Goal: Transaction & Acquisition: Obtain resource

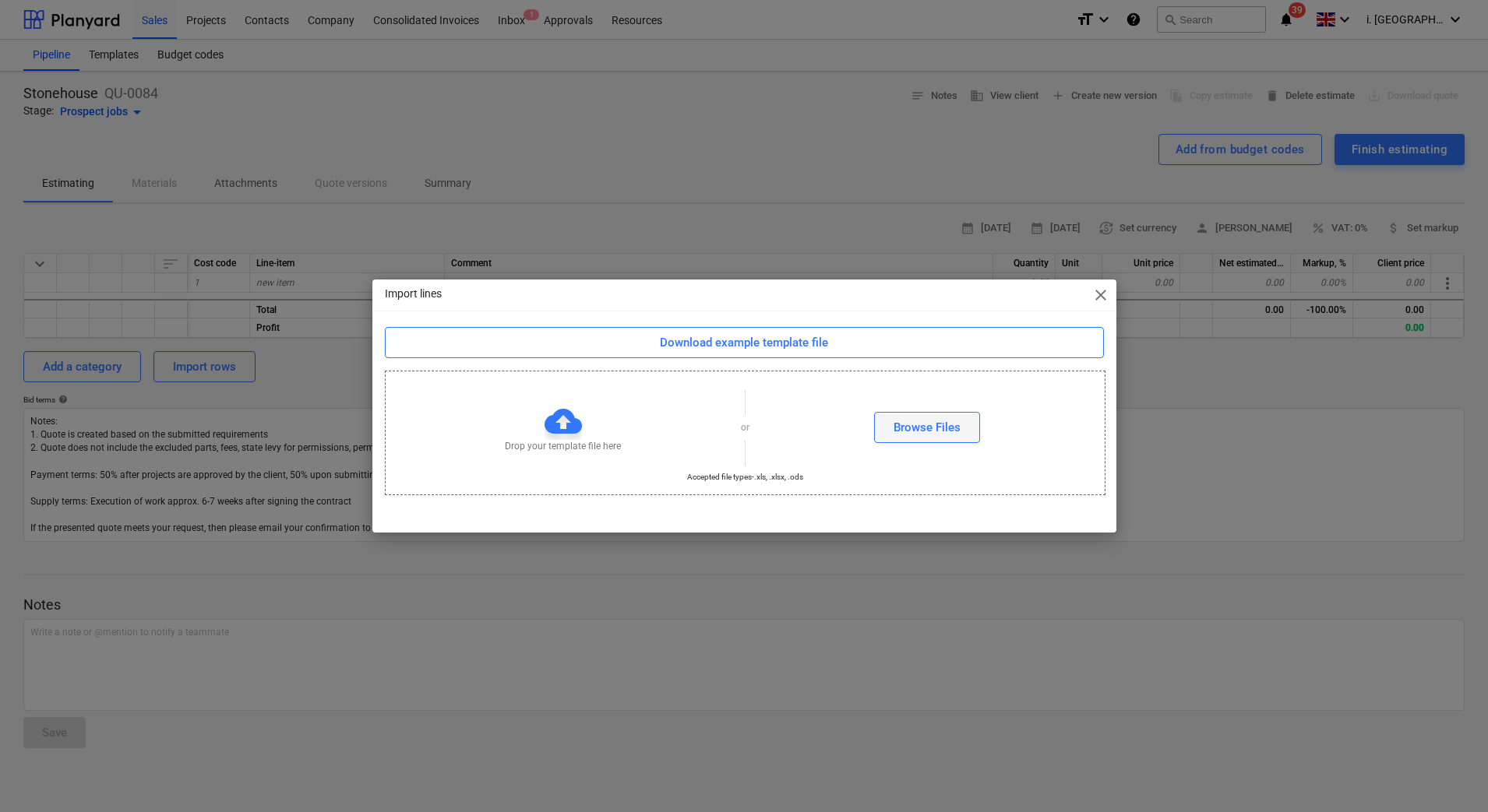
drag, startPoint x: 0, startPoint y: 0, endPoint x: 953, endPoint y: 432, distance: 1046.3
click at [953, 432] on div "Browse Files" at bounding box center [926, 428] width 67 height 20
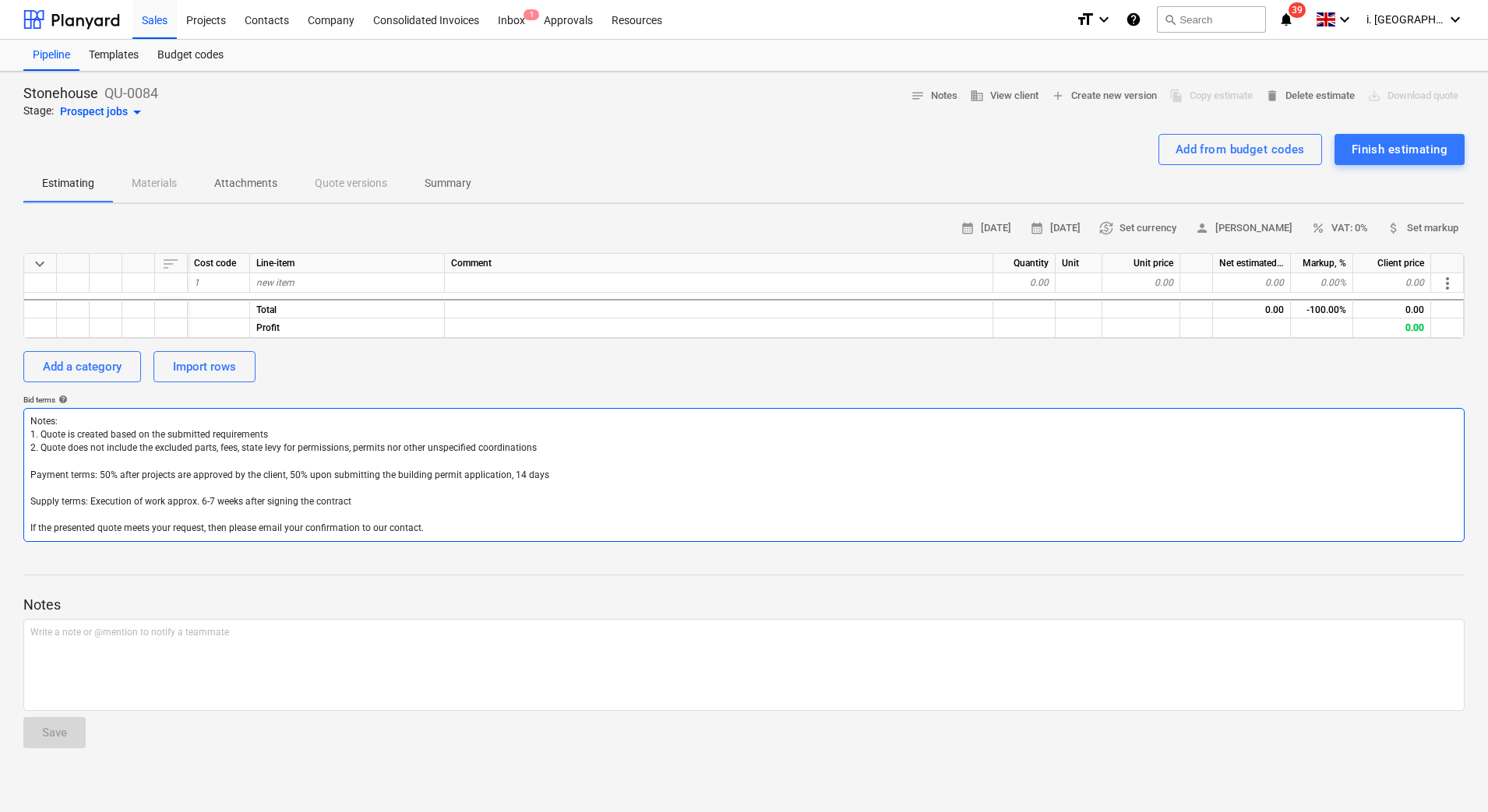
click at [749, 502] on textarea "Notes: 1. Quote is created based on the submitted requirements 2. Quote does no…" at bounding box center [744, 475] width 1441 height 134
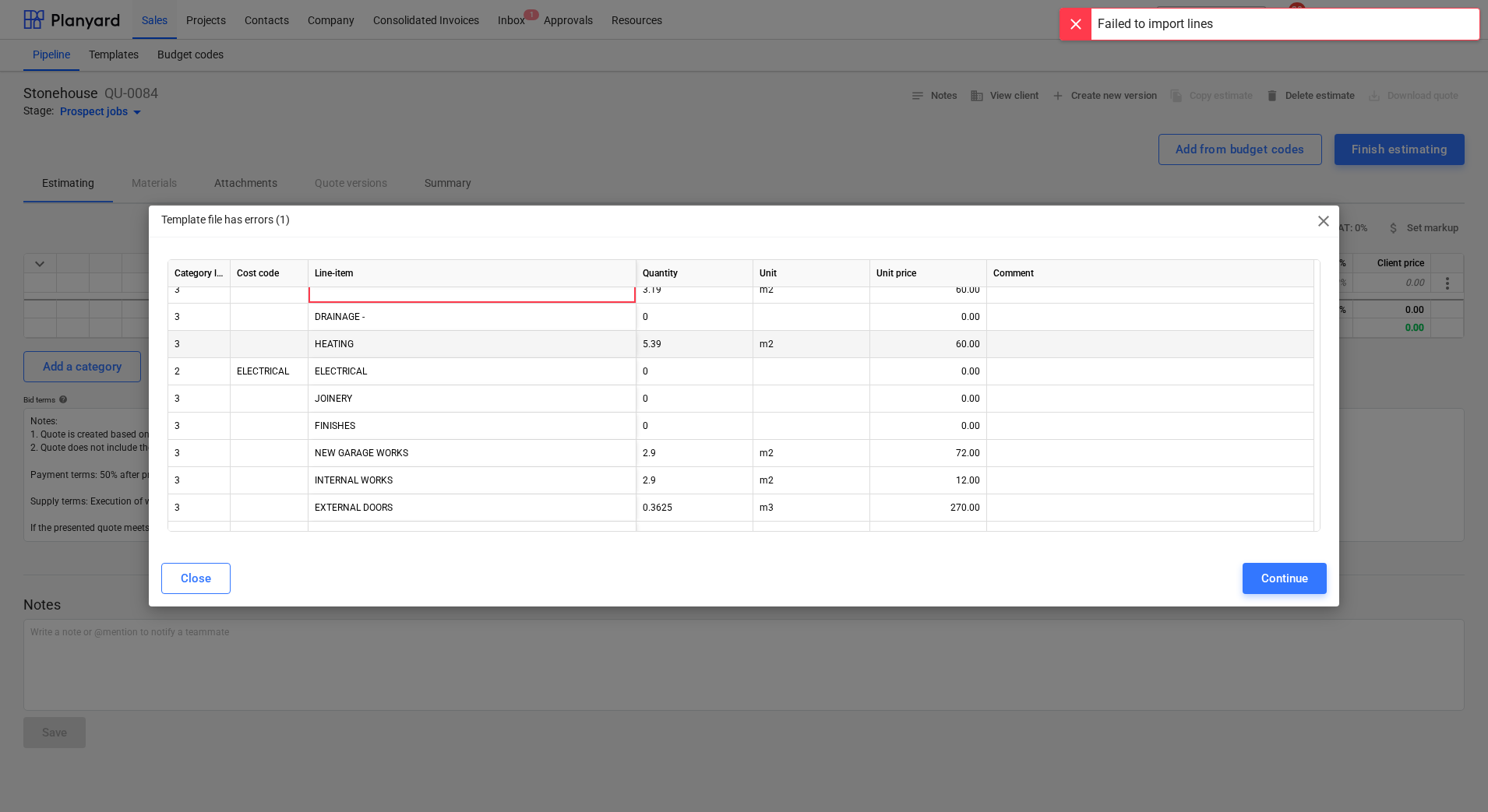
scroll to position [4025, 0]
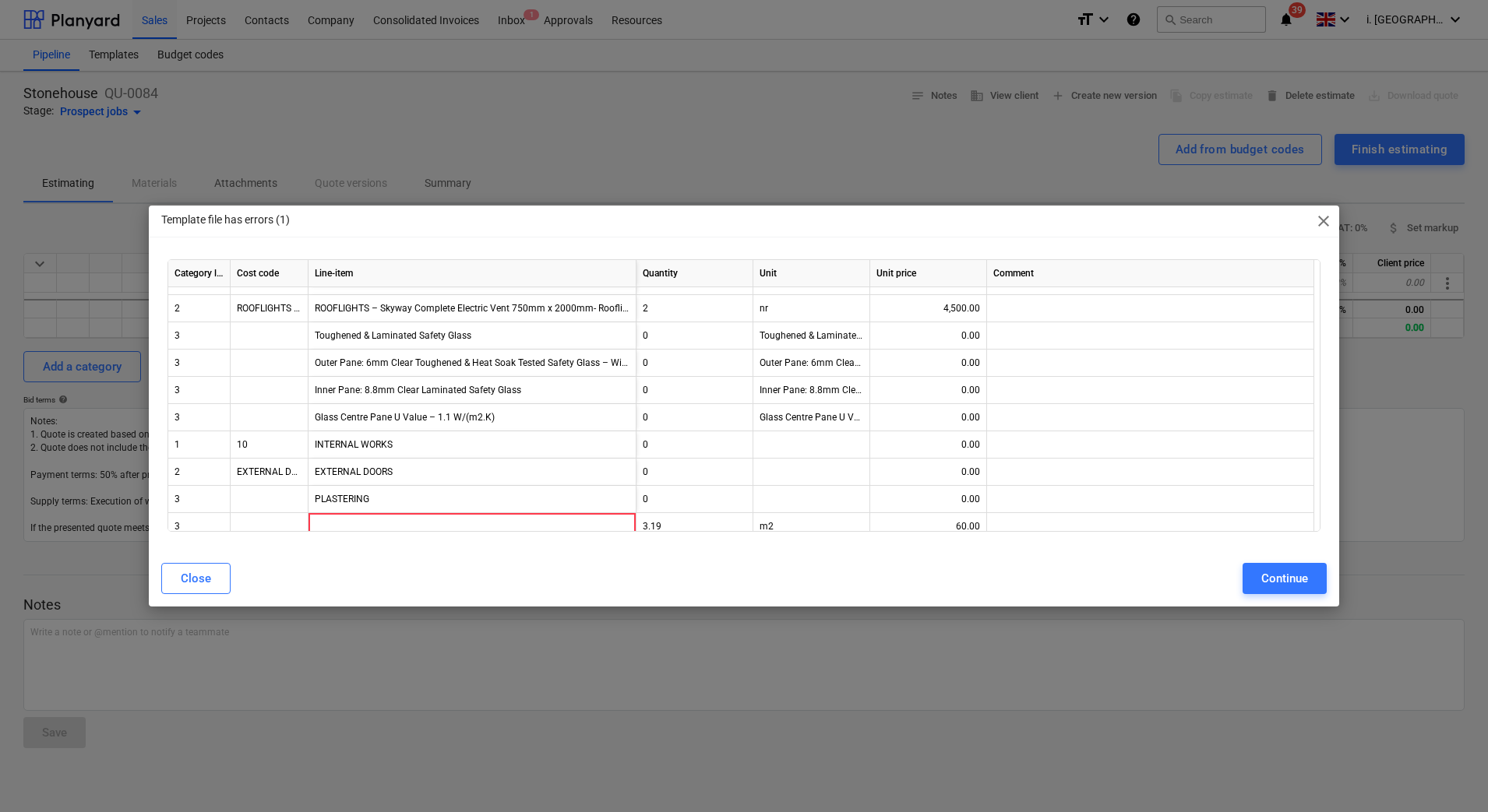
click at [1326, 218] on span "close" at bounding box center [1323, 221] width 18 height 18
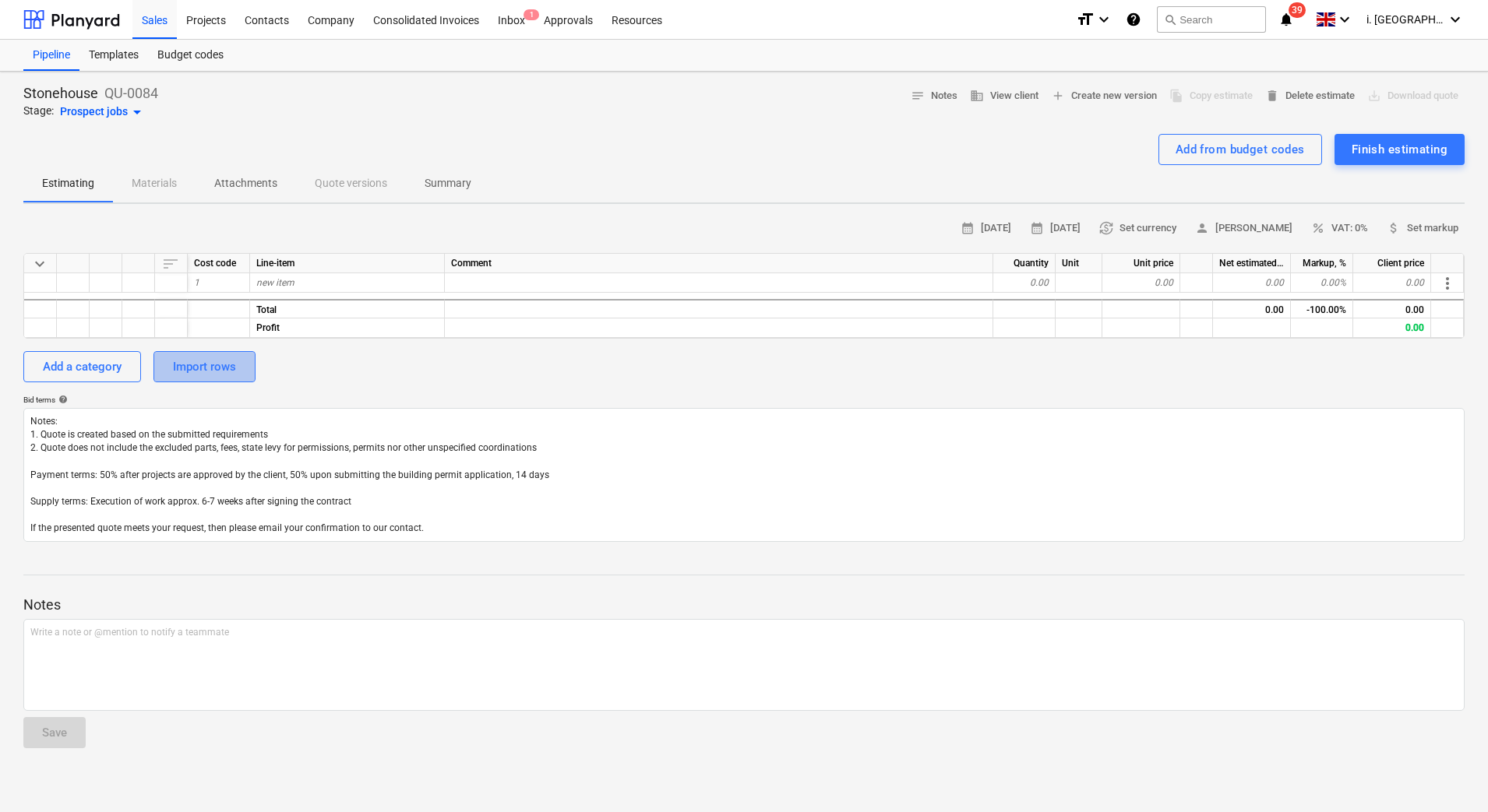
click at [215, 362] on div "Import rows" at bounding box center [204, 367] width 63 height 20
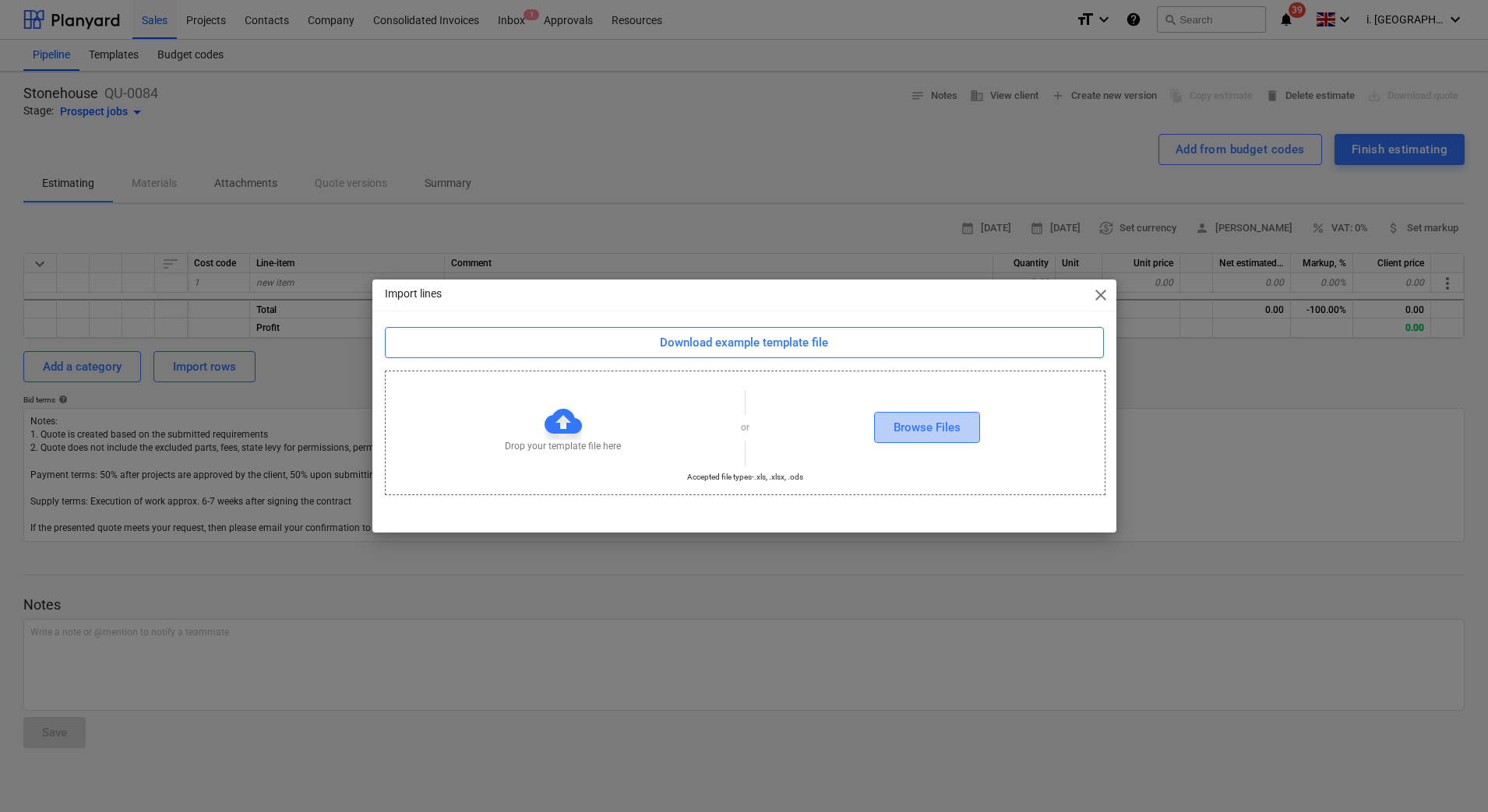
click at [889, 431] on button "Browse Files" at bounding box center [926, 428] width 106 height 31
click at [936, 428] on div "Browse Files" at bounding box center [926, 428] width 67 height 20
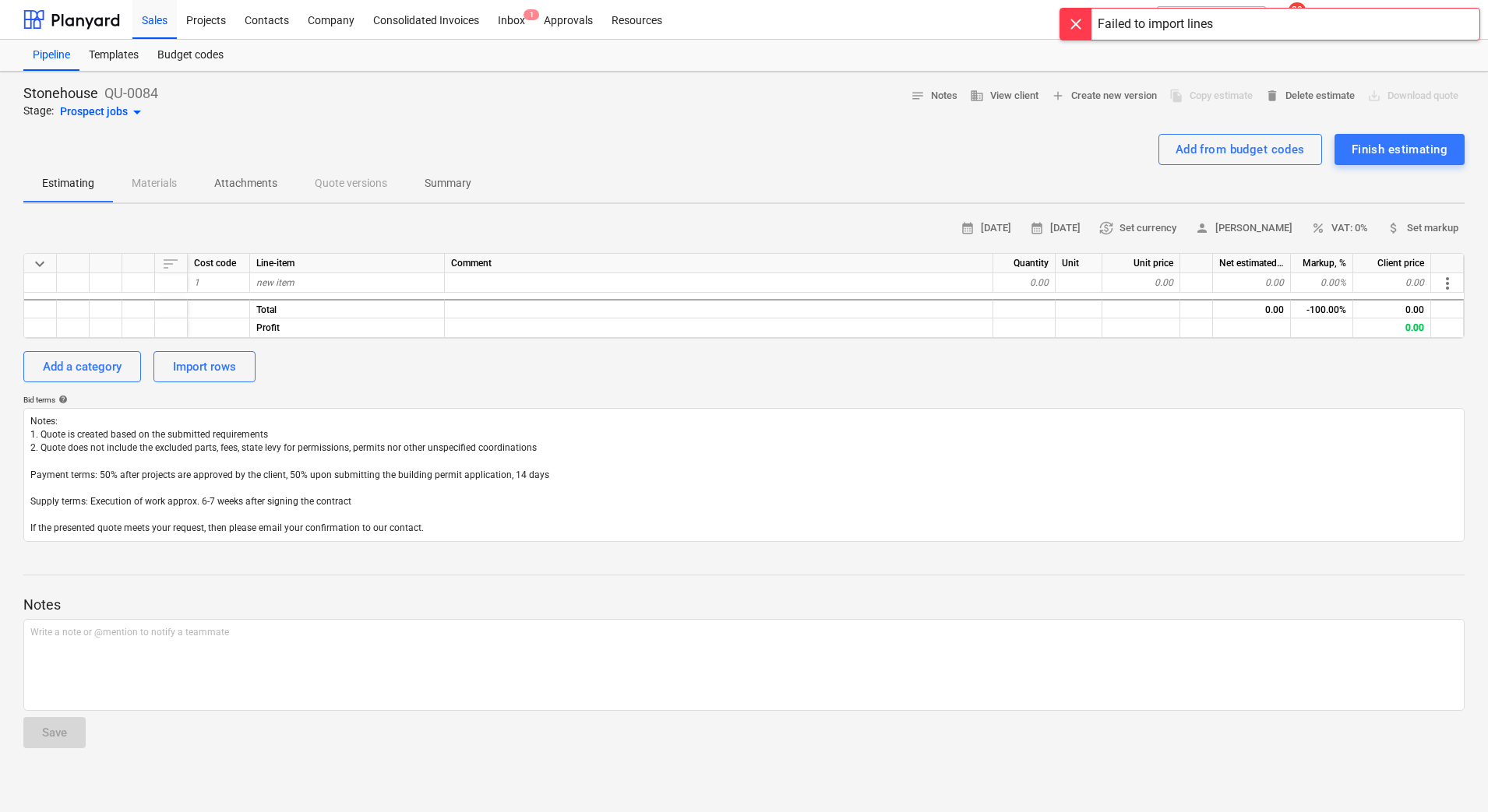
click at [1176, 23] on div "Failed to import lines" at bounding box center [1156, 24] width 116 height 18
click at [206, 362] on div "Import rows" at bounding box center [204, 367] width 63 height 20
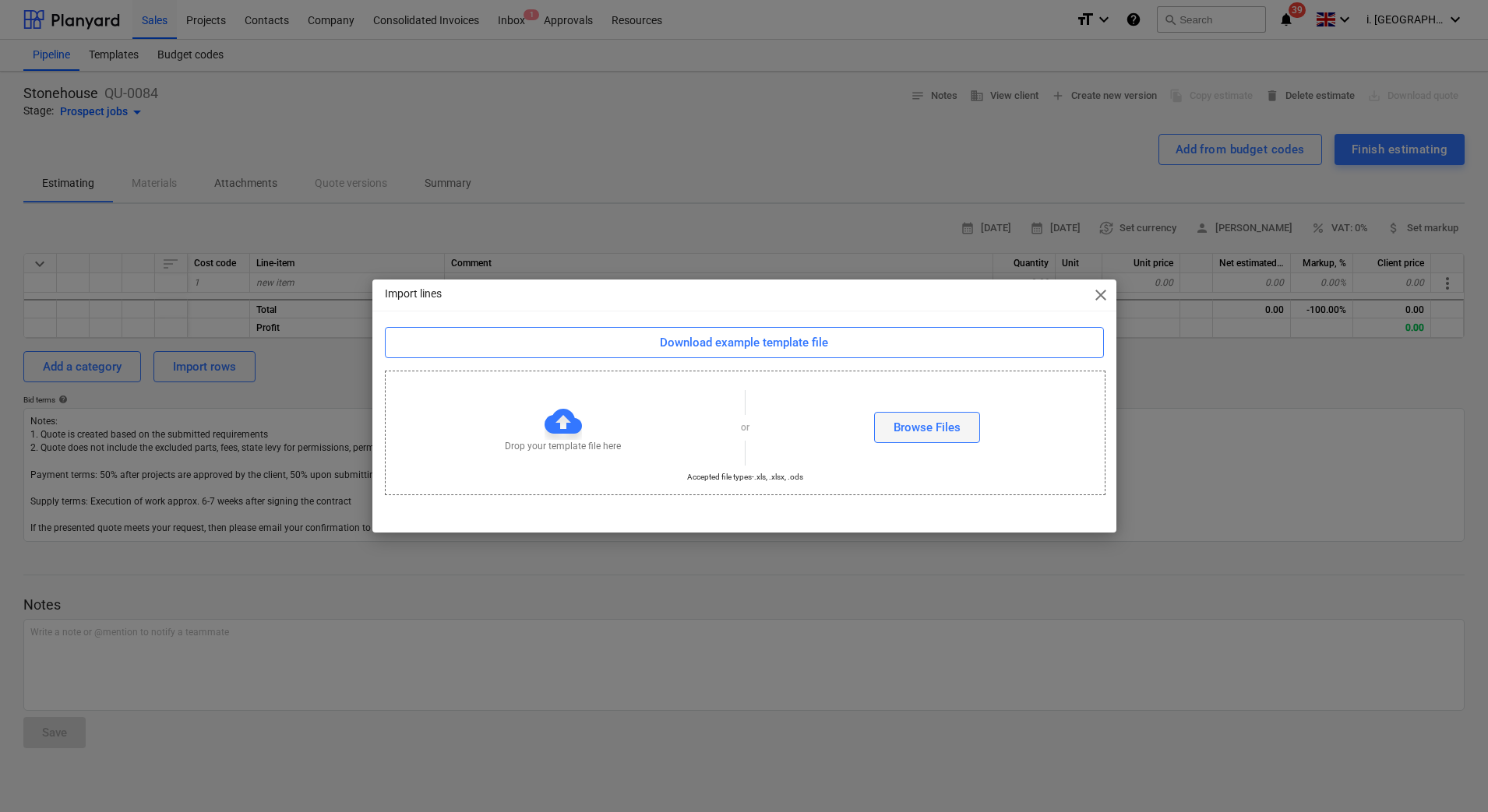
click at [946, 428] on div "Browse Files" at bounding box center [926, 428] width 67 height 20
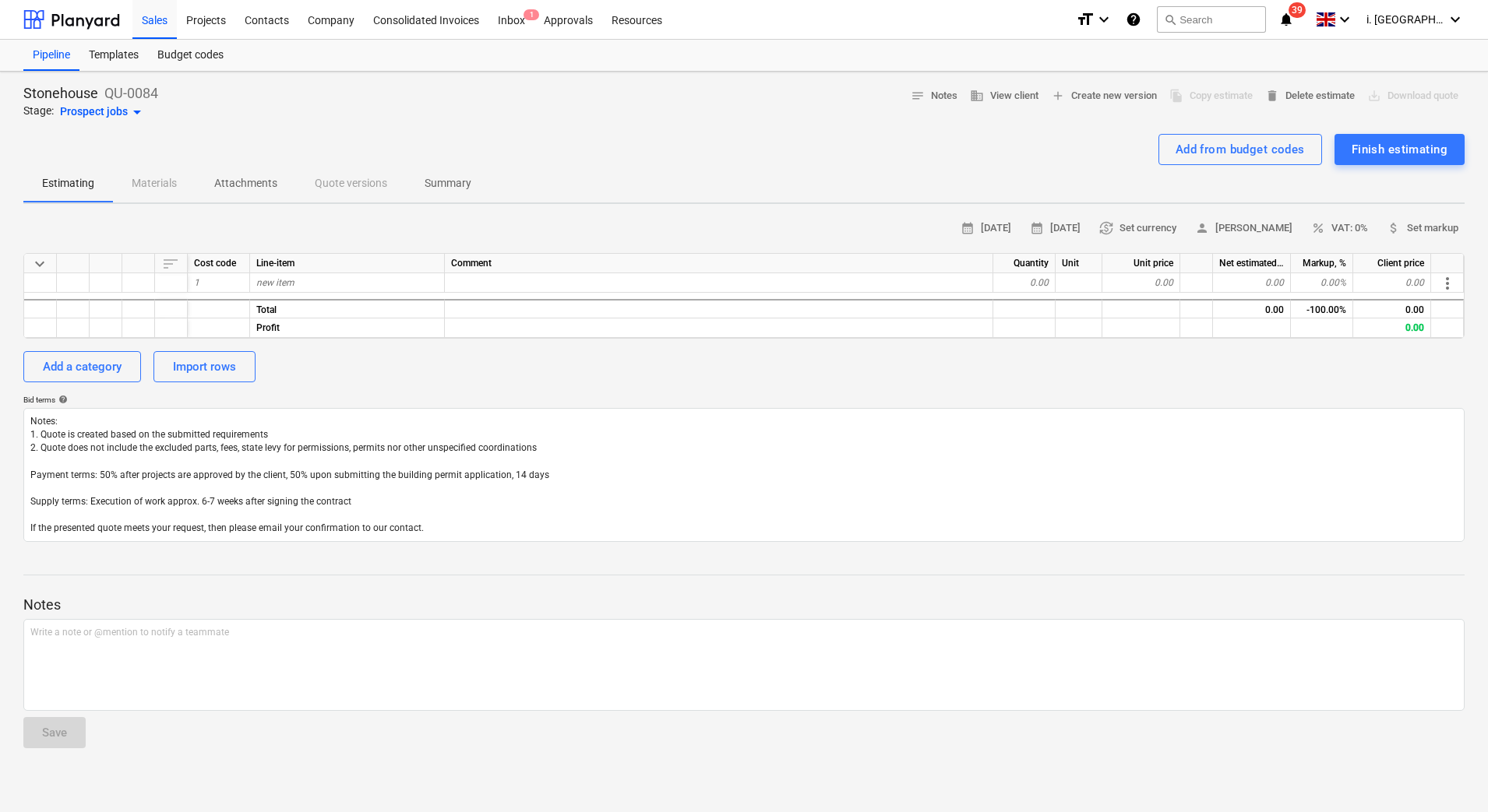
drag, startPoint x: 786, startPoint y: 377, endPoint x: 575, endPoint y: 354, distance: 212.2
click at [785, 378] on div "Add a category Import rows" at bounding box center [744, 367] width 1441 height 31
click at [229, 284] on div "1" at bounding box center [218, 283] width 62 height 19
click at [322, 279] on div "new item" at bounding box center [347, 283] width 195 height 19
type input "Preliminaries"
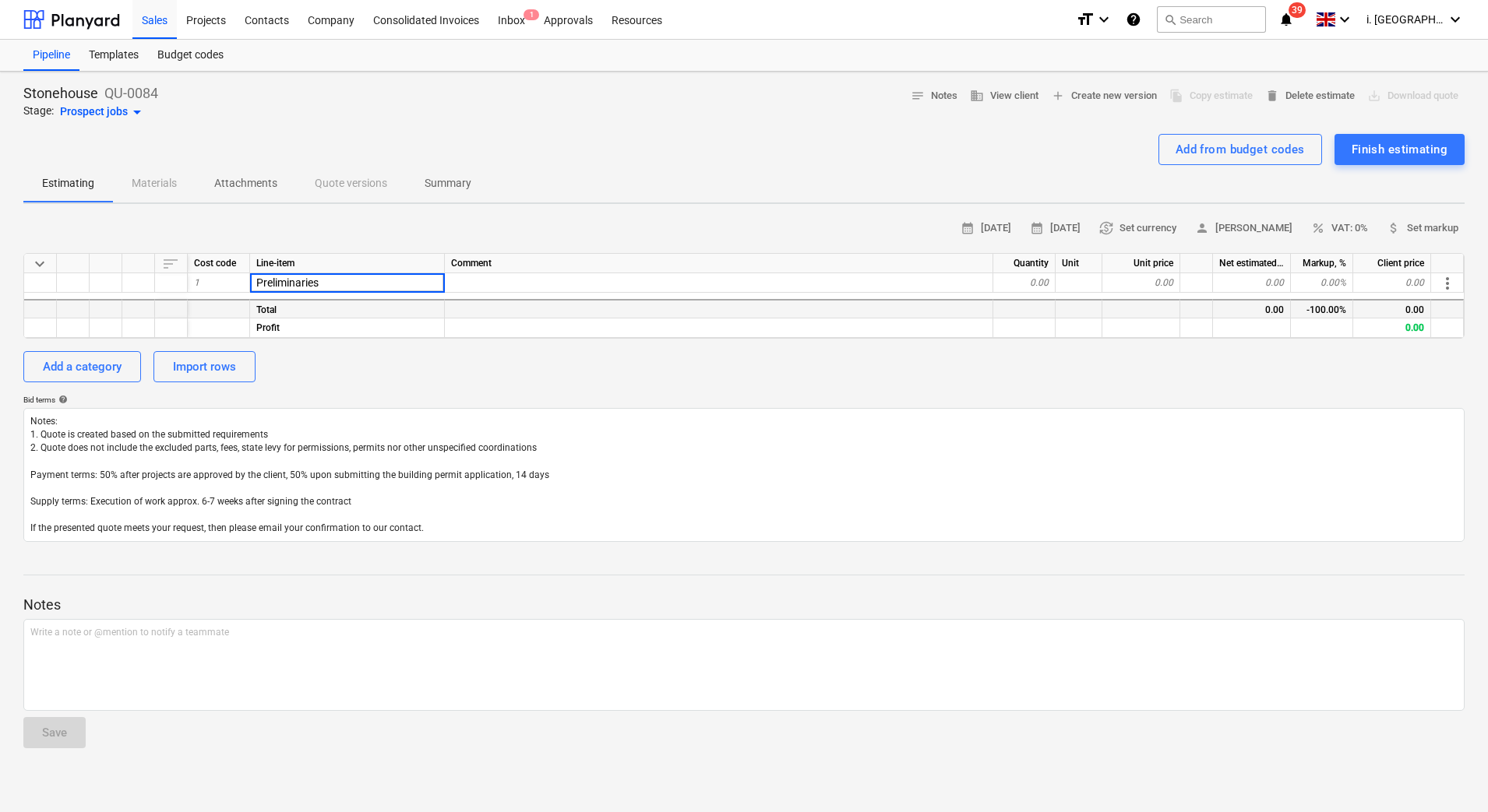
click at [388, 313] on div "Total" at bounding box center [347, 308] width 195 height 19
type textarea "x"
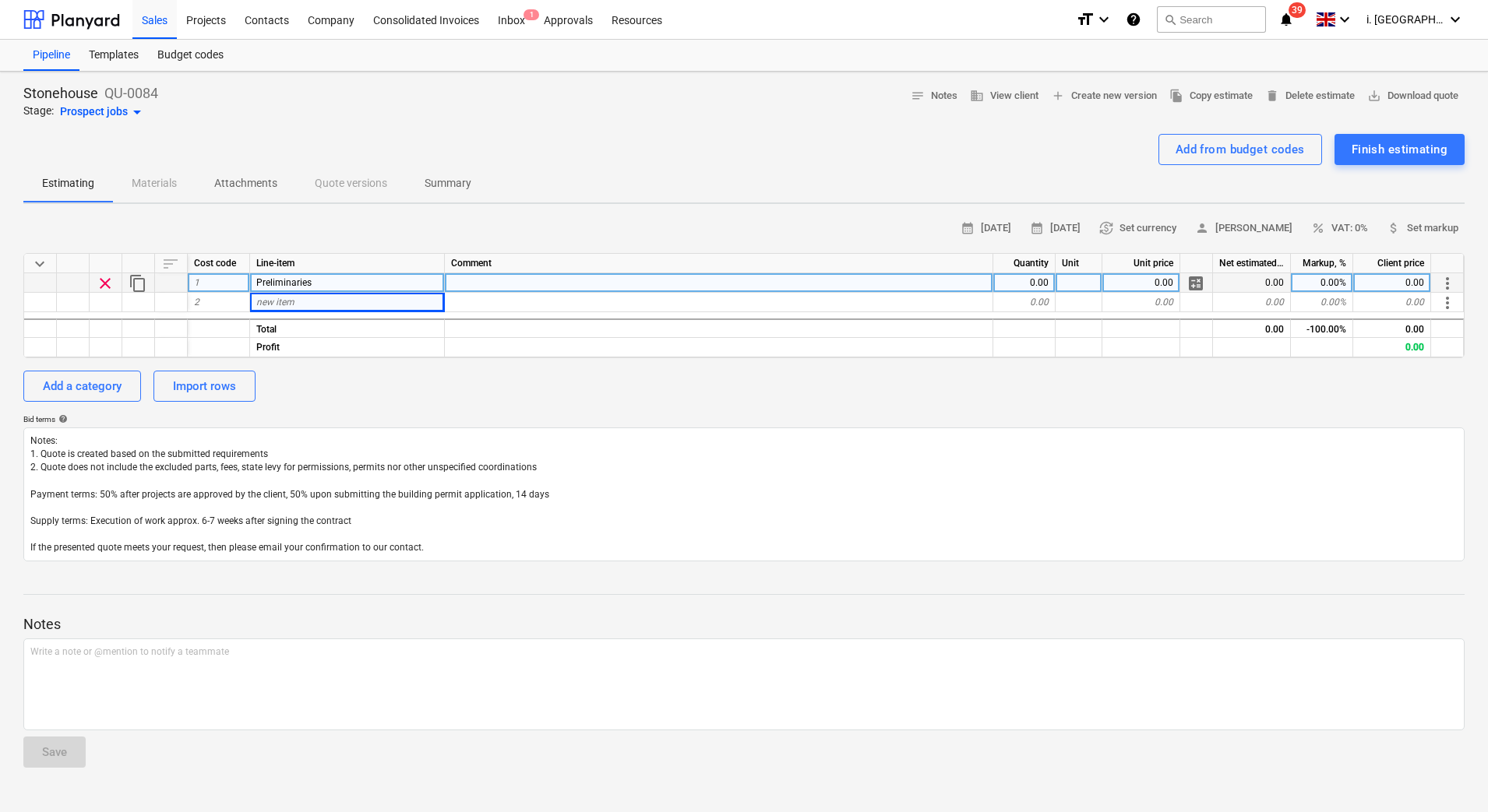
click at [1448, 278] on span "more_vert" at bounding box center [1447, 284] width 18 height 18
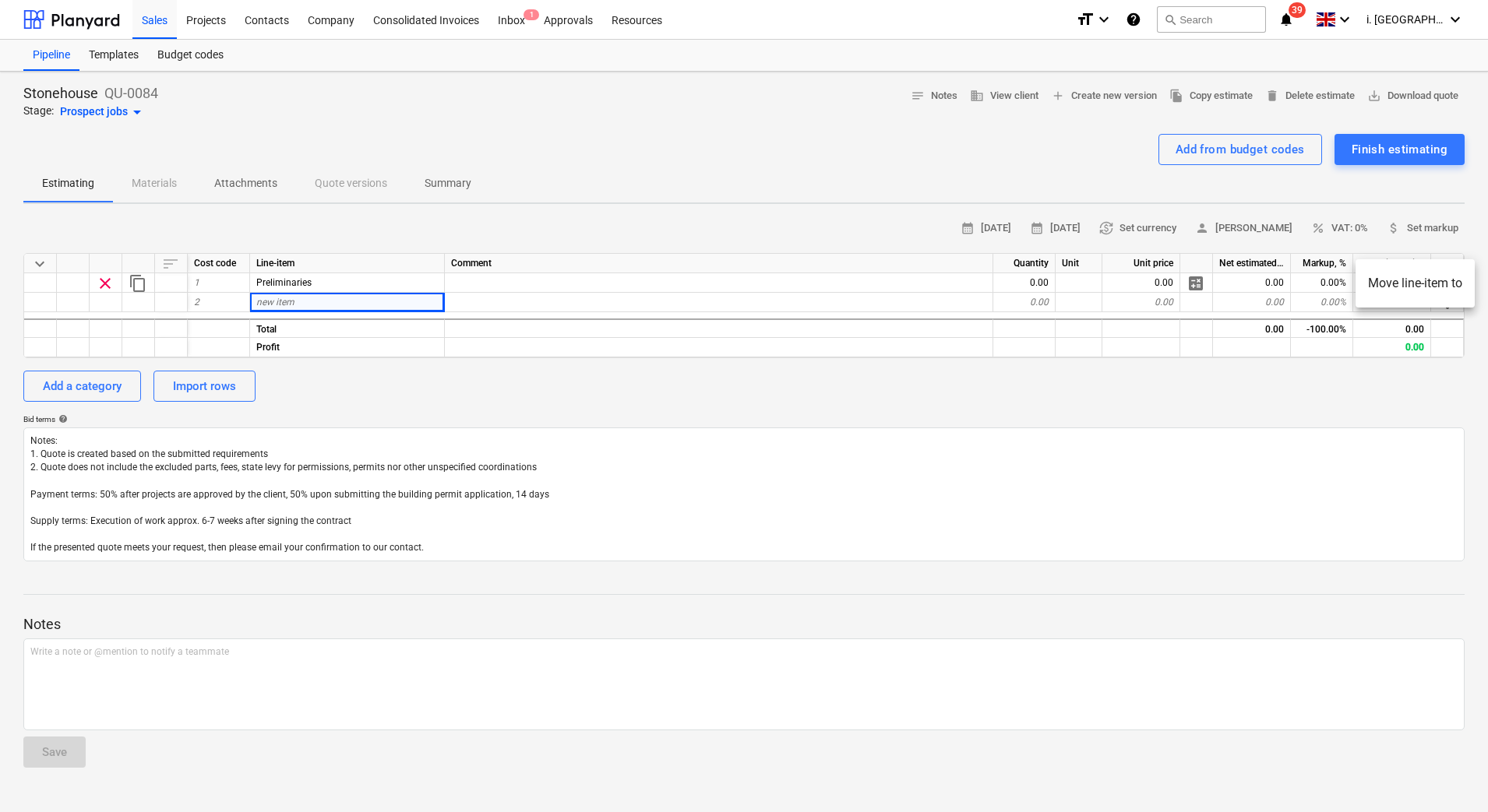
click at [717, 302] on div at bounding box center [744, 406] width 1488 height 812
click at [284, 310] on div "new item" at bounding box center [347, 302] width 195 height 19
type input "DEMOLITIONS– Refer to drawings No 24.10.008 WD104 + WD105"
click at [171, 312] on div "keyboard_arrow_down sort Cost code Line-item Comment Quantity Unit Unit price N…" at bounding box center [744, 306] width 1441 height 106
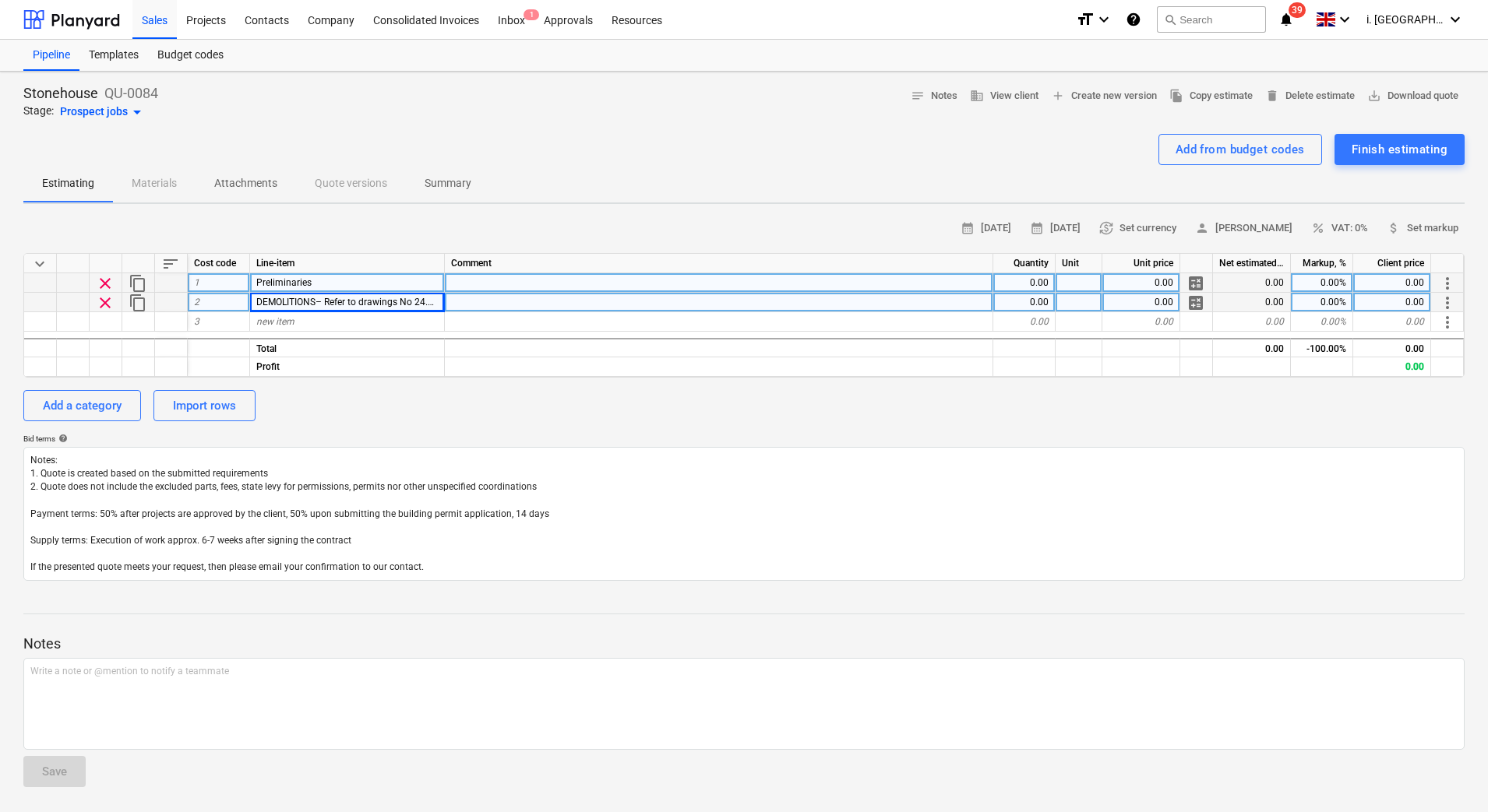
click at [372, 285] on div "Preliminaries" at bounding box center [347, 283] width 195 height 19
click at [42, 265] on span "keyboard_arrow_down" at bounding box center [39, 263] width 18 height 18
click at [42, 269] on span "keyboard_arrow_right" at bounding box center [39, 263] width 18 height 18
click at [181, 264] on div "sort" at bounding box center [172, 263] width 33 height 19
drag, startPoint x: 180, startPoint y: 262, endPoint x: 169, endPoint y: 262, distance: 11.0
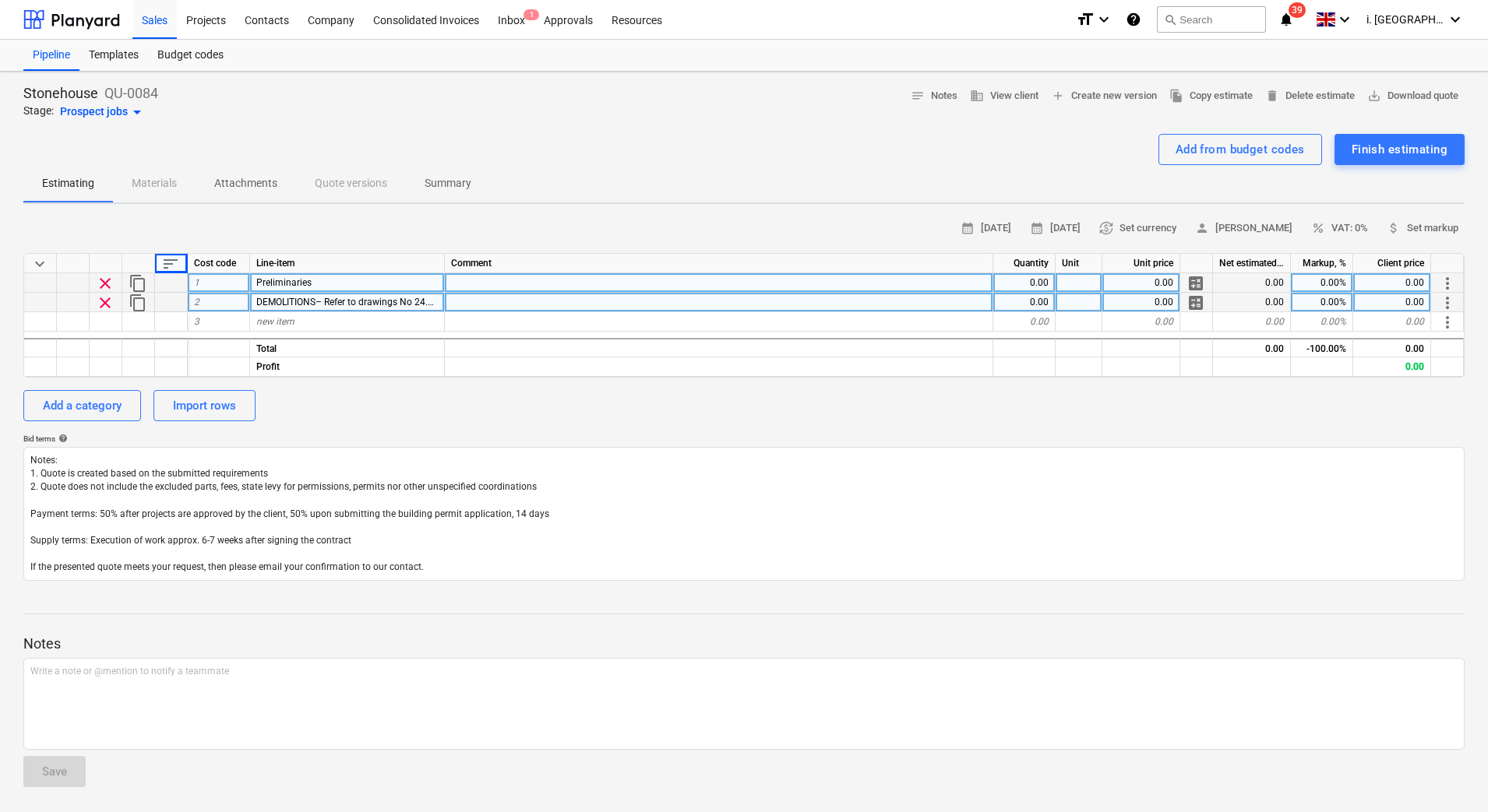
click at [179, 262] on div "sort" at bounding box center [172, 263] width 33 height 19
click at [168, 262] on span "sort" at bounding box center [171, 263] width 18 height 18
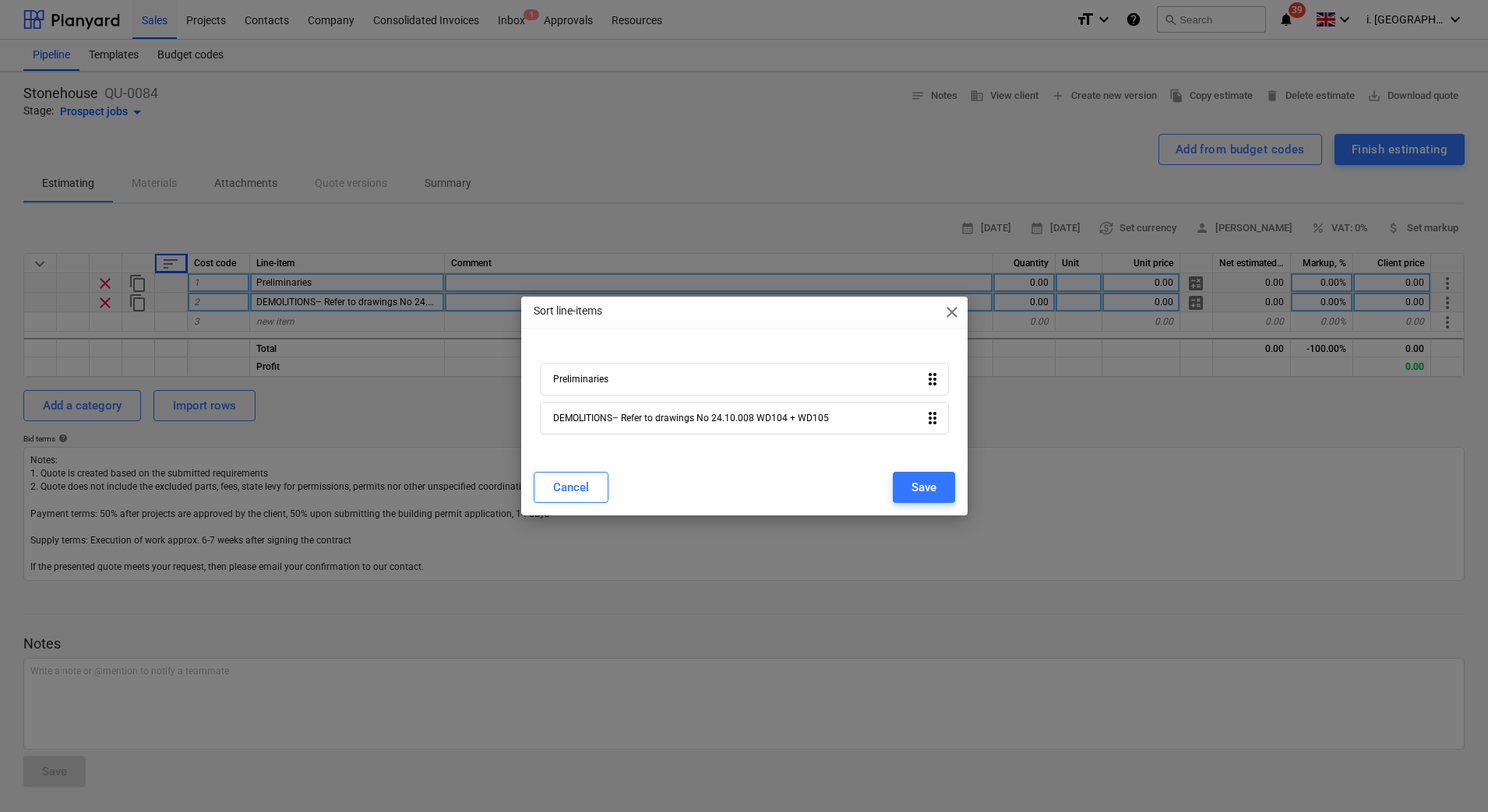
click at [958, 308] on span "close" at bounding box center [952, 312] width 18 height 18
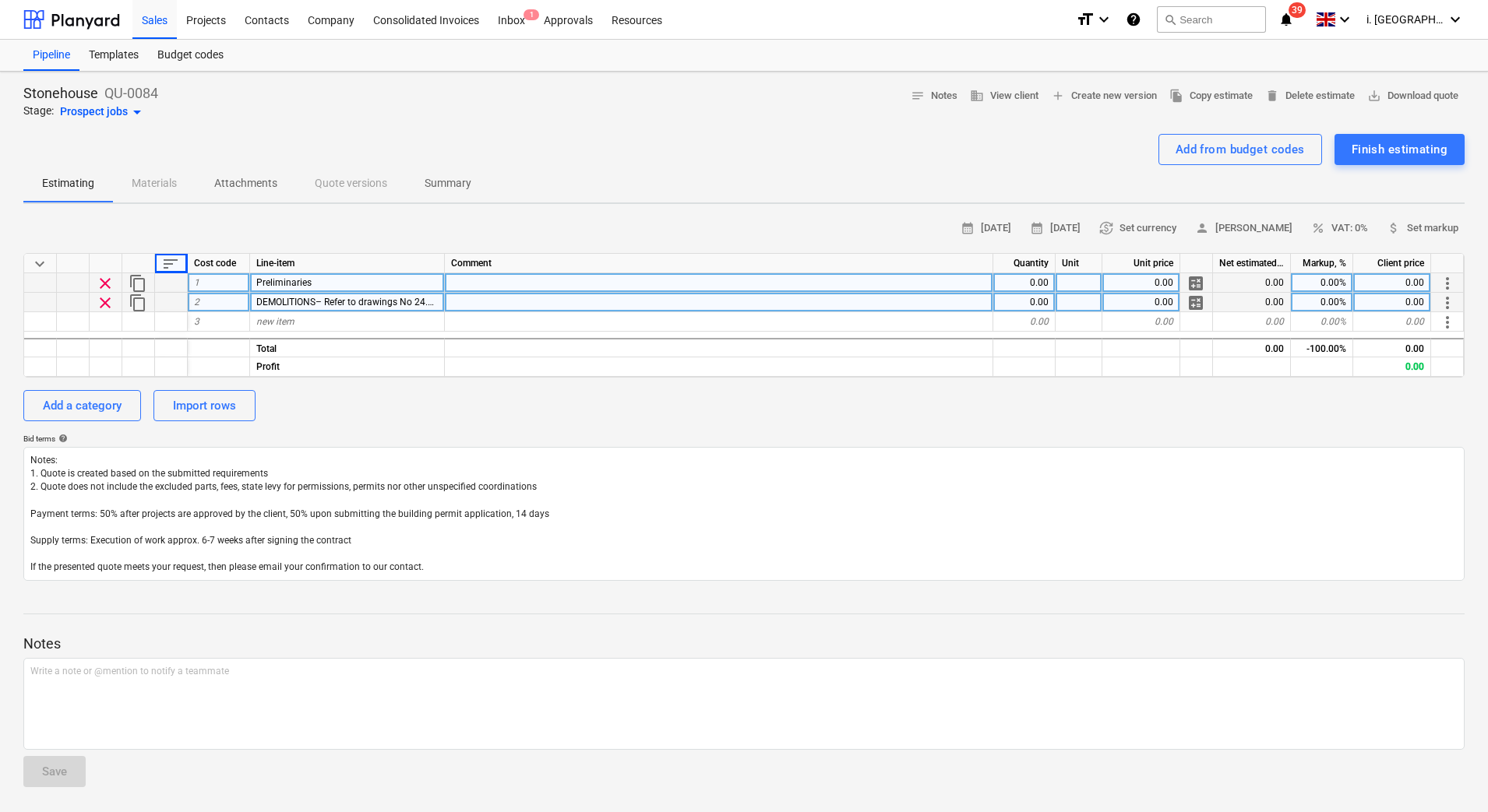
click at [309, 284] on span "Preliminaries" at bounding box center [284, 283] width 55 height 11
drag, startPoint x: 316, startPoint y: 277, endPoint x: 286, endPoint y: 303, distance: 39.7
click at [286, 303] on span "DEMOLITIONS– Refer to drawings No 24.10.008 WD104 + WD105" at bounding box center [394, 302] width 275 height 11
click at [408, 284] on div "Preliminaries" at bounding box center [347, 283] width 195 height 19
click at [1447, 284] on span "more_vert" at bounding box center [1447, 284] width 18 height 18
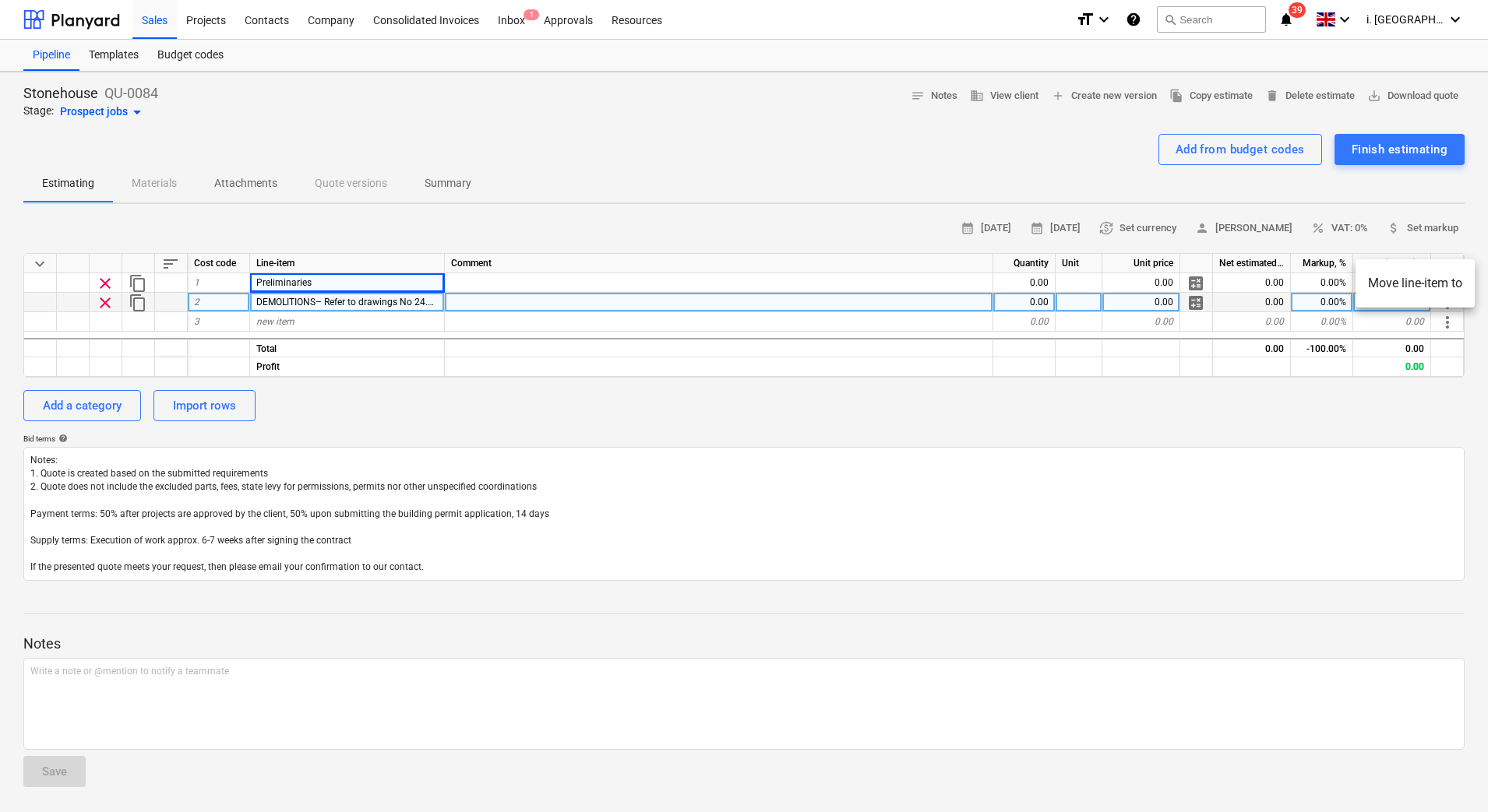
drag, startPoint x: 1302, startPoint y: 354, endPoint x: 1010, endPoint y: 247, distance: 311.0
click at [1301, 354] on div at bounding box center [744, 406] width 1488 height 812
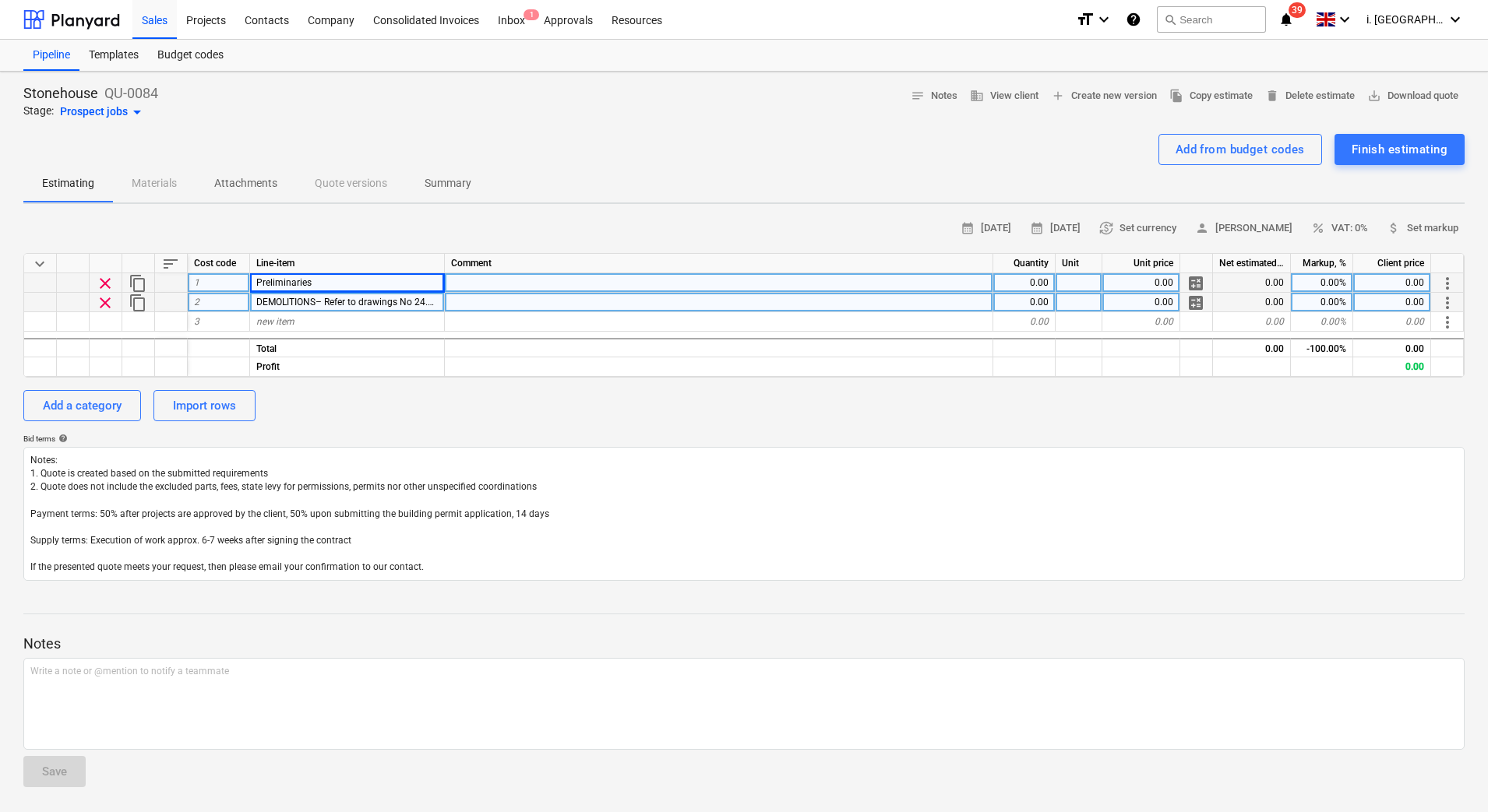
click at [197, 282] on span "1" at bounding box center [196, 283] width 6 height 11
click at [161, 282] on div at bounding box center [172, 283] width 33 height 19
click at [141, 284] on span "content_copy" at bounding box center [138, 284] width 18 height 18
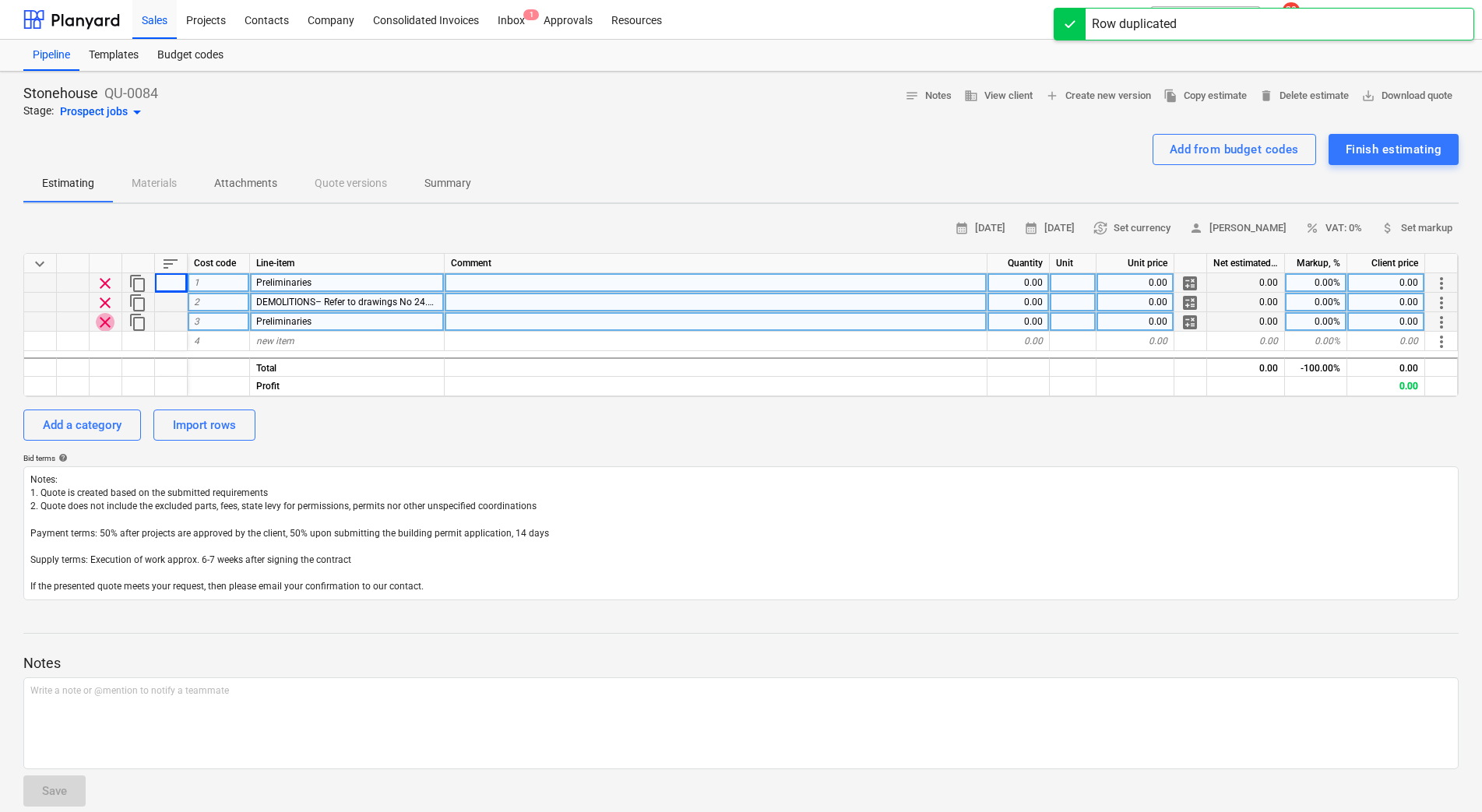
click at [109, 325] on span "clear" at bounding box center [105, 322] width 18 height 18
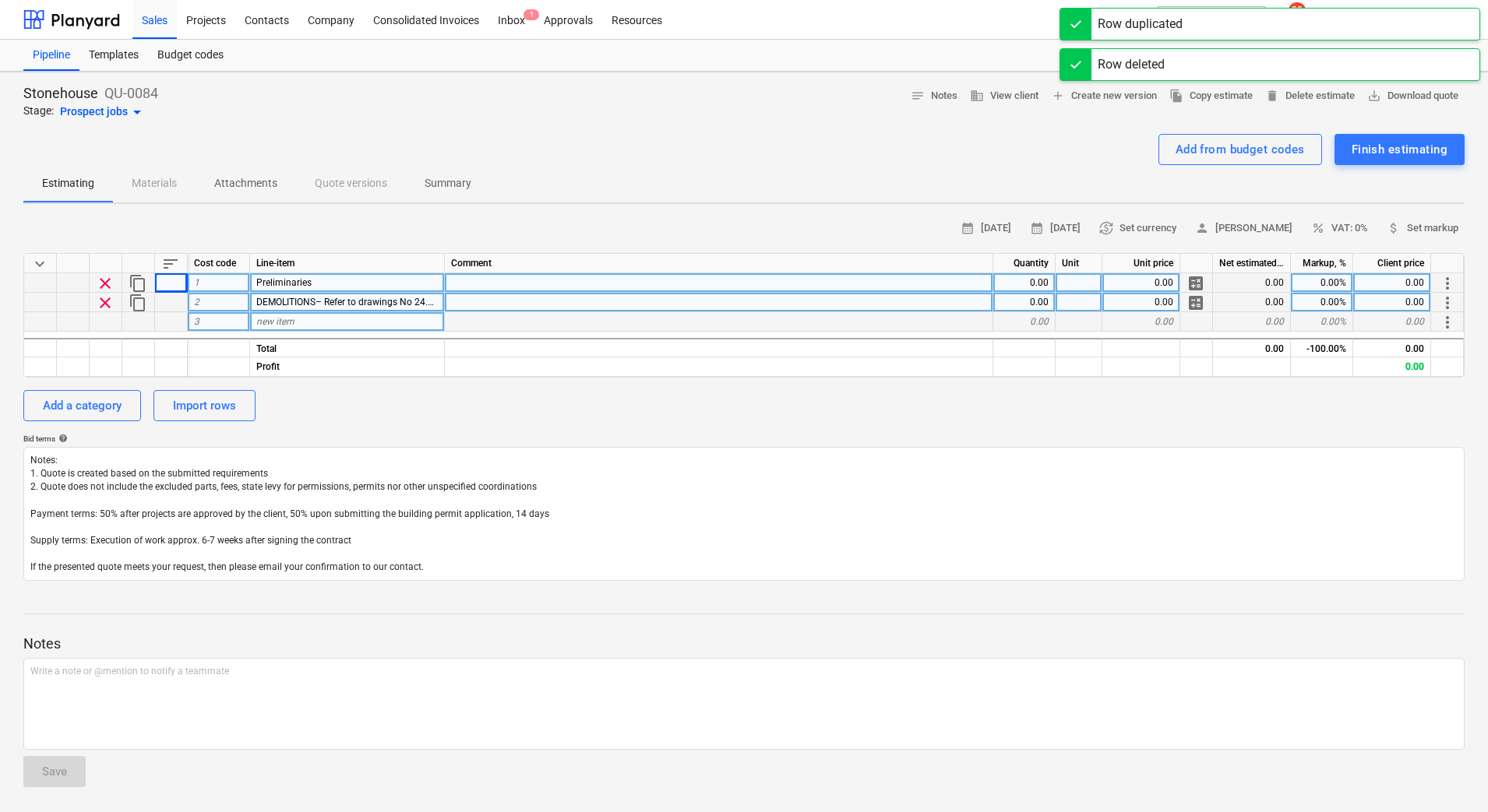
click at [219, 285] on div "1" at bounding box center [218, 283] width 62 height 19
click at [95, 402] on div "Add a category" at bounding box center [83, 406] width 79 height 20
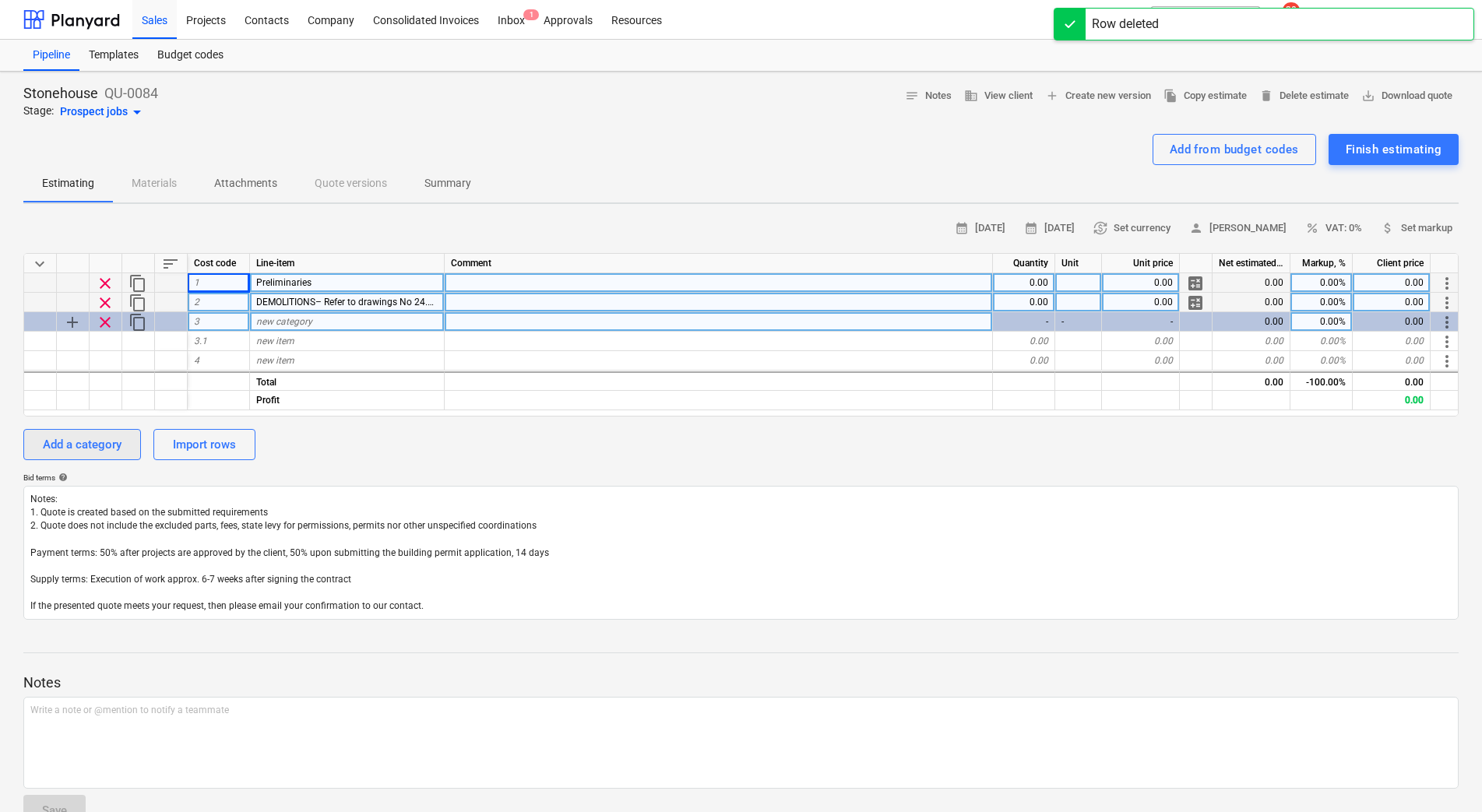
click at [60, 447] on div "Add a category" at bounding box center [83, 444] width 79 height 20
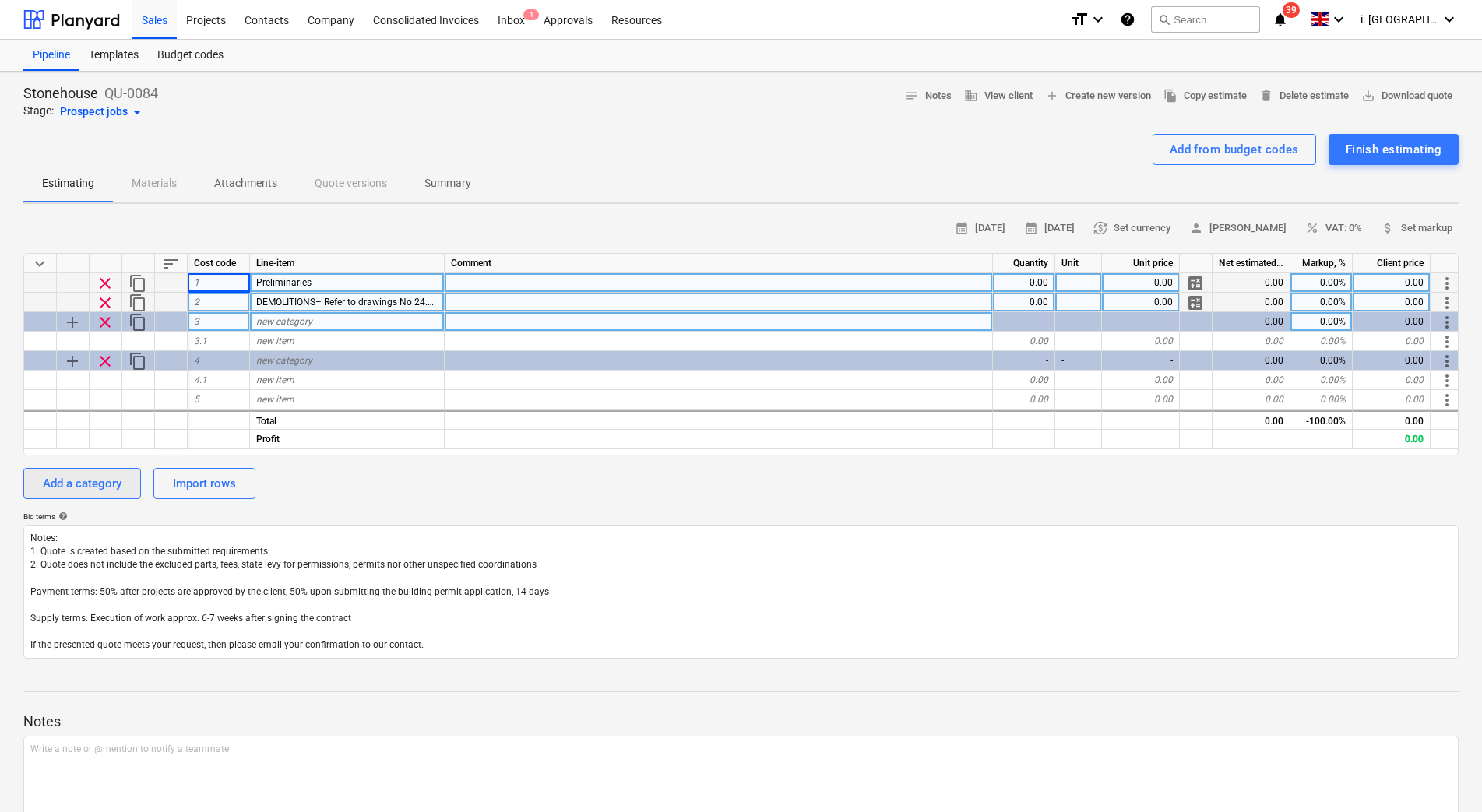
click at [76, 493] on div "Add a category" at bounding box center [83, 484] width 79 height 20
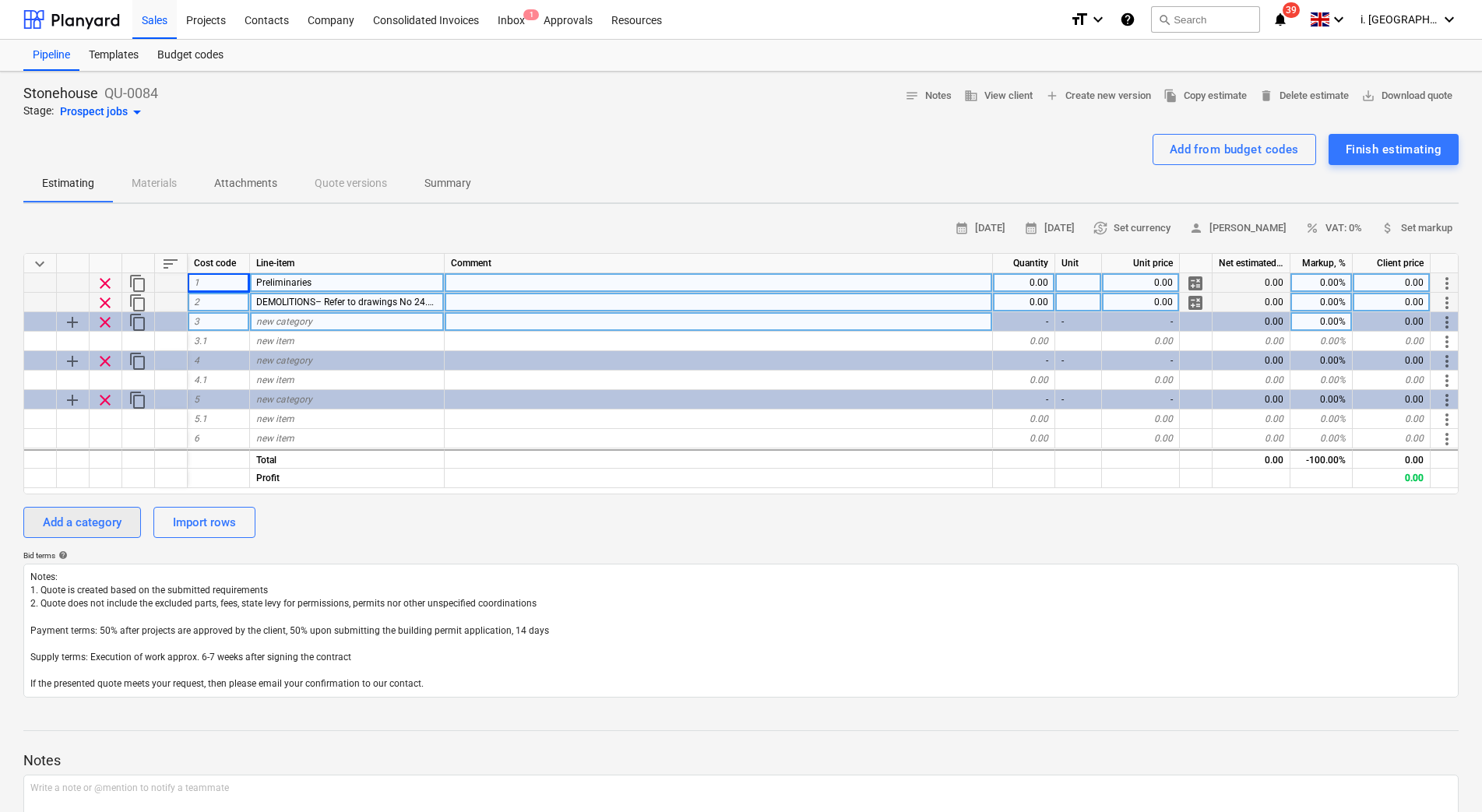
click at [88, 524] on div "Add a category" at bounding box center [83, 522] width 79 height 20
drag, startPoint x: 88, startPoint y: 523, endPoint x: 87, endPoint y: 532, distance: 9.1
click at [88, 527] on div "Add a category" at bounding box center [83, 522] width 79 height 20
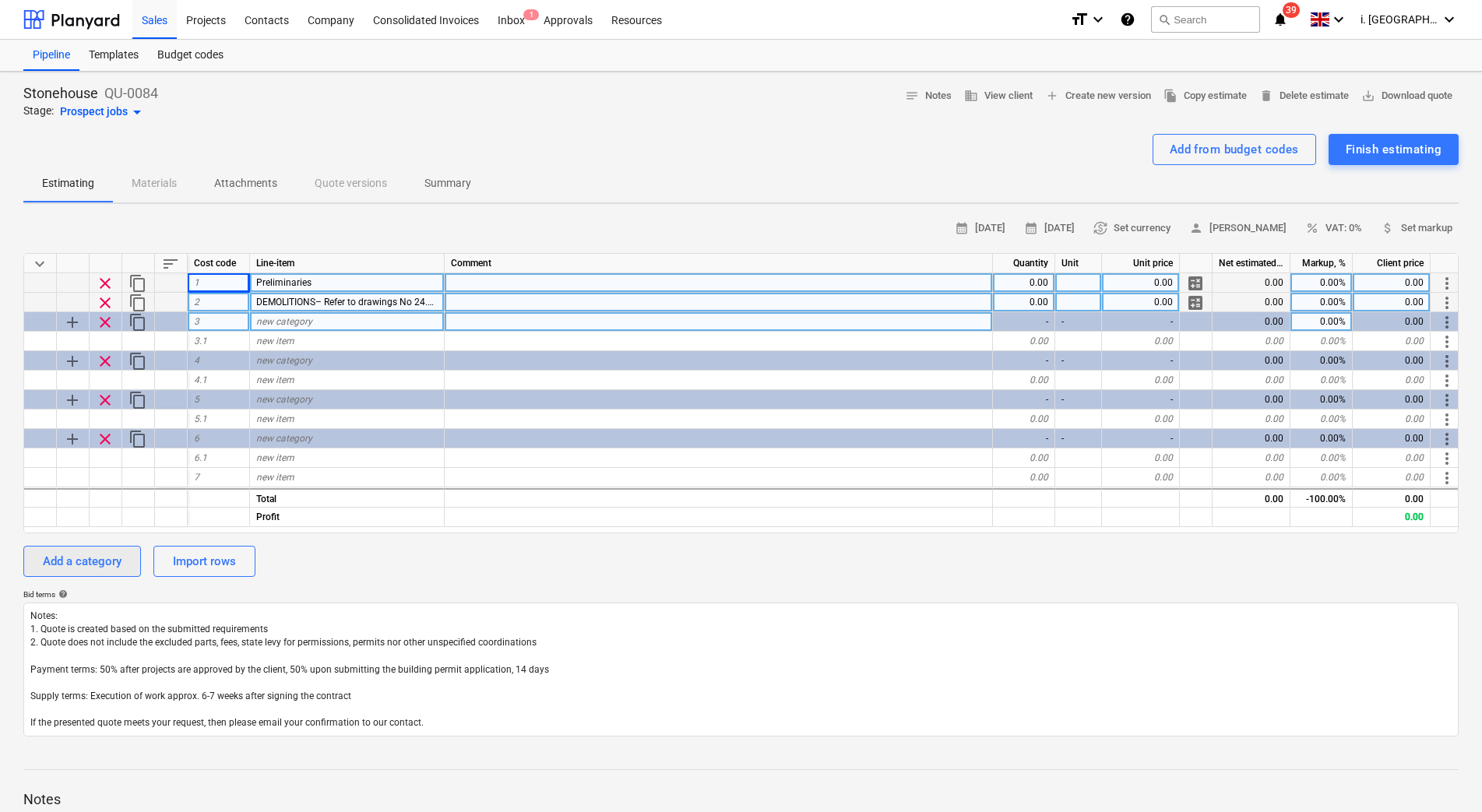
click at [87, 532] on div "keyboard_arrow_down sort Cost code Line-item Comment Quantity Unit Unit price N…" at bounding box center [741, 393] width 1435 height 280
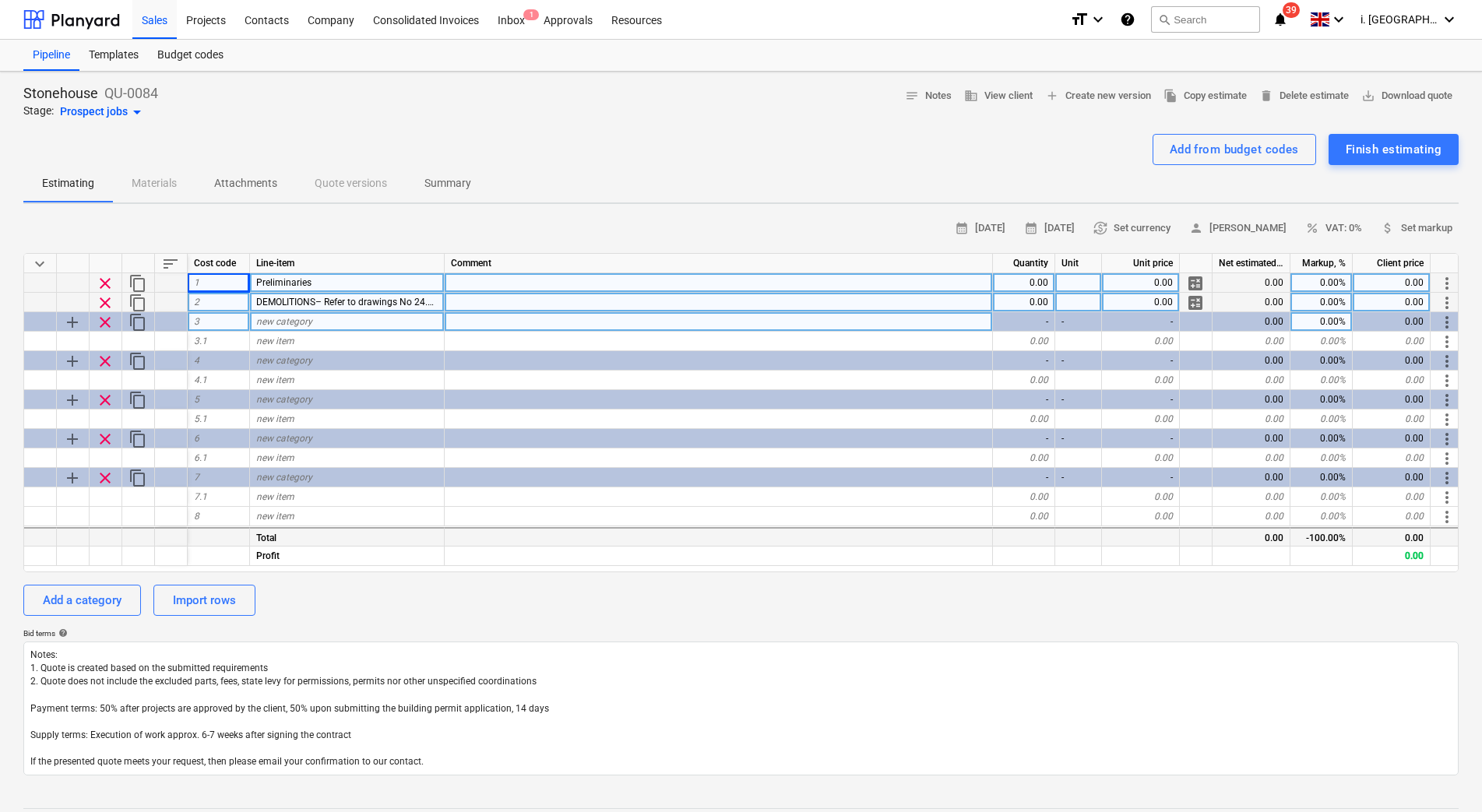
drag, startPoint x: 87, startPoint y: 532, endPoint x: 86, endPoint y: 542, distance: 10.0
click at [86, 539] on div "keyboard_arrow_down sort Cost code Line-item Comment Quantity Unit Unit price N…" at bounding box center [741, 413] width 1435 height 319
drag, startPoint x: 86, startPoint y: 542, endPoint x: 87, endPoint y: 572, distance: 30.0
click at [87, 568] on div "keyboard_arrow_down sort Cost code Line-item Comment Quantity Unit Unit price N…" at bounding box center [741, 413] width 1435 height 319
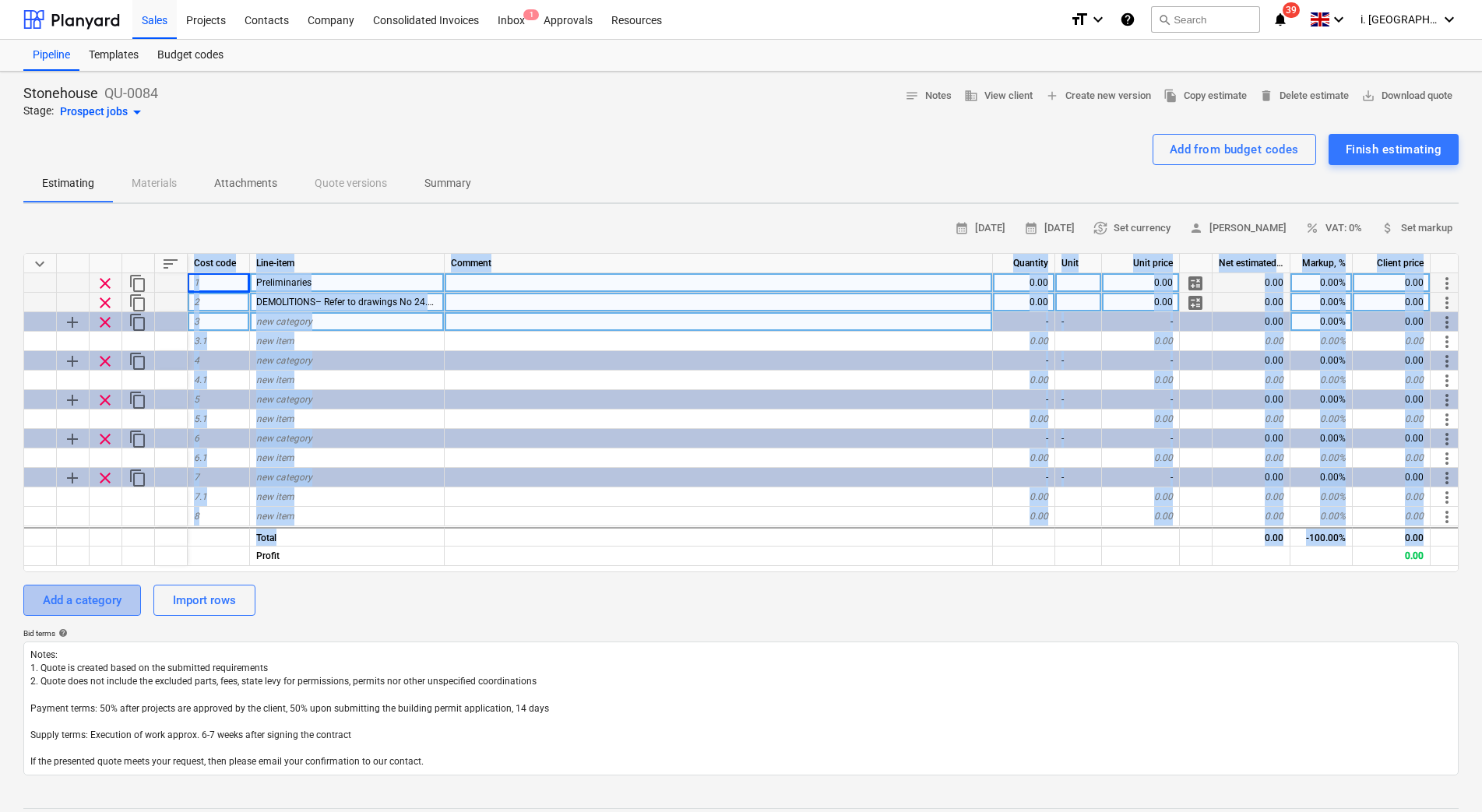
drag, startPoint x: 87, startPoint y: 572, endPoint x: 90, endPoint y: 604, distance: 32.1
click at [90, 604] on div "Add a category" at bounding box center [83, 600] width 79 height 20
click at [90, 573] on div "keyboard_arrow_down sort Cost code Line-item Comment Quantity Unit Unit price N…" at bounding box center [741, 413] width 1435 height 319
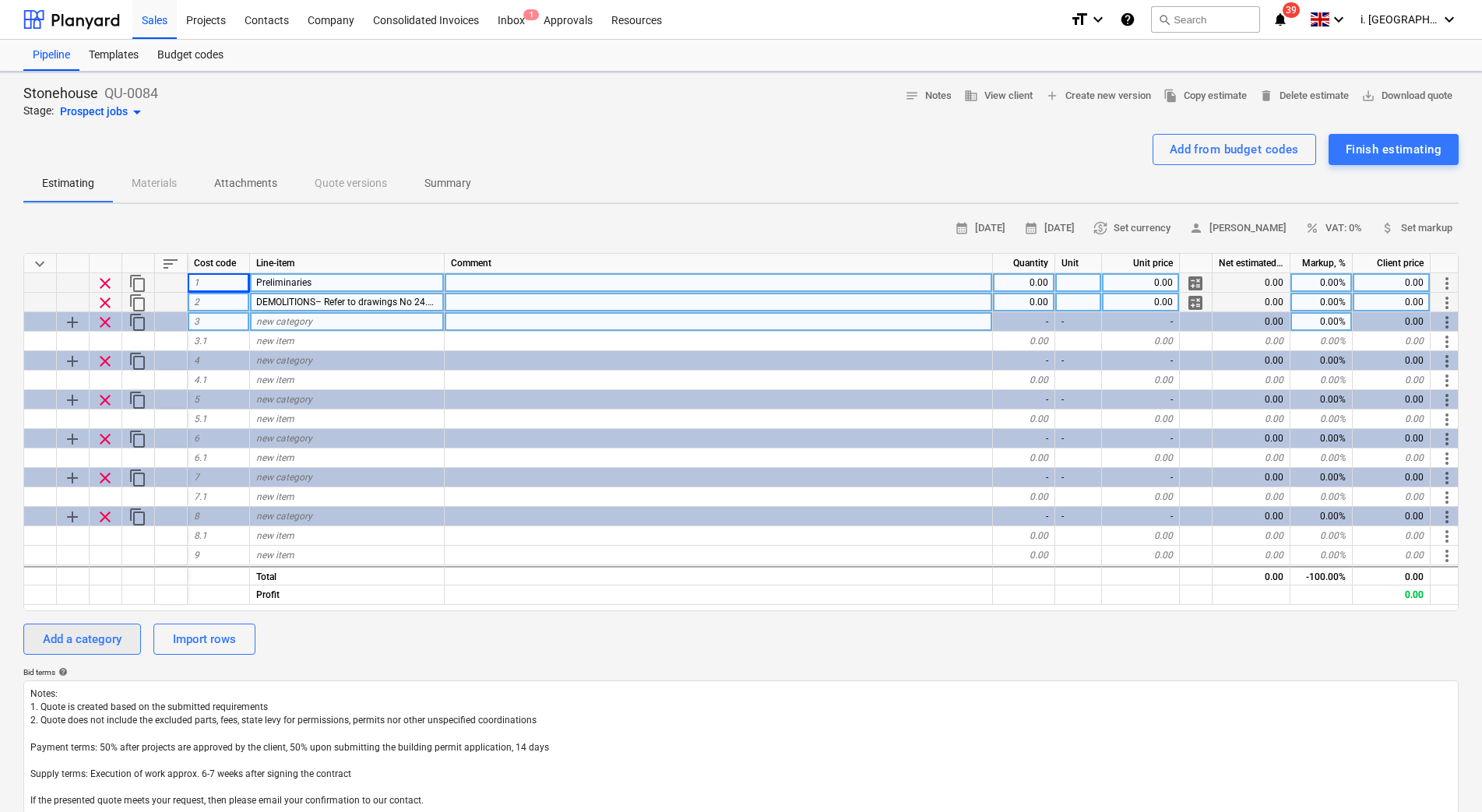
drag, startPoint x: 90, startPoint y: 606, endPoint x: 94, endPoint y: 637, distance: 31.3
click at [90, 614] on div "calendar_month 30 Sep 2025 calendar_month 14 Oct 2025 currency_exchange Set cur…" at bounding box center [741, 516] width 1435 height 598
click at [95, 640] on div "Add a category" at bounding box center [83, 640] width 79 height 20
click at [95, 611] on div "keyboard_arrow_down sort Cost code Line-item Comment Quantity Unit Unit price N…" at bounding box center [741, 432] width 1435 height 358
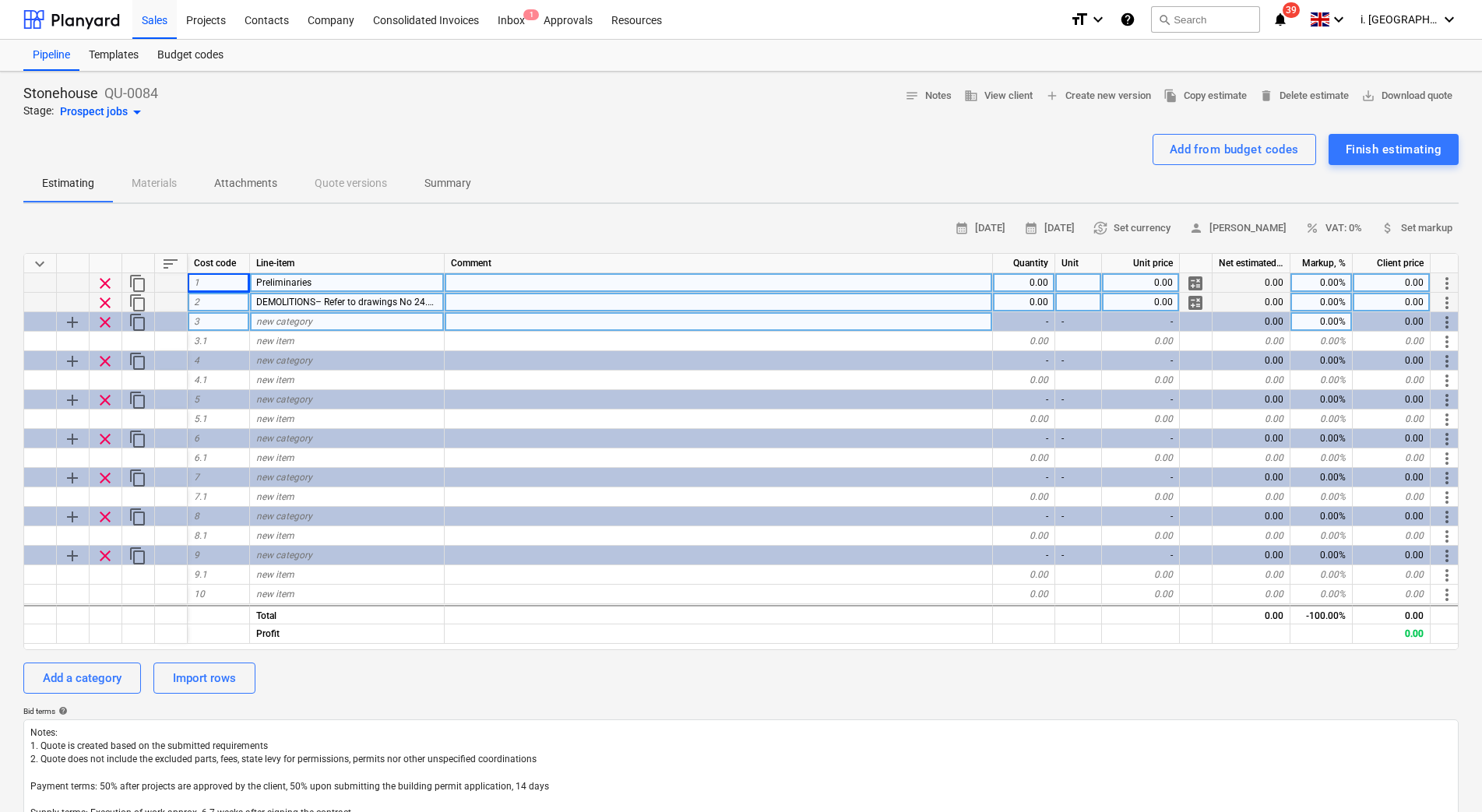
drag, startPoint x: 95, startPoint y: 645, endPoint x: 101, endPoint y: 660, distance: 16.2
click at [101, 660] on div "calendar_month 30 Sep 2025 calendar_month 14 Oct 2025 currency_exchange Set cur…" at bounding box center [741, 535] width 1435 height 637
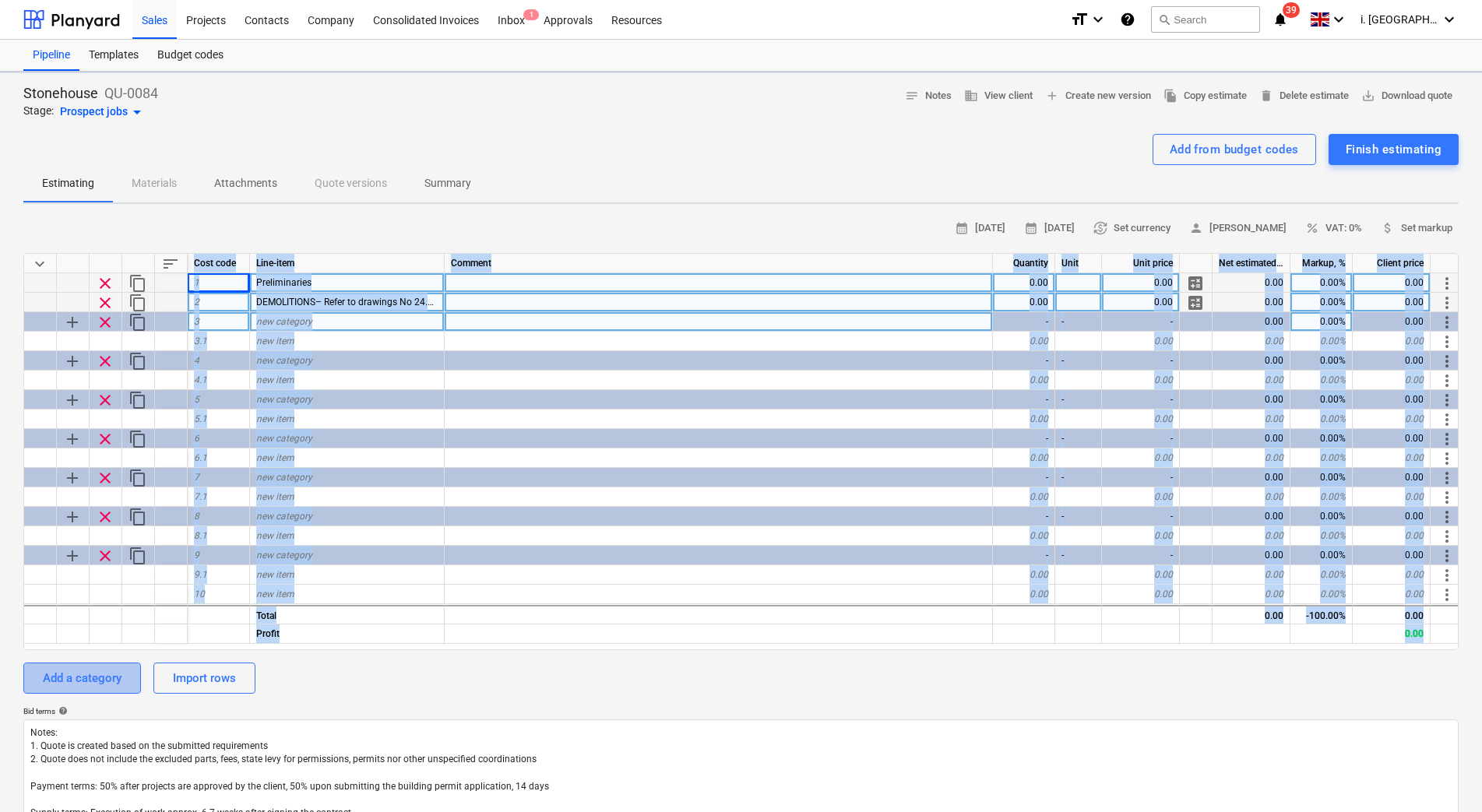
drag, startPoint x: 101, startPoint y: 660, endPoint x: 110, endPoint y: 683, distance: 24.7
click at [110, 683] on div "Add a category" at bounding box center [83, 678] width 79 height 20
click at [106, 684] on div "calendar_month 30 Sep 2025 calendar_month 14 Oct 2025 currency_exchange Set cur…" at bounding box center [741, 535] width 1435 height 637
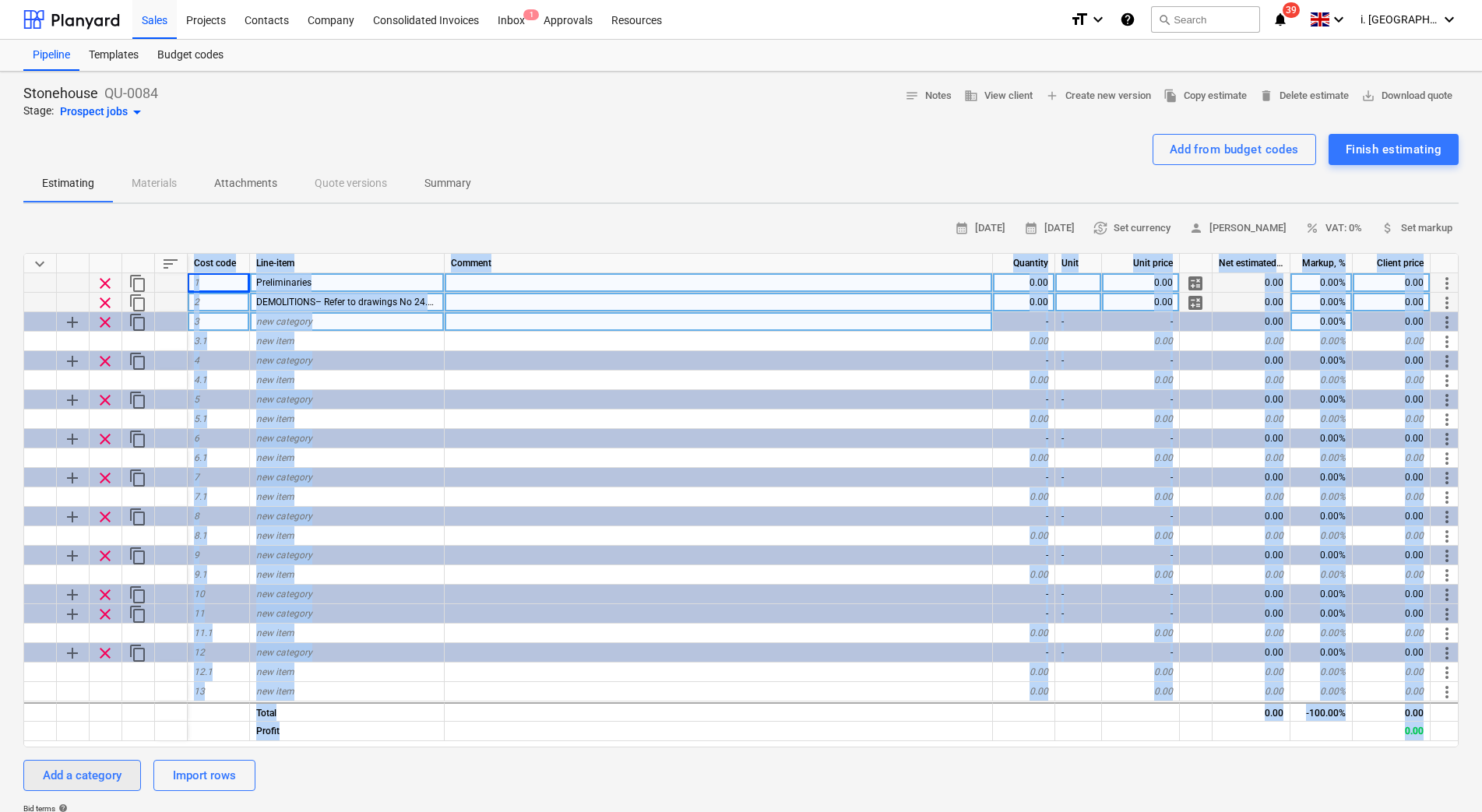
click at [106, 684] on div at bounding box center [106, 691] width 33 height 19
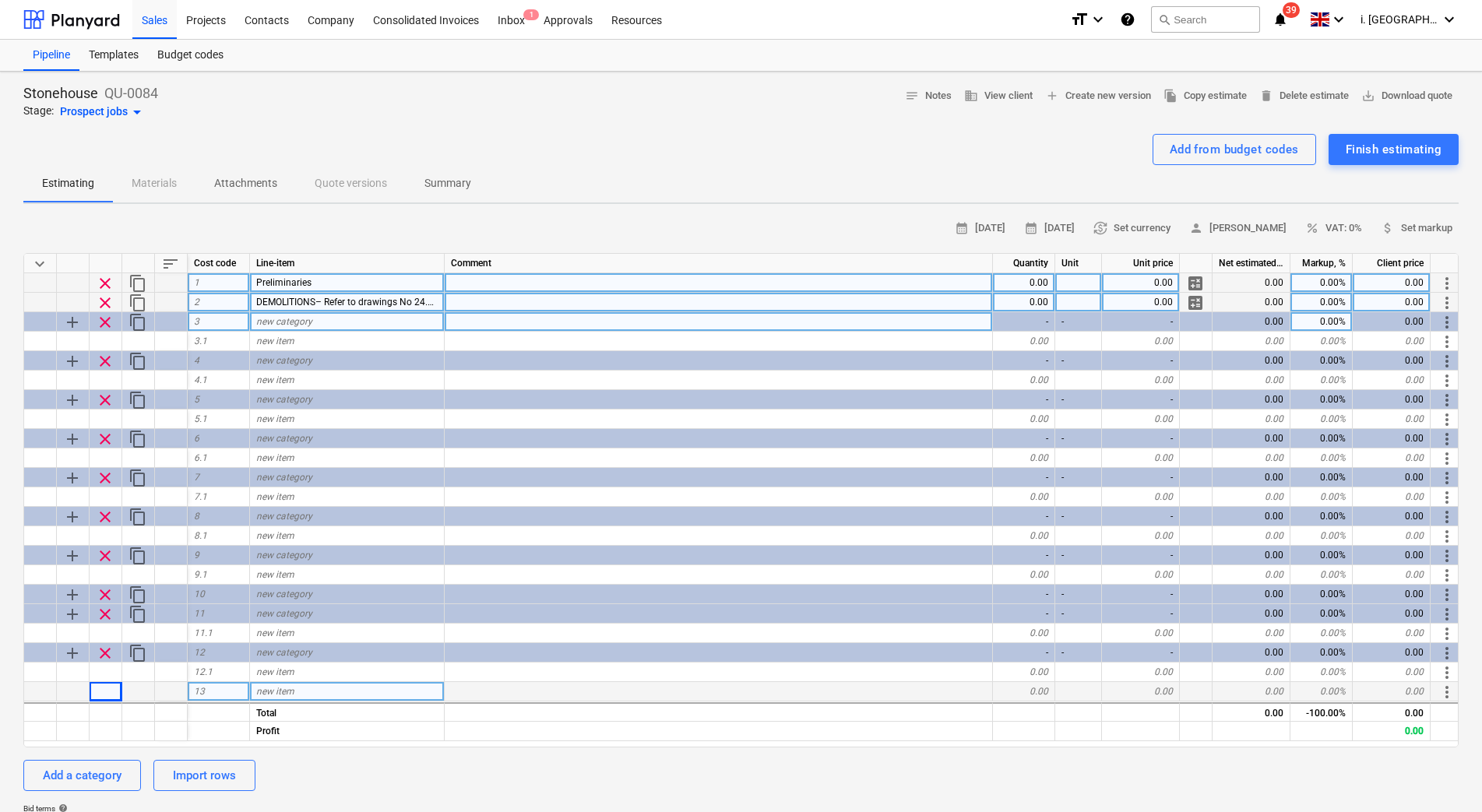
click at [106, 684] on div at bounding box center [106, 691] width 33 height 19
click at [106, 685] on div at bounding box center [106, 691] width 33 height 19
click at [111, 782] on div "Add a category" at bounding box center [83, 775] width 79 height 20
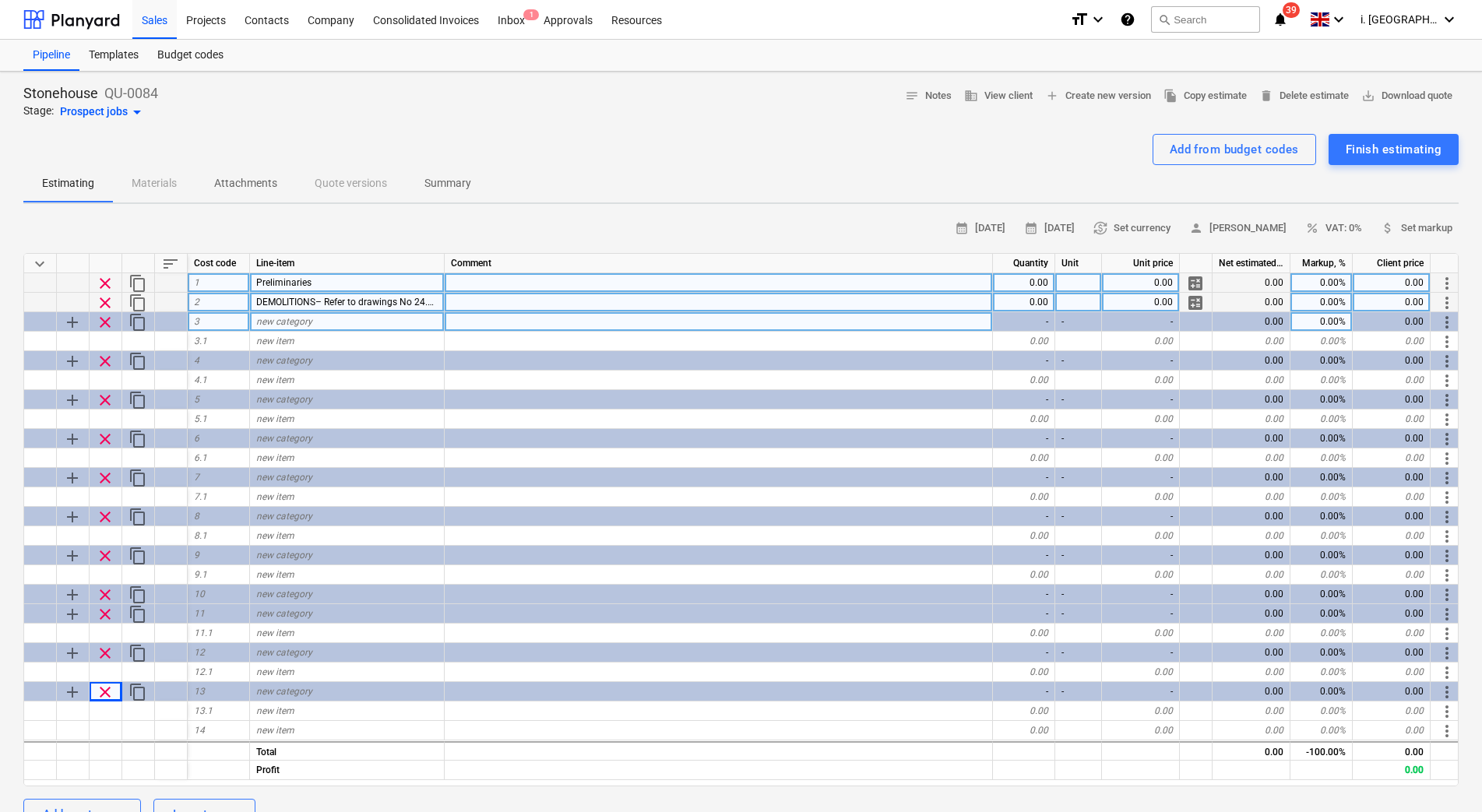
scroll to position [408, 0]
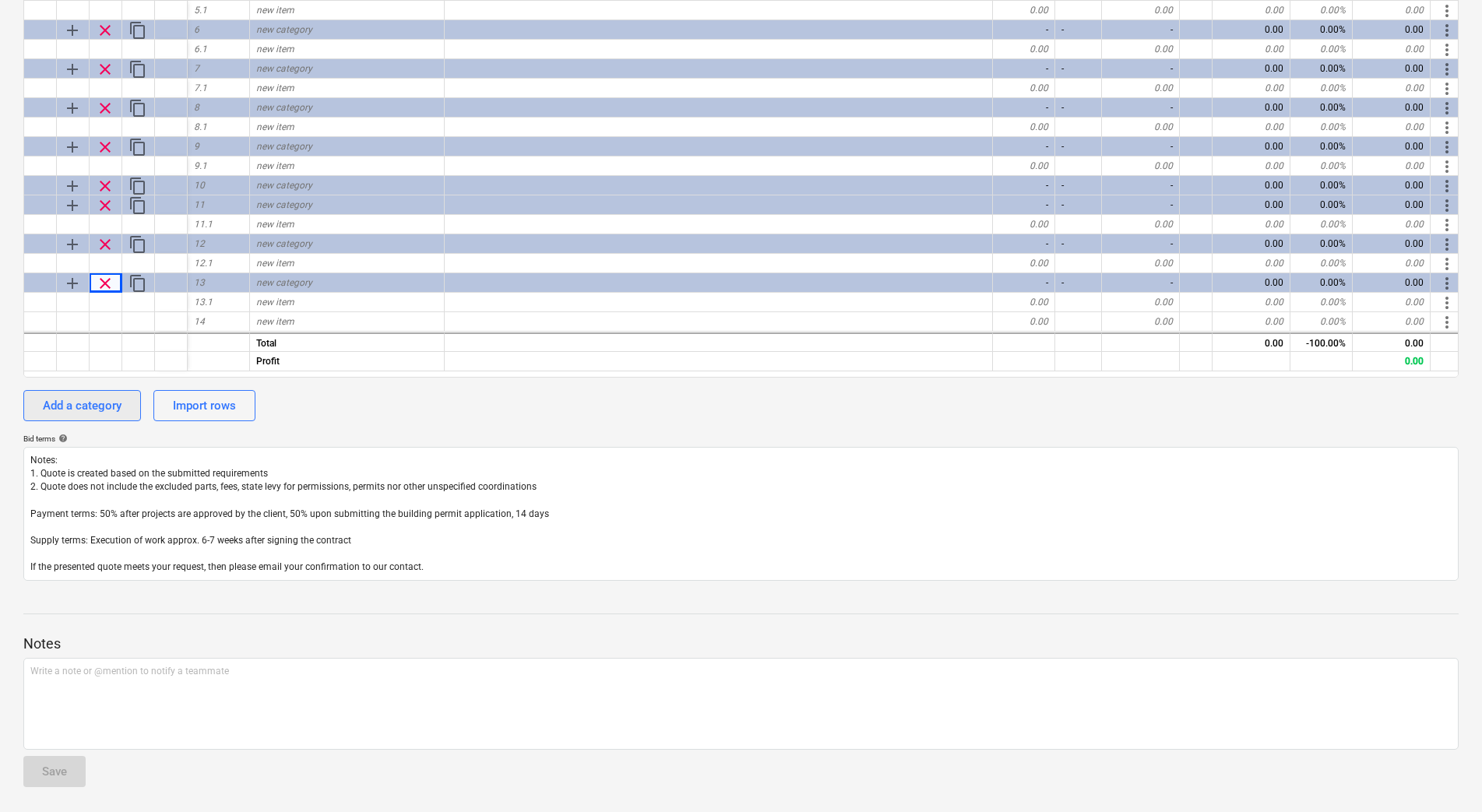
click at [80, 410] on div "Add a category" at bounding box center [83, 406] width 79 height 20
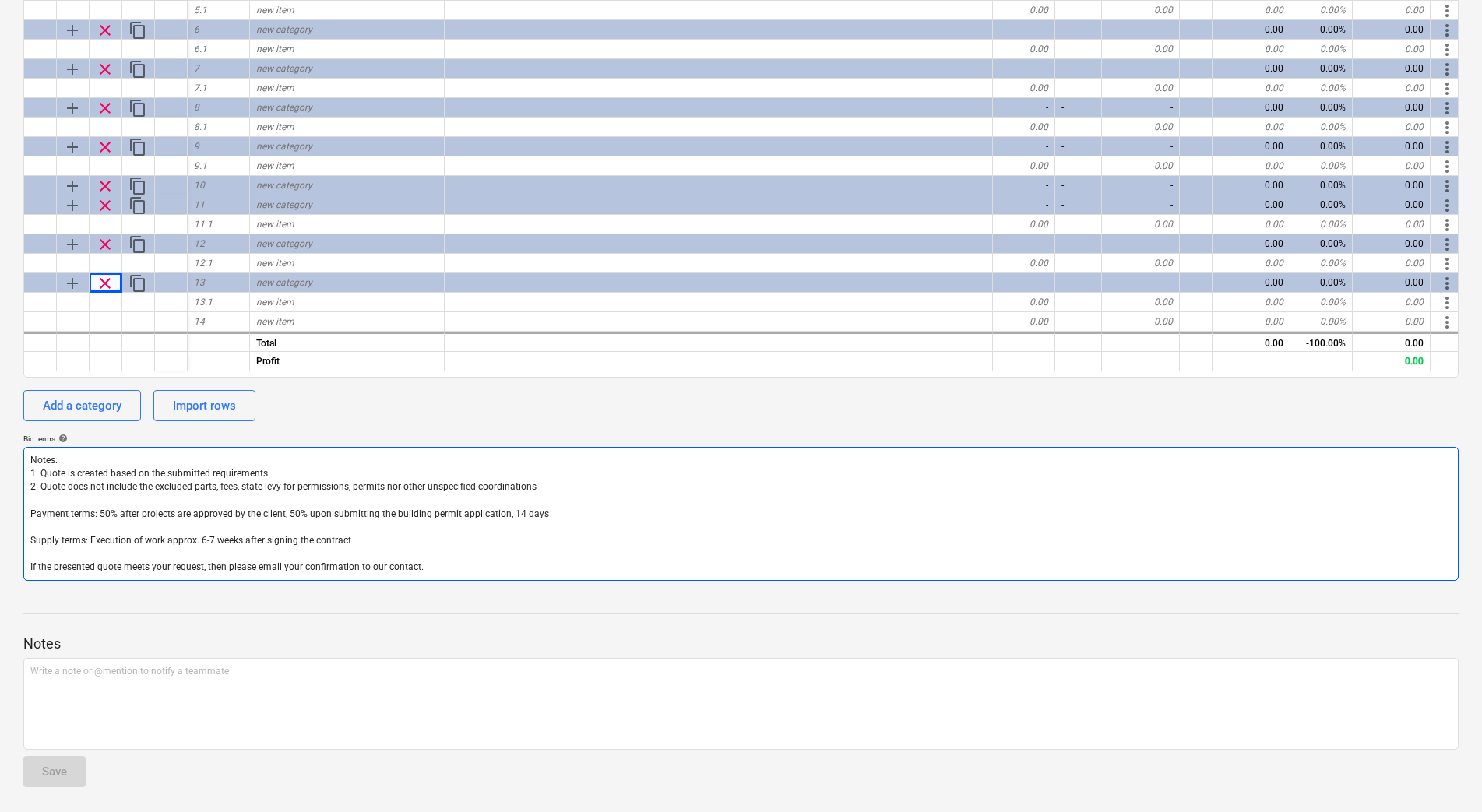
type textarea "x"
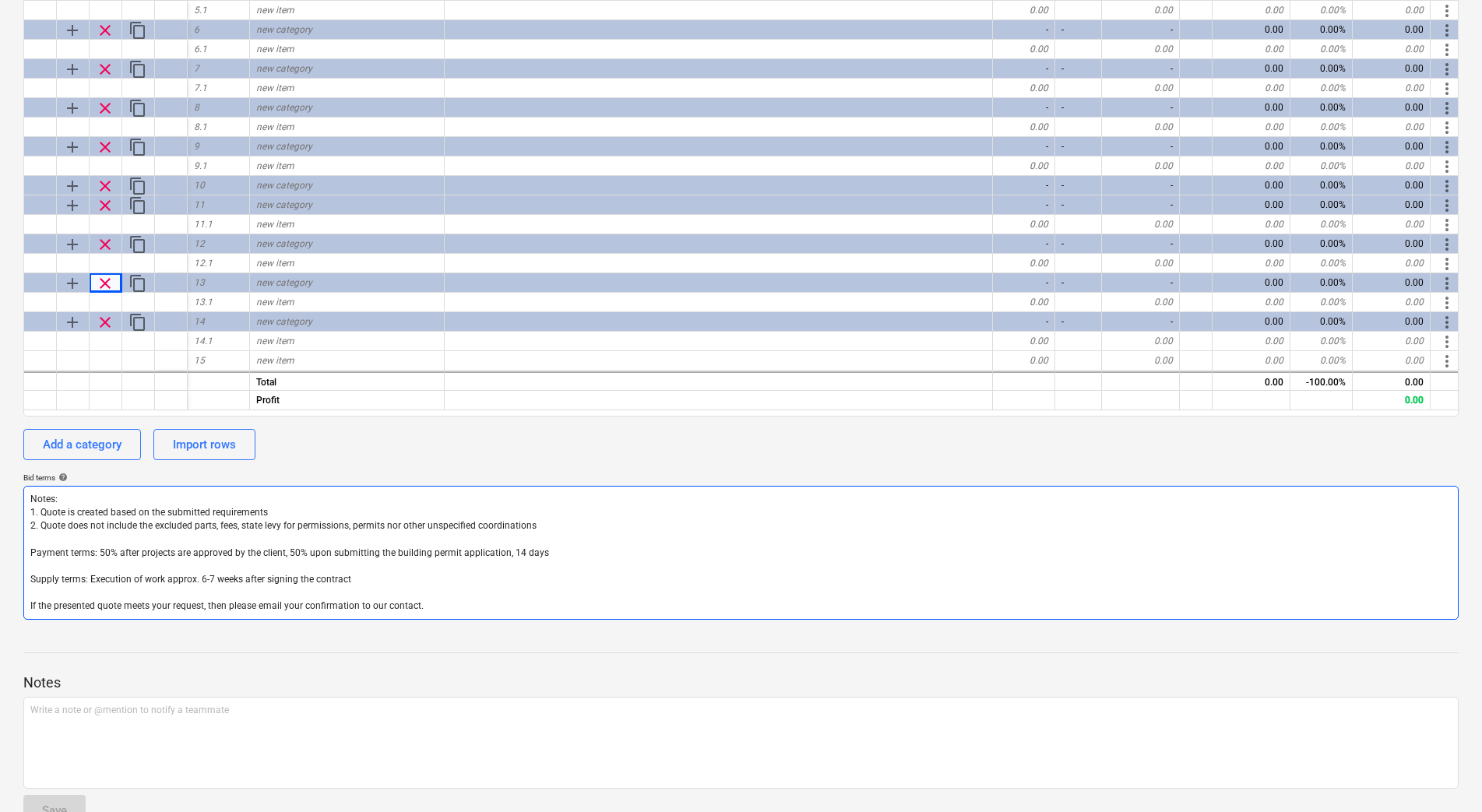
scroll to position [0, 0]
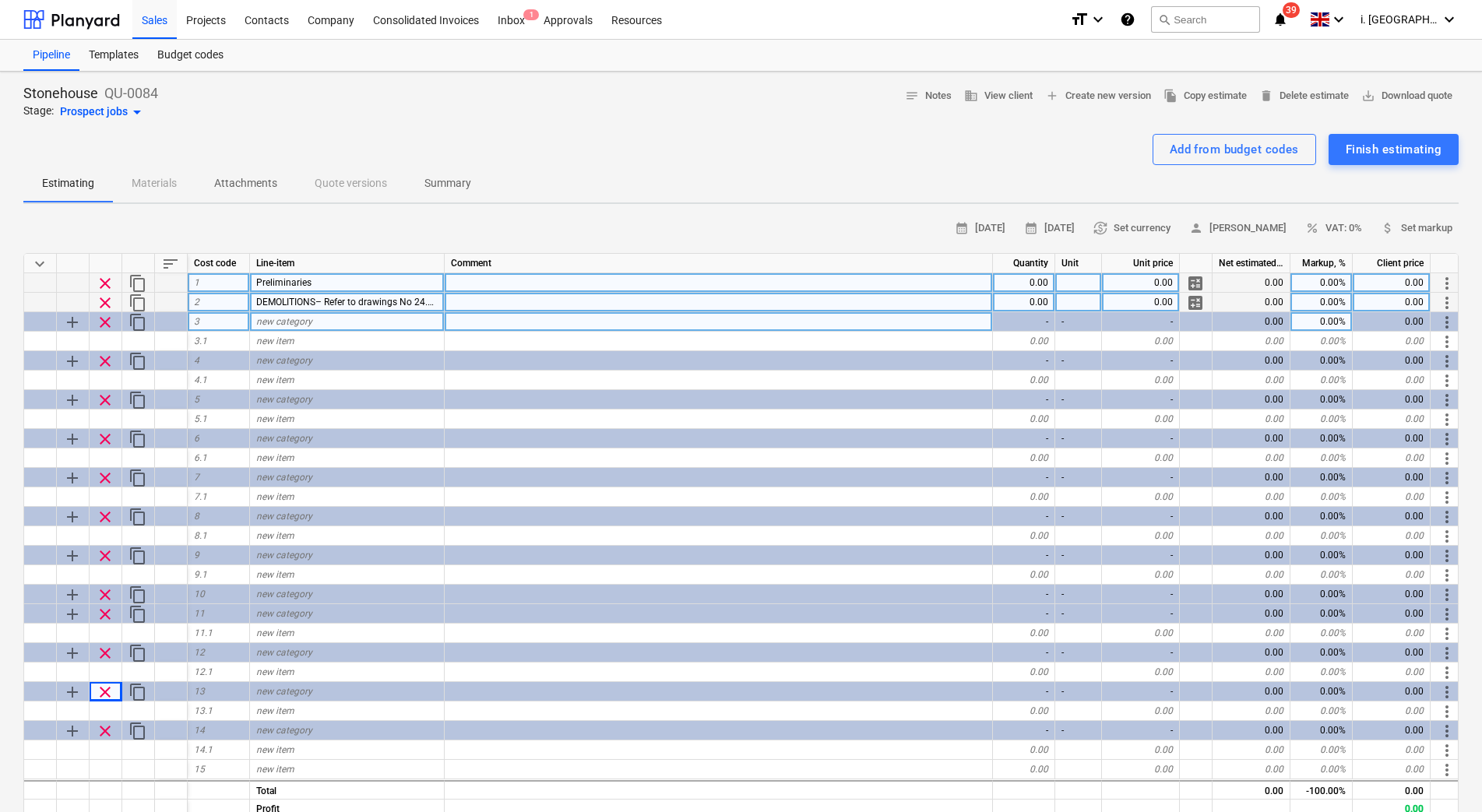
click at [304, 316] on span "new category" at bounding box center [284, 321] width 56 height 11
click at [328, 326] on div "new category" at bounding box center [347, 321] width 195 height 19
type input "GENERAL – DEMOLITION"
type textarea "x"
click at [215, 325] on div "3" at bounding box center [218, 321] width 62 height 19
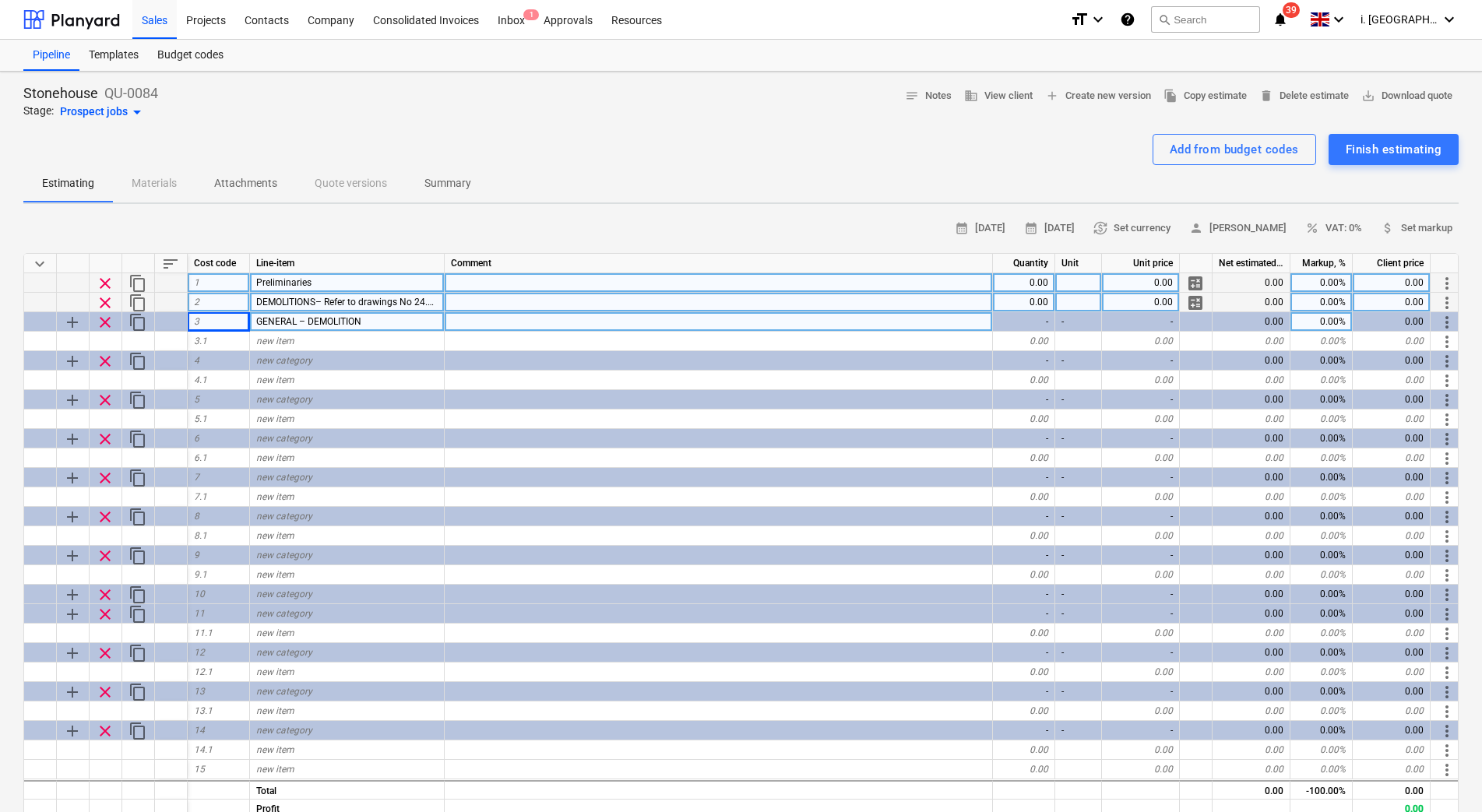
click at [325, 307] on div "DEMOLITIONS– Refer to drawings No 24.10.008 WD104 + WD105" at bounding box center [347, 302] width 195 height 19
click at [203, 305] on div "2" at bounding box center [218, 302] width 62 height 19
type input "DEMOLITIONS– Refer to drawings No 24.10.008 WD104 + WD105"
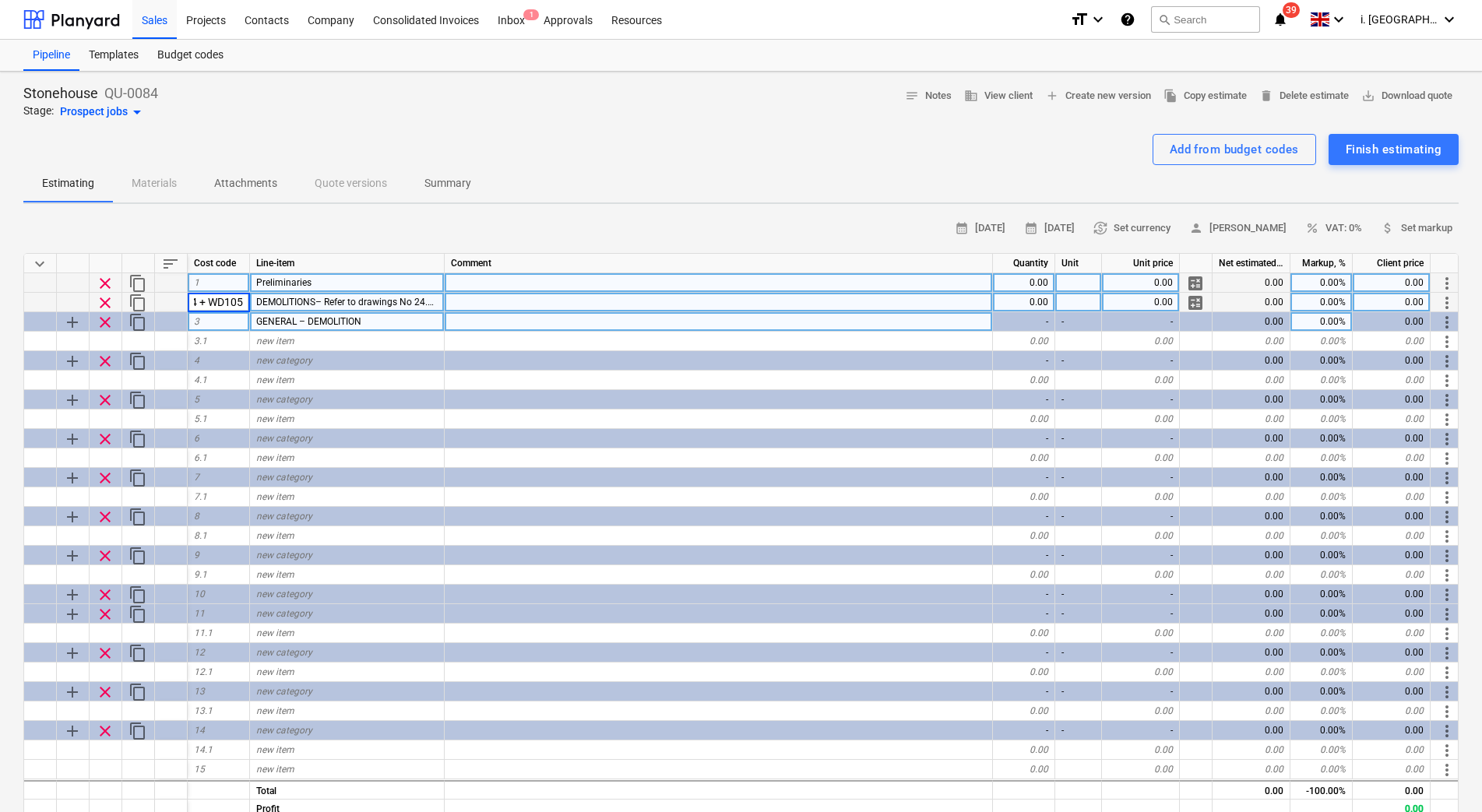
type textarea "x"
click at [239, 318] on div "3" at bounding box center [218, 321] width 62 height 19
type input "DEMOLITIONS– Refer to drawings No 24.10.008 WD104 + WD105"
click at [106, 284] on span "clear" at bounding box center [105, 284] width 18 height 18
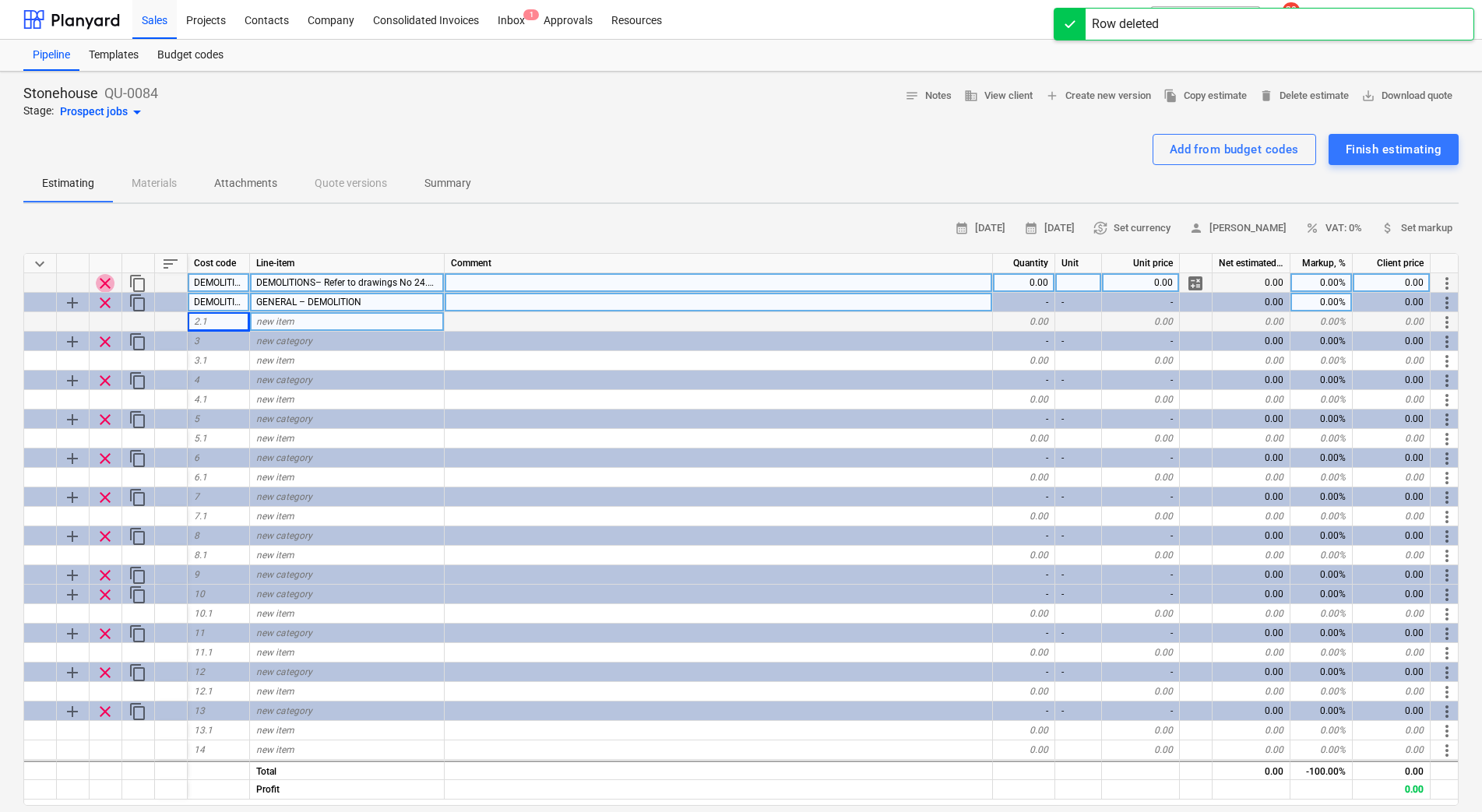
click at [104, 280] on span "clear" at bounding box center [105, 284] width 18 height 18
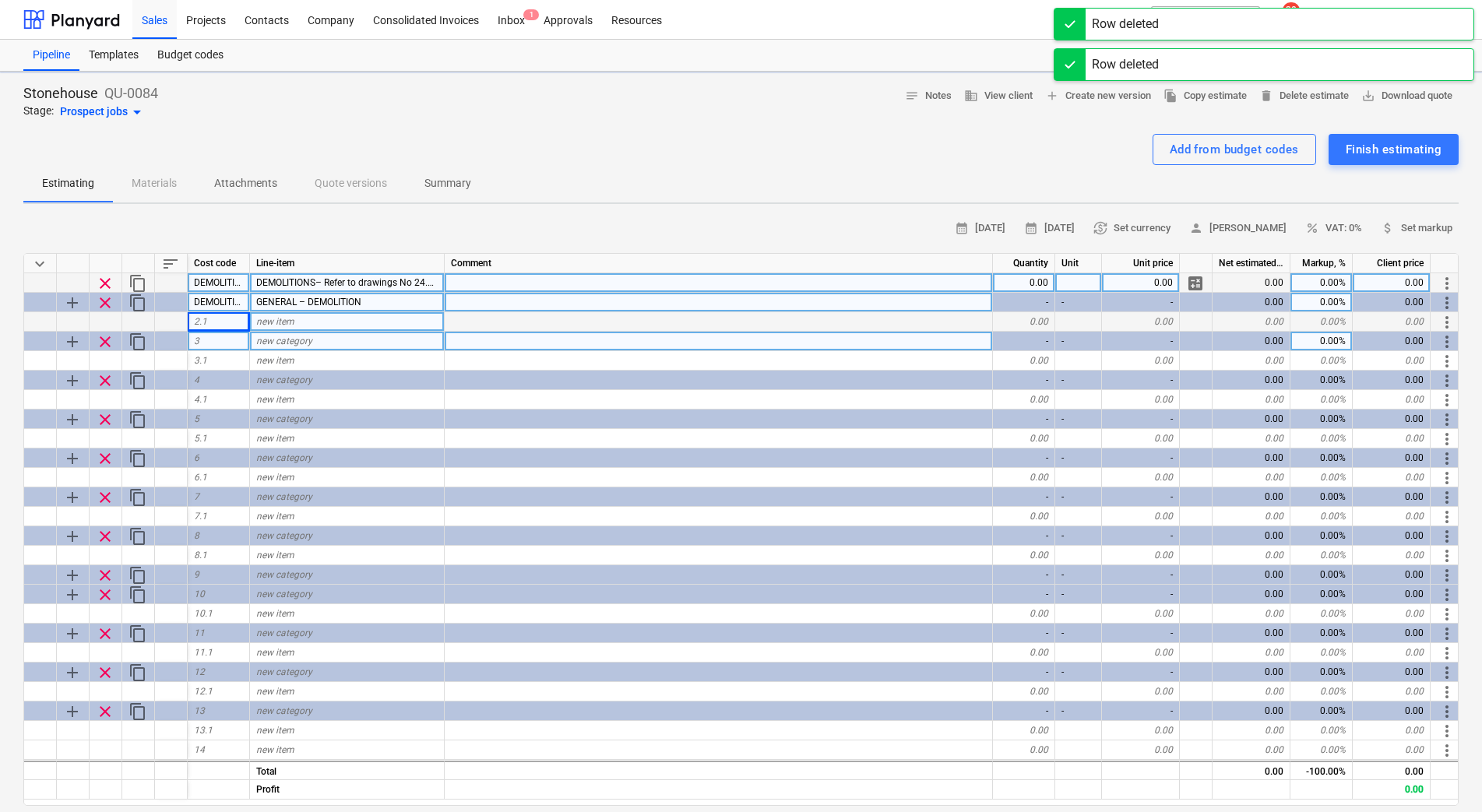
type textarea "x"
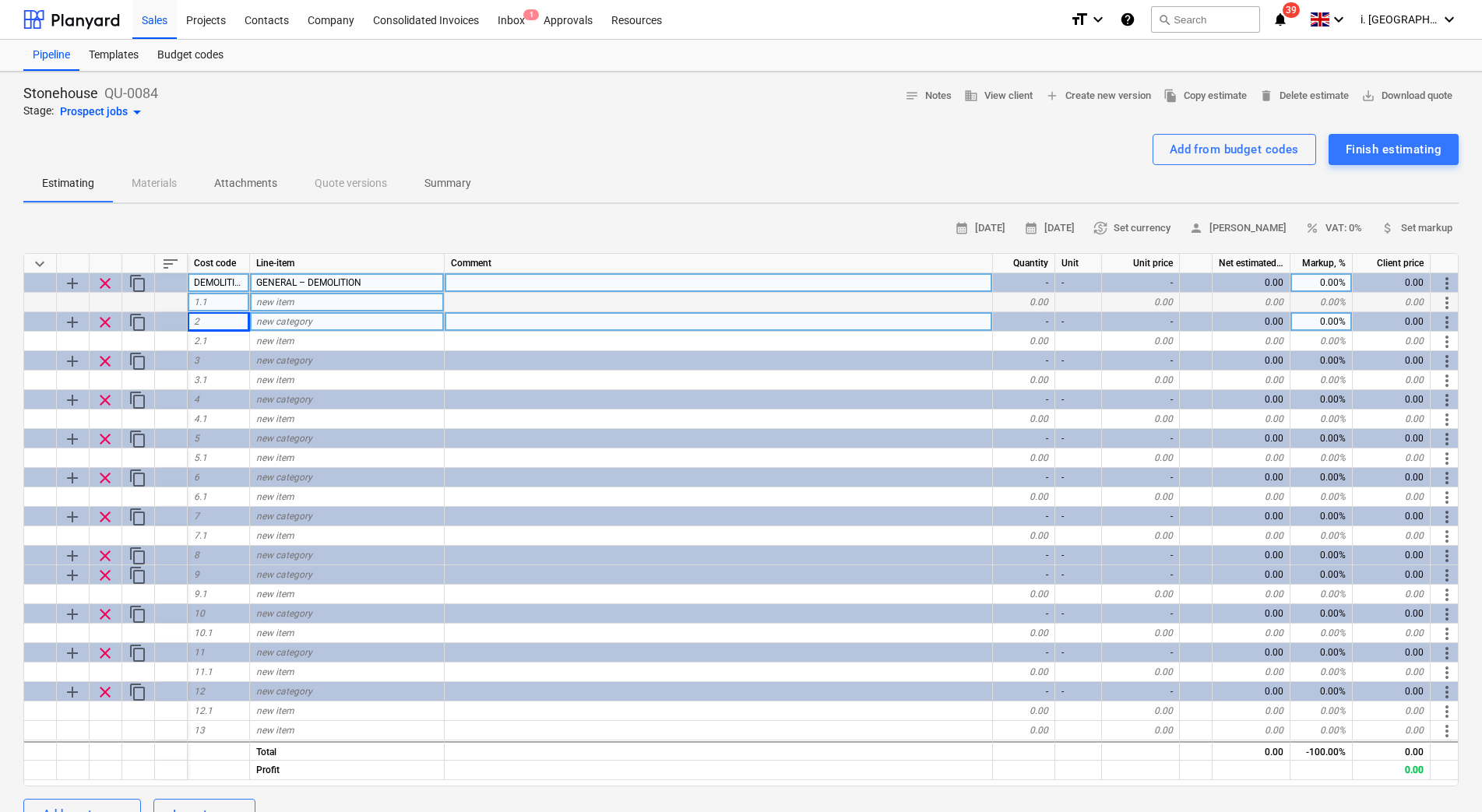
click at [409, 307] on div "new item" at bounding box center [347, 302] width 195 height 19
click at [410, 306] on div "new item" at bounding box center [347, 302] width 195 height 19
type input "All demolition to be in strict accordance with drawings 24.10.008 WD104 + WD105…"
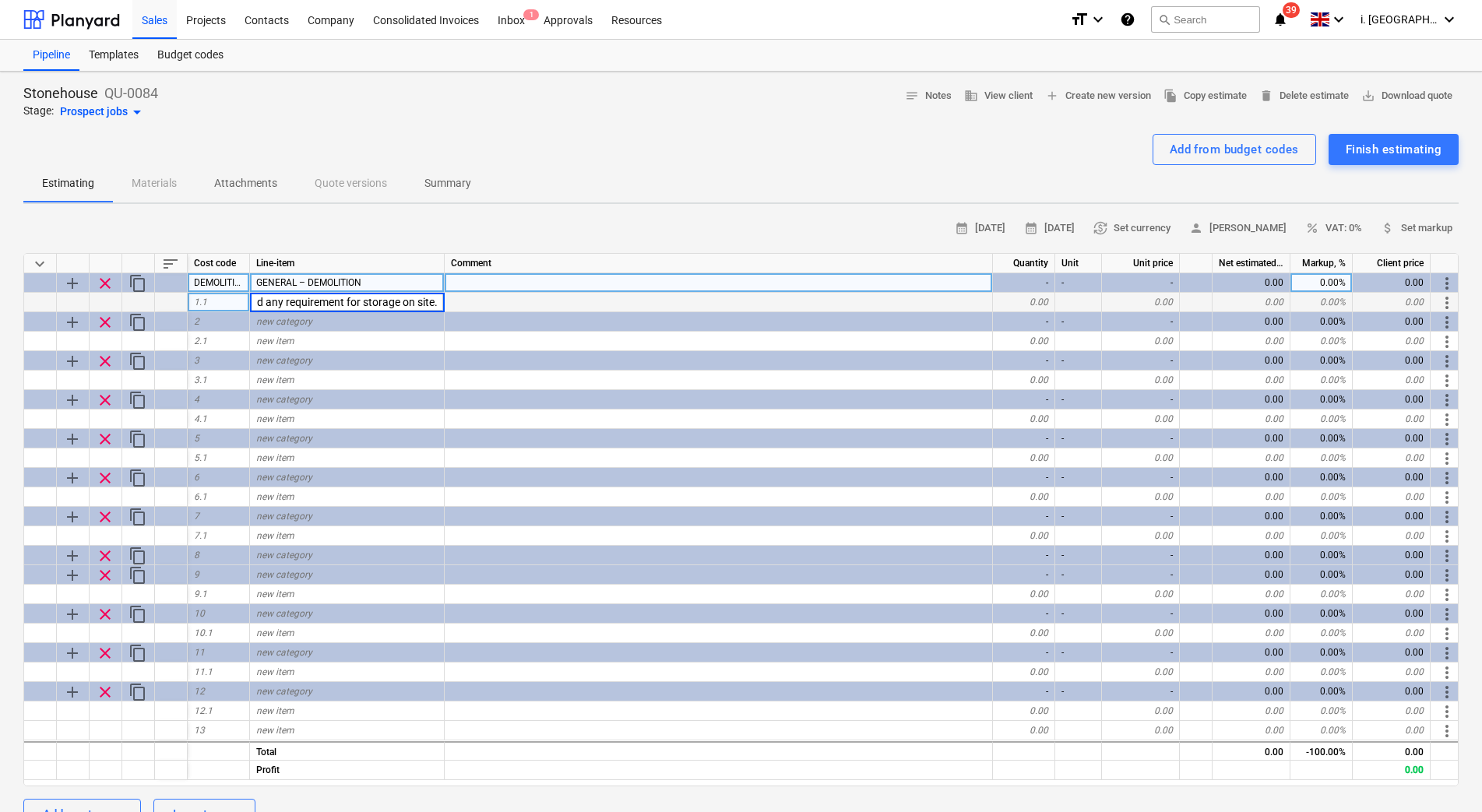
click at [60, 284] on div "add" at bounding box center [73, 283] width 33 height 19
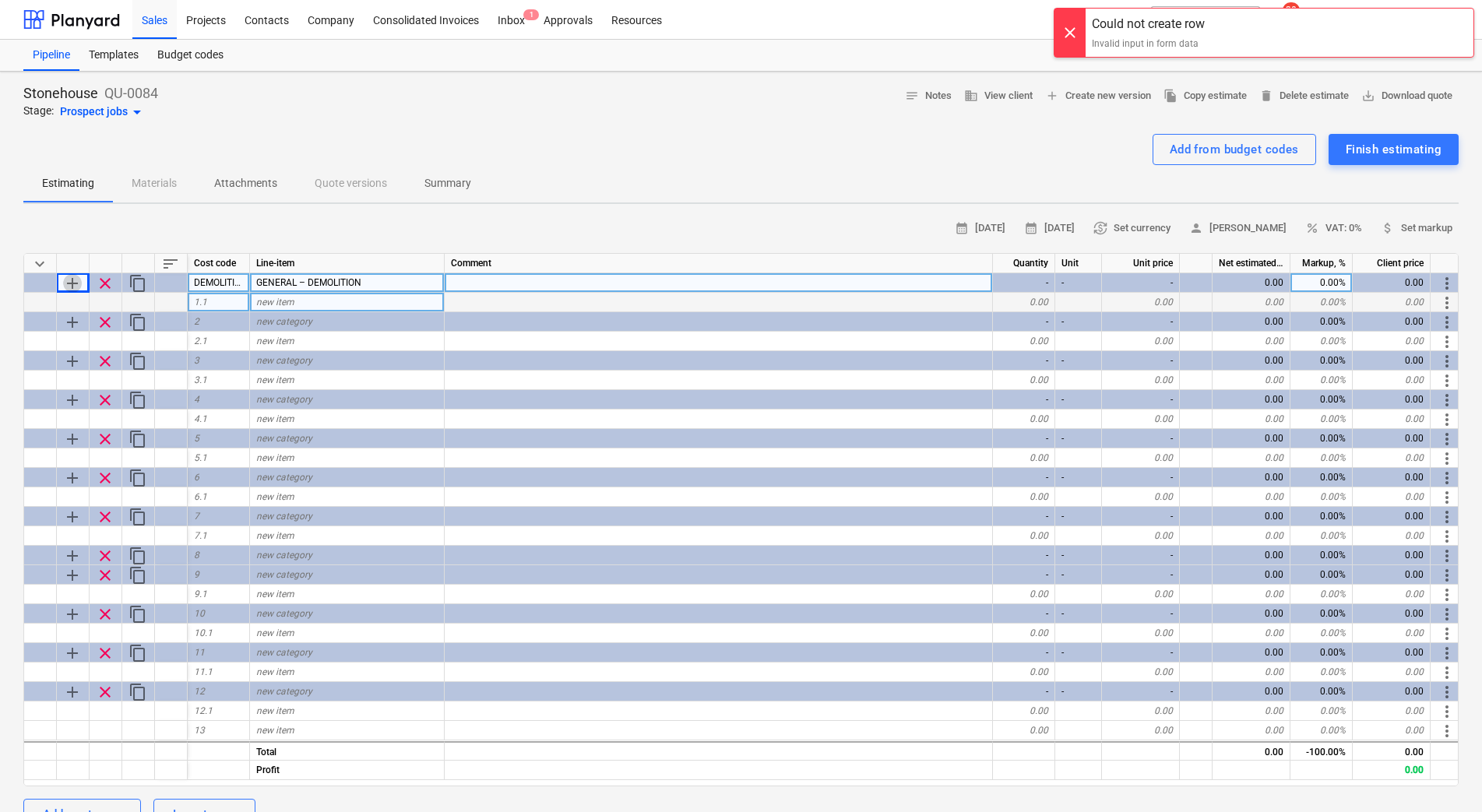
click at [67, 281] on span "add" at bounding box center [72, 284] width 18 height 18
type textarea "x"
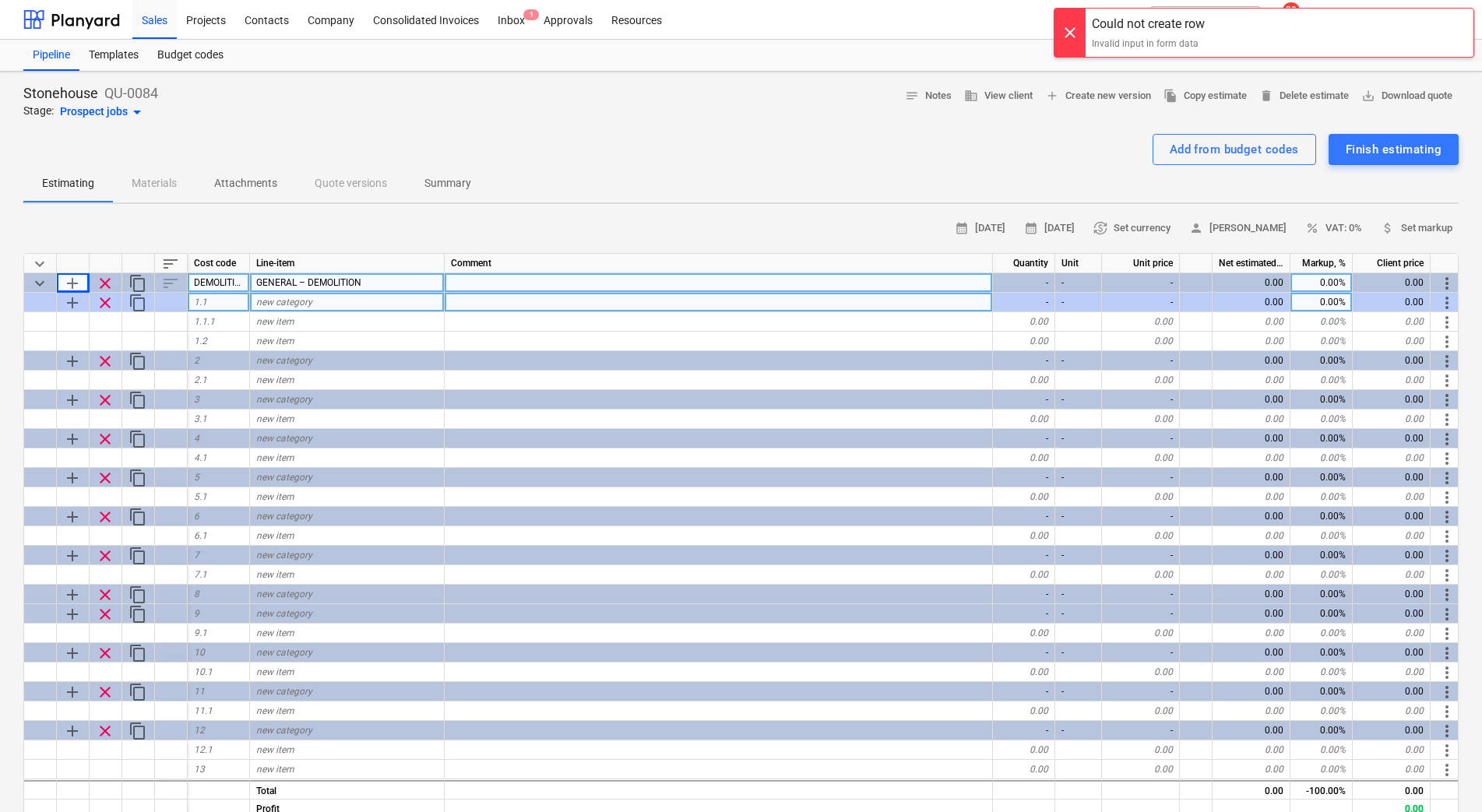
click at [69, 286] on span "add" at bounding box center [72, 284] width 18 height 18
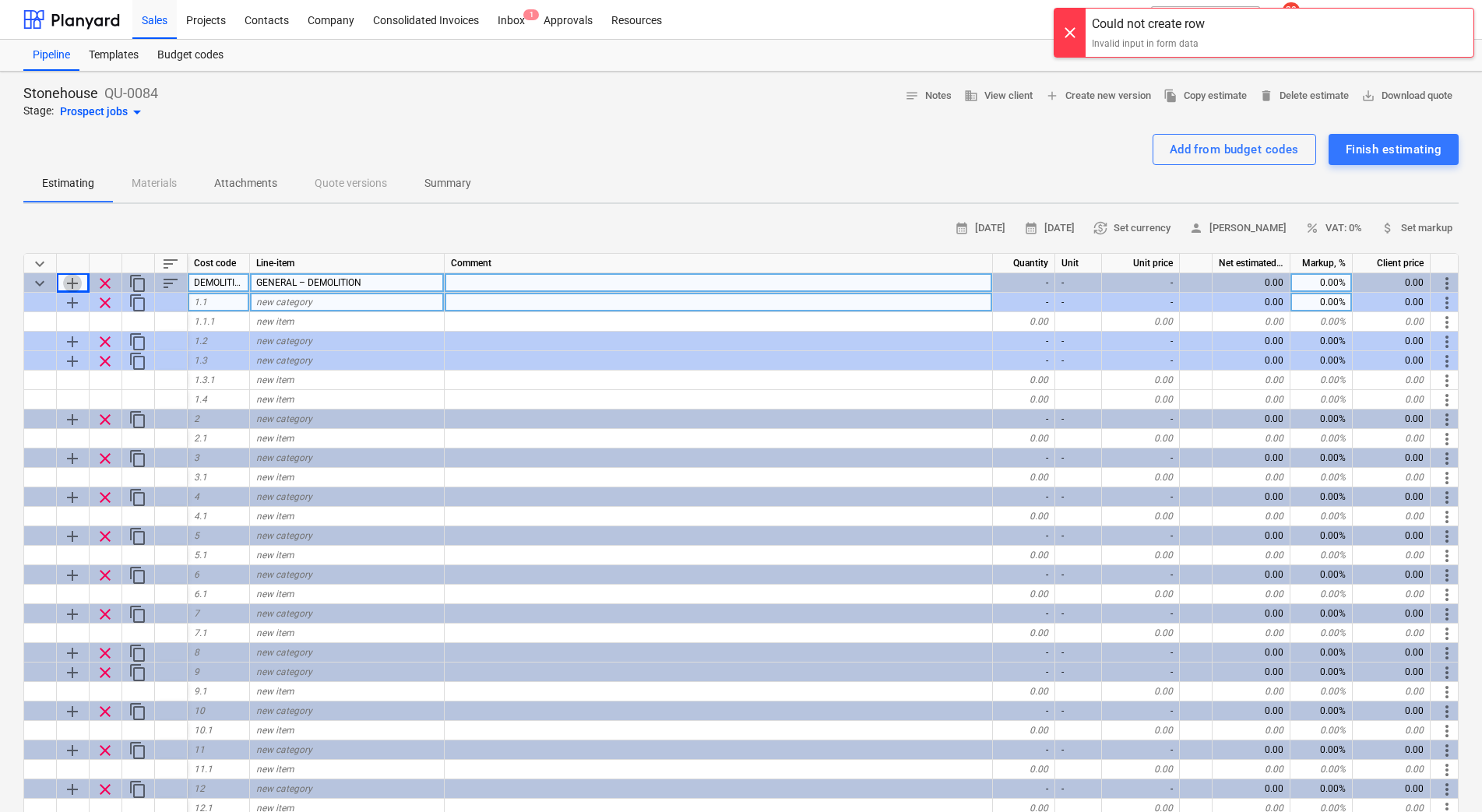
click at [69, 286] on span "add" at bounding box center [72, 284] width 18 height 18
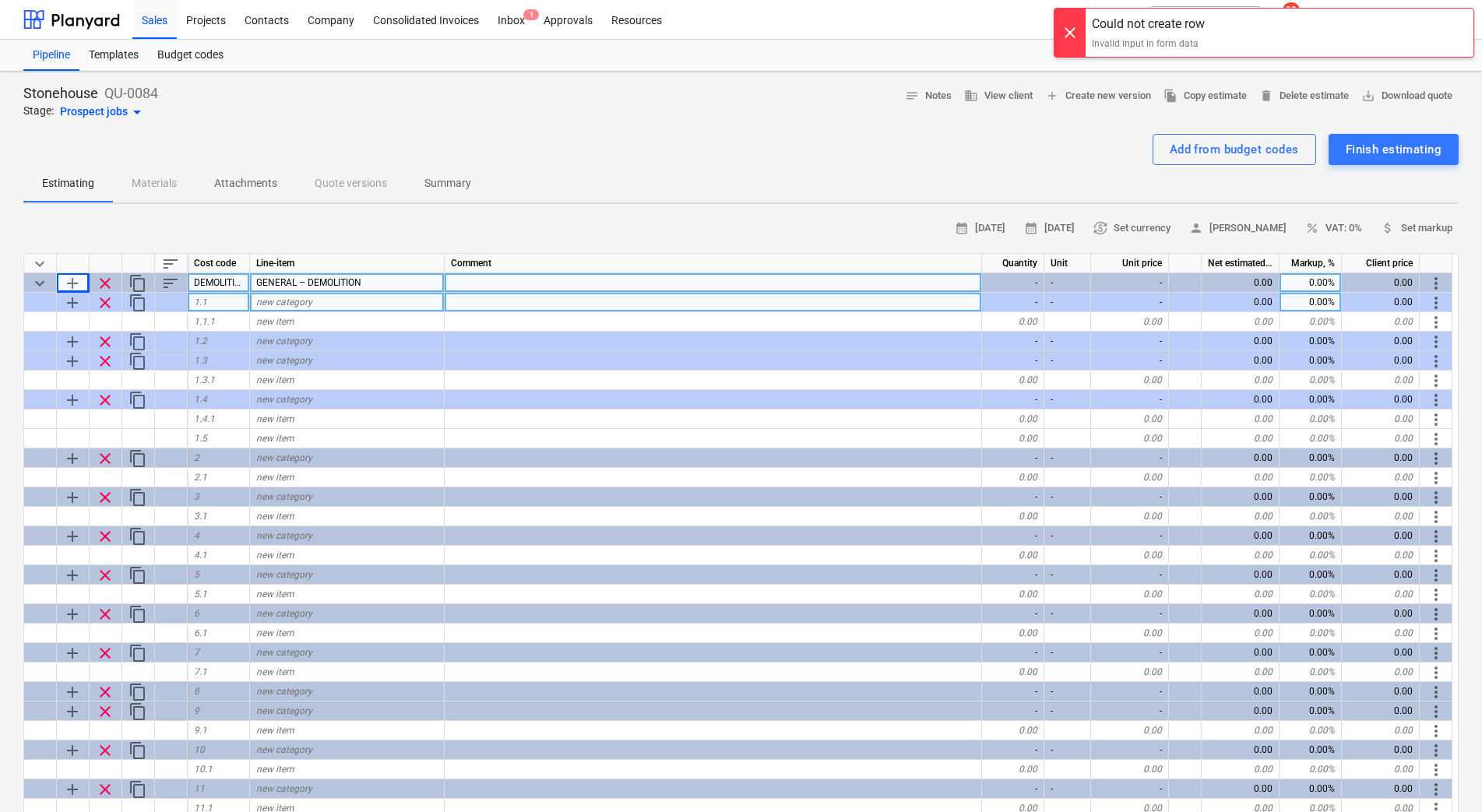
click at [69, 286] on span "add" at bounding box center [72, 284] width 18 height 18
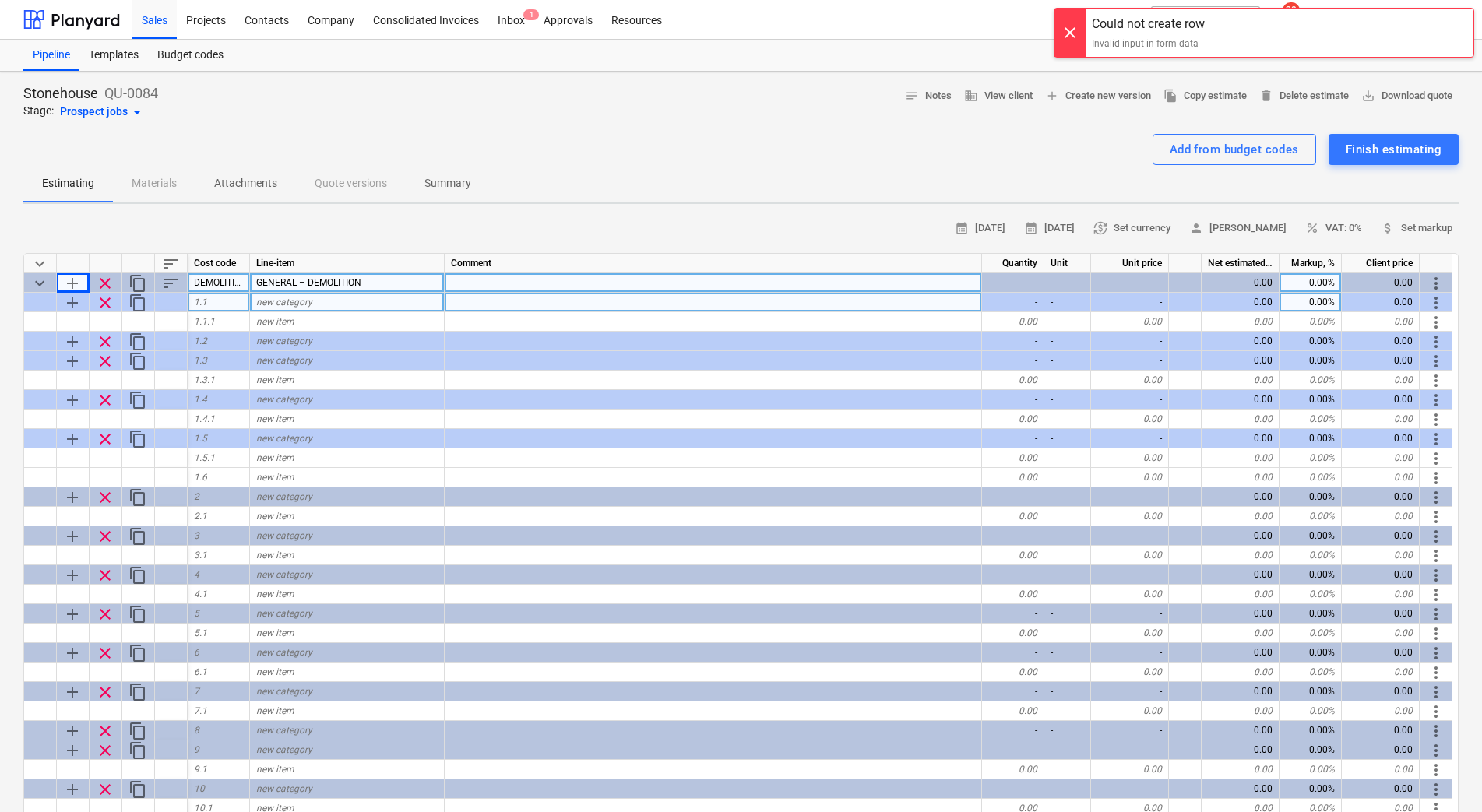
click at [69, 286] on span "add" at bounding box center [72, 284] width 18 height 18
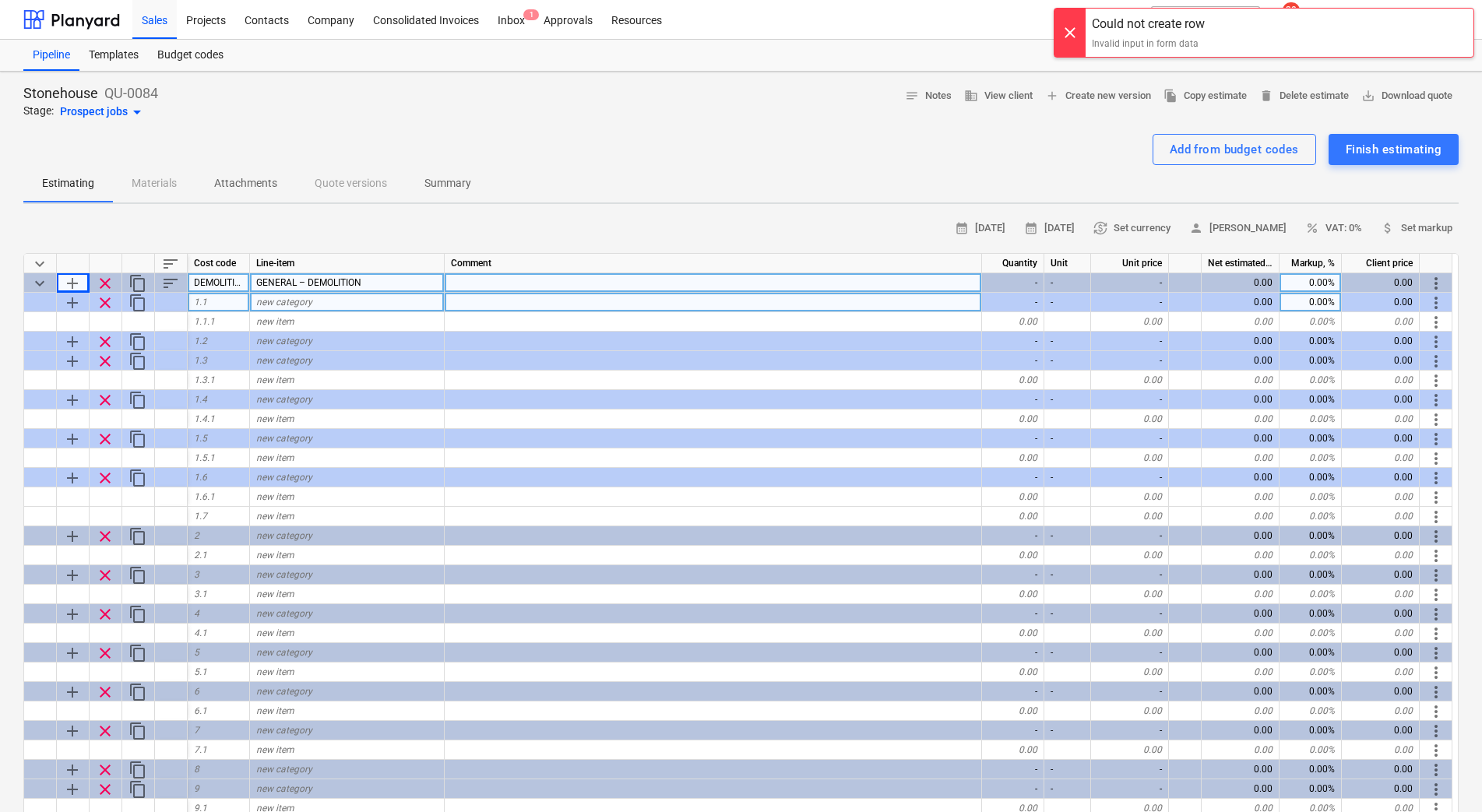
click at [69, 286] on span "add" at bounding box center [72, 284] width 18 height 18
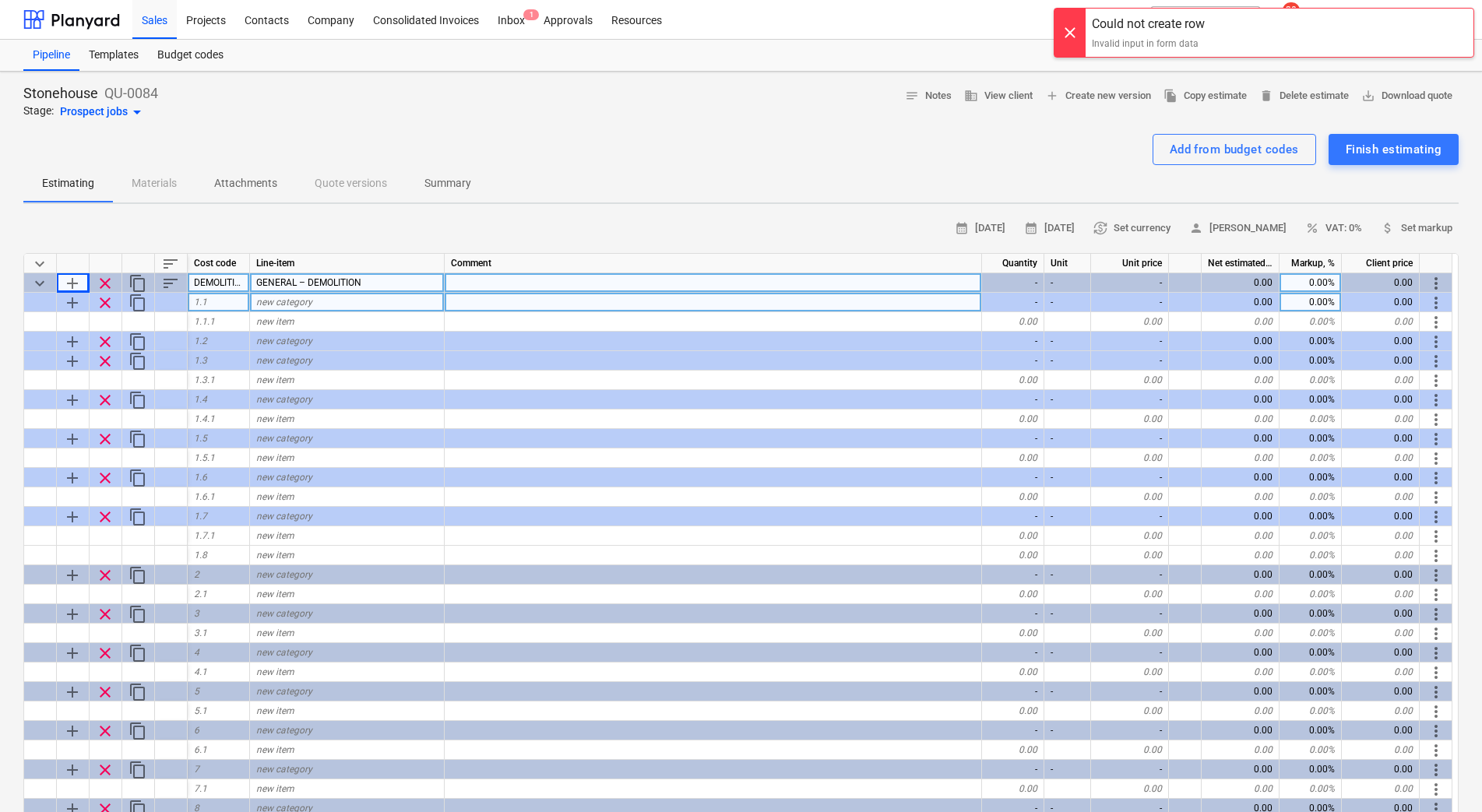
click at [69, 290] on span "add" at bounding box center [72, 284] width 18 height 18
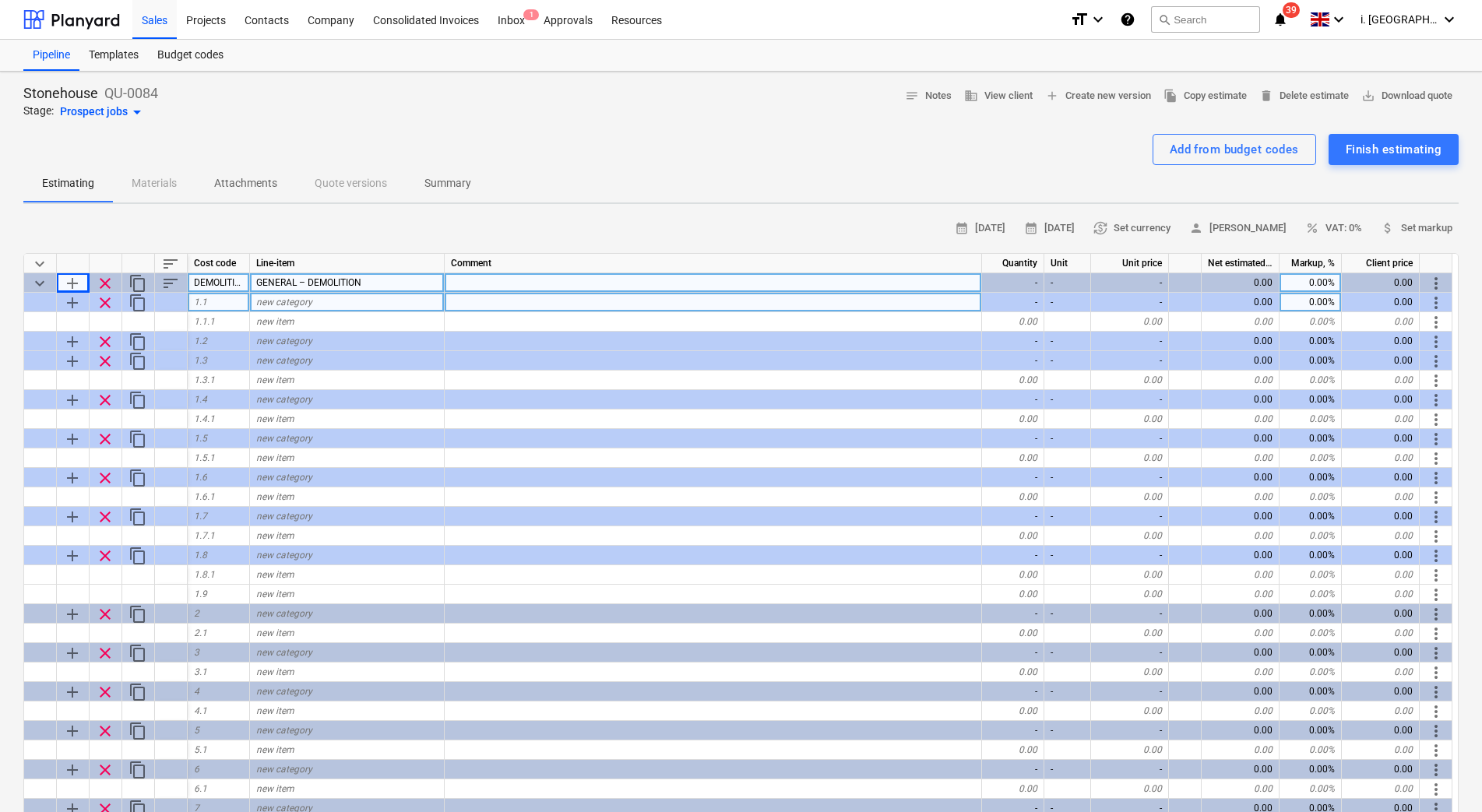
click at [337, 305] on div "new category" at bounding box center [347, 302] width 195 height 19
type input "All demolition to be in strict accordance with drawings 24.10.008 WD104 + WD105…"
click at [368, 411] on div "new item" at bounding box center [347, 418] width 195 height 19
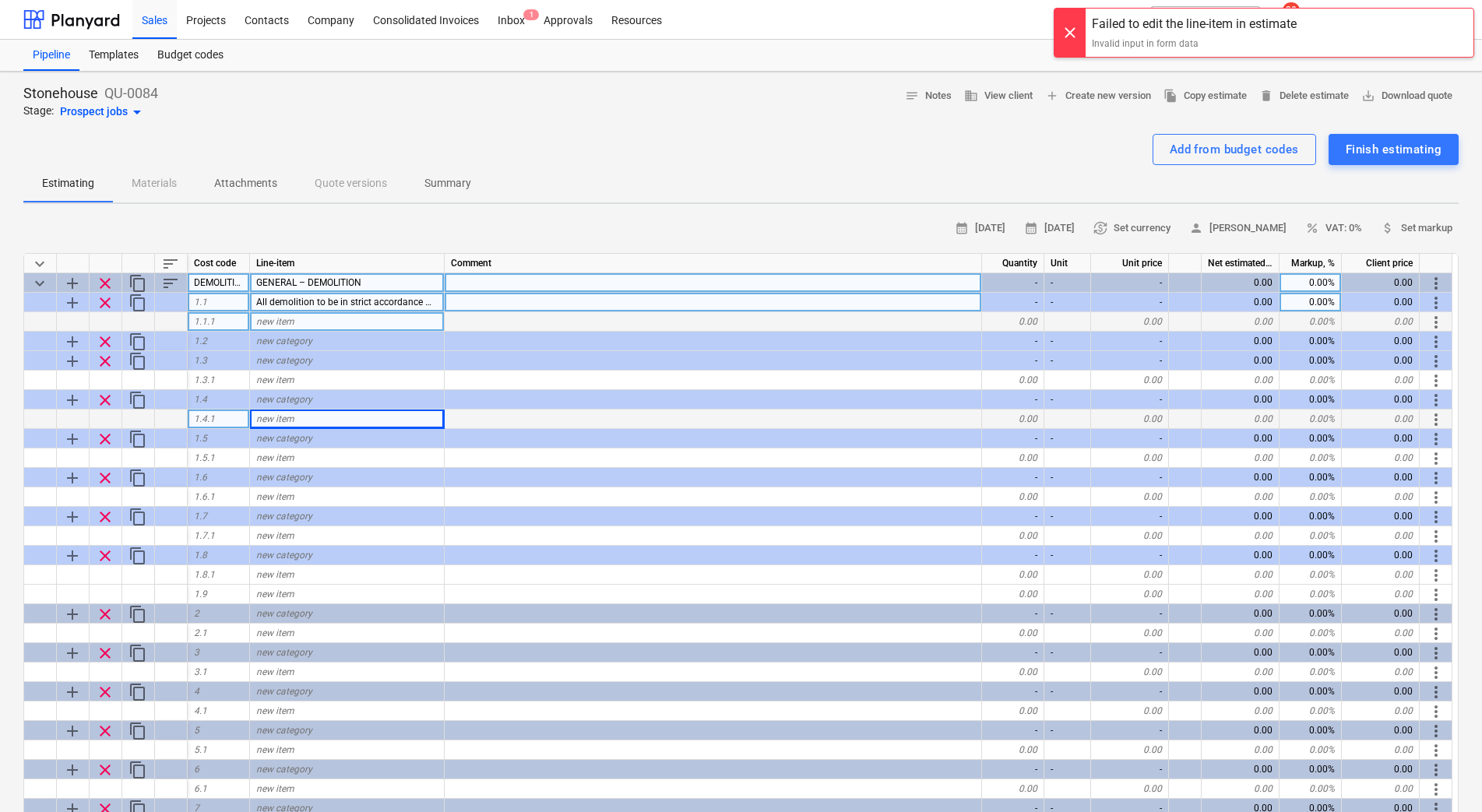
click at [397, 322] on div "new item" at bounding box center [347, 321] width 195 height 19
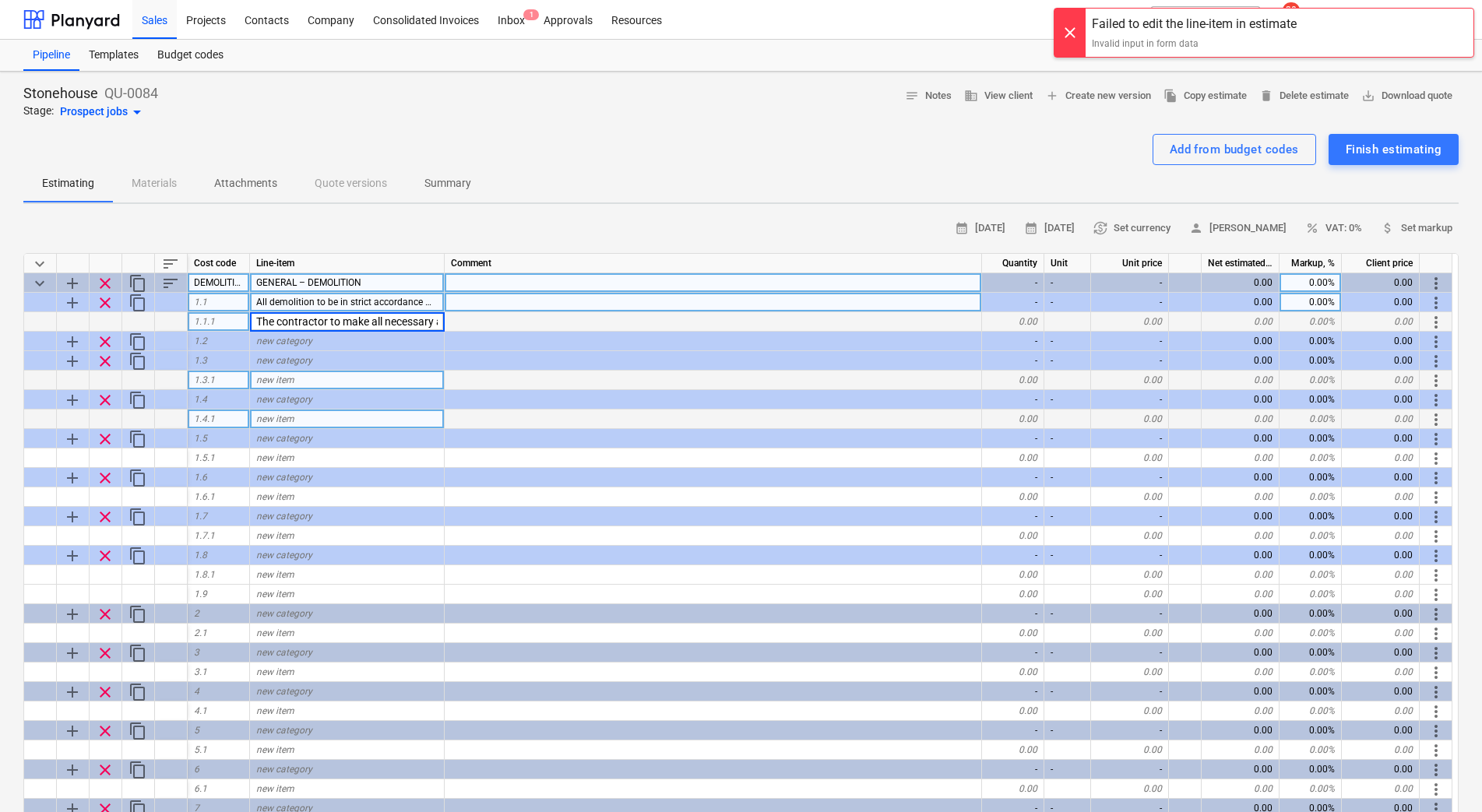
scroll to position [0, 1482]
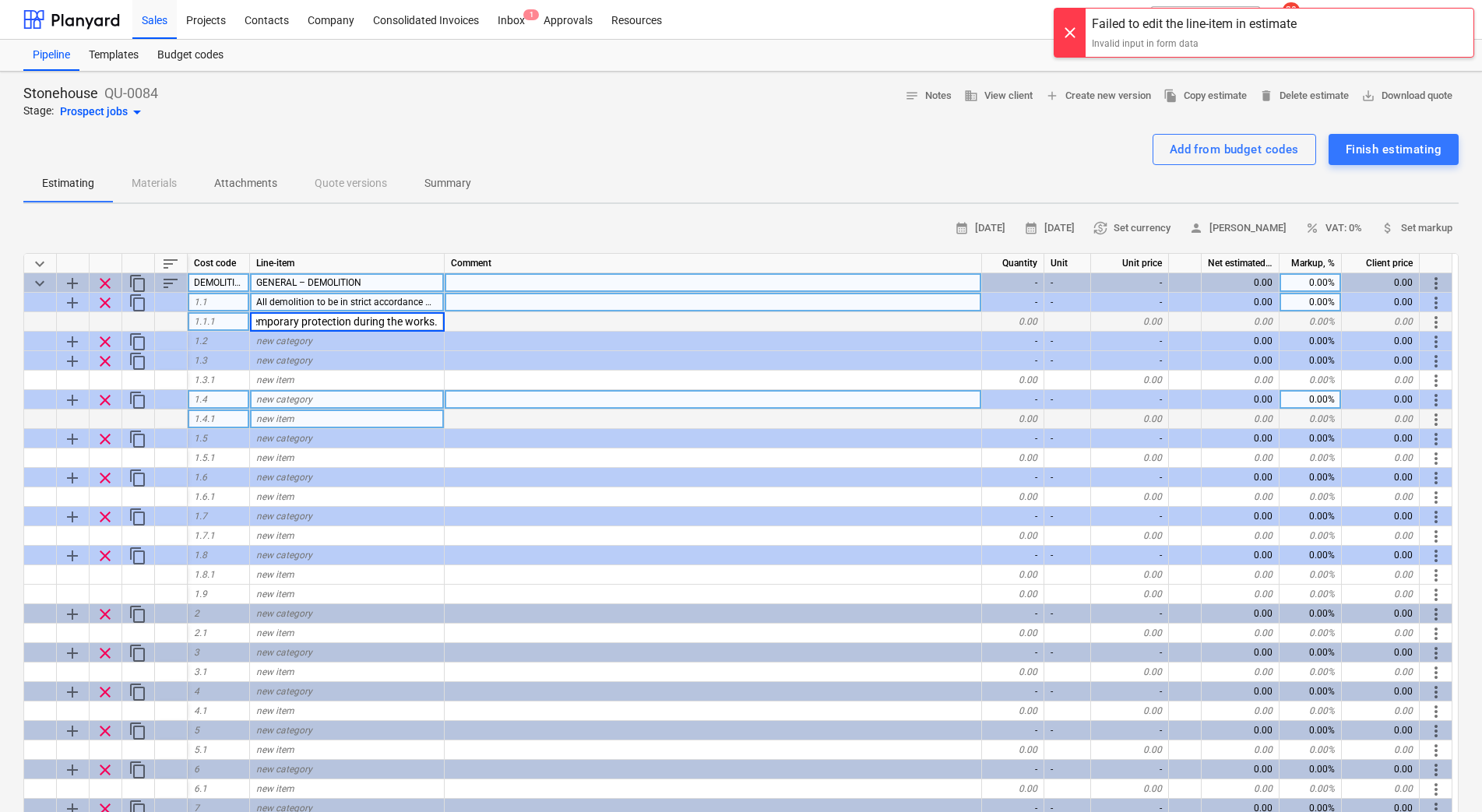
click at [396, 390] on div "new category" at bounding box center [347, 399] width 195 height 19
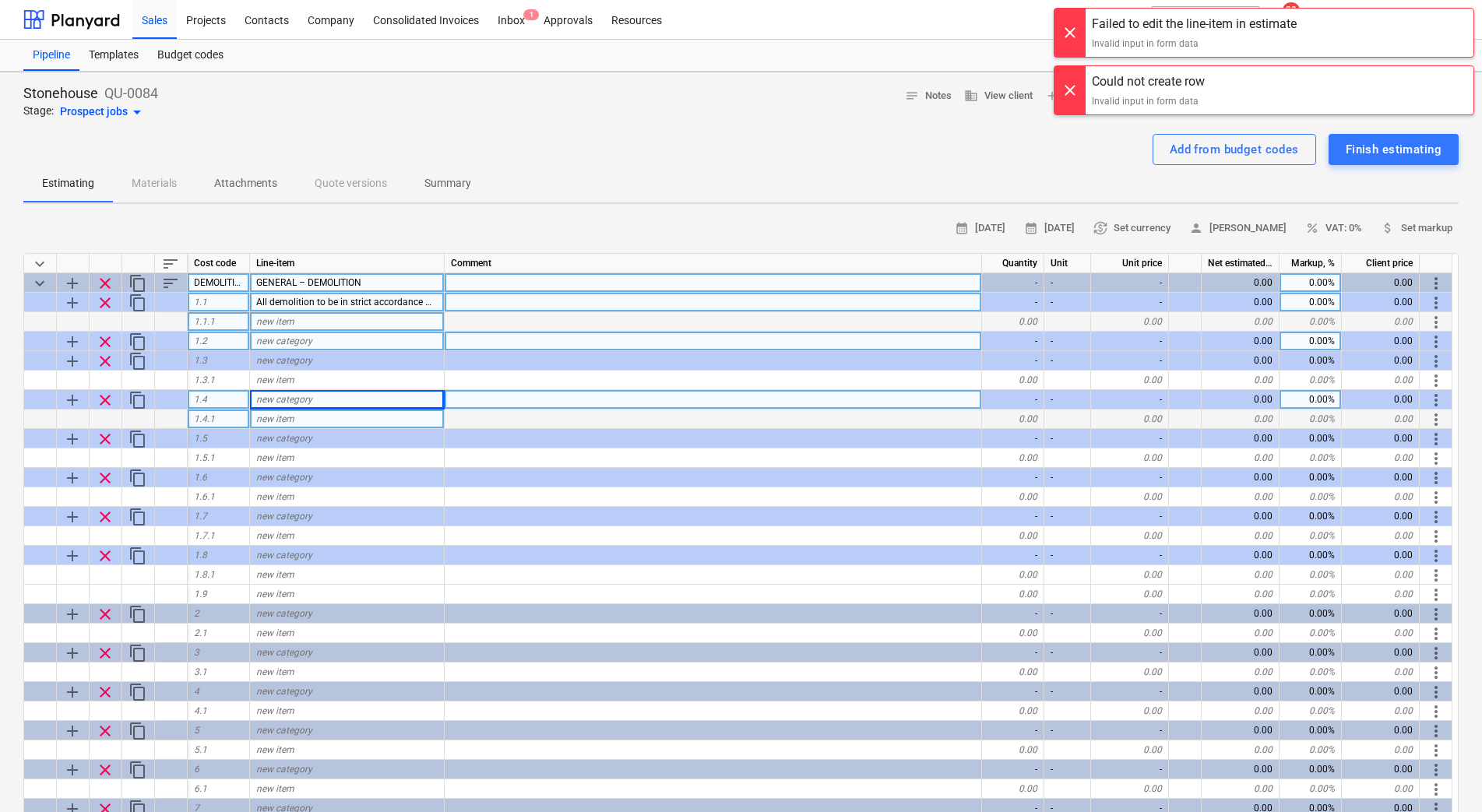
click at [276, 340] on span "new category" at bounding box center [284, 341] width 56 height 11
type input "The contractor to make all necessary allowance for making good all work disturb…"
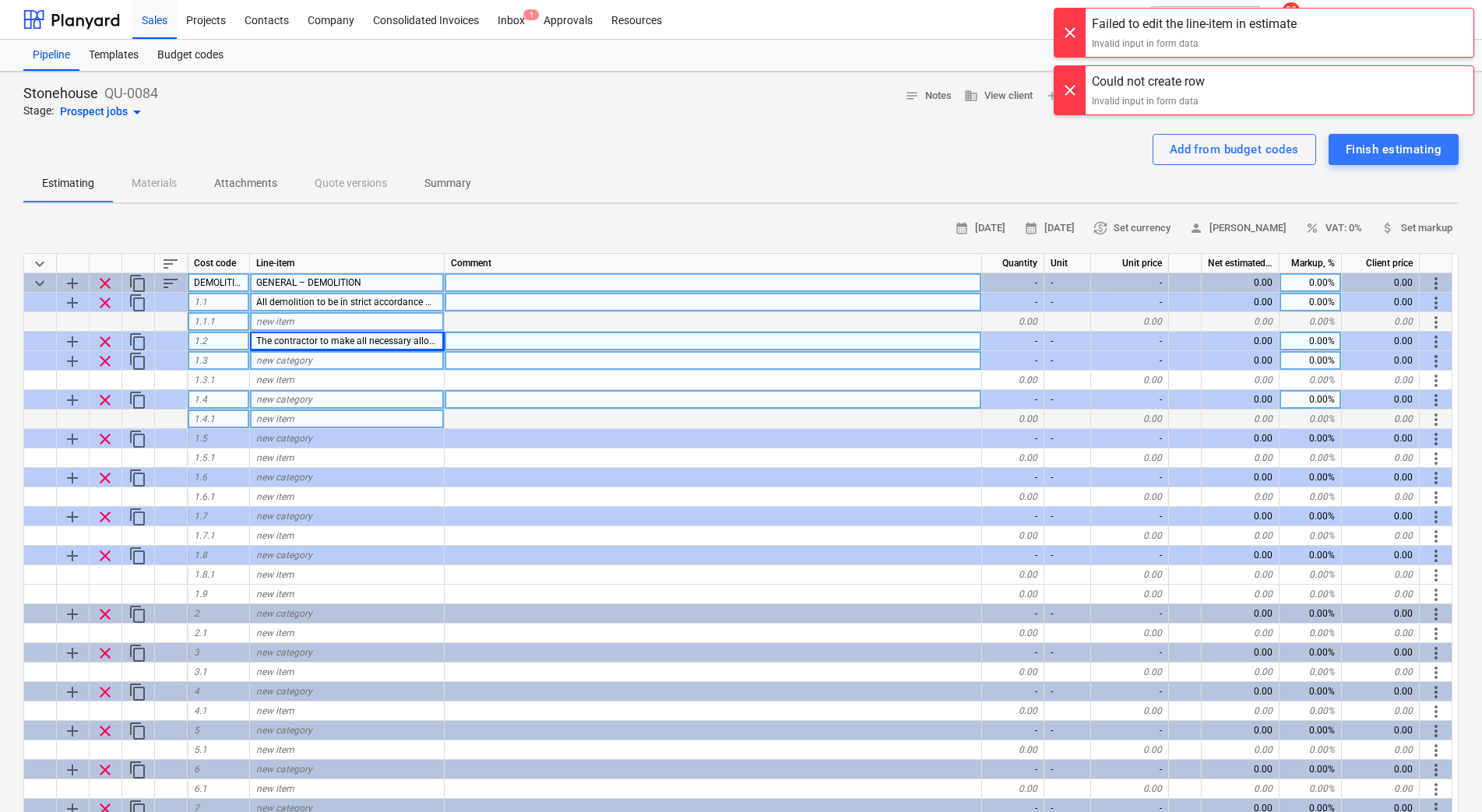
click at [291, 367] on div "new category" at bounding box center [347, 361] width 195 height 19
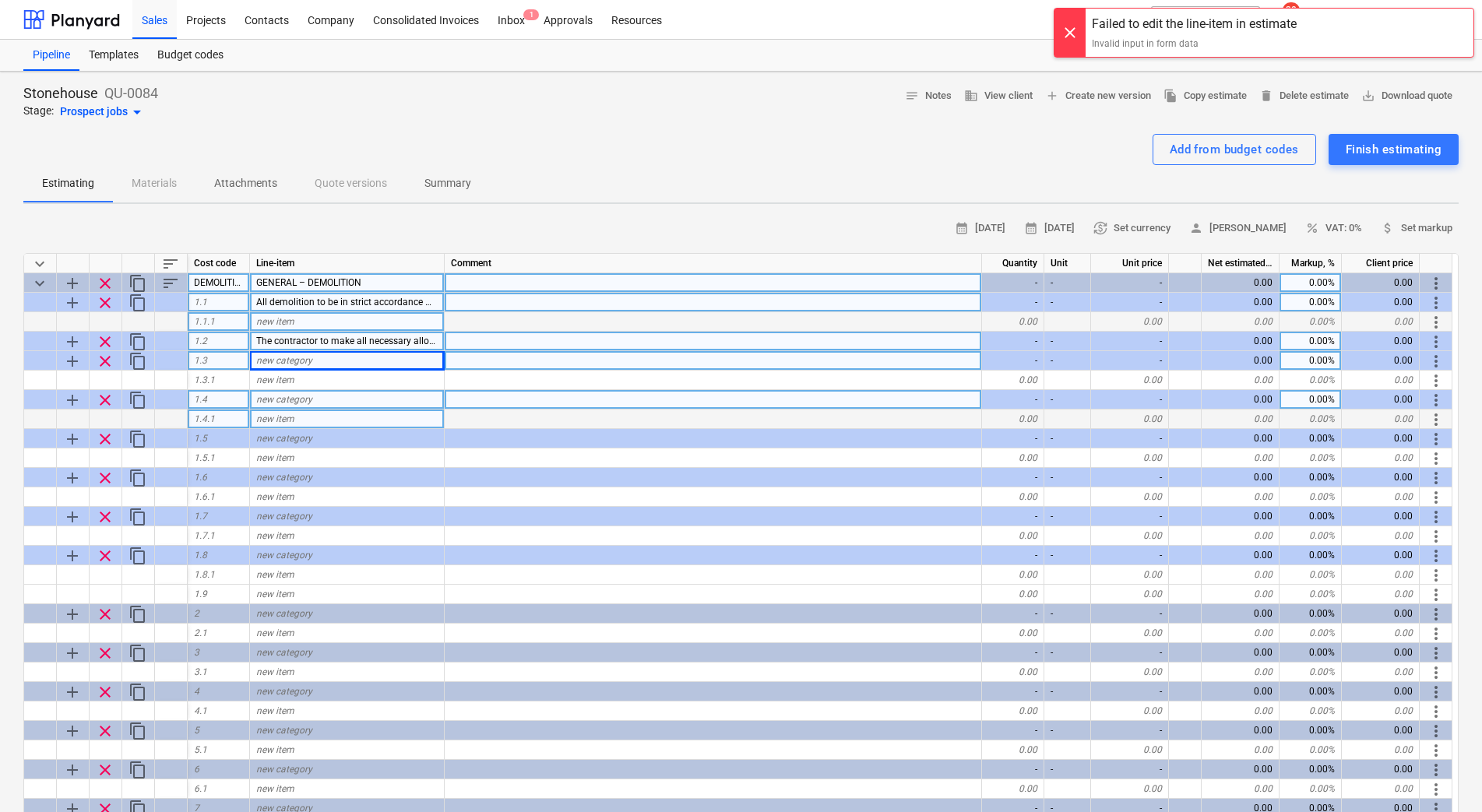
click at [298, 362] on span "new category" at bounding box center [284, 361] width 56 height 11
type input "CONSERVATORY"
click at [323, 341] on span "The contractor to make all necessary allowance for making good all work disturb…" at bounding box center [979, 341] width 1447 height 11
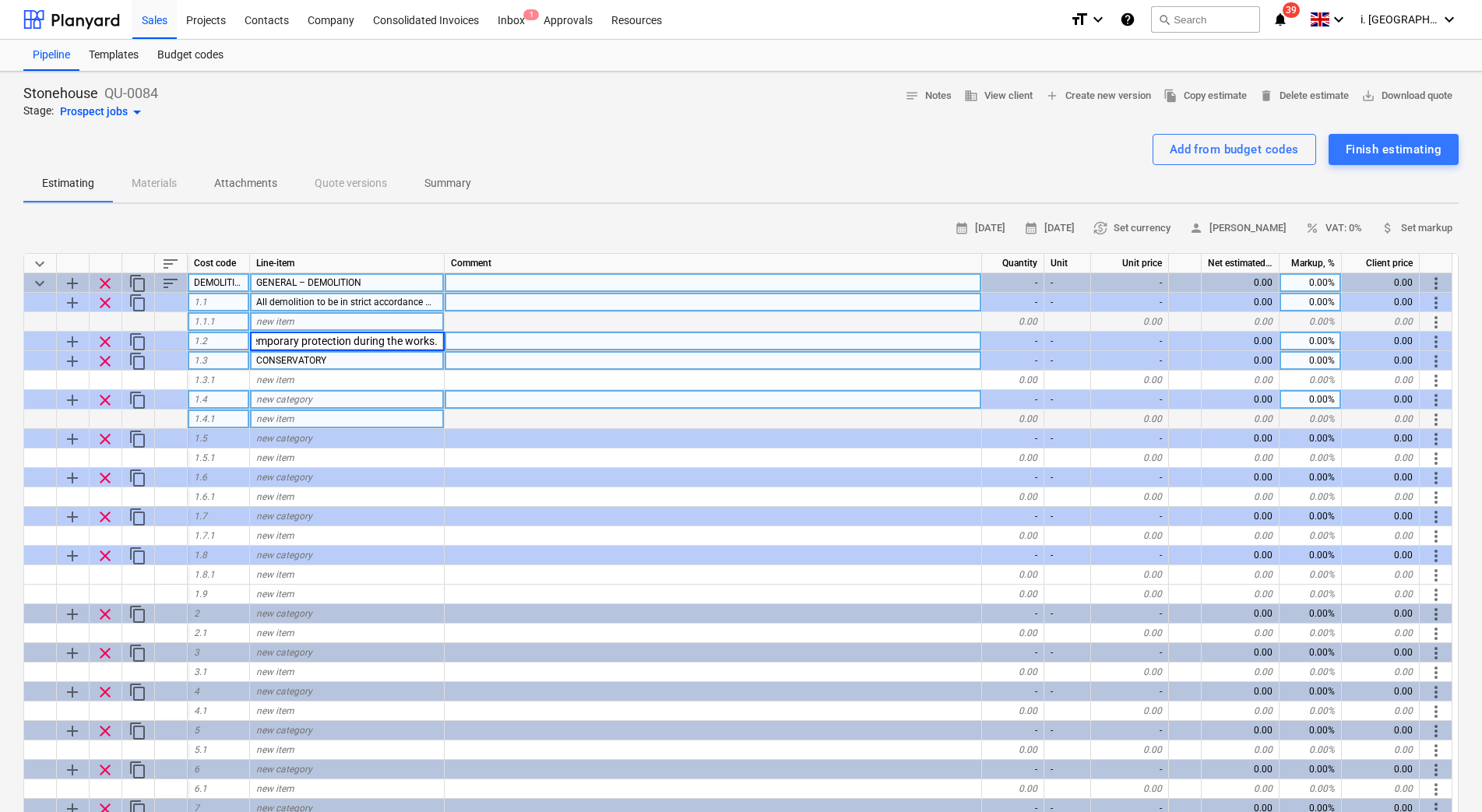
type input "CONSERVATORY"
click at [311, 285] on span "GENERAL – DEMOLITION" at bounding box center [308, 283] width 106 height 11
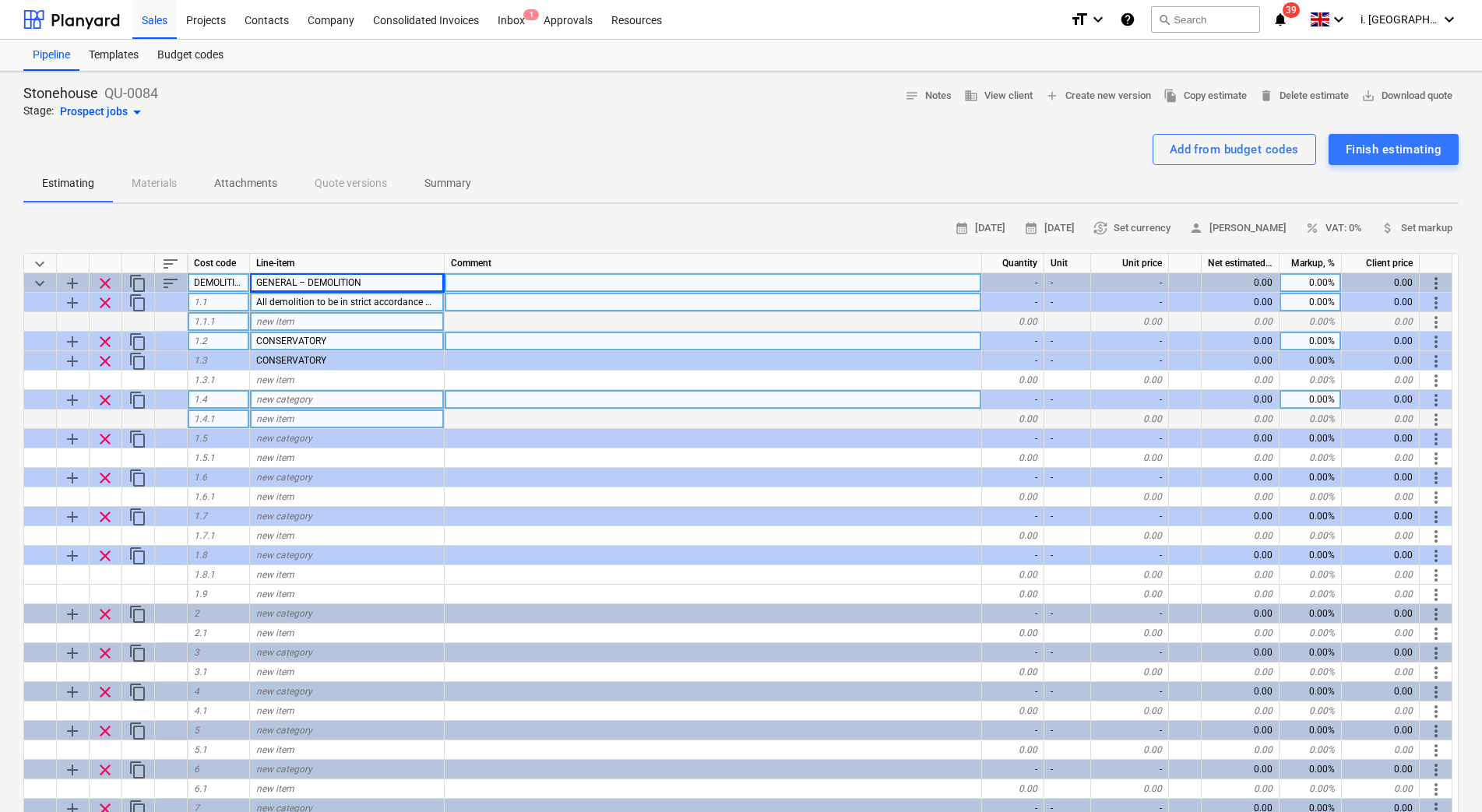
click at [217, 280] on div "DEMOLITIONS– Refer to drawings No 24.10.008 WD104 + WD105" at bounding box center [218, 283] width 62 height 19
type input "Demolition"
click at [337, 286] on span "GENERAL – DEMOLITION" at bounding box center [308, 283] width 106 height 11
click at [328, 295] on div "All demolition to be in strict accordance with drawings 24.10.008 WD104 + WD105…" at bounding box center [347, 302] width 195 height 19
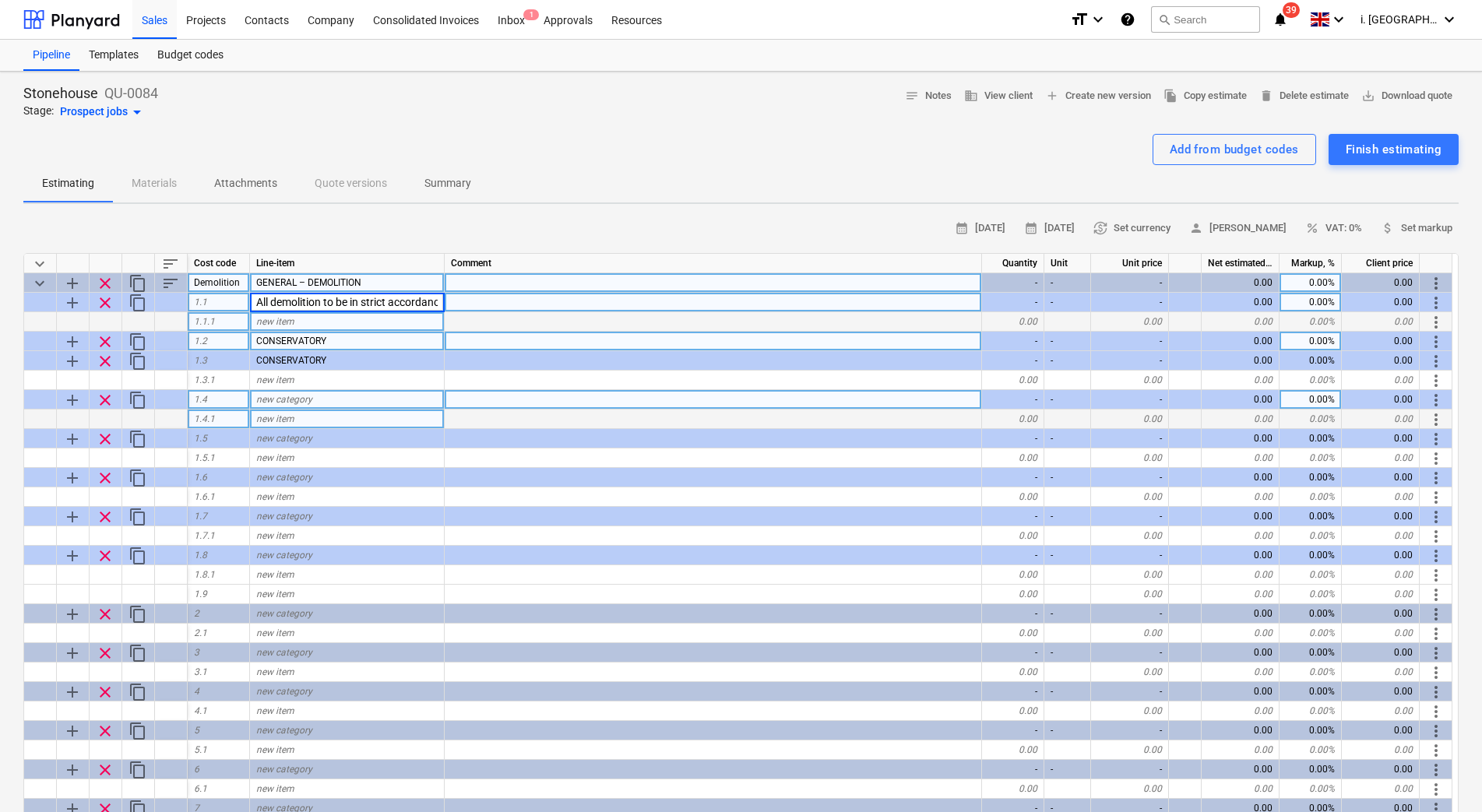
scroll to position [0, 1574]
type input "GENERAL – DEMOLITION"
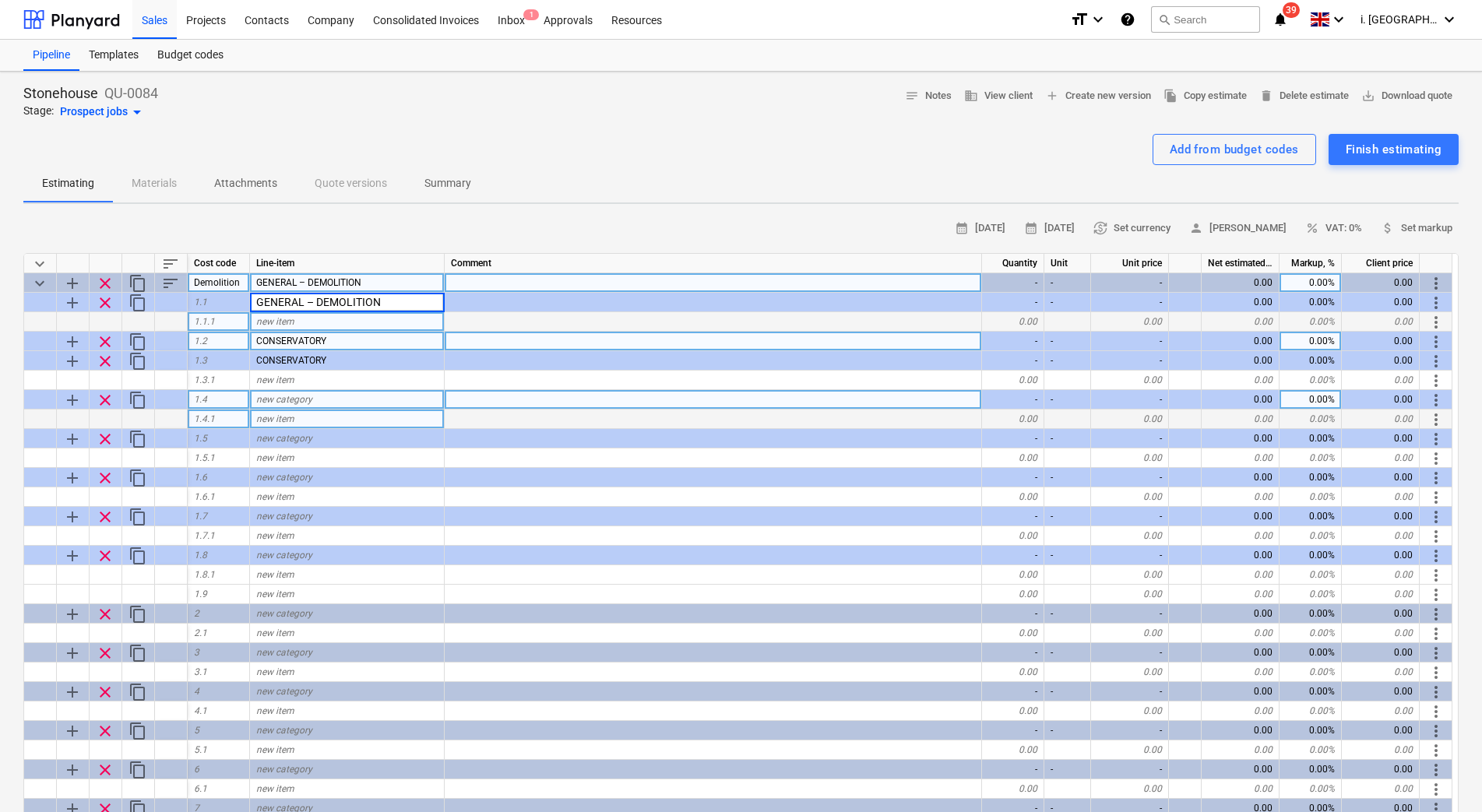
scroll to position [0, 0]
click at [242, 319] on div "1.1.1" at bounding box center [218, 321] width 62 height 19
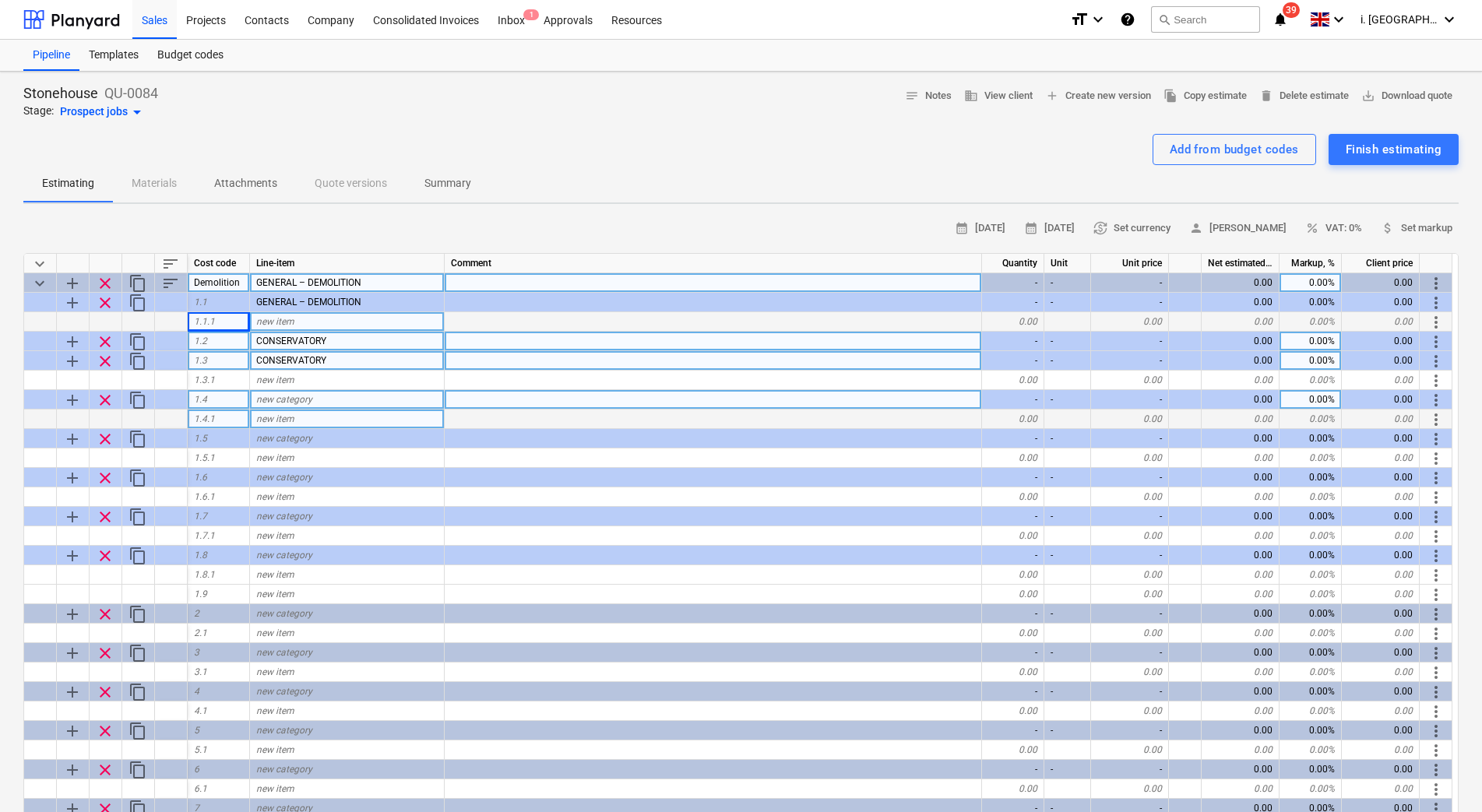
click at [276, 366] on div "CONSERVATORY" at bounding box center [347, 361] width 195 height 19
type input "LEAN TO"
click at [1287, 98] on span "delete Delete estimate" at bounding box center [1304, 96] width 90 height 18
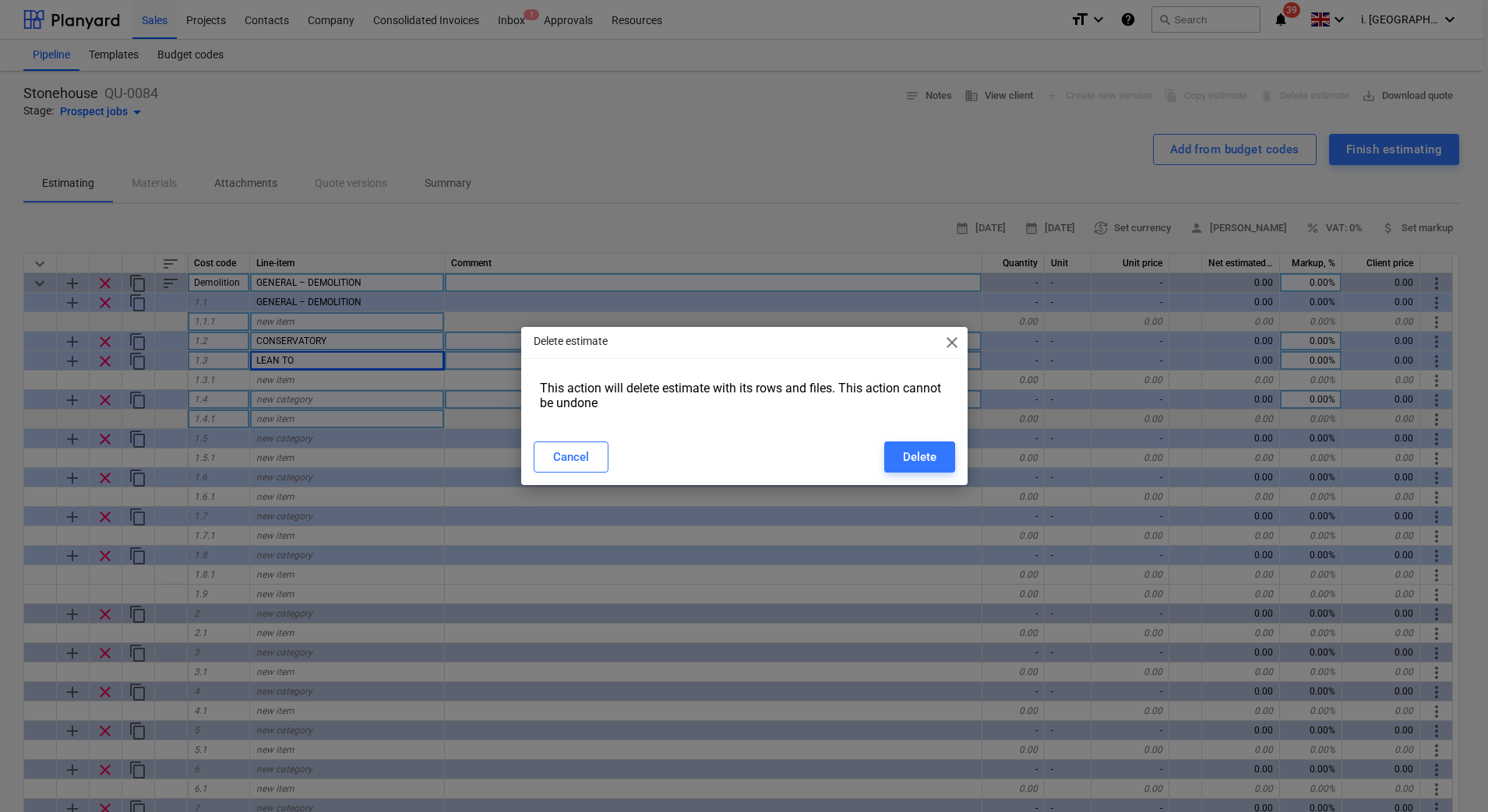
click at [815, 194] on div "Delete estimate close This action will delete estimate with its rows and files.…" at bounding box center [744, 406] width 1488 height 812
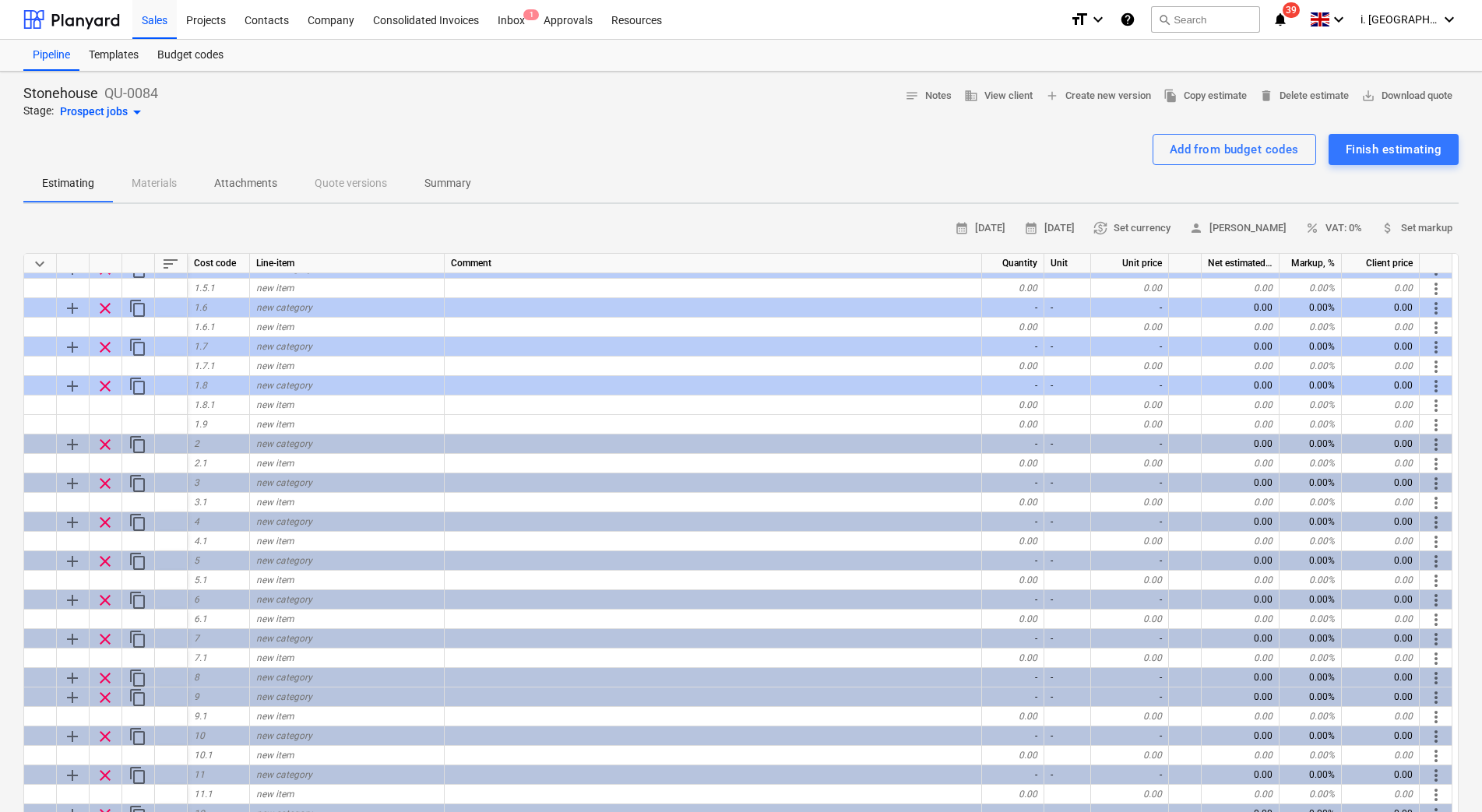
scroll to position [525, 0]
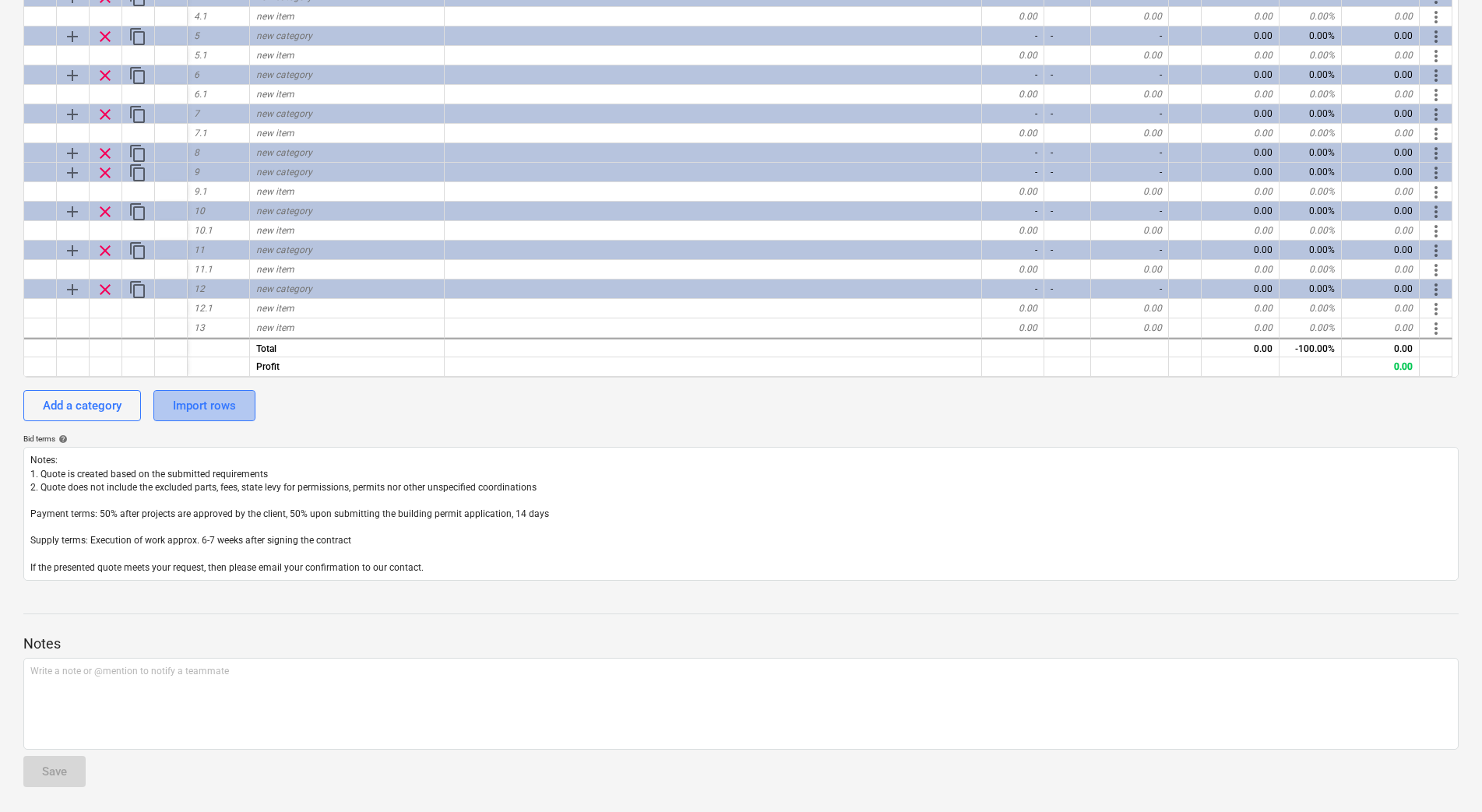
click at [228, 408] on div "Import rows" at bounding box center [204, 406] width 63 height 20
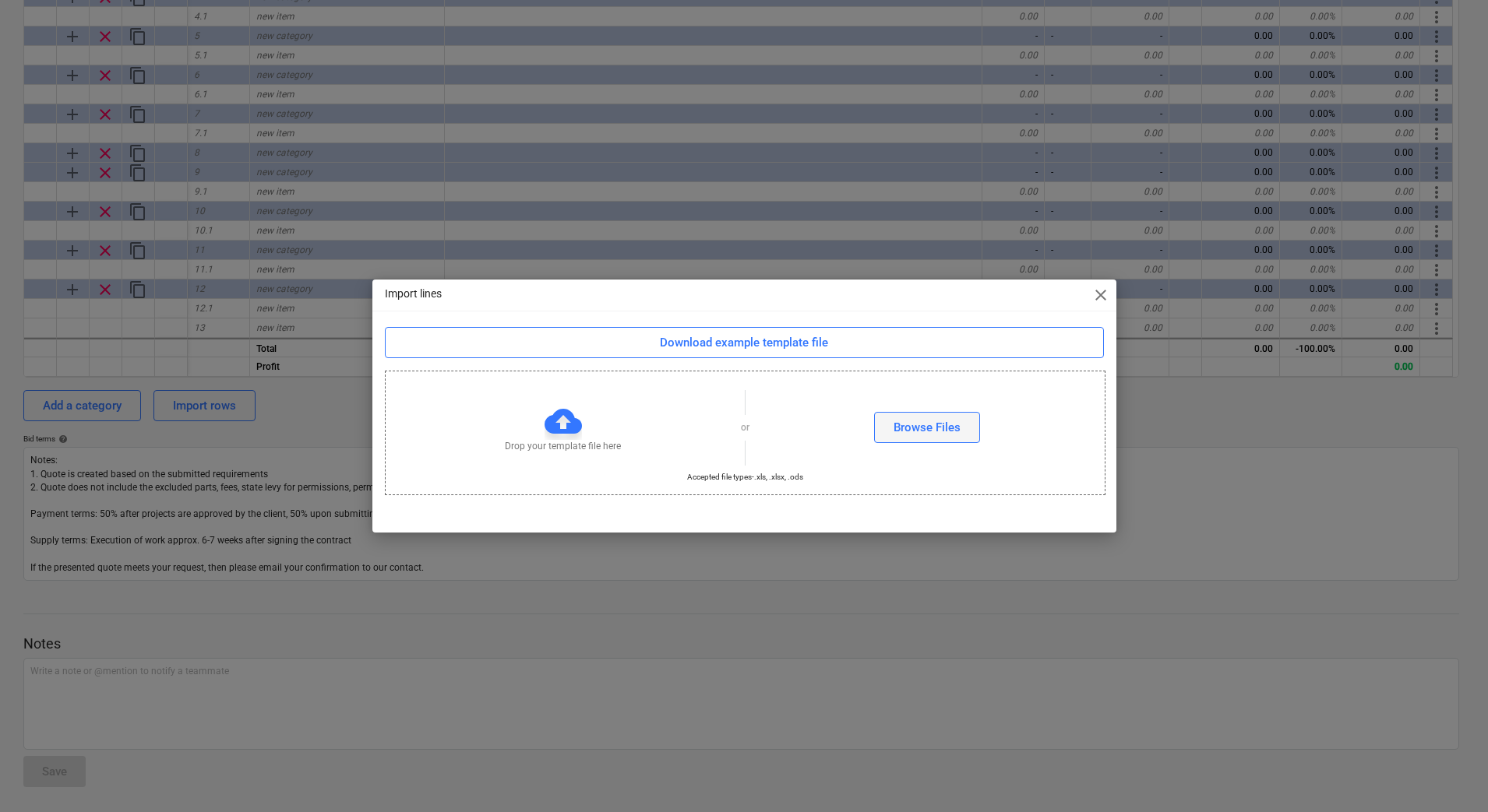
click at [913, 428] on div "Browse Files" at bounding box center [926, 428] width 67 height 20
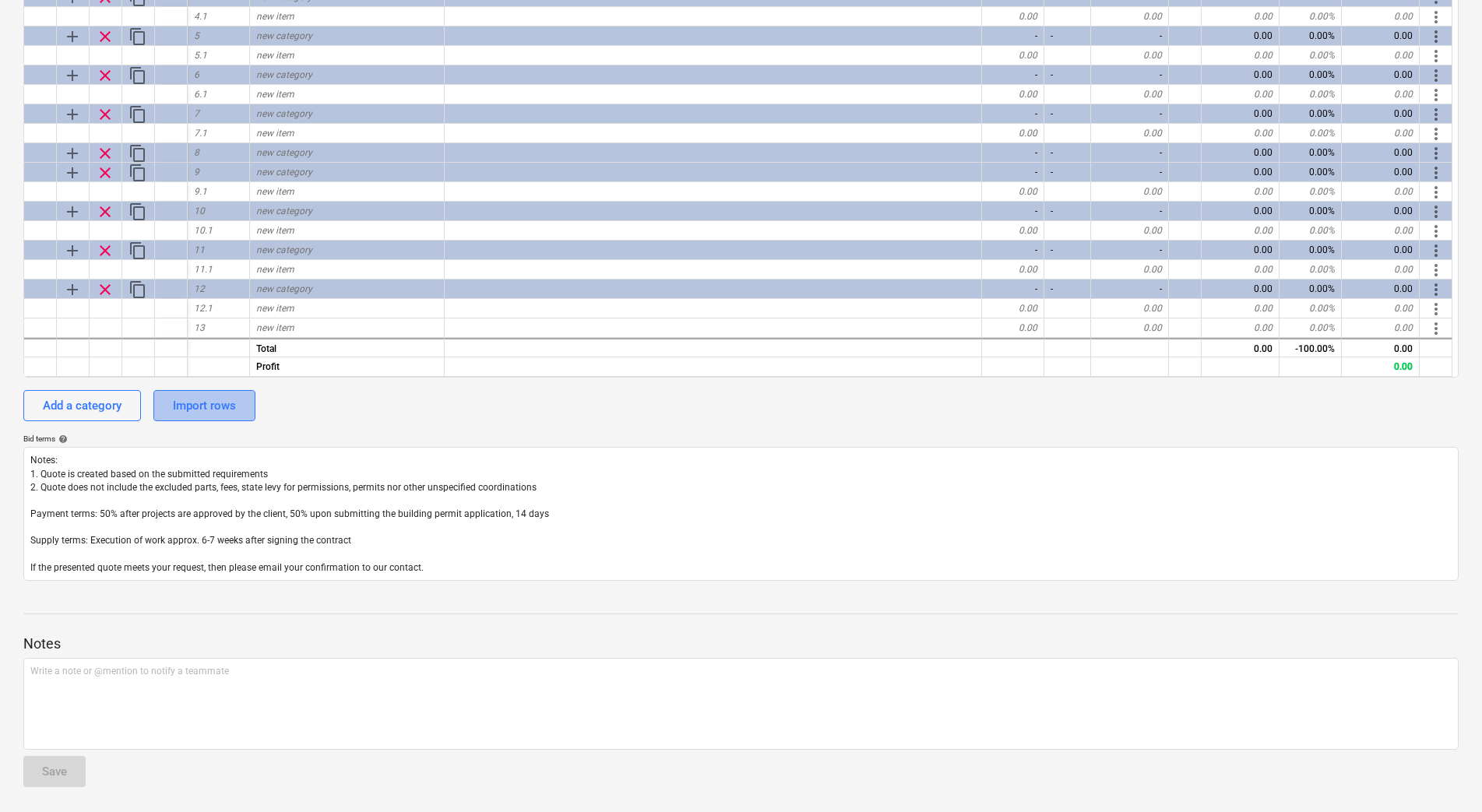
click at [189, 406] on div "Import rows" at bounding box center [204, 406] width 63 height 20
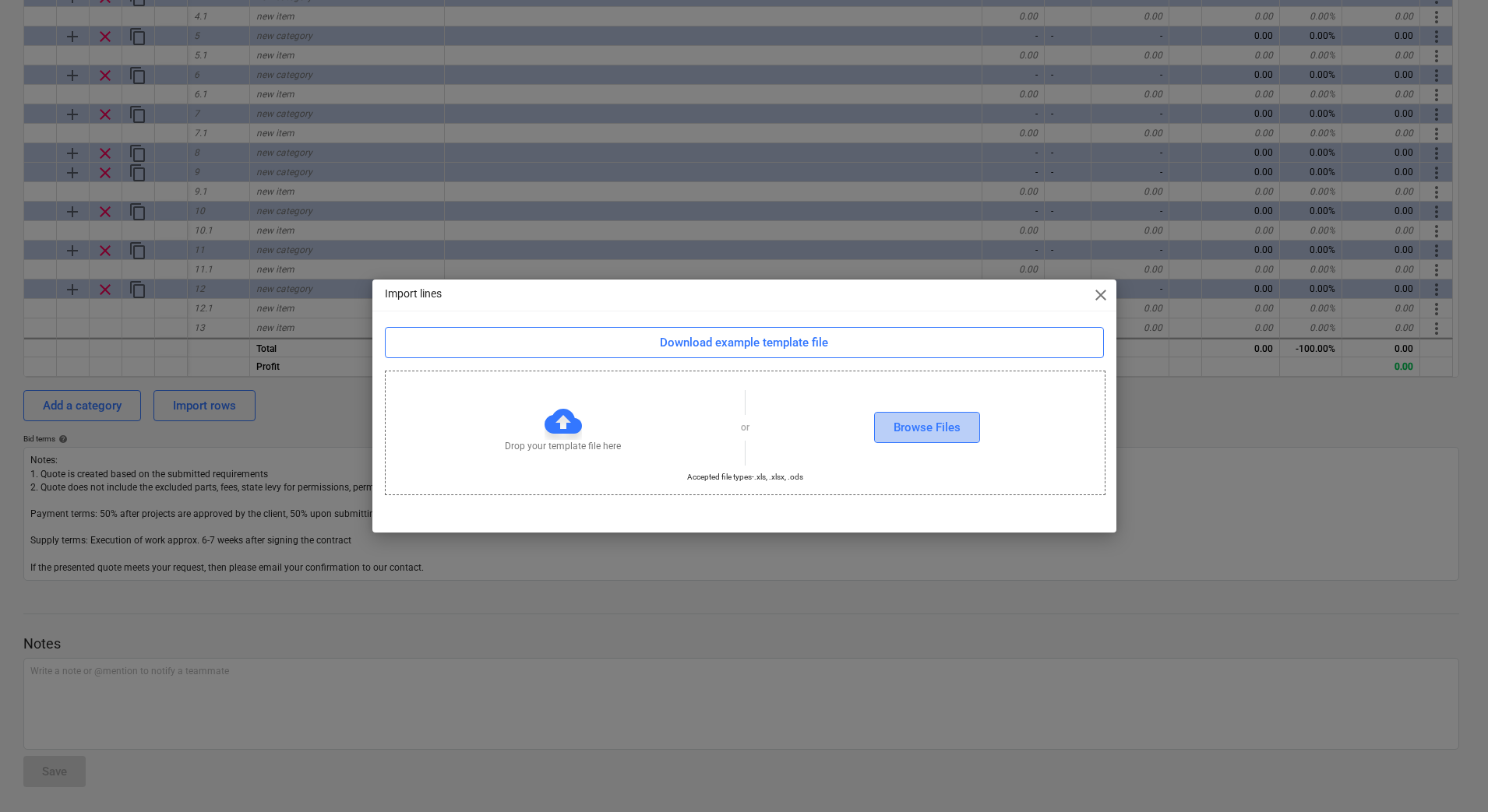
click at [949, 417] on div "Browse Files" at bounding box center [926, 428] width 67 height 20
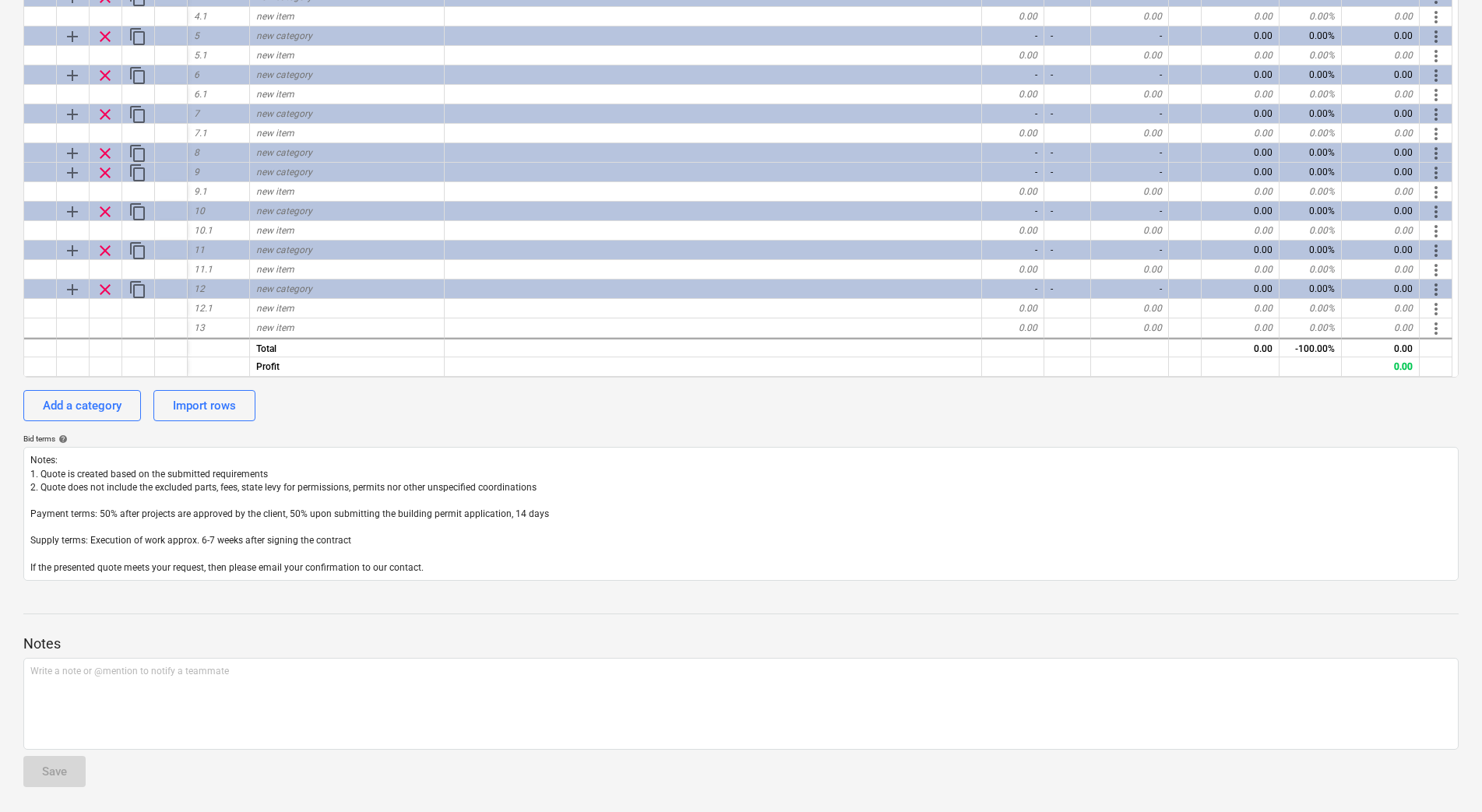
scroll to position [0, 0]
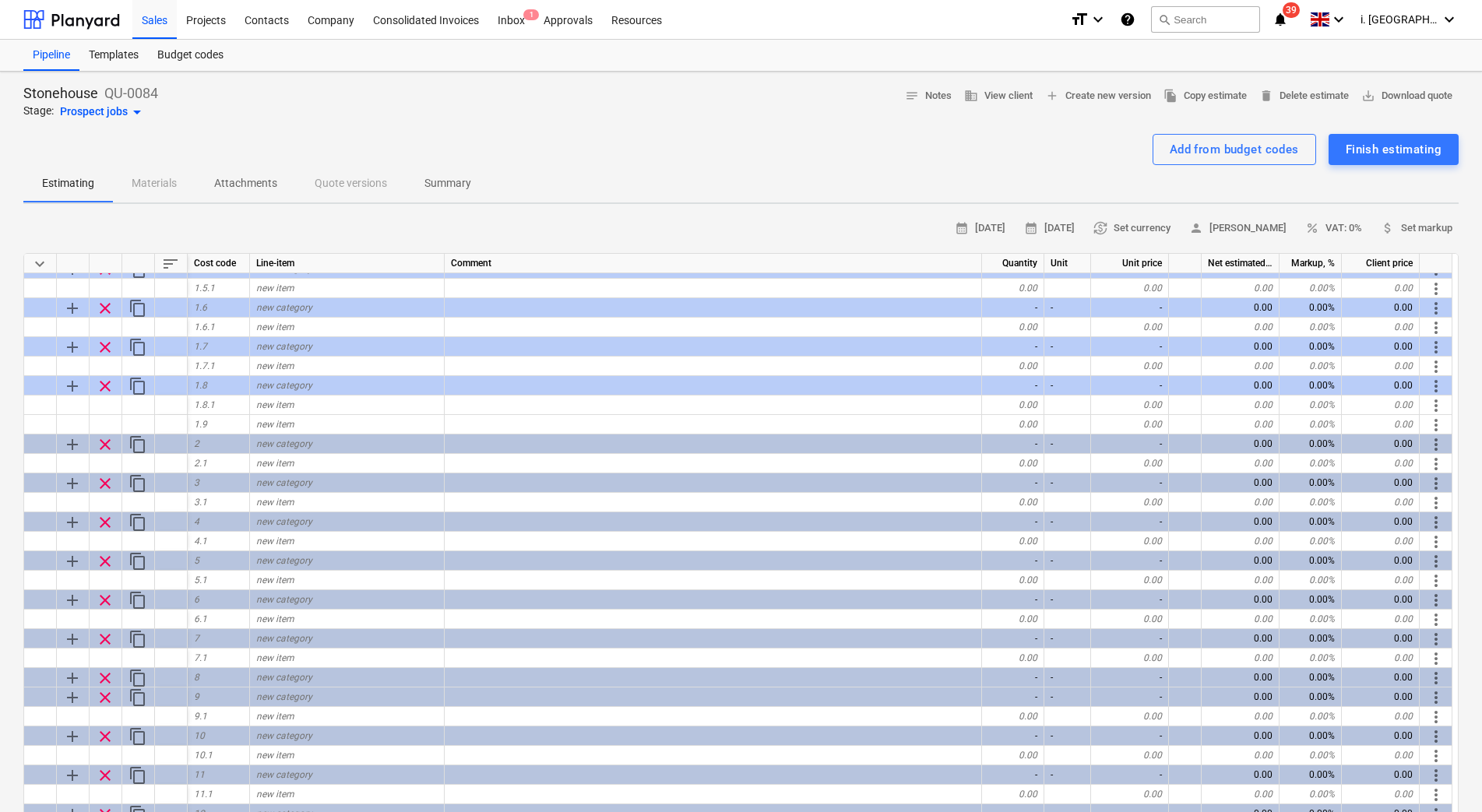
click at [303, 190] on div "Estimating Materials Attachments Quote versions Summary" at bounding box center [741, 184] width 1435 height 38
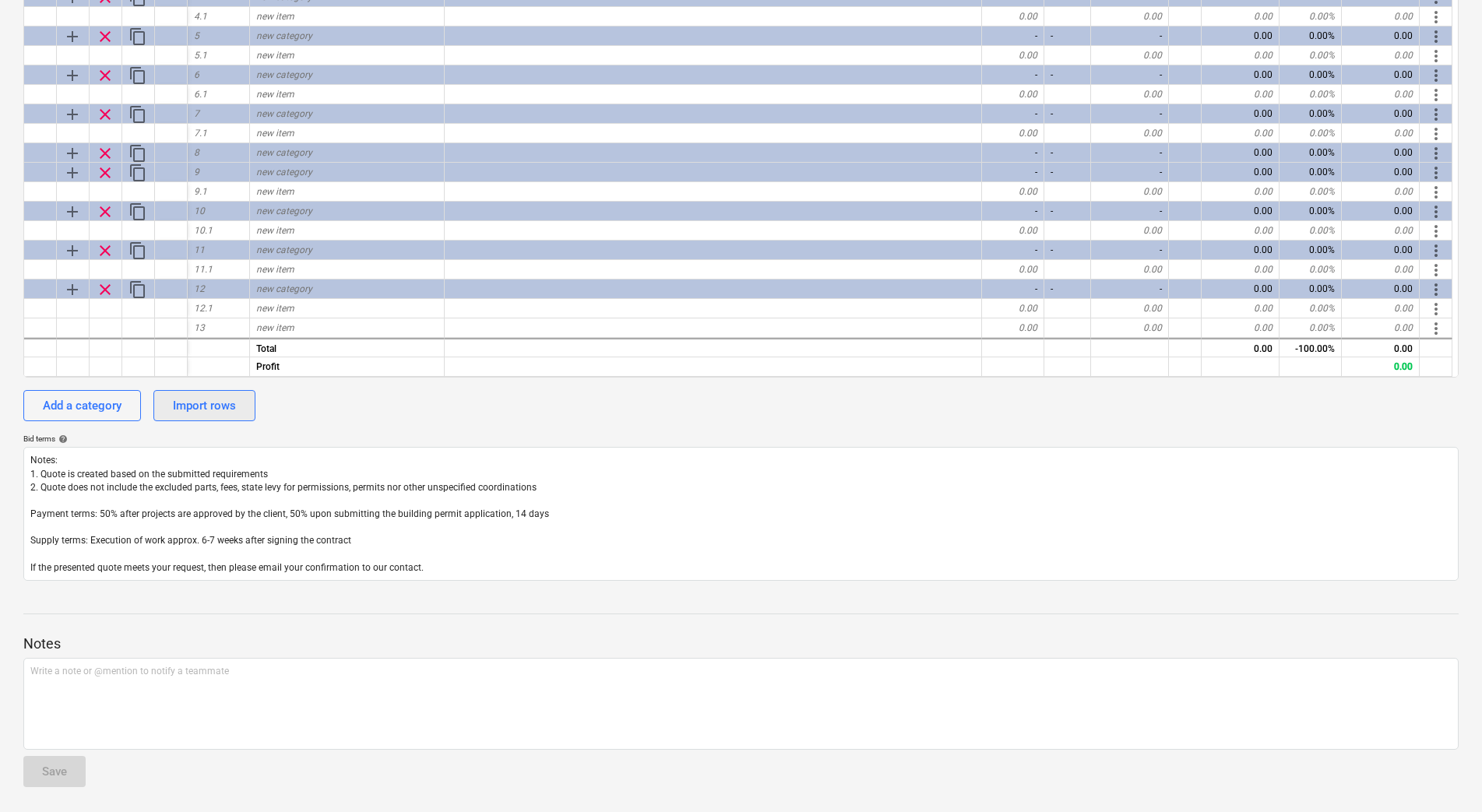
click at [234, 403] on div "Import rows" at bounding box center [204, 406] width 63 height 20
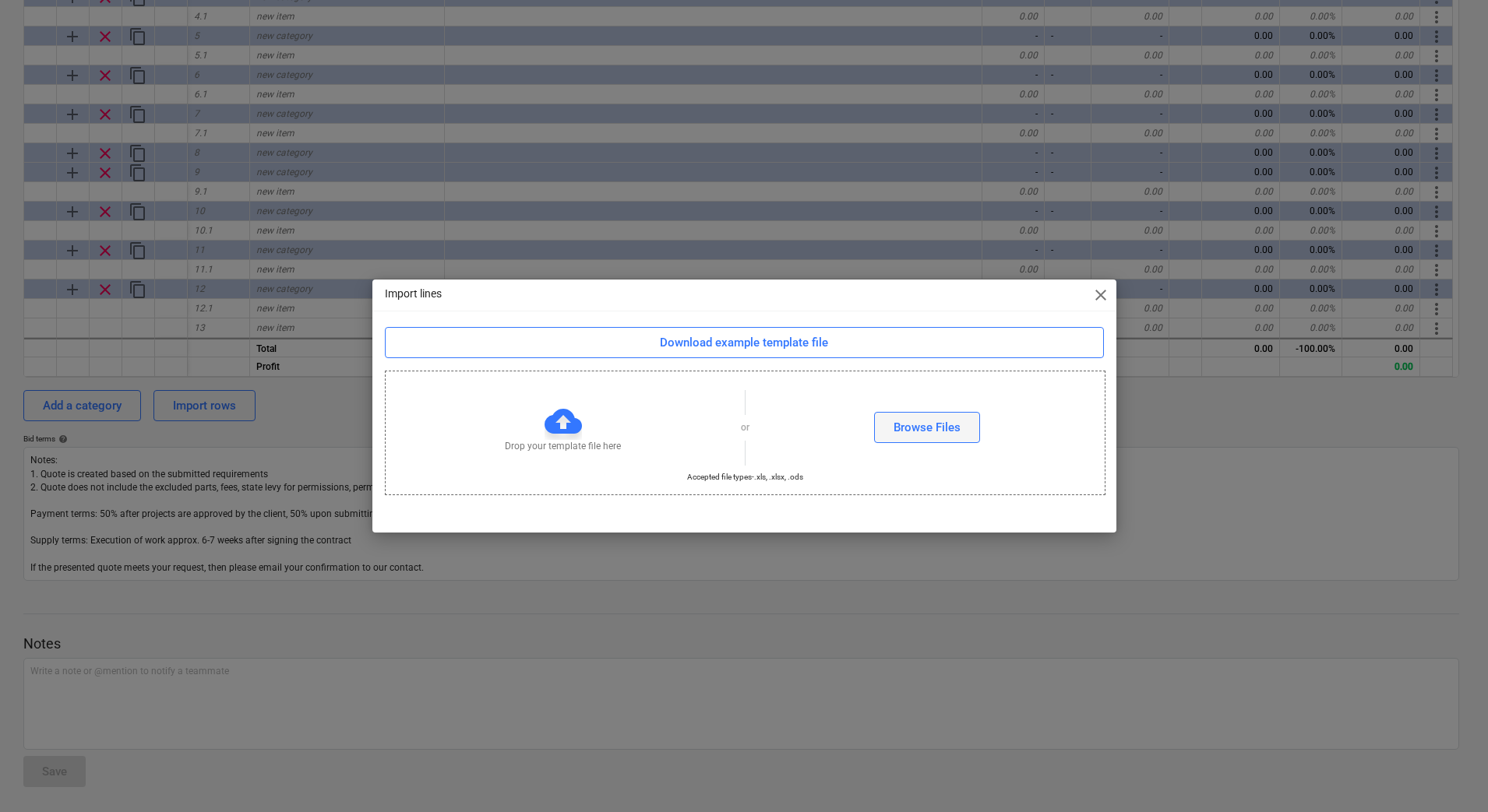
click at [964, 422] on button "Browse Files" at bounding box center [926, 428] width 106 height 31
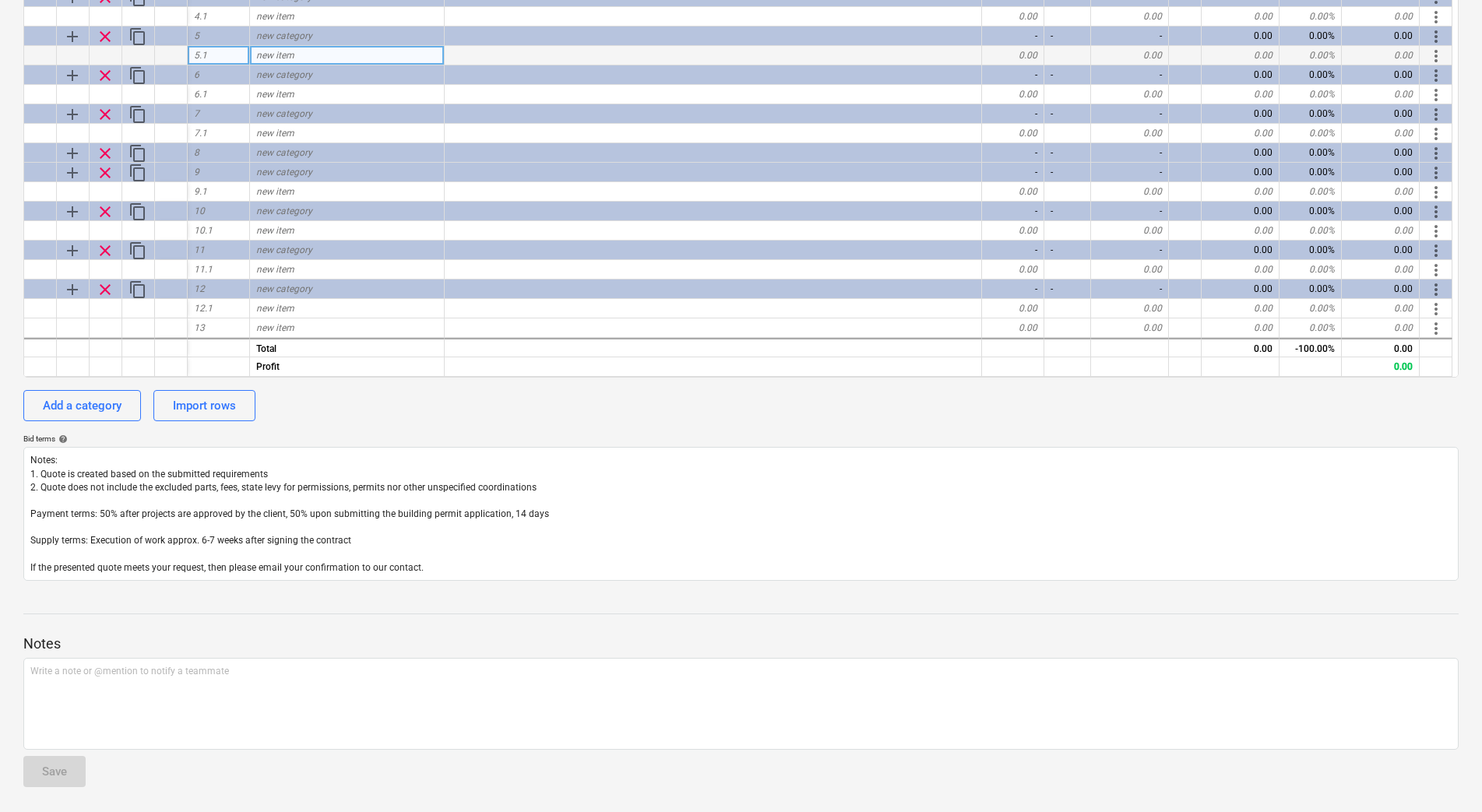
scroll to position [0, 0]
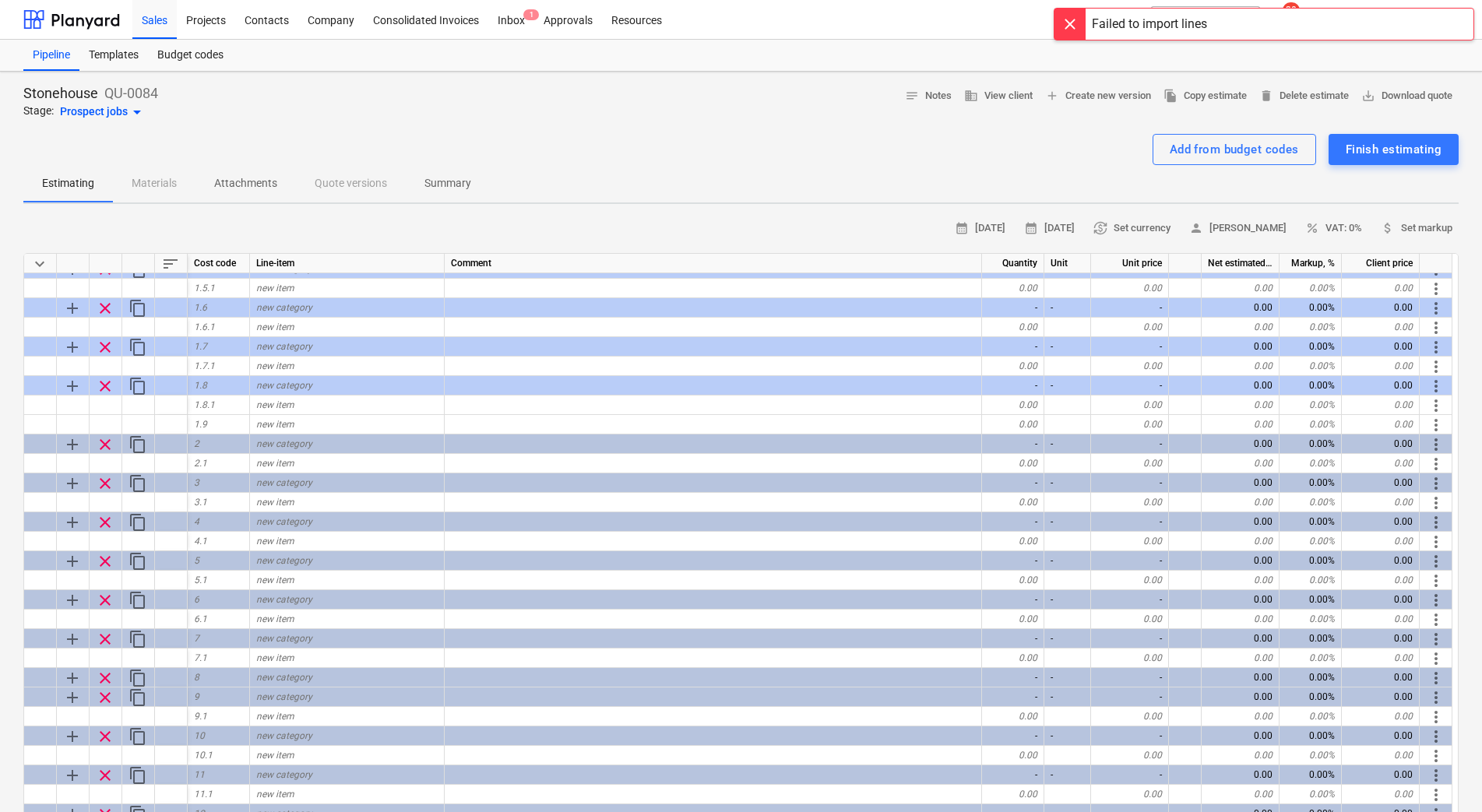
click at [1170, 18] on div "Failed to import lines" at bounding box center [1150, 24] width 116 height 18
click at [780, 203] on div "Estimating Materials Attachments Quote versions Summary" at bounding box center [741, 184] width 1435 height 39
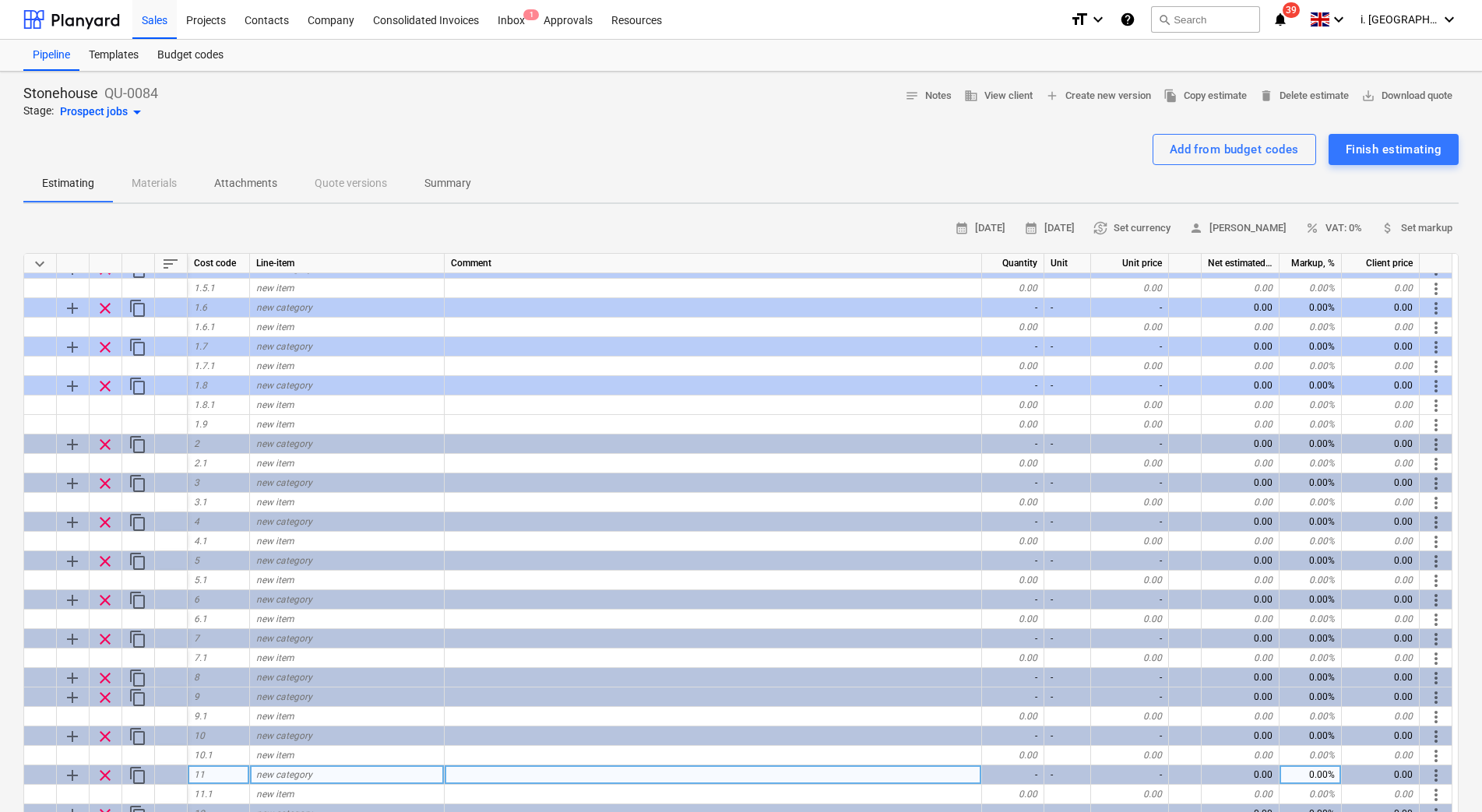
scroll to position [525, 0]
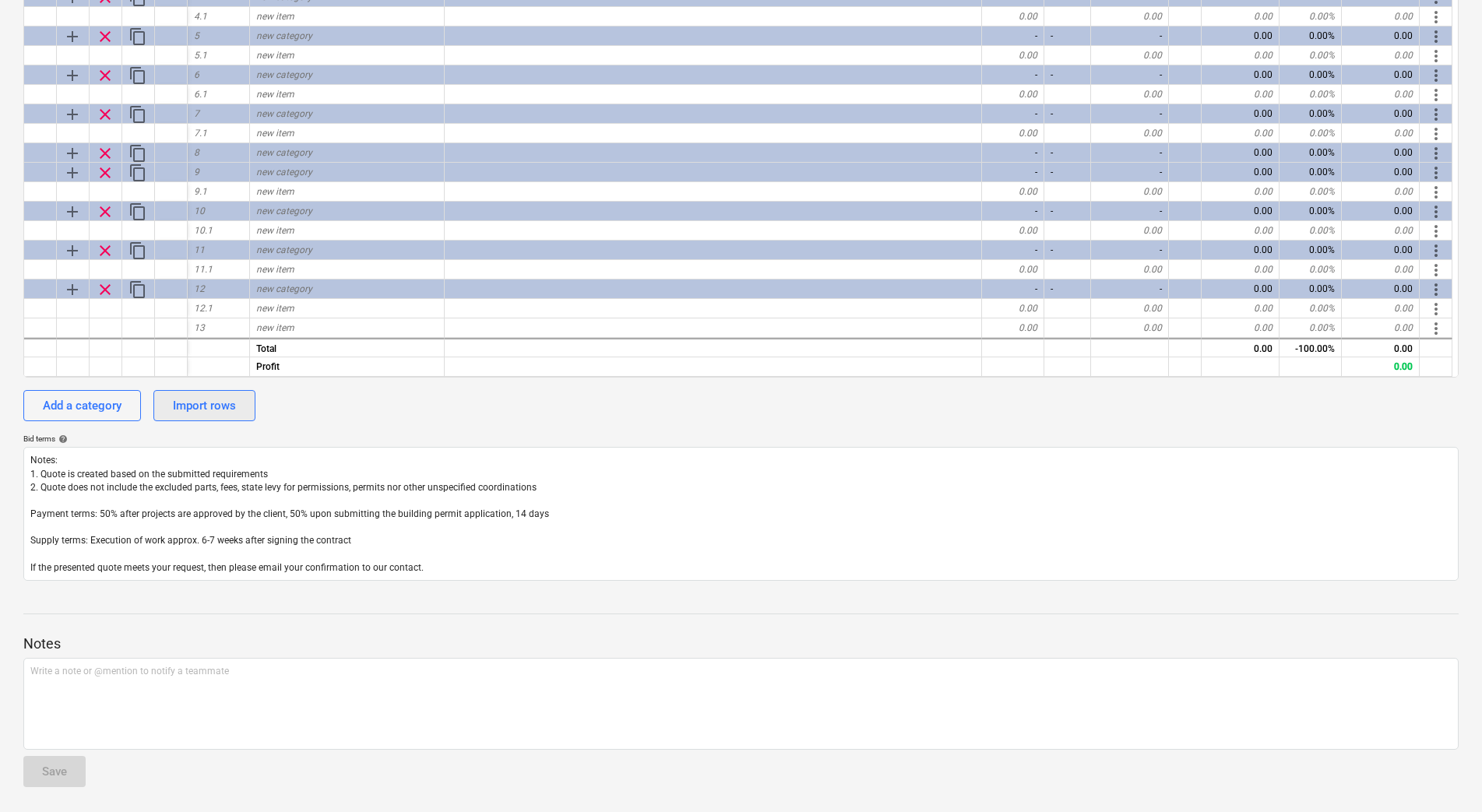
click at [213, 400] on div "Import rows" at bounding box center [204, 406] width 63 height 20
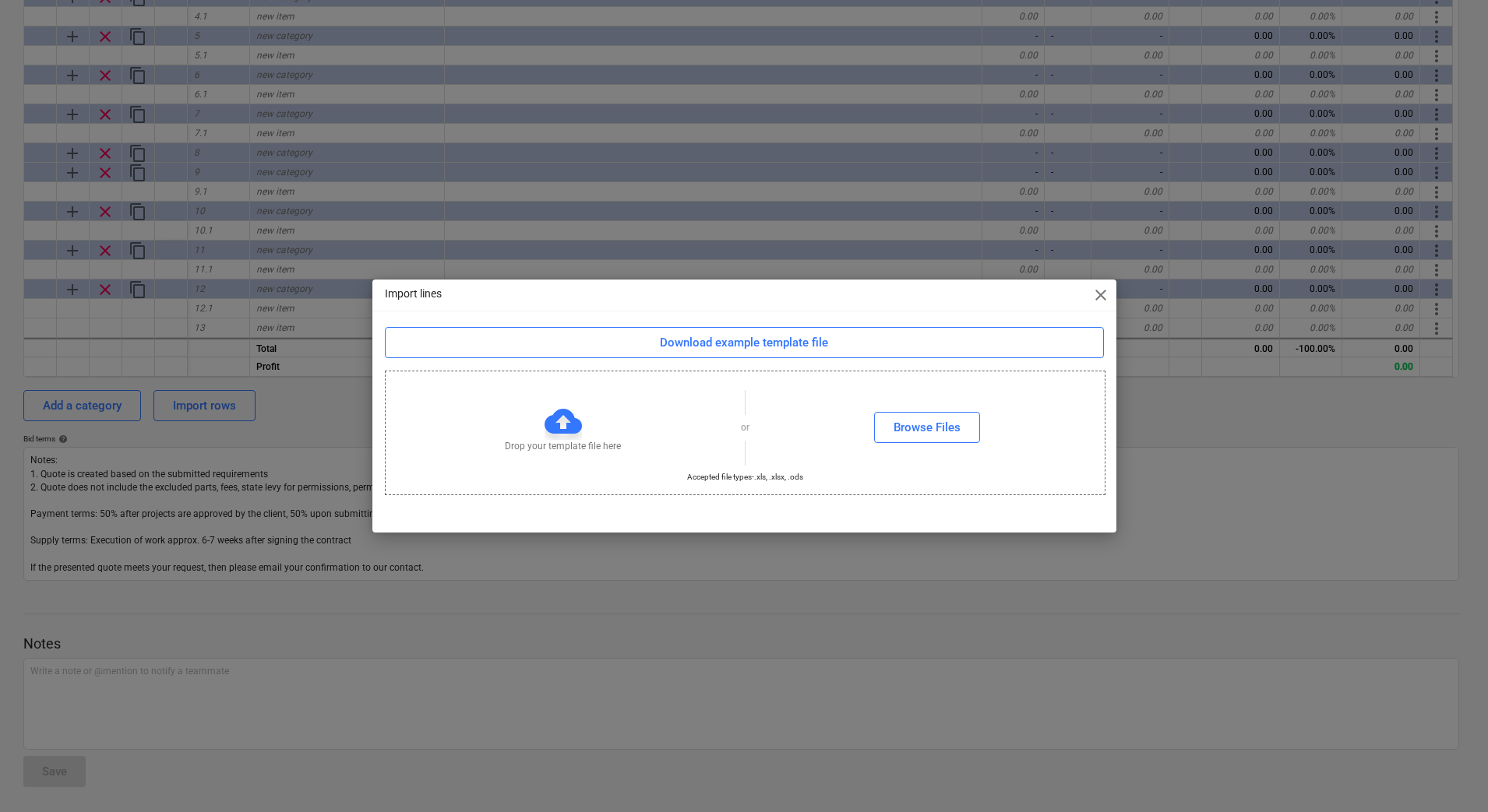
drag, startPoint x: 1095, startPoint y: 295, endPoint x: 1042, endPoint y: 308, distance: 54.6
click at [1094, 295] on span "close" at bounding box center [1101, 295] width 18 height 18
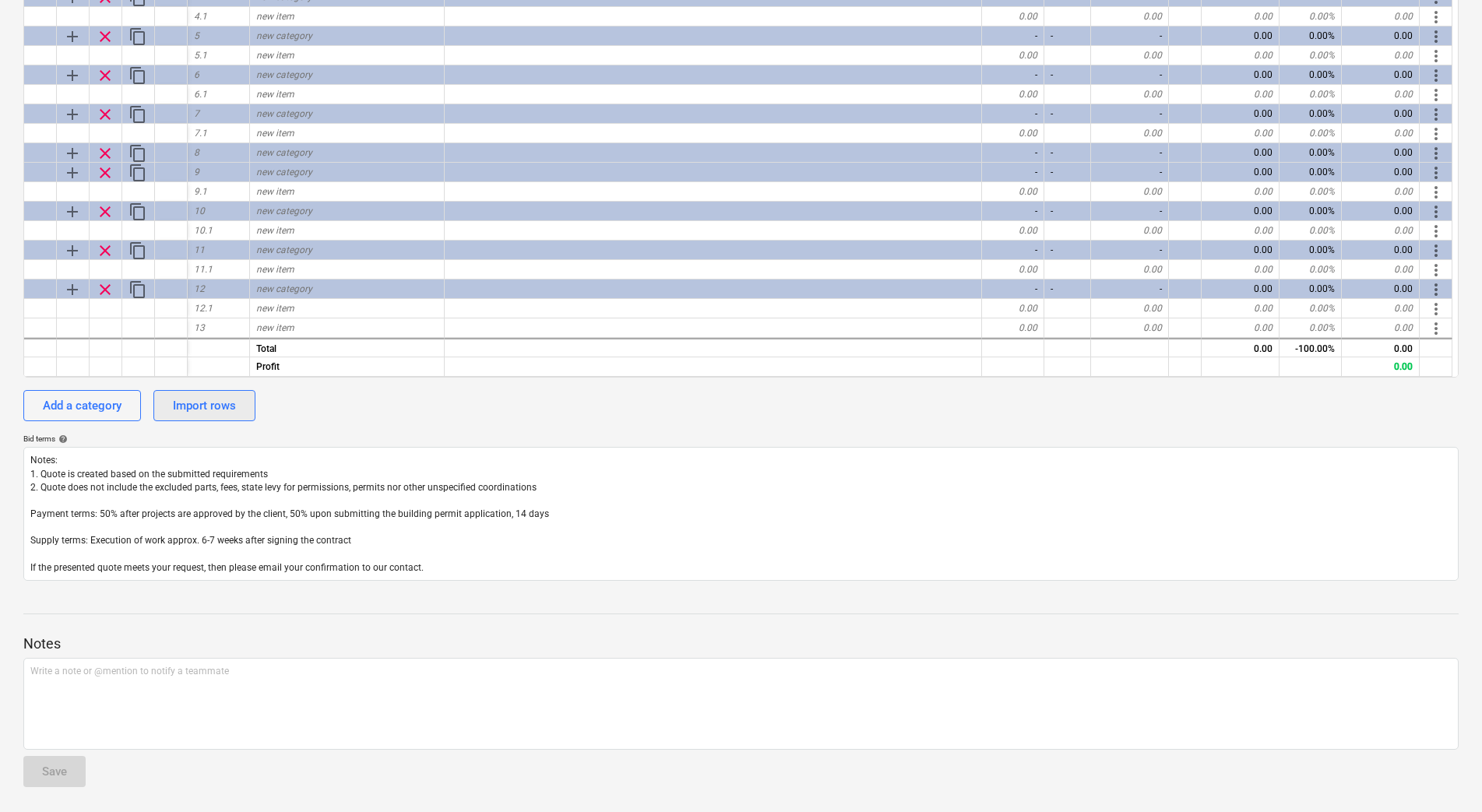
click at [249, 408] on button "Import rows" at bounding box center [204, 406] width 102 height 31
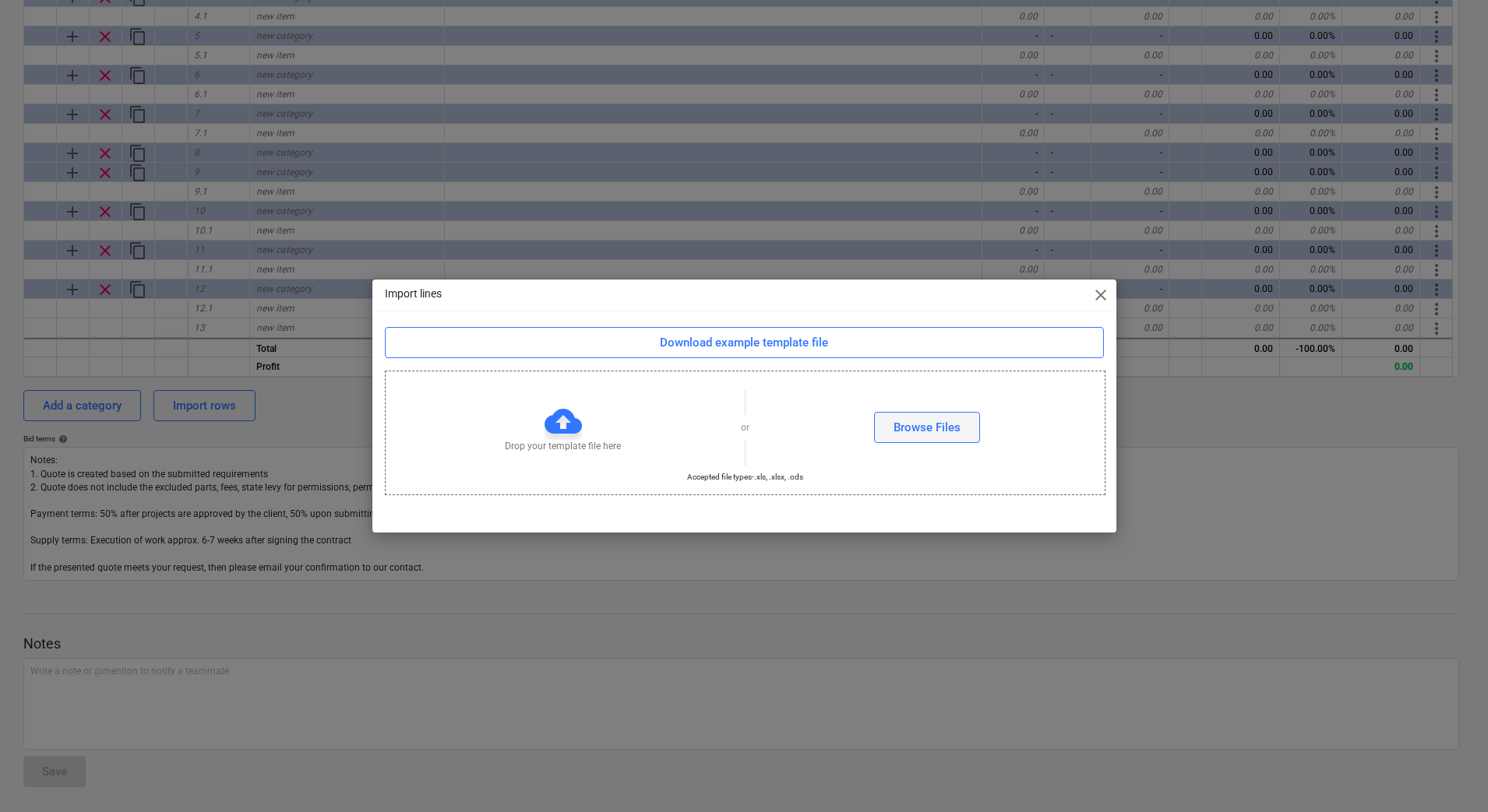
click at [946, 417] on div "Browse Files" at bounding box center [926, 428] width 67 height 20
click at [818, 341] on div "Download example template file" at bounding box center [744, 342] width 168 height 20
click at [931, 415] on button "Browse Files" at bounding box center [926, 428] width 106 height 31
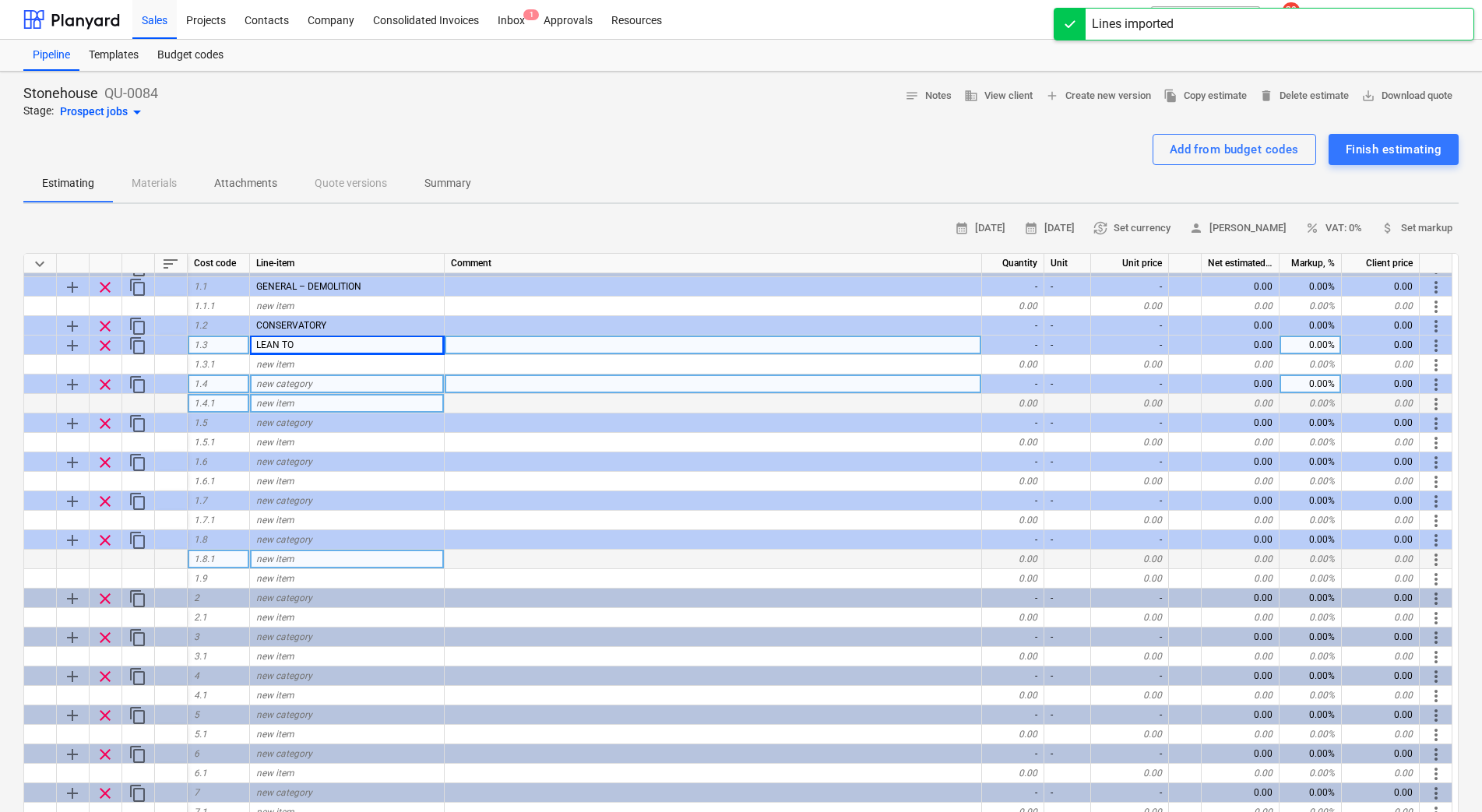
scroll to position [0, 0]
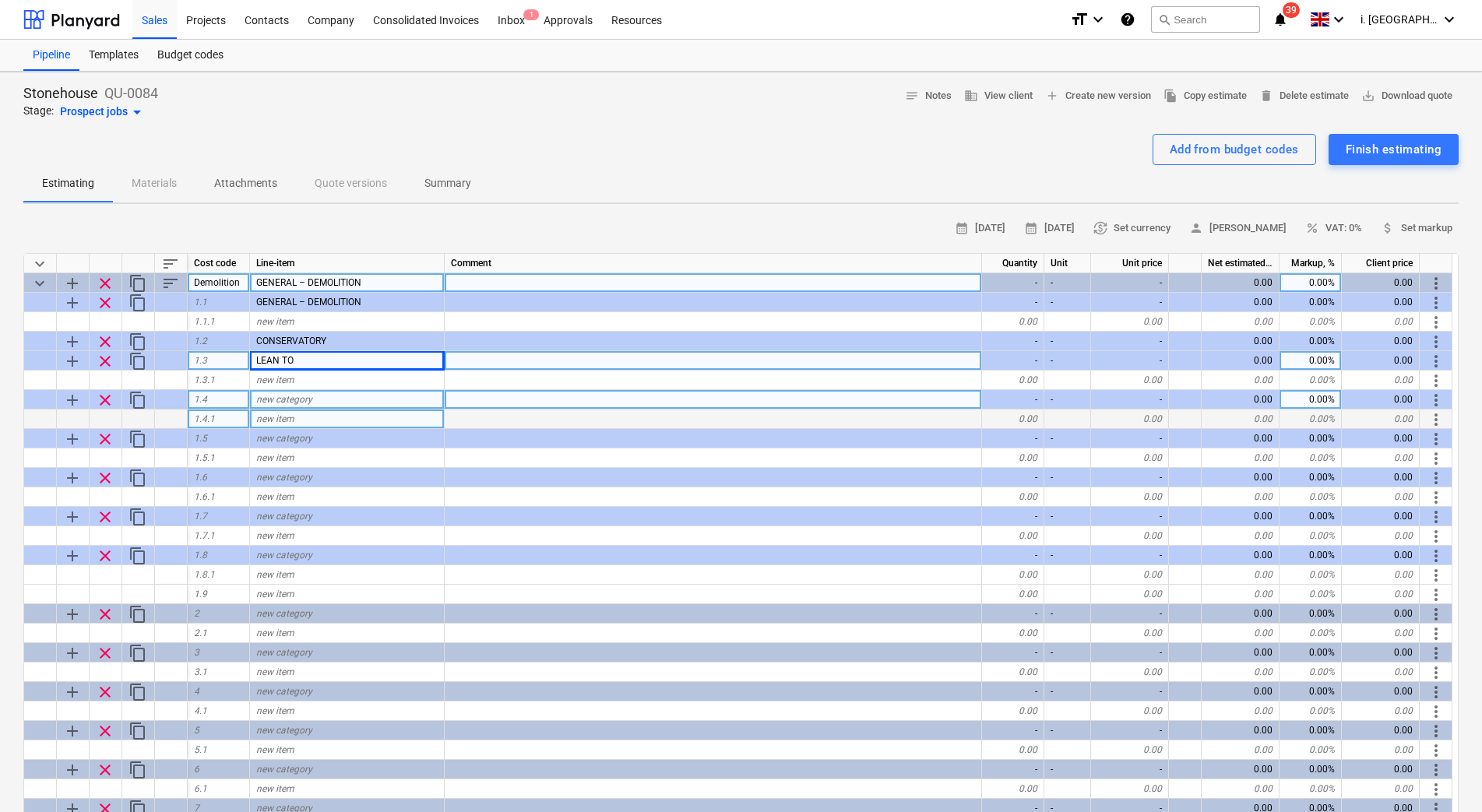
click at [103, 284] on span "clear" at bounding box center [105, 284] width 18 height 18
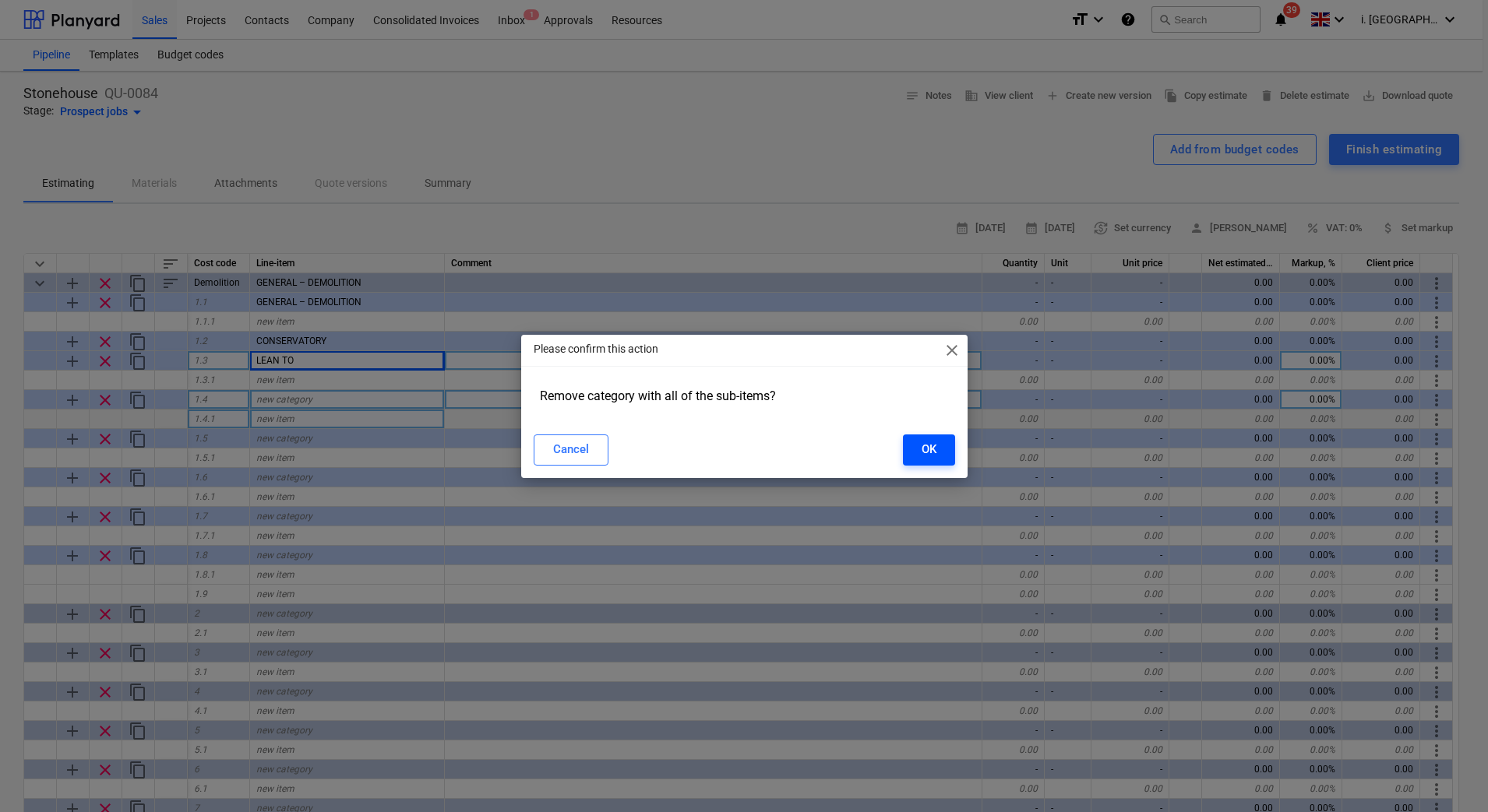
drag, startPoint x: 912, startPoint y: 445, endPoint x: 514, endPoint y: 413, distance: 399.3
click at [909, 445] on button "OK" at bounding box center [928, 450] width 52 height 31
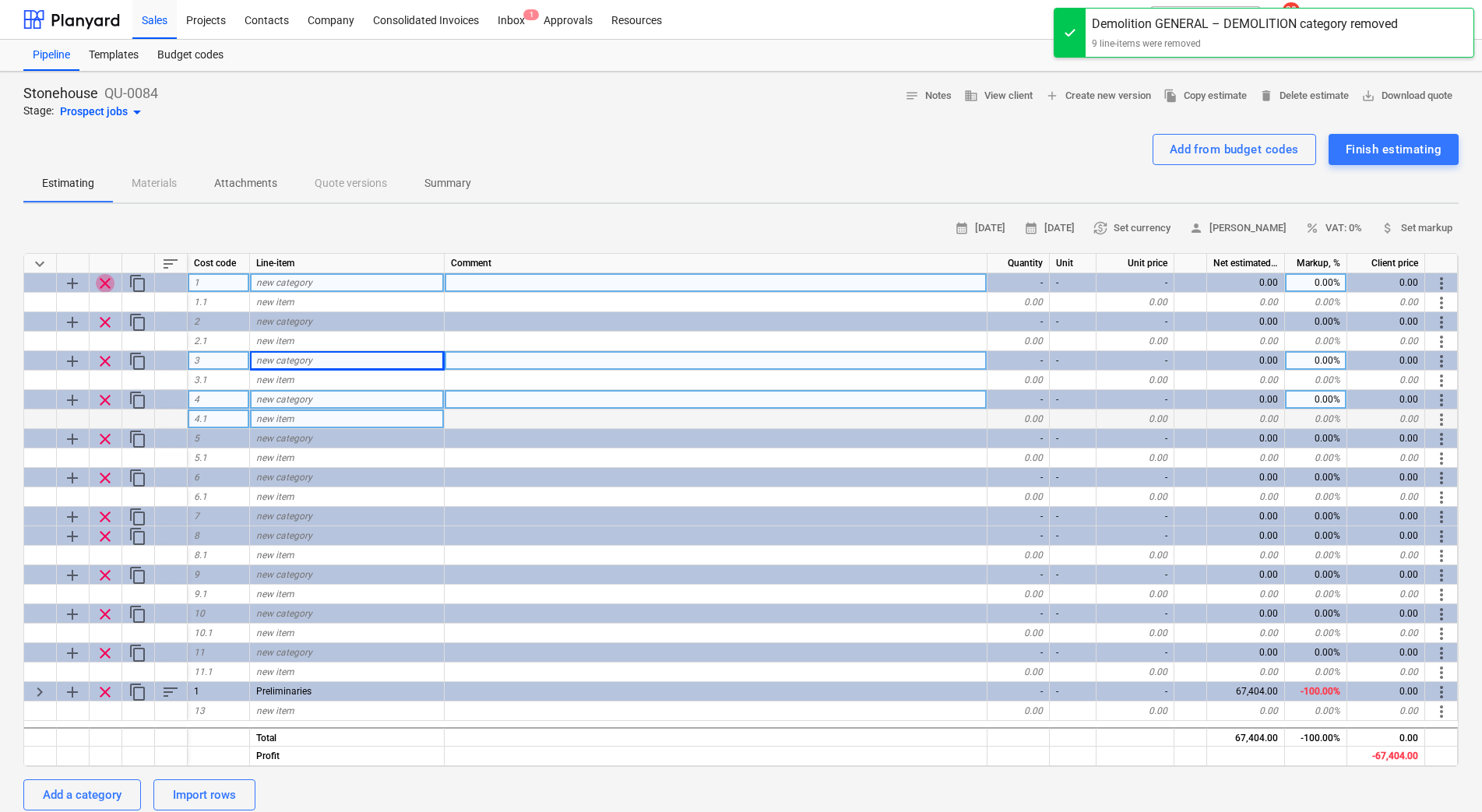
click at [110, 291] on span "clear" at bounding box center [105, 284] width 18 height 18
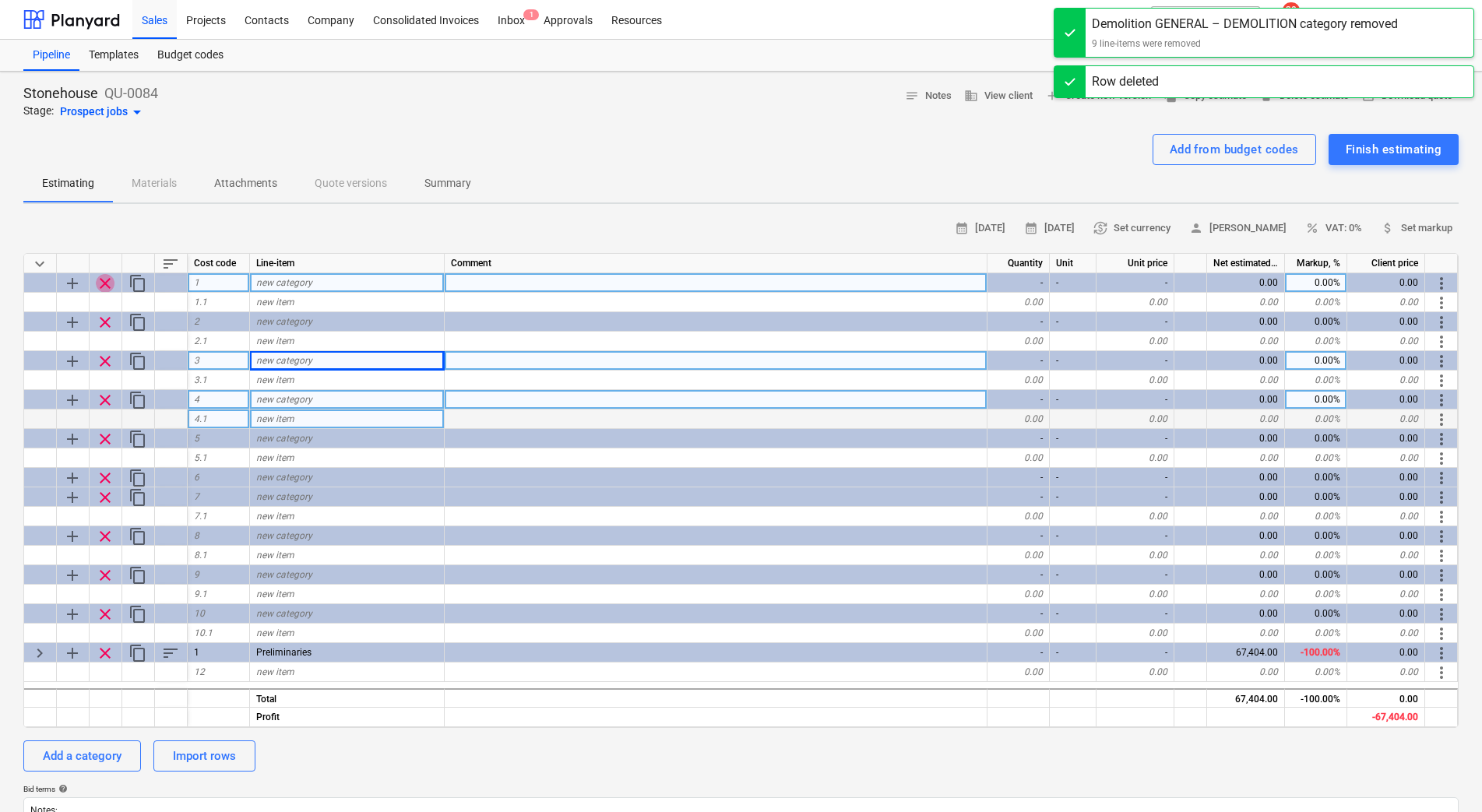
click at [107, 284] on span "clear" at bounding box center [105, 284] width 18 height 18
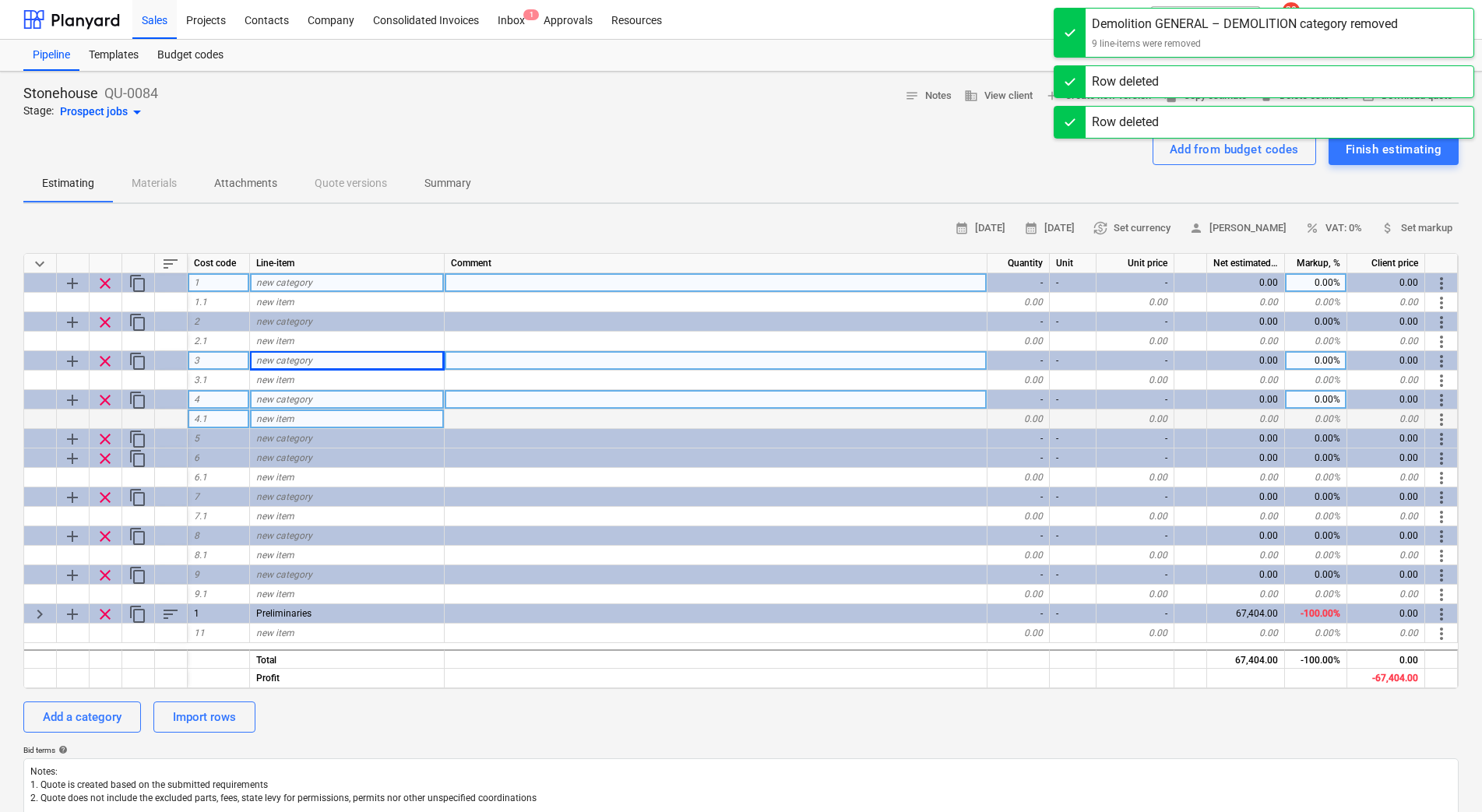
click at [107, 284] on span "clear" at bounding box center [105, 284] width 18 height 18
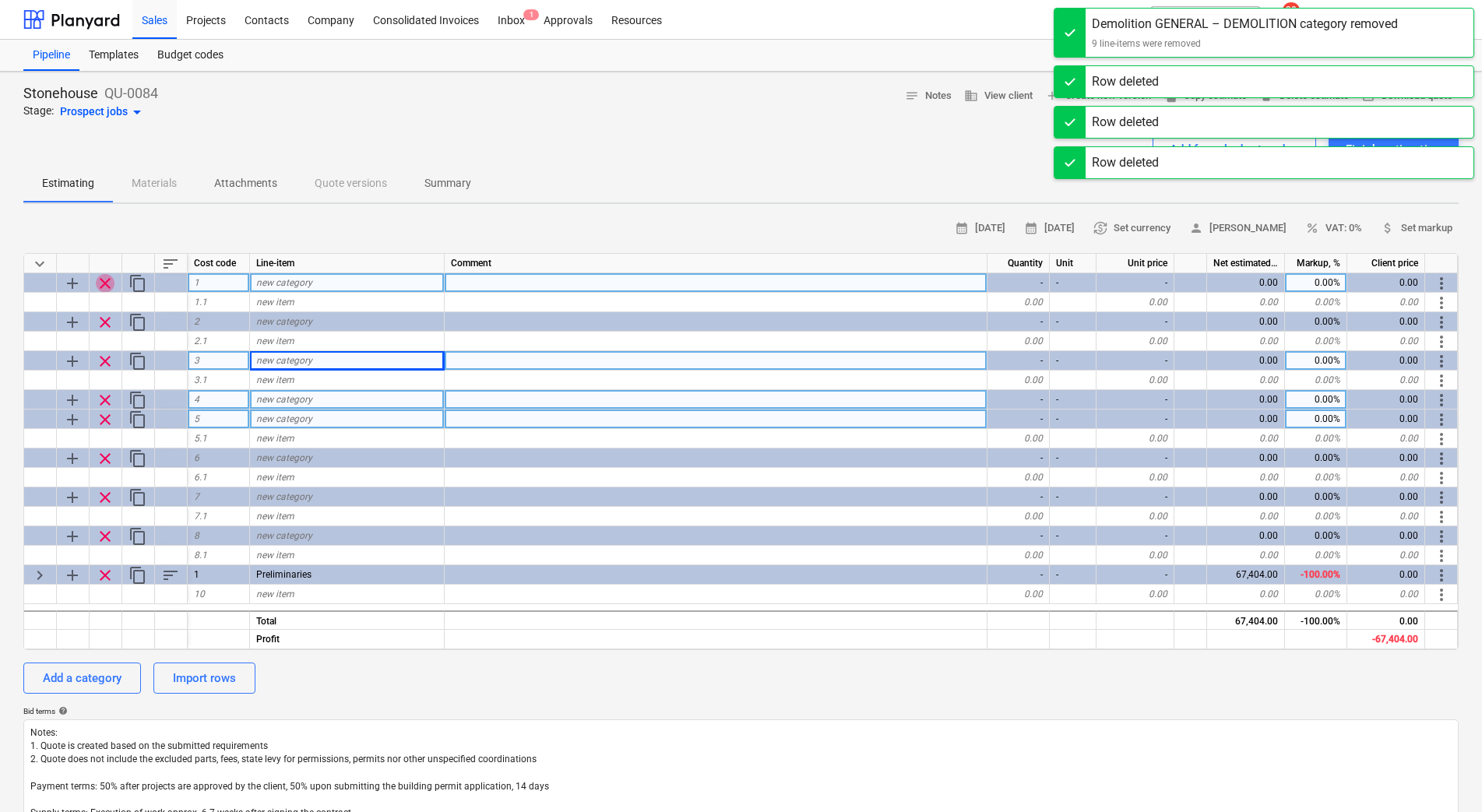
click at [107, 284] on span "clear" at bounding box center [105, 284] width 18 height 18
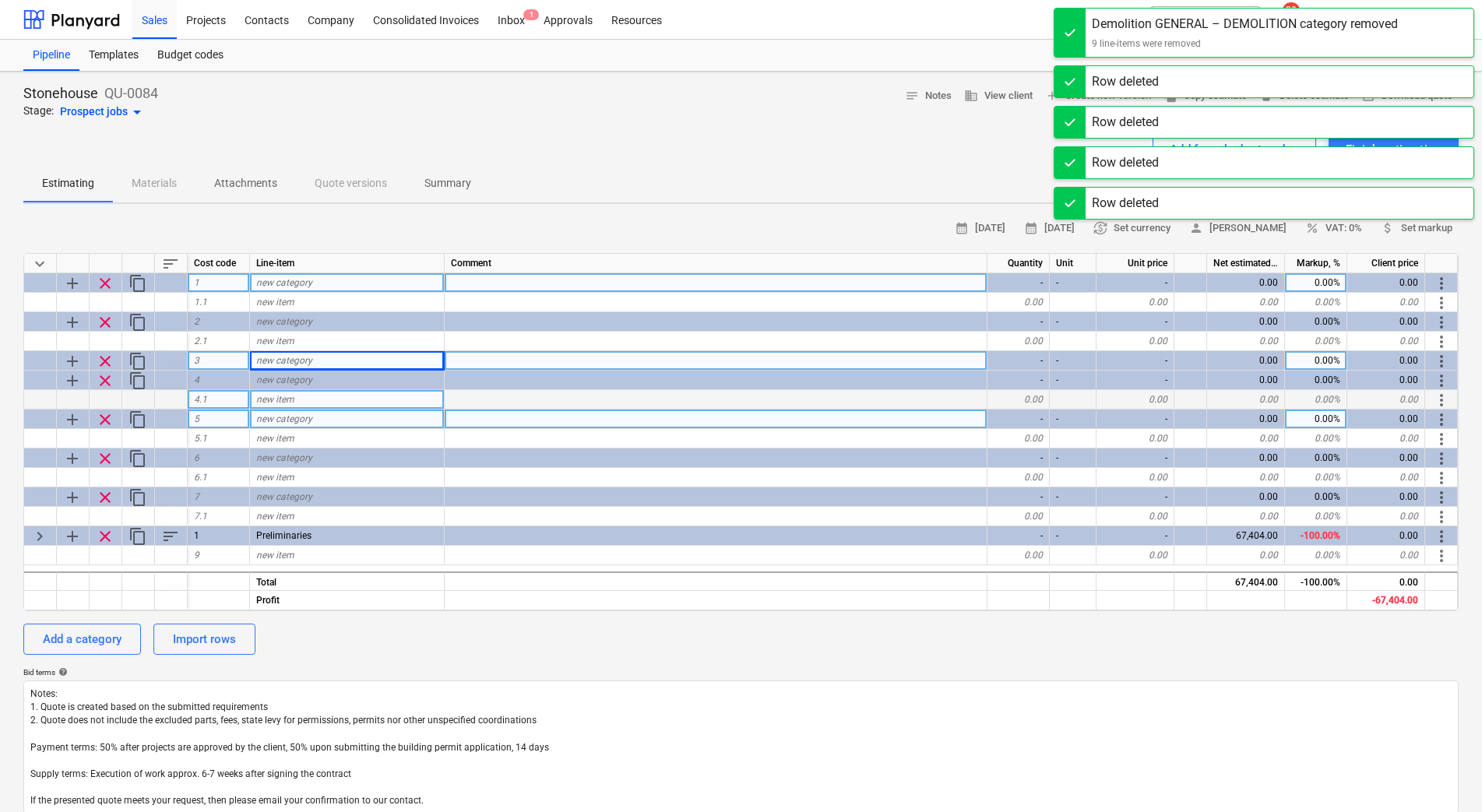
click at [106, 284] on span "clear" at bounding box center [105, 284] width 18 height 18
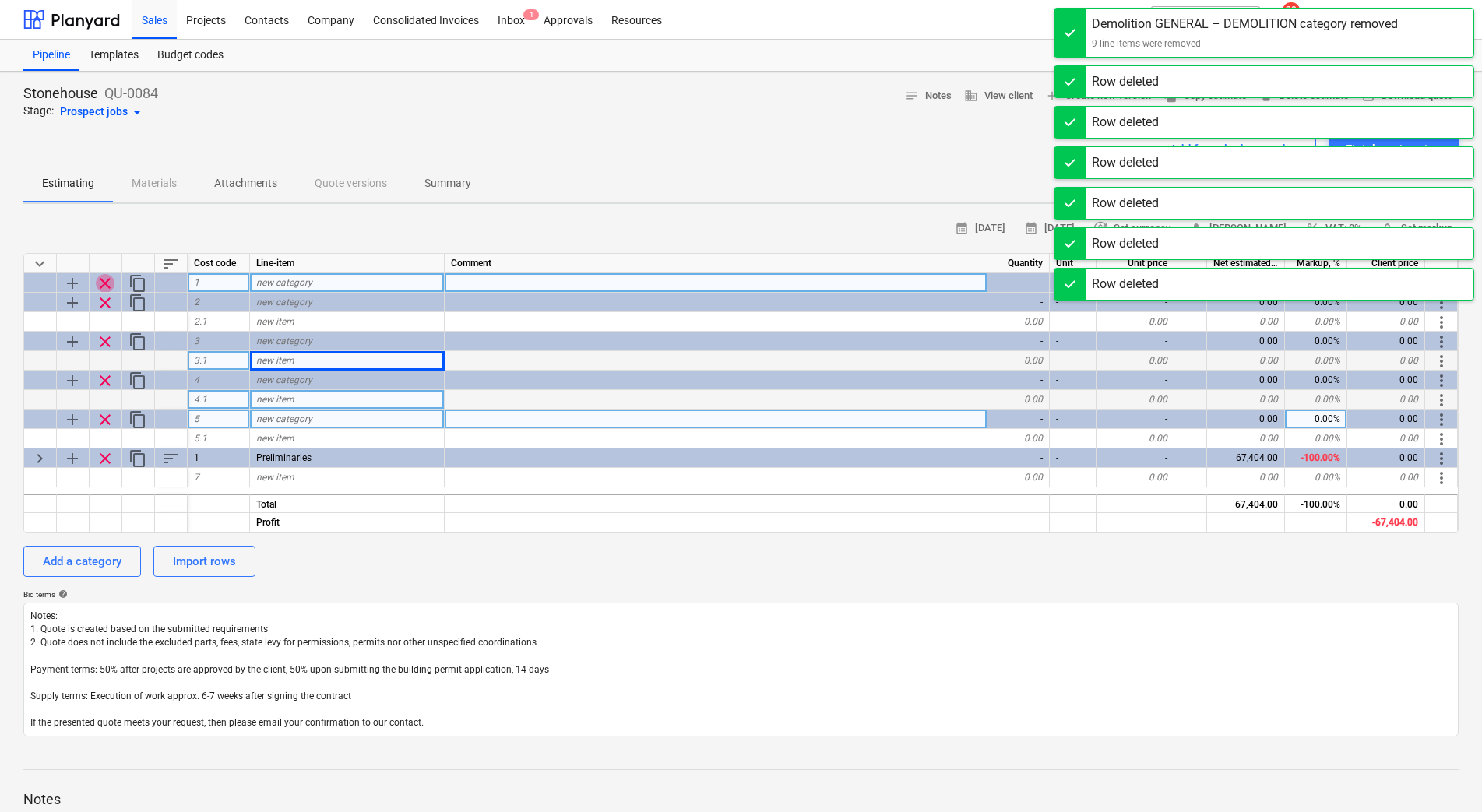
click at [106, 284] on span "clear" at bounding box center [105, 284] width 18 height 18
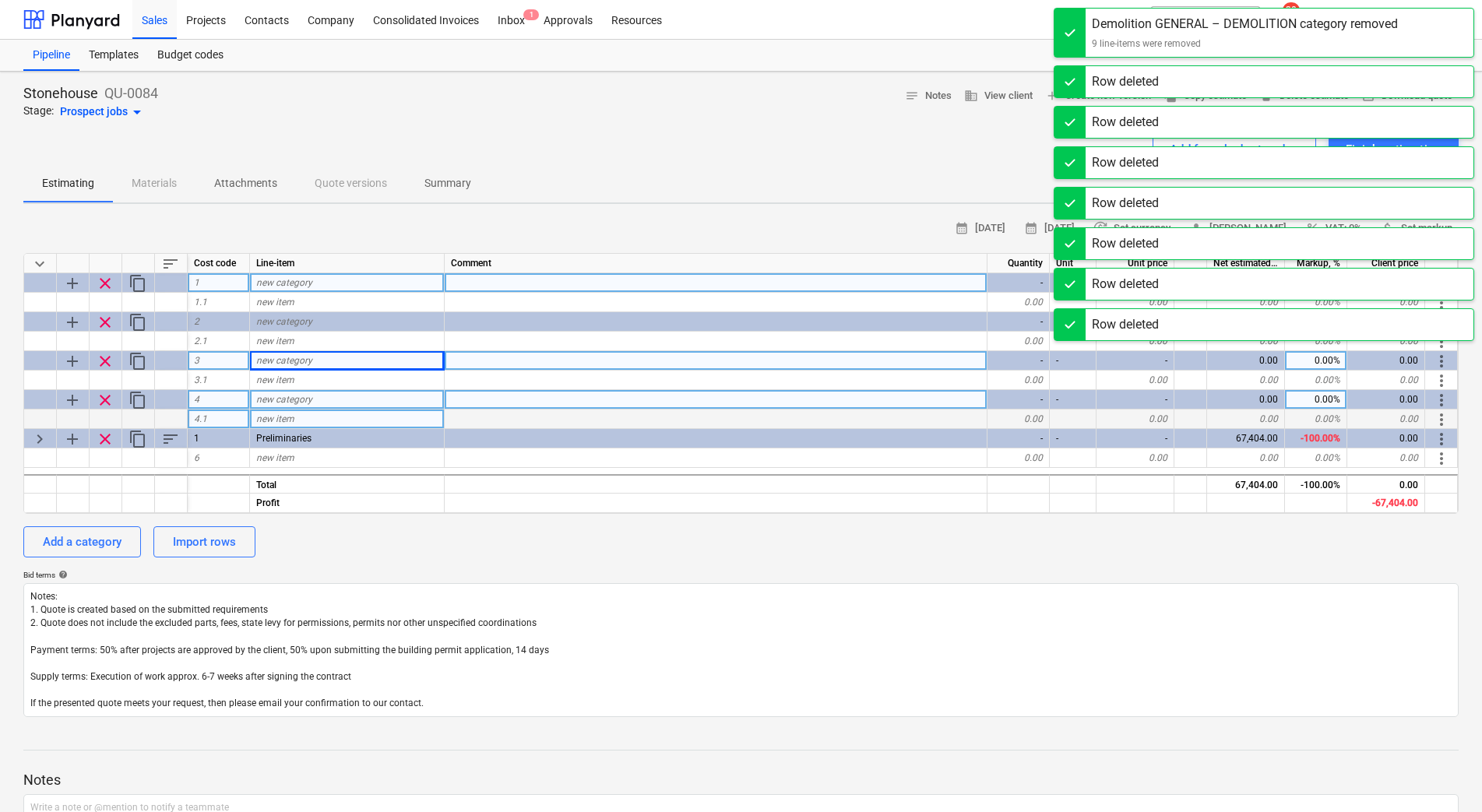
click at [106, 284] on span "clear" at bounding box center [105, 284] width 18 height 18
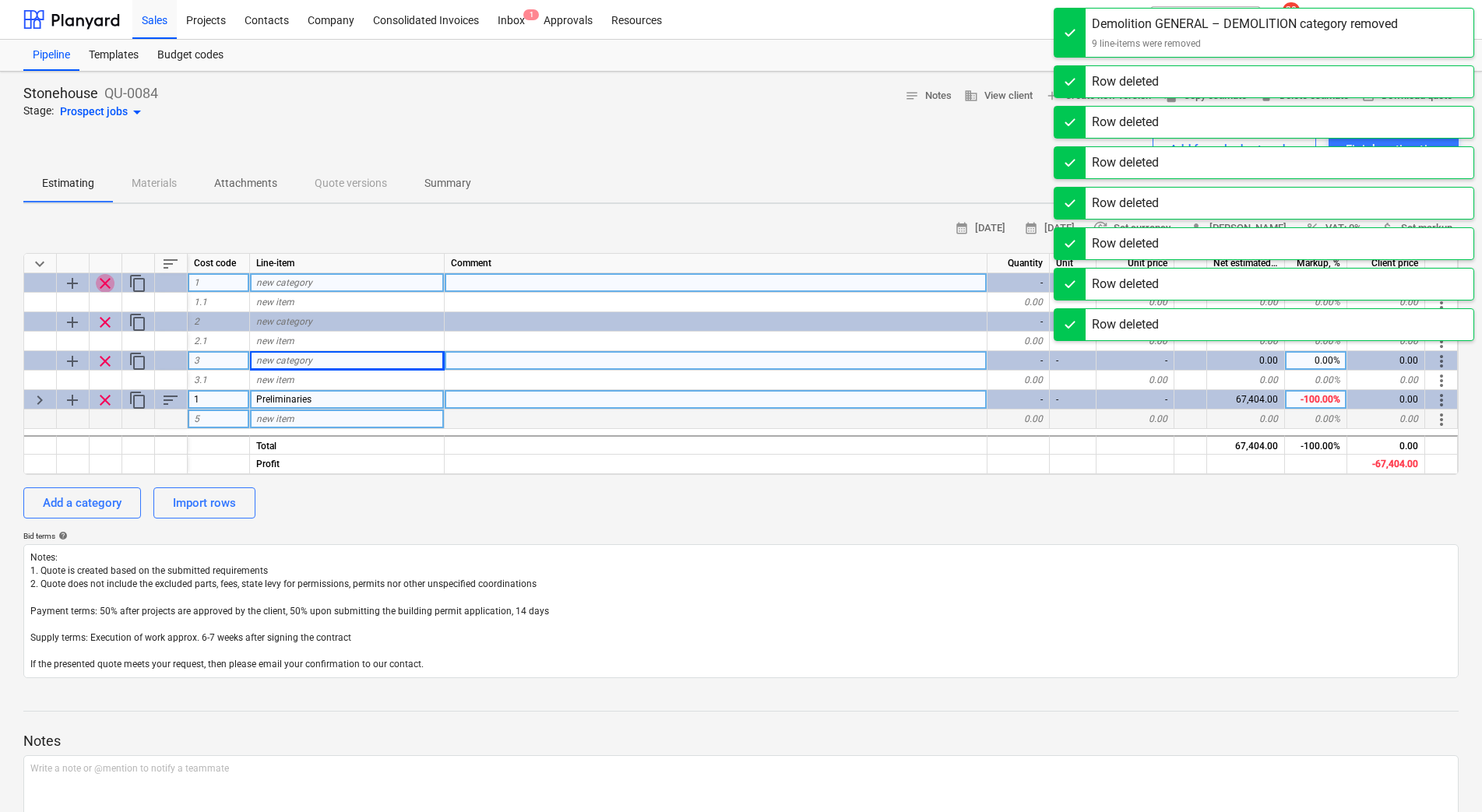
click at [106, 284] on span "clear" at bounding box center [105, 284] width 18 height 18
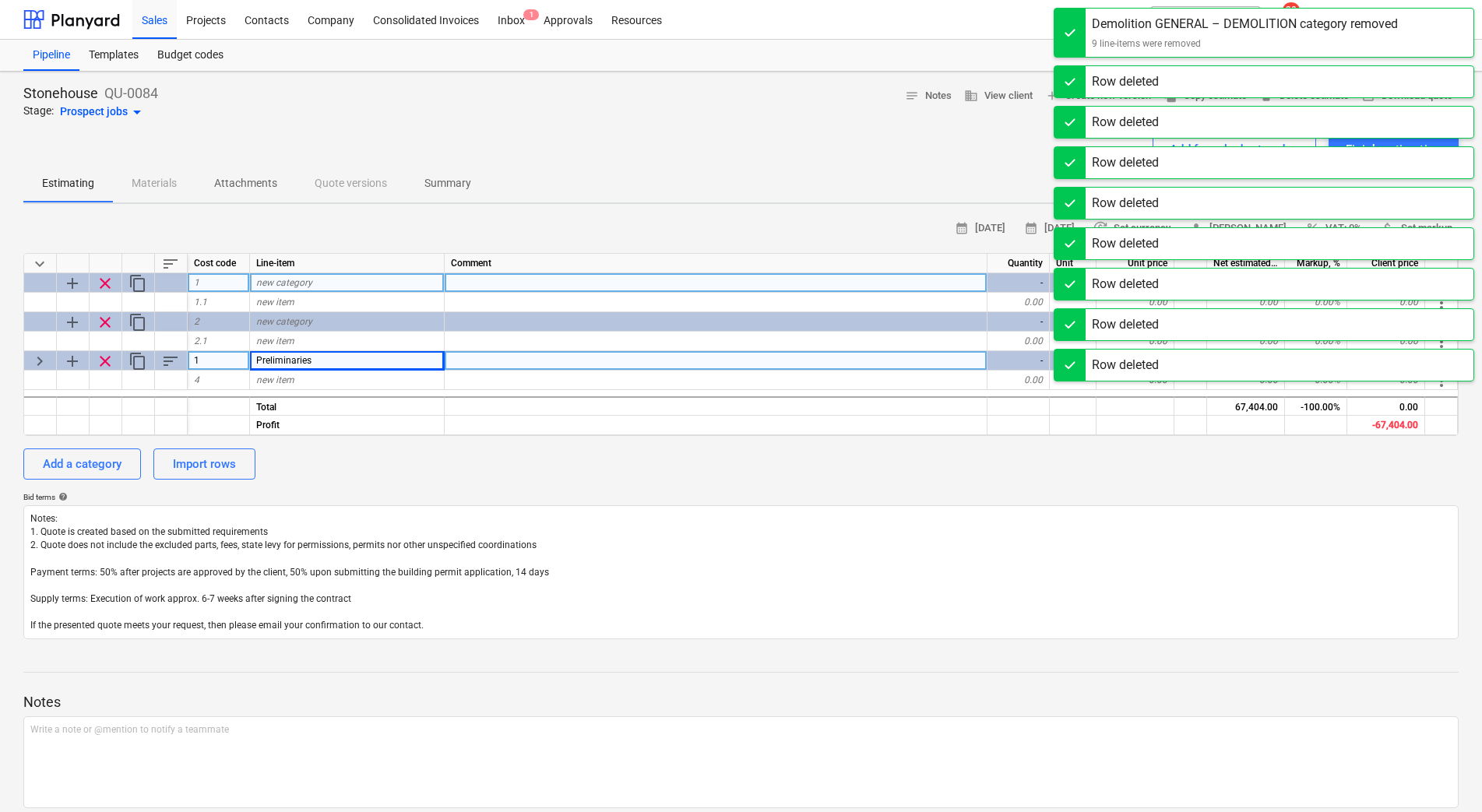
click at [106, 284] on span "clear" at bounding box center [105, 284] width 18 height 18
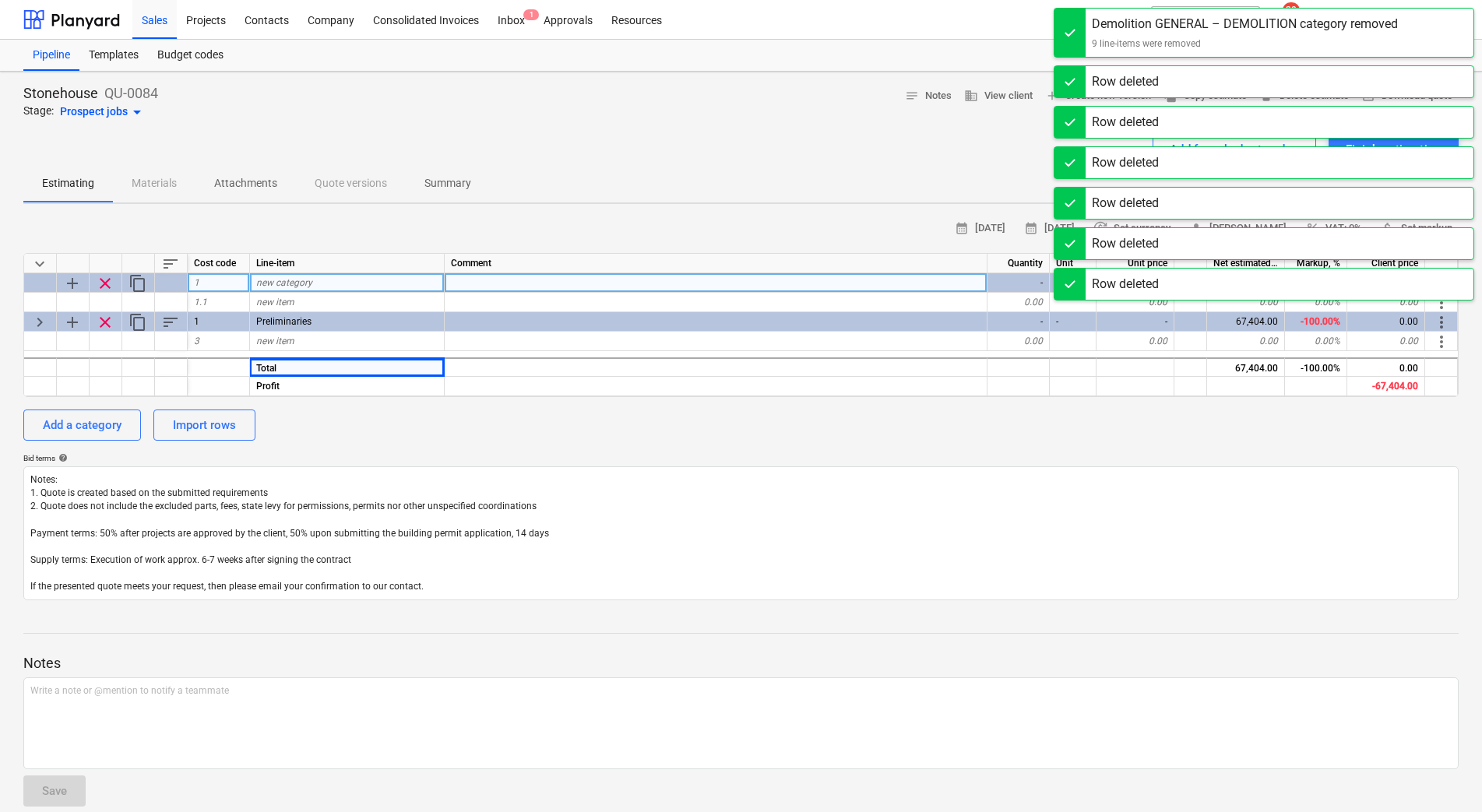
click at [106, 284] on span "clear" at bounding box center [105, 284] width 18 height 18
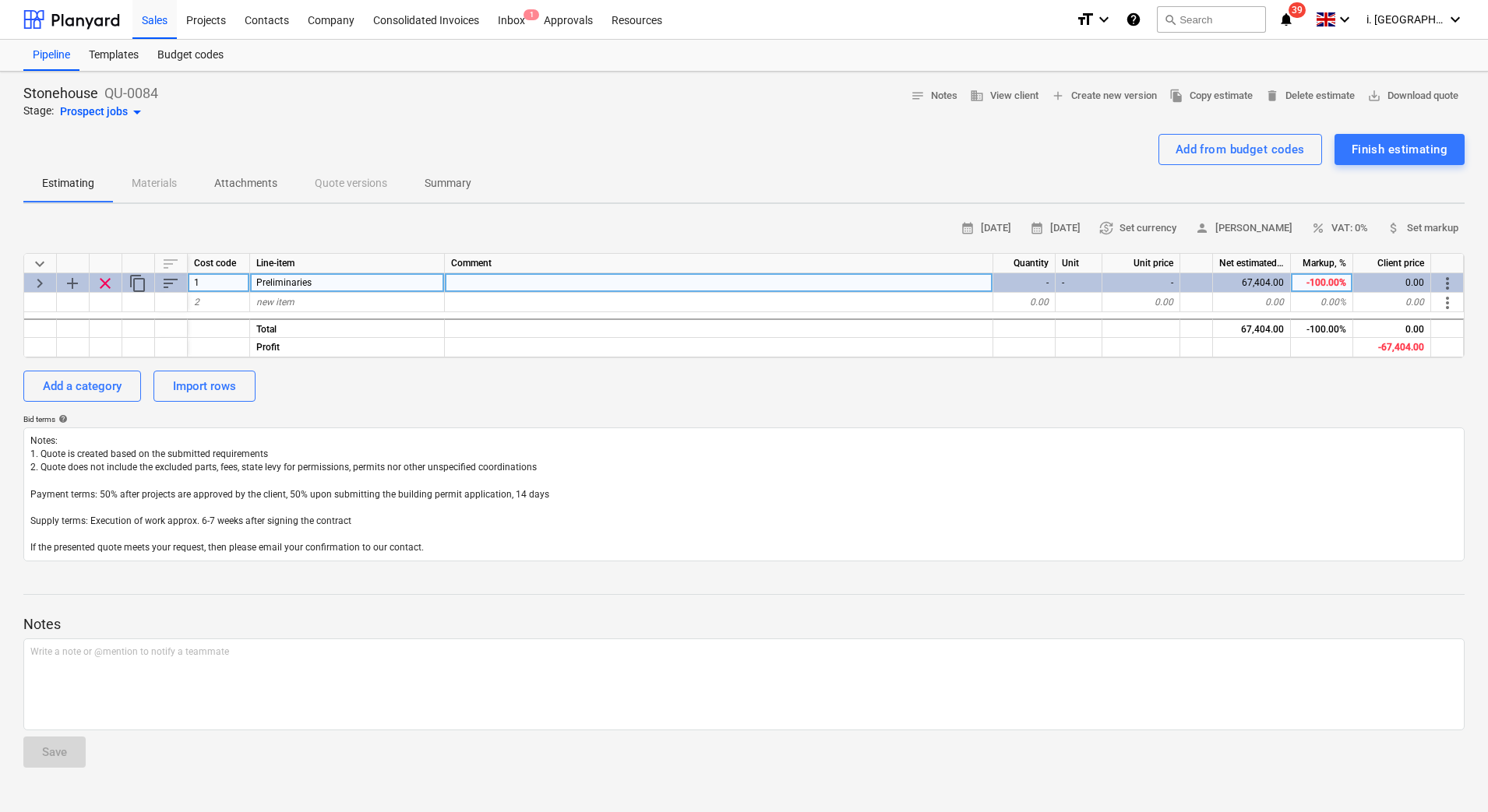
click at [1322, 285] on div "-100.00%" at bounding box center [1322, 283] width 62 height 19
type input "20"
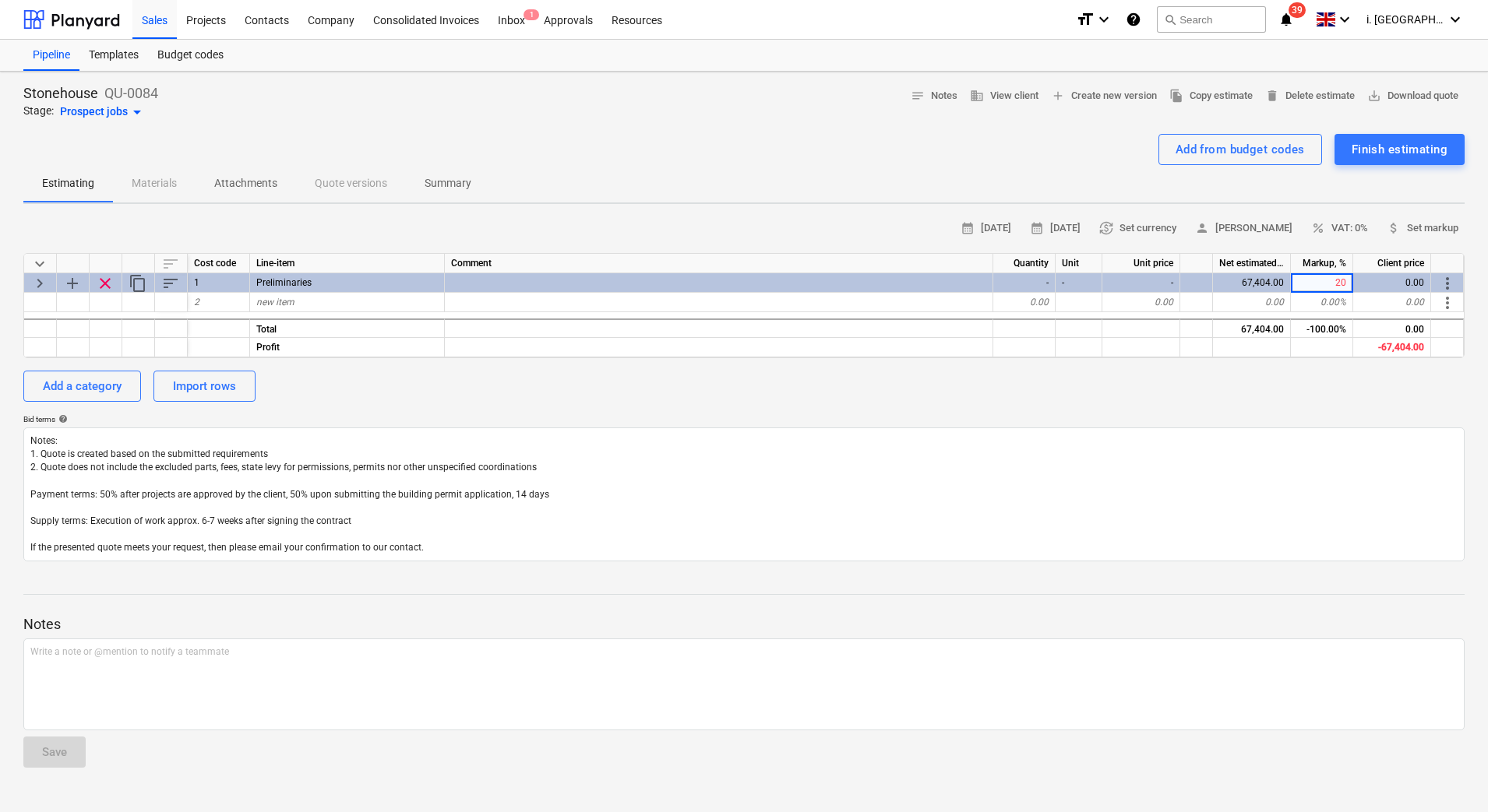
click at [1256, 562] on div "Stonehouse QU-0084 Stage: Prospect jobs arrow_drop_down notes Notes business Vi…" at bounding box center [744, 441] width 1488 height 740
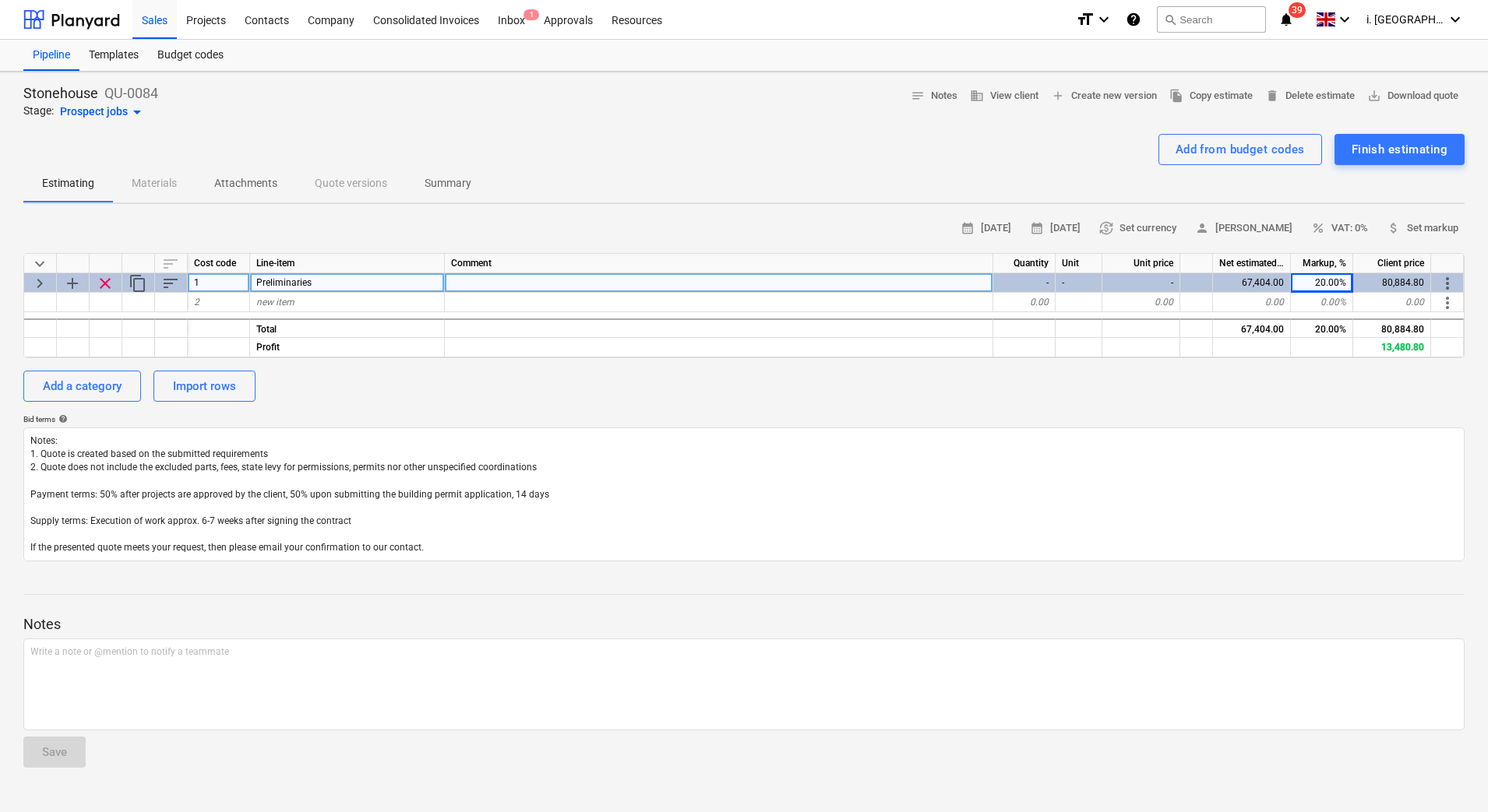
click at [1326, 282] on div "20.00%" at bounding box center [1322, 283] width 62 height 19
type input "0"
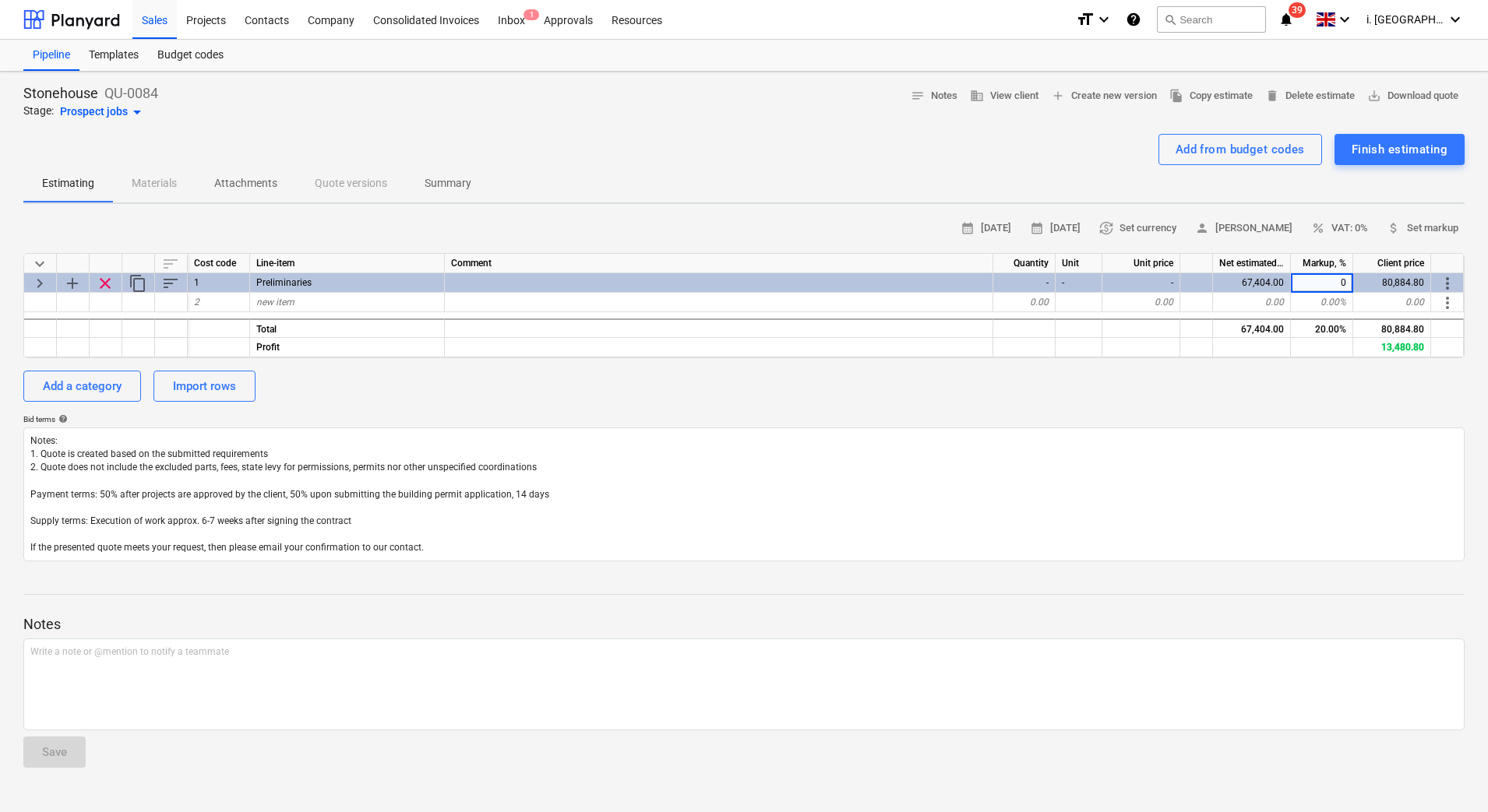
click at [1324, 576] on div at bounding box center [744, 580] width 1441 height 13
click at [209, 384] on div "Import rows" at bounding box center [204, 386] width 63 height 20
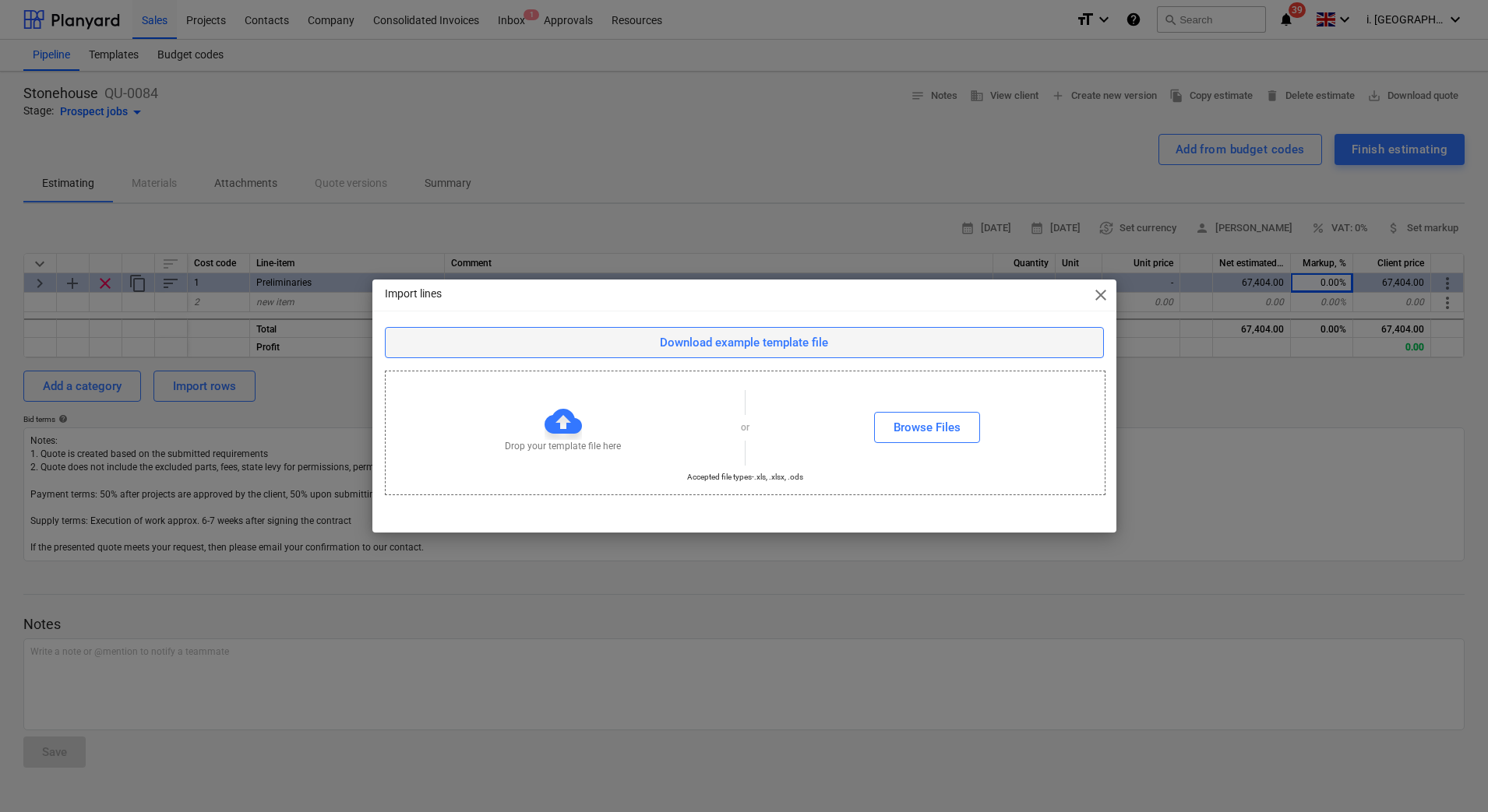
click at [708, 339] on div "Download example template file" at bounding box center [744, 342] width 168 height 20
click at [912, 424] on div "Browse Files" at bounding box center [926, 428] width 67 height 20
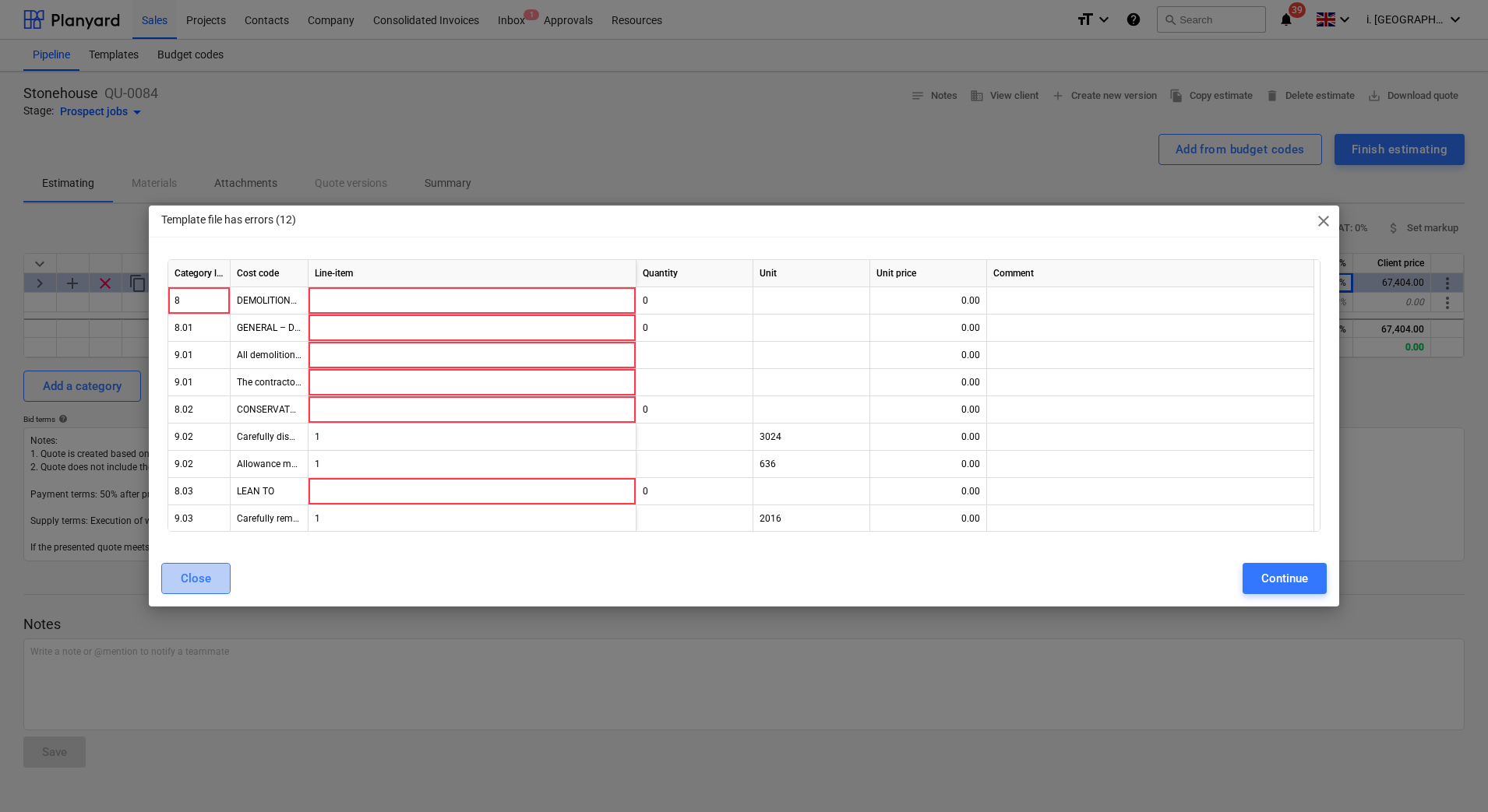
click at [225, 575] on button "Close" at bounding box center [196, 578] width 70 height 31
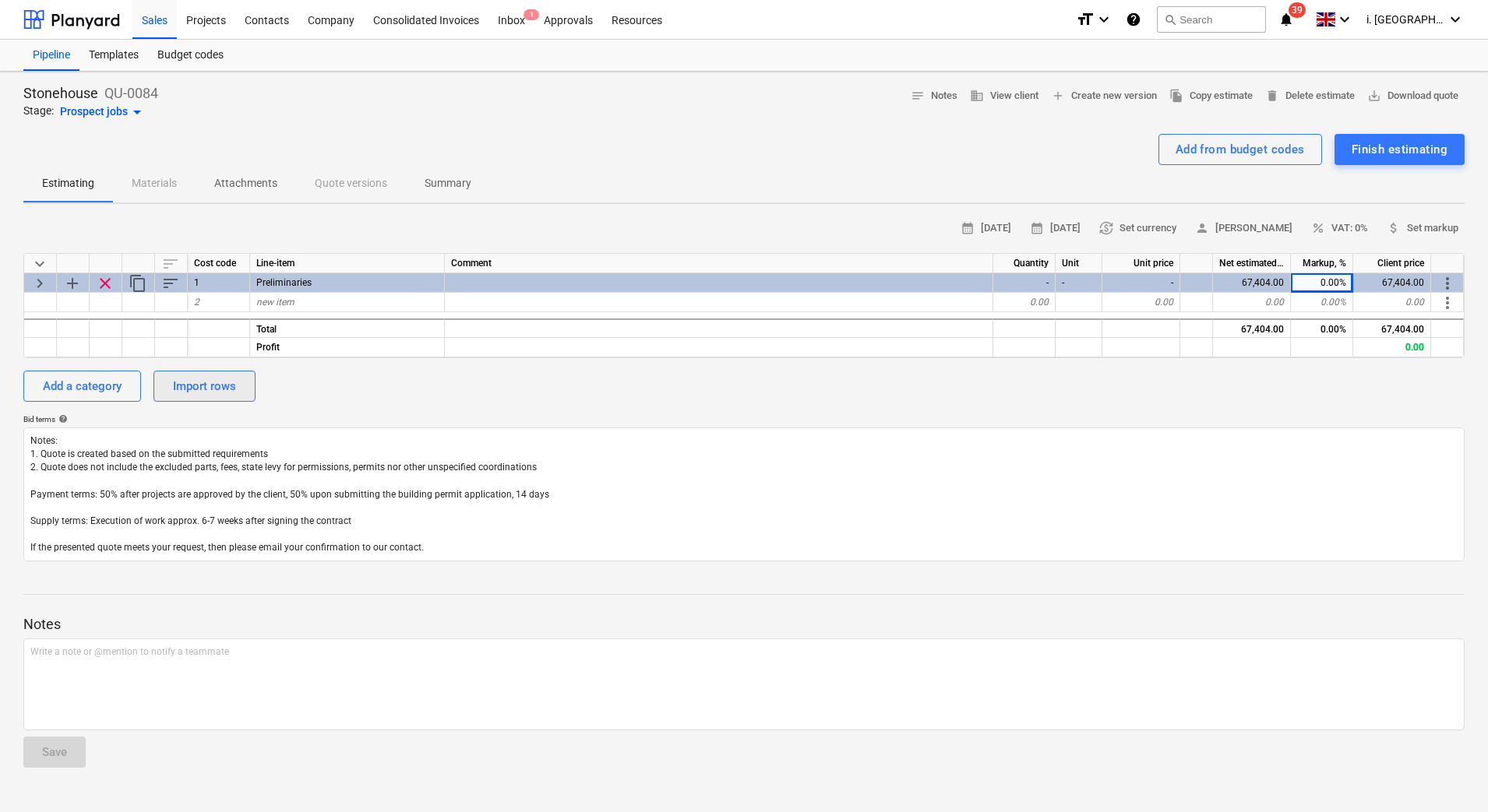
click at [212, 384] on div "Import rows" at bounding box center [204, 386] width 63 height 20
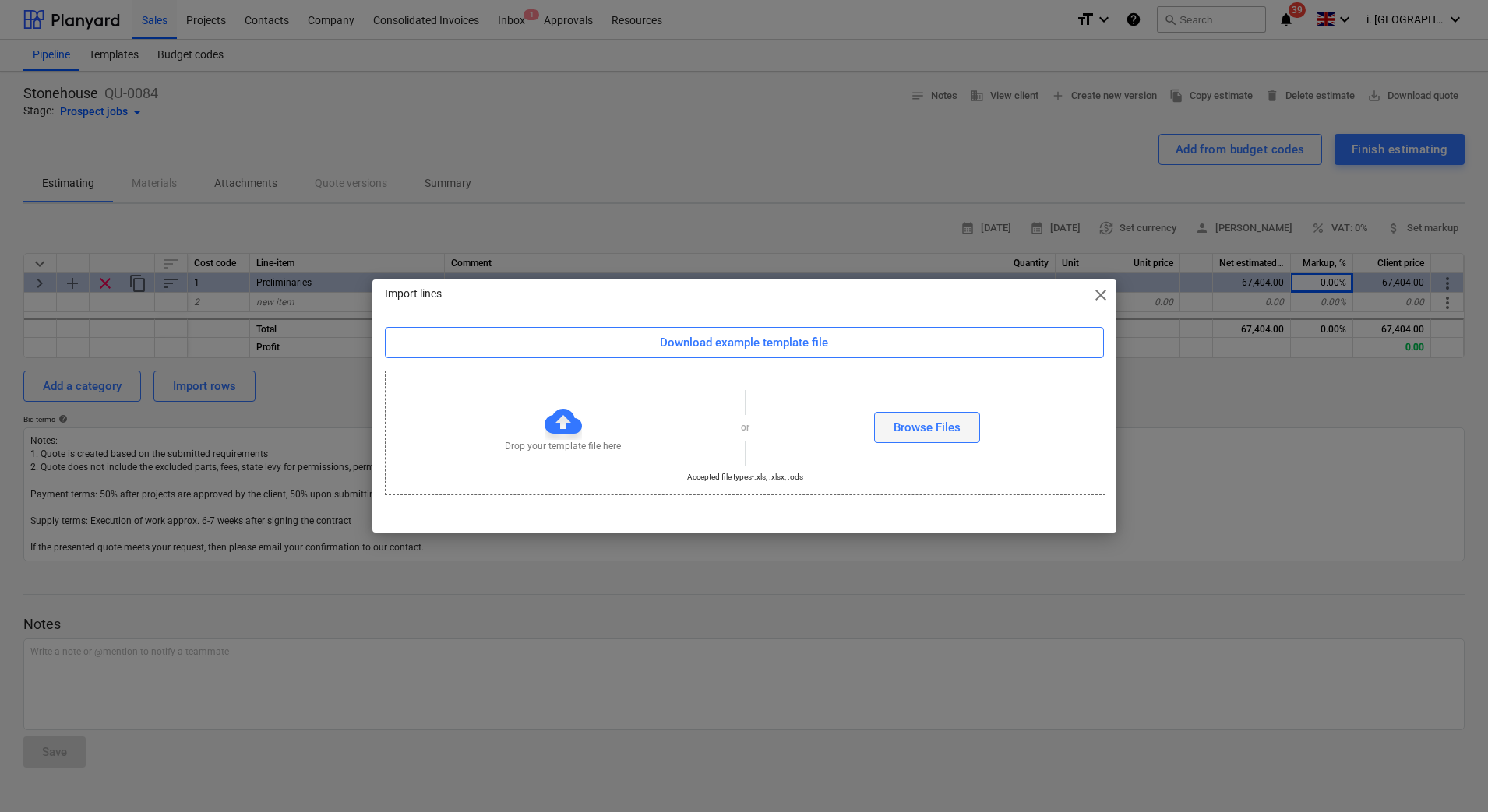
click at [917, 429] on div "Browse Files" at bounding box center [926, 428] width 67 height 20
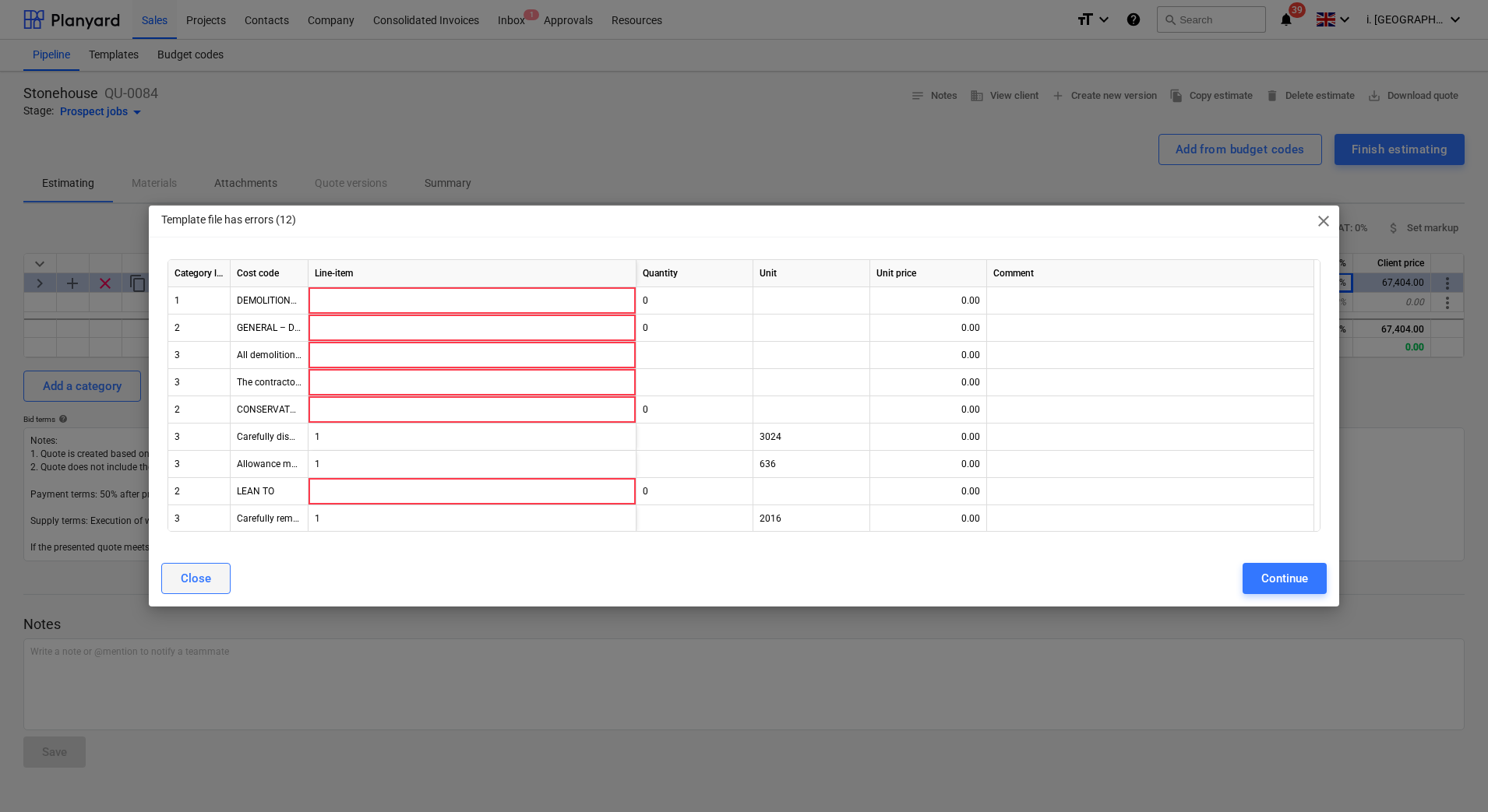
click at [207, 586] on div "Close" at bounding box center [196, 578] width 30 height 20
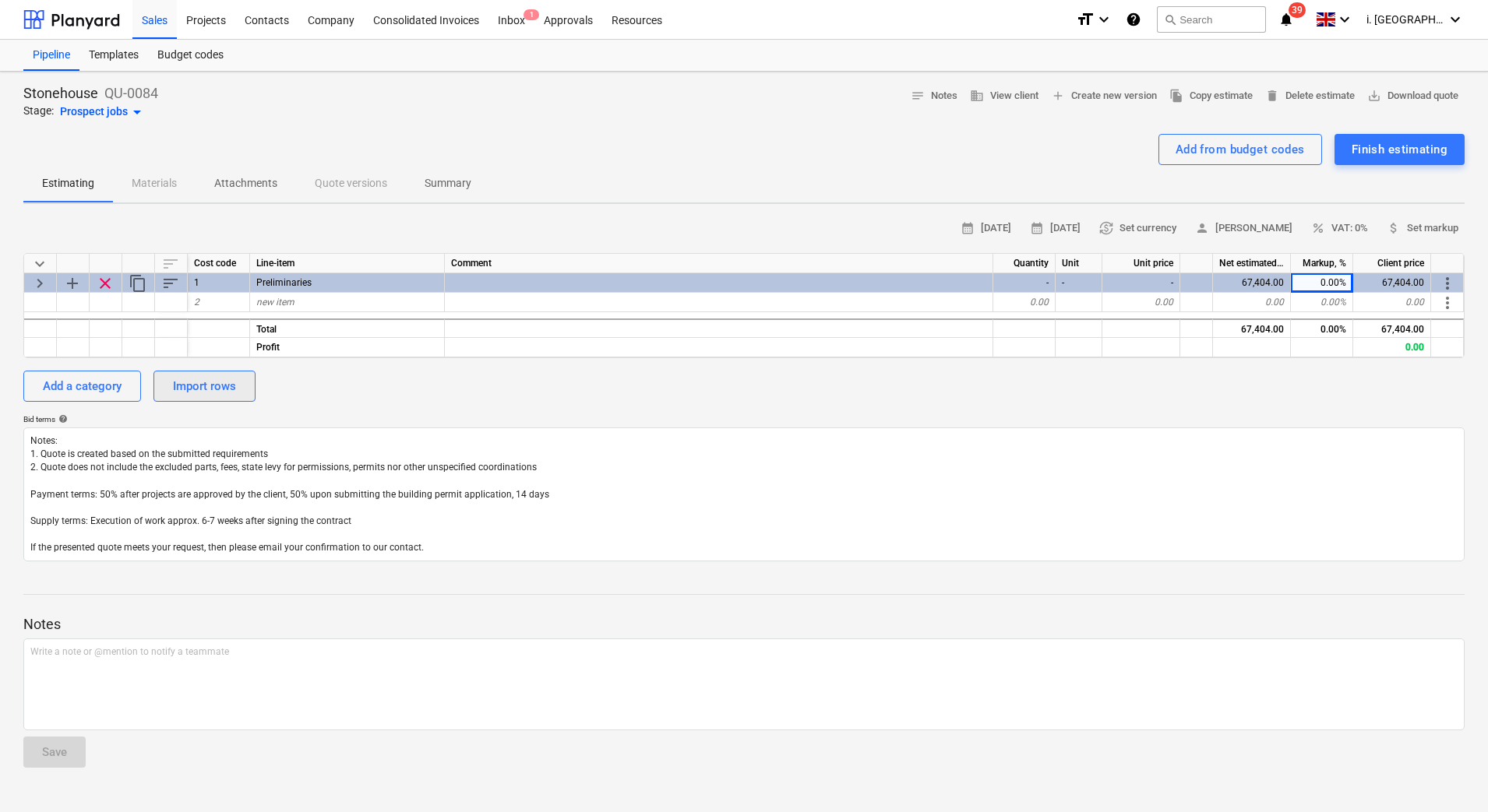
click at [218, 385] on div "Import rows" at bounding box center [204, 386] width 63 height 20
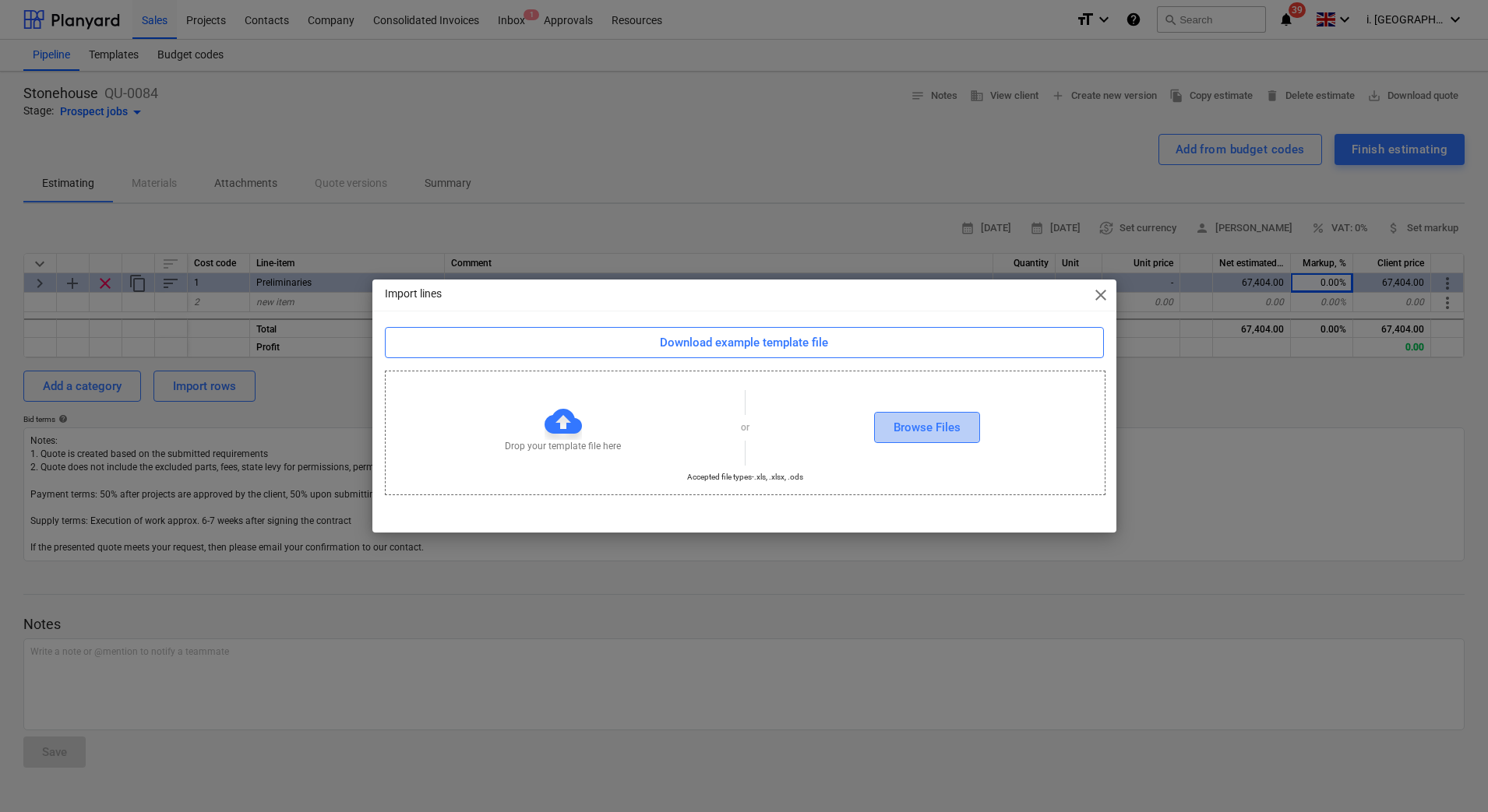
click at [911, 434] on div "Browse Files" at bounding box center [926, 428] width 67 height 20
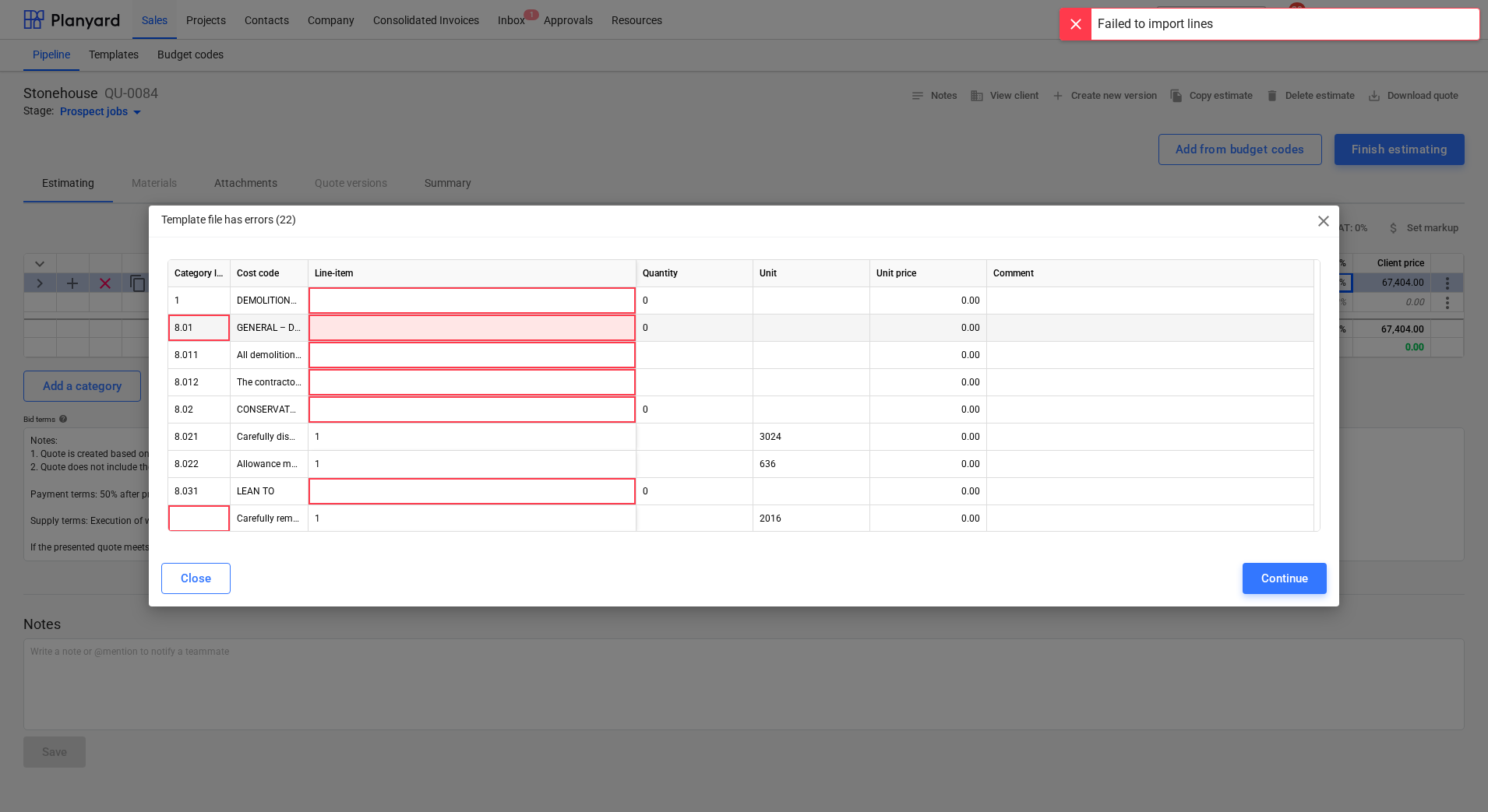
click at [516, 328] on div at bounding box center [472, 328] width 328 height 28
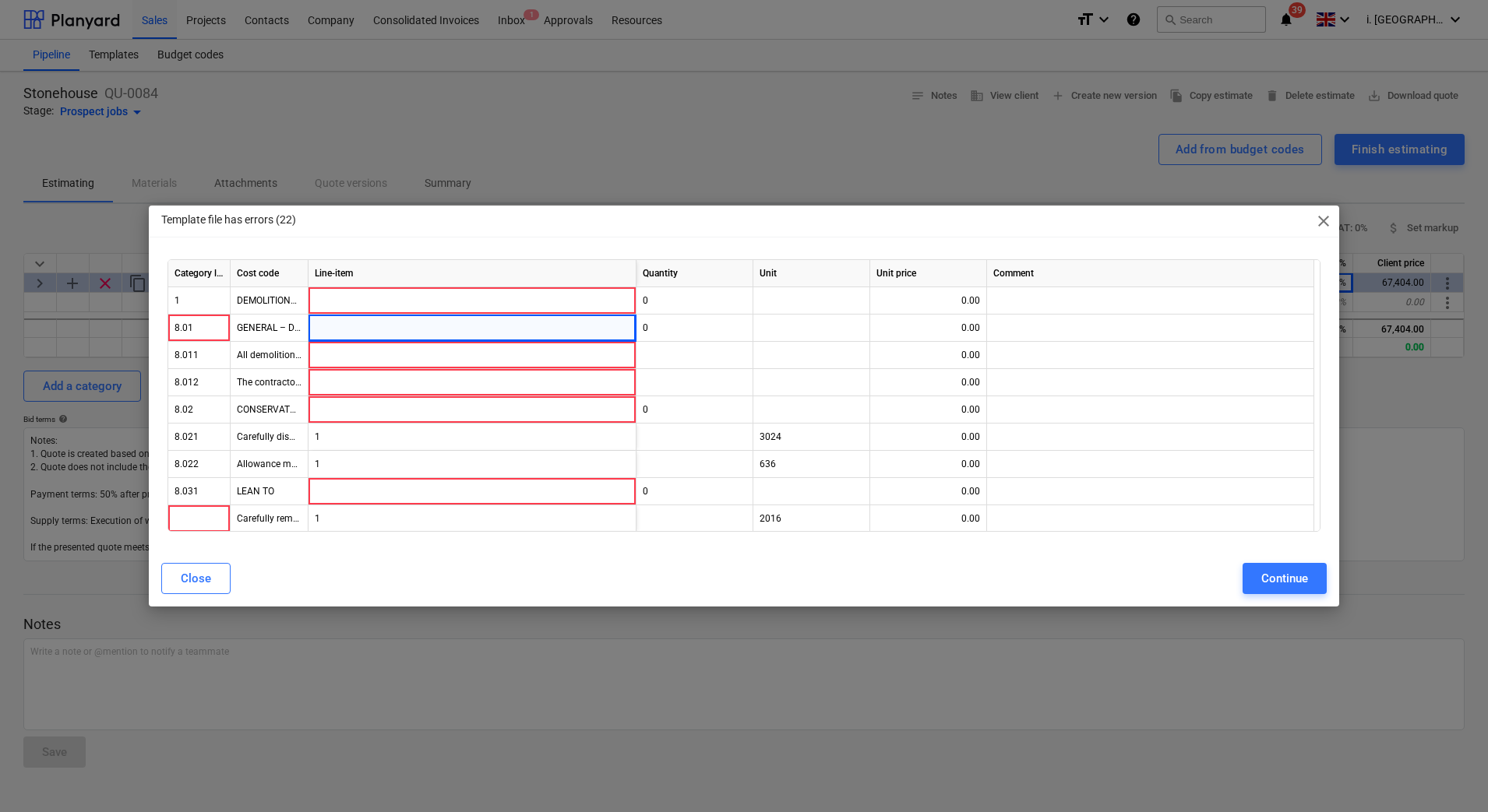
click at [1316, 227] on span "close" at bounding box center [1323, 221] width 18 height 18
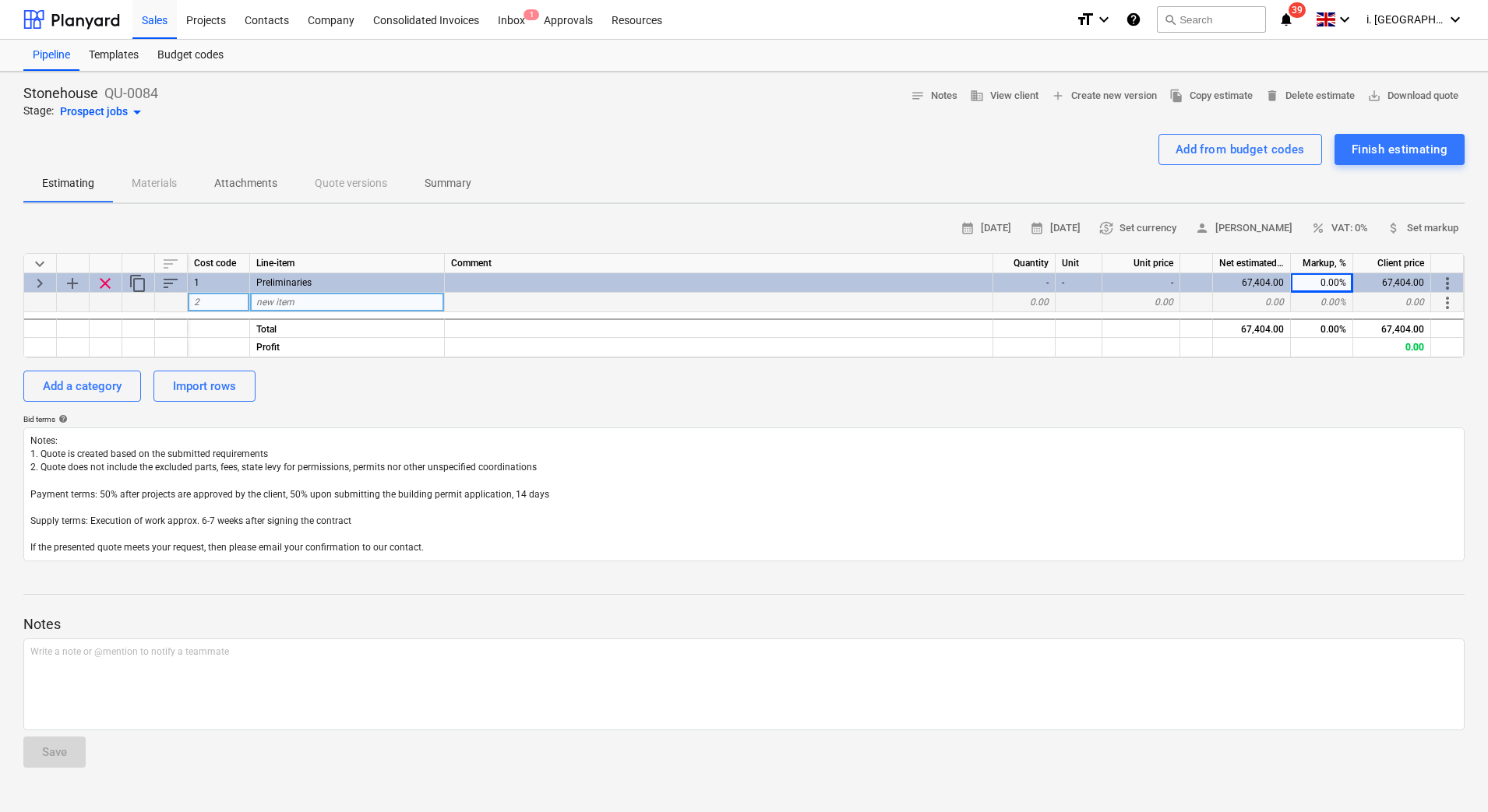
drag, startPoint x: 38, startPoint y: 299, endPoint x: 45, endPoint y: 301, distance: 7.3
click at [39, 301] on div at bounding box center [40, 302] width 33 height 19
drag, startPoint x: 55, startPoint y: 301, endPoint x: 66, endPoint y: 317, distance: 19.4
click at [54, 301] on div at bounding box center [40, 302] width 33 height 19
click at [82, 392] on div "Add a category" at bounding box center [83, 386] width 79 height 20
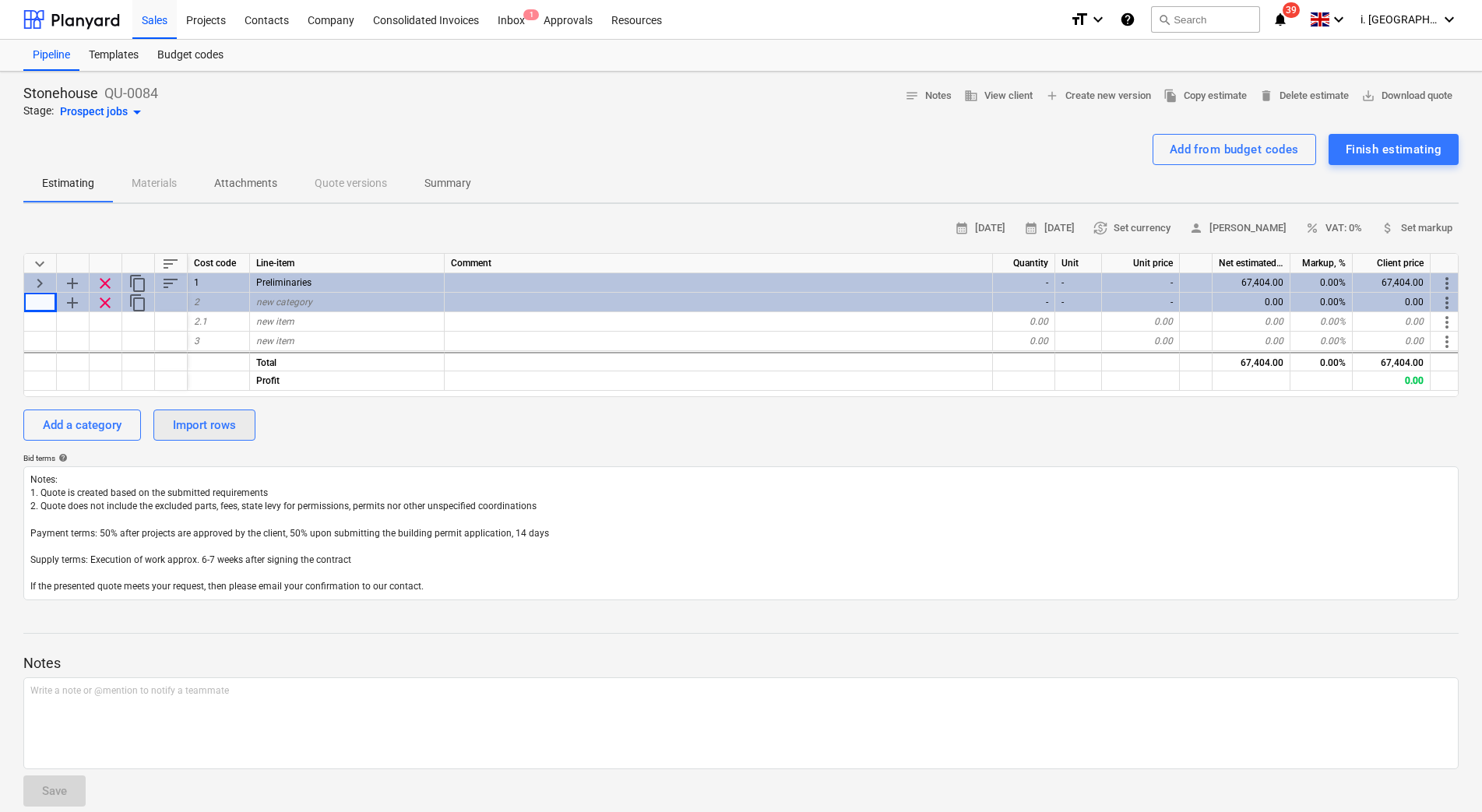
click at [213, 428] on div "Import rows" at bounding box center [204, 425] width 63 height 20
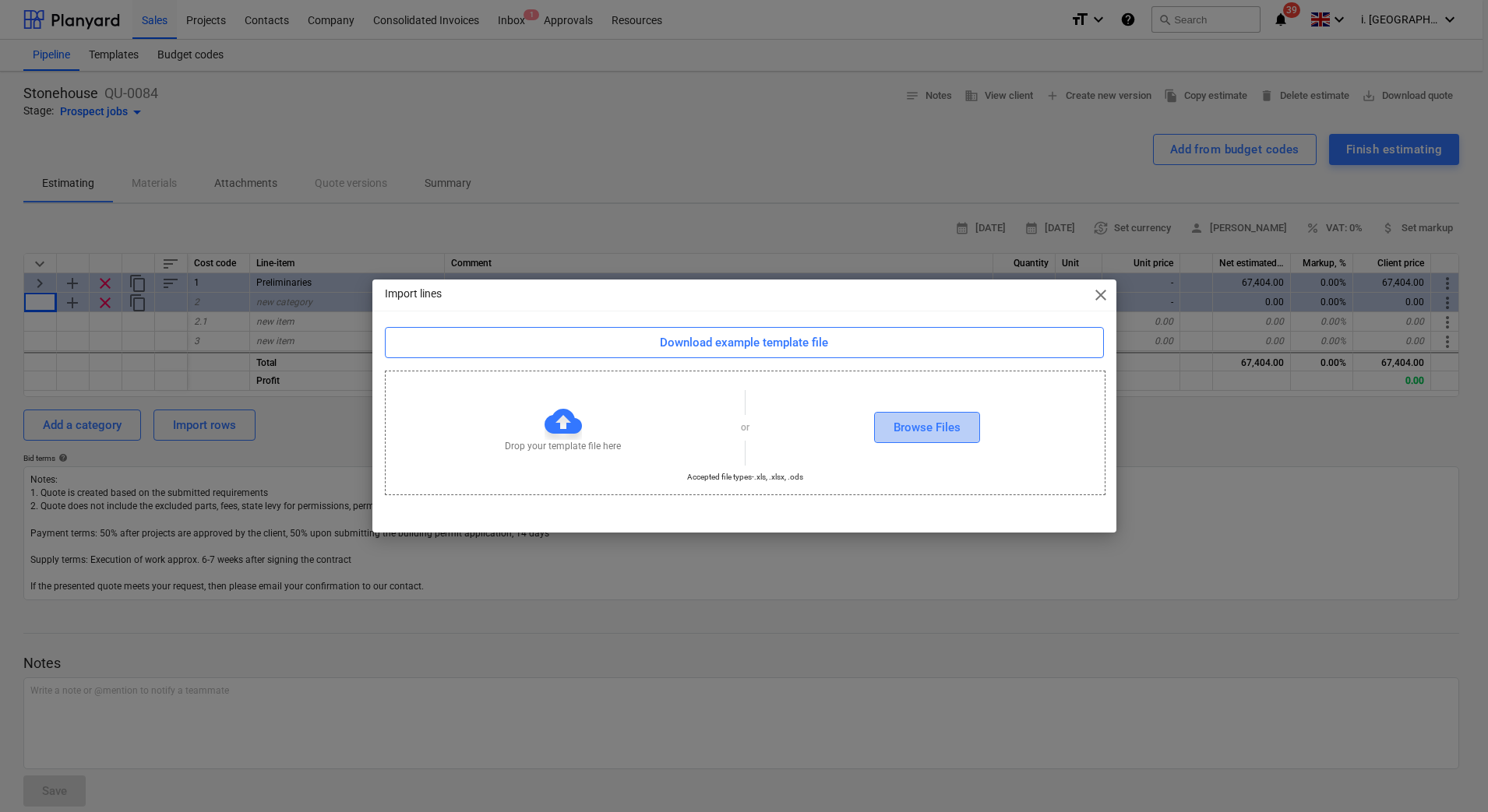
click at [938, 415] on button "Browse Files" at bounding box center [926, 428] width 106 height 31
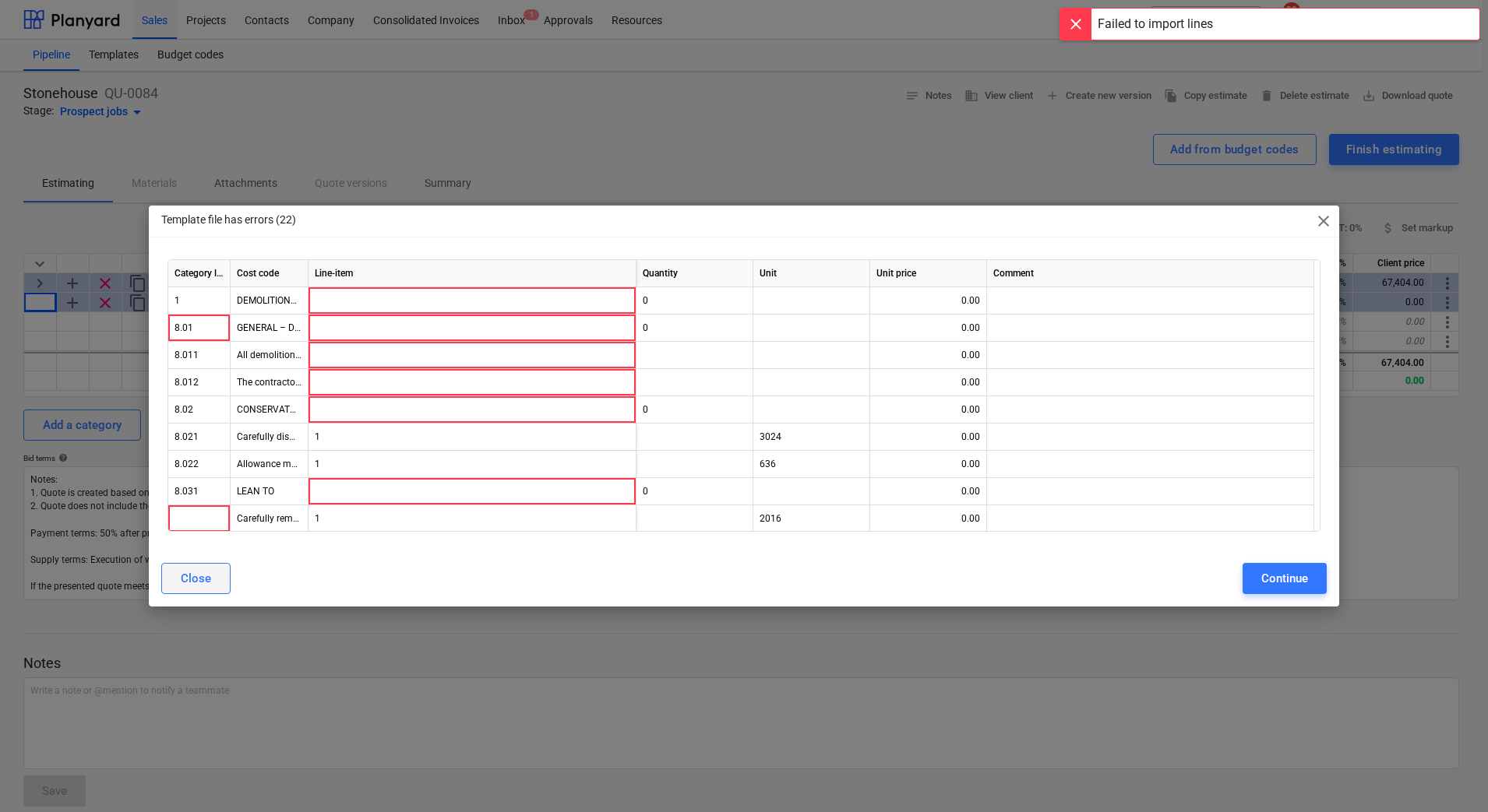
click at [211, 575] on button "Close" at bounding box center [196, 578] width 70 height 31
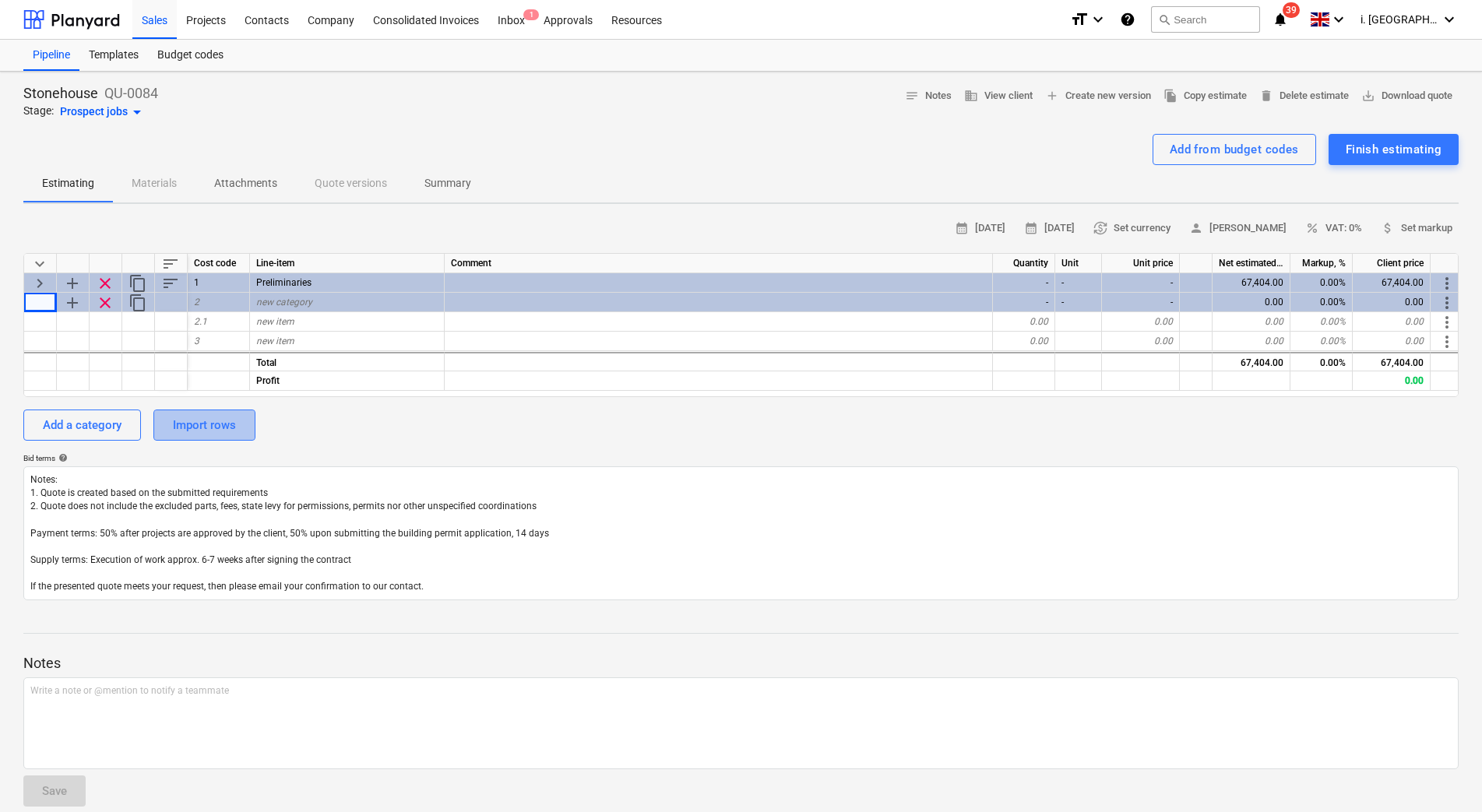
click at [208, 430] on div "Import rows" at bounding box center [204, 425] width 63 height 20
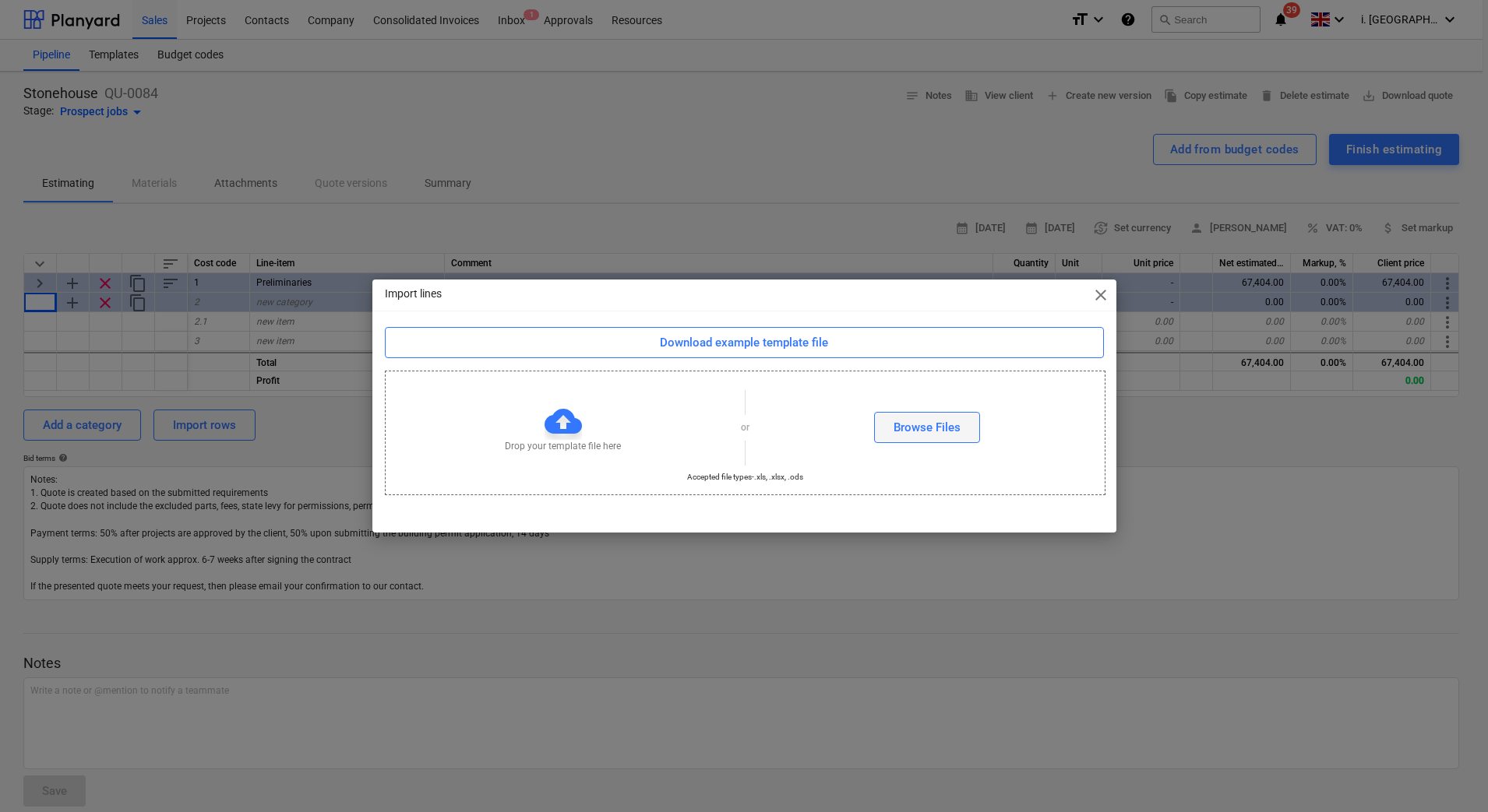
click at [964, 434] on button "Browse Files" at bounding box center [926, 428] width 106 height 31
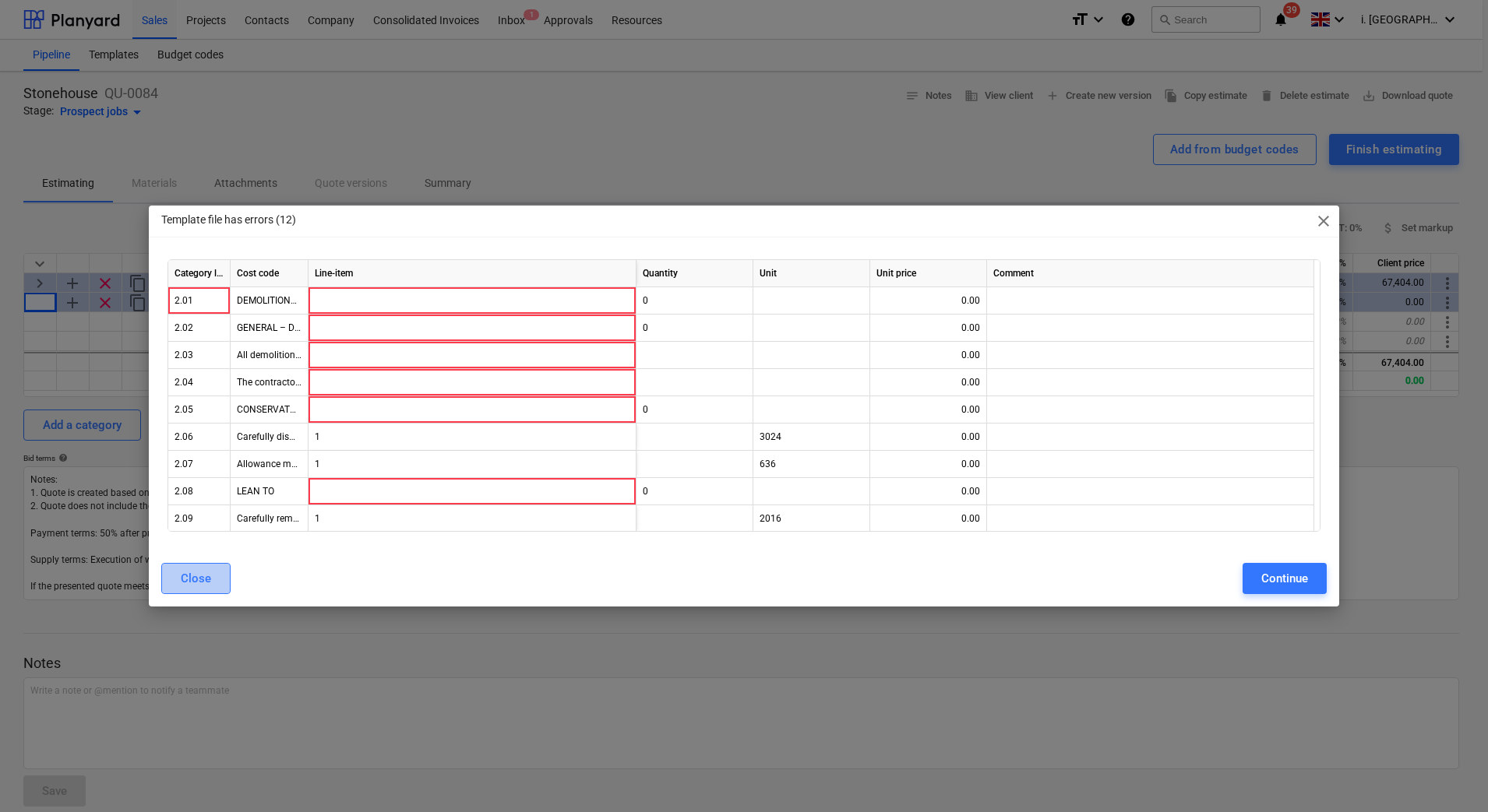
click at [205, 576] on div "Close" at bounding box center [196, 578] width 30 height 20
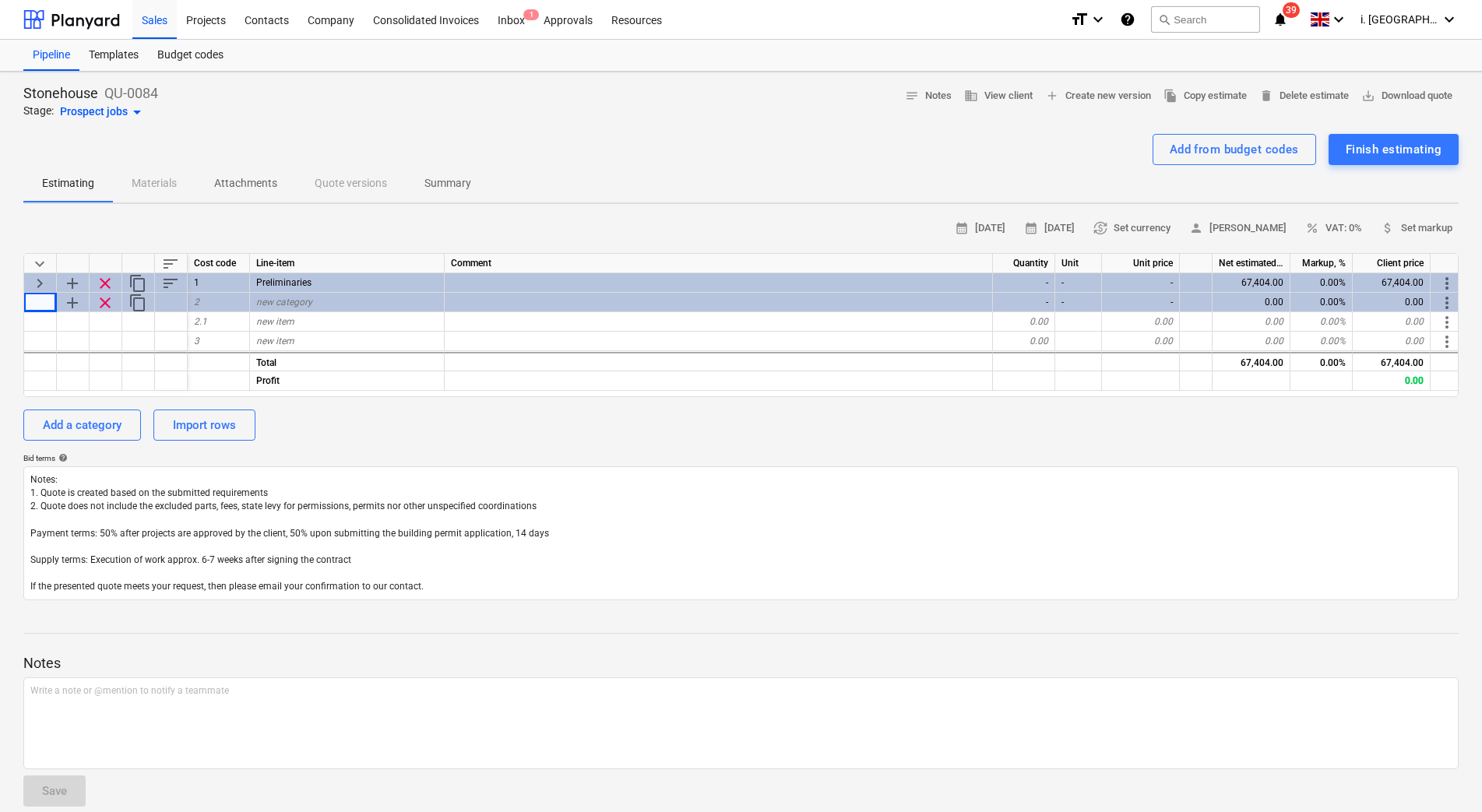
click at [134, 28] on div "Sales" at bounding box center [154, 18] width 44 height 39
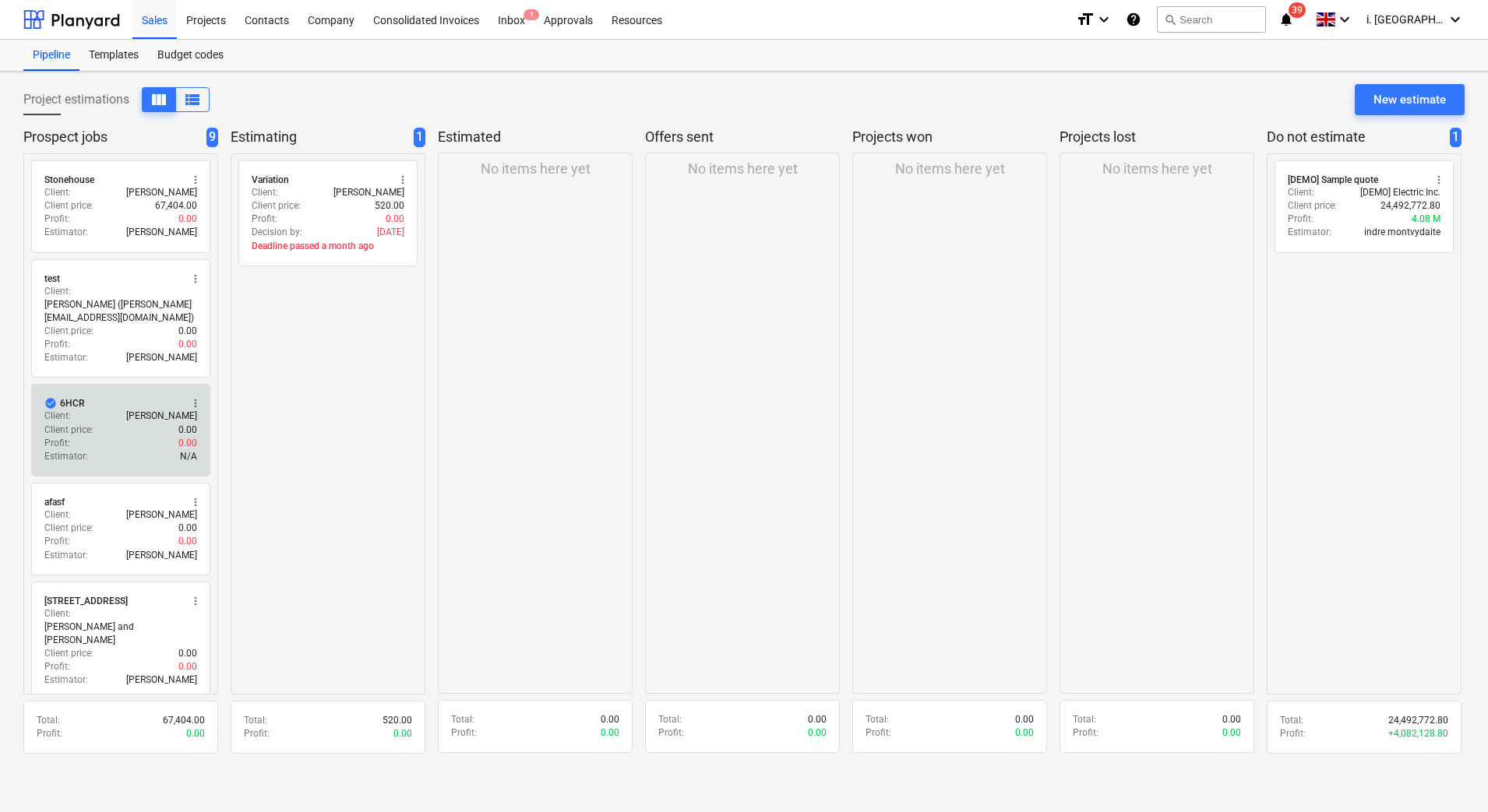
click at [155, 439] on div "Profit : 0.00" at bounding box center [120, 443] width 152 height 13
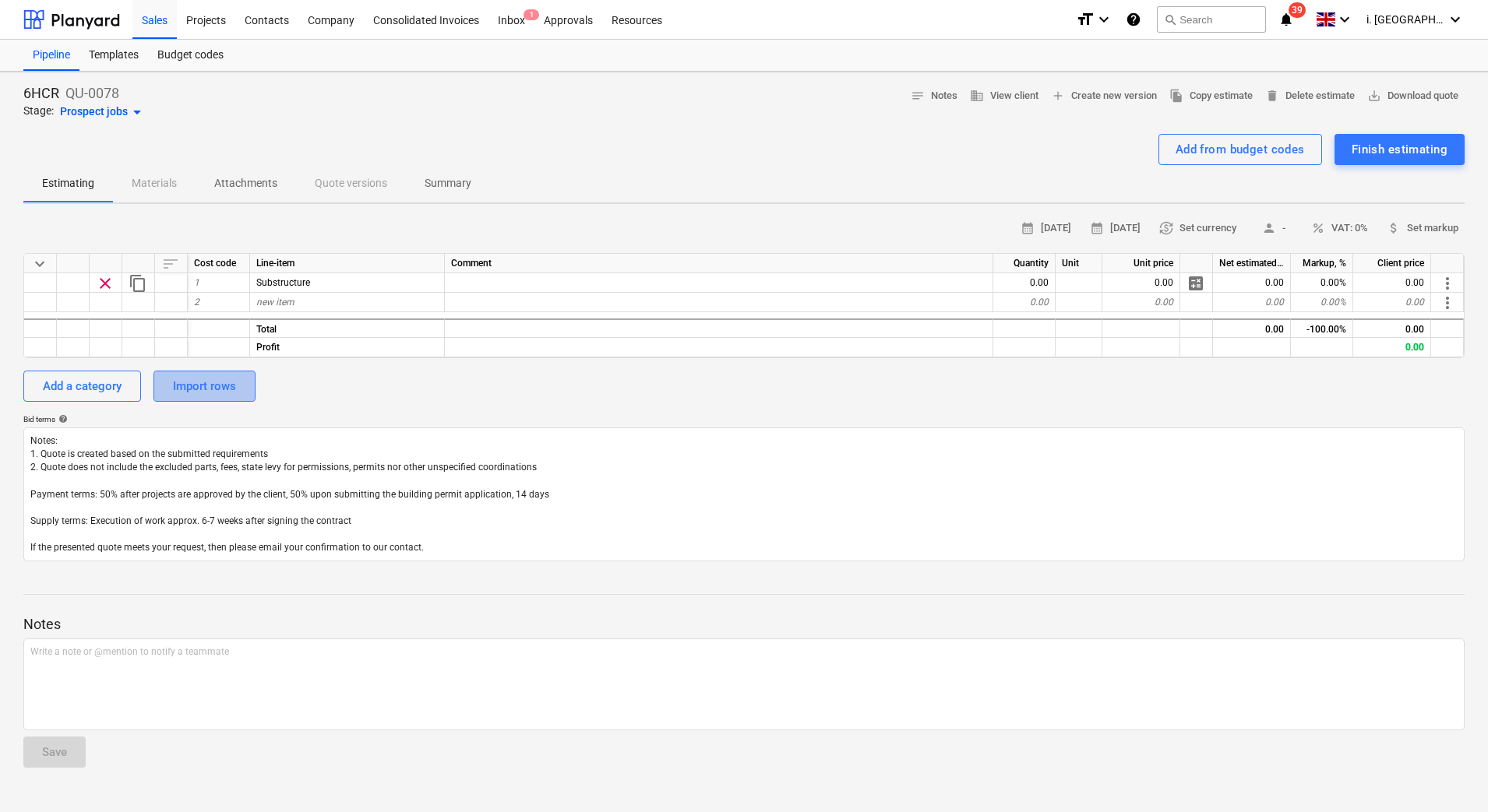
click at [198, 385] on div "Import rows" at bounding box center [204, 386] width 63 height 20
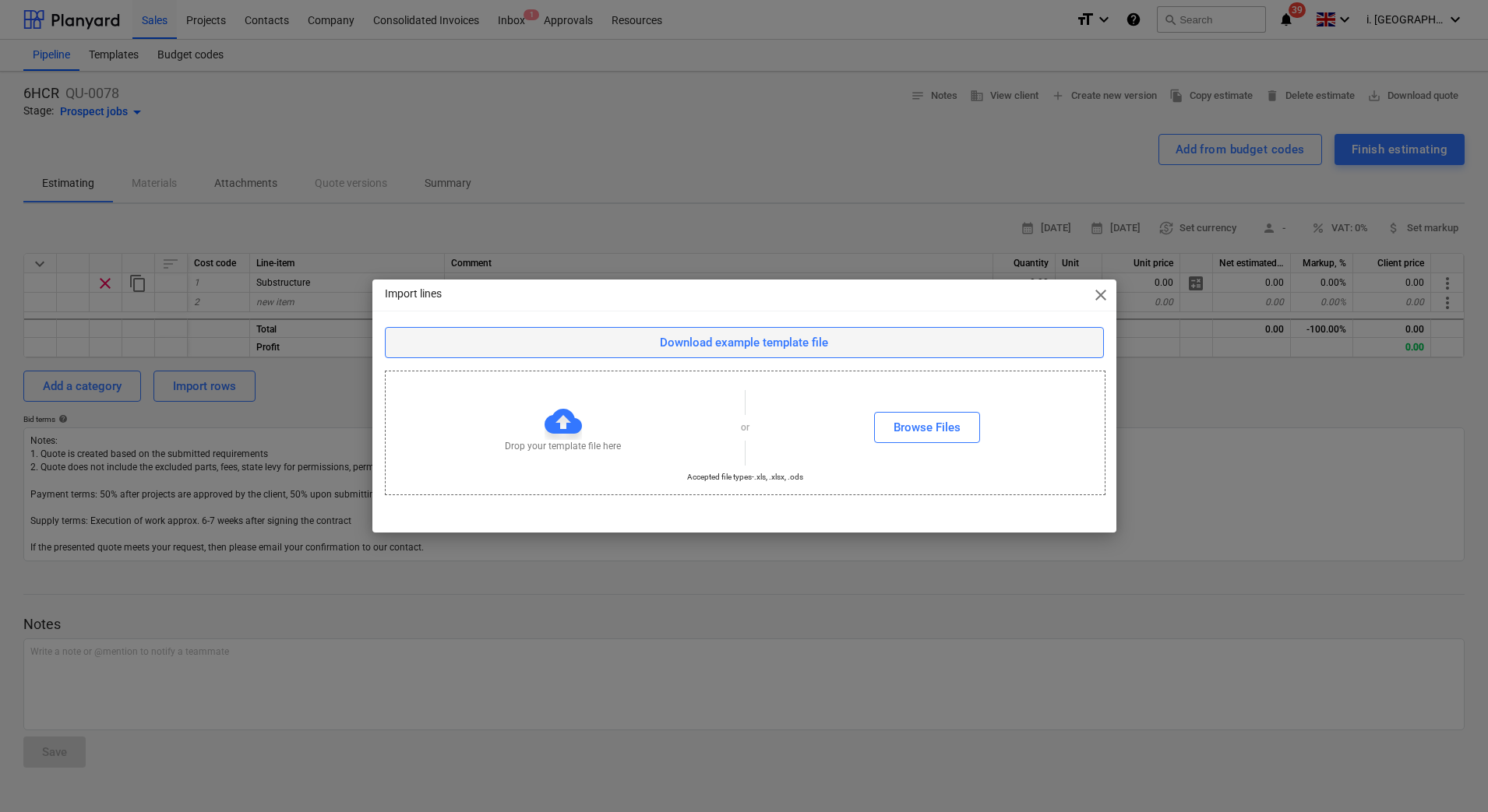
click at [697, 340] on div "Download example template file" at bounding box center [744, 342] width 168 height 20
click at [769, 337] on div "Download example template file" at bounding box center [744, 342] width 168 height 20
drag, startPoint x: 921, startPoint y: 307, endPoint x: 930, endPoint y: 305, distance: 9.2
click at [921, 307] on div "Import lines close" at bounding box center [744, 295] width 744 height 31
click at [939, 425] on div "Browse Files" at bounding box center [926, 428] width 67 height 20
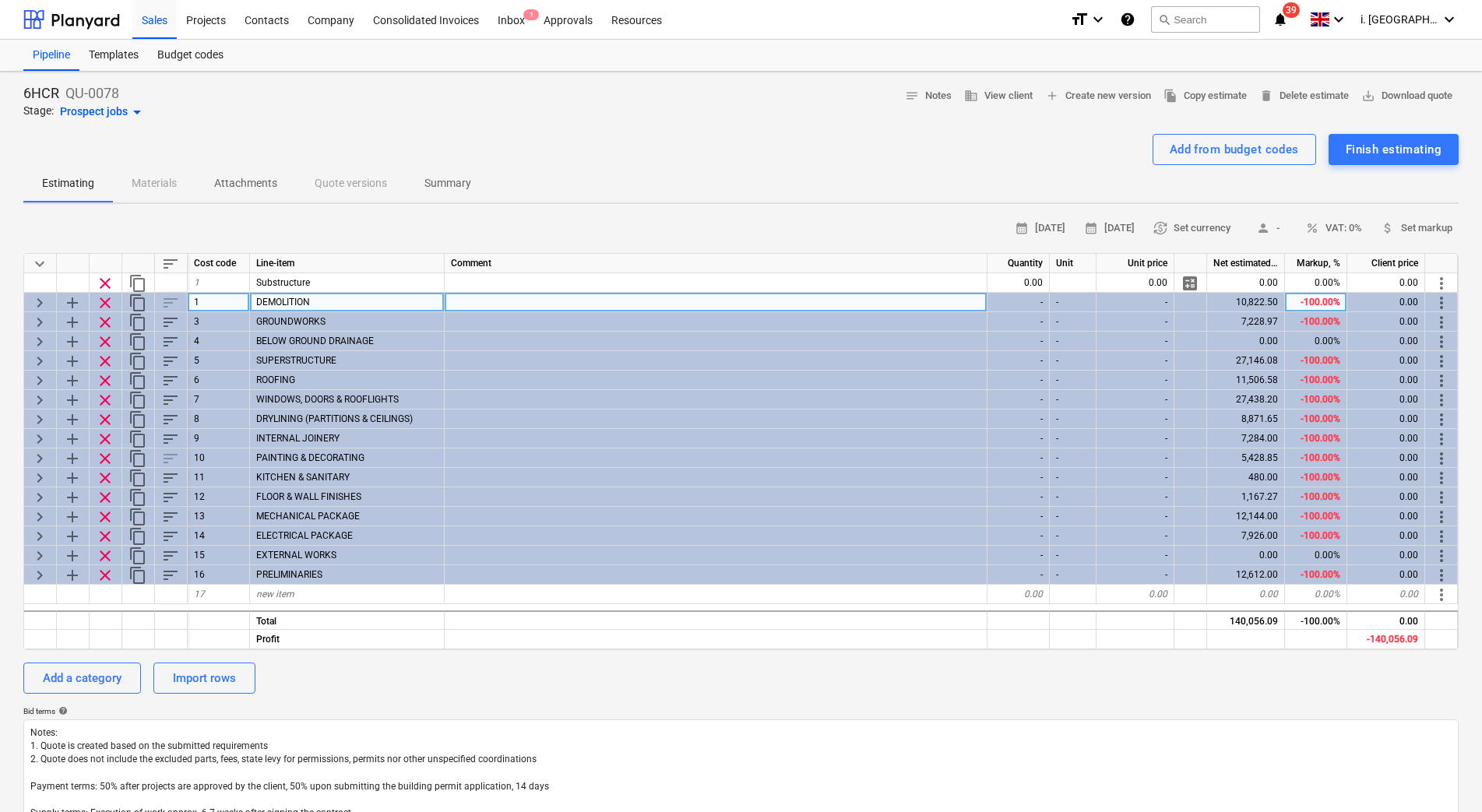
click at [74, 301] on span "add" at bounding box center [72, 303] width 18 height 18
click at [71, 305] on span "add" at bounding box center [72, 303] width 18 height 18
click at [70, 308] on span "add" at bounding box center [72, 303] width 18 height 18
click at [44, 301] on span "keyboard_arrow_right" at bounding box center [39, 303] width 18 height 18
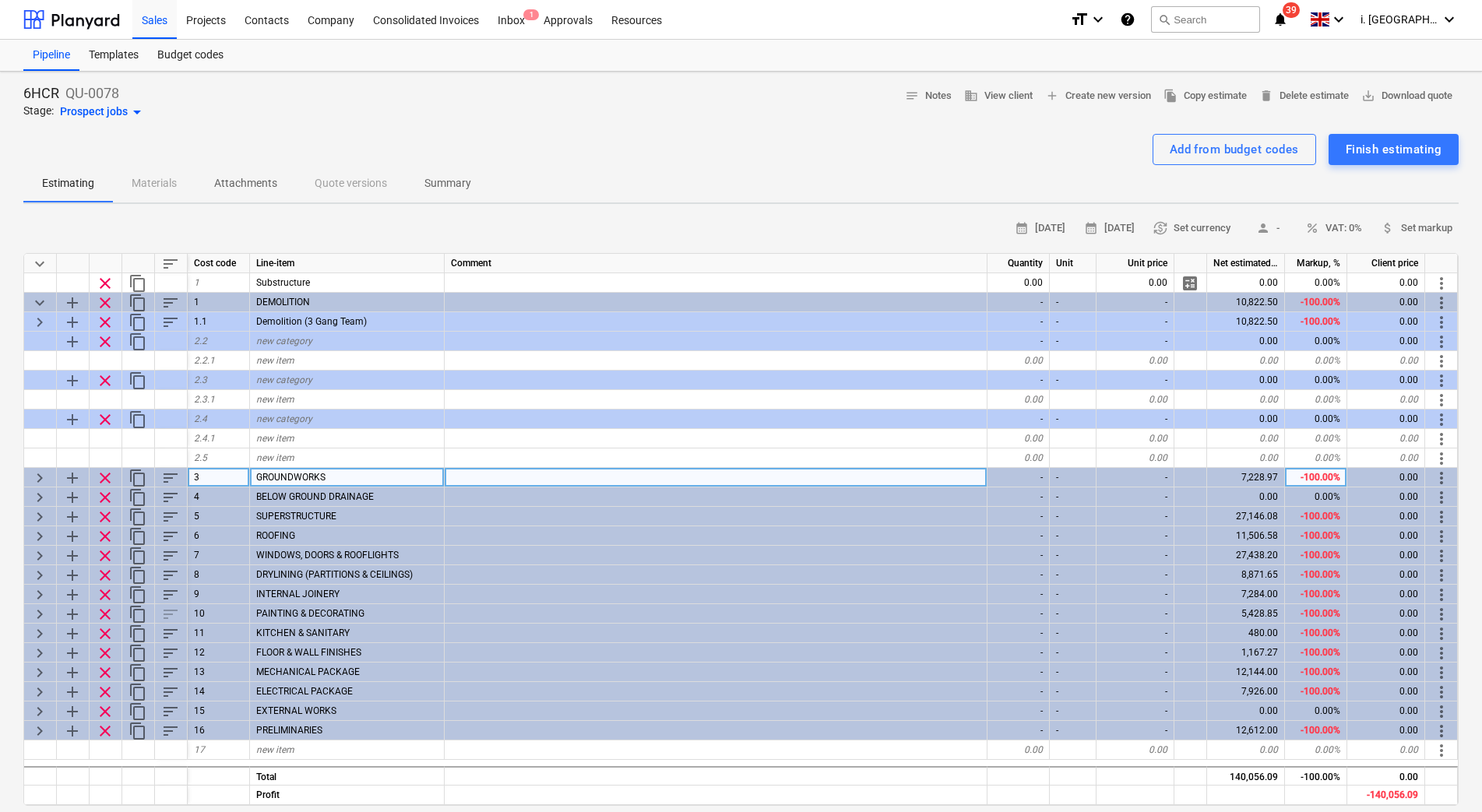
click at [39, 476] on span "keyboard_arrow_right" at bounding box center [39, 478] width 18 height 18
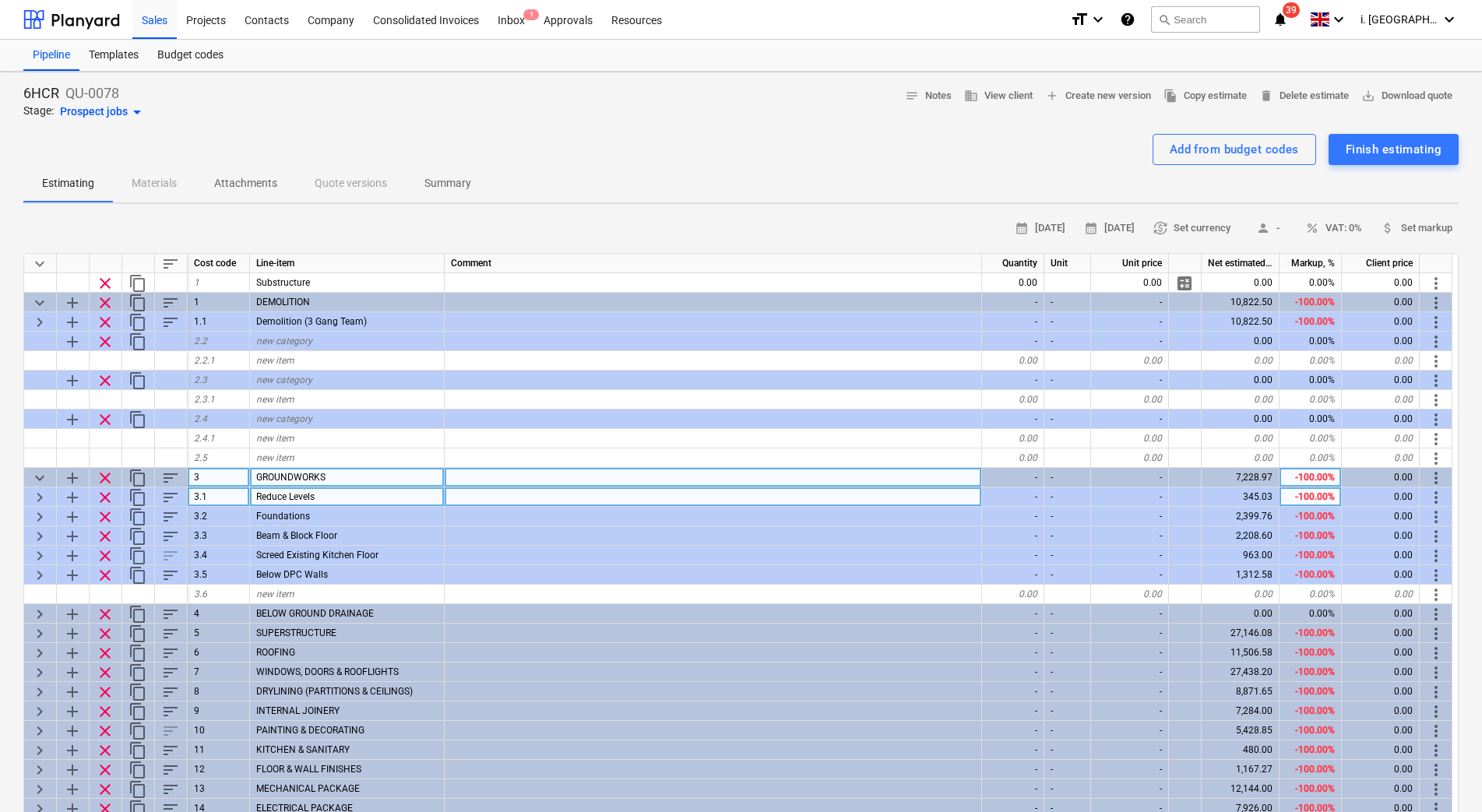
click at [33, 497] on span "keyboard_arrow_right" at bounding box center [39, 497] width 18 height 18
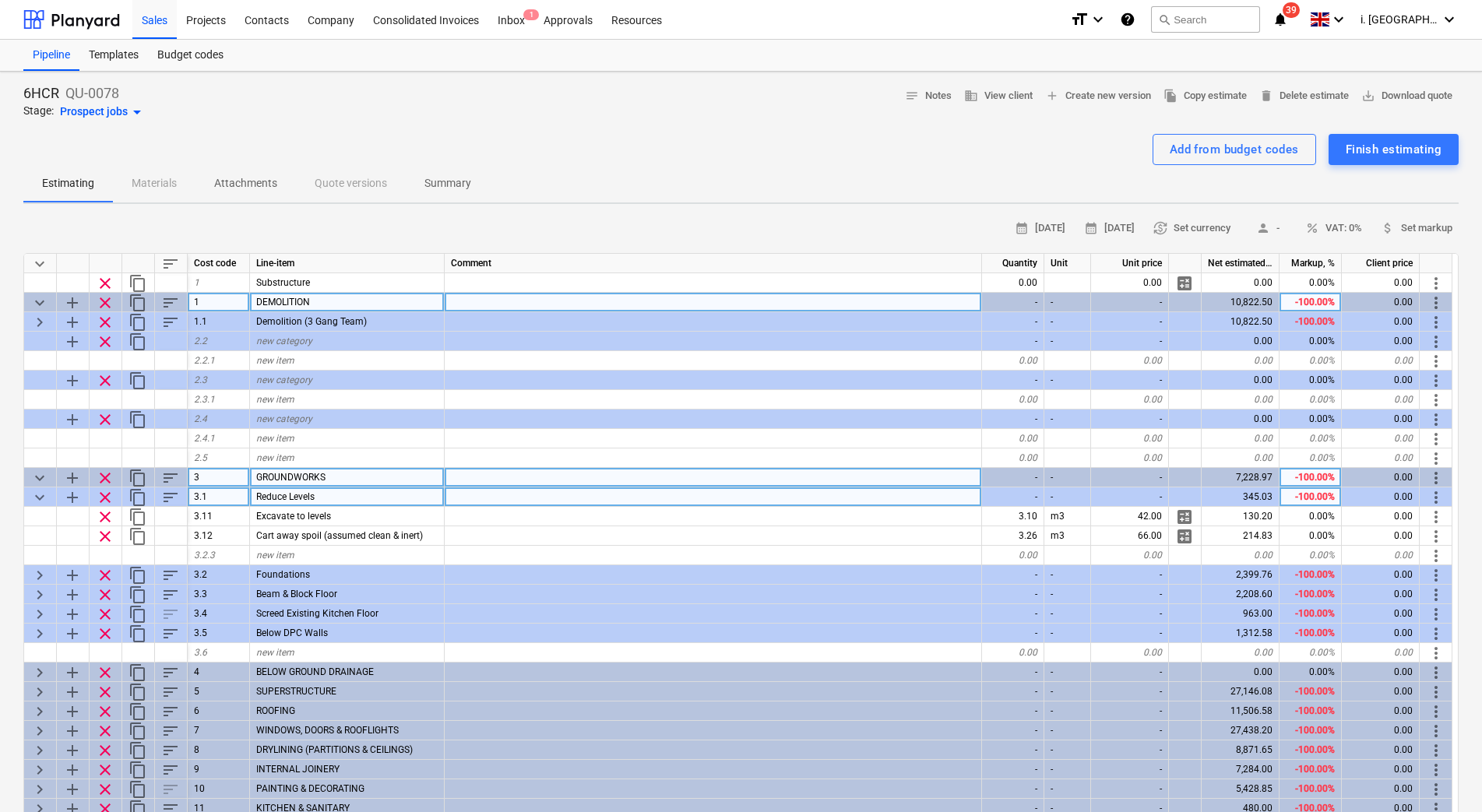
click at [42, 307] on span "keyboard_arrow_down" at bounding box center [39, 303] width 18 height 18
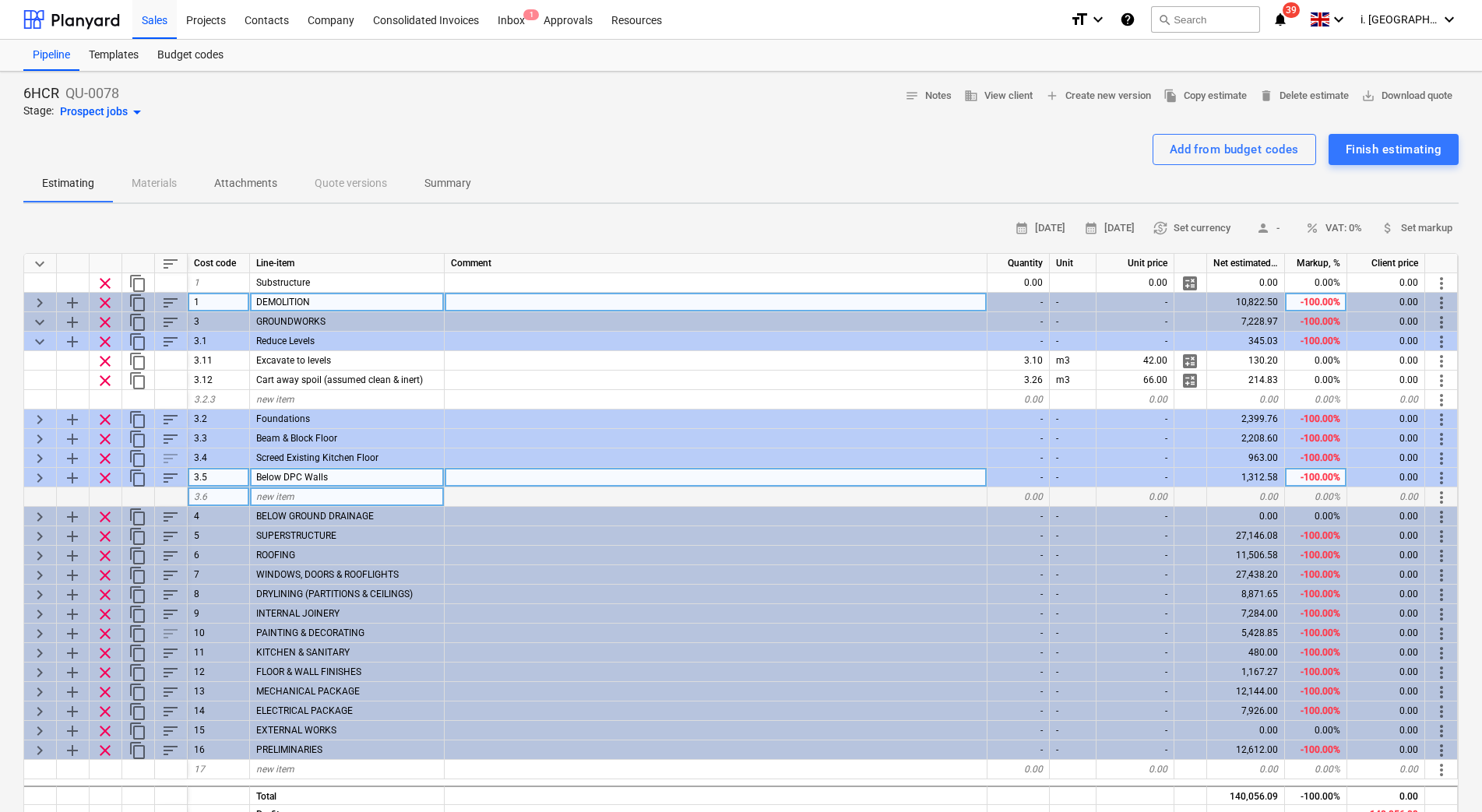
click at [42, 307] on span "keyboard_arrow_right" at bounding box center [39, 303] width 18 height 18
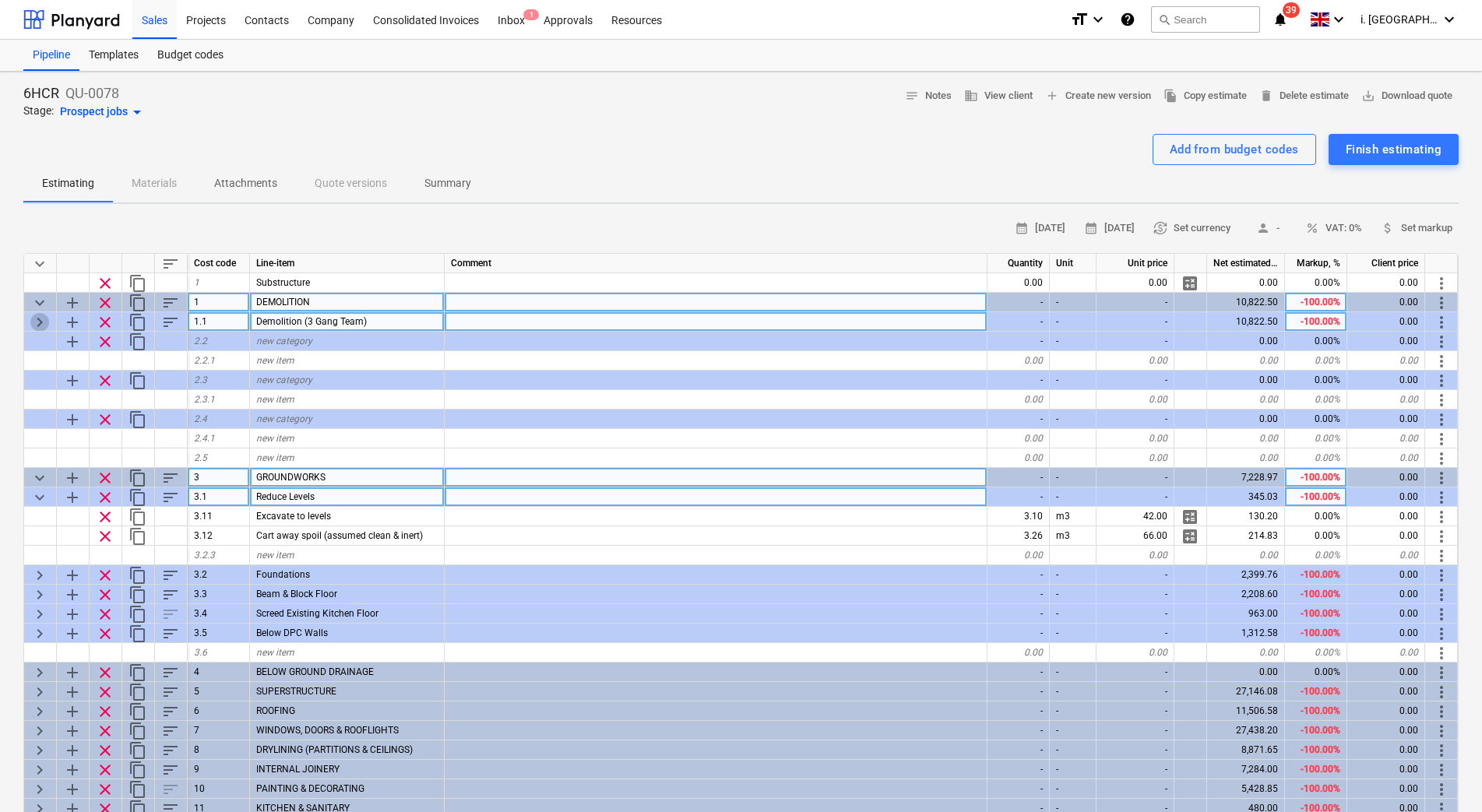
click at [35, 324] on span "keyboard_arrow_right" at bounding box center [39, 322] width 18 height 18
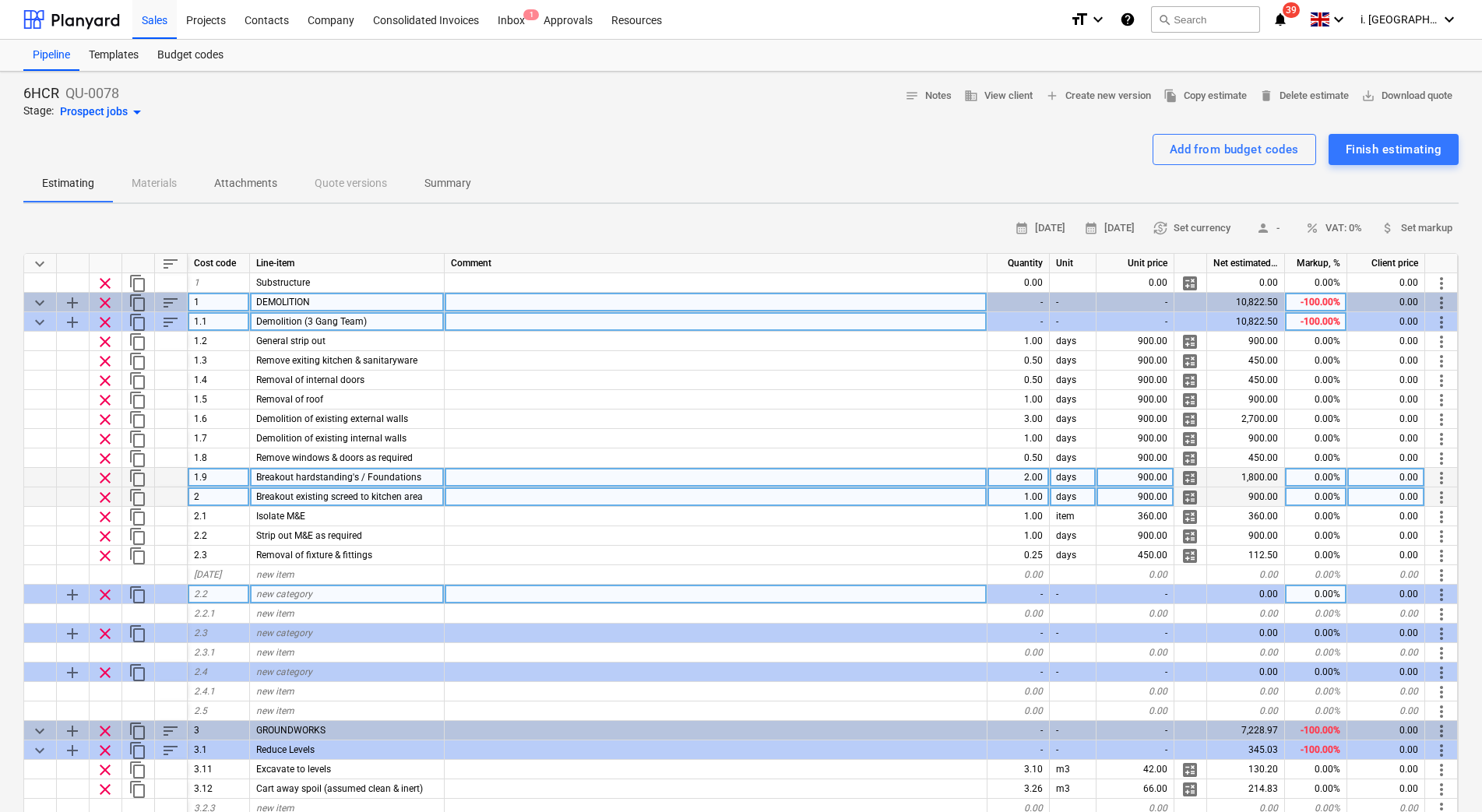
click at [106, 596] on span "clear" at bounding box center [105, 595] width 18 height 18
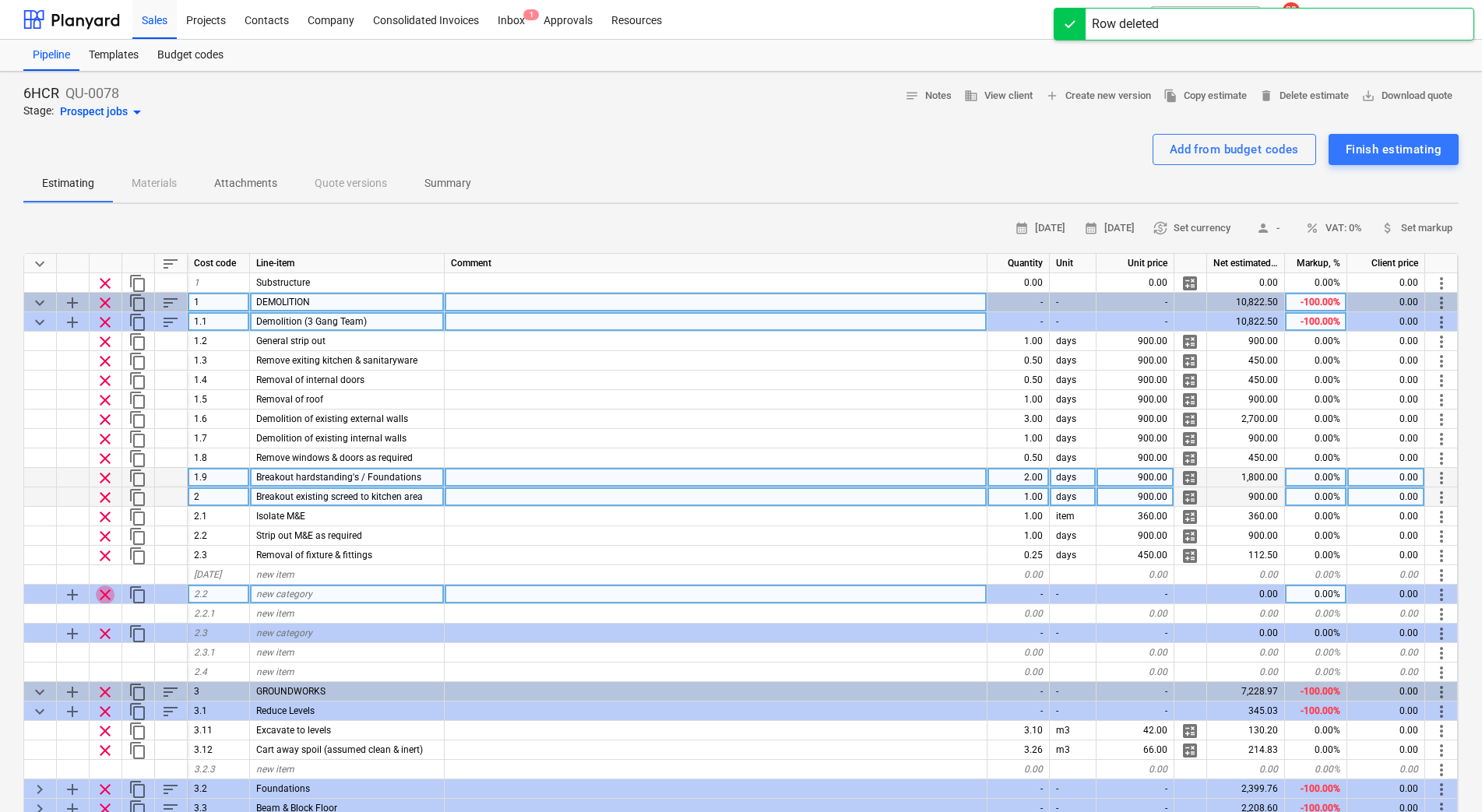
click at [106, 596] on span "clear" at bounding box center [105, 595] width 18 height 18
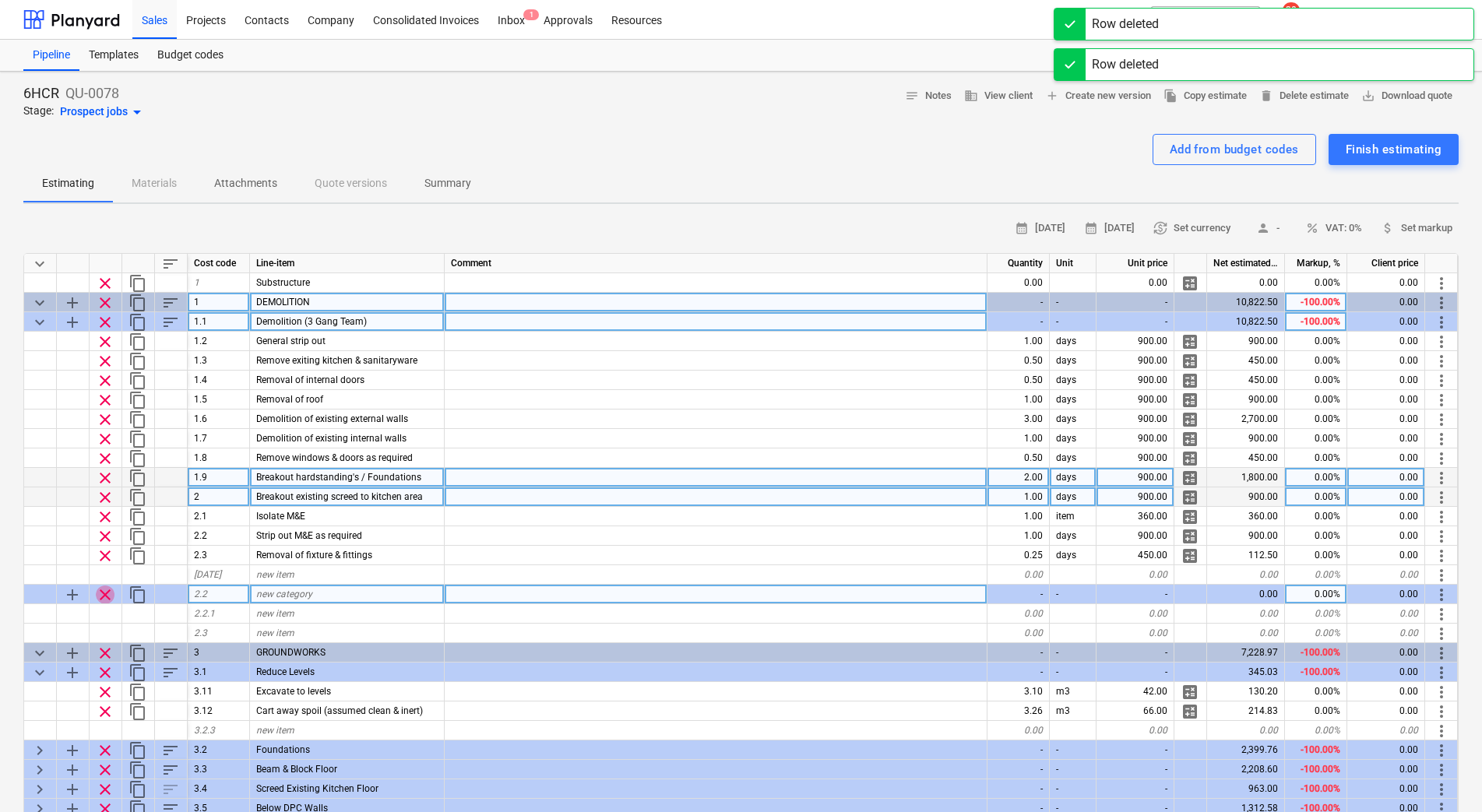
click at [106, 596] on span "clear" at bounding box center [105, 595] width 18 height 18
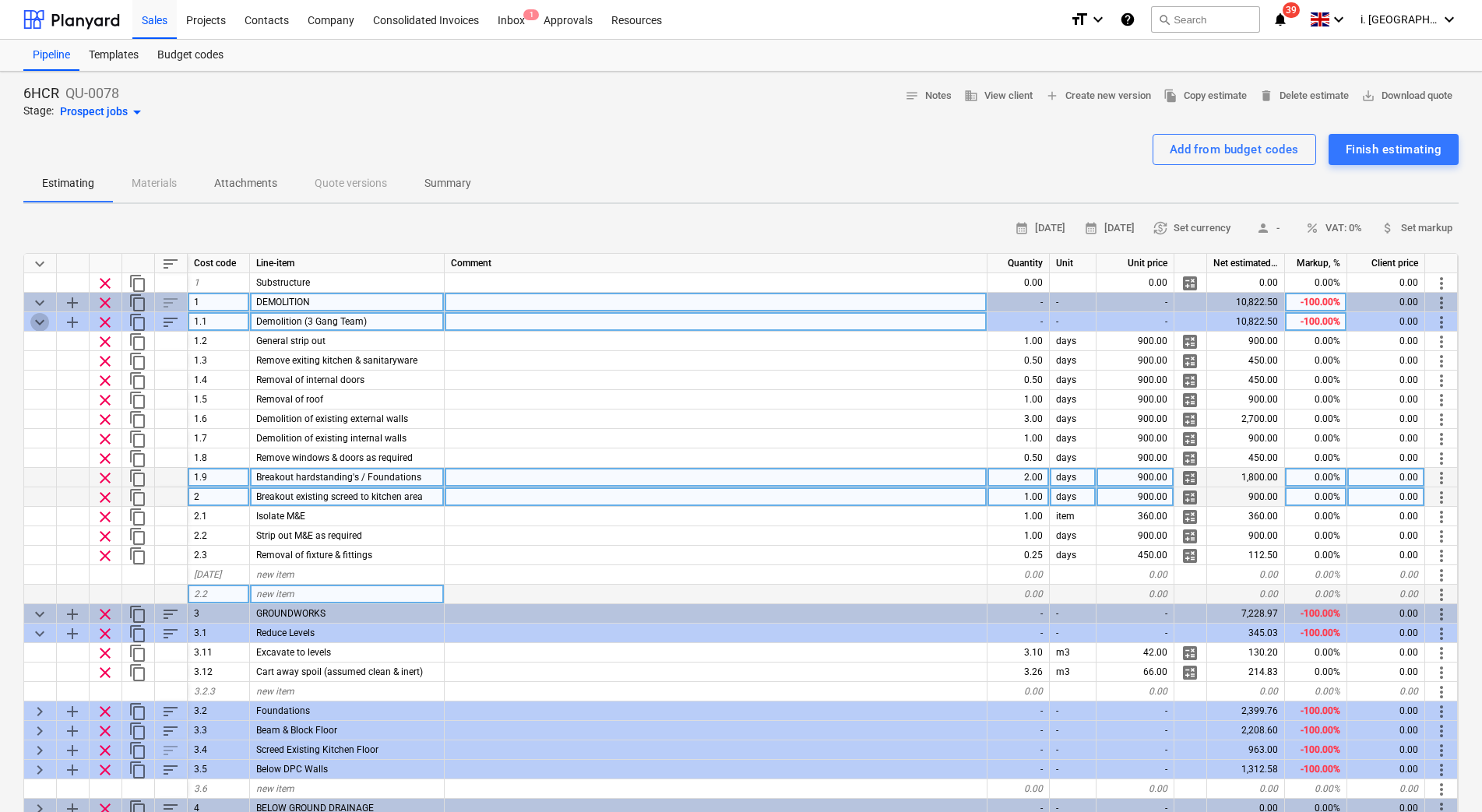
click at [32, 319] on span "keyboard_arrow_down" at bounding box center [39, 322] width 18 height 18
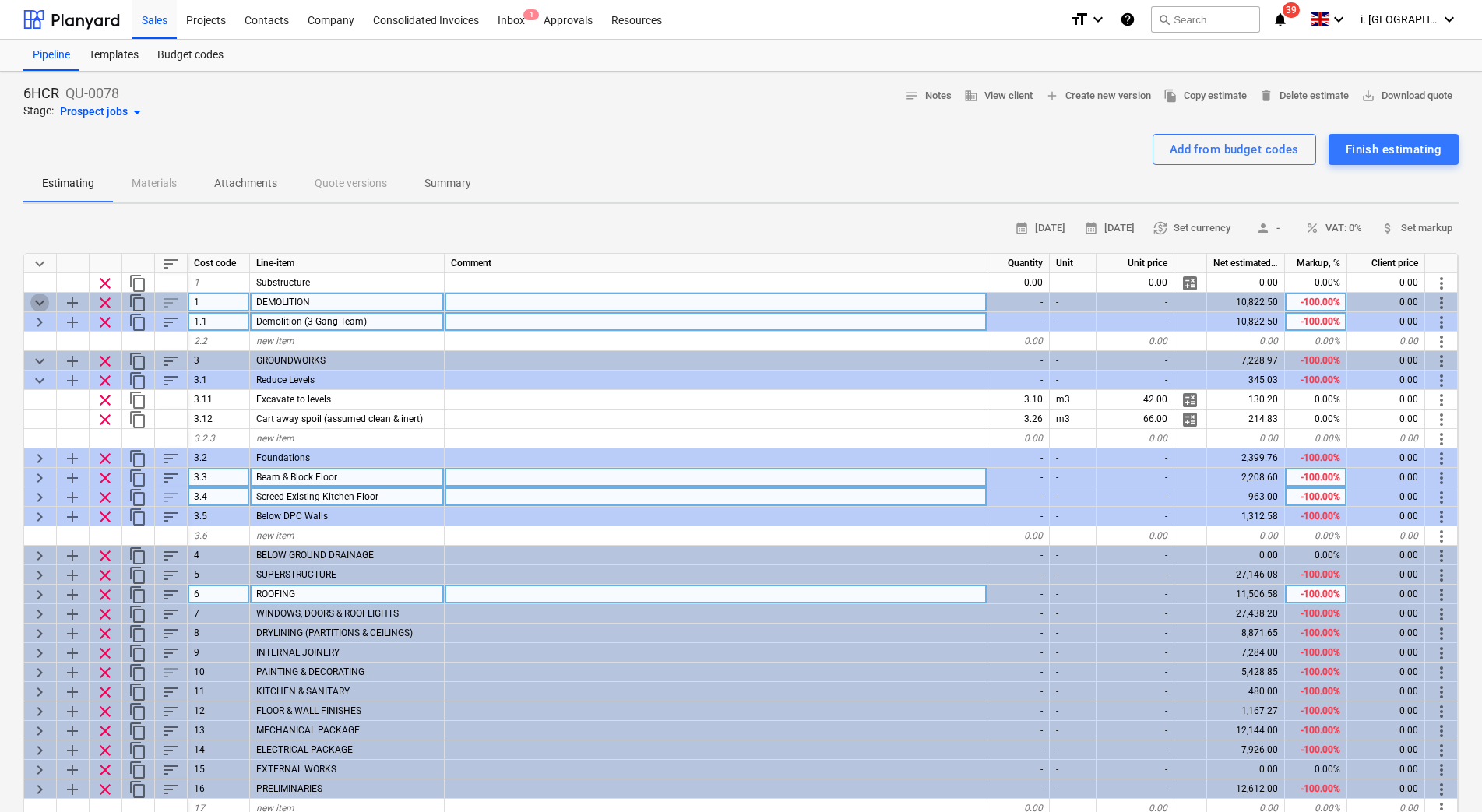
click at [39, 301] on span "keyboard_arrow_down" at bounding box center [39, 303] width 18 height 18
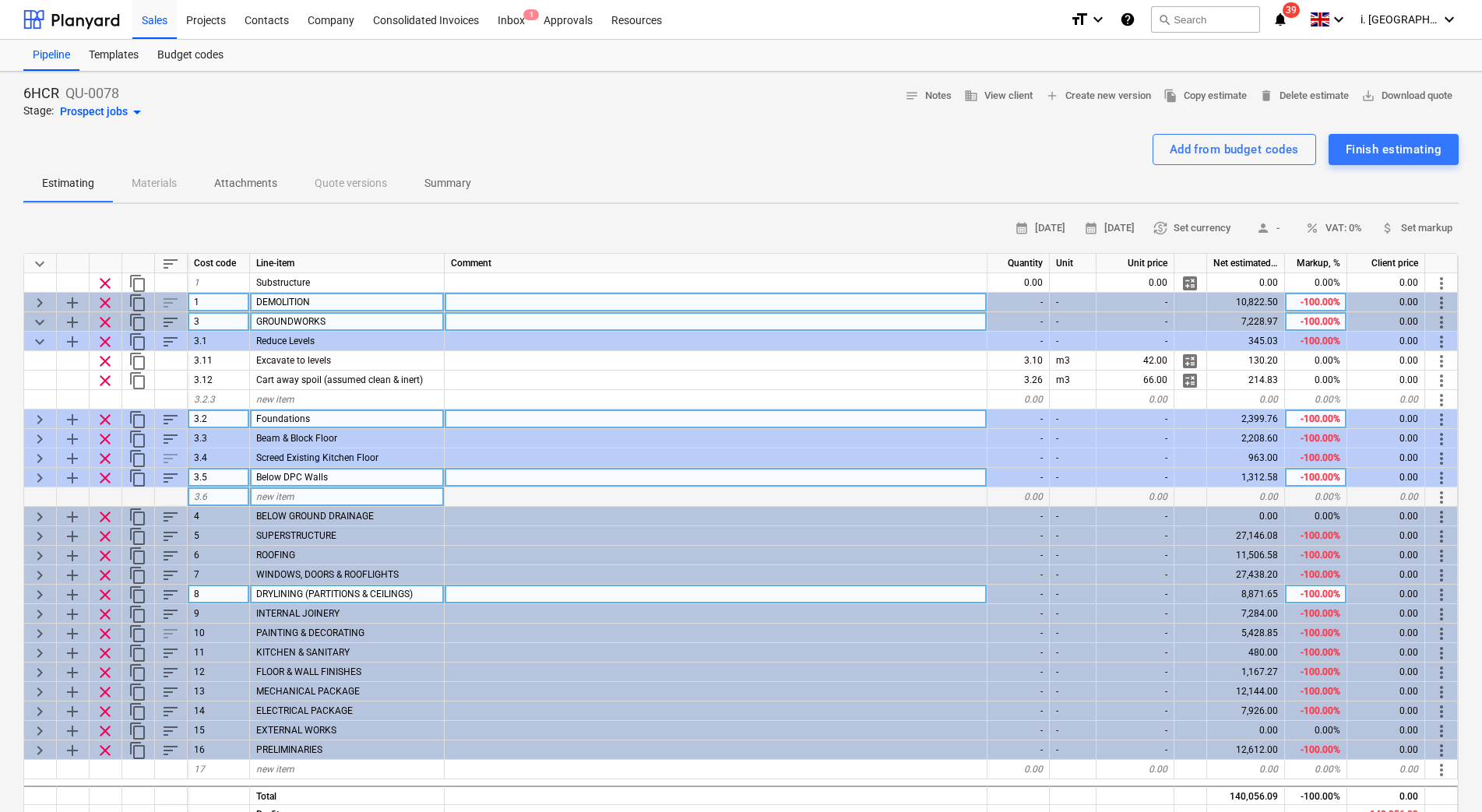
click at [39, 420] on span "keyboard_arrow_right" at bounding box center [39, 419] width 18 height 18
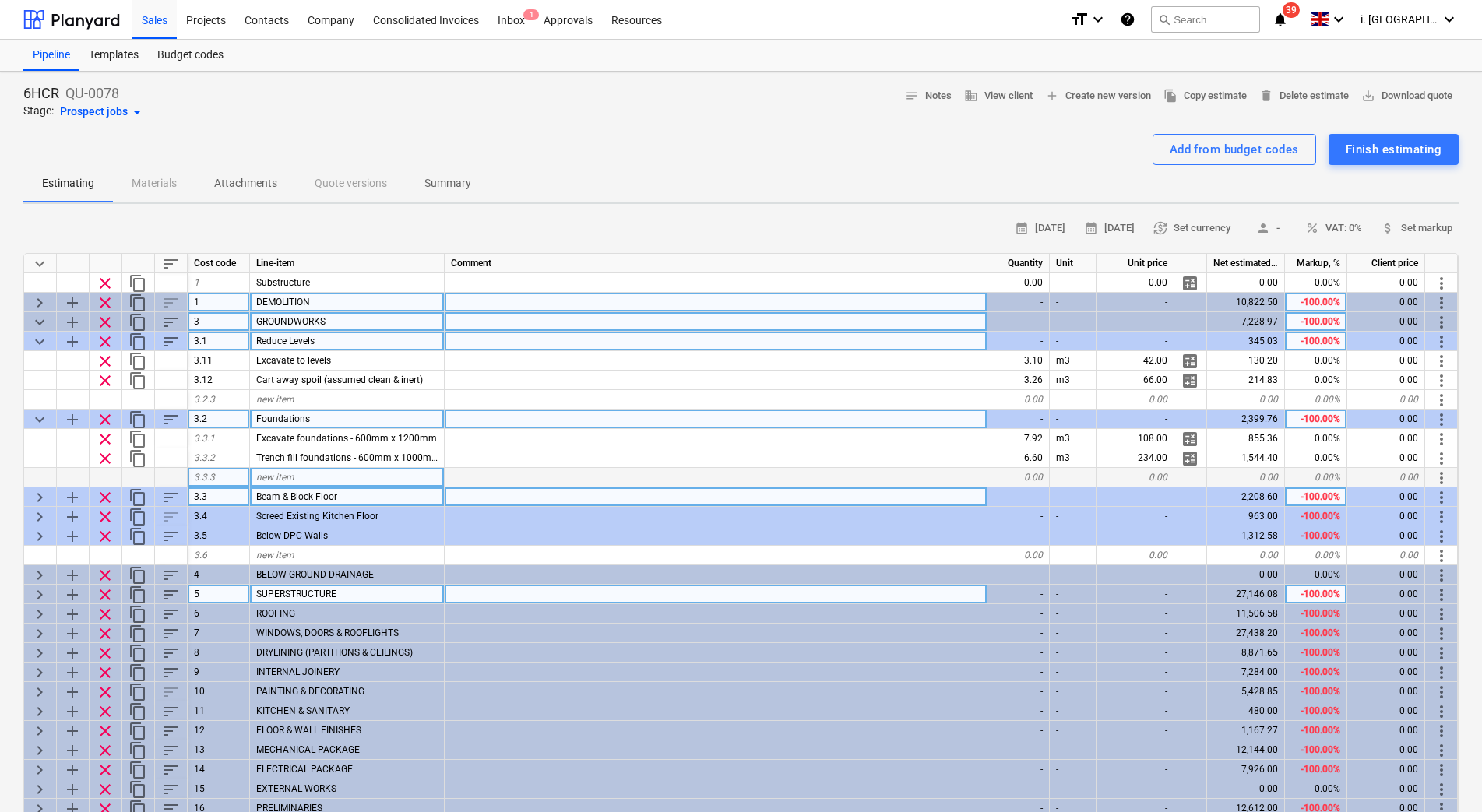
click at [40, 343] on span "keyboard_arrow_down" at bounding box center [39, 341] width 18 height 18
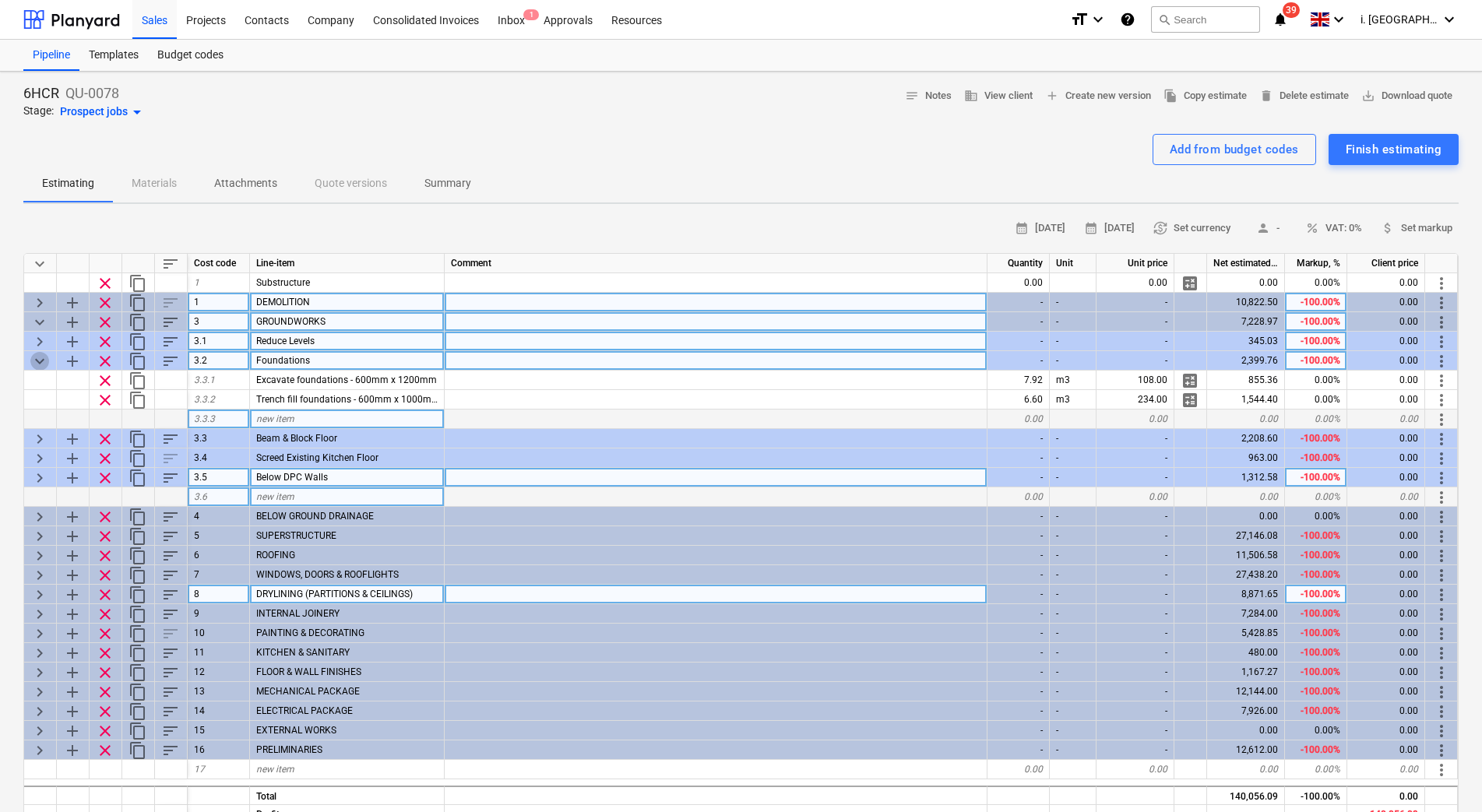
click at [33, 362] on span "keyboard_arrow_down" at bounding box center [39, 362] width 18 height 18
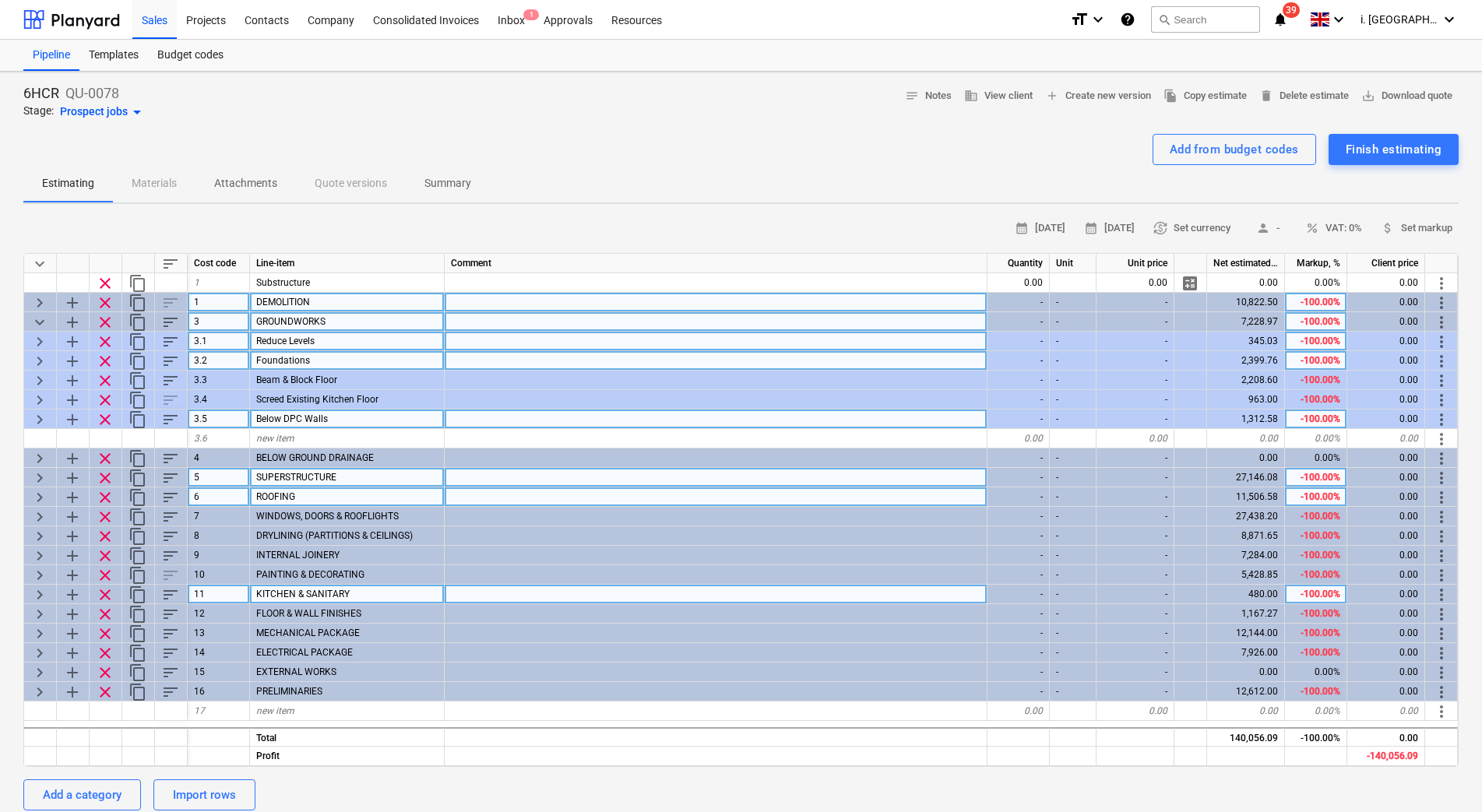
drag, startPoint x: 39, startPoint y: 322, endPoint x: 28, endPoint y: 325, distance: 11.4
click at [39, 322] on span "keyboard_arrow_down" at bounding box center [39, 322] width 18 height 18
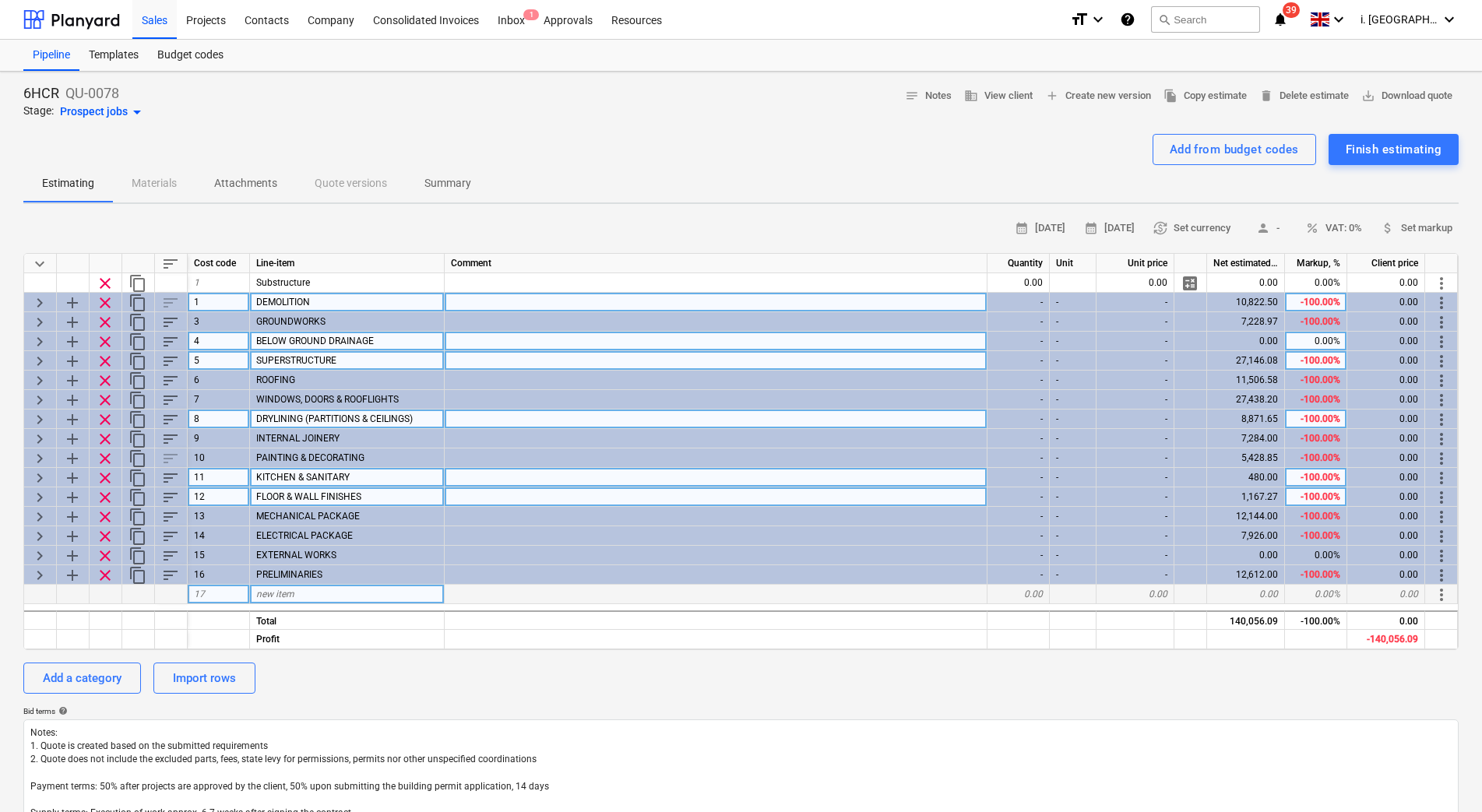
click at [408, 596] on div "new item" at bounding box center [347, 594] width 195 height 19
type input "OHP"
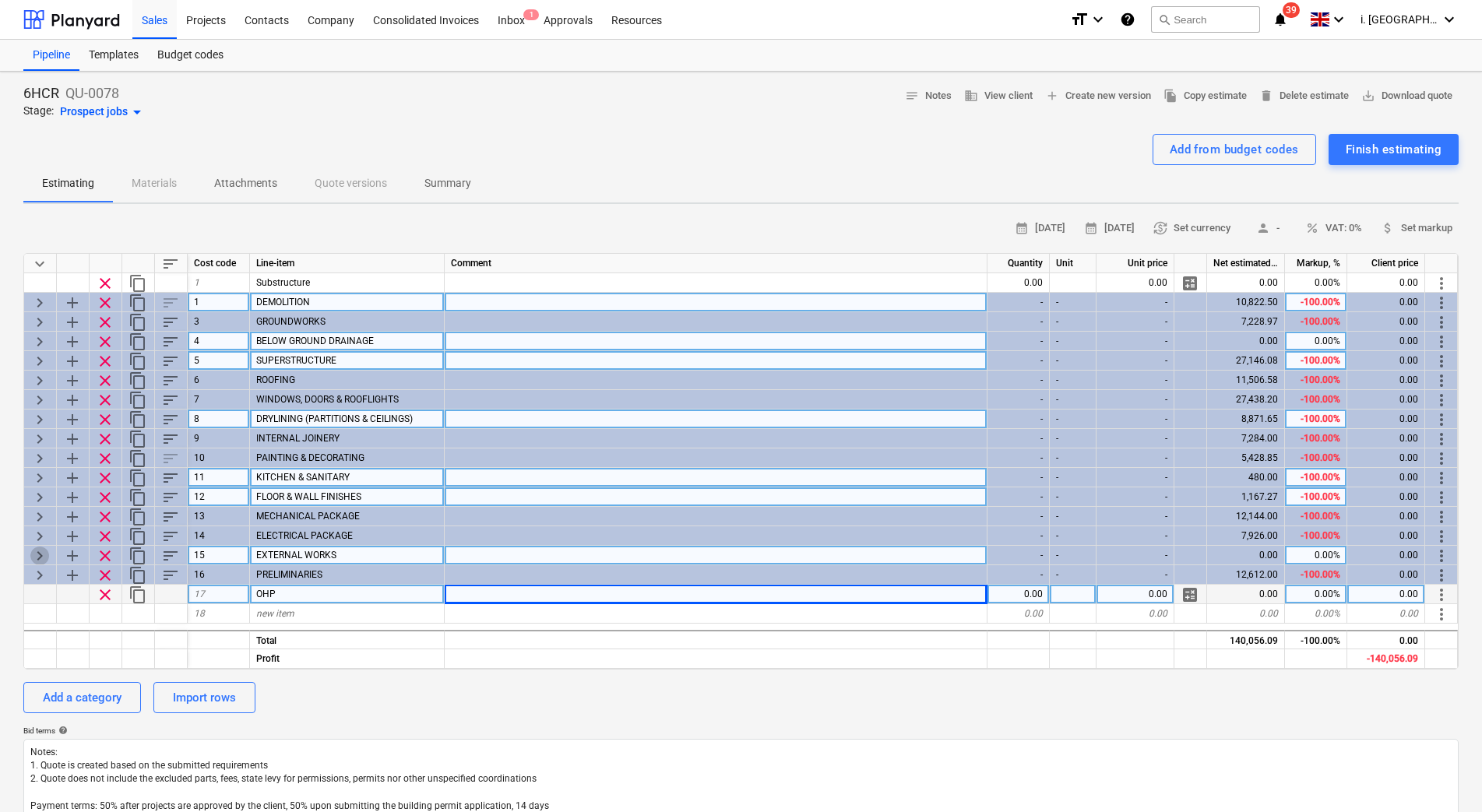
click at [37, 558] on span "keyboard_arrow_right" at bounding box center [39, 556] width 18 height 18
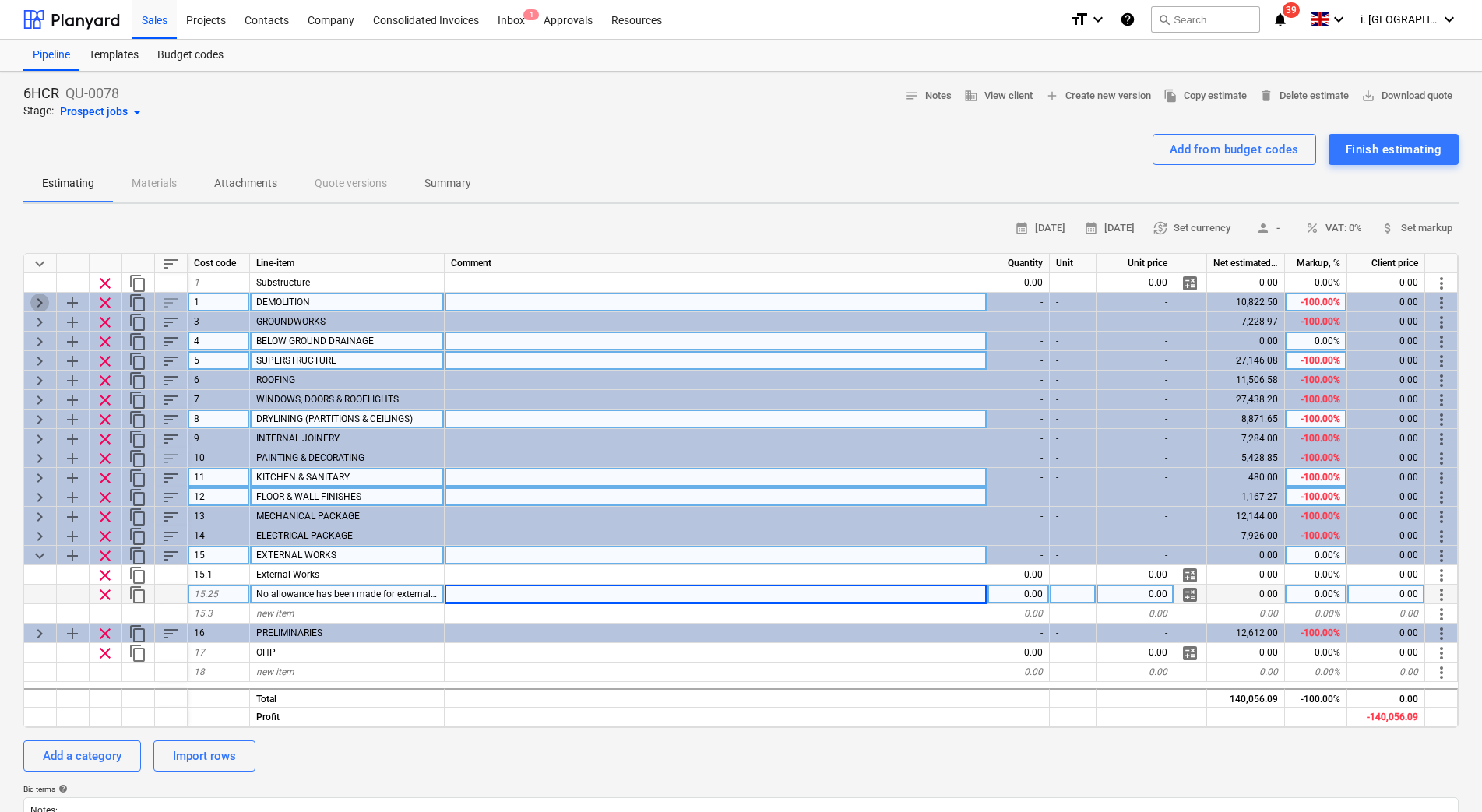
click at [41, 299] on span "keyboard_arrow_right" at bounding box center [39, 303] width 18 height 18
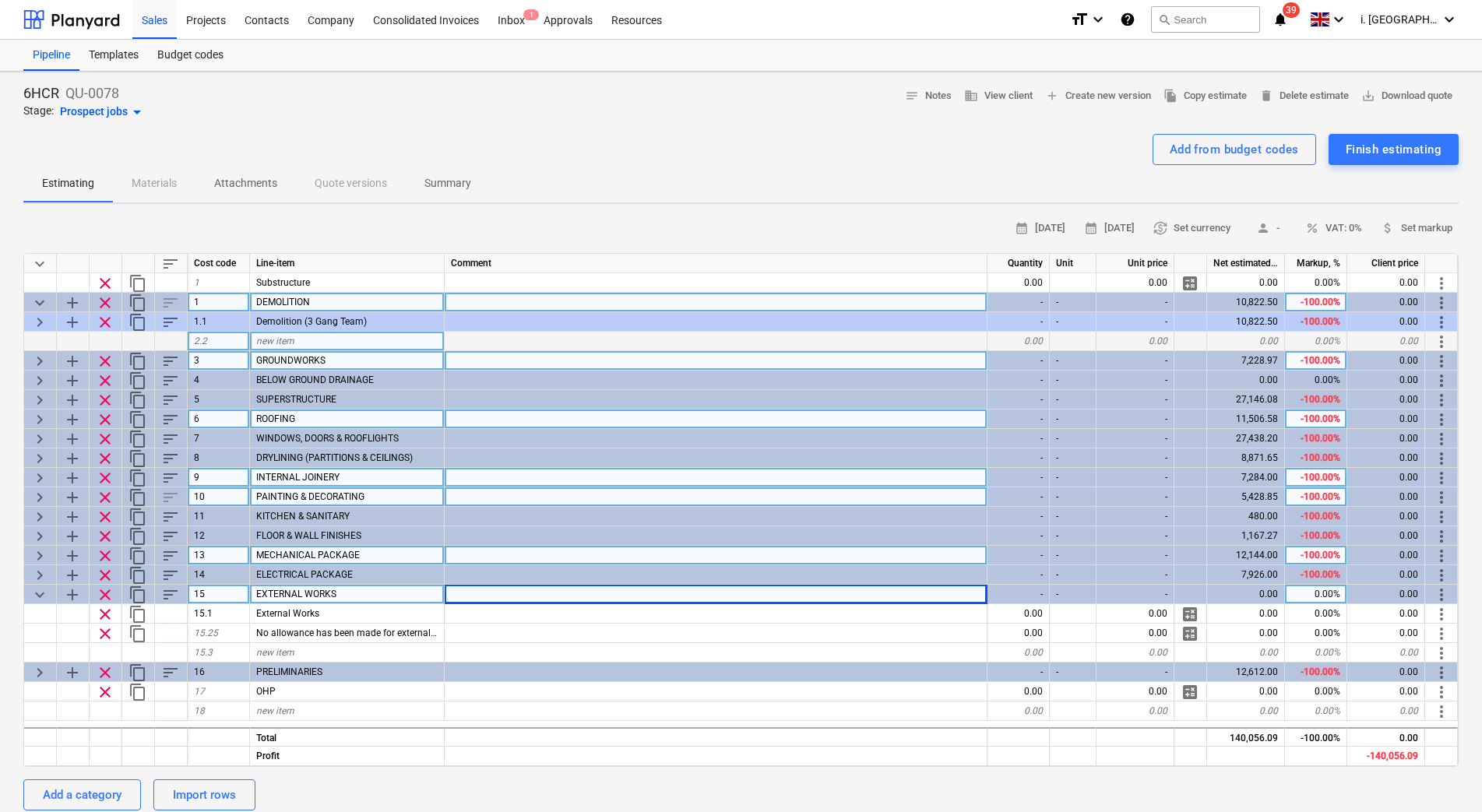
click at [31, 366] on span "keyboard_arrow_right" at bounding box center [39, 362] width 18 height 18
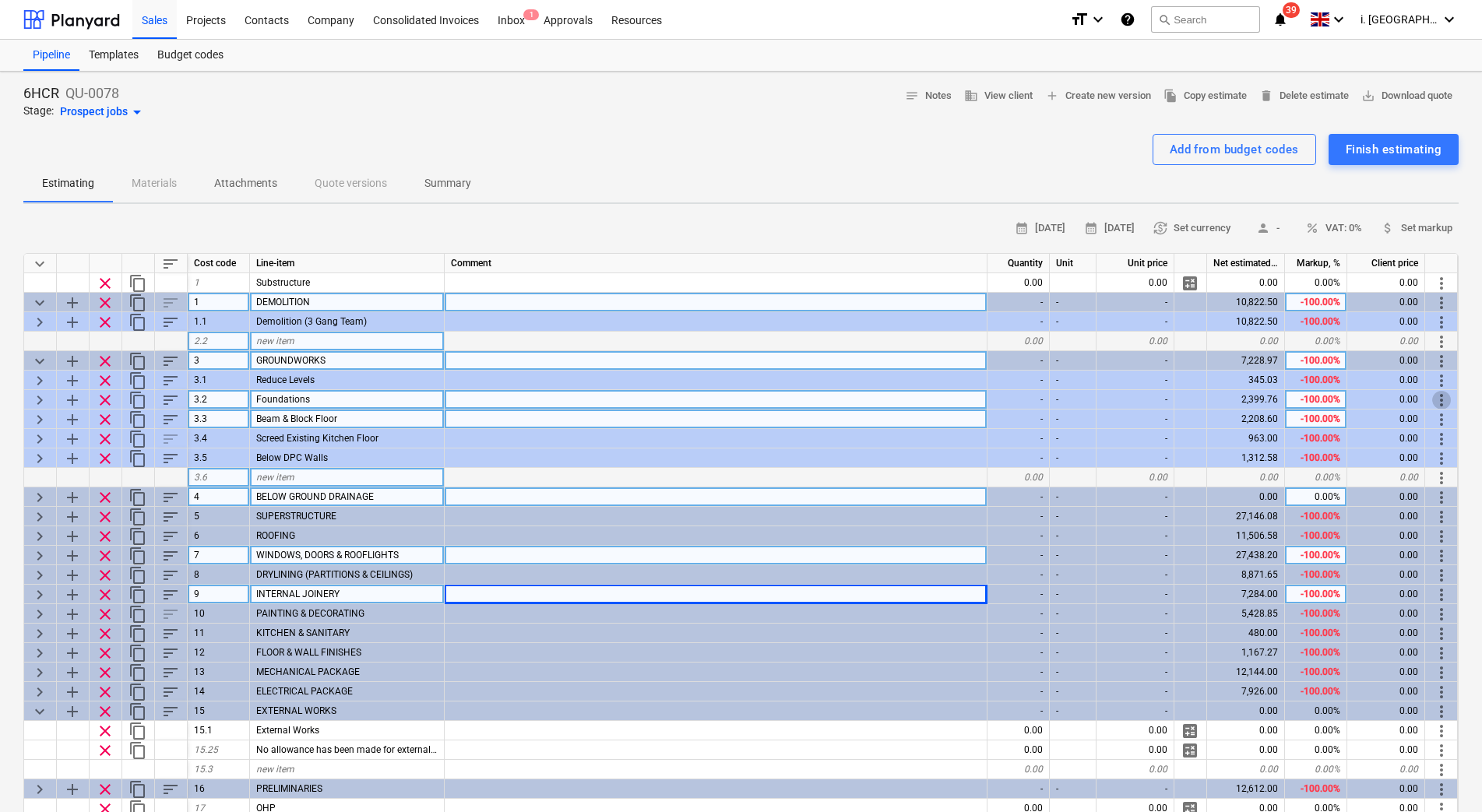
click at [1446, 399] on span "more_vert" at bounding box center [1441, 400] width 18 height 18
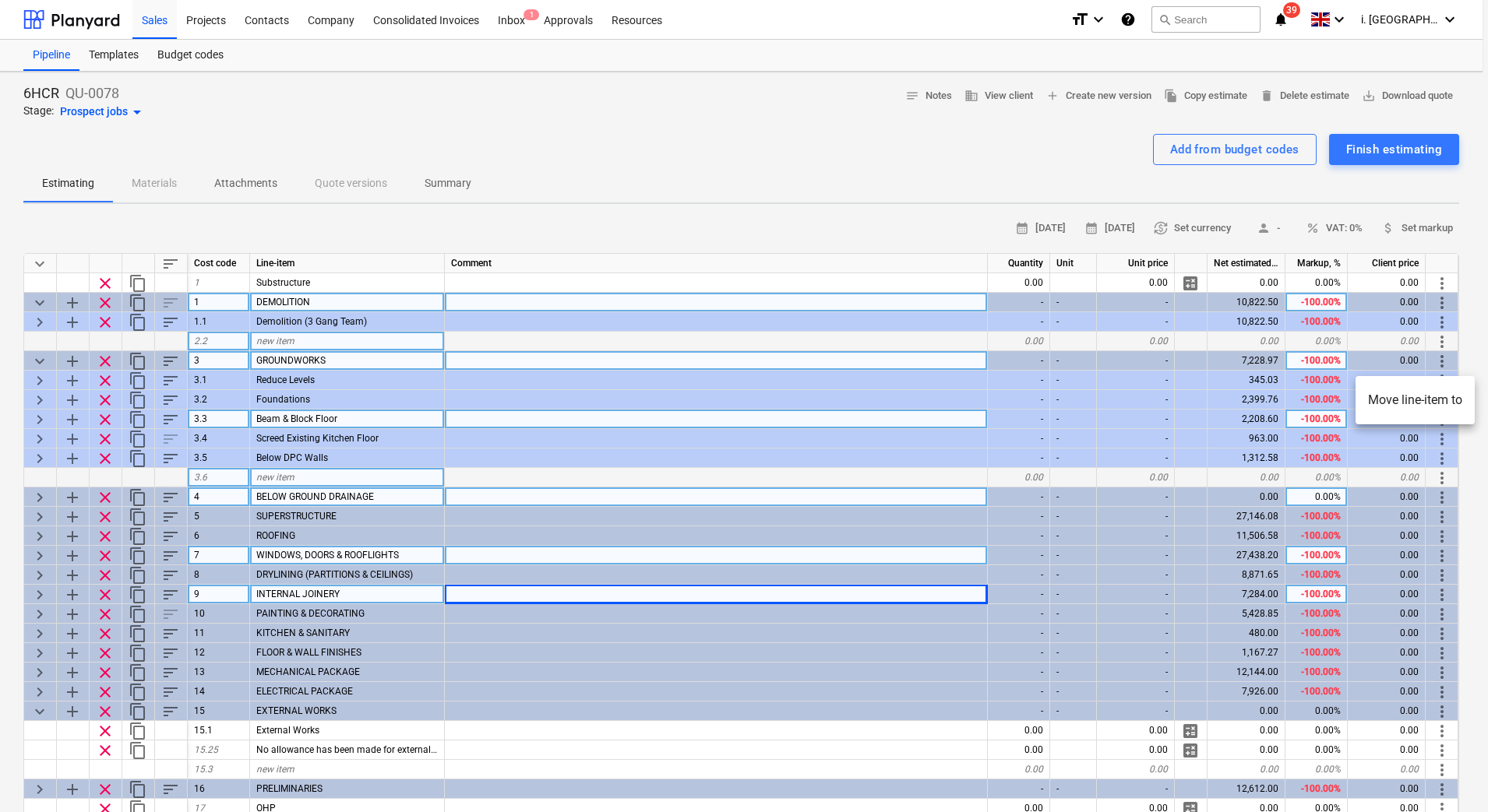
click at [39, 395] on div at bounding box center [744, 406] width 1488 height 812
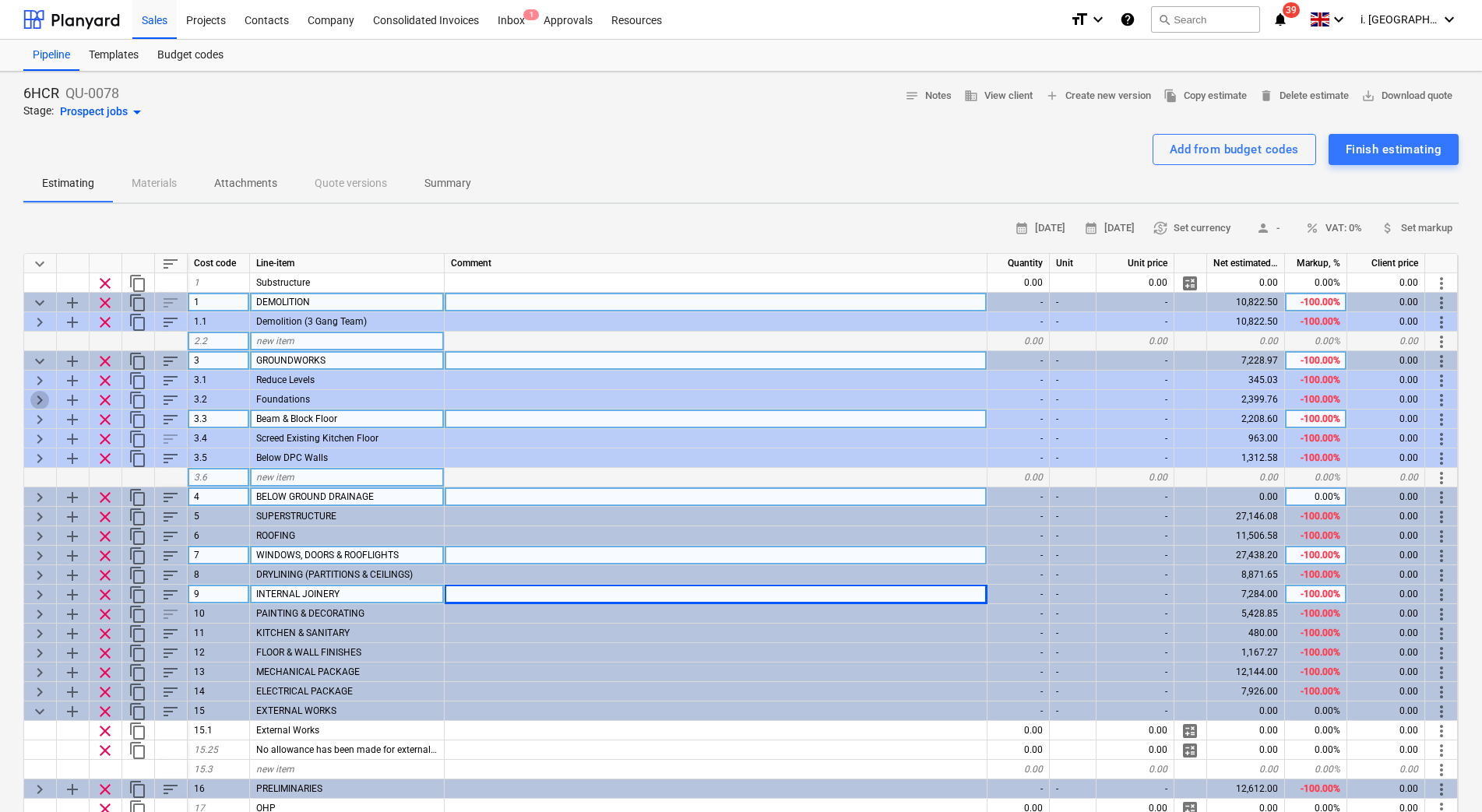
click at [39, 395] on span "keyboard_arrow_right" at bounding box center [39, 400] width 18 height 18
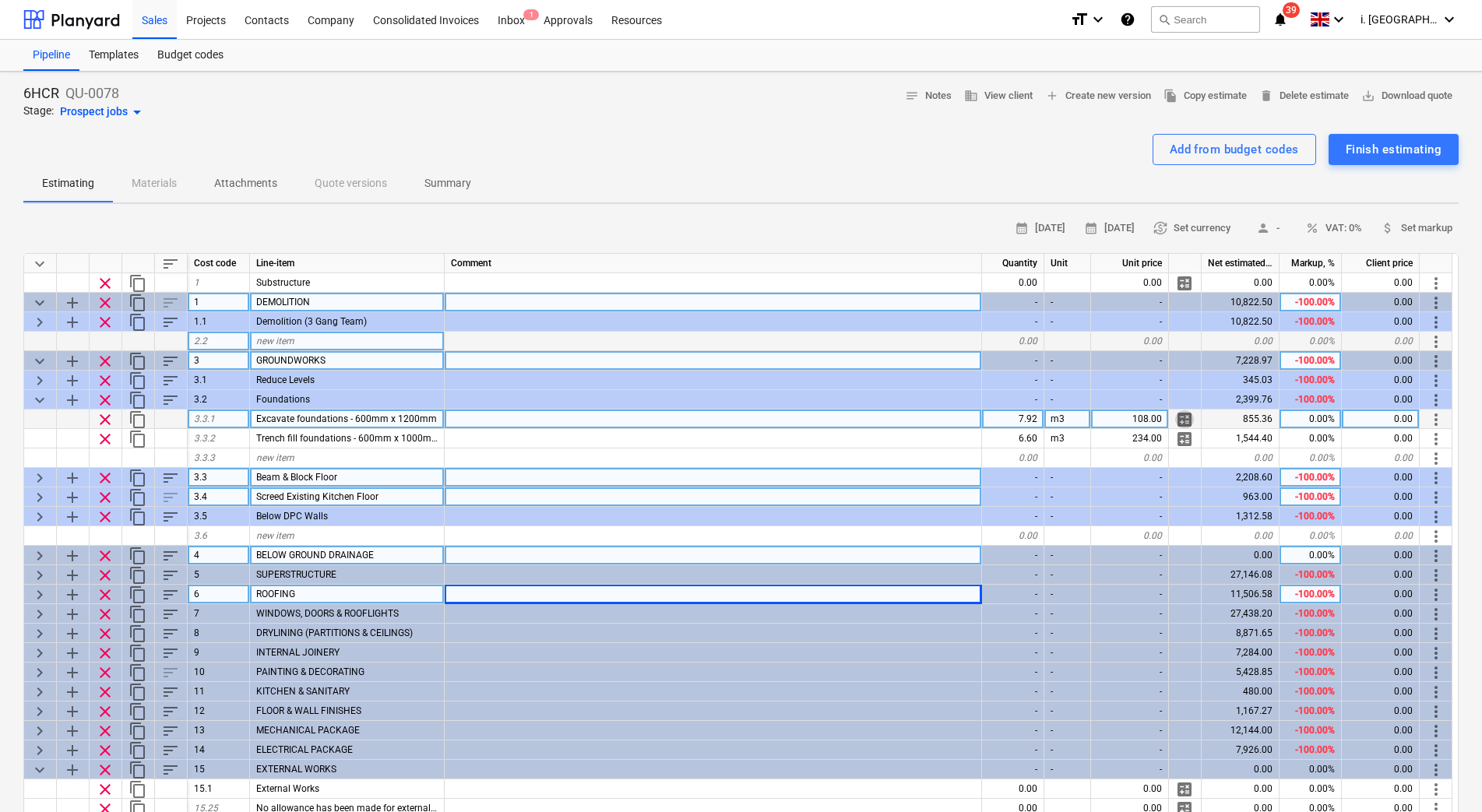
click at [1184, 418] on span "calculate" at bounding box center [1184, 419] width 18 height 18
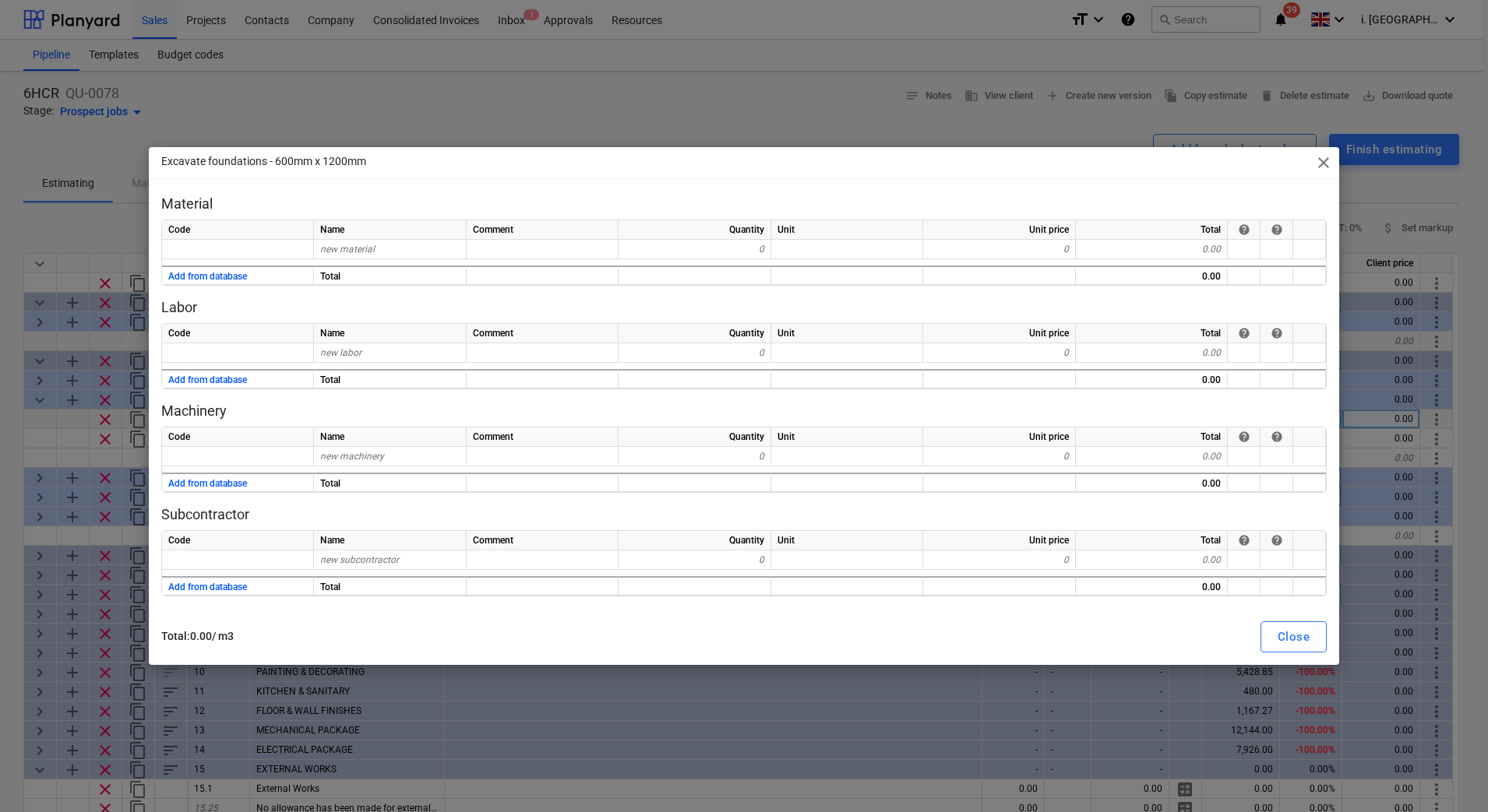
click at [1329, 167] on span "close" at bounding box center [1323, 162] width 18 height 18
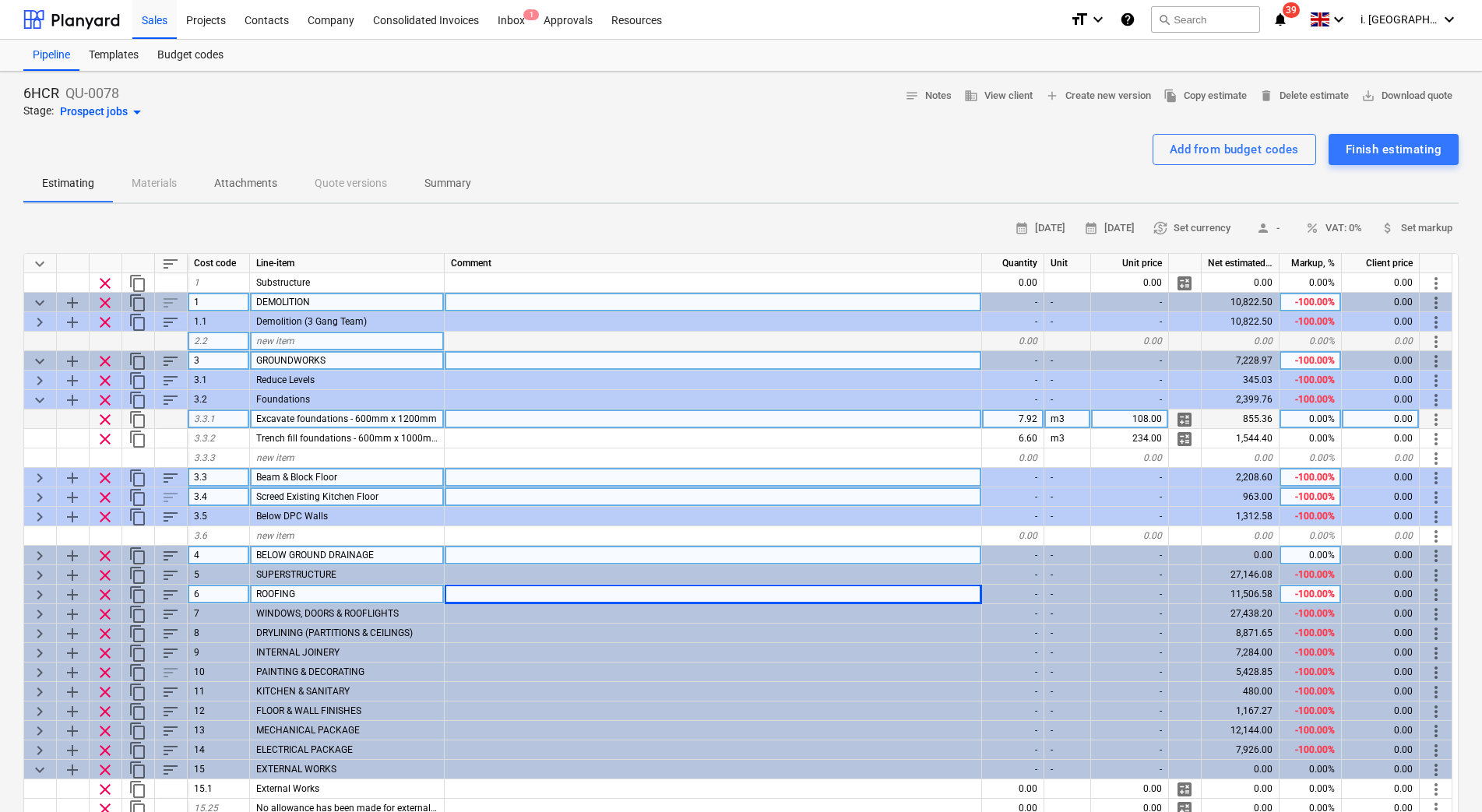
click at [1186, 424] on span "calculate" at bounding box center [1184, 419] width 18 height 18
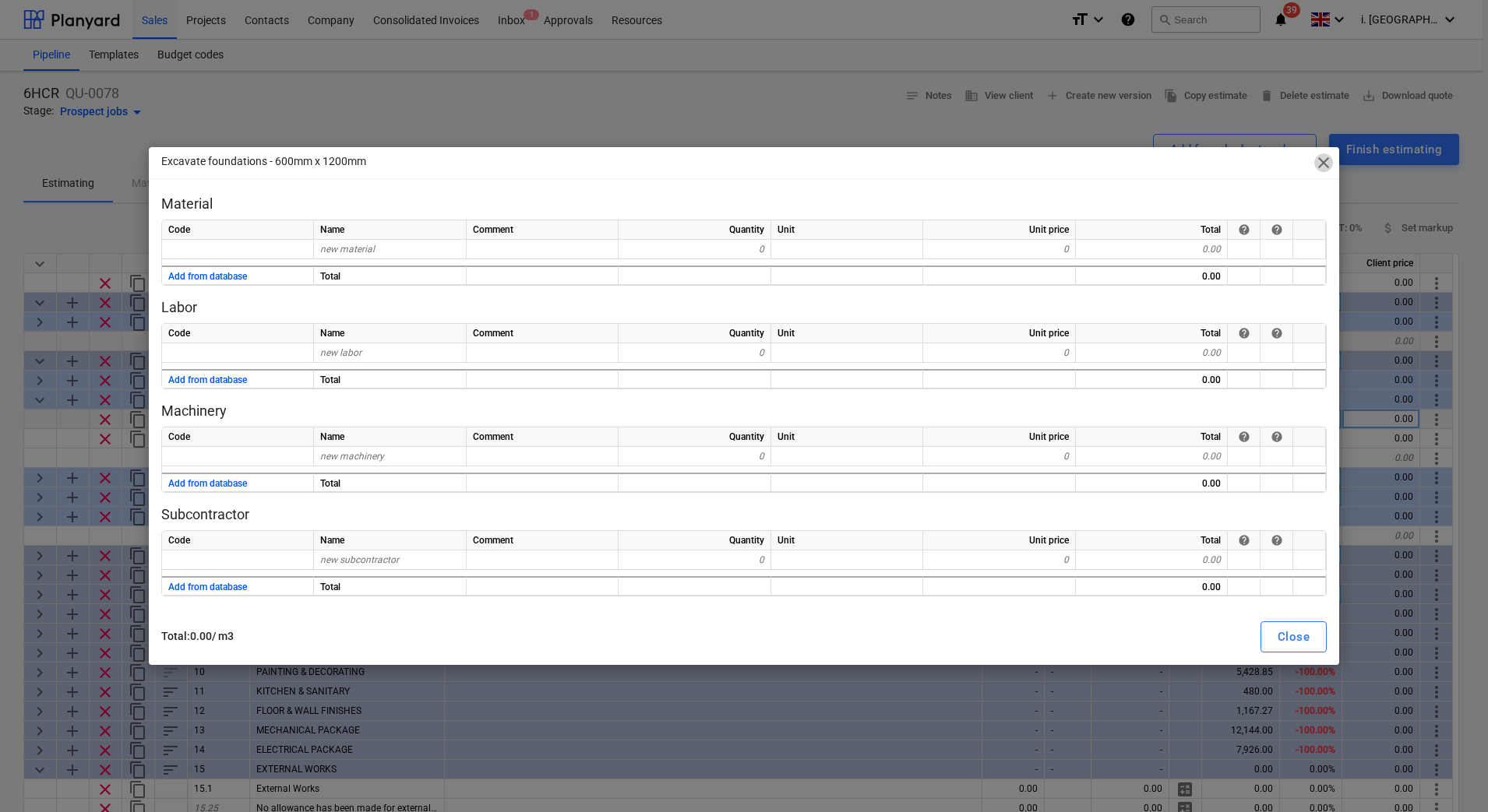
click at [1326, 164] on span "close" at bounding box center [1323, 162] width 18 height 18
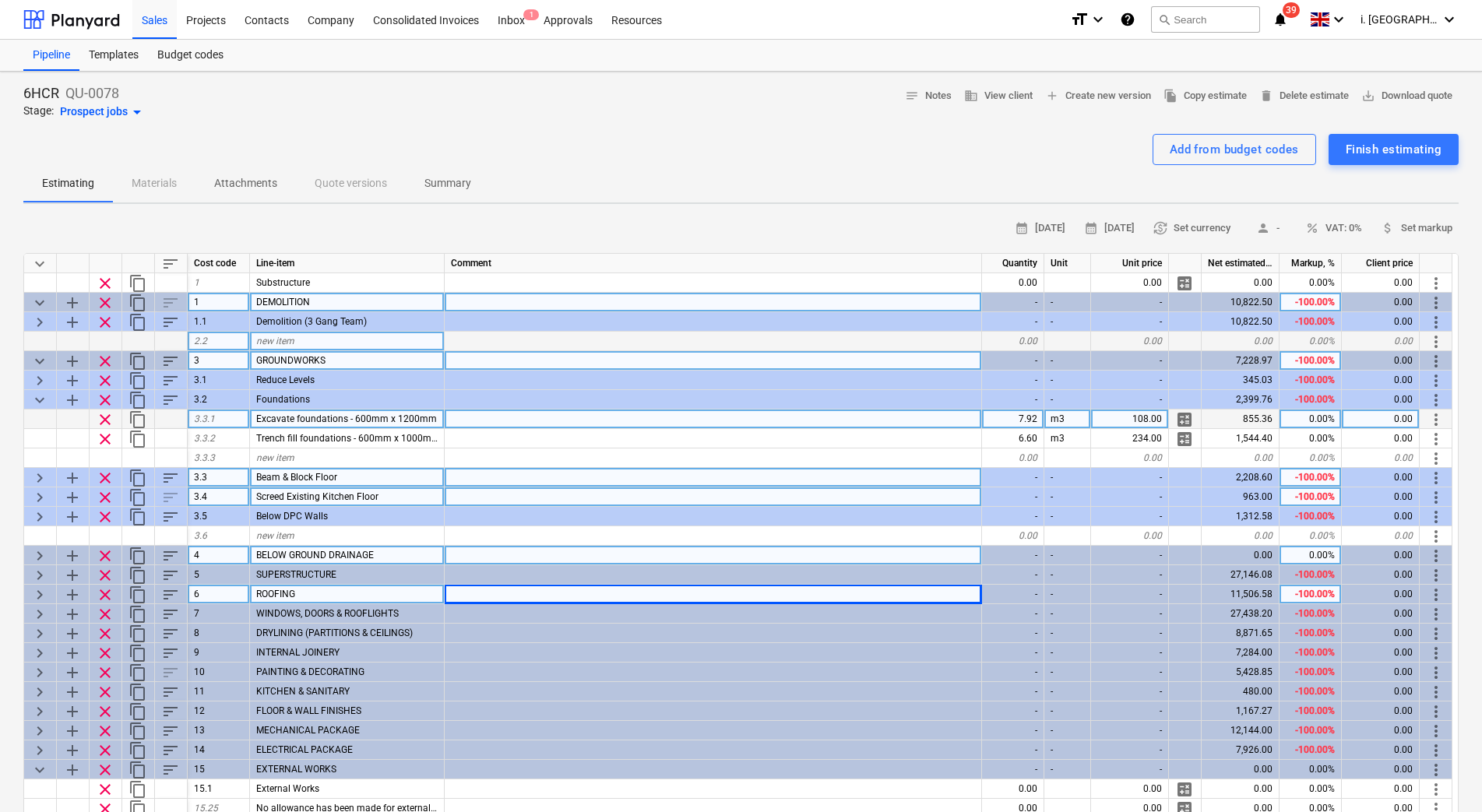
click at [1252, 418] on div "855.36" at bounding box center [1240, 418] width 78 height 19
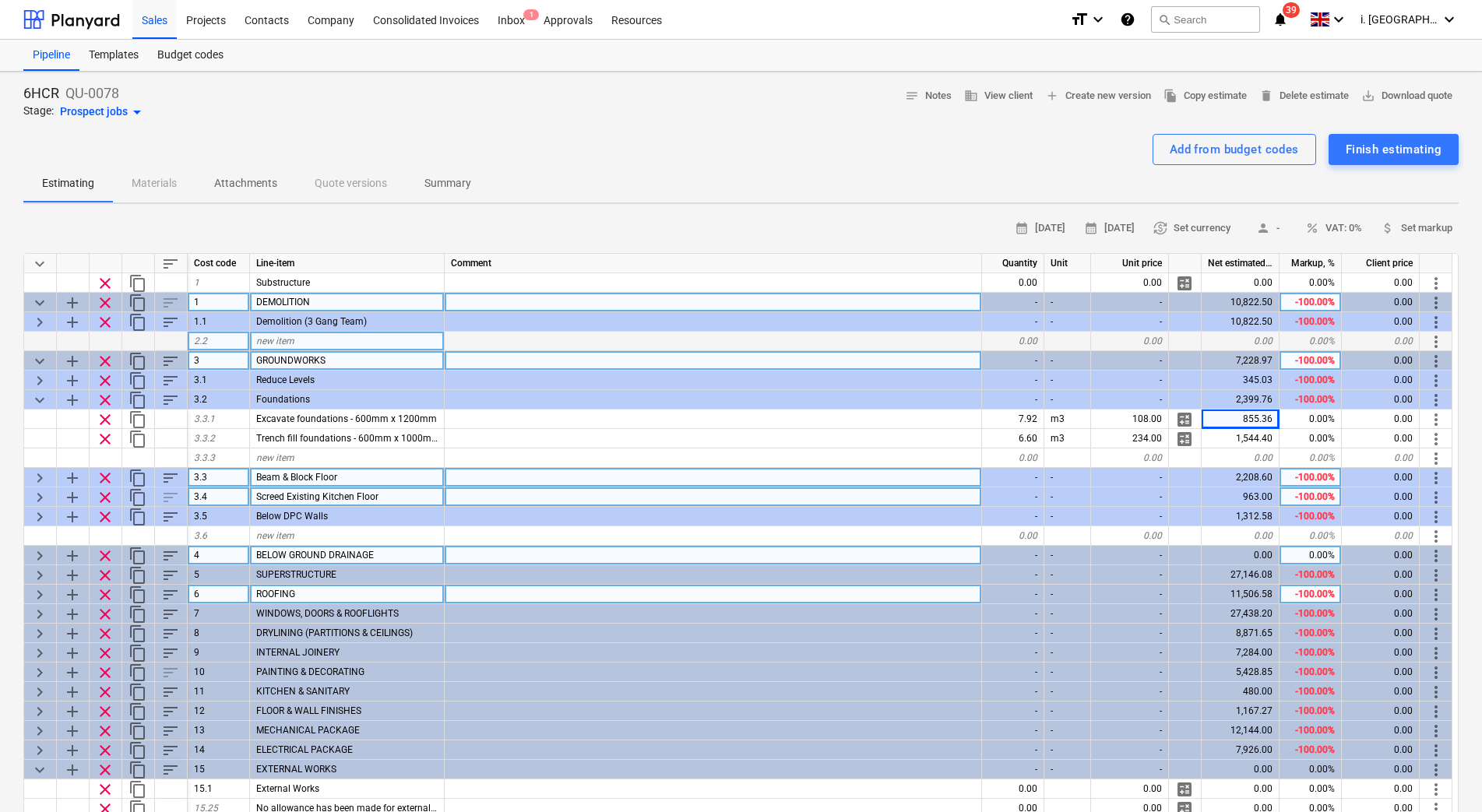
click at [1188, 424] on span "calculate" at bounding box center [1184, 419] width 18 height 18
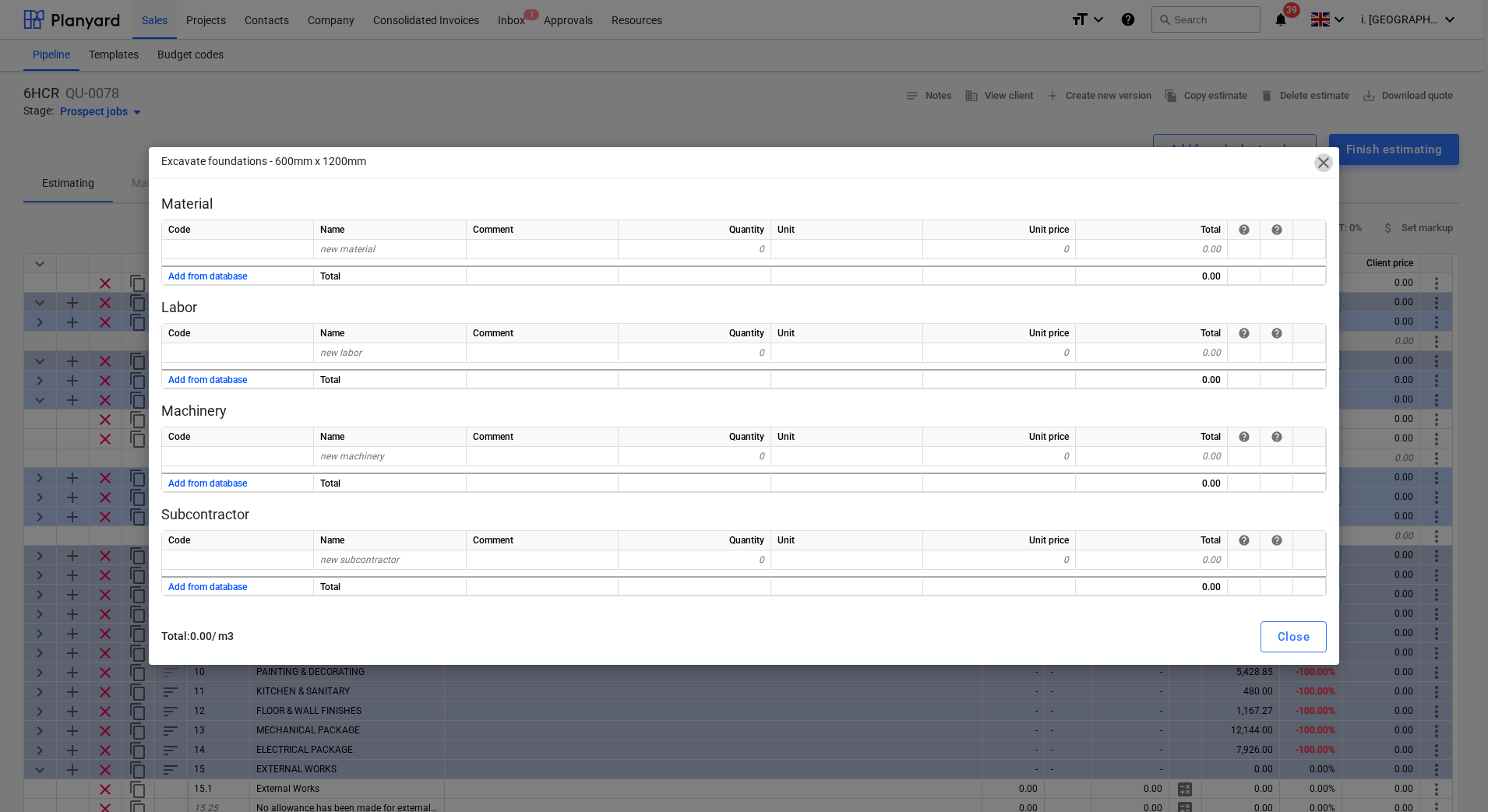
drag, startPoint x: 1326, startPoint y: 164, endPoint x: 1314, endPoint y: 138, distance: 28.6
click at [1326, 165] on span "close" at bounding box center [1323, 162] width 18 height 18
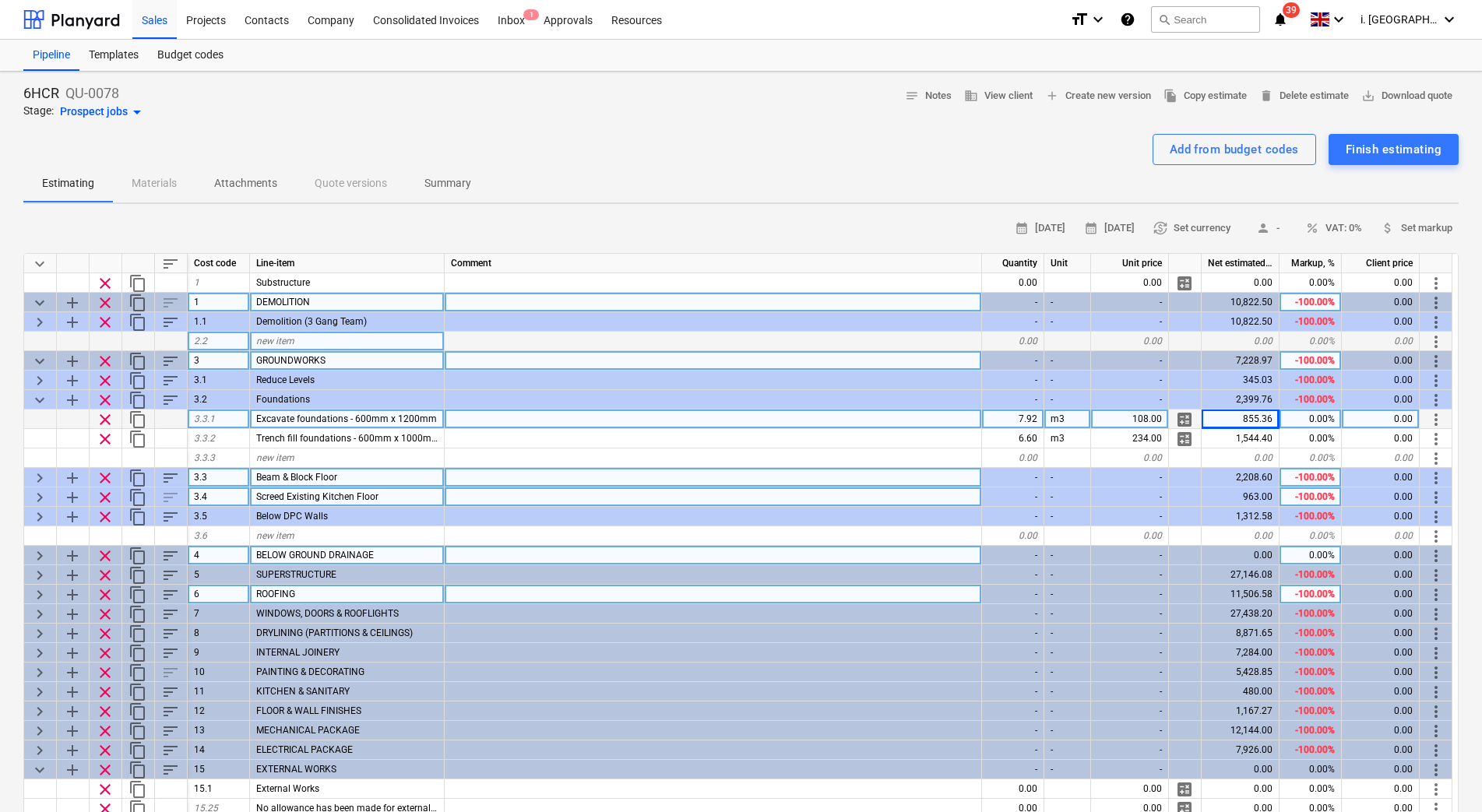
click at [1434, 416] on span "more_vert" at bounding box center [1435, 419] width 18 height 18
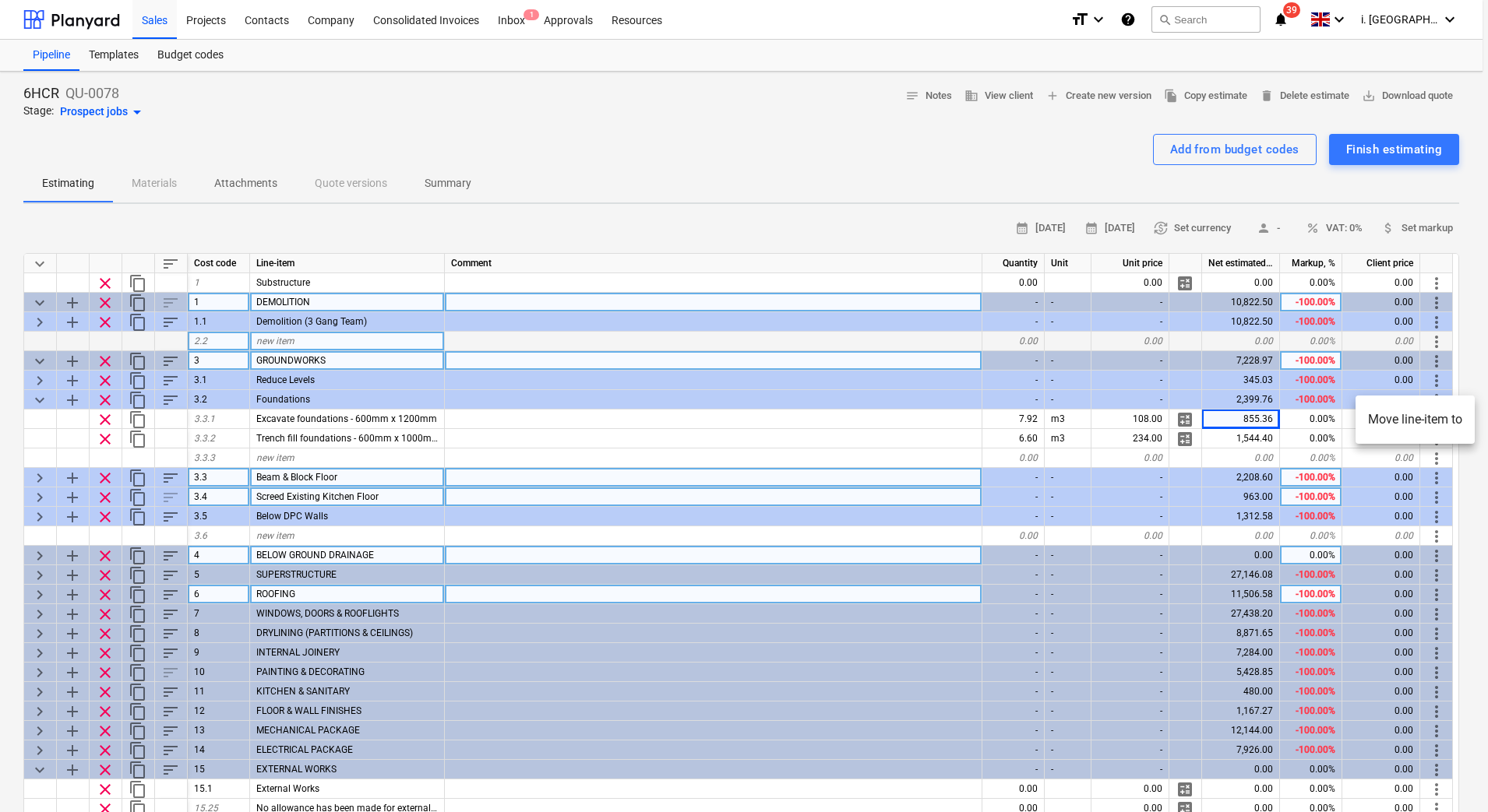
click at [33, 361] on div at bounding box center [744, 406] width 1488 height 812
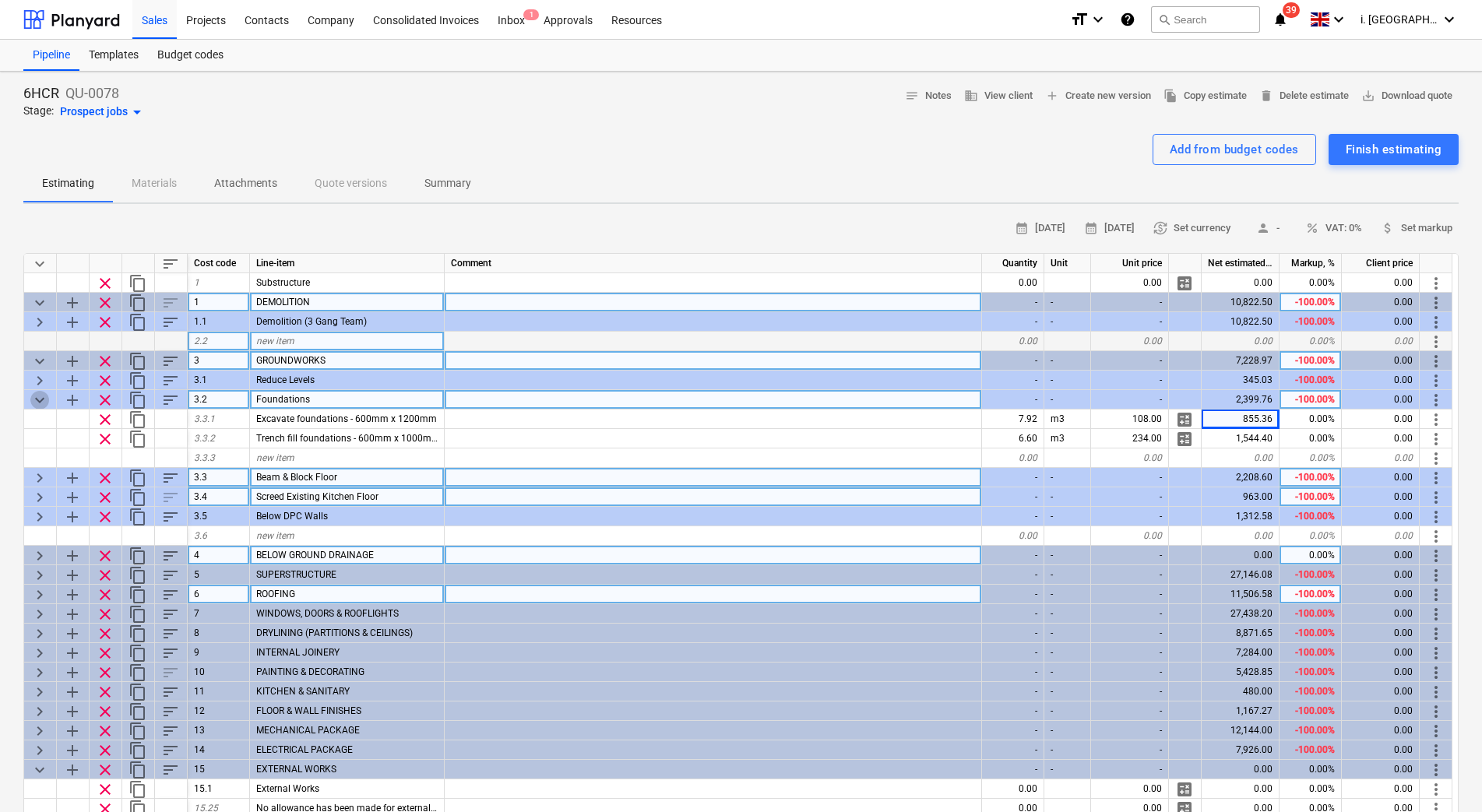
click at [36, 402] on span "keyboard_arrow_down" at bounding box center [39, 400] width 18 height 18
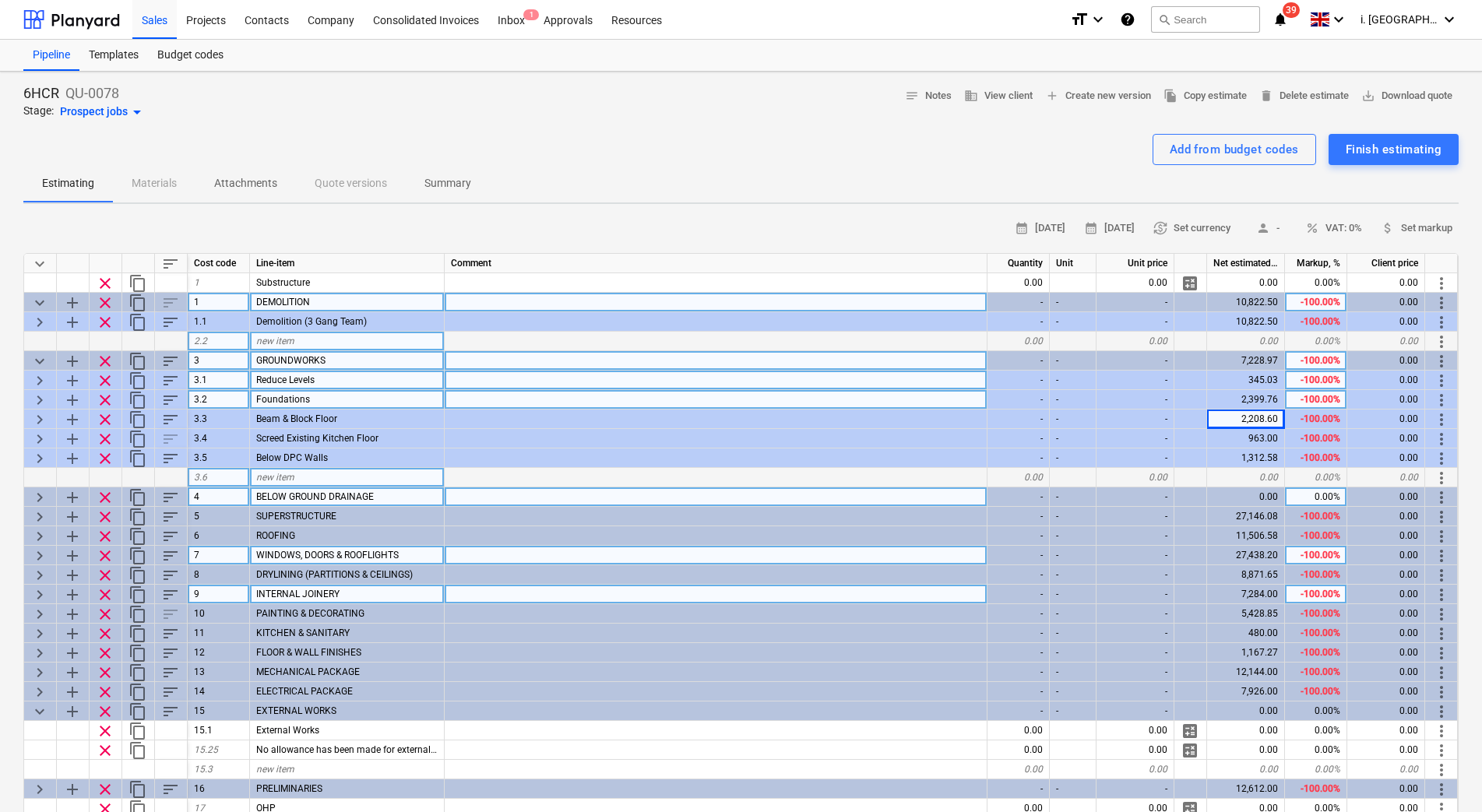
click at [39, 380] on span "keyboard_arrow_right" at bounding box center [39, 381] width 18 height 18
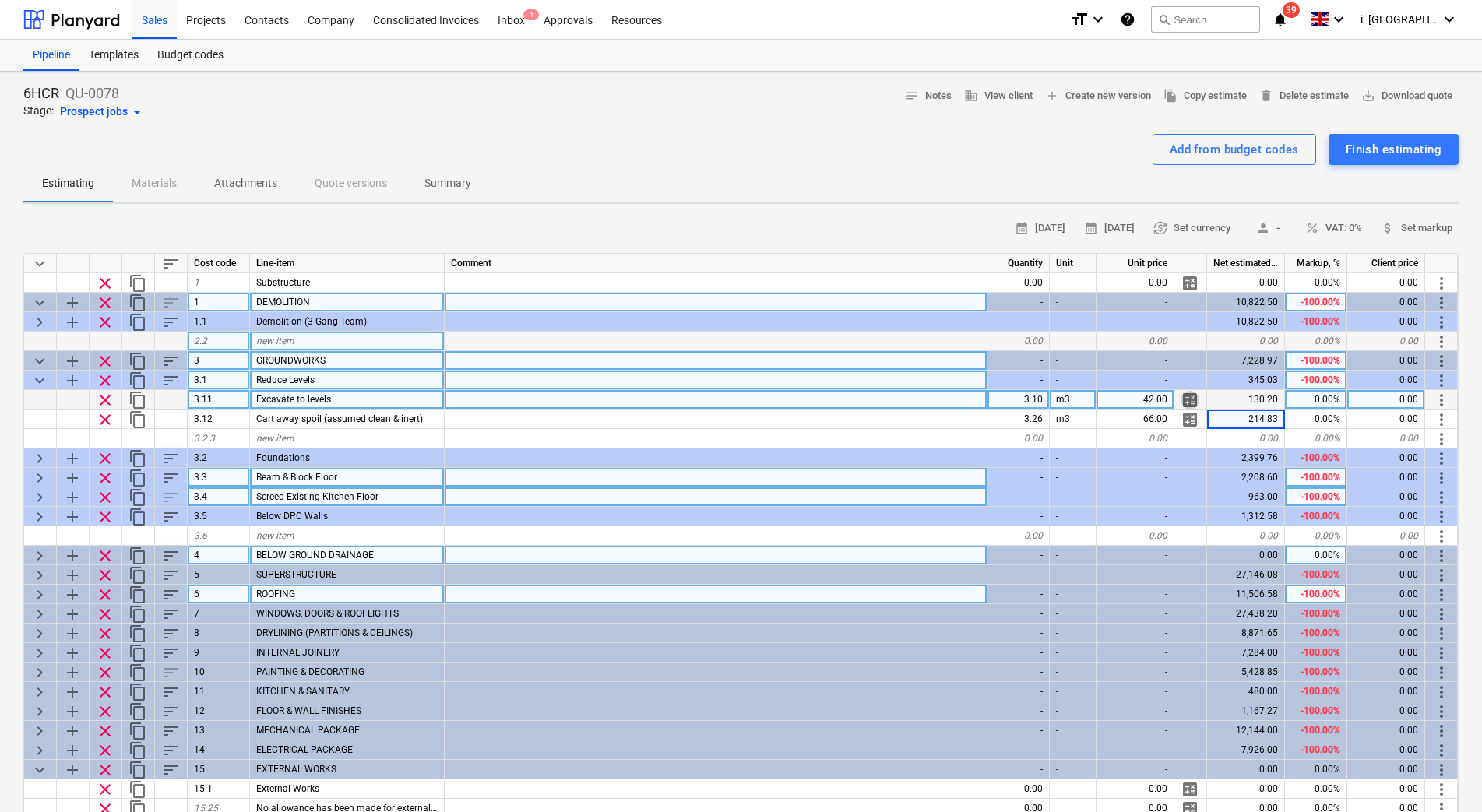
click at [1189, 398] on span "calculate" at bounding box center [1189, 400] width 18 height 18
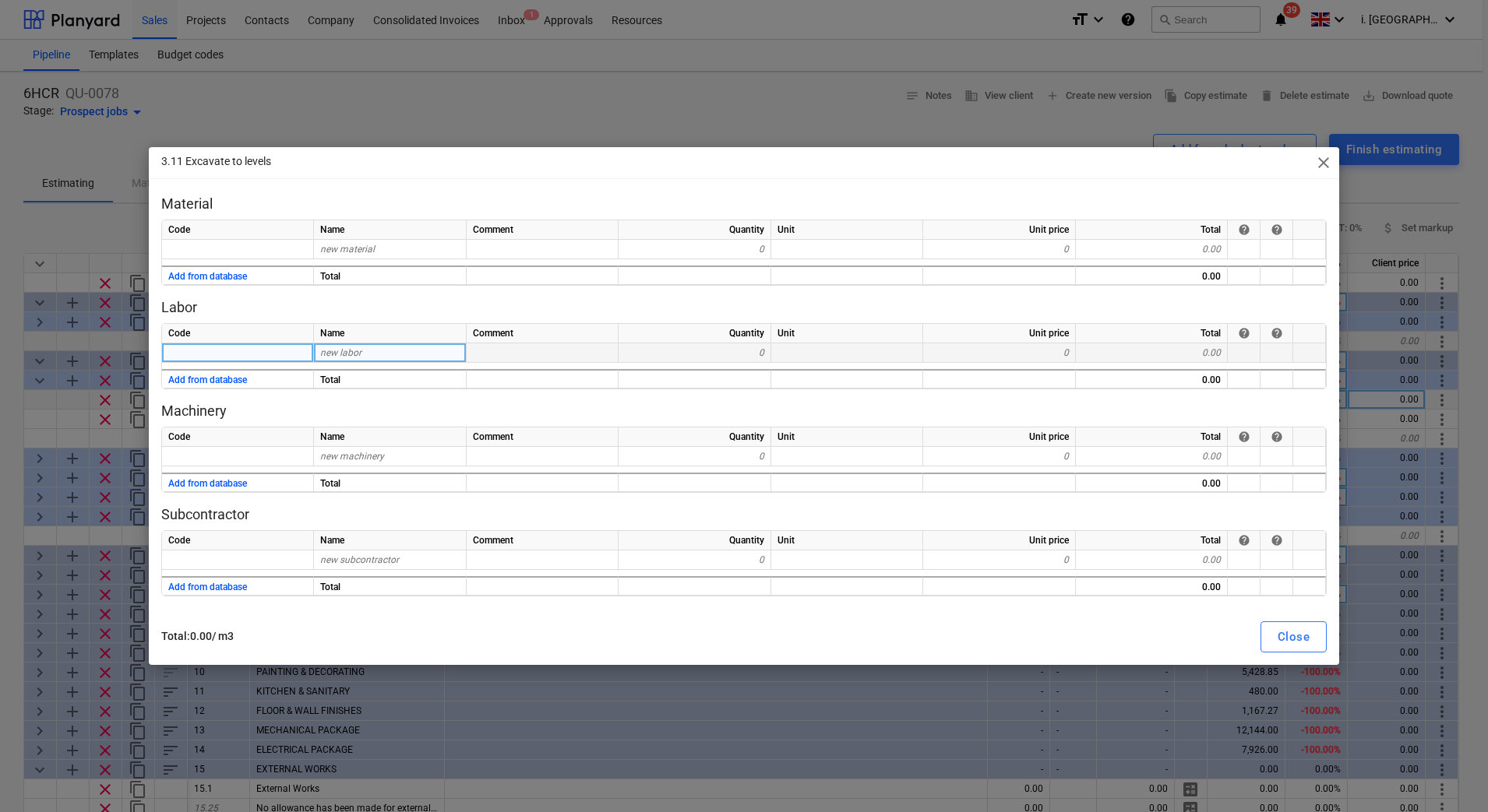
click at [397, 352] on div "new labor" at bounding box center [390, 352] width 152 height 19
drag, startPoint x: 1326, startPoint y: 160, endPoint x: 1312, endPoint y: 156, distance: 14.6
click at [1326, 160] on span "close" at bounding box center [1323, 162] width 18 height 18
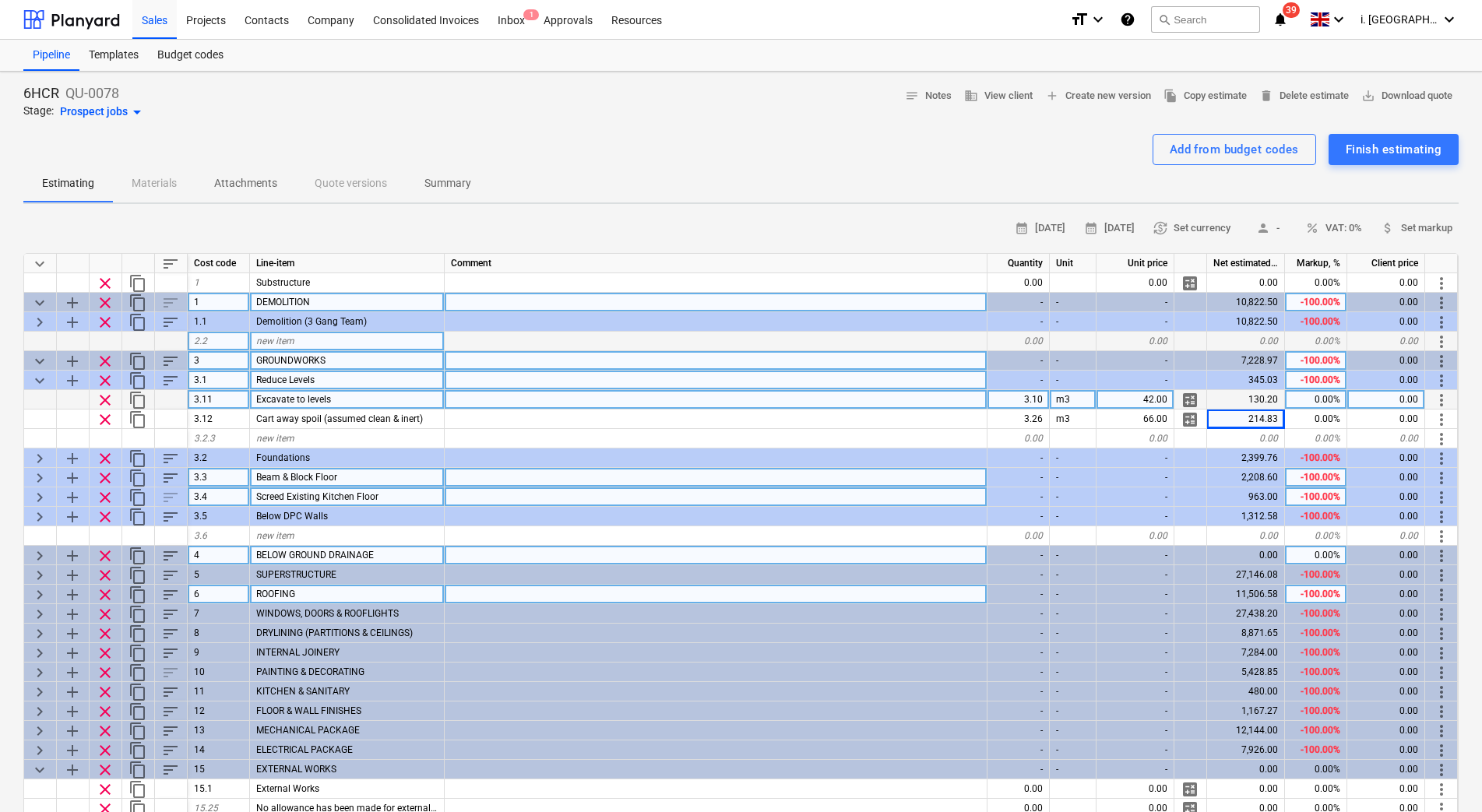
click at [1312, 395] on div "0.00%" at bounding box center [1316, 399] width 62 height 19
click at [1151, 400] on div "42.00" at bounding box center [1135, 399] width 78 height 19
type input "35"
click at [1293, 403] on div "0.00%" at bounding box center [1316, 399] width 62 height 19
type input "20"
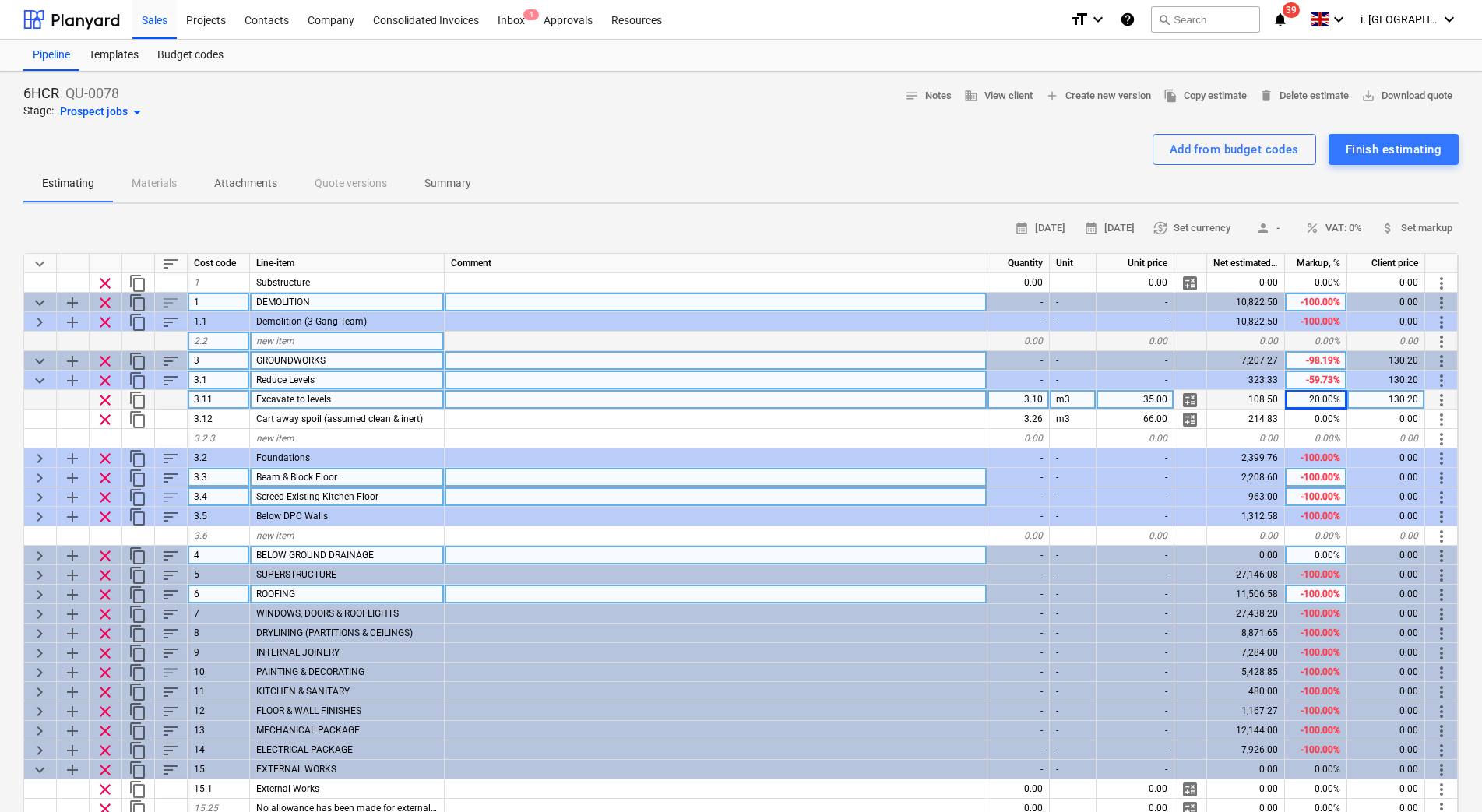
click at [1153, 398] on div "35.00" at bounding box center [1135, 399] width 78 height 19
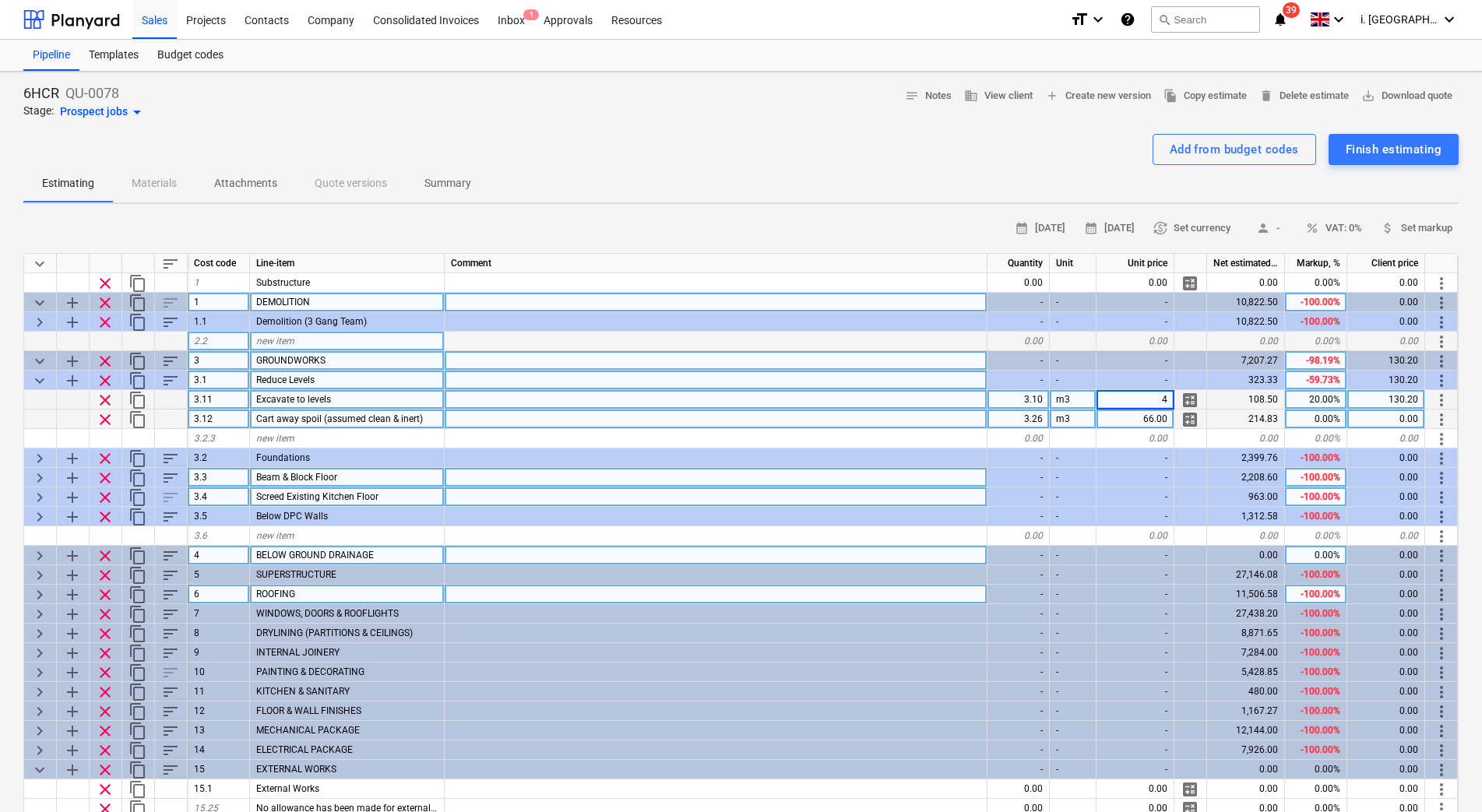
type input "42"
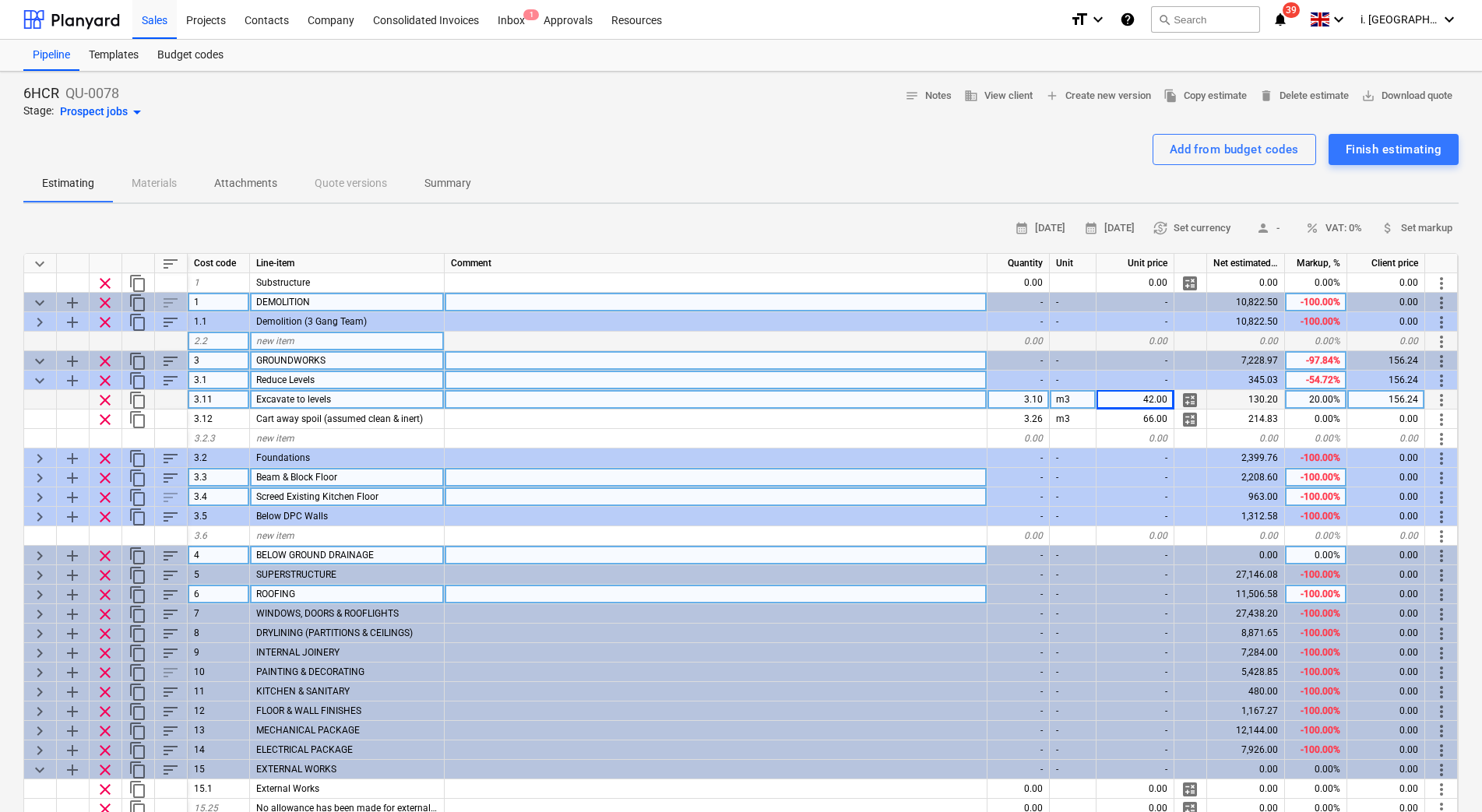
click at [1194, 398] on span "calculate" at bounding box center [1189, 400] width 18 height 18
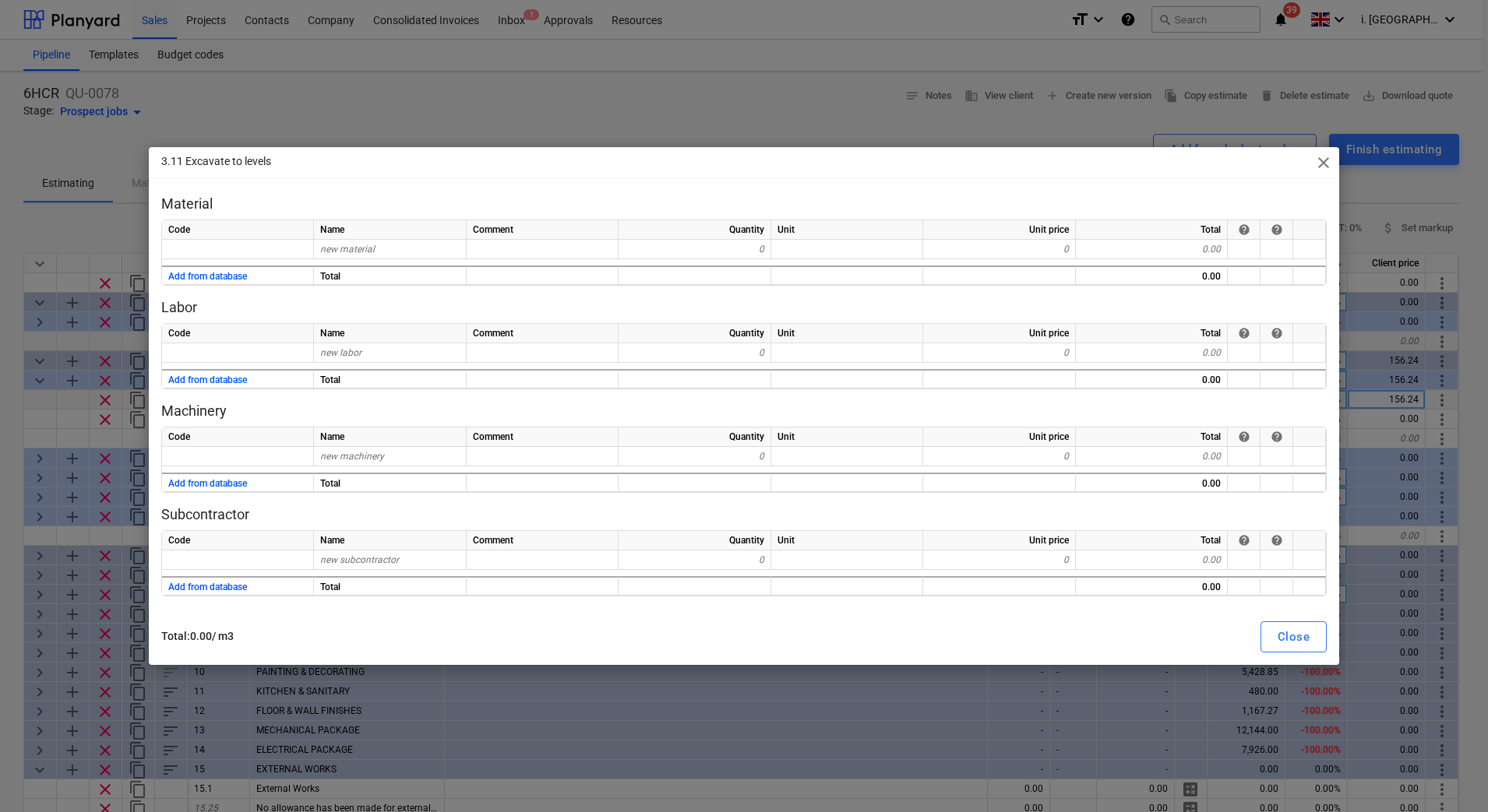
click at [354, 366] on div "Code Name Comment Quantity Unit Unit price Total help help new labor 0 0 0.00 A…" at bounding box center [744, 356] width 1165 height 66
click at [355, 350] on span "new labor" at bounding box center [341, 352] width 41 height 11
click at [1320, 161] on span "close" at bounding box center [1323, 162] width 18 height 18
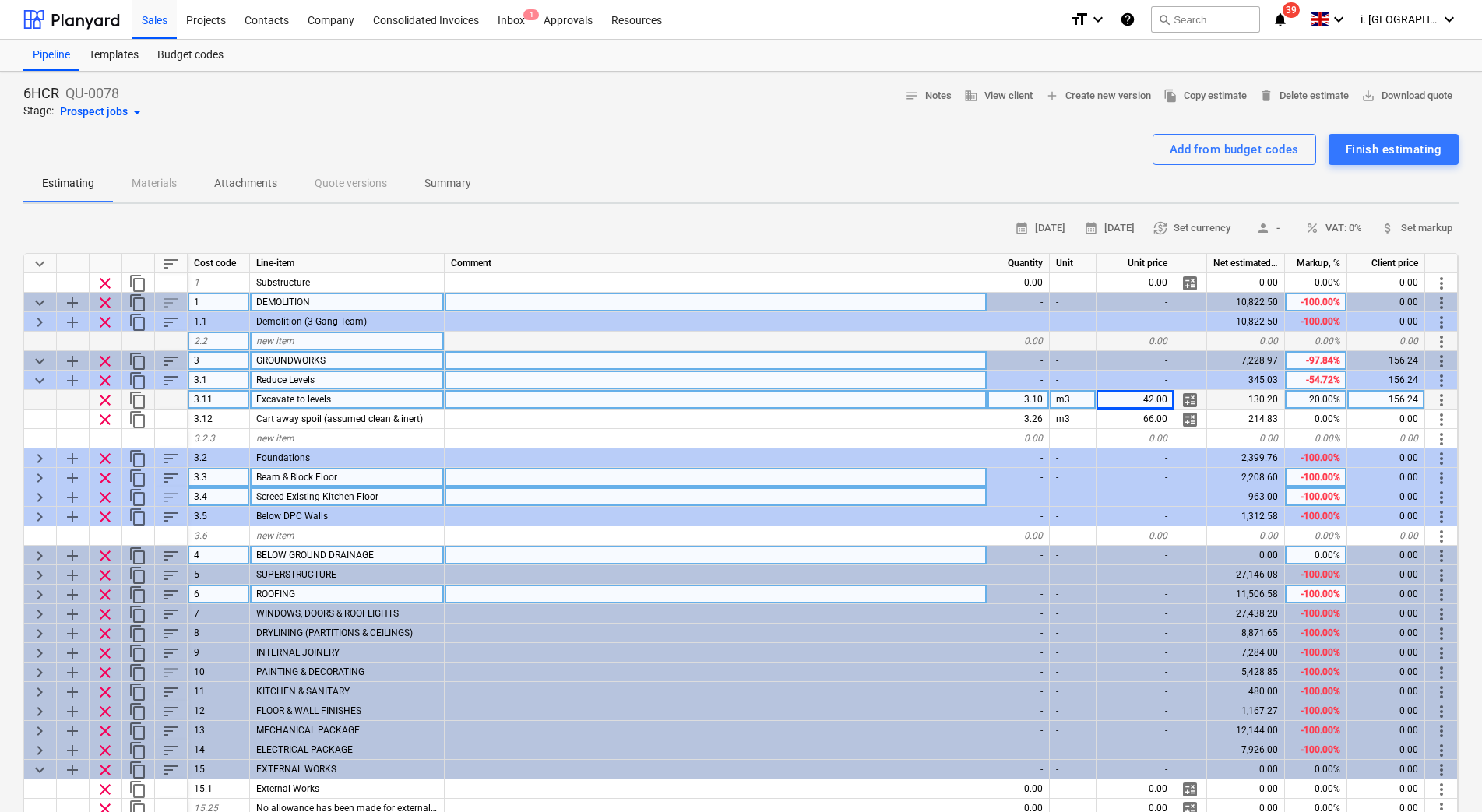
click at [1194, 398] on span "calculate" at bounding box center [1189, 400] width 18 height 18
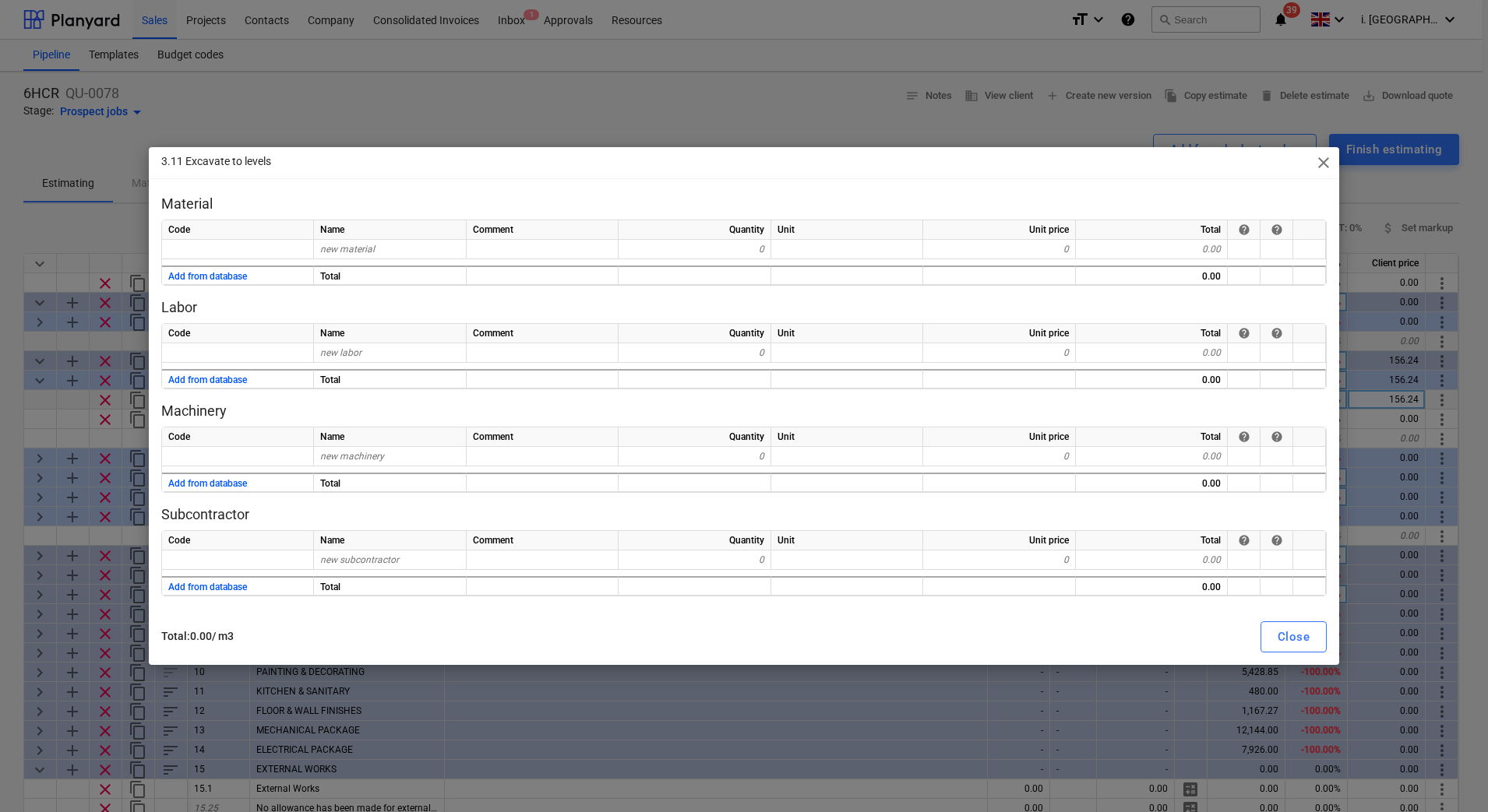
drag, startPoint x: 1326, startPoint y: 166, endPoint x: 1429, endPoint y: 245, distance: 129.8
click at [1326, 166] on span "close" at bounding box center [1323, 162] width 18 height 18
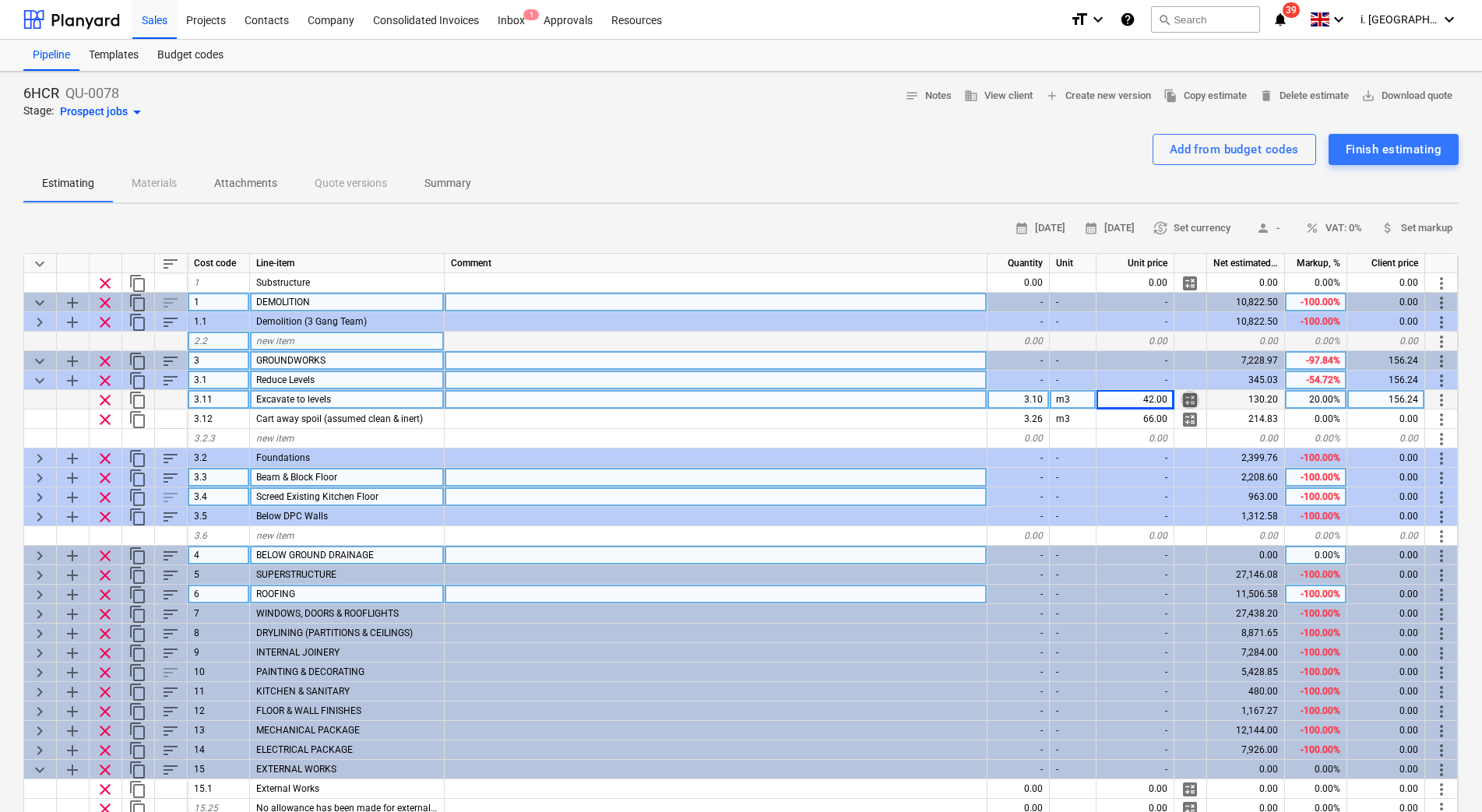
click at [1187, 408] on span "calculate" at bounding box center [1189, 400] width 18 height 18
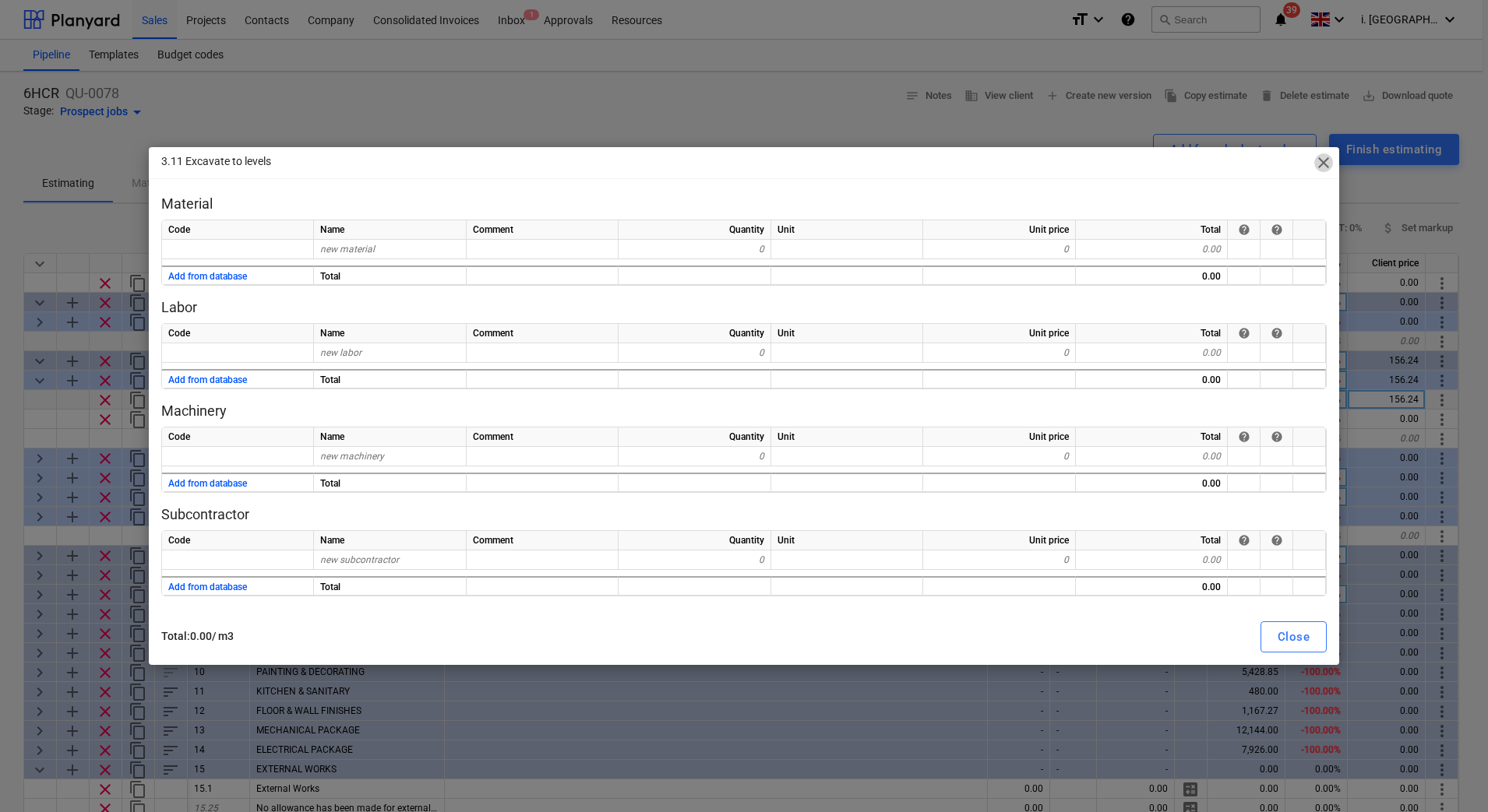
click at [1324, 166] on span "close" at bounding box center [1323, 162] width 18 height 18
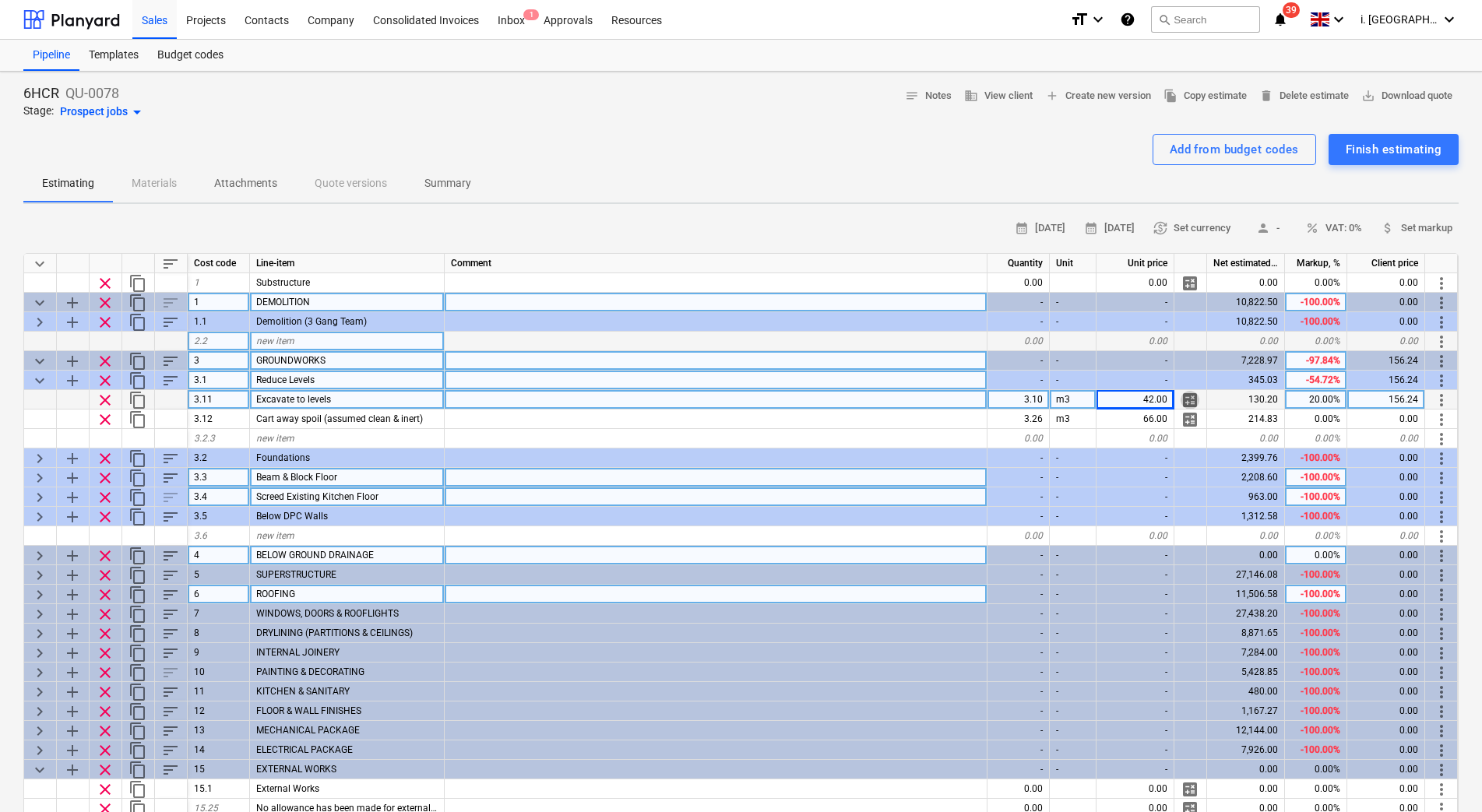
click at [1192, 406] on span "calculate" at bounding box center [1189, 400] width 18 height 18
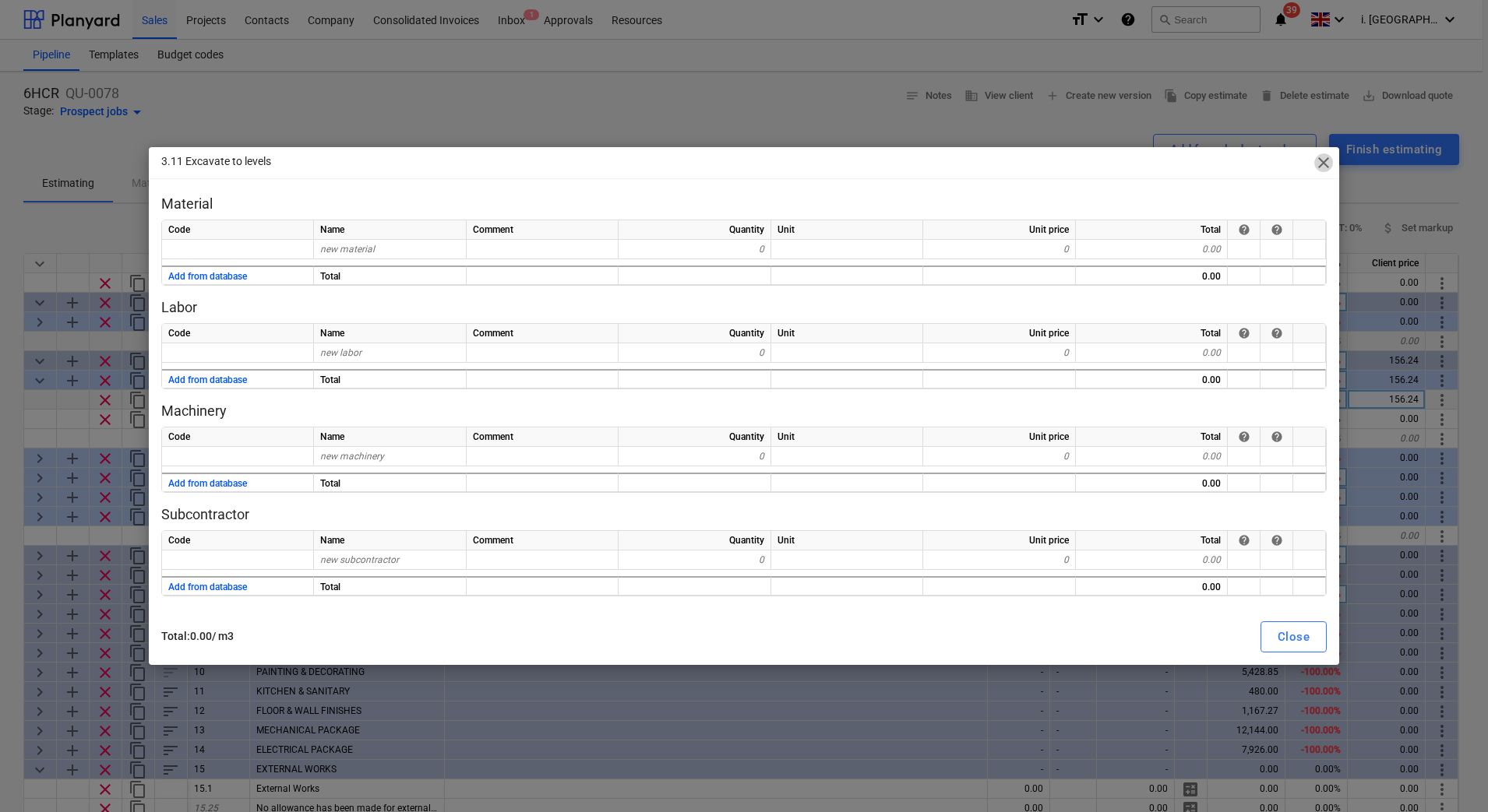
click at [1314, 172] on span "close" at bounding box center [1323, 162] width 18 height 18
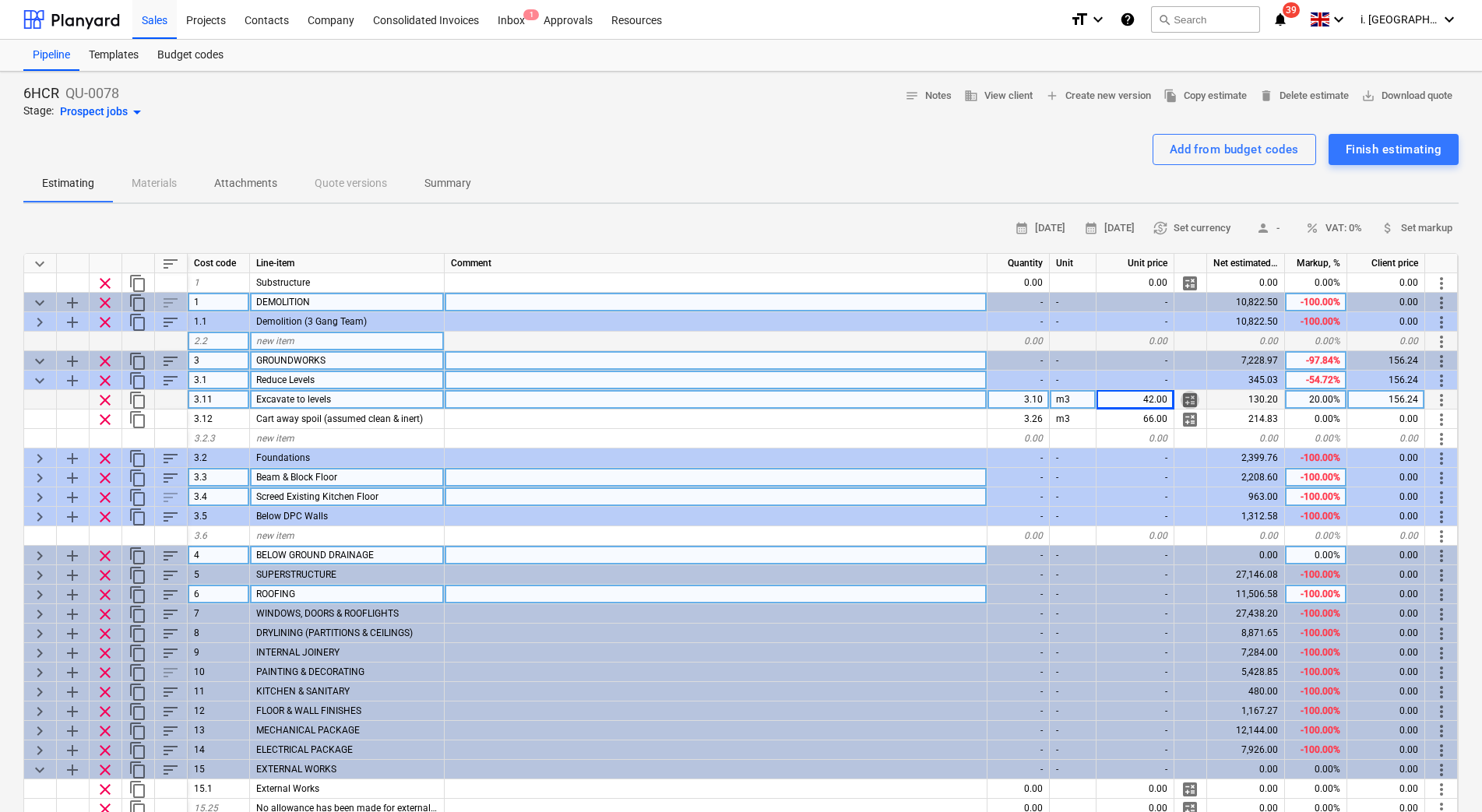
click at [1187, 398] on span "calculate" at bounding box center [1189, 400] width 18 height 18
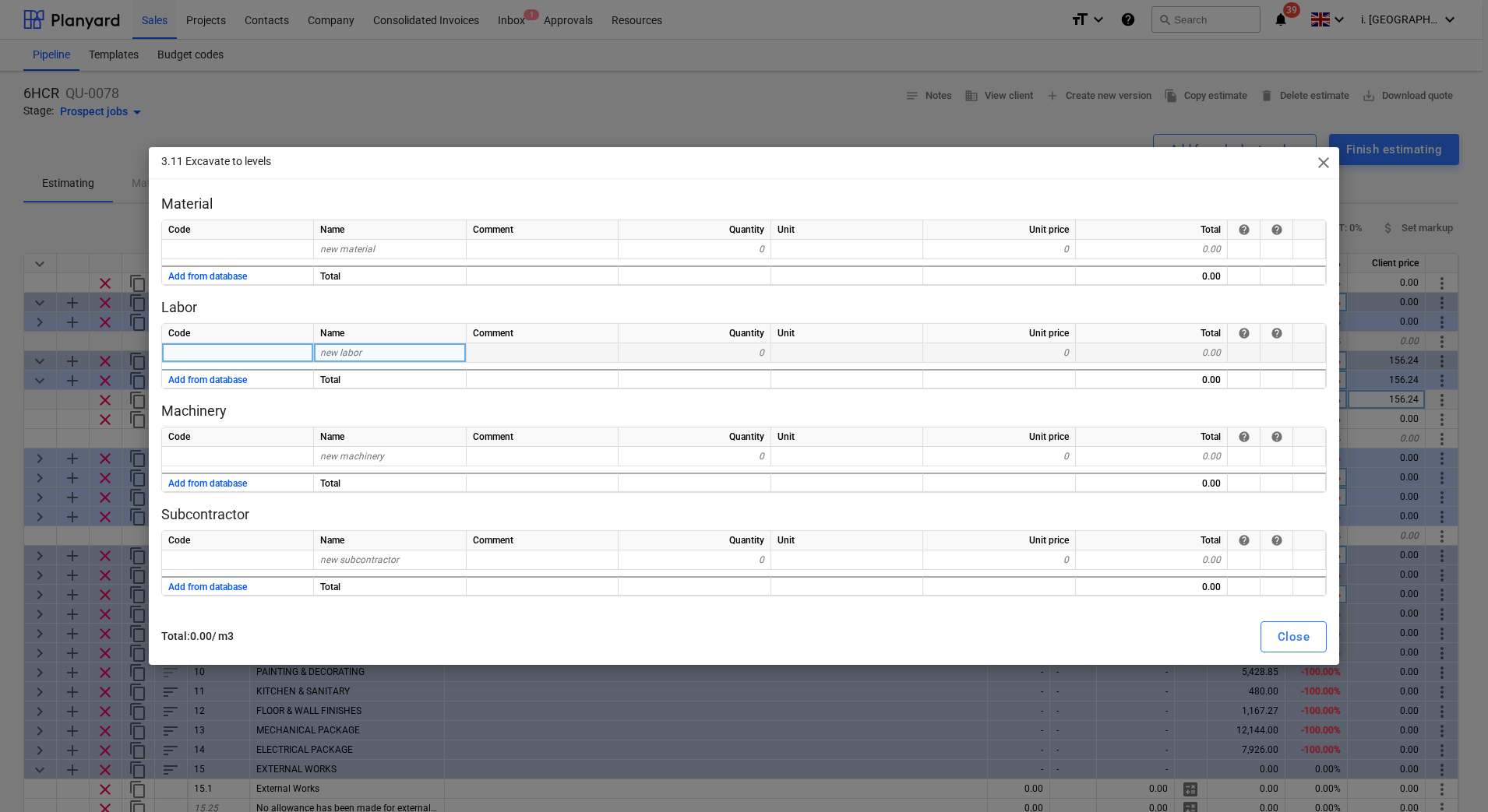
click at [366, 361] on div "new labor" at bounding box center [390, 352] width 152 height 19
click at [1177, 351] on div "0.00" at bounding box center [1151, 352] width 151 height 19
click at [1010, 354] on div "0" at bounding box center [999, 352] width 152 height 19
click at [1020, 352] on div "0" at bounding box center [999, 352] width 152 height 19
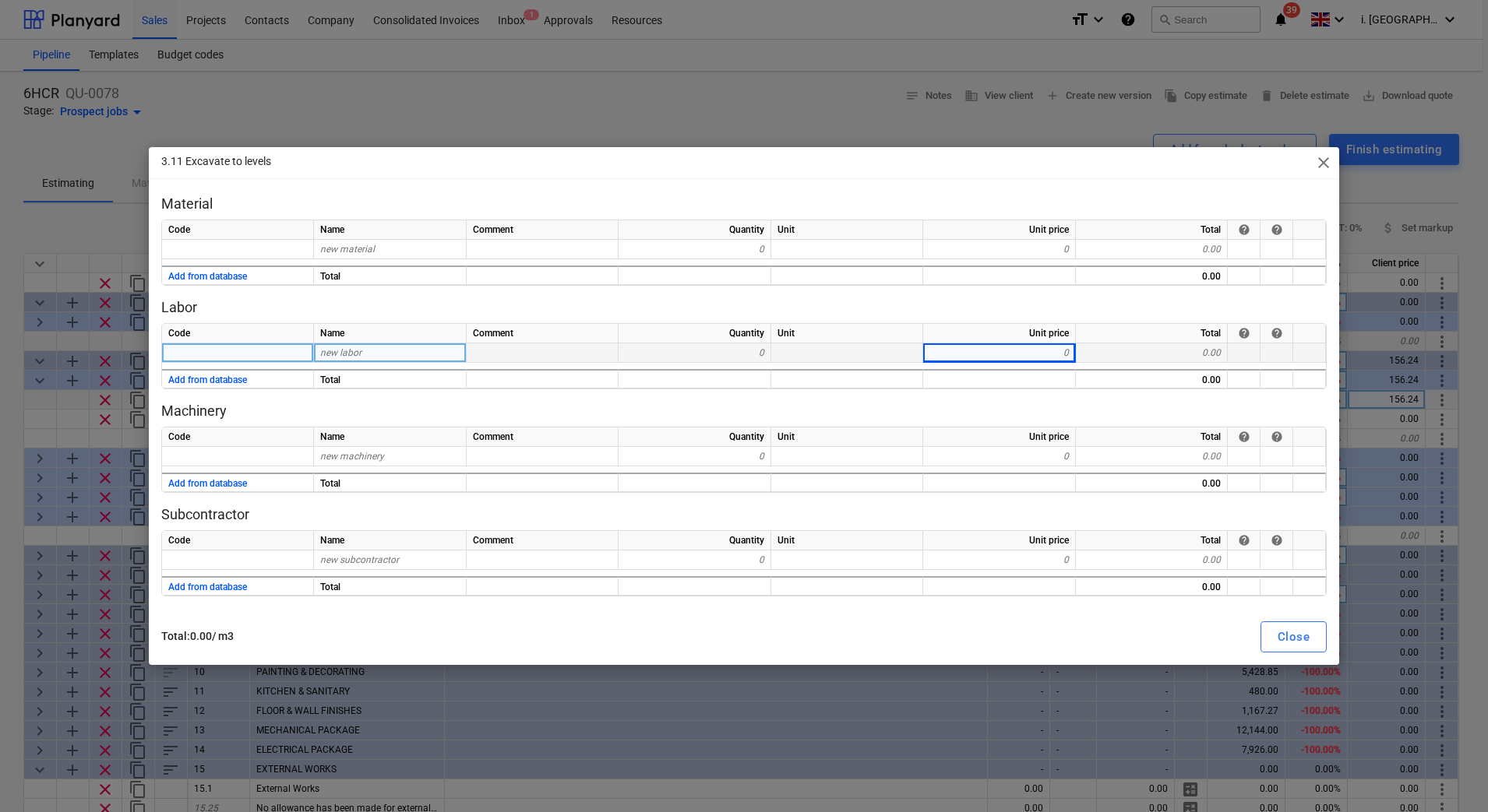
click at [703, 354] on div "0" at bounding box center [695, 352] width 152 height 19
click at [713, 350] on div "0" at bounding box center [695, 352] width 152 height 19
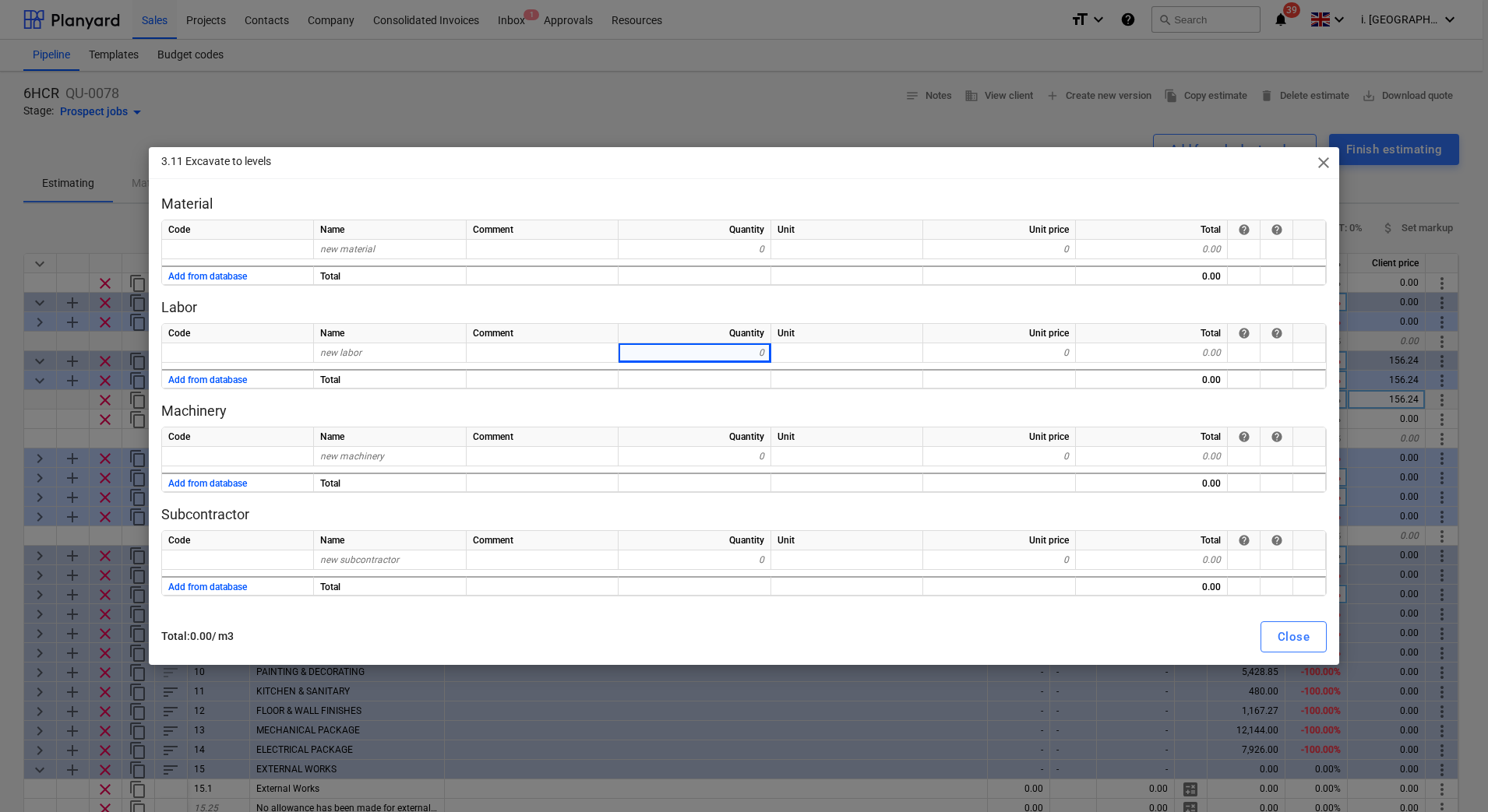
click at [1324, 158] on span "close" at bounding box center [1323, 162] width 18 height 18
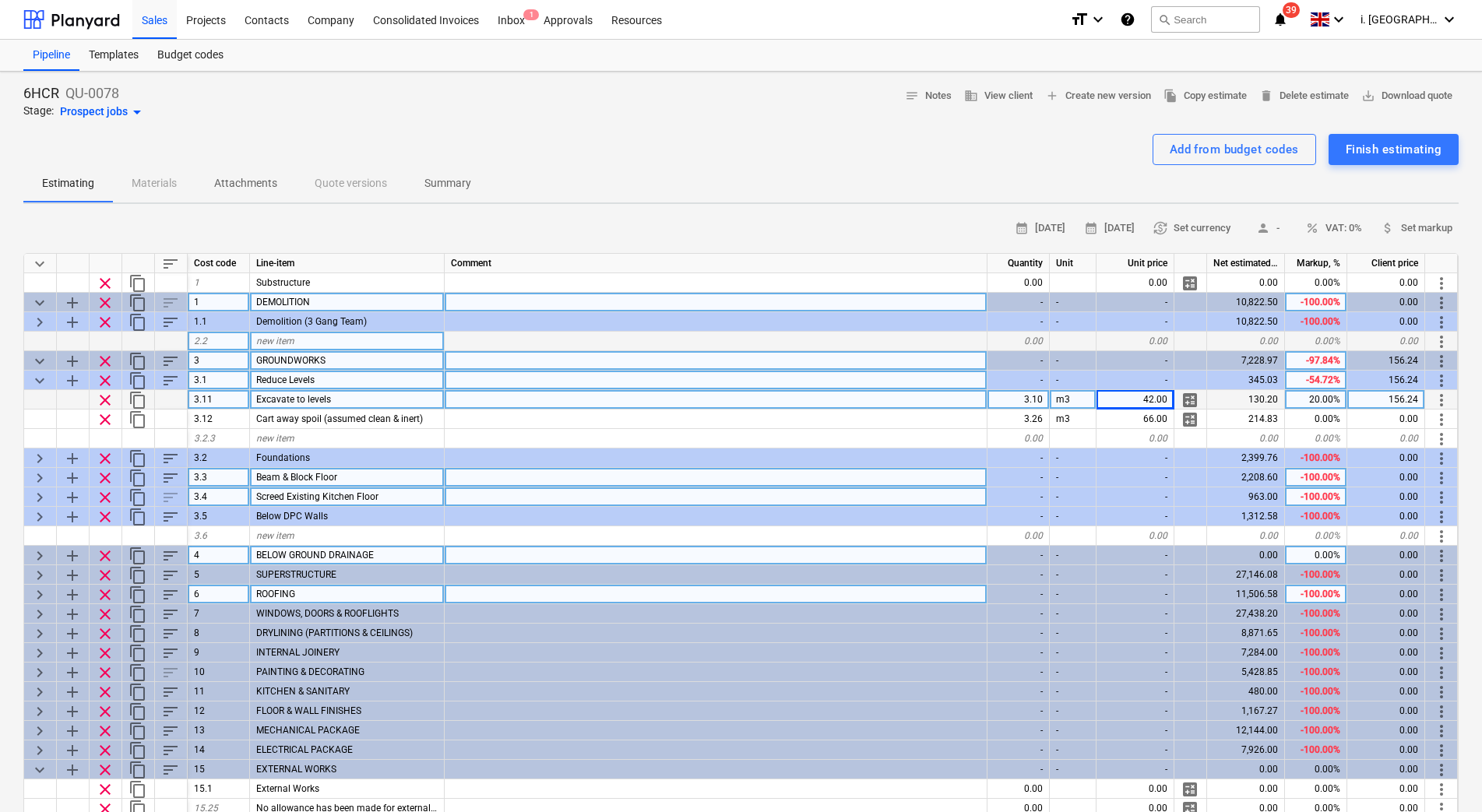
click at [1196, 398] on span "calculate" at bounding box center [1189, 400] width 18 height 18
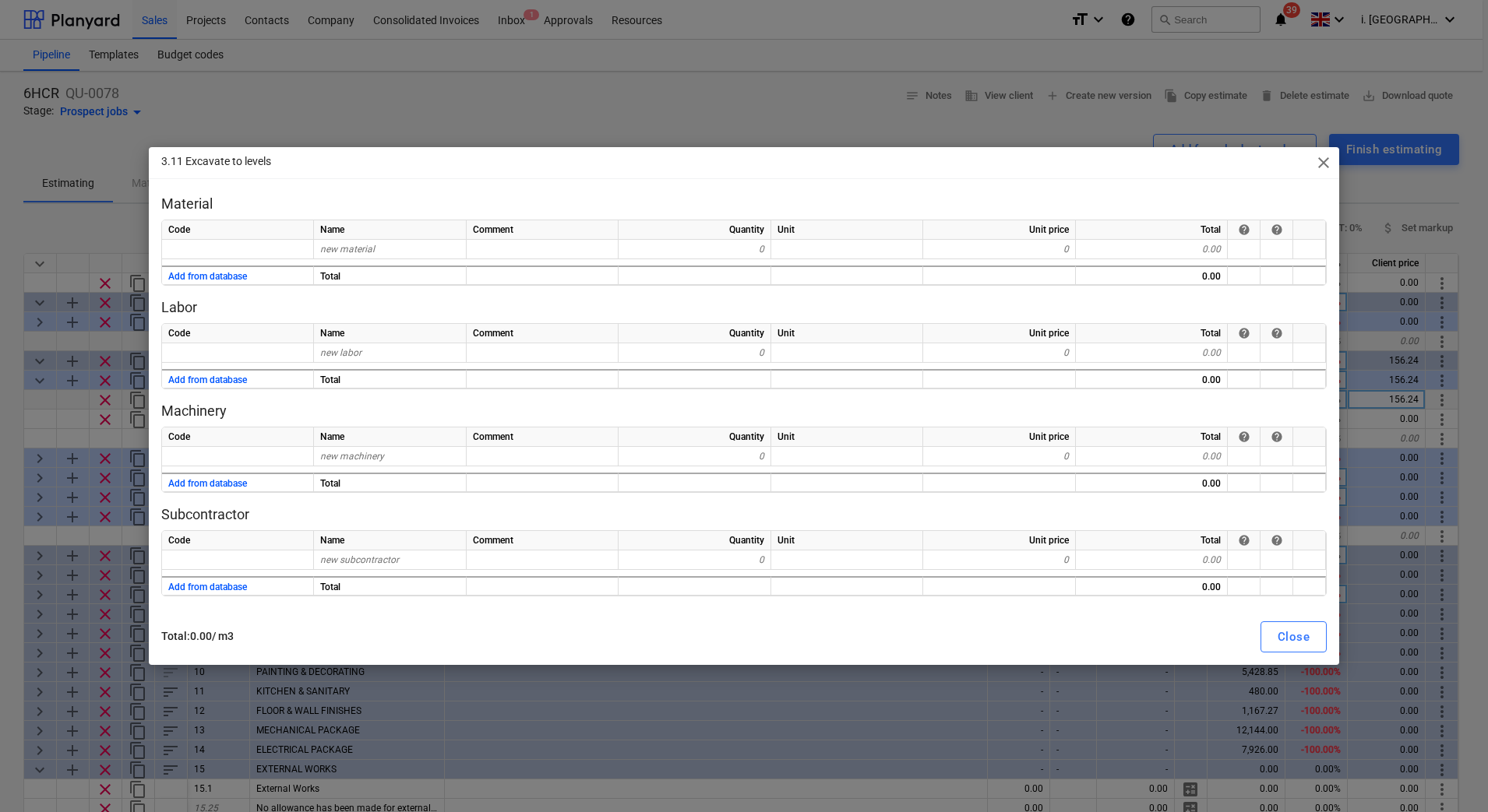
click at [1311, 157] on div "3.11 Excavate to levels close" at bounding box center [744, 162] width 1191 height 31
click at [1325, 157] on span "close" at bounding box center [1323, 162] width 18 height 18
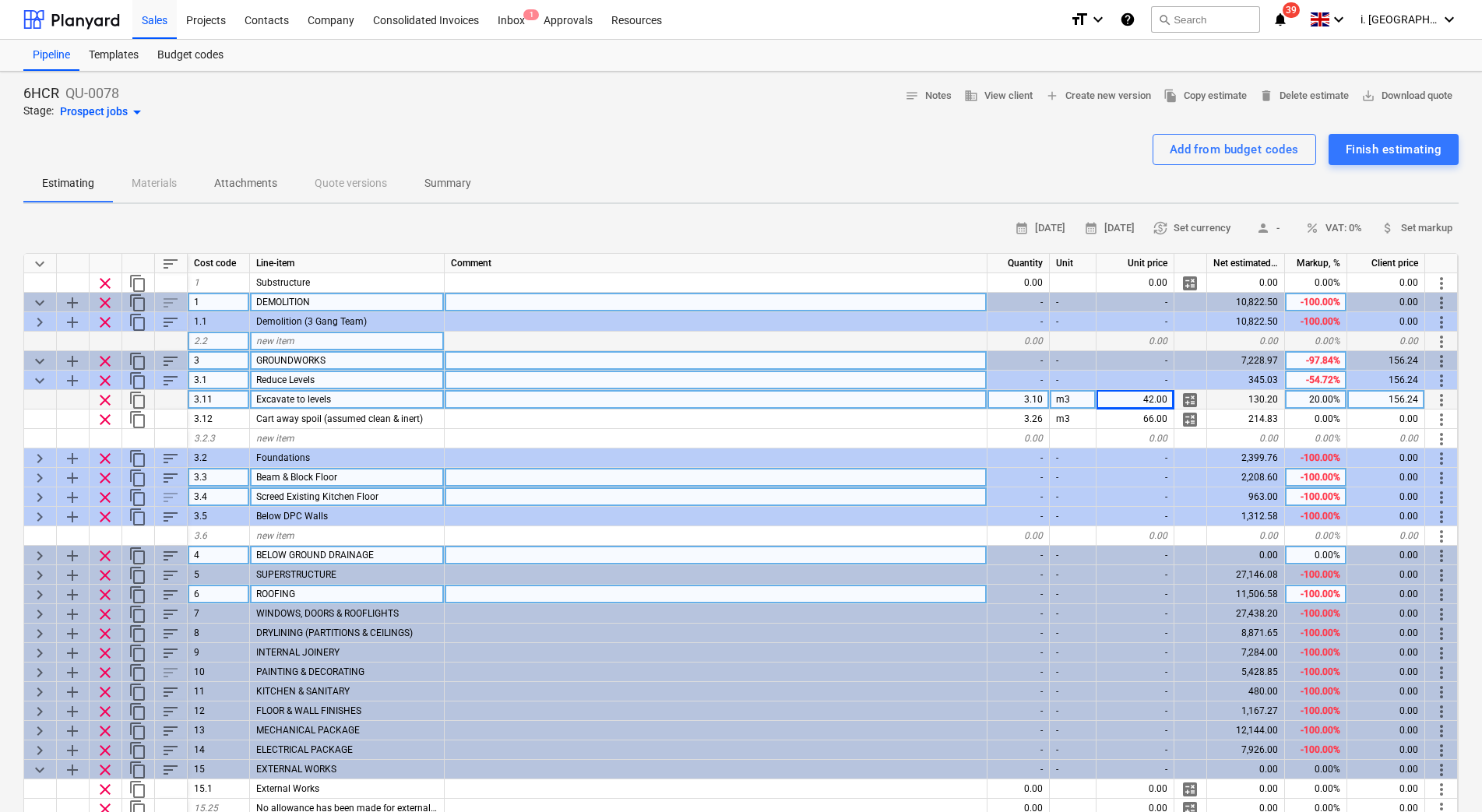
click at [1131, 396] on div "42.00" at bounding box center [1135, 399] width 78 height 19
click at [321, 126] on div at bounding box center [741, 128] width 1435 height 13
click at [810, 144] on div "Add from budget codes Finish estimating" at bounding box center [741, 150] width 1435 height 31
click at [1092, 95] on span "add Create new version" at bounding box center [1098, 96] width 106 height 18
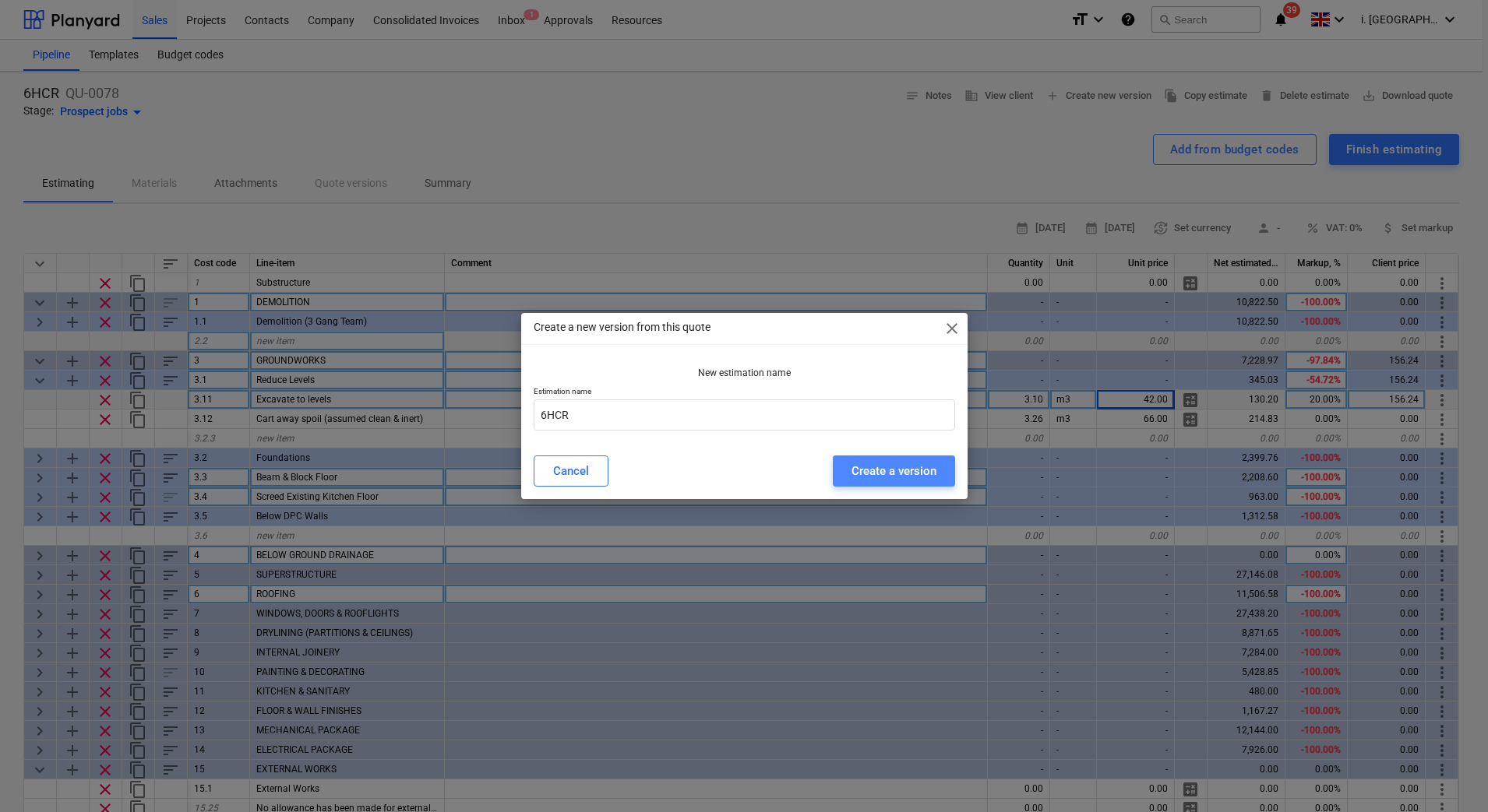
click at [901, 468] on div "Create a version" at bounding box center [893, 471] width 84 height 20
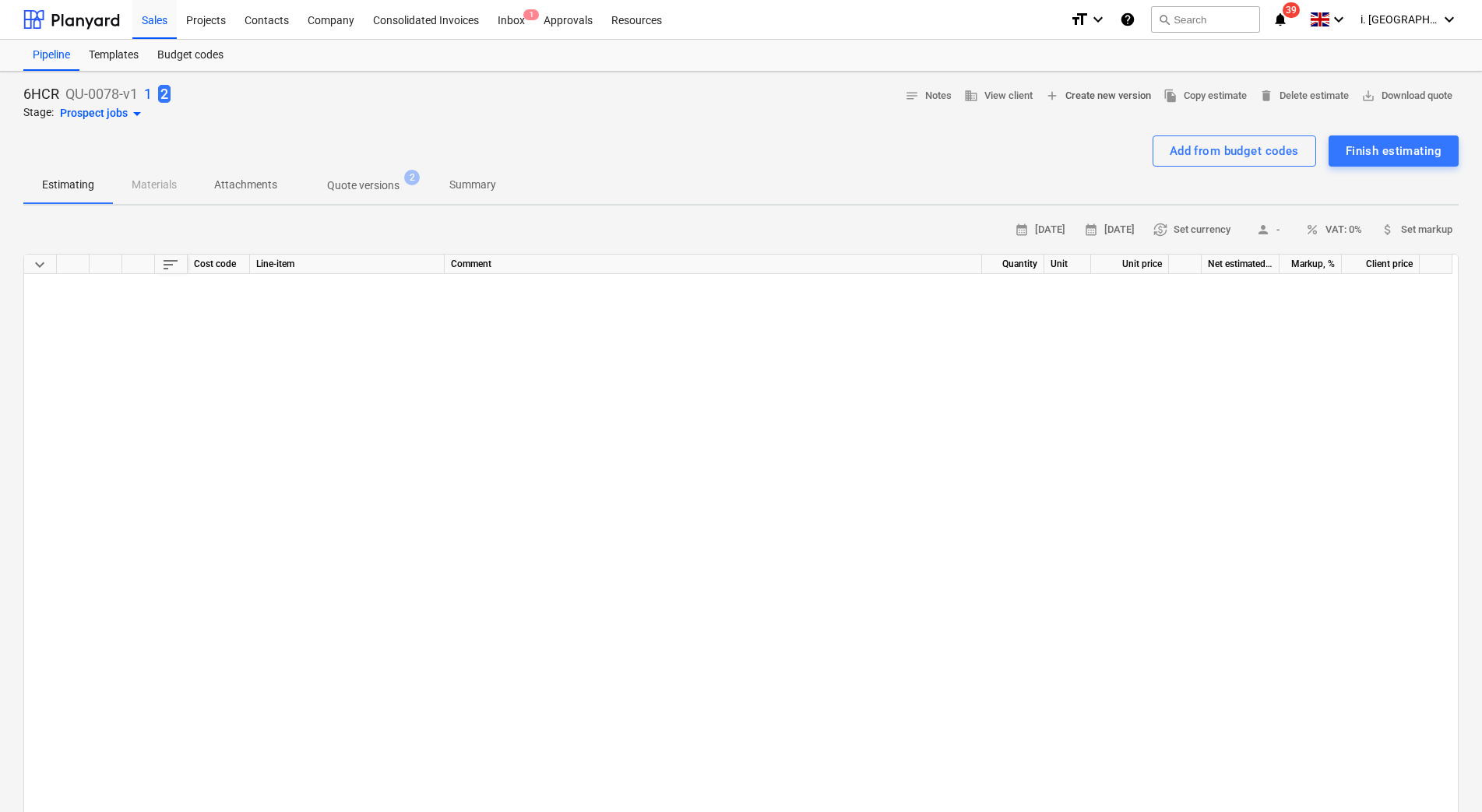
scroll to position [4503, 0]
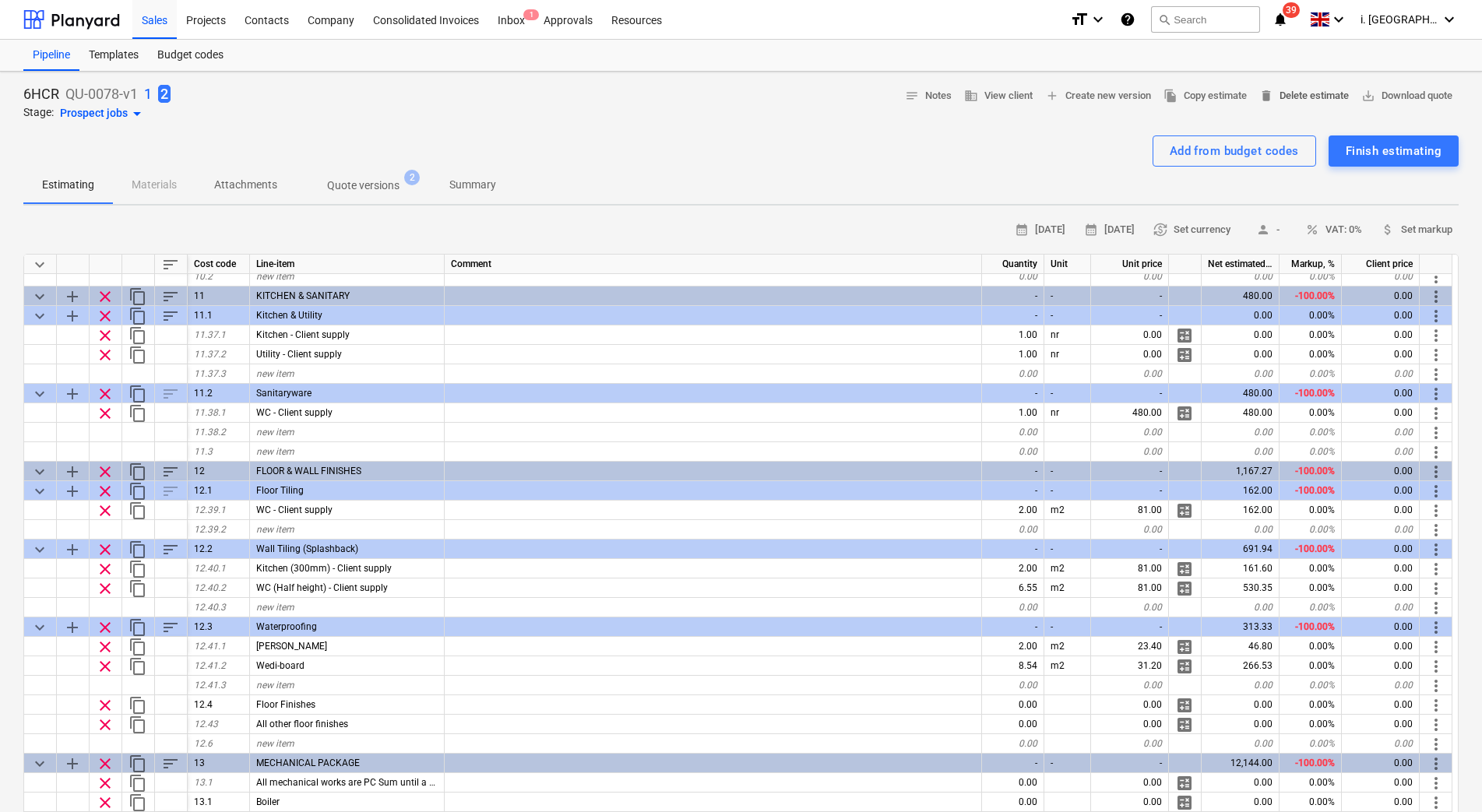
click at [1308, 97] on span "delete Delete estimate" at bounding box center [1304, 96] width 90 height 18
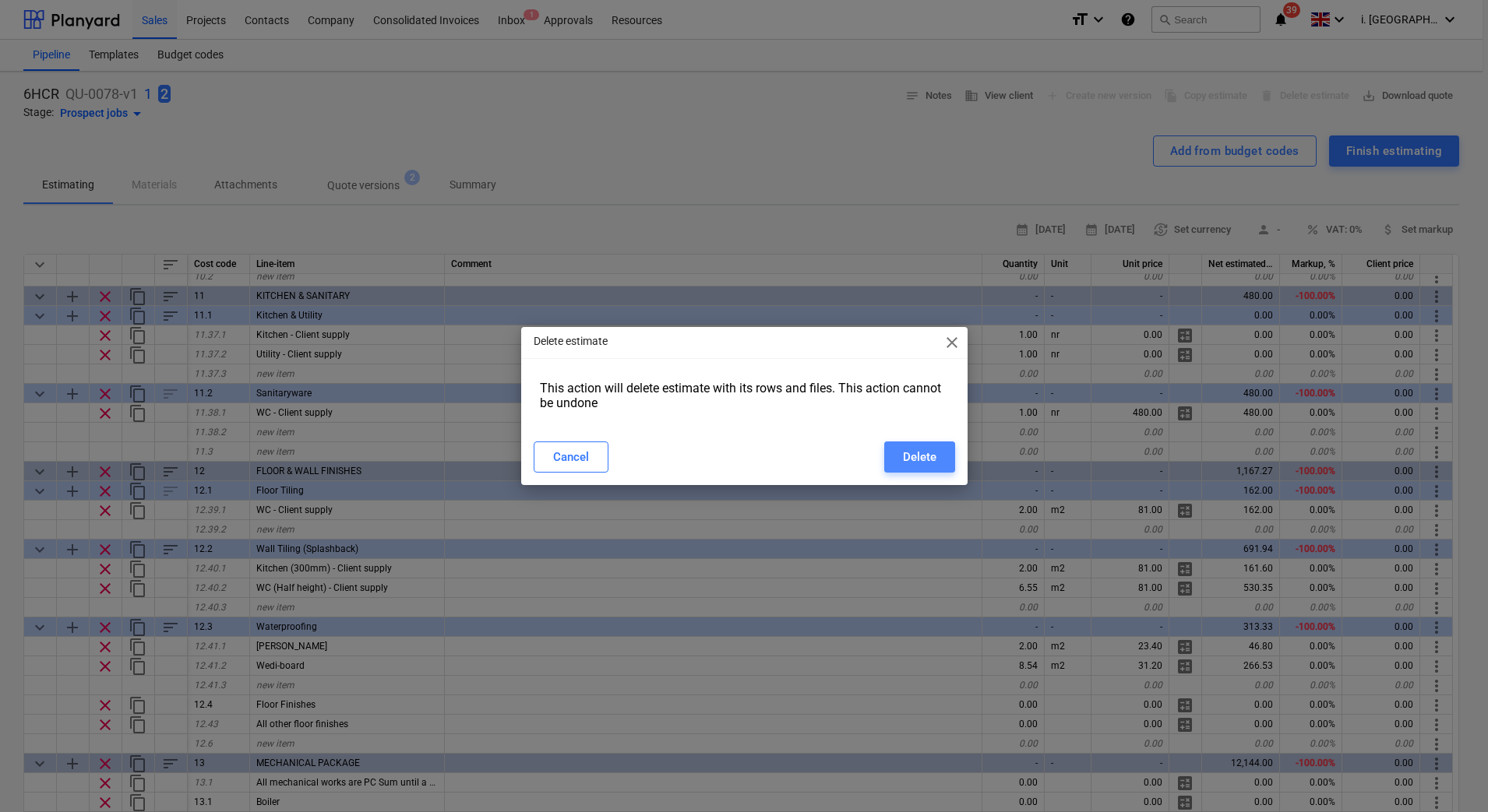
click at [891, 455] on button "Delete" at bounding box center [919, 457] width 71 height 31
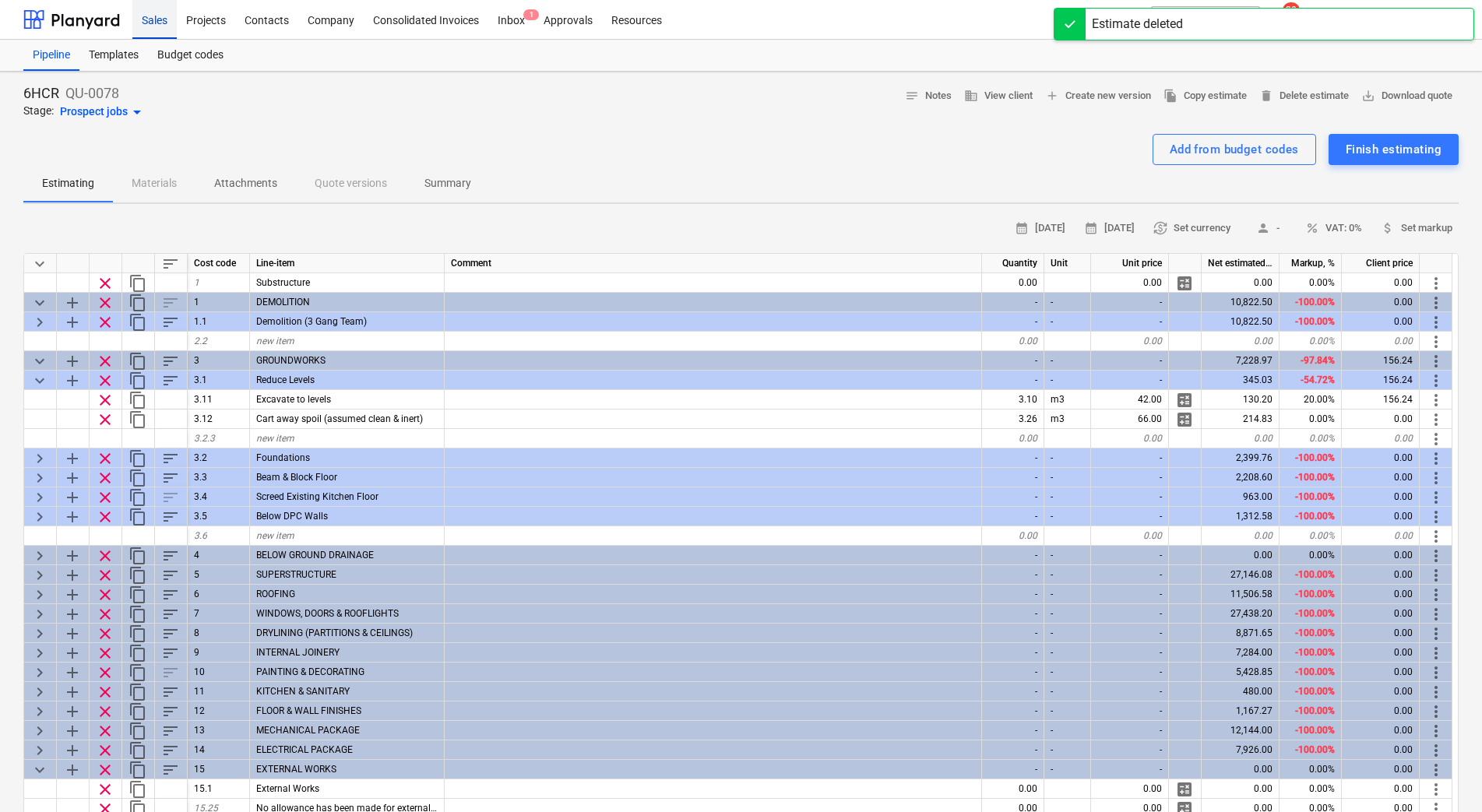
drag, startPoint x: 164, startPoint y: 17, endPoint x: 155, endPoint y: 33, distance: 18.4
click at [163, 17] on div "Sales" at bounding box center [154, 18] width 44 height 39
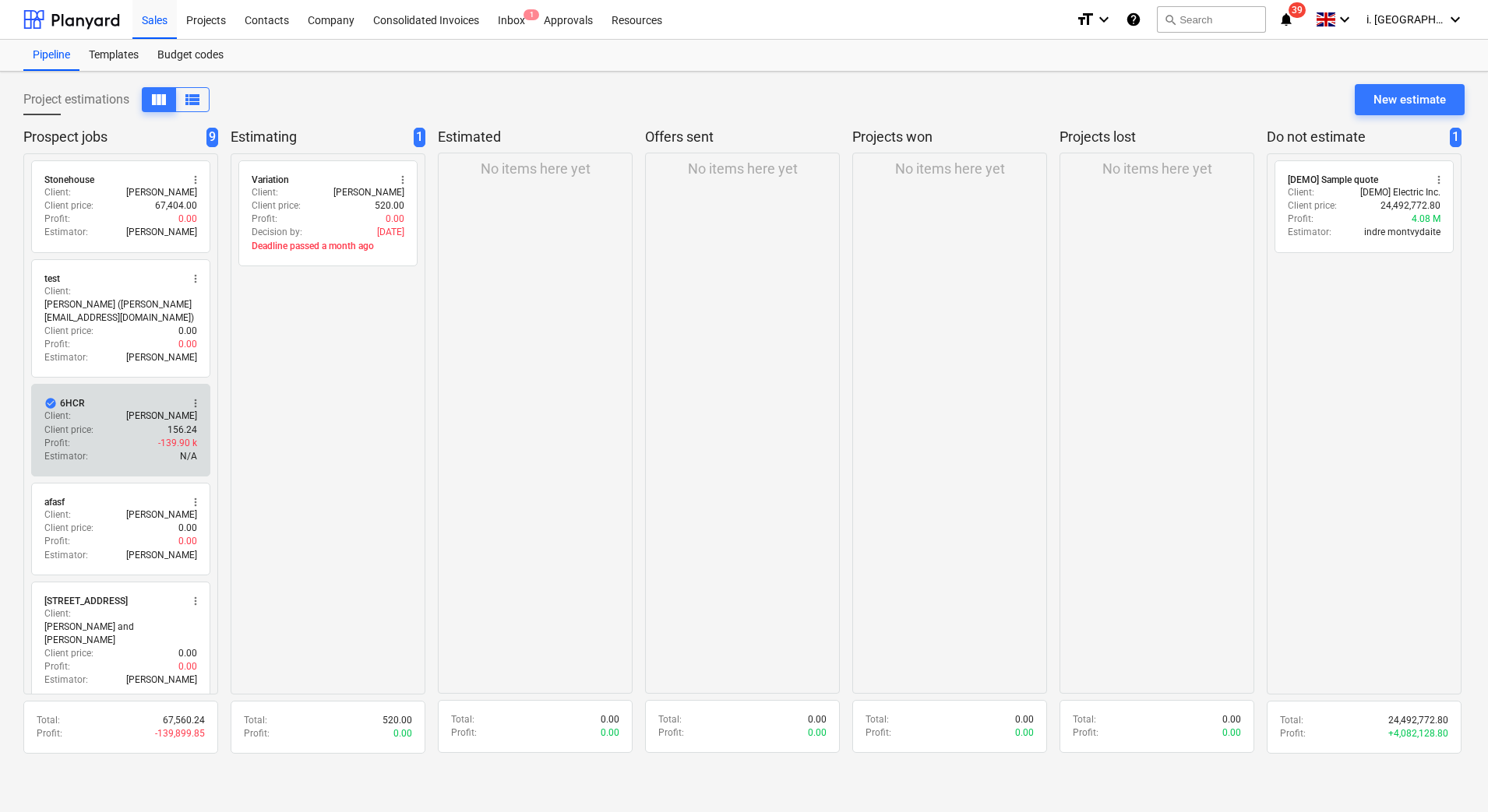
click at [134, 414] on div "Client : Jasmin" at bounding box center [120, 416] width 152 height 13
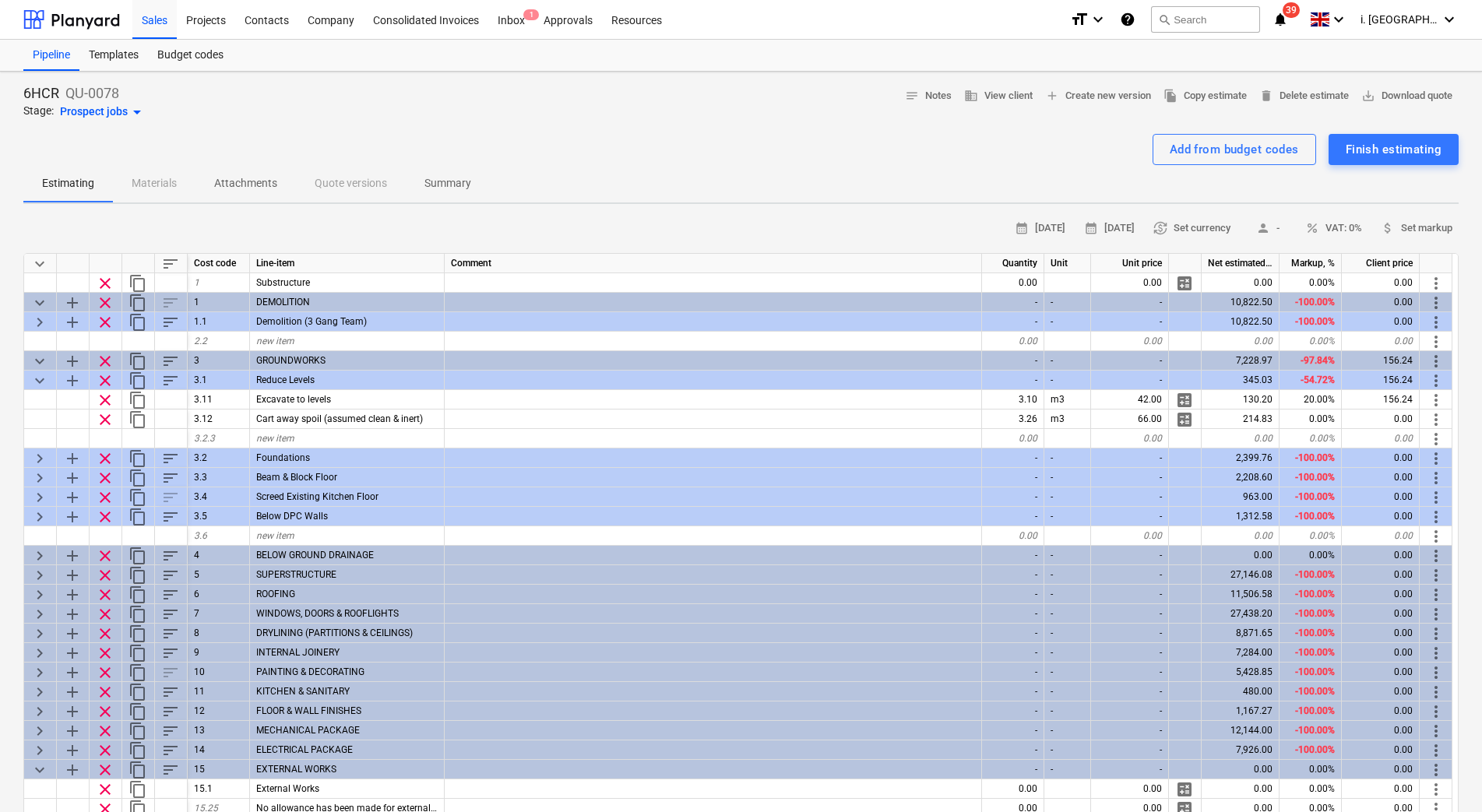
click at [454, 181] on p "Summary" at bounding box center [447, 184] width 47 height 17
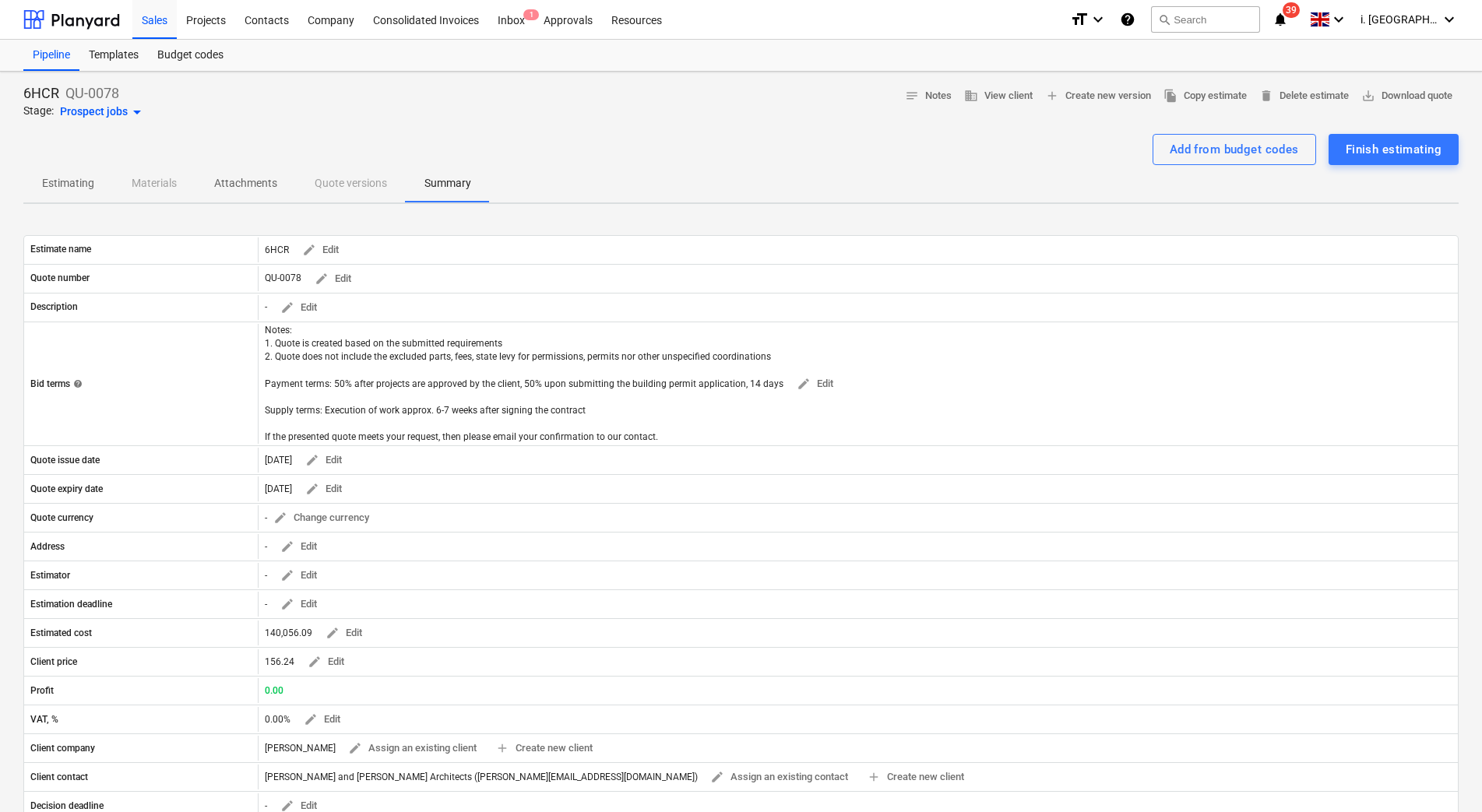
click at [53, 187] on p "Estimating" at bounding box center [68, 184] width 52 height 17
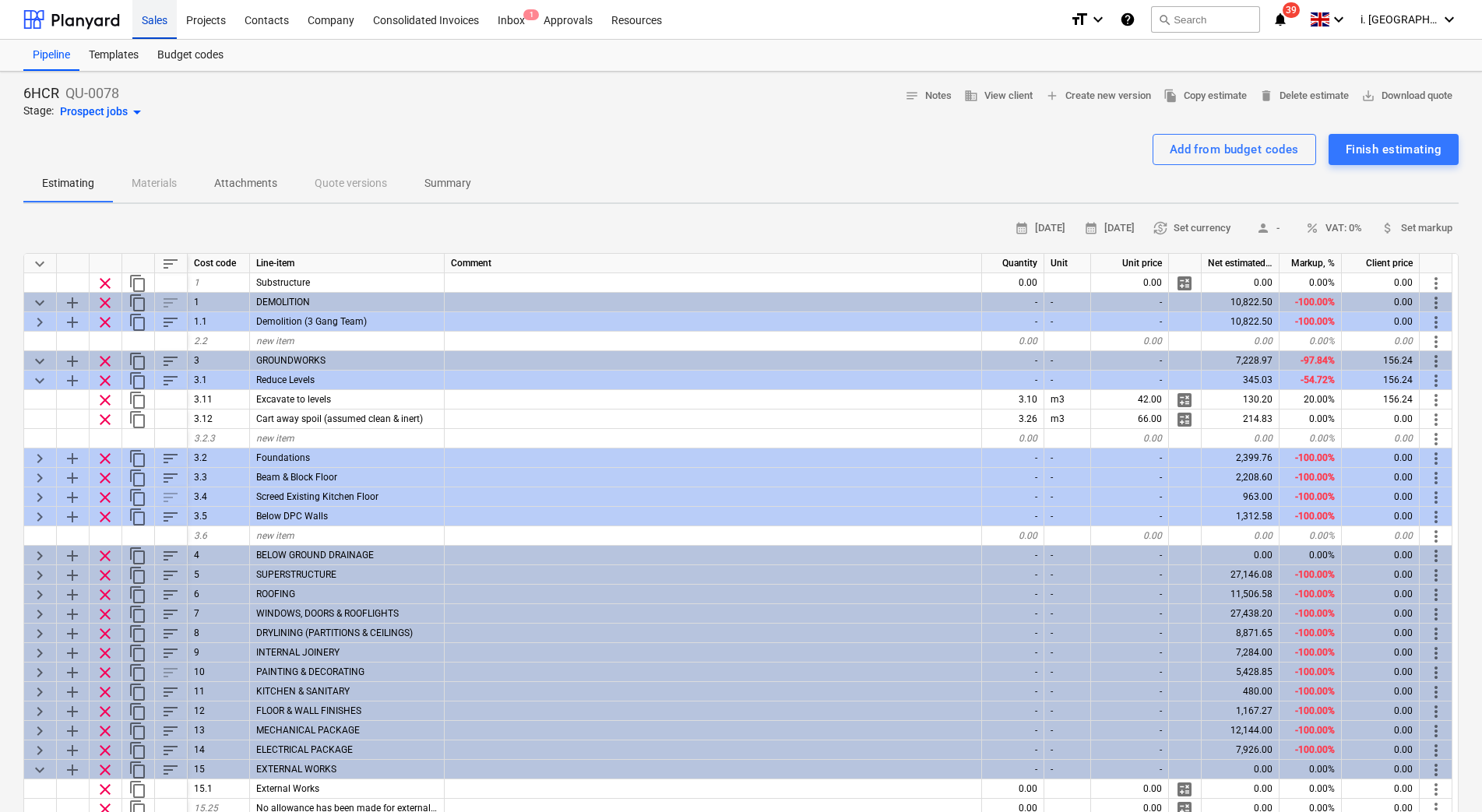
click at [152, 16] on div "Sales" at bounding box center [154, 18] width 44 height 39
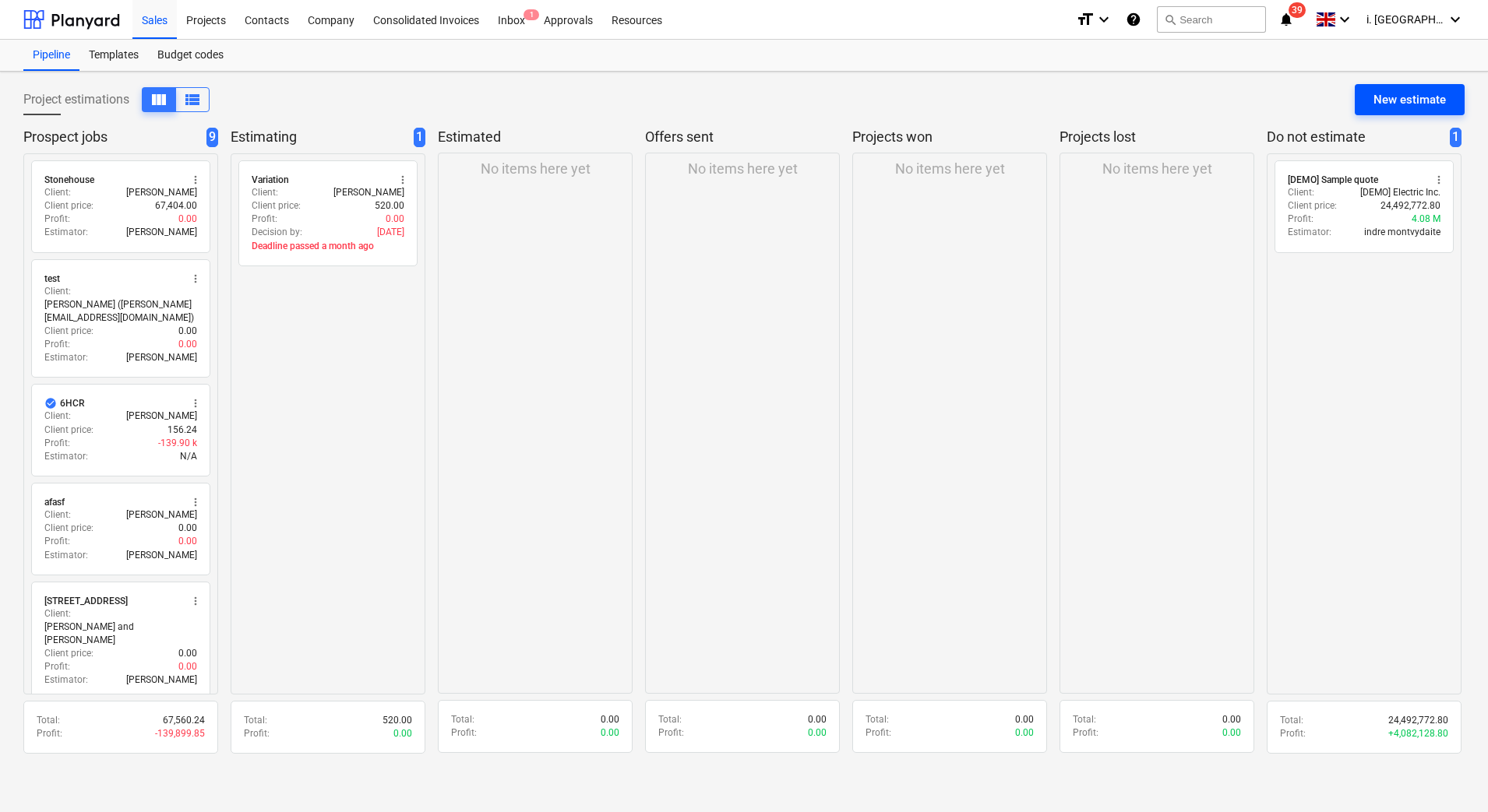
click at [1386, 96] on div "New estimate" at bounding box center [1409, 100] width 73 height 20
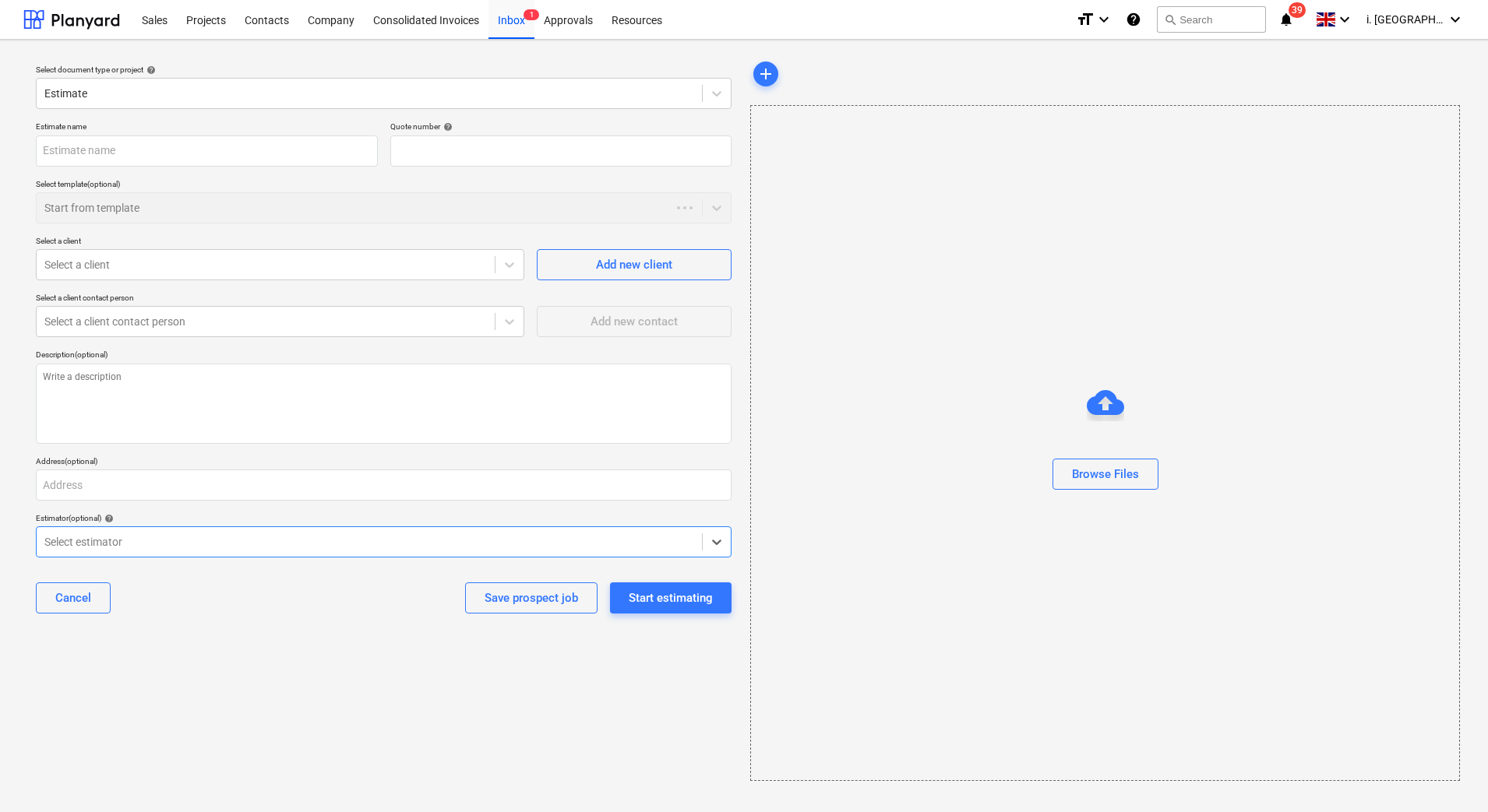
type input "QU-0086"
click at [226, 154] on input "text" at bounding box center [207, 151] width 341 height 31
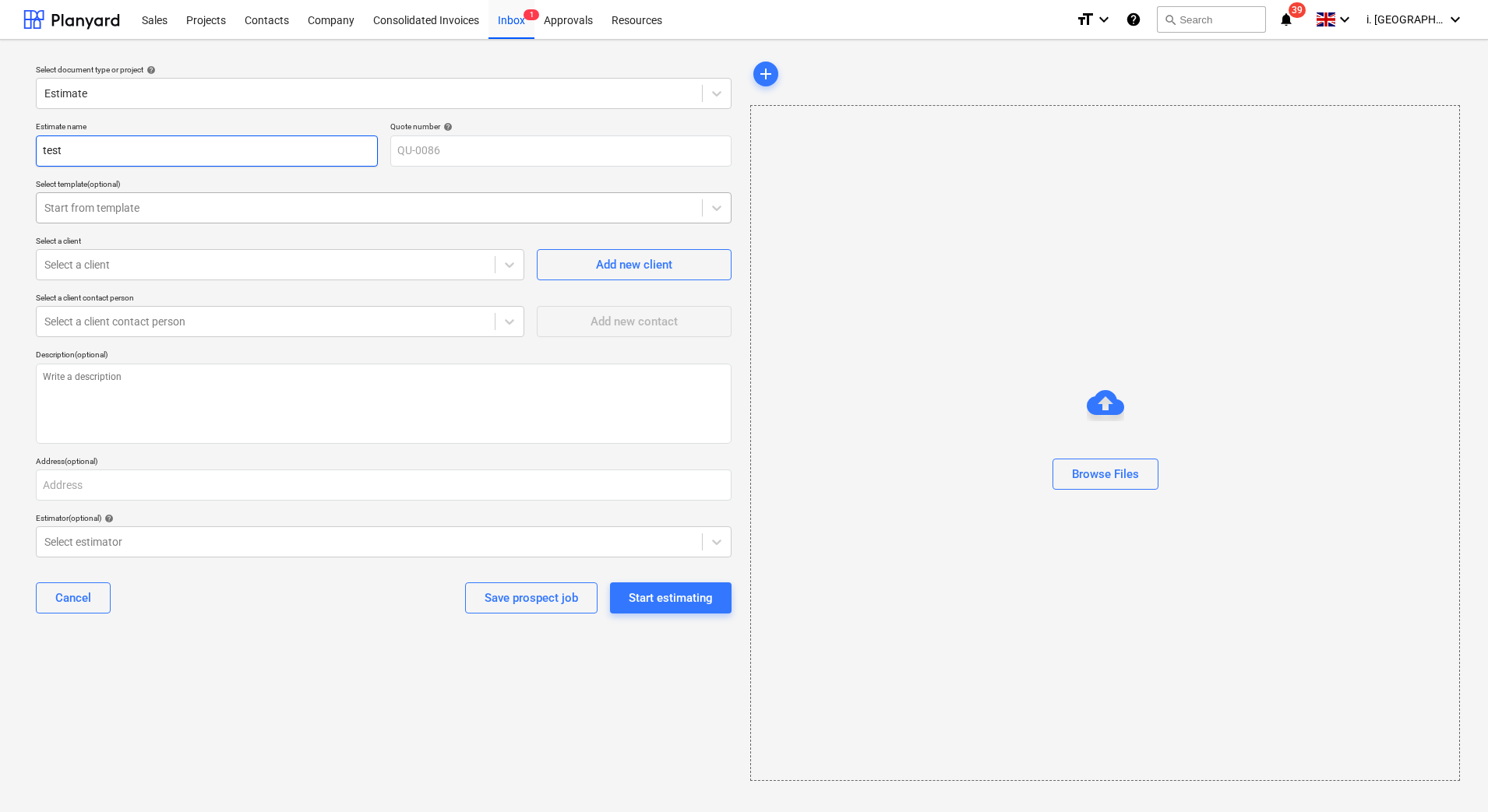
type input "test"
click at [257, 210] on div at bounding box center [369, 207] width 650 height 16
click at [290, 276] on div "Select a client" at bounding box center [280, 265] width 488 height 31
click at [274, 281] on div "Estimate name test Quote number help QU-0086 Select template (optional) Start f…" at bounding box center [383, 373] width 708 height 517
click at [272, 265] on div at bounding box center [265, 264] width 442 height 16
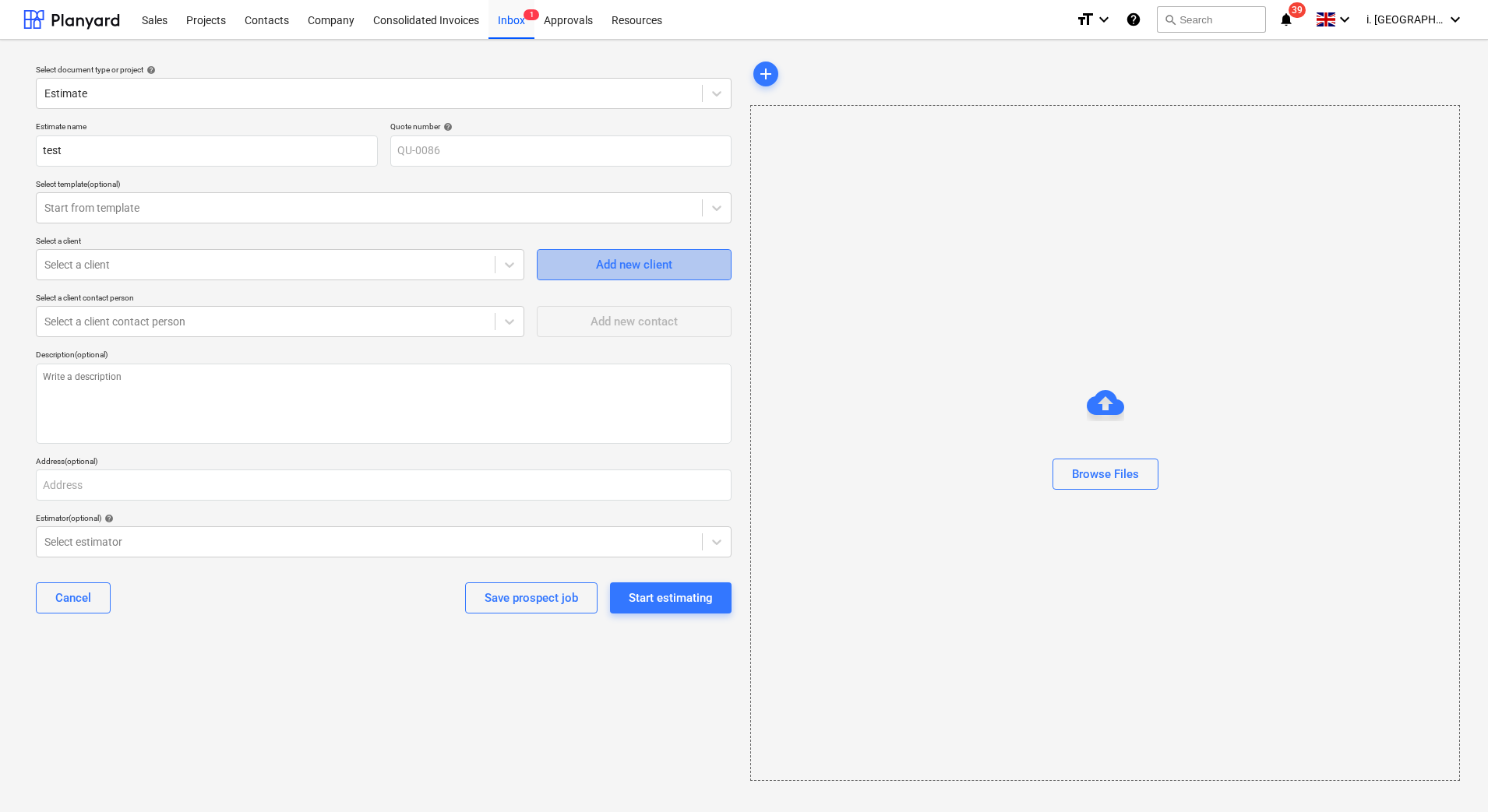
click at [649, 257] on div "Add new client" at bounding box center [633, 264] width 76 height 20
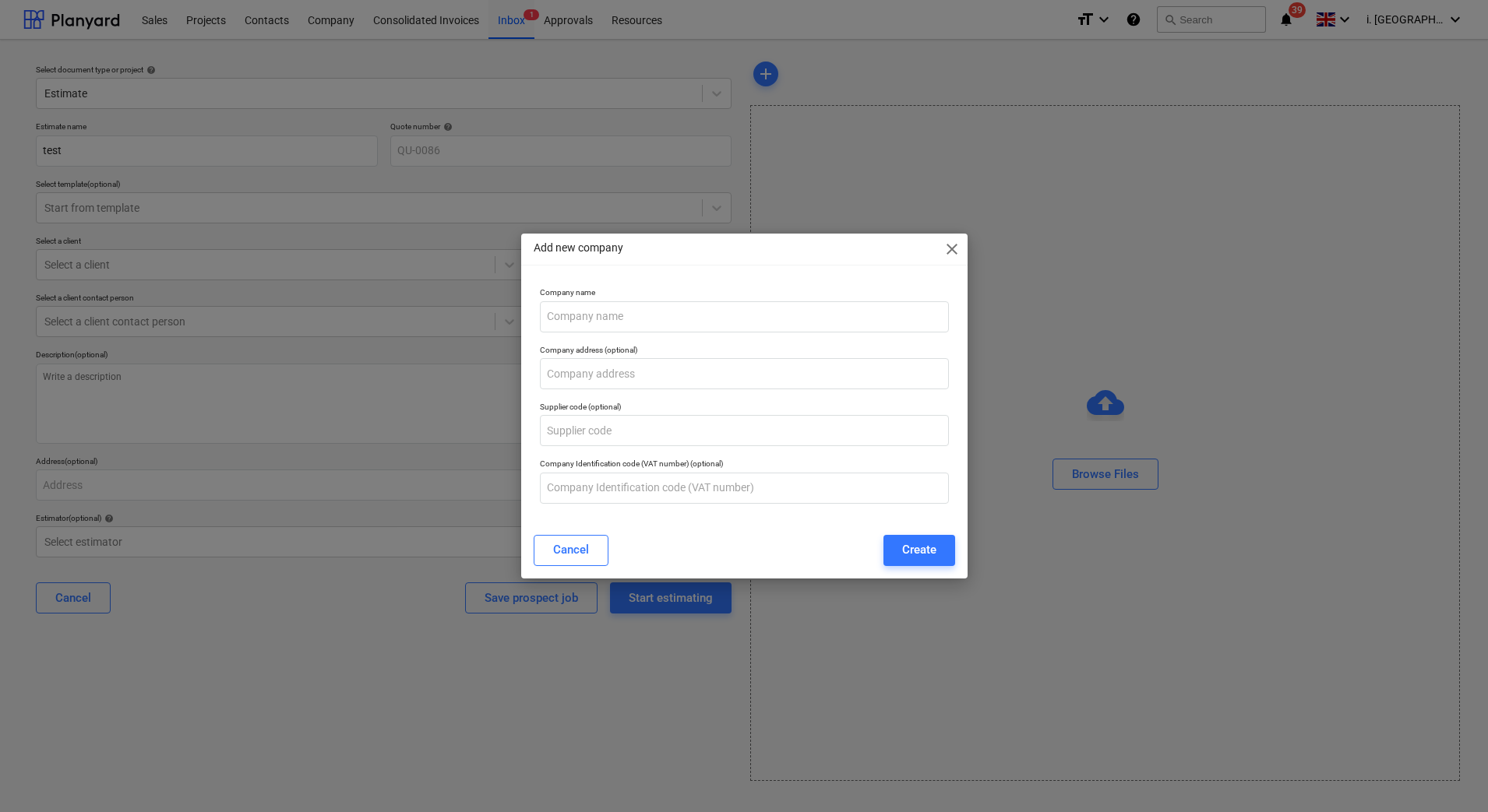
click at [957, 236] on div "Add new company close" at bounding box center [744, 250] width 446 height 31
drag, startPoint x: 952, startPoint y: 251, endPoint x: 442, endPoint y: 250, distance: 510.0
click at [952, 250] on span "close" at bounding box center [952, 249] width 18 height 18
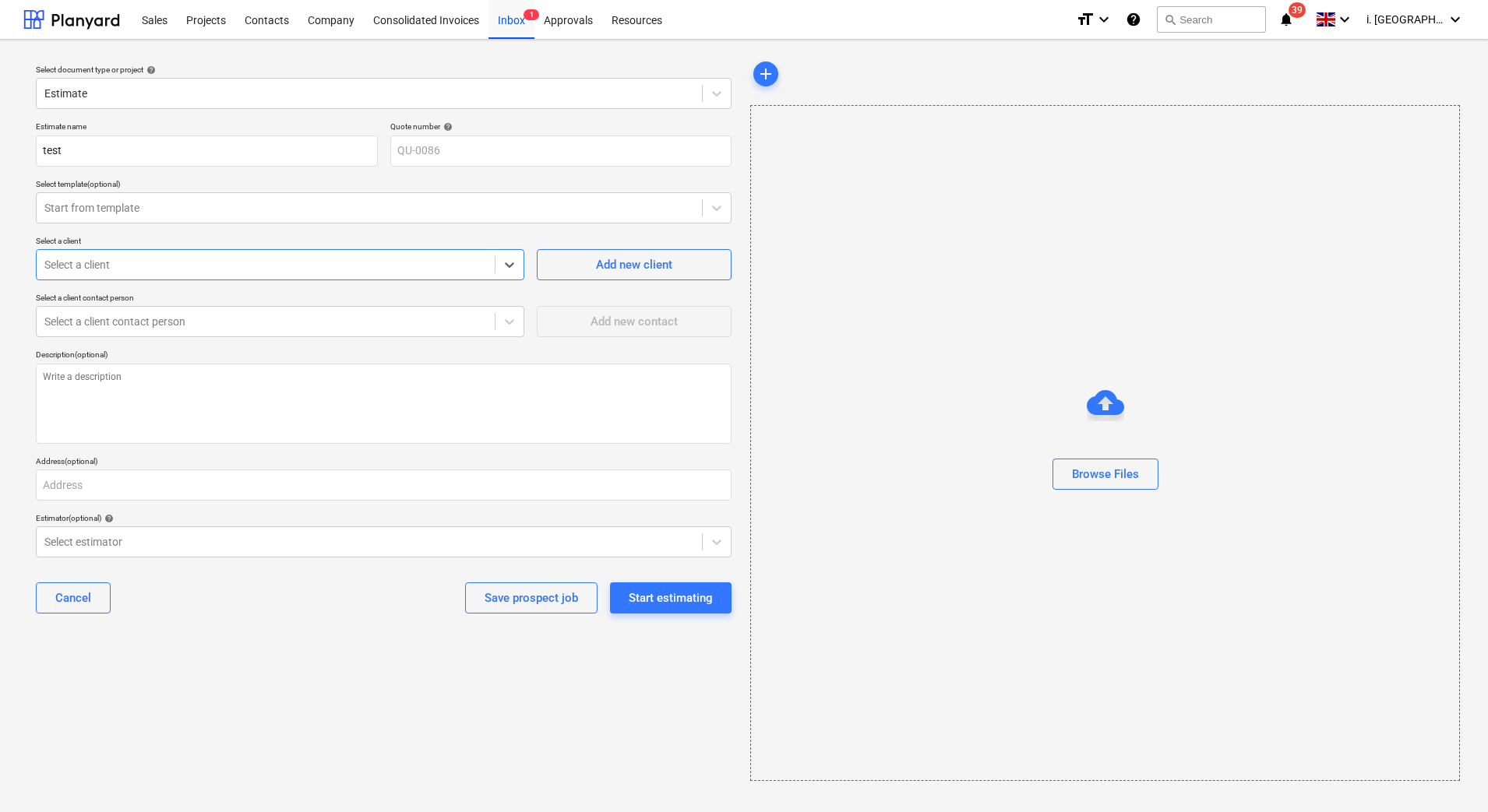
click at [281, 254] on div "Select a client" at bounding box center [265, 265] width 458 height 22
type input "6"
type input "jas"
drag, startPoint x: 234, startPoint y: 322, endPoint x: 275, endPoint y: 339, distance: 44.4
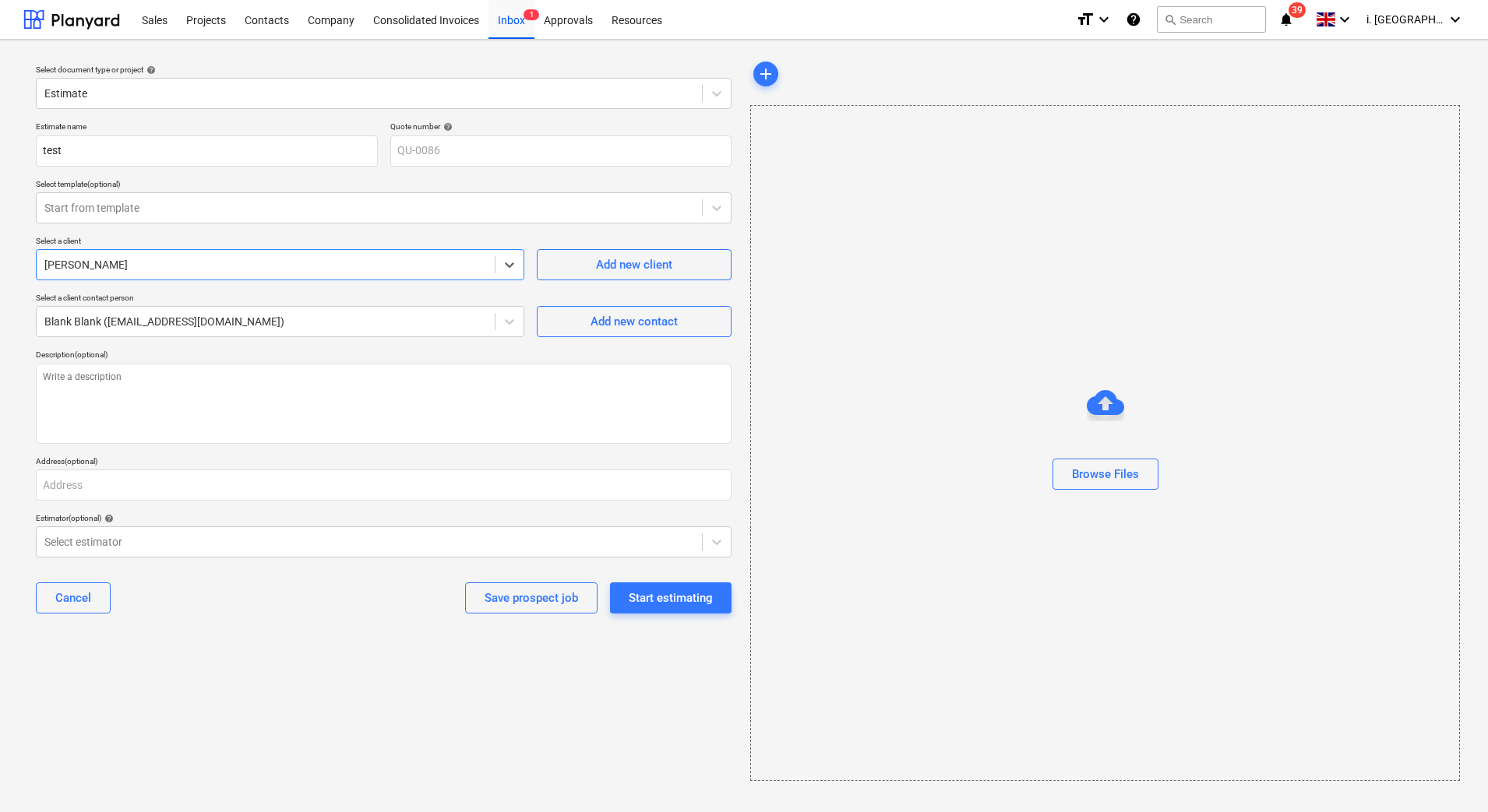
click at [235, 322] on div at bounding box center [265, 321] width 442 height 16
click at [316, 516] on div "Estimator (optional) help" at bounding box center [384, 517] width 696 height 10
click at [310, 552] on div "Select estimator" at bounding box center [369, 542] width 666 height 22
click at [338, 484] on input "text" at bounding box center [384, 485] width 696 height 31
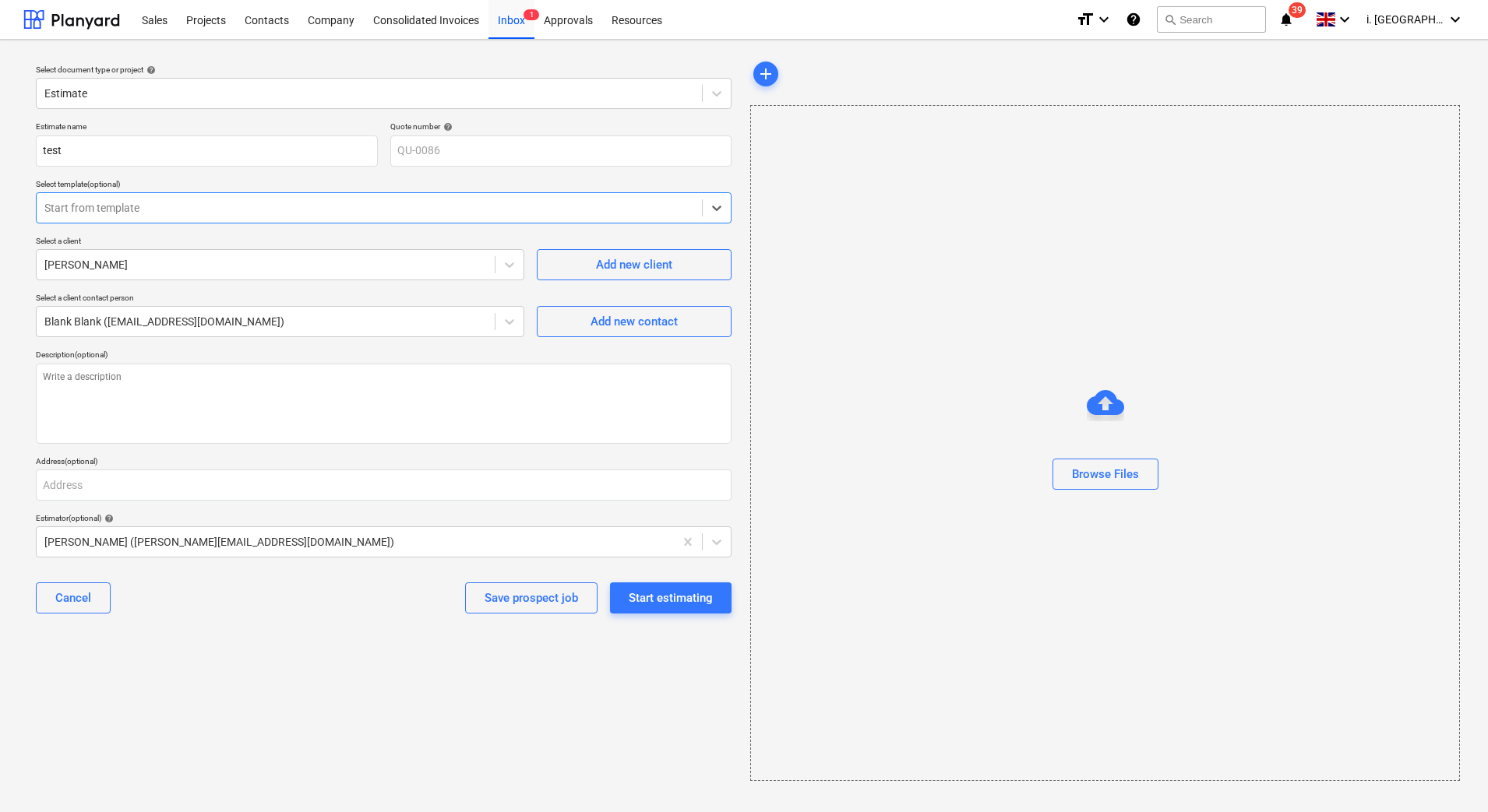
click at [290, 197] on div "Start from template" at bounding box center [369, 208] width 666 height 22
type input "test"
click at [255, 542] on div at bounding box center [354, 541] width 621 height 16
click at [325, 505] on div "Estimate name test Quote number help QU-0086 Select template (optional) Start f…" at bounding box center [383, 373] width 708 height 517
drag, startPoint x: 348, startPoint y: 684, endPoint x: 369, endPoint y: 669, distance: 25.8
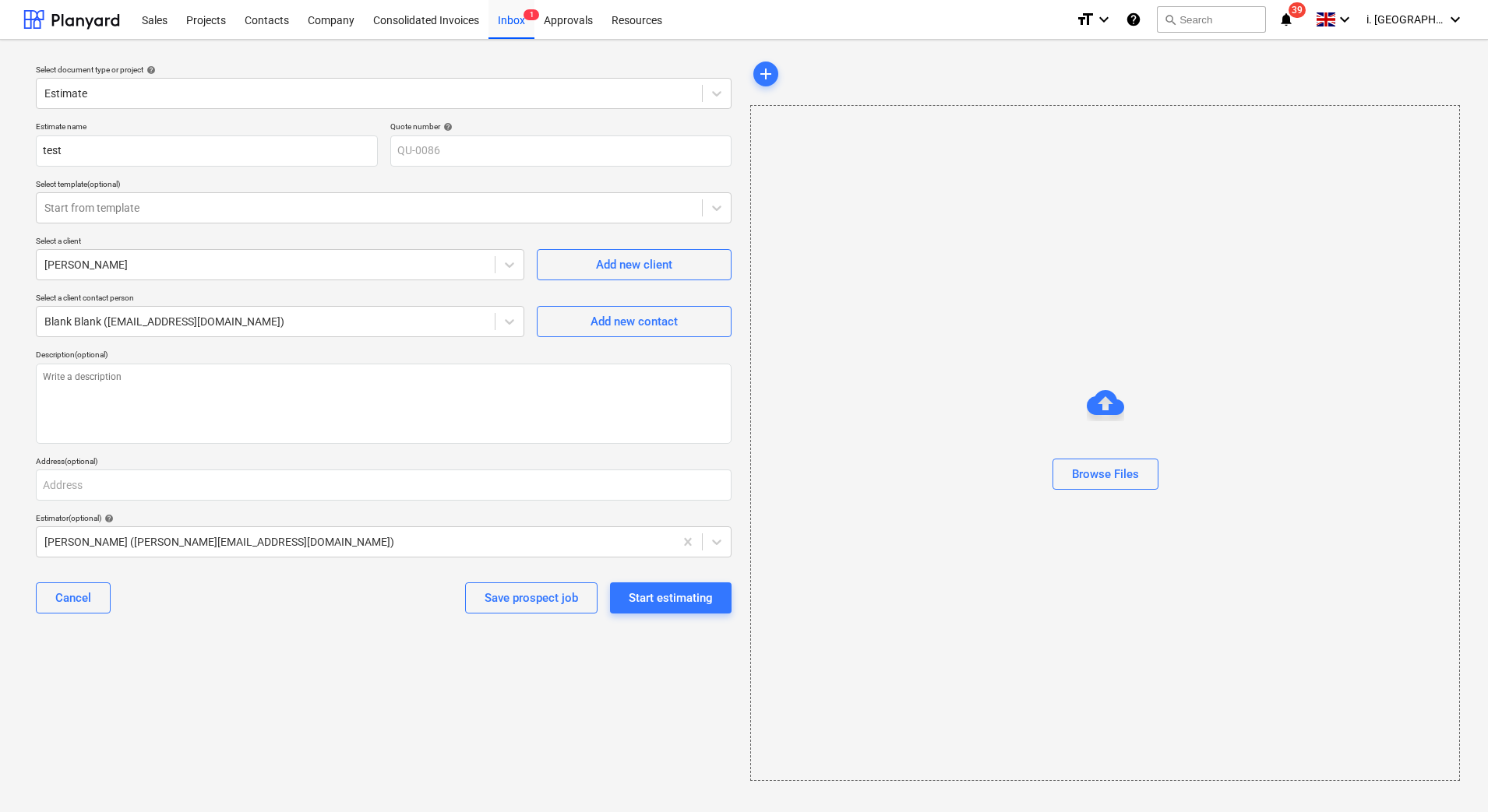
click at [369, 669] on div "Select document type or project help Estimate Estimate name test Quote number h…" at bounding box center [383, 419] width 721 height 735
click at [707, 595] on div "Start estimating" at bounding box center [671, 598] width 84 height 20
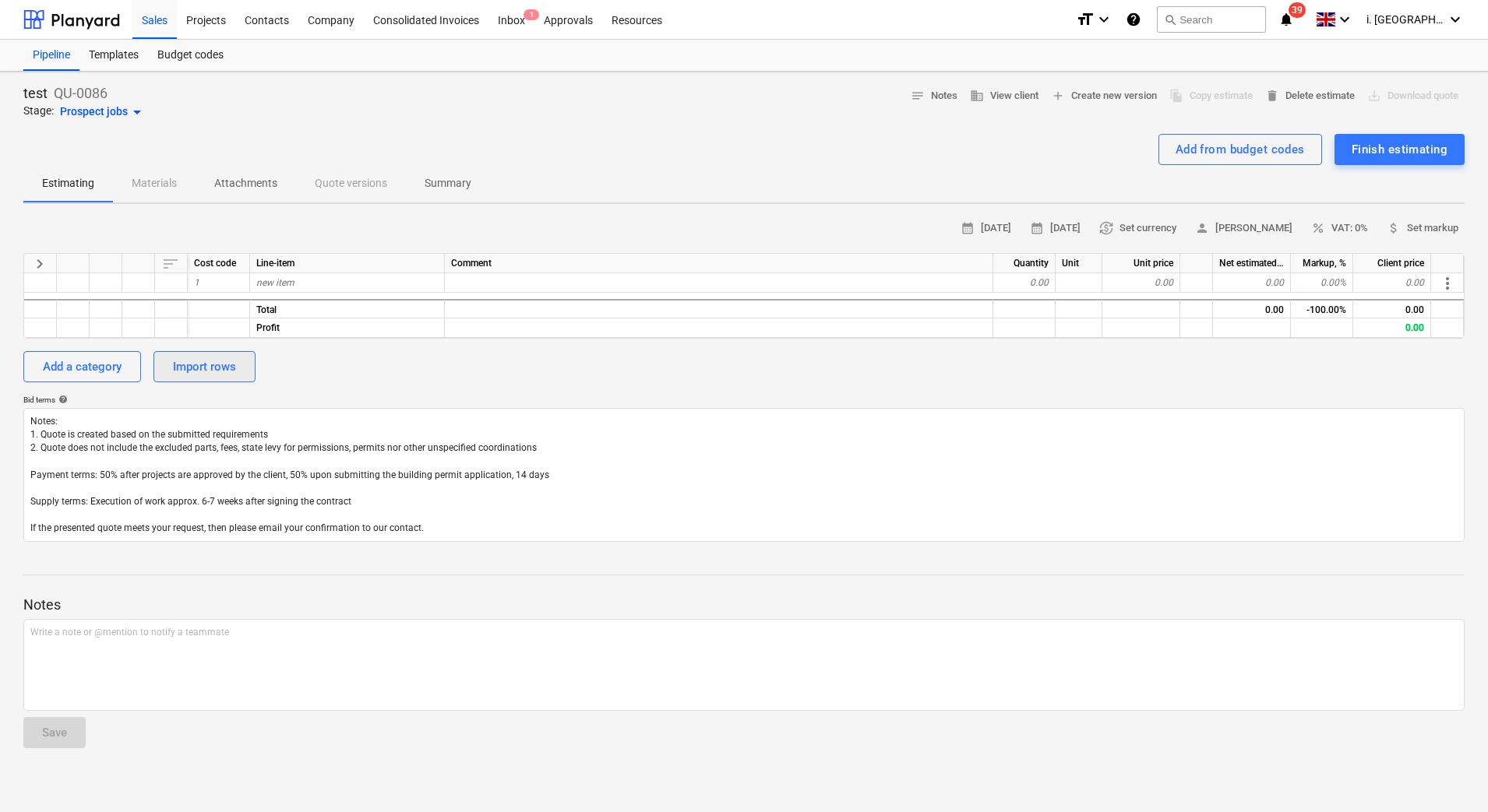
click at [223, 359] on div "Import rows" at bounding box center [204, 367] width 63 height 20
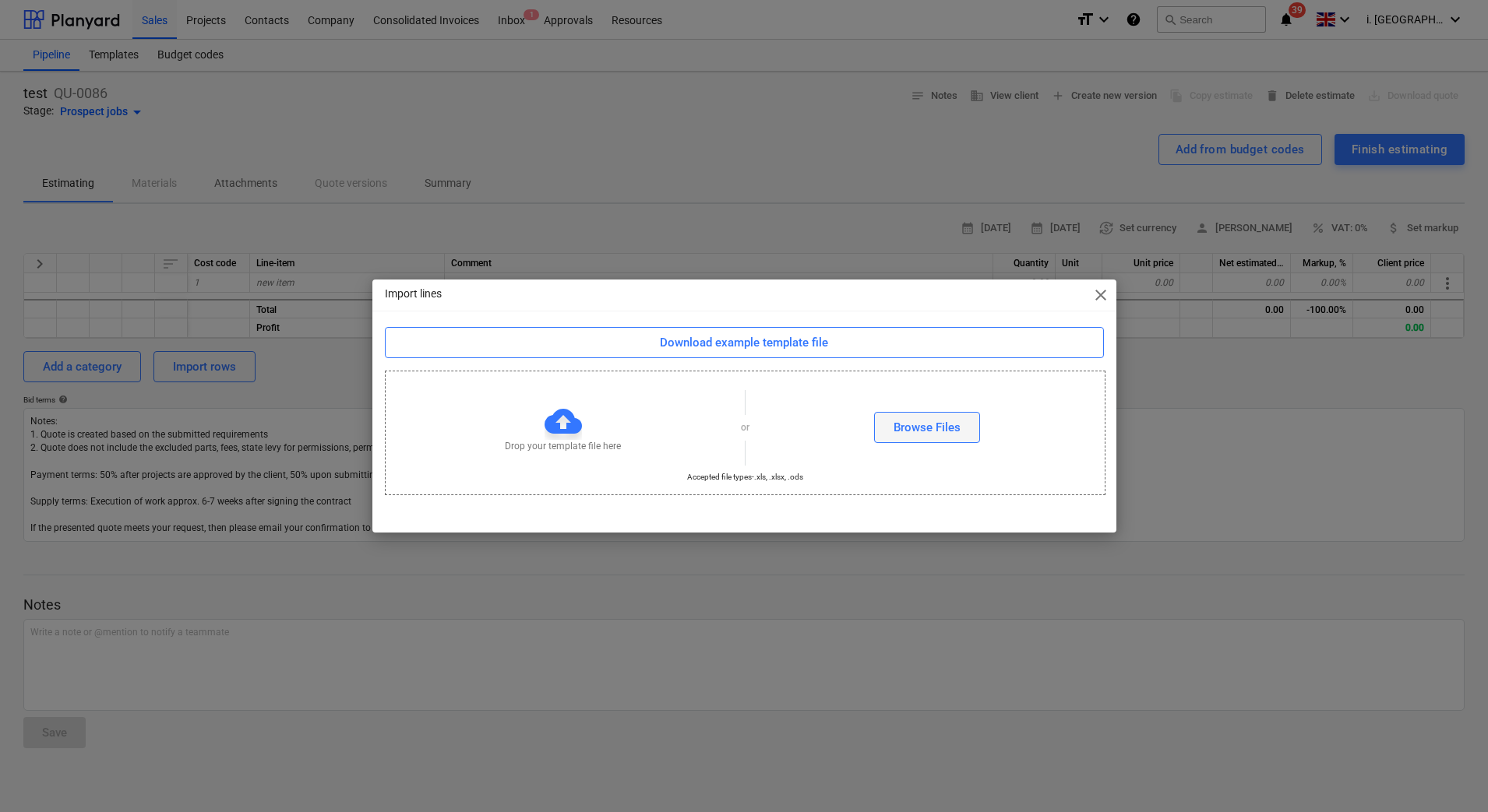
click at [923, 428] on div "Browse Files" at bounding box center [926, 428] width 67 height 20
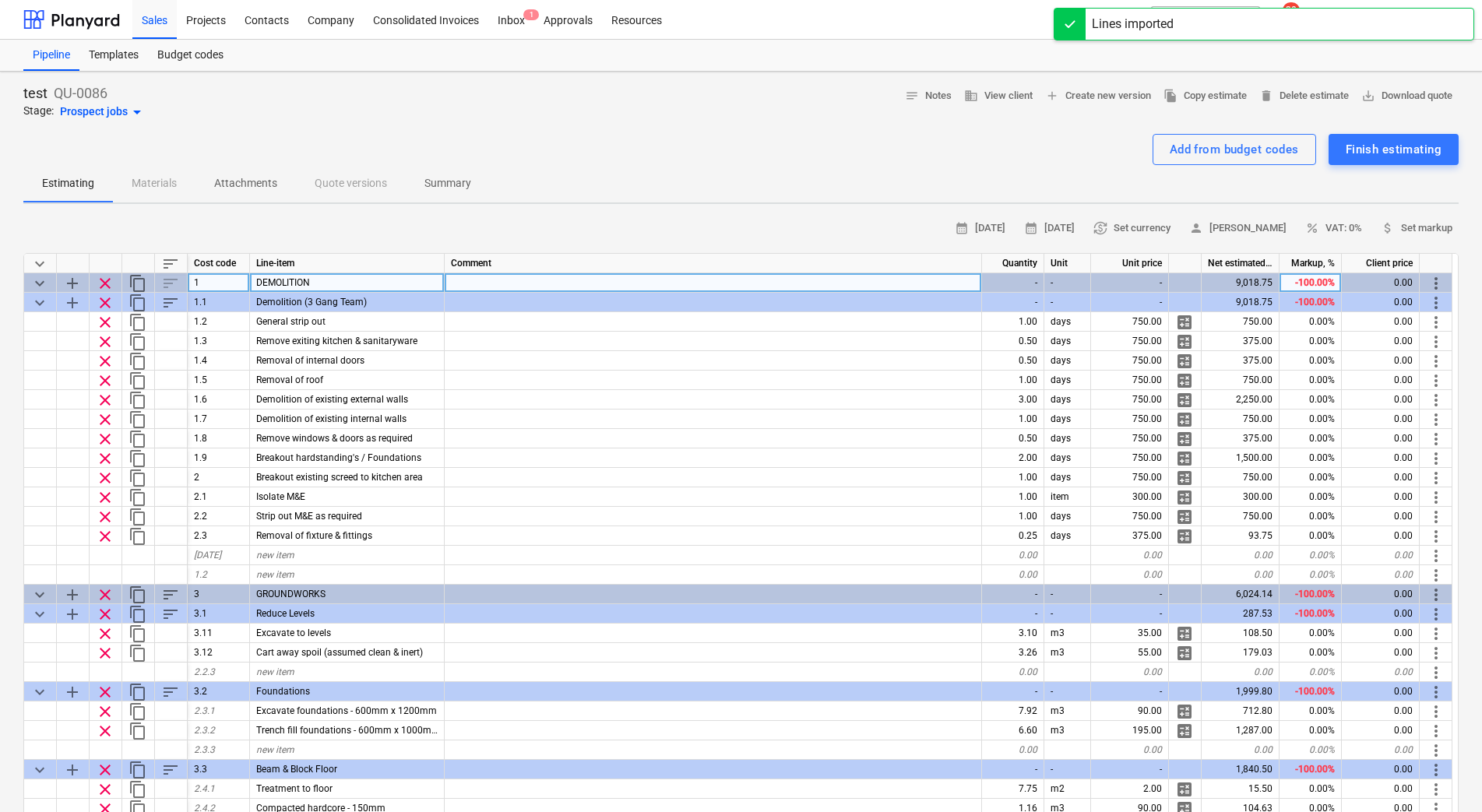
click at [1317, 284] on div "-100.00%" at bounding box center [1310, 283] width 62 height 19
type input "20"
click at [914, 163] on div "Add from budget codes Finish estimating" at bounding box center [741, 150] width 1435 height 31
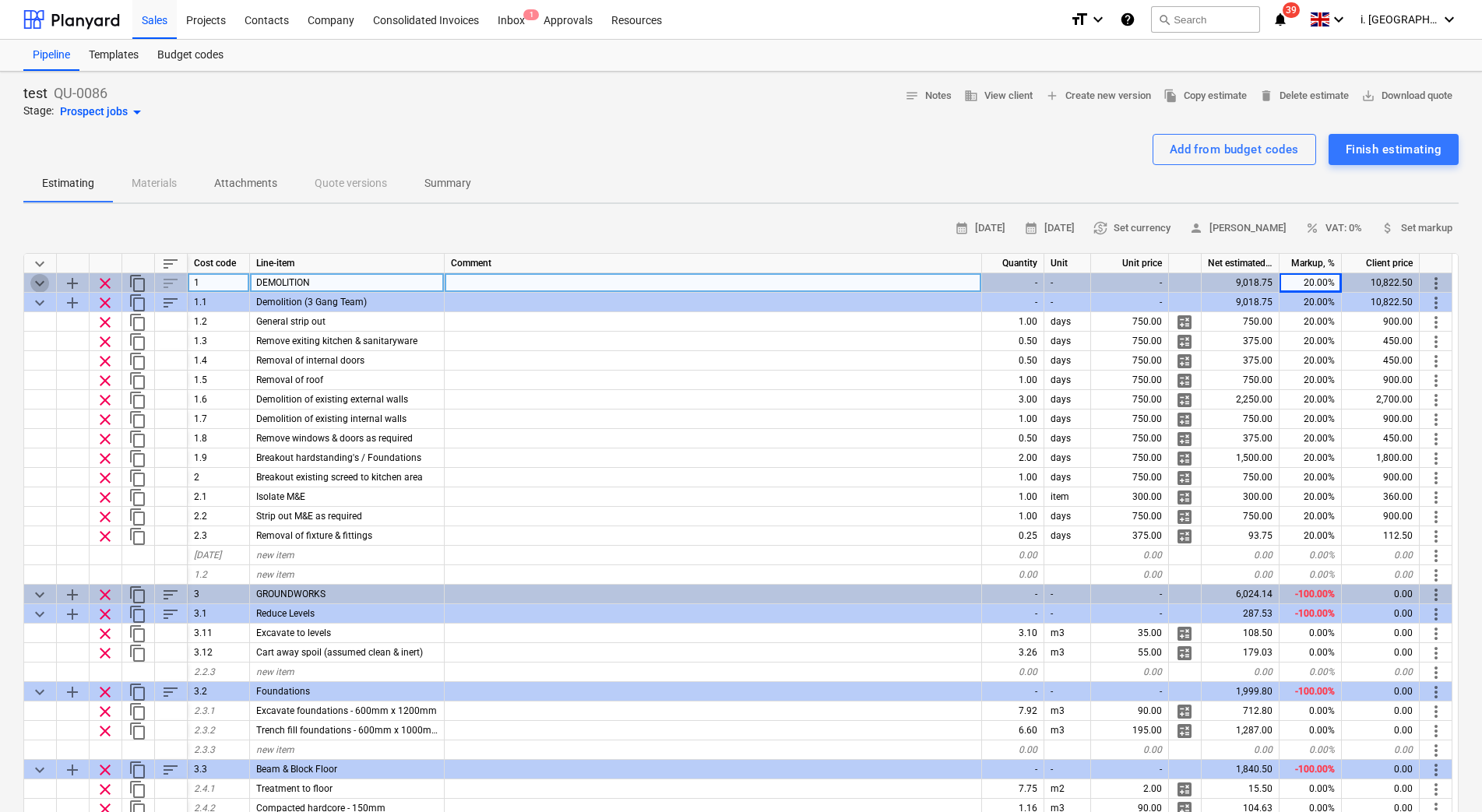
click at [39, 277] on span "keyboard_arrow_down" at bounding box center [39, 284] width 18 height 18
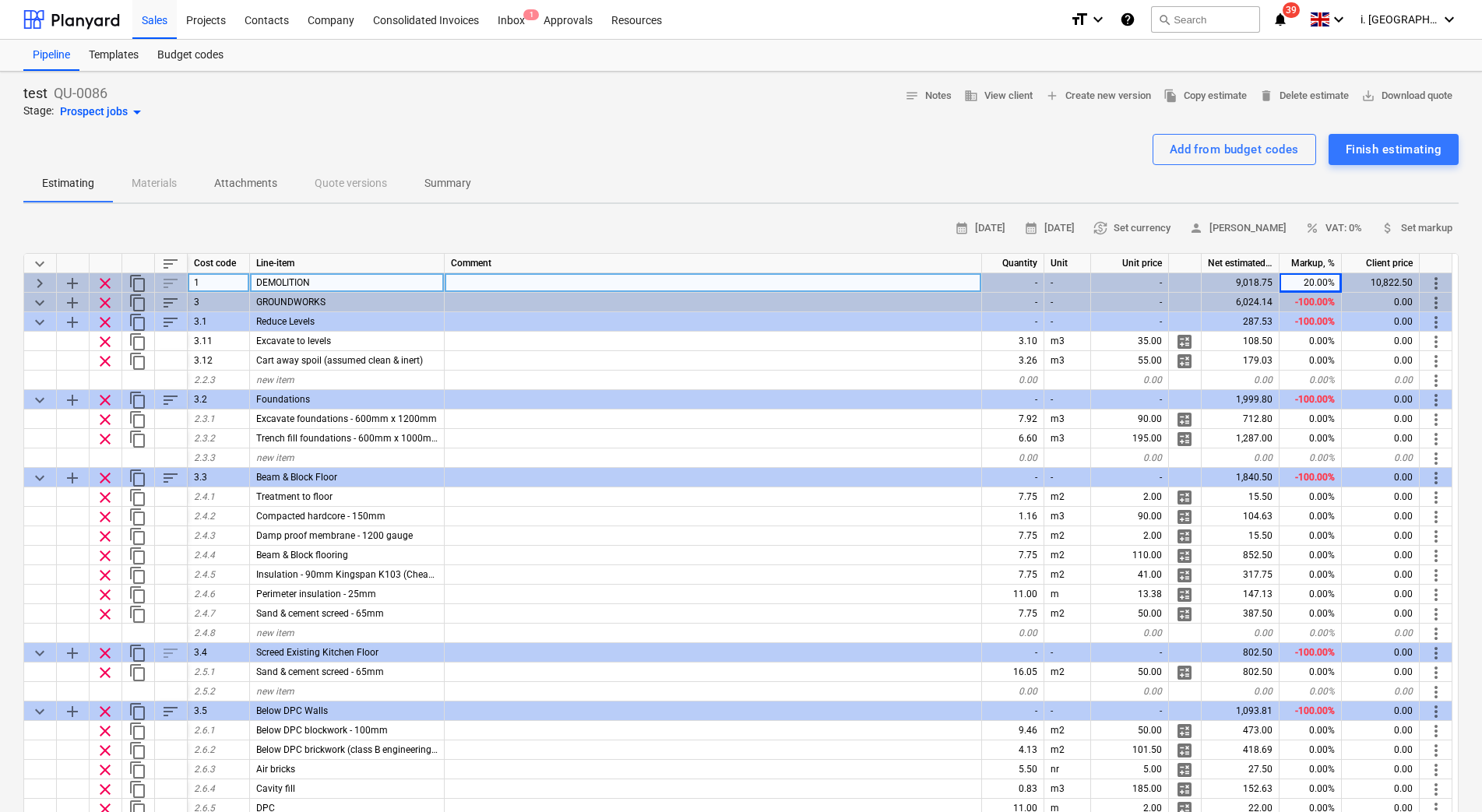
click at [39, 260] on span "keyboard_arrow_down" at bounding box center [39, 263] width 18 height 18
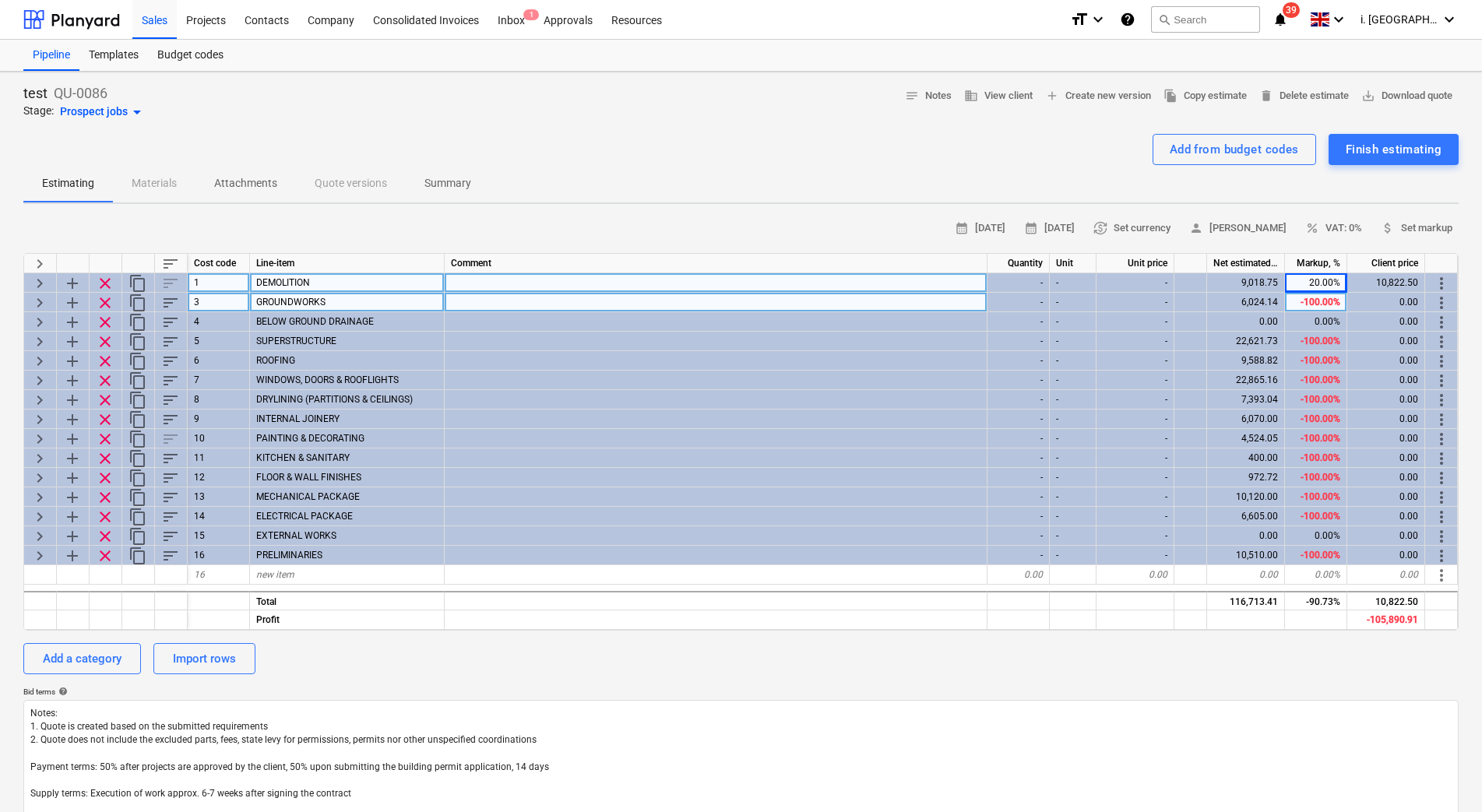
click at [1307, 306] on div "-100.00%" at bounding box center [1316, 302] width 62 height 19
type input "20"
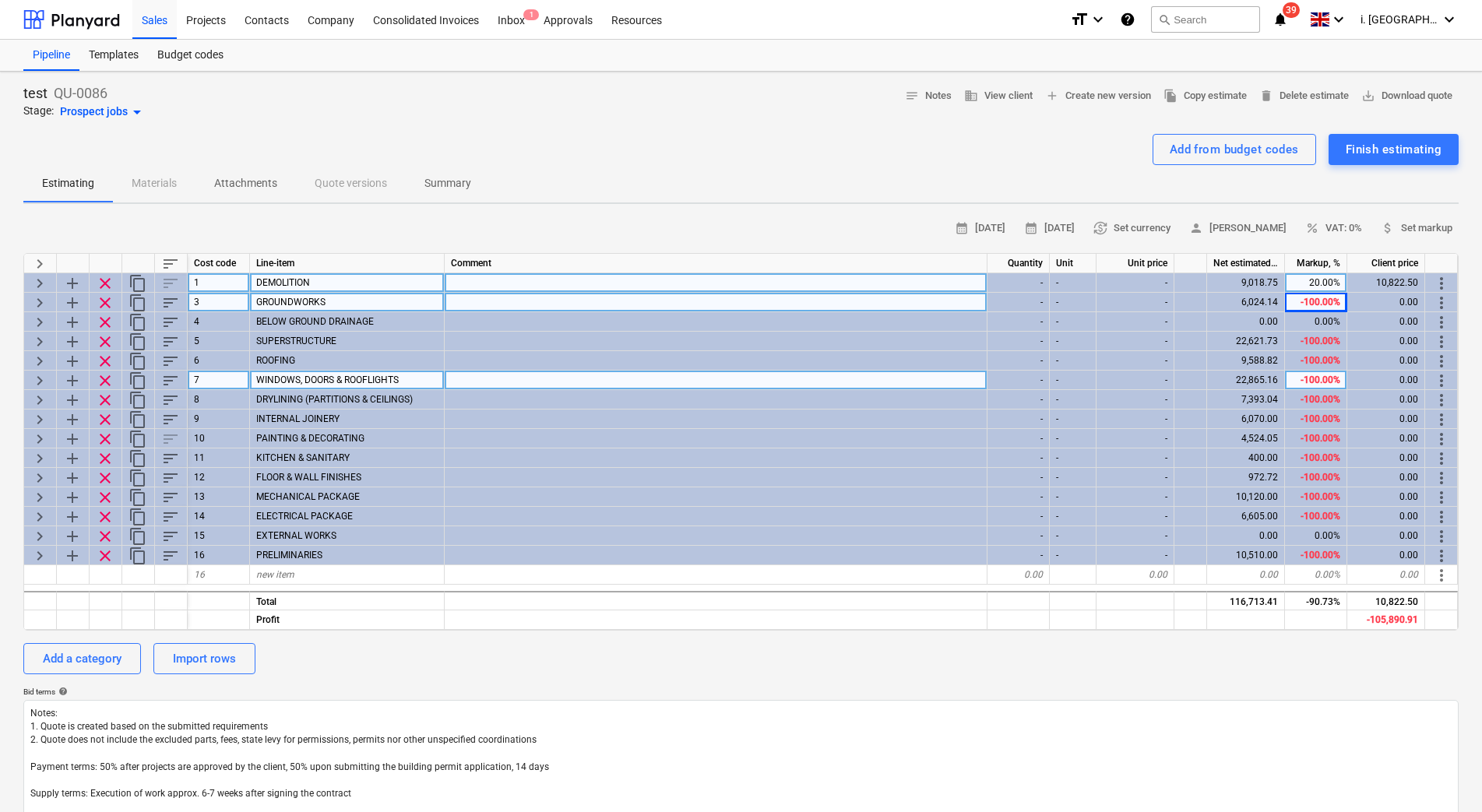
click at [1286, 380] on div "-100.00%" at bounding box center [1316, 380] width 62 height 19
click at [1307, 295] on div "20.00%" at bounding box center [1316, 302] width 62 height 19
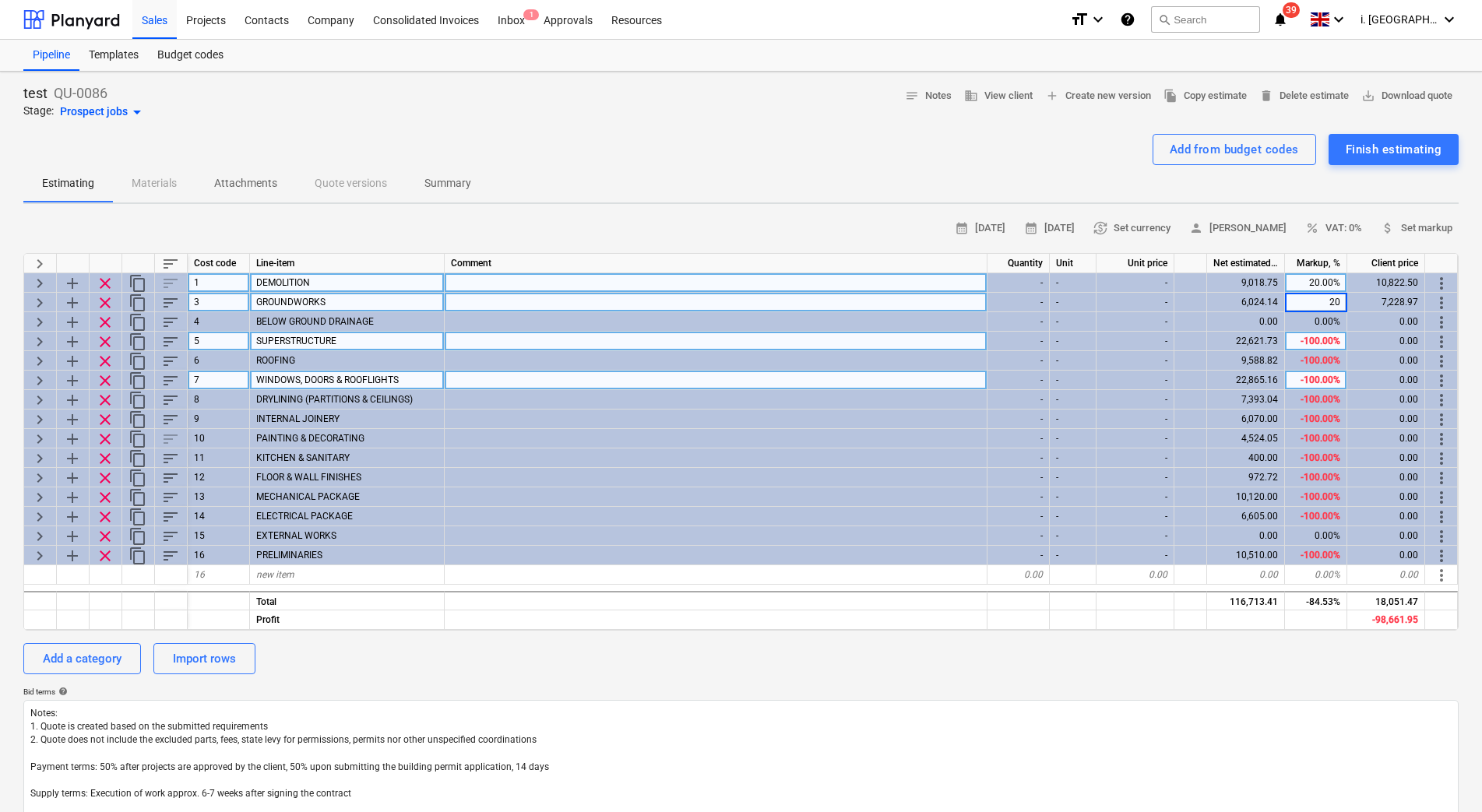
click at [1327, 349] on div "-100.00%" at bounding box center [1316, 340] width 62 height 19
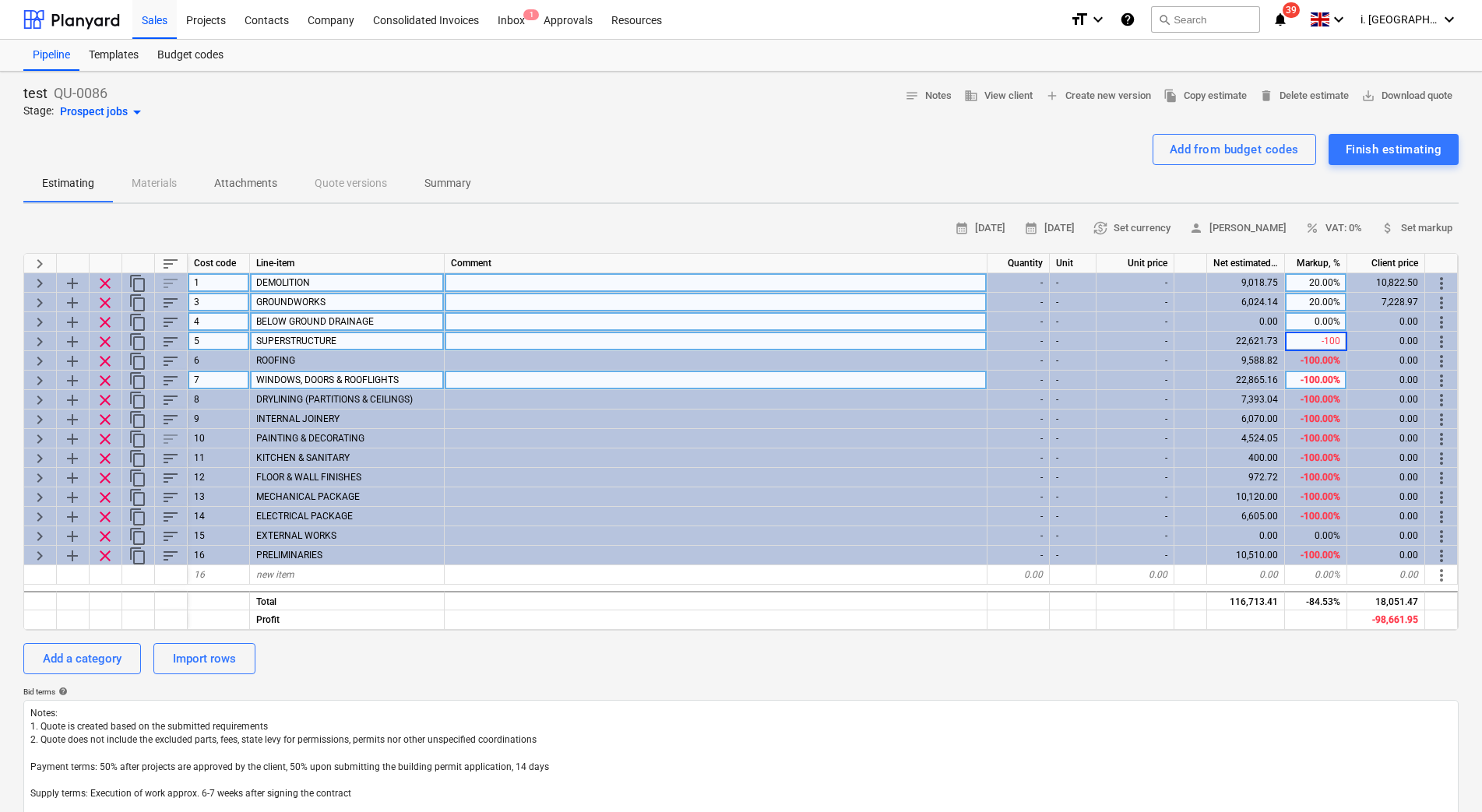
type input "20"
click at [1324, 315] on div "0.00%" at bounding box center [1316, 321] width 62 height 19
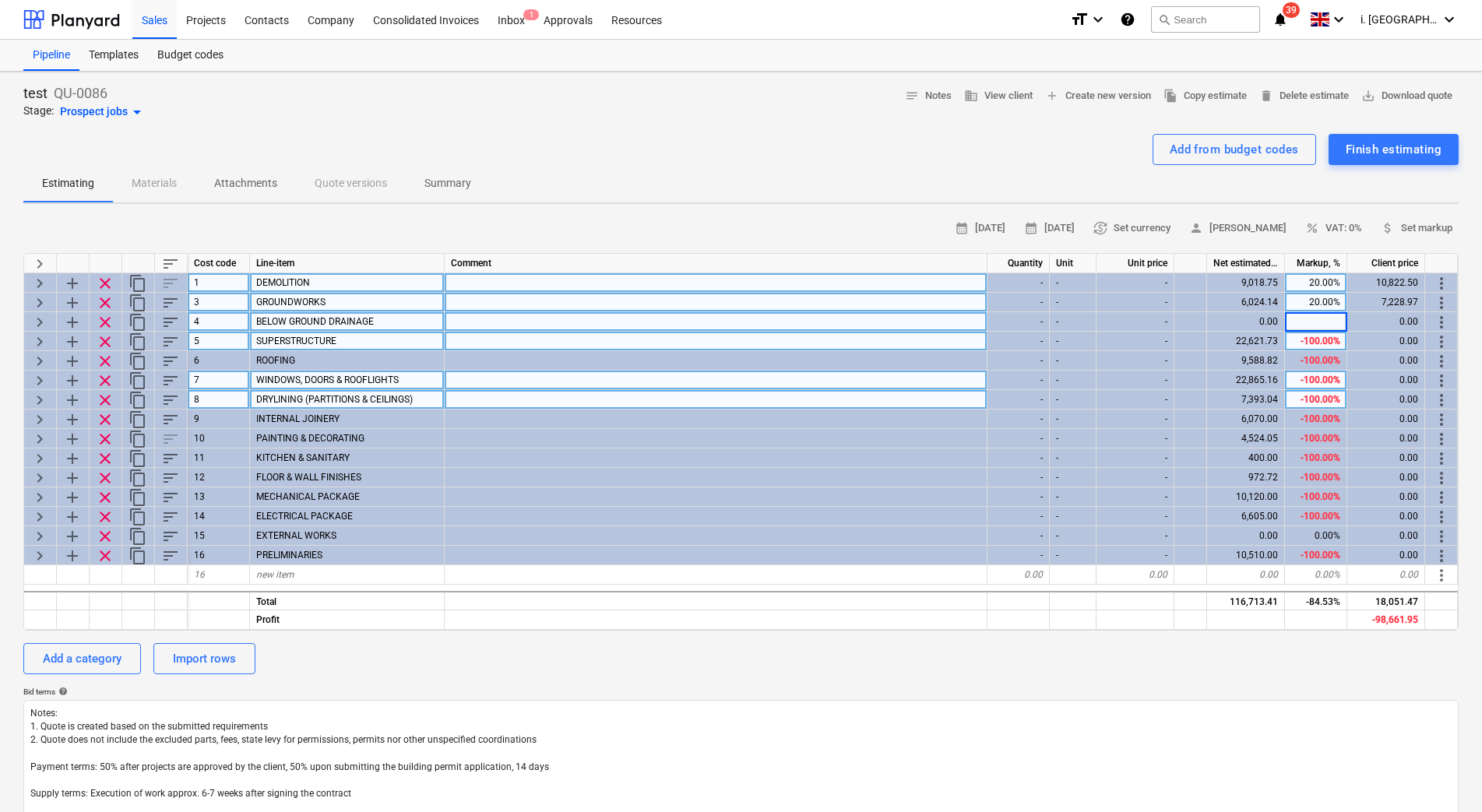
type input "20"
click at [1315, 406] on div "-100.00%" at bounding box center [1316, 399] width 62 height 19
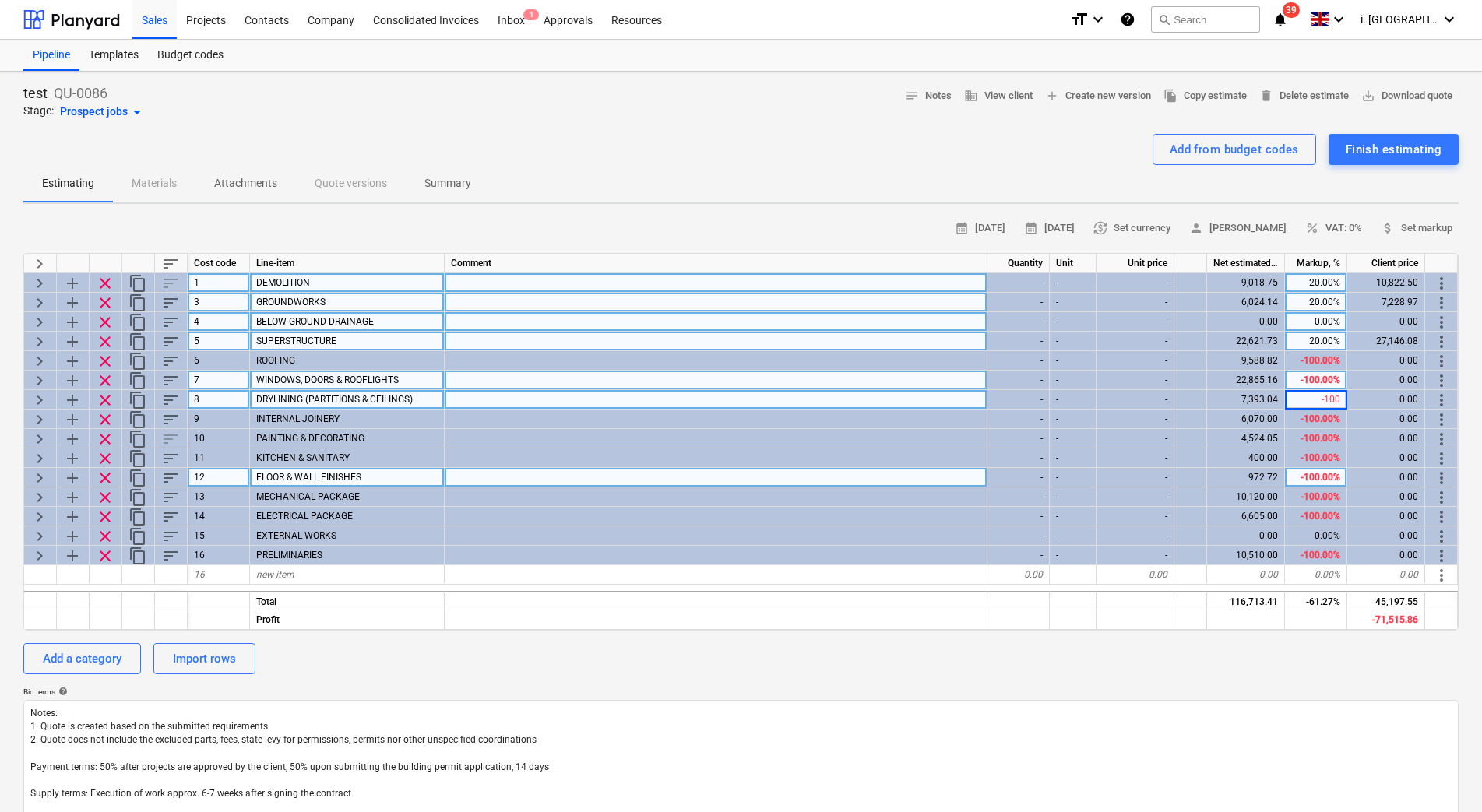
type input "20"
click at [1310, 484] on div "-100.00%" at bounding box center [1316, 477] width 62 height 19
click at [1303, 363] on div "-100.00%" at bounding box center [1316, 361] width 62 height 19
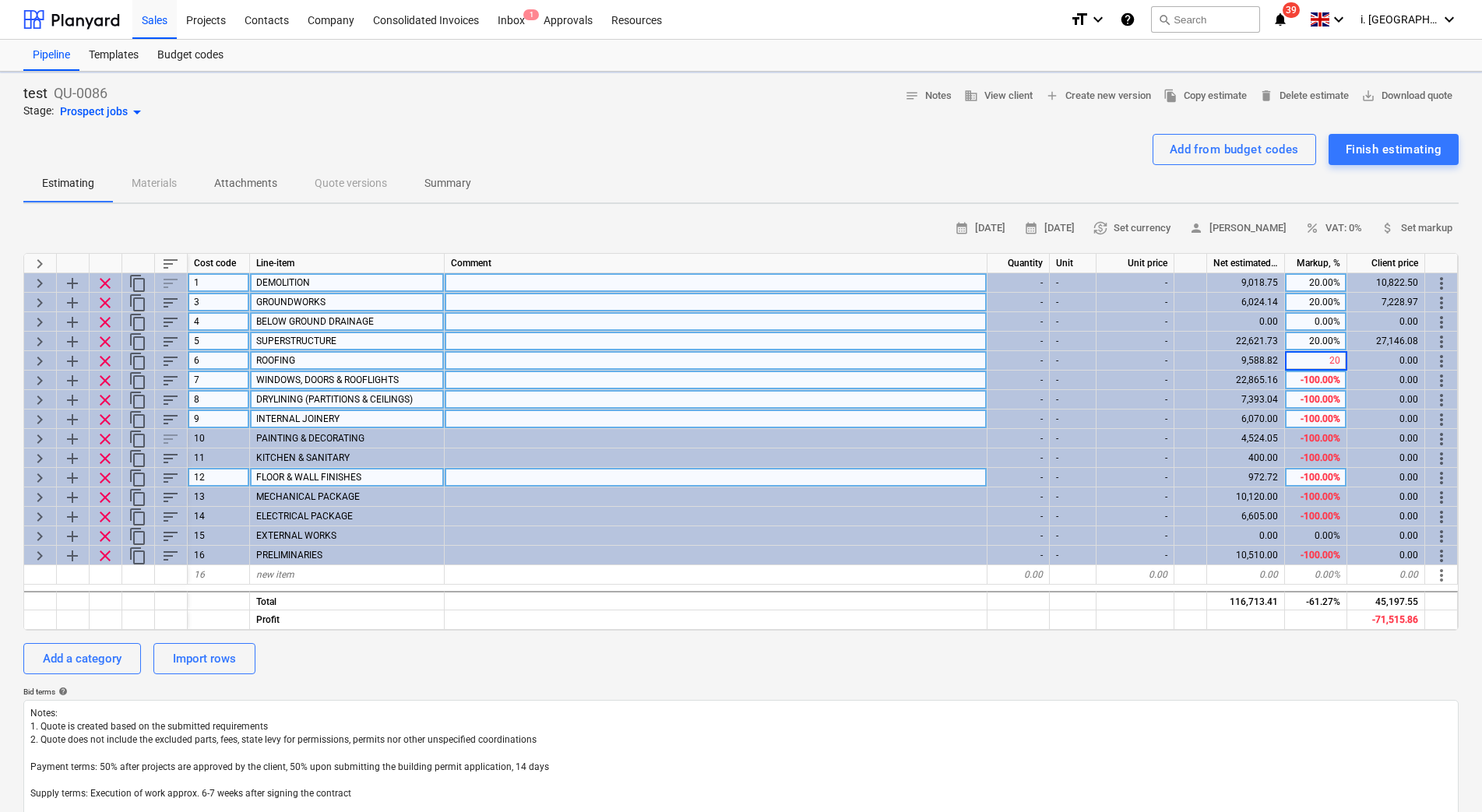
click at [1305, 415] on div "-100.00%" at bounding box center [1316, 418] width 62 height 19
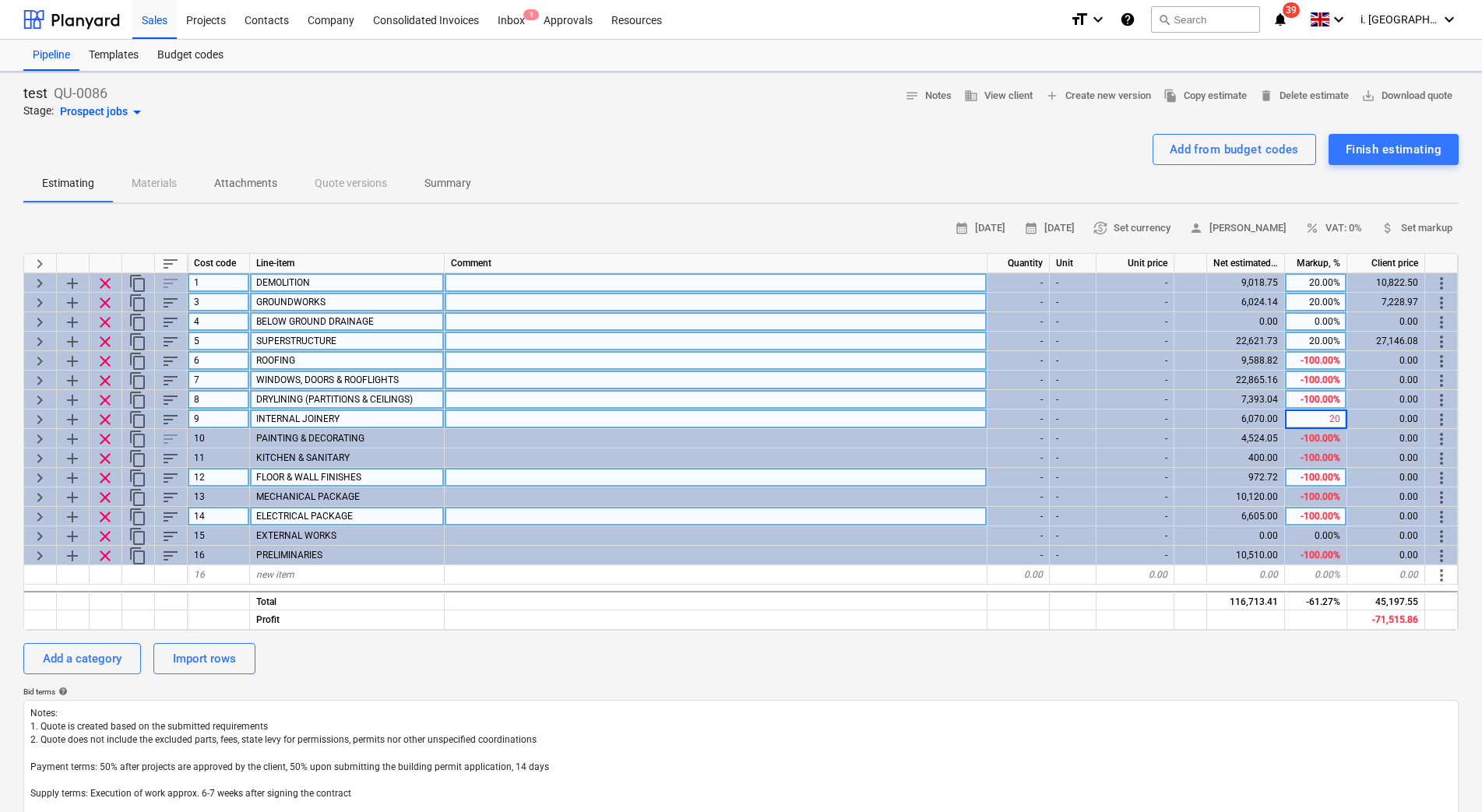
click at [1314, 506] on div "-100.00%" at bounding box center [1316, 516] width 62 height 19
click at [1321, 392] on div "-100.00%" at bounding box center [1316, 399] width 62 height 19
click at [1320, 365] on div "-100.00%" at bounding box center [1316, 361] width 62 height 19
click at [1321, 423] on div "20.00%" at bounding box center [1316, 418] width 62 height 19
click at [1310, 373] on div "-100.00%" at bounding box center [1316, 380] width 62 height 19
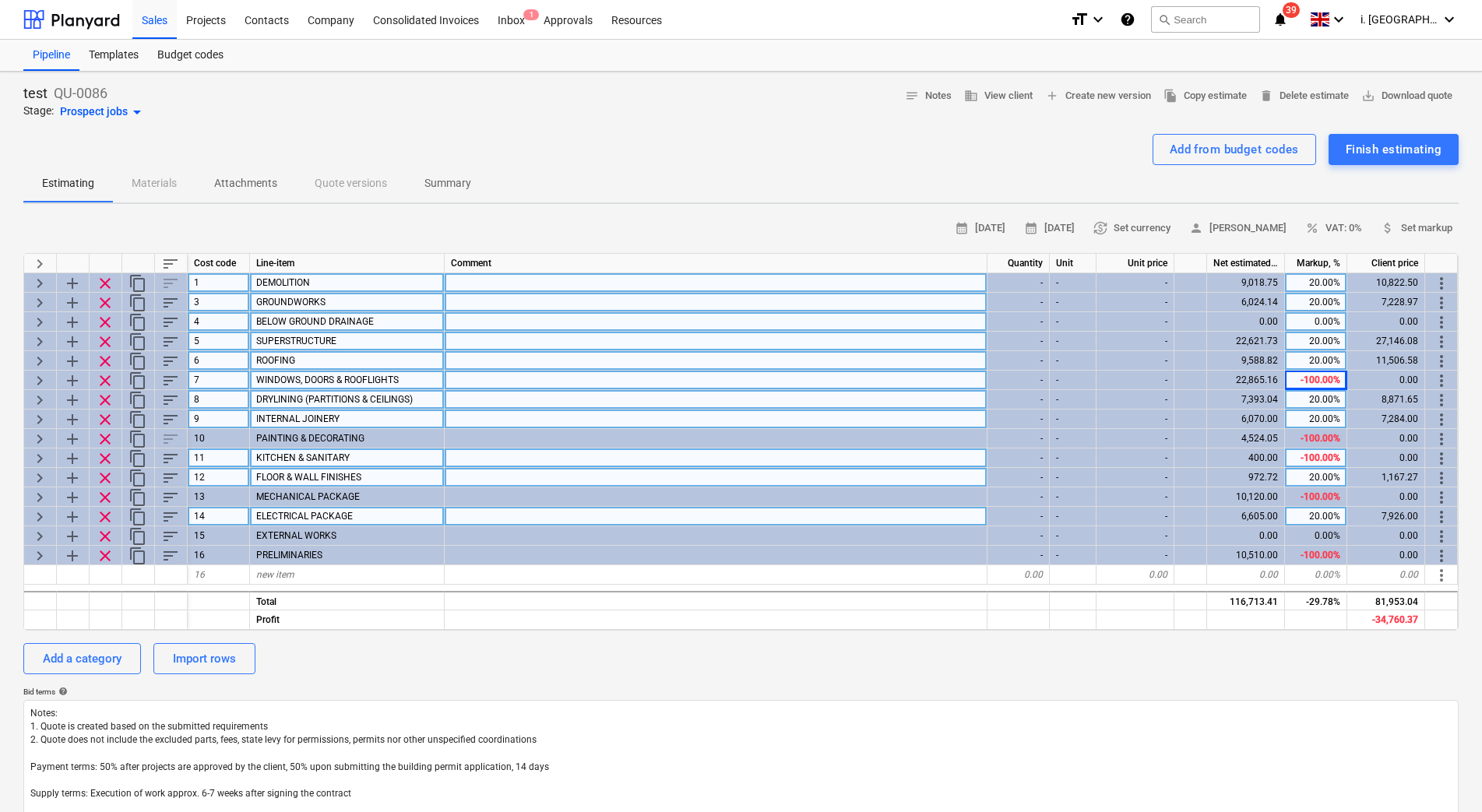
click at [1328, 457] on div "-100.00%" at bounding box center [1316, 458] width 62 height 19
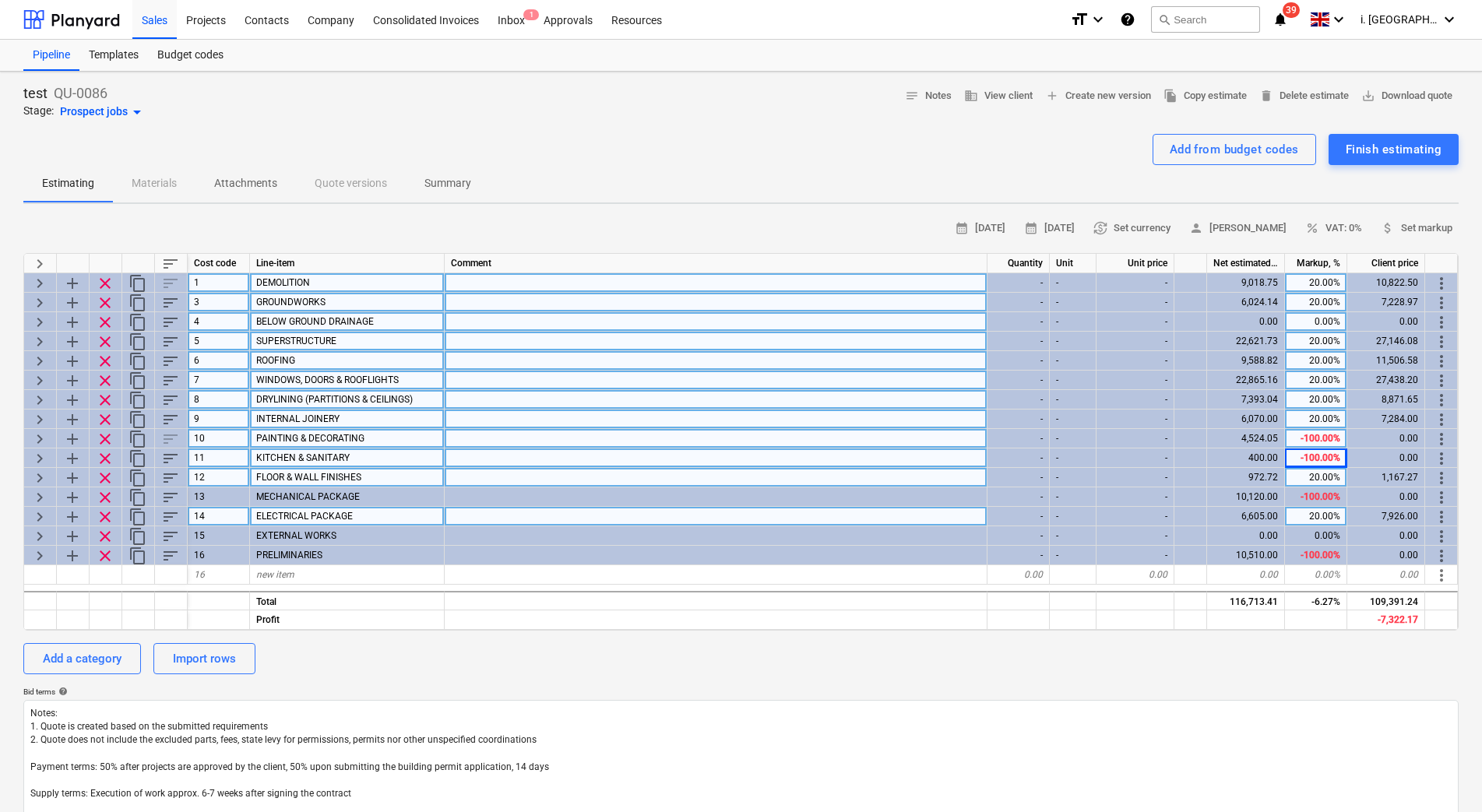
click at [1319, 432] on div "-100.00%" at bounding box center [1316, 439] width 62 height 19
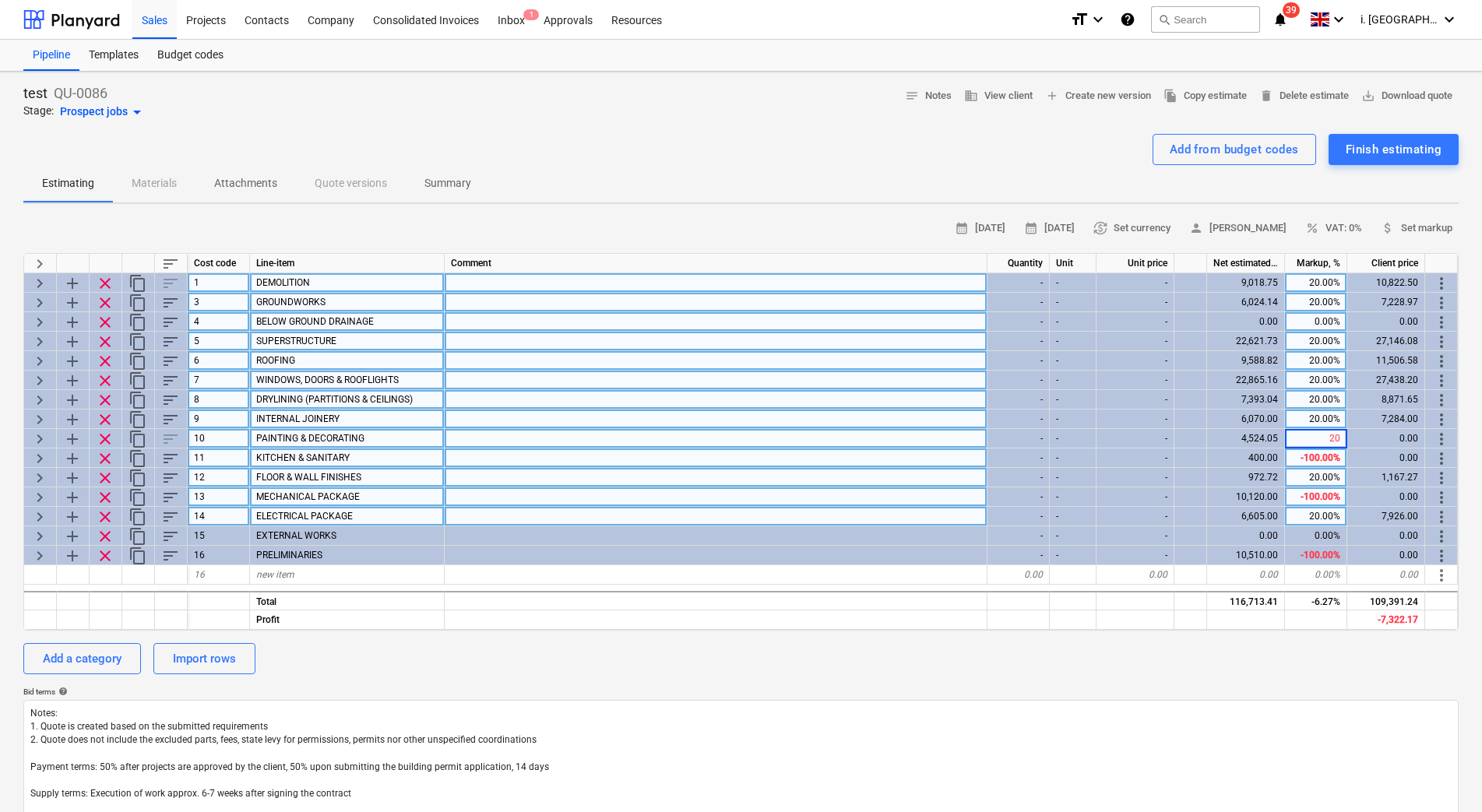
click at [1321, 499] on div "-100.00%" at bounding box center [1316, 496] width 62 height 19
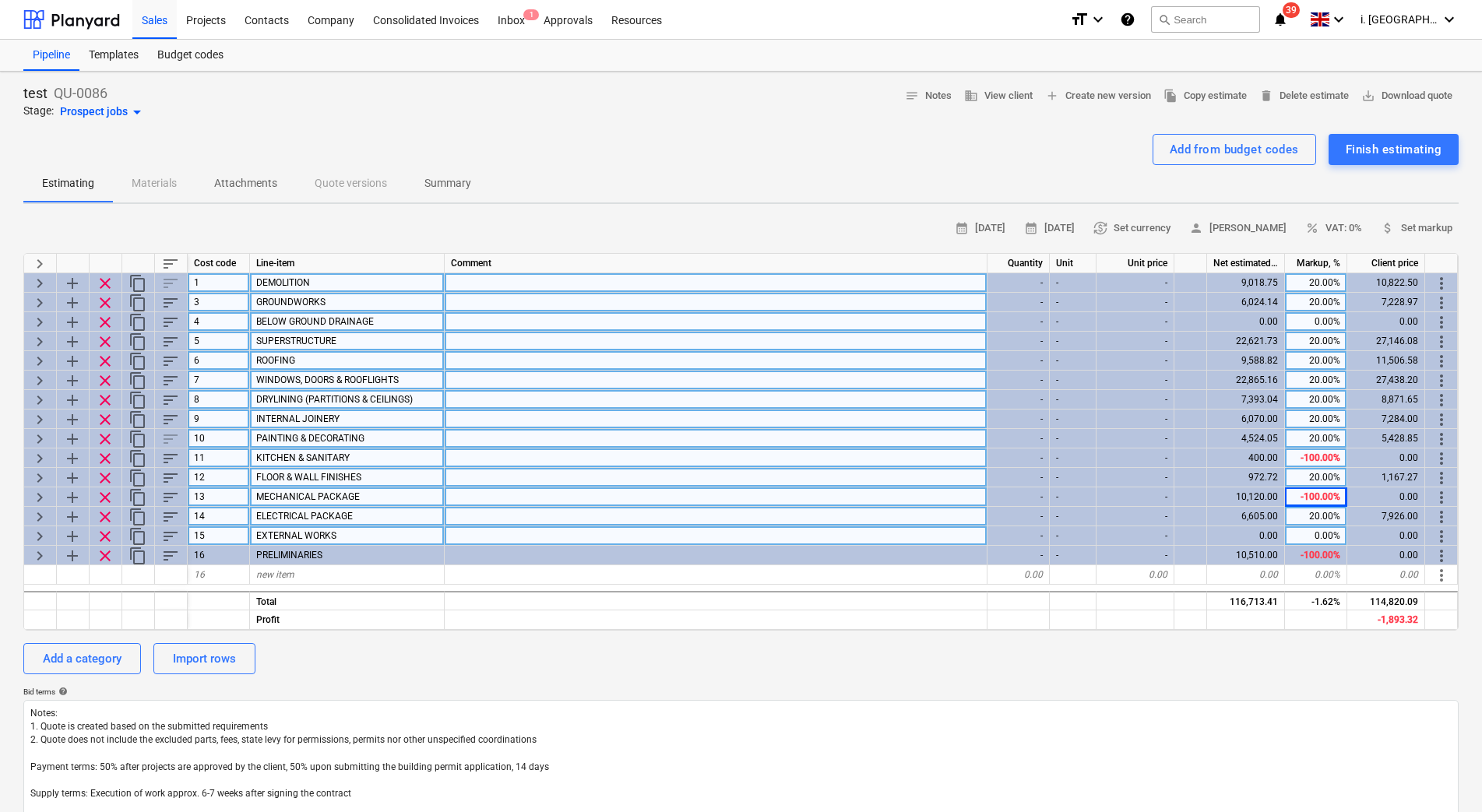
click at [1316, 537] on div "0.00%" at bounding box center [1316, 536] width 62 height 19
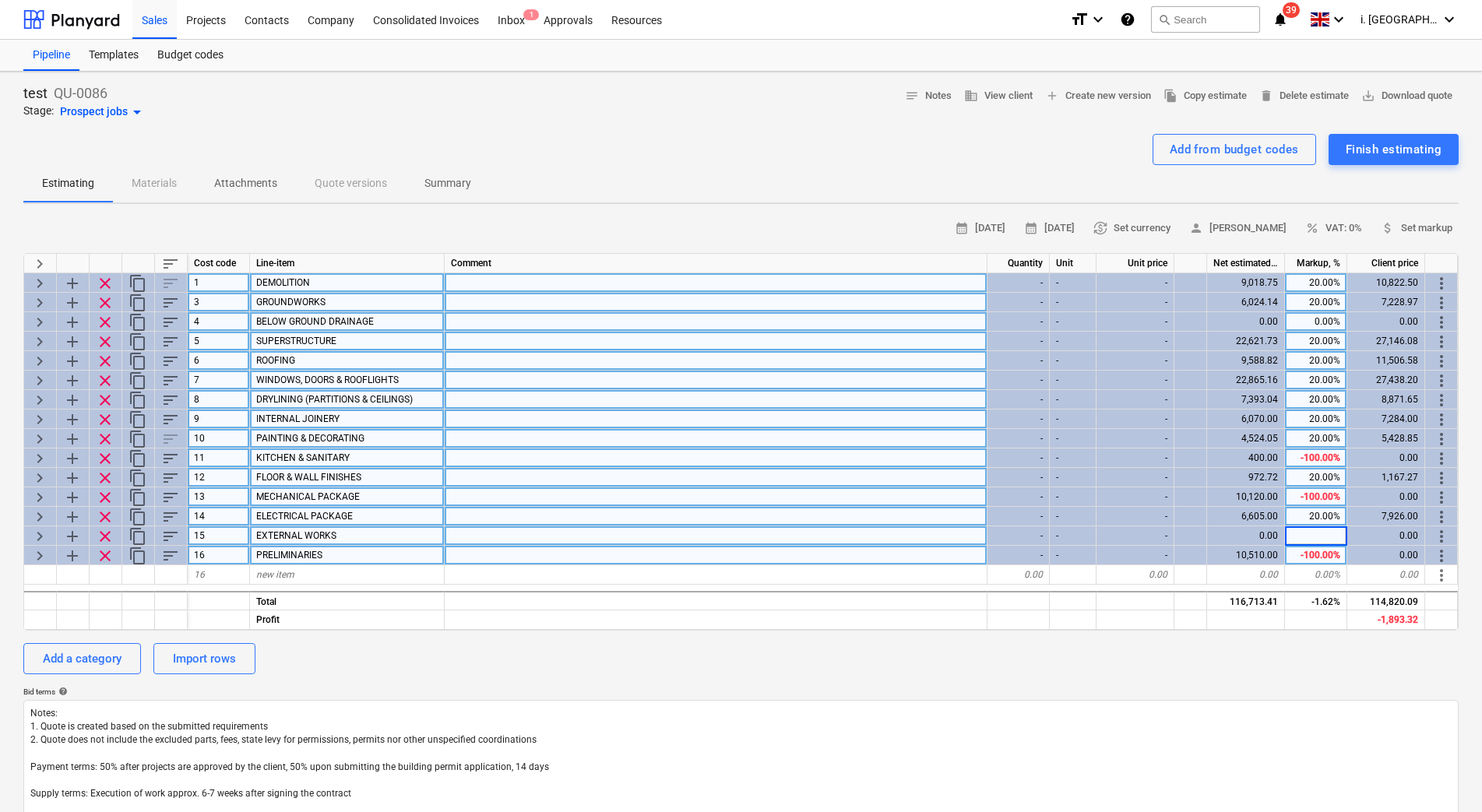
click at [1316, 547] on div "-100.00%" at bounding box center [1316, 555] width 62 height 19
click at [1326, 495] on div "-100.00%" at bounding box center [1316, 496] width 62 height 19
type input "20"
click at [1320, 464] on div "-100.00%" at bounding box center [1316, 458] width 62 height 19
click at [1310, 552] on div "-100.00%" at bounding box center [1316, 555] width 62 height 19
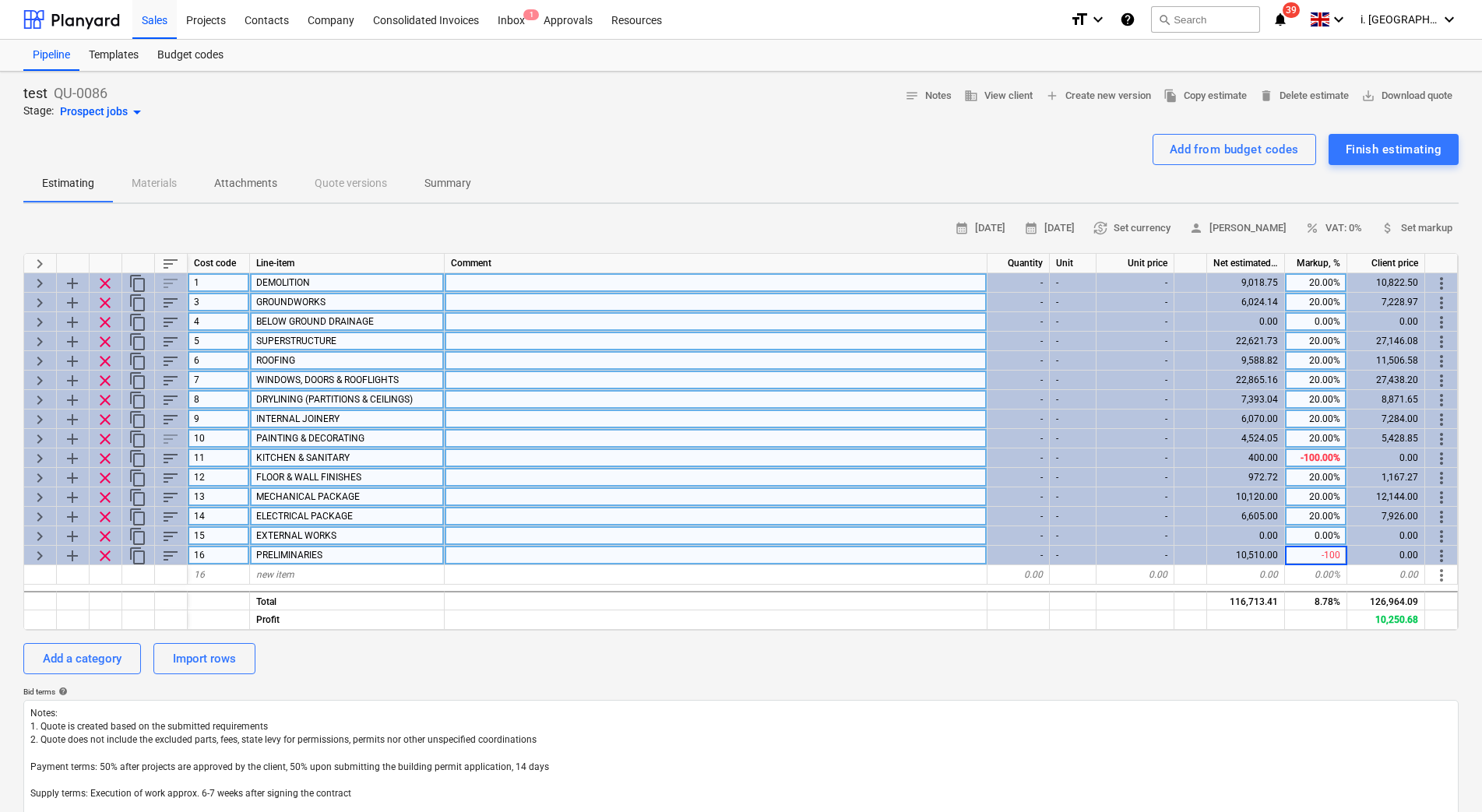
type input "20"
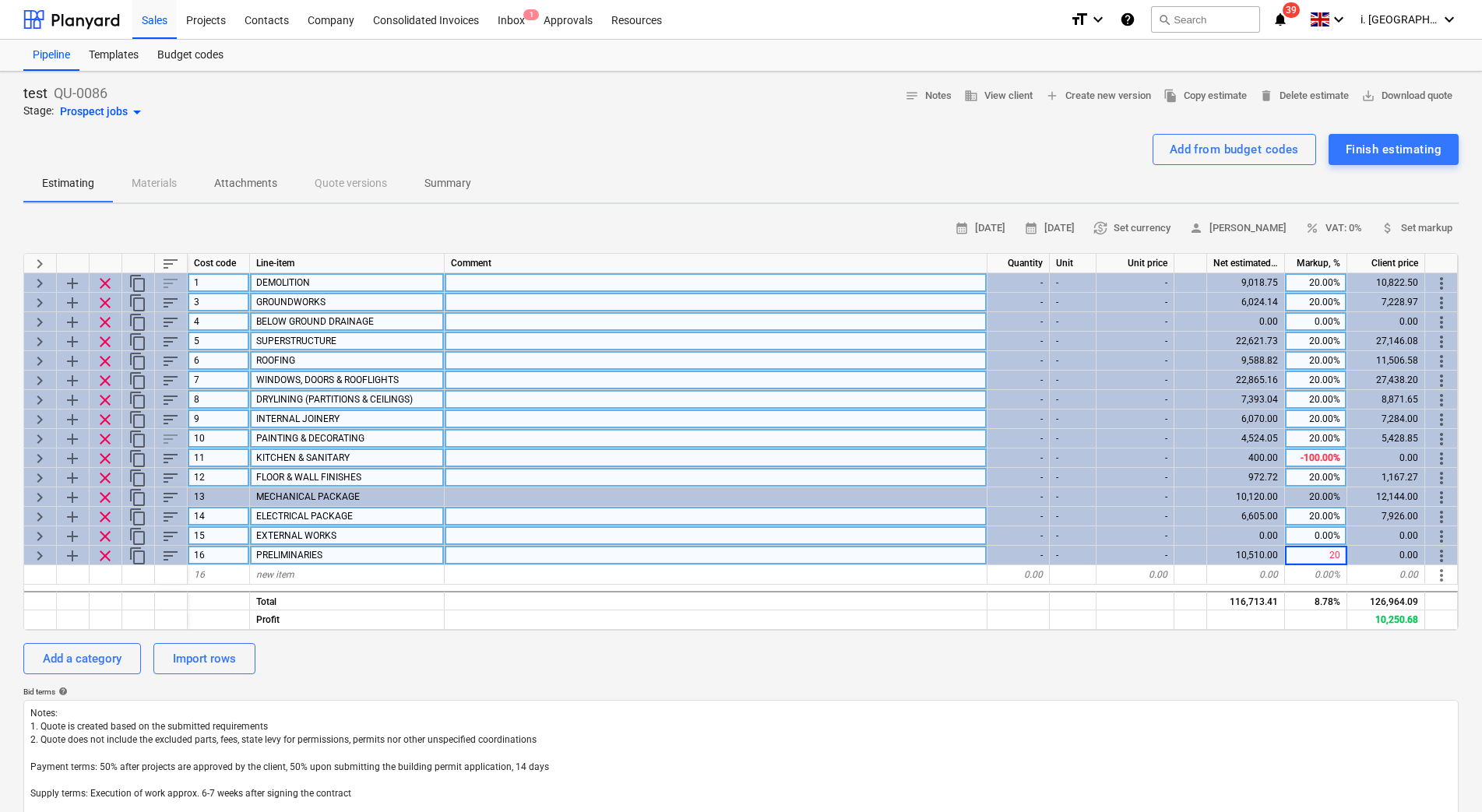
click at [1312, 459] on div "-100.00%" at bounding box center [1316, 458] width 62 height 19
click at [1312, 456] on div "-100.00%" at bounding box center [1316, 458] width 62 height 19
type input "20"
click at [1299, 395] on div "20.00%" at bounding box center [1316, 399] width 62 height 19
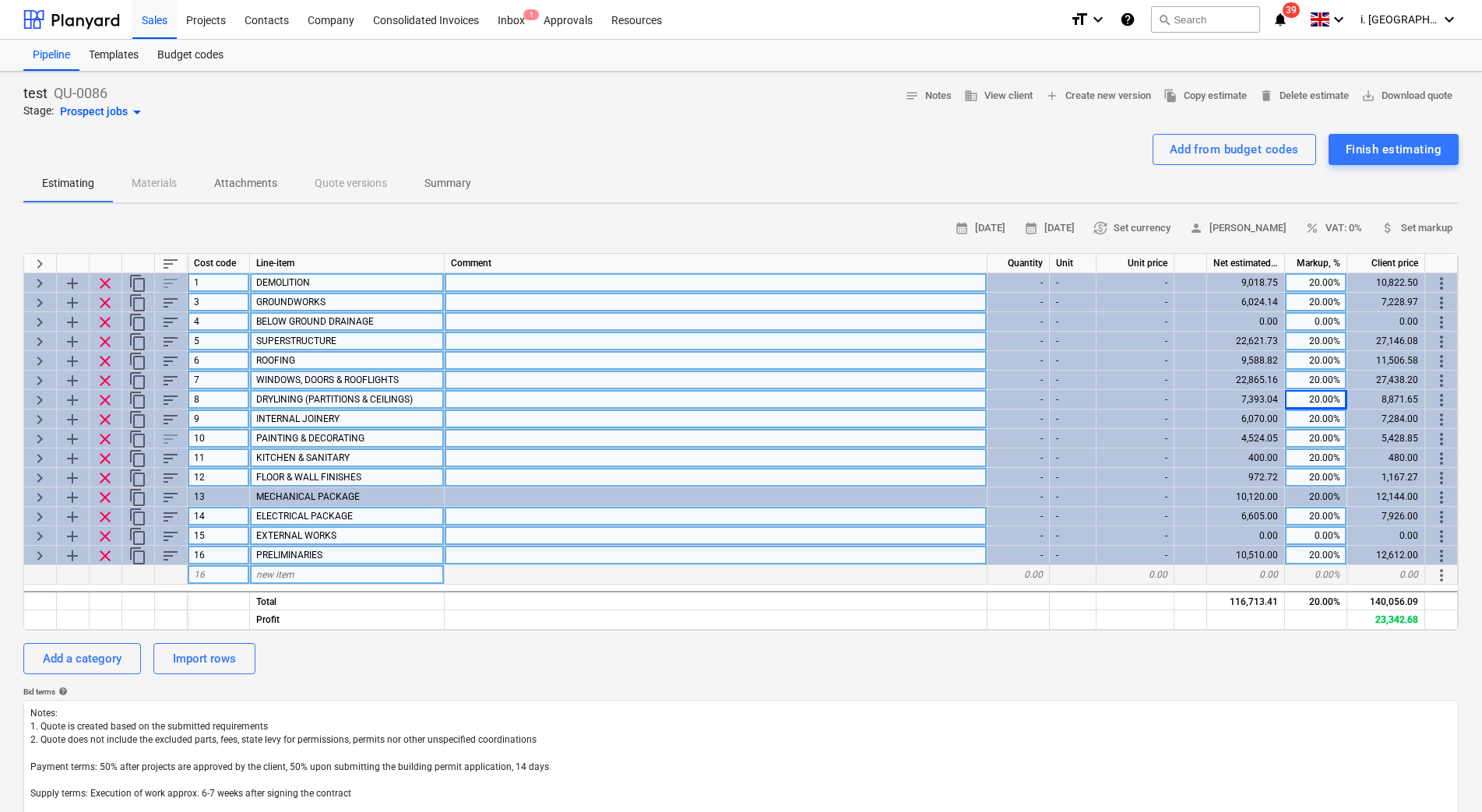
click at [360, 580] on div "new item" at bounding box center [347, 574] width 195 height 19
type input "UNDEFINED PROVISIONAL SUMS"
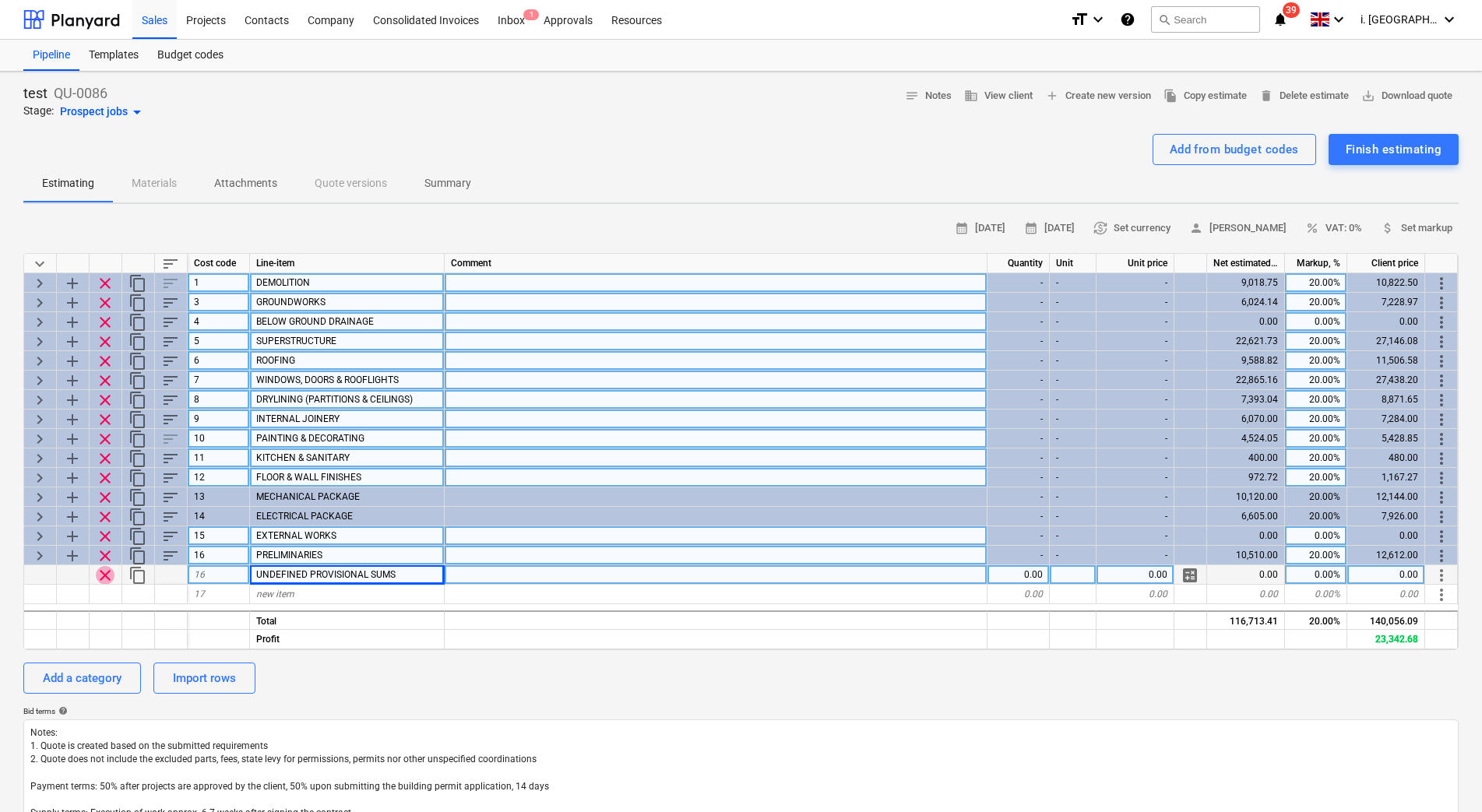
click at [104, 569] on span "clear" at bounding box center [105, 575] width 18 height 18
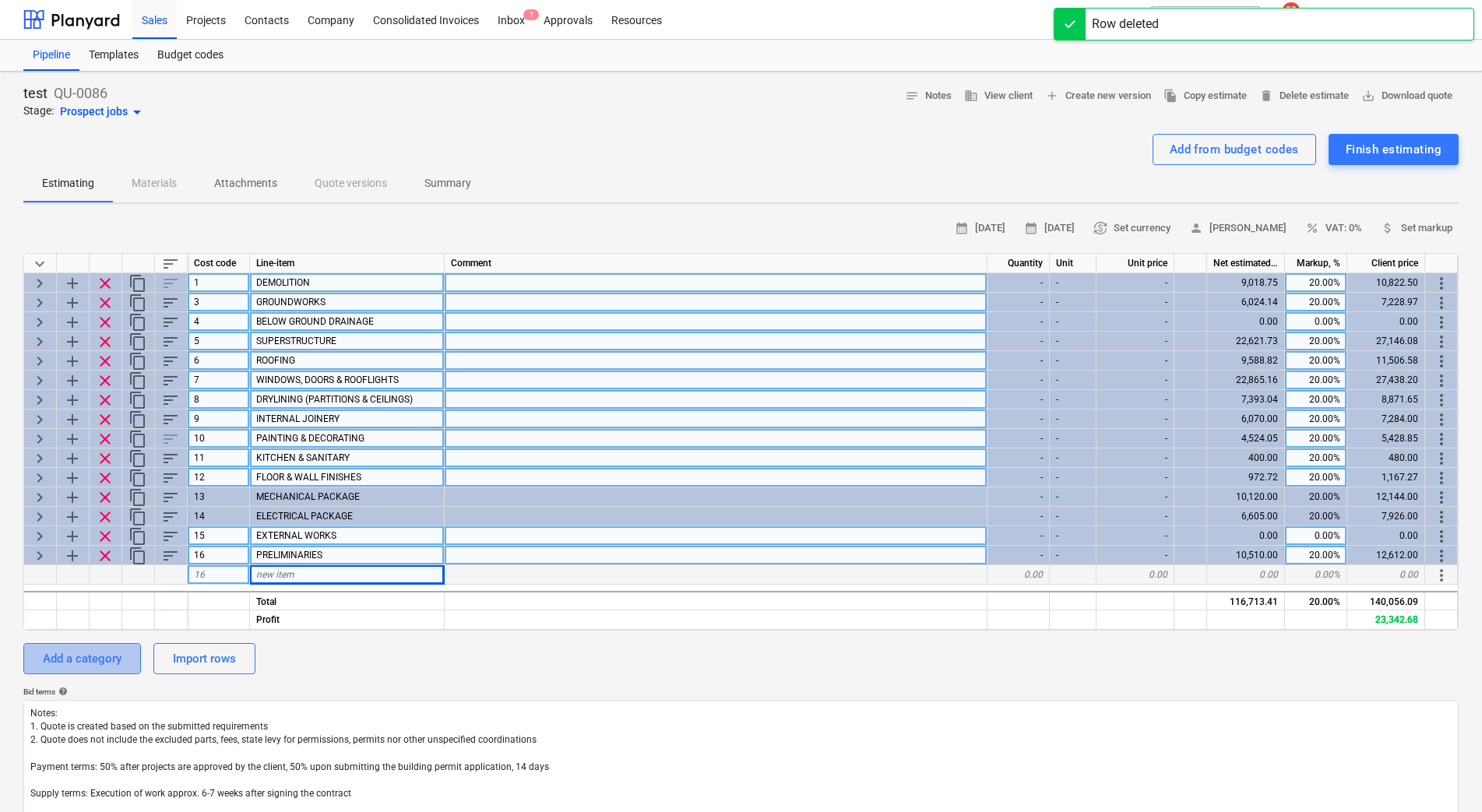
click at [100, 665] on div "Add a category" at bounding box center [83, 659] width 79 height 20
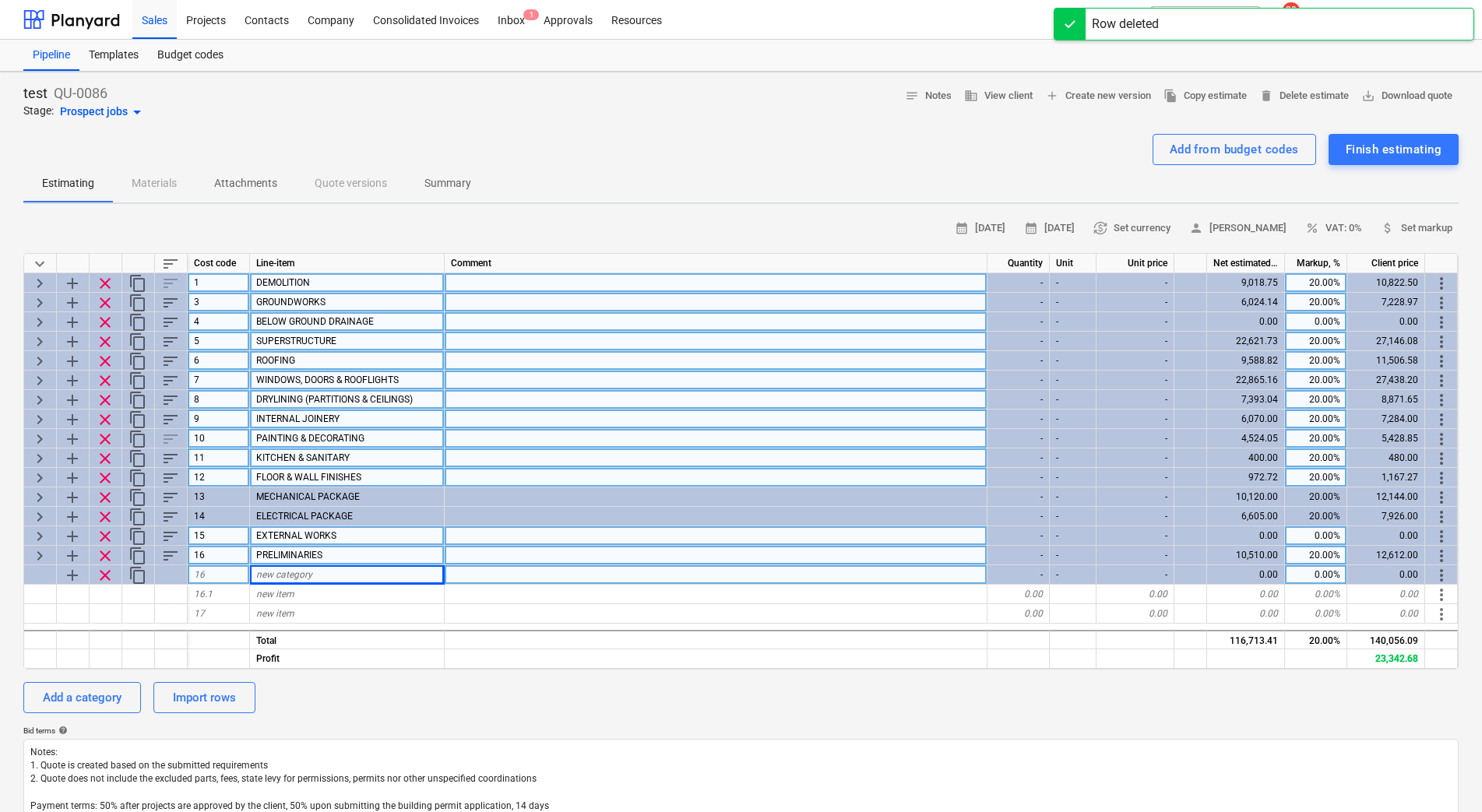
click at [321, 578] on div "new category" at bounding box center [347, 574] width 195 height 19
type input "Below ground drainage"
click at [72, 579] on span "add" at bounding box center [72, 575] width 18 height 18
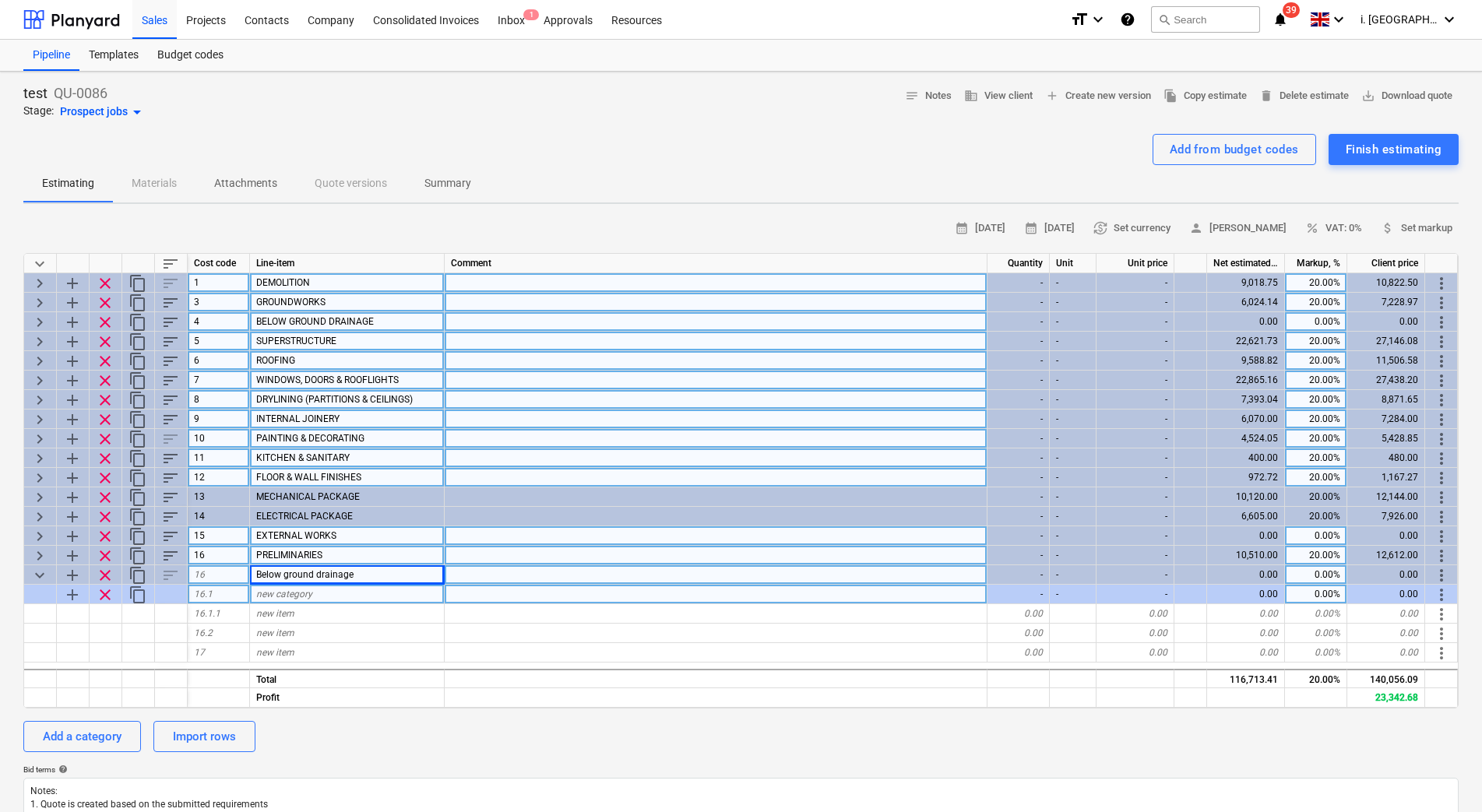
click at [306, 595] on span "new category" at bounding box center [284, 594] width 56 height 11
type input "Below ground drainage"
click at [333, 584] on div "Below ground drainage" at bounding box center [347, 594] width 195 height 19
click at [333, 574] on span "Below ground drainage" at bounding box center [305, 574] width 97 height 11
type input "UNDEFINED PROVISIONAL SUMS"
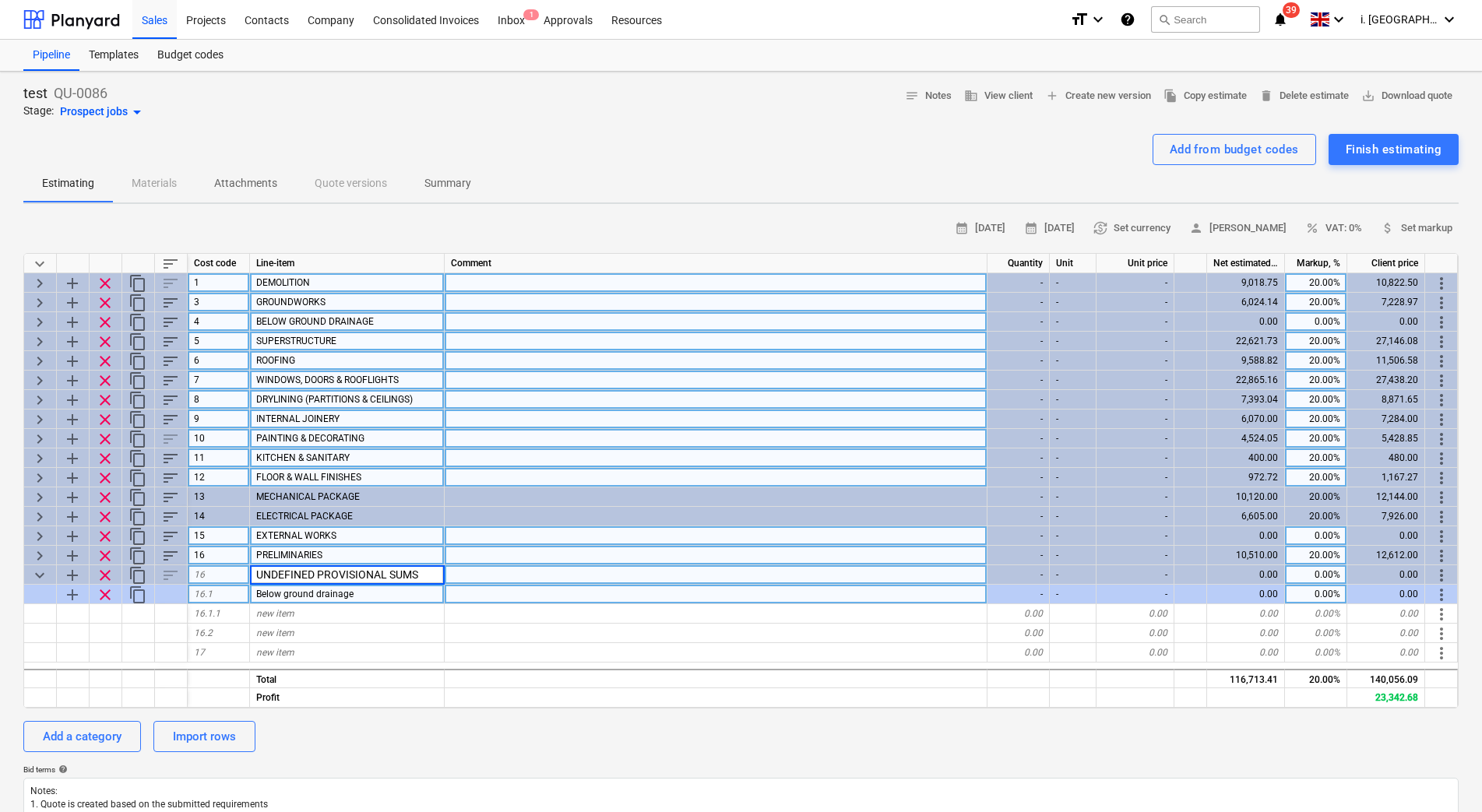
click at [431, 591] on div "Below ground drainage" at bounding box center [347, 594] width 195 height 19
click at [1258, 591] on div "0.00" at bounding box center [1245, 594] width 78 height 19
click at [1258, 594] on div "0.00" at bounding box center [1245, 594] width 78 height 19
click at [1282, 593] on div "0.00" at bounding box center [1245, 594] width 78 height 19
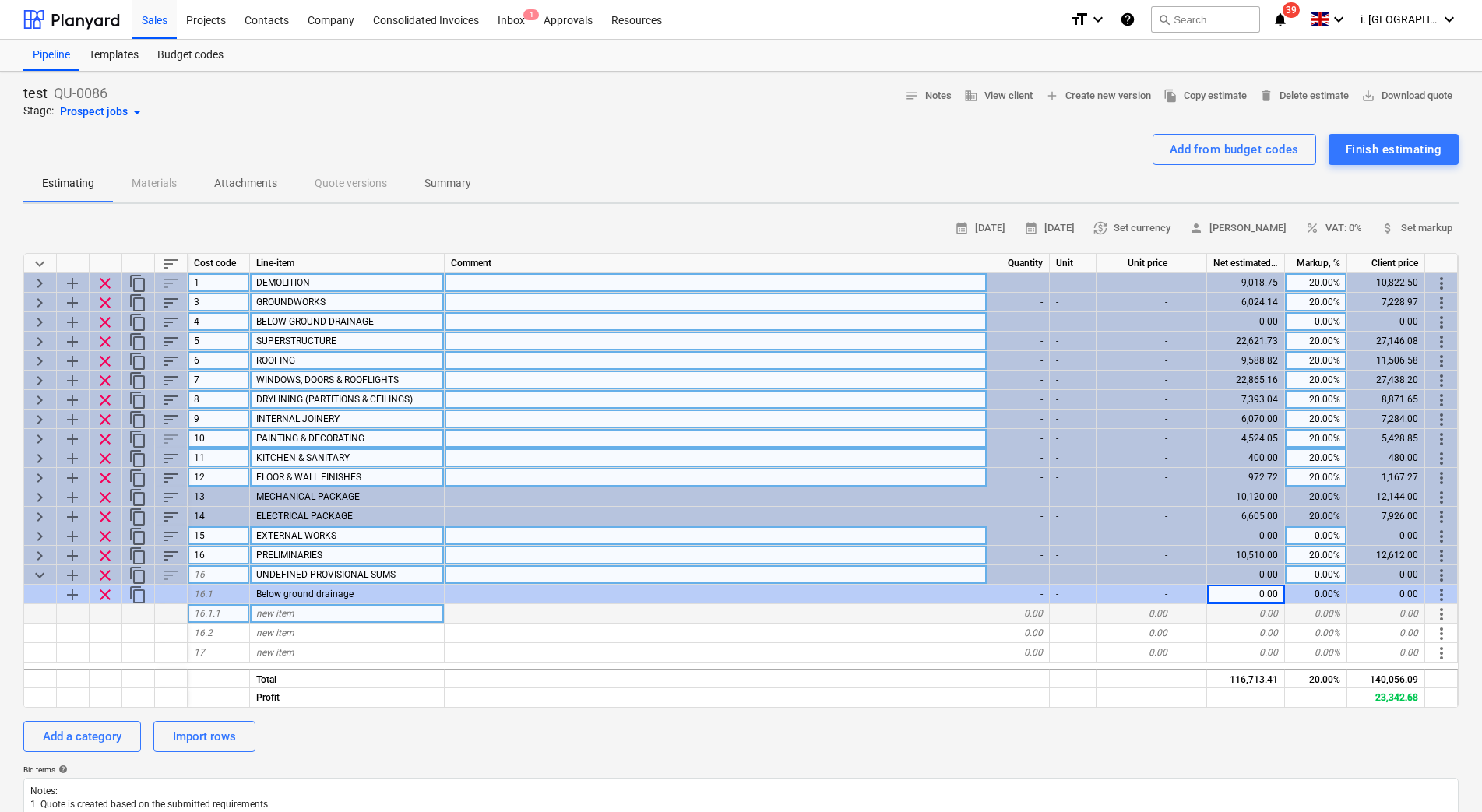
click at [1215, 604] on div "0.00" at bounding box center [1245, 613] width 78 height 19
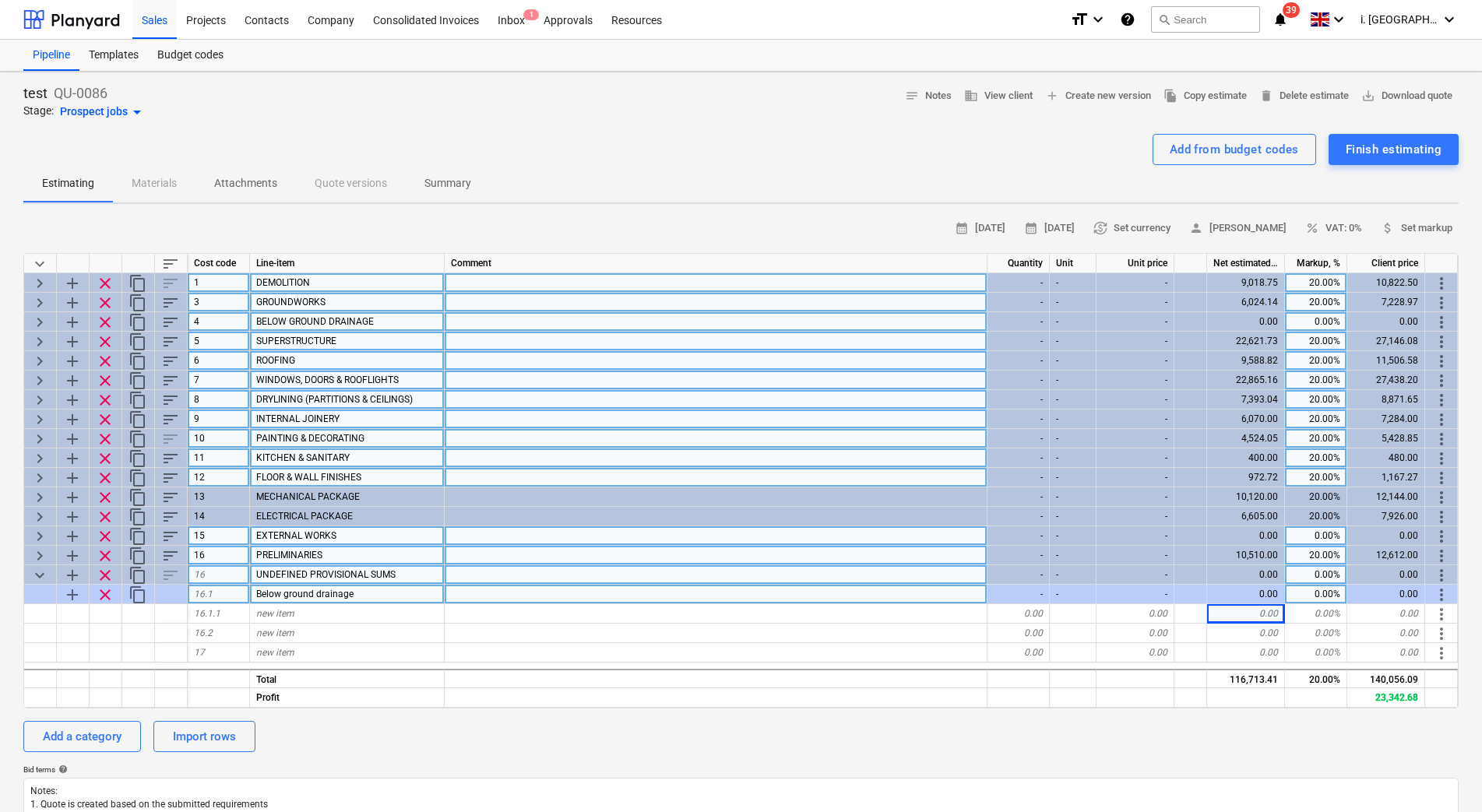
click at [1230, 595] on div "0.00" at bounding box center [1245, 594] width 78 height 19
click at [1235, 592] on div "0.00" at bounding box center [1245, 594] width 78 height 19
click at [1246, 591] on div "0.00" at bounding box center [1245, 594] width 78 height 19
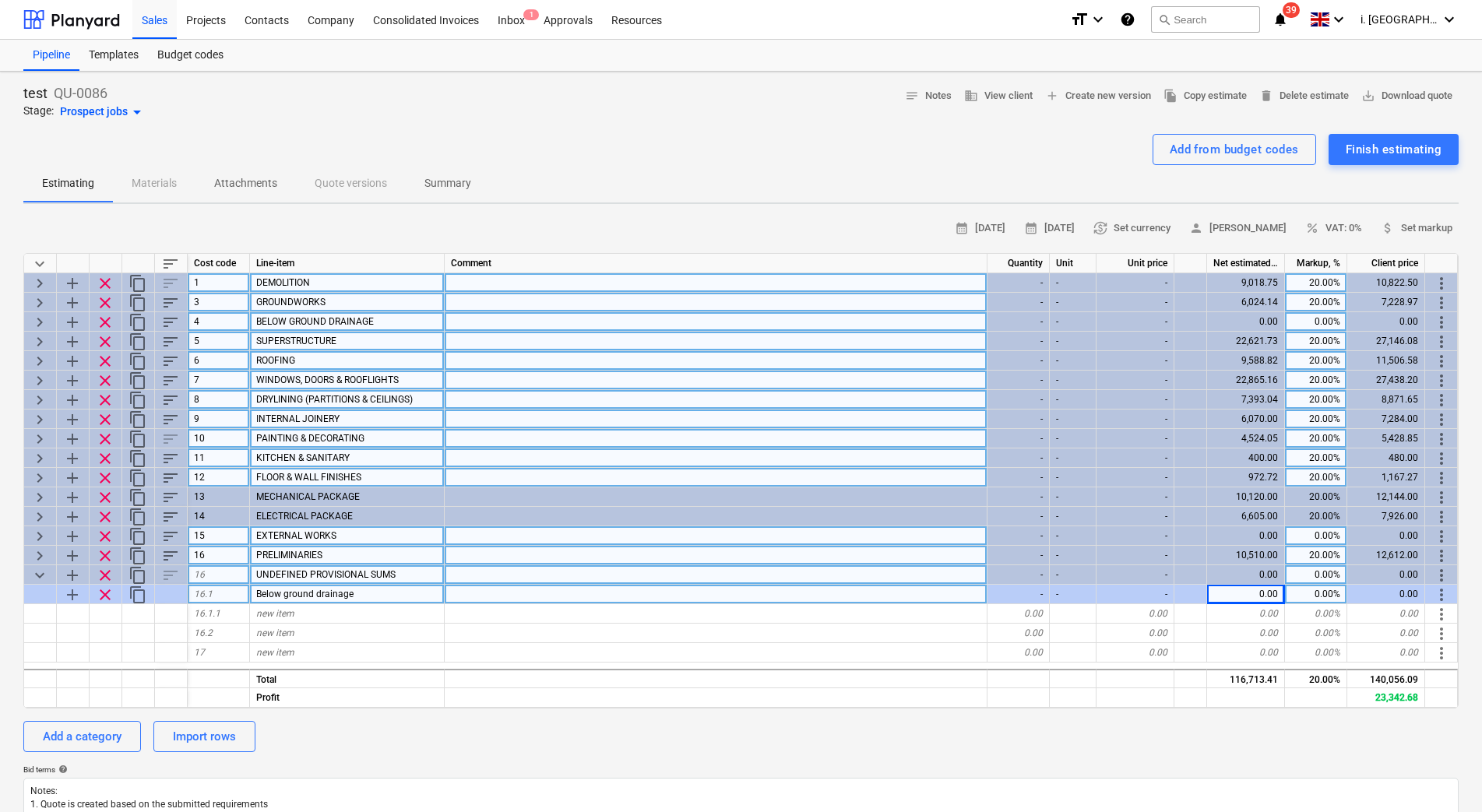
click at [1298, 595] on div "0.00%" at bounding box center [1316, 594] width 62 height 19
click at [1275, 597] on div "0.00" at bounding box center [1245, 594] width 78 height 19
click at [1241, 601] on div "0.00" at bounding box center [1245, 594] width 78 height 19
click at [1159, 597] on div "-" at bounding box center [1135, 594] width 78 height 19
click at [1153, 596] on div "-" at bounding box center [1135, 594] width 78 height 19
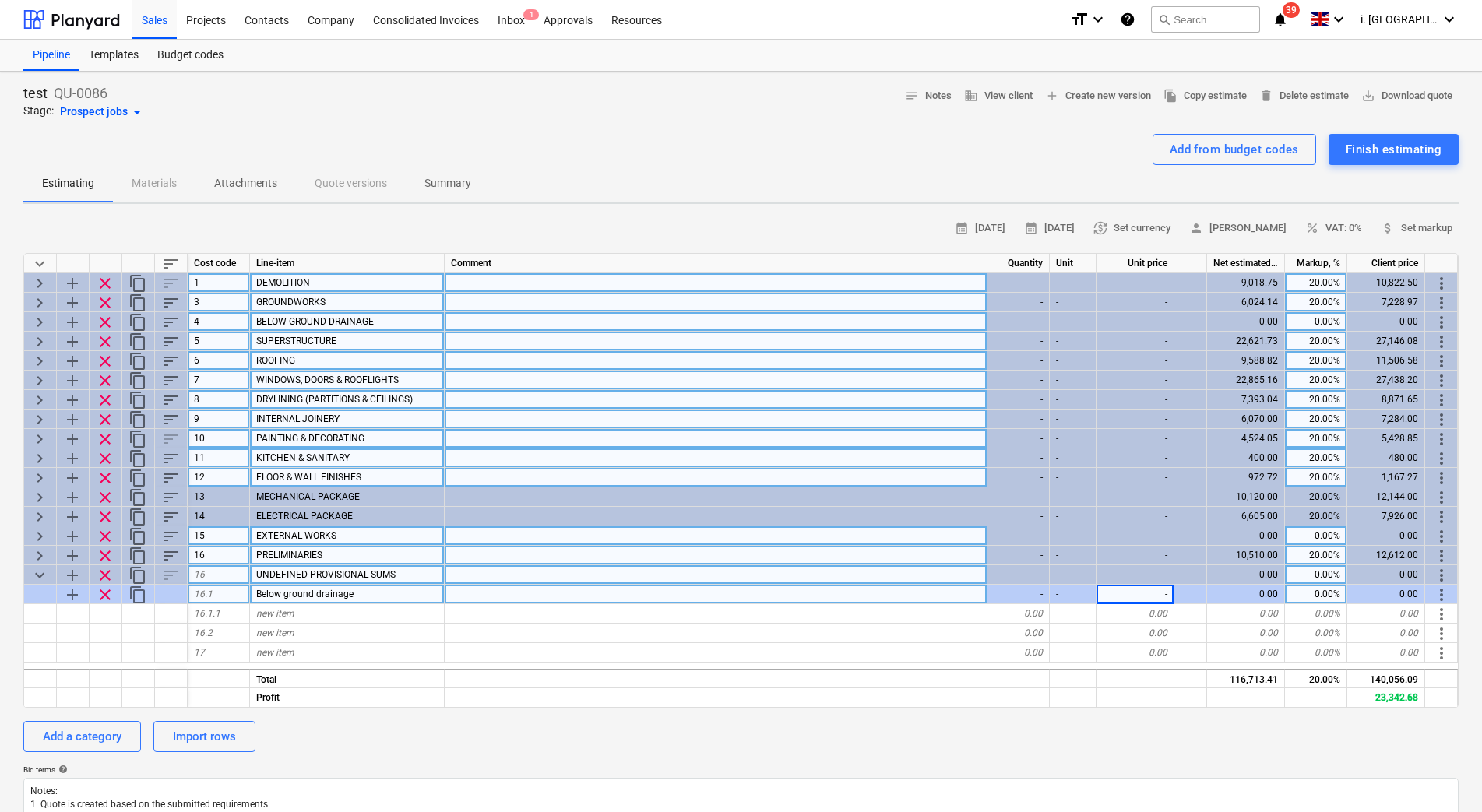
click at [1026, 599] on div "-" at bounding box center [1019, 594] width 62 height 19
click at [1027, 594] on div "-" at bounding box center [1019, 594] width 62 height 19
click at [1252, 594] on div "0.00" at bounding box center [1245, 594] width 78 height 19
click at [1229, 595] on div "0.00" at bounding box center [1245, 594] width 78 height 19
click at [72, 596] on span "add" at bounding box center [72, 595] width 18 height 18
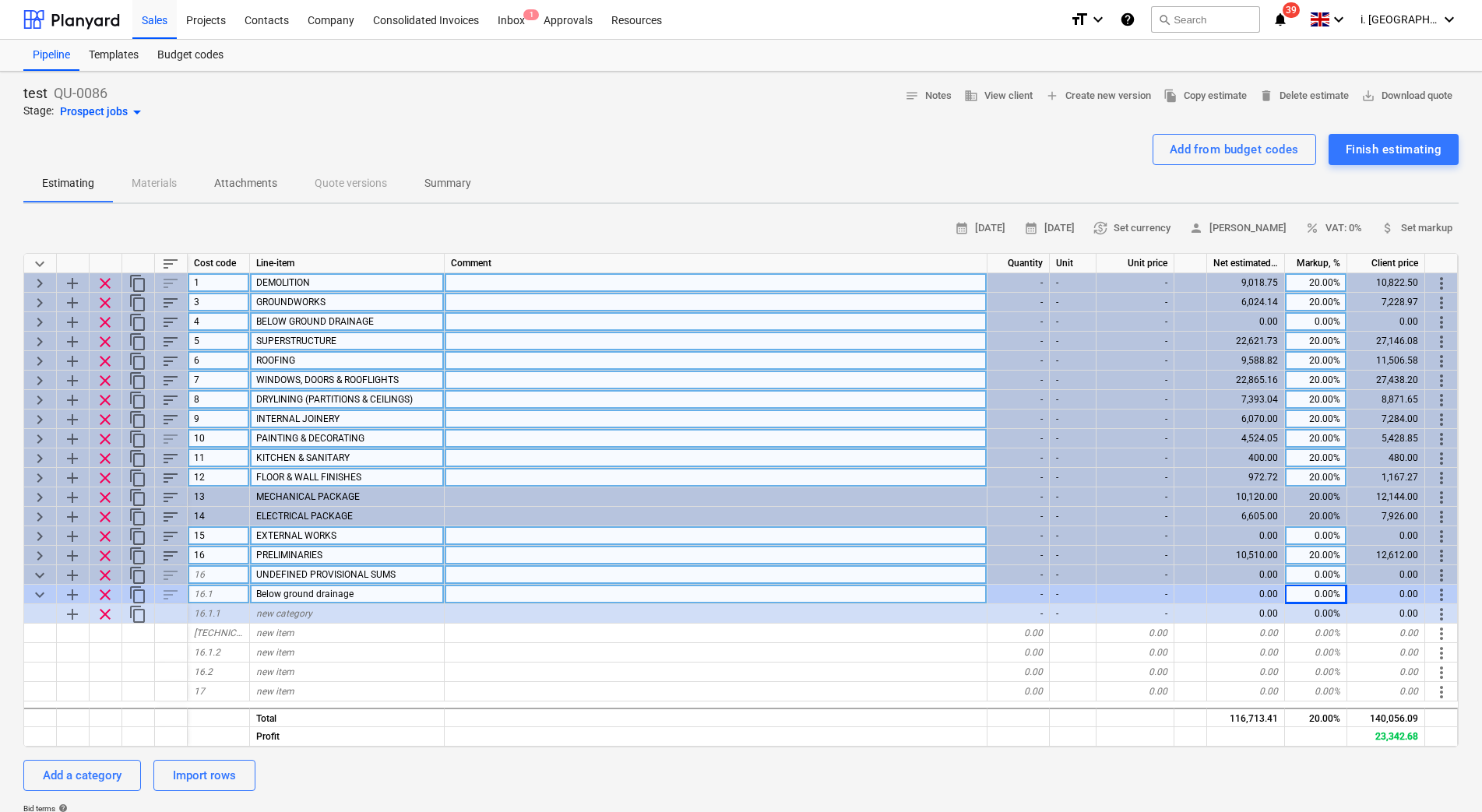
drag, startPoint x: 1254, startPoint y: 590, endPoint x: 1272, endPoint y: 594, distance: 18.4
click at [1257, 588] on div "0.00" at bounding box center [1245, 594] width 78 height 19
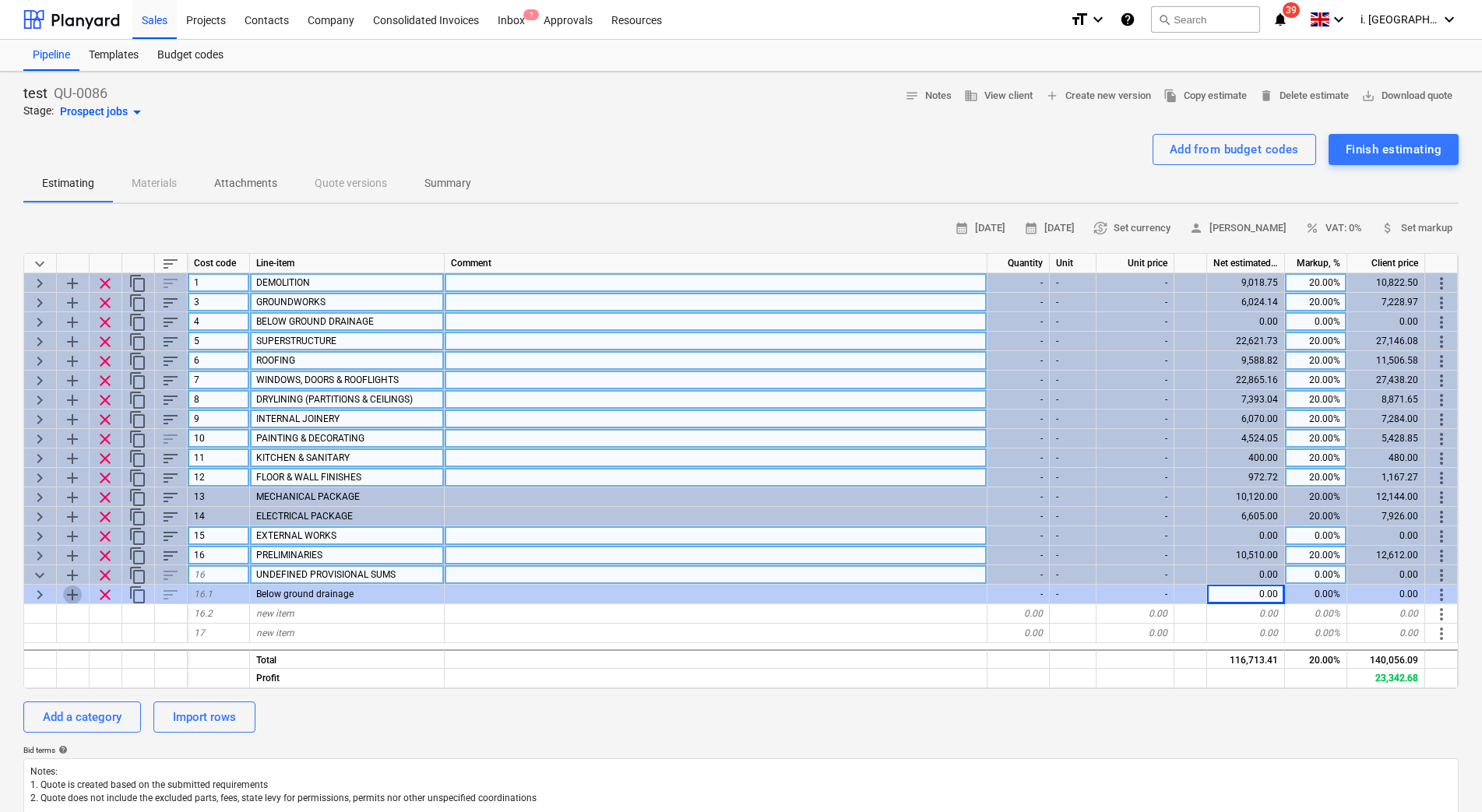
click at [71, 595] on span "add" at bounding box center [72, 595] width 18 height 18
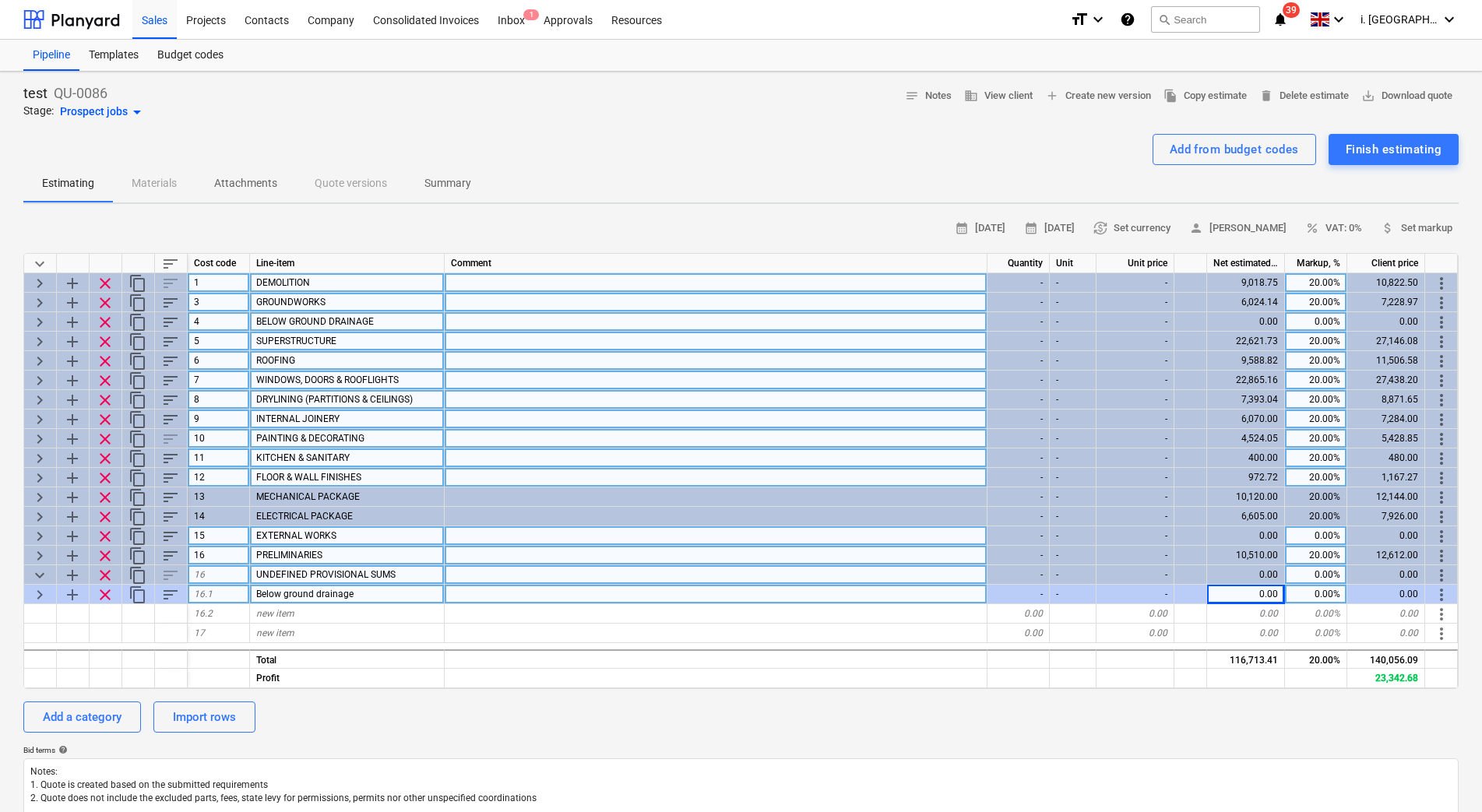
click at [1049, 593] on div "-" at bounding box center [1019, 594] width 62 height 19
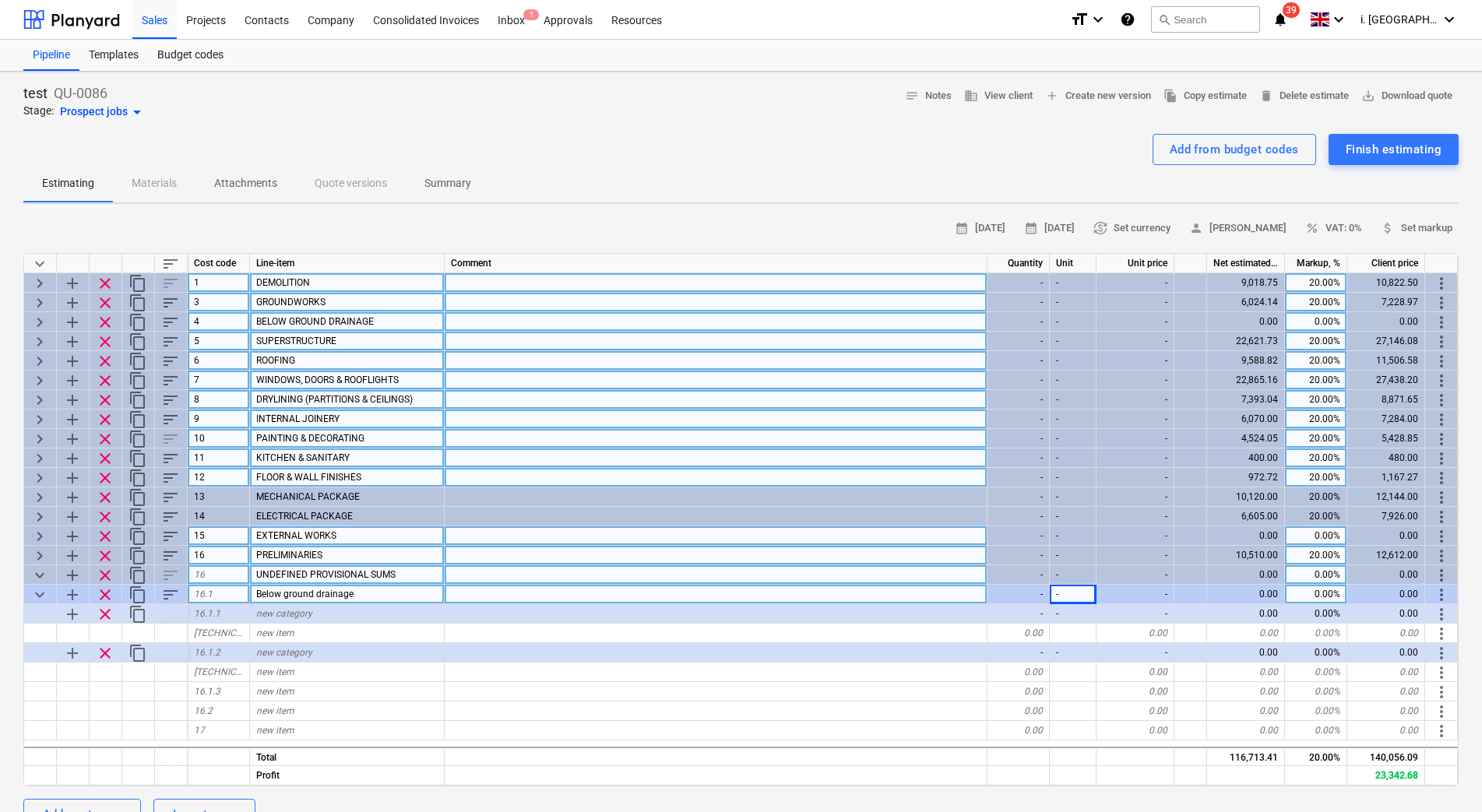
click at [1315, 594] on div "0.00%" at bounding box center [1316, 594] width 62 height 19
type input "20"
click at [1248, 597] on div "0.00" at bounding box center [1245, 594] width 78 height 19
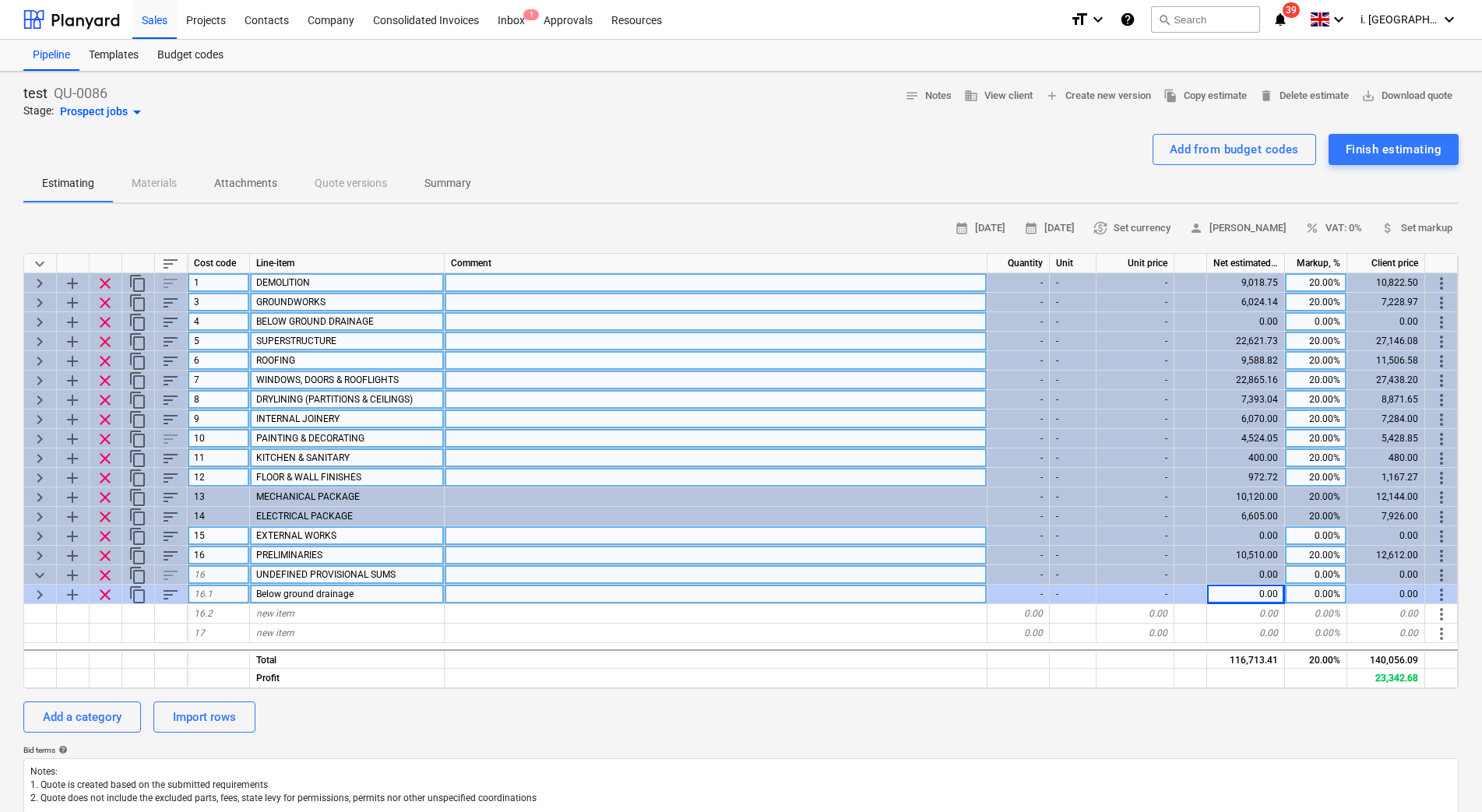
click at [1248, 597] on div "0.00" at bounding box center [1245, 594] width 78 height 19
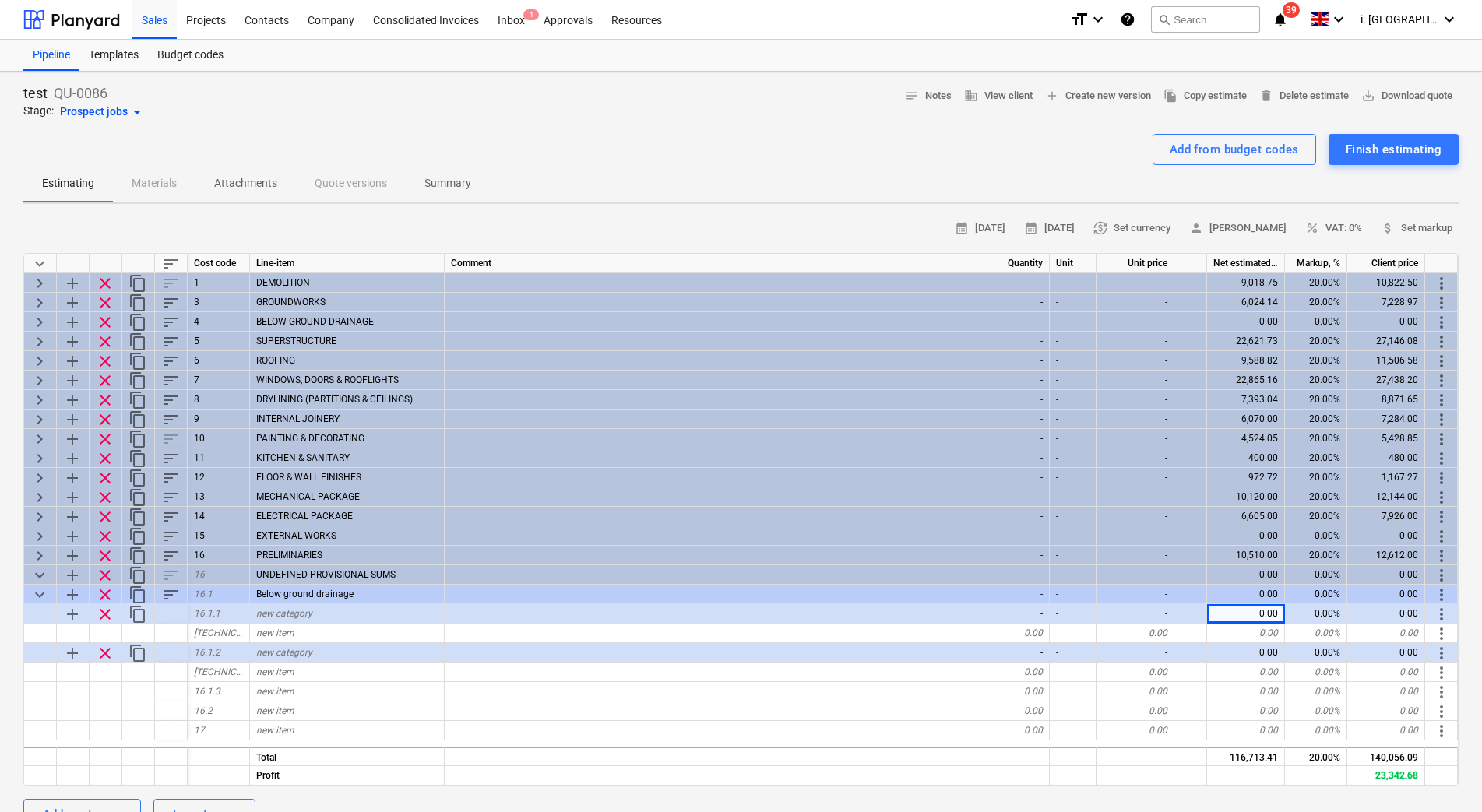
click at [1248, 596] on div "0.00" at bounding box center [1245, 594] width 78 height 19
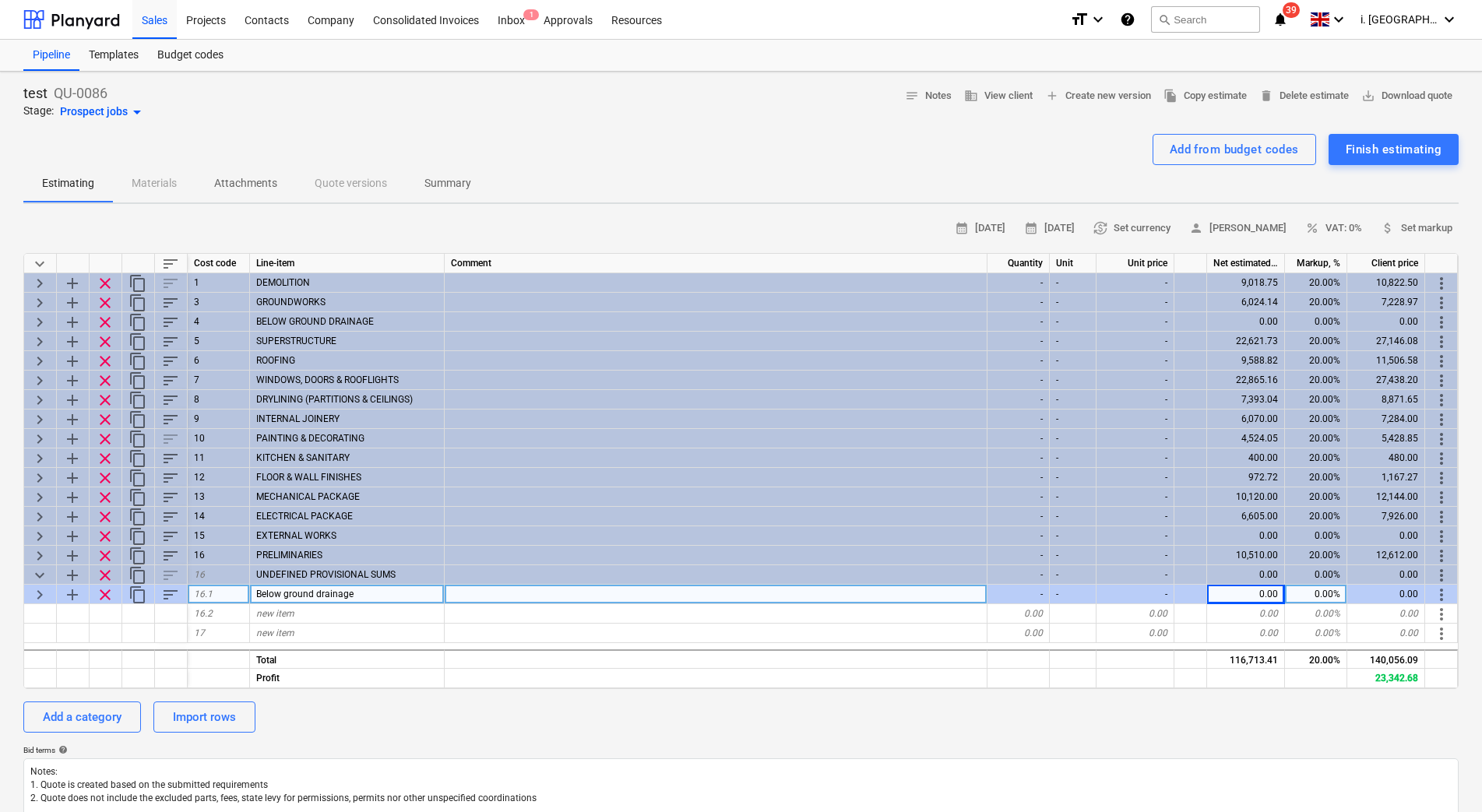
click at [43, 596] on span "keyboard_arrow_right" at bounding box center [39, 595] width 18 height 18
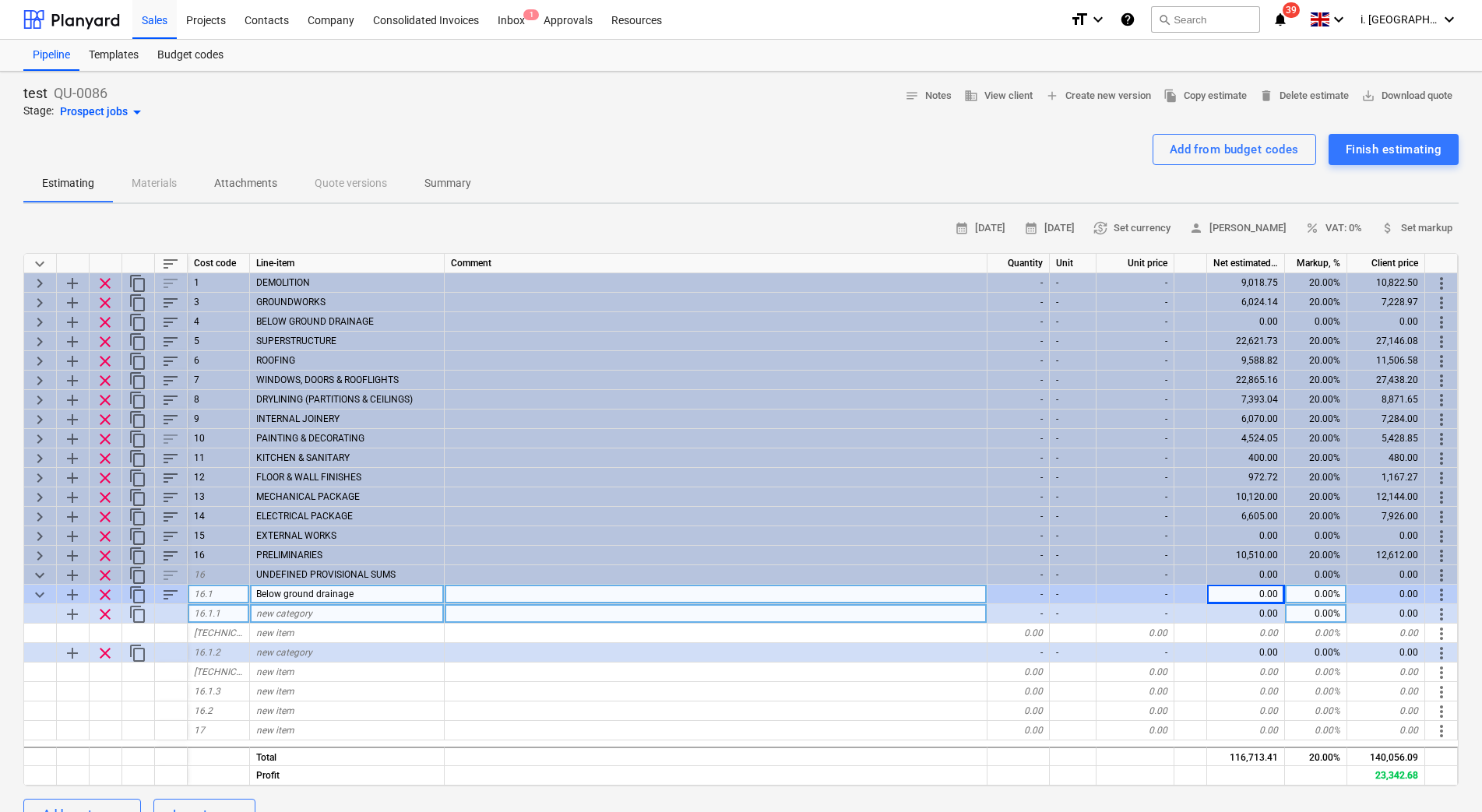
click at [1275, 610] on div "0.00" at bounding box center [1245, 613] width 78 height 19
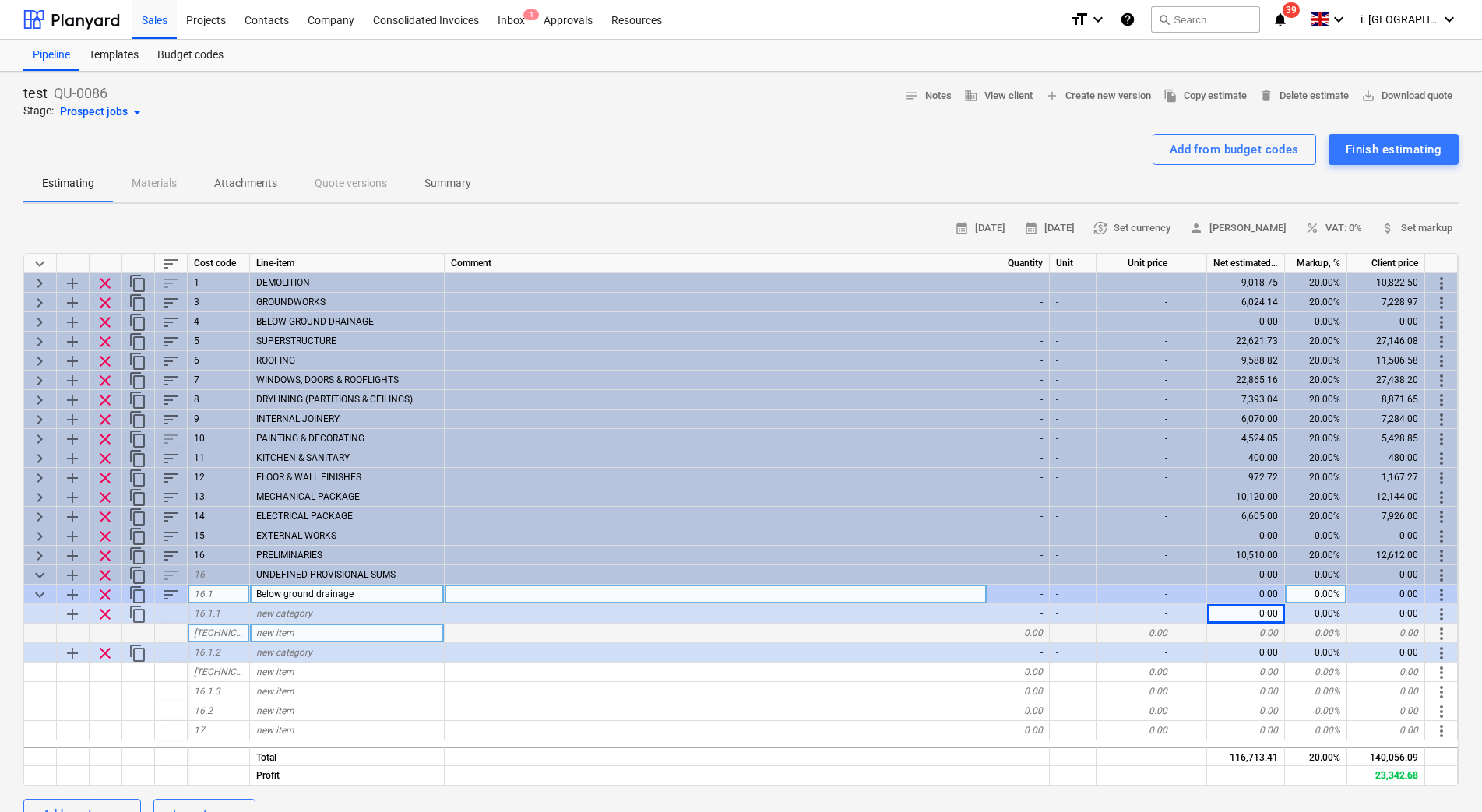
click at [1273, 635] on div "0.00" at bounding box center [1245, 633] width 78 height 19
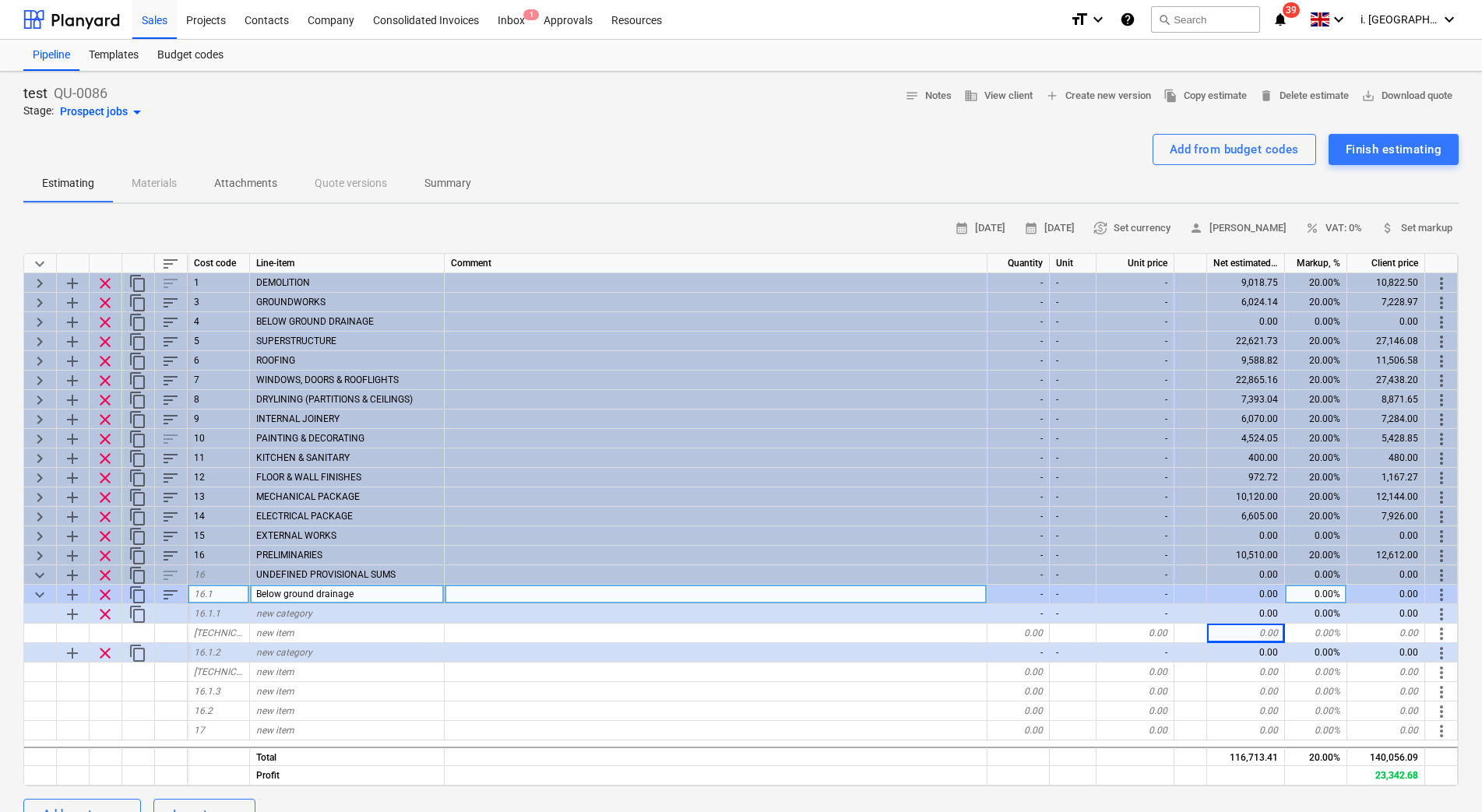
click at [1261, 594] on div "0.00" at bounding box center [1245, 594] width 78 height 19
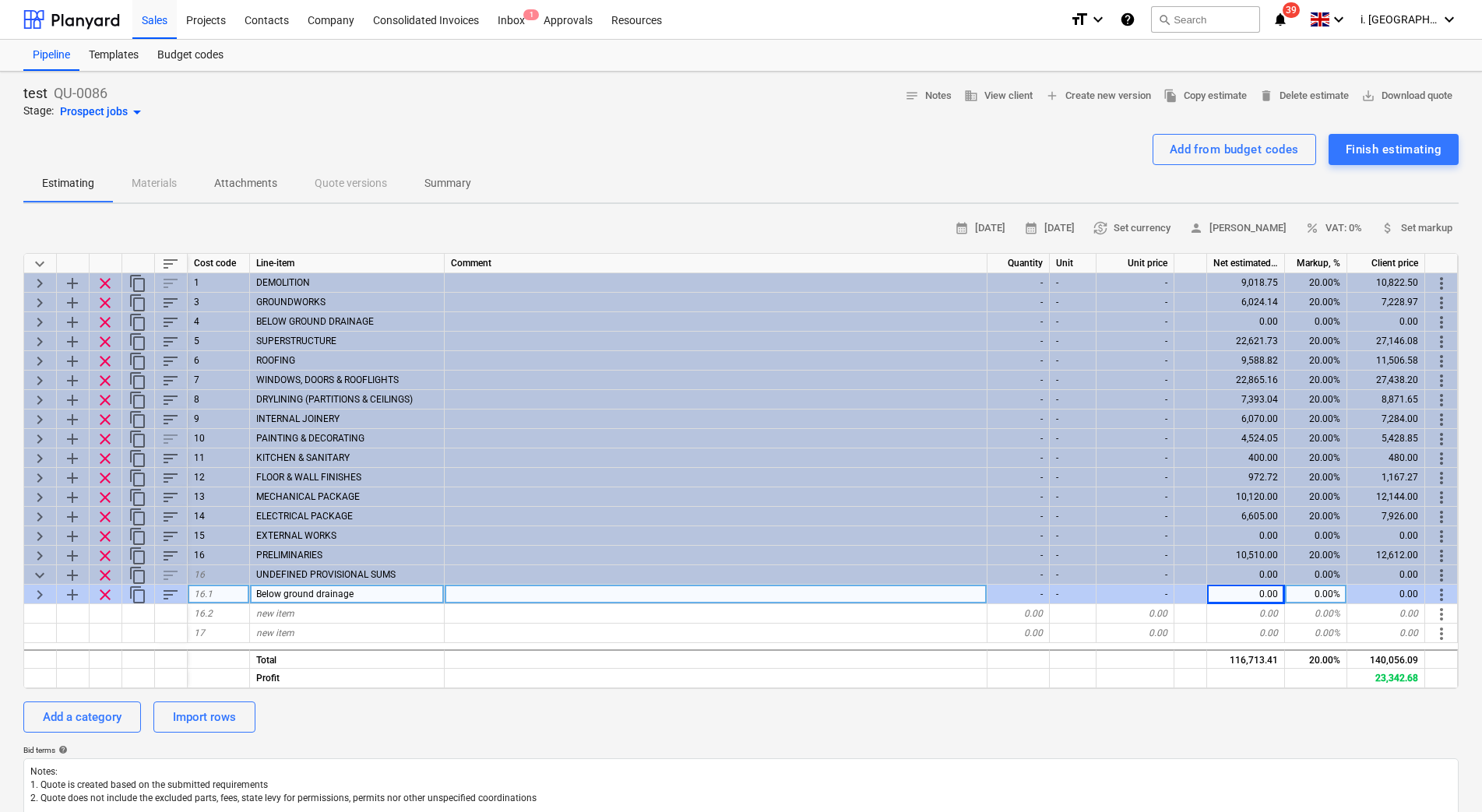
click at [1261, 594] on div "0.00" at bounding box center [1245, 594] width 78 height 19
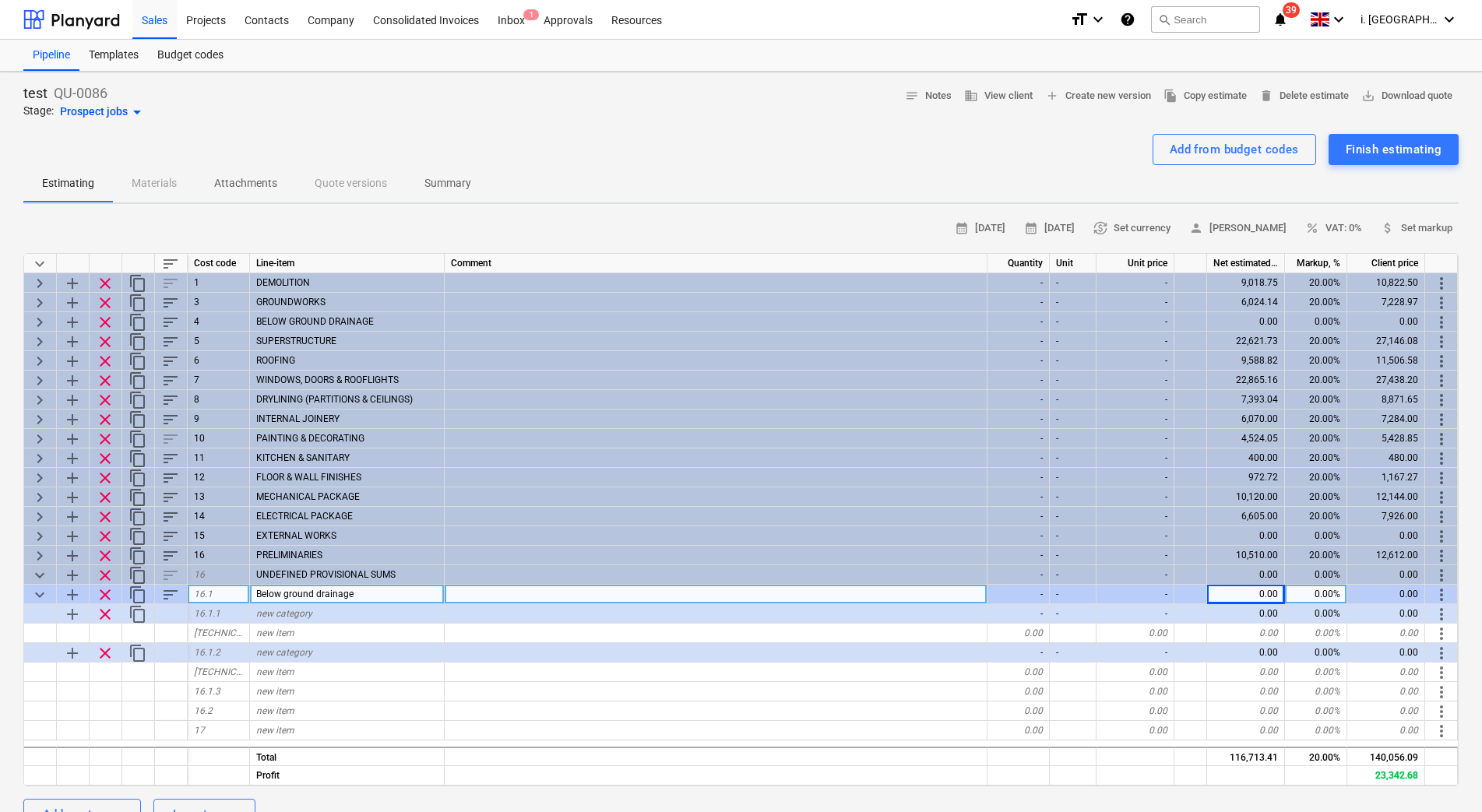
click at [1261, 594] on div "0.00" at bounding box center [1245, 594] width 78 height 19
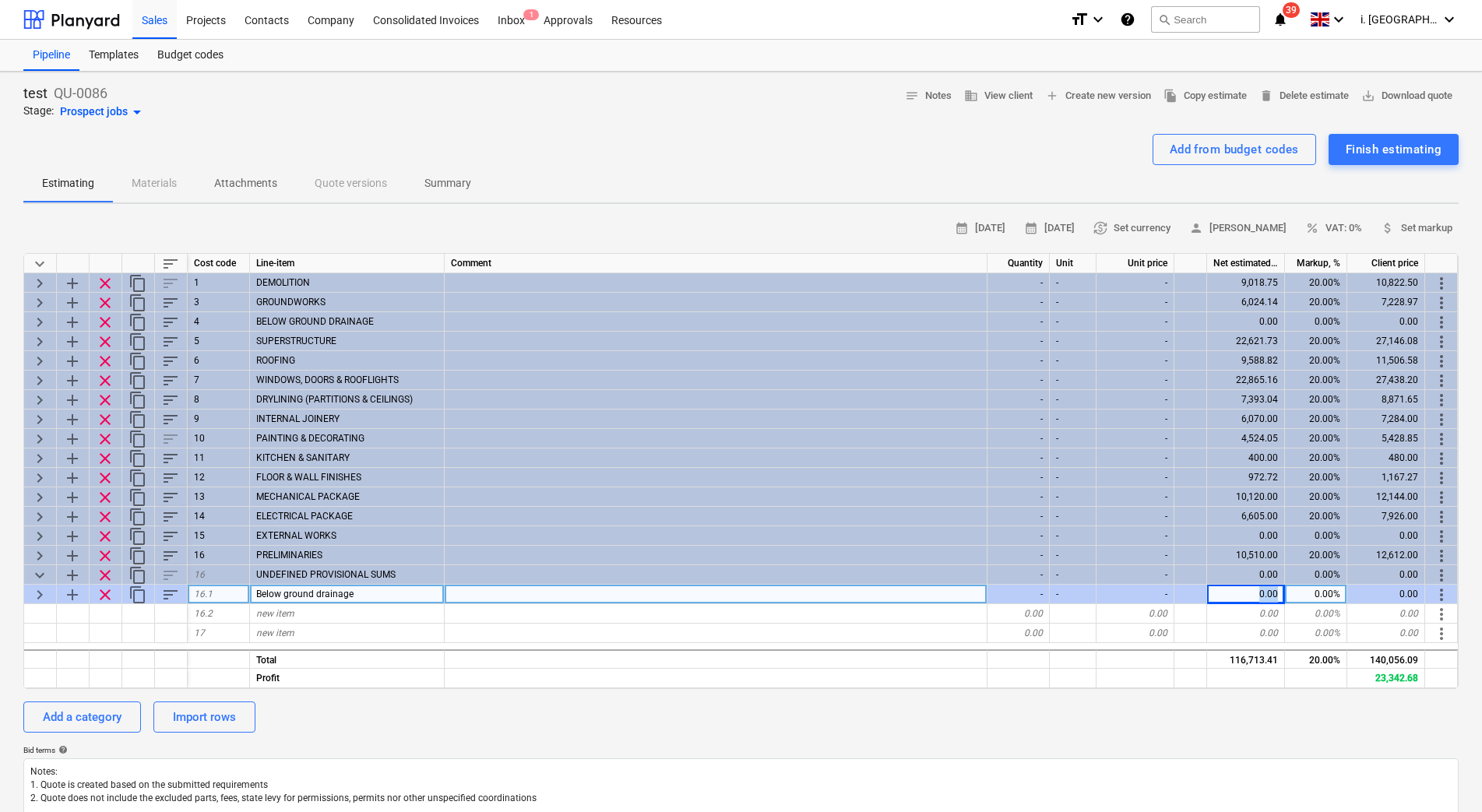
click at [1261, 594] on div "0.00" at bounding box center [1245, 594] width 78 height 19
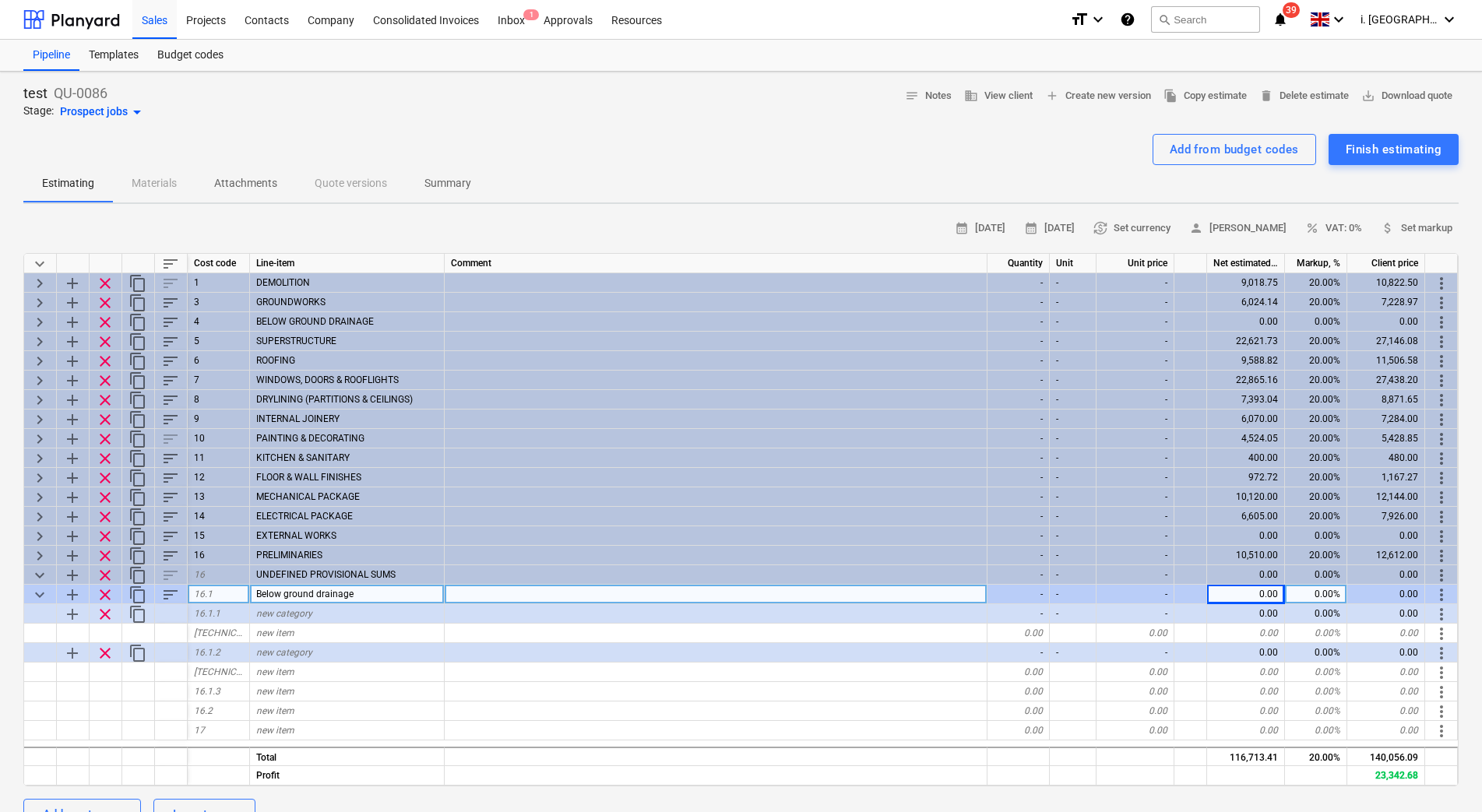
click at [1253, 594] on div "0.00" at bounding box center [1245, 594] width 78 height 19
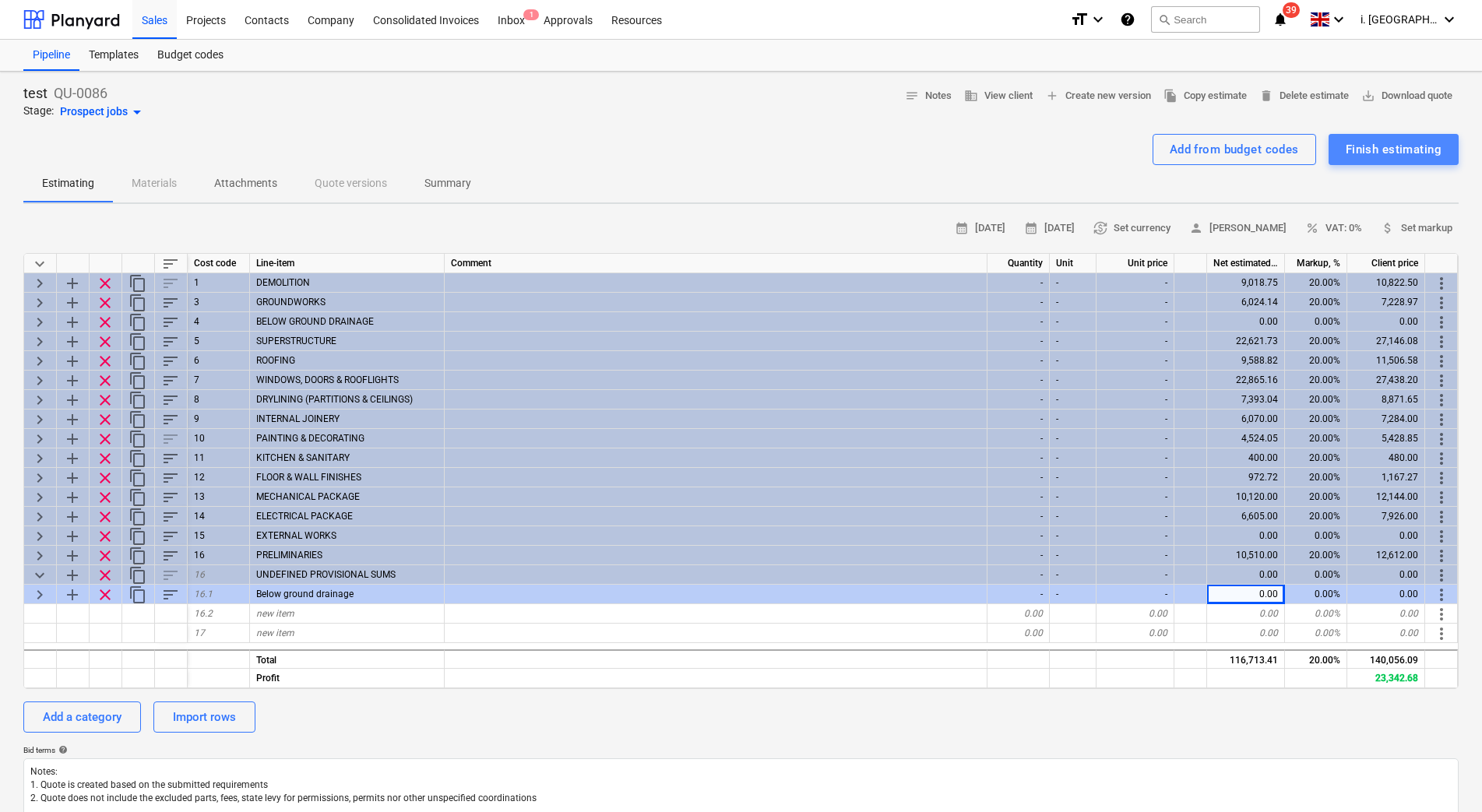
click at [1365, 144] on div "Finish estimating" at bounding box center [1393, 150] width 95 height 20
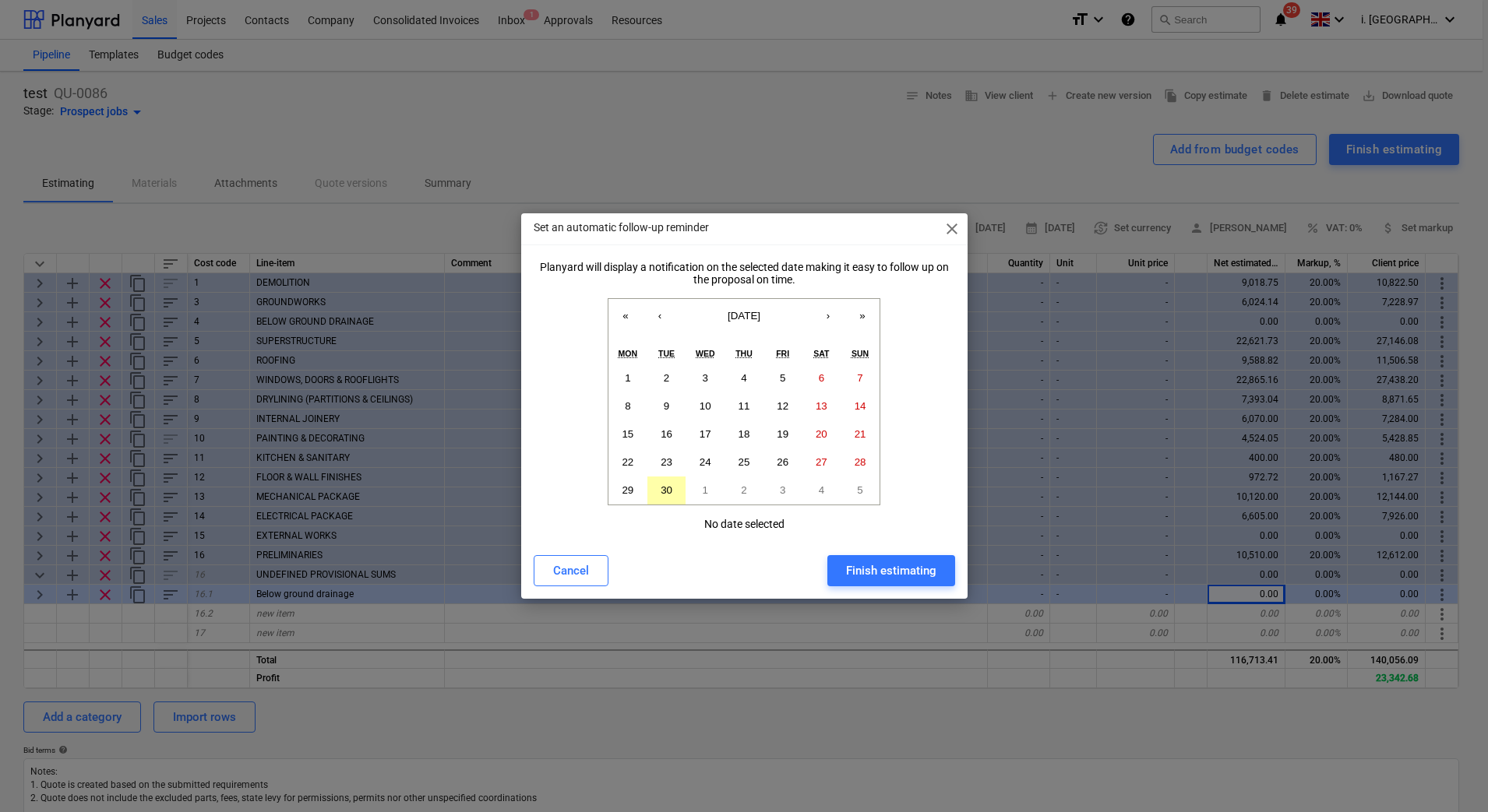
click at [671, 483] on button "30" at bounding box center [666, 490] width 39 height 28
click at [897, 568] on div "Finish estimating" at bounding box center [890, 571] width 90 height 20
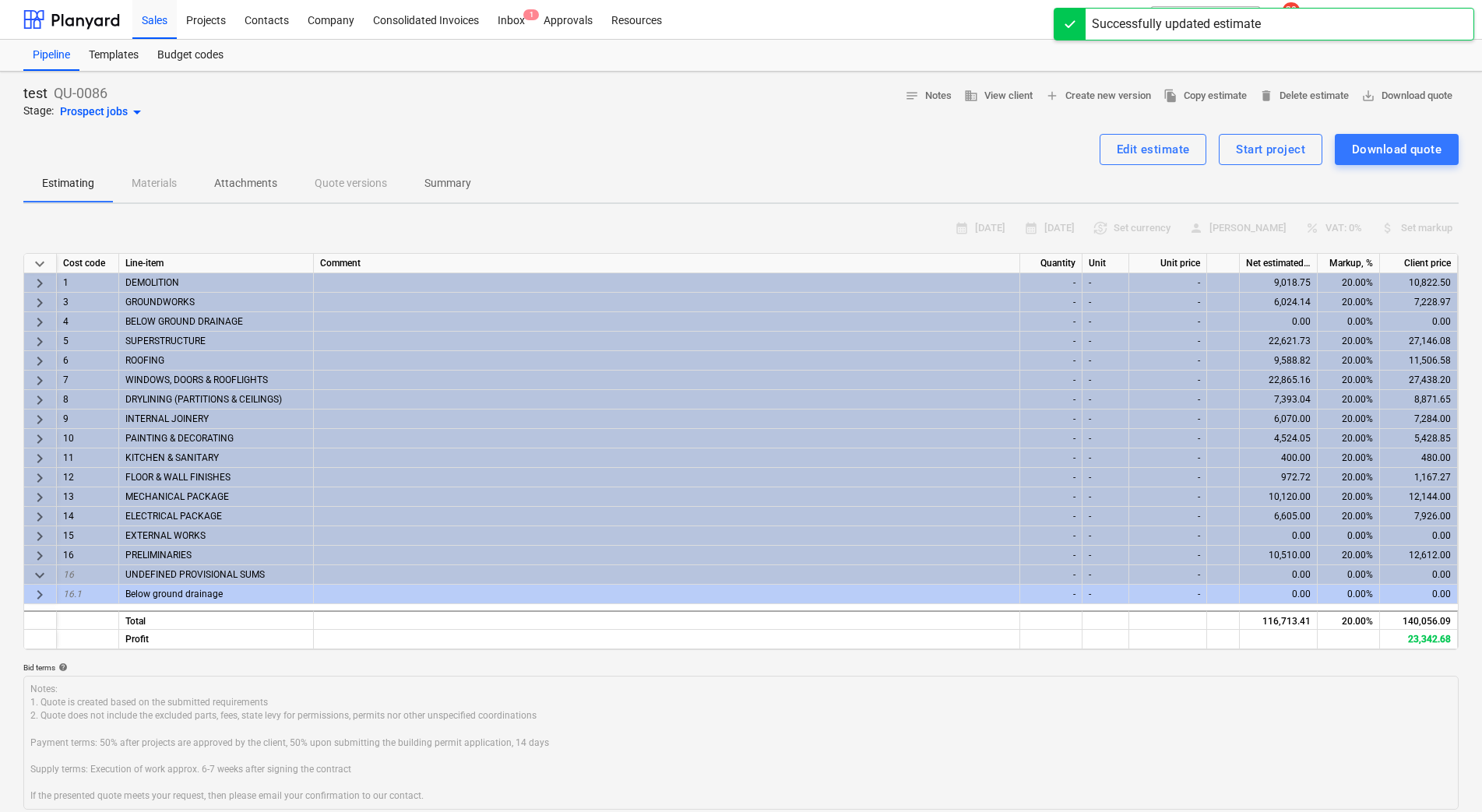
click at [1266, 593] on div "0.00" at bounding box center [1278, 594] width 78 height 19
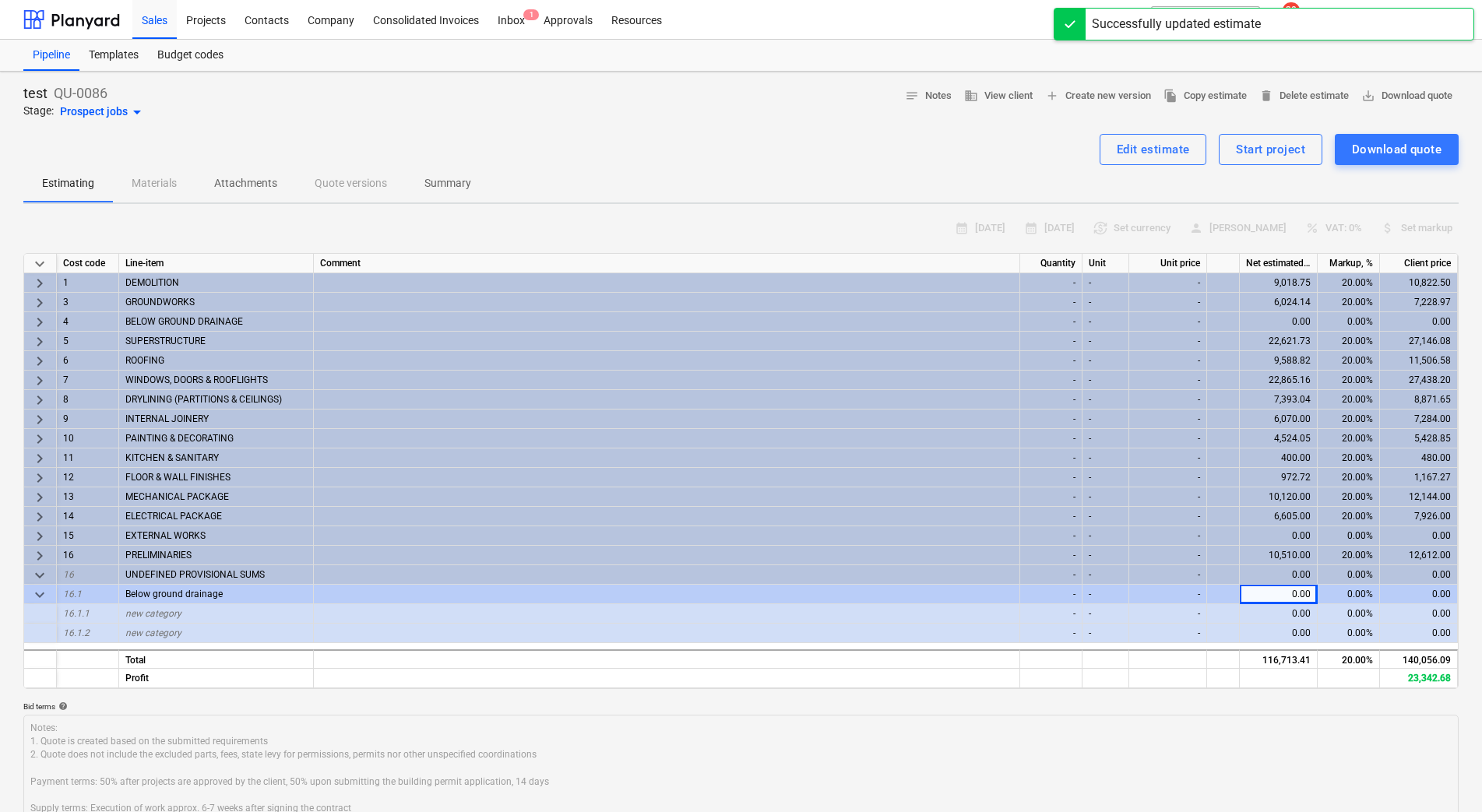
click at [1274, 609] on div "0.00" at bounding box center [1278, 613] width 78 height 19
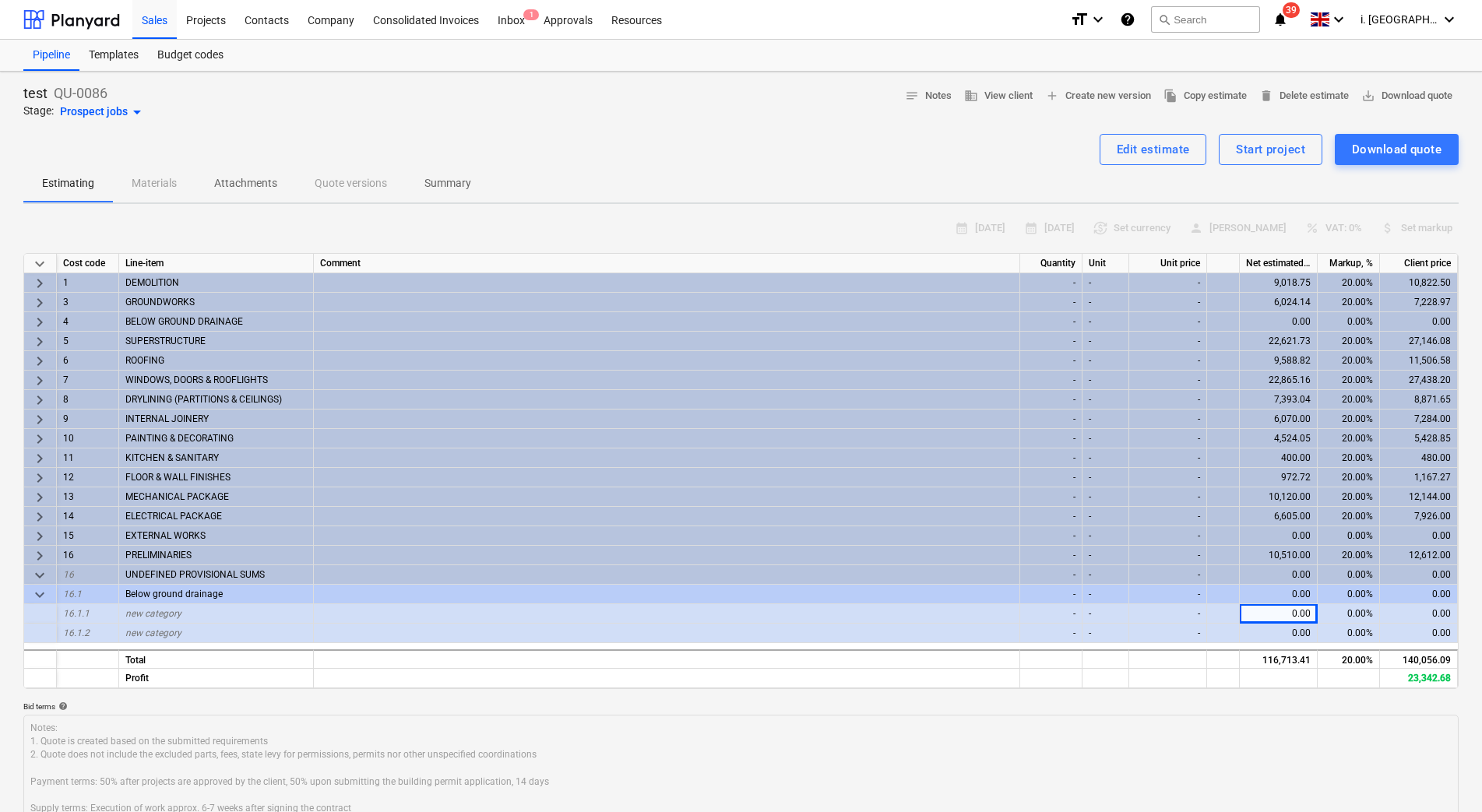
click at [1278, 591] on div "0.00" at bounding box center [1278, 594] width 78 height 19
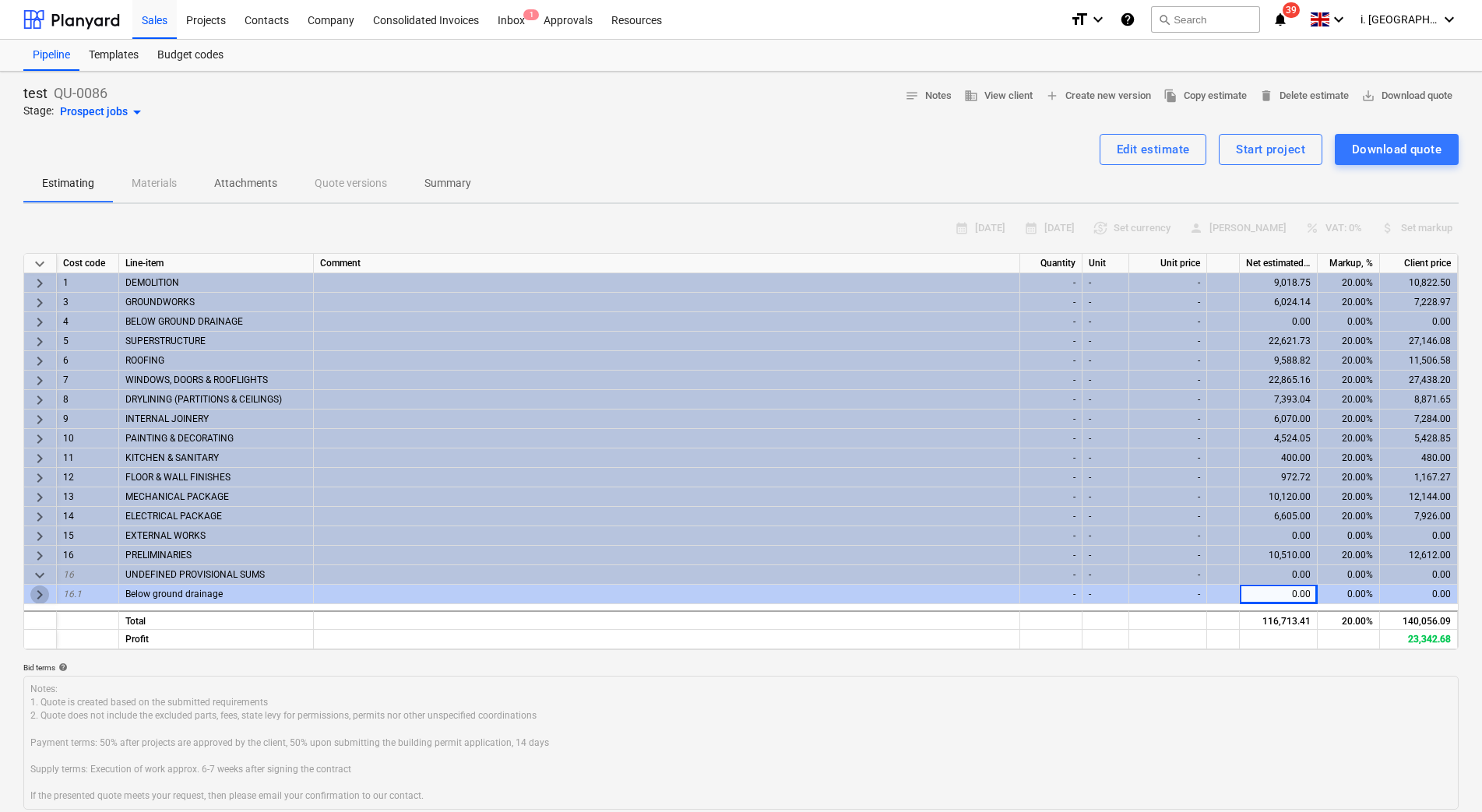
click at [44, 594] on span "keyboard_arrow_right" at bounding box center [39, 595] width 18 height 18
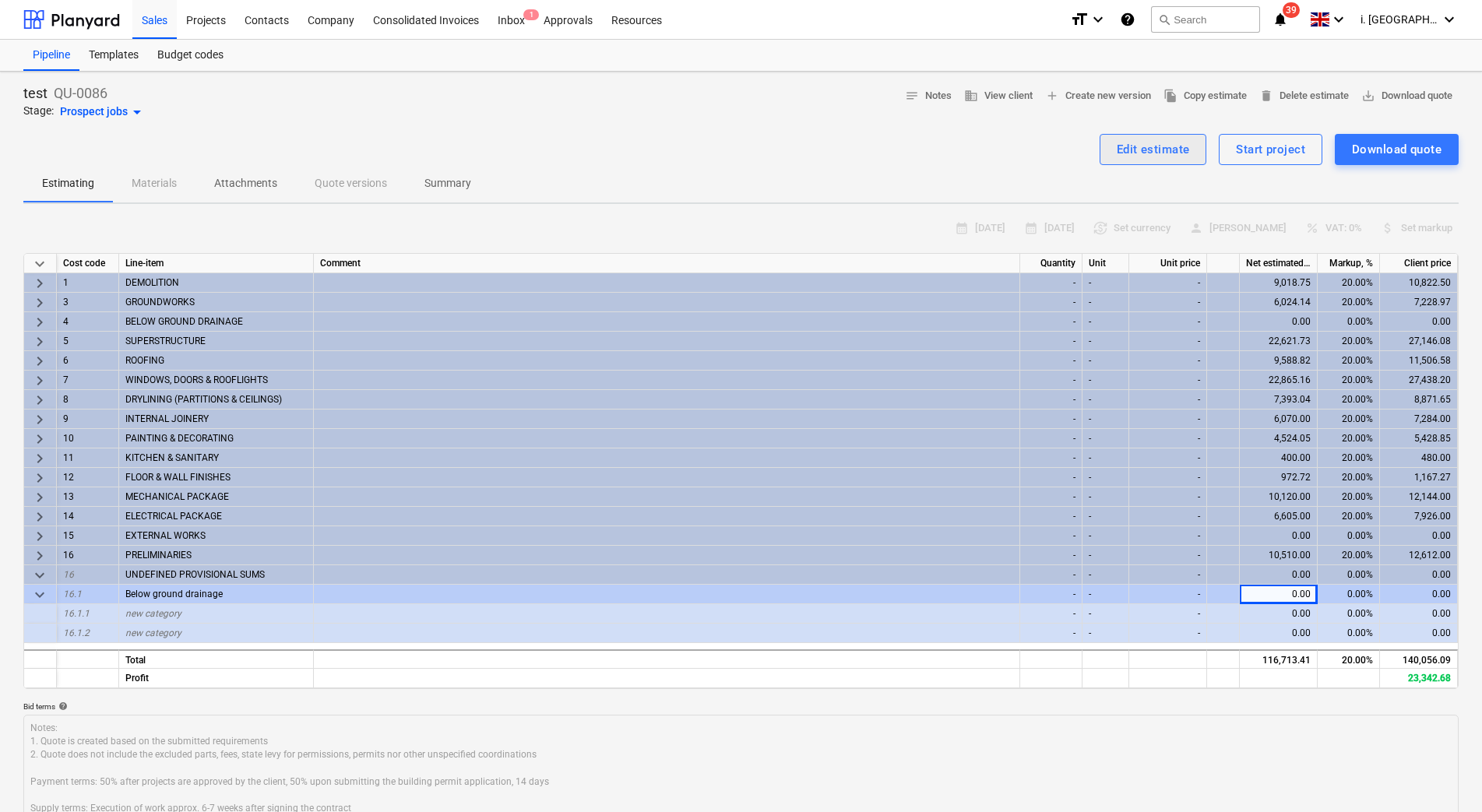
click at [1164, 145] on div "Edit estimate" at bounding box center [1153, 150] width 73 height 20
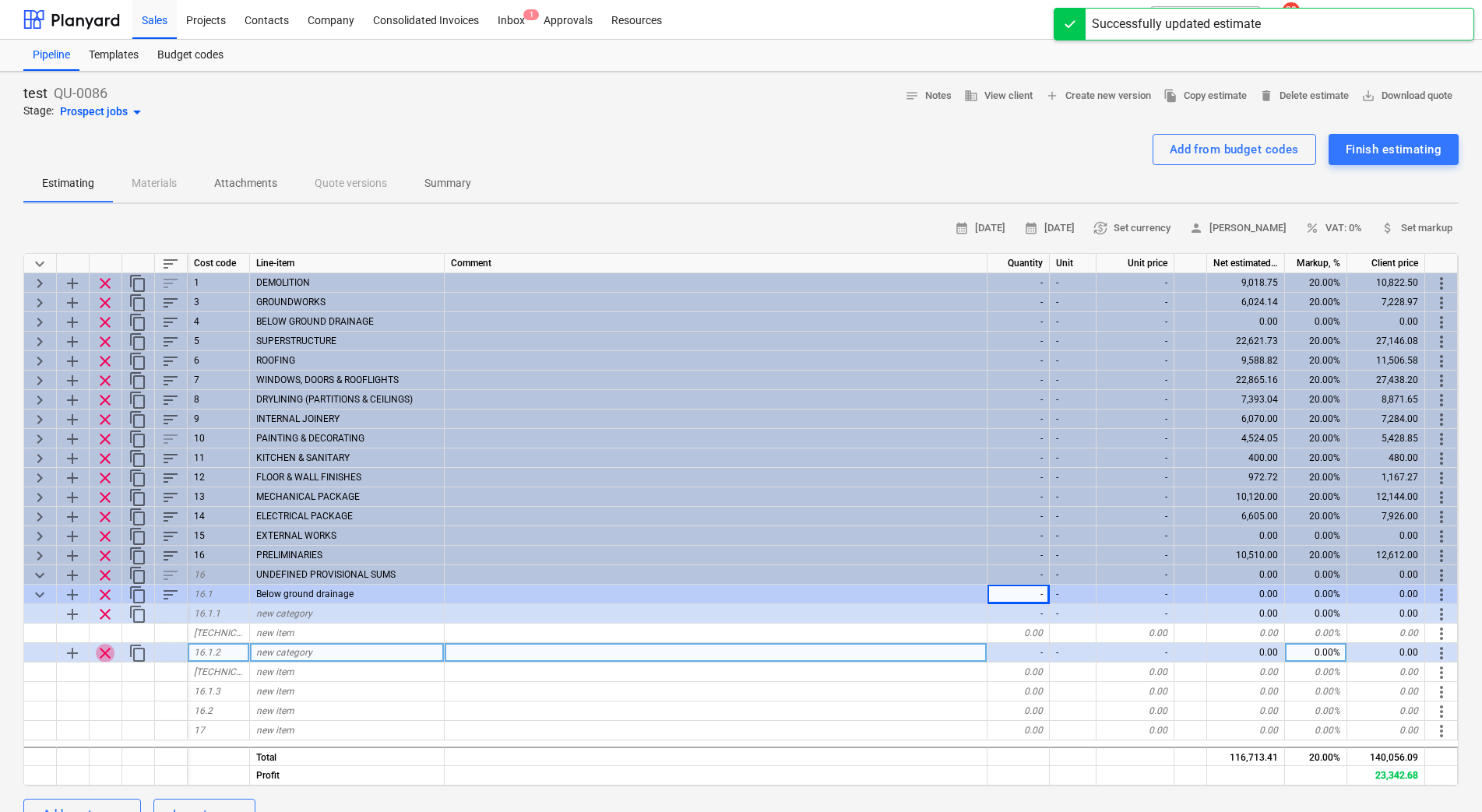
click at [102, 655] on span "clear" at bounding box center [105, 653] width 18 height 18
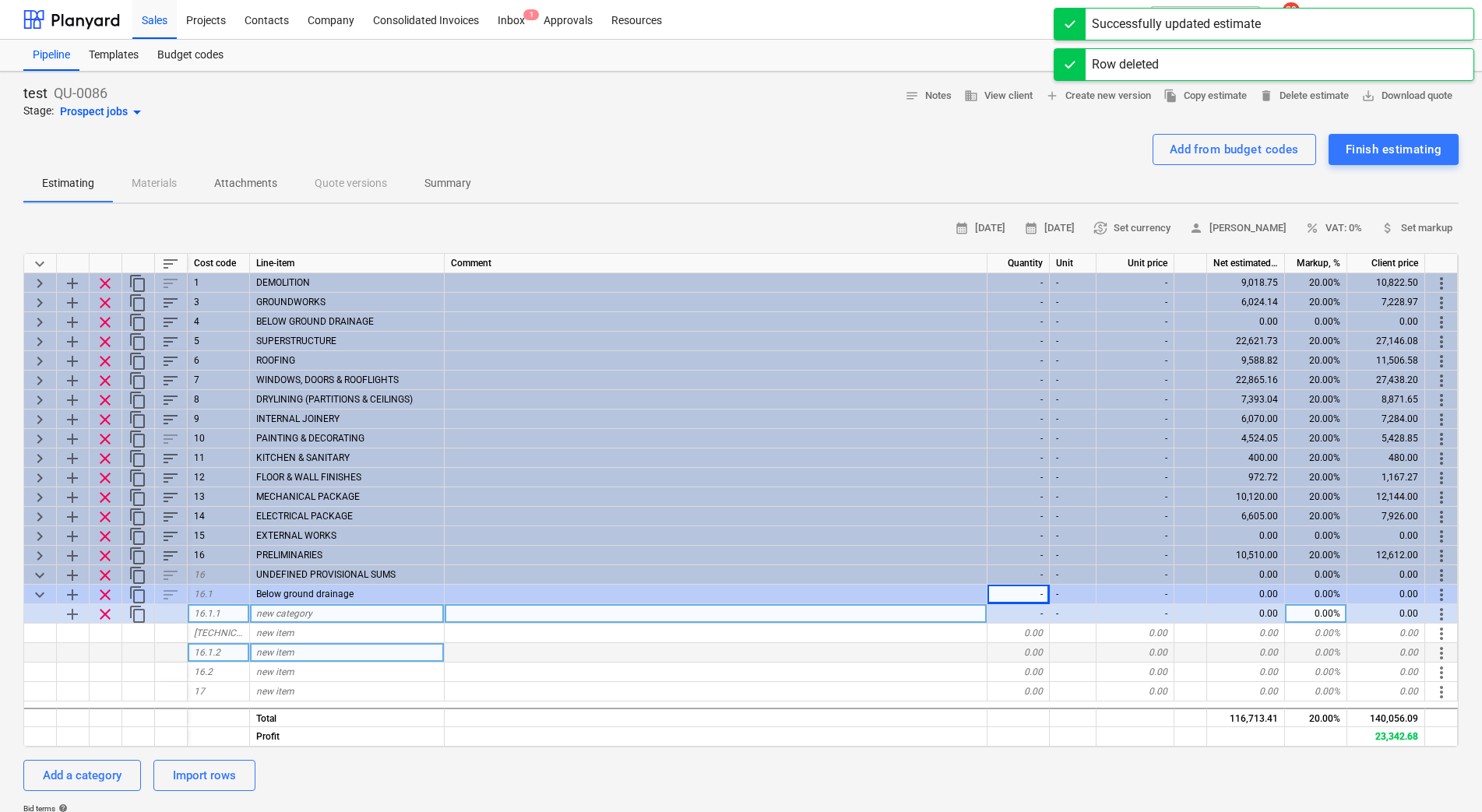
click at [318, 609] on div "new category" at bounding box center [347, 613] width 195 height 19
click at [348, 606] on input at bounding box center [346, 613] width 194 height 18
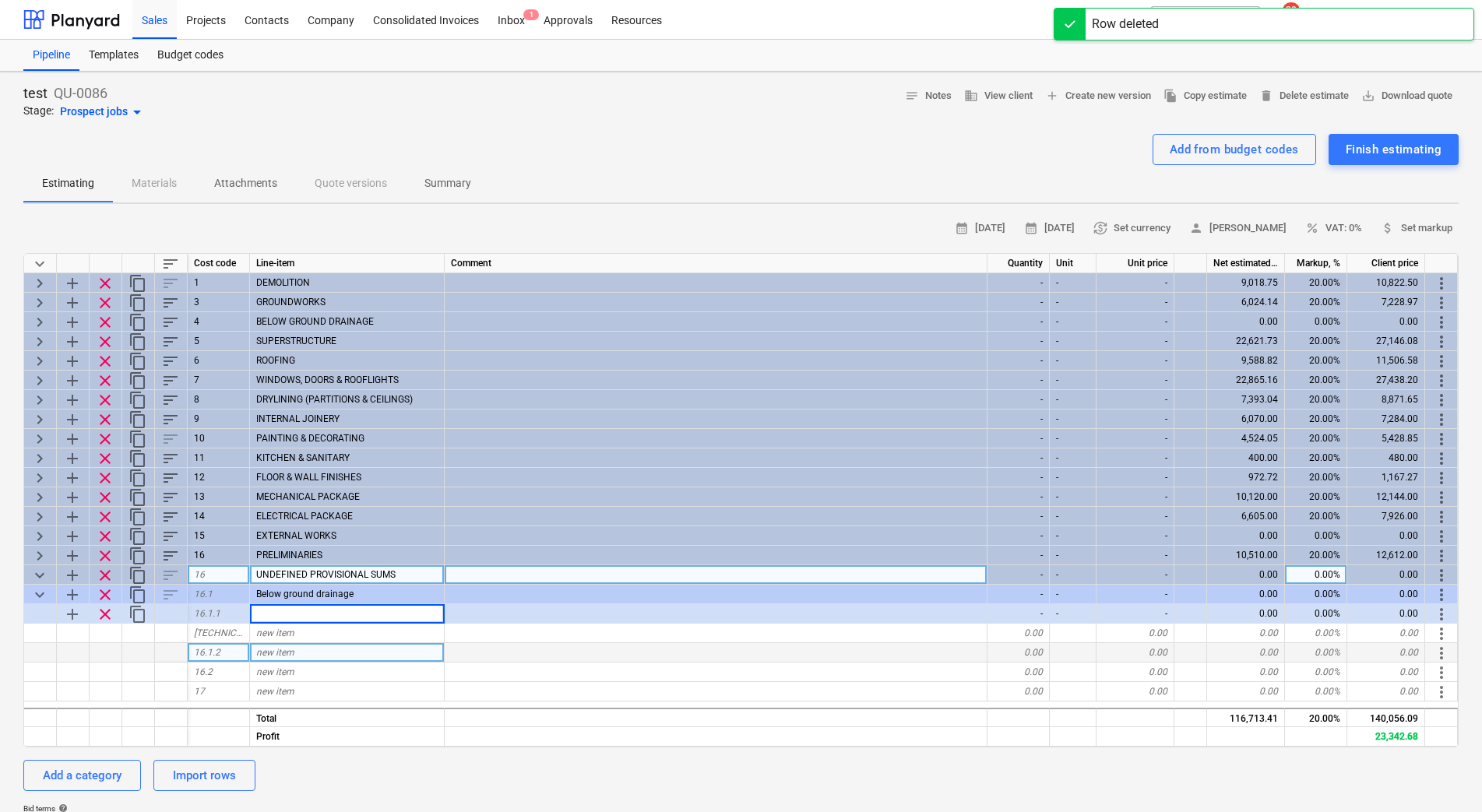
click at [352, 577] on span "UNDEFINED PROVISIONAL SUMS" at bounding box center [326, 574] width 139 height 11
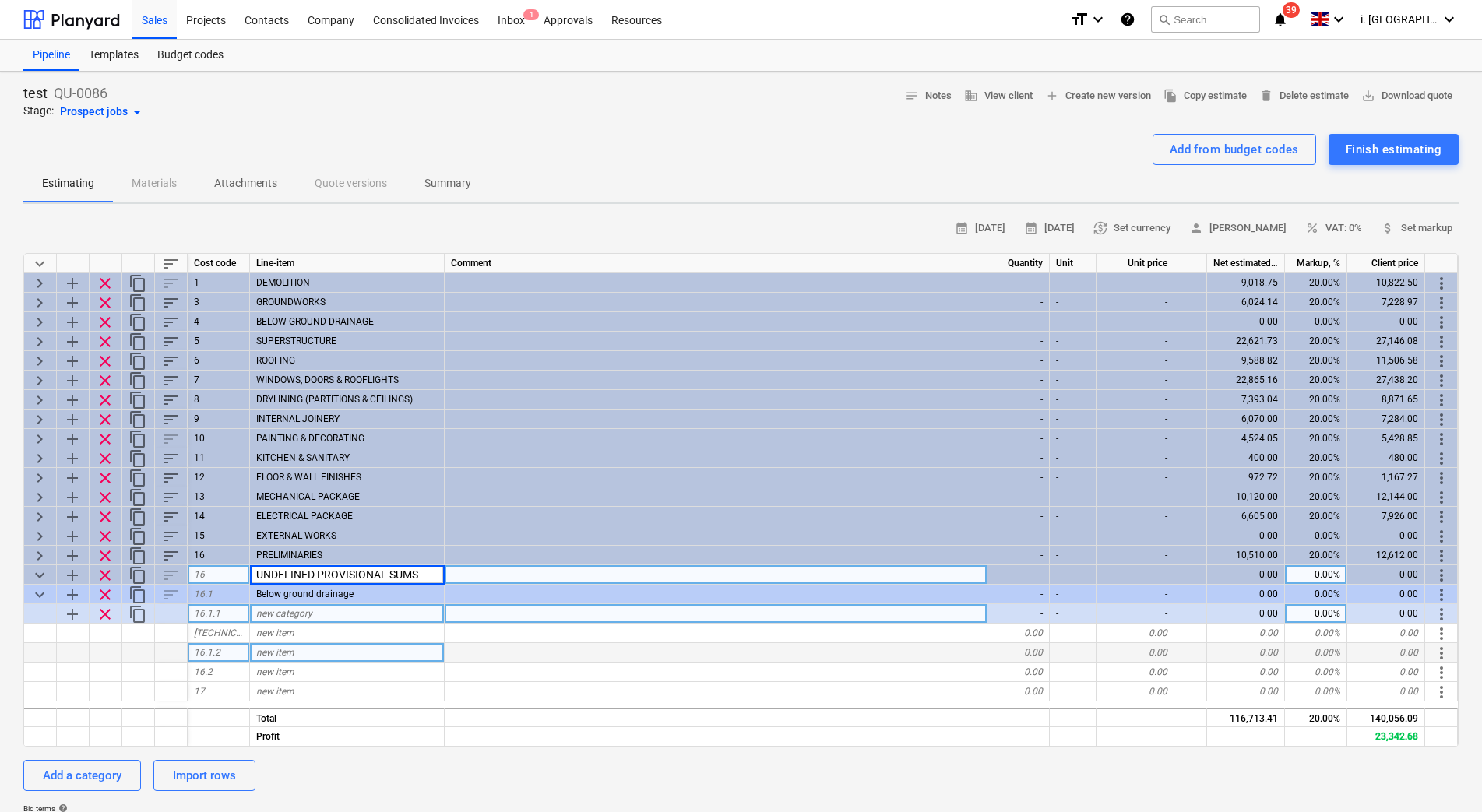
click at [150, 607] on div "content_copy" at bounding box center [139, 613] width 33 height 19
click at [105, 610] on span "clear" at bounding box center [105, 614] width 18 height 18
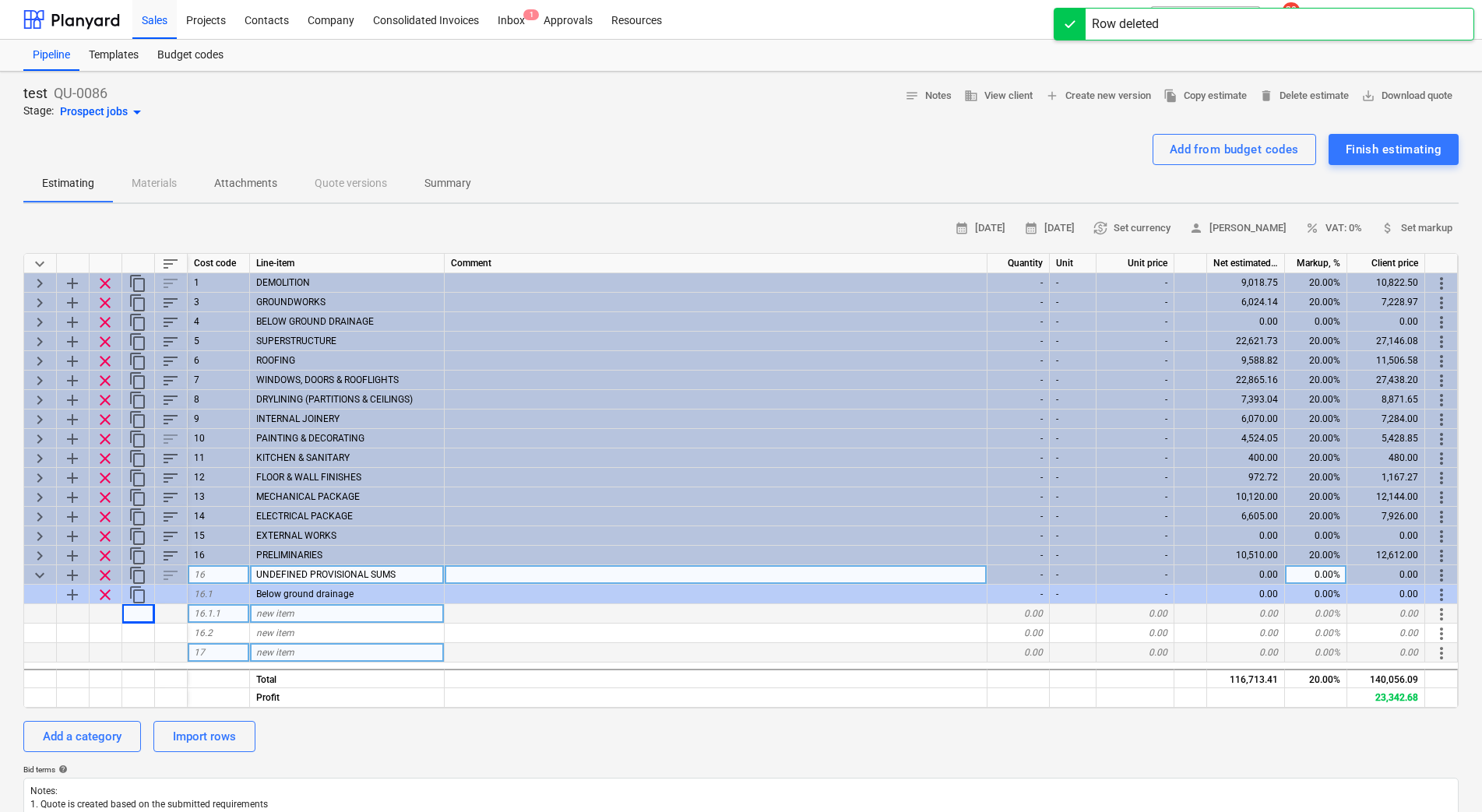
click at [1242, 604] on div "0.00" at bounding box center [1245, 613] width 78 height 19
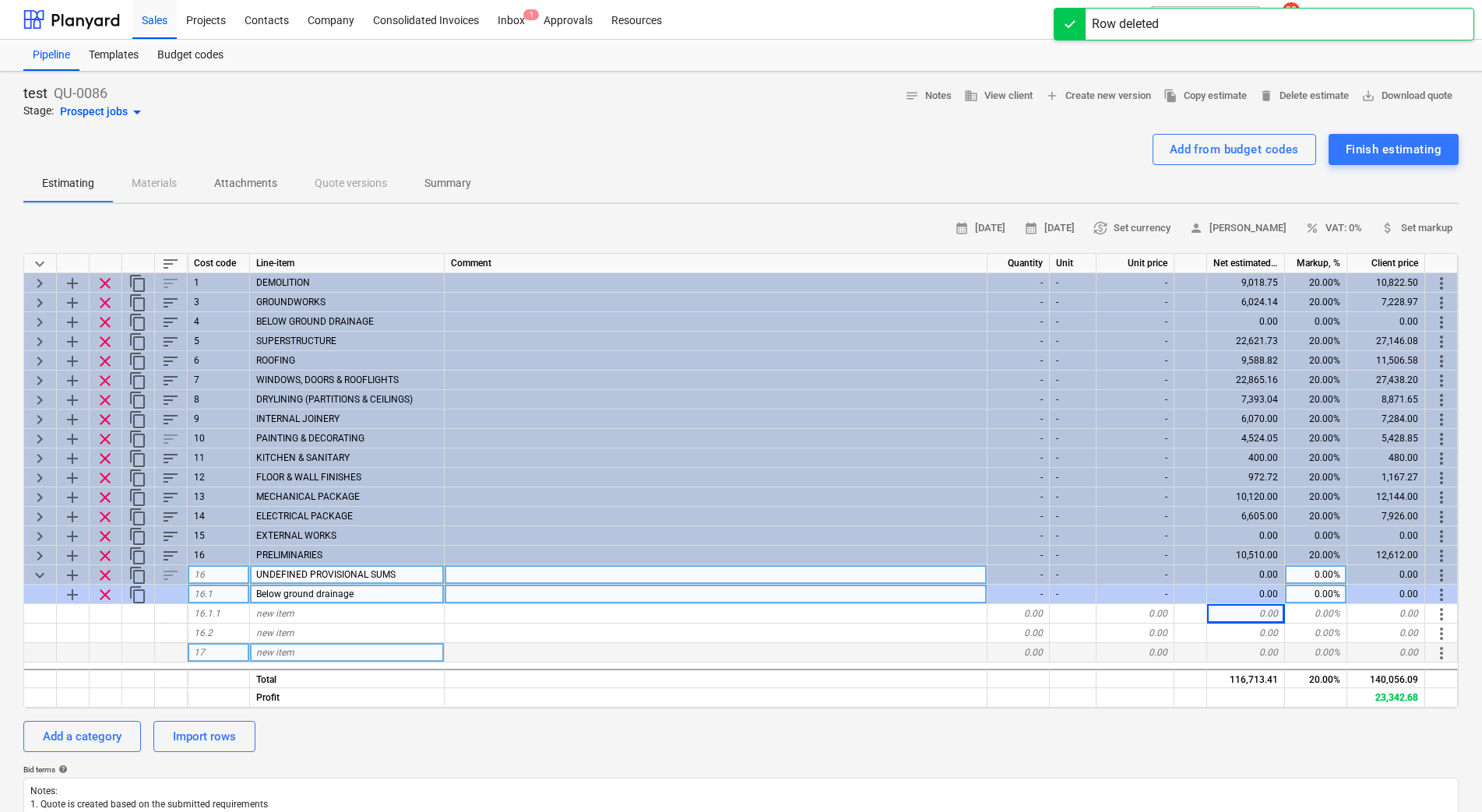
click at [1244, 599] on div "0.00" at bounding box center [1245, 594] width 78 height 19
click at [1244, 592] on div "0.00" at bounding box center [1245, 594] width 78 height 19
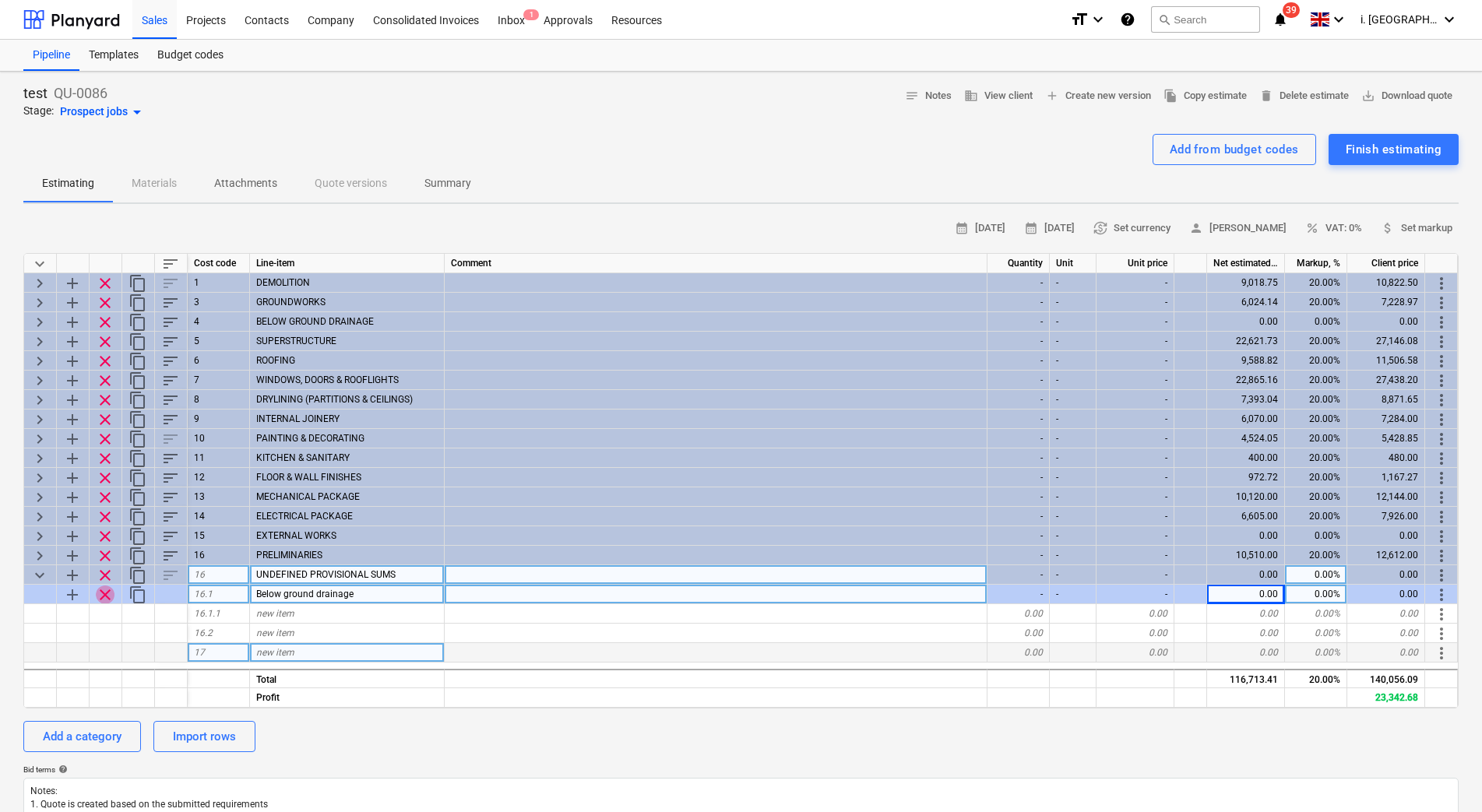
click at [98, 592] on span "clear" at bounding box center [105, 595] width 18 height 18
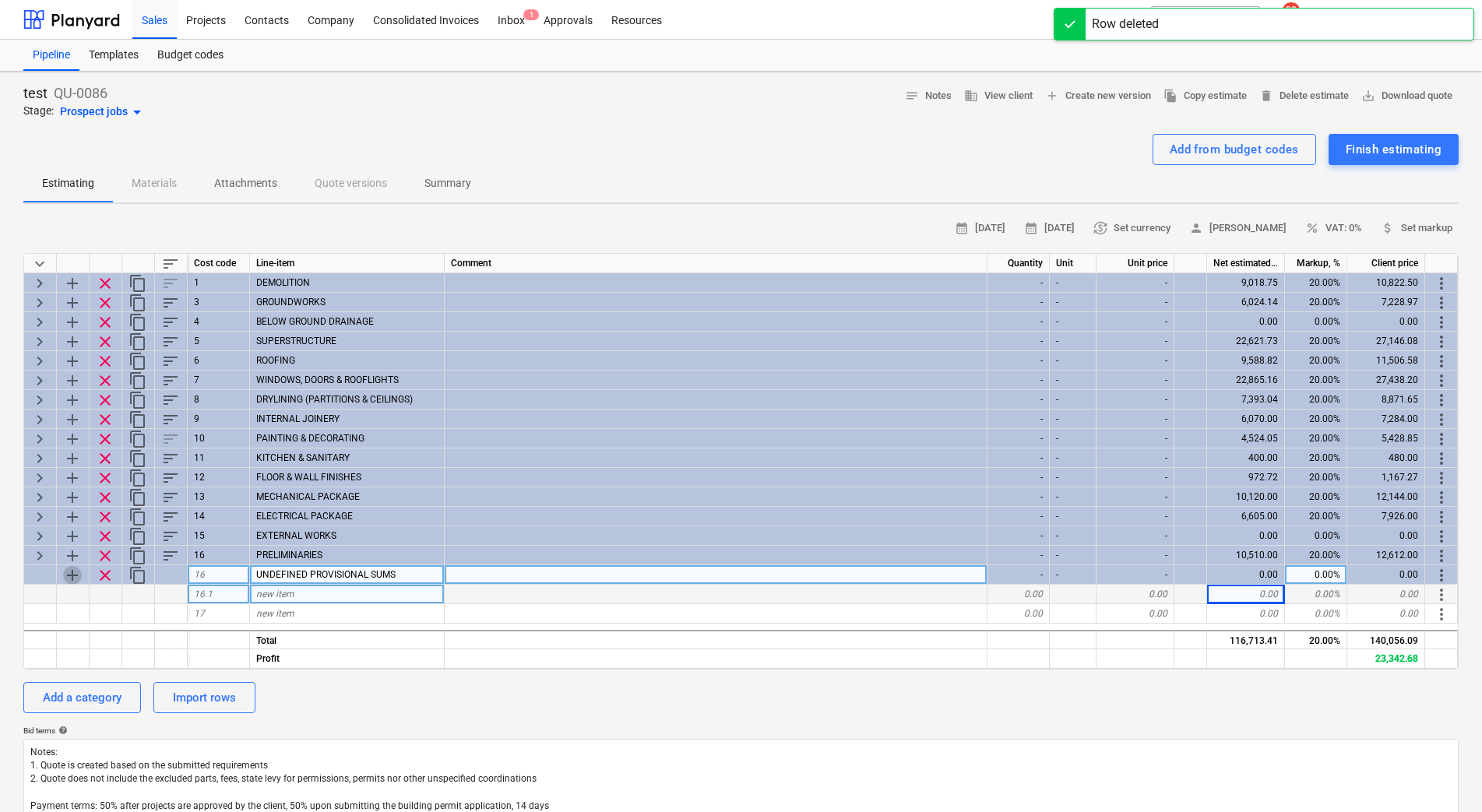
click at [67, 577] on span "add" at bounding box center [72, 575] width 18 height 18
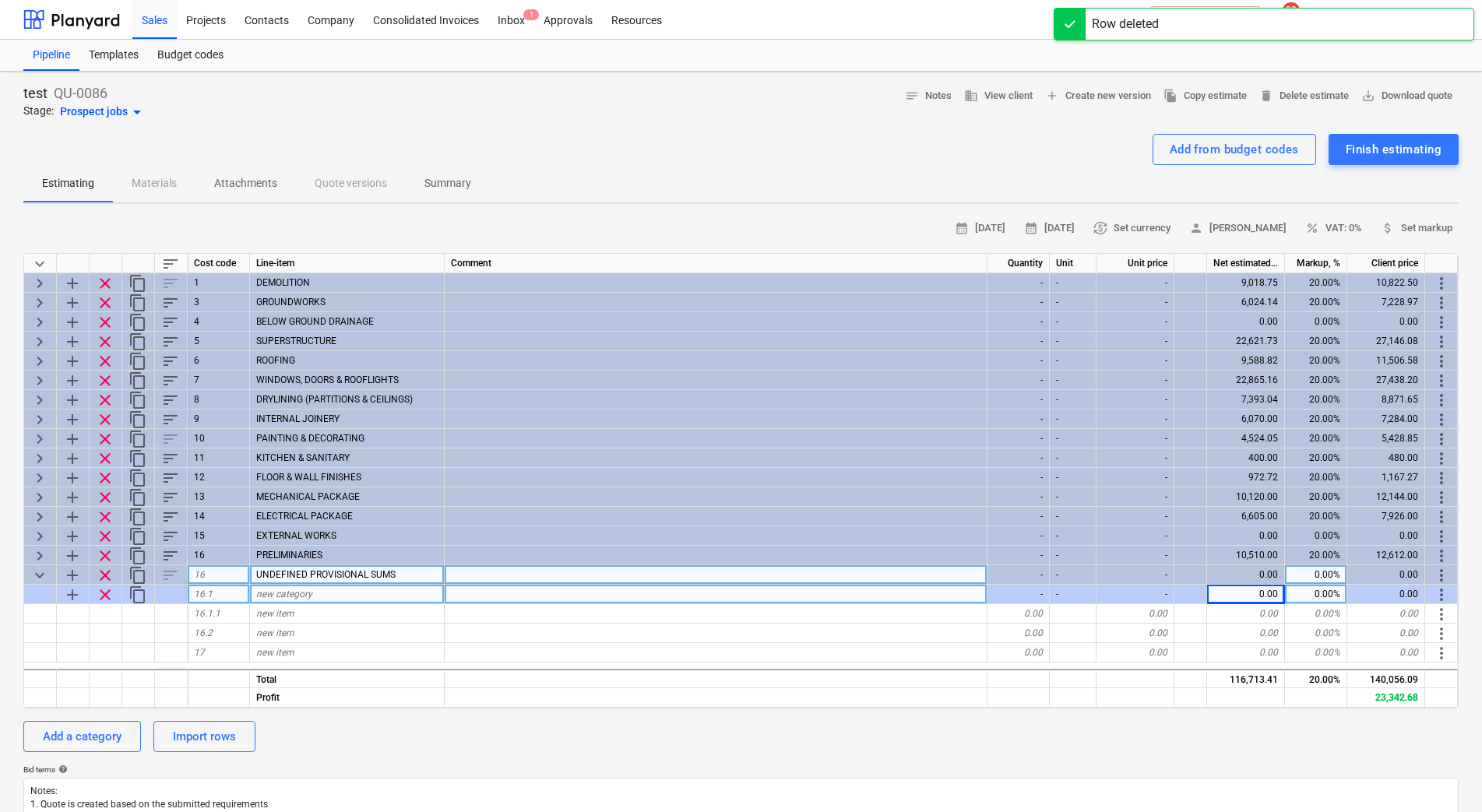
click at [295, 594] on span "new category" at bounding box center [284, 594] width 56 height 11
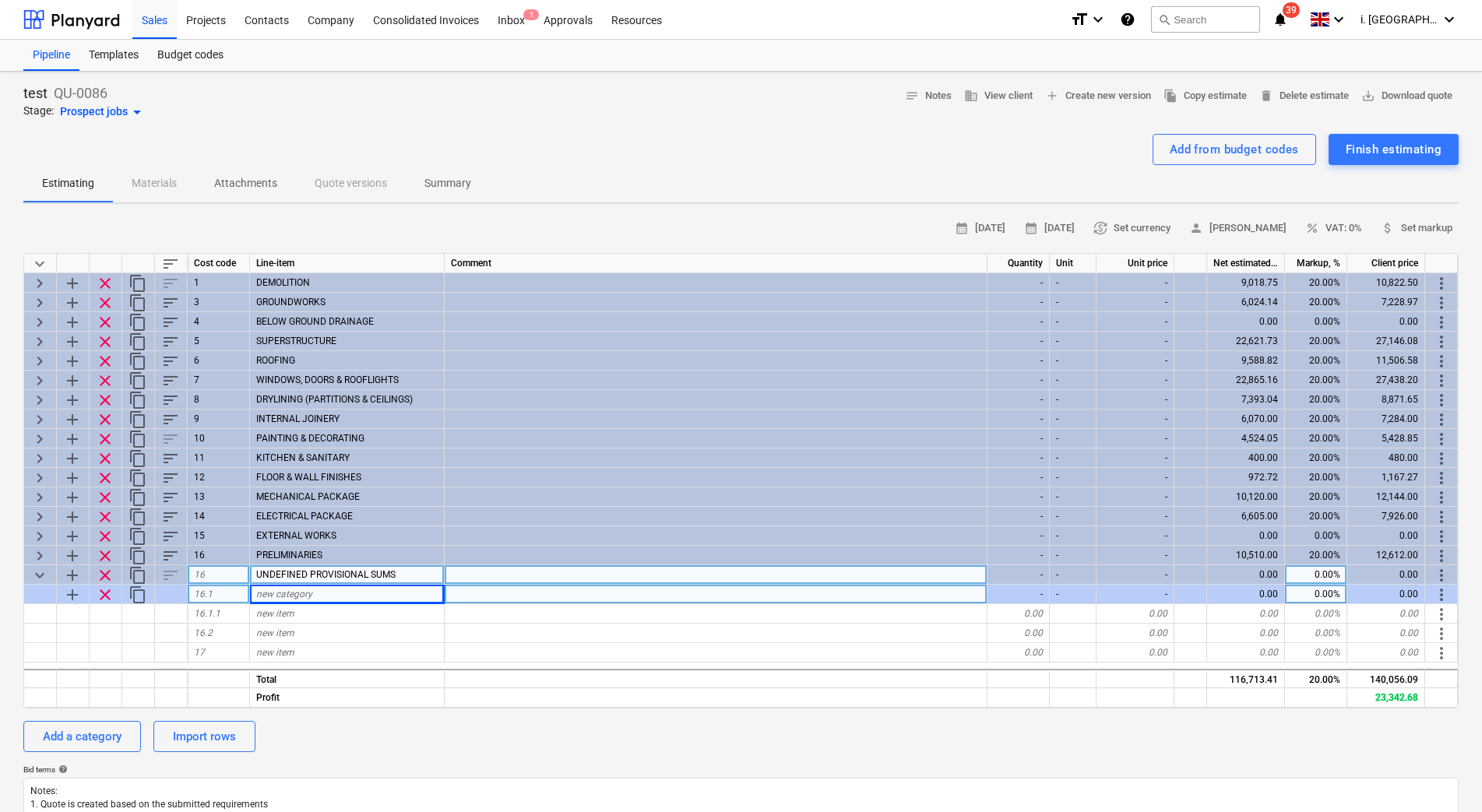
click at [398, 594] on div "new category" at bounding box center [347, 594] width 195 height 19
click at [1252, 580] on div "0.00" at bounding box center [1245, 574] width 78 height 19
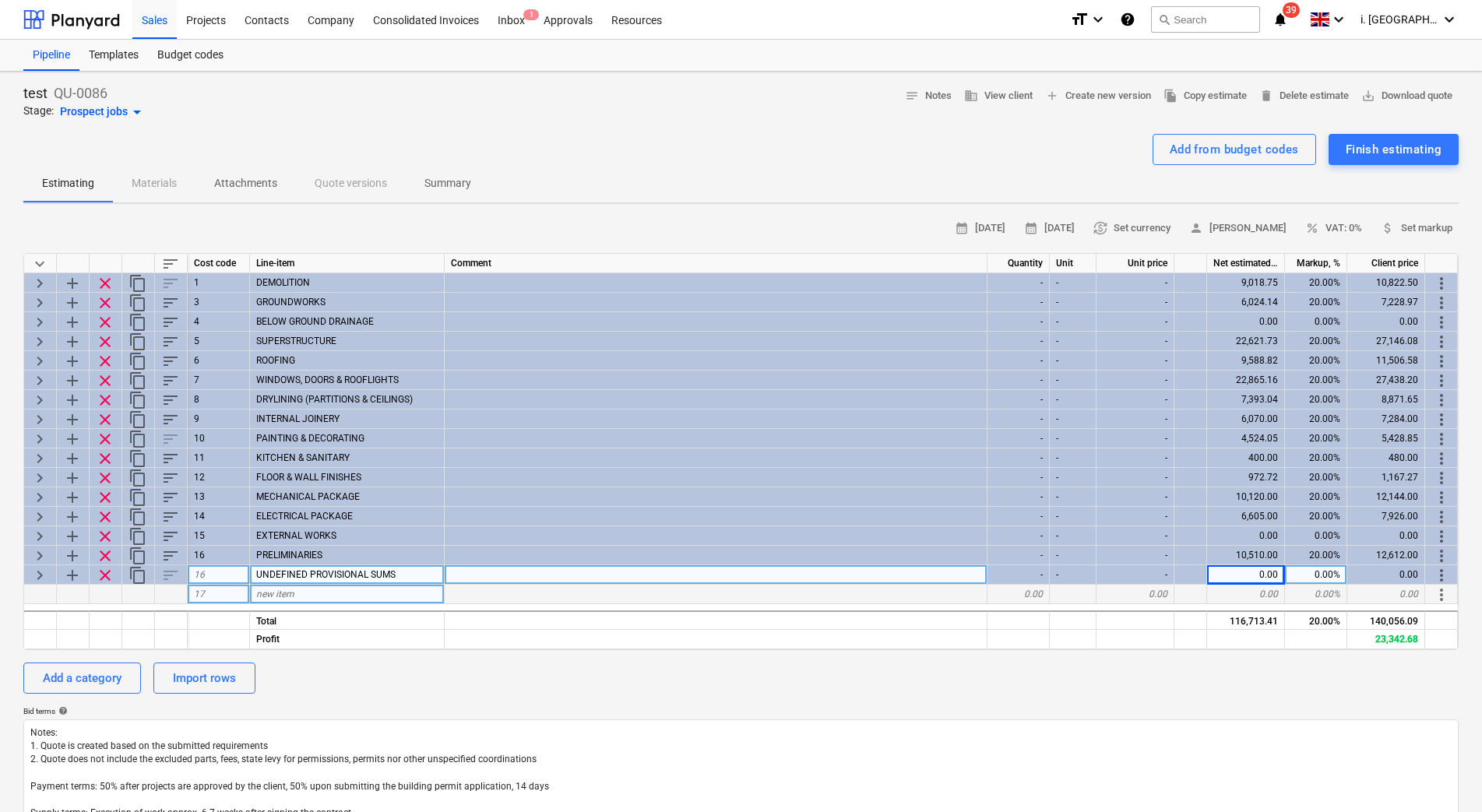
click at [290, 578] on span "UNDEFINED PROVISIONAL SUMS" at bounding box center [326, 574] width 139 height 11
click at [1099, 366] on div "-" at bounding box center [1135, 361] width 78 height 19
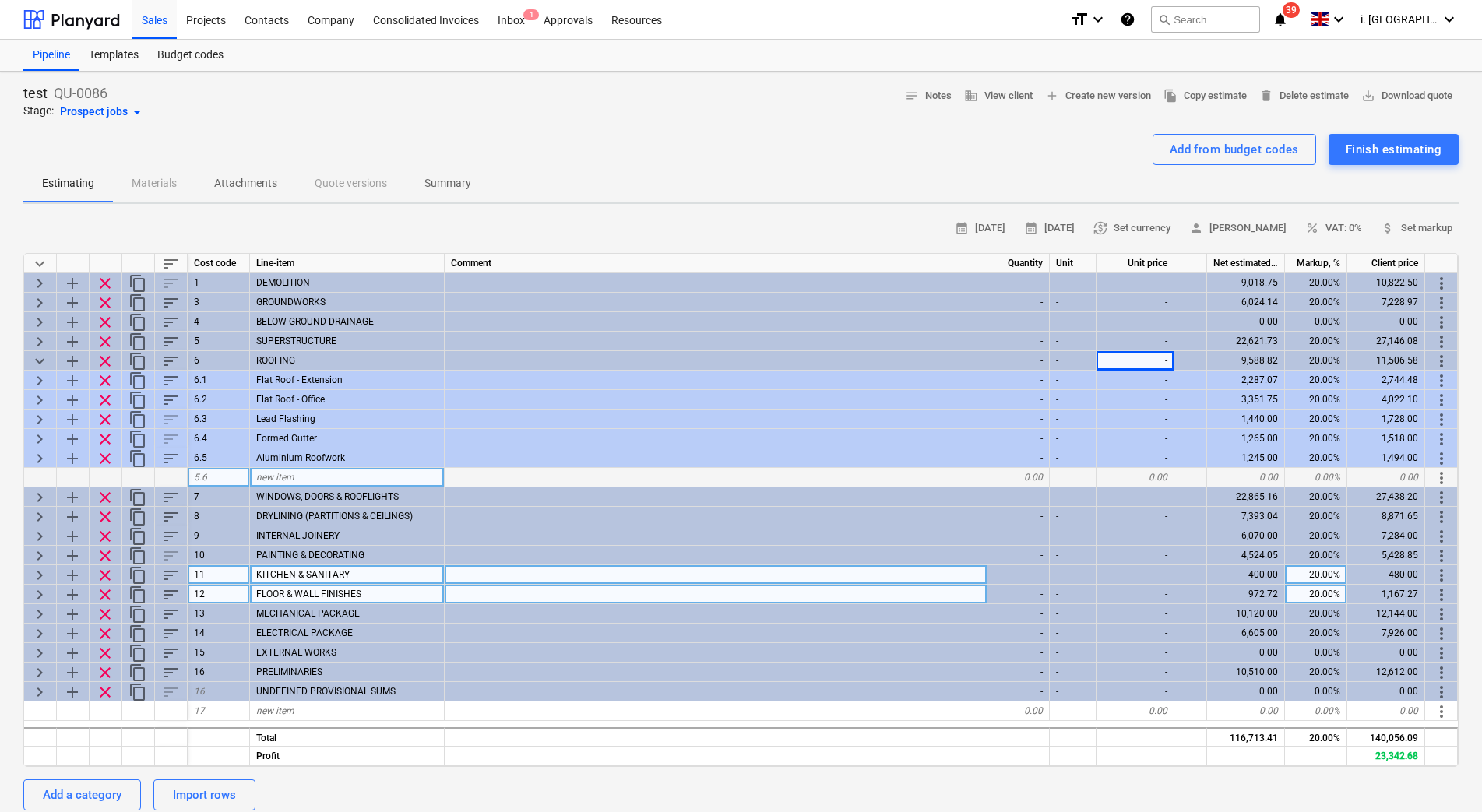
click at [35, 468] on div at bounding box center [40, 477] width 33 height 19
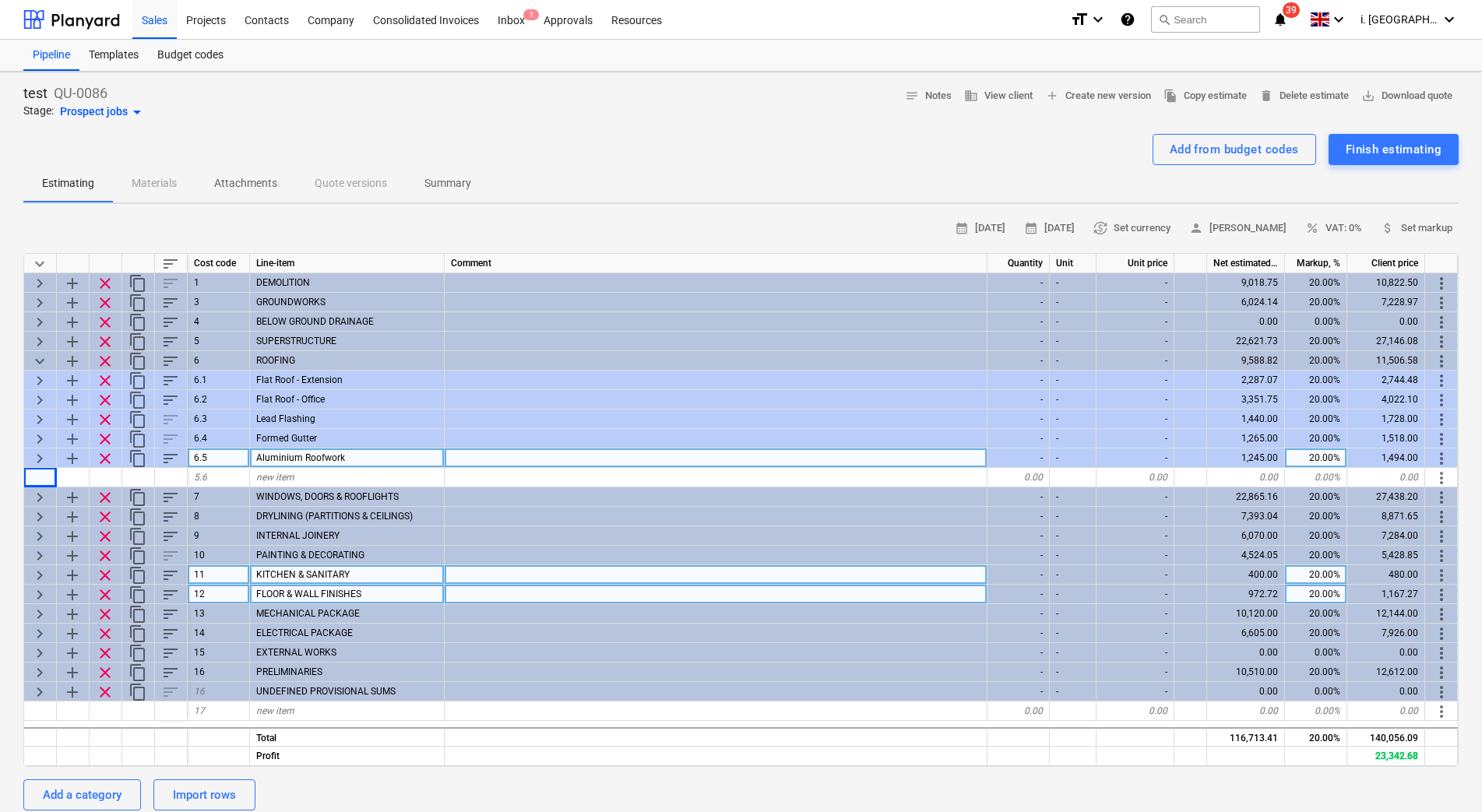
click at [51, 455] on div "keyboard_arrow_right" at bounding box center [40, 458] width 33 height 19
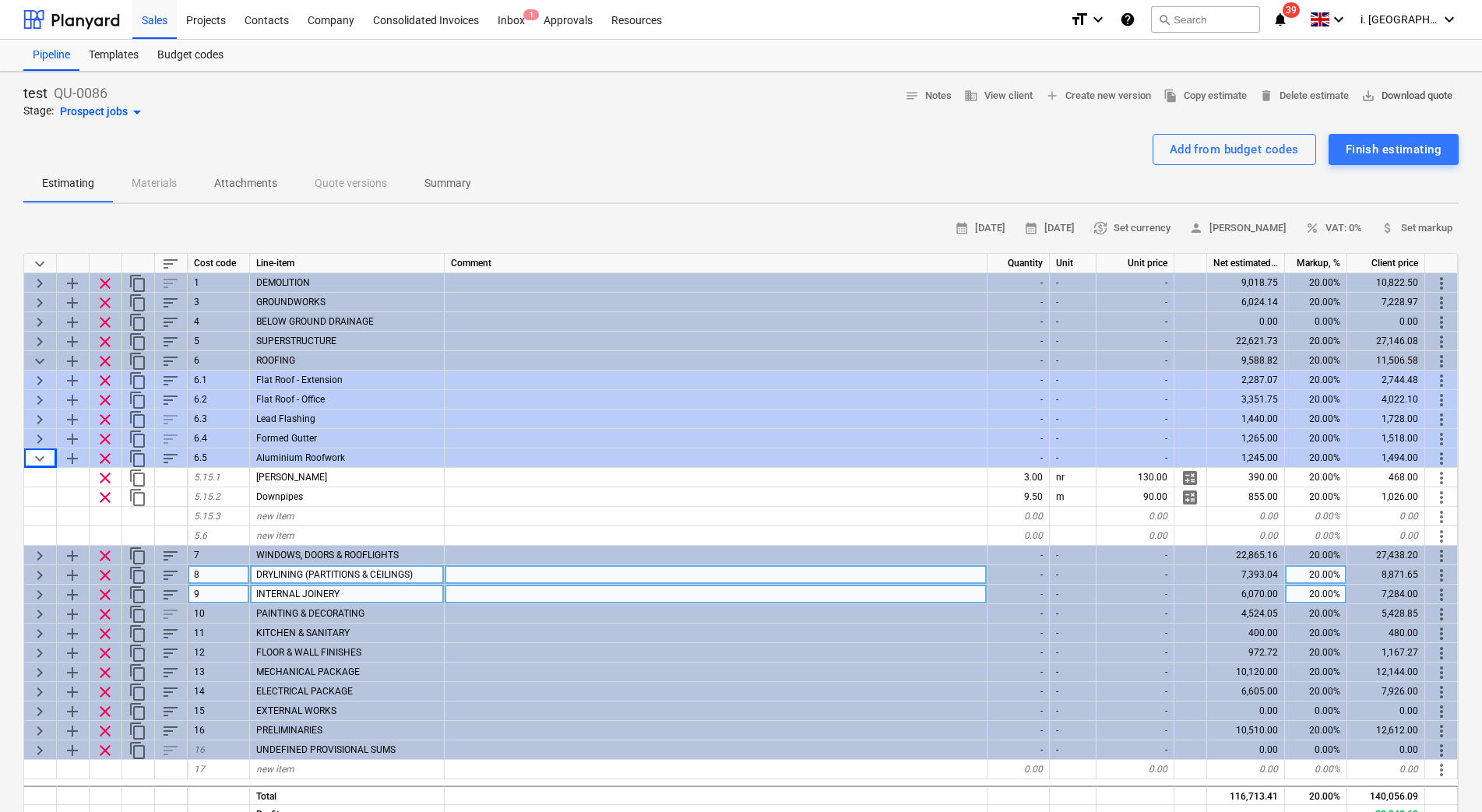
click at [1400, 95] on span "save_alt Download quote" at bounding box center [1406, 96] width 91 height 18
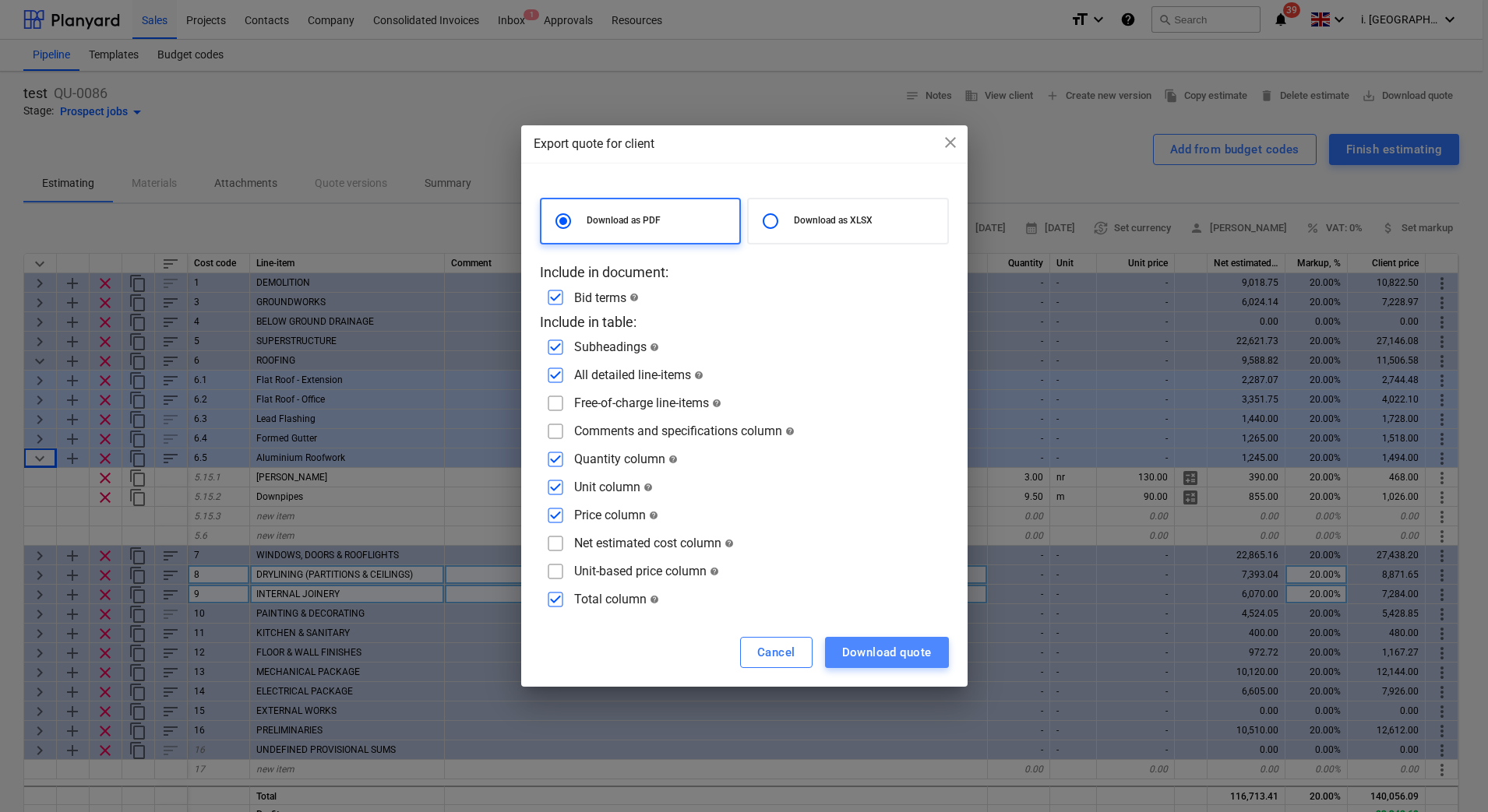
click at [882, 655] on div "Download quote" at bounding box center [887, 652] width 90 height 20
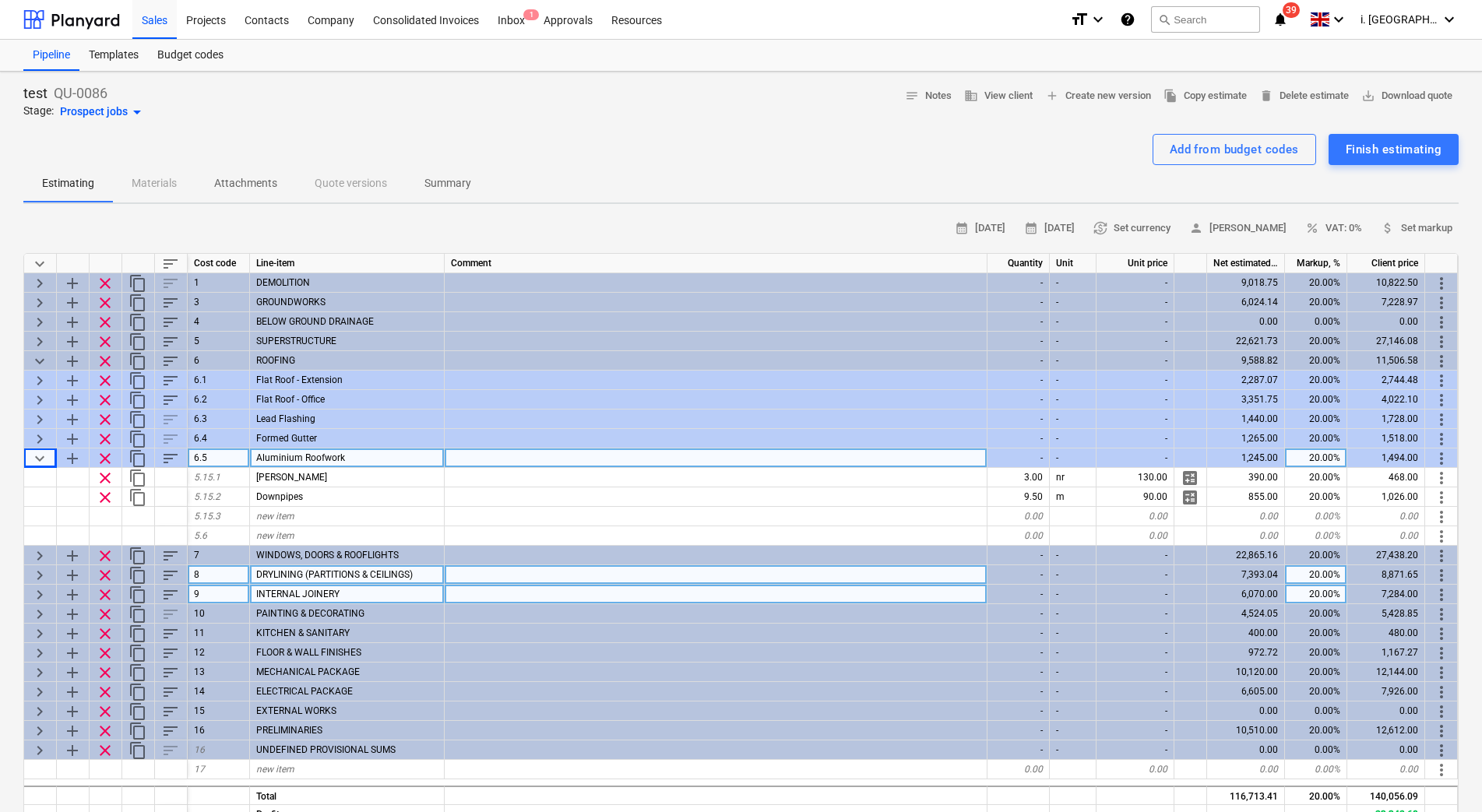
click at [35, 457] on span "keyboard_arrow_down" at bounding box center [39, 459] width 18 height 18
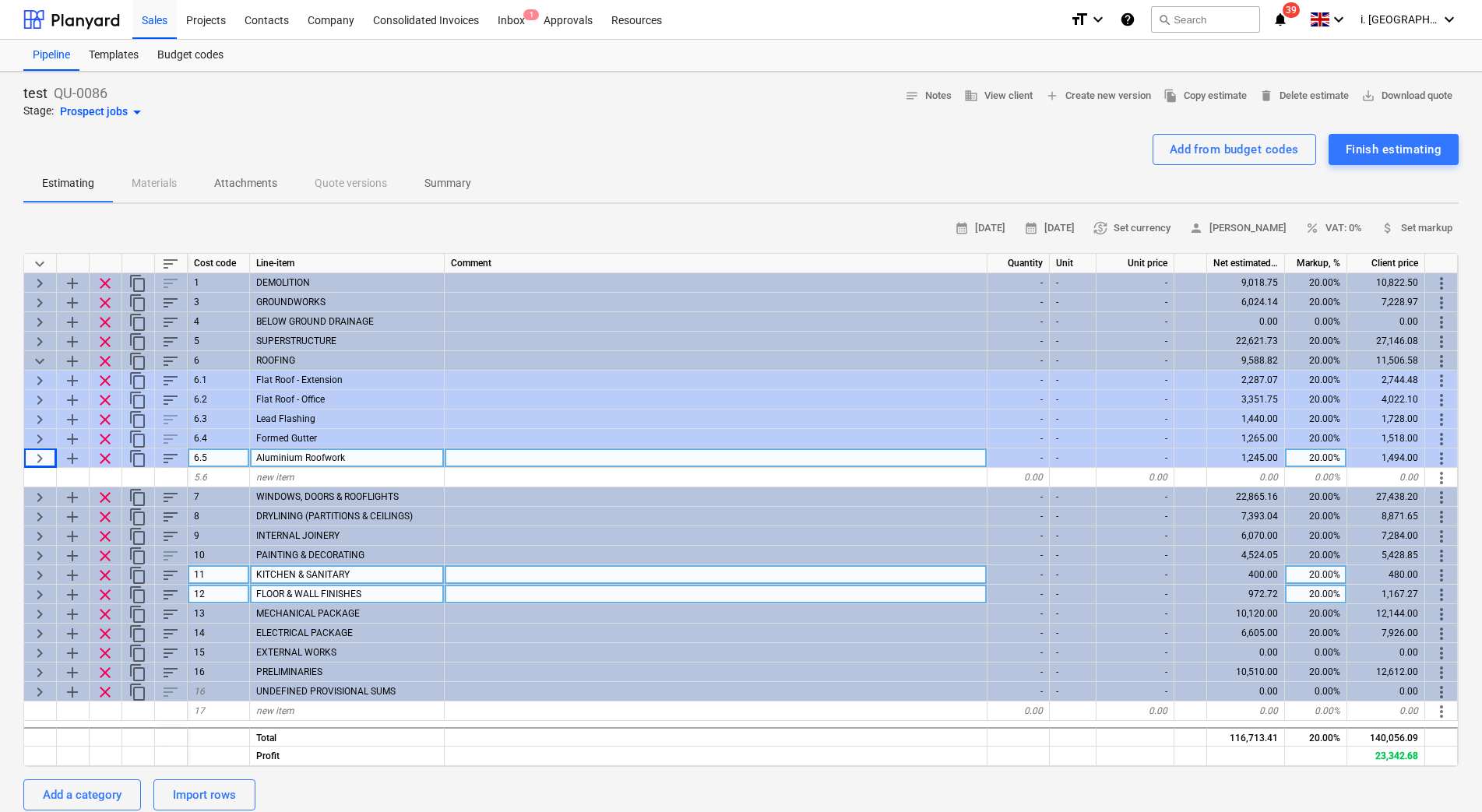
click at [687, 140] on div "Add from budget codes Finish estimating" at bounding box center [741, 150] width 1435 height 31
click at [728, 462] on div at bounding box center [716, 458] width 542 height 19
click at [140, 21] on div "Sales" at bounding box center [154, 18] width 44 height 39
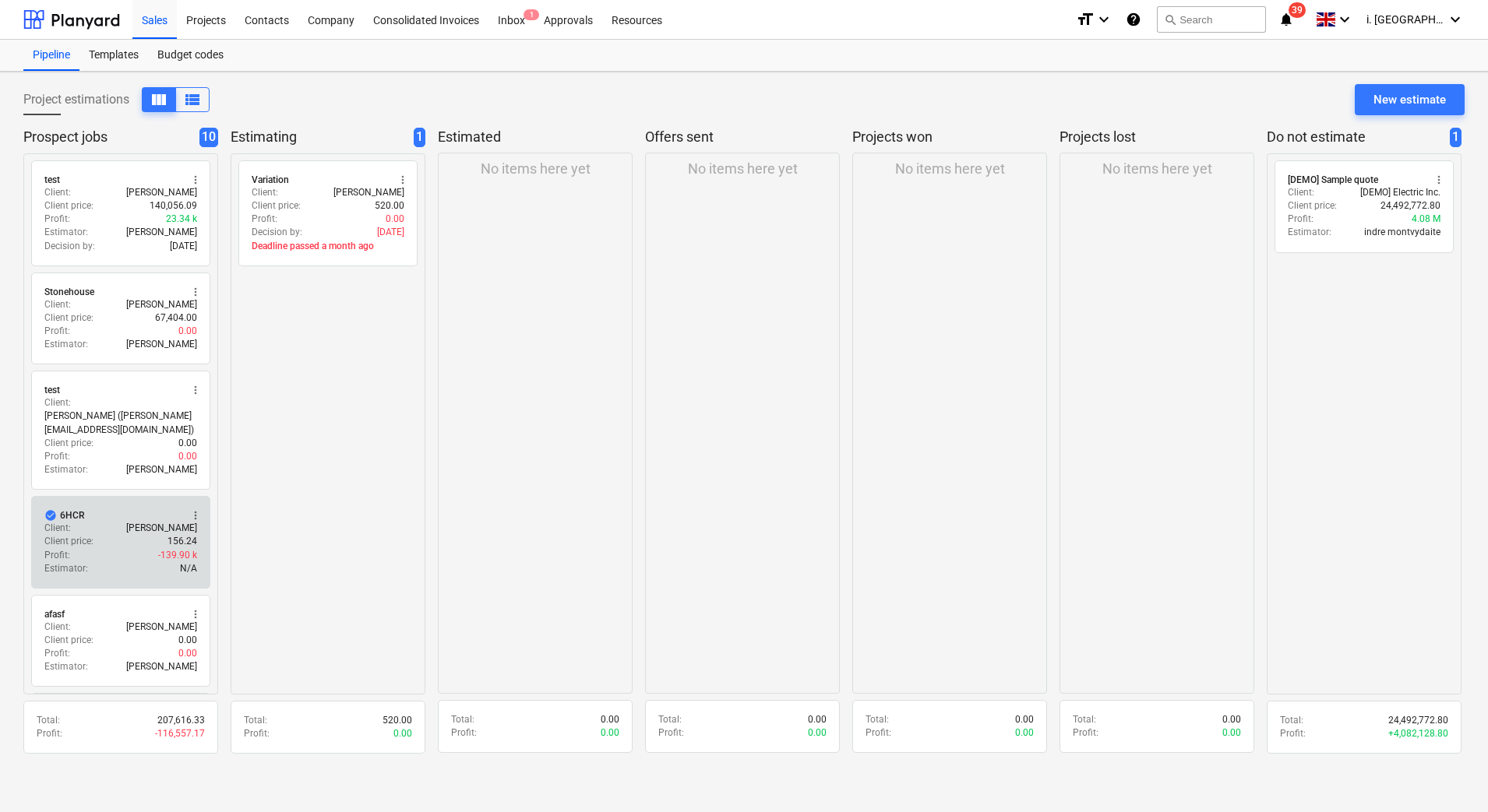
click at [121, 529] on div "Client : Jasmin" at bounding box center [120, 528] width 152 height 13
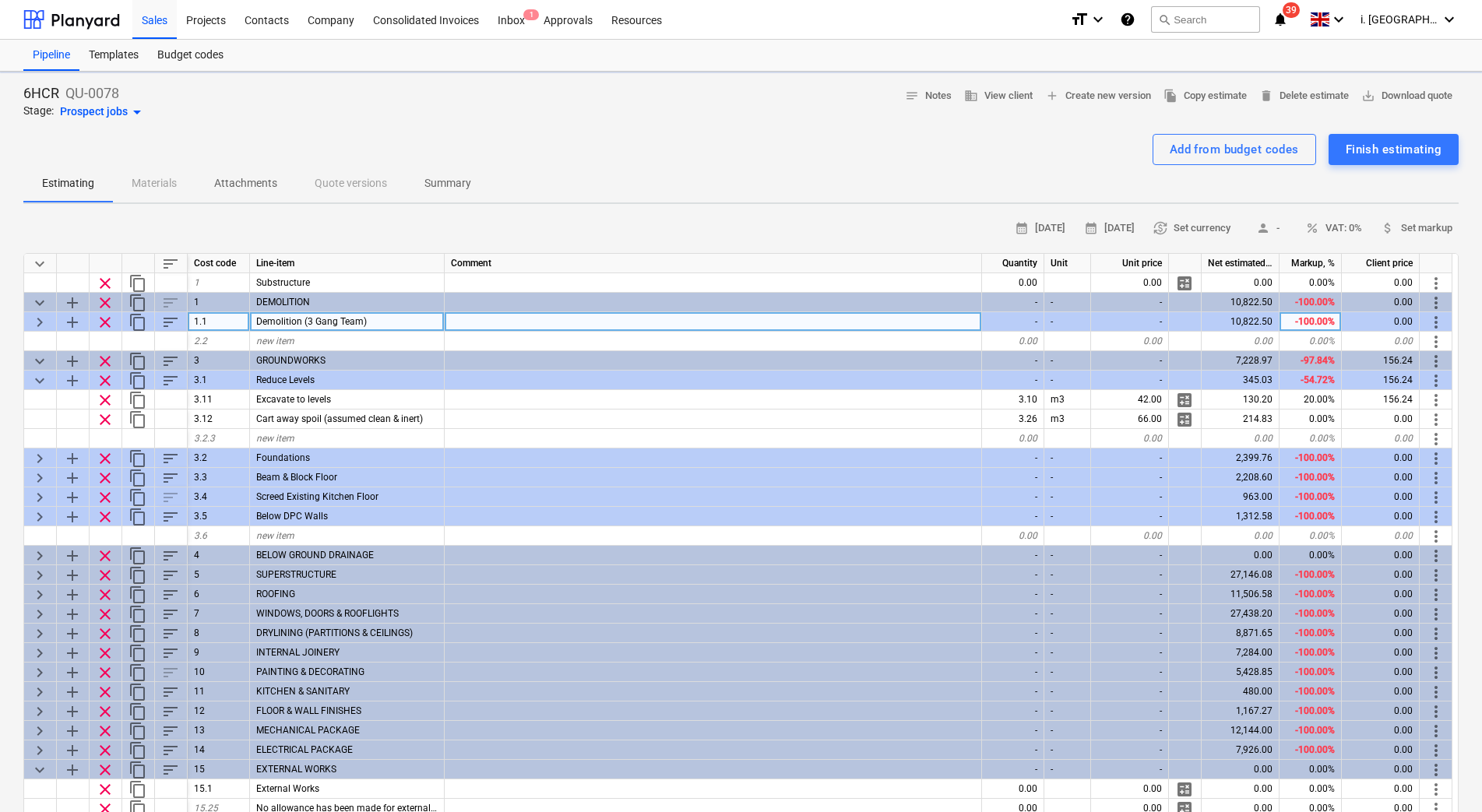
type textarea "x"
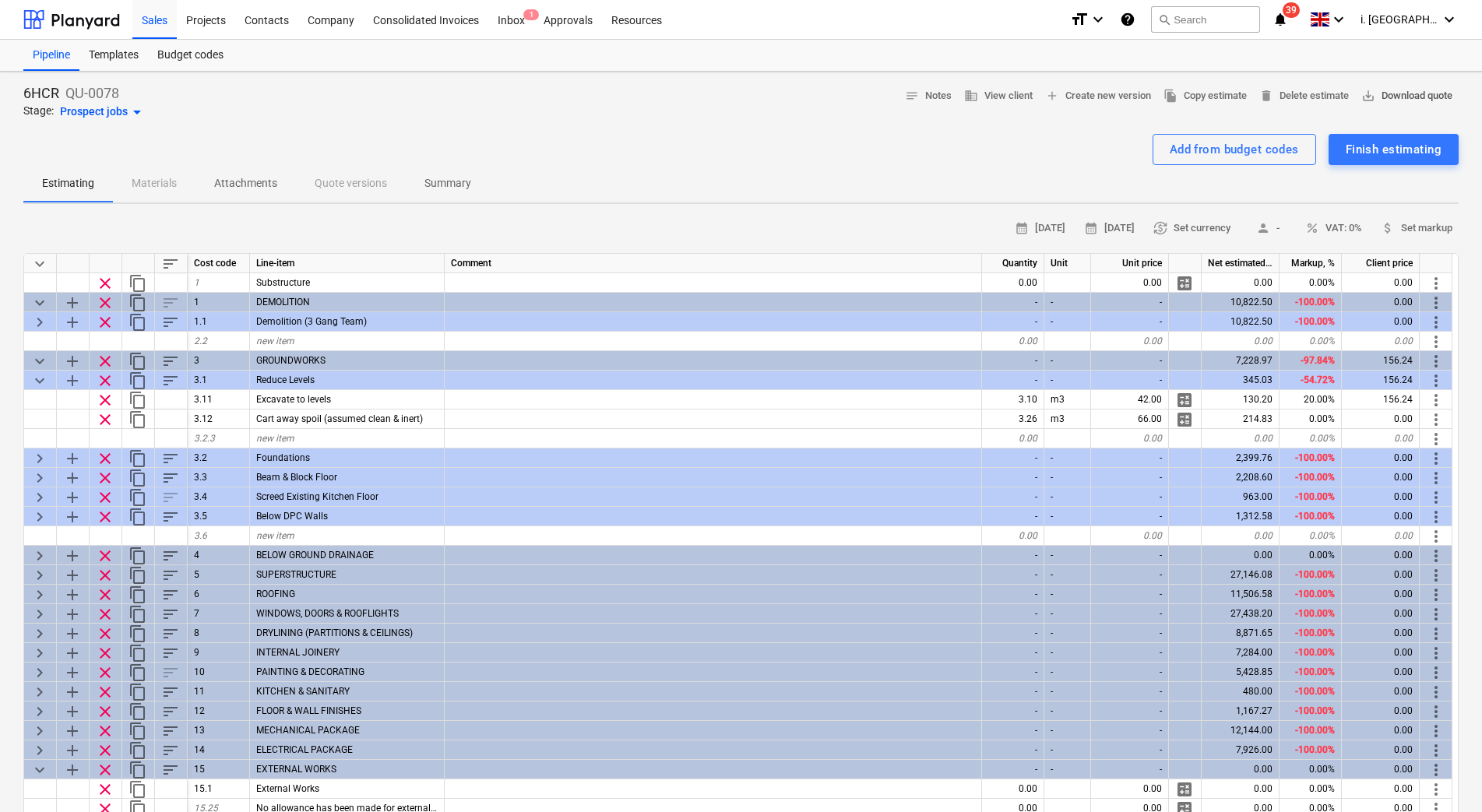
click at [1377, 95] on span "save_alt Download quote" at bounding box center [1406, 96] width 91 height 18
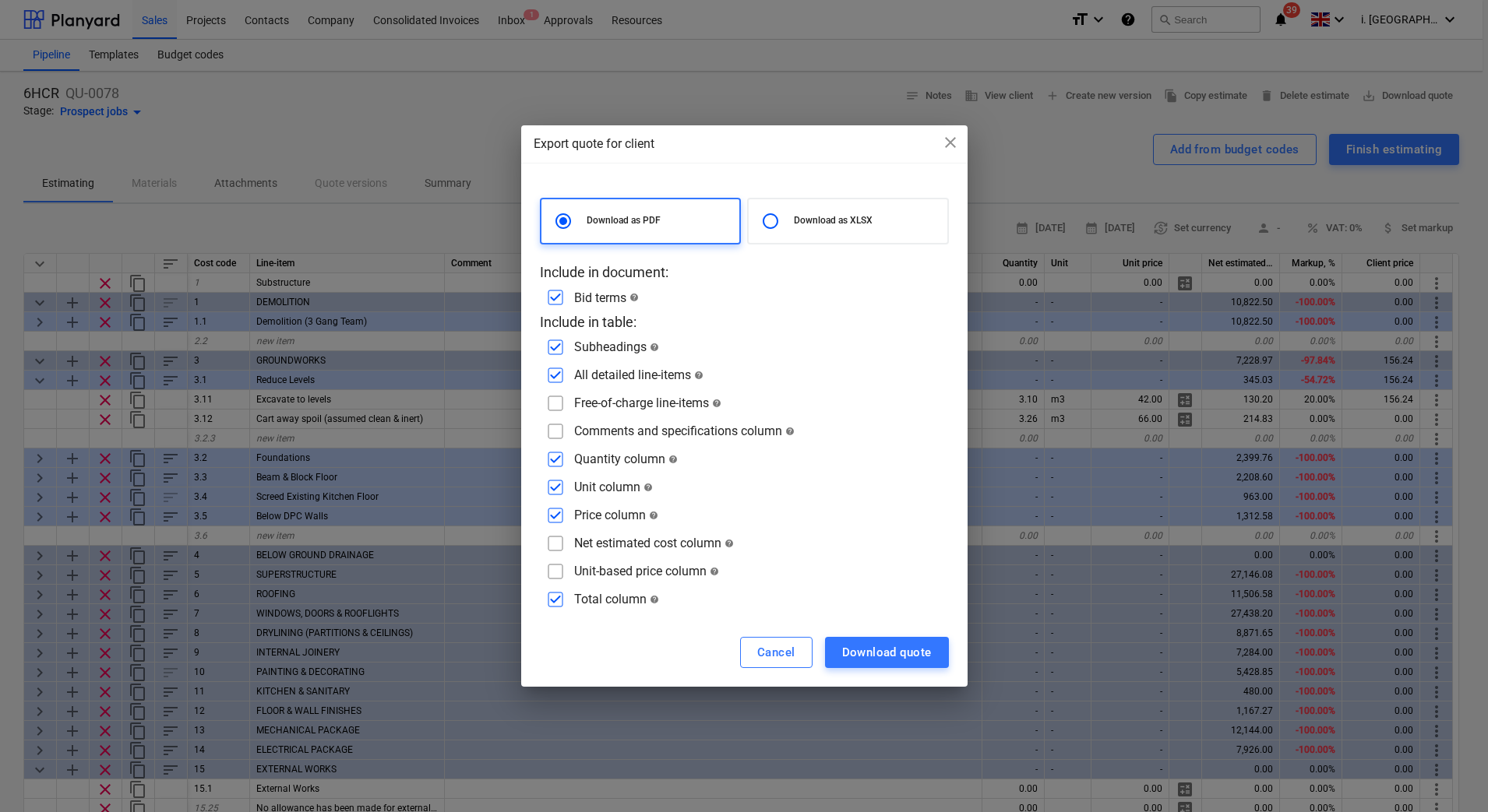
click at [825, 216] on p "Download as XLSX" at bounding box center [867, 220] width 147 height 13
radio input "false"
radio input "true"
checkbox input "false"
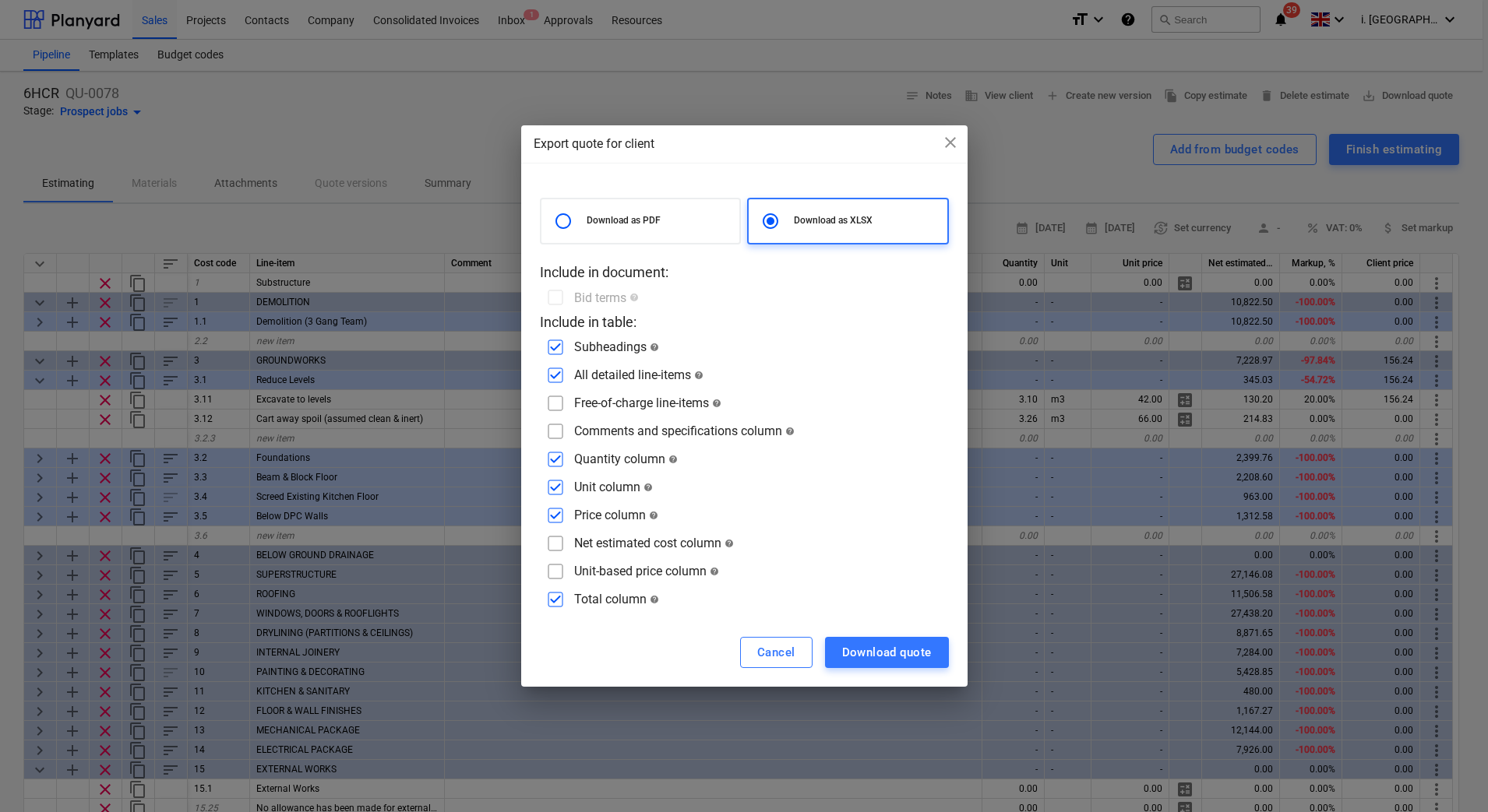
click at [664, 234] on div "Download as PDF" at bounding box center [641, 221] width 202 height 47
radio input "true"
radio input "false"
checkbox input "true"
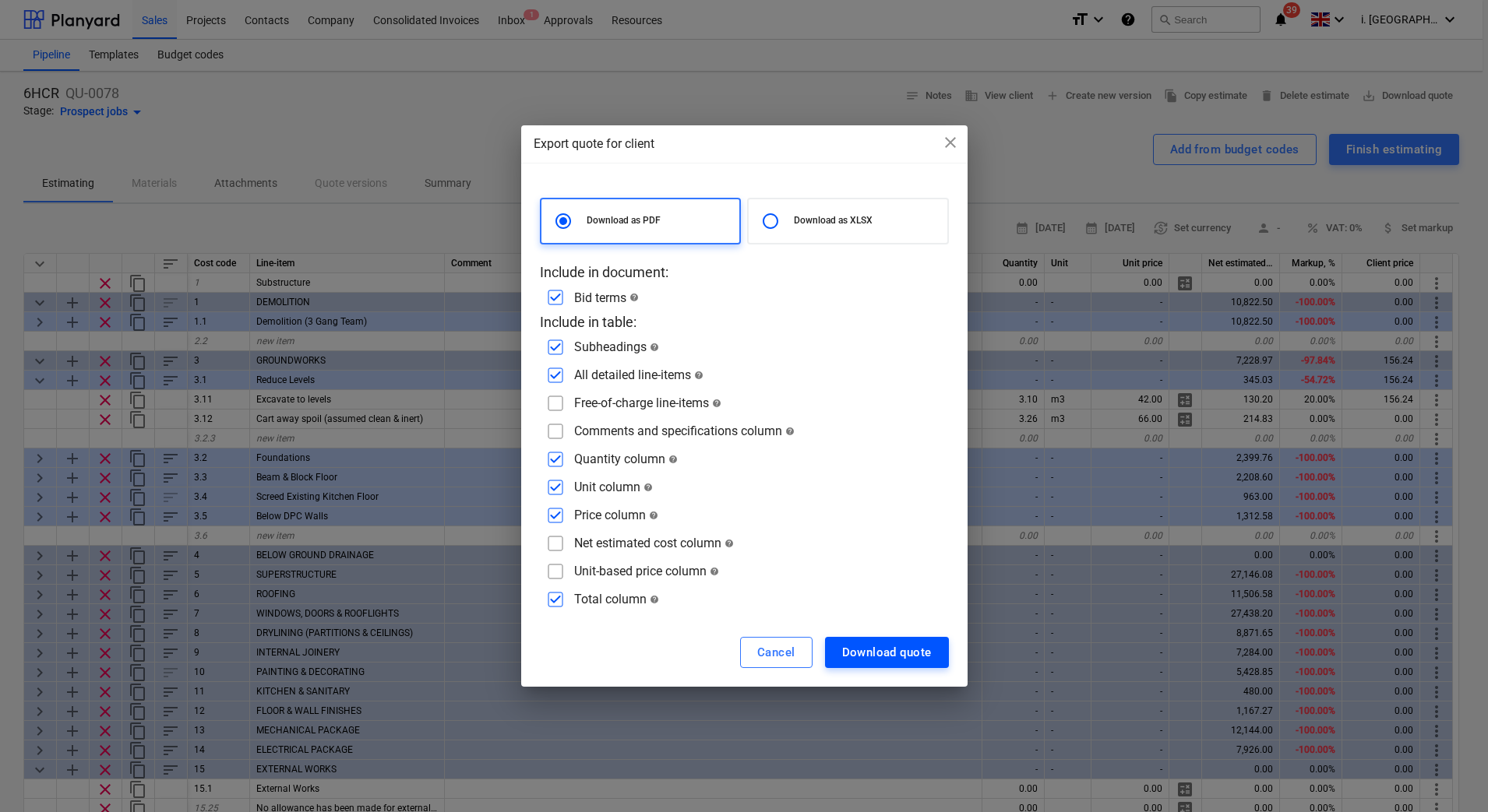
click at [895, 650] on div "Download quote" at bounding box center [887, 652] width 90 height 20
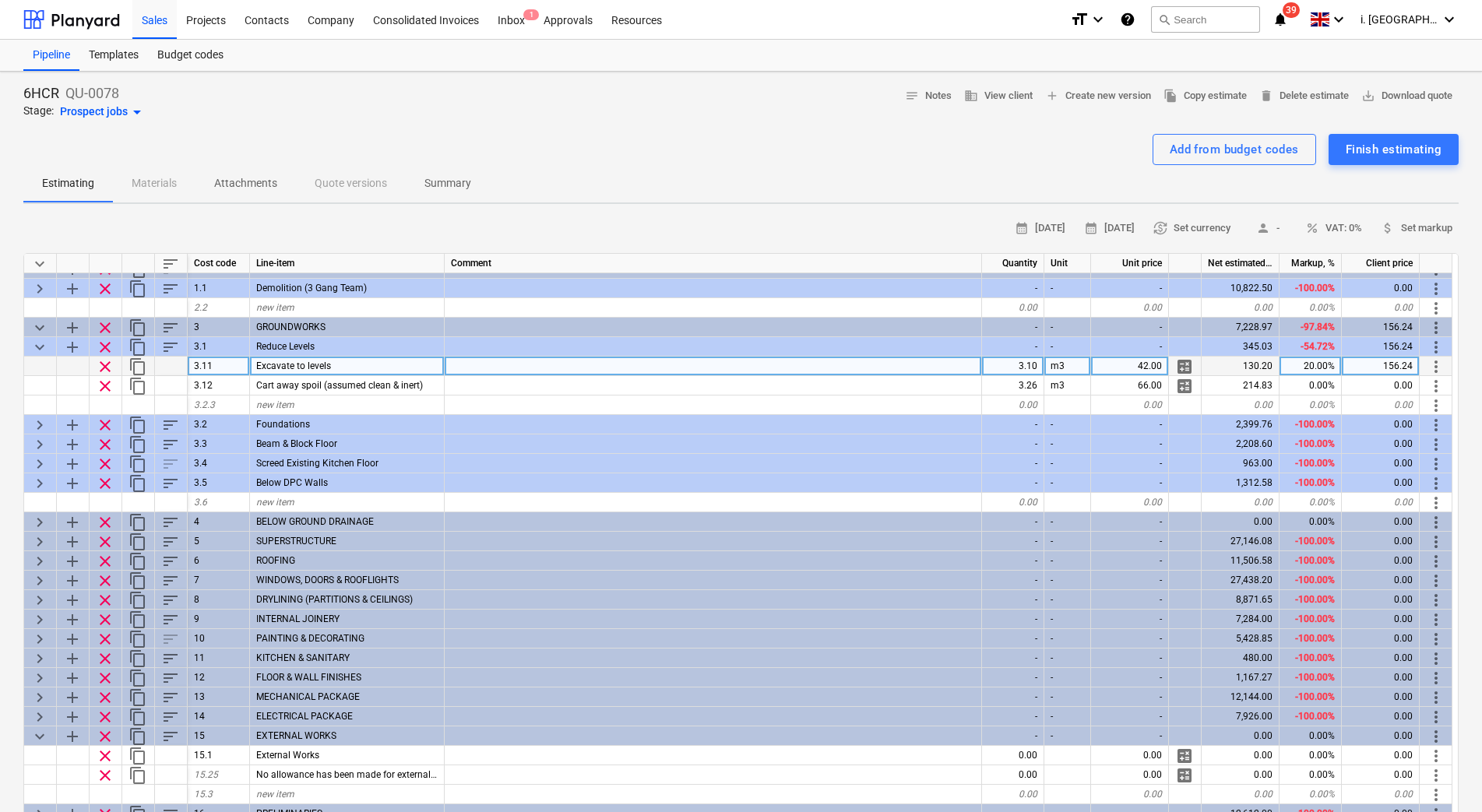
click at [1291, 362] on div "20.00%" at bounding box center [1310, 366] width 62 height 19
type input "100"
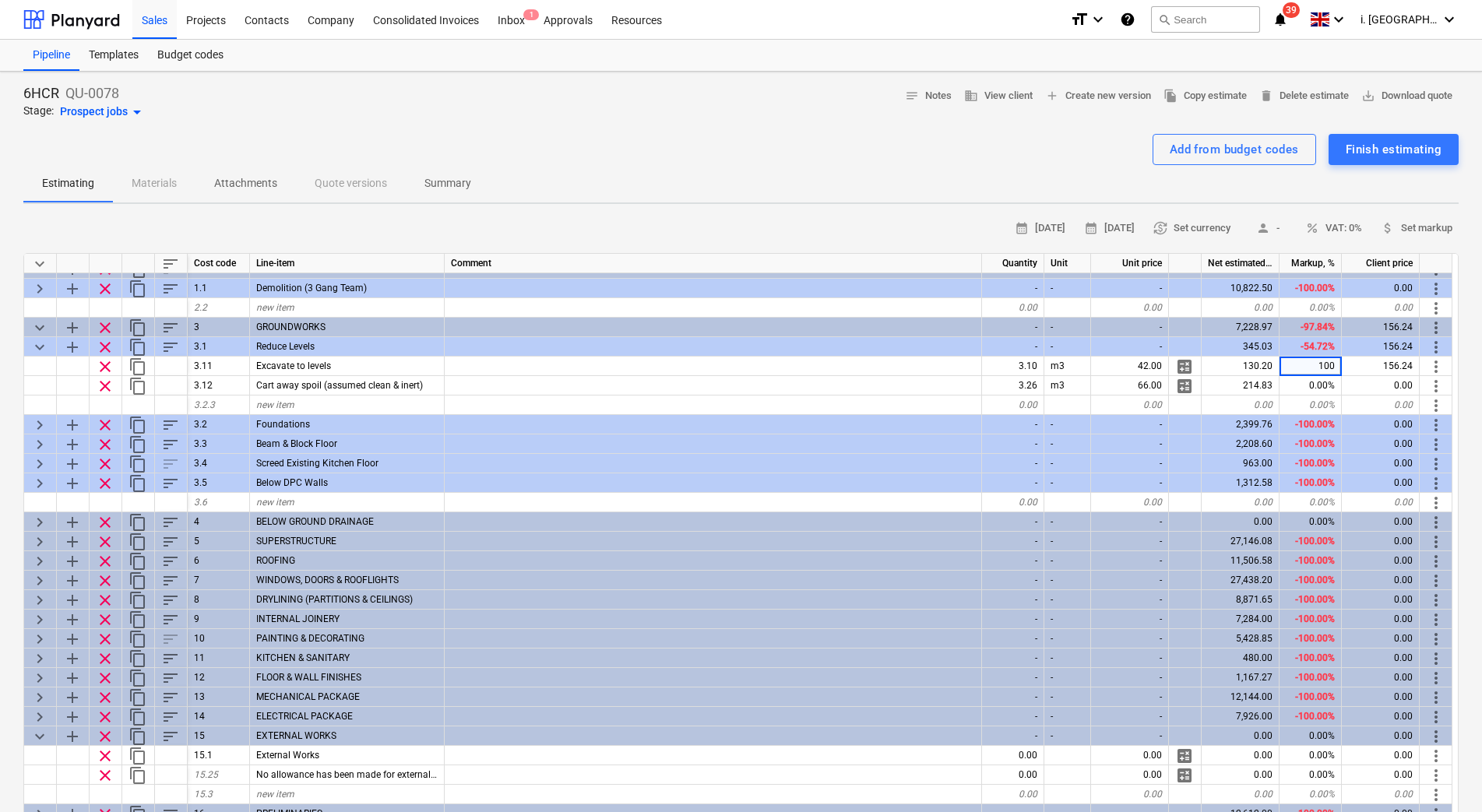
click at [1102, 171] on div "Estimating Materials Attachments Quote versions Summary" at bounding box center [741, 184] width 1435 height 38
type textarea "x"
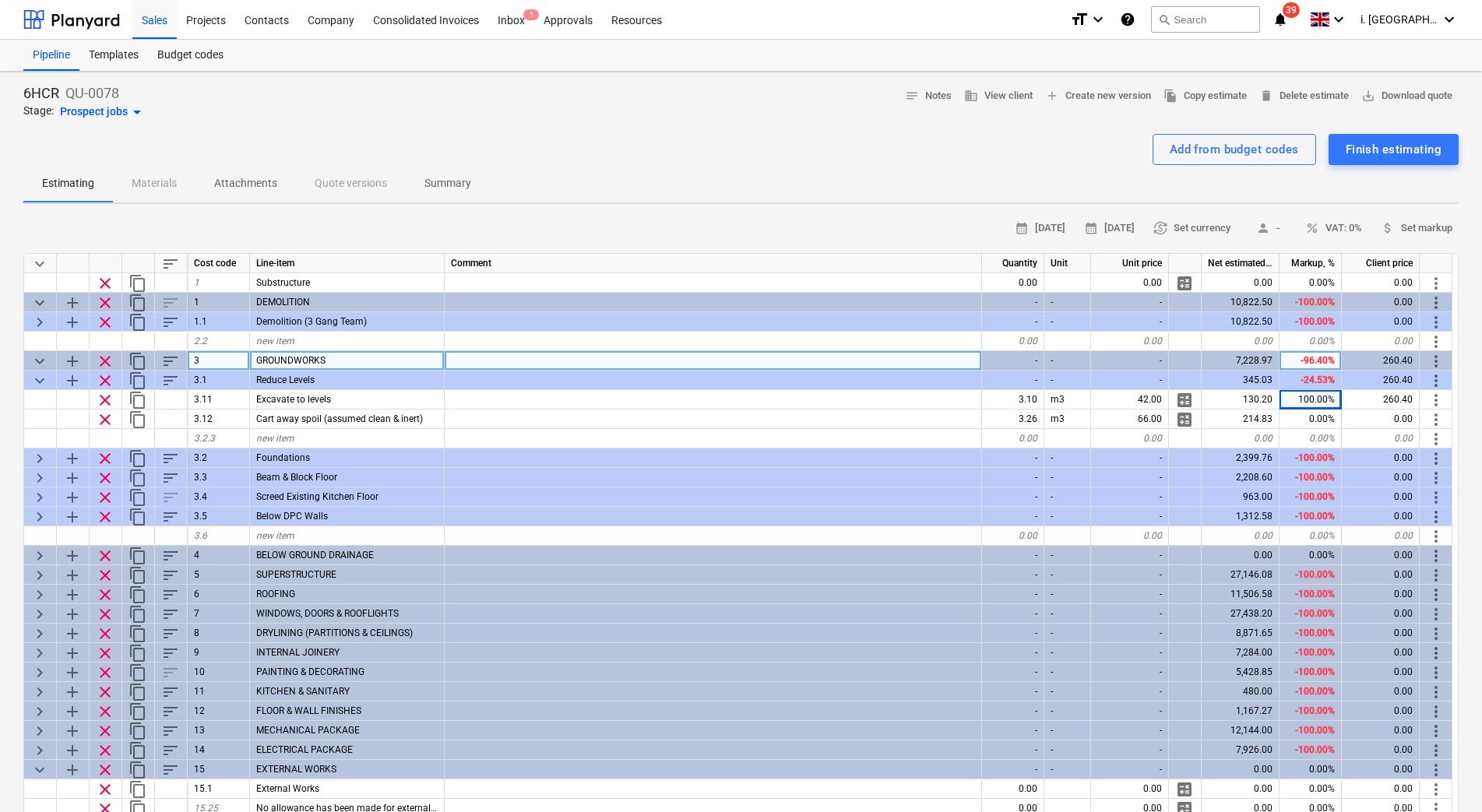
click at [1309, 362] on div "-96.40%" at bounding box center [1310, 361] width 62 height 19
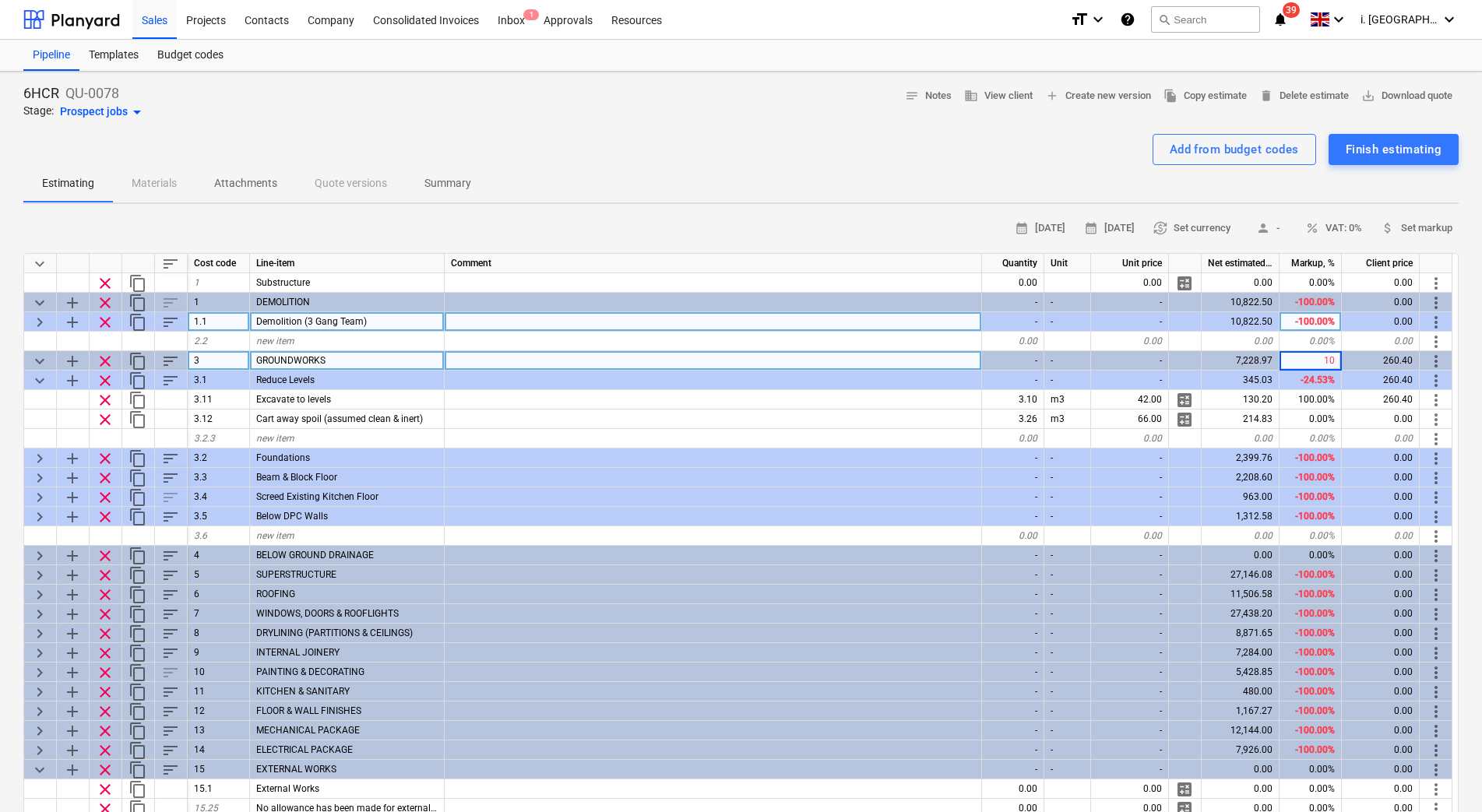
type input "100"
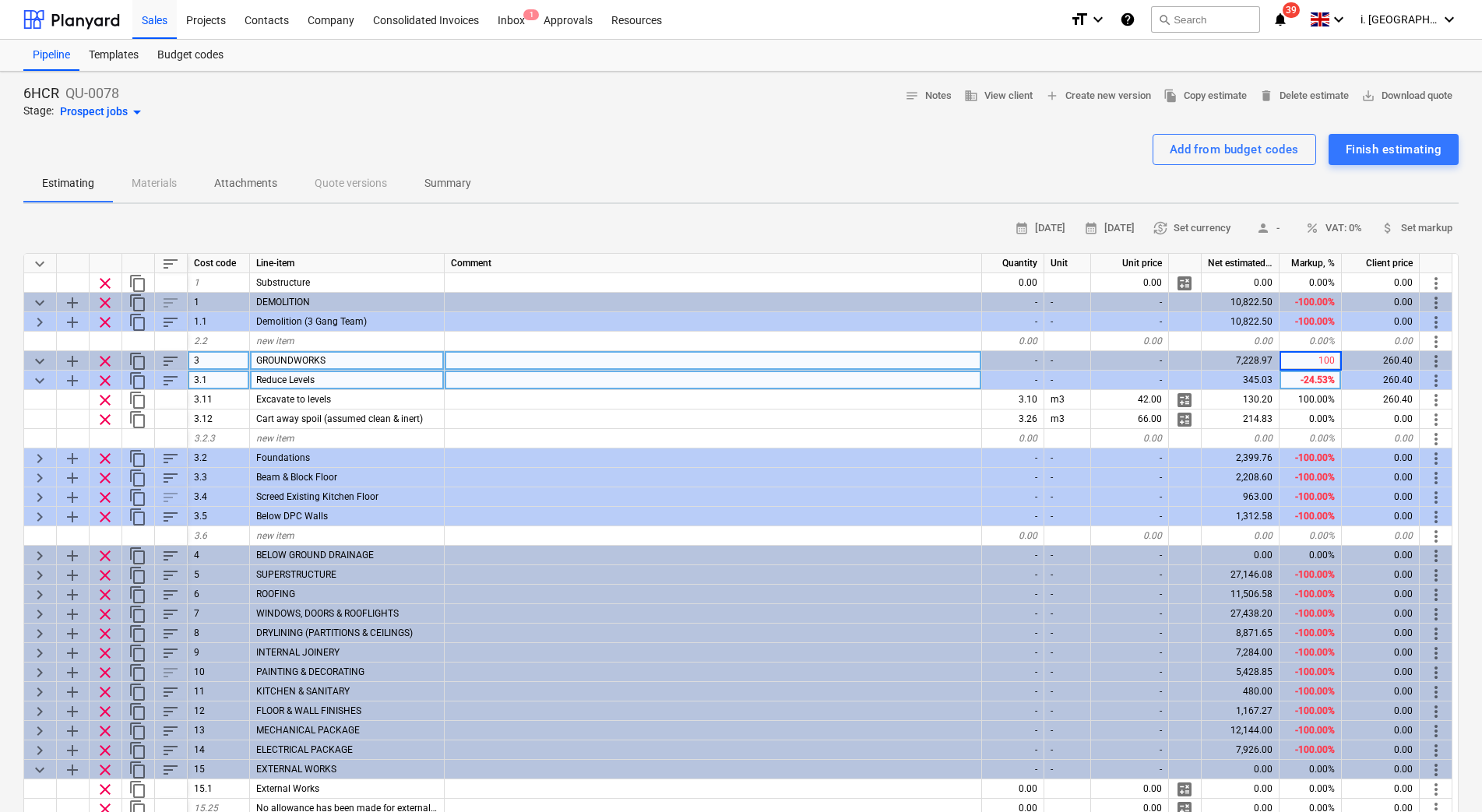
click at [1288, 381] on div "-24.53%" at bounding box center [1310, 380] width 62 height 19
type textarea "x"
type input "0"
type input "100"
click at [1022, 165] on div "Estimating Materials Attachments Quote versions Summary" at bounding box center [741, 184] width 1435 height 38
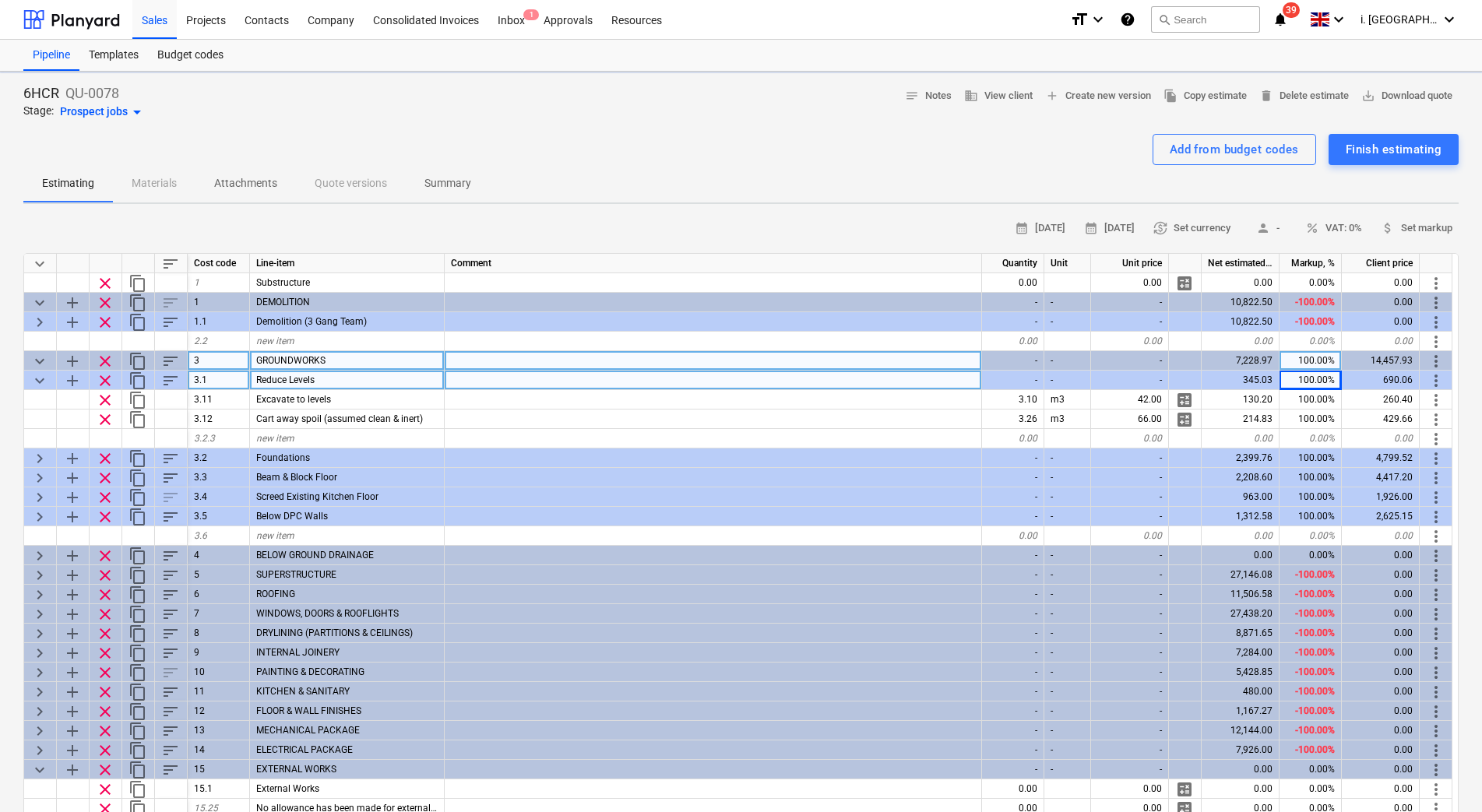
type textarea "x"
click at [1282, 356] on div "100.00%" at bounding box center [1310, 361] width 62 height 19
type input "-100"
click at [1309, 381] on div "100.00%" at bounding box center [1310, 380] width 62 height 19
click at [1297, 383] on div "-100.00%" at bounding box center [1310, 380] width 62 height 19
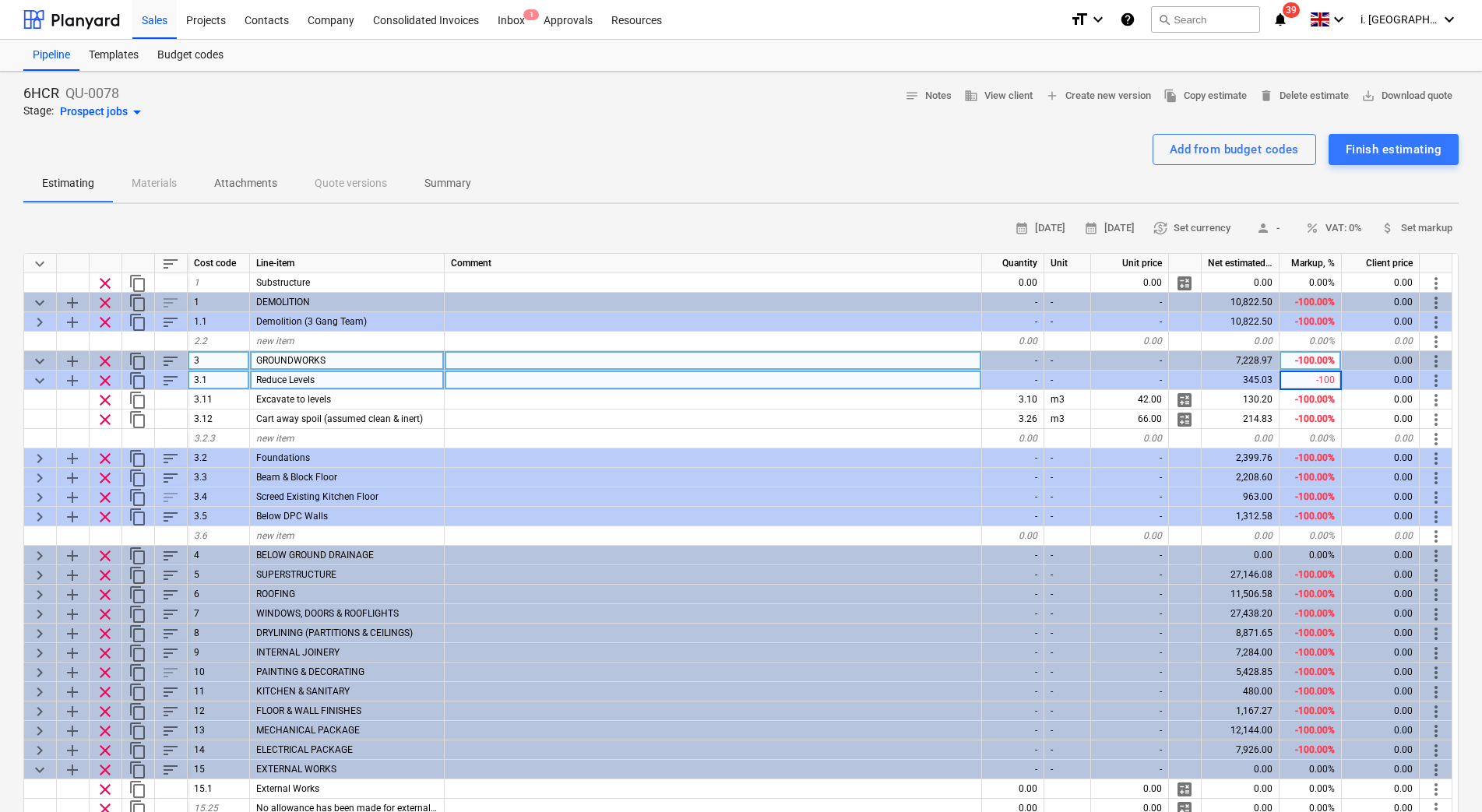
click at [1020, 181] on div "Estimating Materials Attachments Quote versions Summary" at bounding box center [741, 184] width 1435 height 38
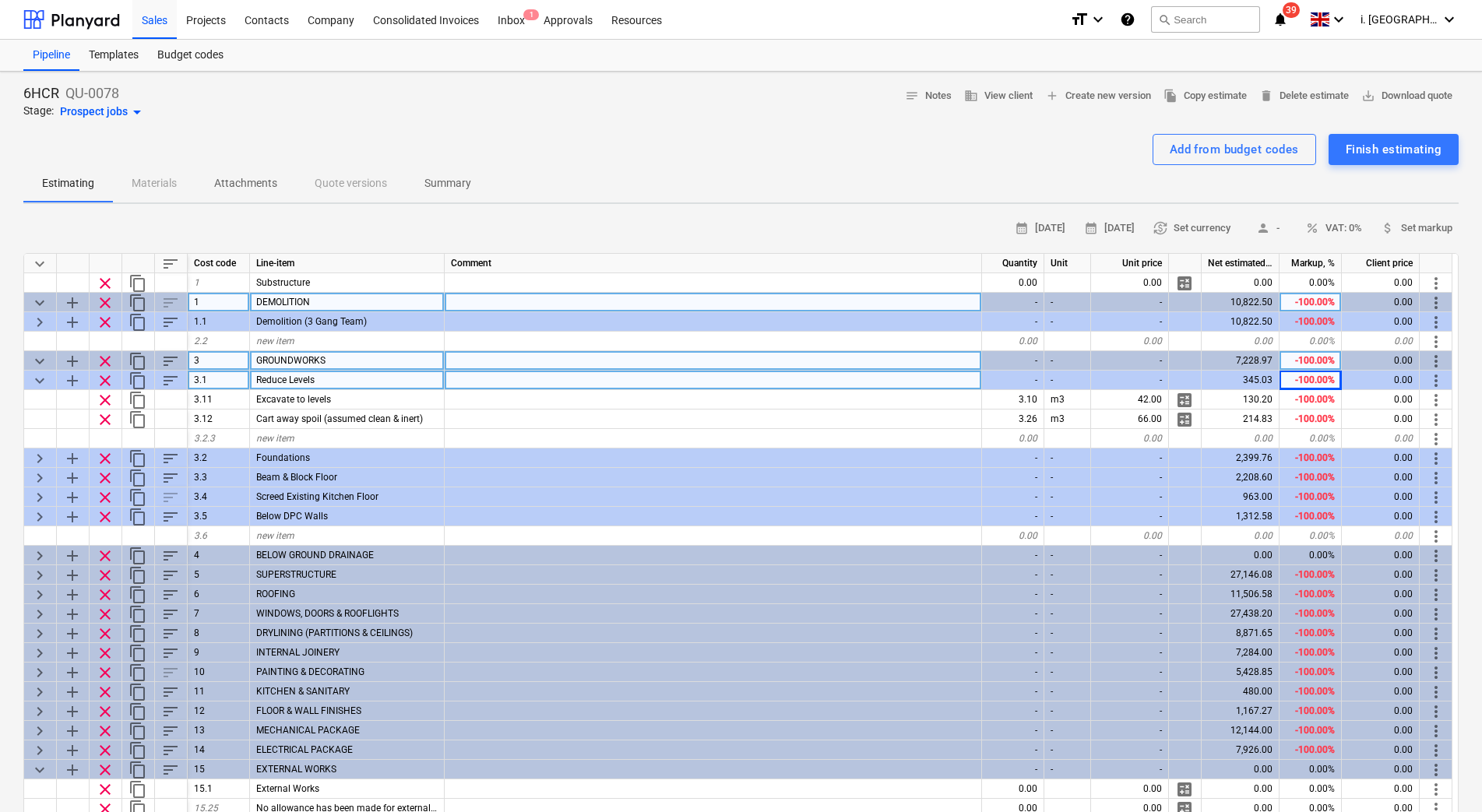
click at [39, 301] on span "keyboard_arrow_down" at bounding box center [39, 303] width 18 height 18
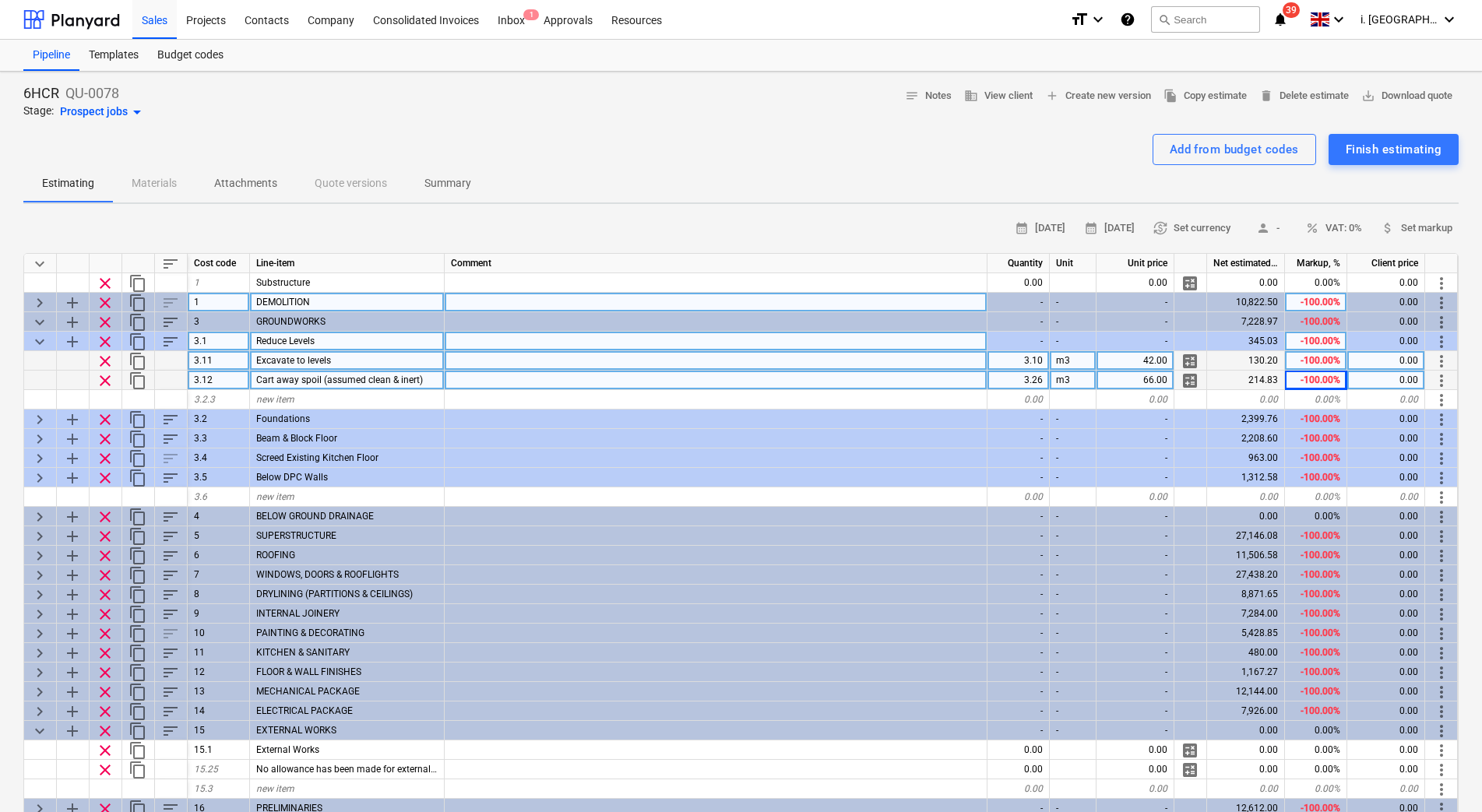
click at [32, 339] on span "keyboard_arrow_down" at bounding box center [39, 341] width 18 height 18
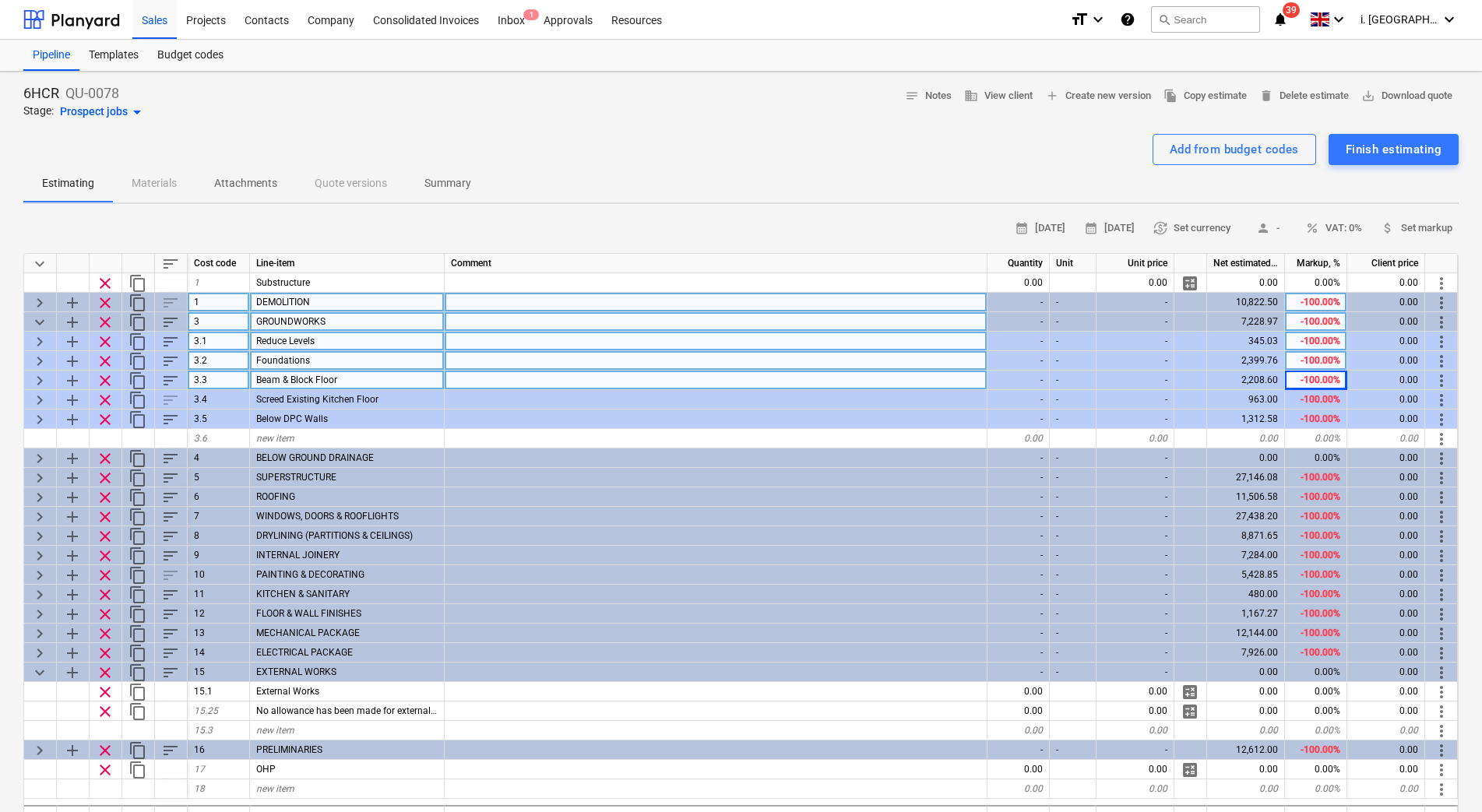
click at [37, 325] on span "keyboard_arrow_down" at bounding box center [39, 322] width 18 height 18
type textarea "x"
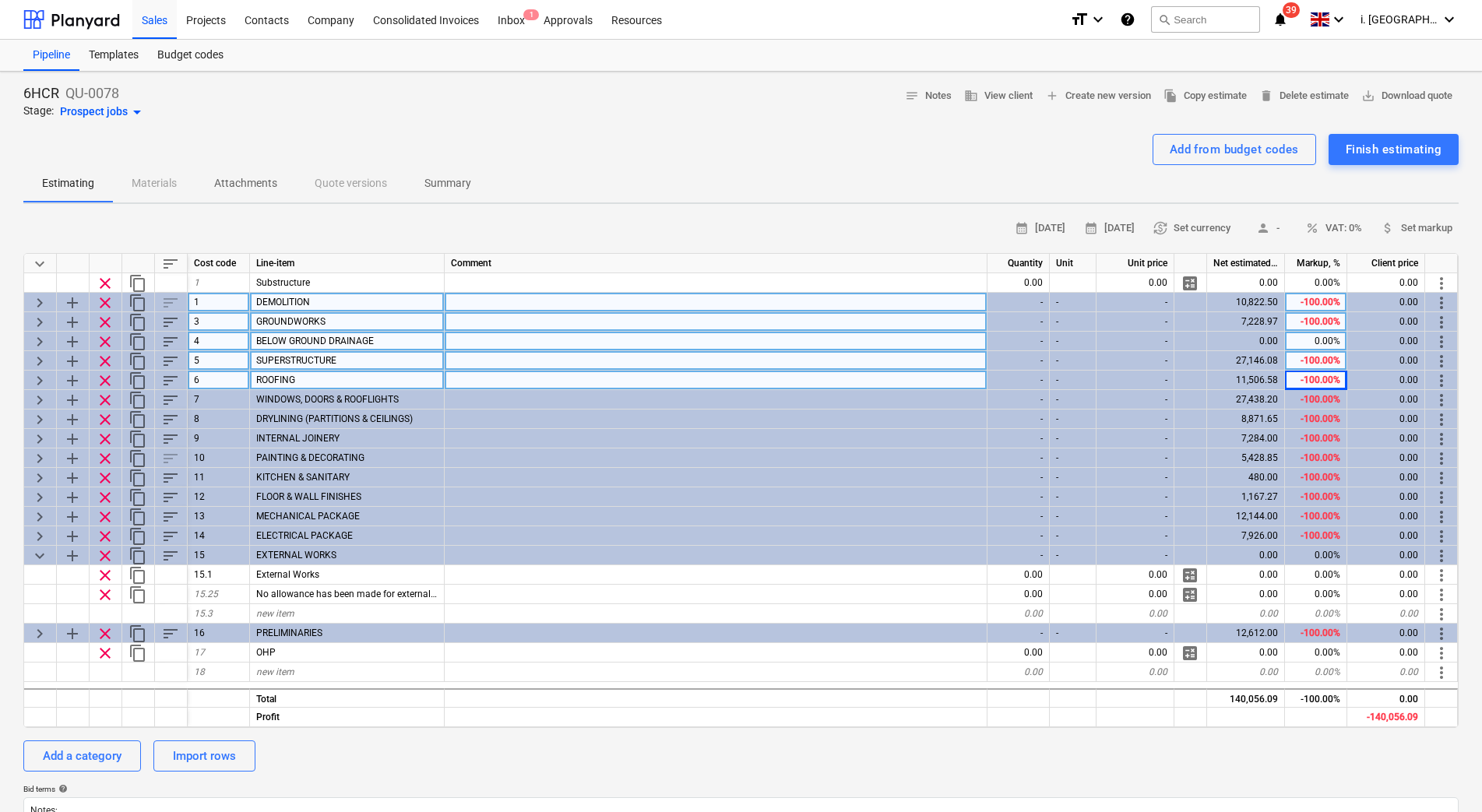
drag, startPoint x: 1374, startPoint y: 160, endPoint x: 1372, endPoint y: 172, distance: 12.2
click at [1372, 172] on div "6HCR QU-0078 Stage: Prospect jobs arrow_drop_down notes Notes business View cli…" at bounding box center [741, 617] width 1482 height 1091
click at [1390, 94] on span "save_alt Download quote" at bounding box center [1406, 96] width 91 height 18
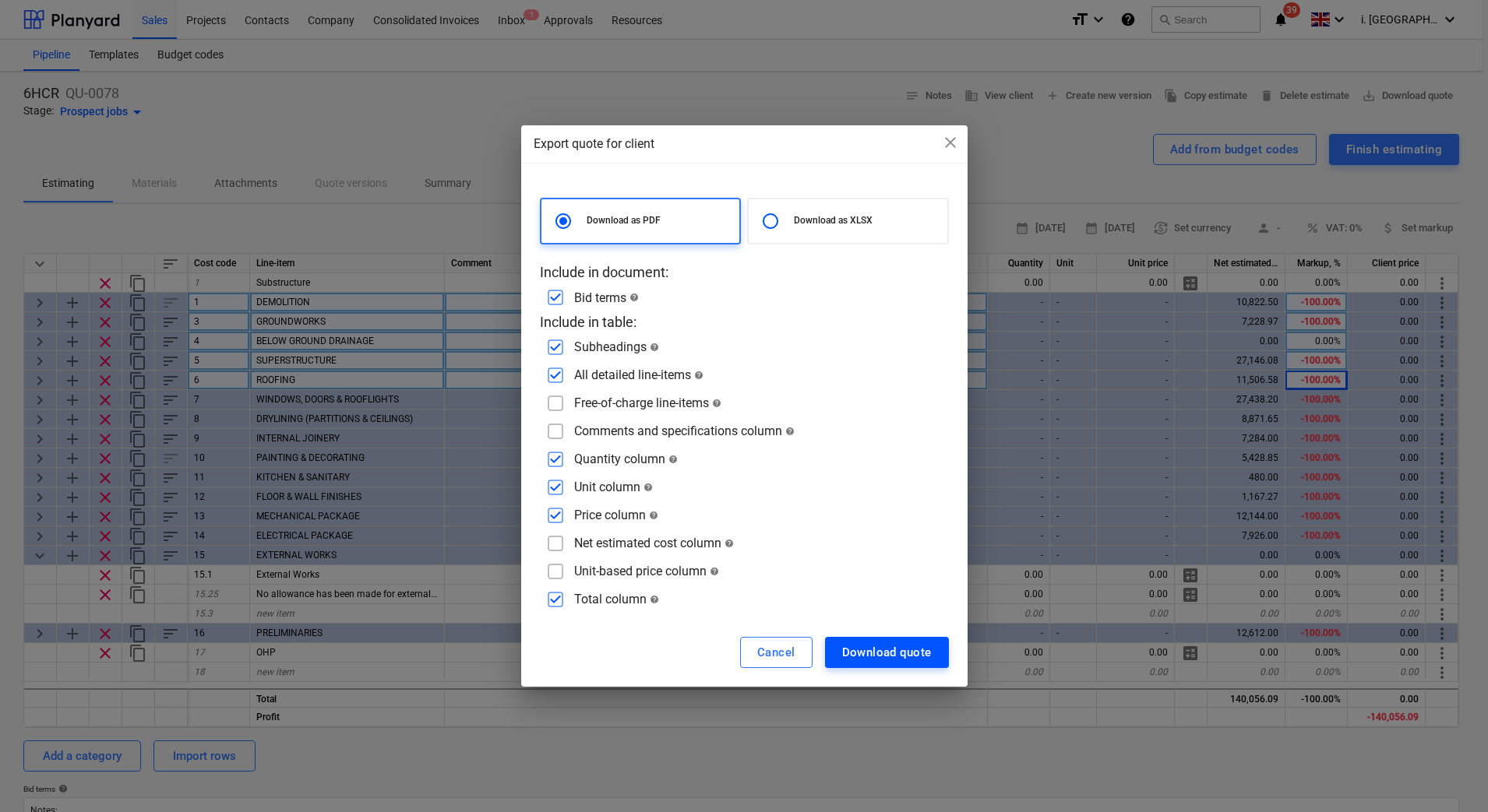
click at [897, 648] on div "Download quote" at bounding box center [887, 652] width 90 height 20
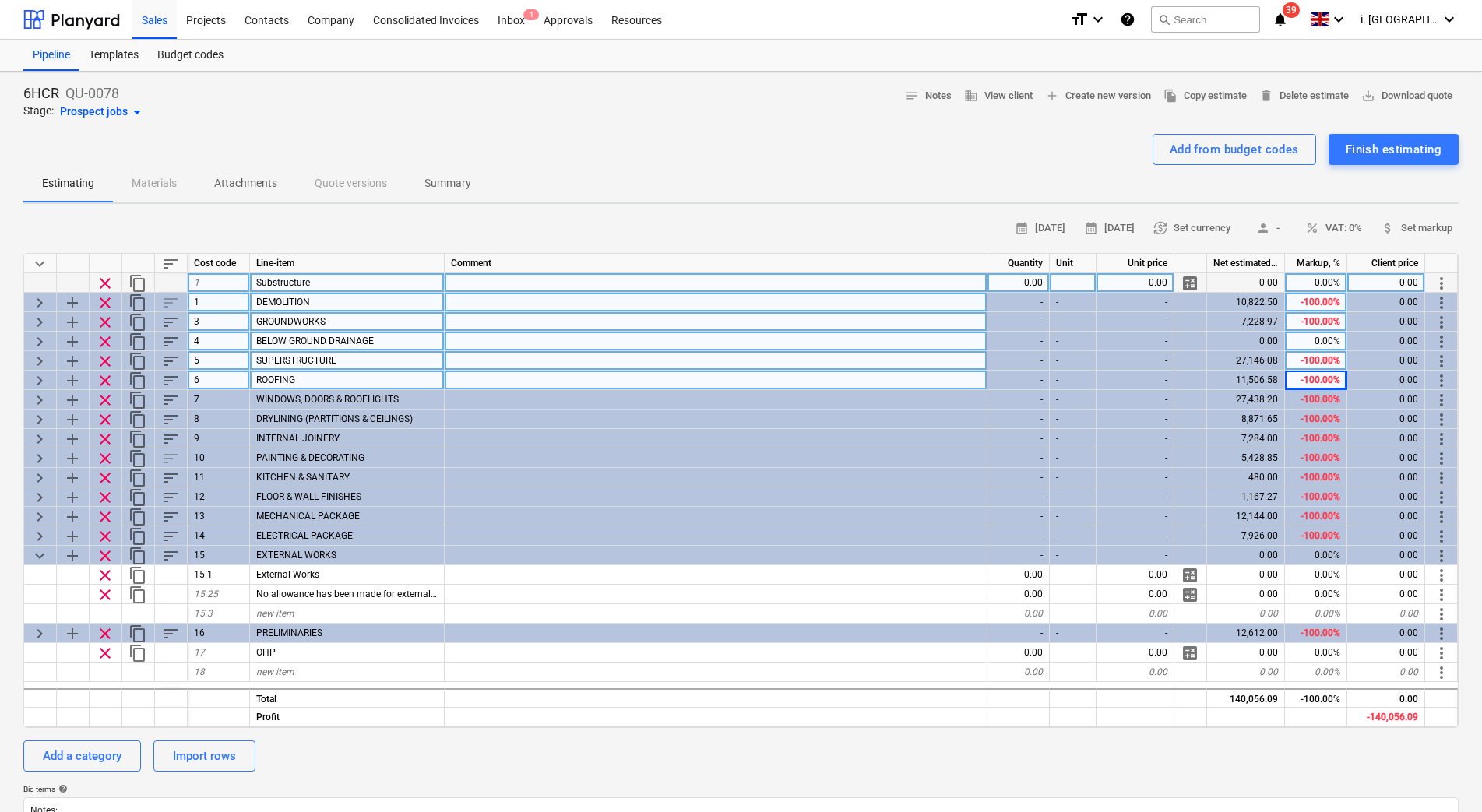
click at [1321, 280] on div "0.00%" at bounding box center [1316, 283] width 62 height 19
type input "100"
click at [1159, 170] on div "Estimating Materials Attachments Quote versions Summary" at bounding box center [741, 184] width 1435 height 38
click at [1028, 181] on div "Estimating Materials Attachments Quote versions Summary" at bounding box center [741, 184] width 1435 height 38
click at [1416, 95] on span "save_alt Download quote" at bounding box center [1406, 96] width 91 height 18
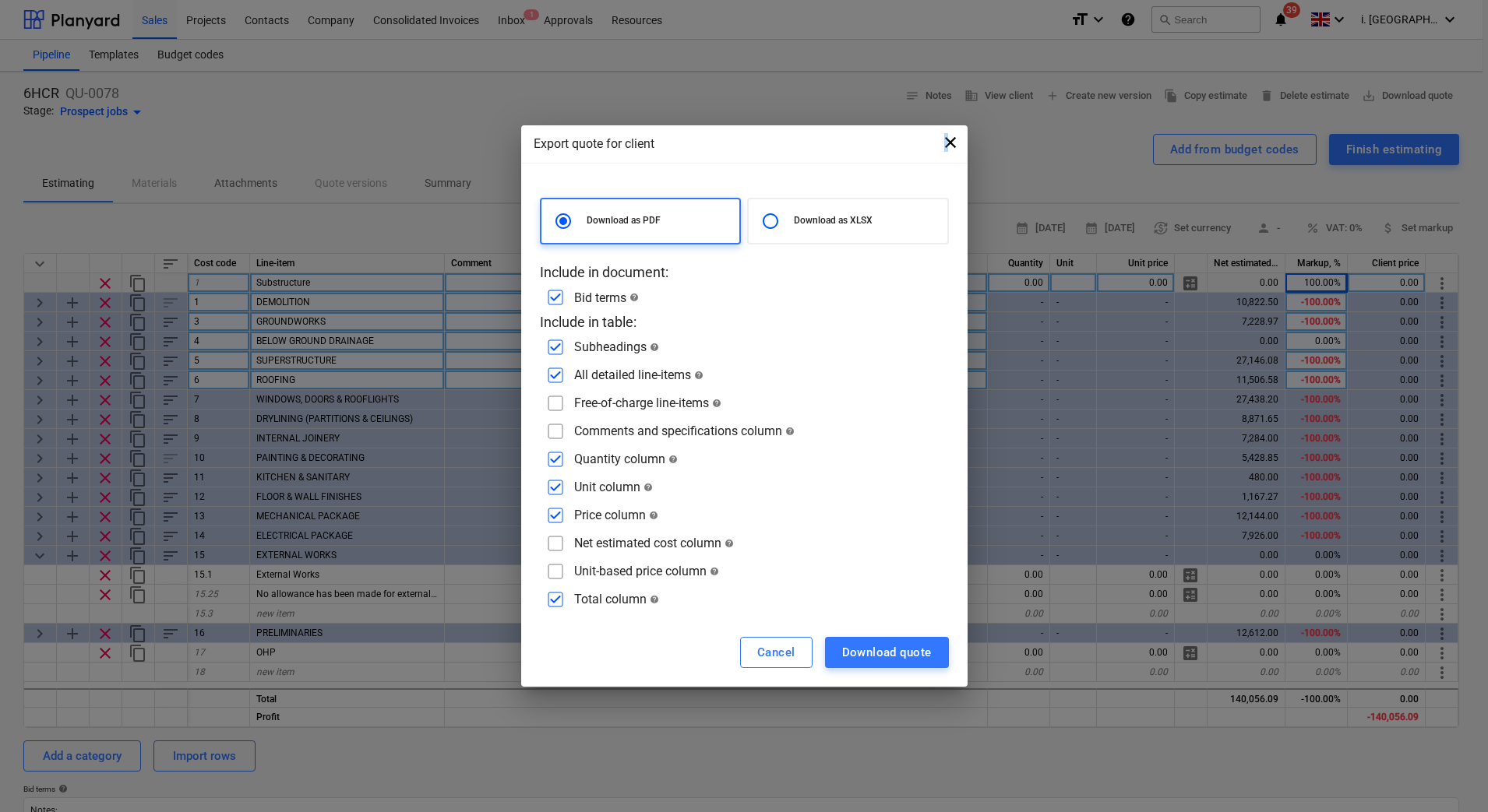
click at [947, 140] on span "close" at bounding box center [950, 142] width 18 height 18
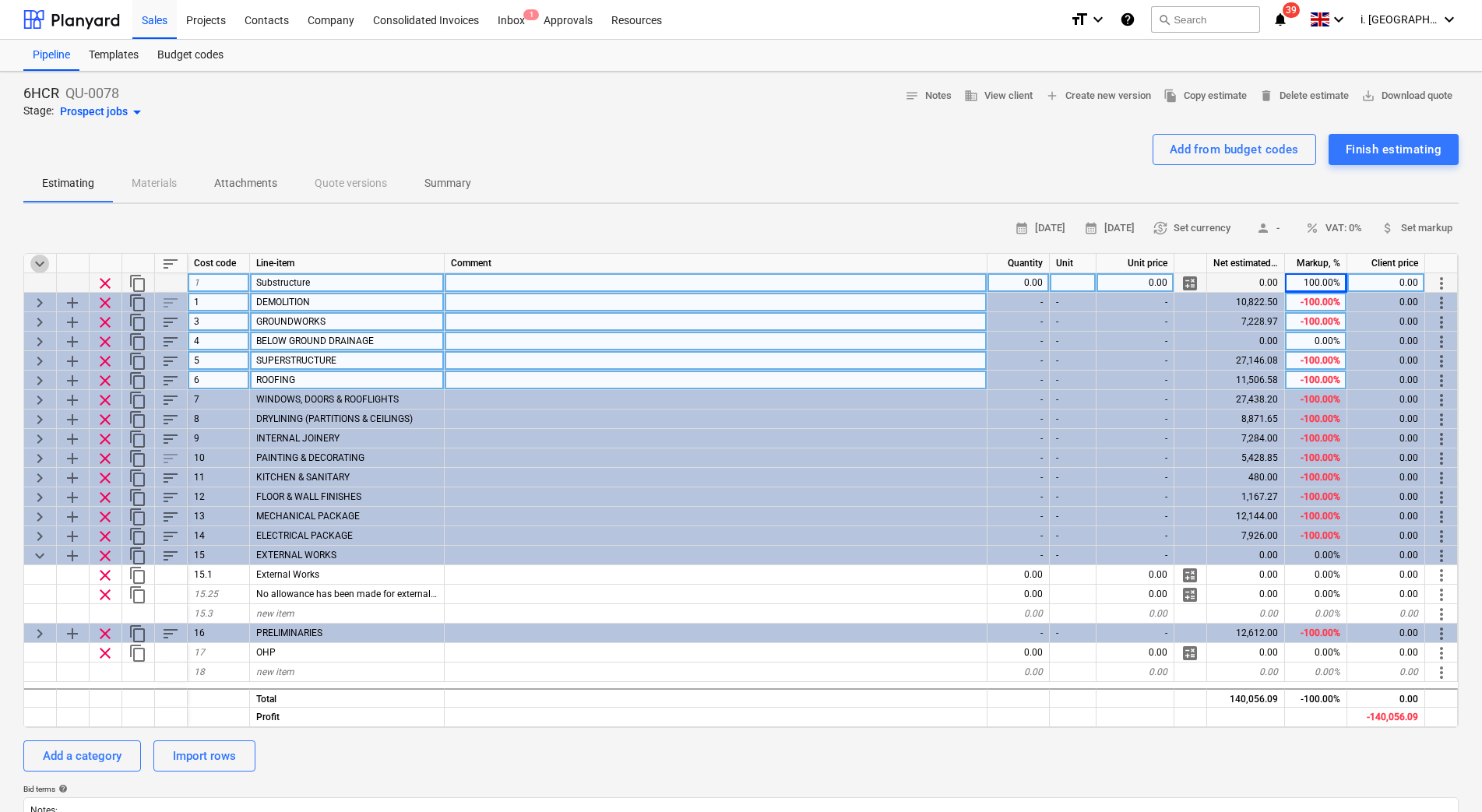
click at [34, 263] on span "keyboard_arrow_down" at bounding box center [39, 263] width 18 height 18
type textarea "x"
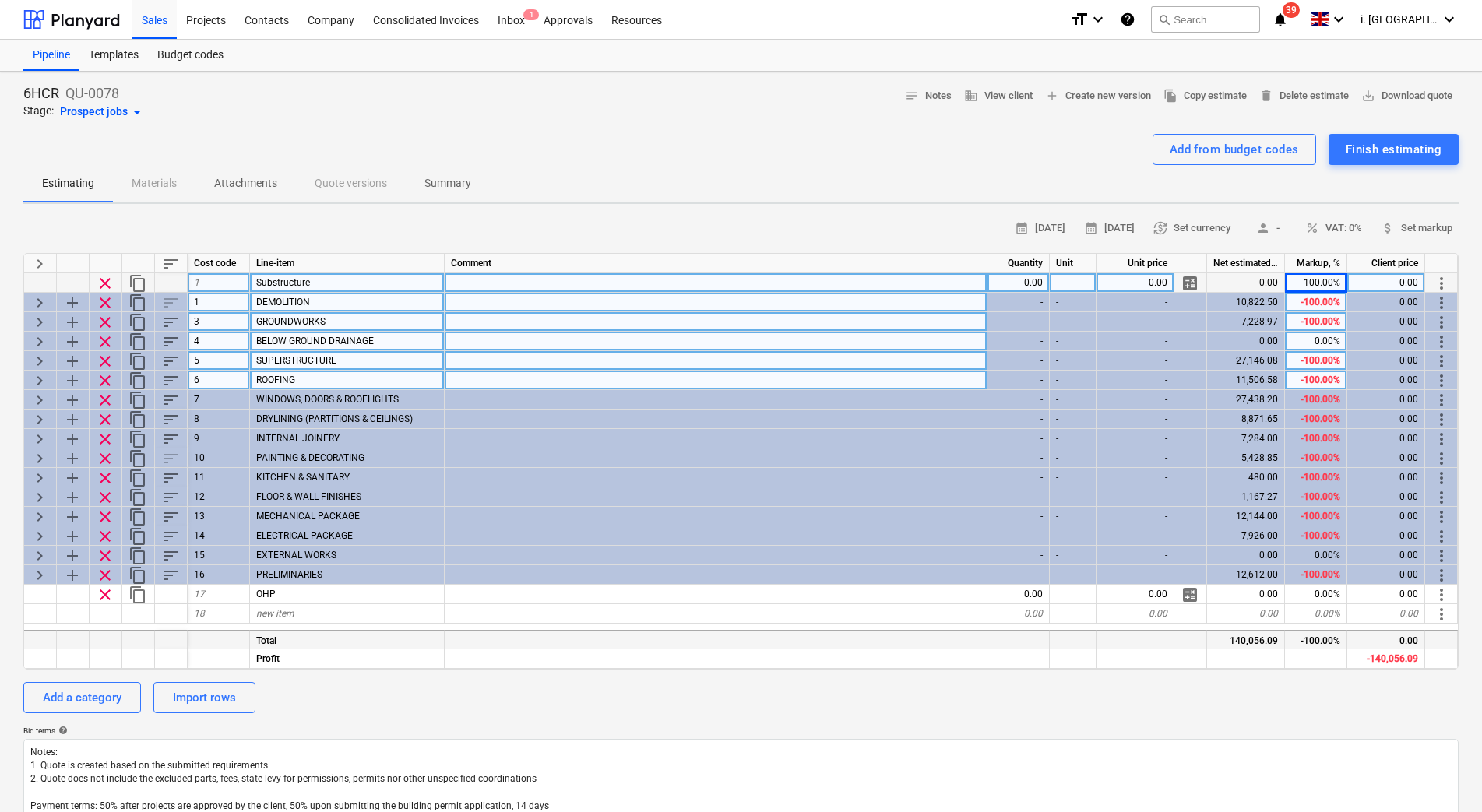
click at [1293, 635] on div "-100.00%" at bounding box center [1316, 639] width 62 height 19
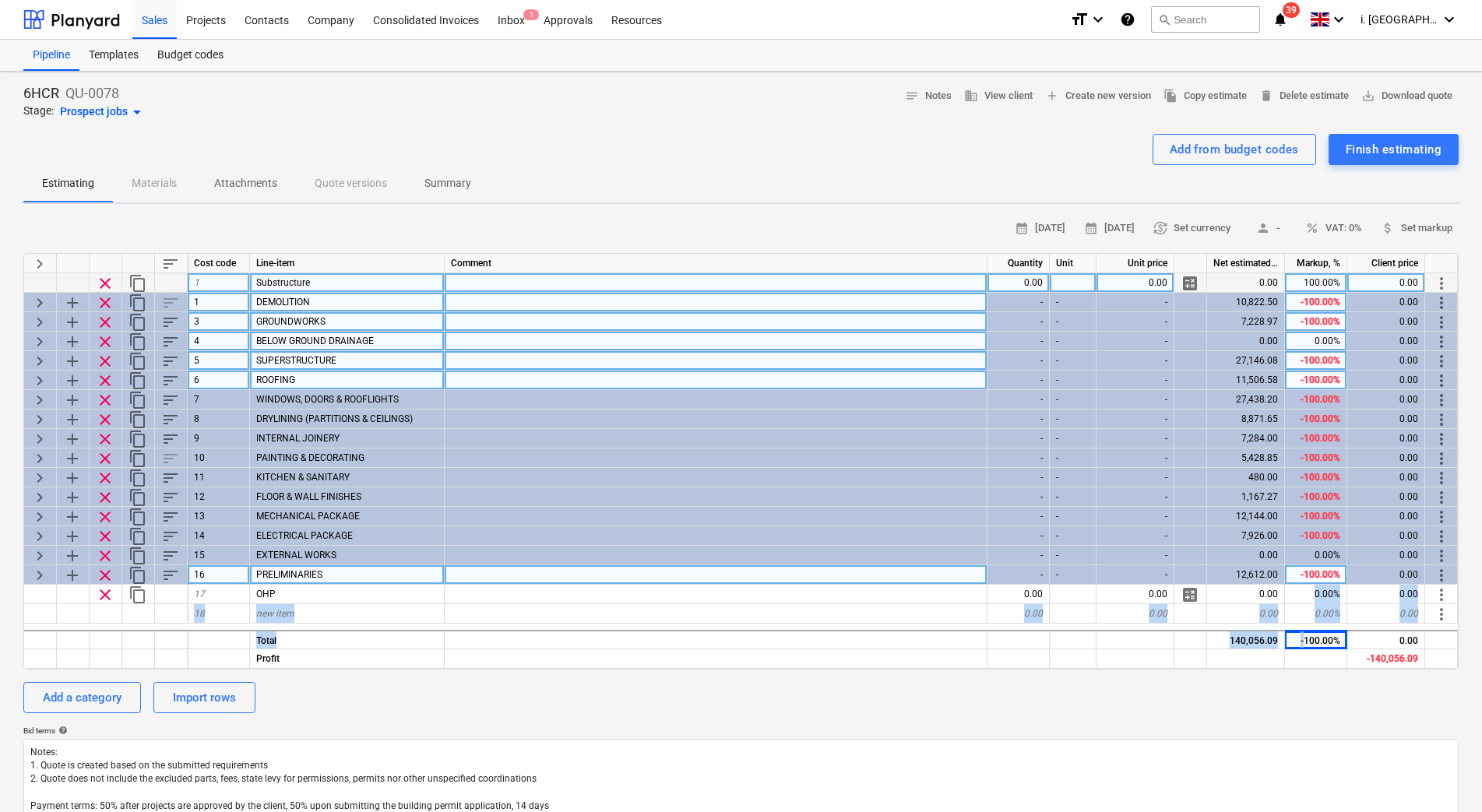
drag, startPoint x: 1303, startPoint y: 624, endPoint x: 1303, endPoint y: 580, distance: 44.0
click at [1303, 581] on div "keyboard_arrow_right sort Cost code Line-item Comment Quantity Unit Unit price …" at bounding box center [741, 462] width 1435 height 417
drag, startPoint x: 1303, startPoint y: 580, endPoint x: 1306, endPoint y: 568, distance: 12.4
click at [1306, 568] on div "keyboard_arrow_right sort Cost code Line-item Comment Quantity Unit Unit price …" at bounding box center [741, 462] width 1435 height 417
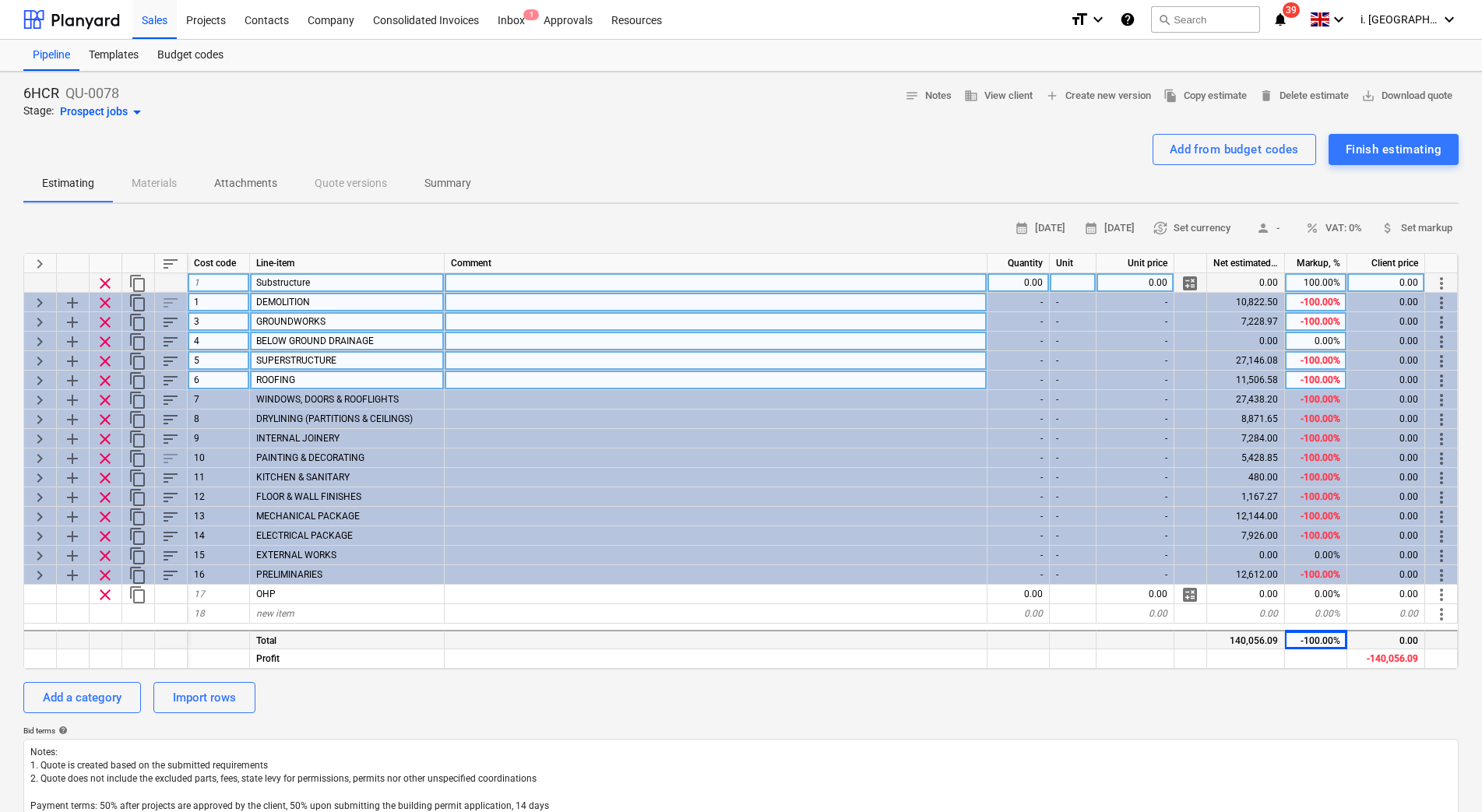
drag, startPoint x: 1306, startPoint y: 568, endPoint x: 1315, endPoint y: 632, distance: 64.6
click at [1315, 629] on div "keyboard_arrow_right sort Cost code Line-item Comment Quantity Unit Unit price …" at bounding box center [741, 462] width 1435 height 417
click at [1314, 645] on div "-100.00%" at bounding box center [1316, 639] width 62 height 19
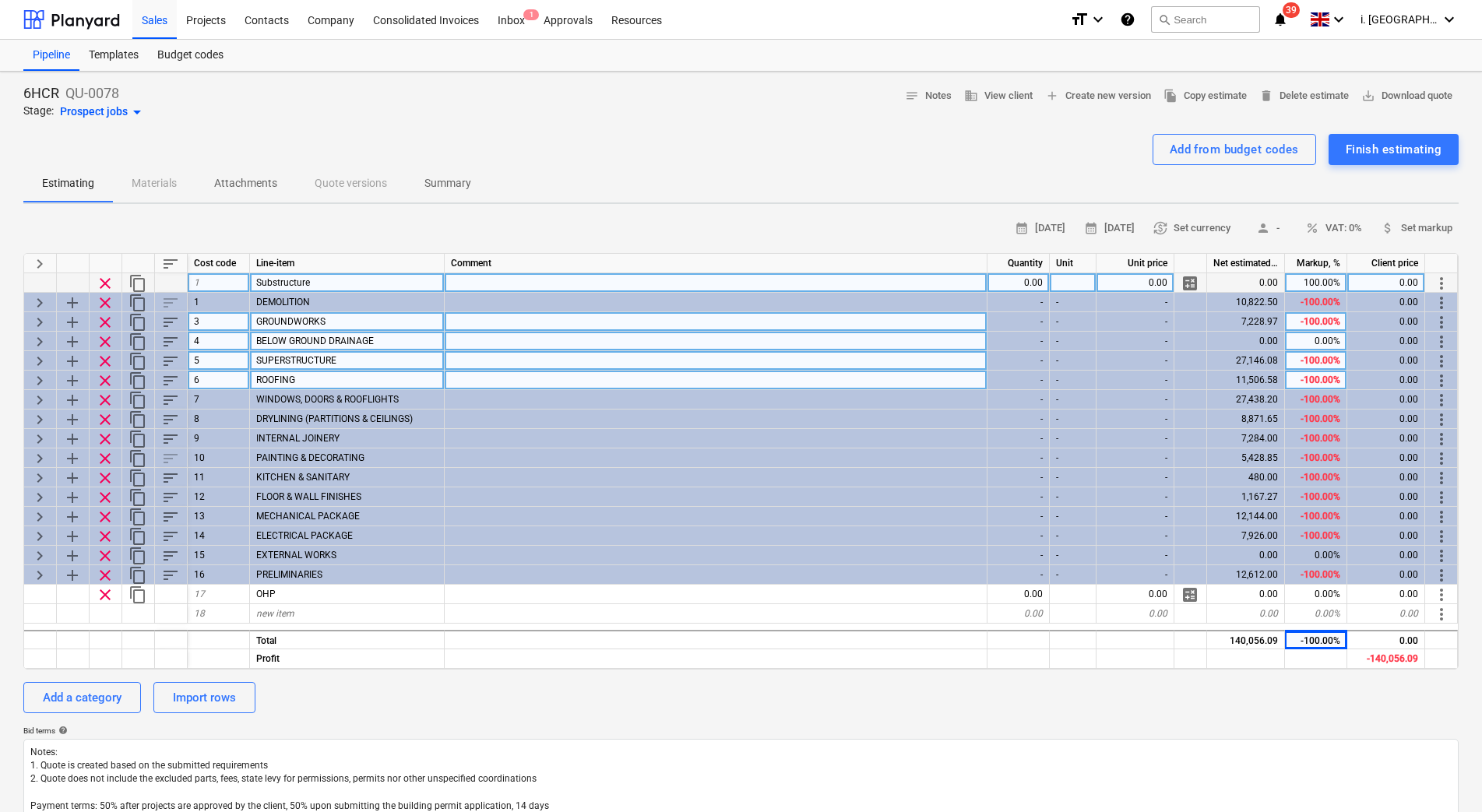
click at [1299, 312] on div "keyboard_arrow_right sort Cost code Line-item Comment Quantity Unit Unit price …" at bounding box center [741, 462] width 1435 height 417
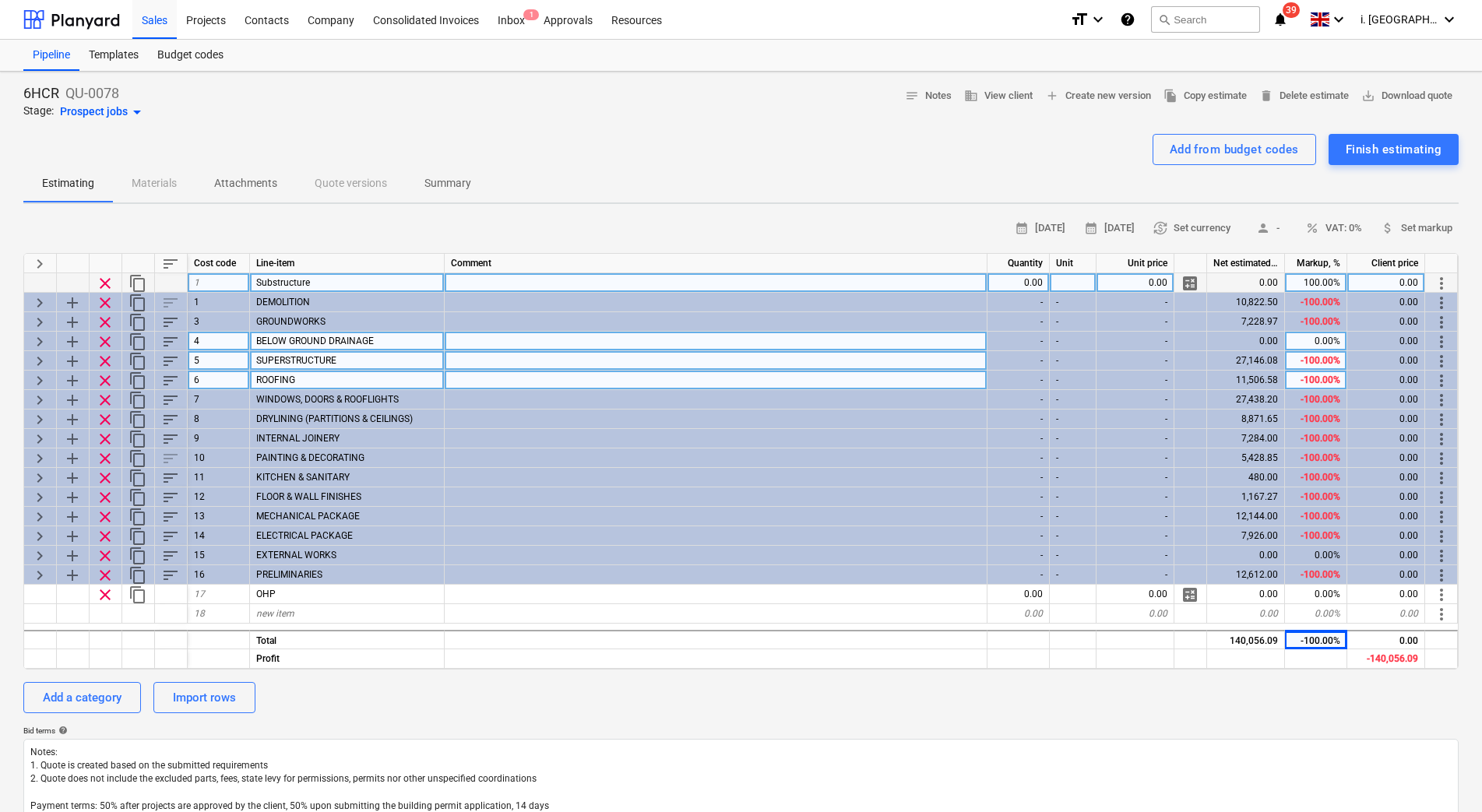
drag, startPoint x: 1299, startPoint y: 314, endPoint x: 1304, endPoint y: 361, distance: 47.3
click at [1304, 361] on div "-100.00%" at bounding box center [1316, 361] width 62 height 19
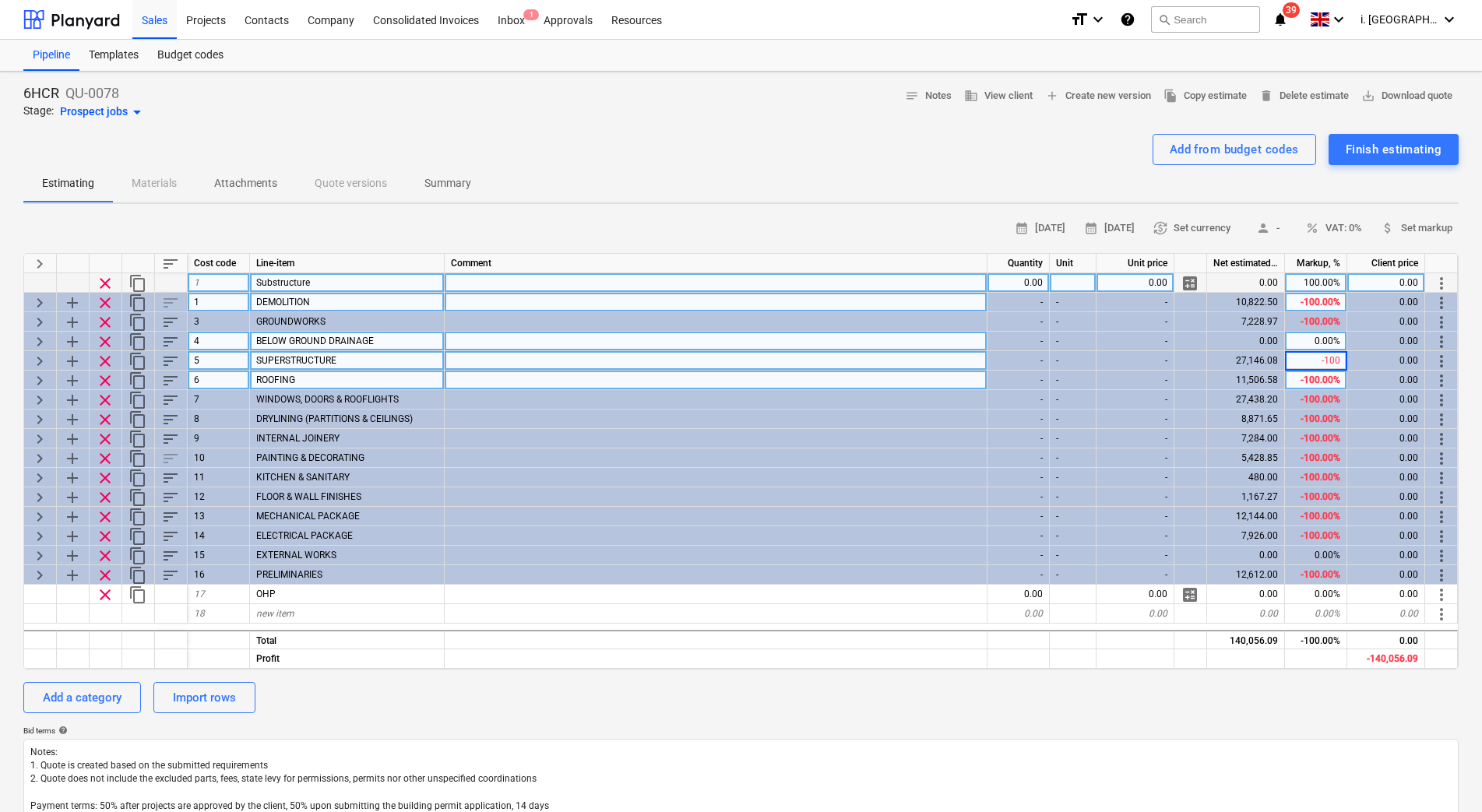
click at [1322, 301] on div "-100.00%" at bounding box center [1316, 302] width 62 height 19
type input "100"
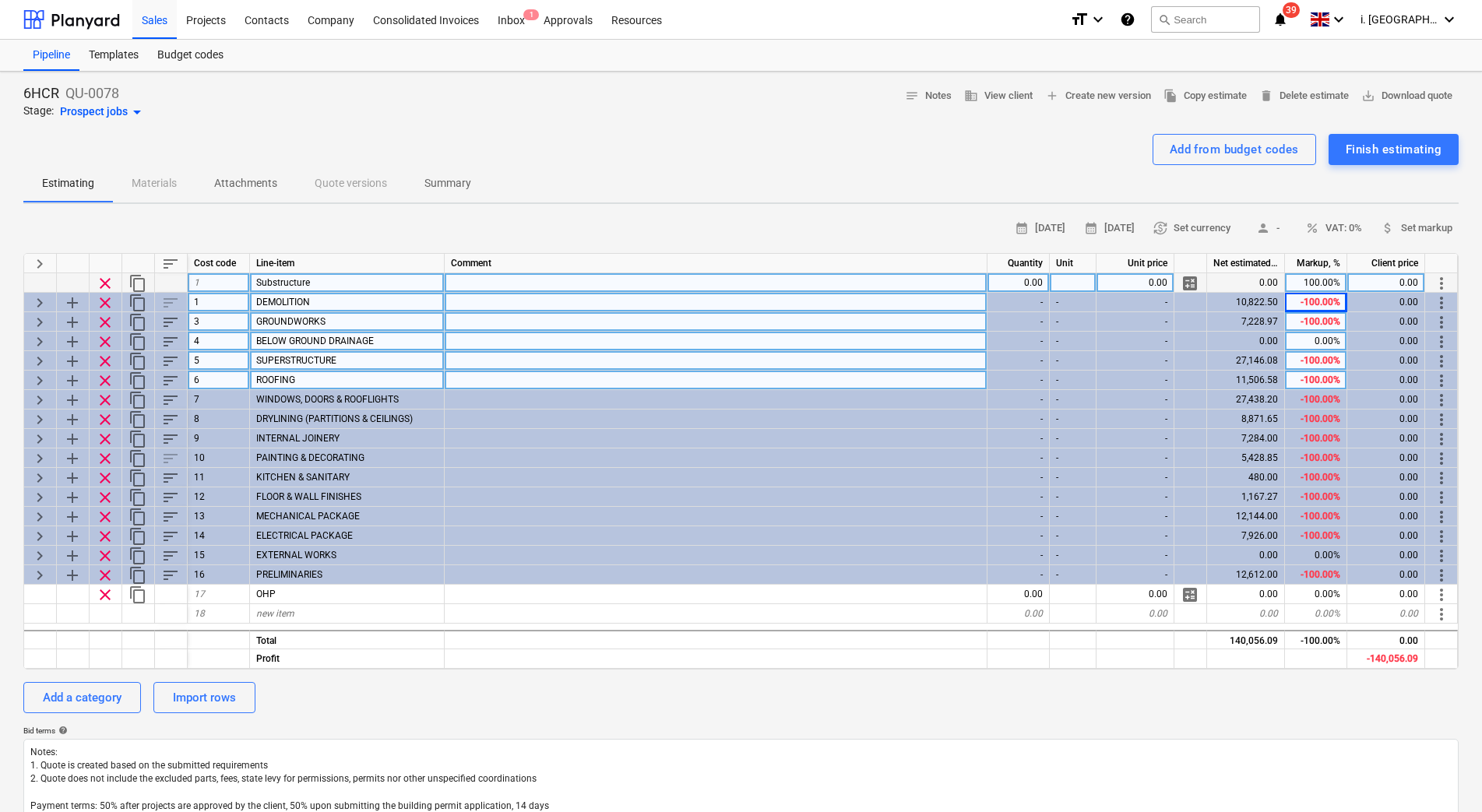
click at [1322, 329] on div "-100.00%" at bounding box center [1316, 321] width 62 height 19
type textarea "x"
type input "100"
click at [1319, 345] on div "0.00%" at bounding box center [1316, 340] width 62 height 19
type textarea "x"
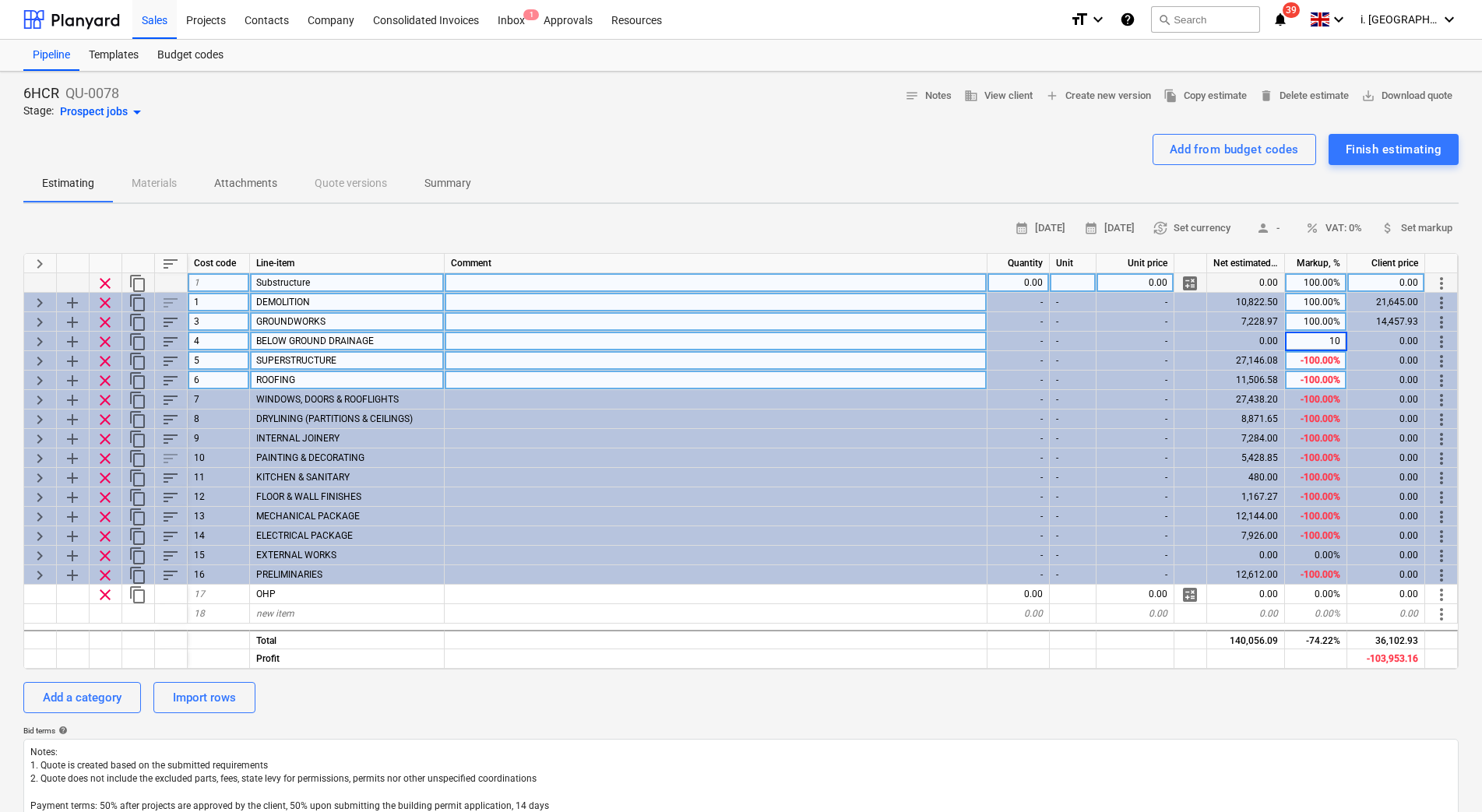
type input "100"
click at [1316, 362] on div "-100.00%" at bounding box center [1316, 361] width 62 height 19
type textarea "x"
type input "100"
click at [1317, 386] on div "-100.00%" at bounding box center [1316, 380] width 62 height 19
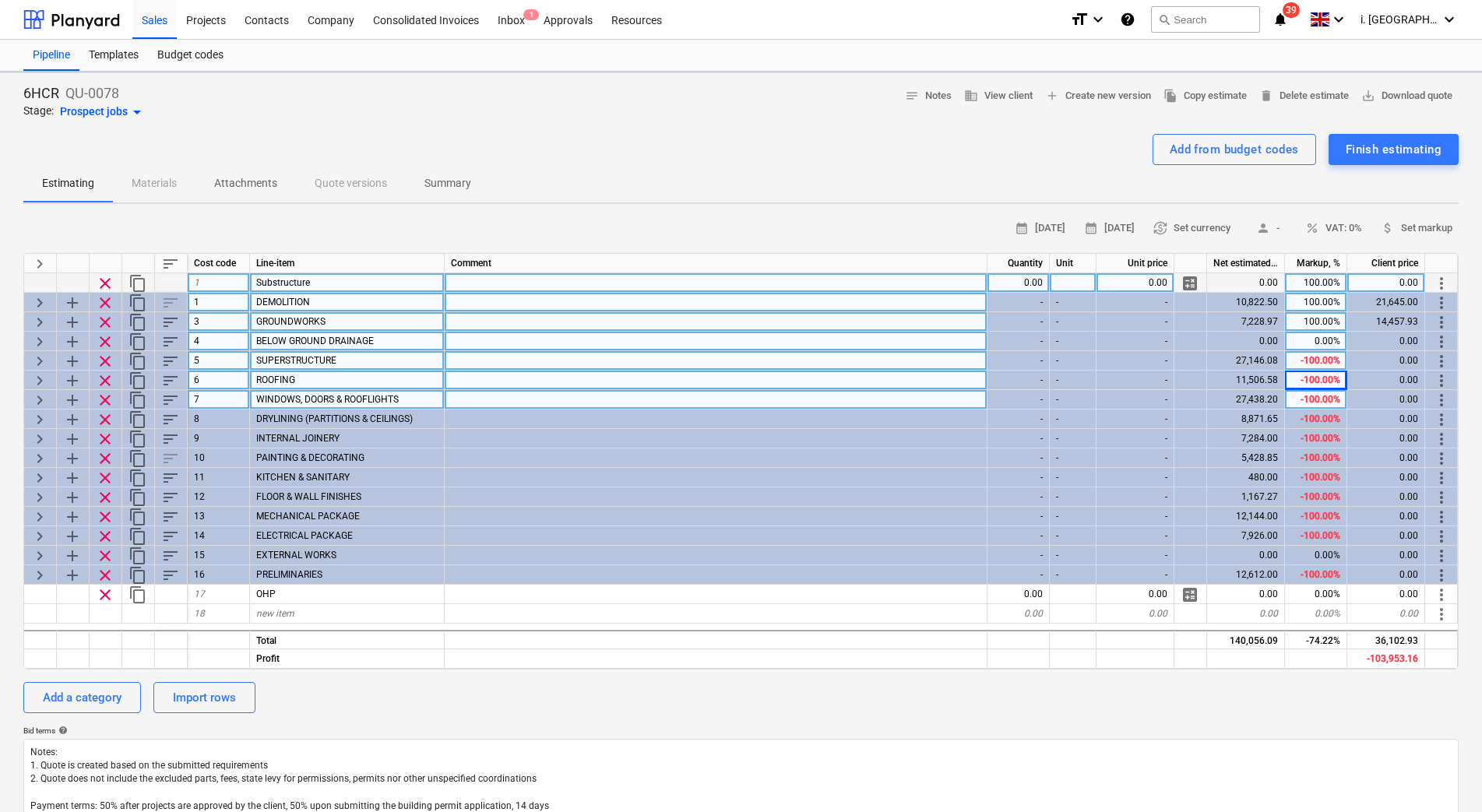
type textarea "x"
type input "00"
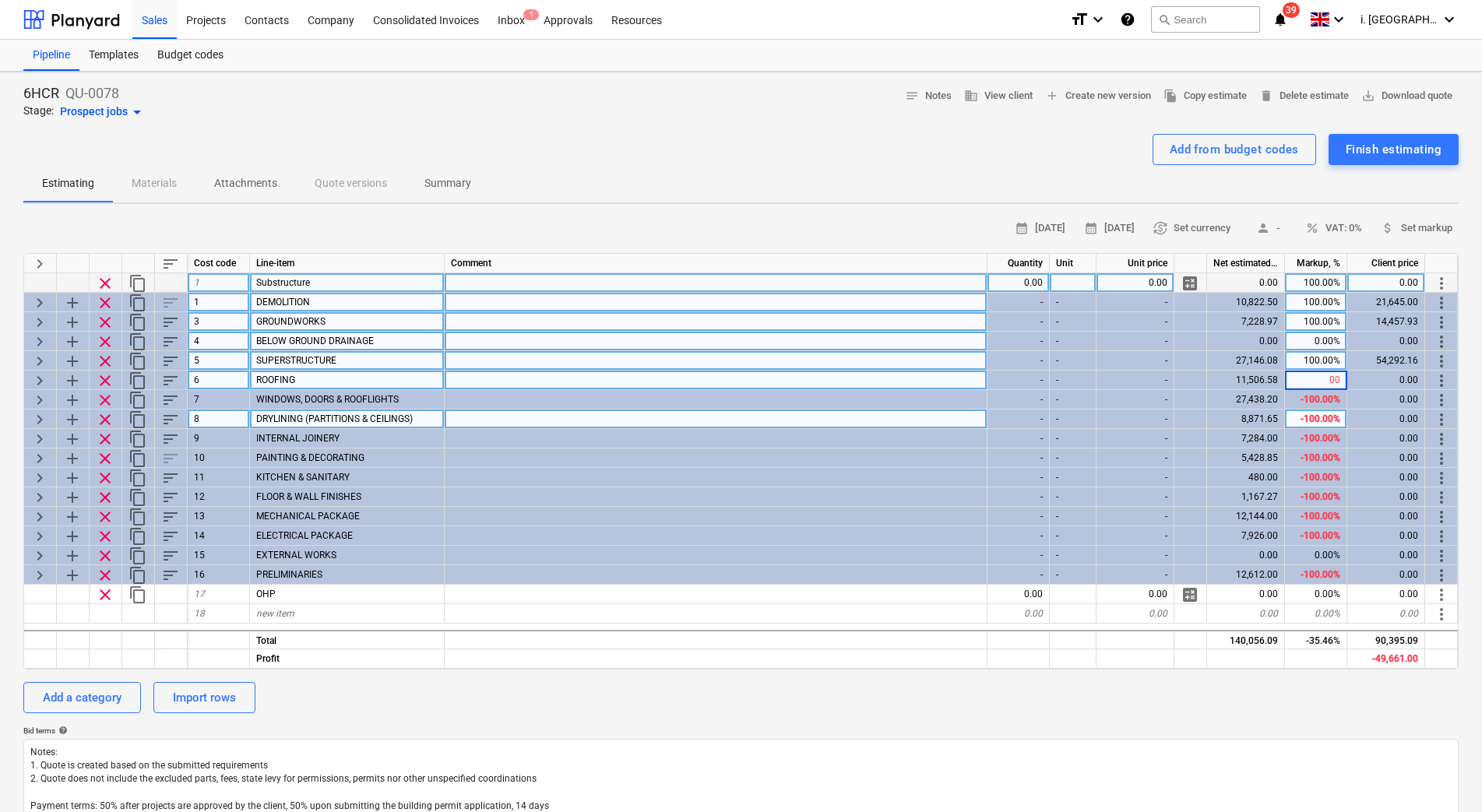
click at [1309, 427] on div "-100.00%" at bounding box center [1316, 418] width 62 height 19
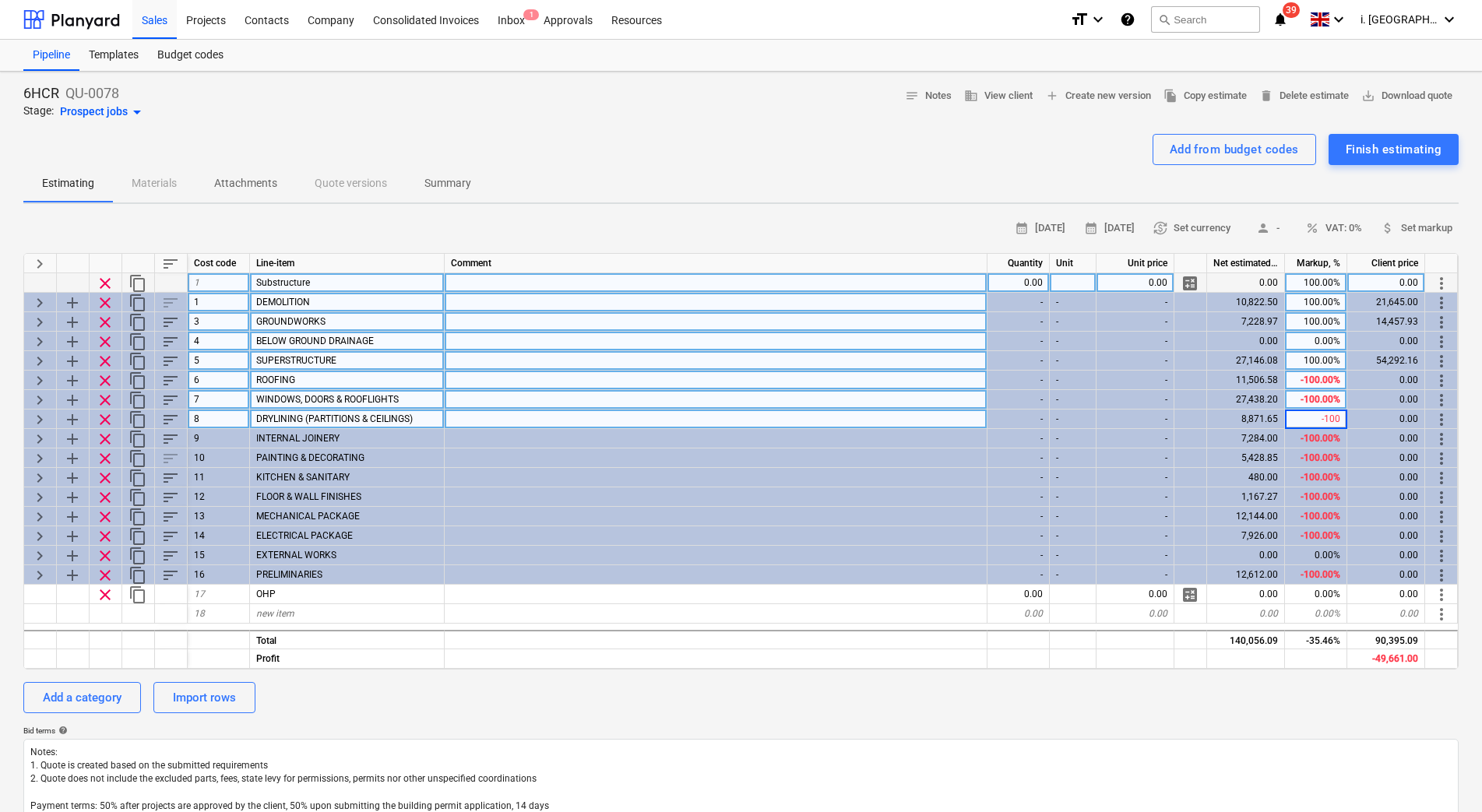
type textarea "x"
type input "100"
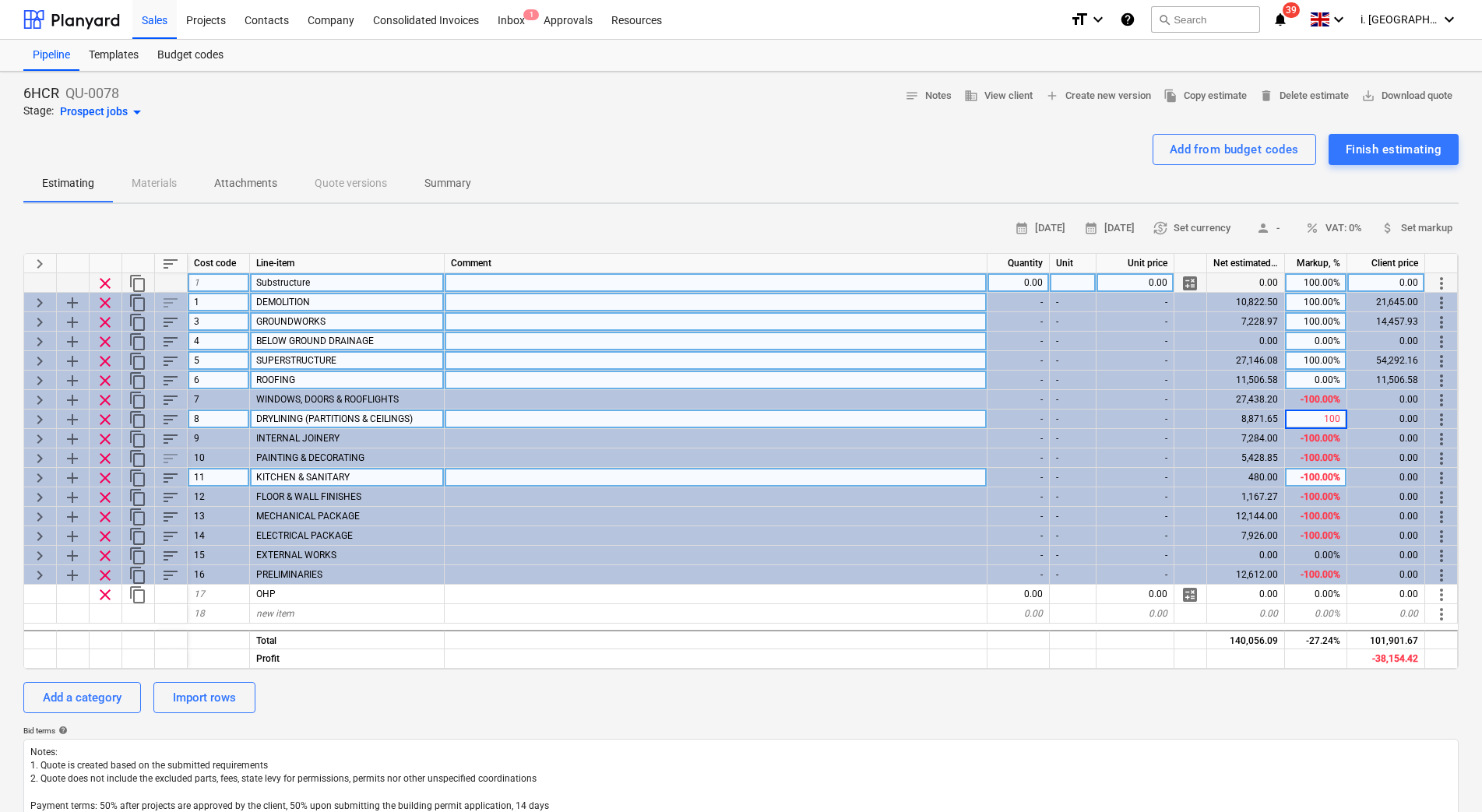
click at [1319, 475] on div "-100.00%" at bounding box center [1316, 477] width 62 height 19
type textarea "x"
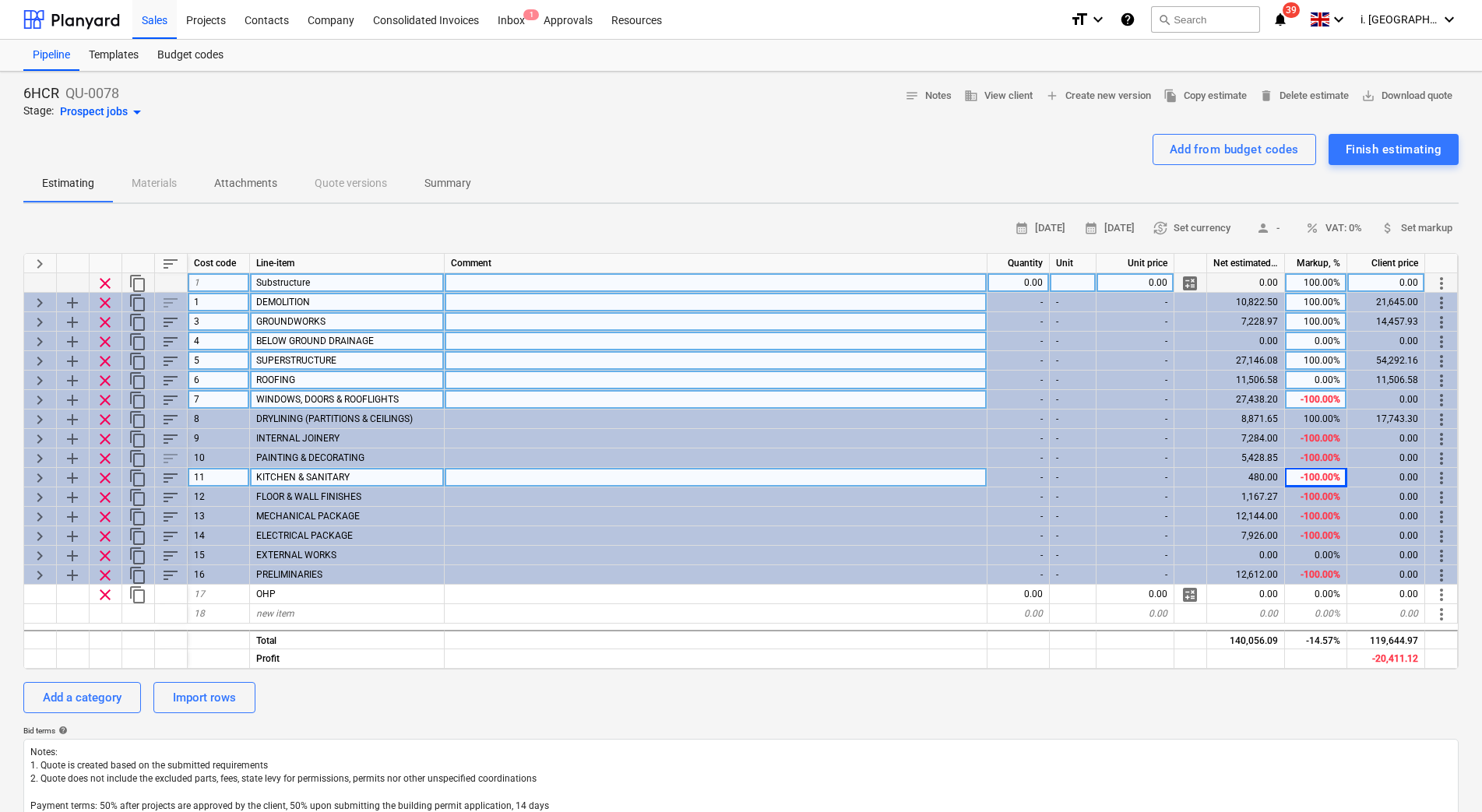
click at [1309, 400] on div "-100.00%" at bounding box center [1316, 399] width 62 height 19
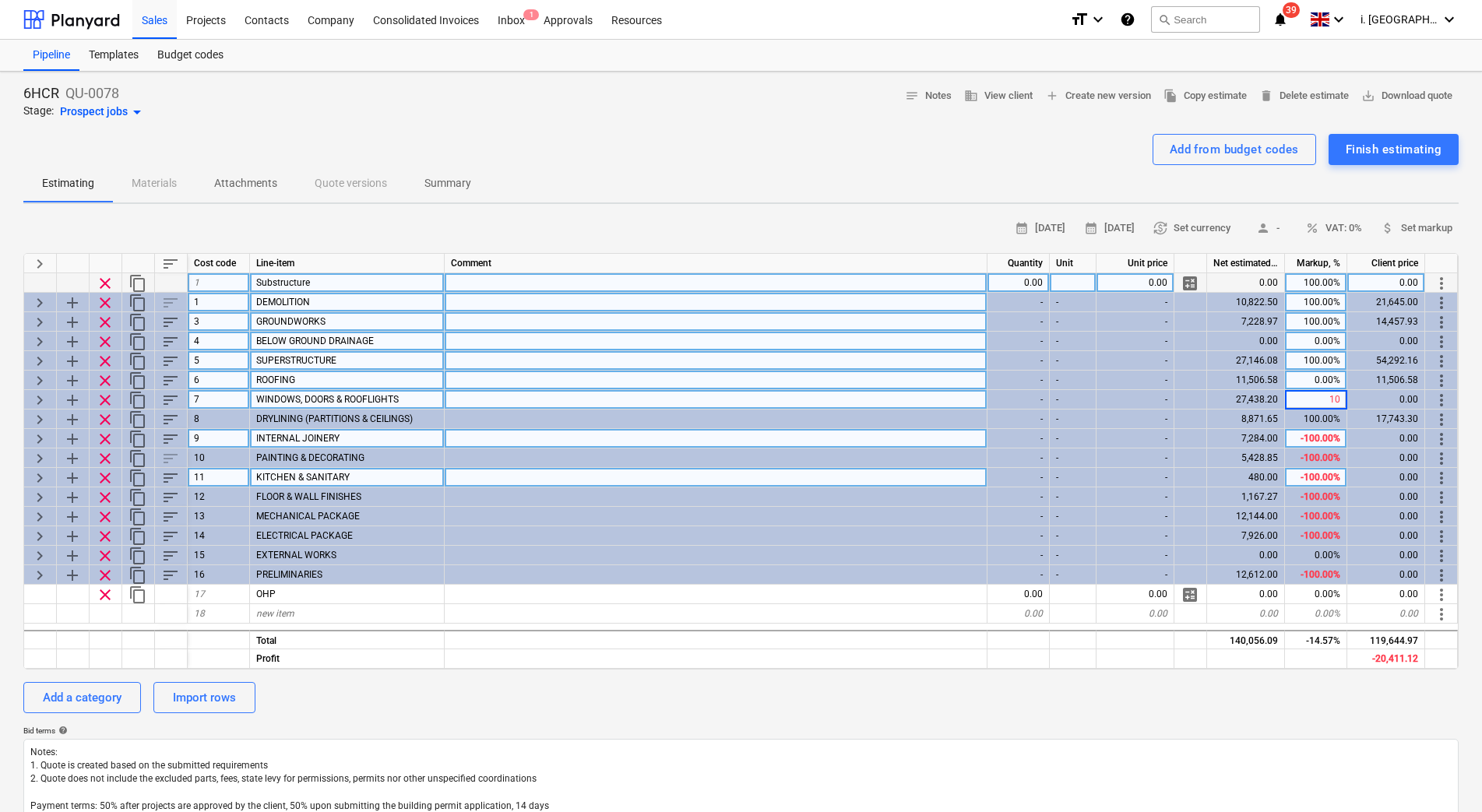
type input "100"
click at [1313, 445] on div "-100.00%" at bounding box center [1316, 439] width 62 height 19
type textarea "x"
click at [1306, 386] on div "0.00%" at bounding box center [1316, 380] width 62 height 19
type input "100"
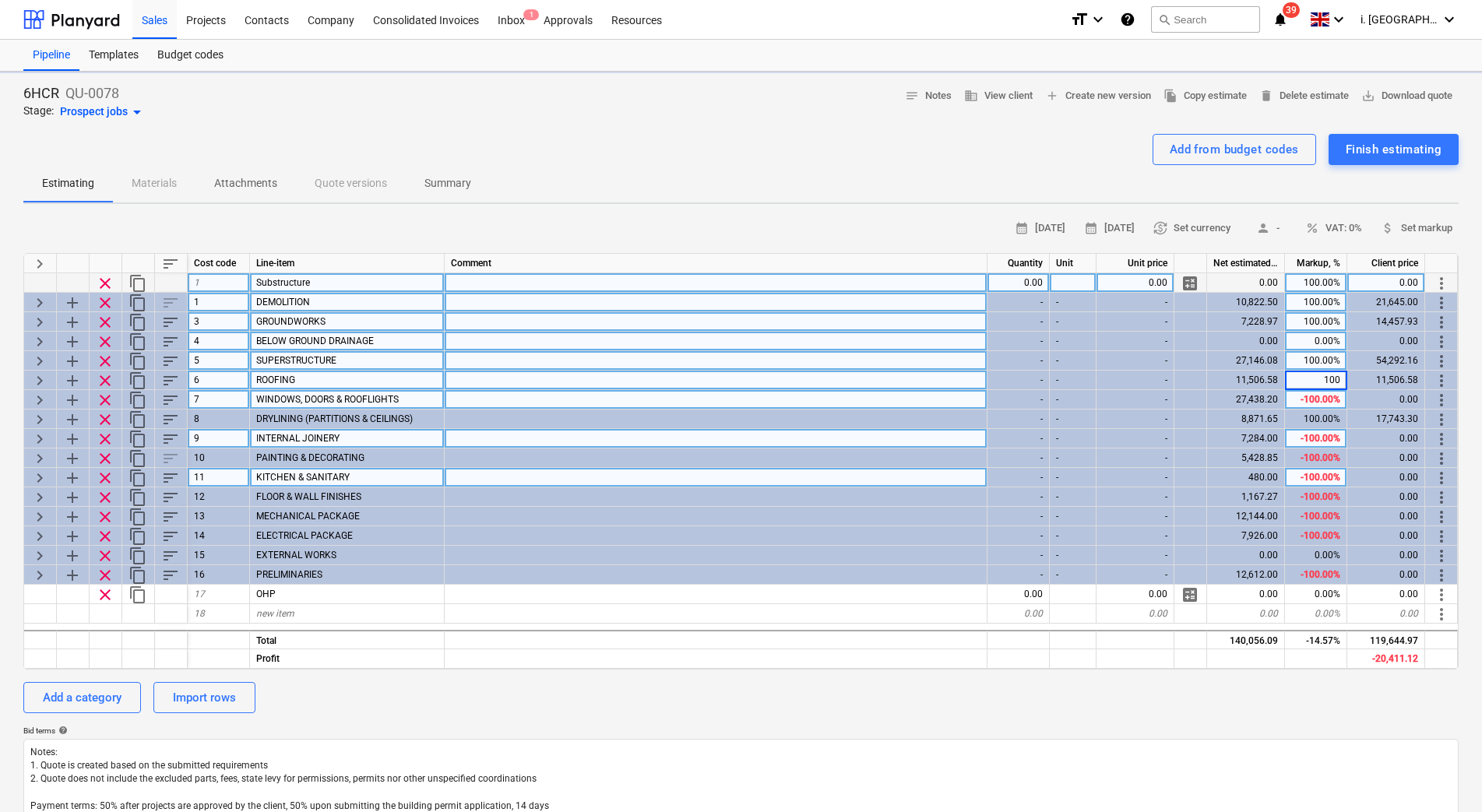
type textarea "x"
click at [1306, 341] on div "0.00%" at bounding box center [1316, 340] width 62 height 19
type input "100"
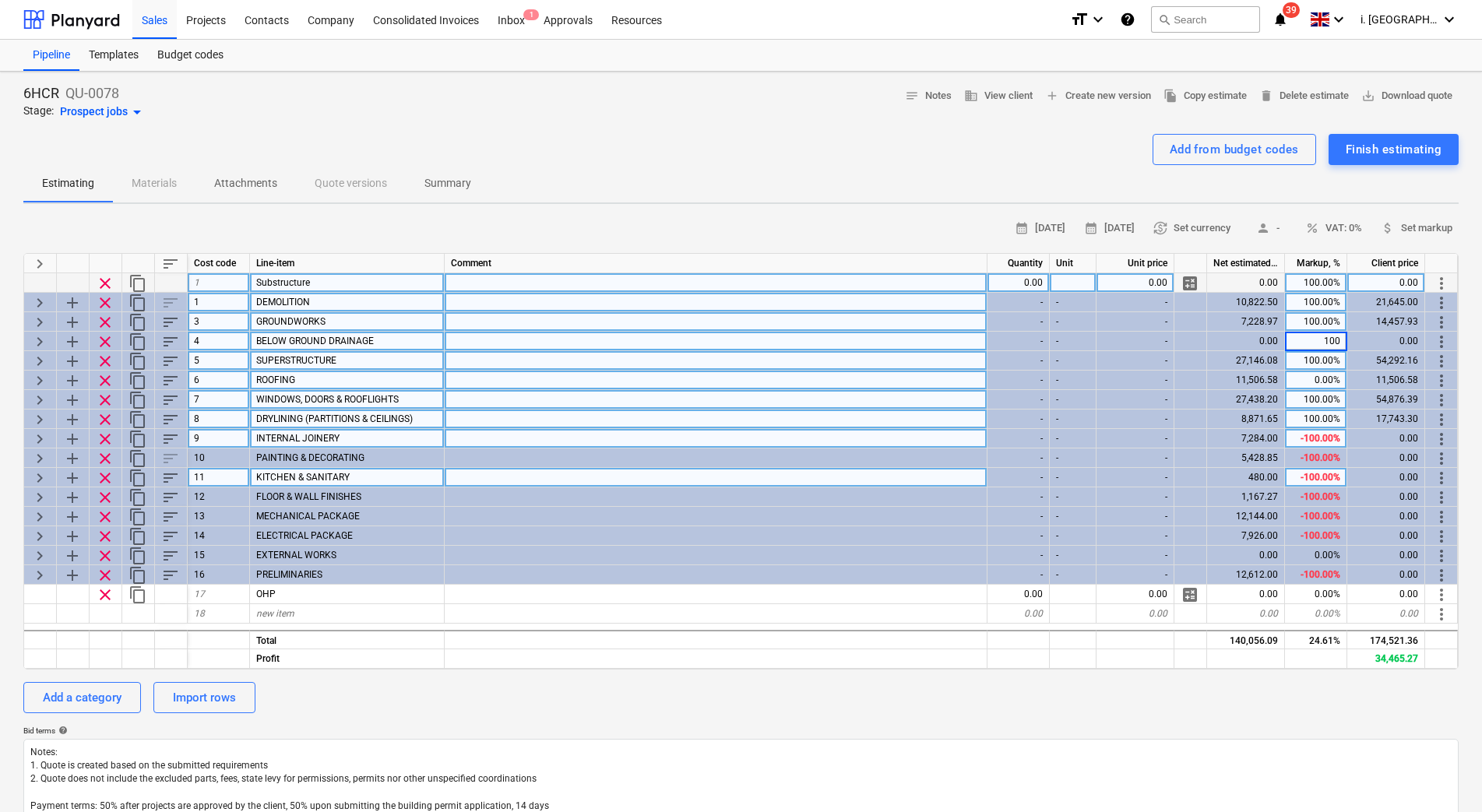
click at [1313, 419] on div "100.00%" at bounding box center [1316, 418] width 62 height 19
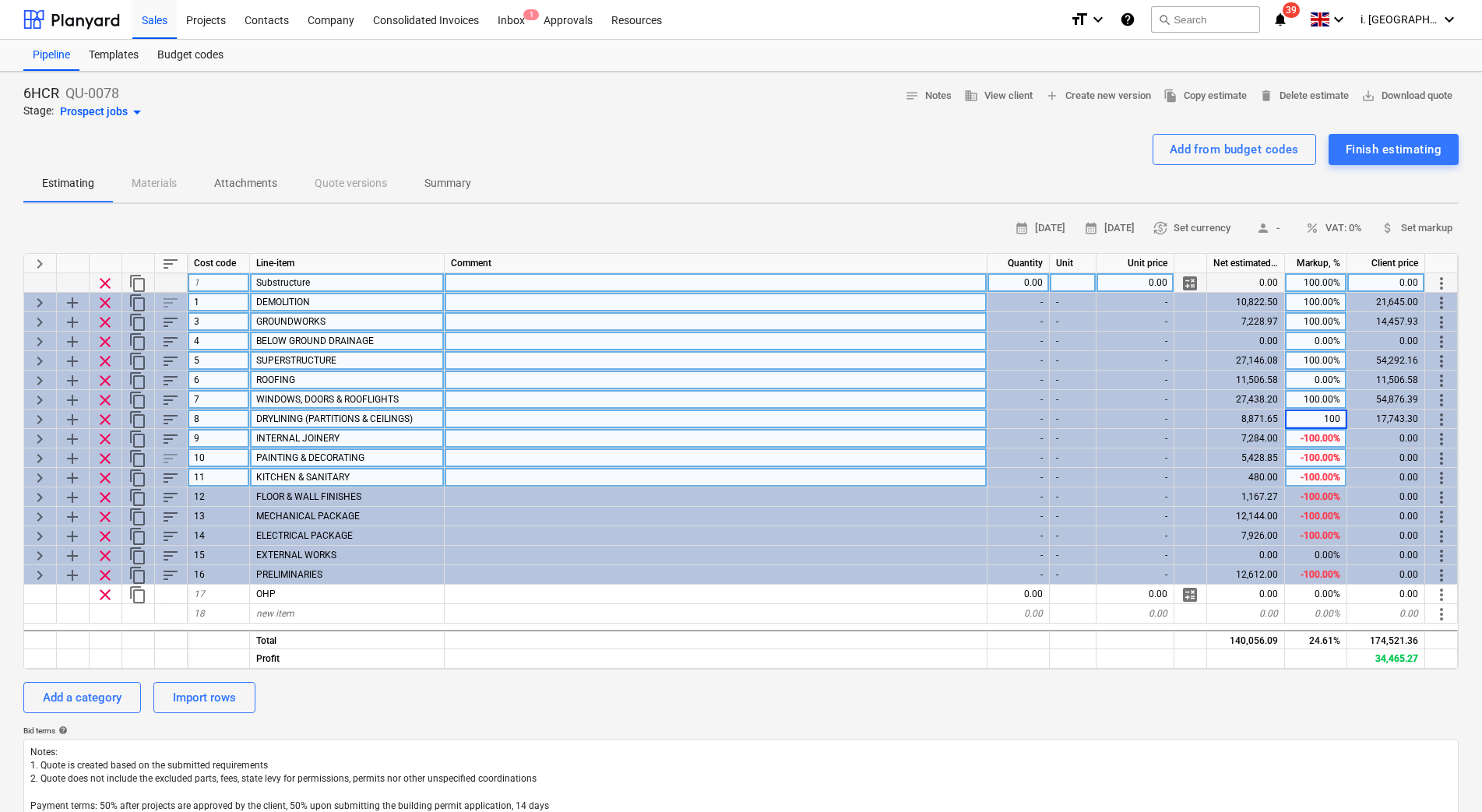
type textarea "x"
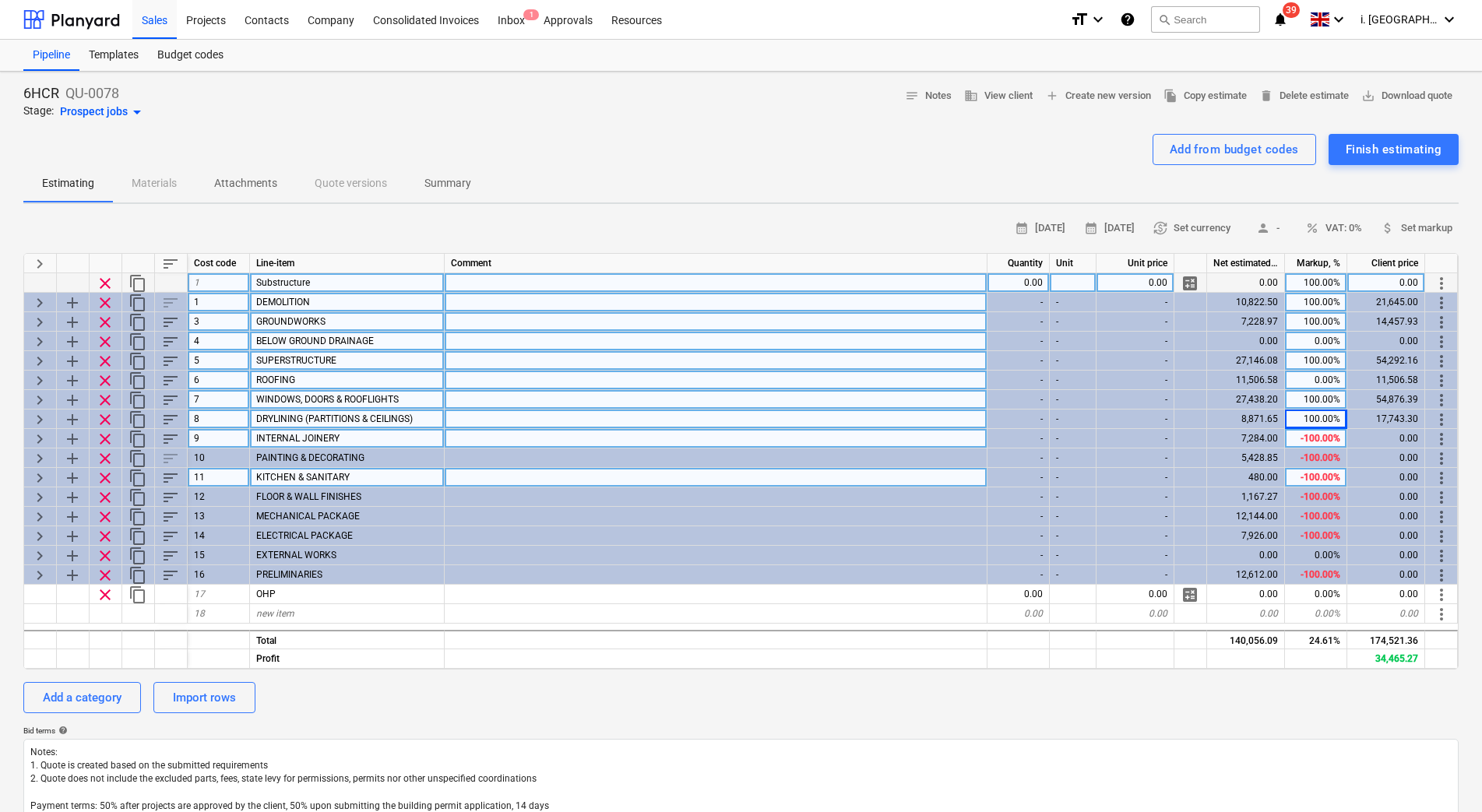
click at [1308, 432] on div "-100.00%" at bounding box center [1316, 439] width 62 height 19
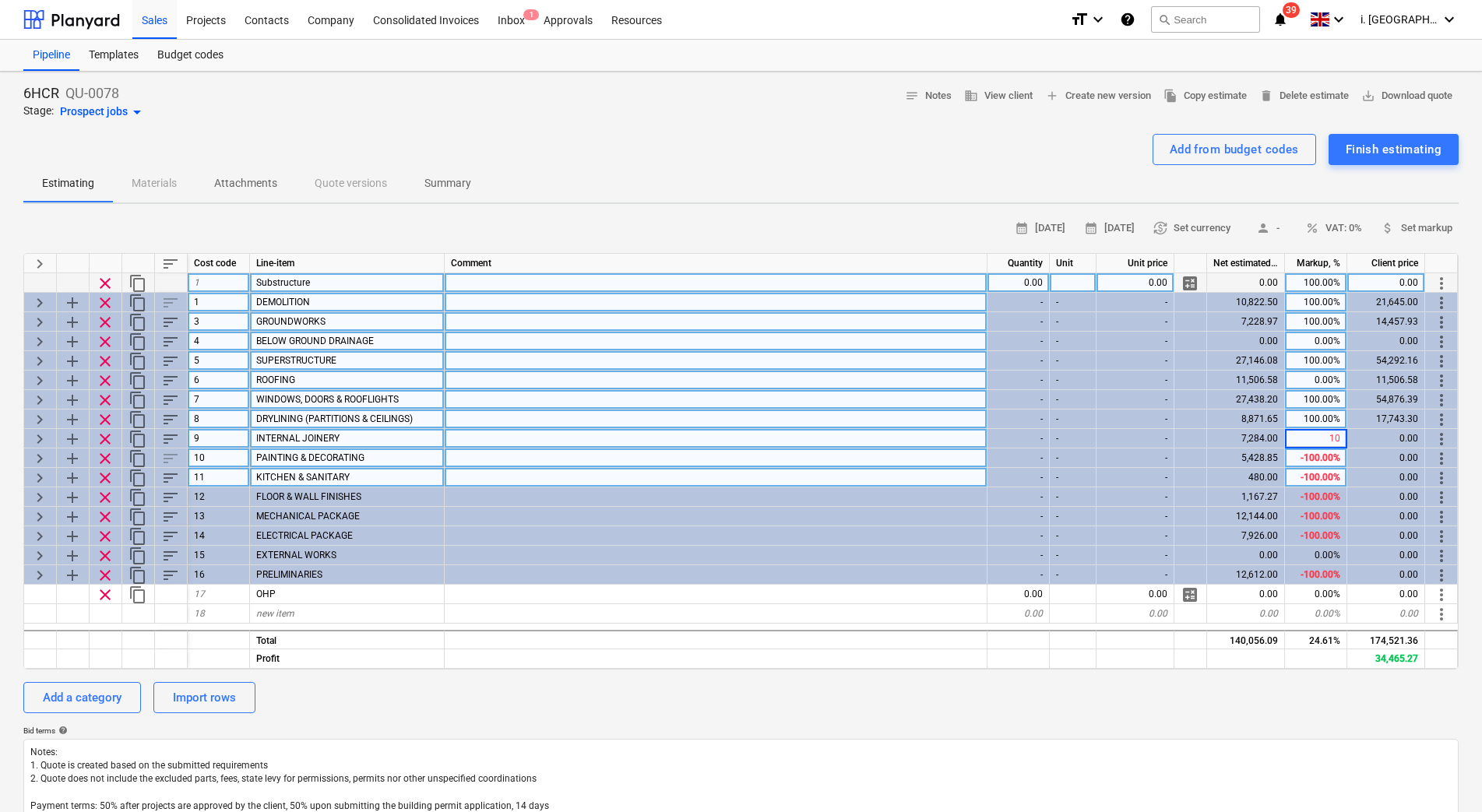
type input "100"
click at [1313, 465] on div "-100.00%" at bounding box center [1316, 458] width 62 height 19
click at [1314, 473] on div "-100.00%" at bounding box center [1316, 477] width 62 height 19
type textarea "x"
type input "100"
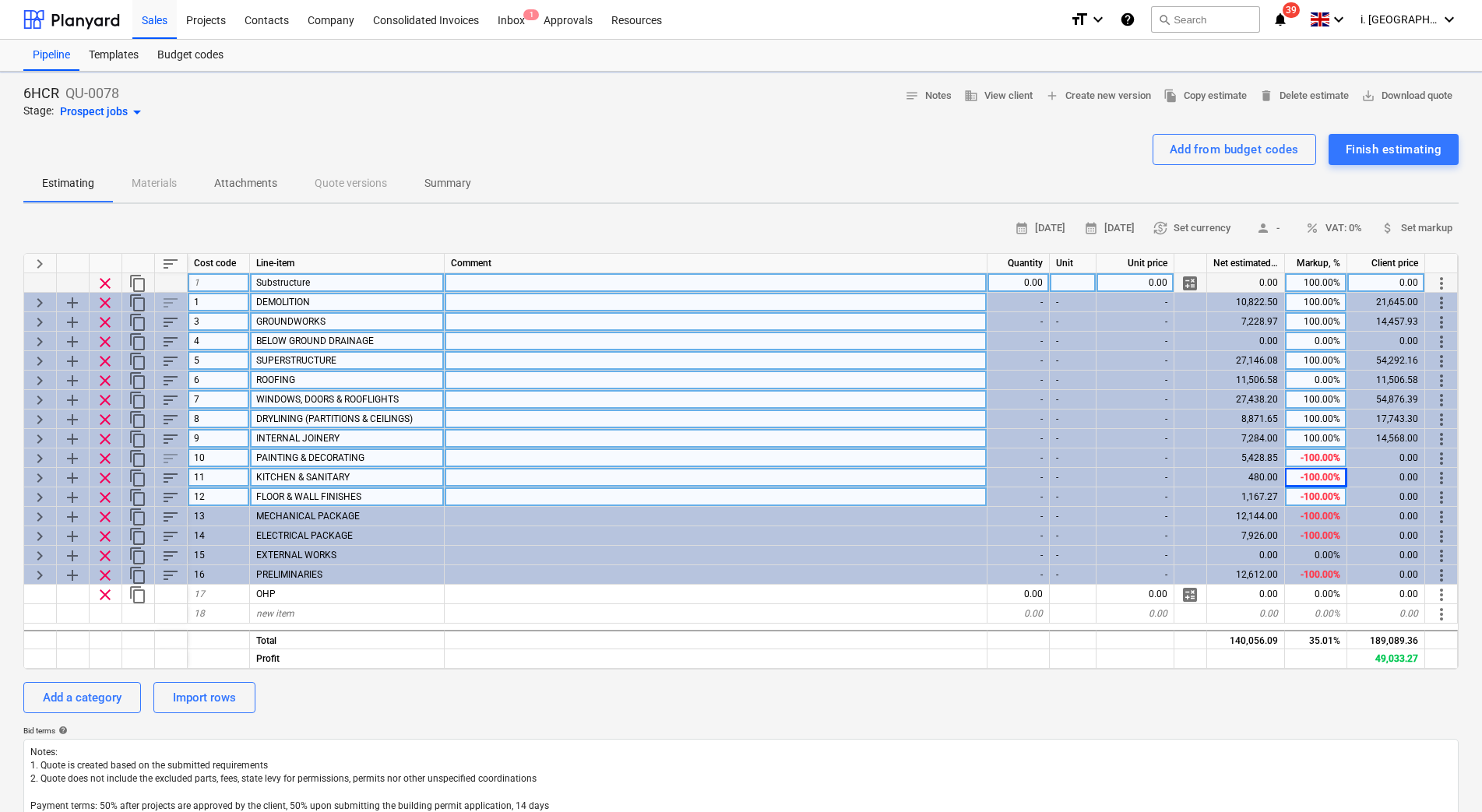
click at [1314, 495] on div "-100.00%" at bounding box center [1316, 496] width 62 height 19
type textarea "x"
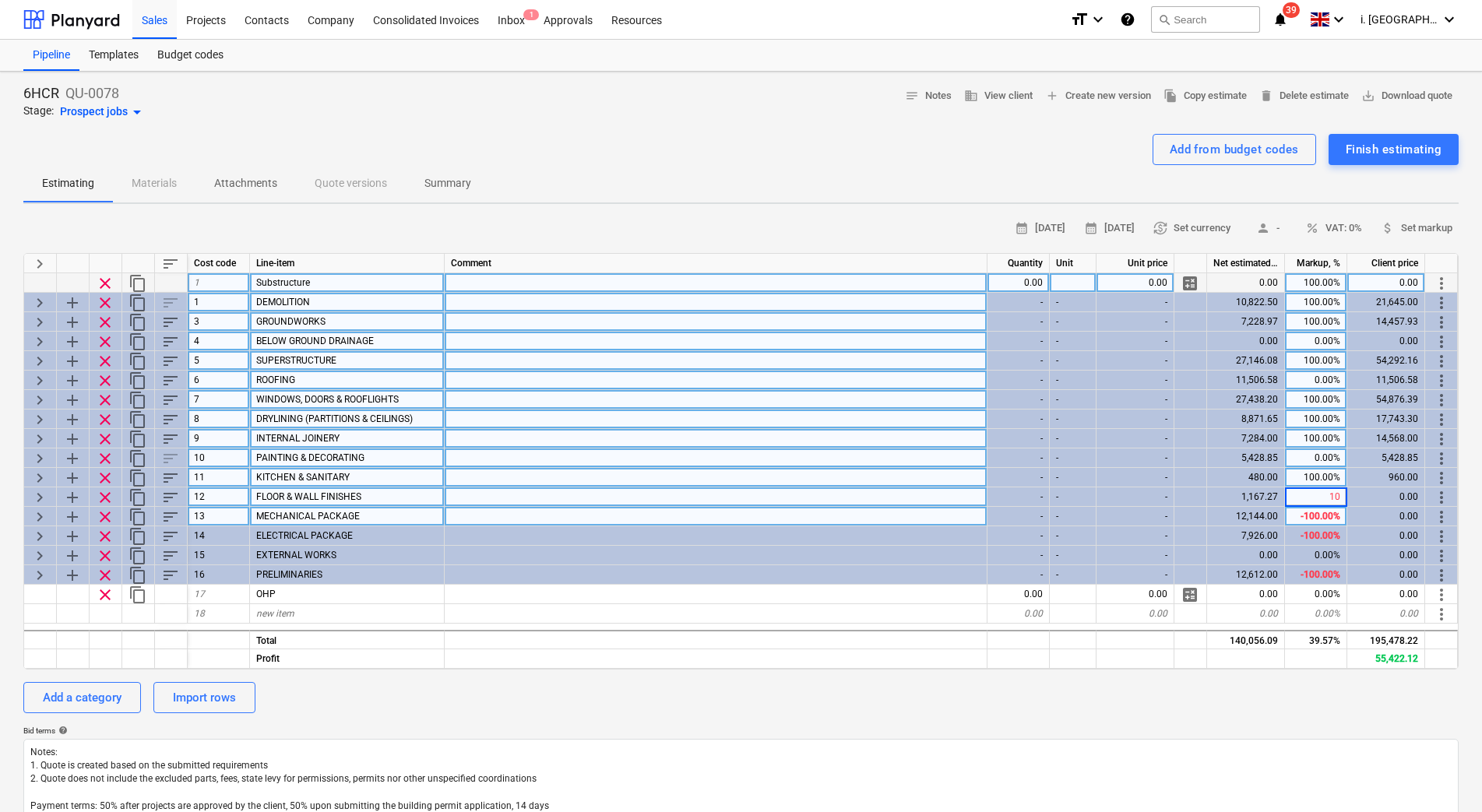
type input "100"
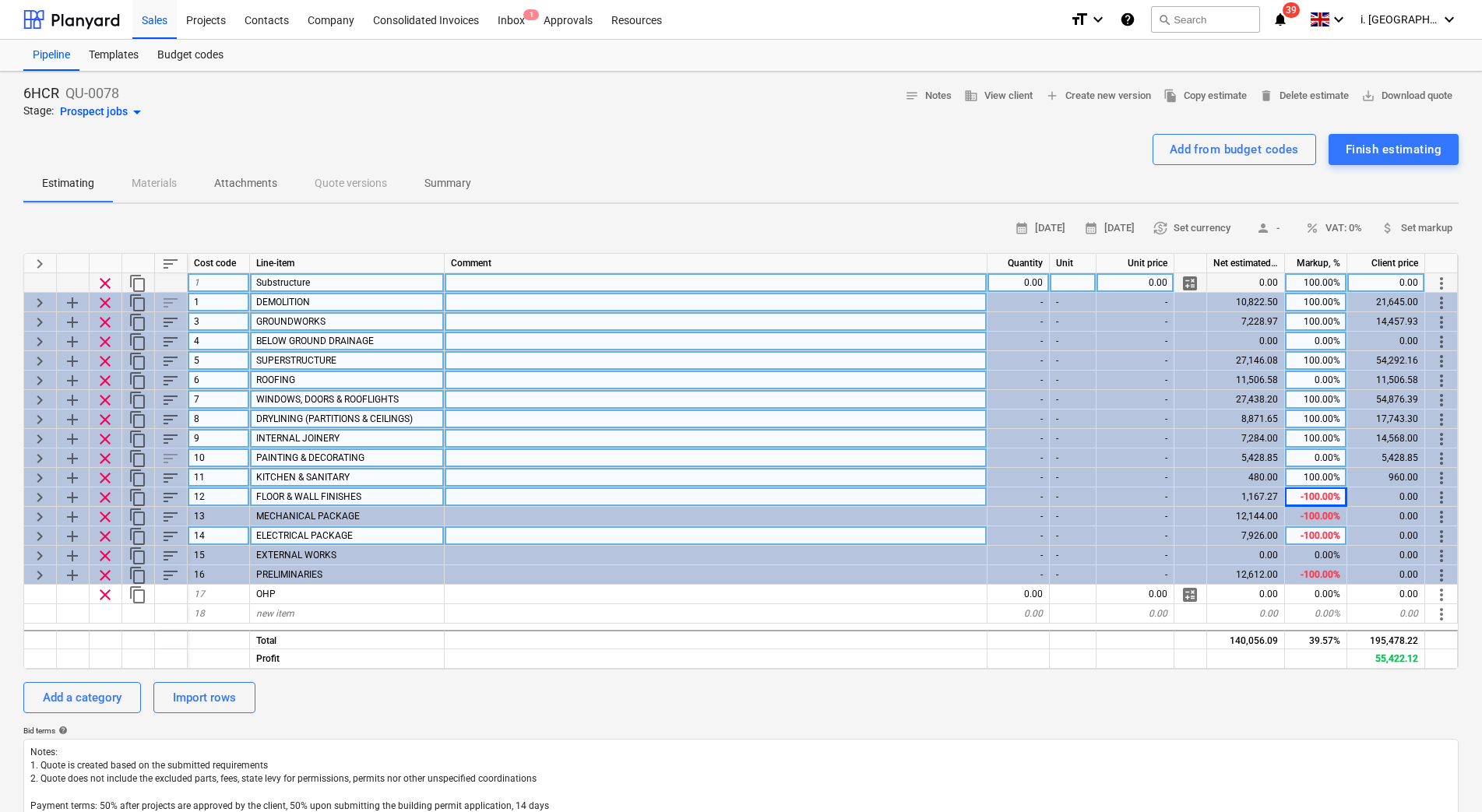
click at [1304, 527] on div "-100.00%" at bounding box center [1316, 536] width 62 height 19
type textarea "x"
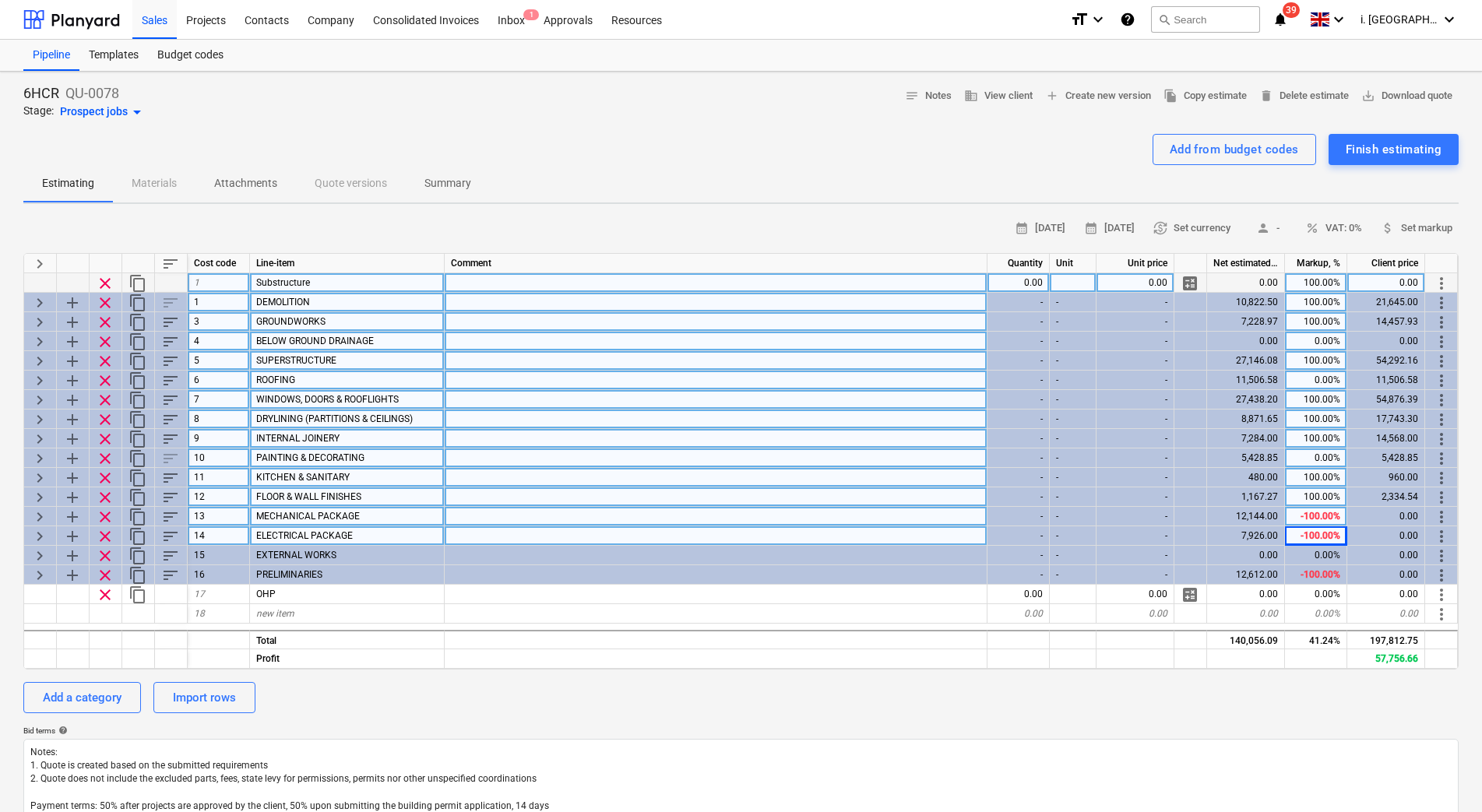
click at [1305, 517] on div "-100.00%" at bounding box center [1316, 516] width 62 height 19
type input "100"
click at [1312, 540] on div "-100.00%" at bounding box center [1316, 536] width 62 height 19
type textarea "x"
type input "100"
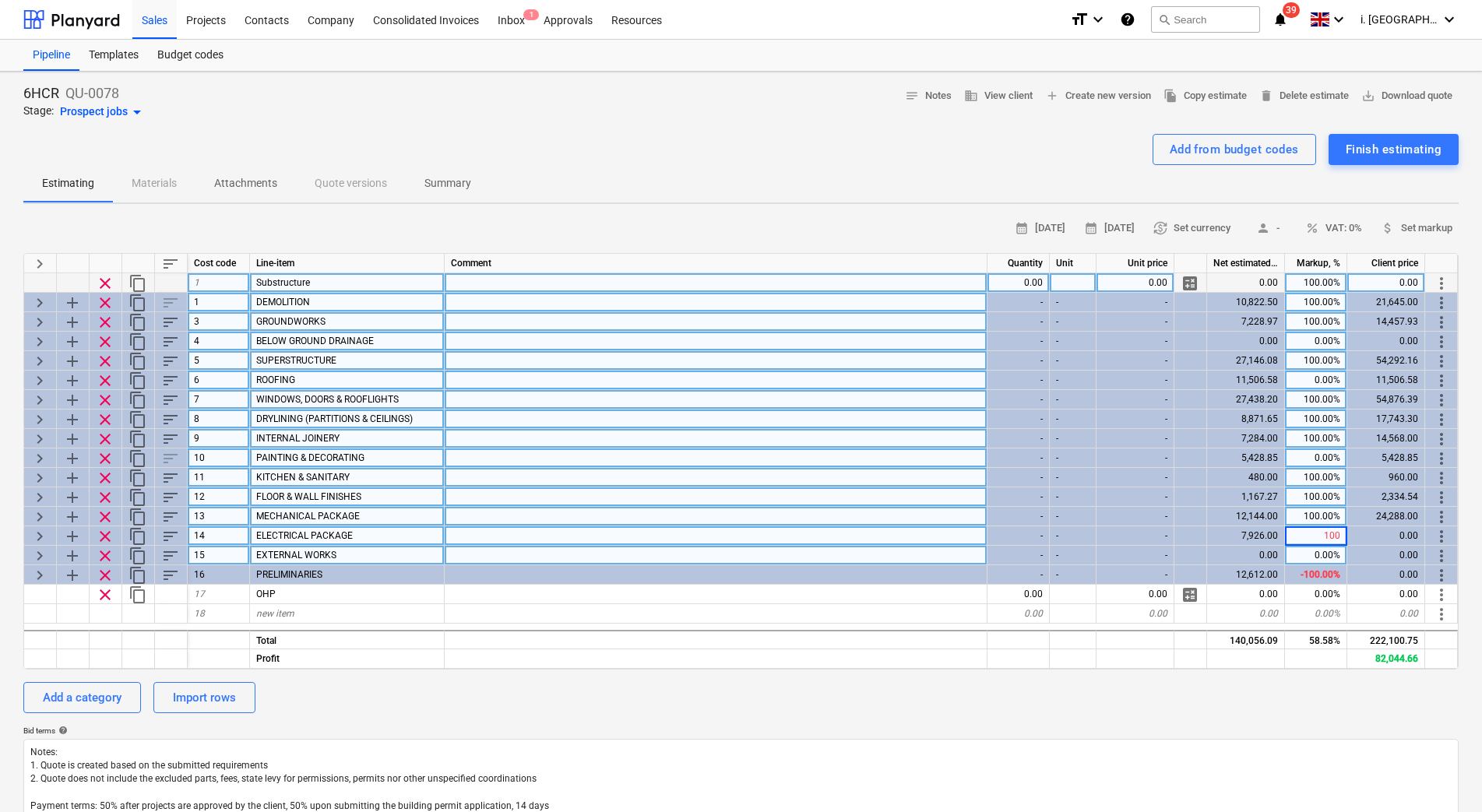
click at [1312, 556] on div "0.00%" at bounding box center [1316, 555] width 62 height 19
type textarea "x"
type input "100"
click at [1312, 579] on div "-100.00%" at bounding box center [1316, 574] width 62 height 19
type textarea "x"
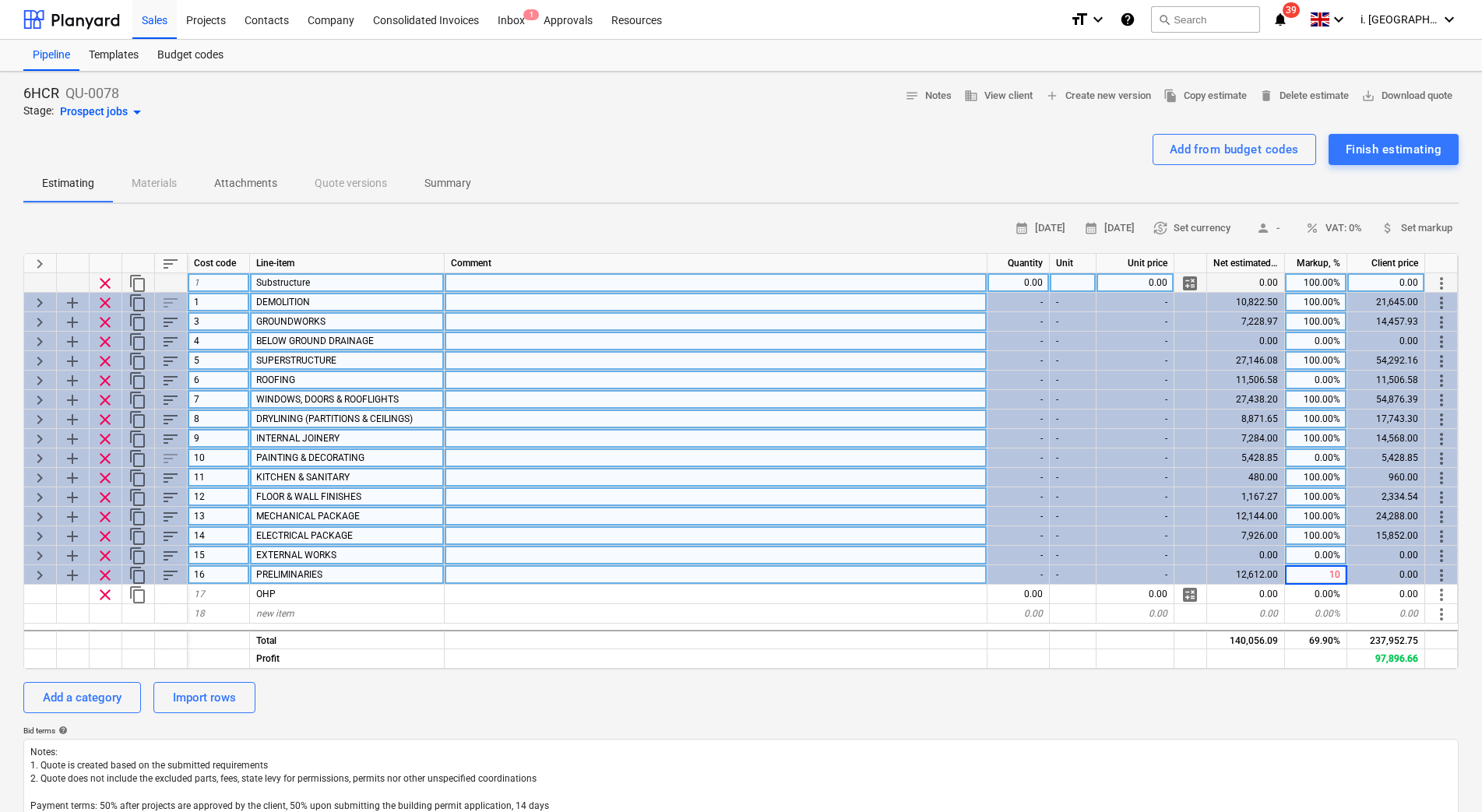
type input "100"
click at [1278, 472] on div "480.00" at bounding box center [1245, 477] width 78 height 19
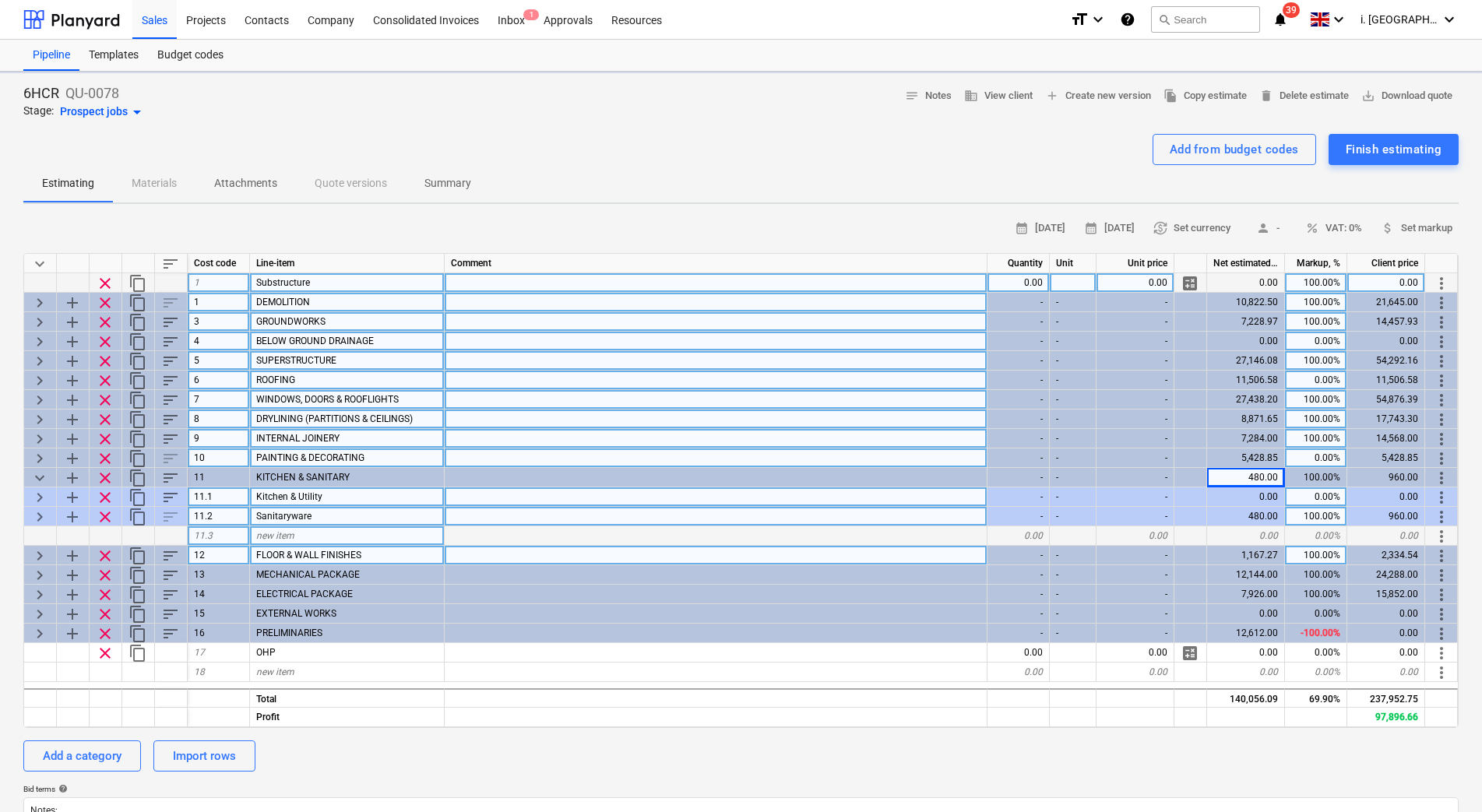
type textarea "x"
click at [1320, 334] on div "0.00%" at bounding box center [1316, 340] width 62 height 19
type input "100"
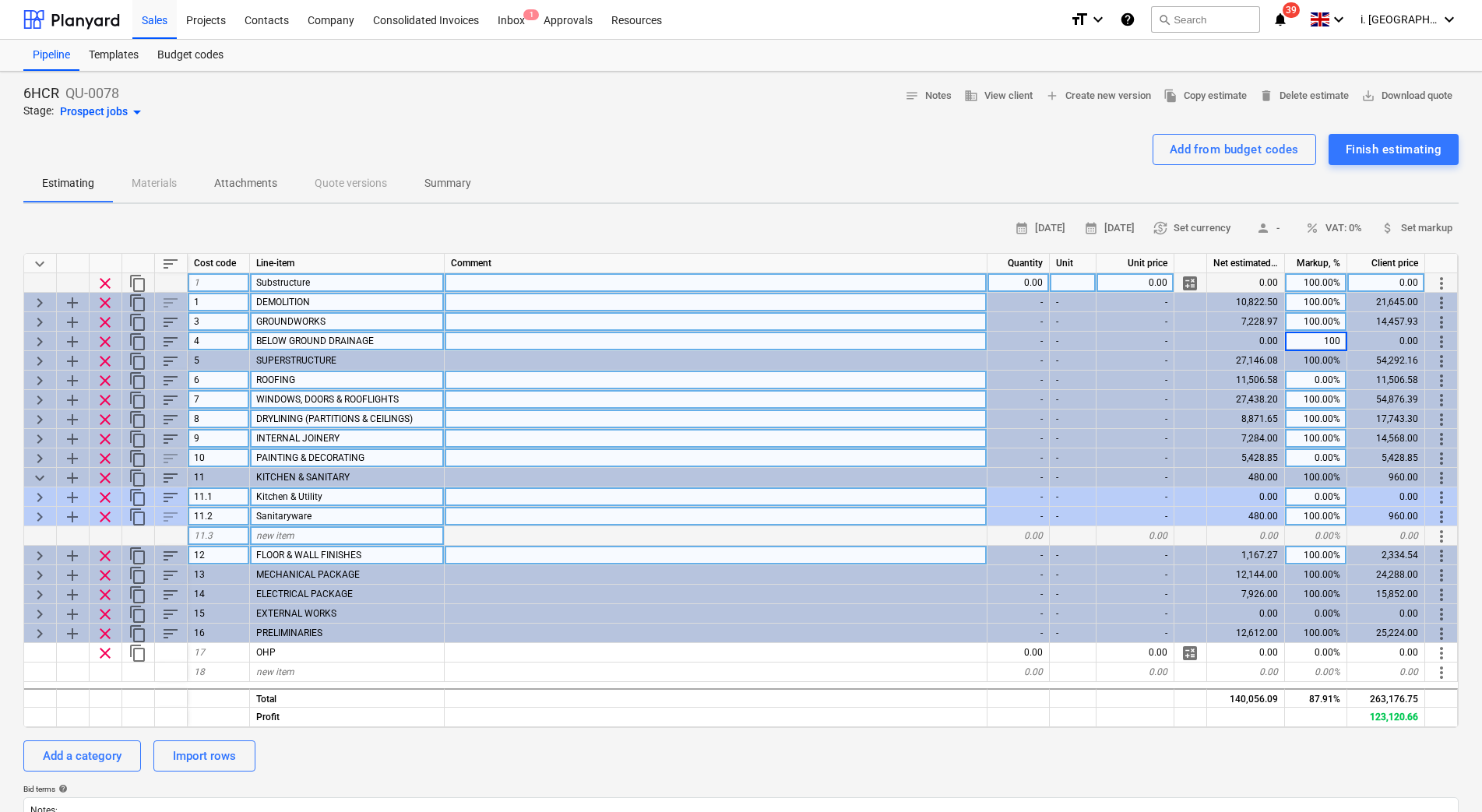
click at [1306, 381] on div "0.00%" at bounding box center [1316, 380] width 62 height 19
type textarea "x"
click at [1306, 381] on input "00" at bounding box center [1315, 380] width 61 height 18
click at [1309, 375] on input "00" at bounding box center [1315, 380] width 61 height 18
type input "100"
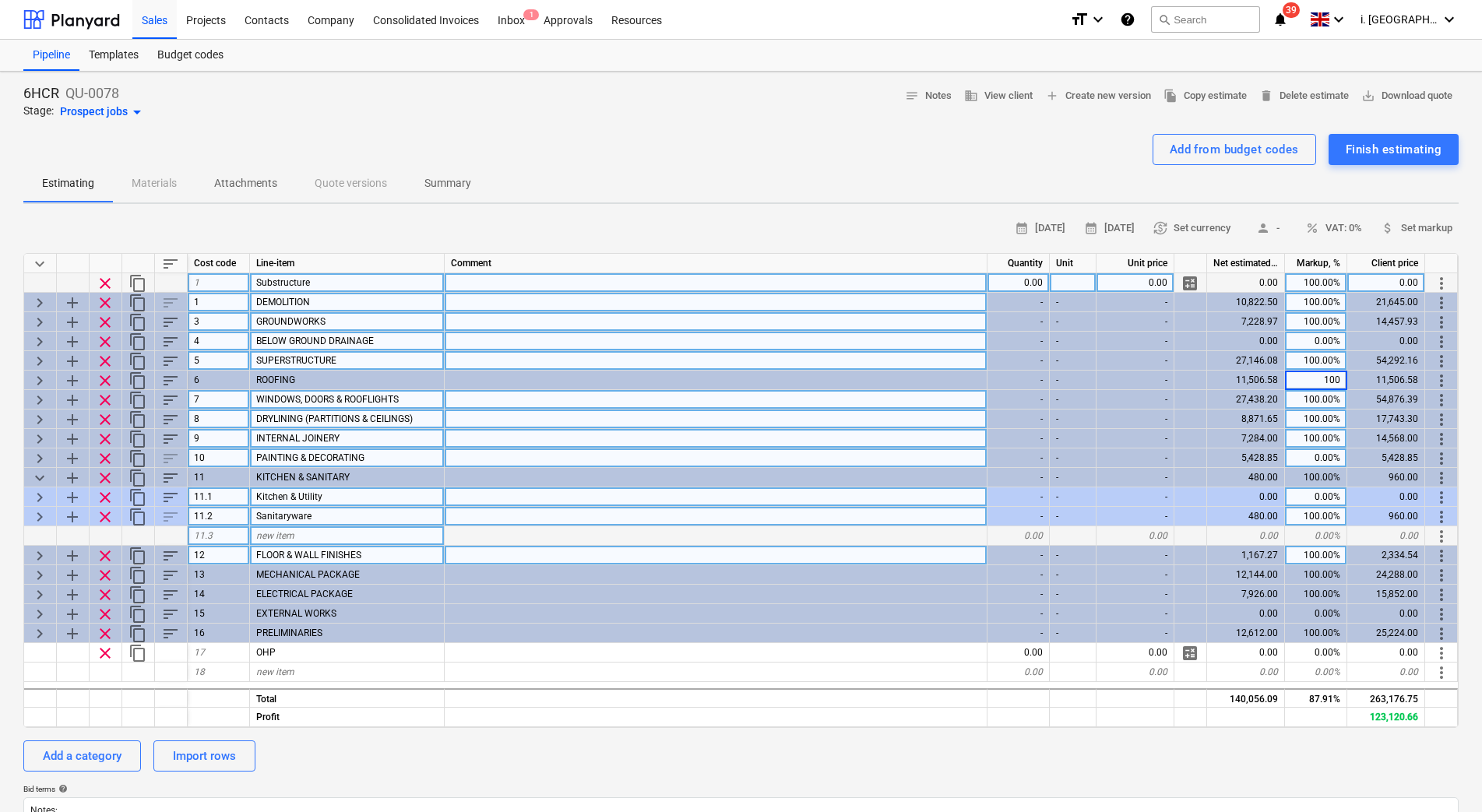
click at [1319, 365] on div "100.00%" at bounding box center [1316, 361] width 62 height 19
type textarea "x"
click at [1308, 341] on div "0.00%" at bounding box center [1316, 340] width 62 height 19
type input "100"
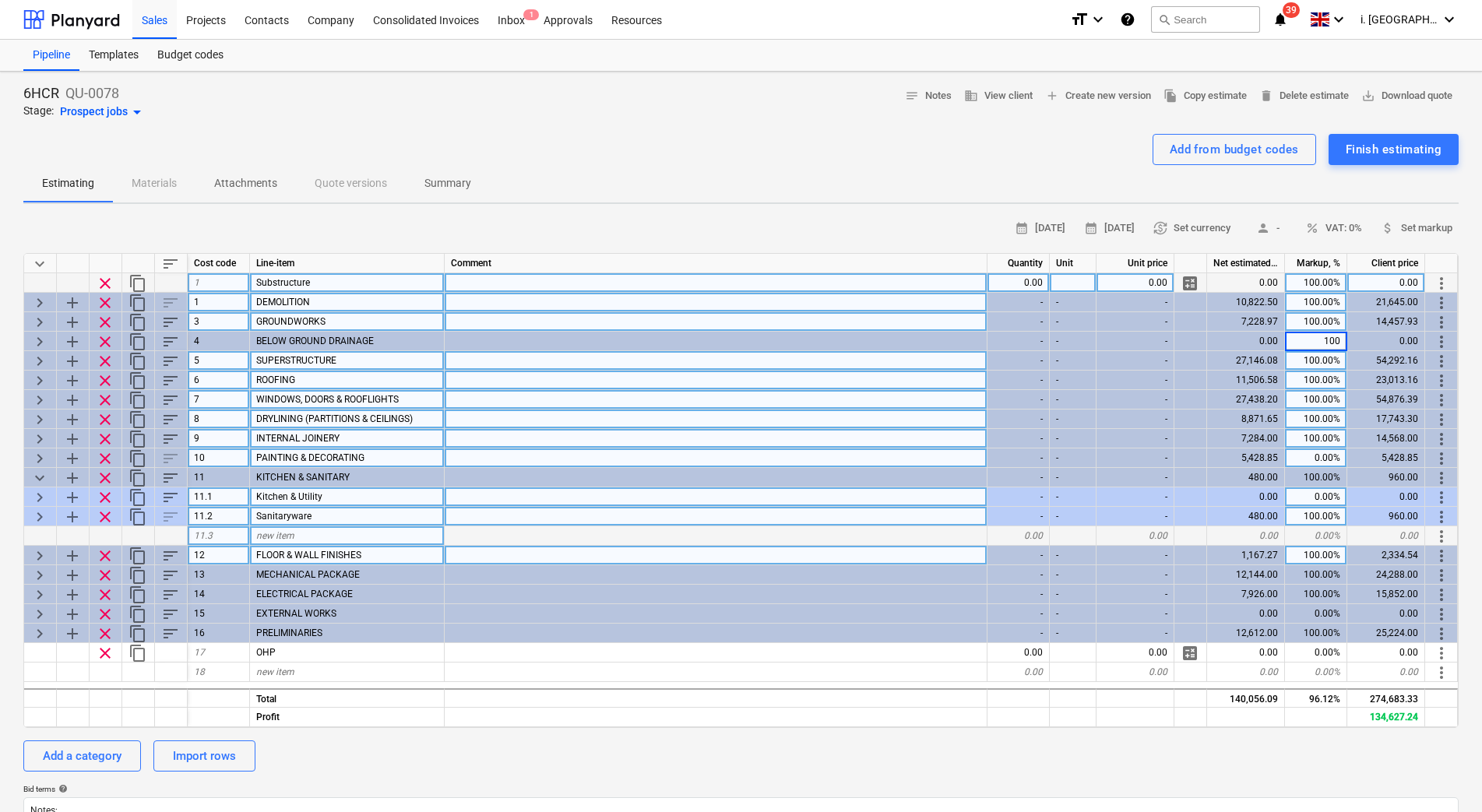
click at [1313, 380] on div "100.00%" at bounding box center [1316, 380] width 62 height 19
type textarea "x"
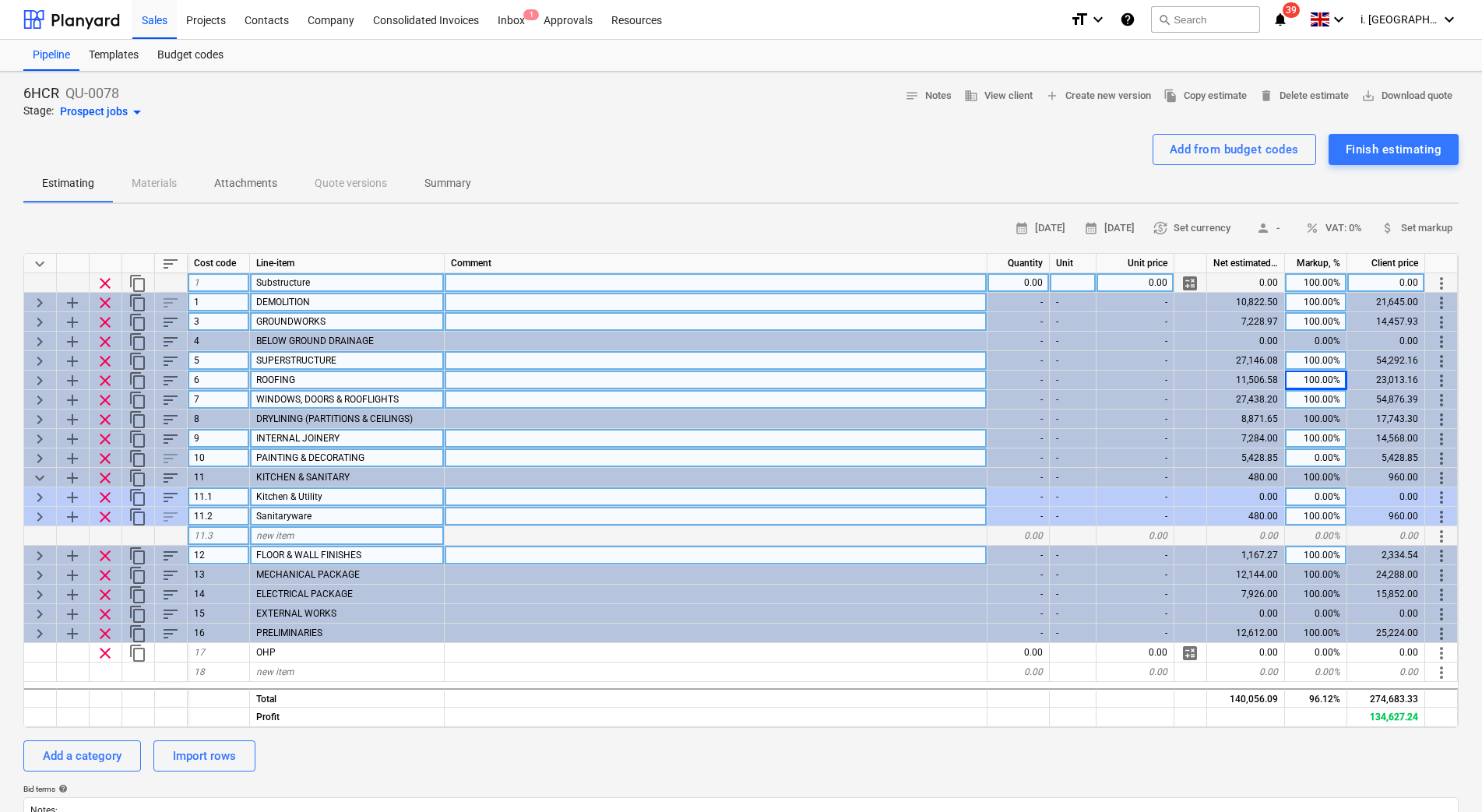
click at [1312, 496] on div "0.00%" at bounding box center [1316, 496] width 62 height 19
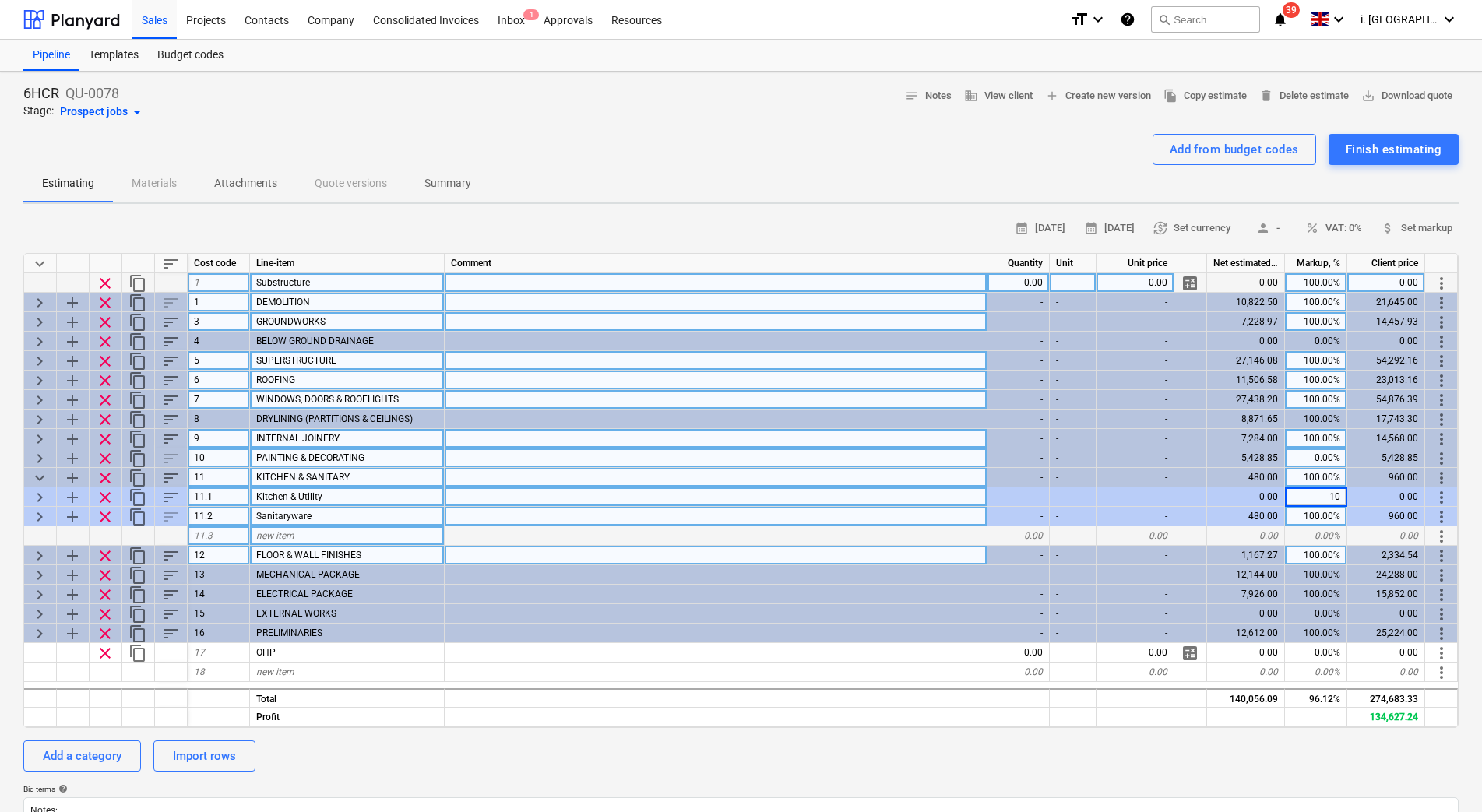
type input "100"
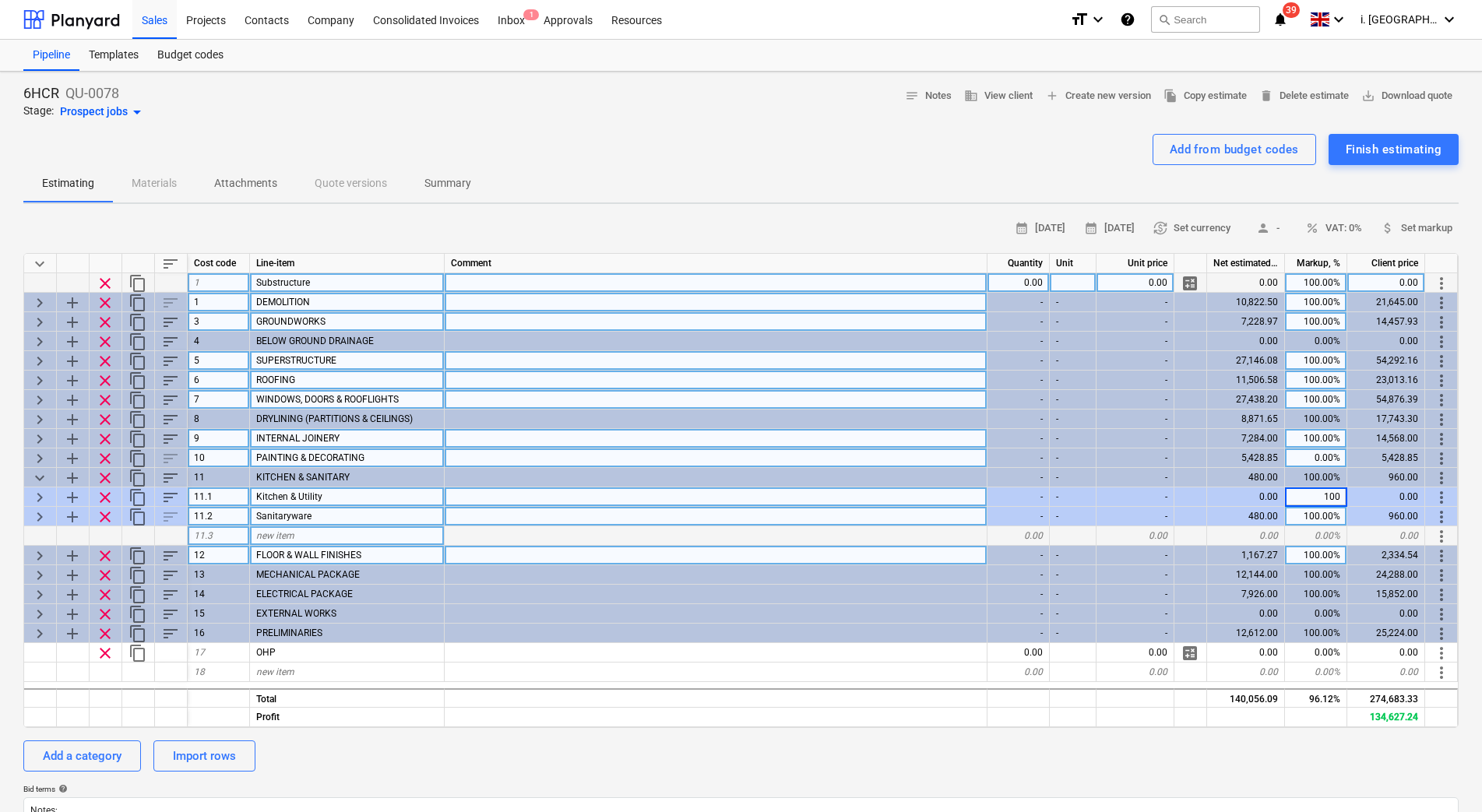
click at [1305, 455] on div "0.00%" at bounding box center [1316, 458] width 62 height 19
type textarea "x"
click at [1305, 455] on div "0.00%" at bounding box center [1316, 458] width 62 height 19
type input "100"
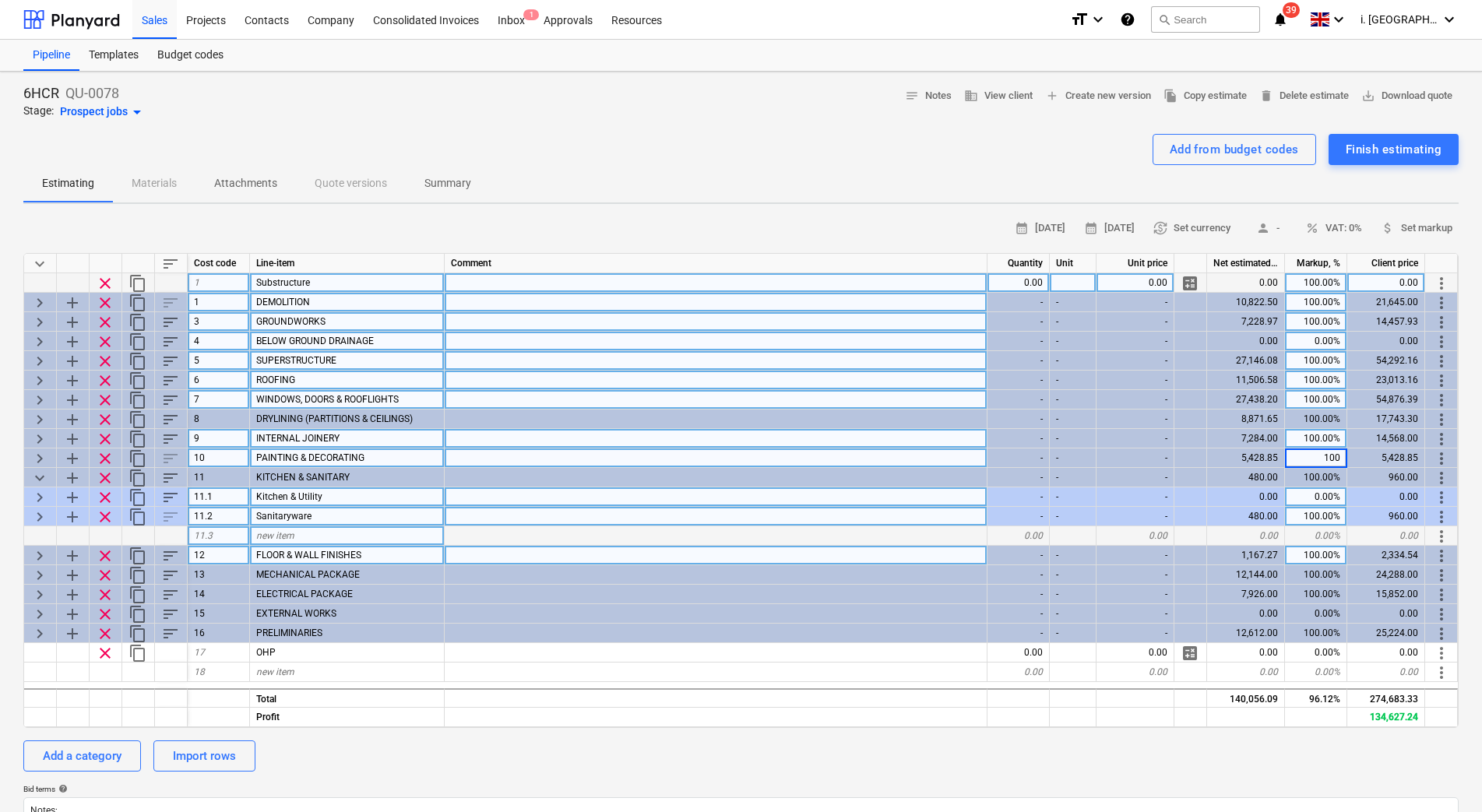
click at [1307, 349] on div "0.00%" at bounding box center [1316, 340] width 62 height 19
type textarea "x"
click at [1313, 337] on div "0.00%" at bounding box center [1316, 340] width 62 height 19
type input "100"
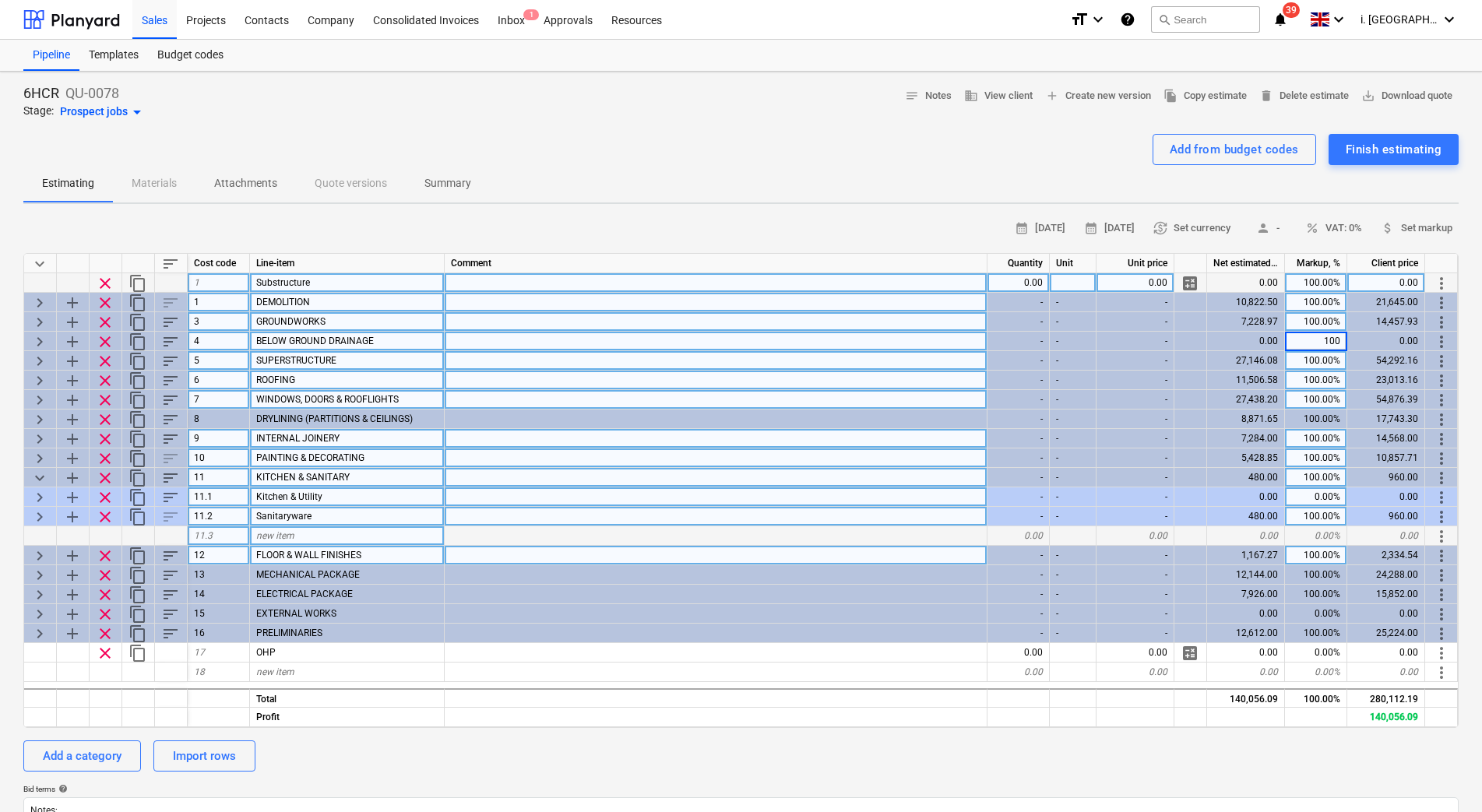
click at [1309, 472] on div "100.00%" at bounding box center [1316, 477] width 62 height 19
click at [39, 472] on span "keyboard_arrow_down" at bounding box center [39, 478] width 18 height 18
type textarea "x"
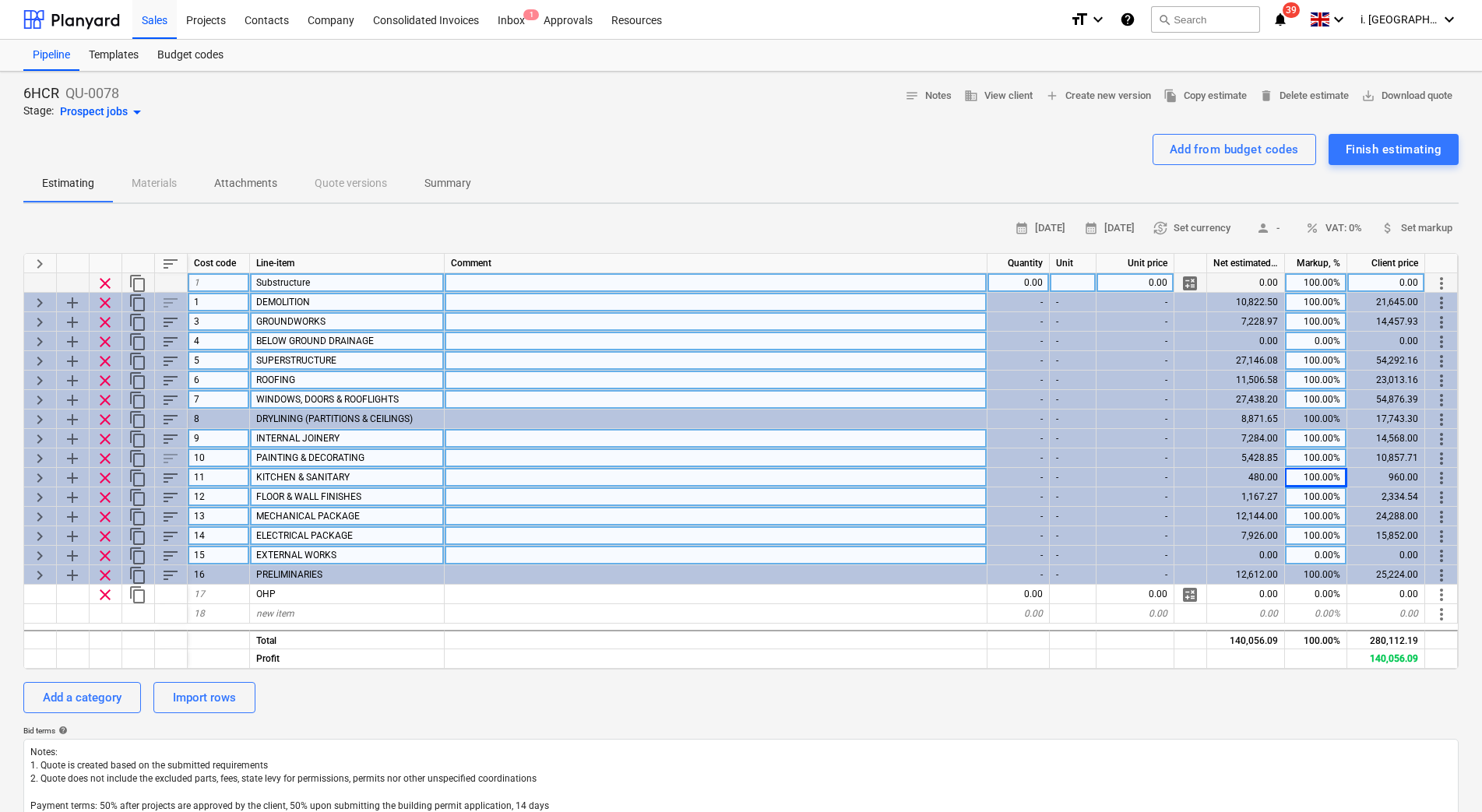
click at [1320, 287] on div "100.00%" at bounding box center [1316, 283] width 62 height 19
type input "0"
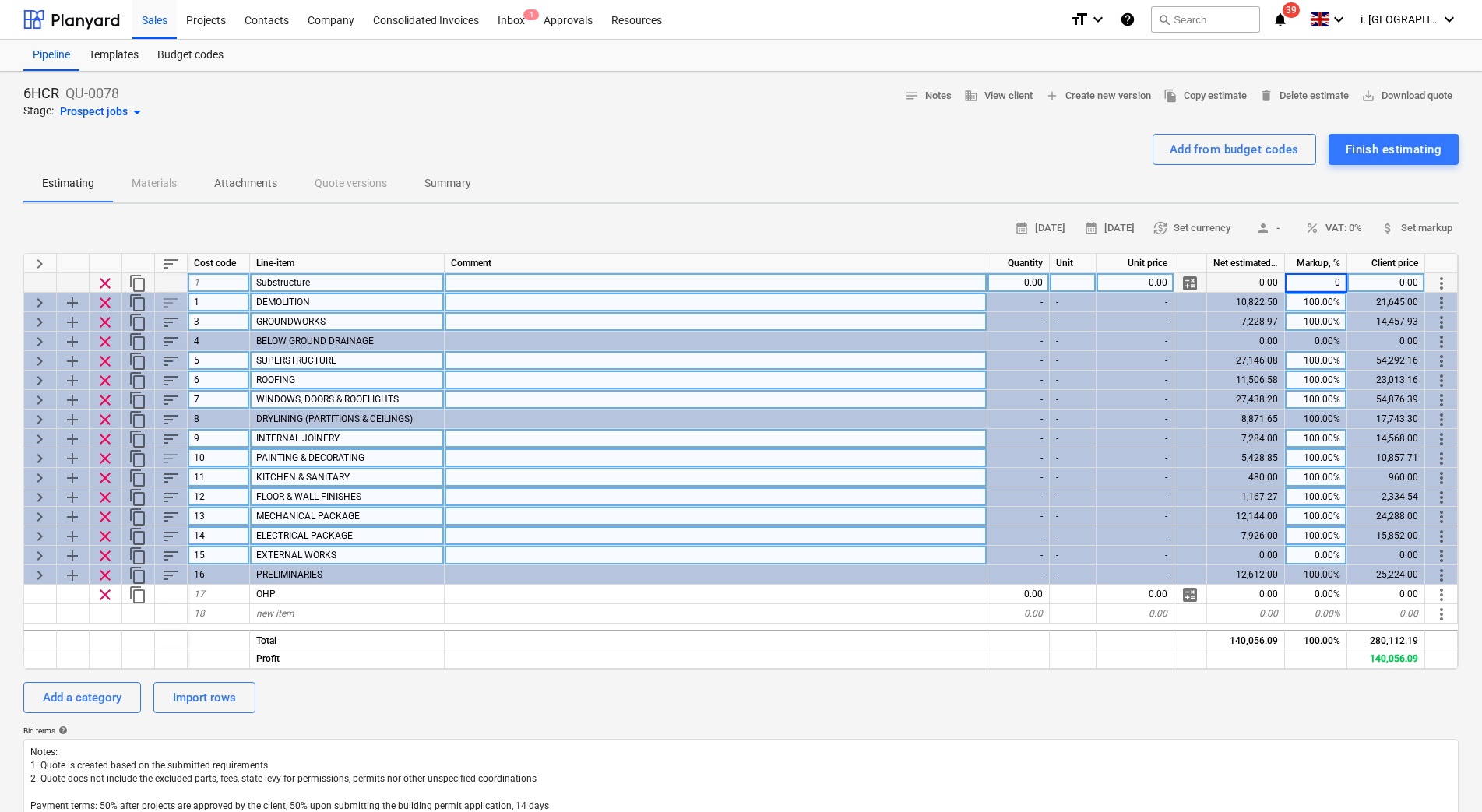
type textarea "x"
click at [1324, 372] on div "100.00%" at bounding box center [1316, 380] width 62 height 19
click at [1323, 303] on div "100.00%" at bounding box center [1316, 302] width 62 height 19
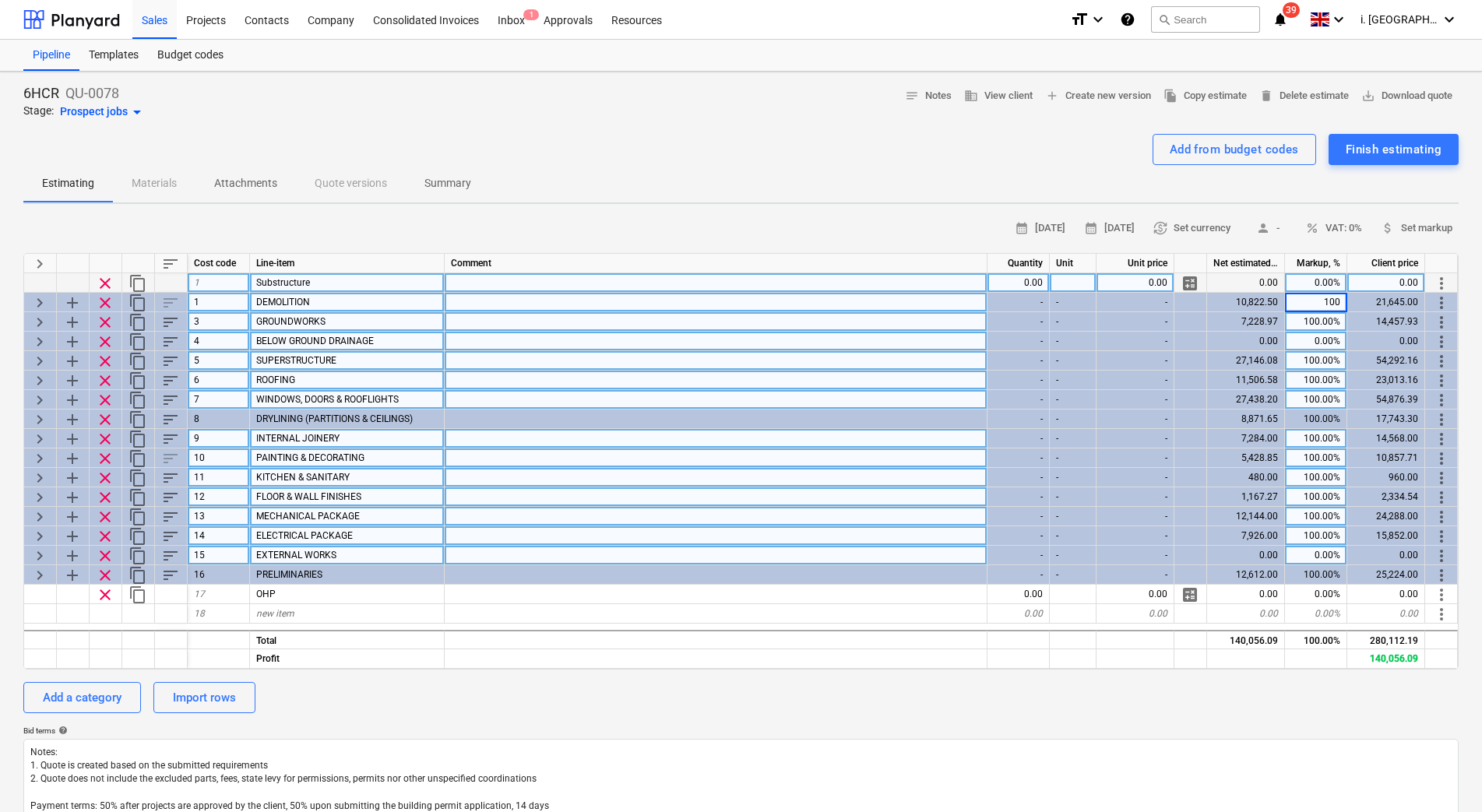
type input "0"
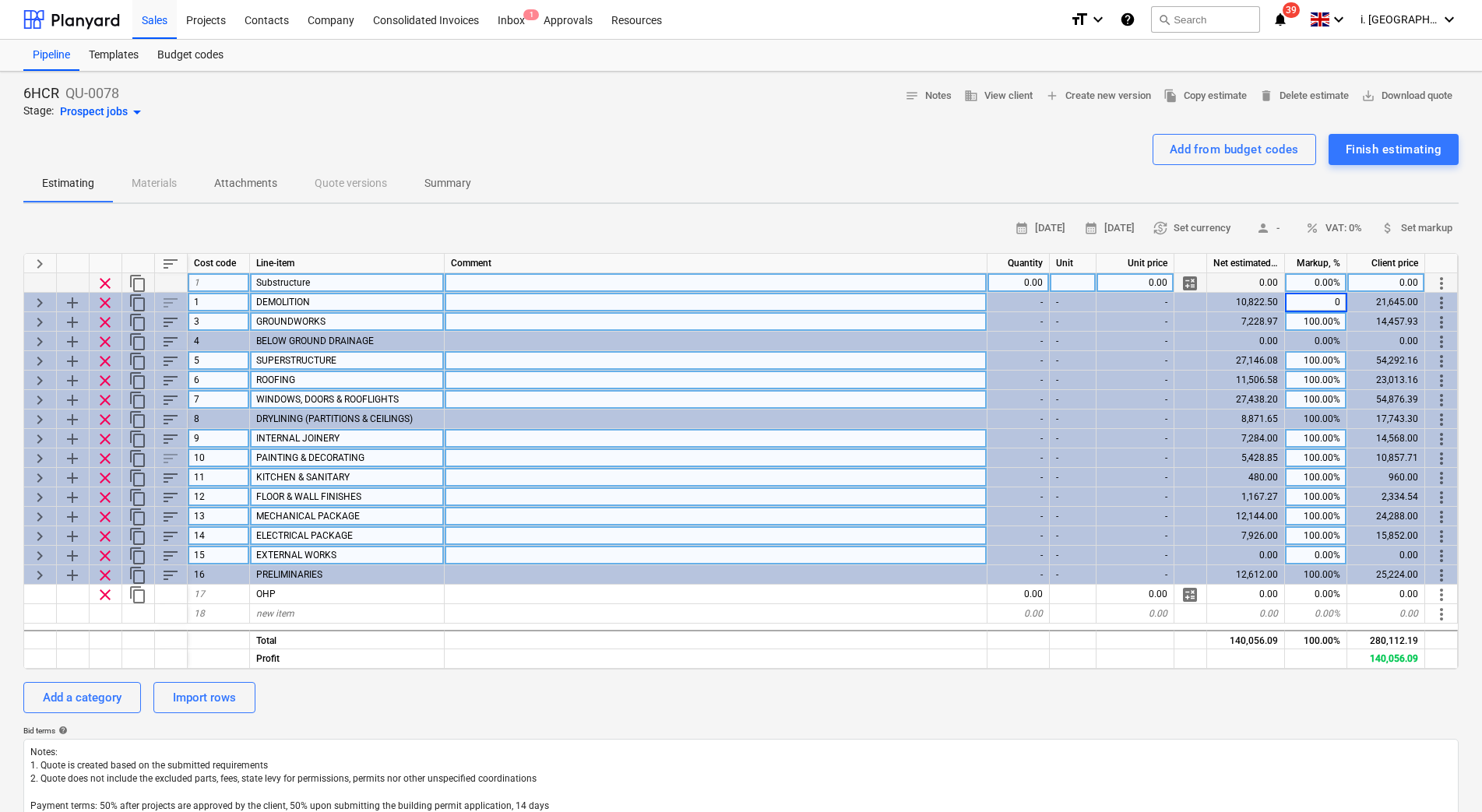
click at [1327, 351] on div "100.00%" at bounding box center [1316, 361] width 62 height 19
type input "0"
click at [1318, 323] on div "100.00%" at bounding box center [1316, 321] width 62 height 19
click at [1319, 298] on div "100.00%" at bounding box center [1316, 302] width 62 height 19
click at [1319, 382] on div "100.00%" at bounding box center [1316, 380] width 62 height 19
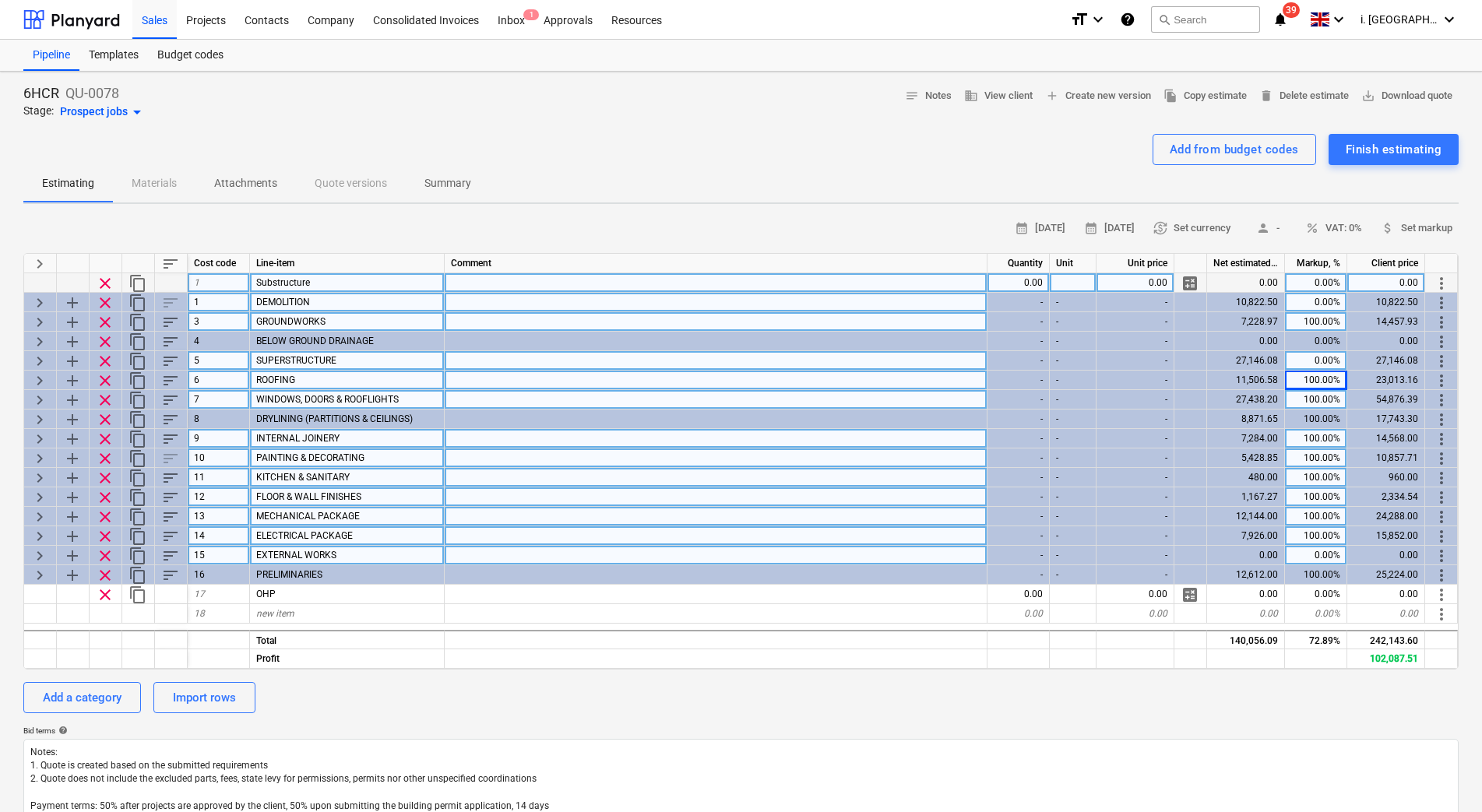
click at [1313, 319] on div "100.00%" at bounding box center [1316, 321] width 62 height 19
click at [1321, 406] on div "100.00%" at bounding box center [1316, 399] width 62 height 19
click at [1309, 373] on div "100.00%" at bounding box center [1316, 380] width 62 height 19
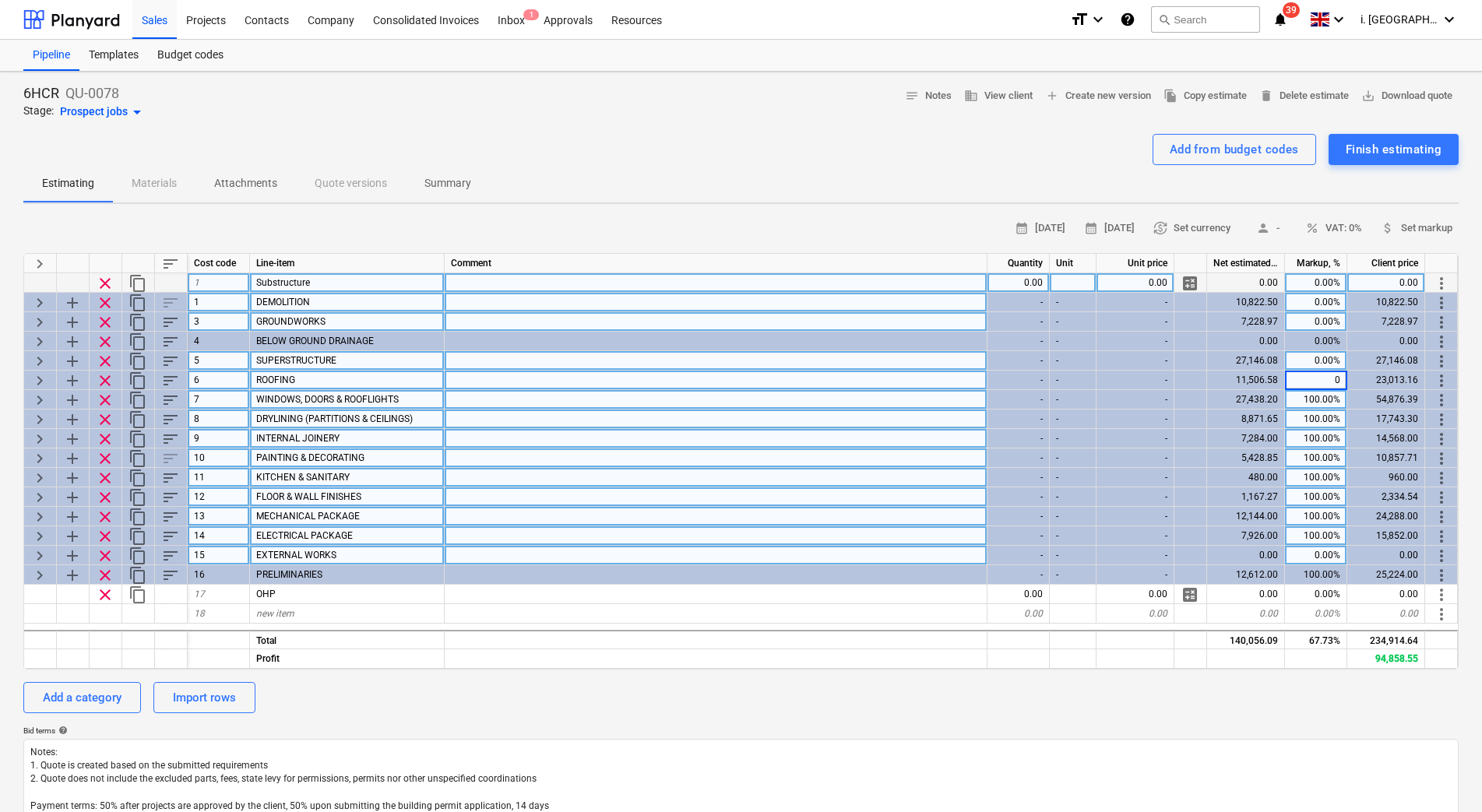
click at [1311, 414] on div "100.00%" at bounding box center [1316, 418] width 62 height 19
type textarea "x"
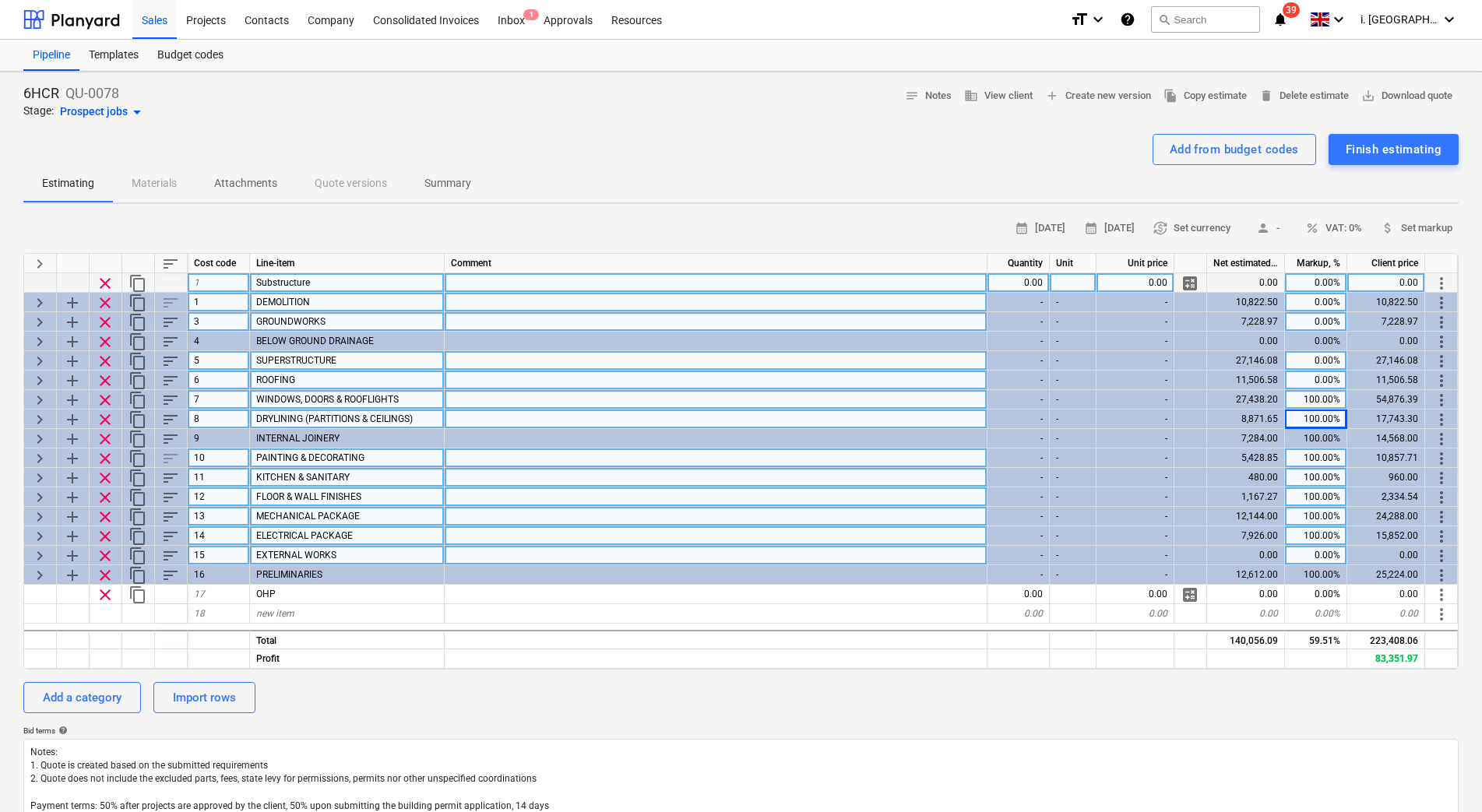
click at [1299, 398] on div "100.00%" at bounding box center [1316, 399] width 62 height 19
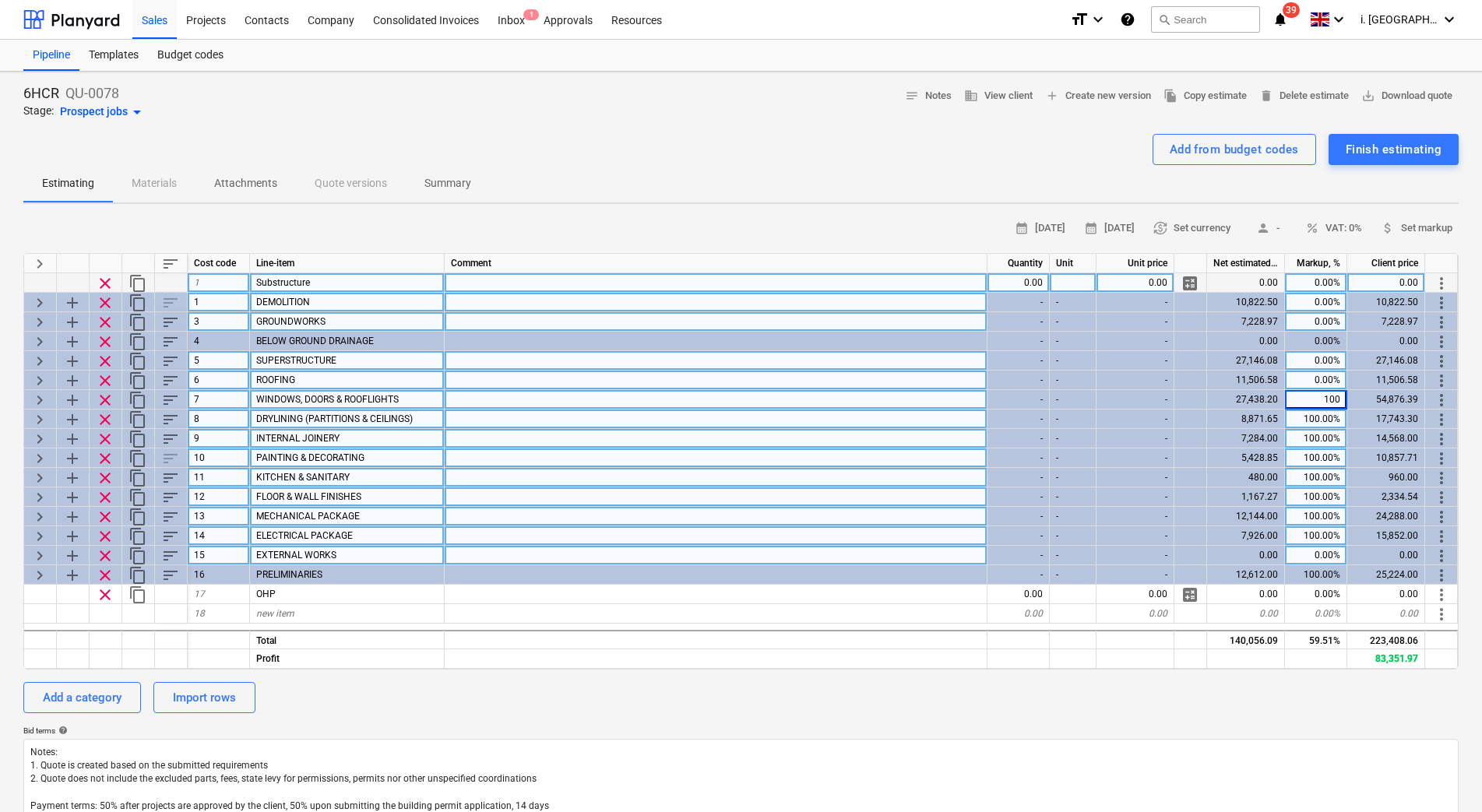
type input "0"
click at [1304, 434] on div "100.00%" at bounding box center [1316, 439] width 62 height 19
click at [1304, 414] on div "100.00%" at bounding box center [1316, 418] width 62 height 19
type textarea "x"
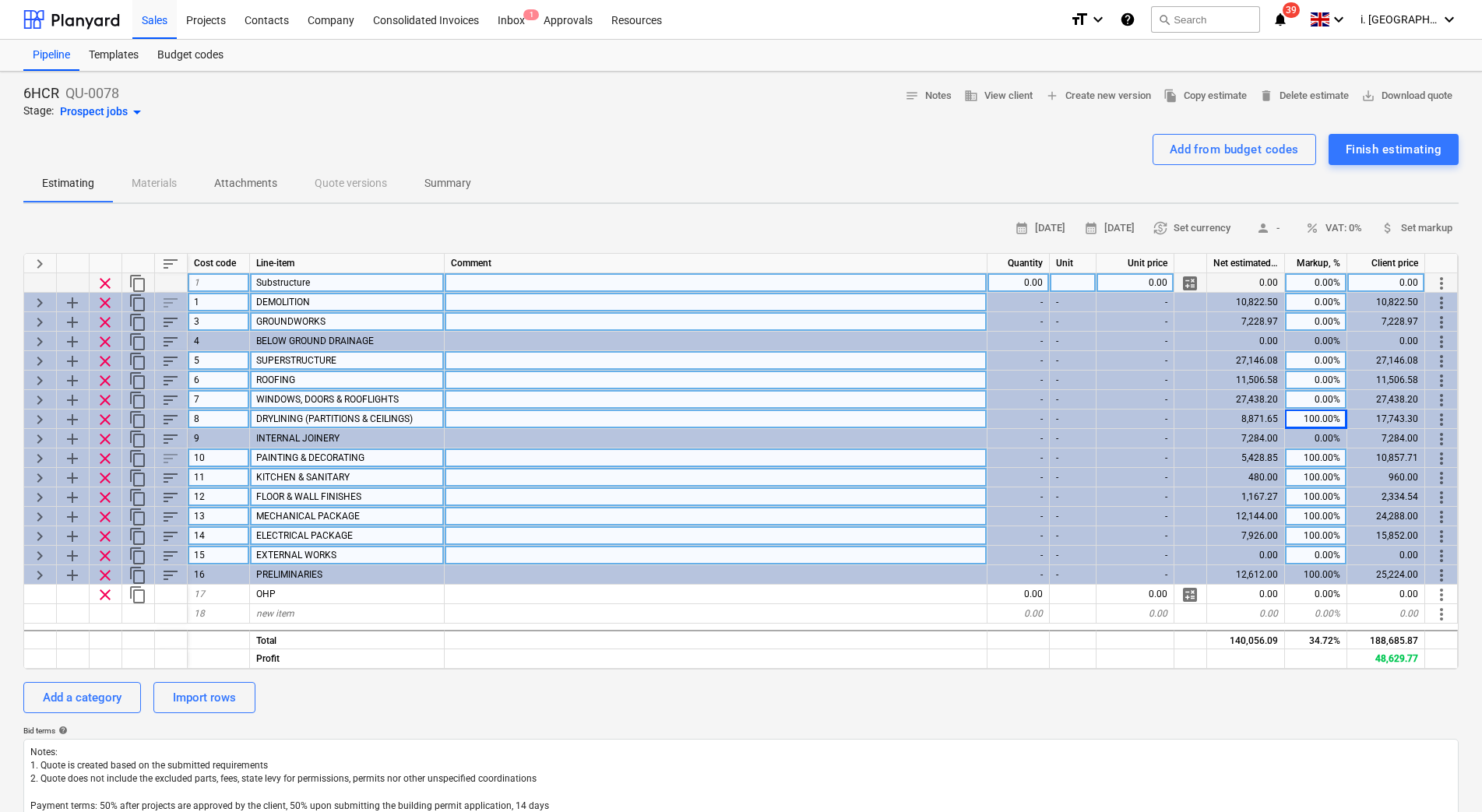
click at [1310, 450] on div "100.00%" at bounding box center [1316, 458] width 62 height 19
type input "0"
click at [1309, 481] on div "100.00%" at bounding box center [1316, 477] width 62 height 19
click at [1301, 417] on div "100.00%" at bounding box center [1316, 418] width 62 height 19
click at [1304, 473] on div "100.00%" at bounding box center [1316, 477] width 62 height 19
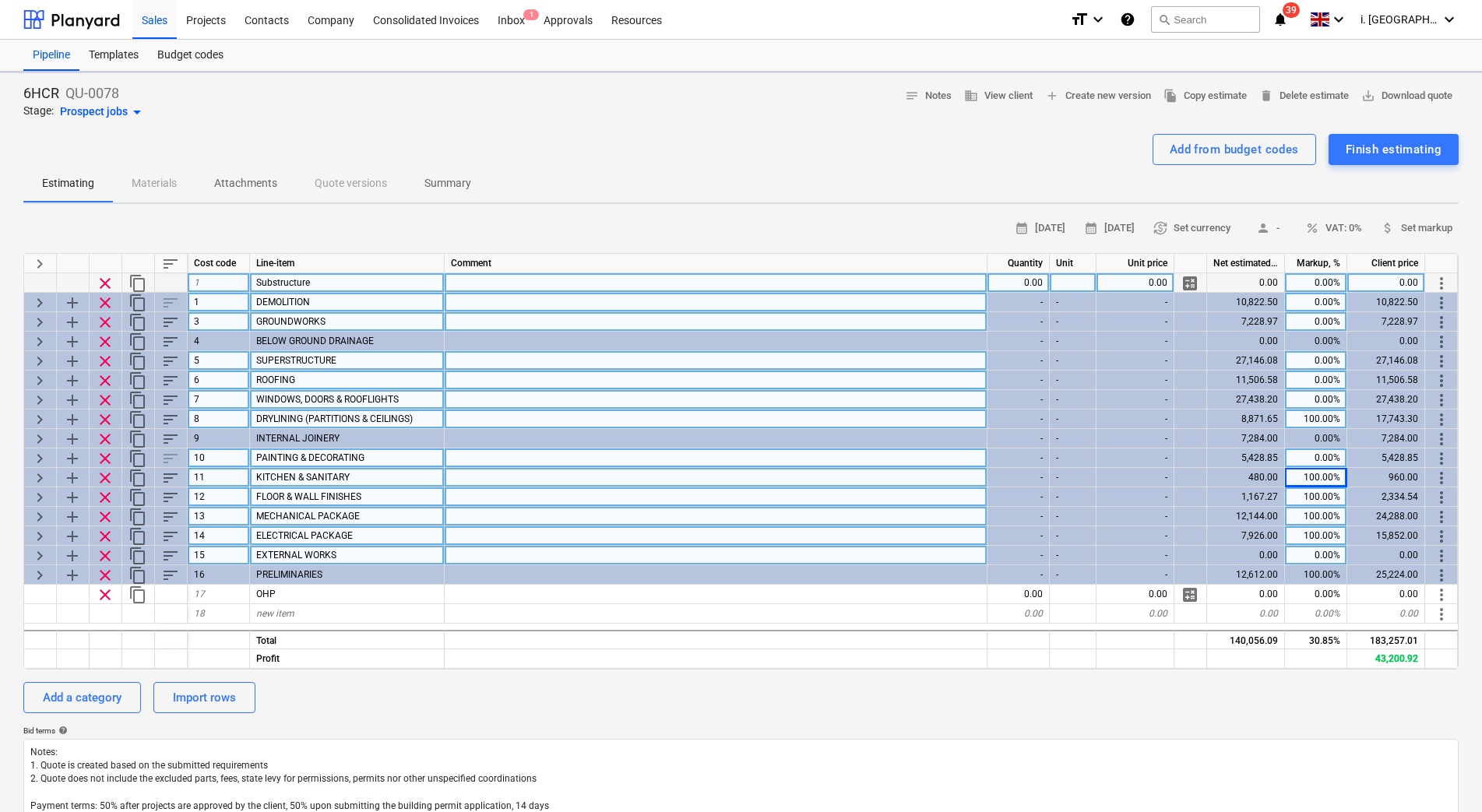
type textarea "x"
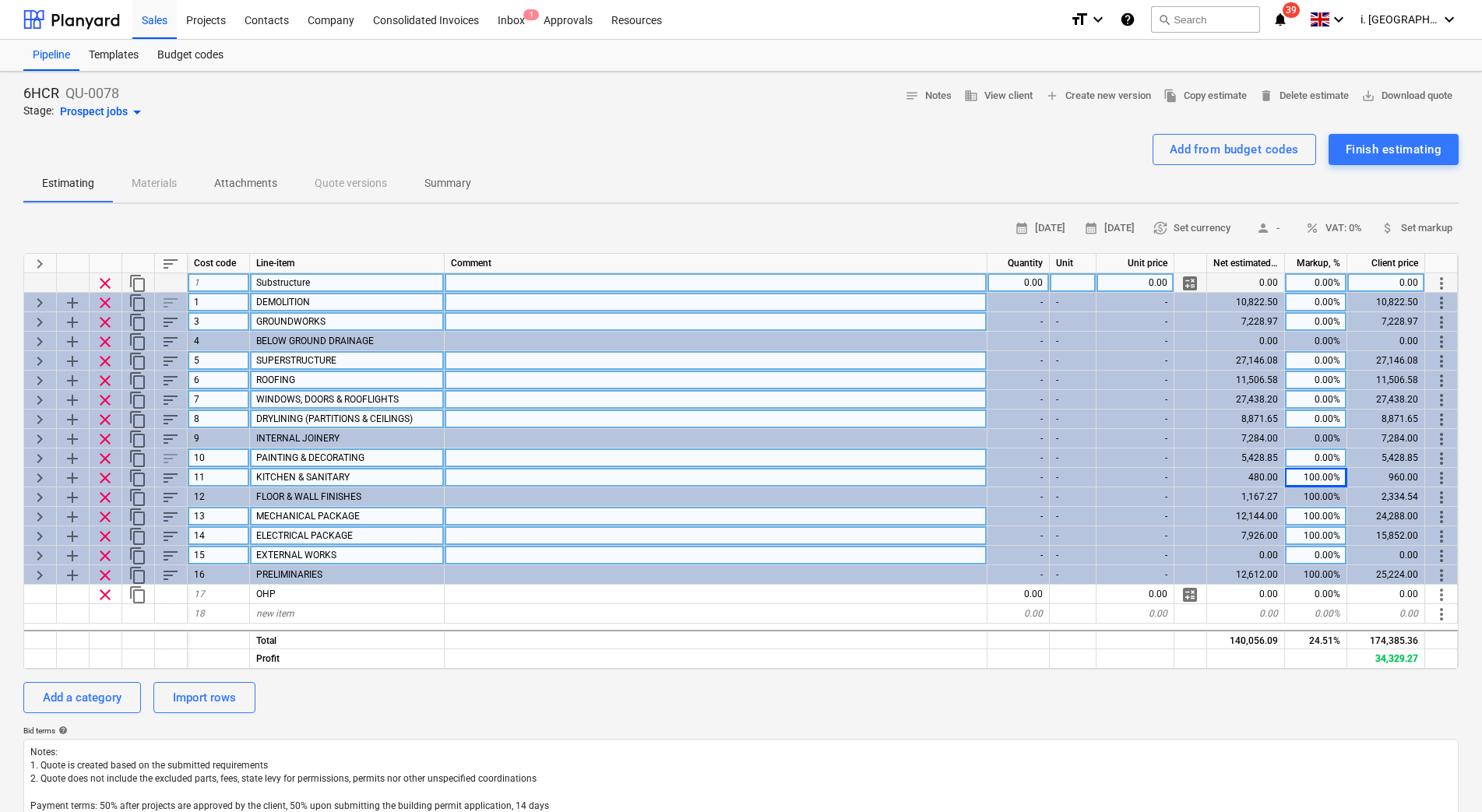
click at [1309, 474] on div "100.00%" at bounding box center [1316, 477] width 62 height 19
type input "0"
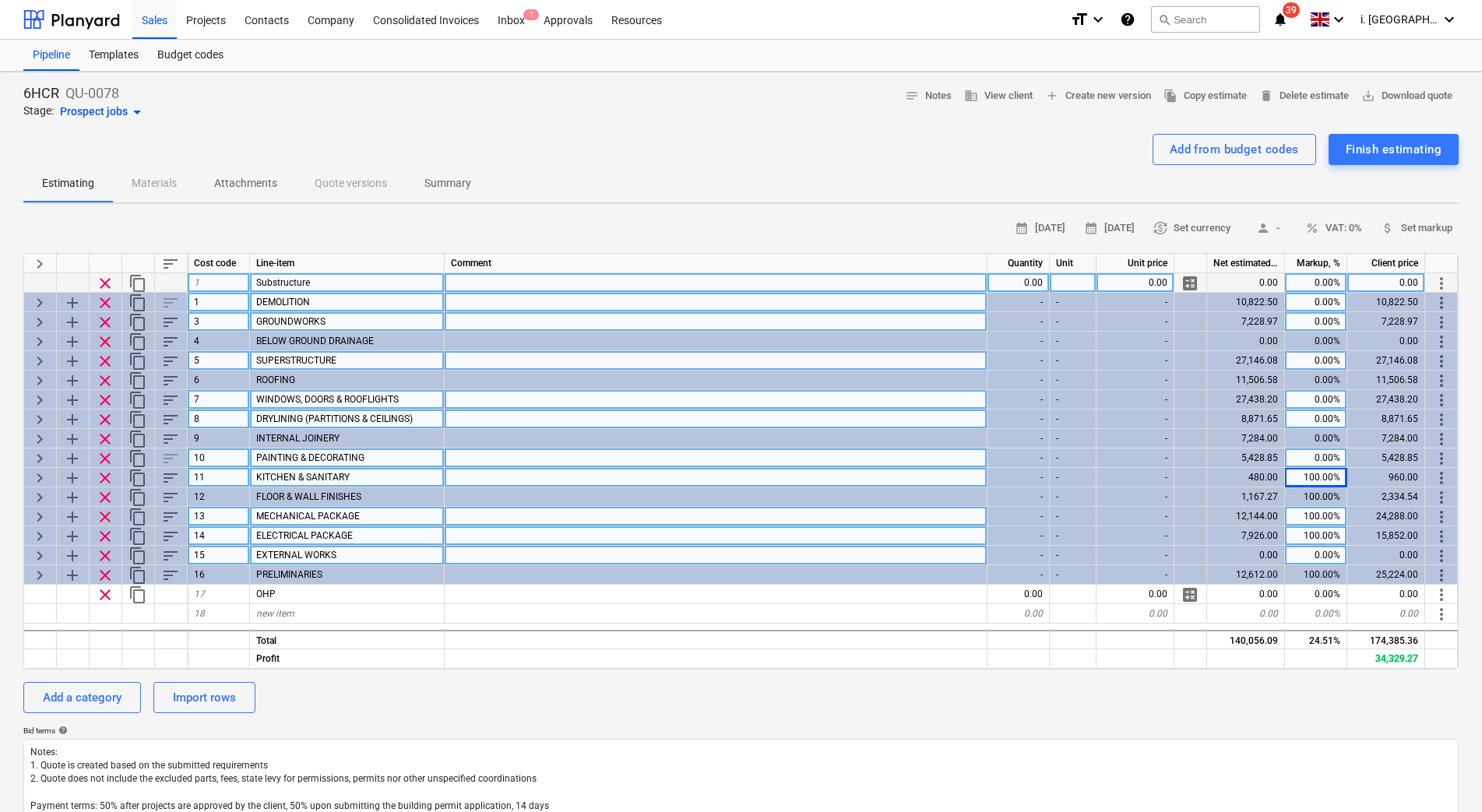
click at [1309, 284] on div "0.00%" at bounding box center [1316, 283] width 62 height 19
type textarea "x"
type input "-20"
type textarea "x"
click at [1313, 304] on div "0.00%" at bounding box center [1316, 302] width 62 height 19
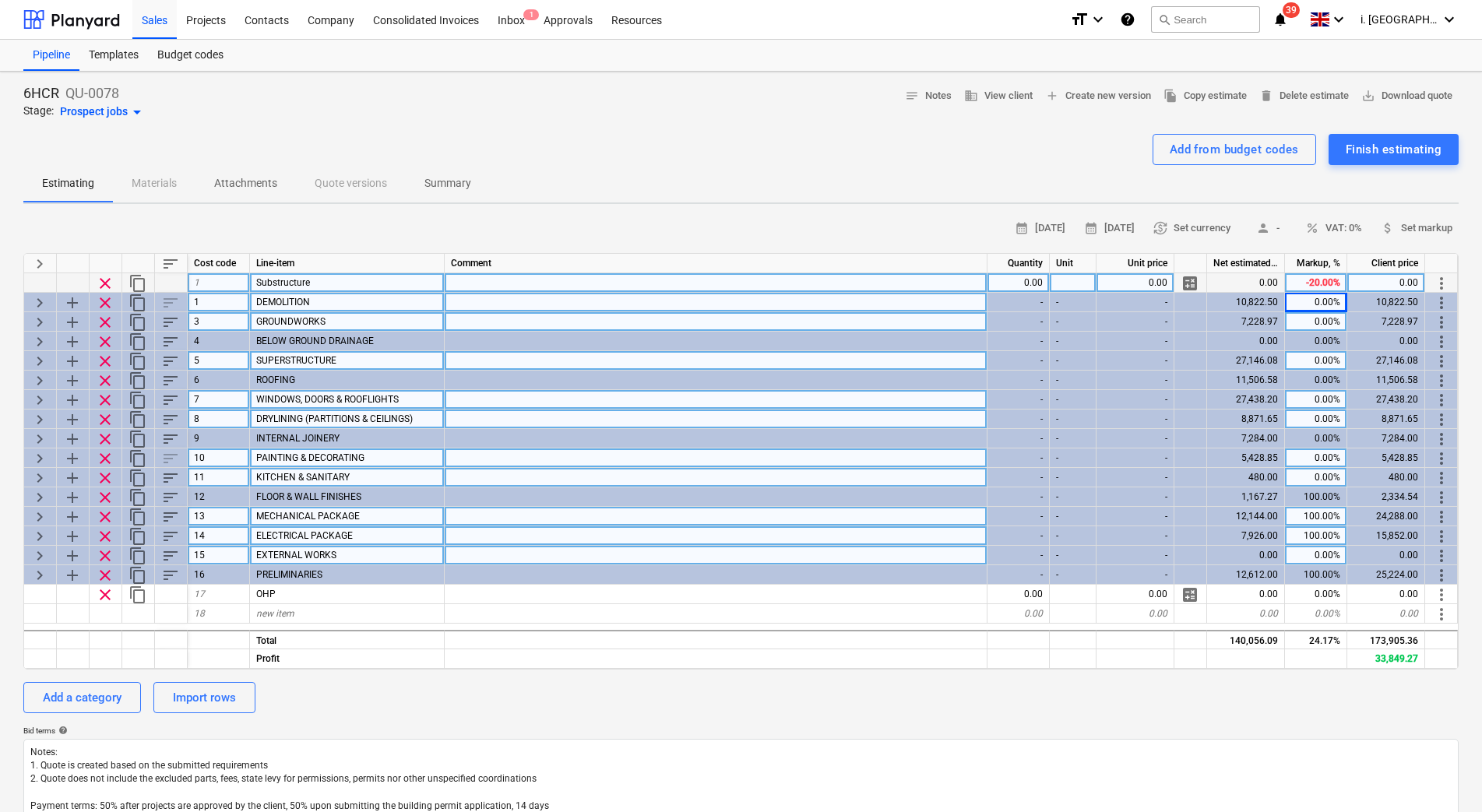
click at [1314, 287] on div "-20.00%" at bounding box center [1316, 283] width 62 height 19
click at [1314, 306] on div "0.00%" at bounding box center [1316, 302] width 62 height 19
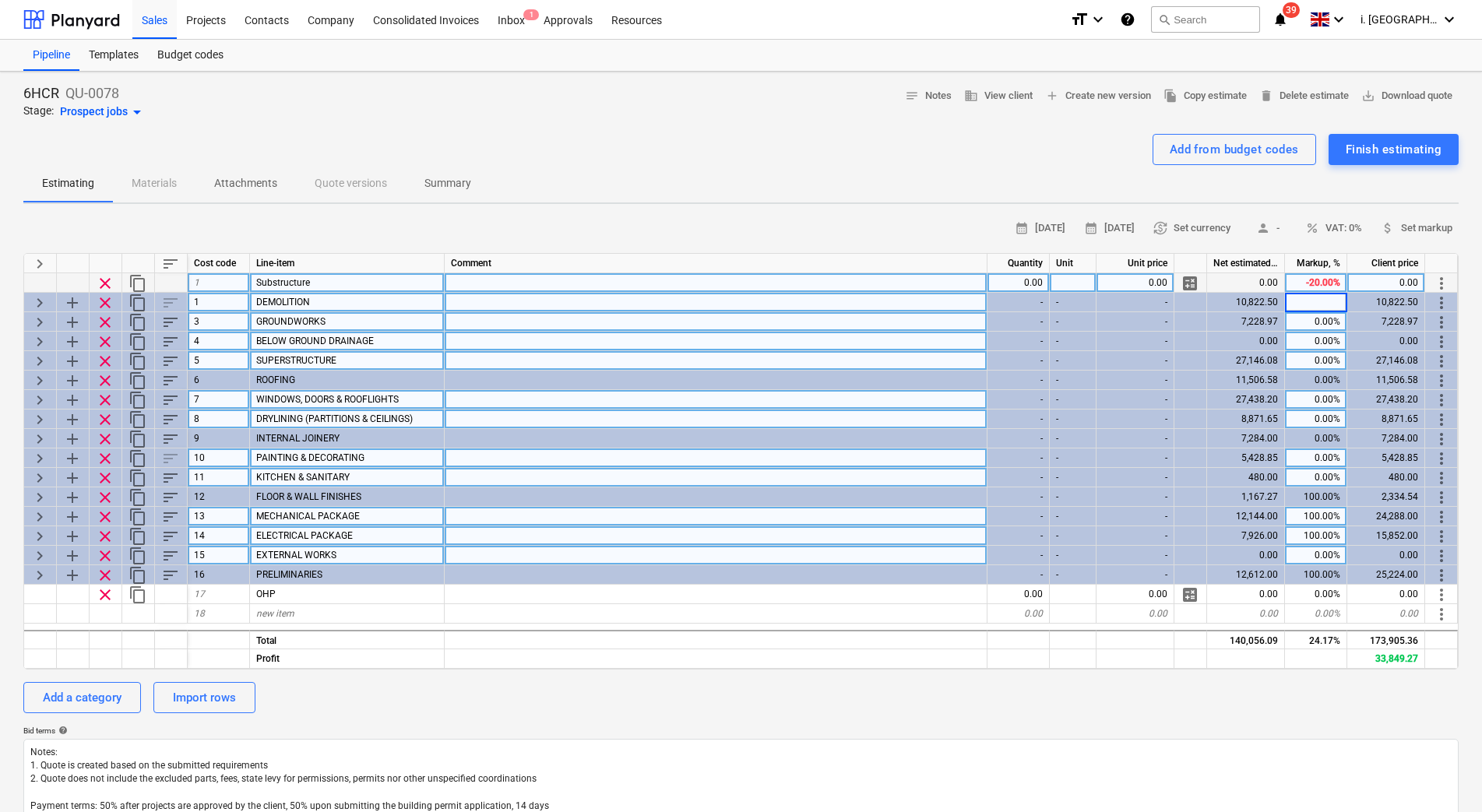
type input "-20"
click at [1313, 333] on div "0.00%" at bounding box center [1316, 340] width 62 height 19
click at [1312, 312] on div "0.00%" at bounding box center [1316, 321] width 62 height 19
type textarea "x"
click at [1323, 404] on div "0.00%" at bounding box center [1316, 399] width 62 height 19
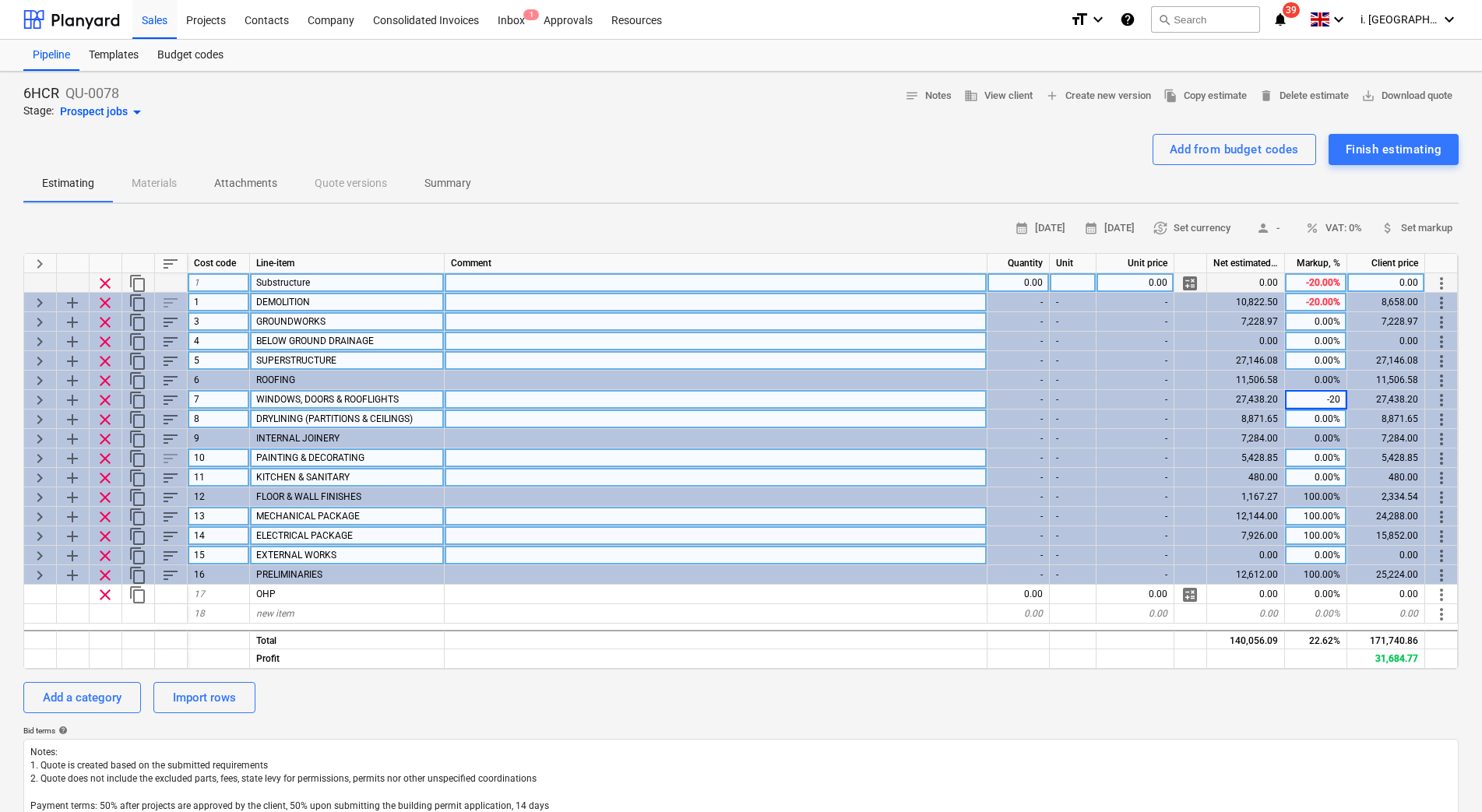
click at [1324, 464] on div "0.00%" at bounding box center [1316, 458] width 62 height 19
type input "-20"
click at [1323, 396] on div "-20.00%" at bounding box center [1316, 399] width 62 height 19
click at [1324, 317] on div "0.00%" at bounding box center [1316, 321] width 62 height 19
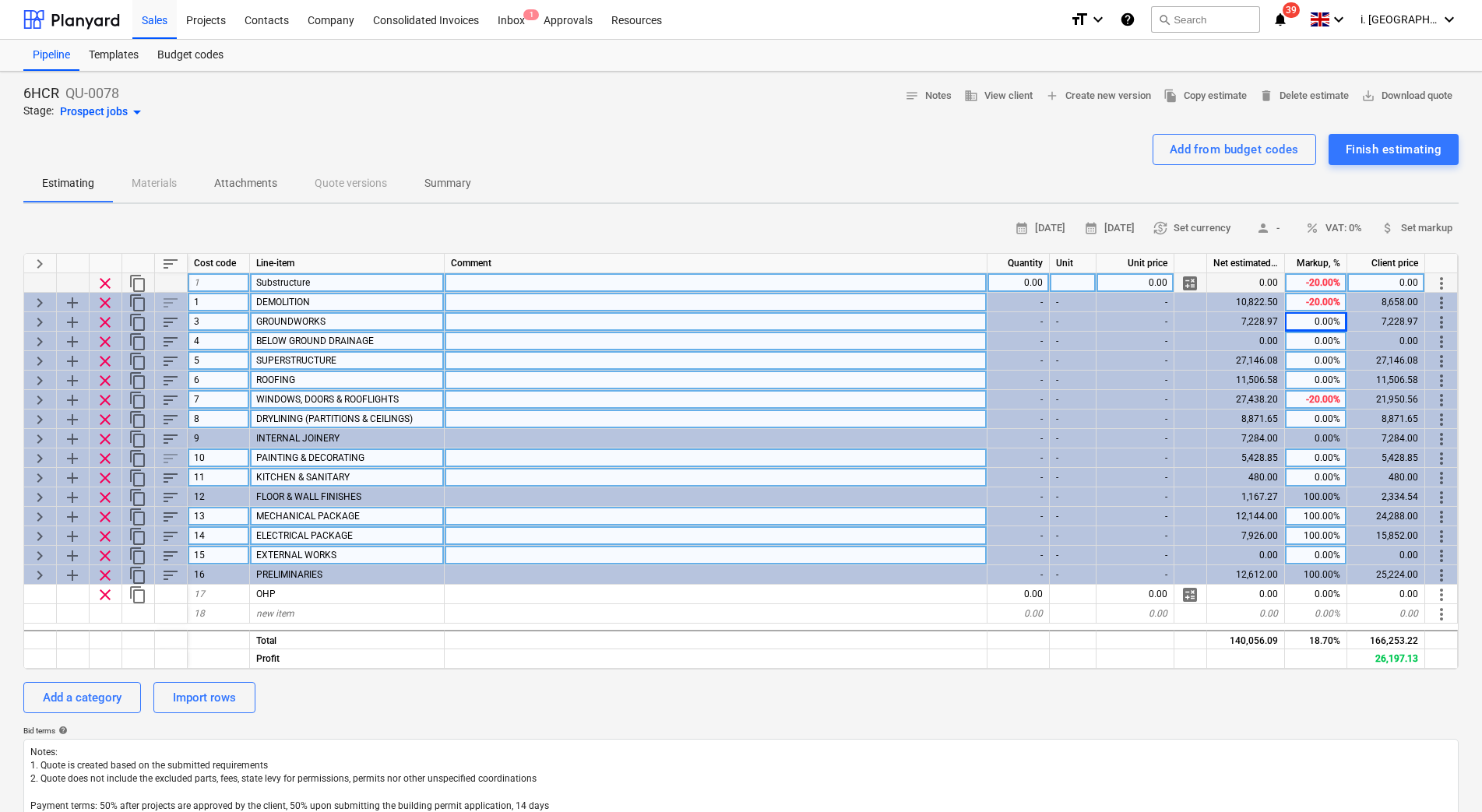
click at [1326, 383] on div "0.00%" at bounding box center [1316, 380] width 62 height 19
click at [1312, 351] on div "0.00%" at bounding box center [1316, 361] width 62 height 19
click at [1314, 424] on div "0.00%" at bounding box center [1316, 418] width 62 height 19
click at [1309, 343] on div "0.00%" at bounding box center [1316, 340] width 62 height 19
click at [1324, 438] on div "0.00%" at bounding box center [1316, 439] width 62 height 19
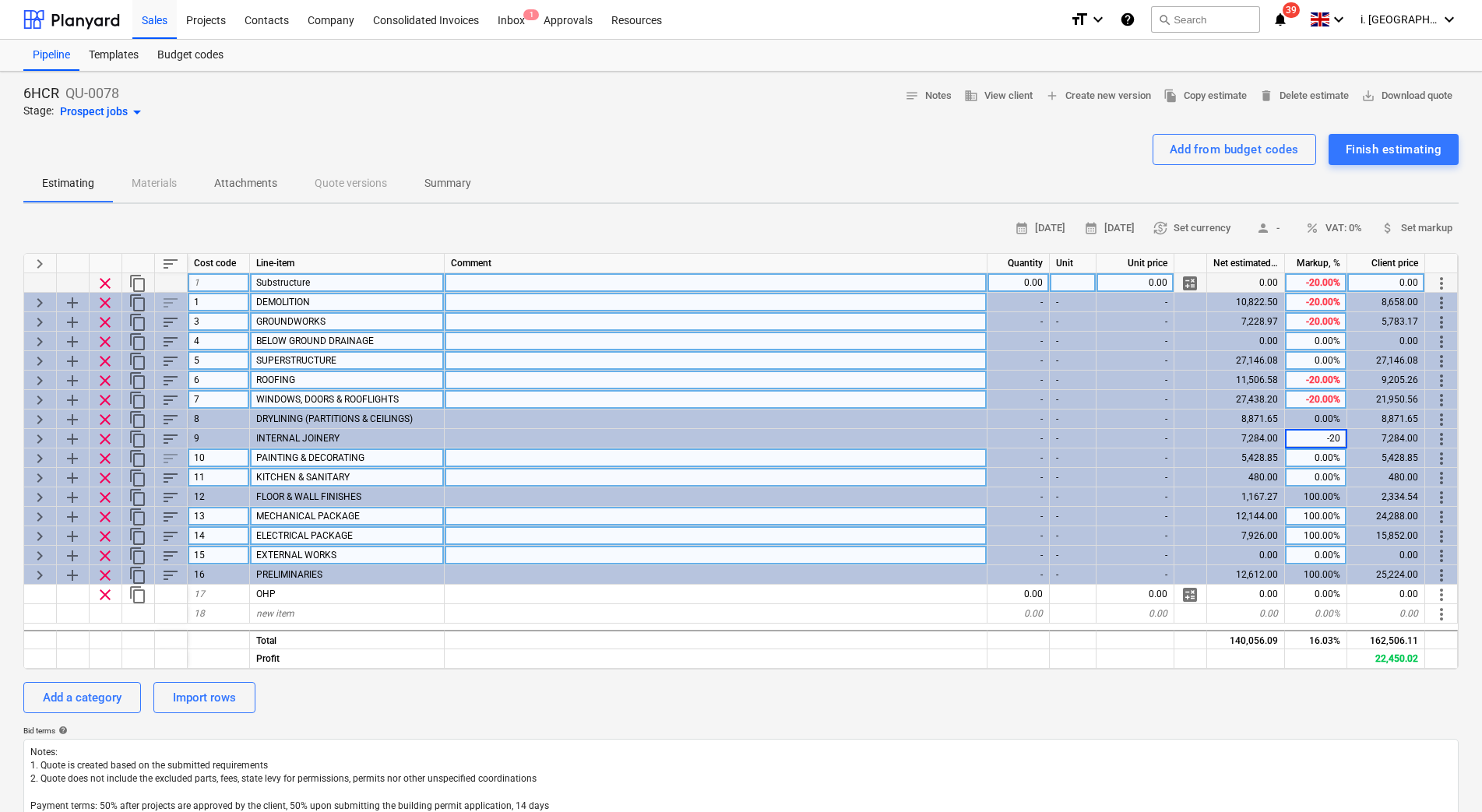
click at [1319, 362] on div "0.00%" at bounding box center [1316, 361] width 62 height 19
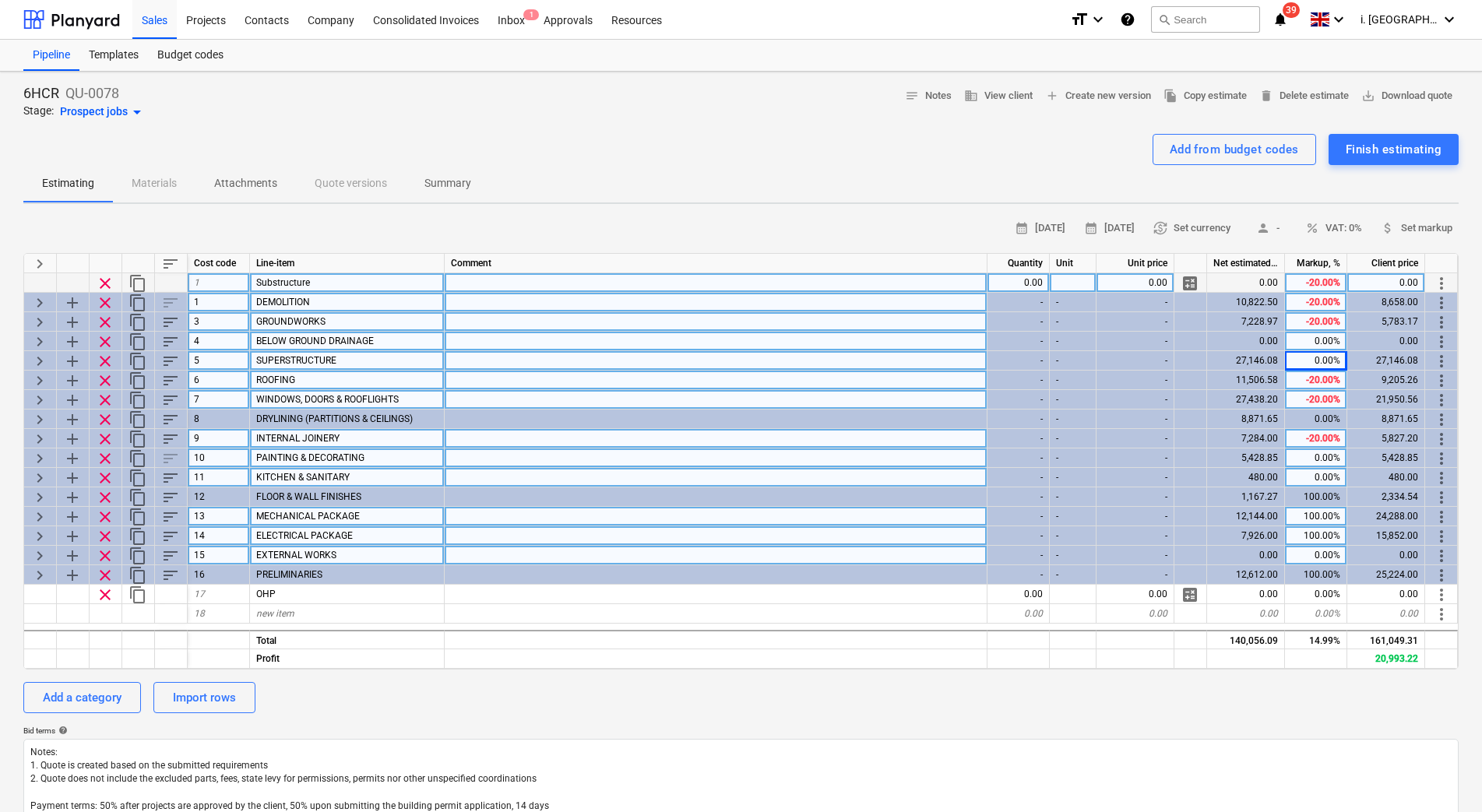
drag, startPoint x: 1317, startPoint y: 439, endPoint x: 1315, endPoint y: 414, distance: 25.1
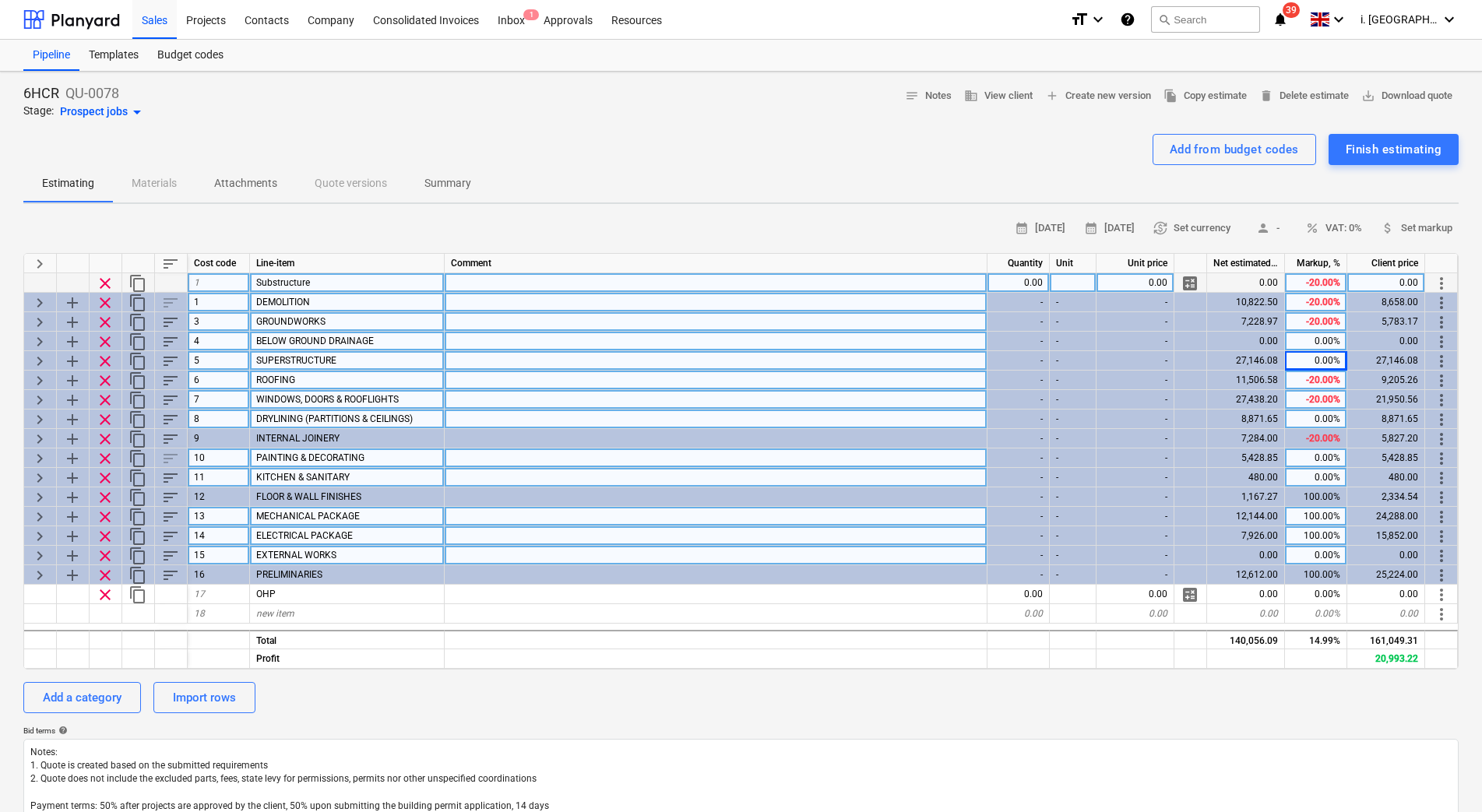
click at [1317, 439] on div "-20.00%" at bounding box center [1316, 439] width 62 height 19
click at [1312, 409] on div "0.00%" at bounding box center [1316, 418] width 62 height 19
click at [1322, 485] on div "0.00%" at bounding box center [1316, 477] width 62 height 19
click at [1310, 349] on div "0.00%" at bounding box center [1316, 340] width 62 height 19
type textarea "x"
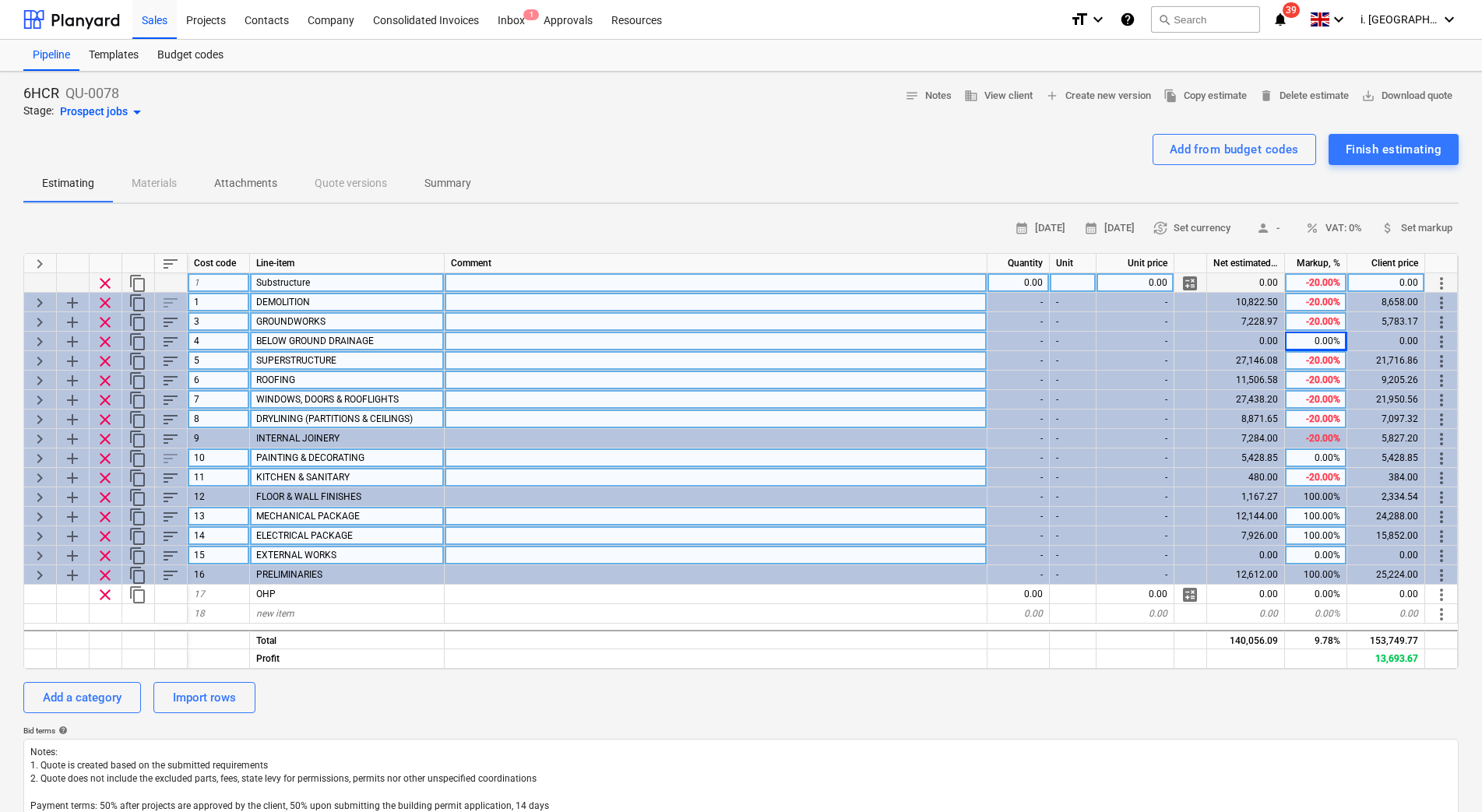
click at [1310, 349] on div "0.00%" at bounding box center [1316, 340] width 62 height 19
type input "-20"
click at [1332, 453] on div "0.00%" at bounding box center [1316, 458] width 62 height 19
click at [1310, 542] on div "100.00%" at bounding box center [1316, 536] width 62 height 19
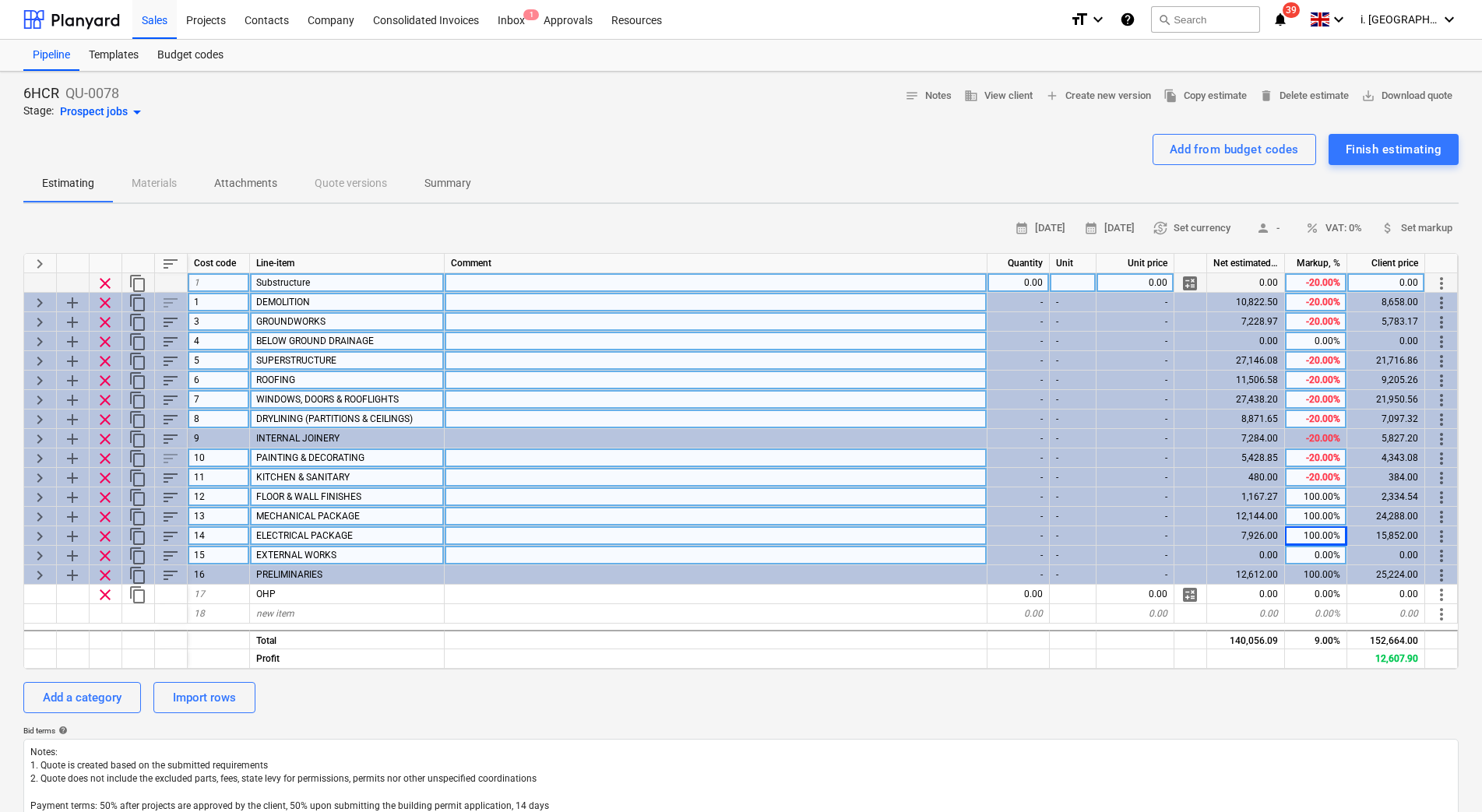
click at [1310, 501] on div "100.00%" at bounding box center [1316, 496] width 62 height 19
click at [1323, 528] on div "100.00%" at bounding box center [1316, 536] width 62 height 19
type textarea "x"
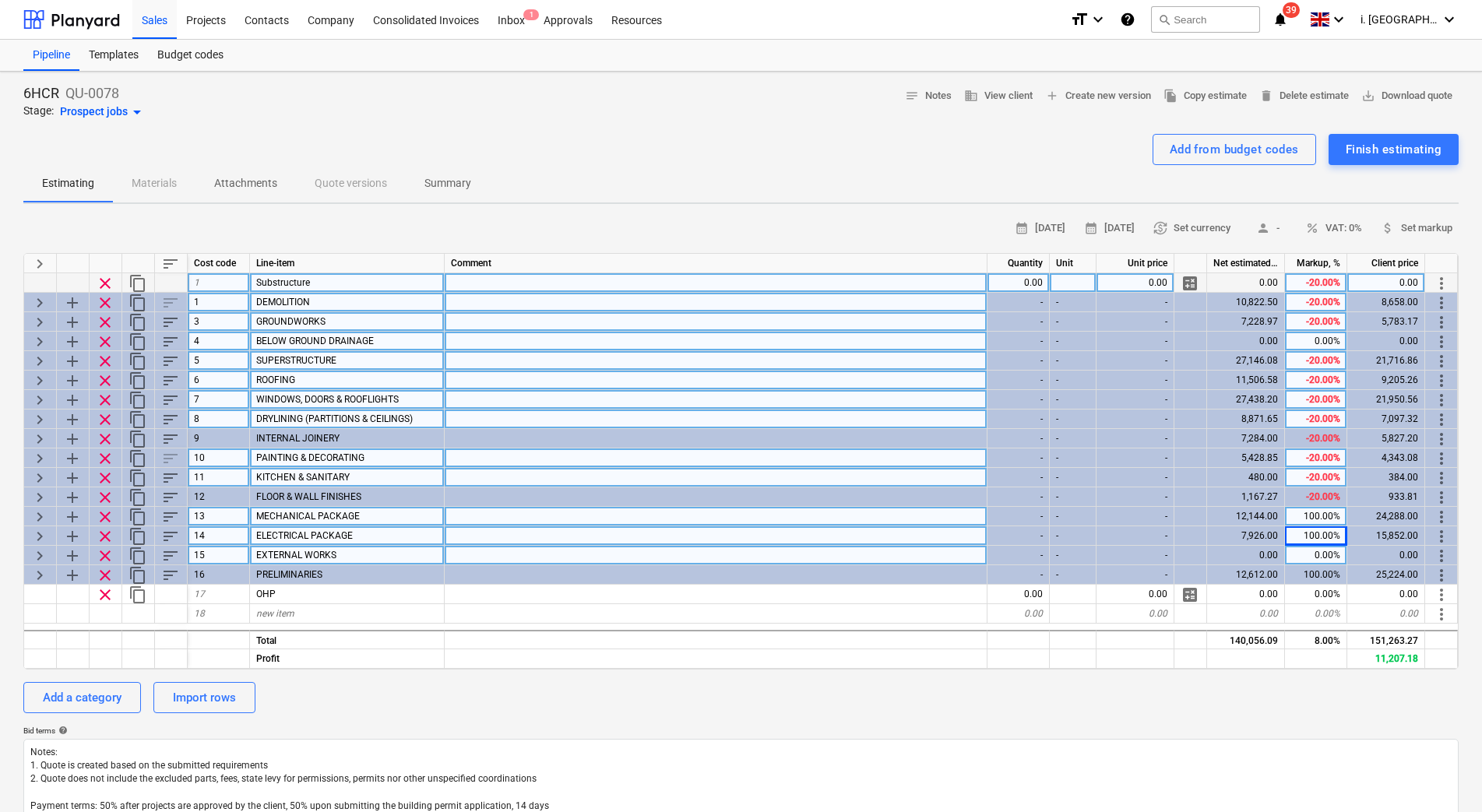
click at [1317, 510] on div "100.00%" at bounding box center [1316, 516] width 62 height 19
type input "-20"
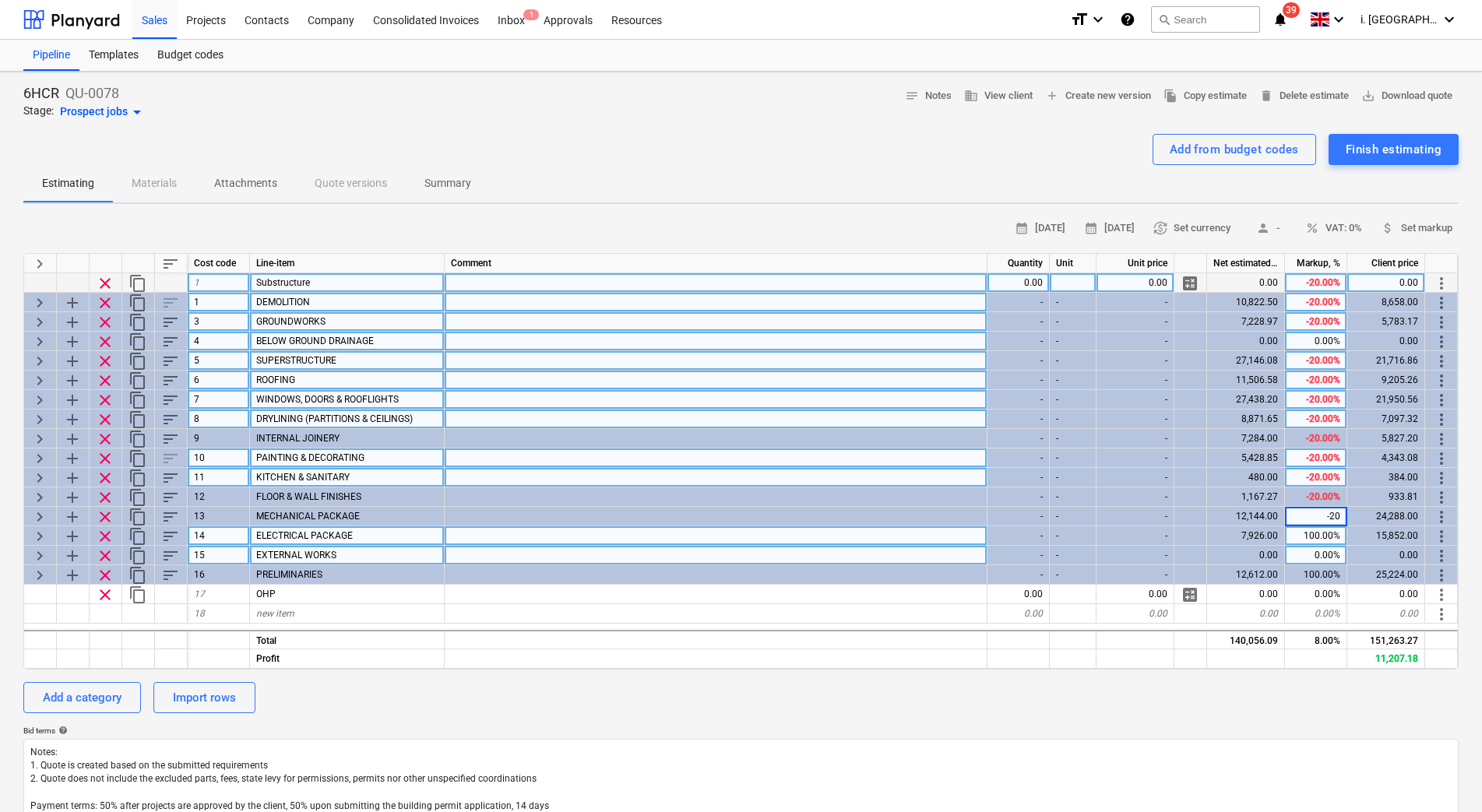
click at [1330, 542] on div "100.00%" at bounding box center [1316, 536] width 62 height 19
type input "-20"
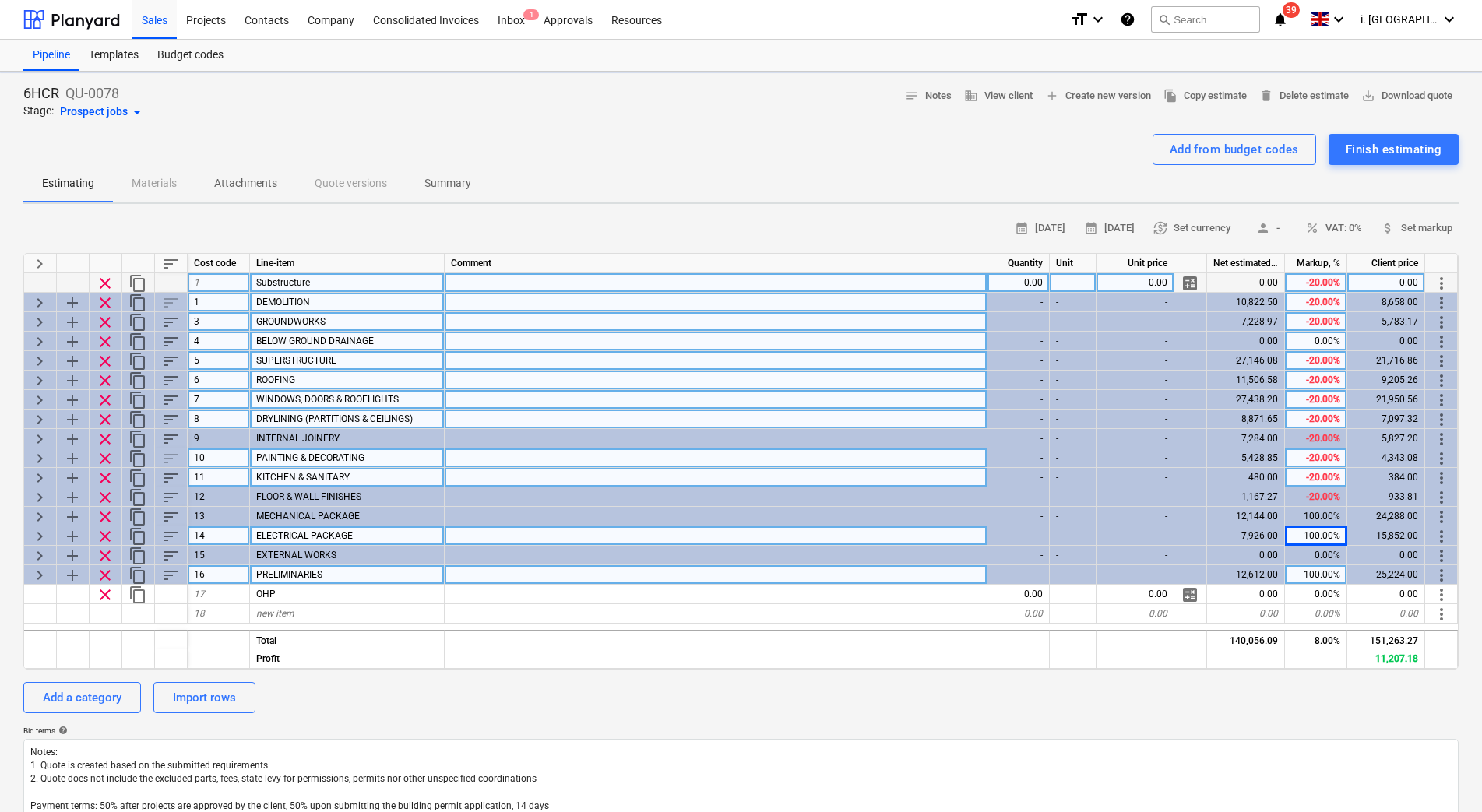
click at [1317, 560] on div "0.00%" at bounding box center [1316, 555] width 62 height 19
type textarea "x"
click at [1320, 573] on div "100.00%" at bounding box center [1316, 574] width 62 height 19
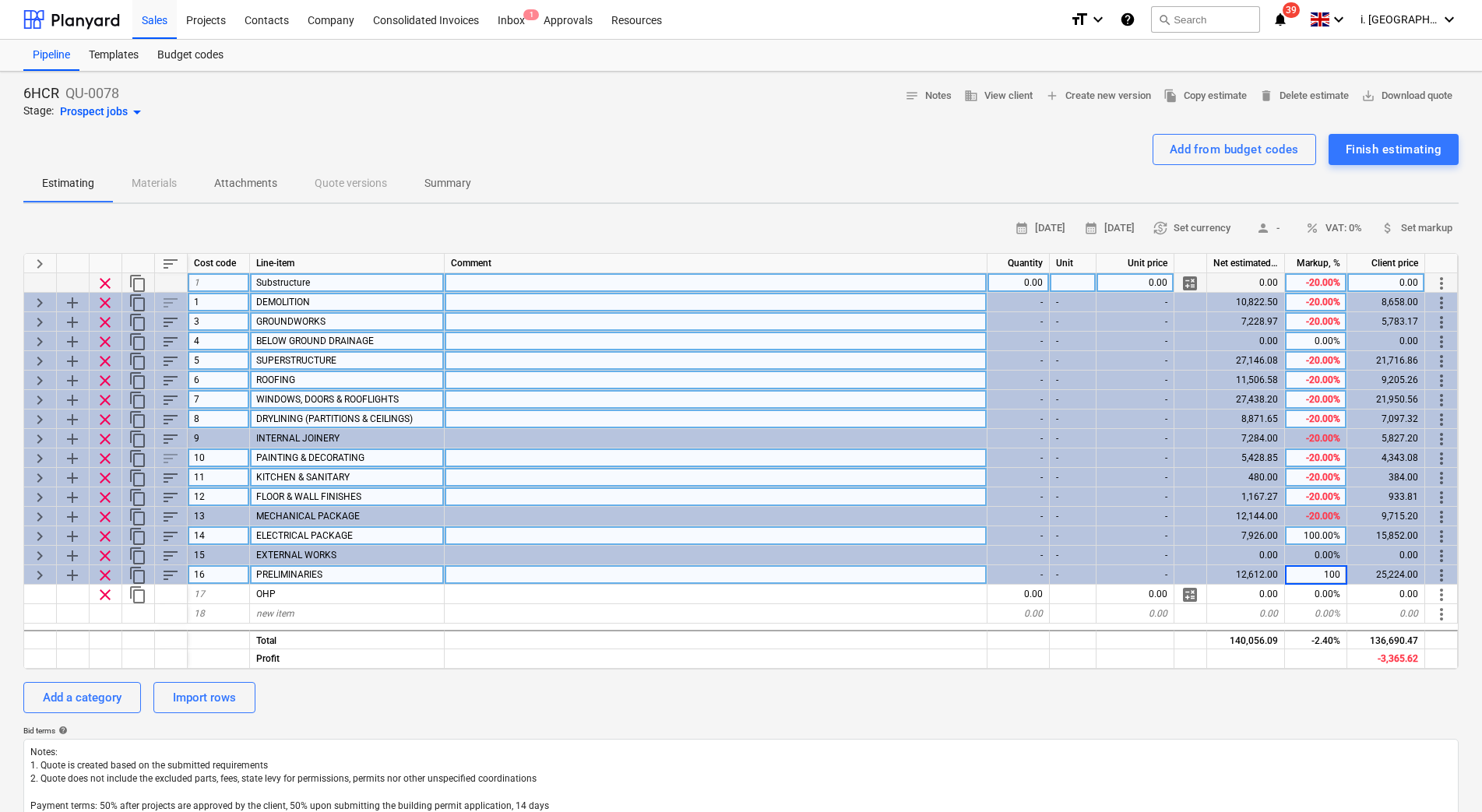
type input "-20"
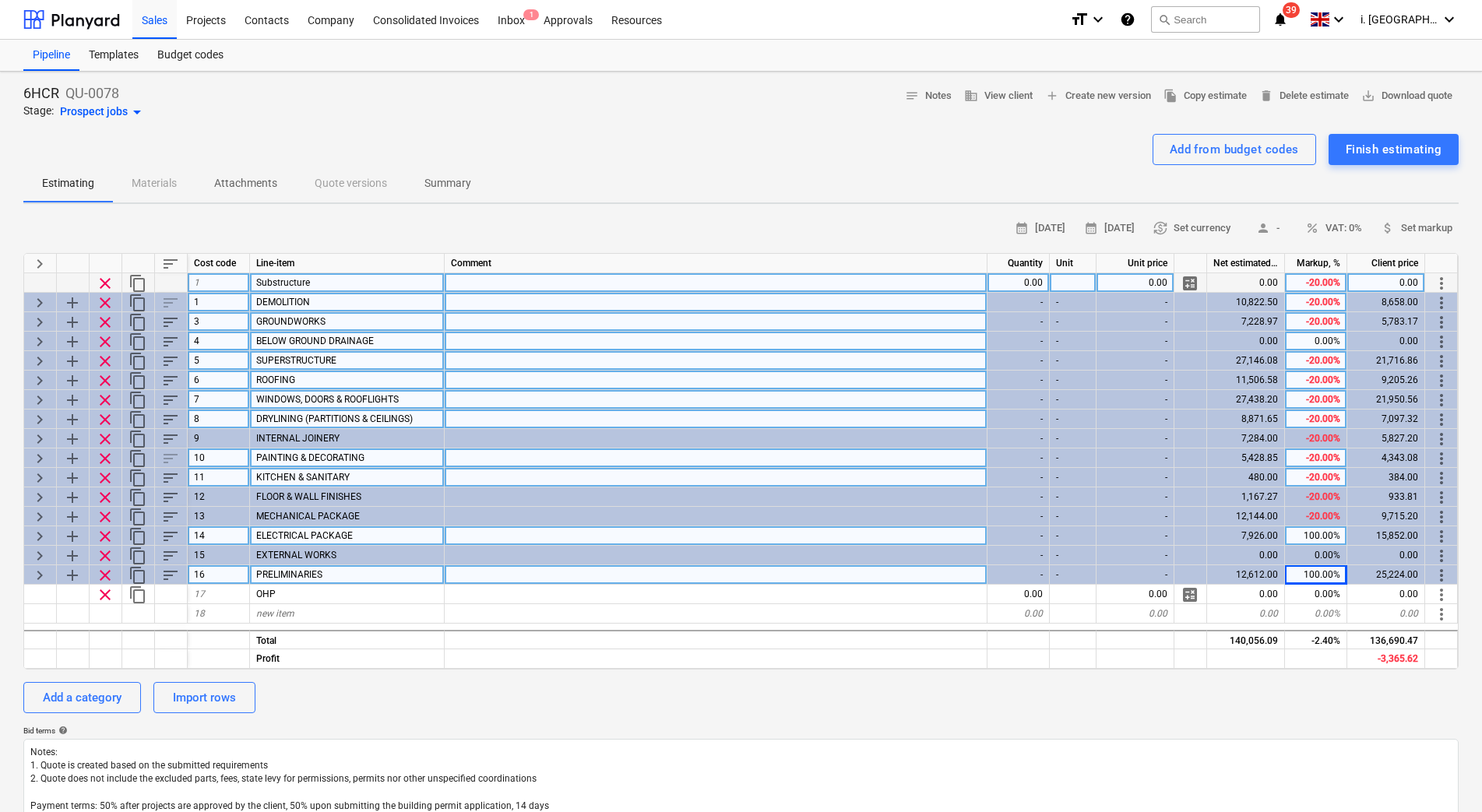
click at [1315, 533] on div "100.00%" at bounding box center [1316, 536] width 62 height 19
click at [1318, 576] on div "-20.00%" at bounding box center [1316, 574] width 62 height 19
type textarea "x"
click at [1312, 527] on div "-20.00%" at bounding box center [1316, 536] width 62 height 19
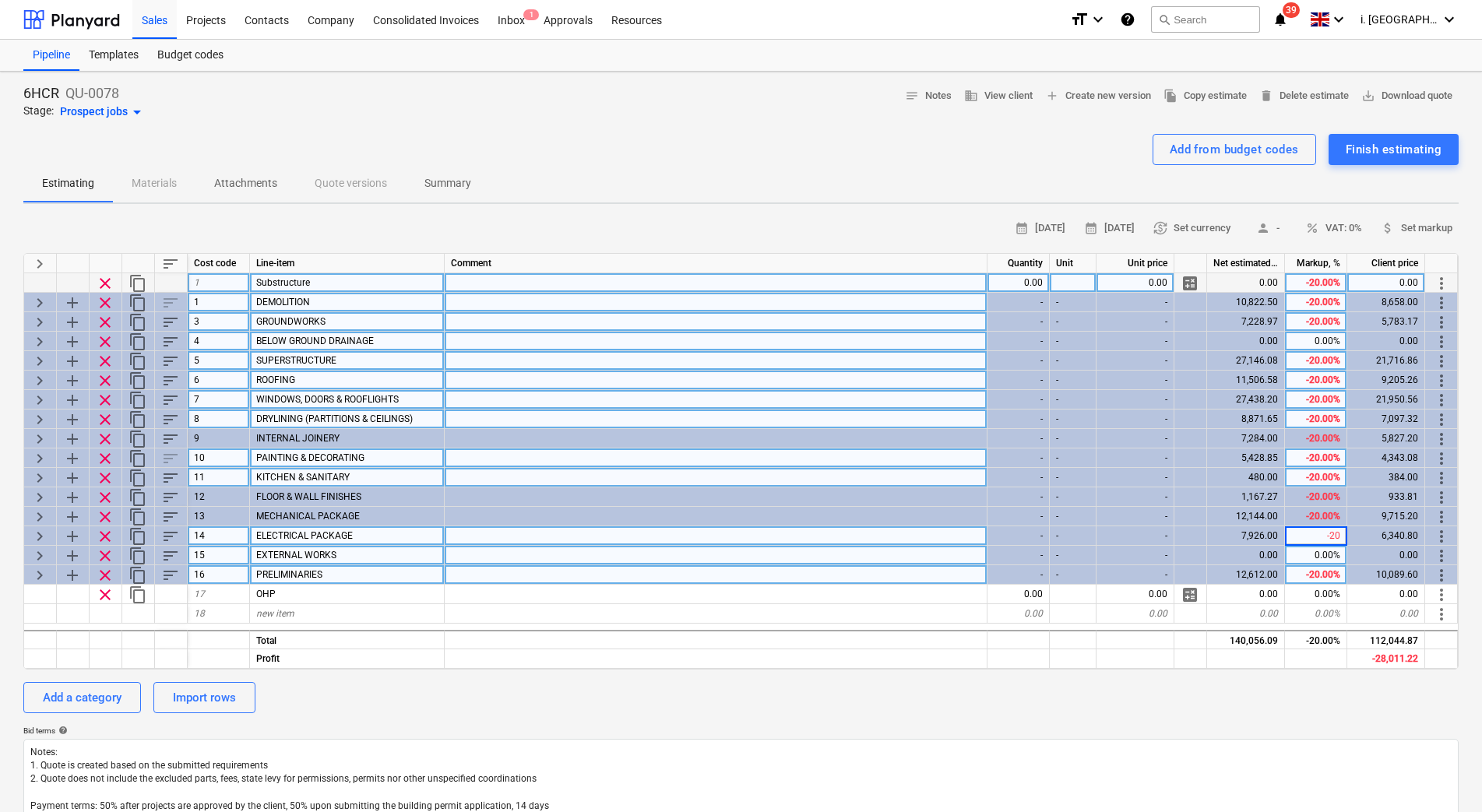
click at [1312, 562] on div "0.00%" at bounding box center [1316, 555] width 62 height 19
type input "-20"
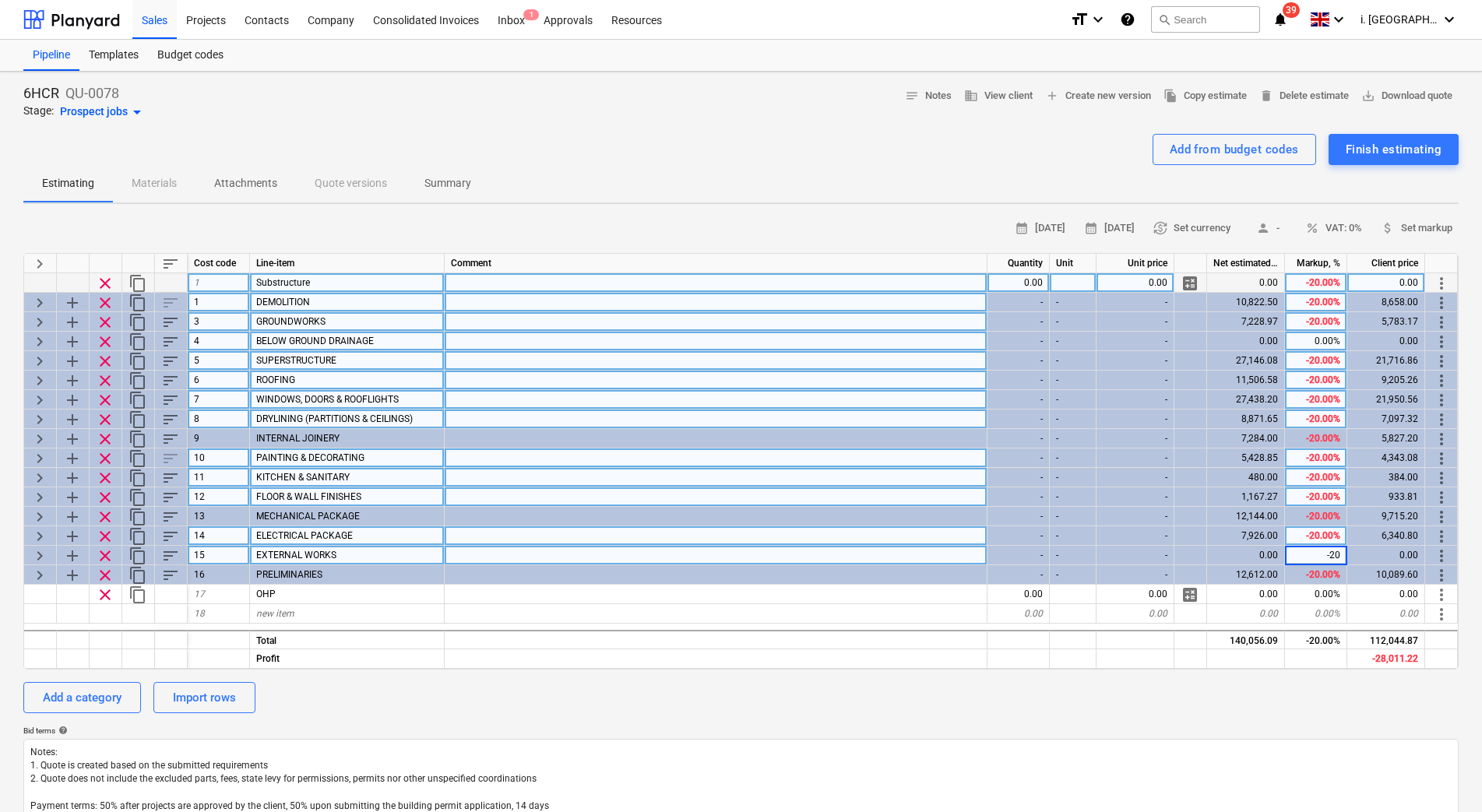
click at [1317, 499] on div "-20.00%" at bounding box center [1316, 496] width 62 height 19
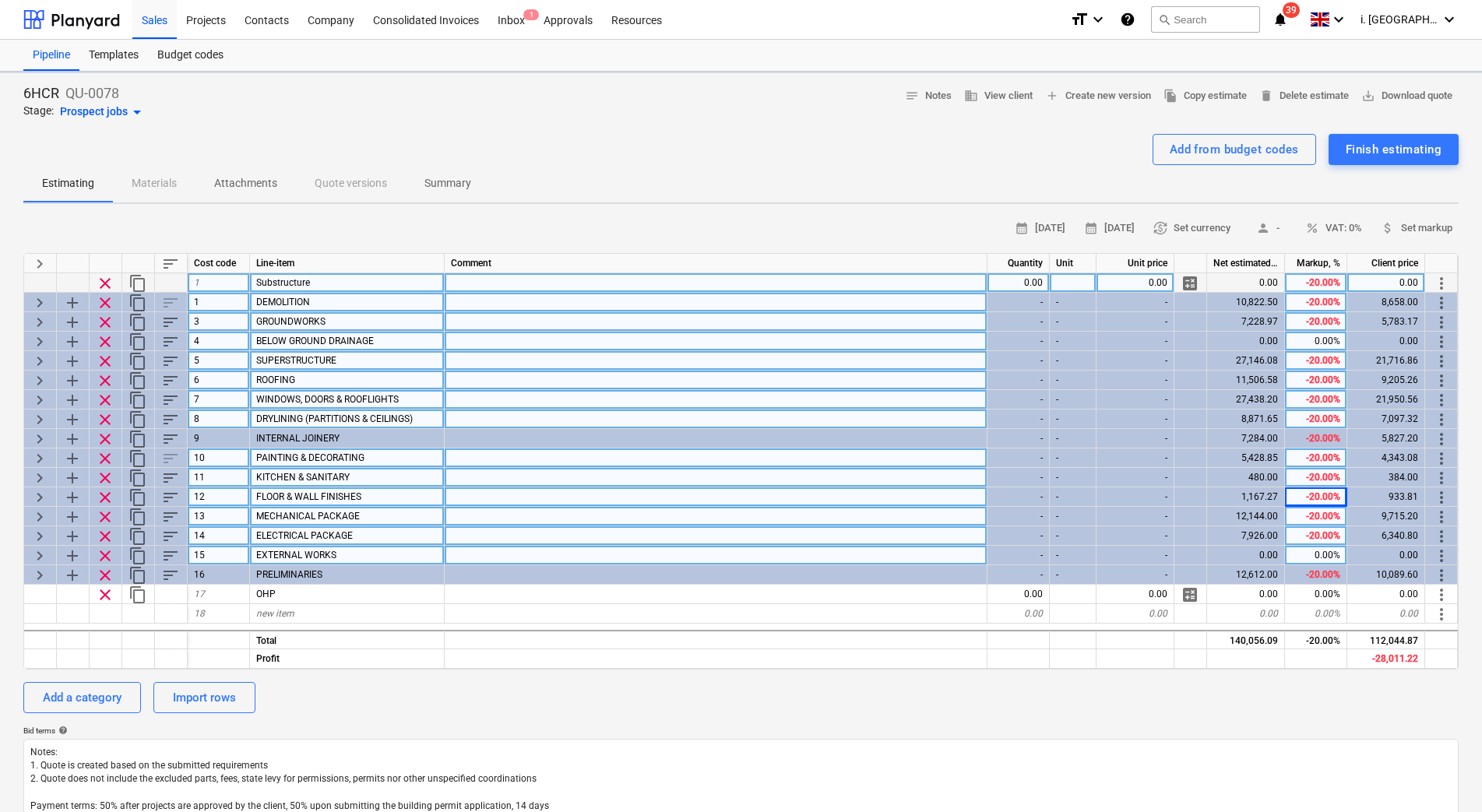
type textarea "x"
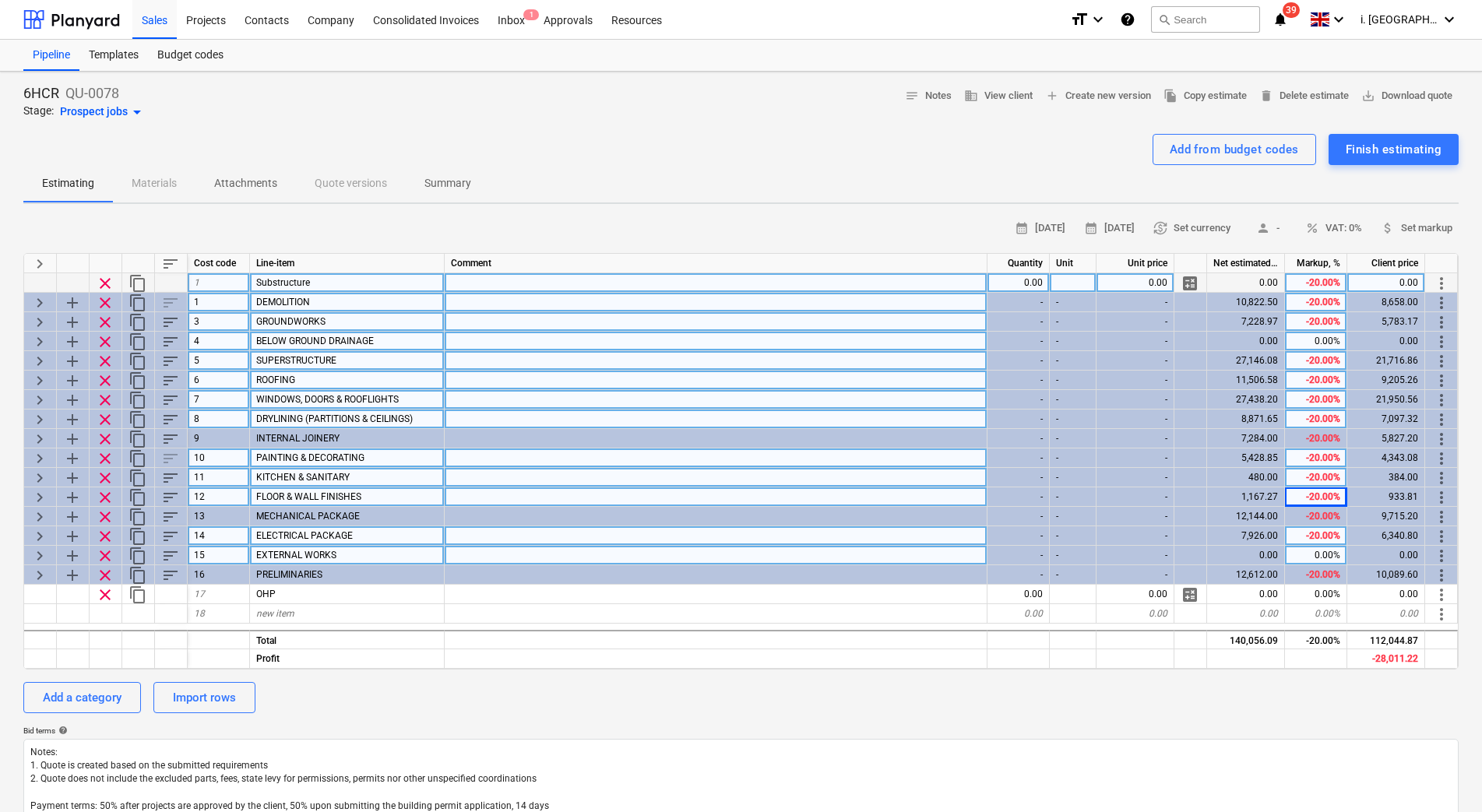
click at [1307, 548] on div "0.00%" at bounding box center [1316, 555] width 62 height 19
type input "-20"
click at [1303, 503] on div "-20.00%" at bounding box center [1316, 496] width 62 height 19
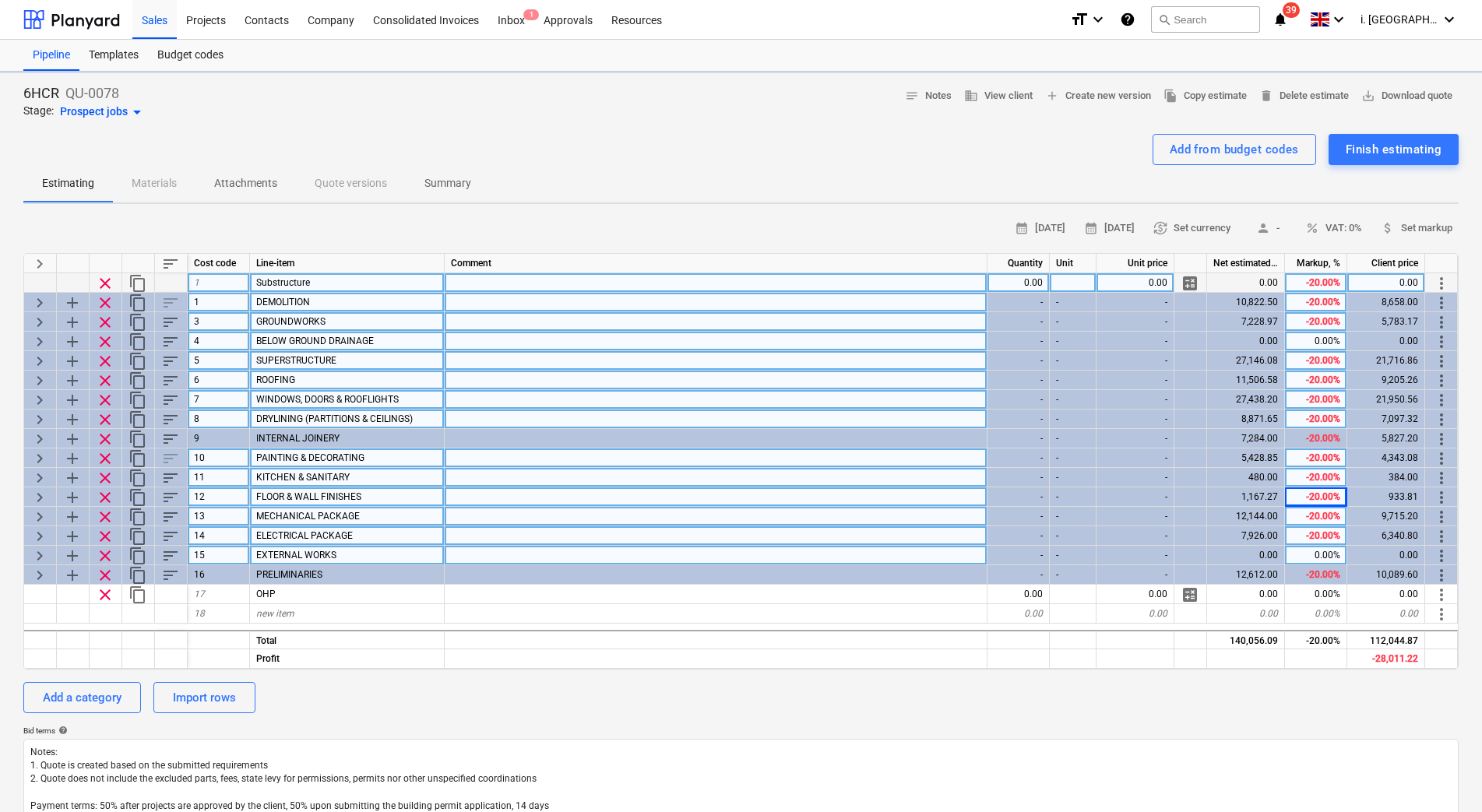
type textarea "x"
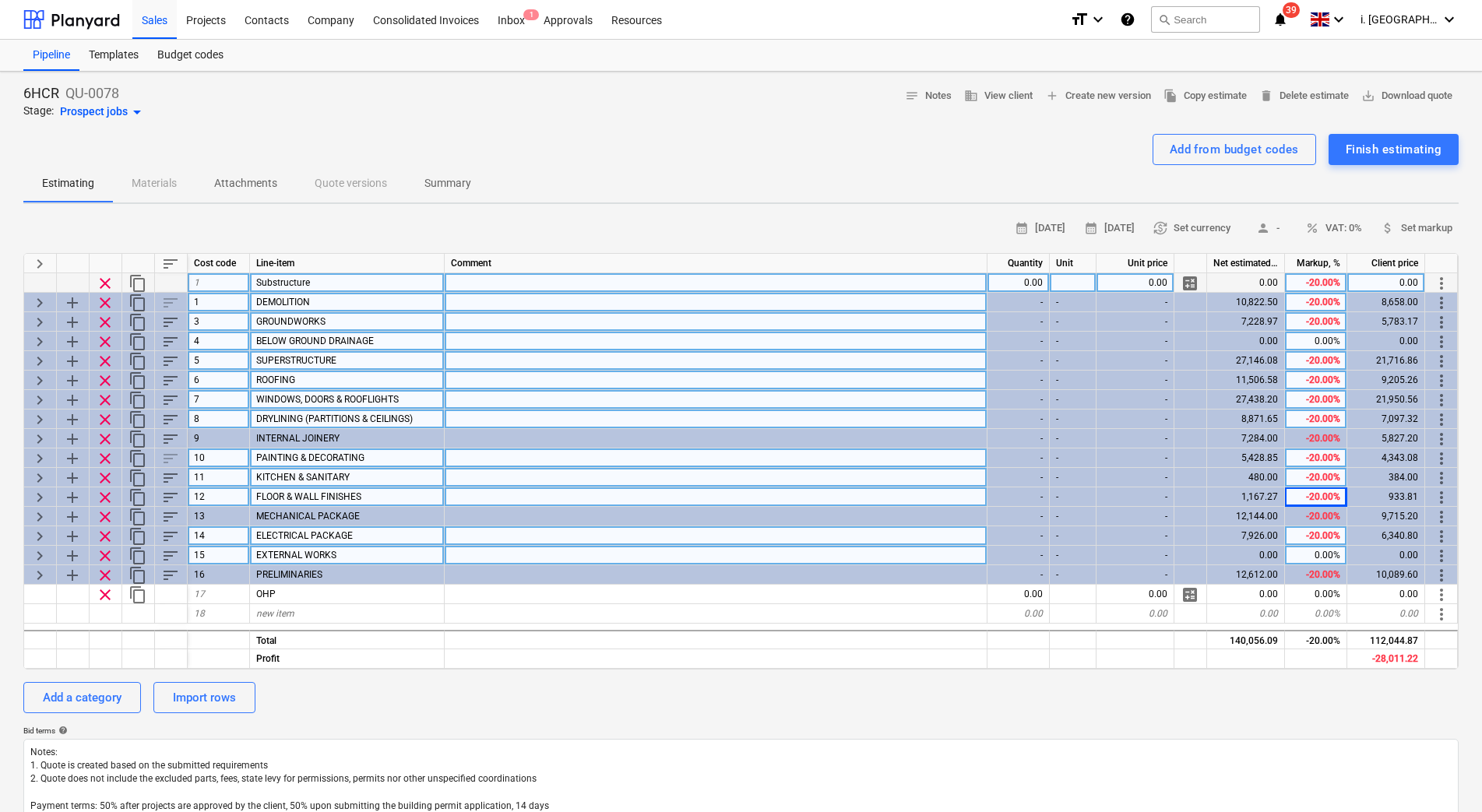
click at [1303, 352] on div "-20.00%" at bounding box center [1316, 361] width 62 height 19
click at [1303, 345] on div "0.00%" at bounding box center [1316, 340] width 62 height 19
type input "-20"
click at [1332, 416] on div "-20.00%" at bounding box center [1316, 418] width 62 height 19
type textarea "x"
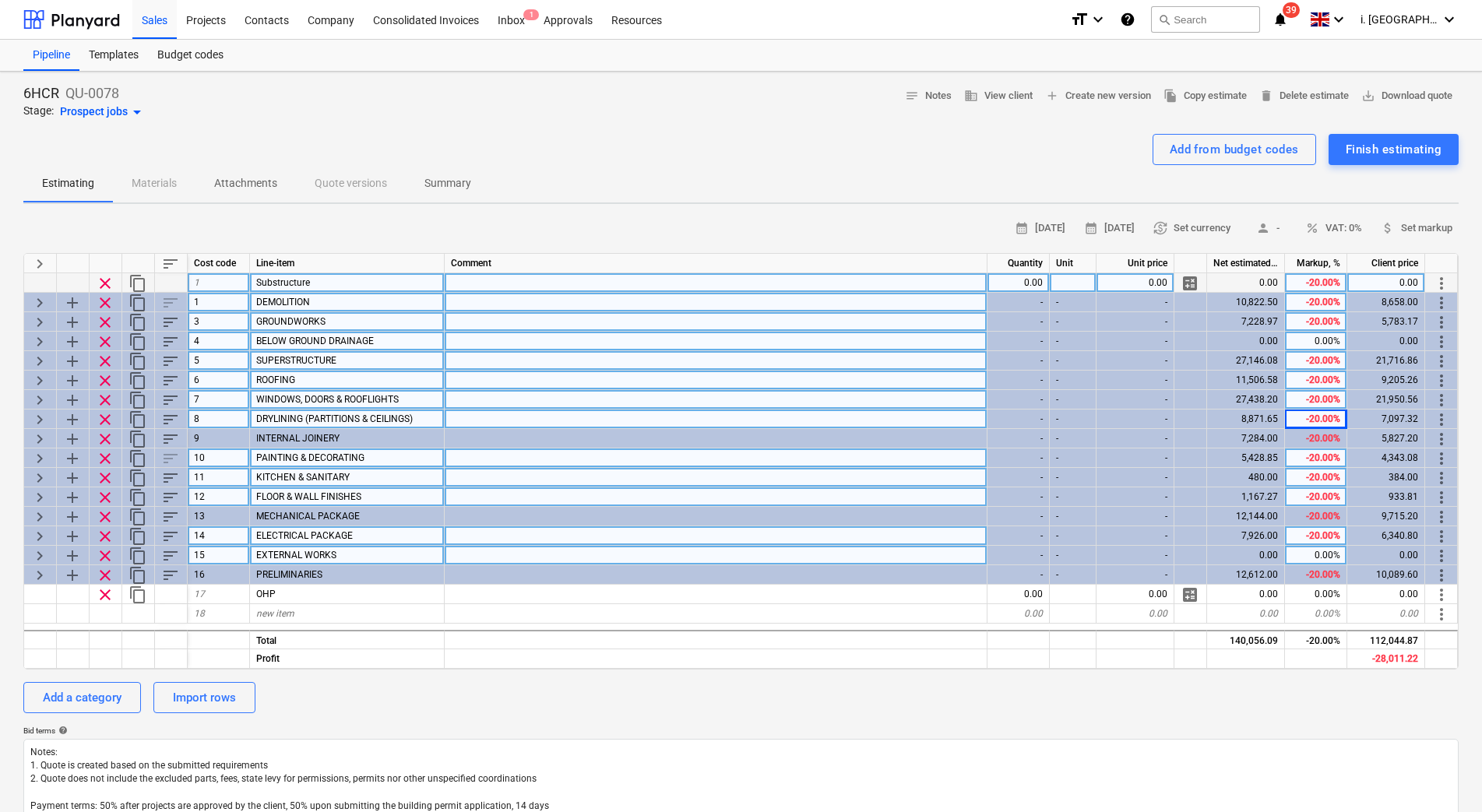
click at [1321, 347] on div "0.00%" at bounding box center [1316, 340] width 62 height 19
type input "-20"
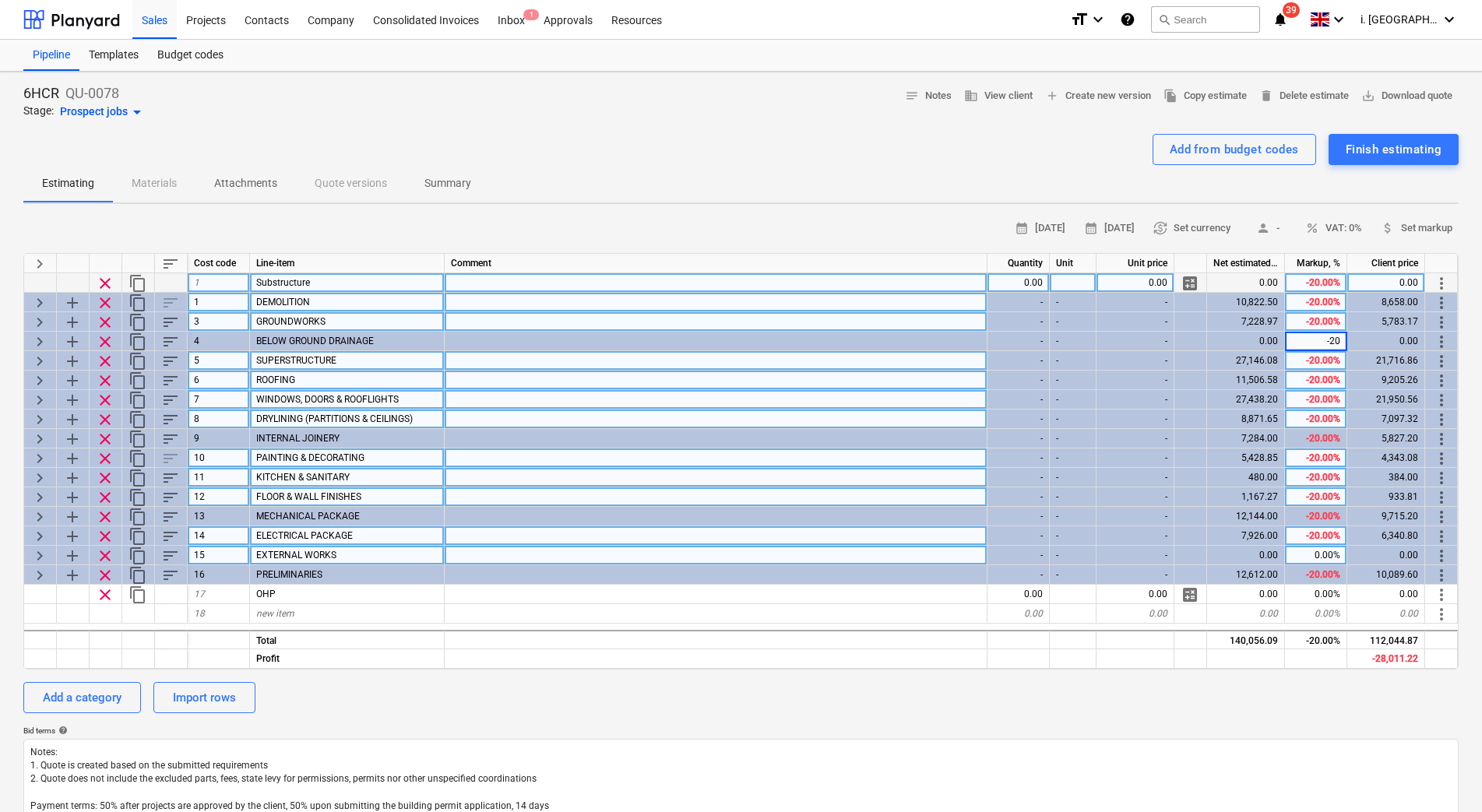
click at [1321, 373] on div "-20.00%" at bounding box center [1316, 380] width 62 height 19
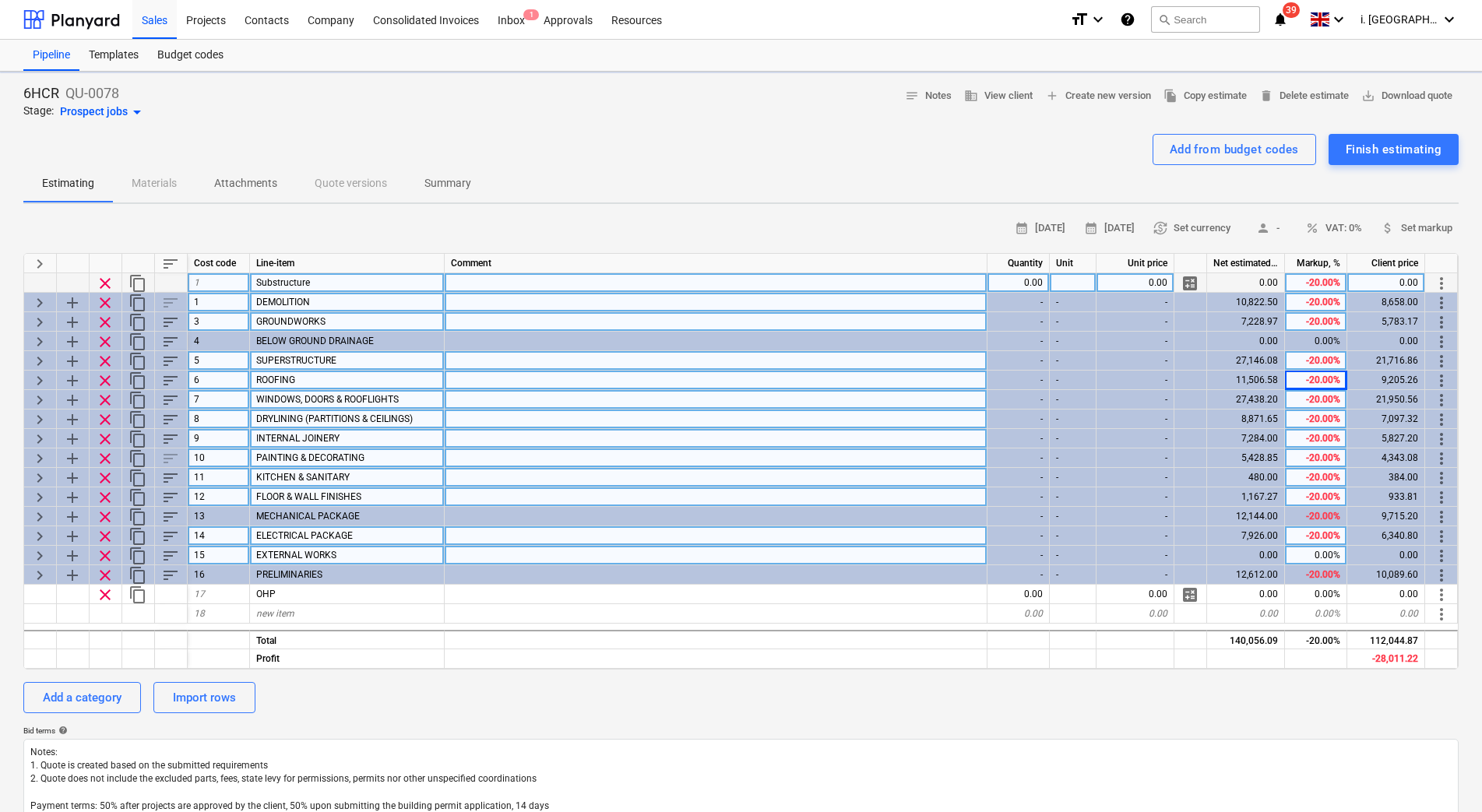
type textarea "x"
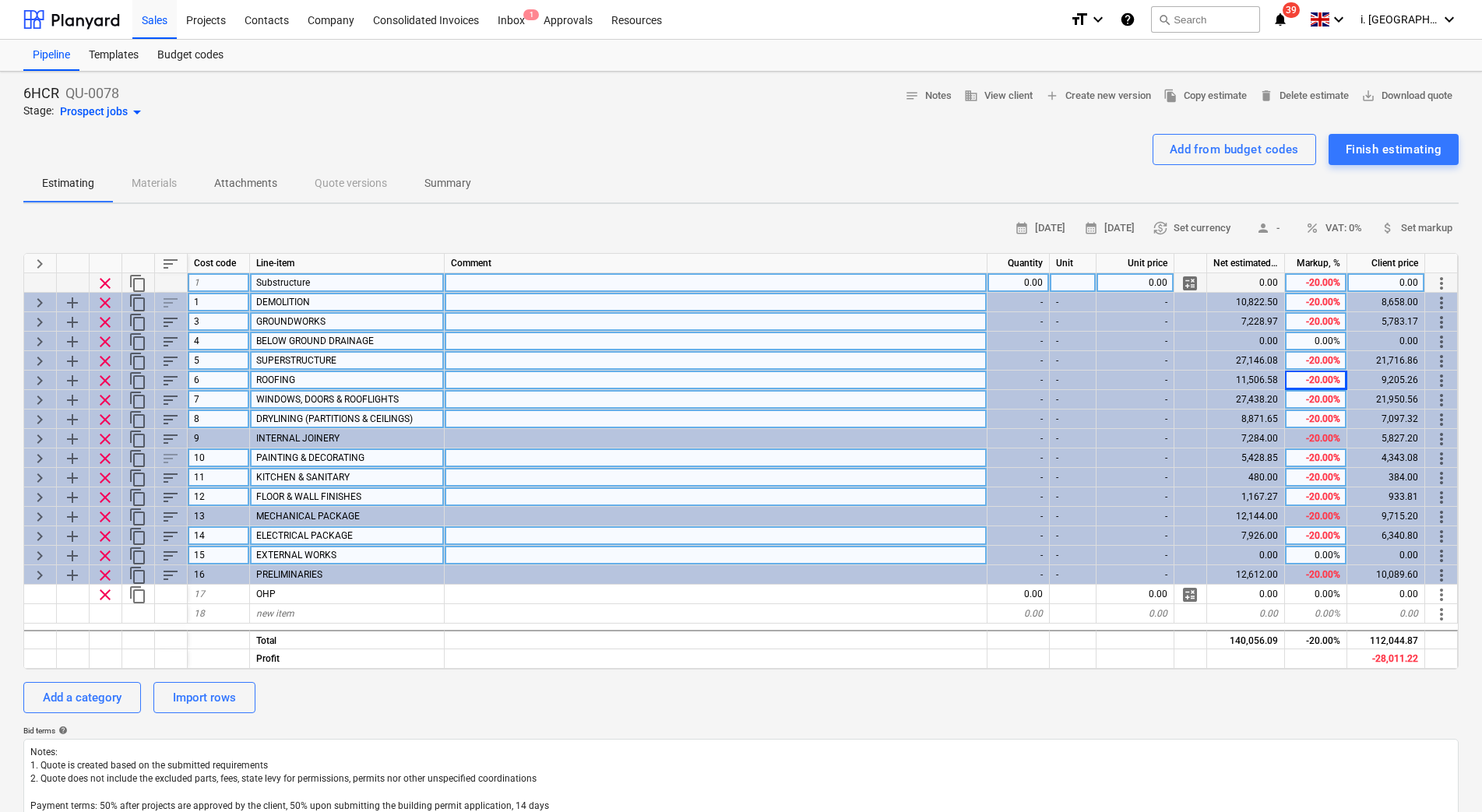
click at [1314, 339] on div "0.00%" at bounding box center [1316, 340] width 62 height 19
click at [1313, 455] on div "-20.00%" at bounding box center [1316, 458] width 62 height 19
click at [1313, 347] on div "0.00%" at bounding box center [1316, 340] width 62 height 19
type input "-20"
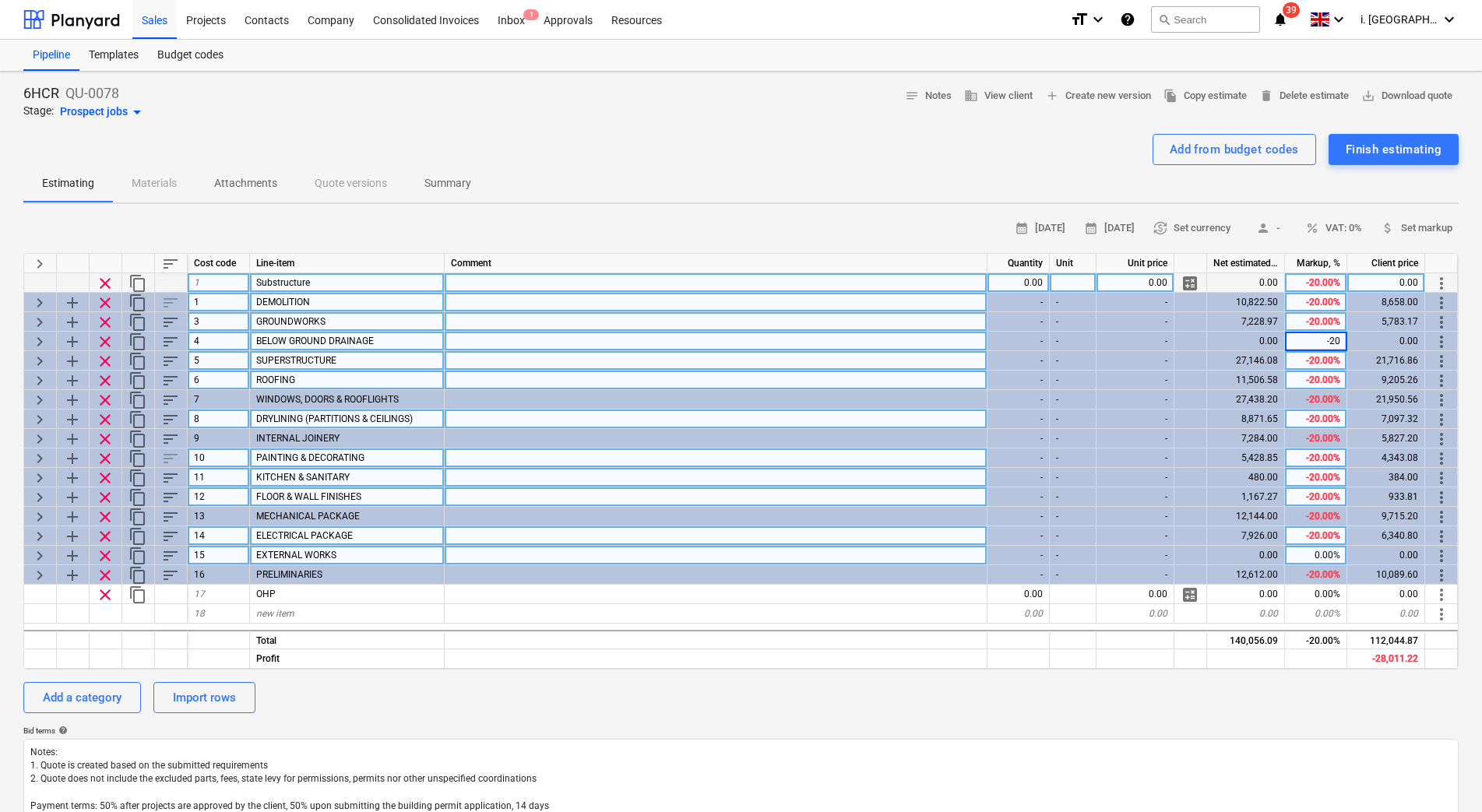
click at [1322, 415] on div "-20.00%" at bounding box center [1316, 418] width 62 height 19
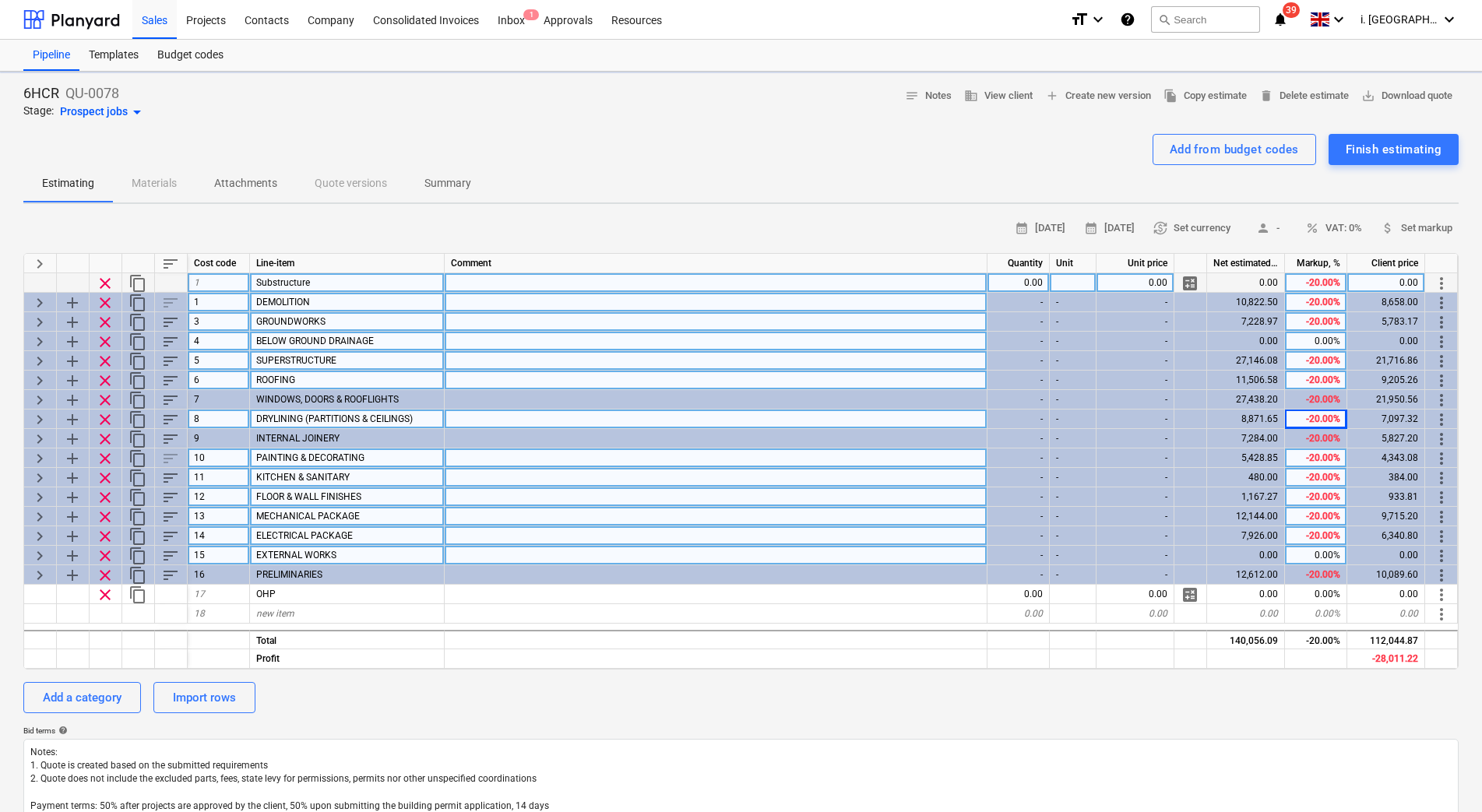
type textarea "x"
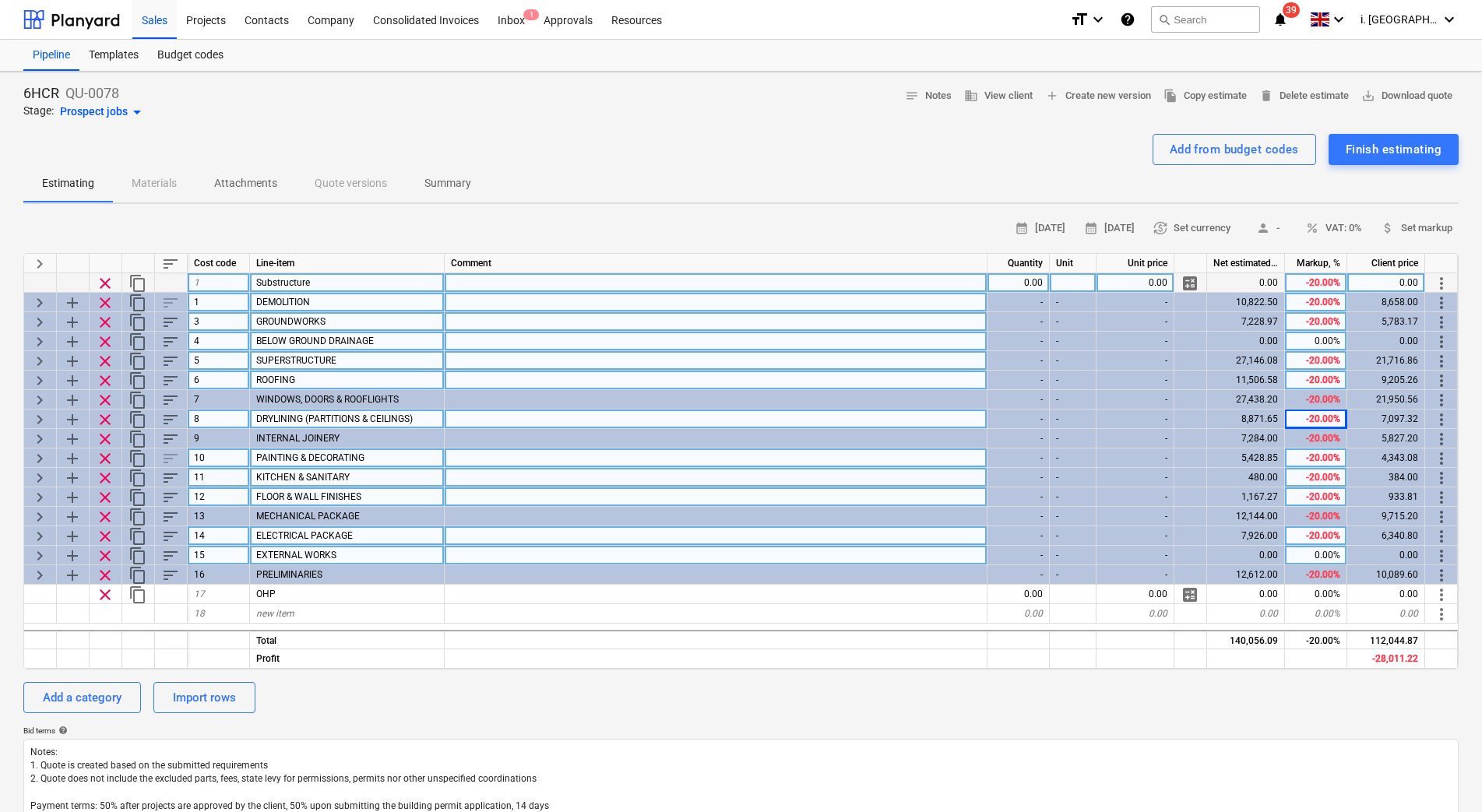
click at [1305, 284] on div "-20.00%" at bounding box center [1316, 283] width 62 height 19
type input "100"
click at [1313, 298] on div "-20.00%" at bounding box center [1316, 302] width 62 height 19
click at [105, 277] on span "clear" at bounding box center [105, 284] width 18 height 18
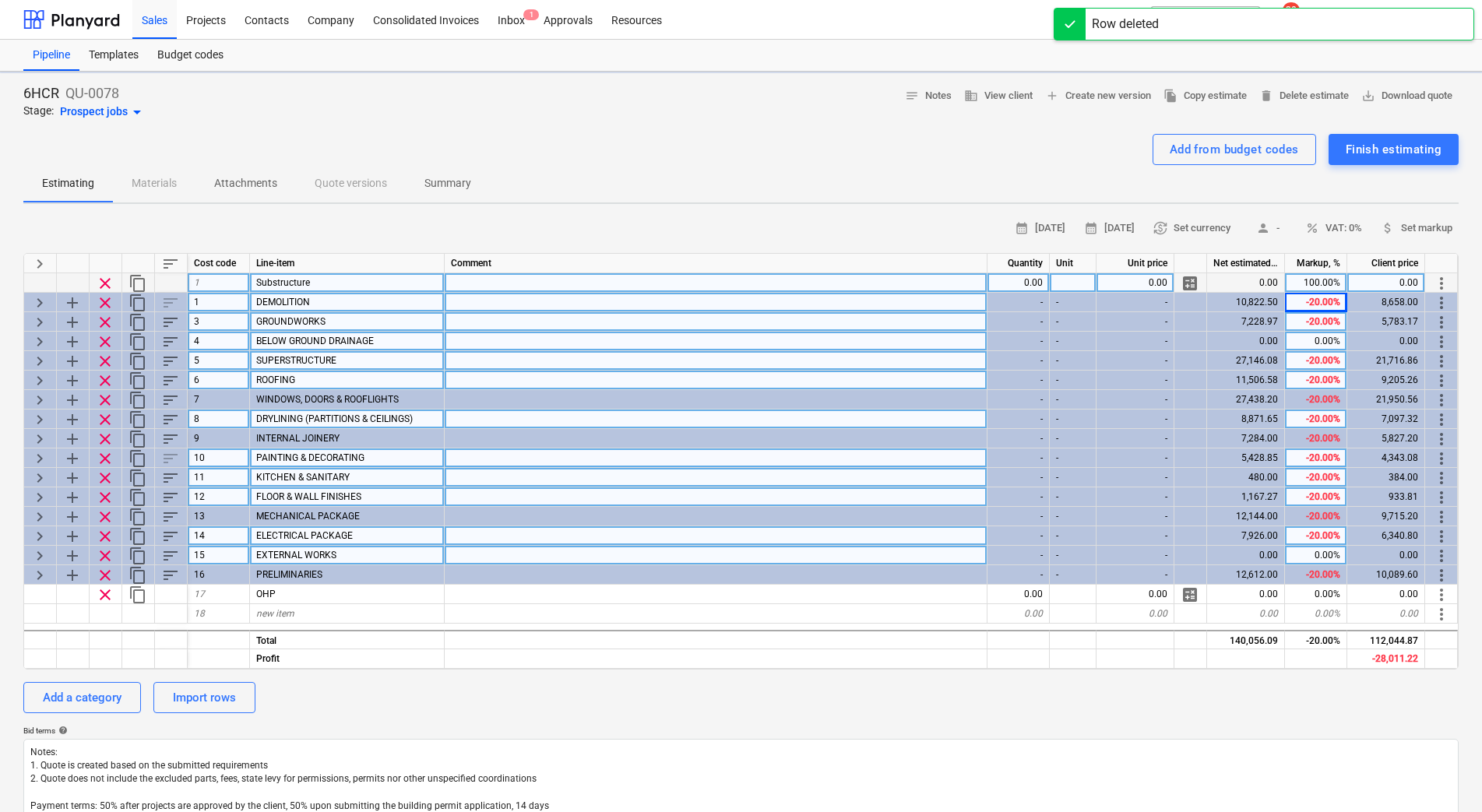
type textarea "x"
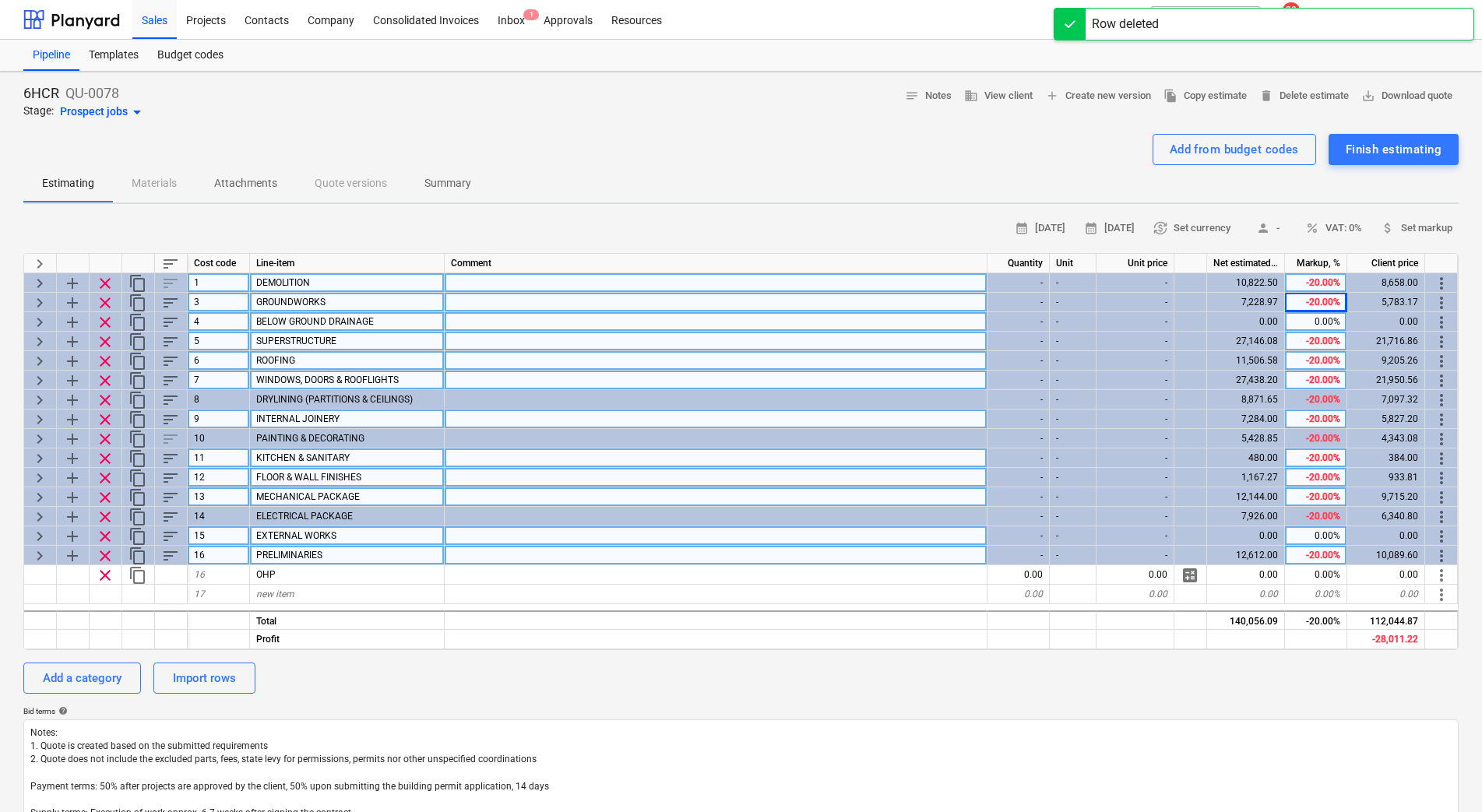
click at [1292, 281] on div "-20.00%" at bounding box center [1316, 283] width 62 height 19
type input "100"
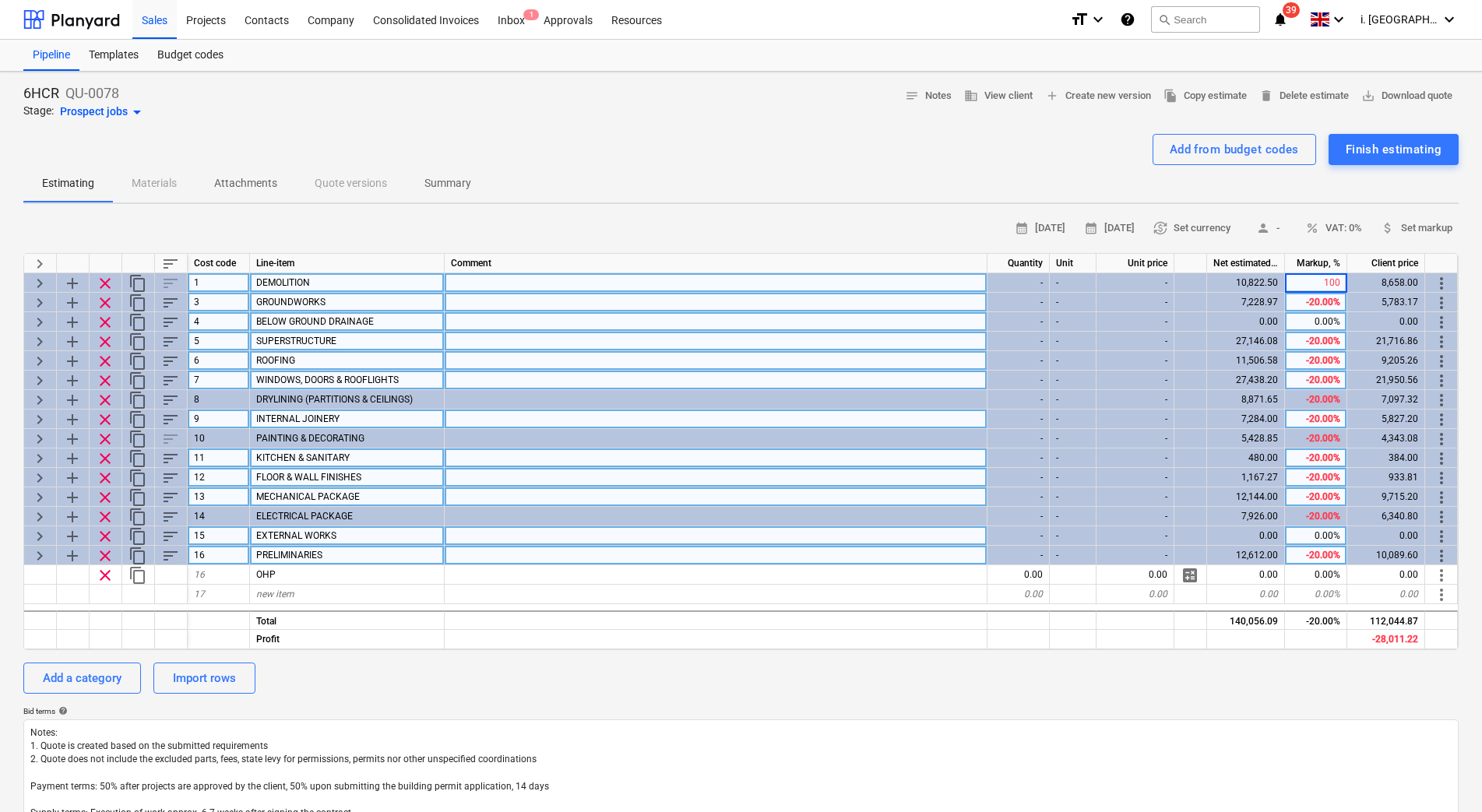
click at [1319, 316] on div "0.00%" at bounding box center [1316, 321] width 62 height 19
type textarea "x"
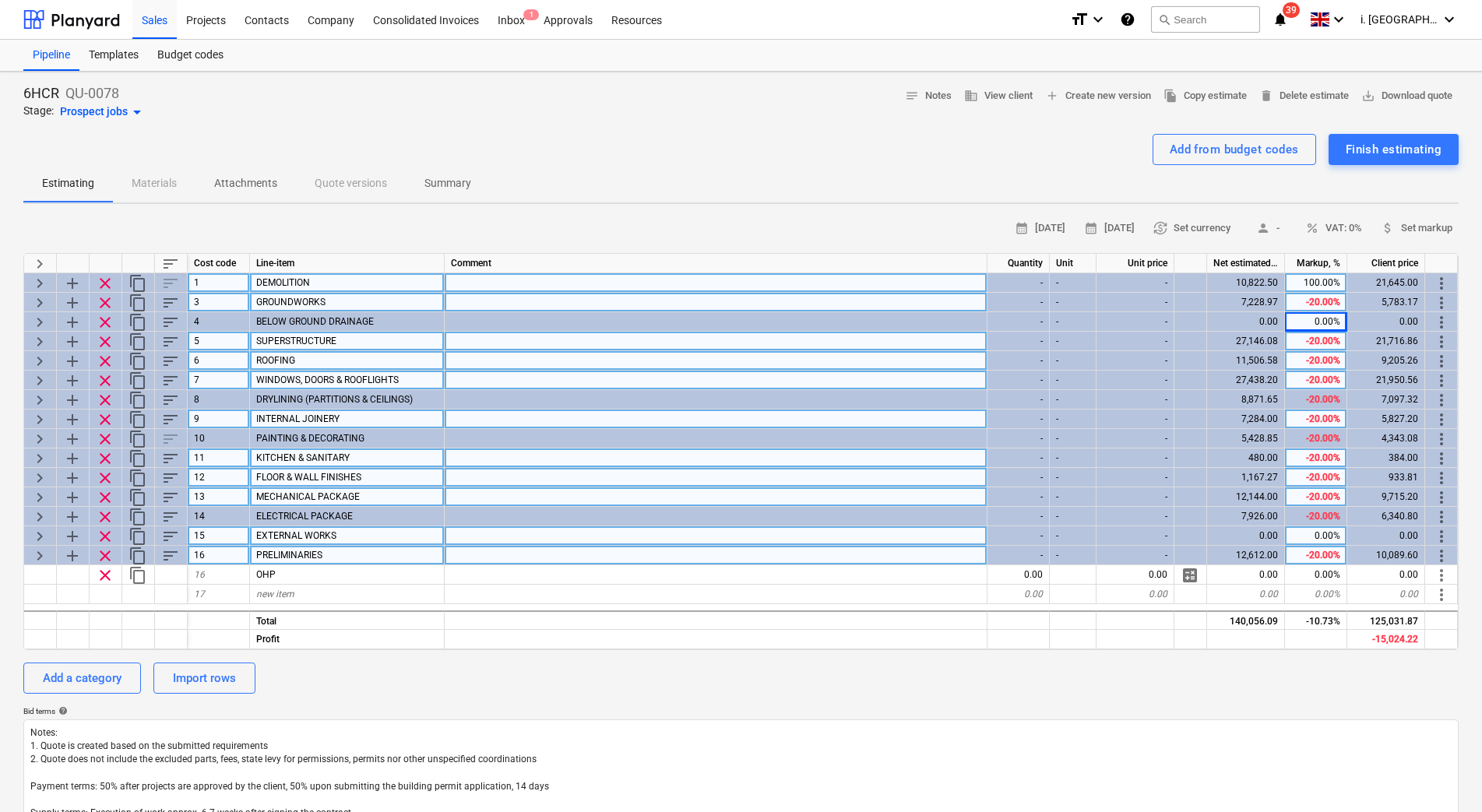
click at [1294, 299] on div "-20.00%" at bounding box center [1316, 302] width 62 height 19
click at [1437, 281] on span "more_vert" at bounding box center [1441, 284] width 18 height 18
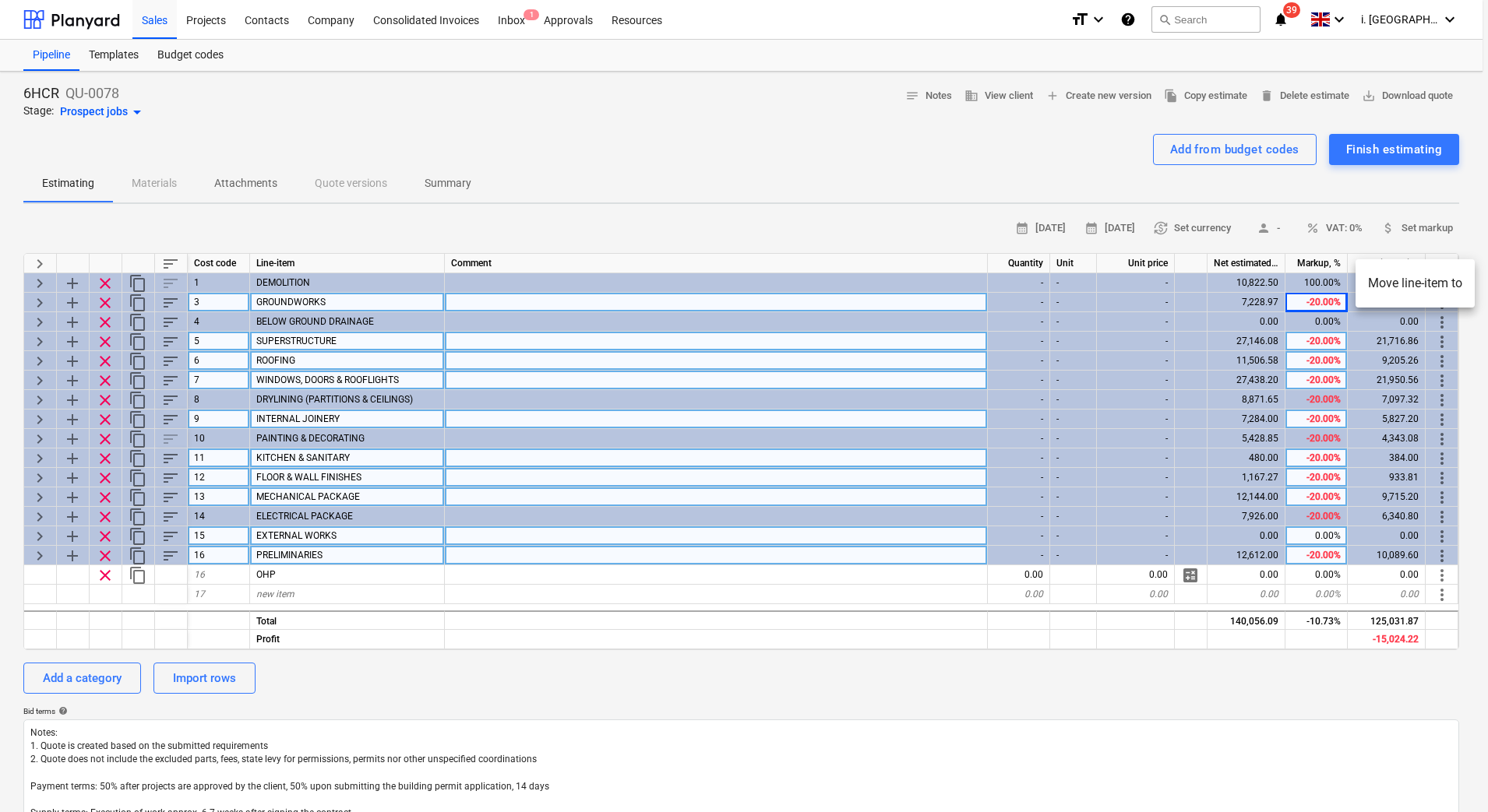
click at [1301, 304] on div at bounding box center [744, 406] width 1488 height 812
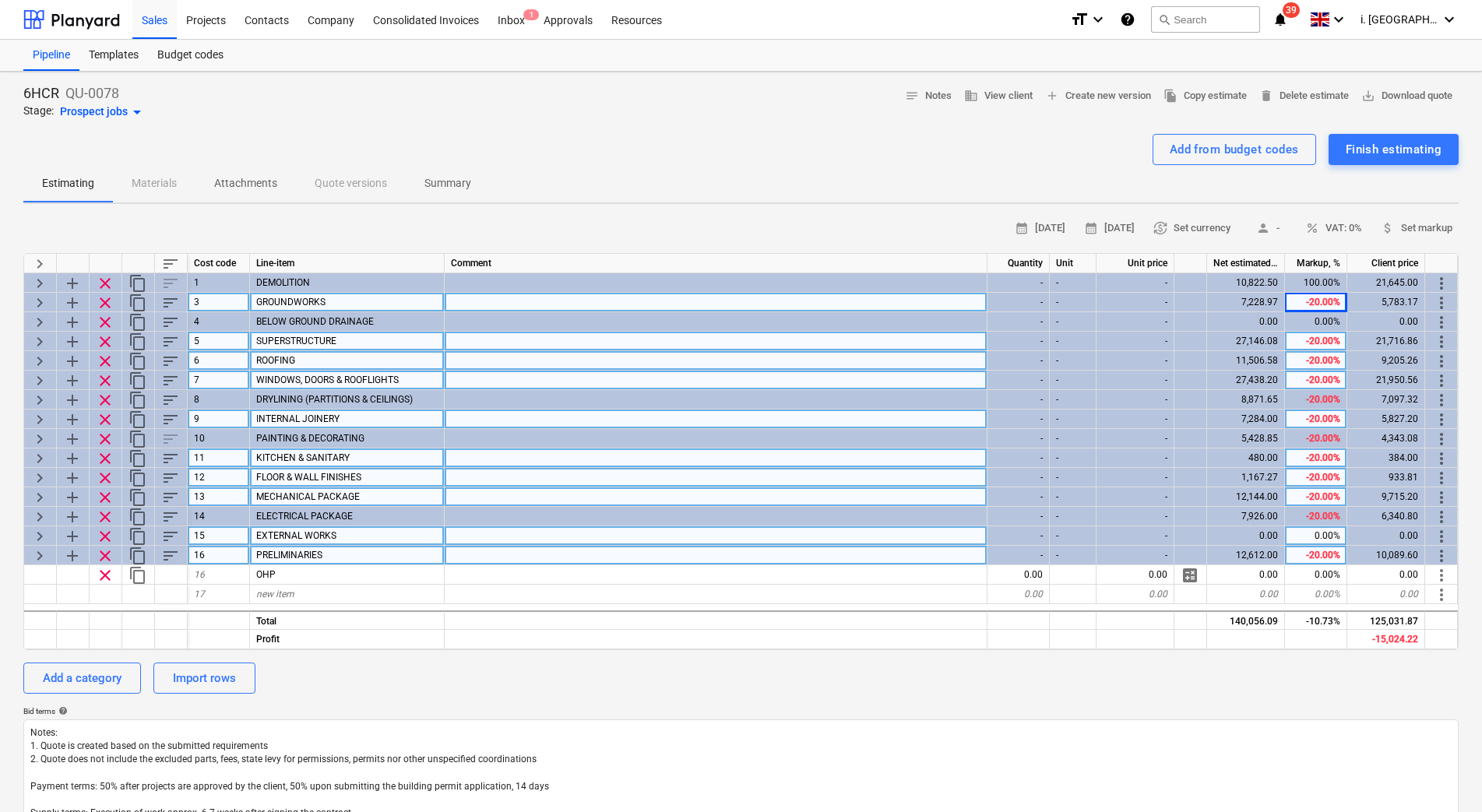
click at [1301, 295] on div "-20.00%" at bounding box center [1316, 302] width 62 height 19
type input "100"
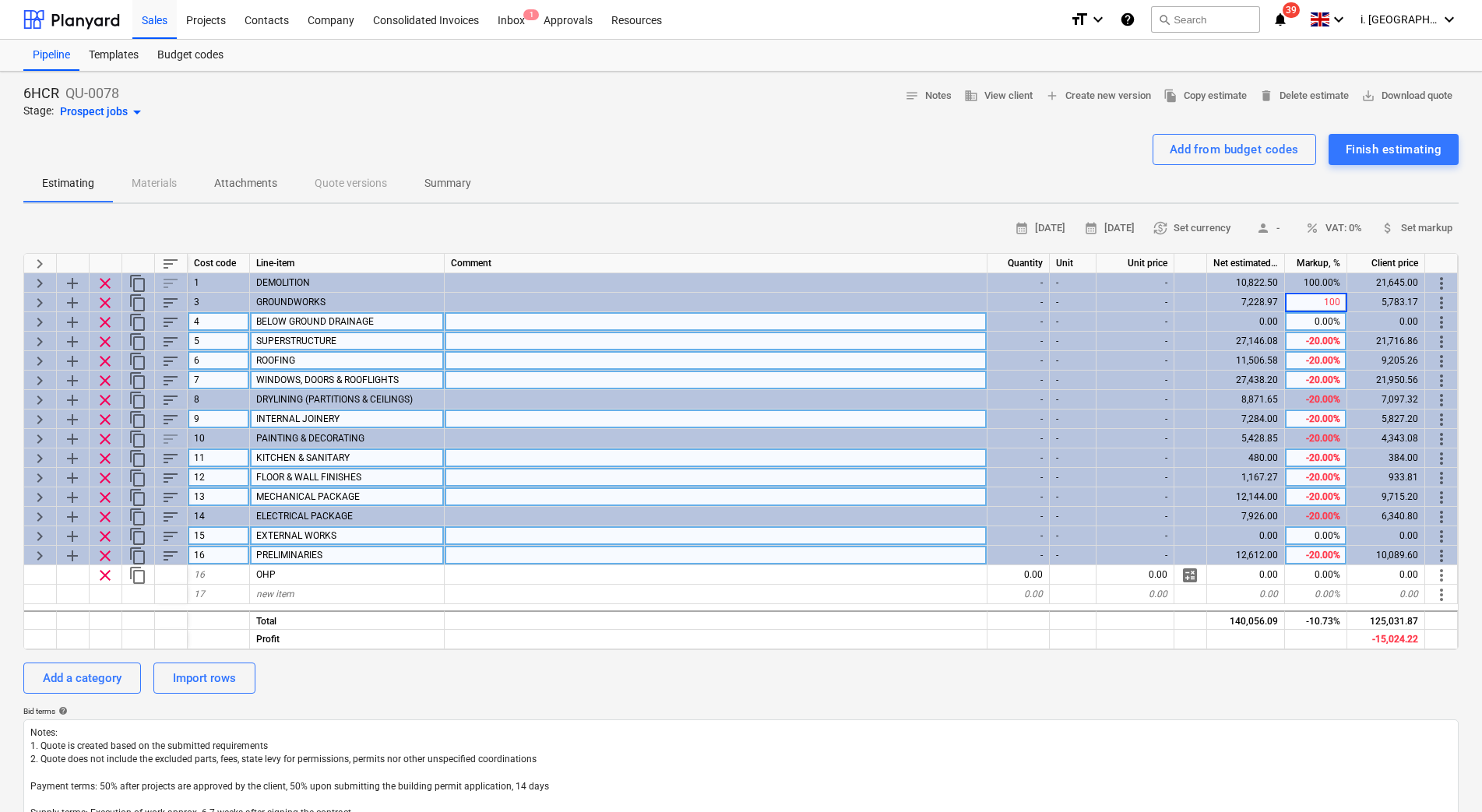
click at [1309, 312] on div "0.00%" at bounding box center [1316, 321] width 62 height 19
click at [1248, 282] on div "10,822.50" at bounding box center [1245, 283] width 78 height 19
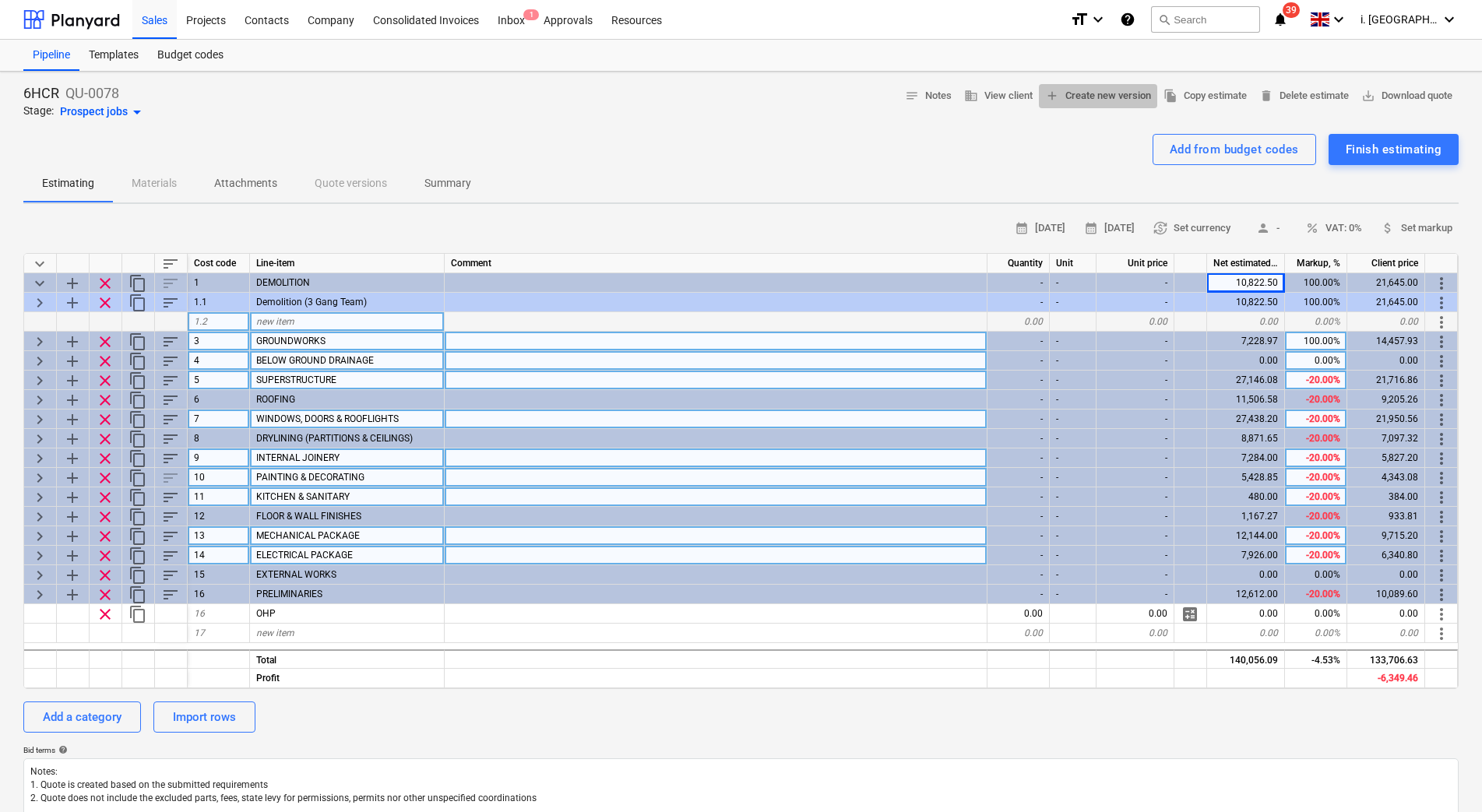
click at [1127, 100] on span "add Create new version" at bounding box center [1098, 96] width 106 height 18
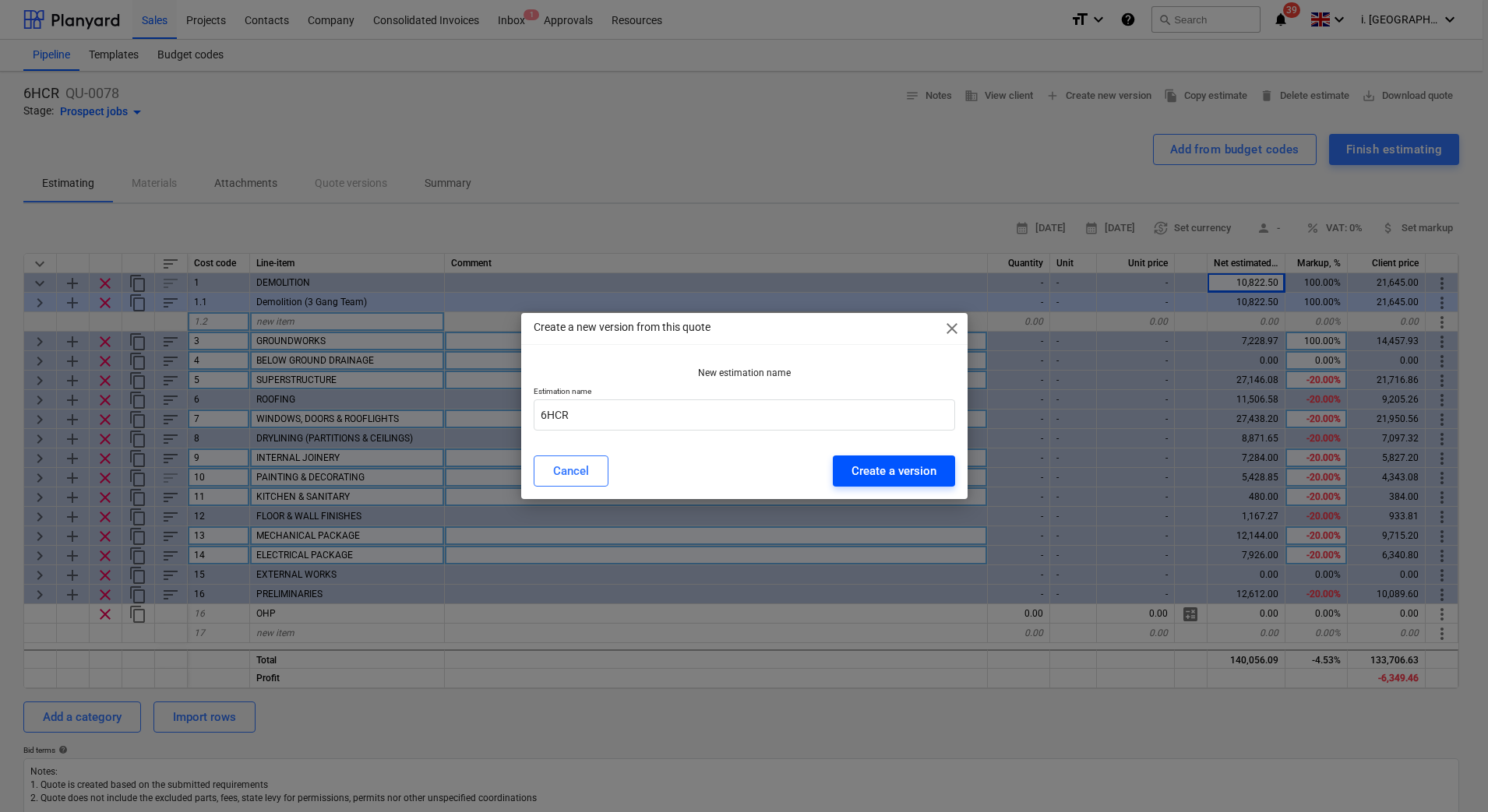
click at [865, 471] on div "Create a version" at bounding box center [893, 471] width 84 height 20
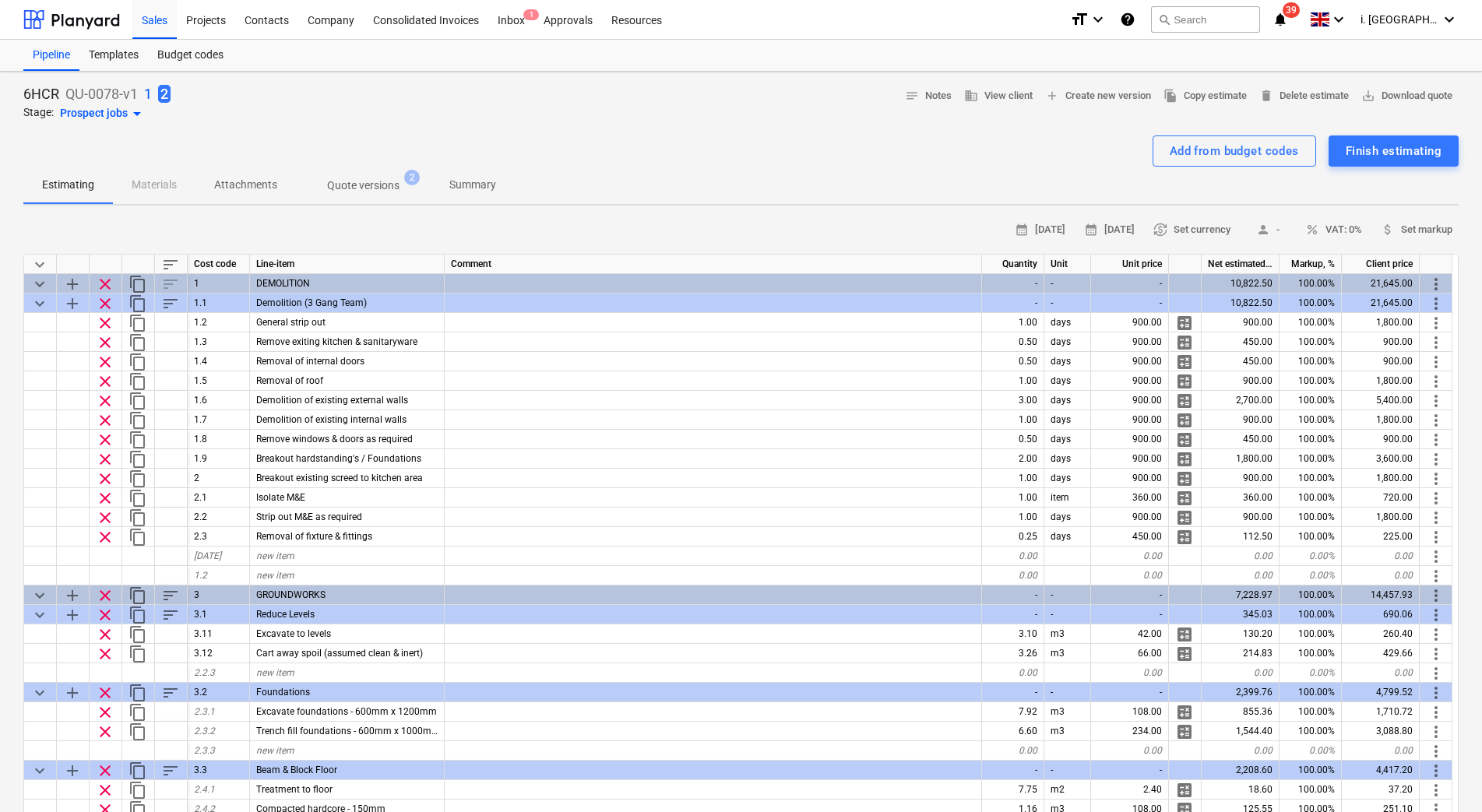
click at [43, 90] on p "6HCR" at bounding box center [40, 94] width 36 height 18
drag, startPoint x: 23, startPoint y: 87, endPoint x: 54, endPoint y: 90, distance: 31.1
click at [54, 90] on p "6HCR" at bounding box center [40, 94] width 36 height 18
drag, startPoint x: 54, startPoint y: 90, endPoint x: 45, endPoint y: 91, distance: 9.1
click at [45, 90] on p "6HCR" at bounding box center [40, 94] width 36 height 18
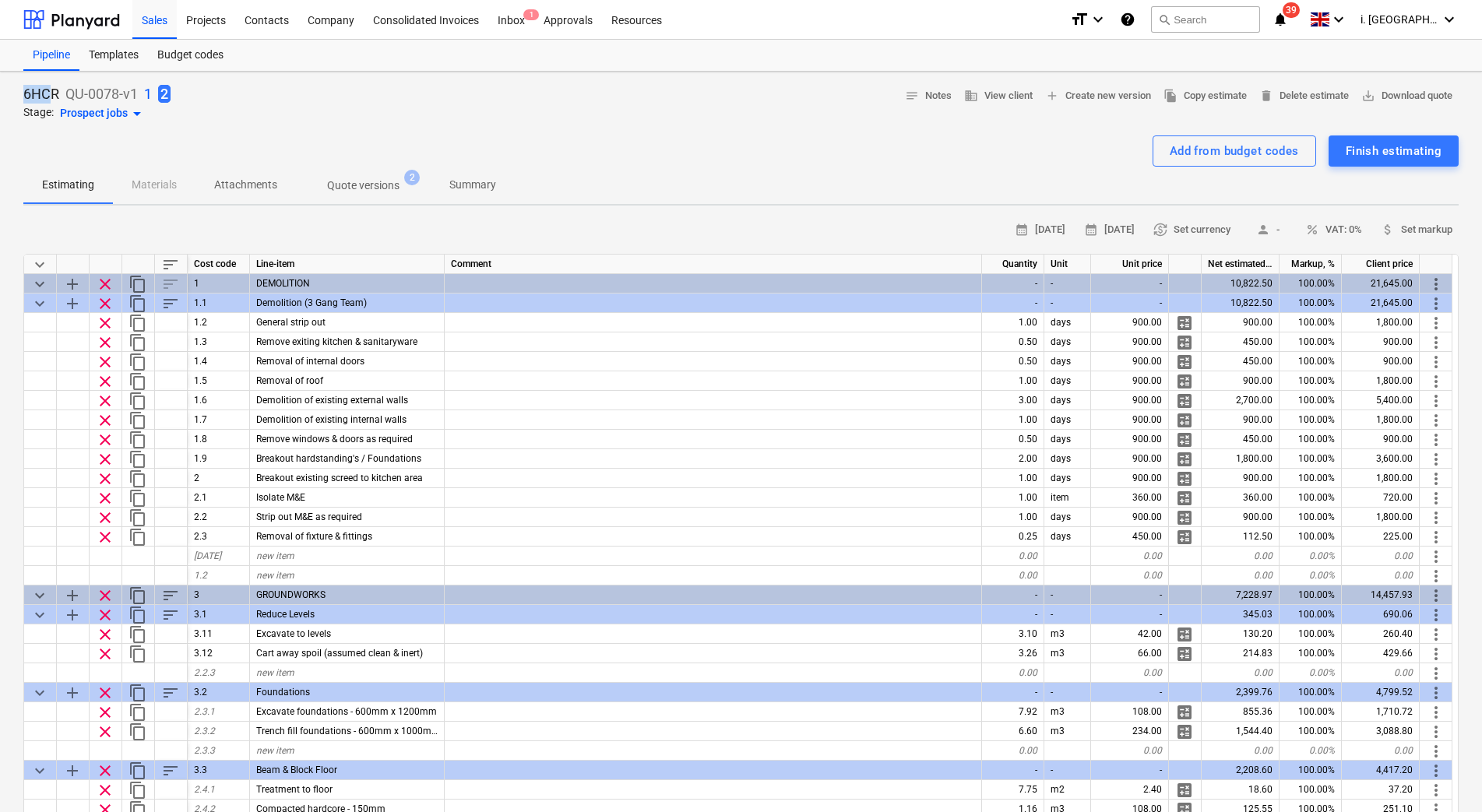
click at [17, 95] on div "6HCR QU-0078-v1 1 2 Stage: Prospect jobs arrow_drop_down notes Notes business V…" at bounding box center [741, 705] width 1482 height 1267
click at [32, 95] on p "6HCR" at bounding box center [40, 94] width 36 height 18
drag, startPoint x: 56, startPoint y: 90, endPoint x: 17, endPoint y: 90, distance: 39.0
click at [17, 90] on div "6HCR QU-0078-v1 1 2 Stage: Prospect jobs arrow_drop_down notes Notes business V…" at bounding box center [741, 705] width 1482 height 1267
drag, startPoint x: 17, startPoint y: 90, endPoint x: 25, endPoint y: 90, distance: 8.0
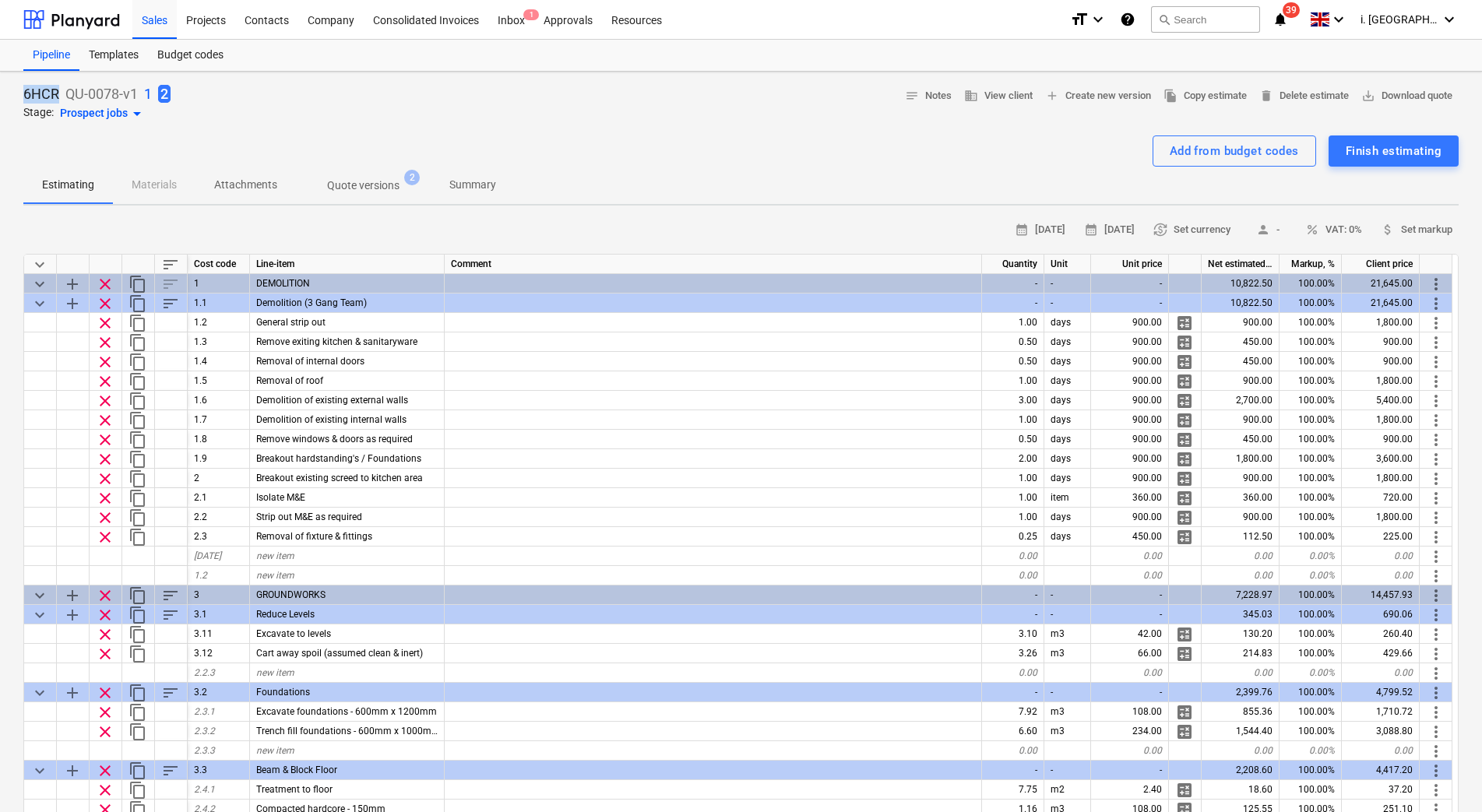
copy p "6HCR"
click at [218, 25] on div "Projects" at bounding box center [206, 18] width 59 height 39
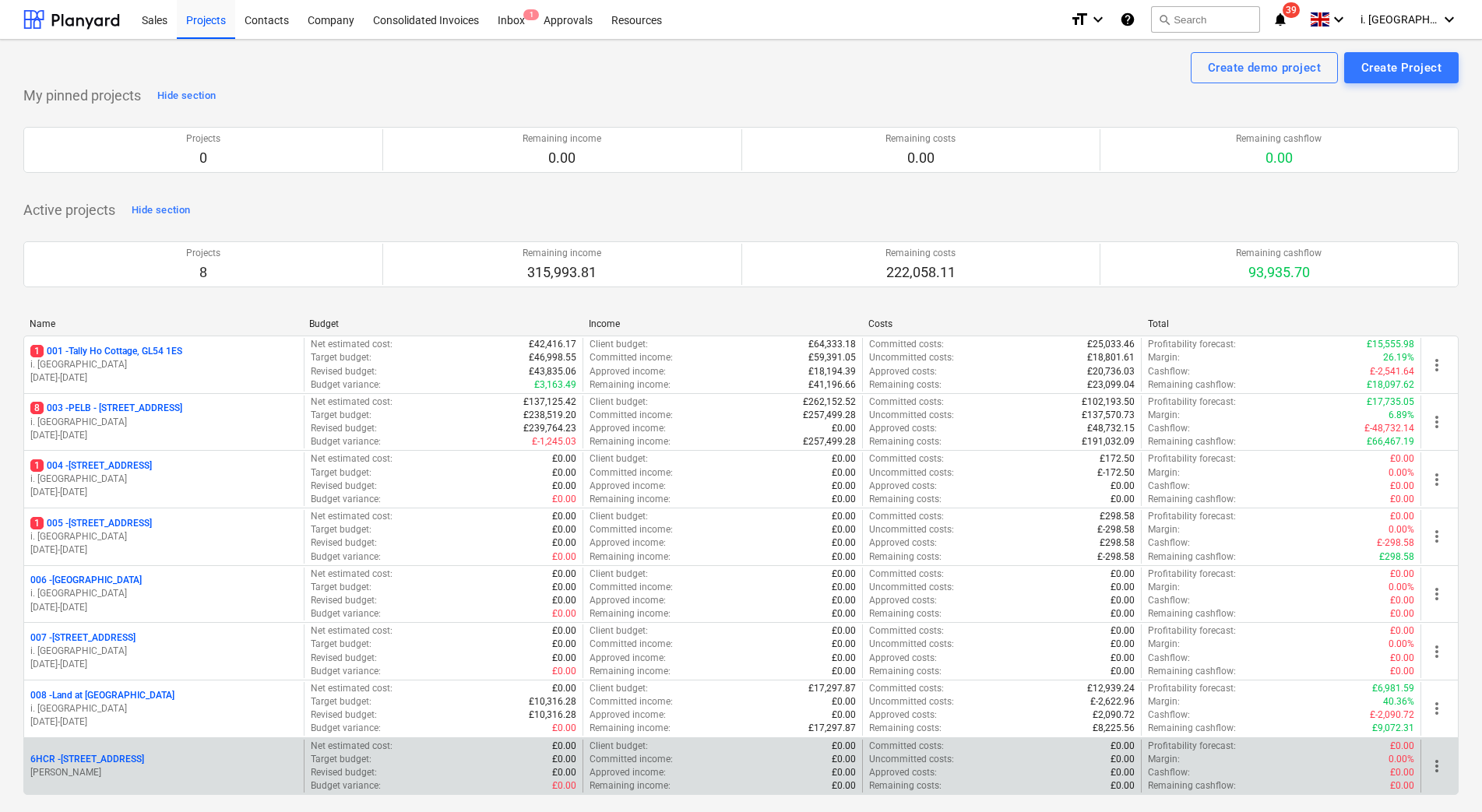
click at [144, 762] on p "6HCR - 6 Hatherley Court Road - Phase 2" at bounding box center [87, 760] width 114 height 13
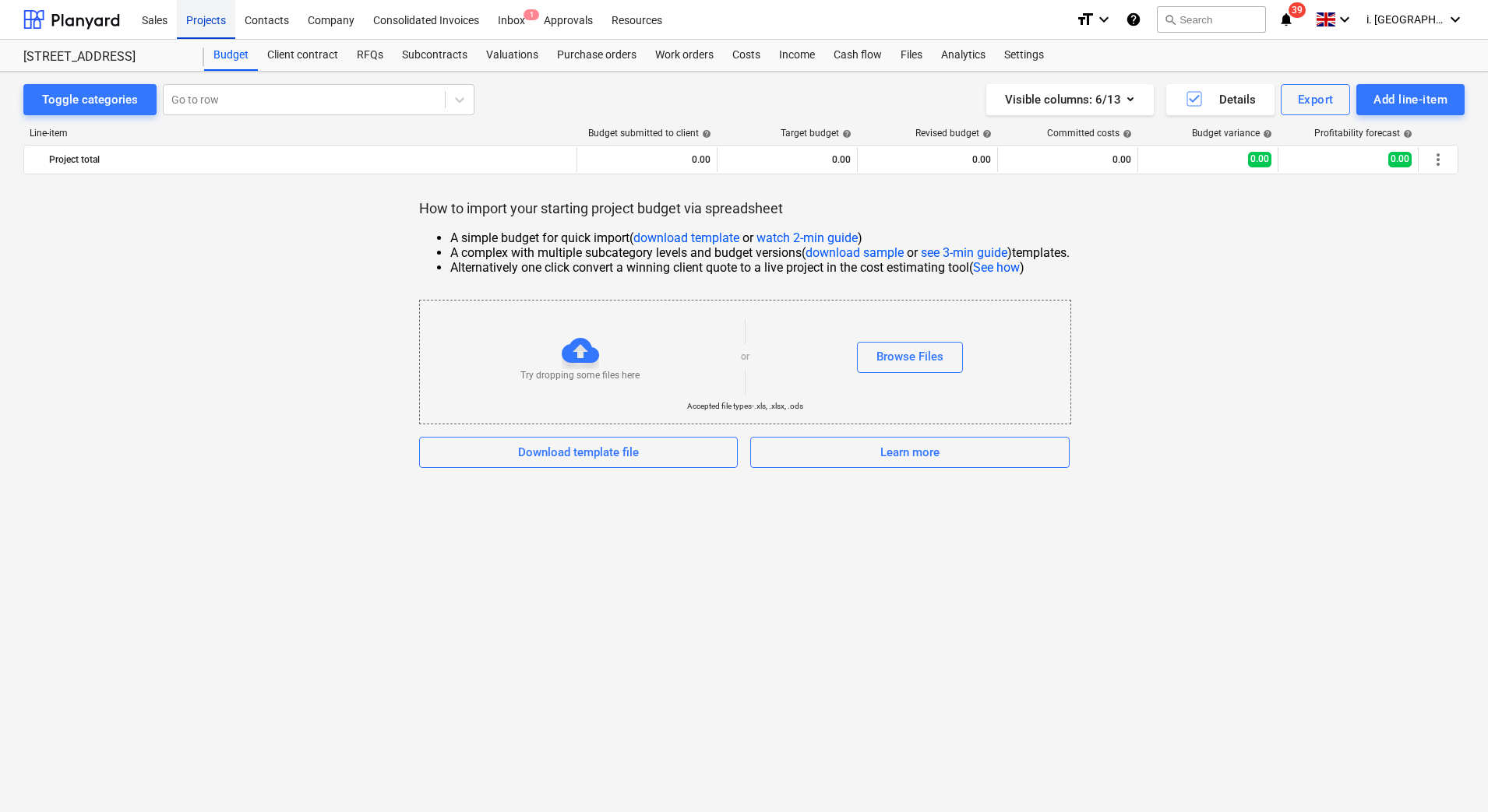
drag, startPoint x: 198, startPoint y: 18, endPoint x: 198, endPoint y: 28, distance: 10.0
click at [198, 18] on div "Projects" at bounding box center [207, 18] width 59 height 39
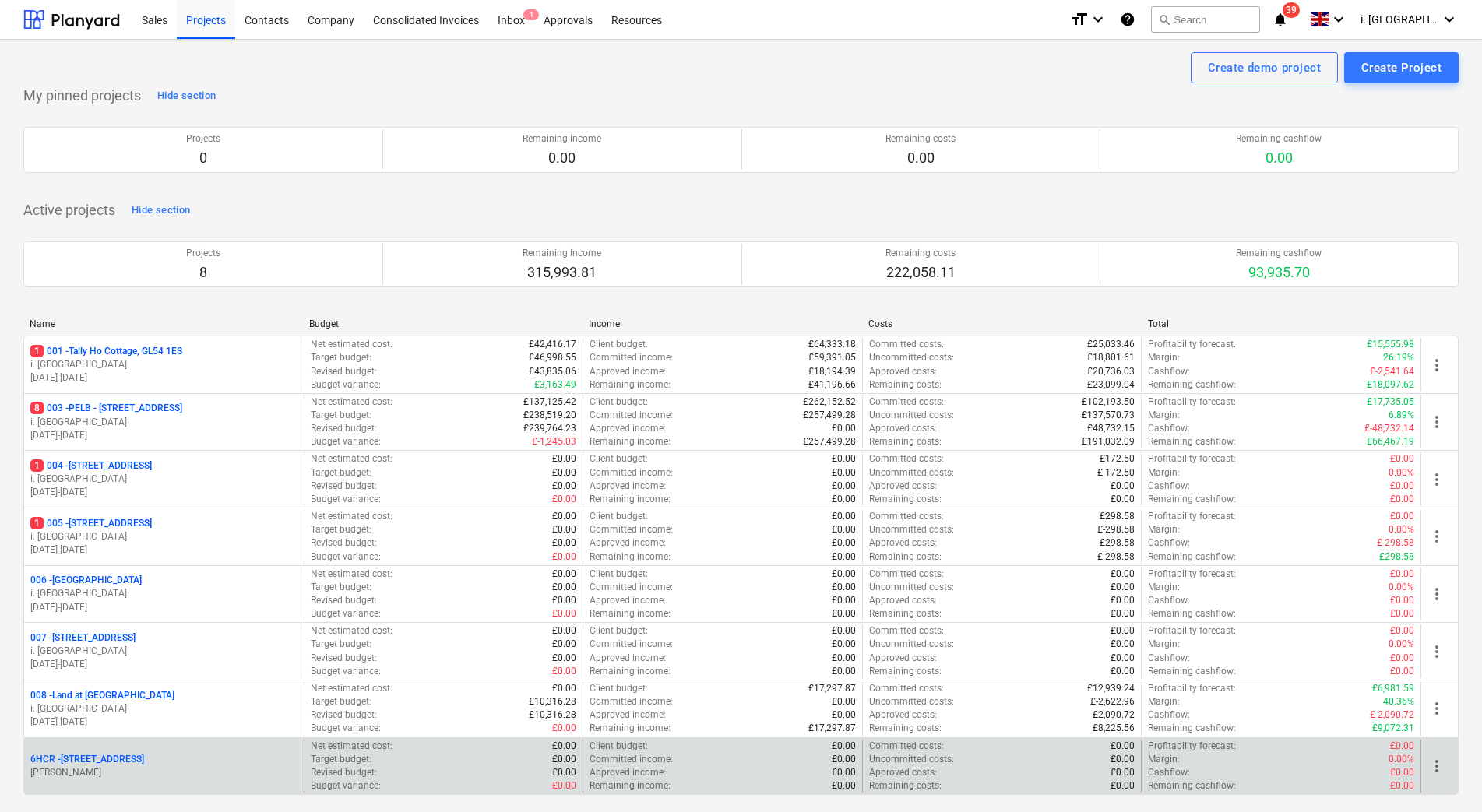
click at [144, 753] on p "6HCR - 6 Hatherley Court Road - Phase 2" at bounding box center [87, 760] width 114 height 13
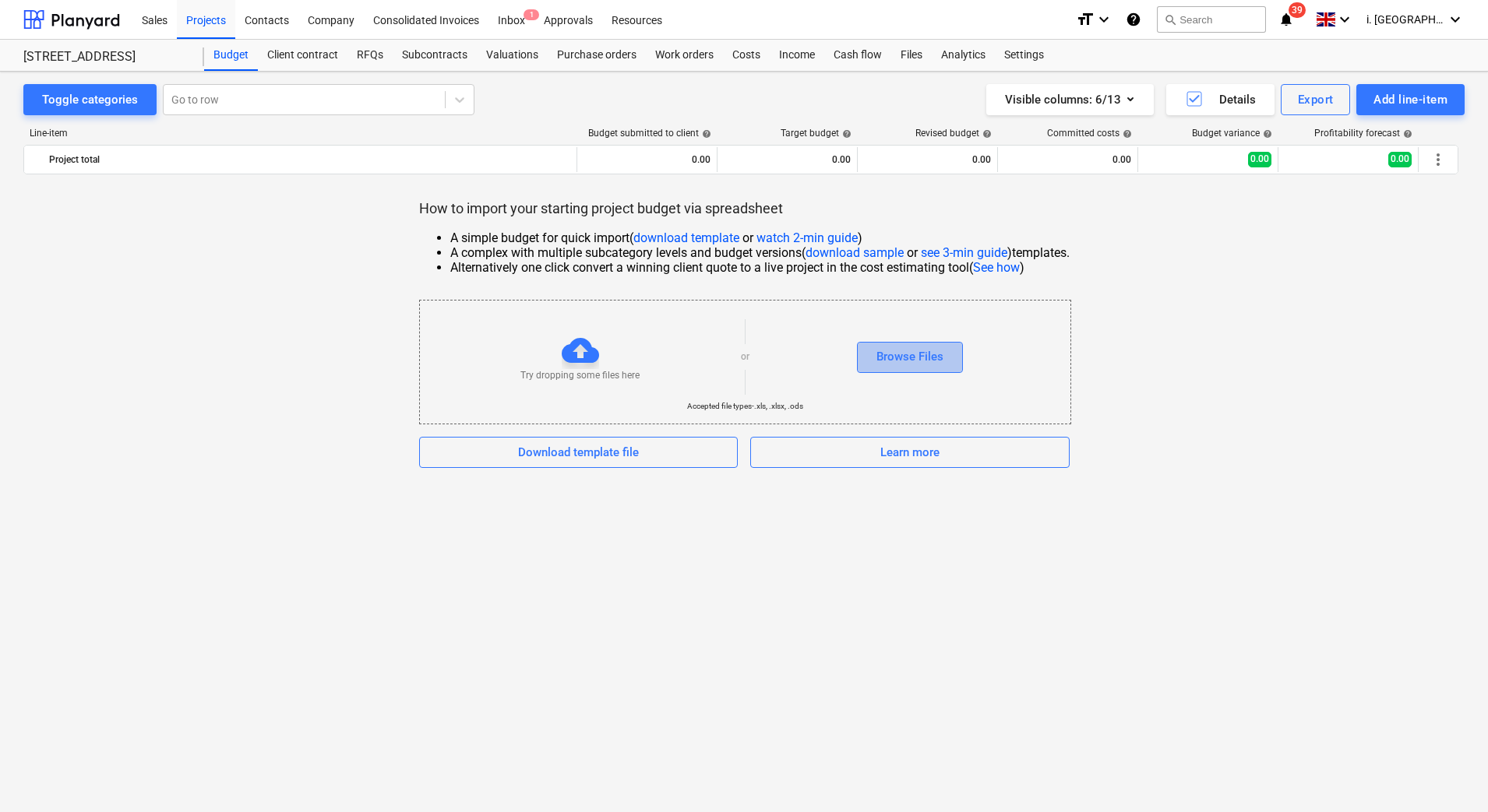
click at [940, 355] on div "Browse Files" at bounding box center [910, 357] width 67 height 20
click at [927, 364] on div "Browse Files" at bounding box center [910, 357] width 67 height 20
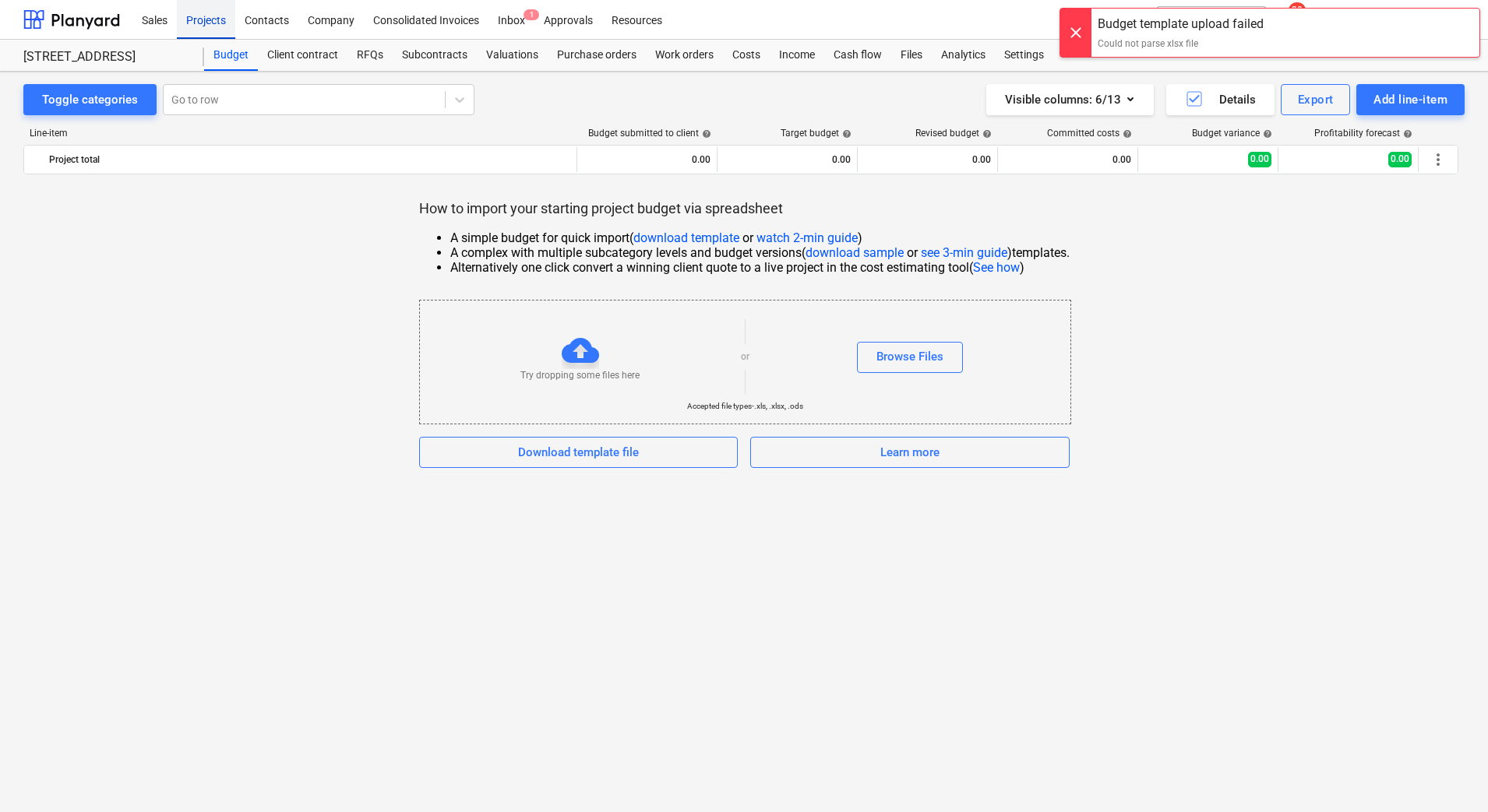
click at [193, 11] on div "Projects" at bounding box center [207, 18] width 59 height 39
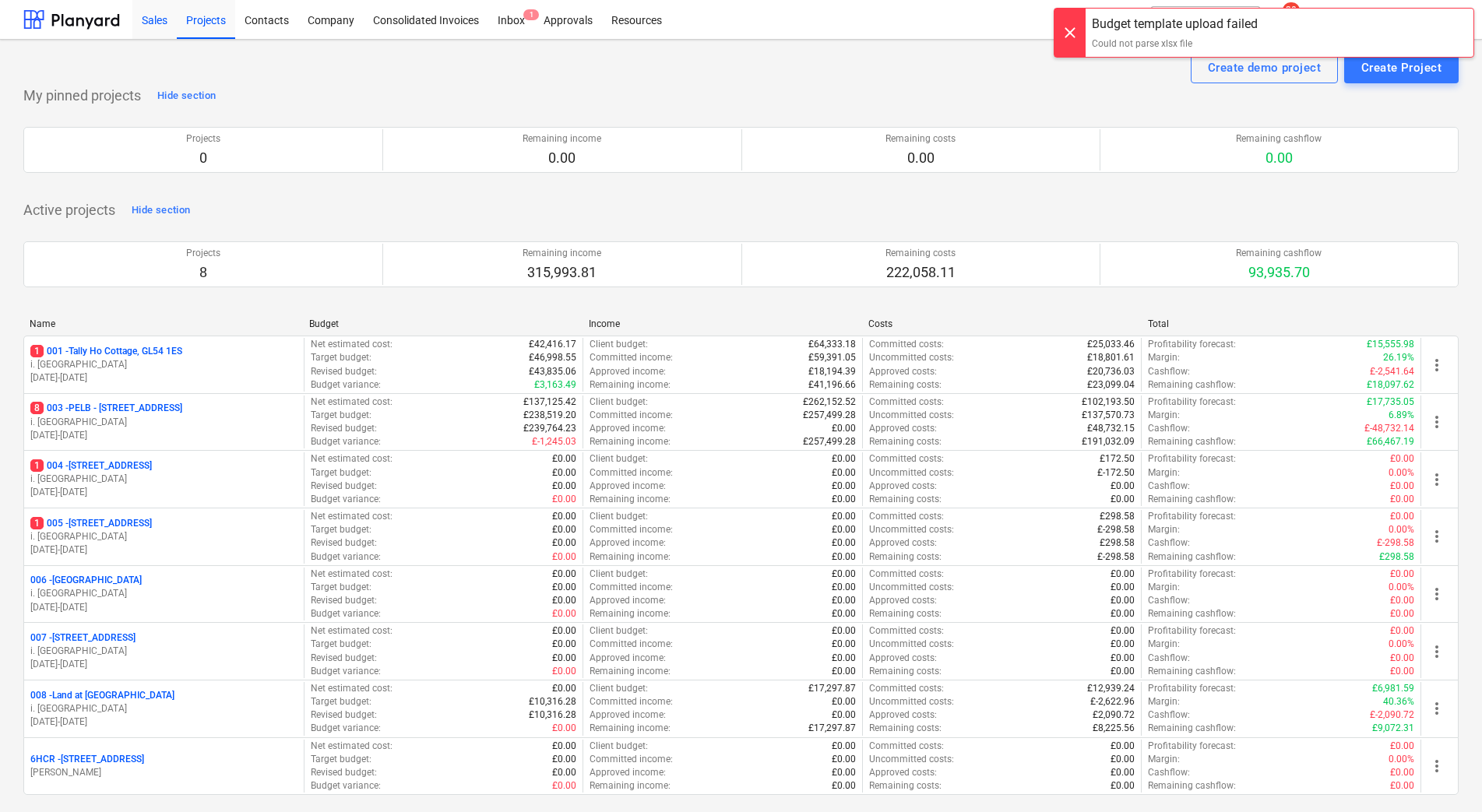
click at [133, 20] on div "Sales" at bounding box center [154, 18] width 44 height 39
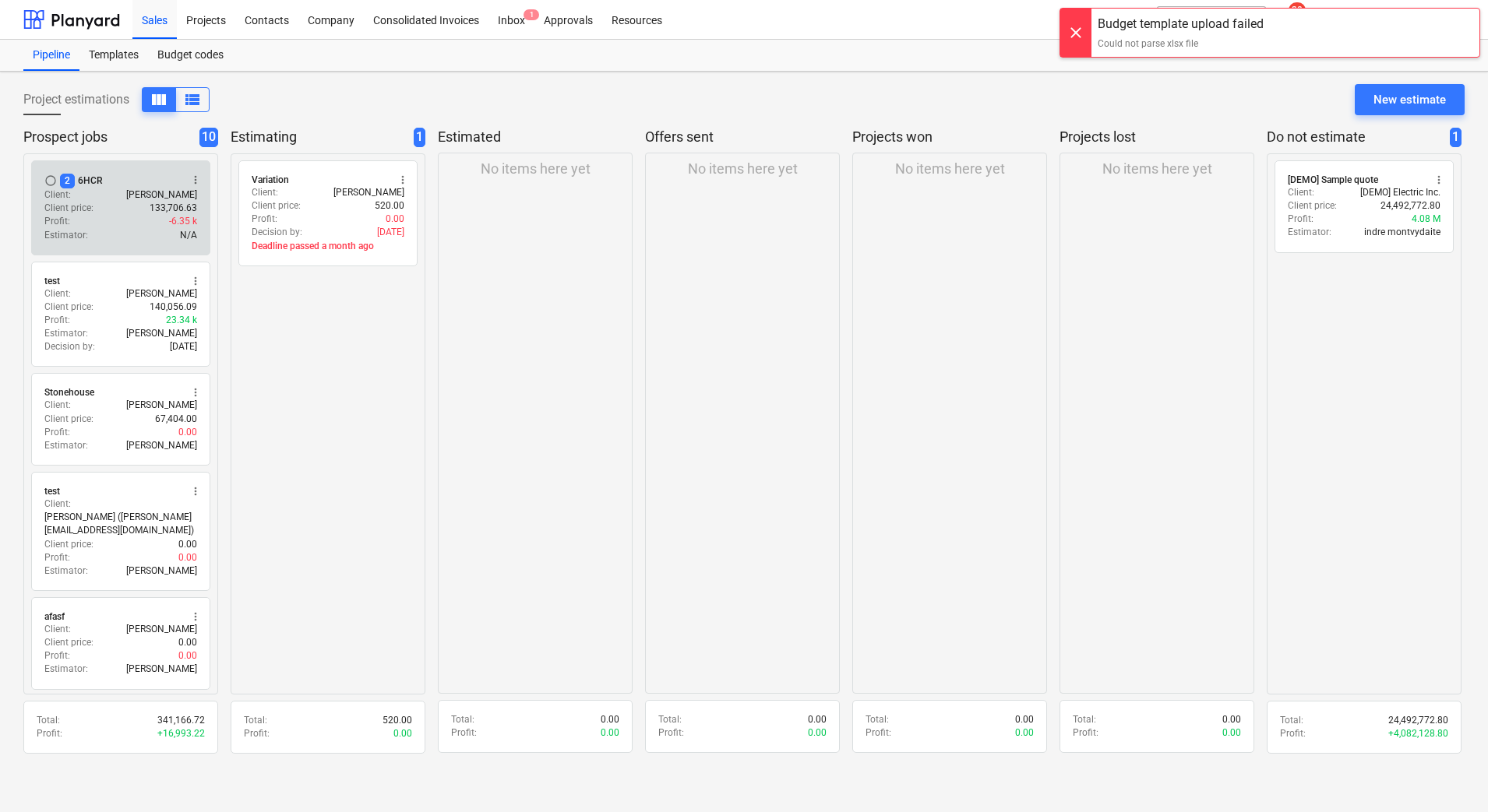
click at [102, 232] on div "Estimator : N/A" at bounding box center [120, 235] width 152 height 13
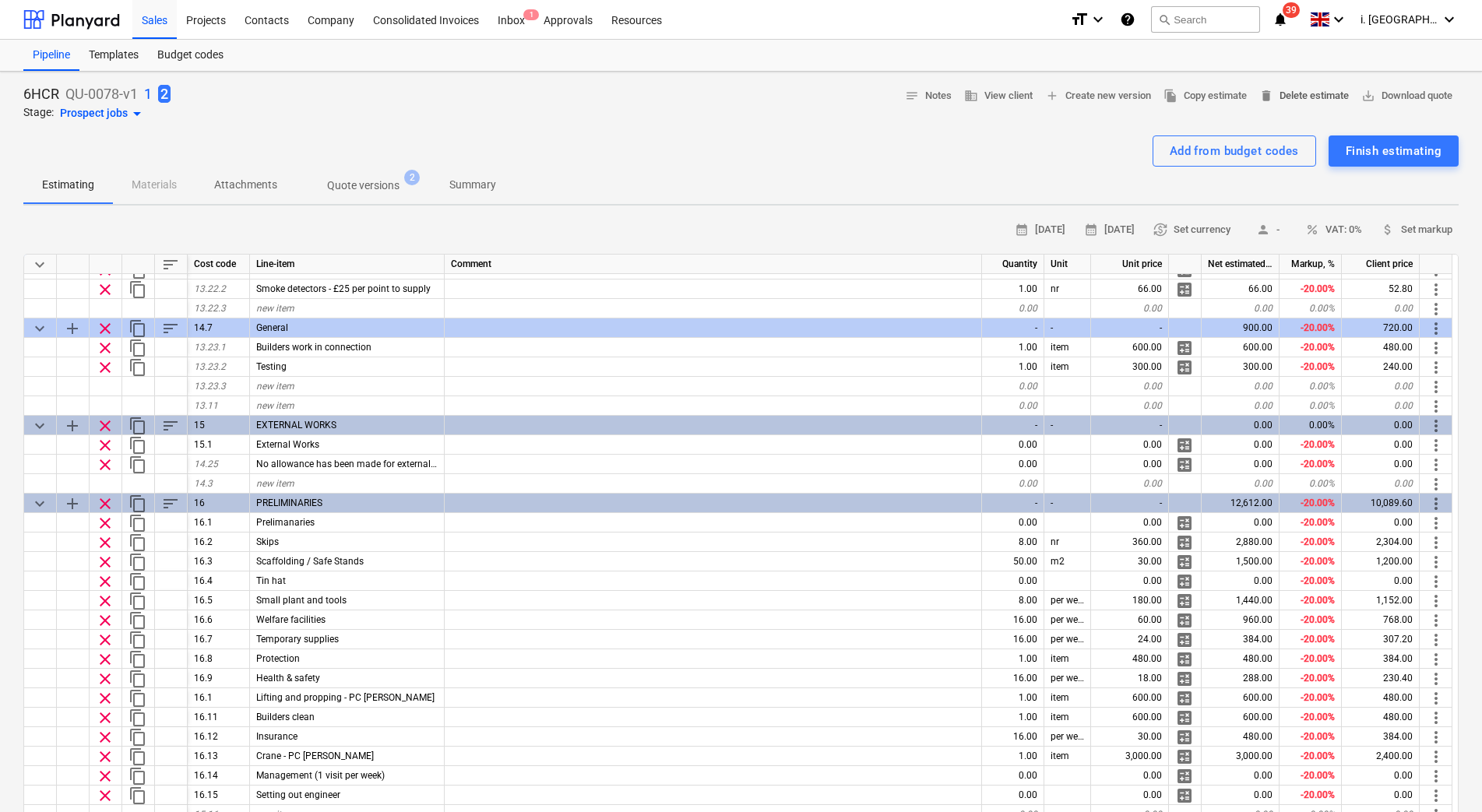
click at [1296, 100] on span "delete Delete estimate" at bounding box center [1304, 96] width 90 height 18
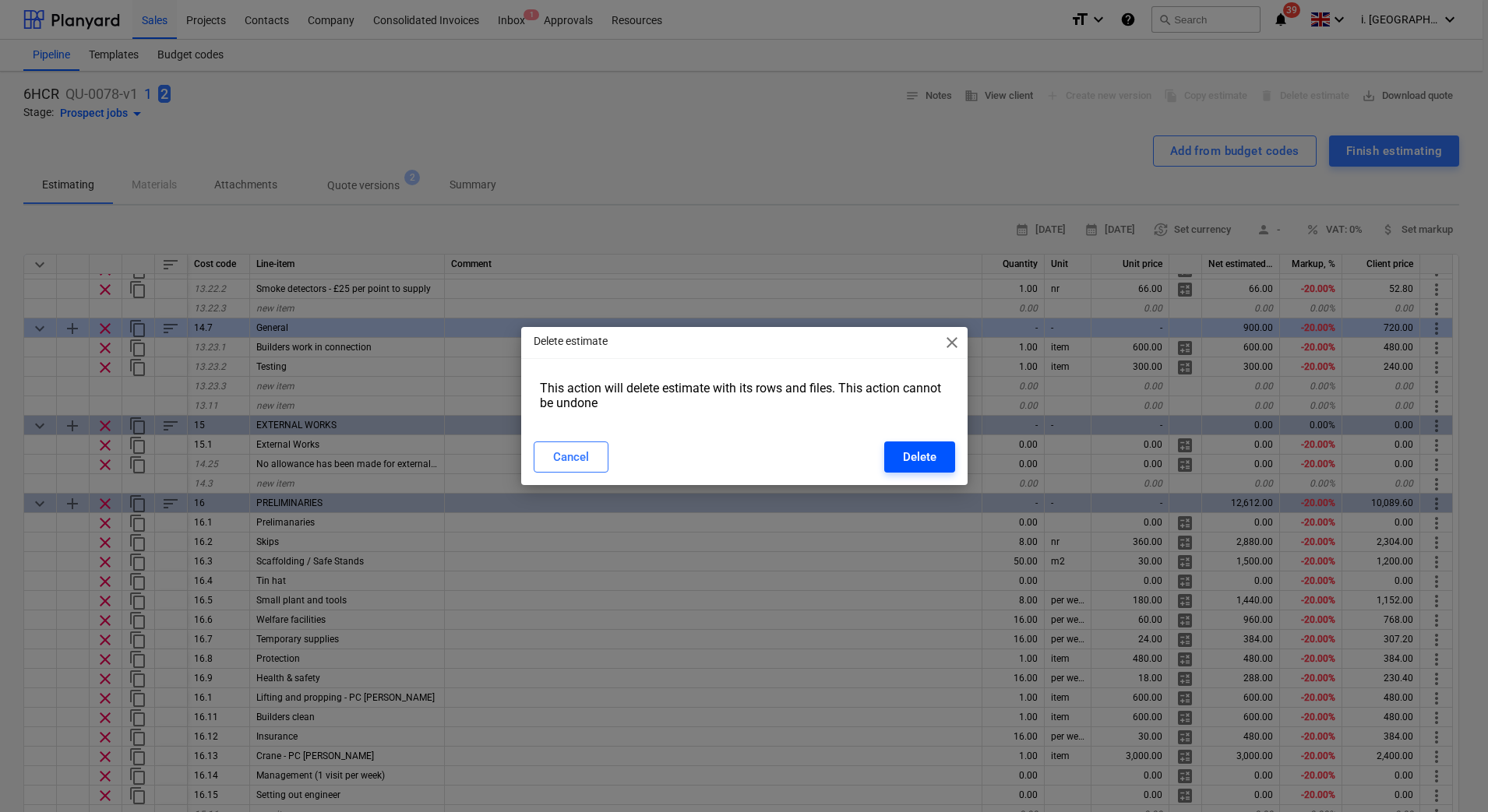
click at [899, 450] on button "Delete" at bounding box center [919, 457] width 71 height 31
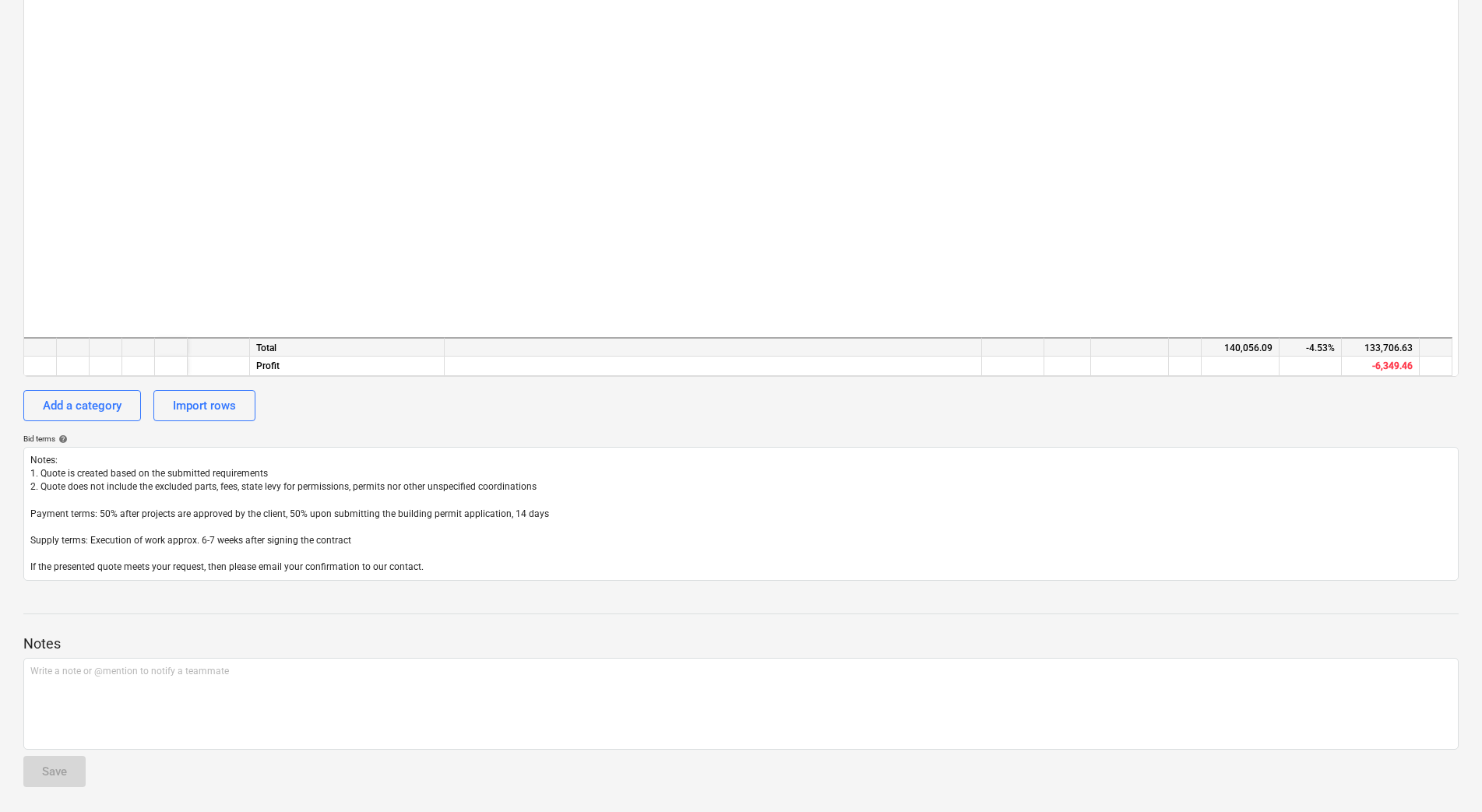
scroll to position [4484, 0]
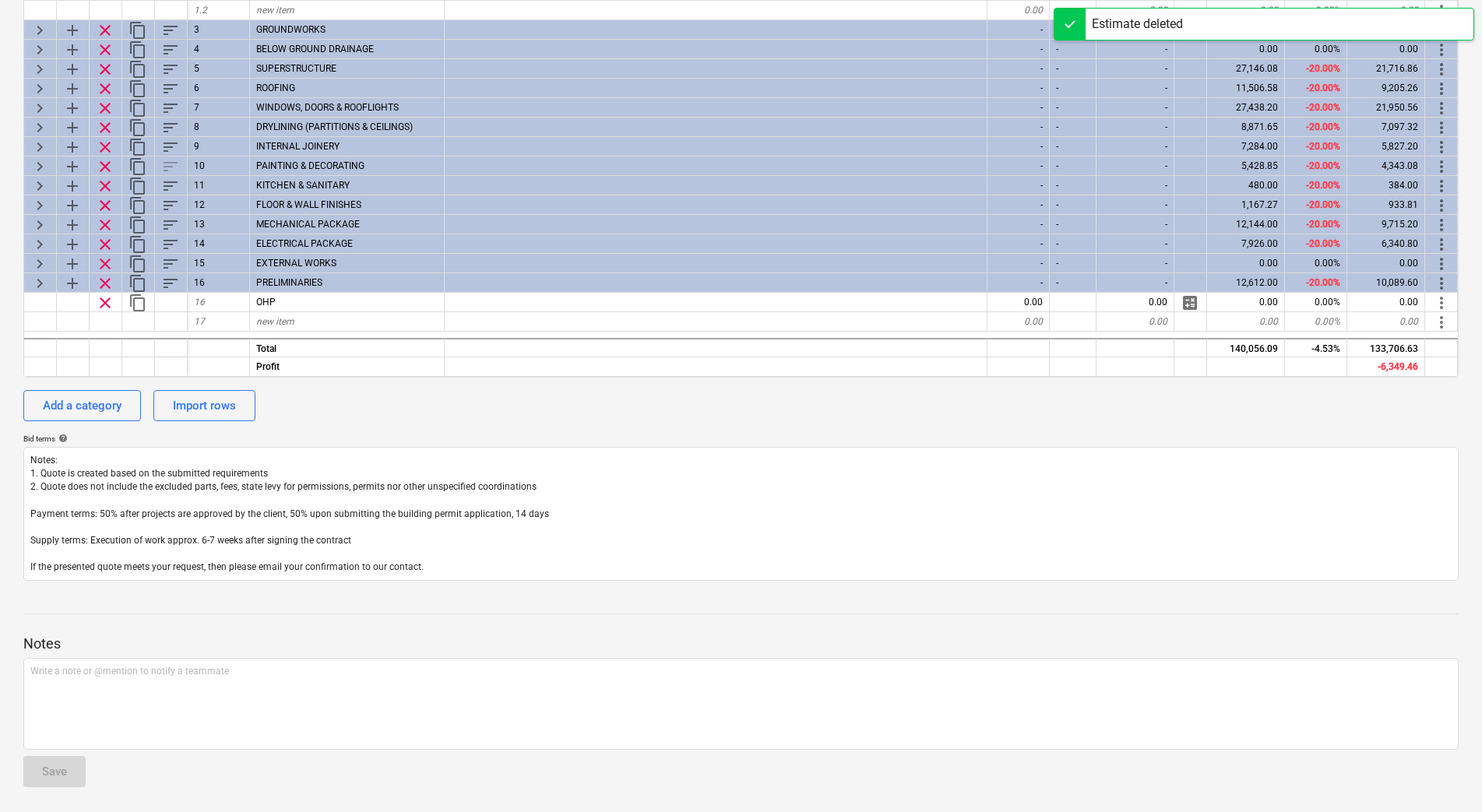
type textarea "x"
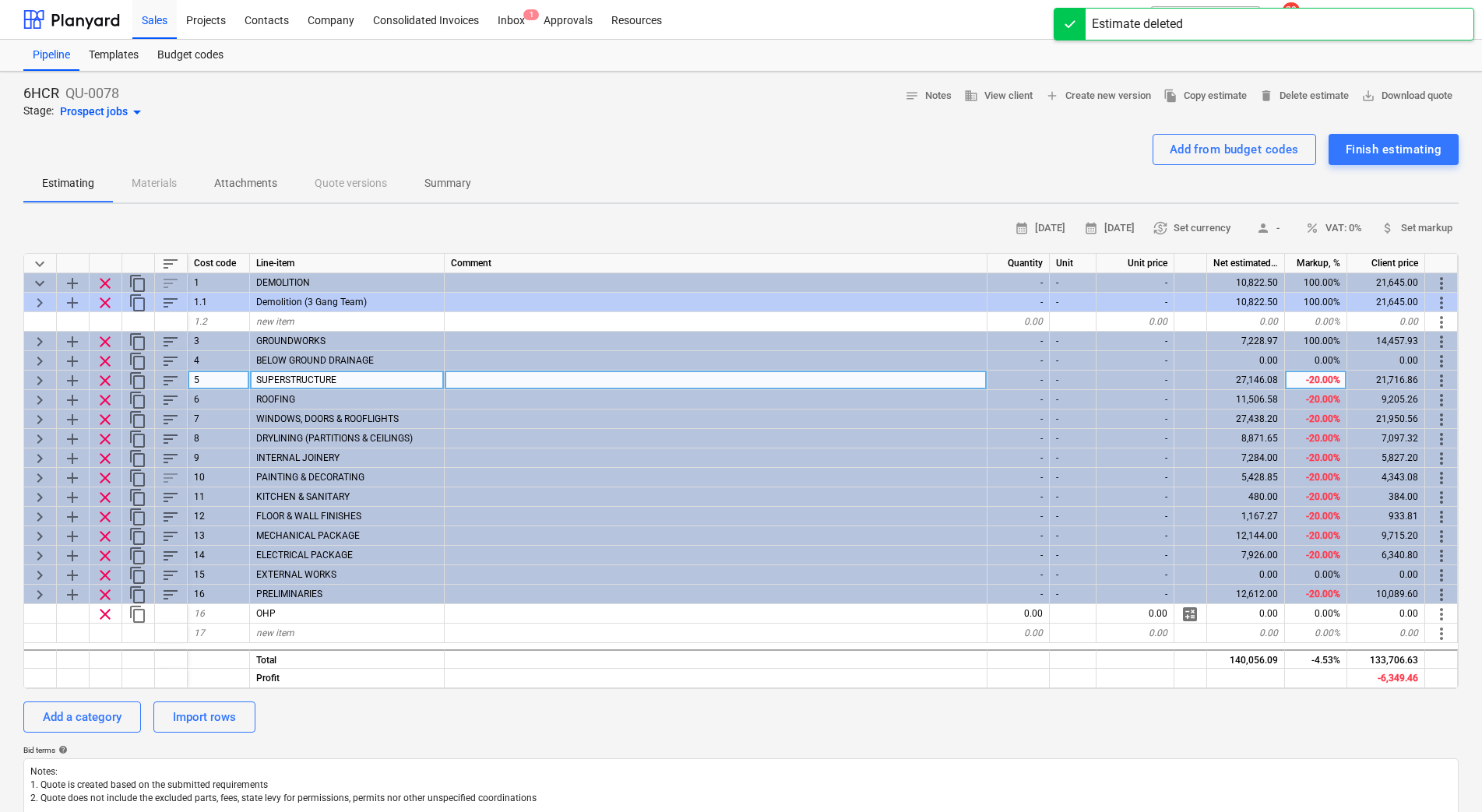
click at [1318, 383] on div "-20.00%" at bounding box center [1316, 380] width 62 height 19
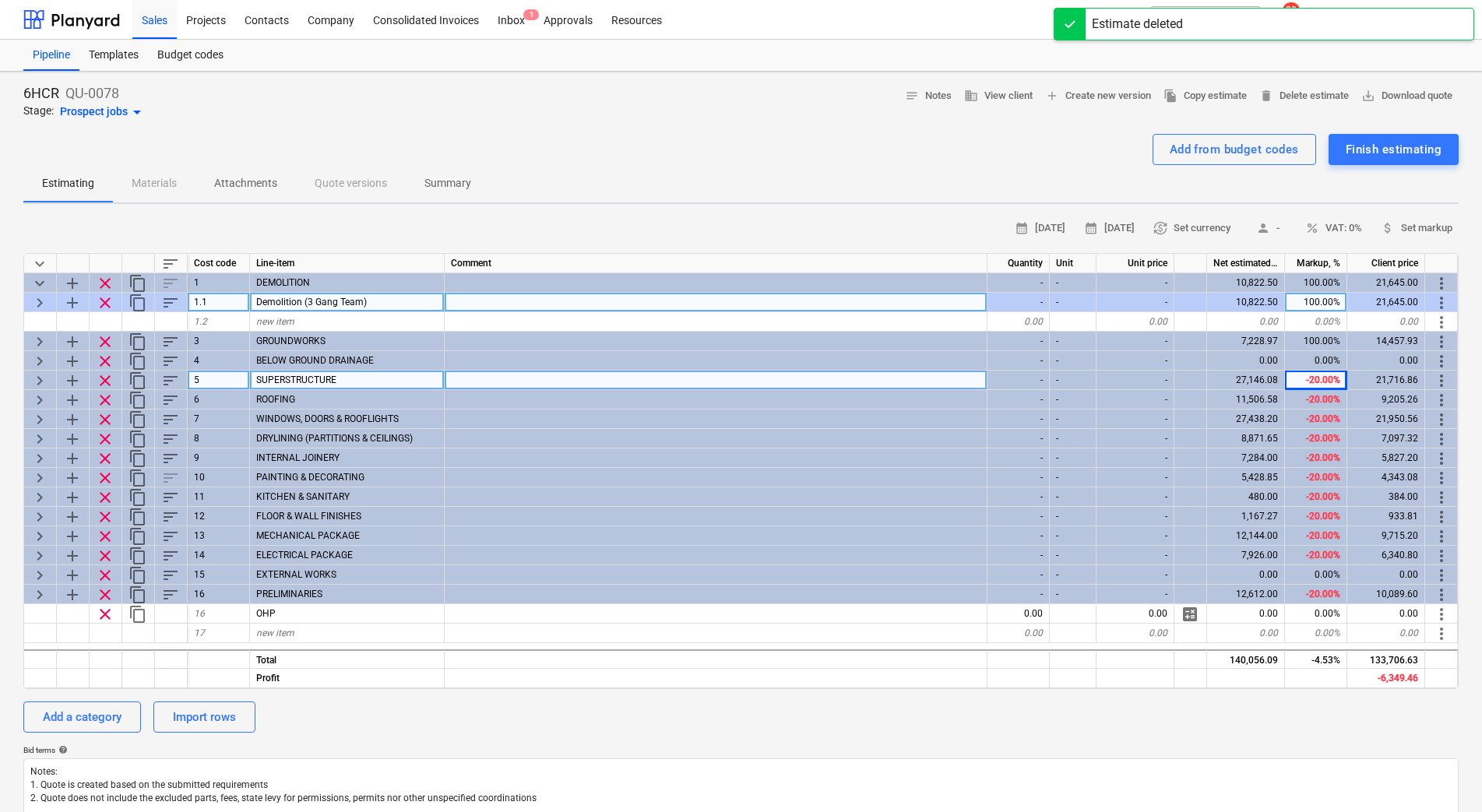
click at [1317, 299] on div "100.00%" at bounding box center [1316, 302] width 62 height 19
click at [1299, 280] on div "100.00%" at bounding box center [1316, 283] width 62 height 19
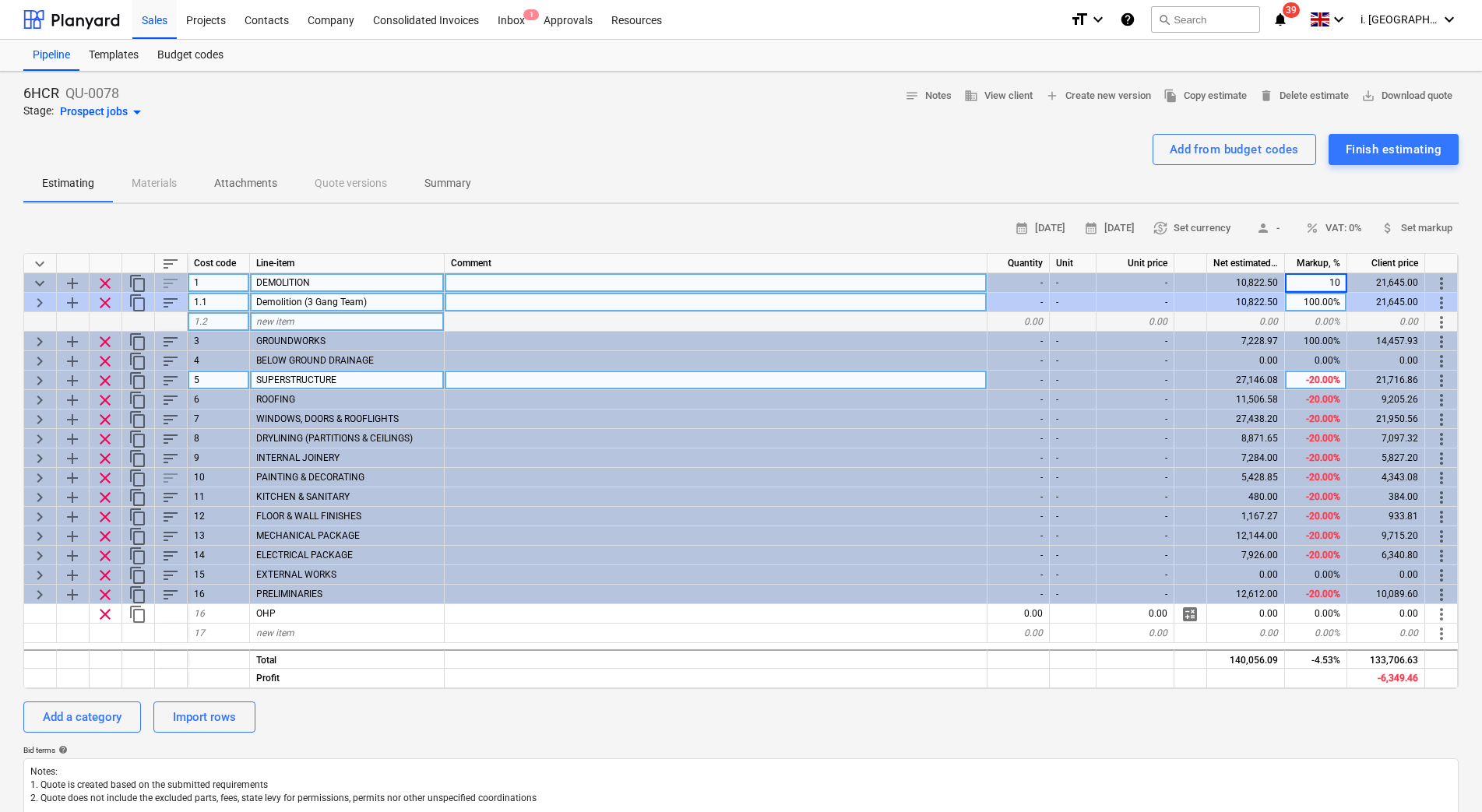
type input "100"
click at [1305, 322] on div "0.00%" at bounding box center [1316, 321] width 62 height 19
click at [1303, 303] on div "100.00%" at bounding box center [1316, 302] width 62 height 19
click at [1298, 285] on div "100.00%" at bounding box center [1316, 283] width 62 height 19
click at [1309, 98] on span "delete Delete estimate" at bounding box center [1304, 96] width 90 height 18
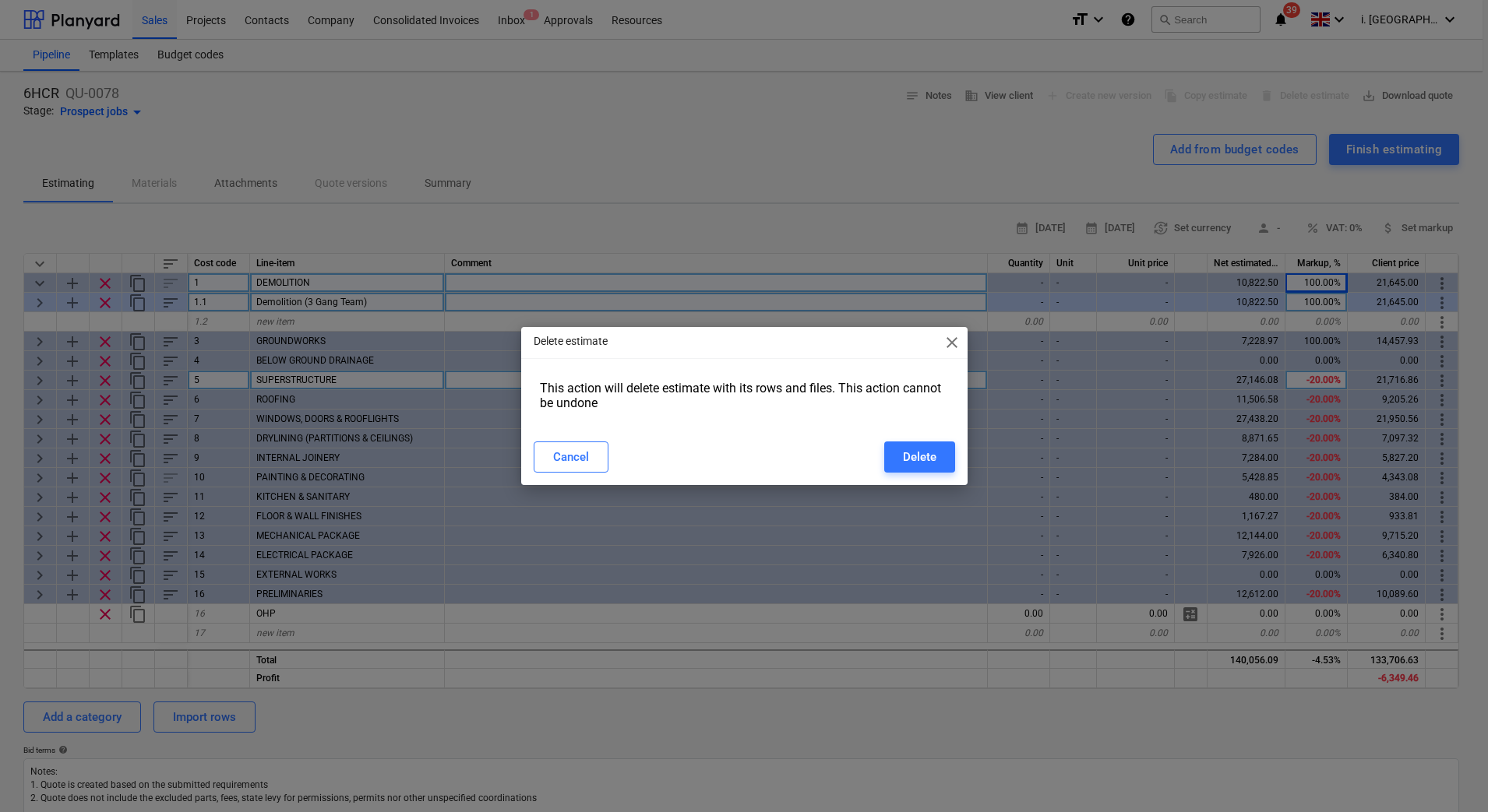
click at [676, 228] on div "Delete estimate close This action will delete estimate with its rows and files.…" at bounding box center [744, 406] width 1488 height 812
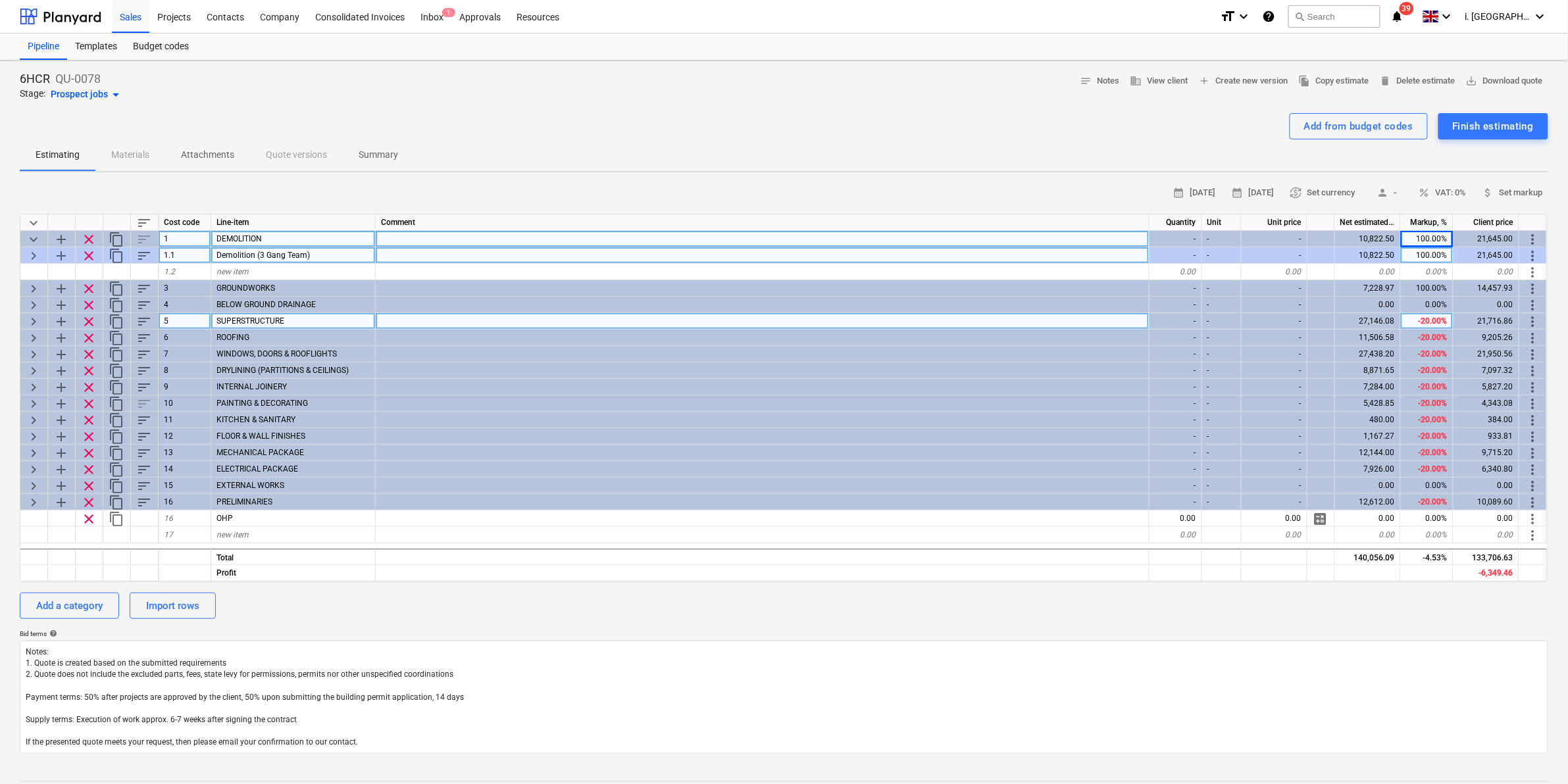
click at [80, 74] on p "QU-0078" at bounding box center [78, 79] width 46 height 16
click at [41, 85] on p "6HCR" at bounding box center [34, 79] width 30 height 16
click at [1252, 81] on span "save_alt Download quote" at bounding box center [1504, 81] width 77 height 16
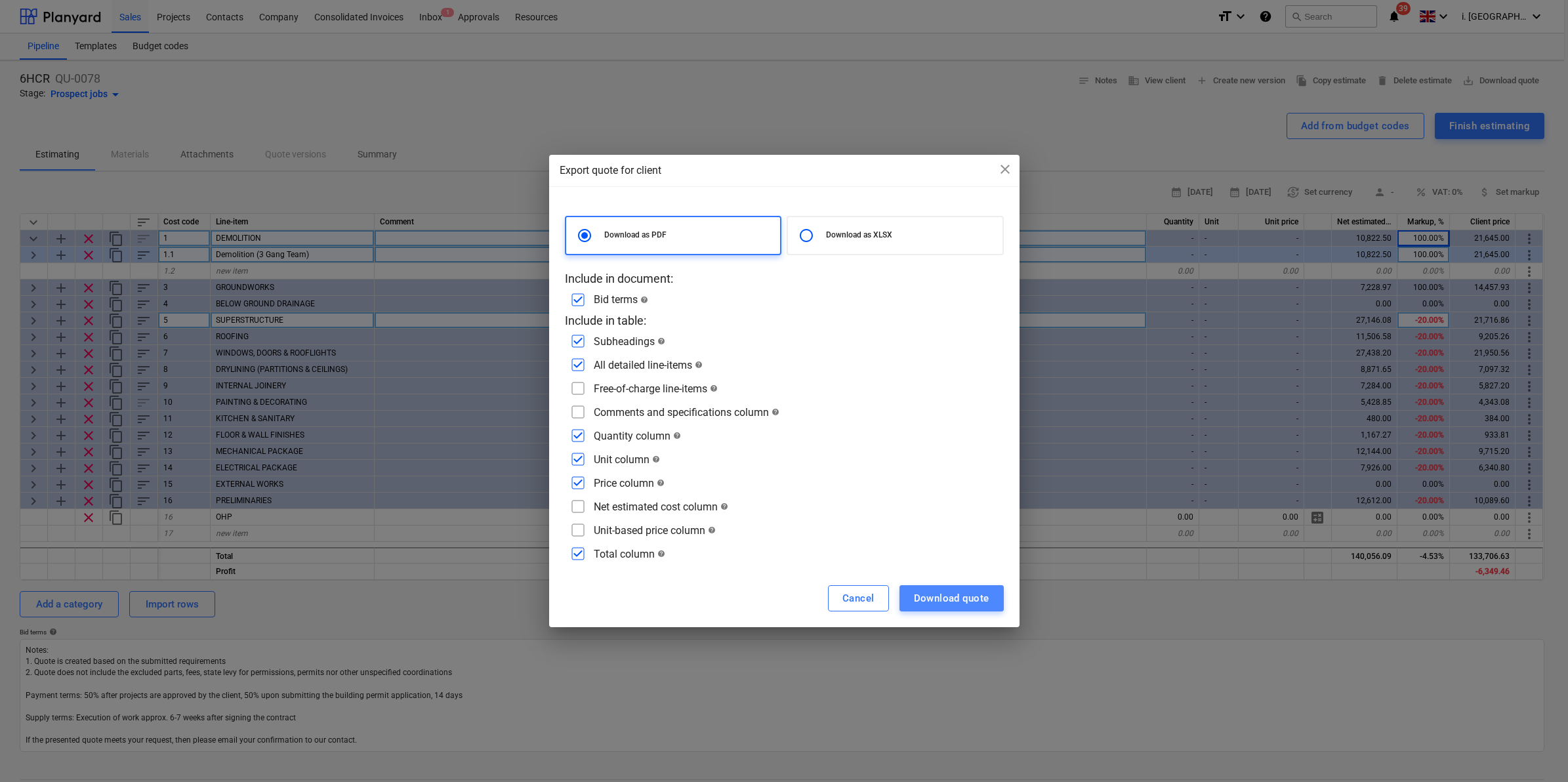
click at [980, 597] on div "Download quote" at bounding box center [952, 599] width 76 height 17
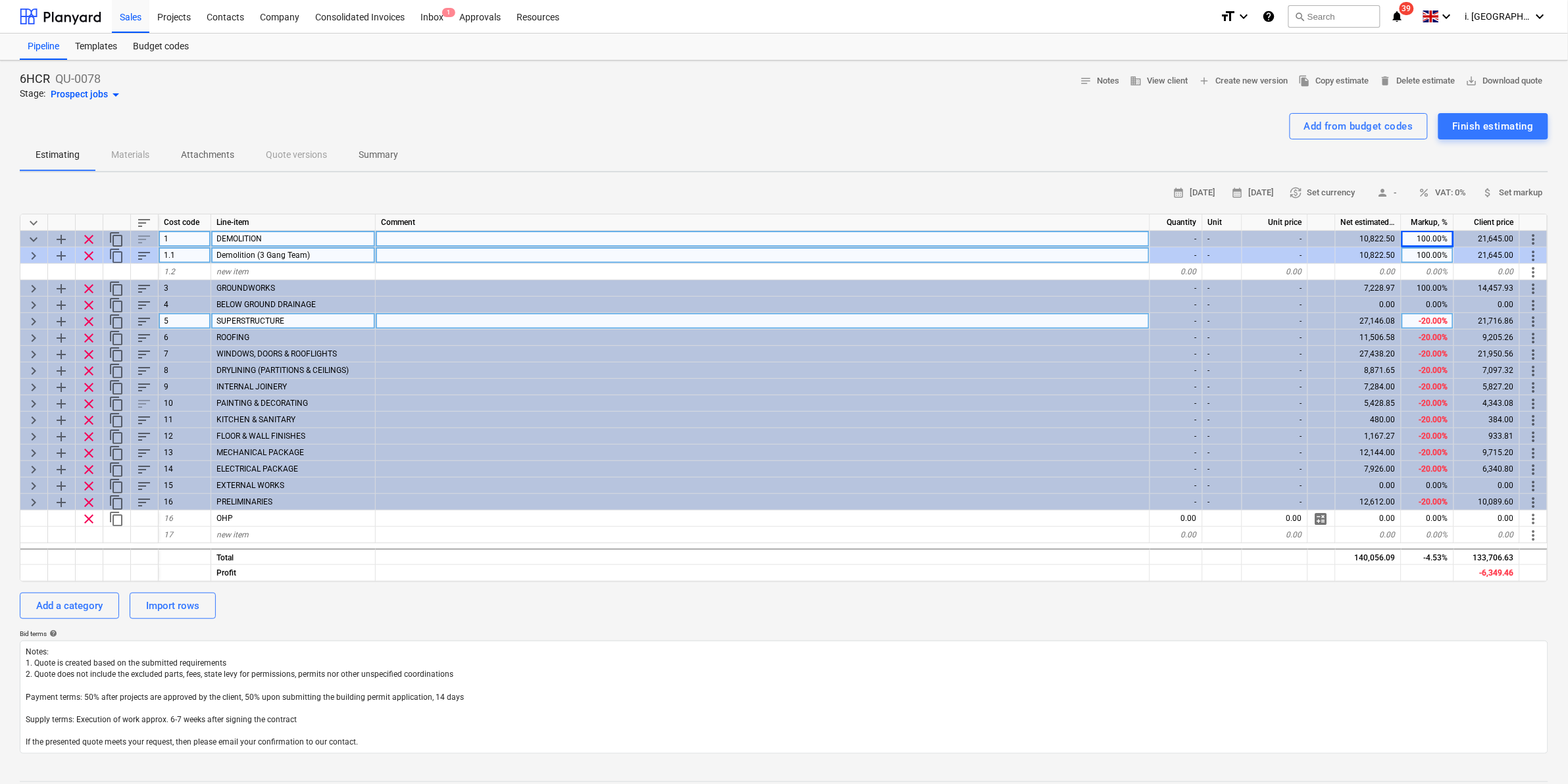
drag, startPoint x: 1075, startPoint y: 146, endPoint x: 1143, endPoint y: 124, distance: 71.5
click at [1075, 146] on div "Estimating Materials Attachments Quote versions Summary" at bounding box center [783, 155] width 1528 height 32
click at [1252, 76] on span "delete Delete estimate" at bounding box center [1418, 81] width 76 height 16
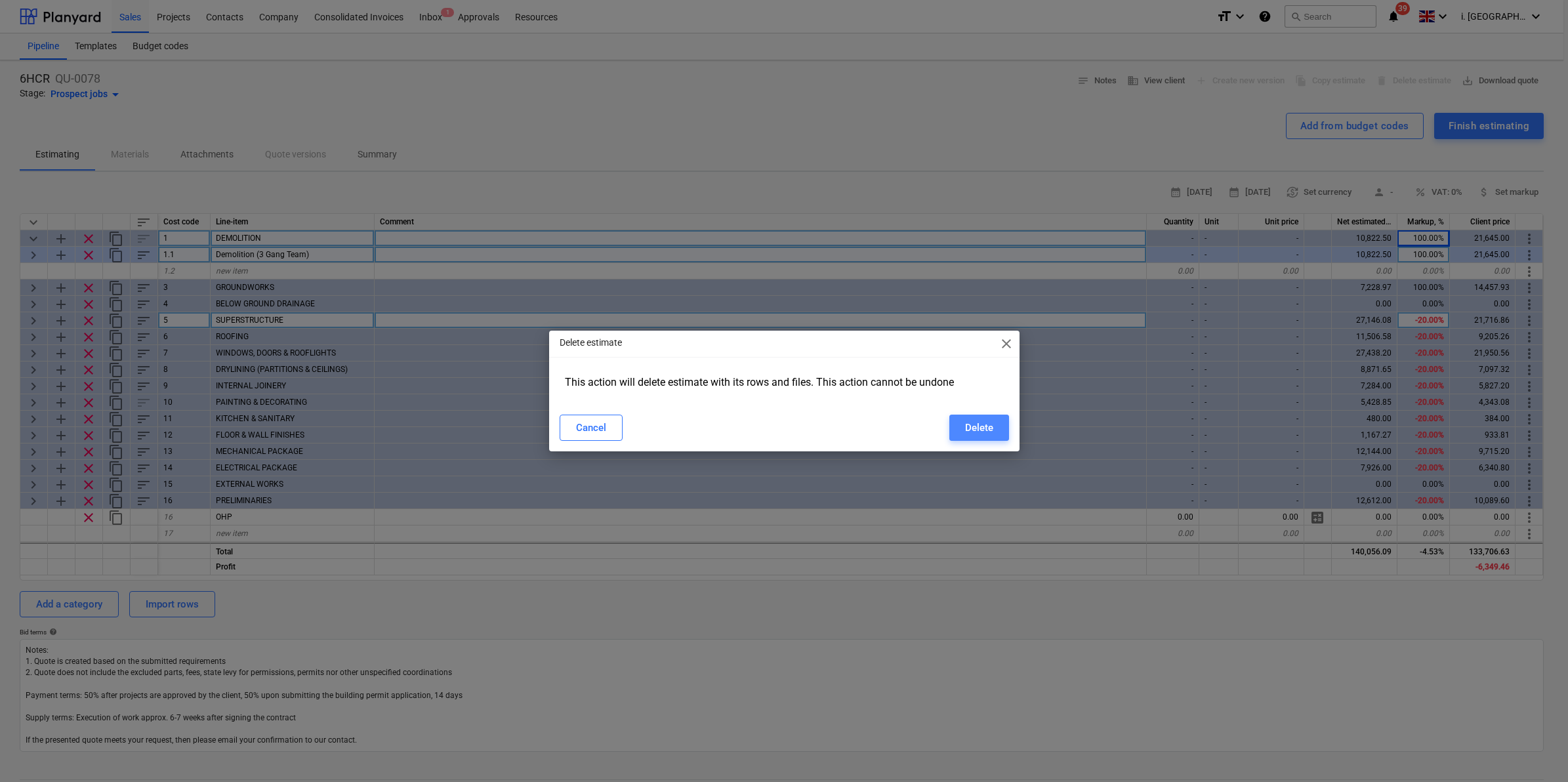
click at [995, 420] on button "Delete" at bounding box center [979, 428] width 60 height 26
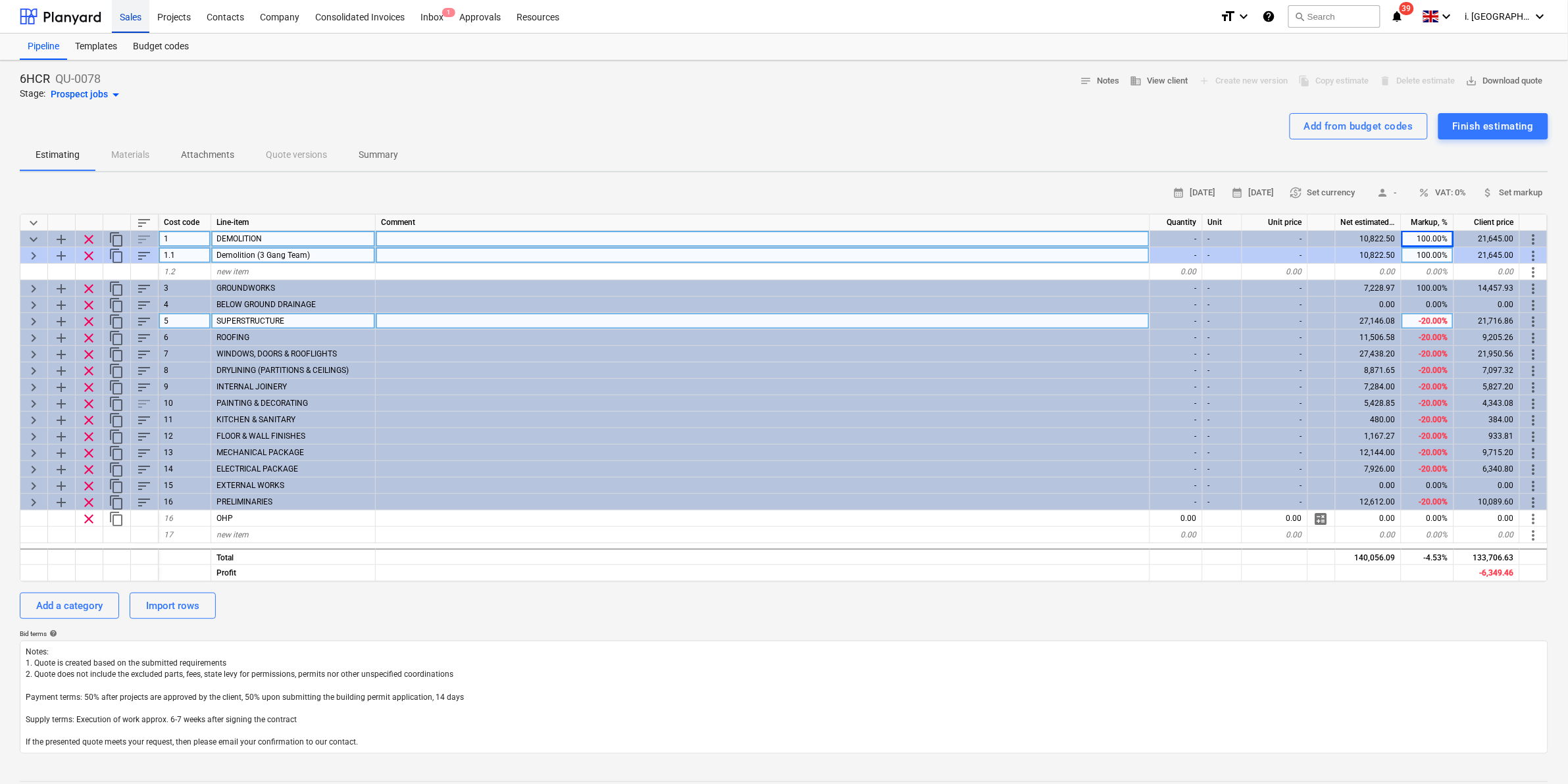
click at [140, 16] on div "Sales" at bounding box center [130, 16] width 37 height 33
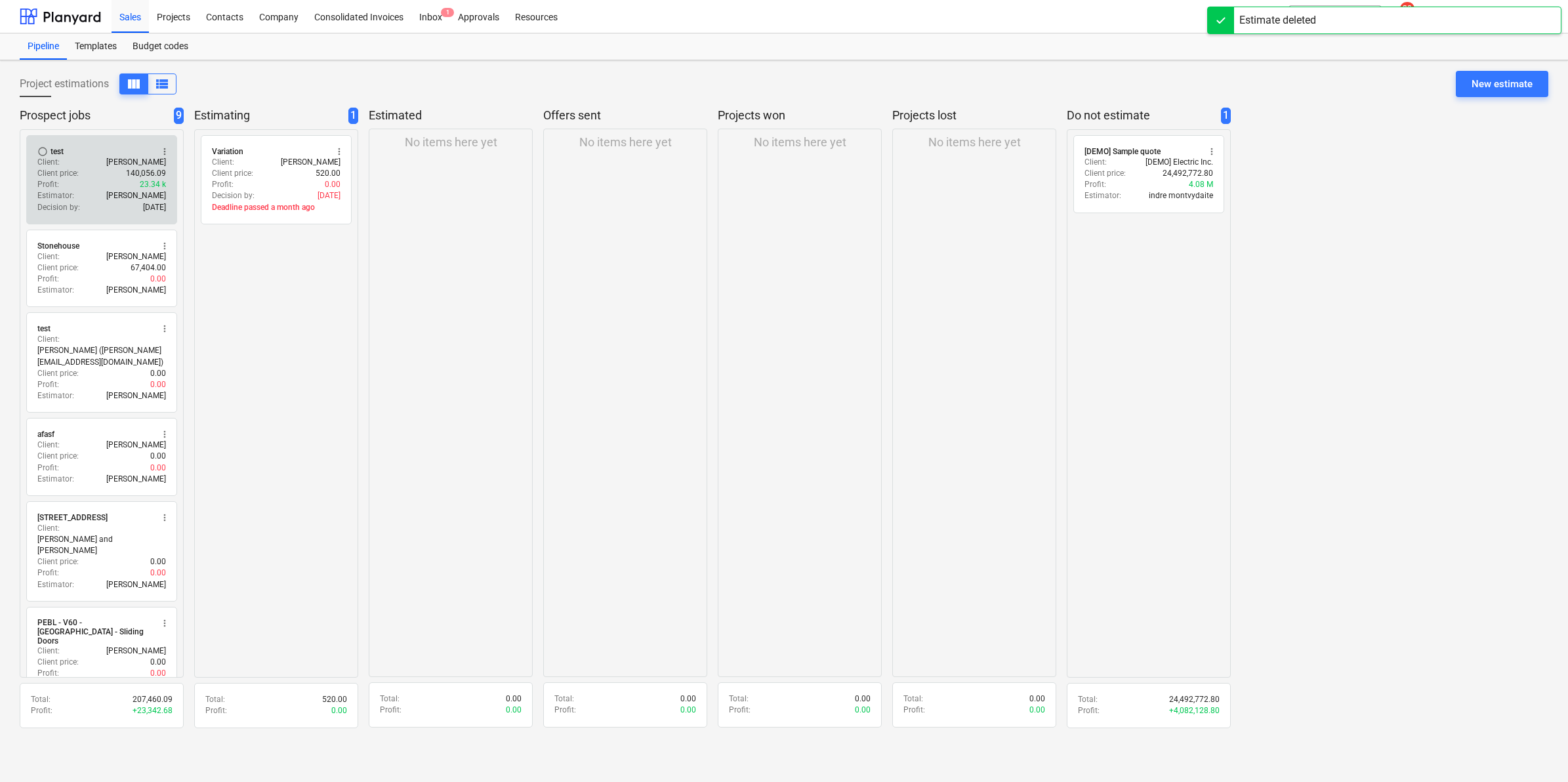
click at [97, 193] on div "Estimator : Harry Ford" at bounding box center [101, 196] width 128 height 11
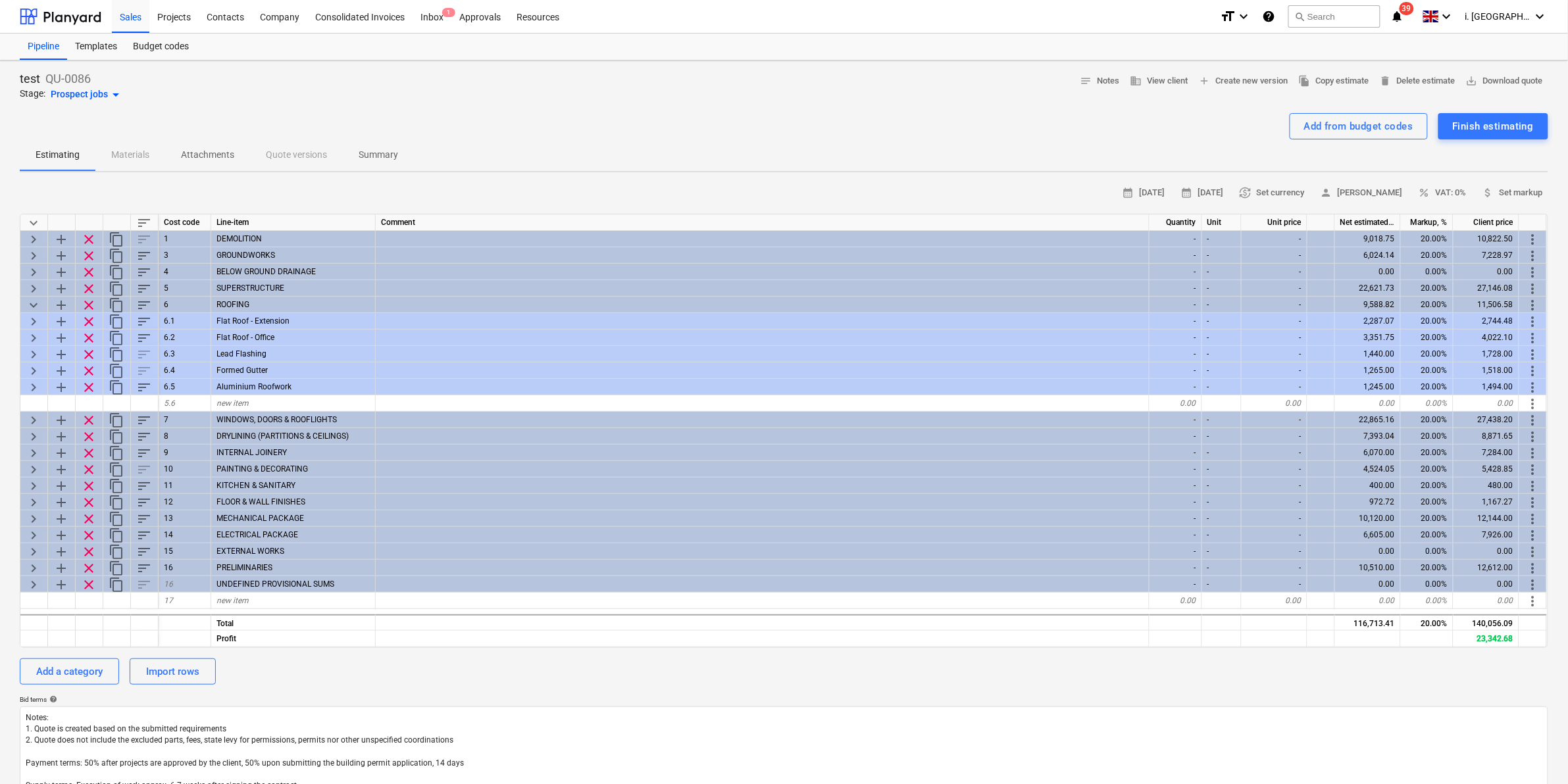
click at [112, 95] on span "arrow_drop_down" at bounding box center [116, 95] width 16 height 16
click at [534, 95] on div at bounding box center [784, 392] width 1568 height 784
click at [77, 77] on p "QU-0086" at bounding box center [68, 79] width 46 height 16
click at [1249, 82] on span "add Create new version" at bounding box center [1243, 81] width 89 height 16
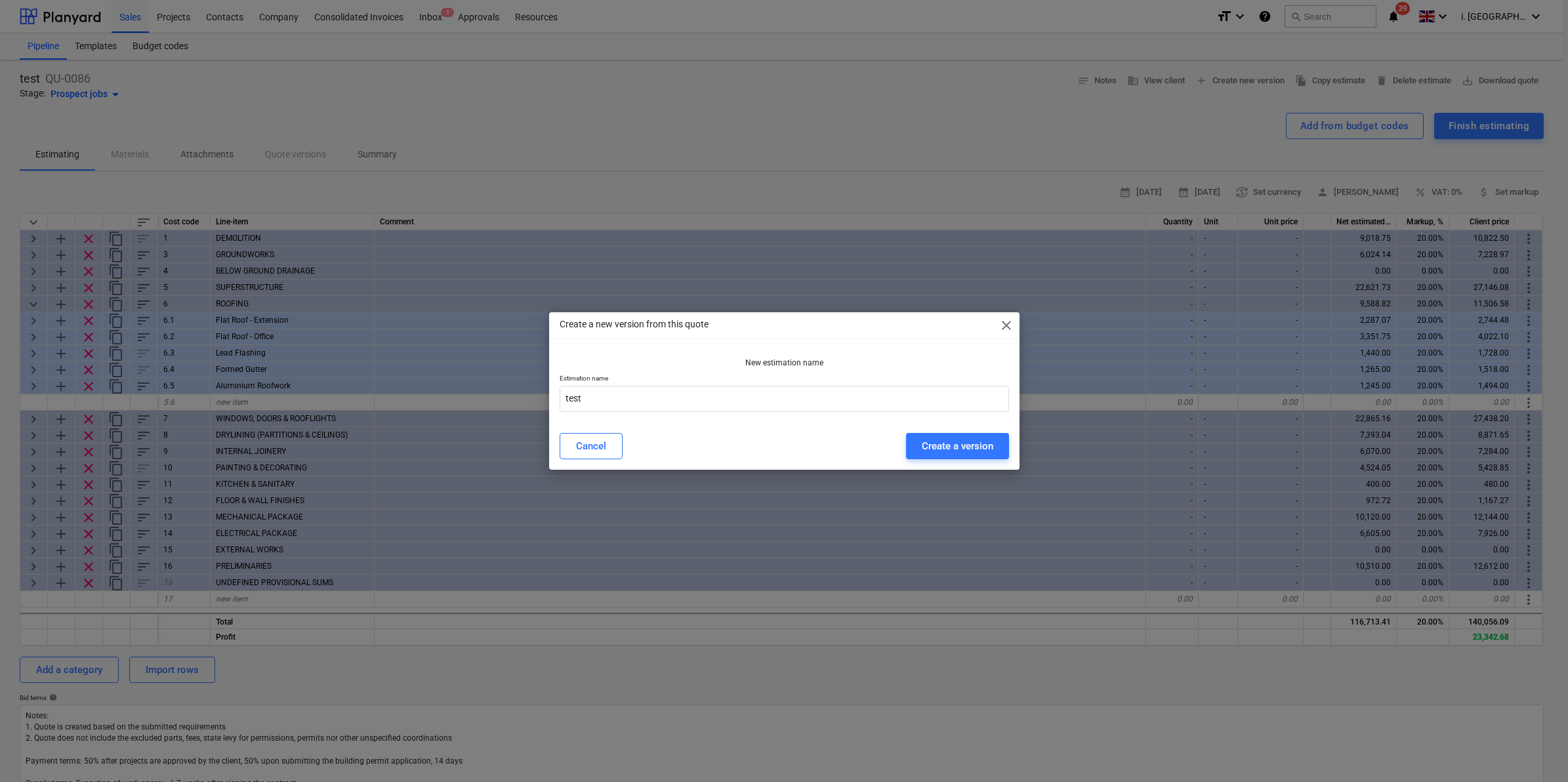
click at [1004, 330] on span "close" at bounding box center [1006, 326] width 15 height 15
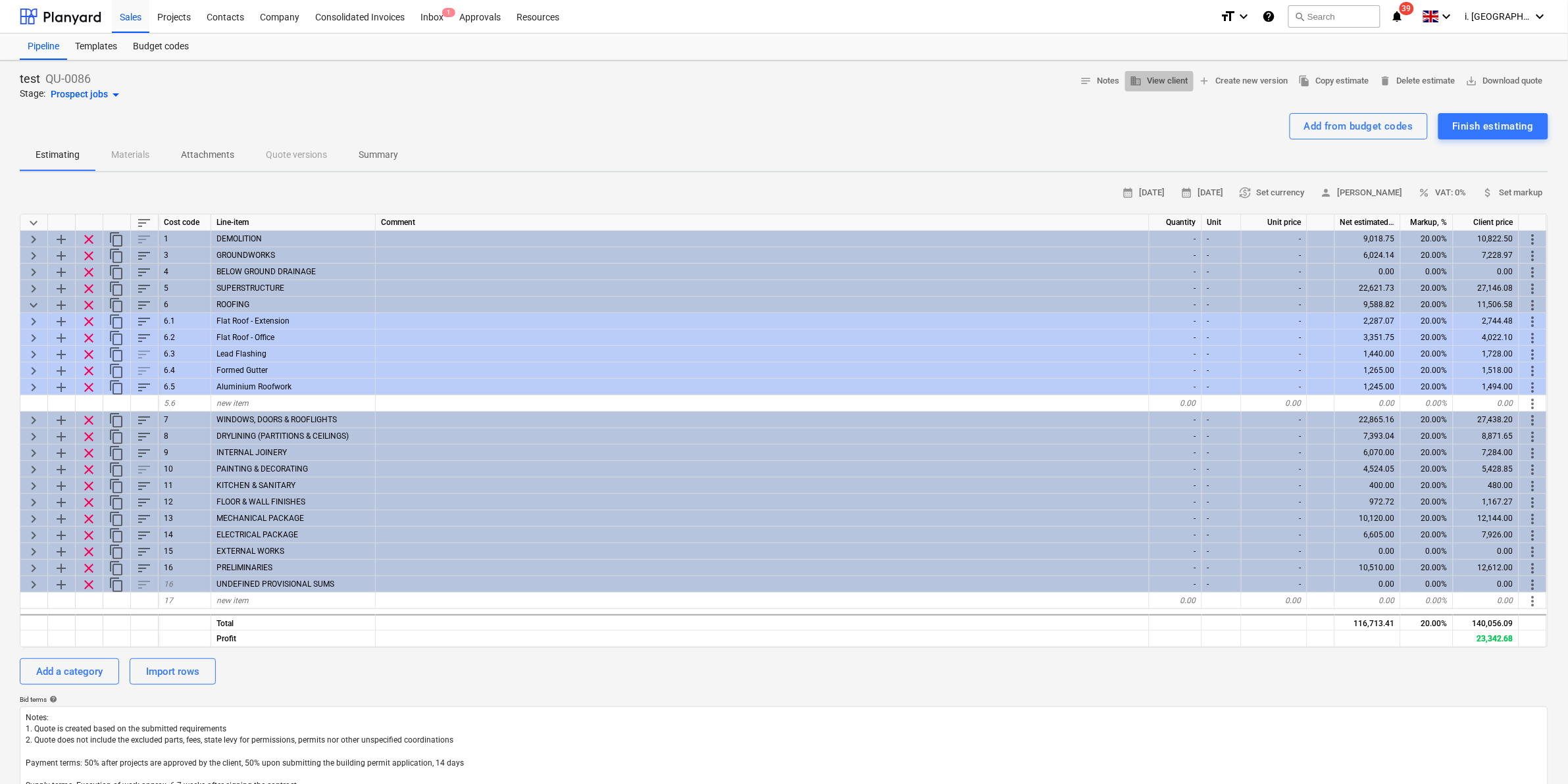
click at [1168, 71] on button "business View client" at bounding box center [1159, 81] width 68 height 20
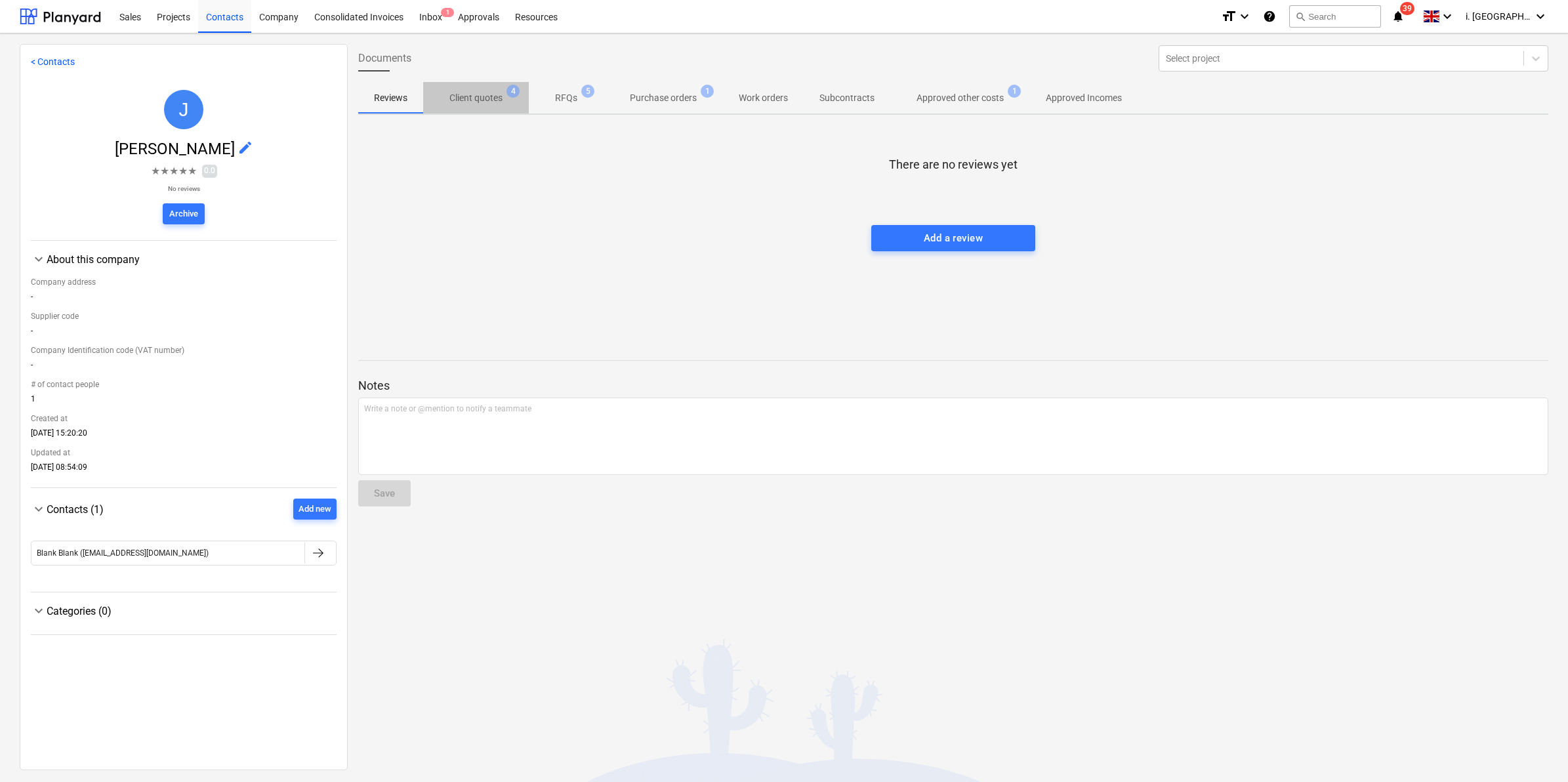
click at [479, 97] on p "Client quotes" at bounding box center [476, 98] width 53 height 14
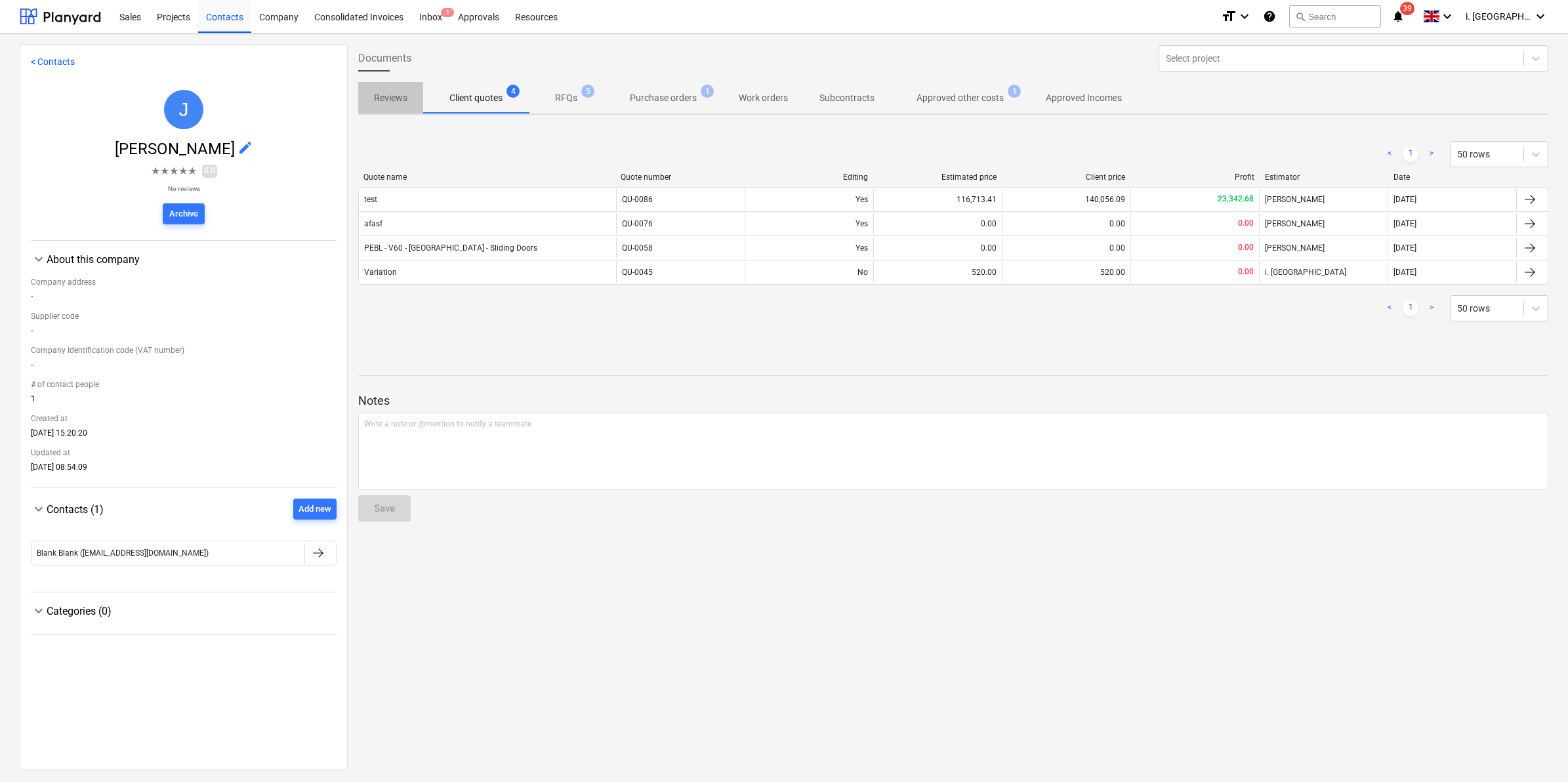
click at [391, 99] on p "Reviews" at bounding box center [390, 98] width 33 height 14
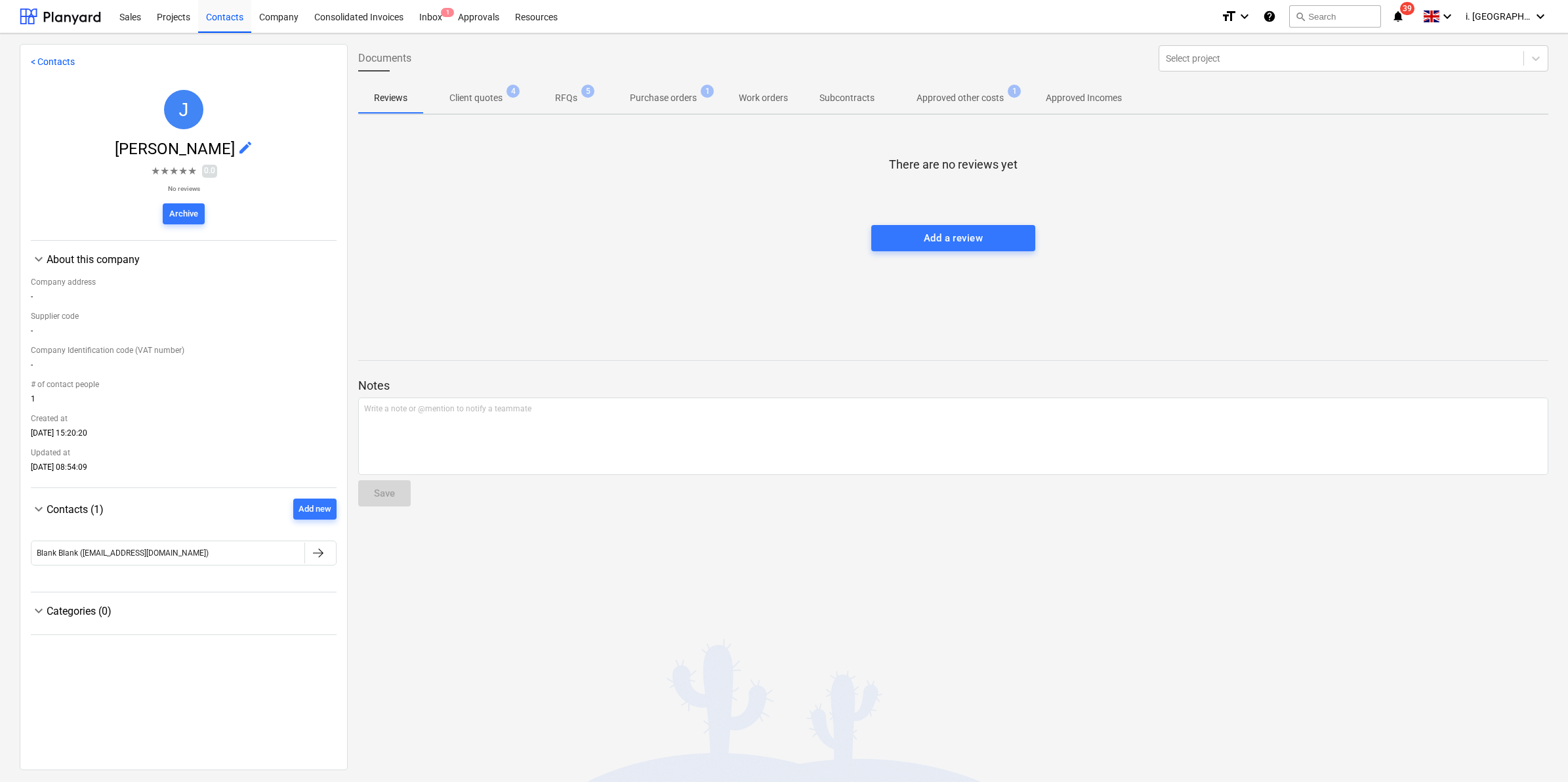
click at [238, 143] on span "edit" at bounding box center [245, 148] width 15 height 15
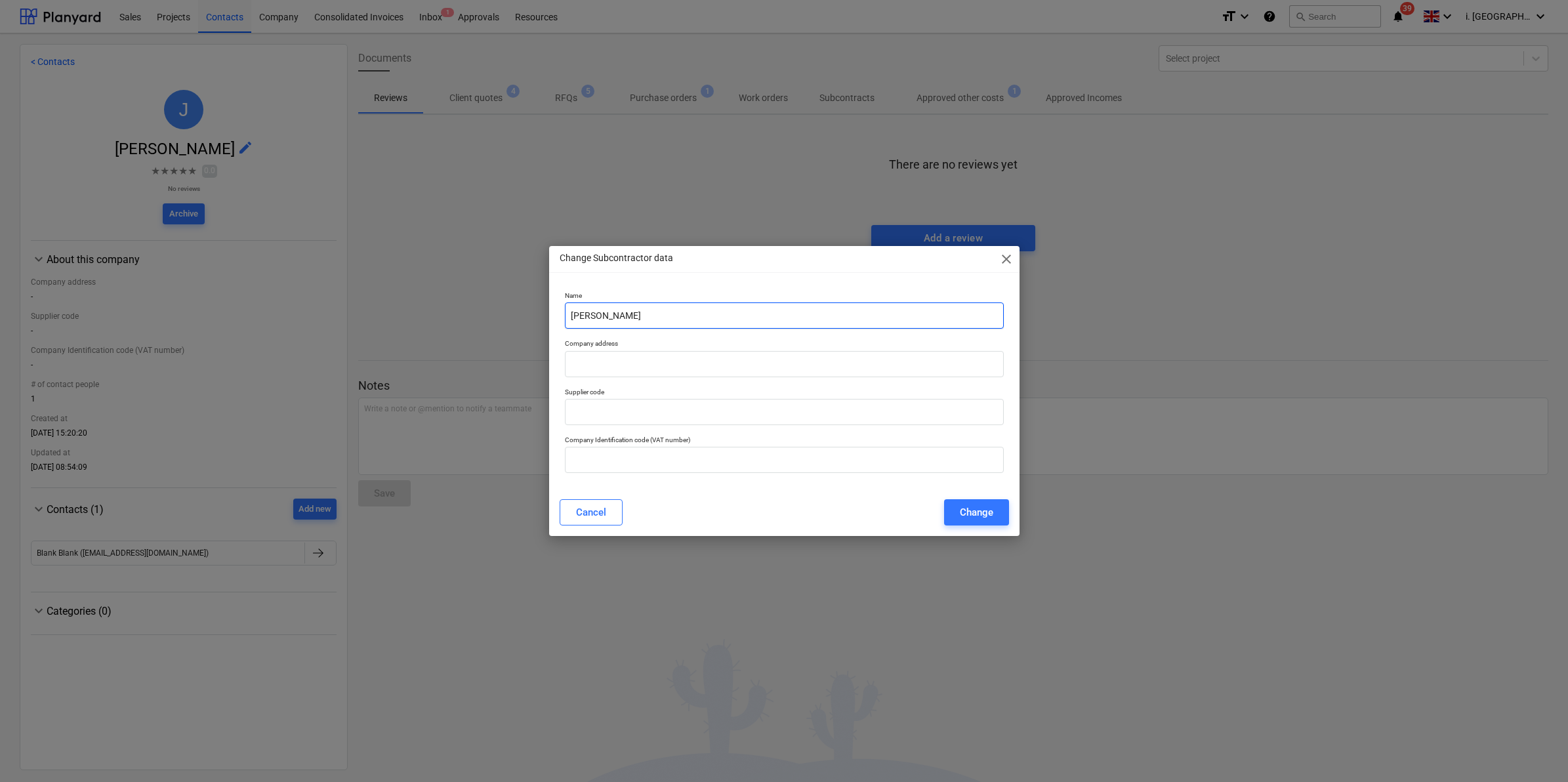
click at [667, 319] on input "[PERSON_NAME]" at bounding box center [785, 316] width 439 height 26
click at [1005, 254] on span "close" at bounding box center [1006, 259] width 15 height 15
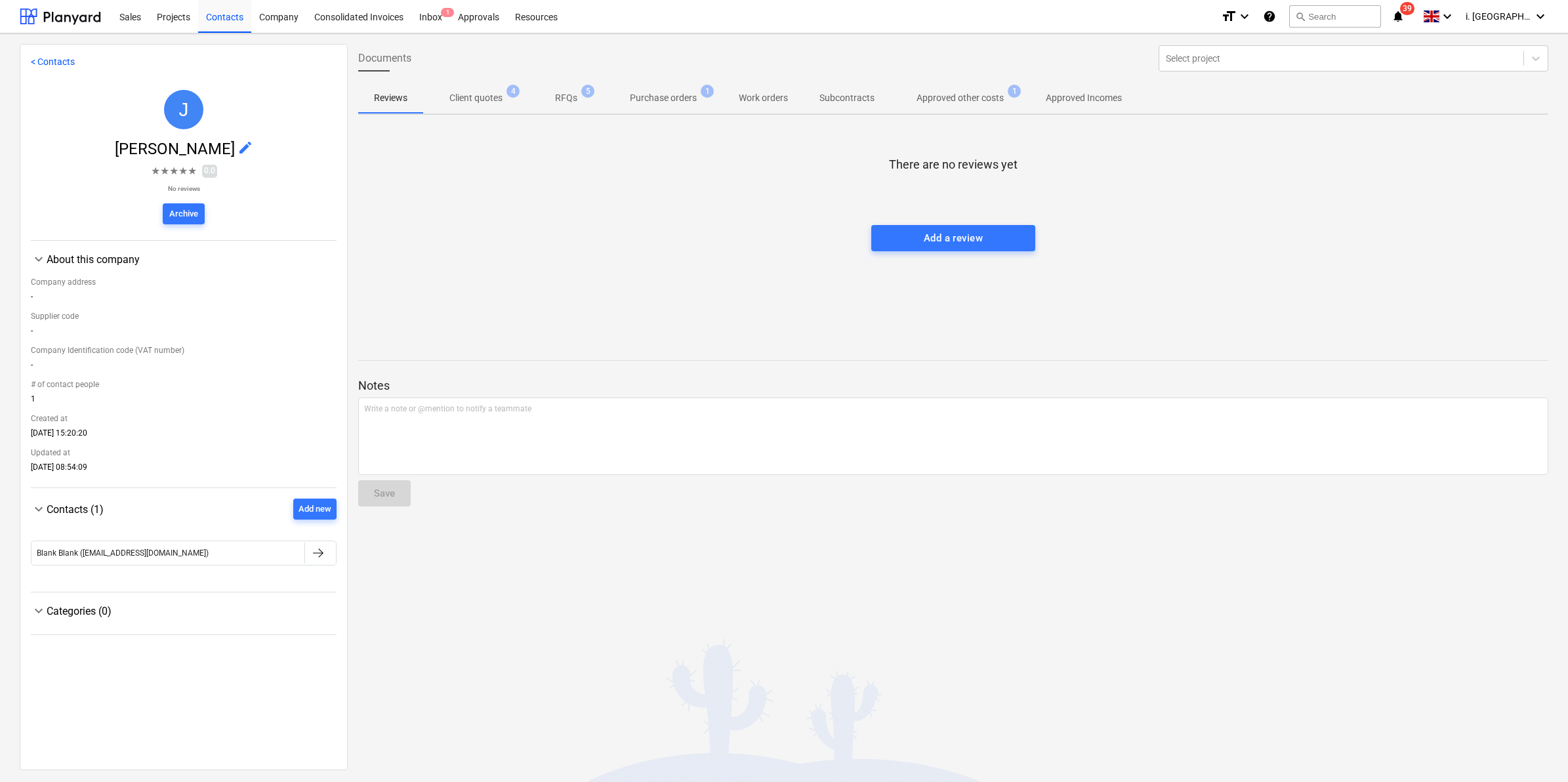
click at [67, 619] on div at bounding box center [183, 621] width 305 height 5
click at [38, 613] on span "keyboard_arrow_down" at bounding box center [39, 611] width 15 height 15
click at [38, 613] on span "keyboard_arrow_right" at bounding box center [39, 611] width 15 height 15
click at [49, 57] on link "< Contacts" at bounding box center [53, 62] width 44 height 11
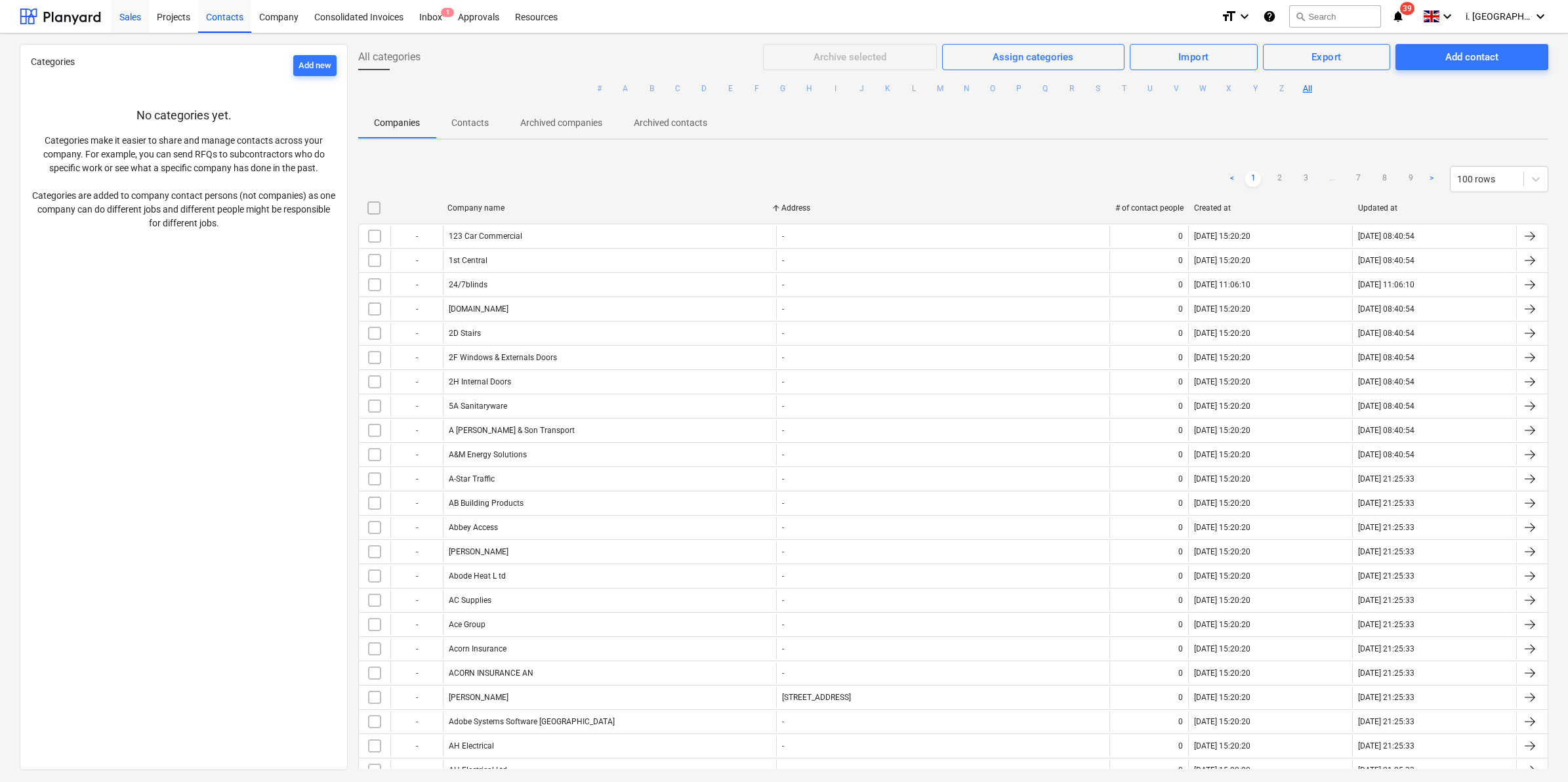
click at [145, 18] on div "Sales" at bounding box center [130, 15] width 37 height 33
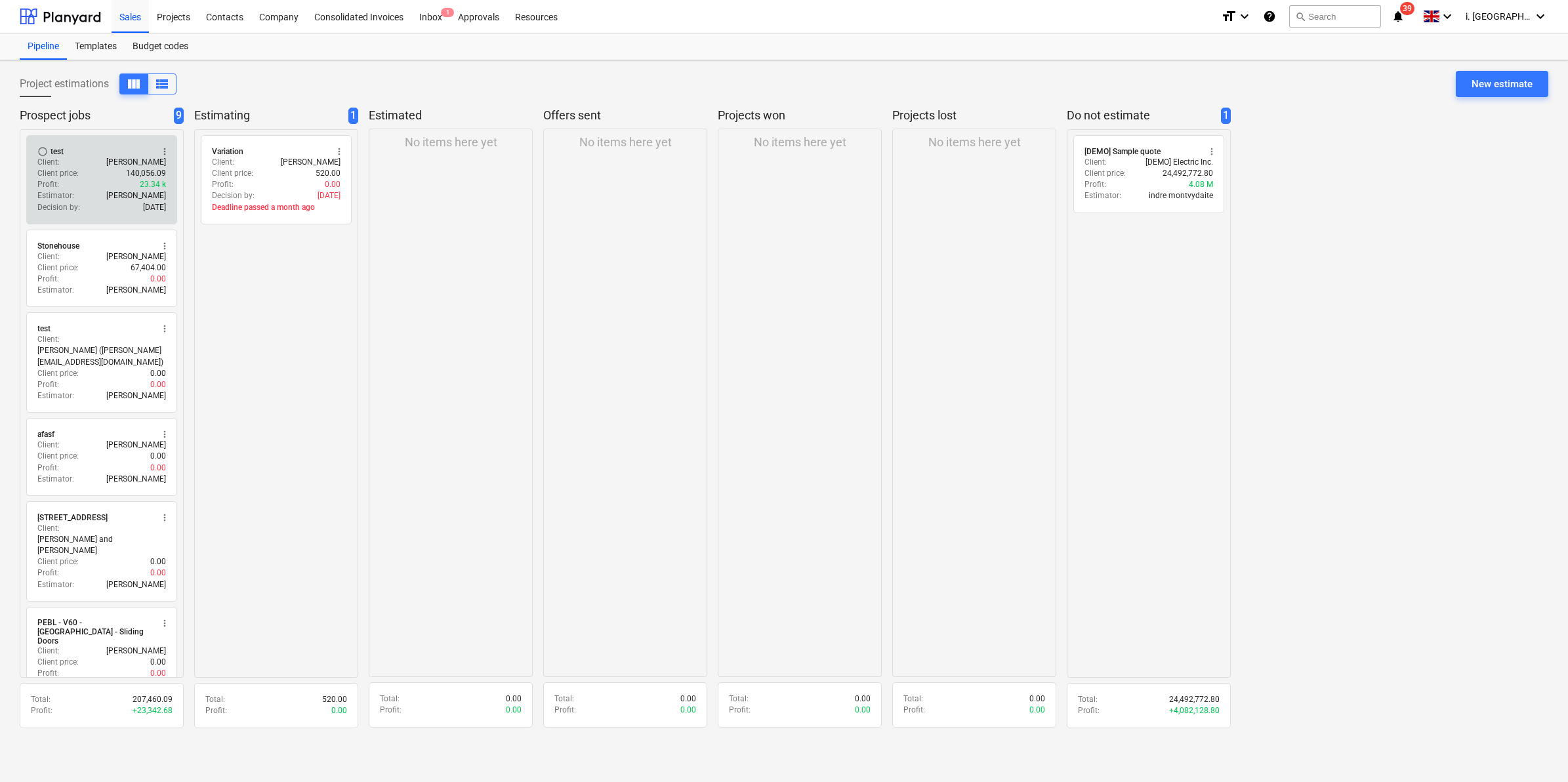
click at [45, 149] on span "radio_button_unchecked" at bounding box center [43, 152] width 11 height 11
click at [94, 159] on div "Client : Jasmin Westcarr" at bounding box center [101, 162] width 128 height 11
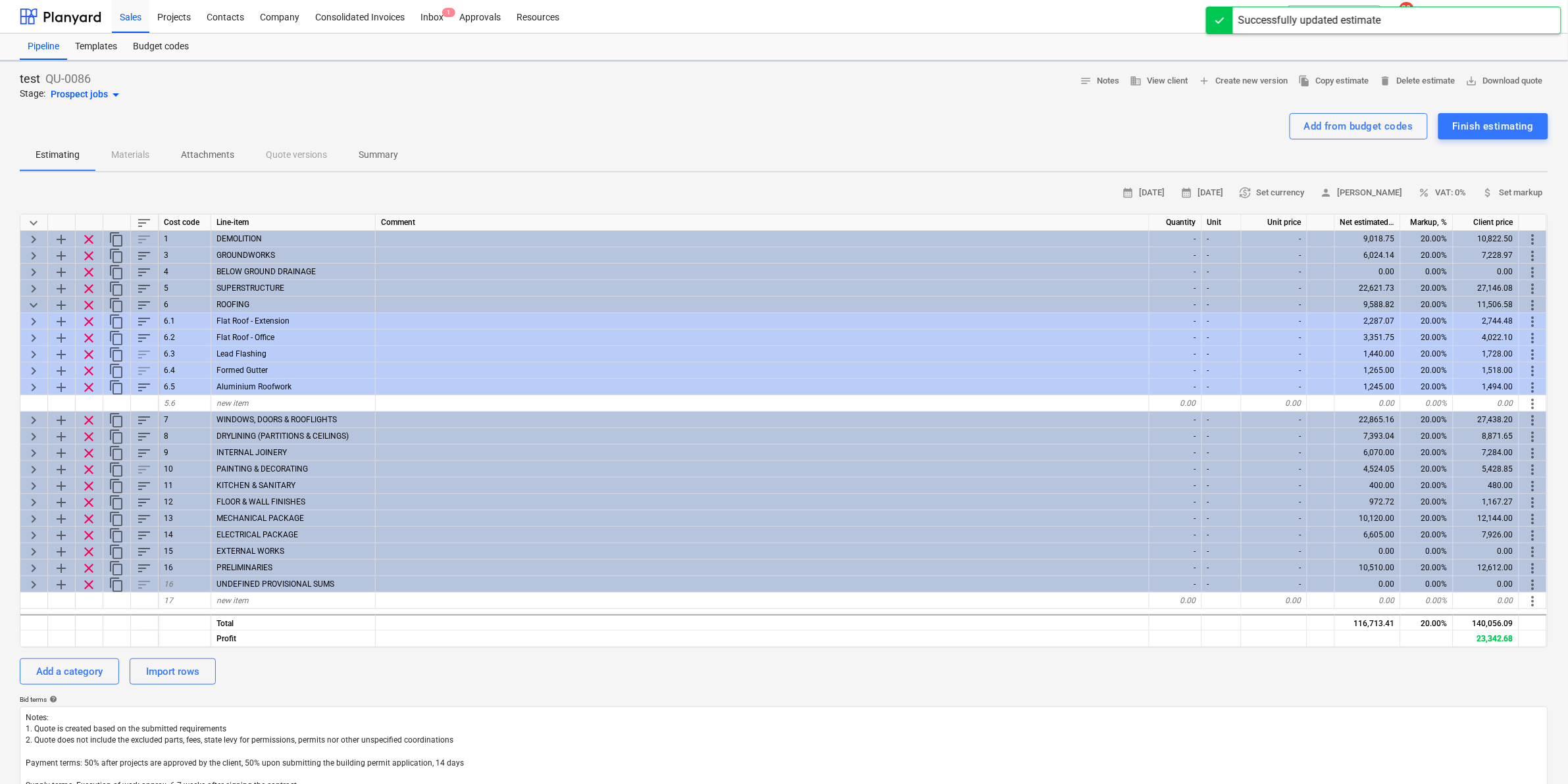
type textarea "x"
click at [1252, 83] on span "file_copy Copy estimate" at bounding box center [1334, 81] width 71 height 16
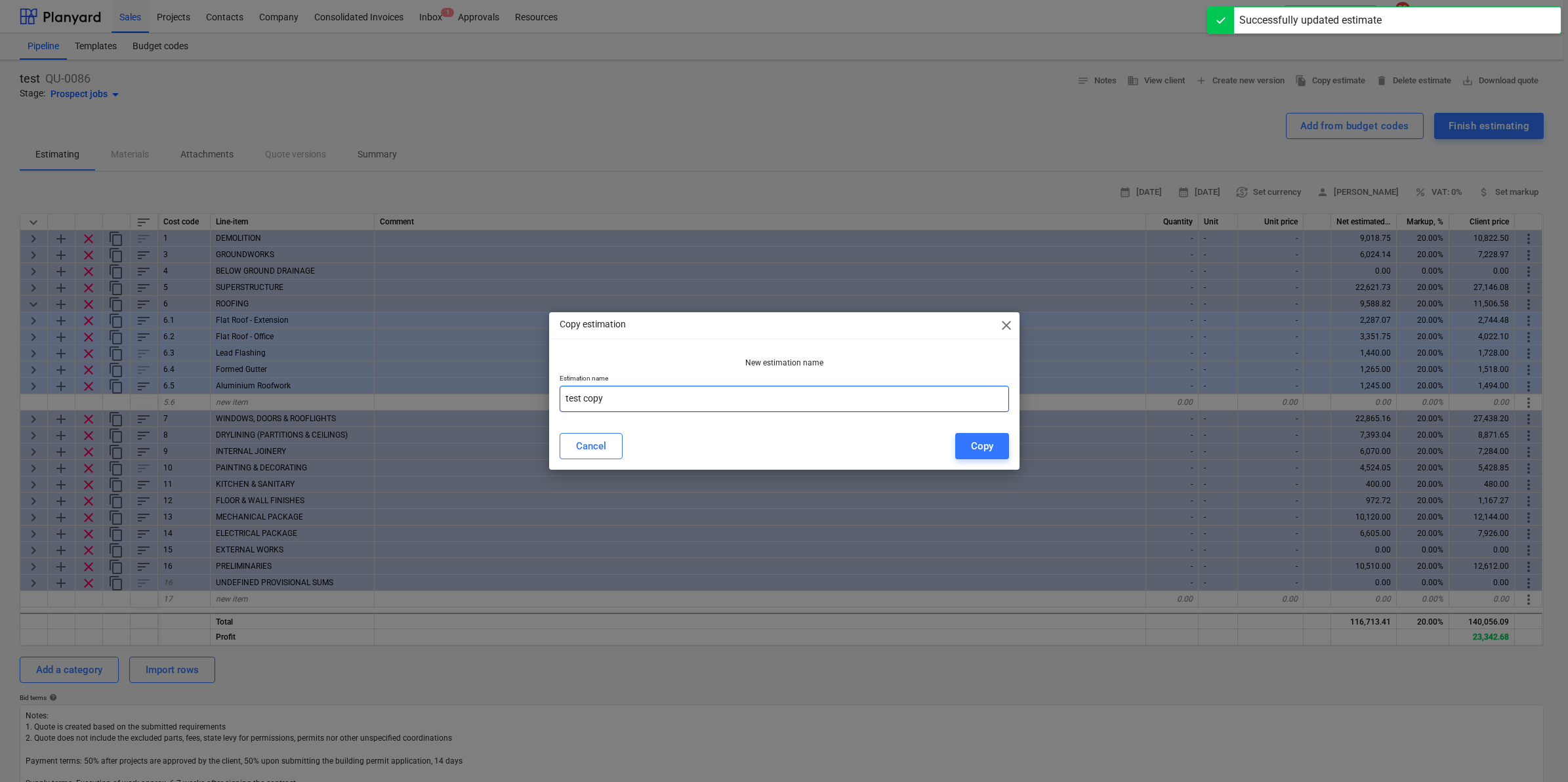
drag, startPoint x: 721, startPoint y: 405, endPoint x: 345, endPoint y: 386, distance: 376.5
click at [345, 386] on div "Copy estimation close New estimation name Estimation name test copy Cancel Copy" at bounding box center [784, 391] width 1568 height 782
paste input "6HCR"
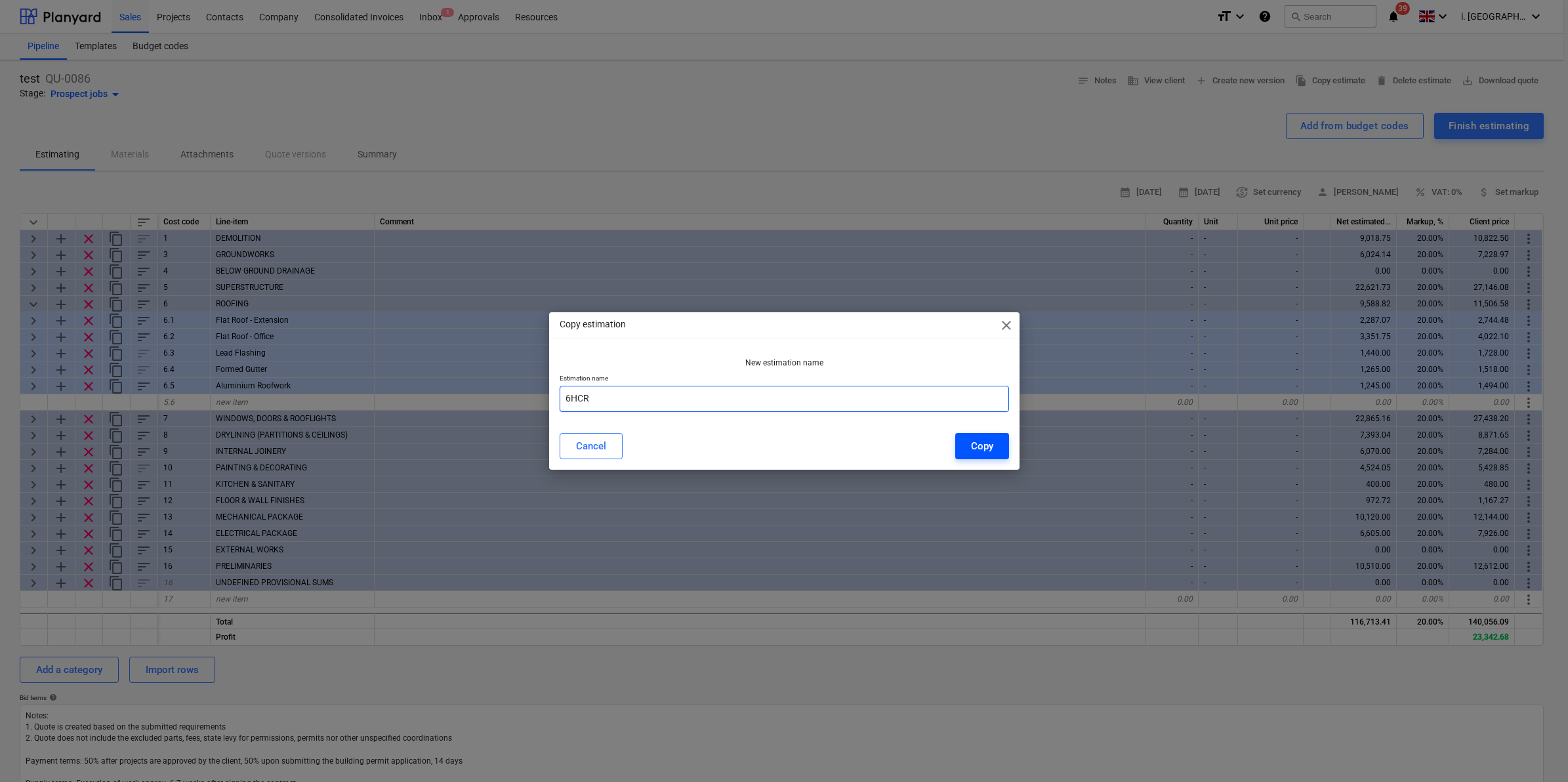
type input "6HCR"
click at [999, 449] on button "Copy" at bounding box center [982, 446] width 54 height 26
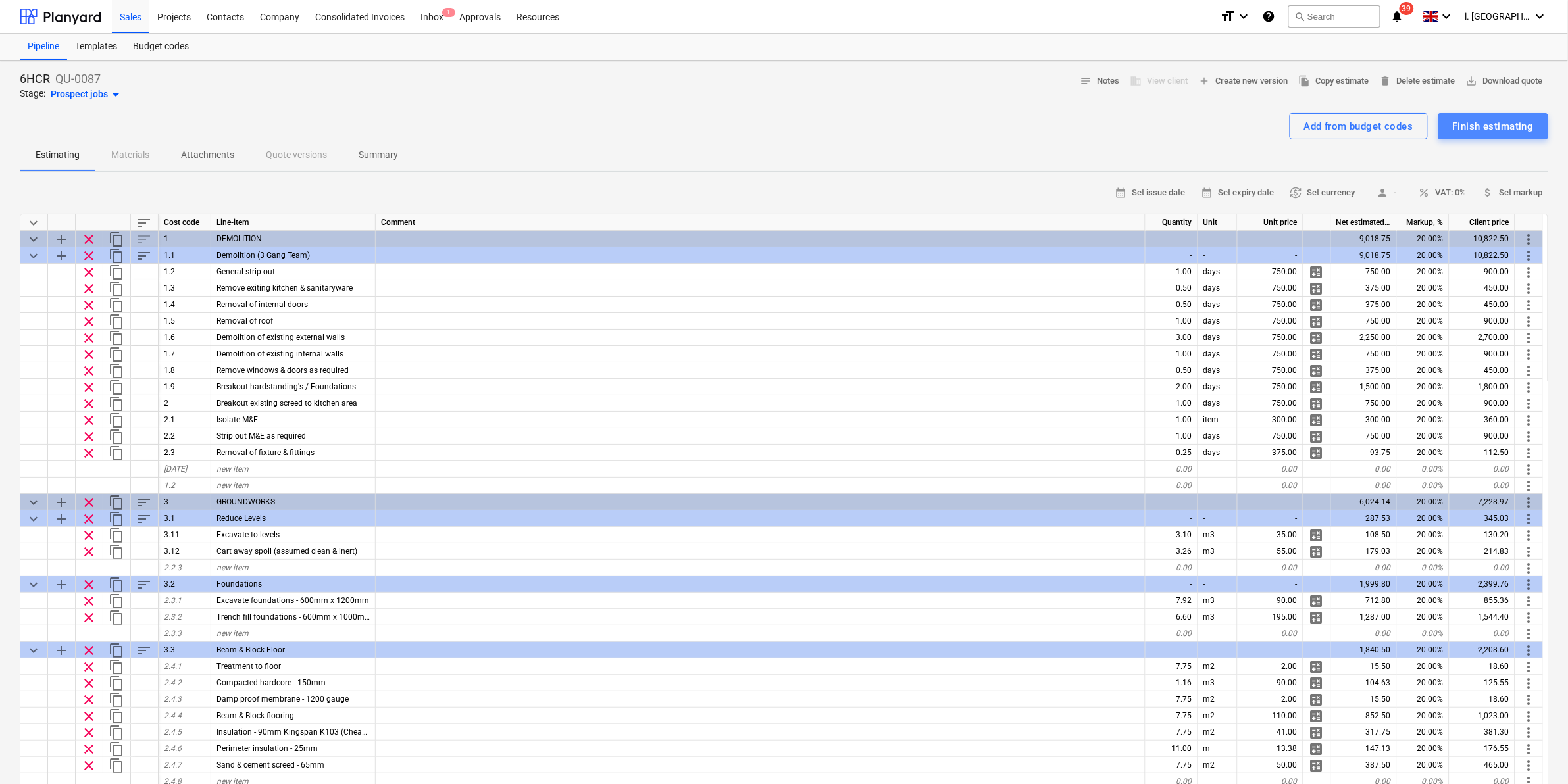
click at [1252, 126] on div "Finish estimating" at bounding box center [1494, 126] width 81 height 17
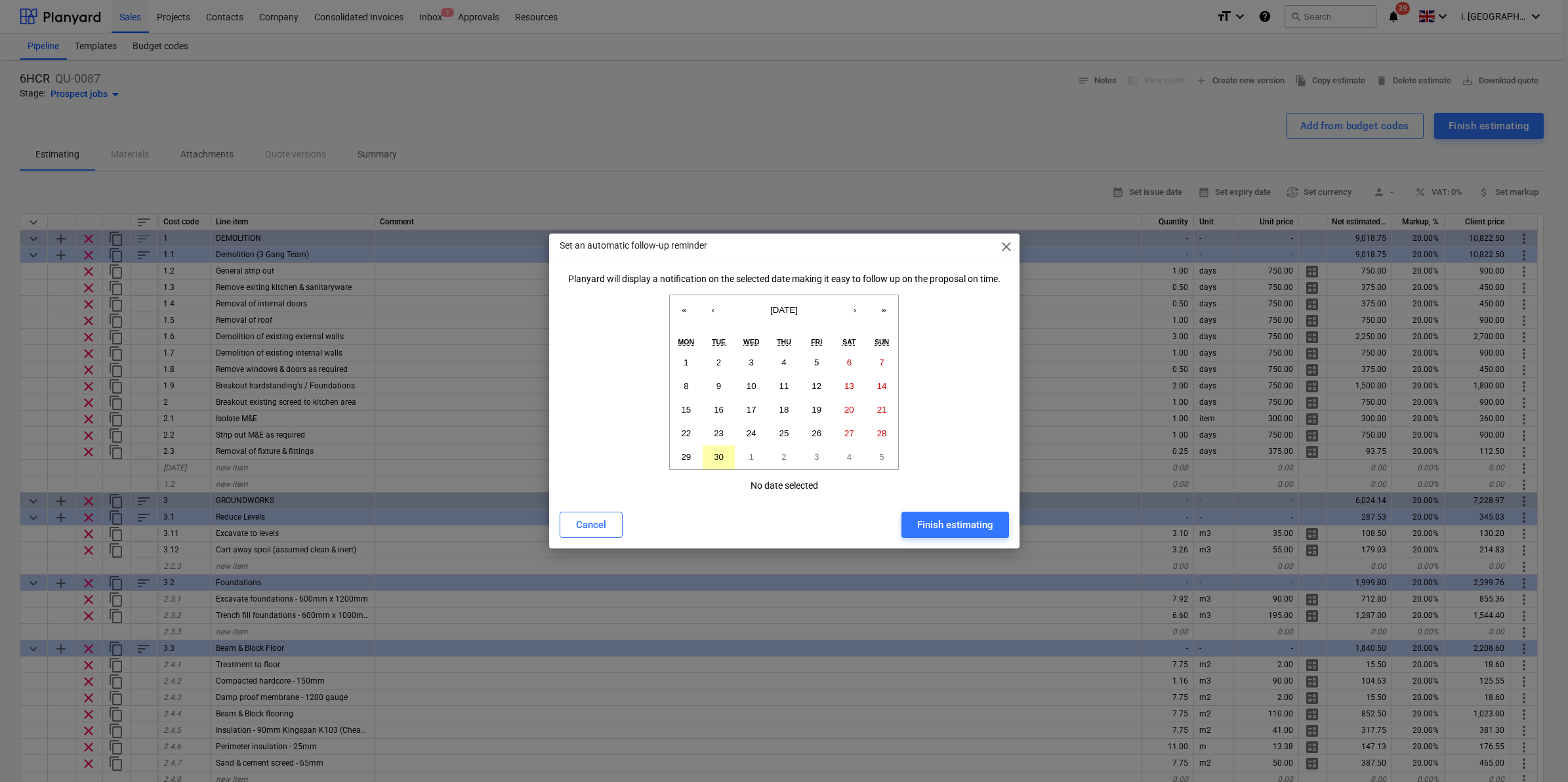
click at [714, 464] on button "30" at bounding box center [719, 457] width 32 height 24
click at [981, 526] on div "Finish estimating" at bounding box center [955, 525] width 76 height 17
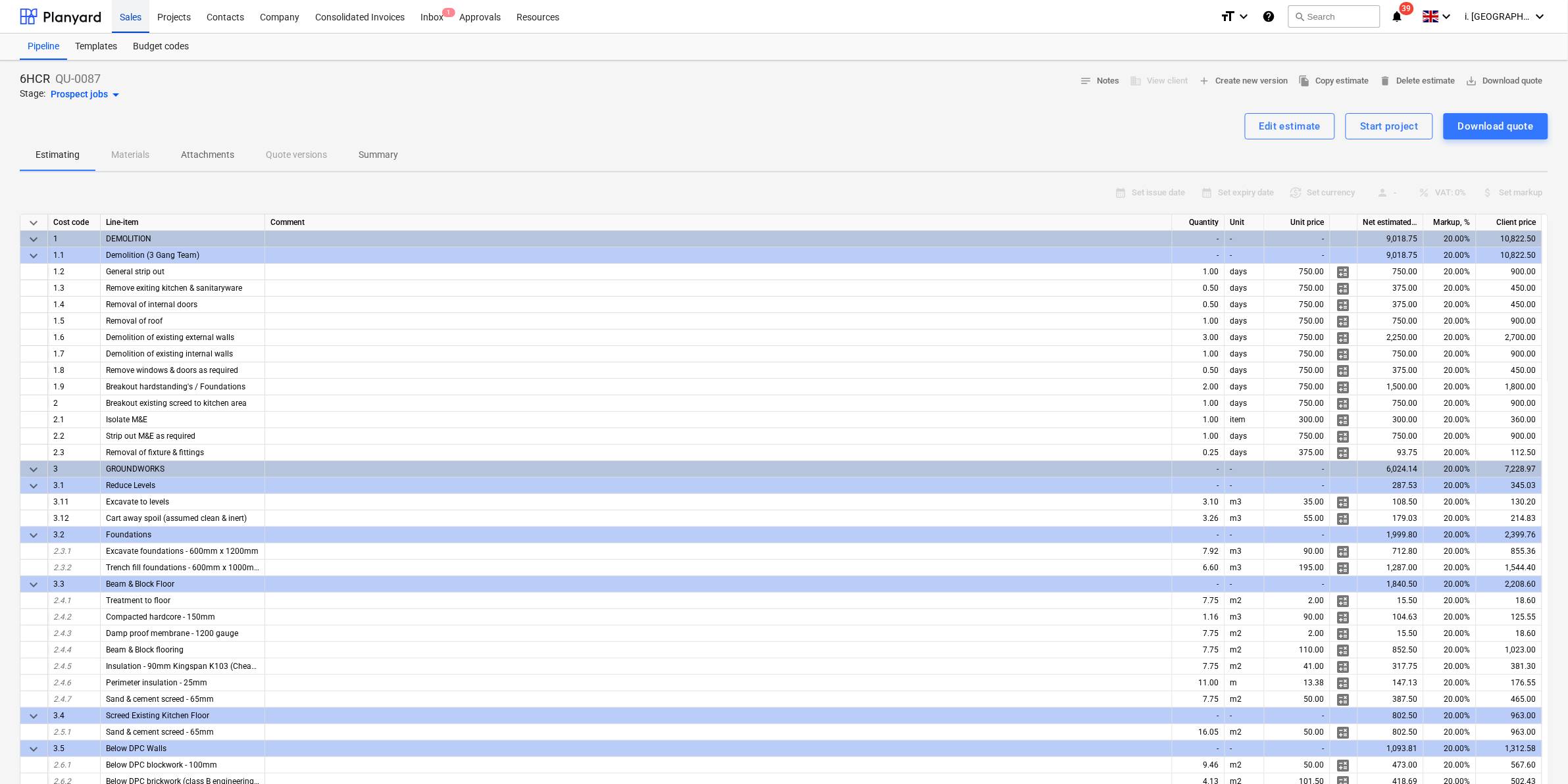
click at [122, 21] on div "Sales" at bounding box center [130, 16] width 37 height 33
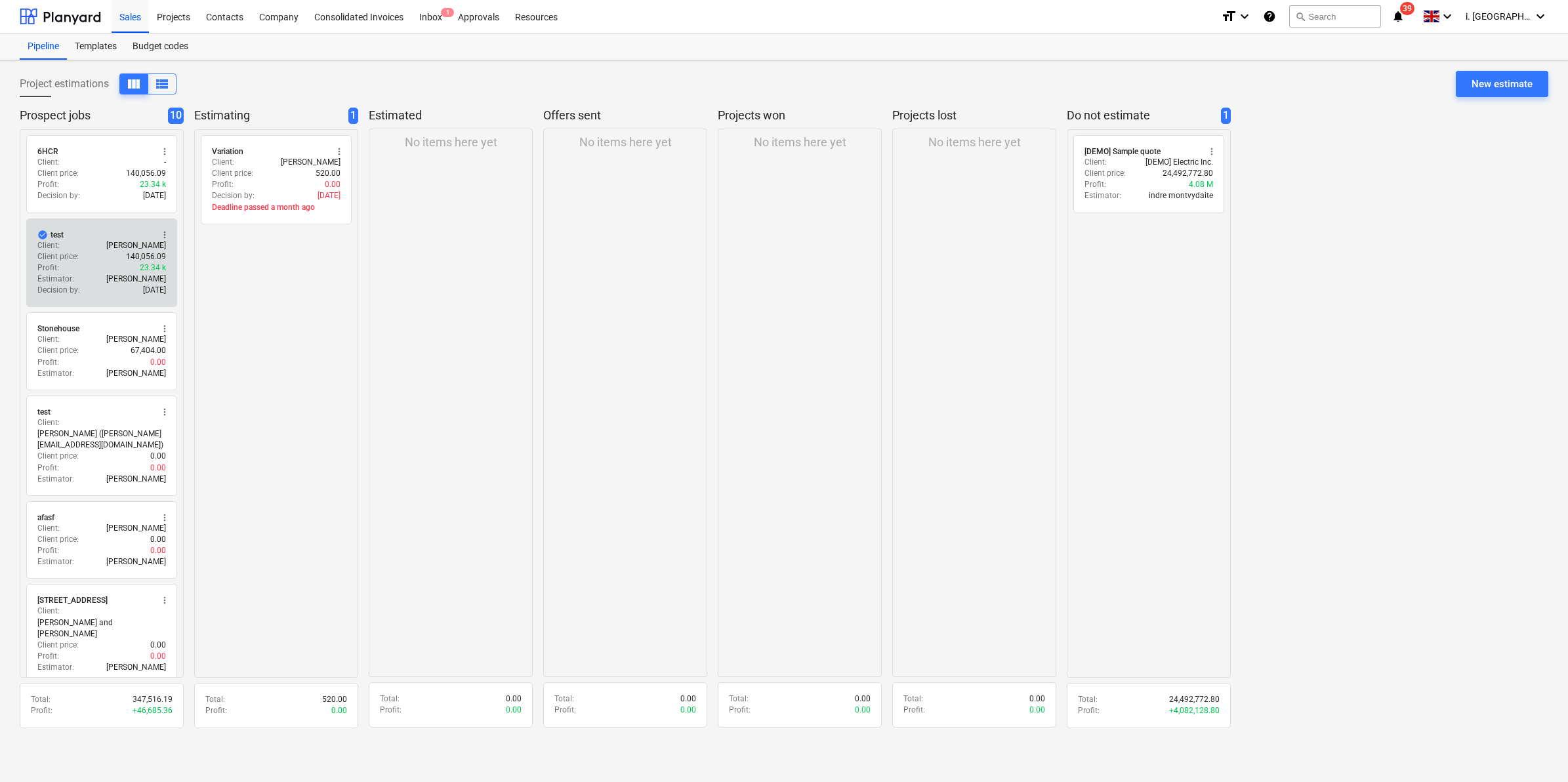
click at [162, 228] on button "more_vert" at bounding box center [165, 235] width 15 height 15
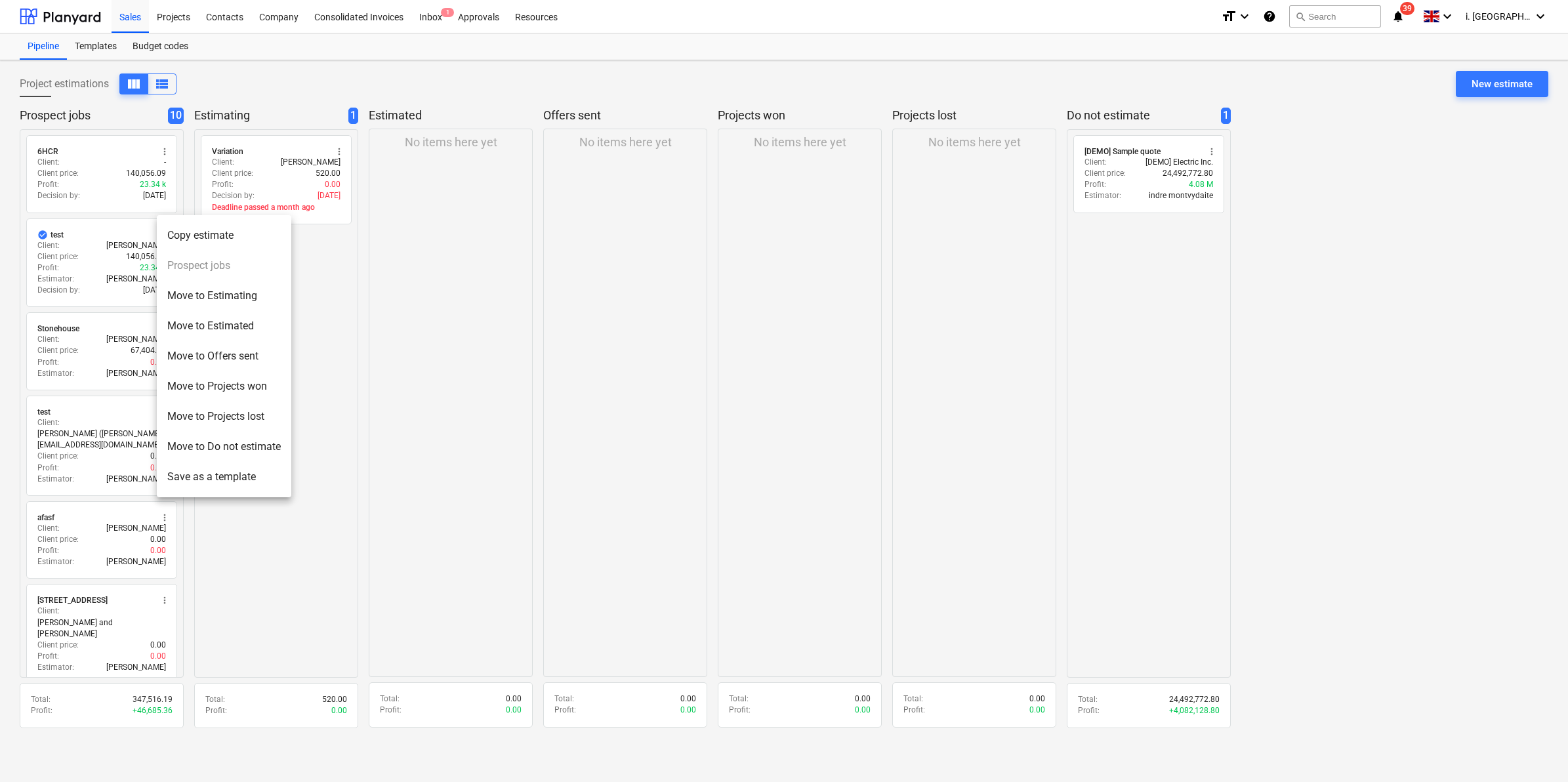
click at [112, 238] on div at bounding box center [784, 391] width 1568 height 782
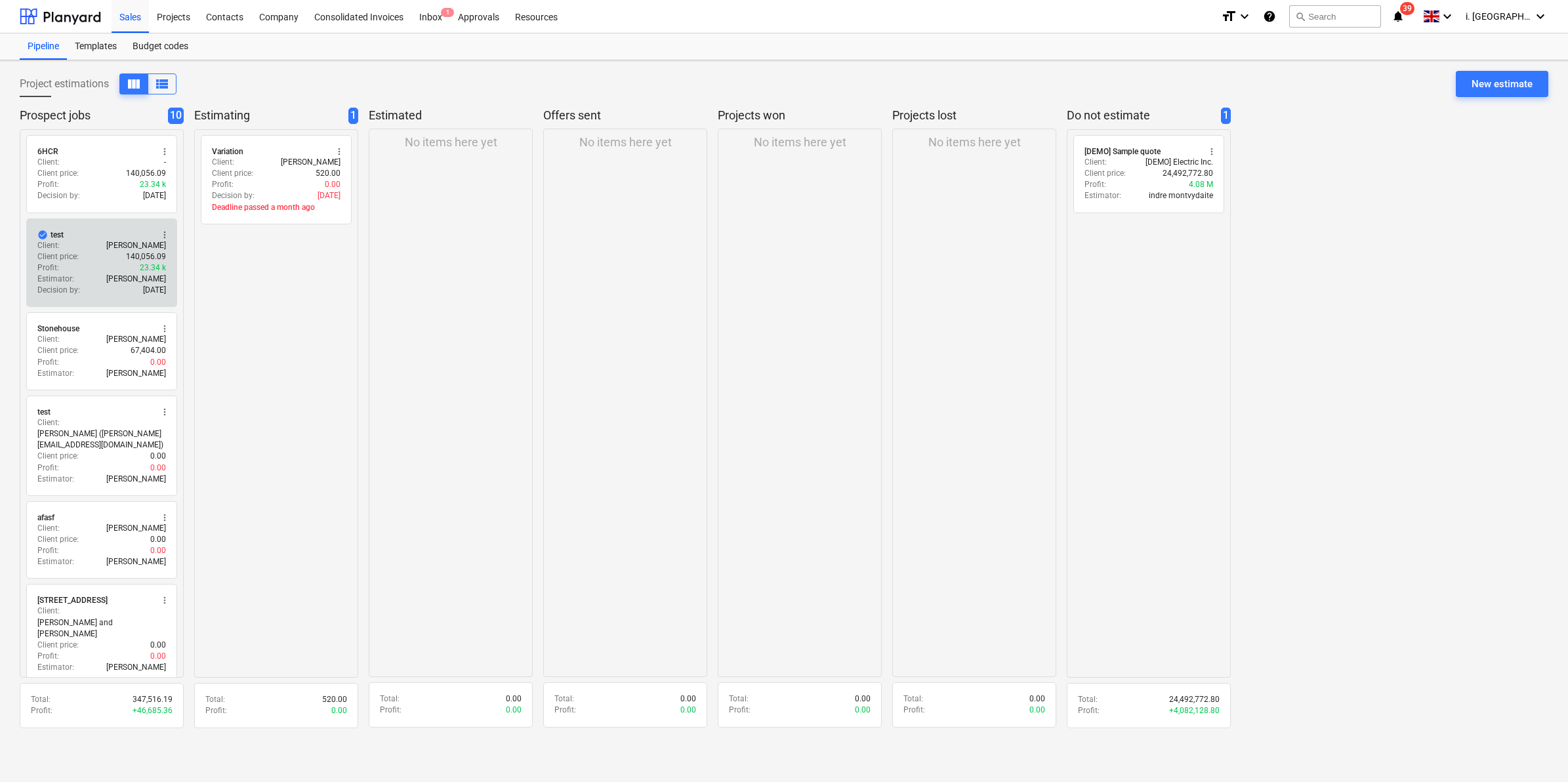
click at [165, 234] on span "more_vert" at bounding box center [165, 235] width 11 height 11
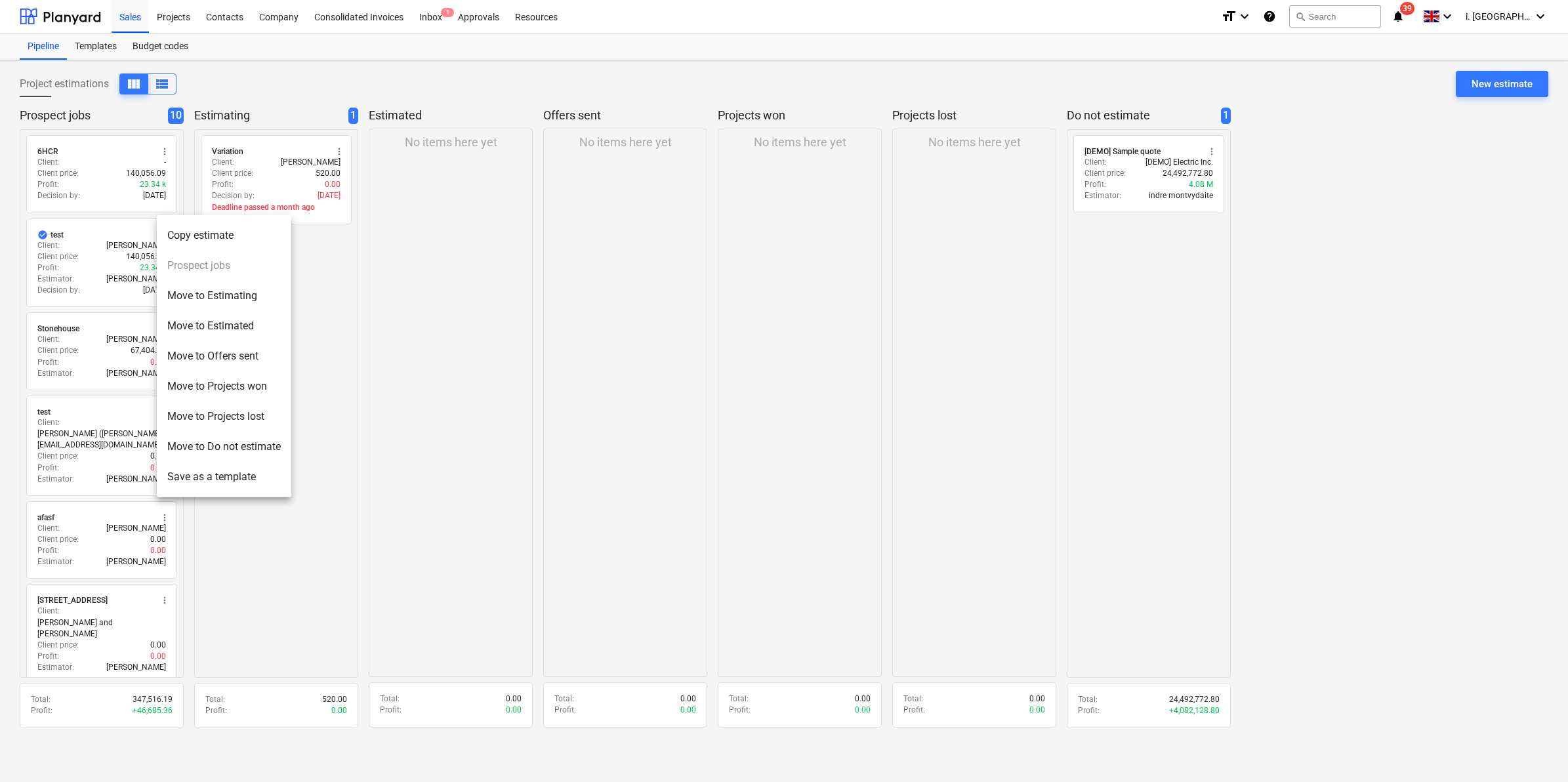
click at [85, 270] on div at bounding box center [784, 391] width 1568 height 782
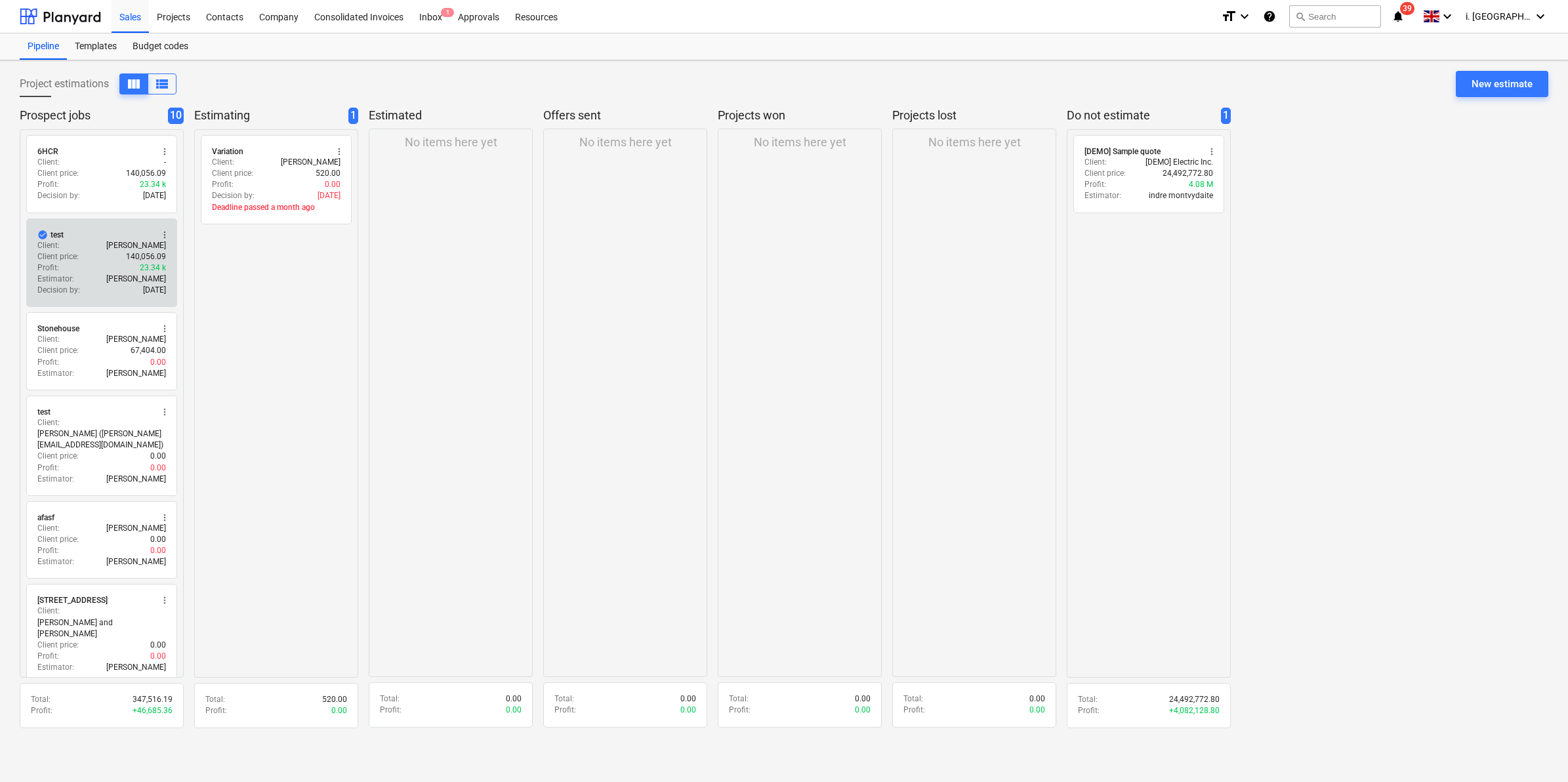
click at [97, 262] on div "Profit : 23.34 k" at bounding box center [101, 268] width 128 height 11
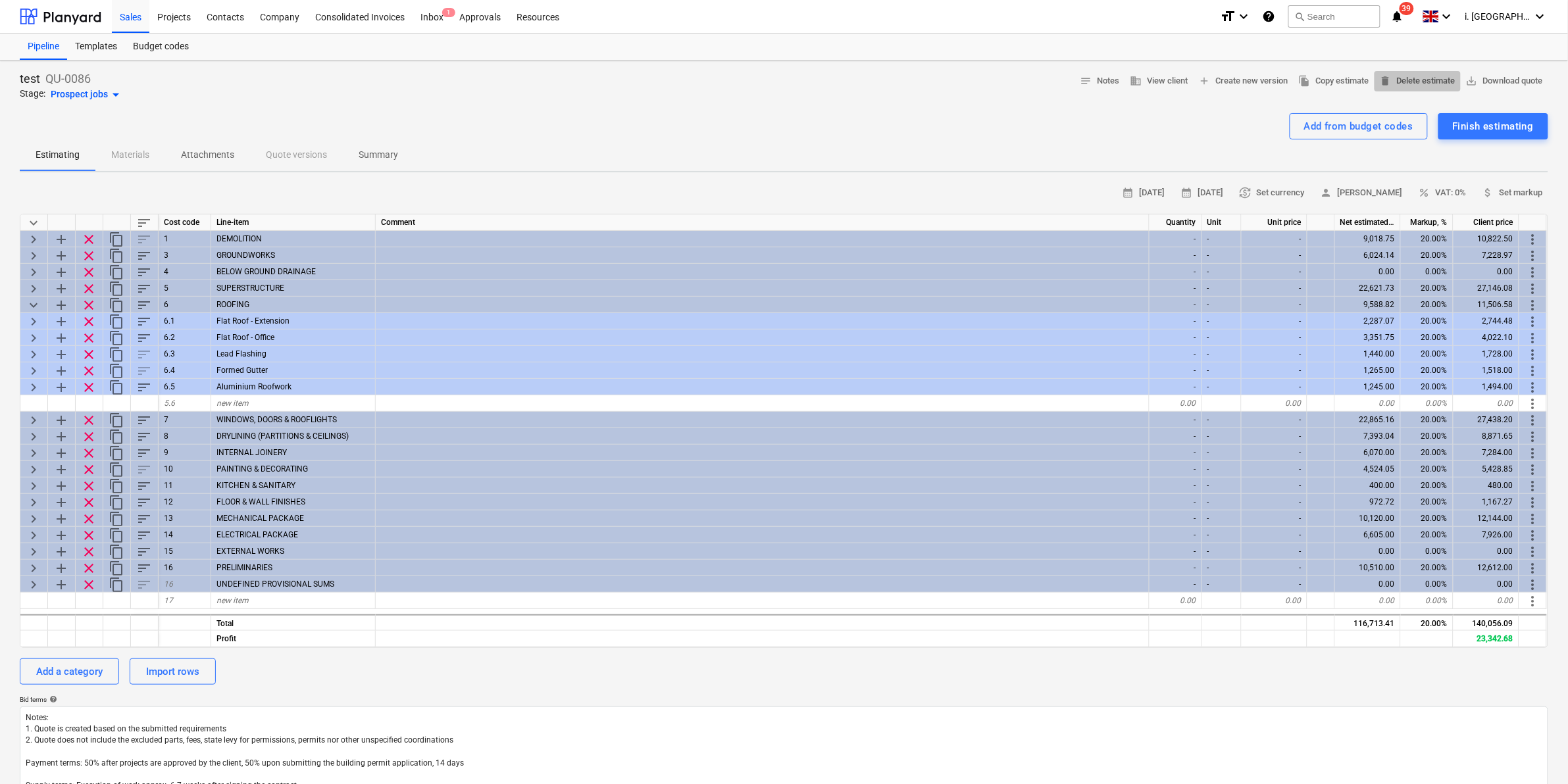
click at [1252, 79] on span "delete Delete estimate" at bounding box center [1418, 81] width 76 height 16
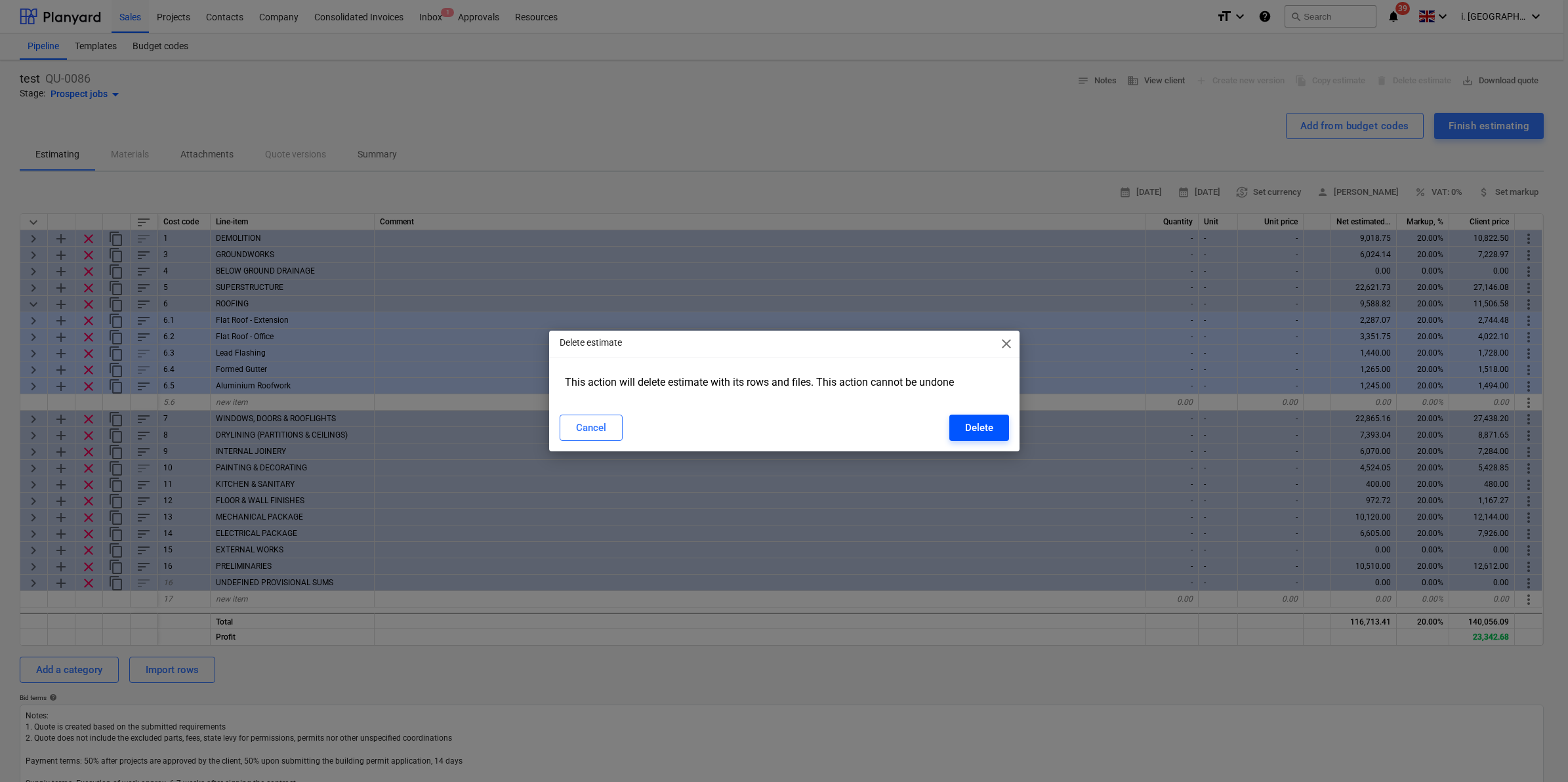
click at [974, 423] on div "Delete" at bounding box center [979, 428] width 28 height 17
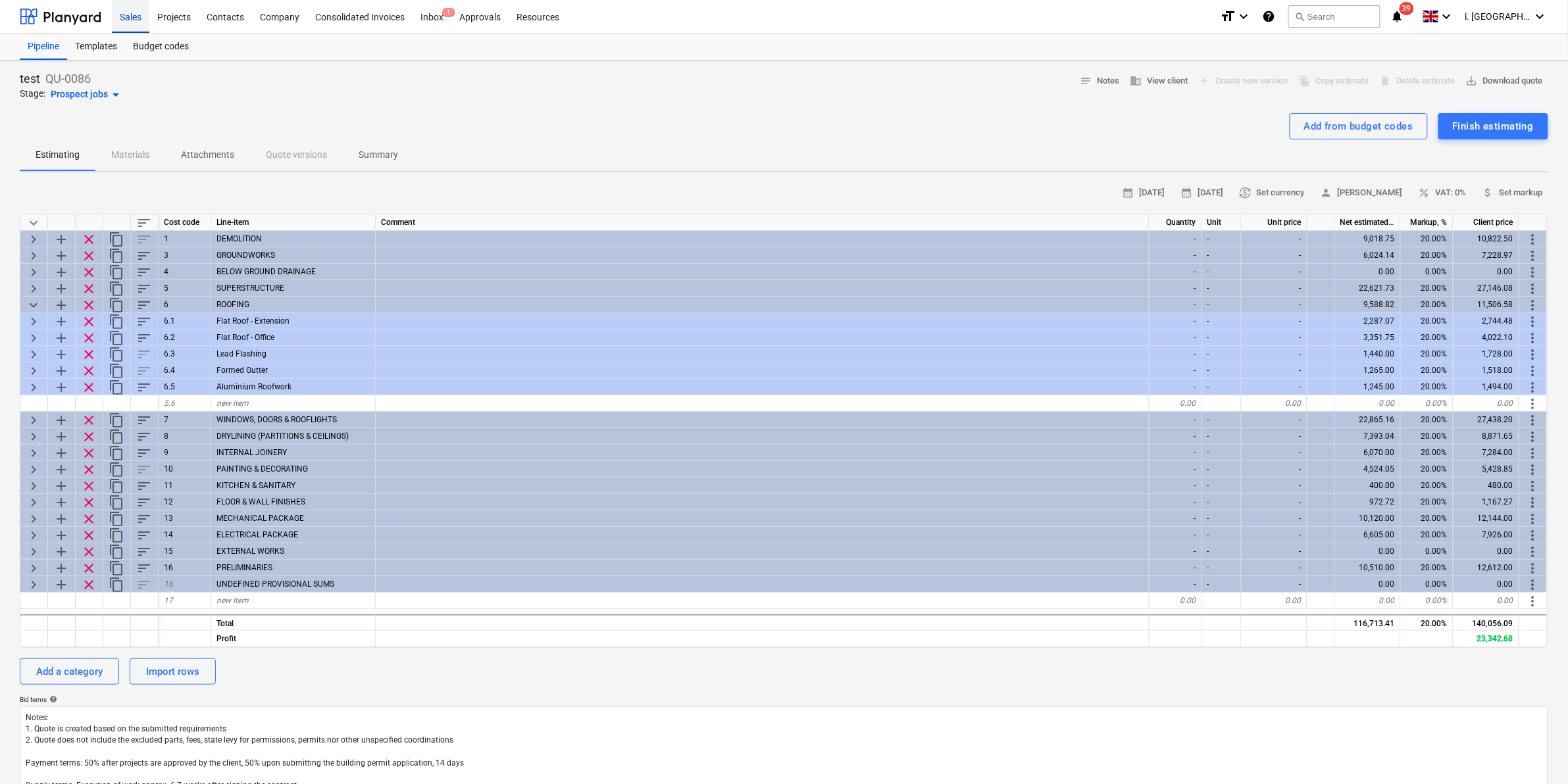
click at [126, 21] on div "Sales" at bounding box center [130, 16] width 37 height 33
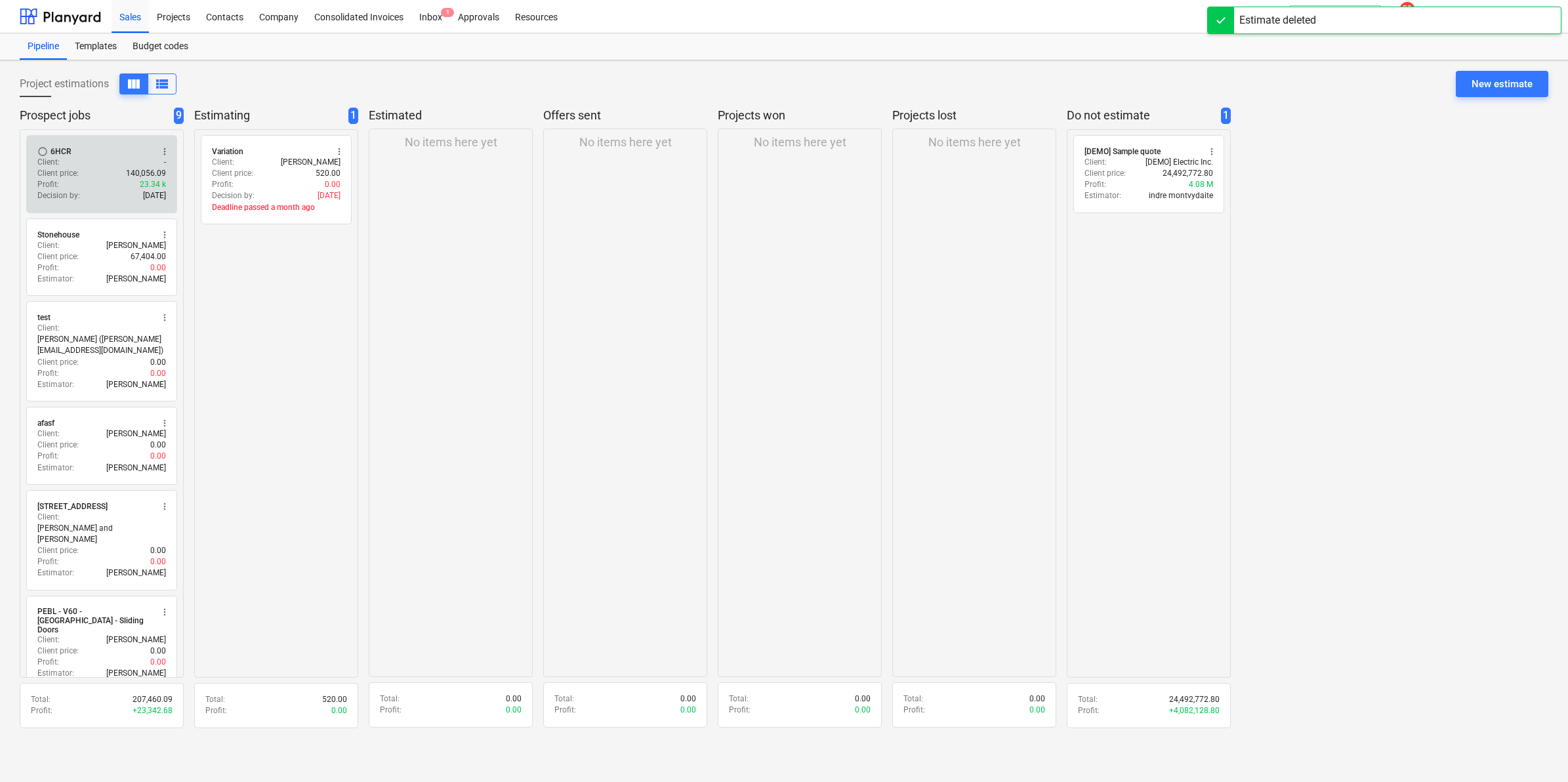
click at [85, 152] on div "radio_button_unchecked 6HCR more_vert" at bounding box center [101, 152] width 128 height 11
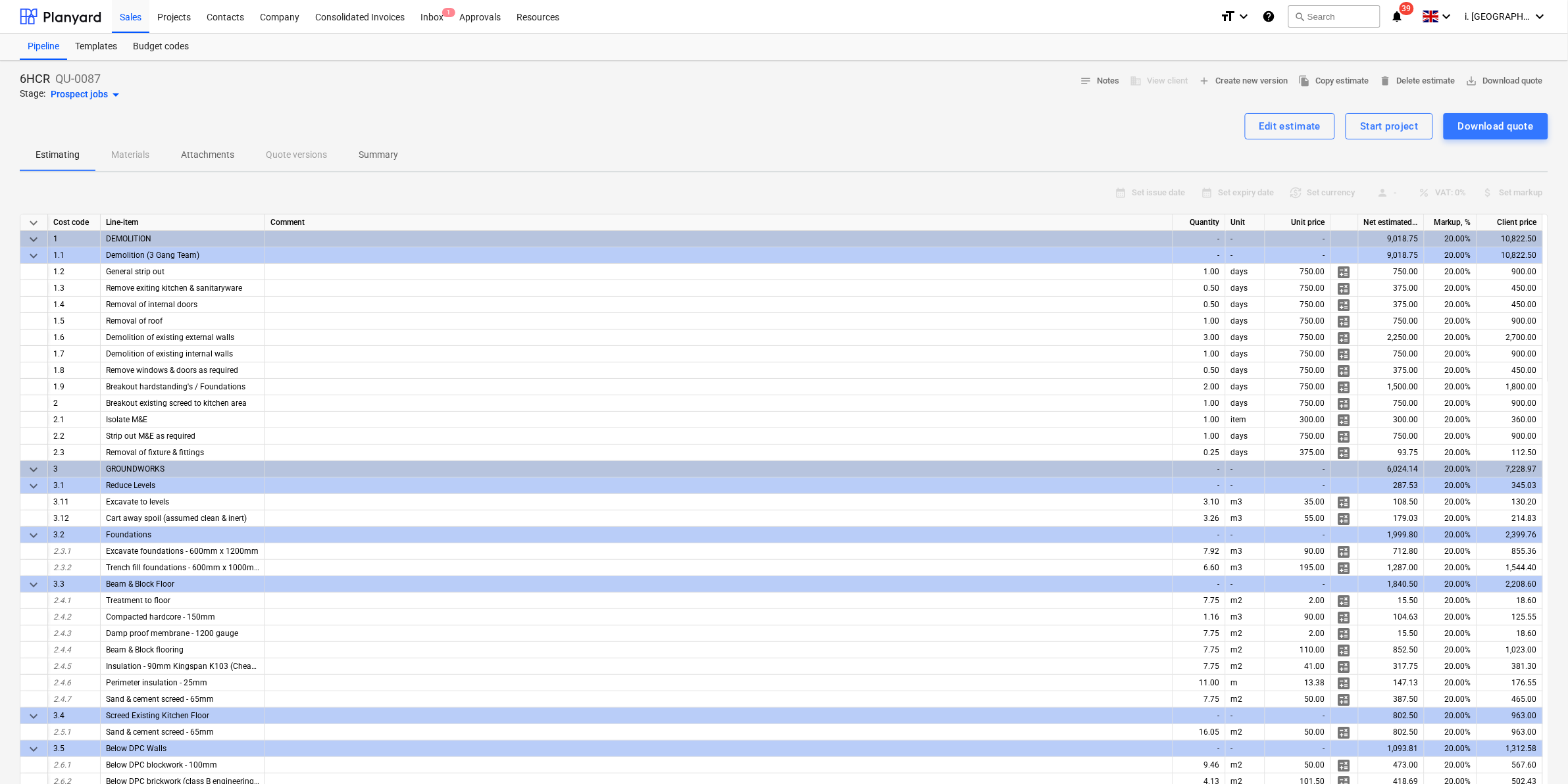
click at [719, 109] on div at bounding box center [783, 108] width 1528 height 11
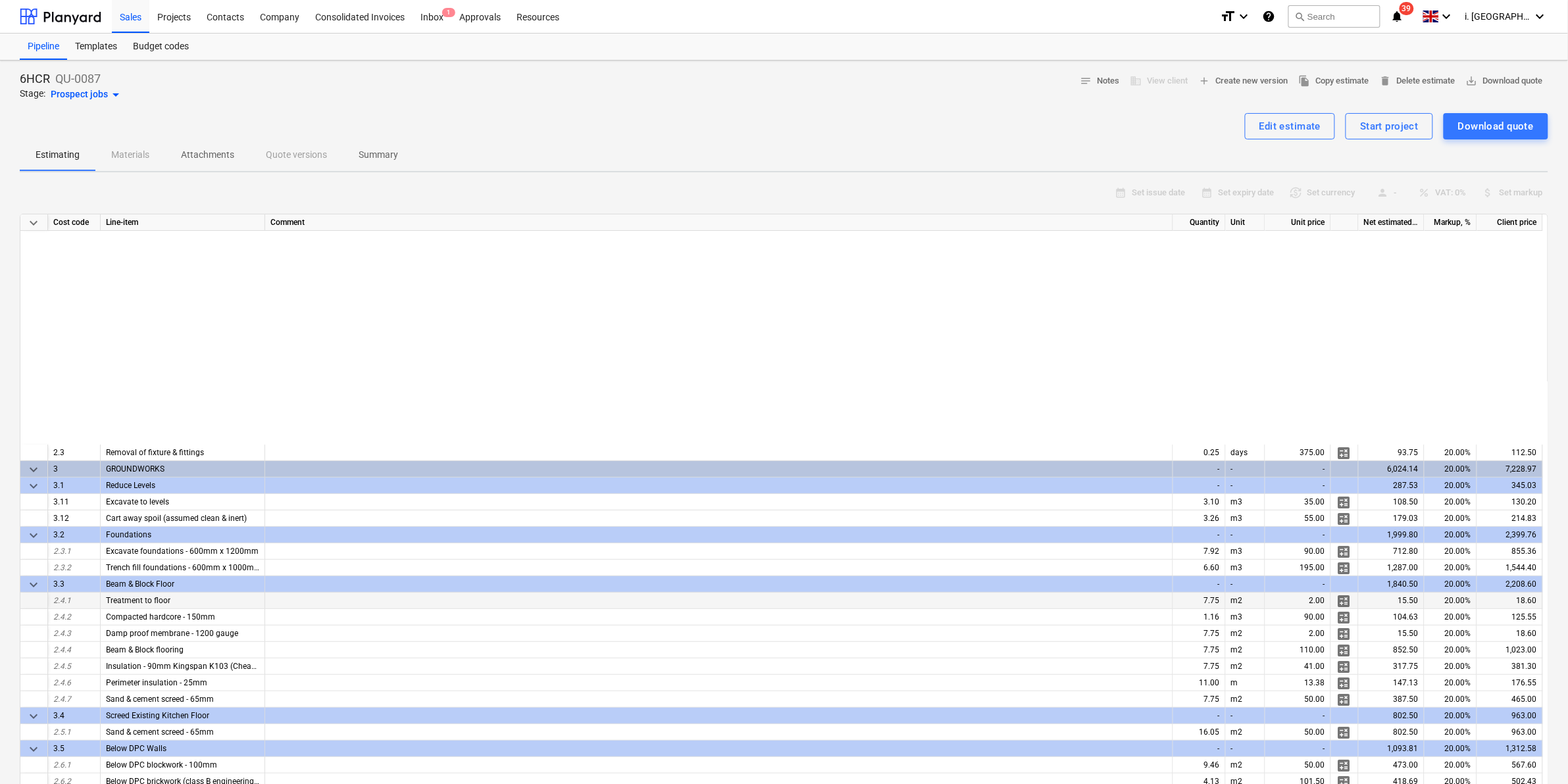
scroll to position [547, 0]
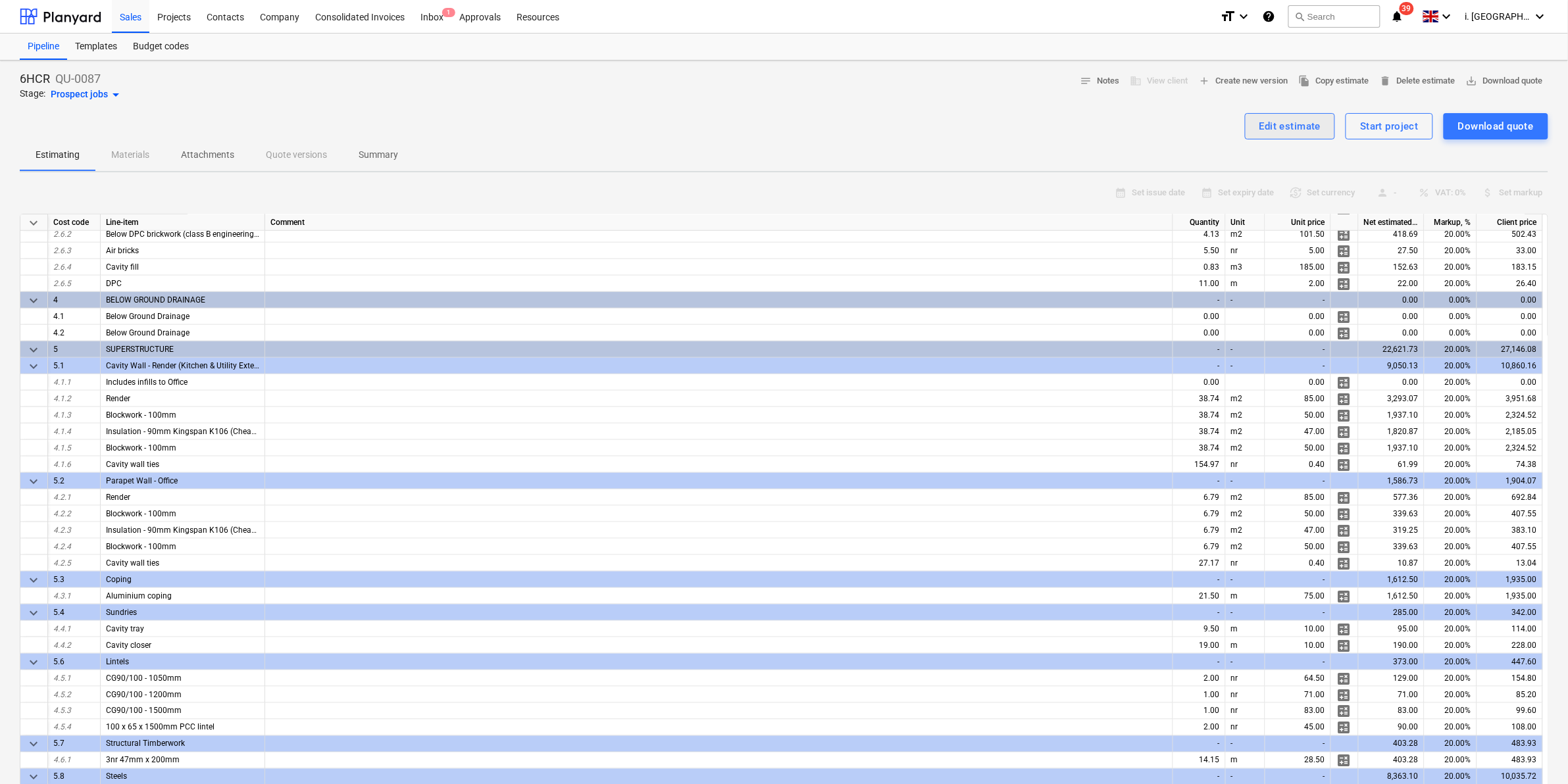
click at [1252, 123] on div "Edit estimate" at bounding box center [1290, 126] width 62 height 17
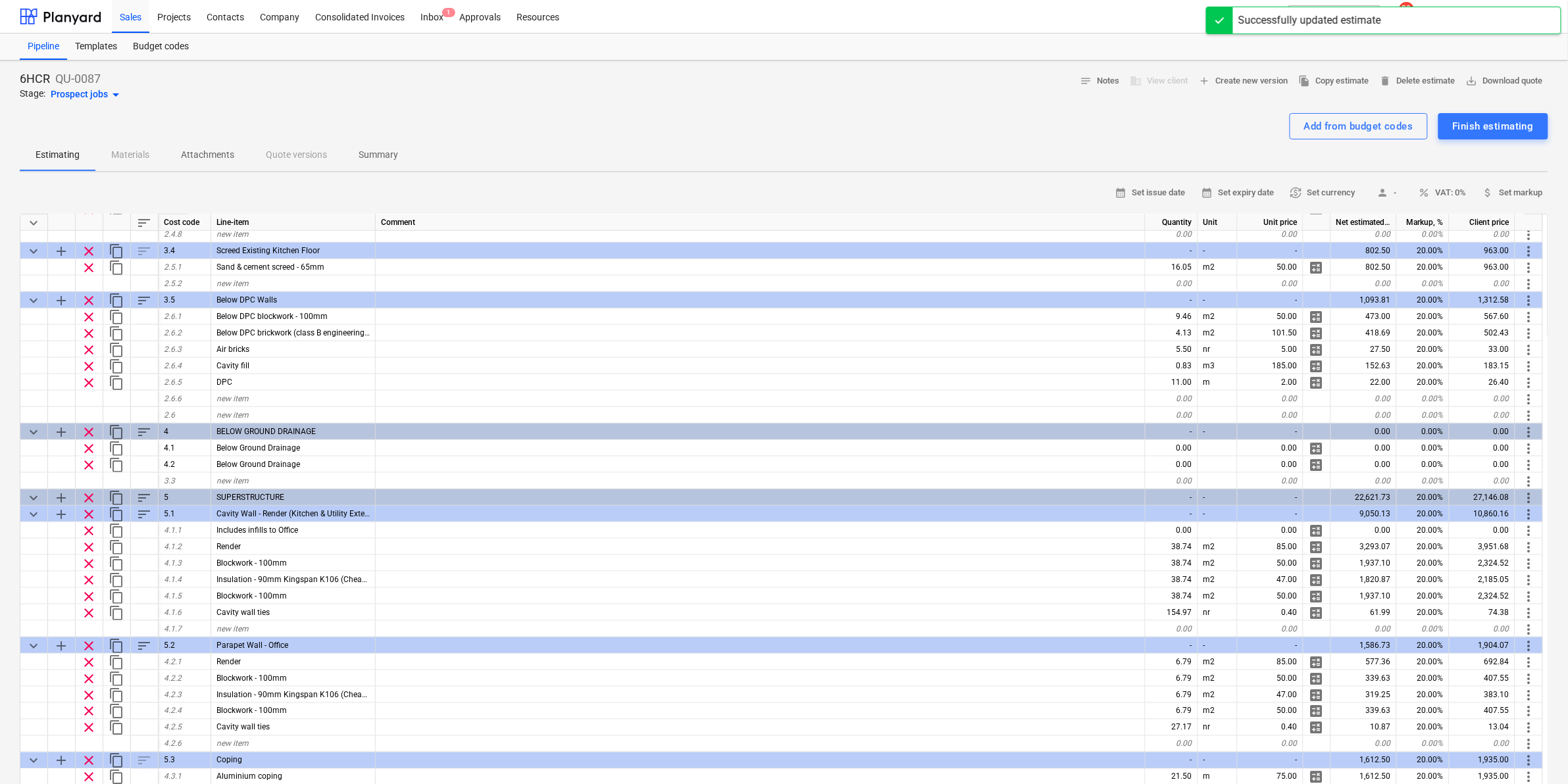
click at [1156, 86] on div "business View client" at bounding box center [1159, 81] width 68 height 20
click at [128, 17] on div "Sales" at bounding box center [130, 16] width 37 height 33
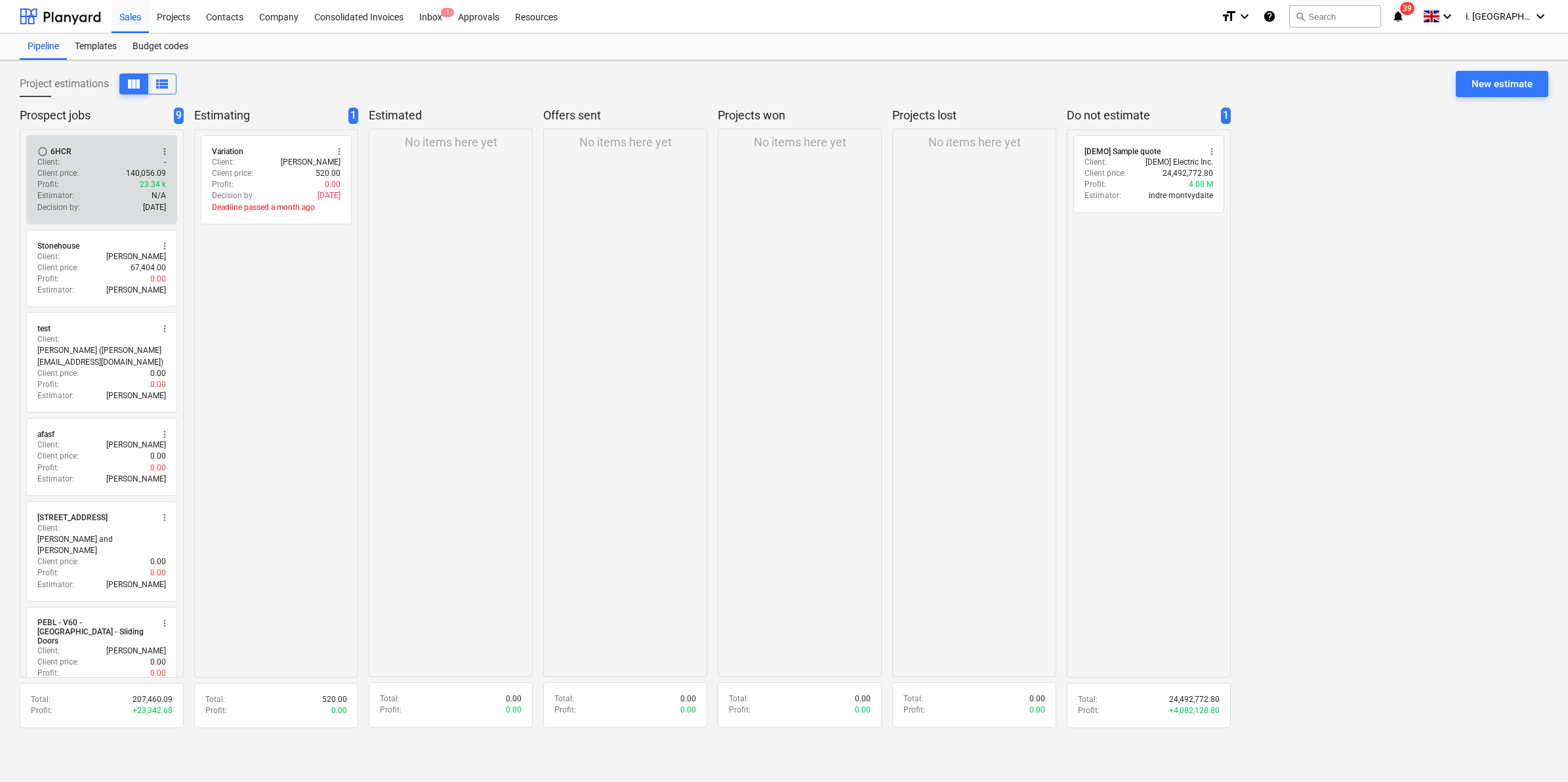
click at [165, 142] on div "radio_button_unchecked 6HCR more_vert Client : - Client price : 140,056.09 Prof…" at bounding box center [101, 179] width 151 height 89
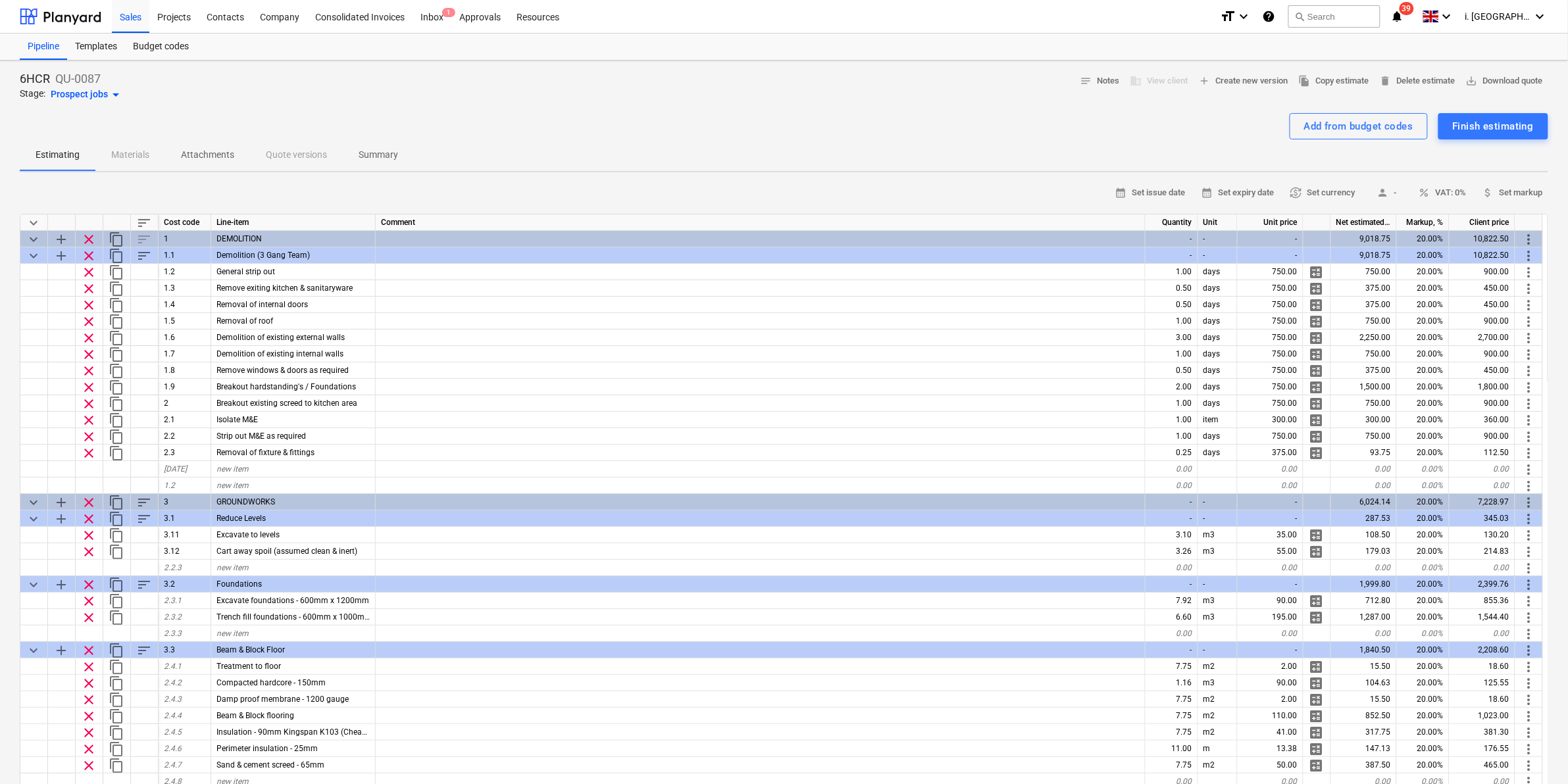
click at [113, 98] on span "arrow_drop_down" at bounding box center [116, 95] width 16 height 16
click at [1252, 132] on div at bounding box center [784, 392] width 1568 height 784
click at [1252, 129] on div "Finish estimating" at bounding box center [1494, 126] width 81 height 17
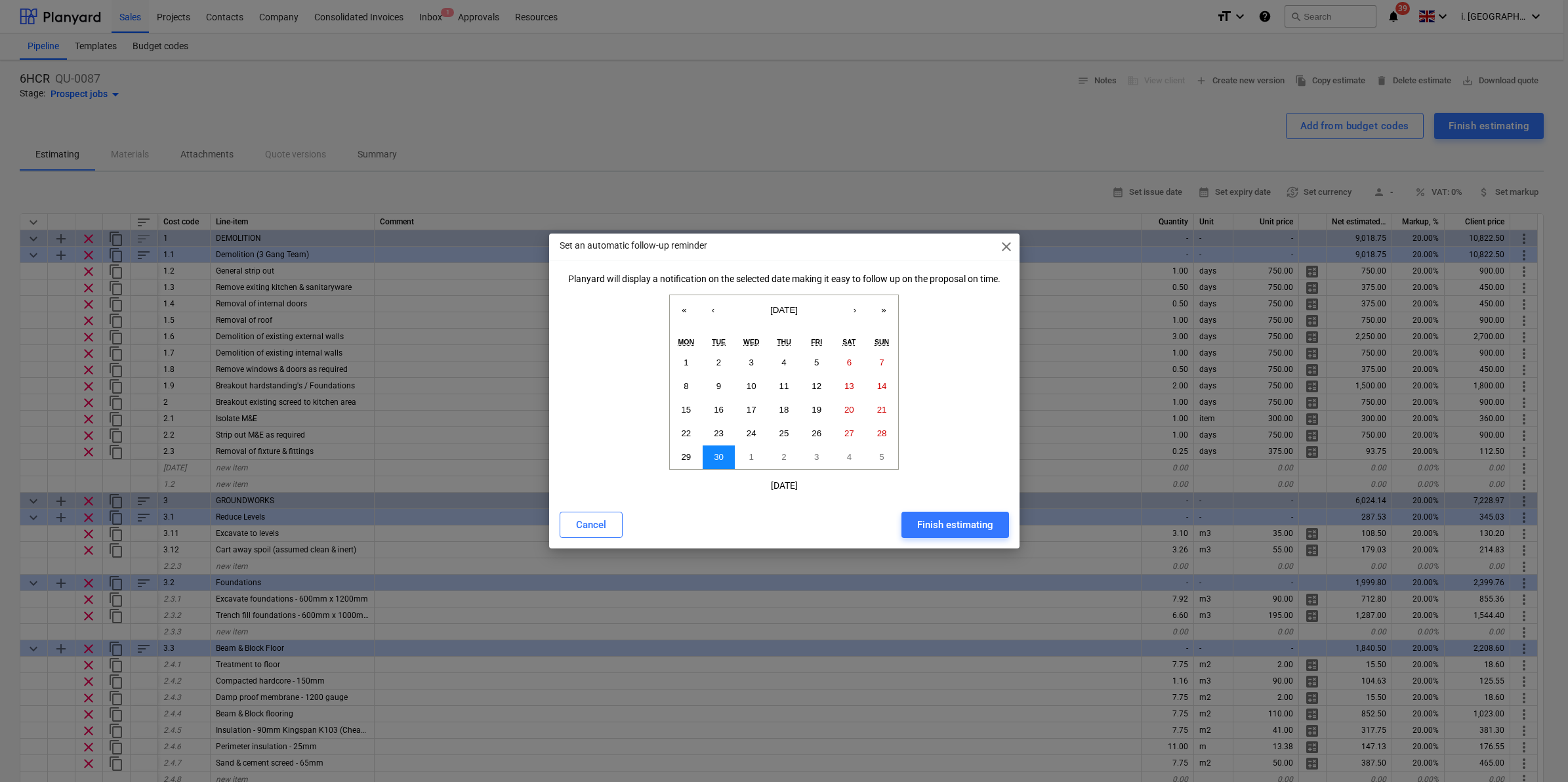
click at [712, 458] on button "30" at bounding box center [719, 457] width 32 height 24
click at [973, 527] on div "Finish estimating" at bounding box center [955, 525] width 76 height 17
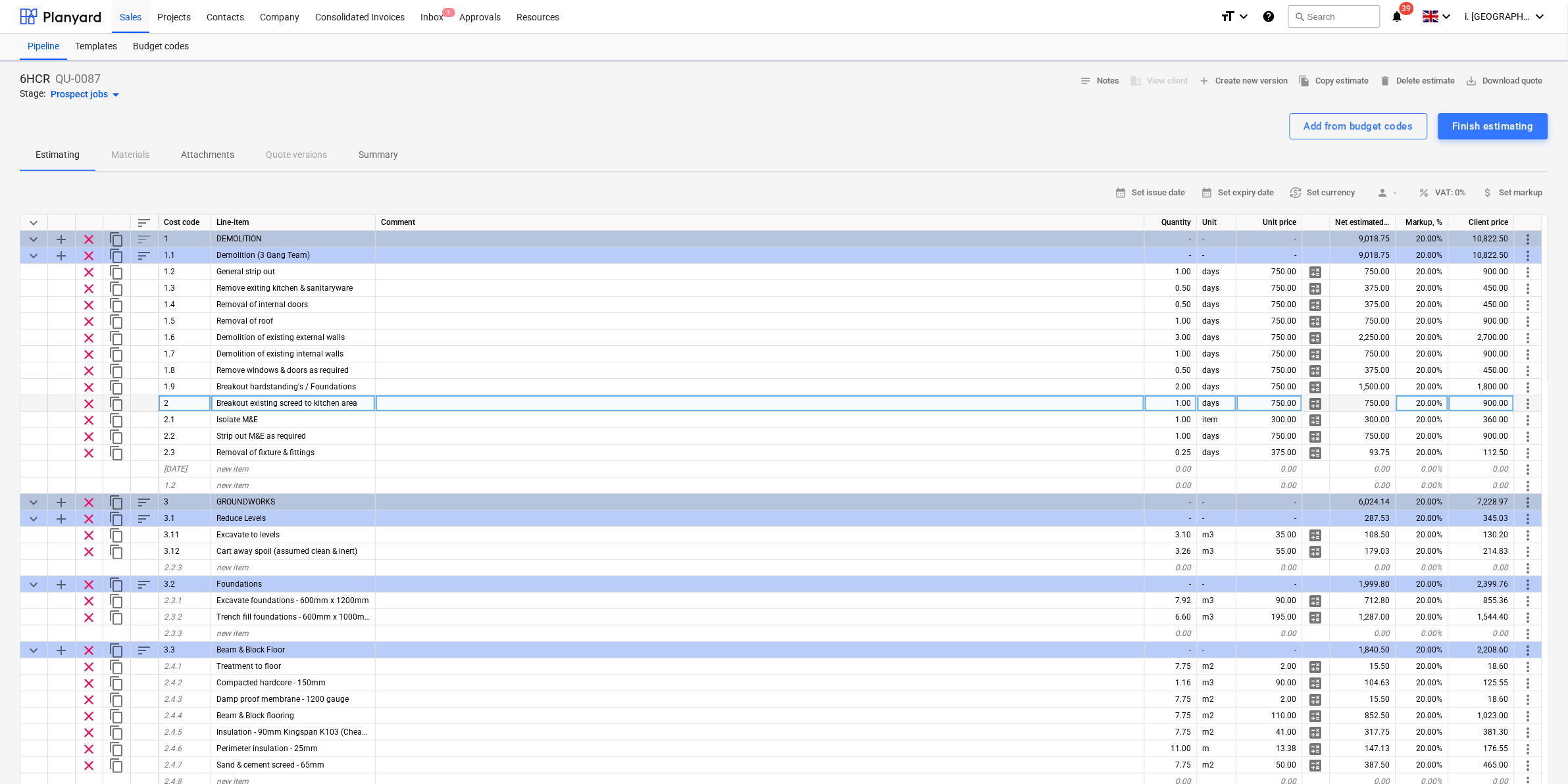
type textarea "x"
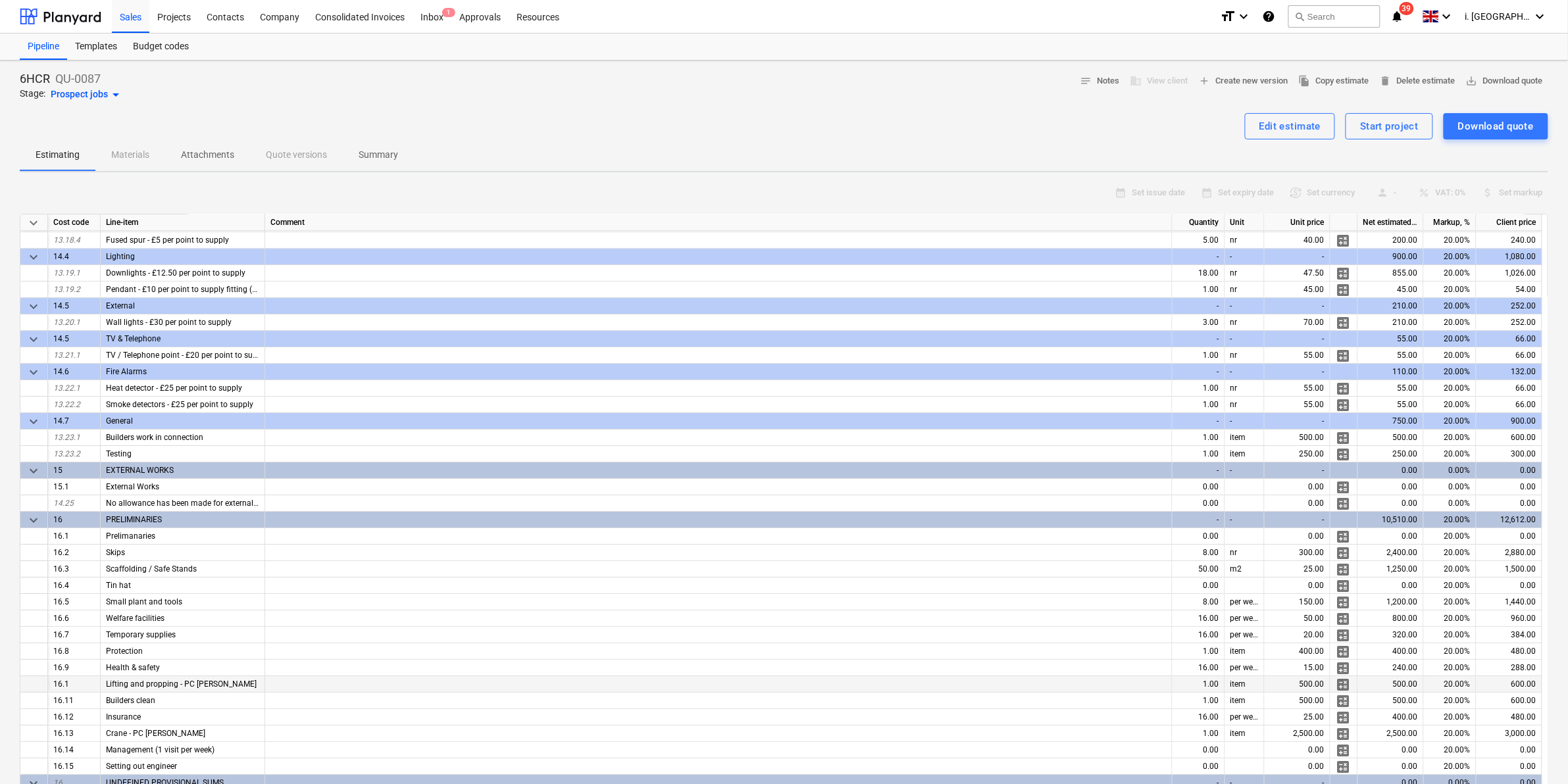
scroll to position [387, 0]
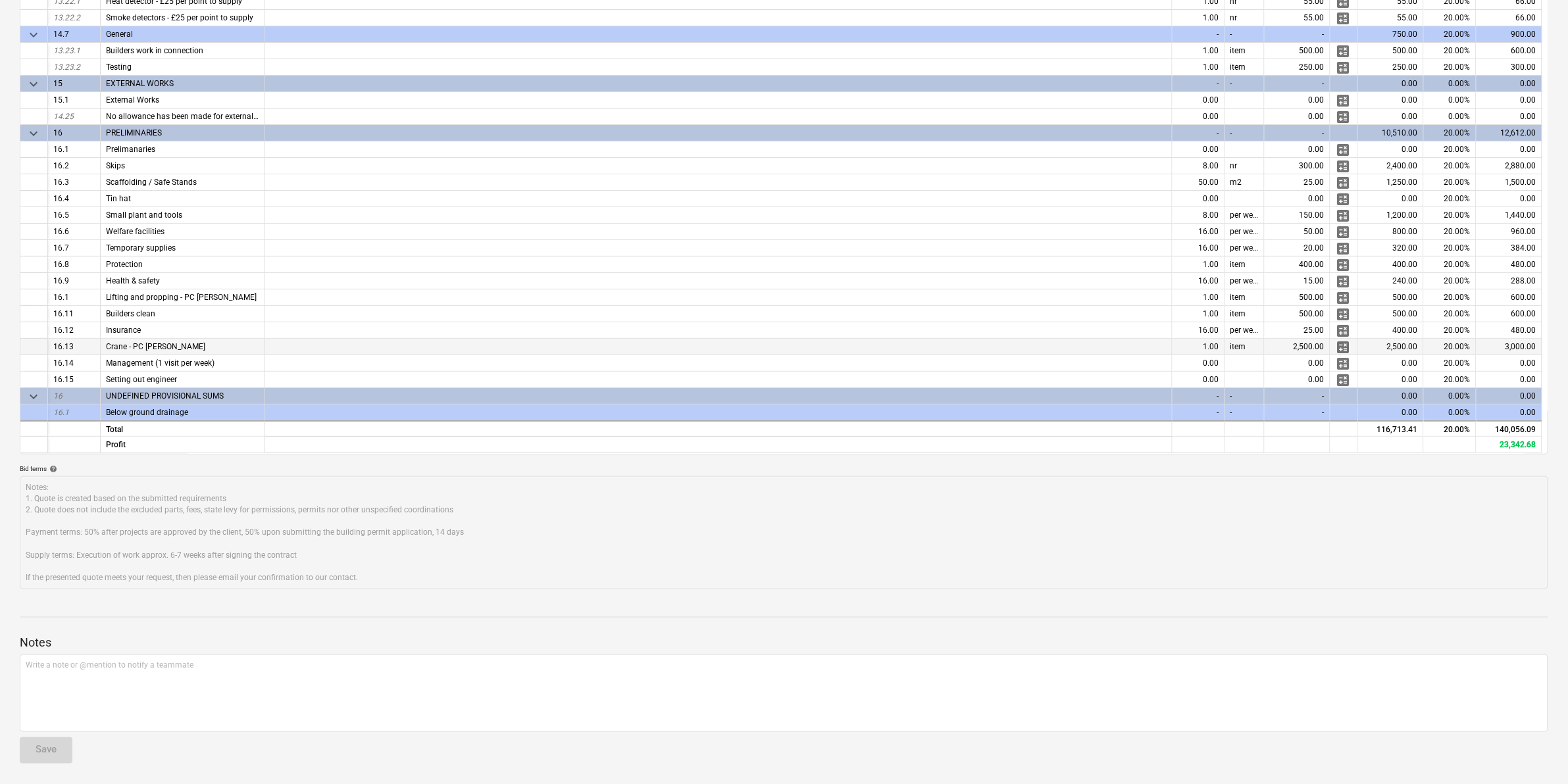
click at [1252, 346] on div "item" at bounding box center [1245, 347] width 40 height 16
click at [1247, 346] on div "item" at bounding box center [1245, 347] width 40 height 16
drag, startPoint x: 1251, startPoint y: 346, endPoint x: 1203, endPoint y: 341, distance: 48.3
click at [0, 0] on div "16.13 Crane - PC Sum 1.00 item 2,500.00 calculate 2,500.00 20.00% 3,000.00" at bounding box center [0, 0] width 0 height 0
drag, startPoint x: 1203, startPoint y: 341, endPoint x: 962, endPoint y: 374, distance: 243.2
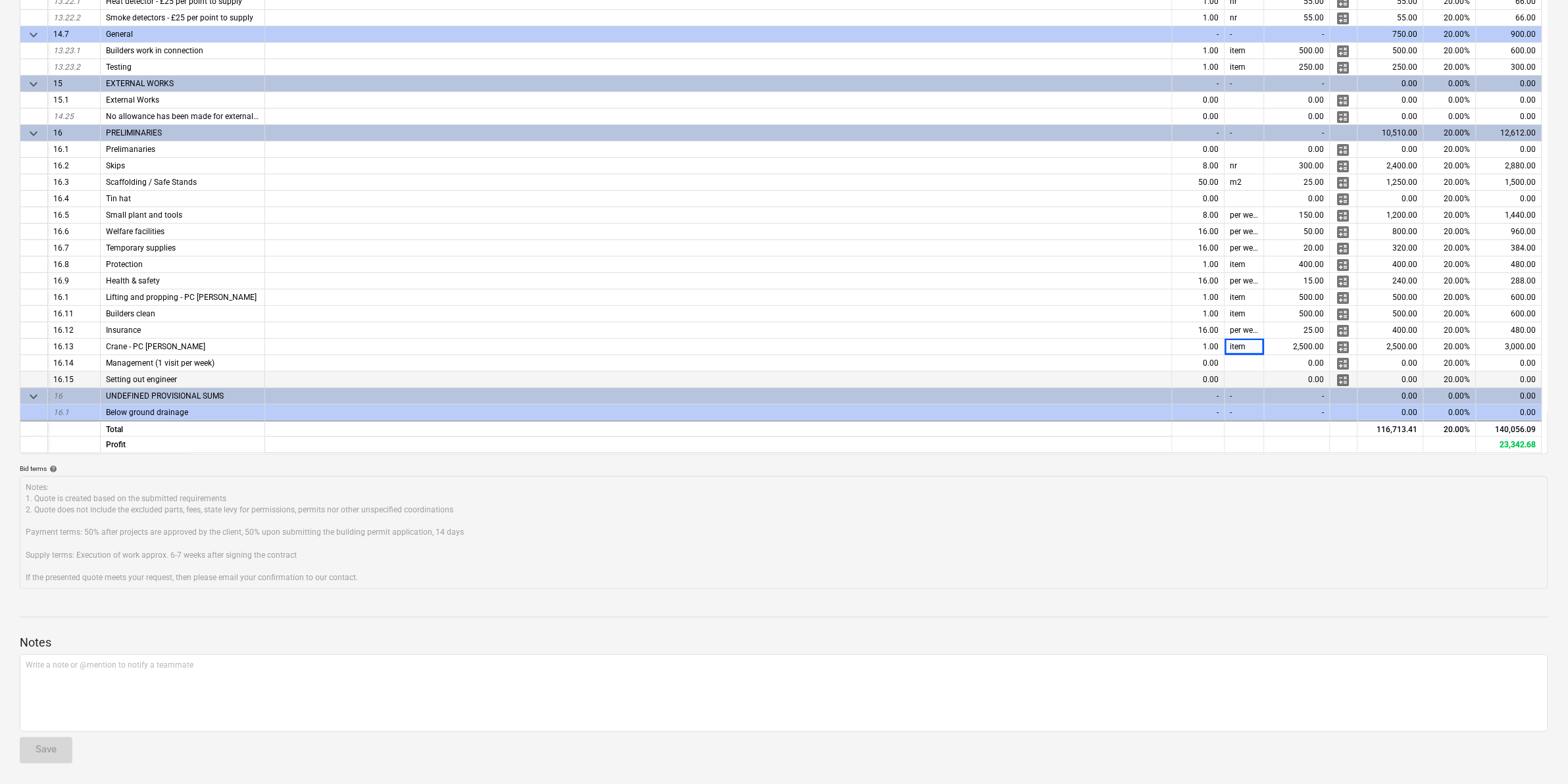
click at [962, 374] on div at bounding box center [719, 379] width 907 height 16
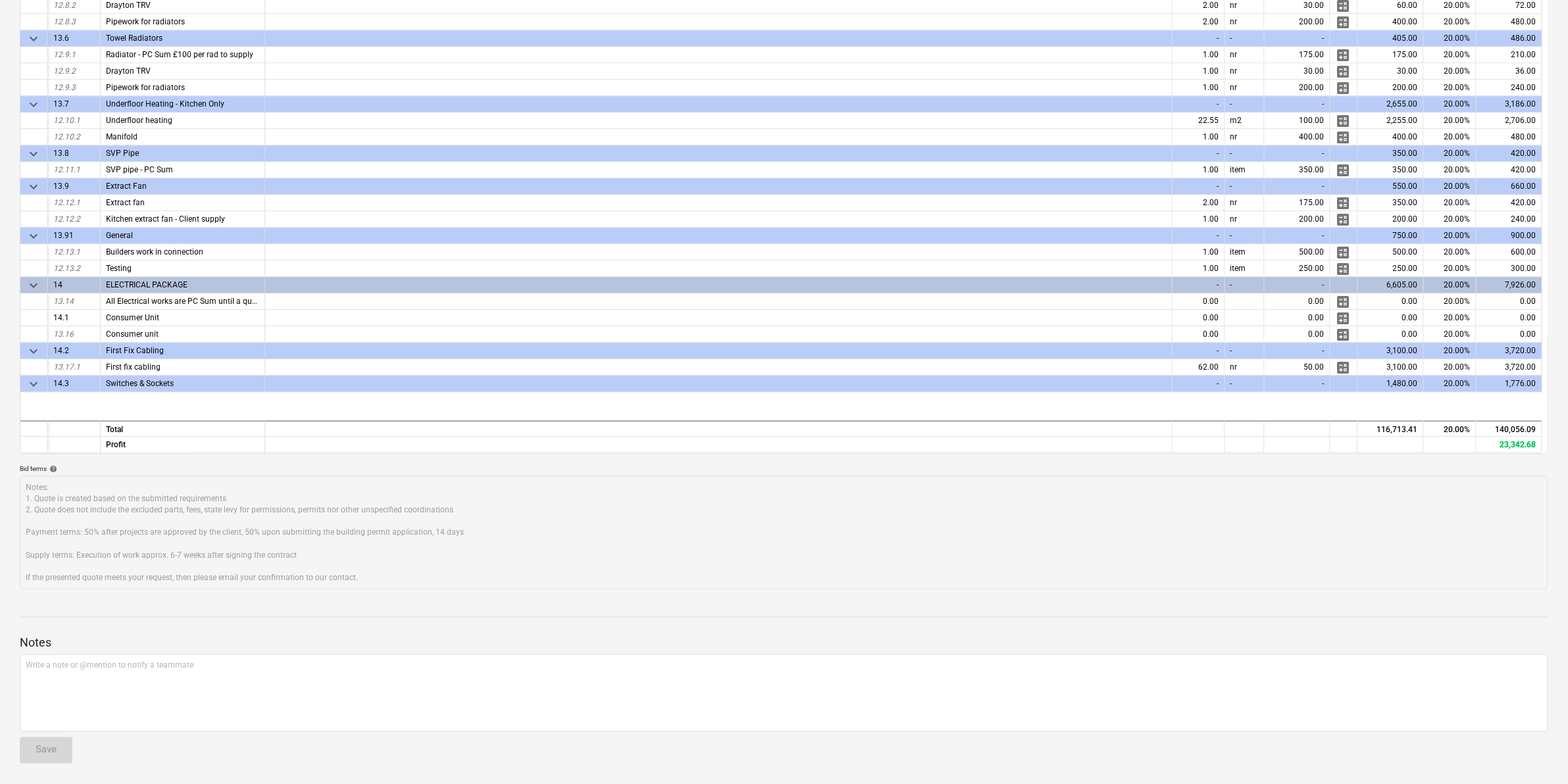
scroll to position [2834, 0]
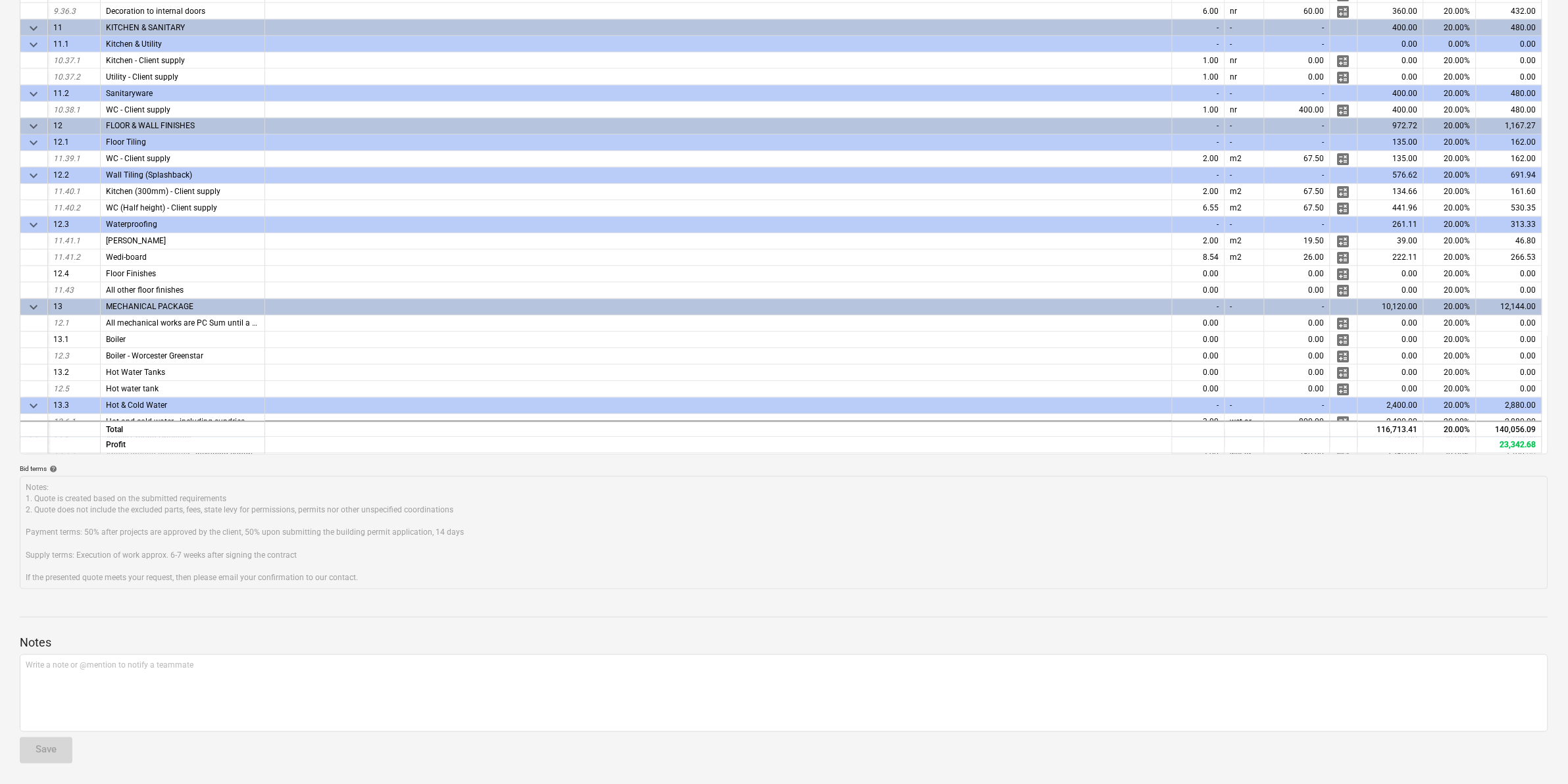
click at [550, 604] on div at bounding box center [783, 606] width 1528 height 11
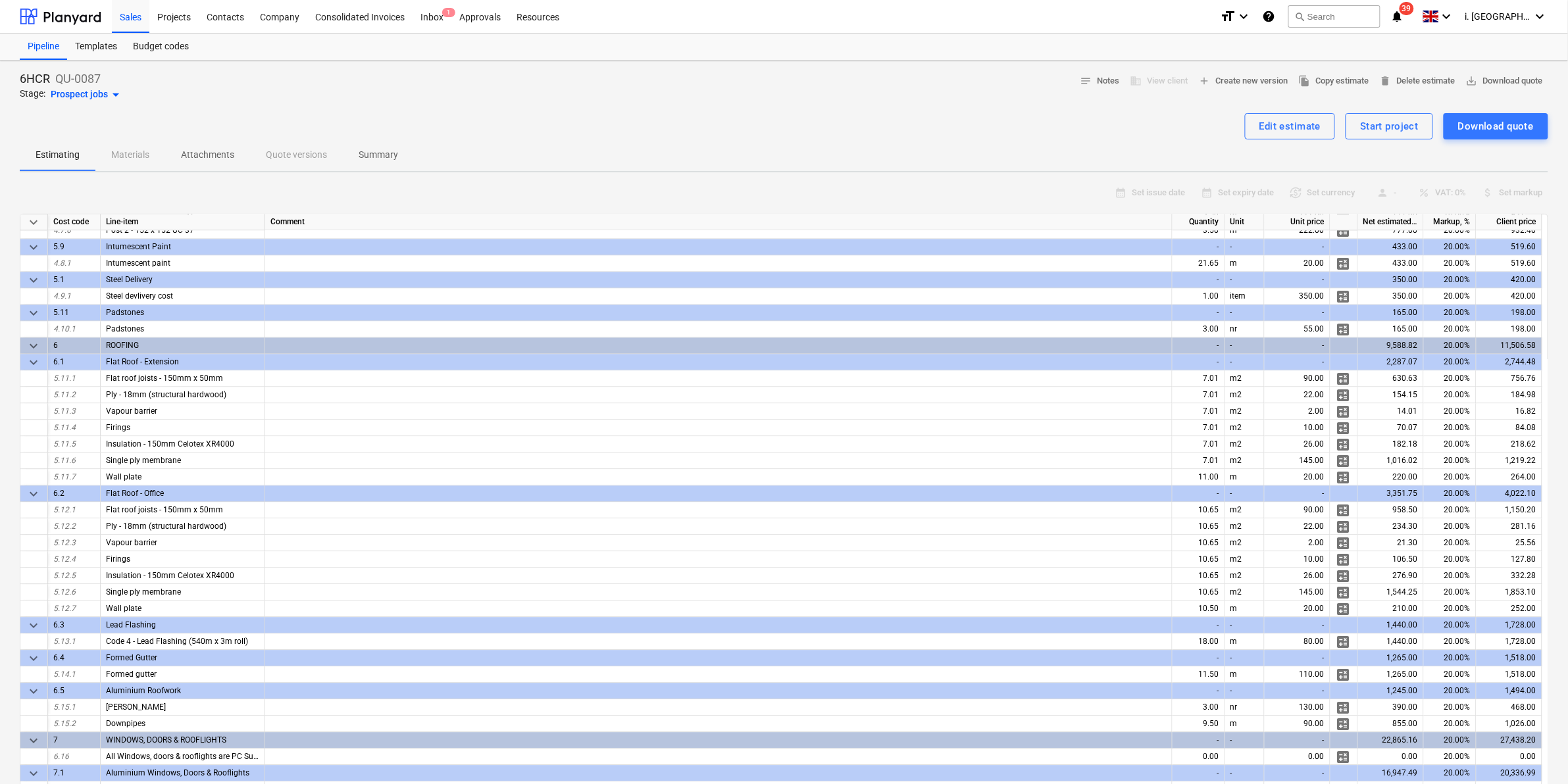
scroll to position [0, 0]
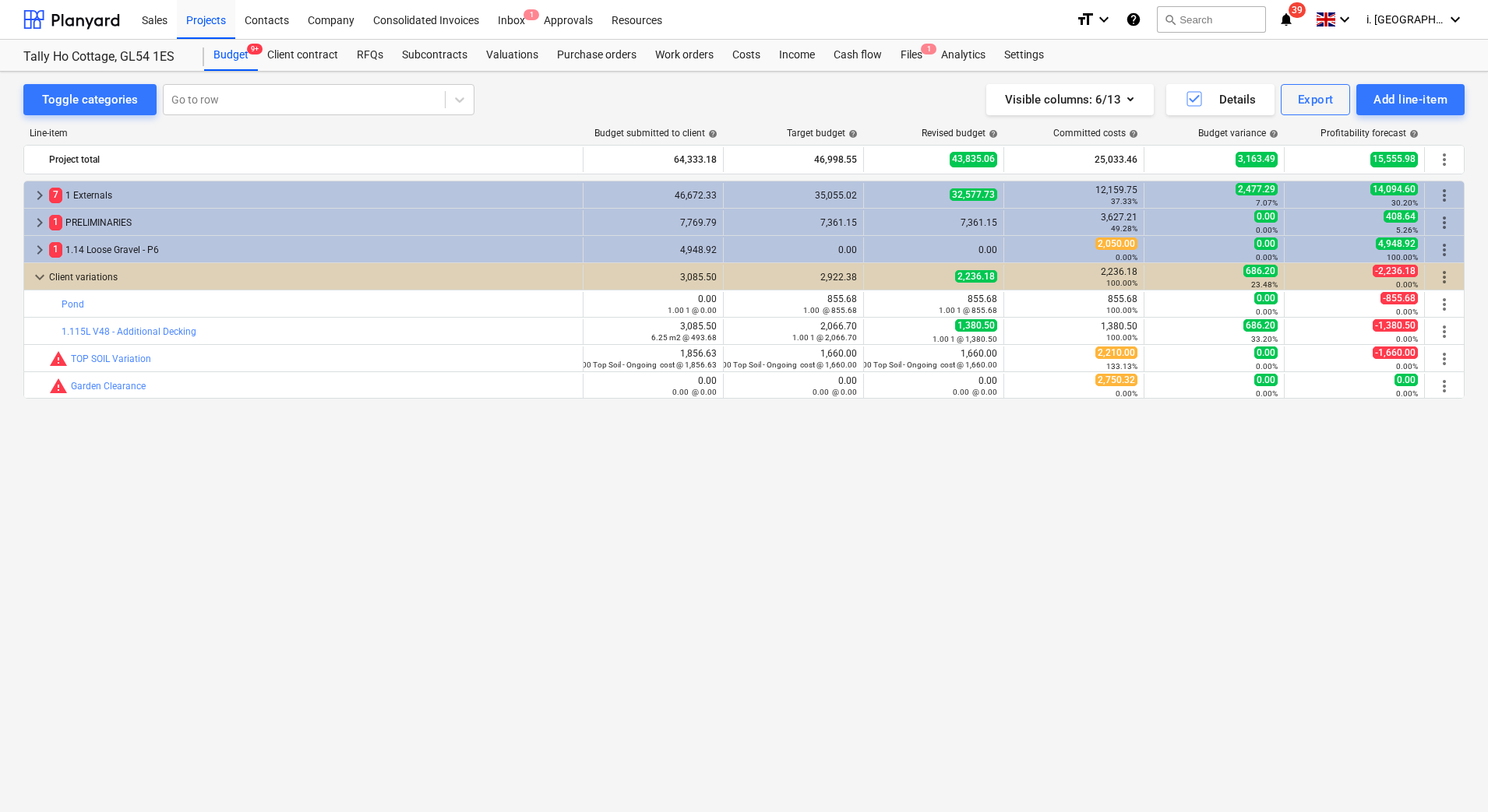
click at [530, 517] on div "keyboard_arrow_right 7 1 Externals 46,672.33 35,055.02 32,577.73 12,159.75 37.3…" at bounding box center [744, 464] width 1441 height 567
drag, startPoint x: 206, startPoint y: 68, endPoint x: 228, endPoint y: 67, distance: 22.0
click at [206, 70] on div "Budget 9+" at bounding box center [230, 55] width 54 height 31
click at [228, 67] on div "Budget 9+" at bounding box center [230, 55] width 54 height 31
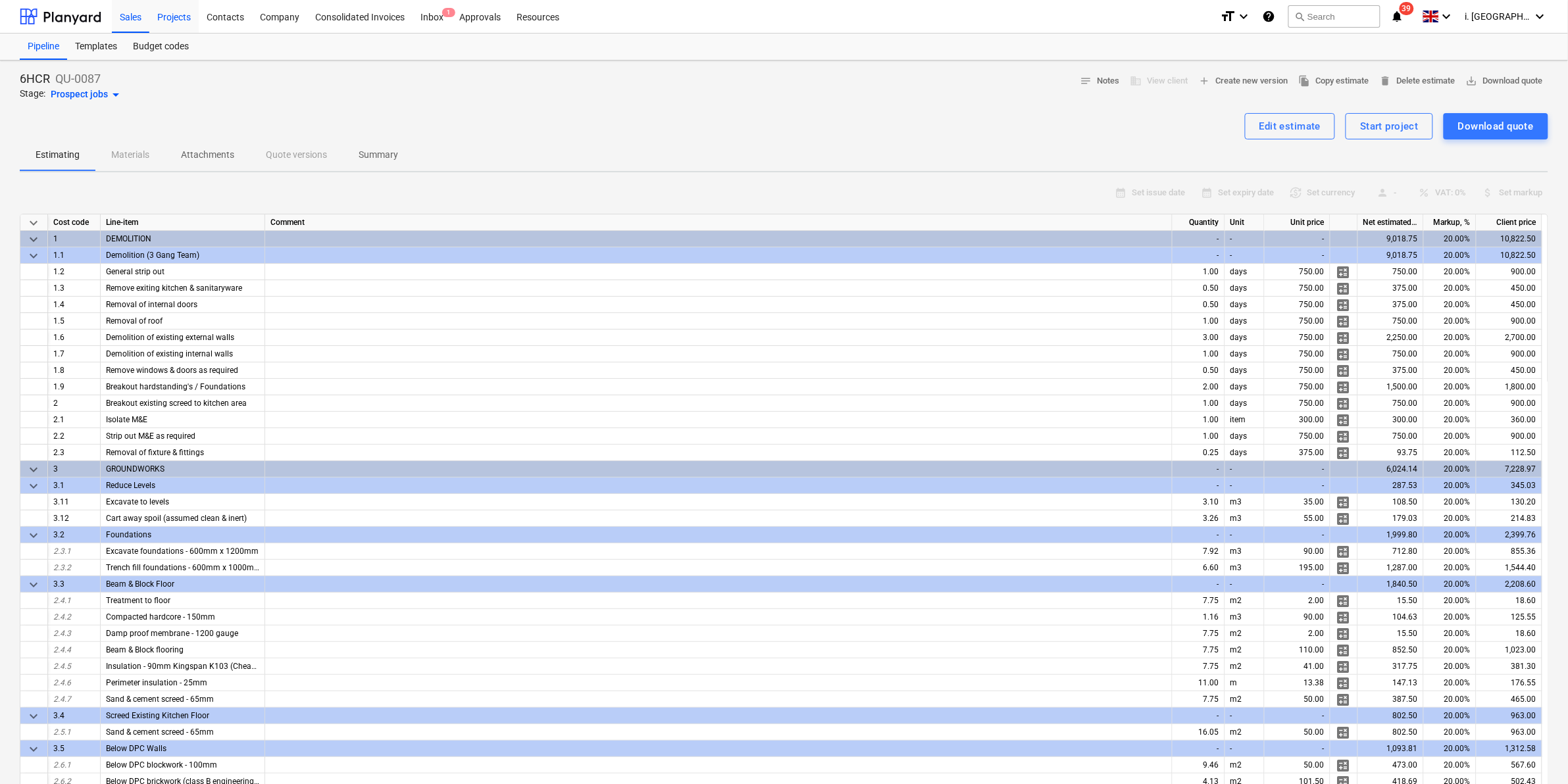
click at [195, 14] on div "Projects" at bounding box center [174, 16] width 50 height 33
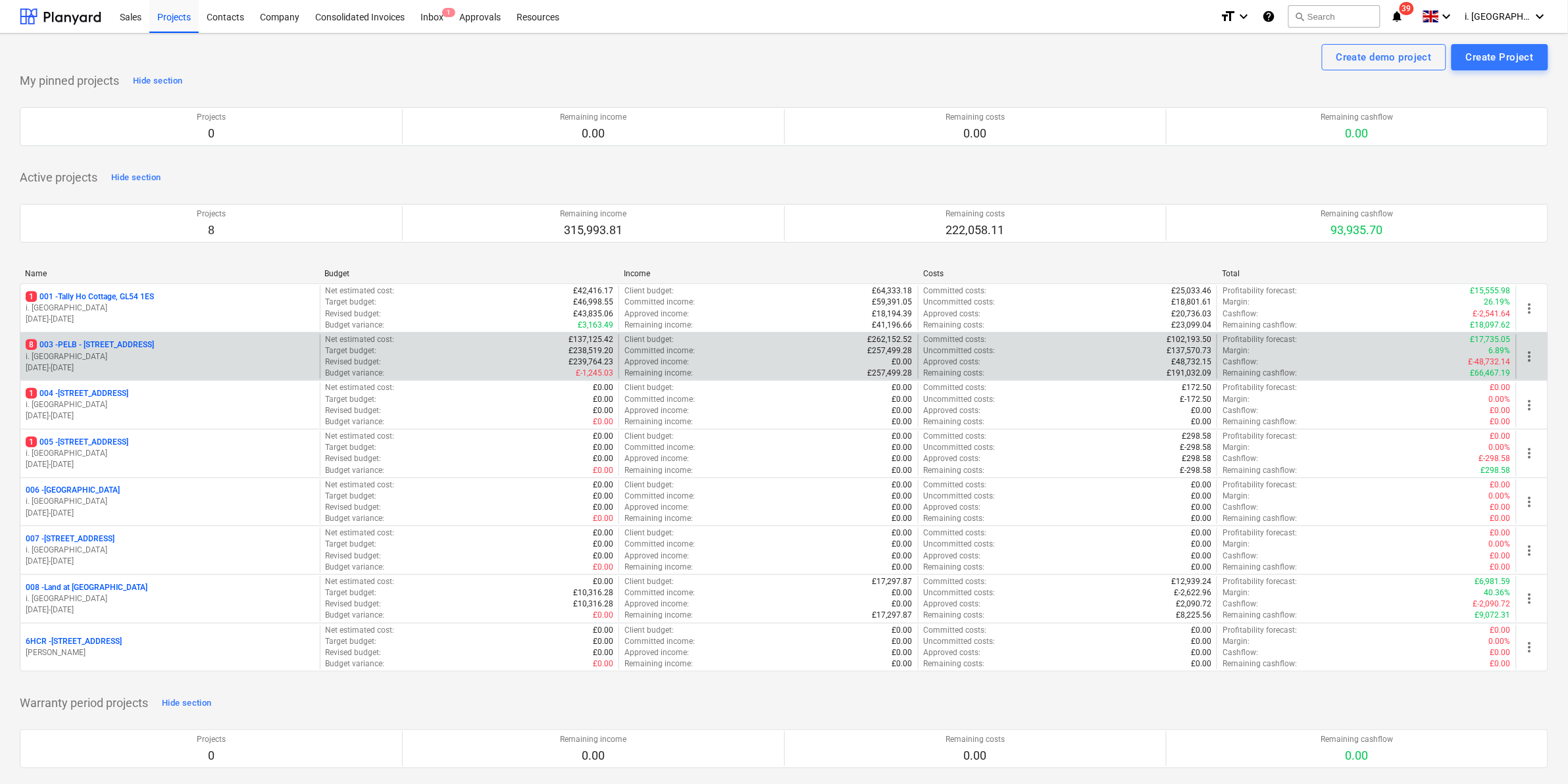
click at [178, 357] on p "i. [GEOGRAPHIC_DATA]" at bounding box center [170, 357] width 288 height 11
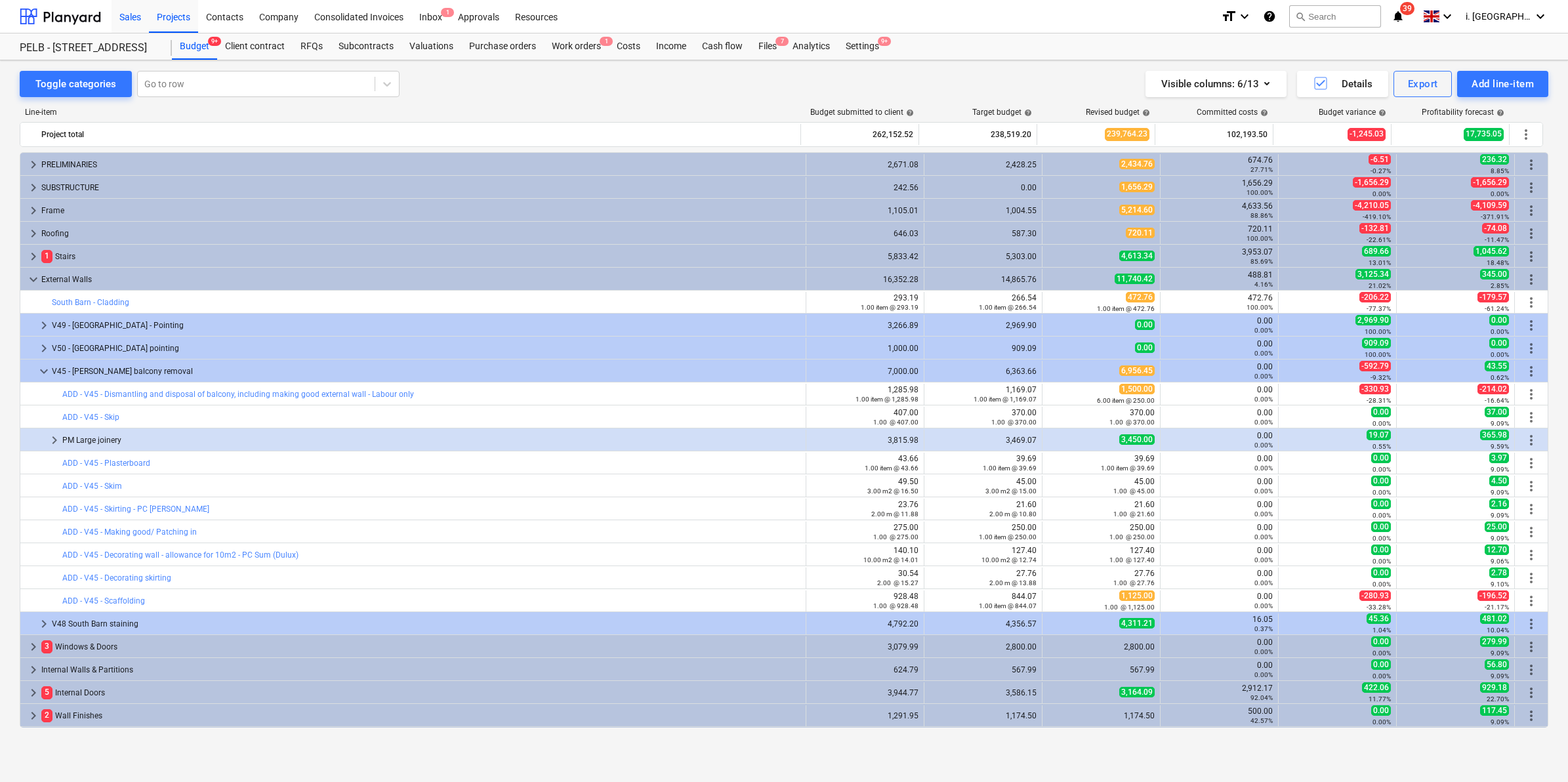
click at [128, 14] on div "Sales" at bounding box center [130, 15] width 37 height 33
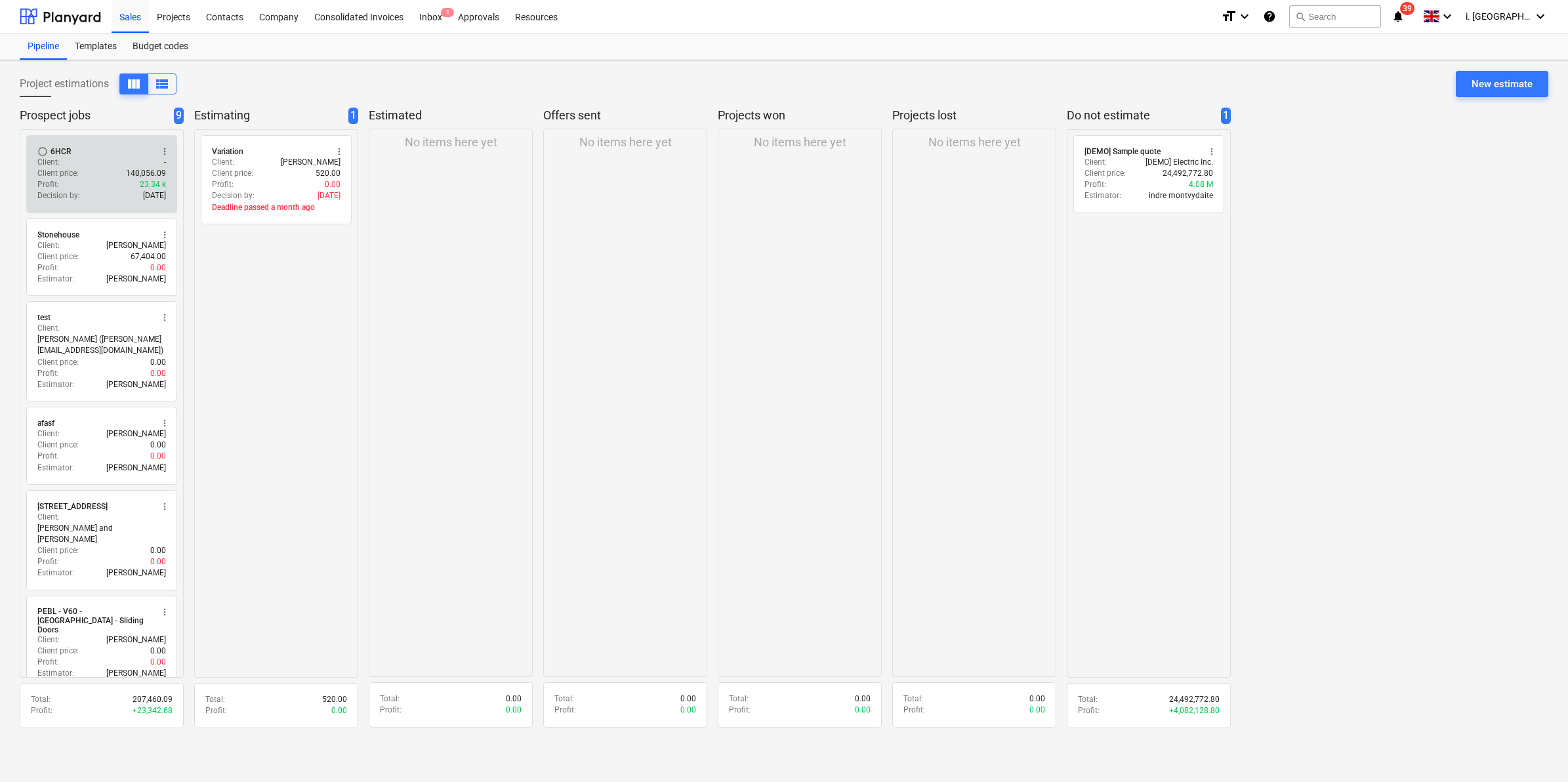
click at [128, 159] on div "Client : -" at bounding box center [101, 162] width 128 height 11
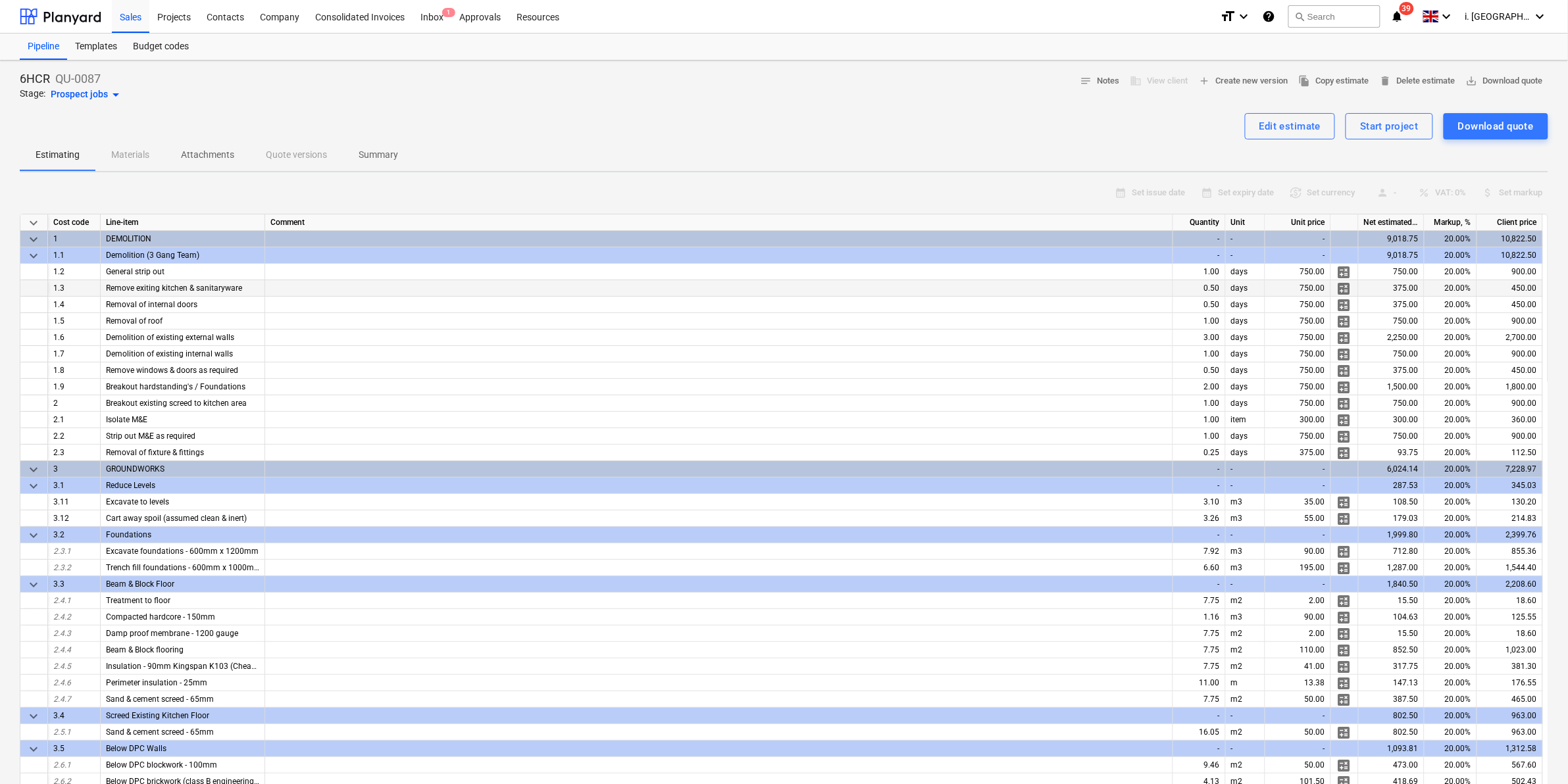
click at [1342, 285] on span "calculate" at bounding box center [1344, 288] width 16 height 16
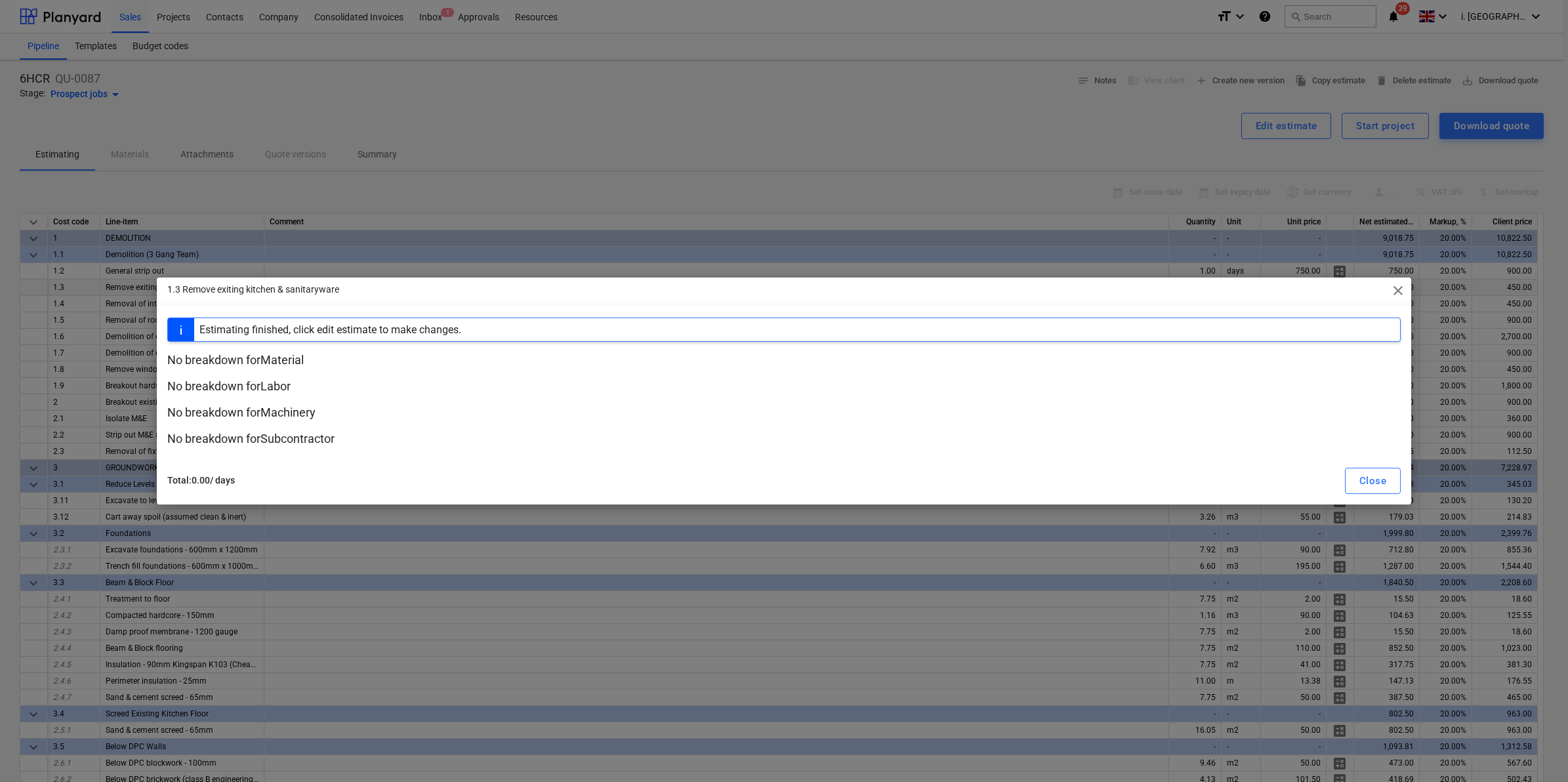
click at [1406, 289] on span "close" at bounding box center [1398, 291] width 15 height 15
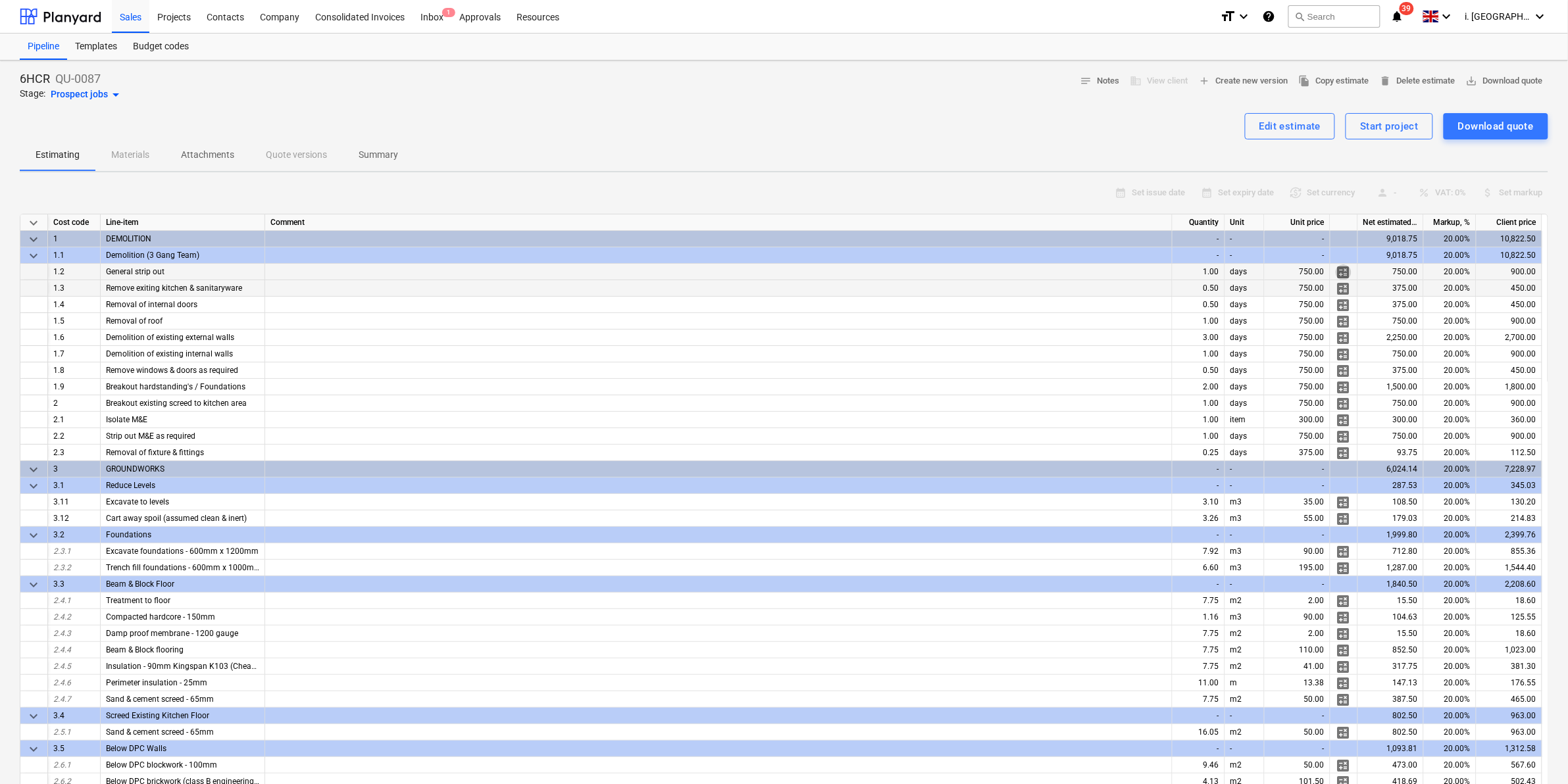
click at [1344, 276] on span "calculate" at bounding box center [1343, 272] width 16 height 16
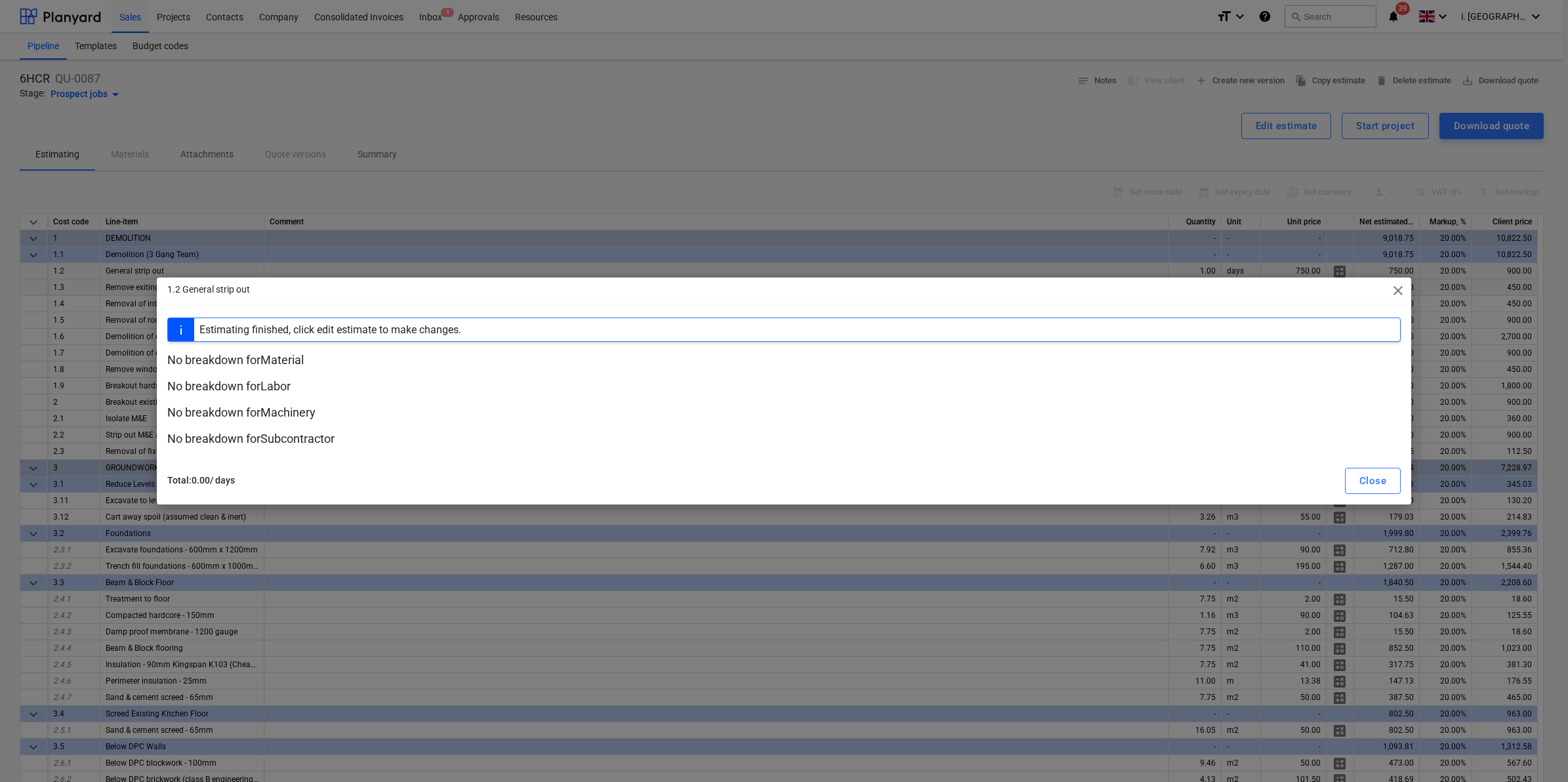
click at [1394, 288] on span "close" at bounding box center [1398, 291] width 15 height 15
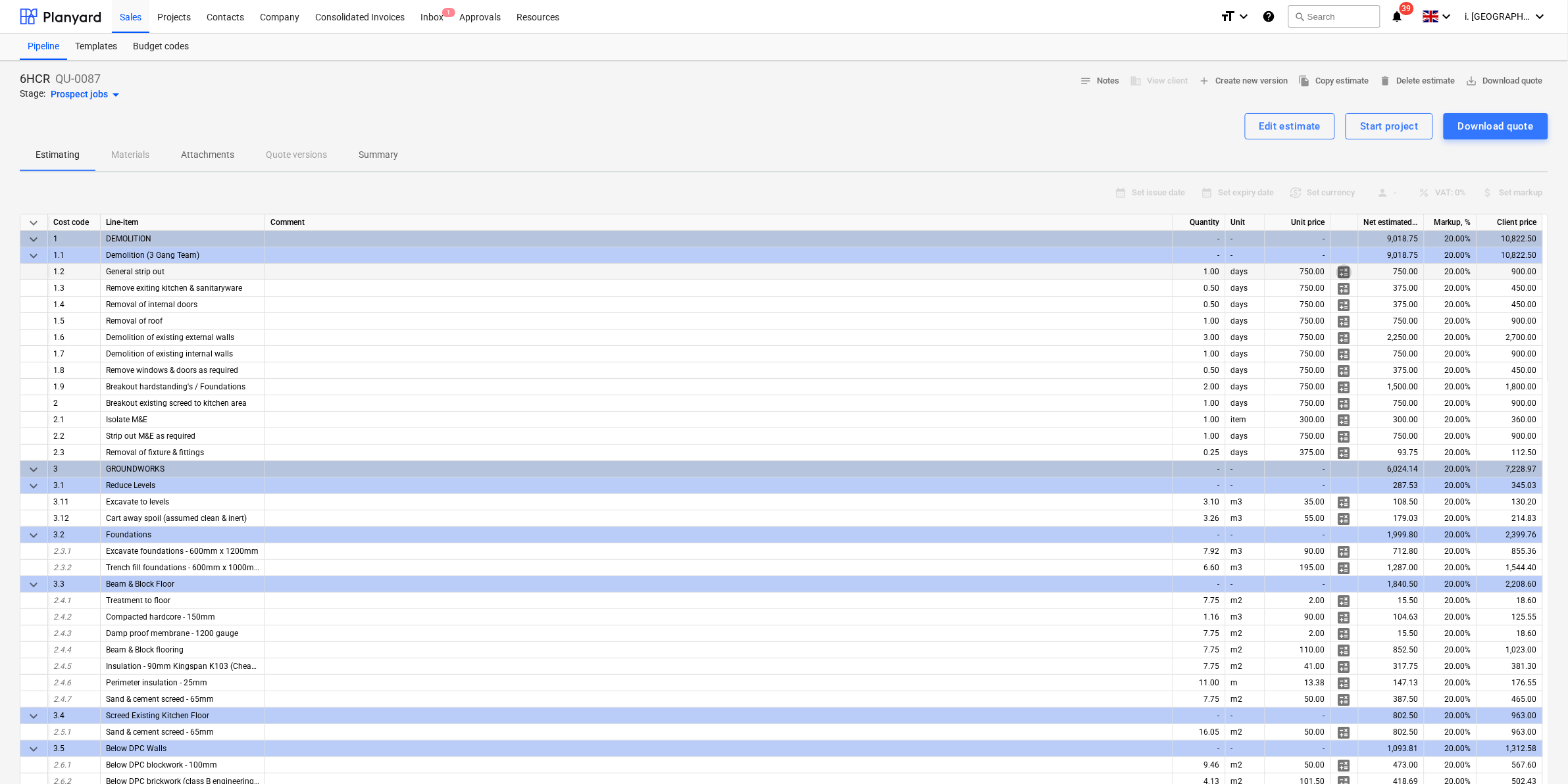
click at [1341, 268] on span "calculate" at bounding box center [1344, 272] width 16 height 16
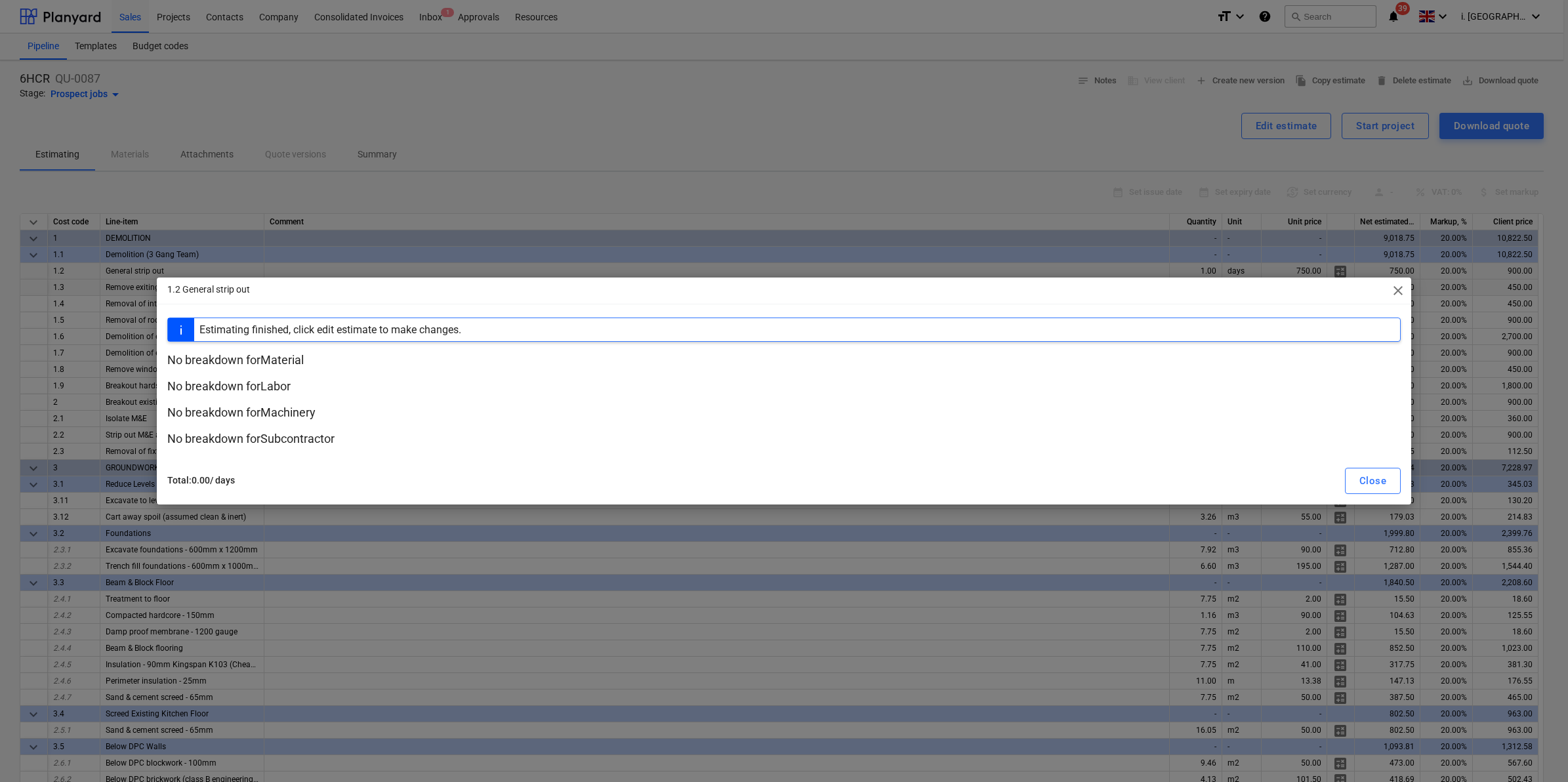
click at [1396, 287] on span "close" at bounding box center [1398, 291] width 15 height 15
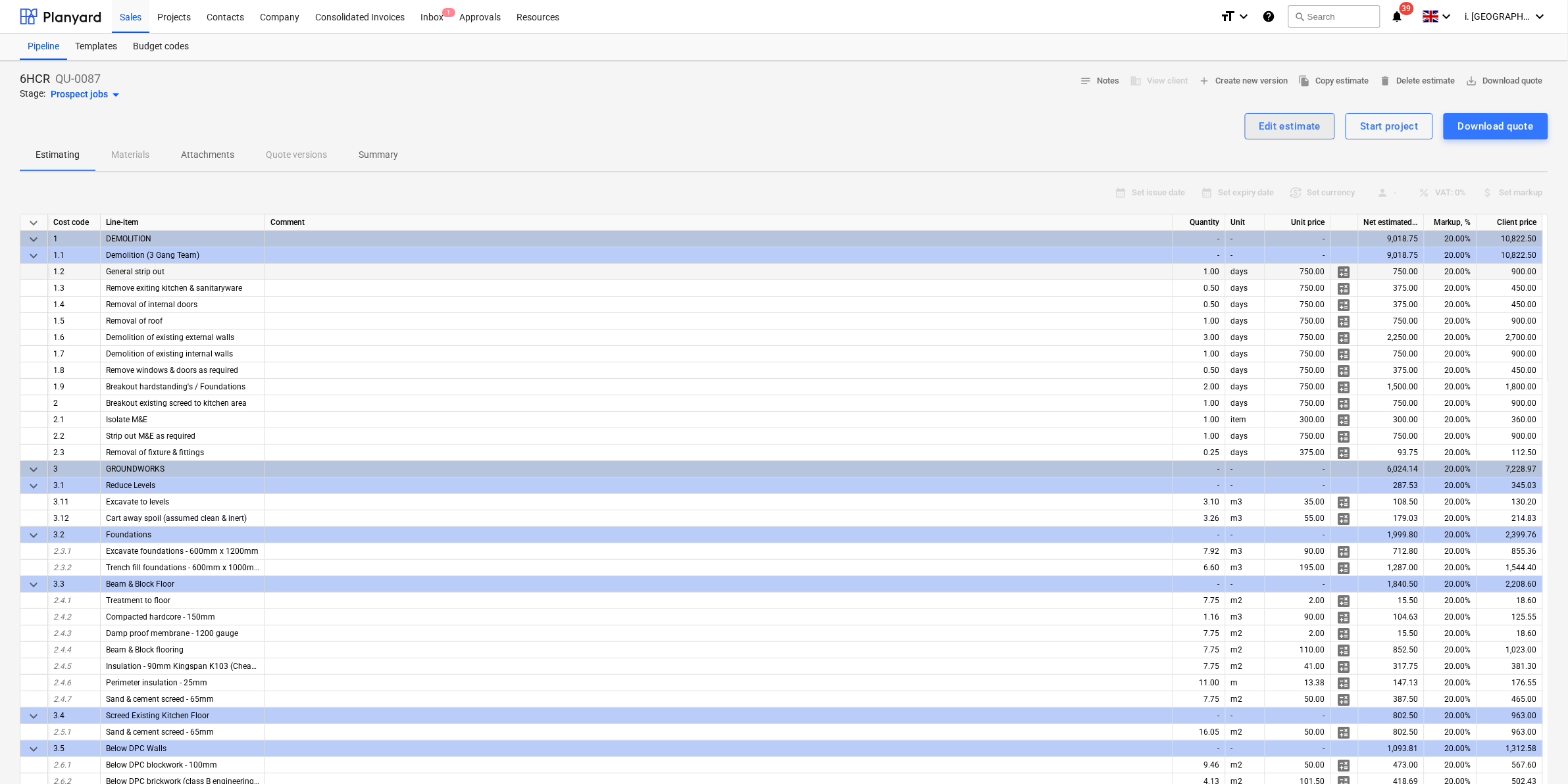
click at [1305, 125] on div "Edit estimate" at bounding box center [1290, 126] width 62 height 17
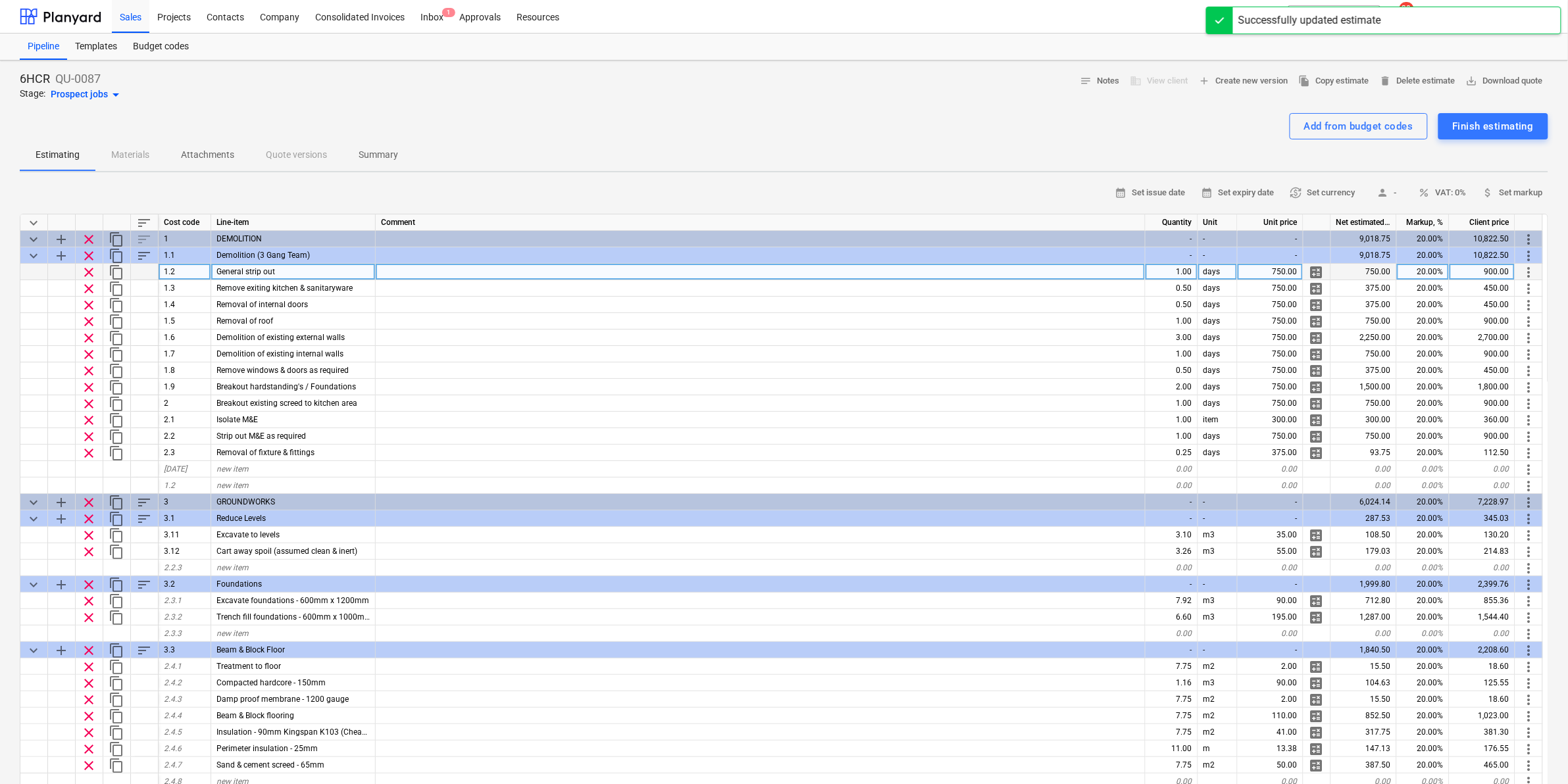
click at [1320, 273] on span "calculate" at bounding box center [1317, 272] width 16 height 16
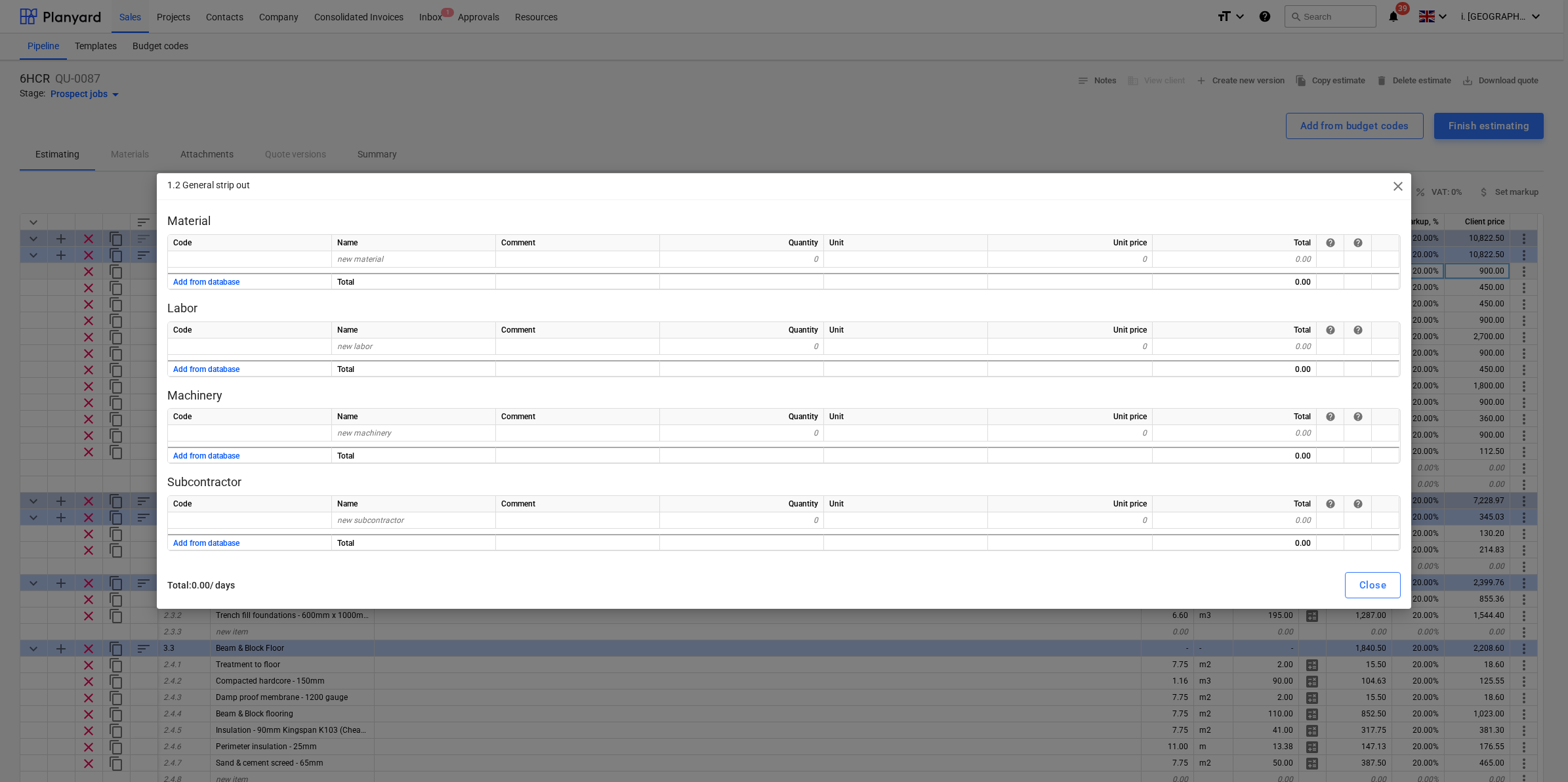
click at [1399, 185] on span "close" at bounding box center [1398, 186] width 15 height 15
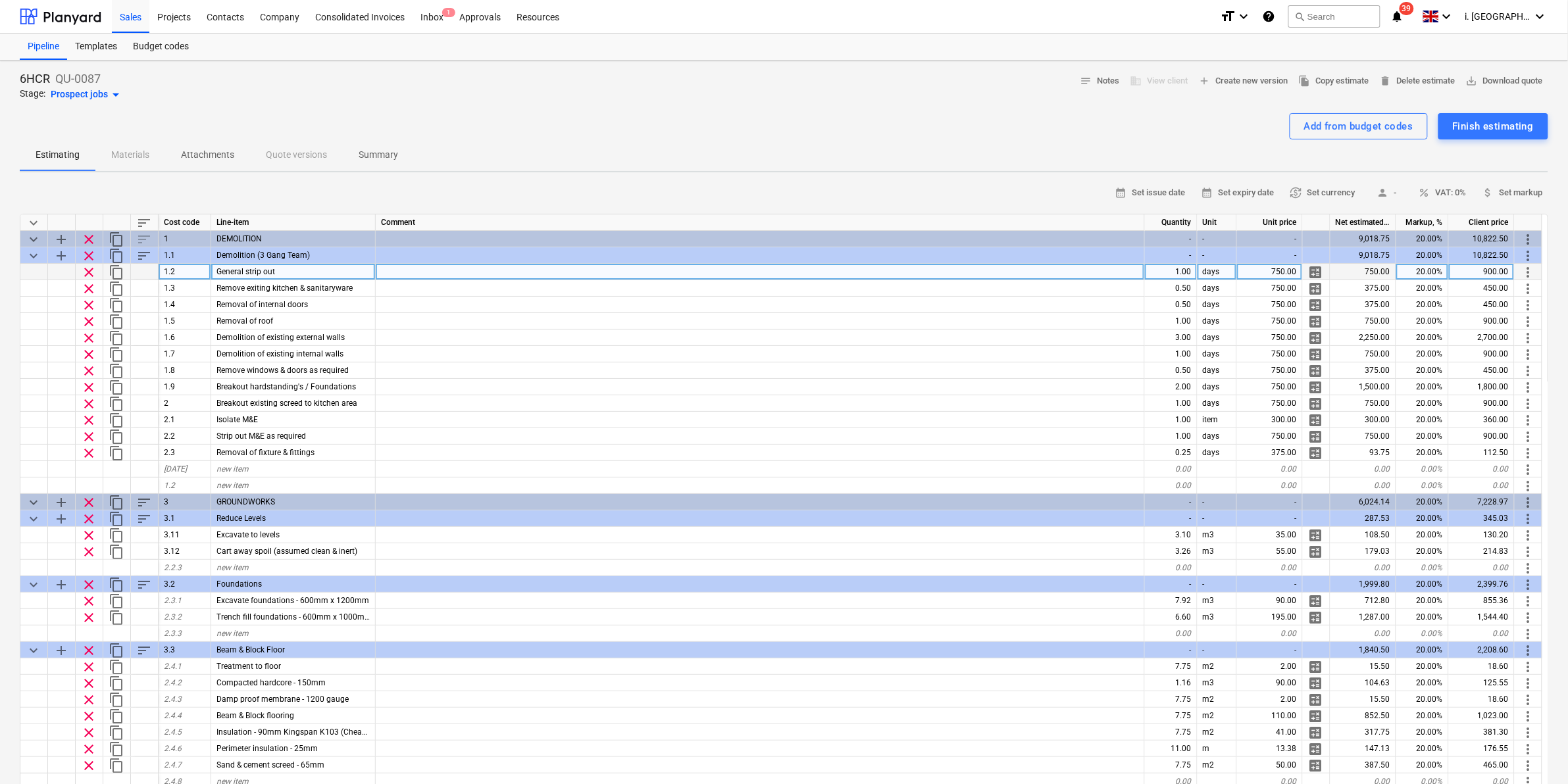
click at [1280, 271] on div "750.00" at bounding box center [1269, 271] width 66 height 16
click at [792, 175] on div "6HCR QU-0087 Stage: Prospect jobs arrow_drop_down notes Notes business View cli…" at bounding box center [784, 634] width 1568 height 1148
drag, startPoint x: 1048, startPoint y: 130, endPoint x: 1034, endPoint y: 136, distance: 15.2
click at [1048, 130] on div "Add from budget codes Finish estimating" at bounding box center [783, 126] width 1528 height 26
click at [1318, 271] on span "calculate" at bounding box center [1316, 272] width 16 height 16
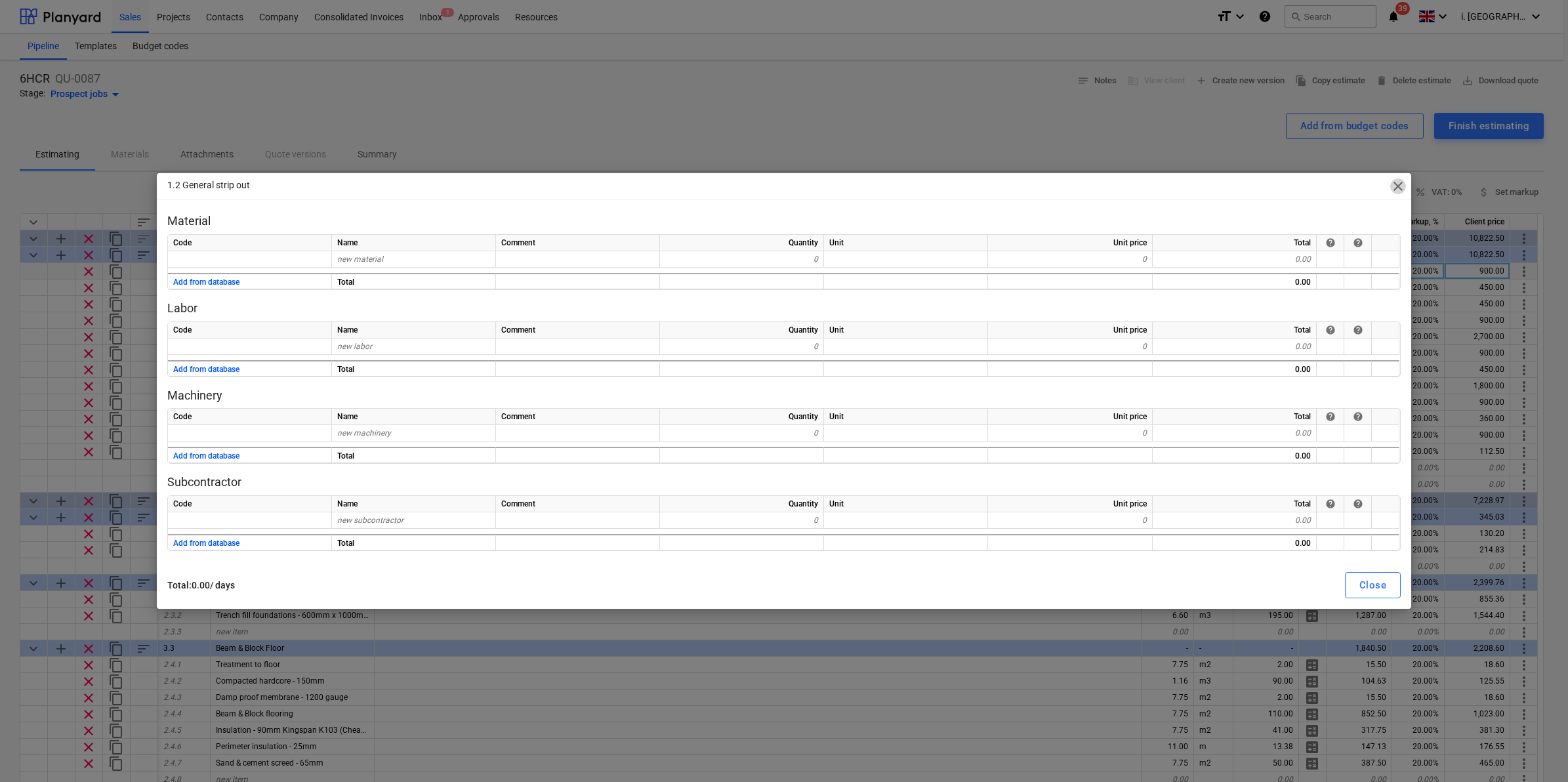
click at [1397, 190] on span "close" at bounding box center [1398, 186] width 15 height 15
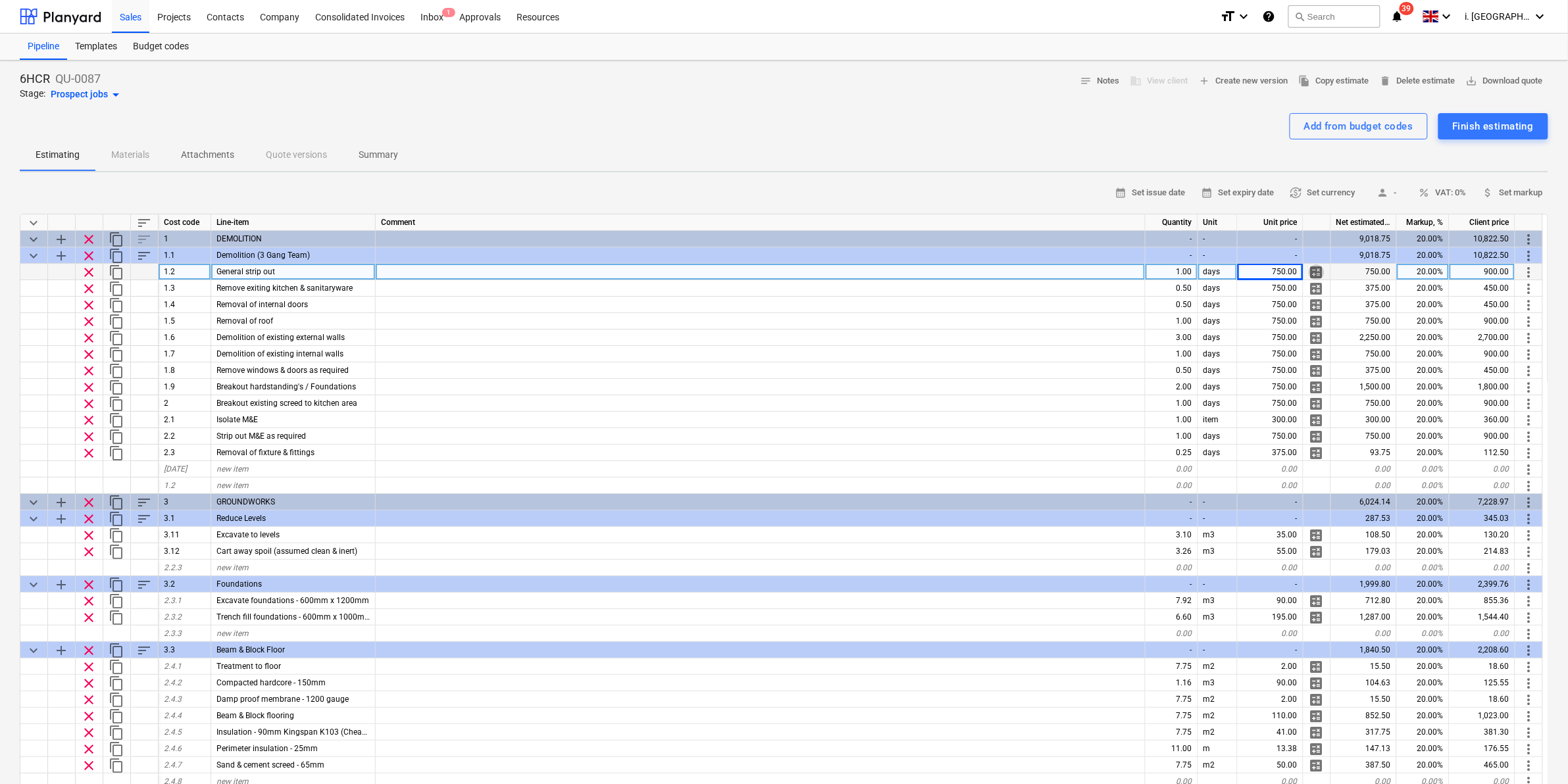
click at [1324, 271] on span "calculate" at bounding box center [1317, 272] width 16 height 16
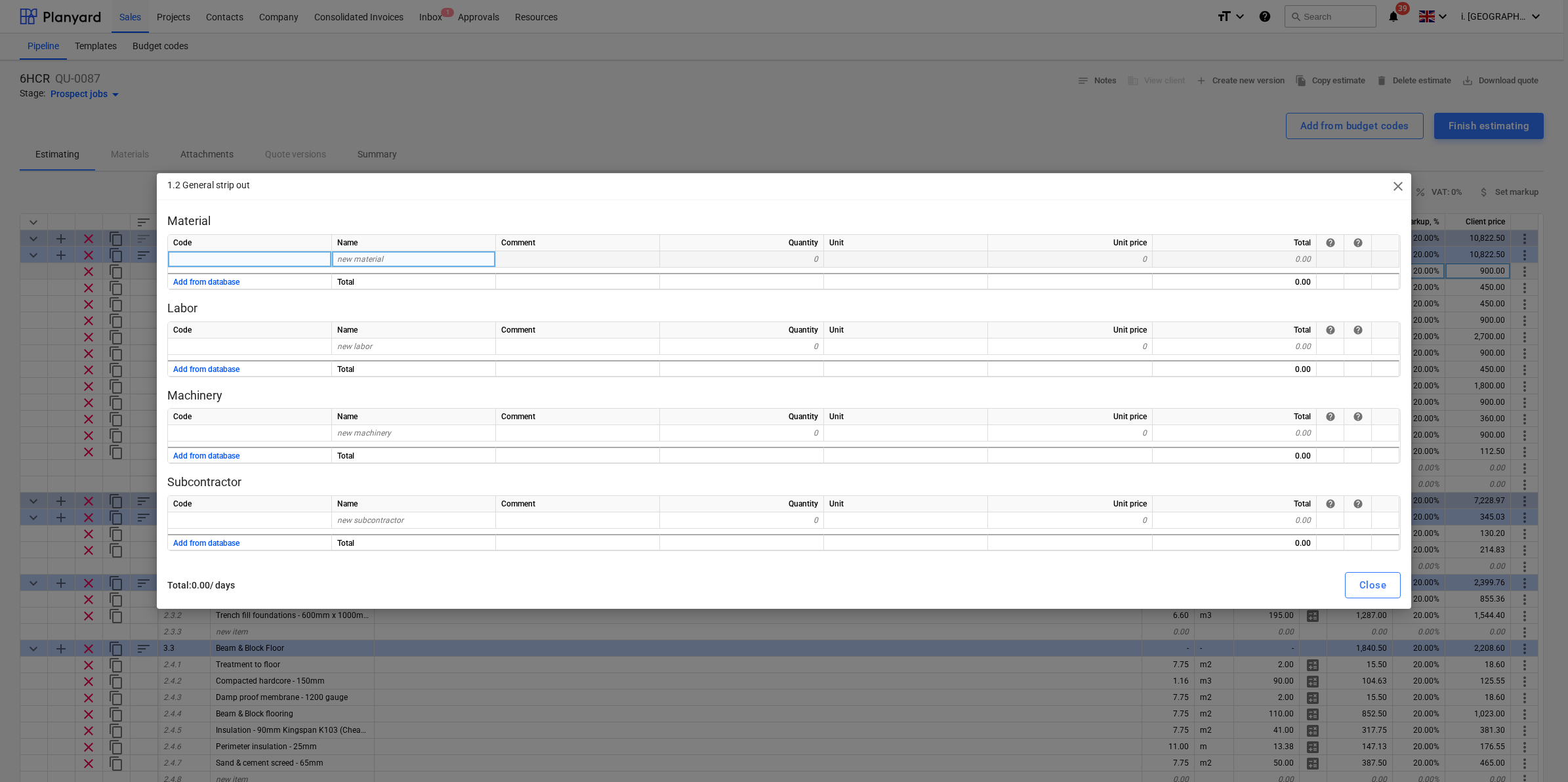
click at [422, 258] on div "new material" at bounding box center [414, 259] width 164 height 16
click at [1404, 179] on span "close" at bounding box center [1398, 186] width 15 height 15
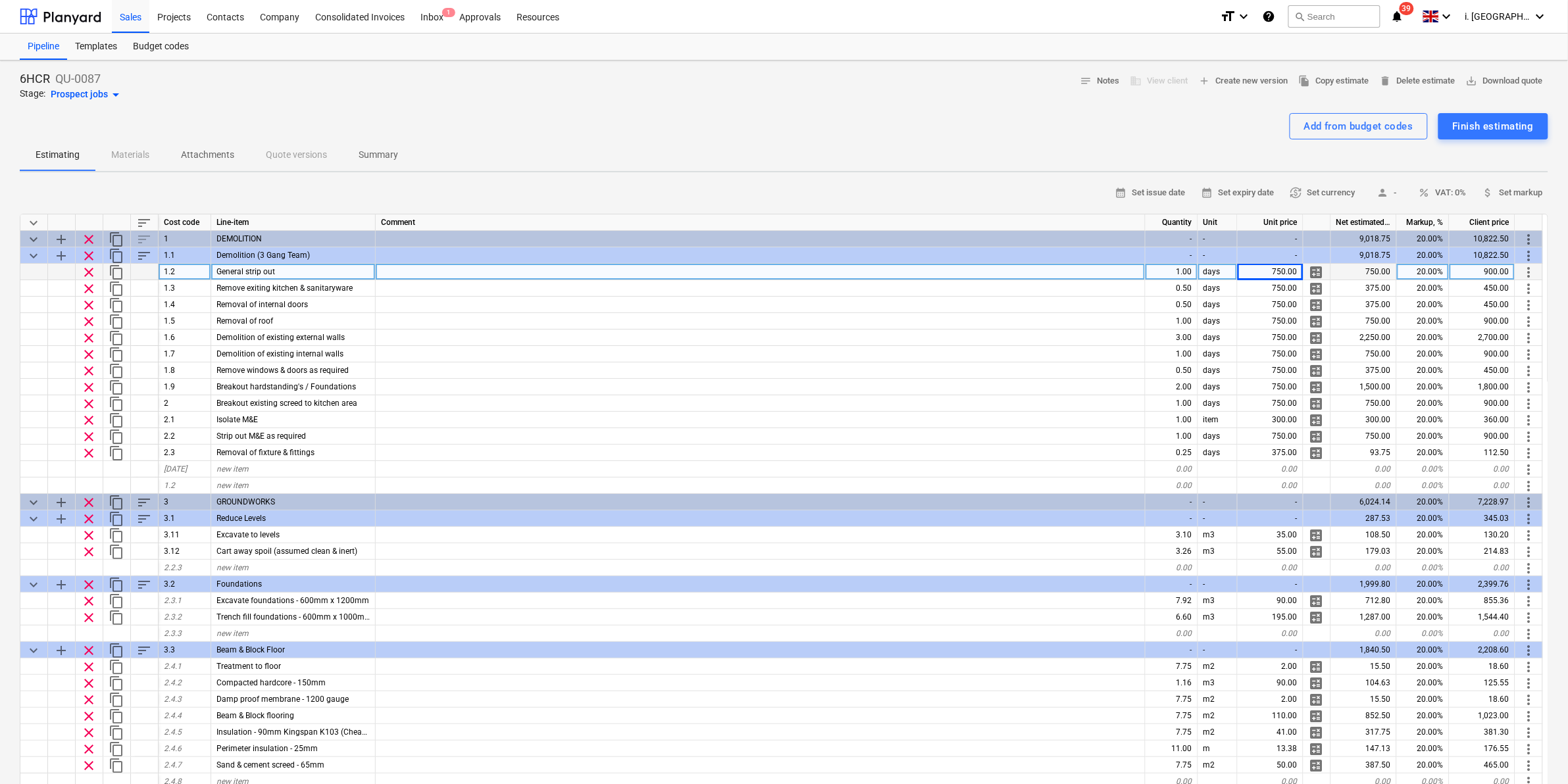
click at [1319, 275] on span "calculate" at bounding box center [1317, 272] width 16 height 16
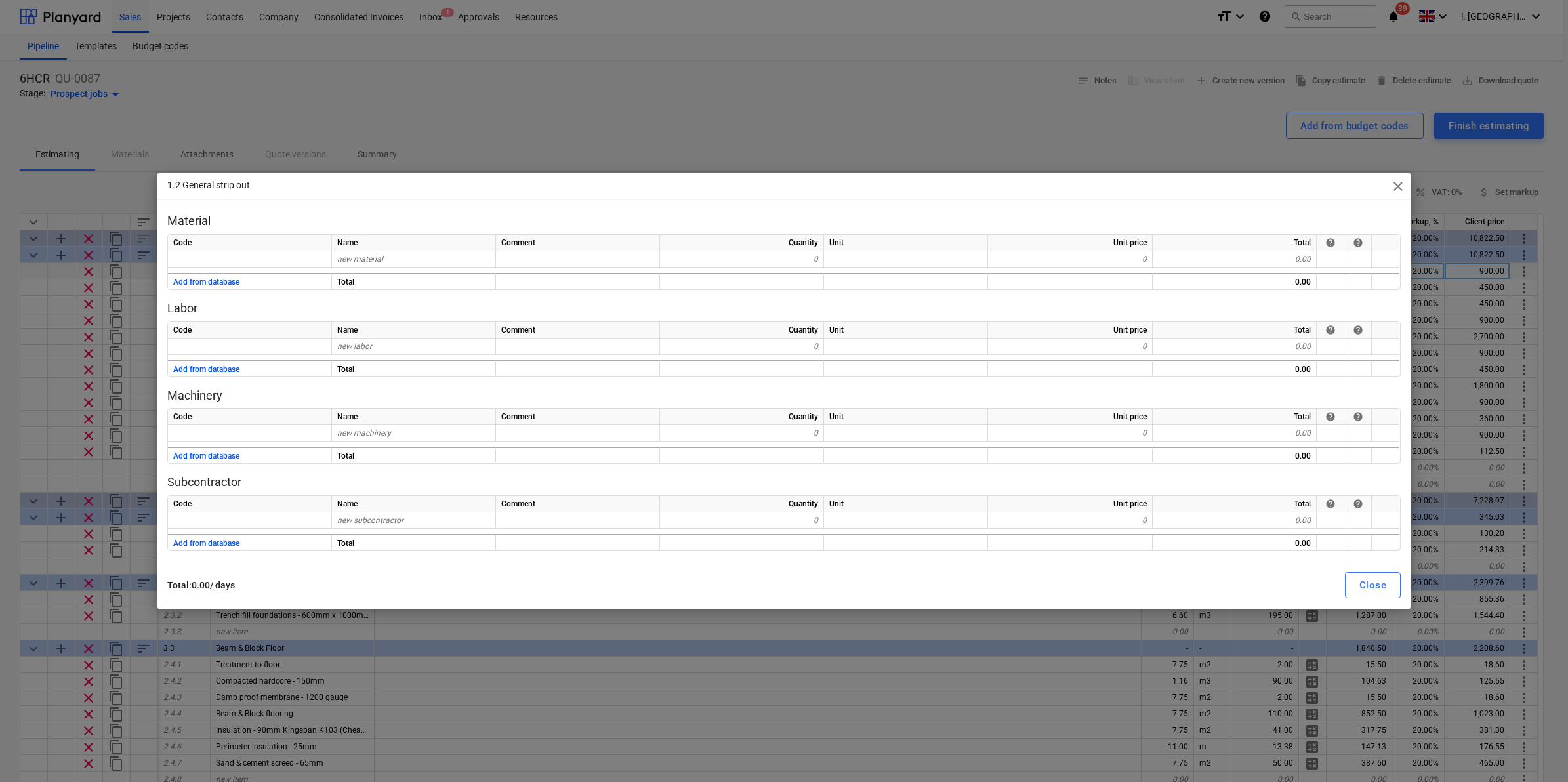
click at [1394, 192] on span "close" at bounding box center [1398, 186] width 15 height 15
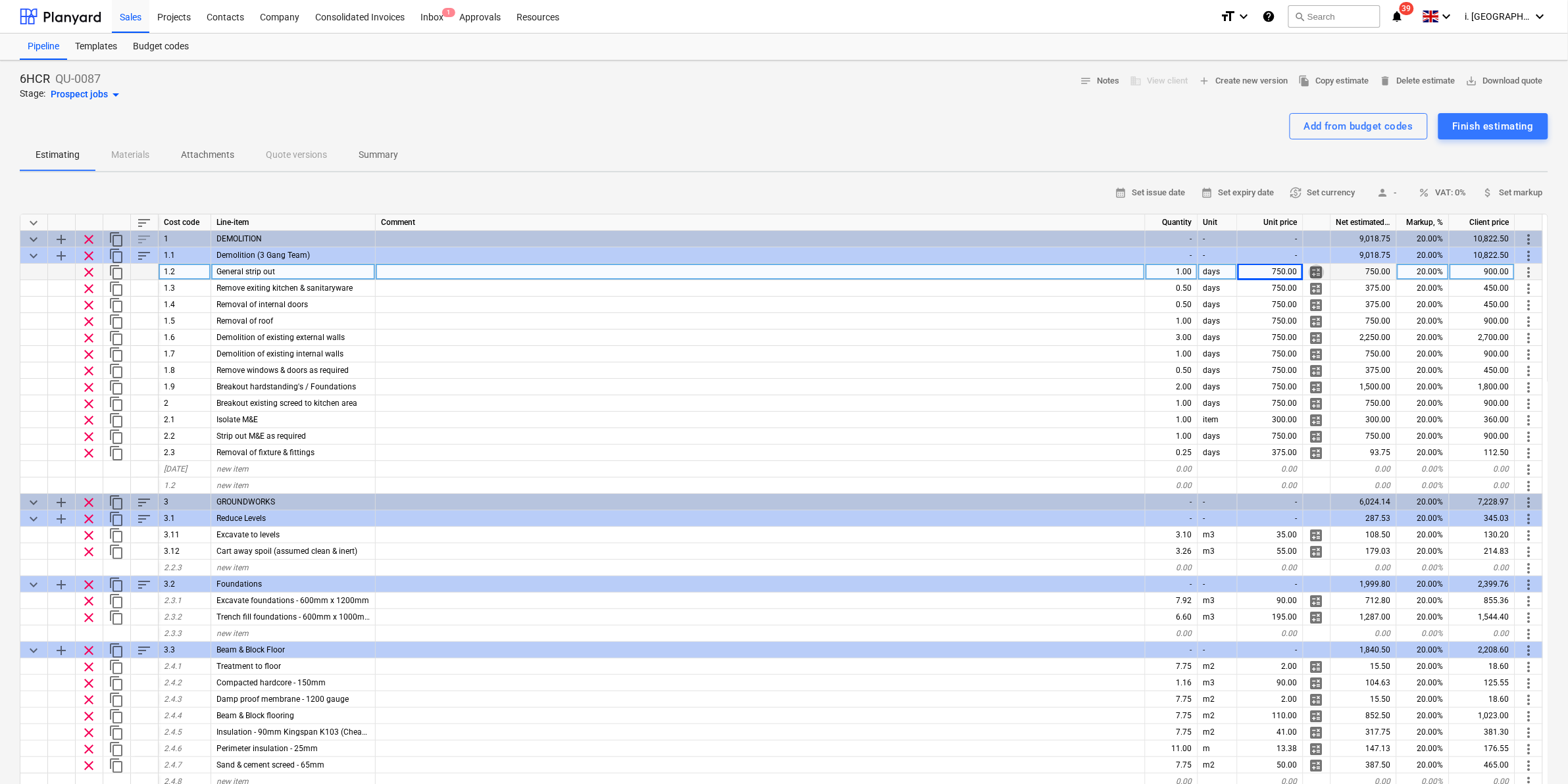
click at [1318, 271] on span "calculate" at bounding box center [1317, 272] width 16 height 16
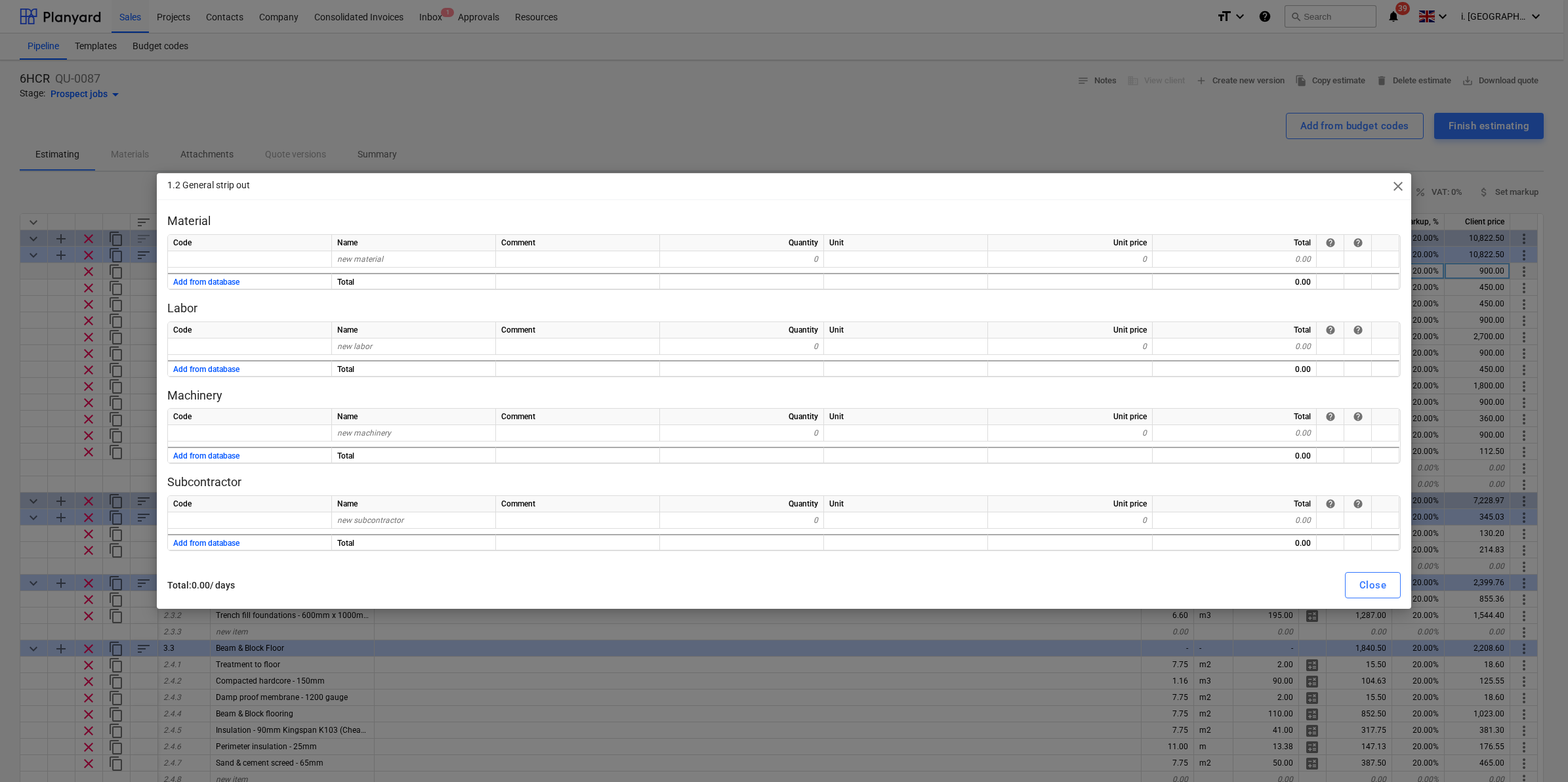
click at [1399, 182] on span "close" at bounding box center [1398, 186] width 15 height 15
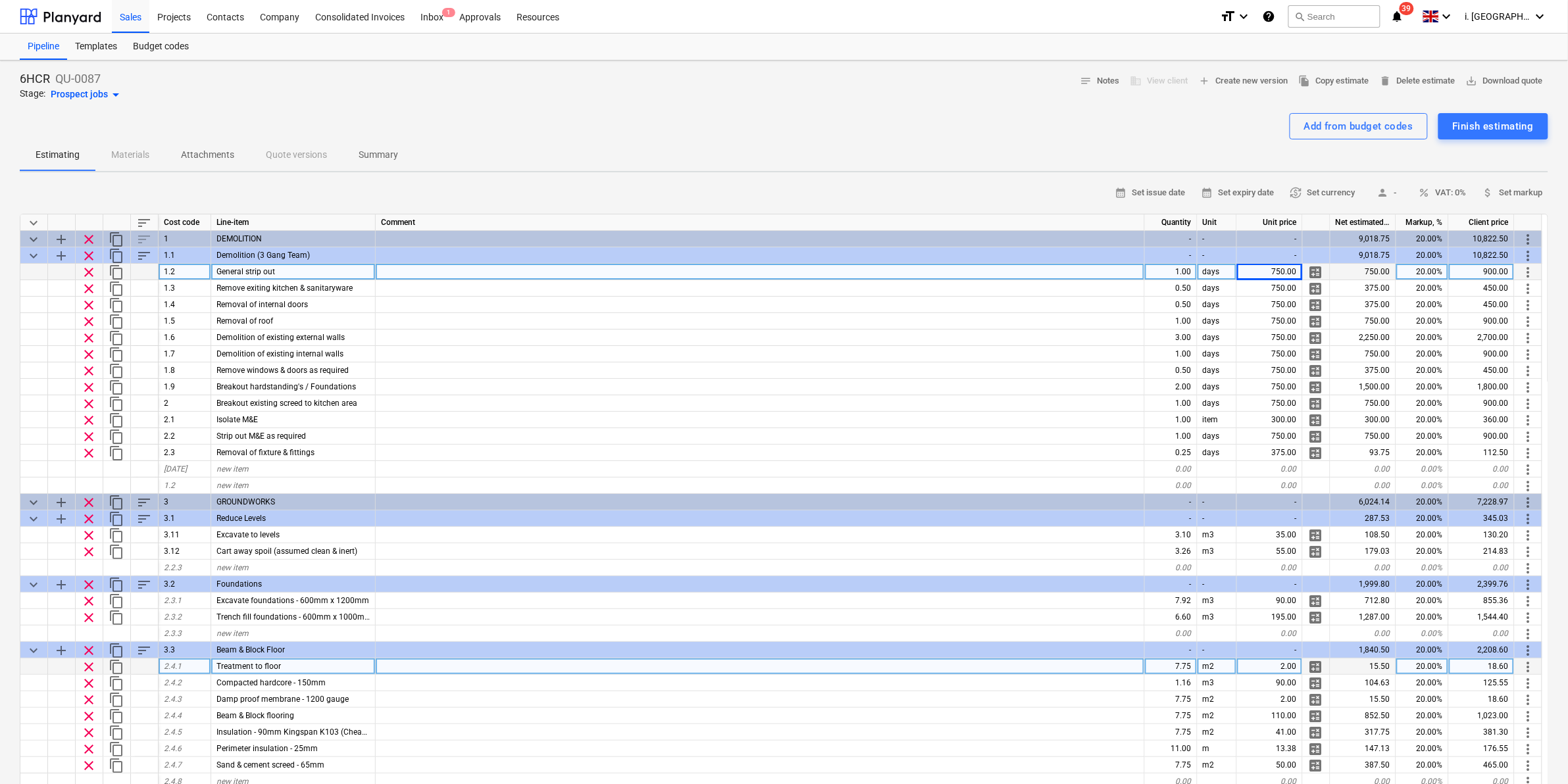
click at [1277, 662] on div "2.00" at bounding box center [1269, 666] width 66 height 16
click at [1270, 660] on input "2" at bounding box center [1269, 666] width 65 height 16
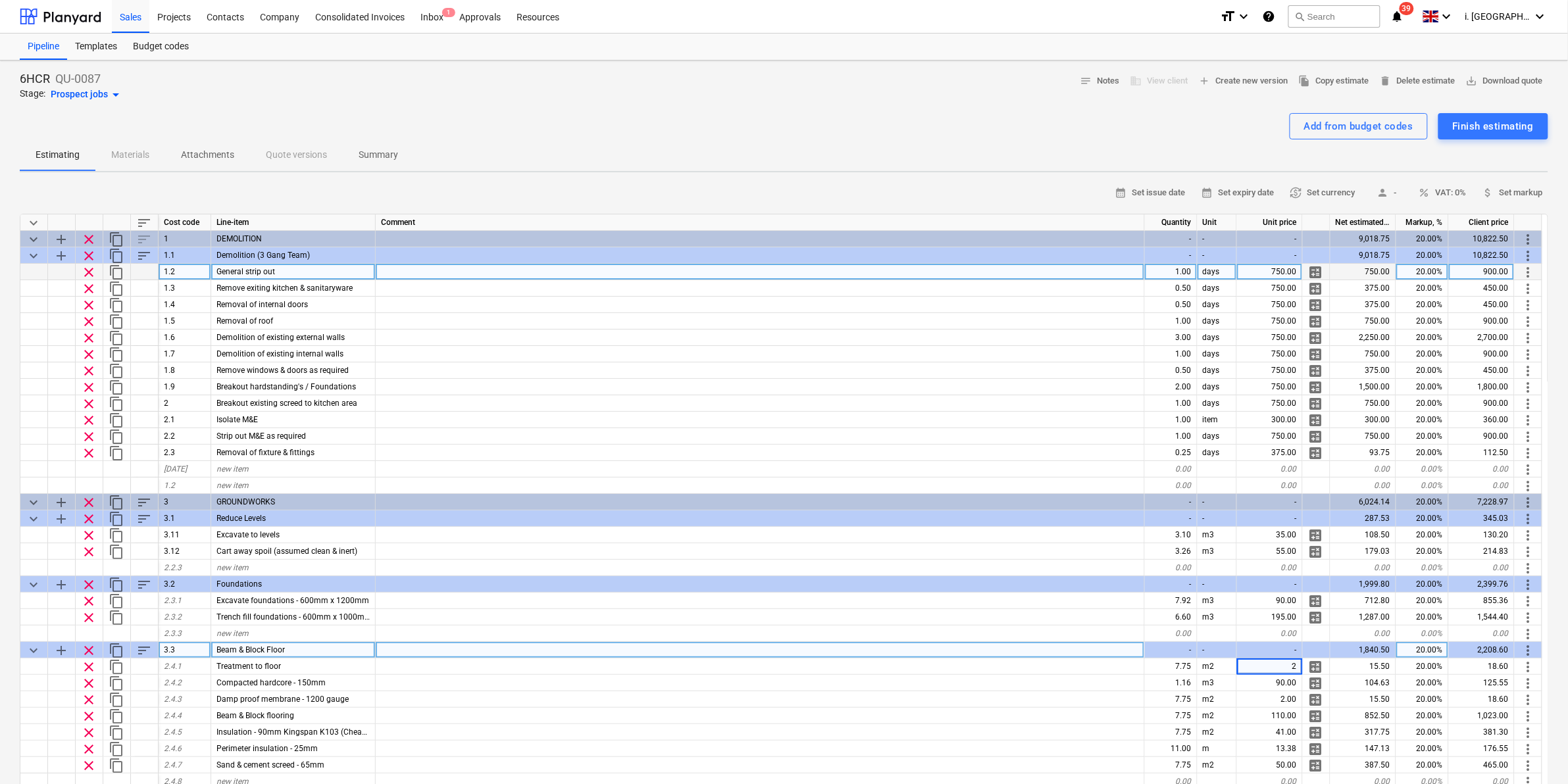
click at [30, 649] on span "keyboard_arrow_down" at bounding box center [33, 651] width 16 height 16
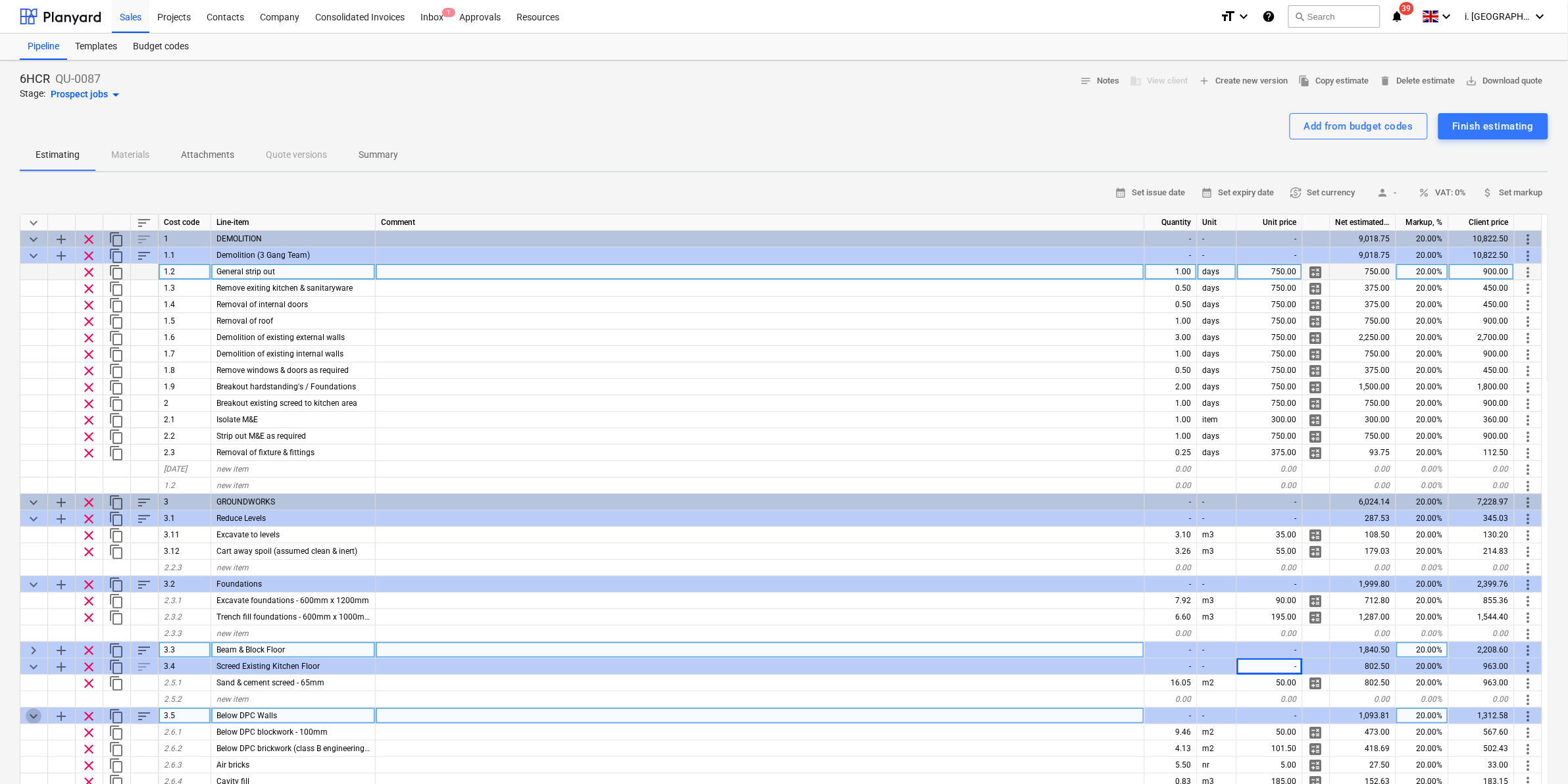
click at [26, 716] on span "keyboard_arrow_down" at bounding box center [33, 717] width 16 height 16
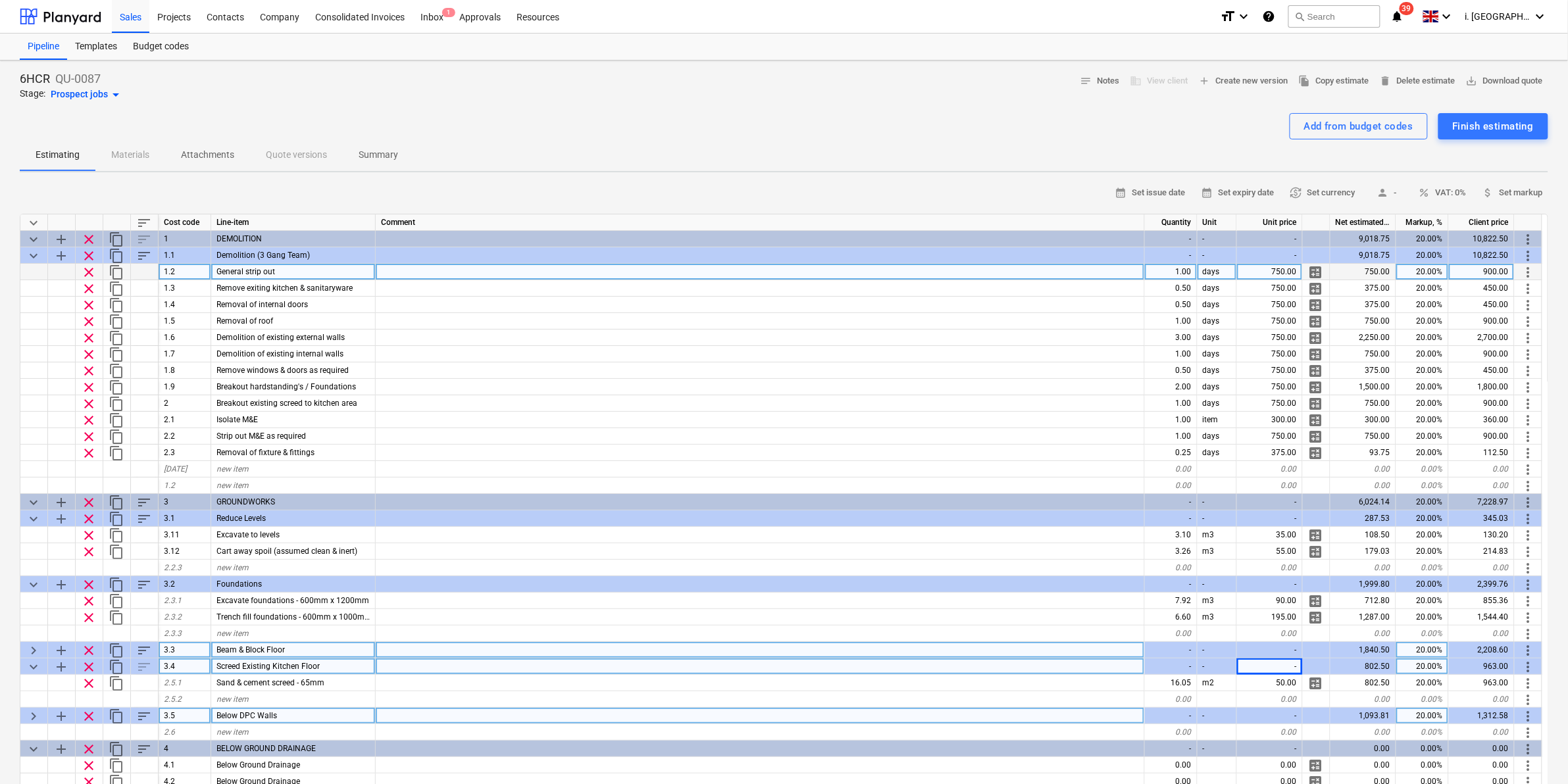
click at [29, 667] on span "keyboard_arrow_down" at bounding box center [33, 667] width 16 height 16
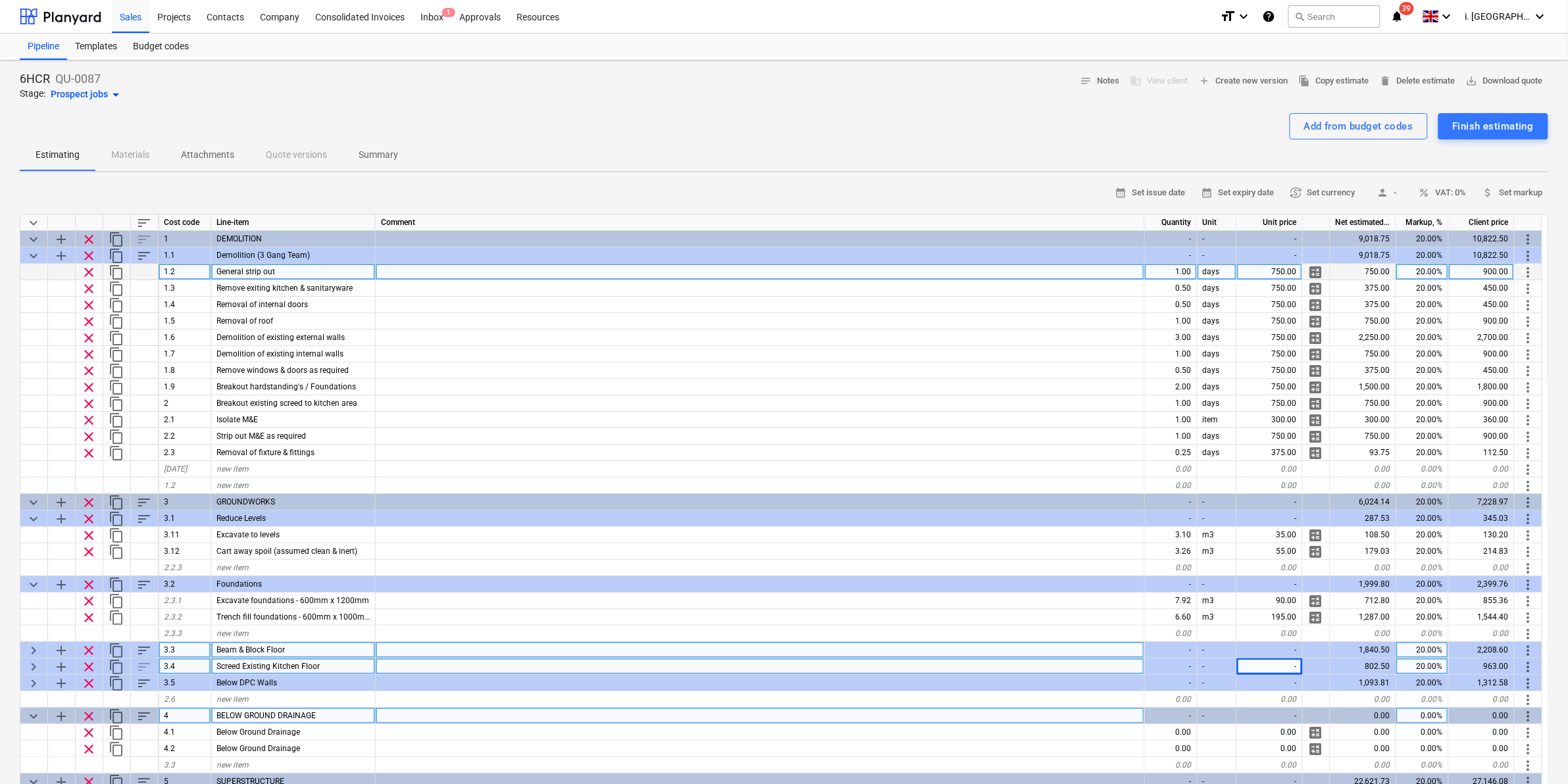
click at [30, 714] on span "keyboard_arrow_down" at bounding box center [33, 717] width 16 height 16
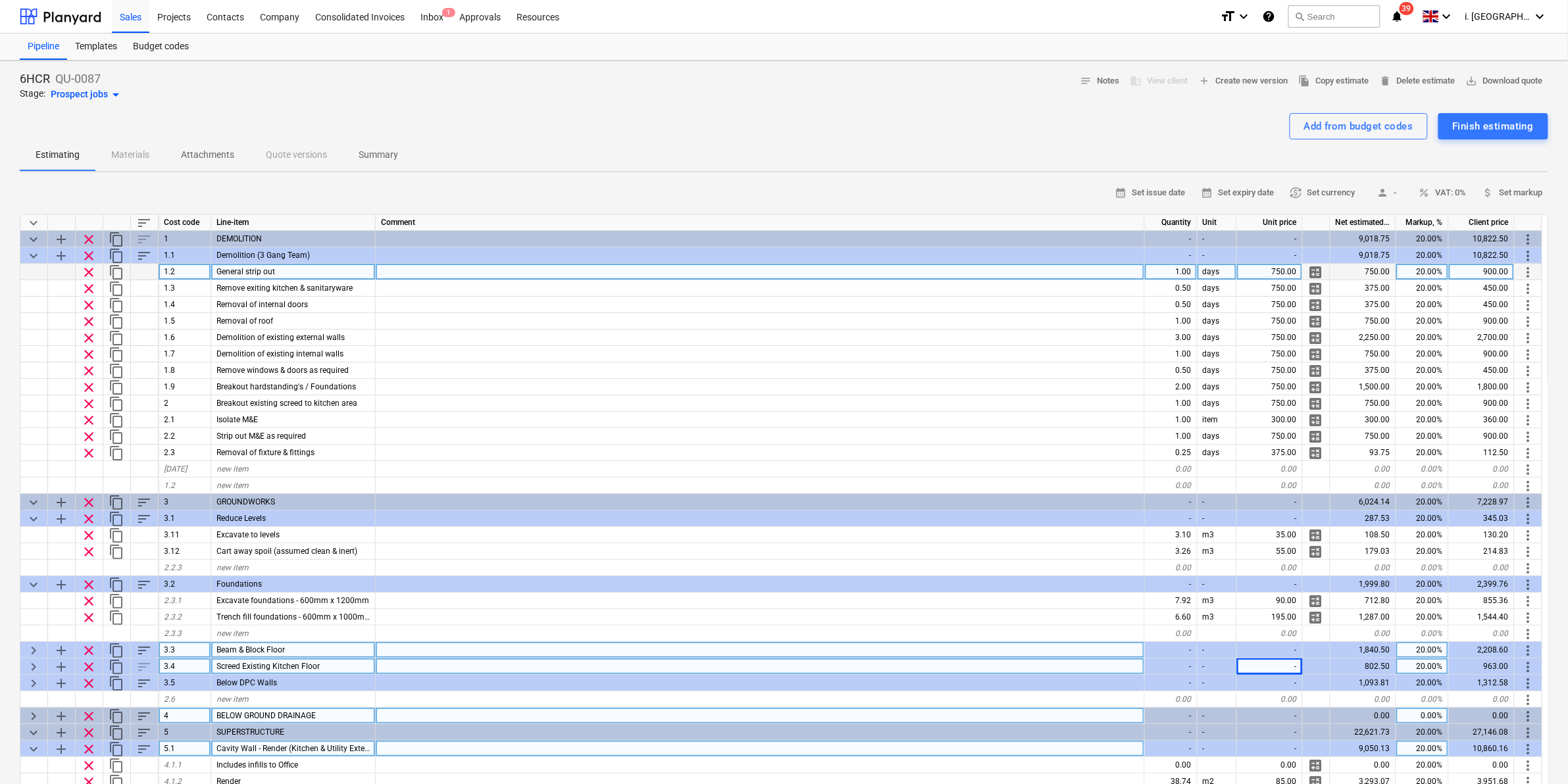
click at [30, 745] on span "keyboard_arrow_down" at bounding box center [33, 749] width 16 height 16
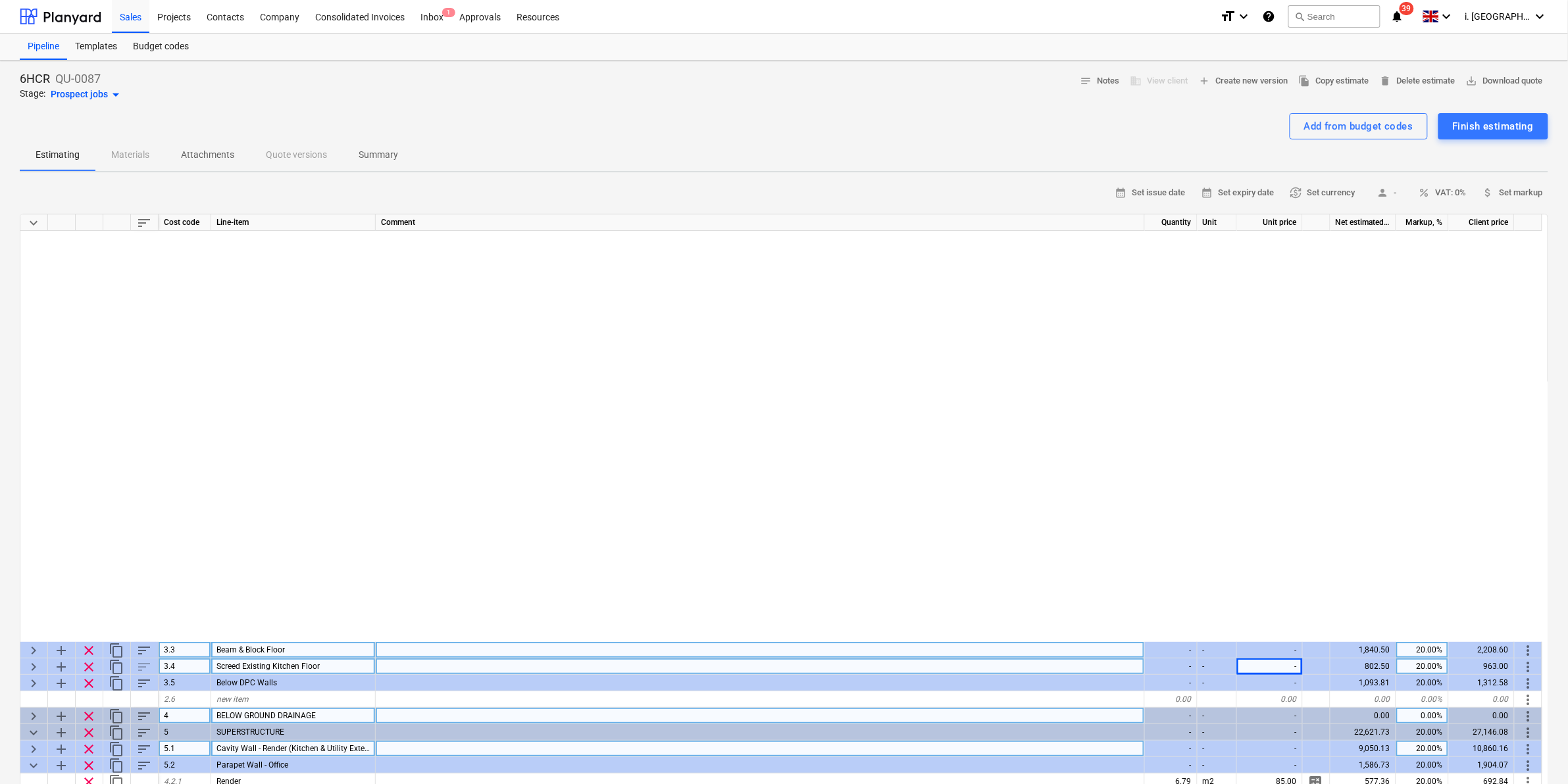
scroll to position [547, 0]
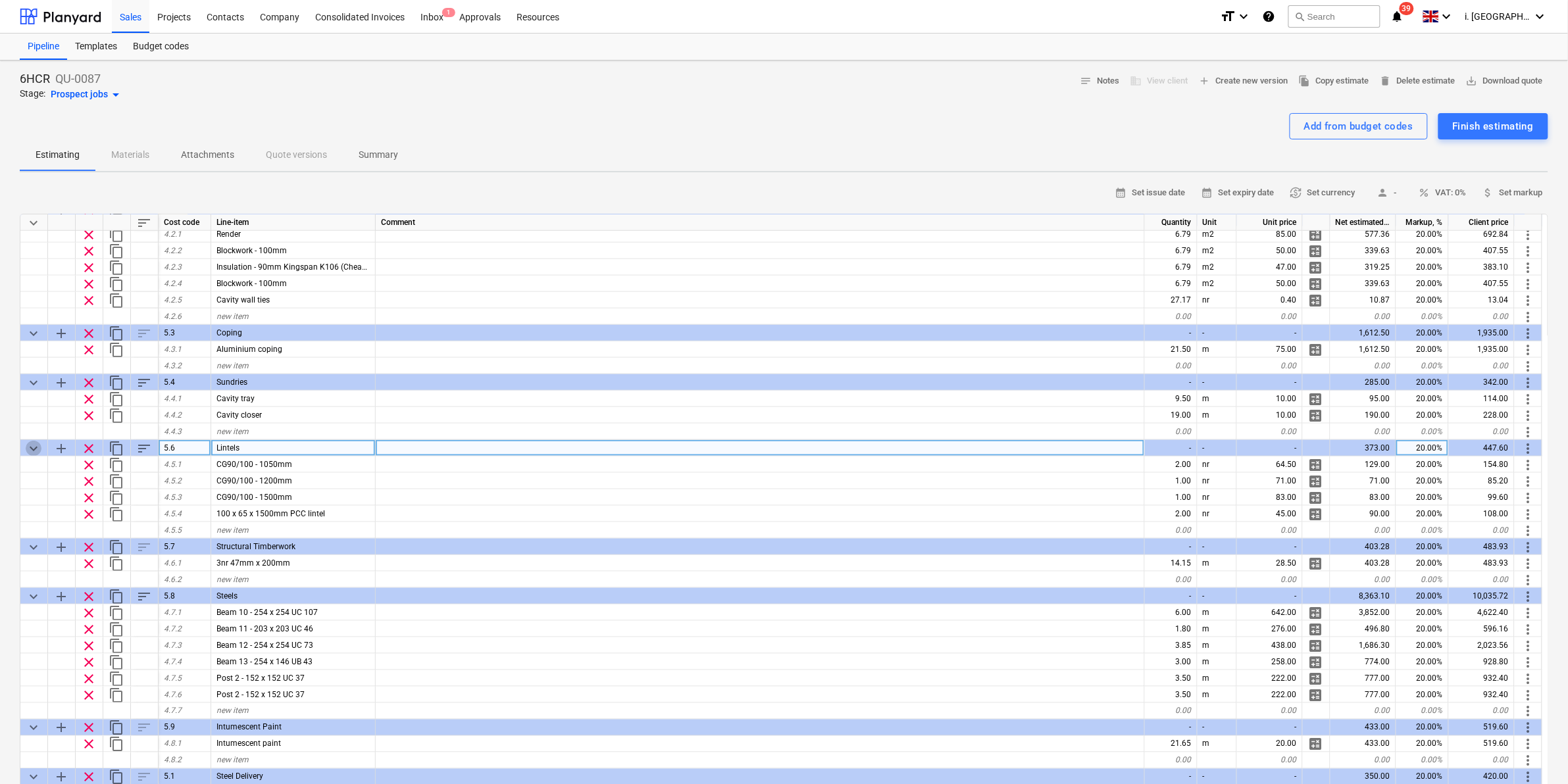
click at [32, 445] on span "keyboard_arrow_down" at bounding box center [33, 449] width 16 height 16
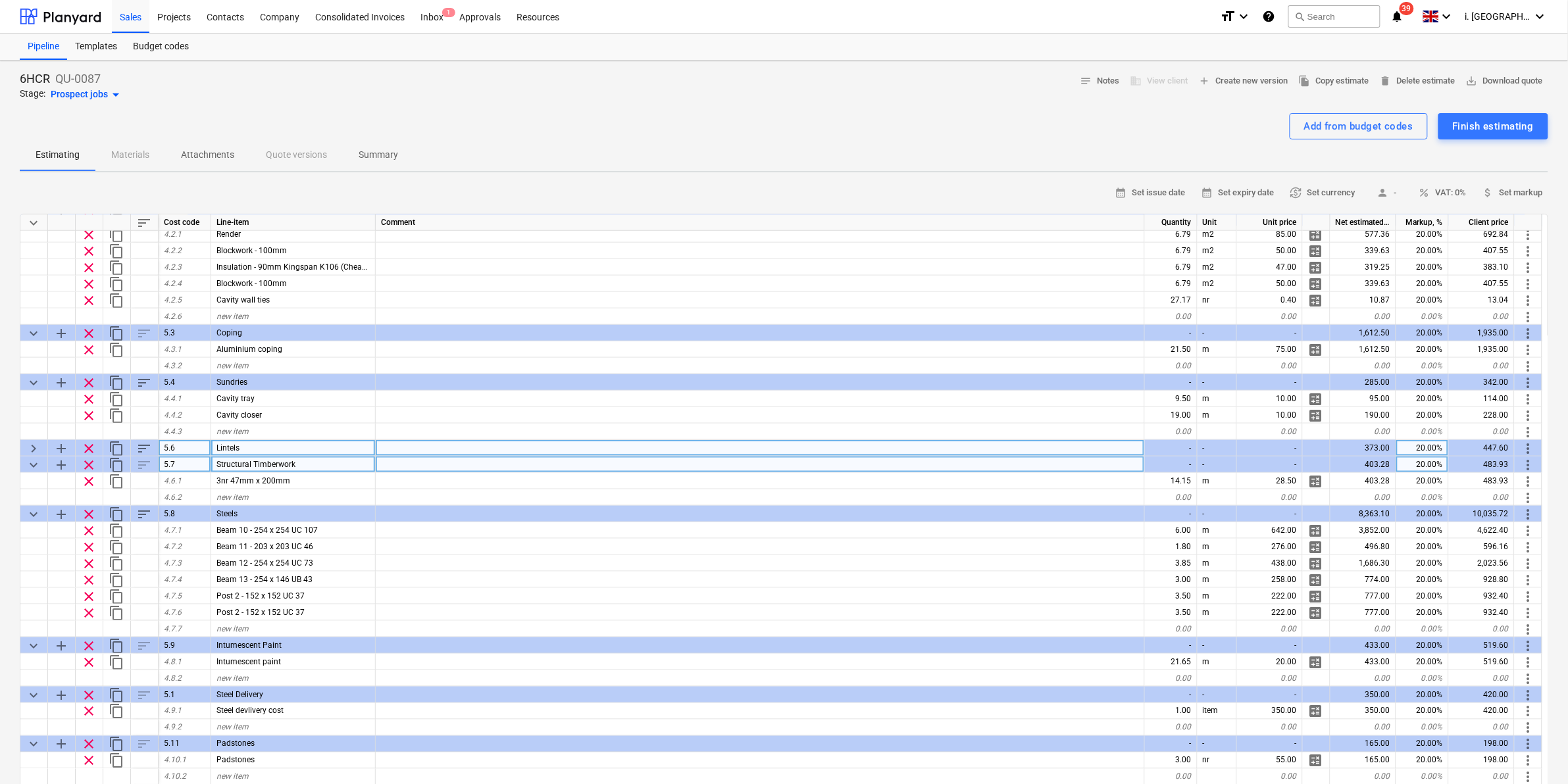
click at [38, 465] on span "keyboard_arrow_down" at bounding box center [33, 465] width 16 height 16
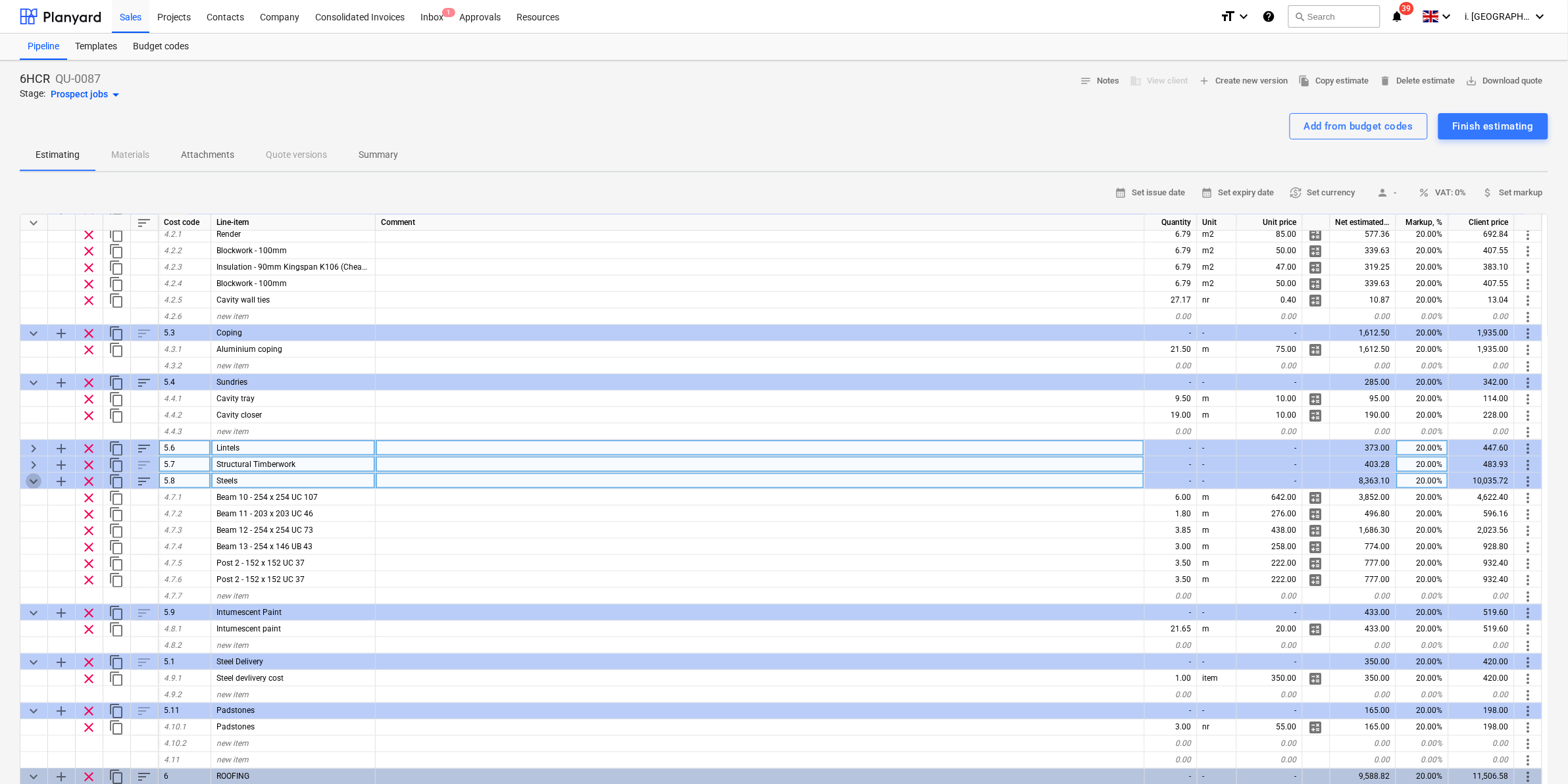
click at [32, 475] on span "keyboard_arrow_down" at bounding box center [33, 482] width 16 height 16
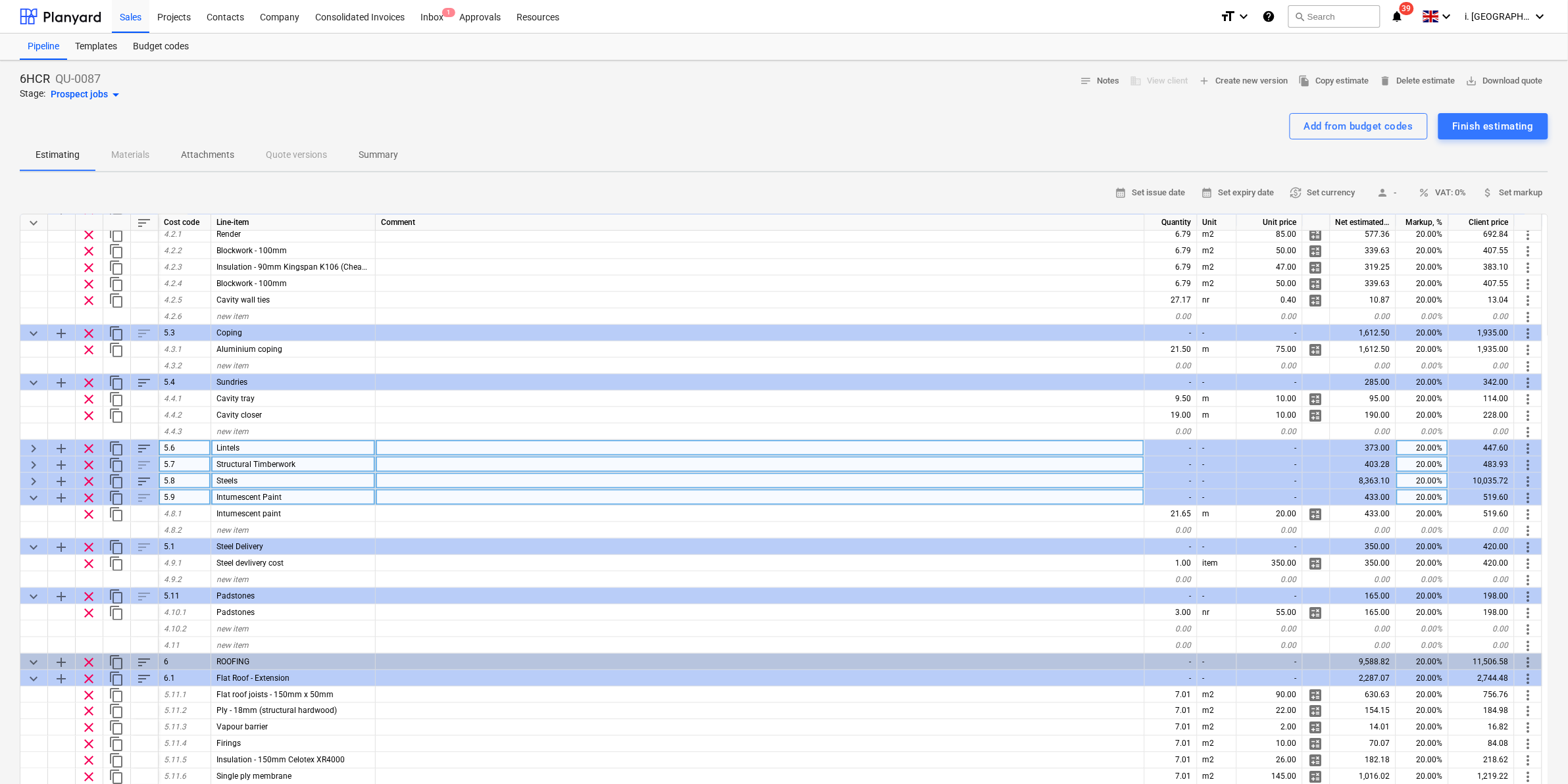
click at [28, 499] on span "keyboard_arrow_down" at bounding box center [33, 498] width 16 height 16
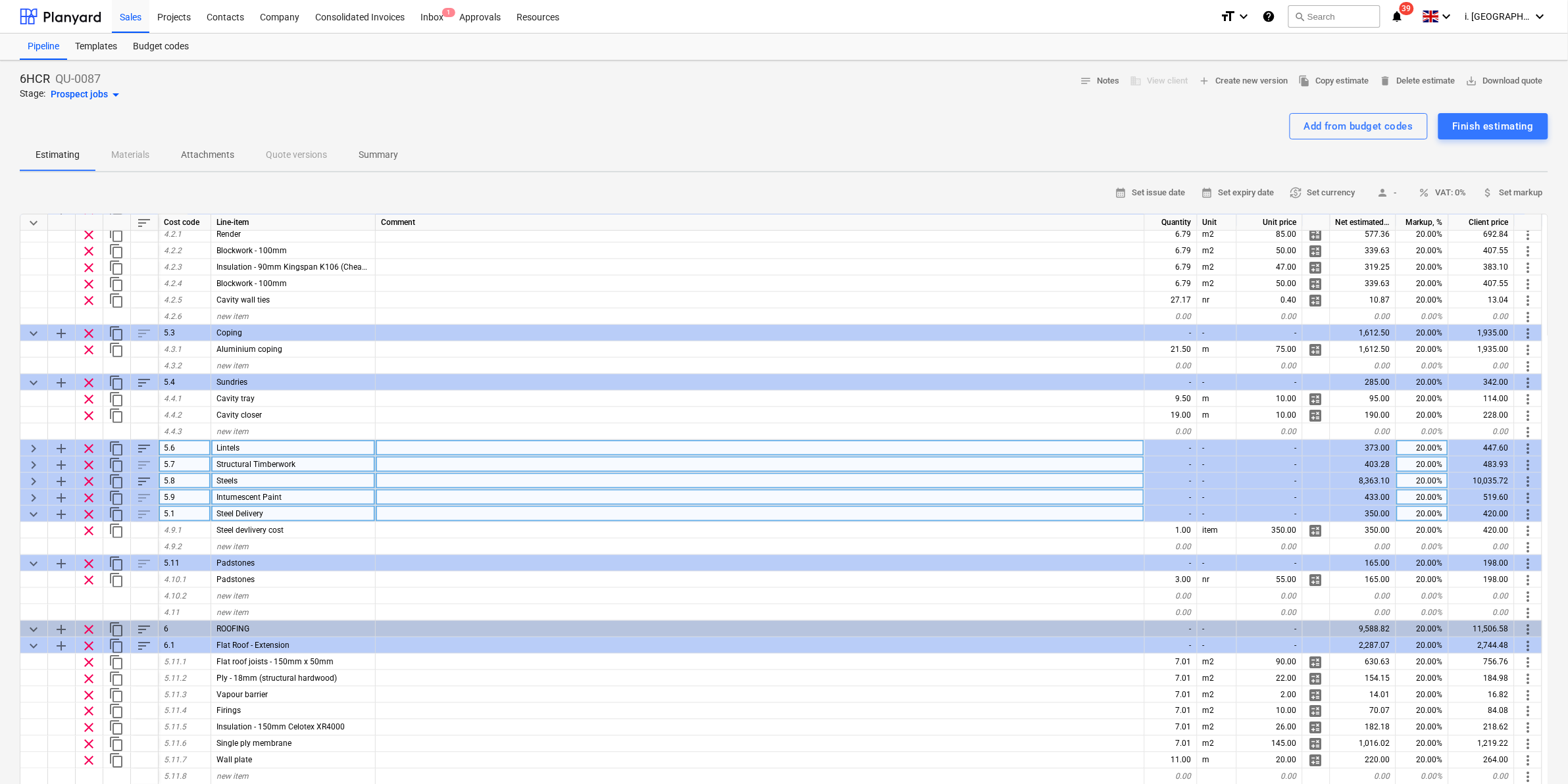
click at [33, 516] on span "keyboard_arrow_down" at bounding box center [33, 514] width 16 height 16
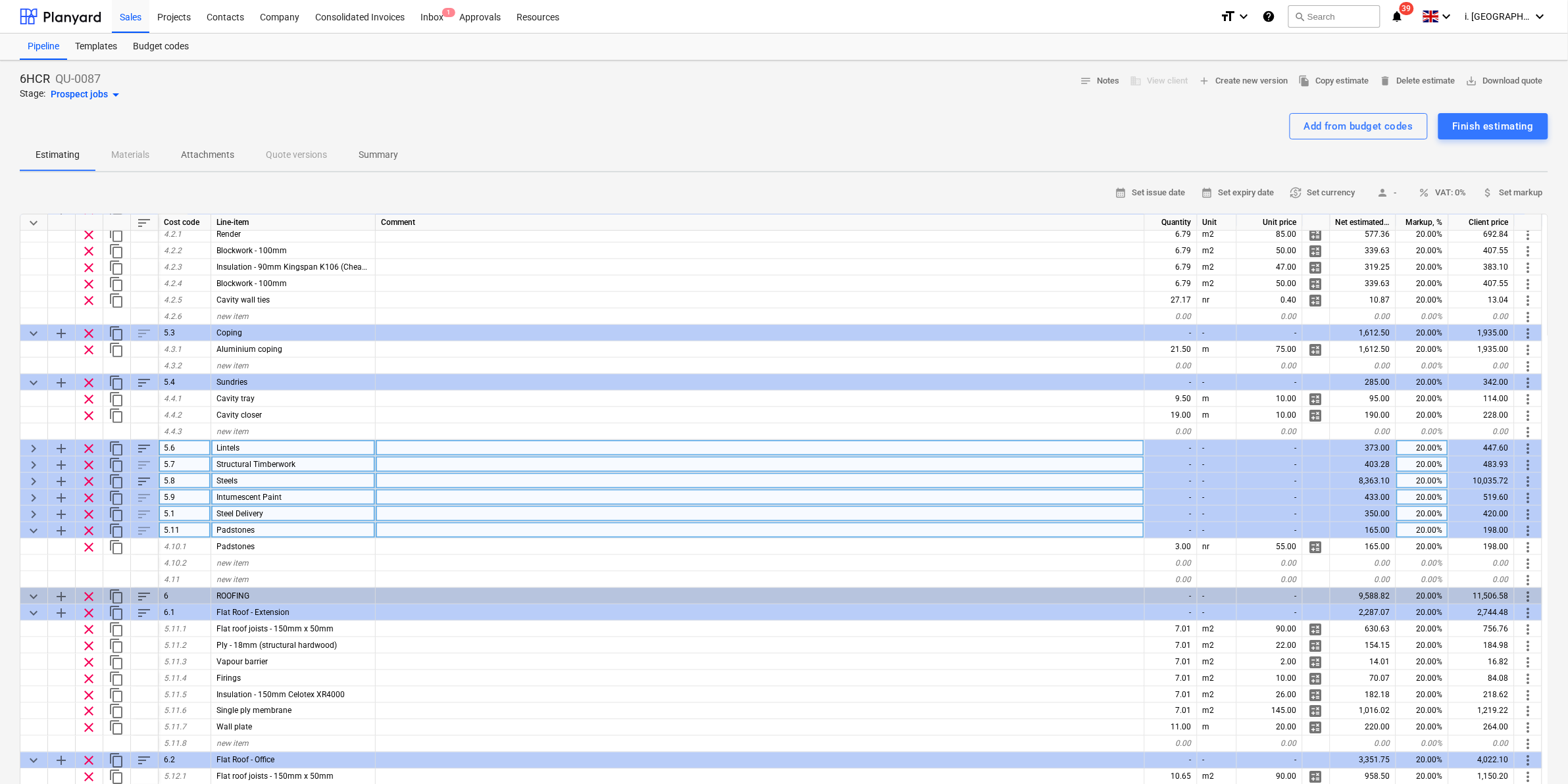
click at [35, 533] on span "keyboard_arrow_down" at bounding box center [33, 531] width 16 height 16
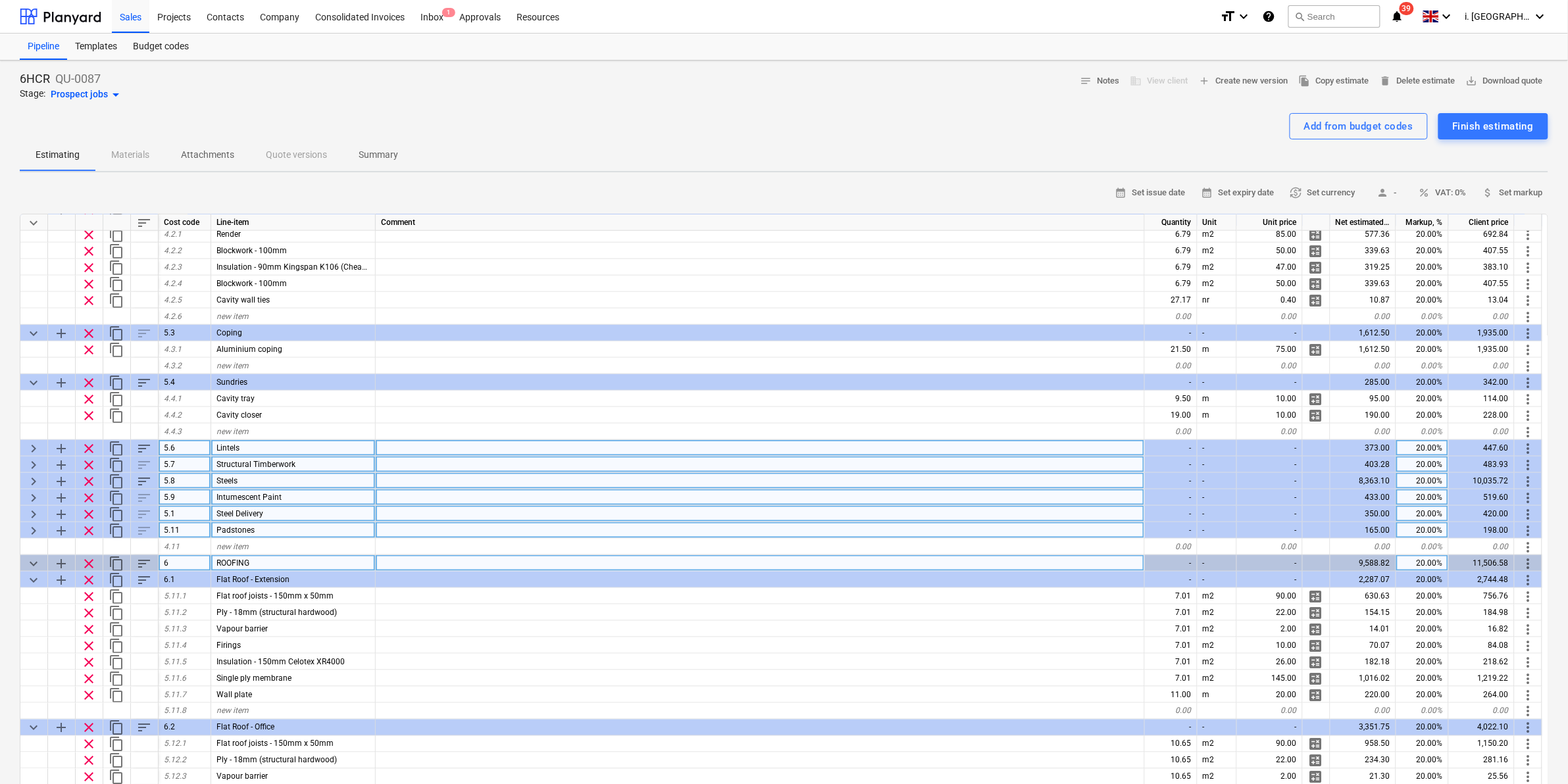
click at [37, 563] on span "keyboard_arrow_down" at bounding box center [33, 564] width 16 height 16
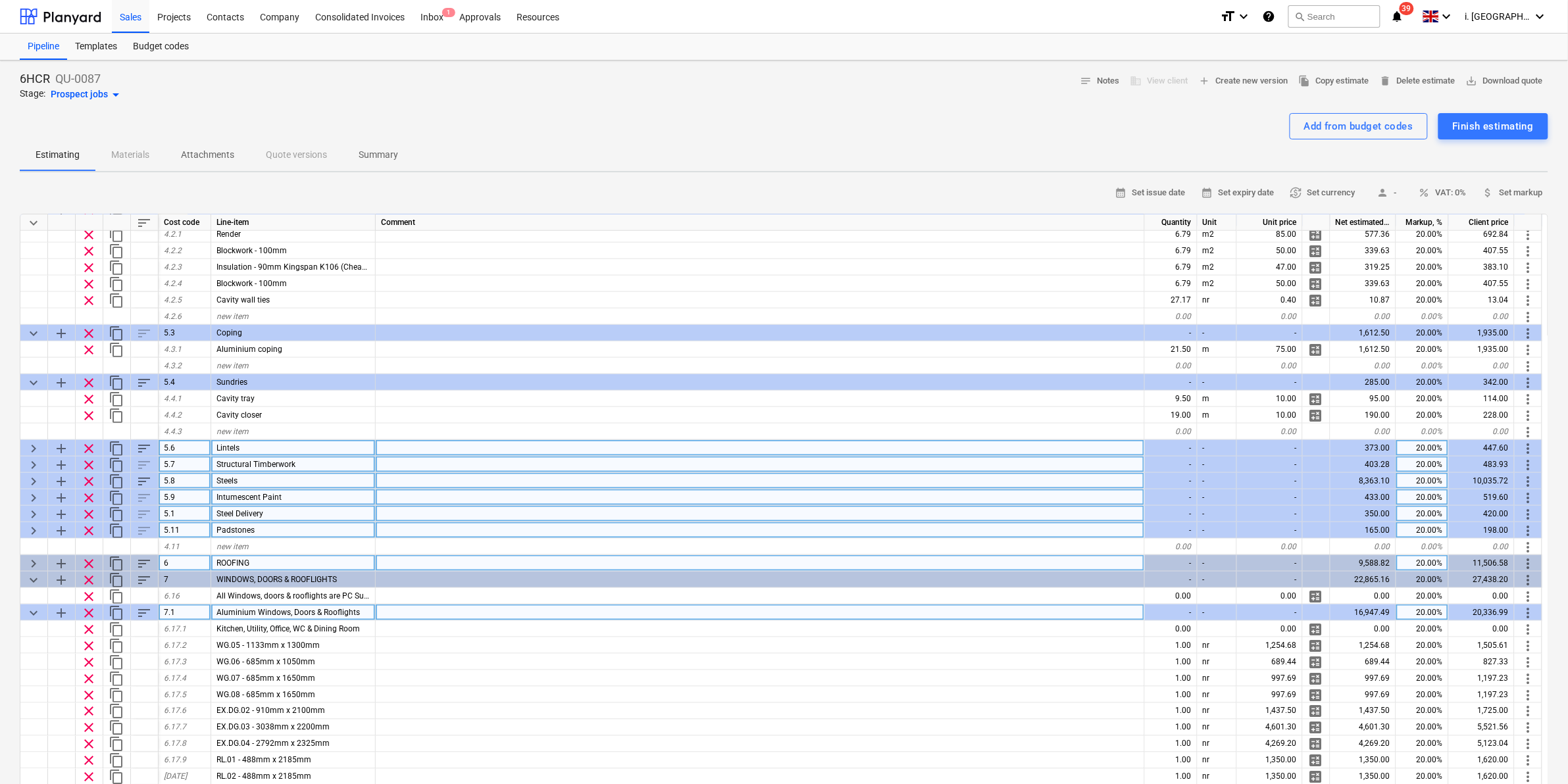
click at [33, 609] on span "keyboard_arrow_down" at bounding box center [33, 613] width 16 height 16
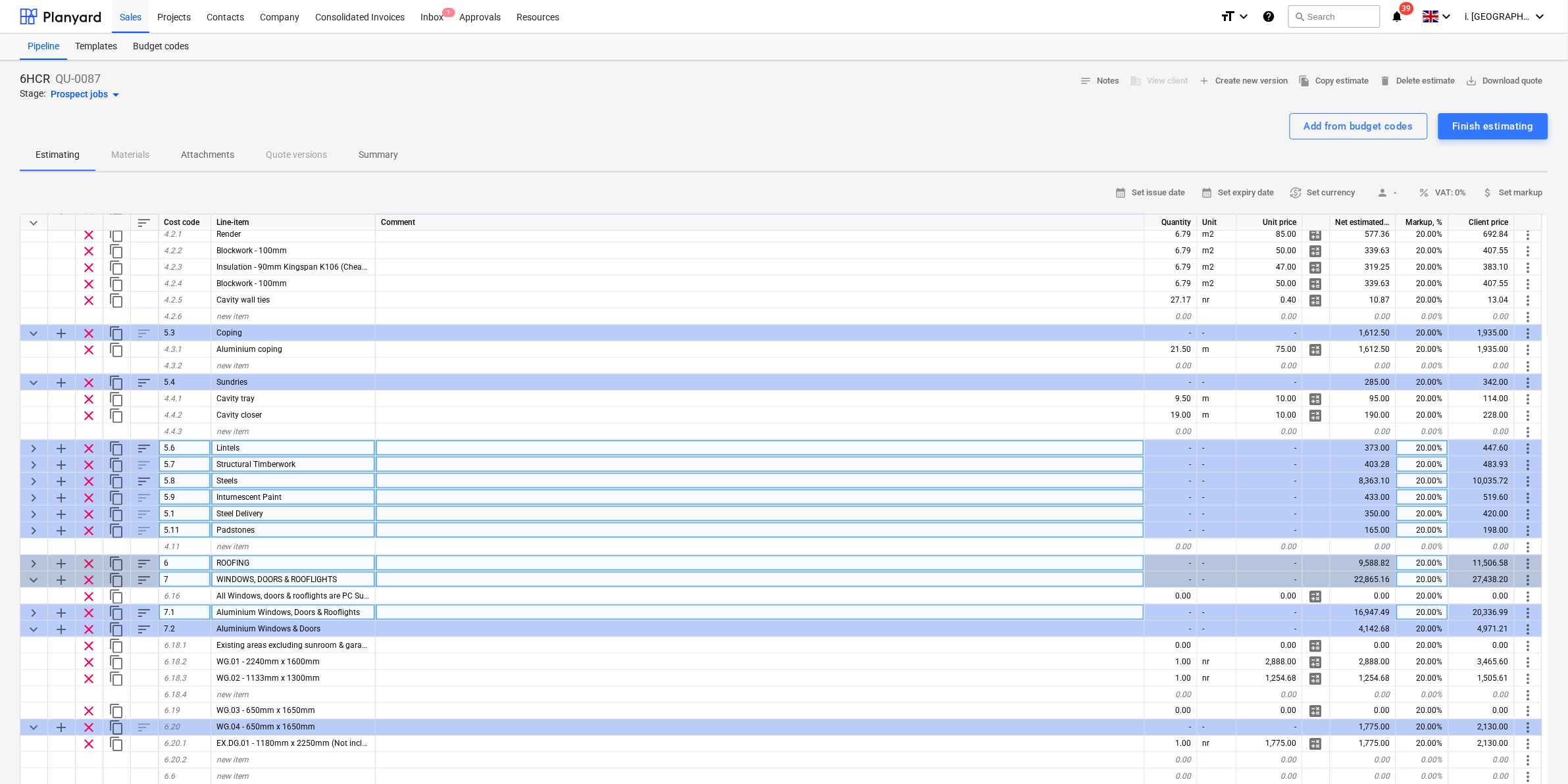
click at [35, 580] on span "keyboard_arrow_down" at bounding box center [33, 580] width 16 height 16
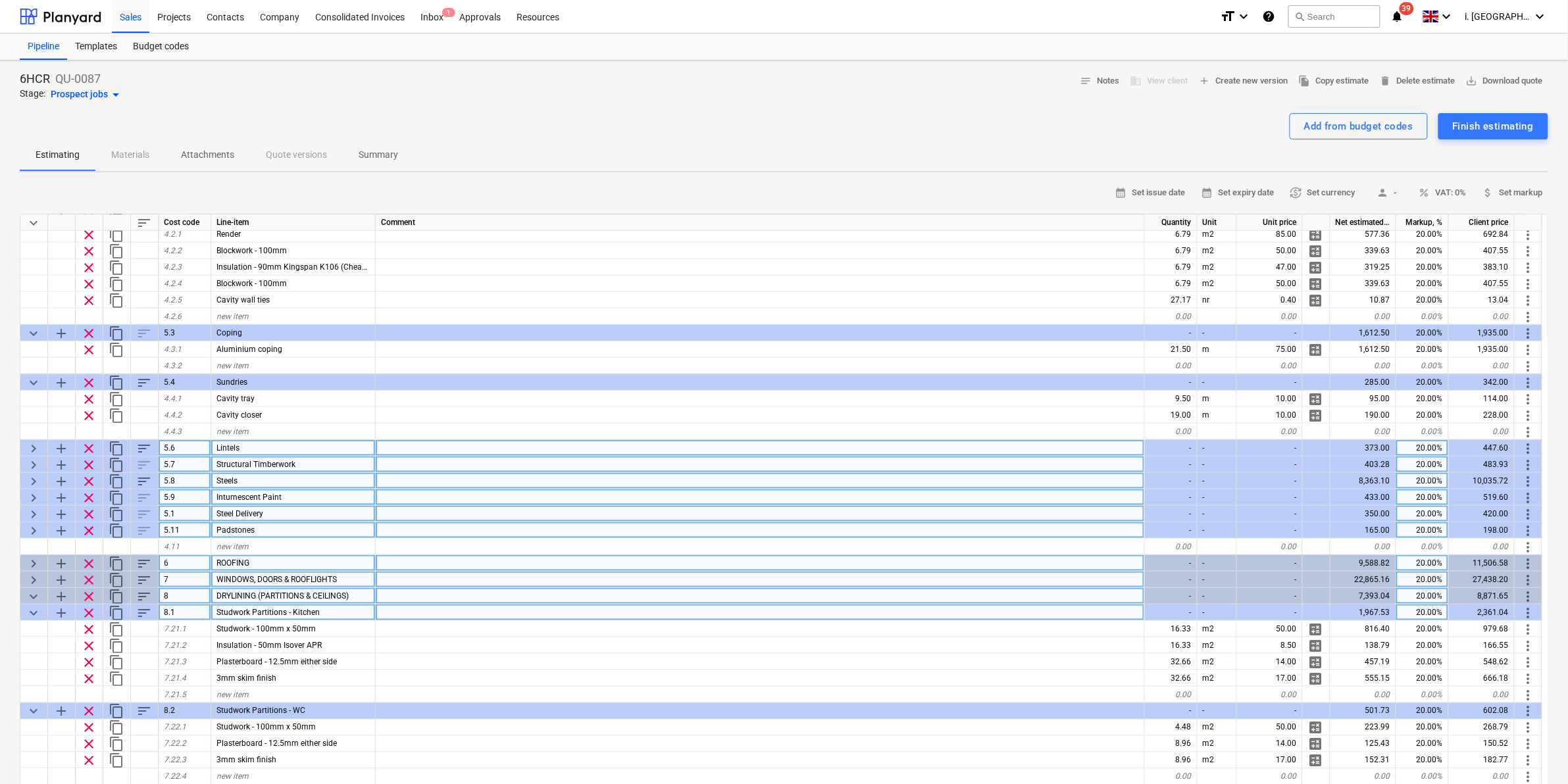
click at [37, 592] on span "keyboard_arrow_down" at bounding box center [33, 596] width 16 height 16
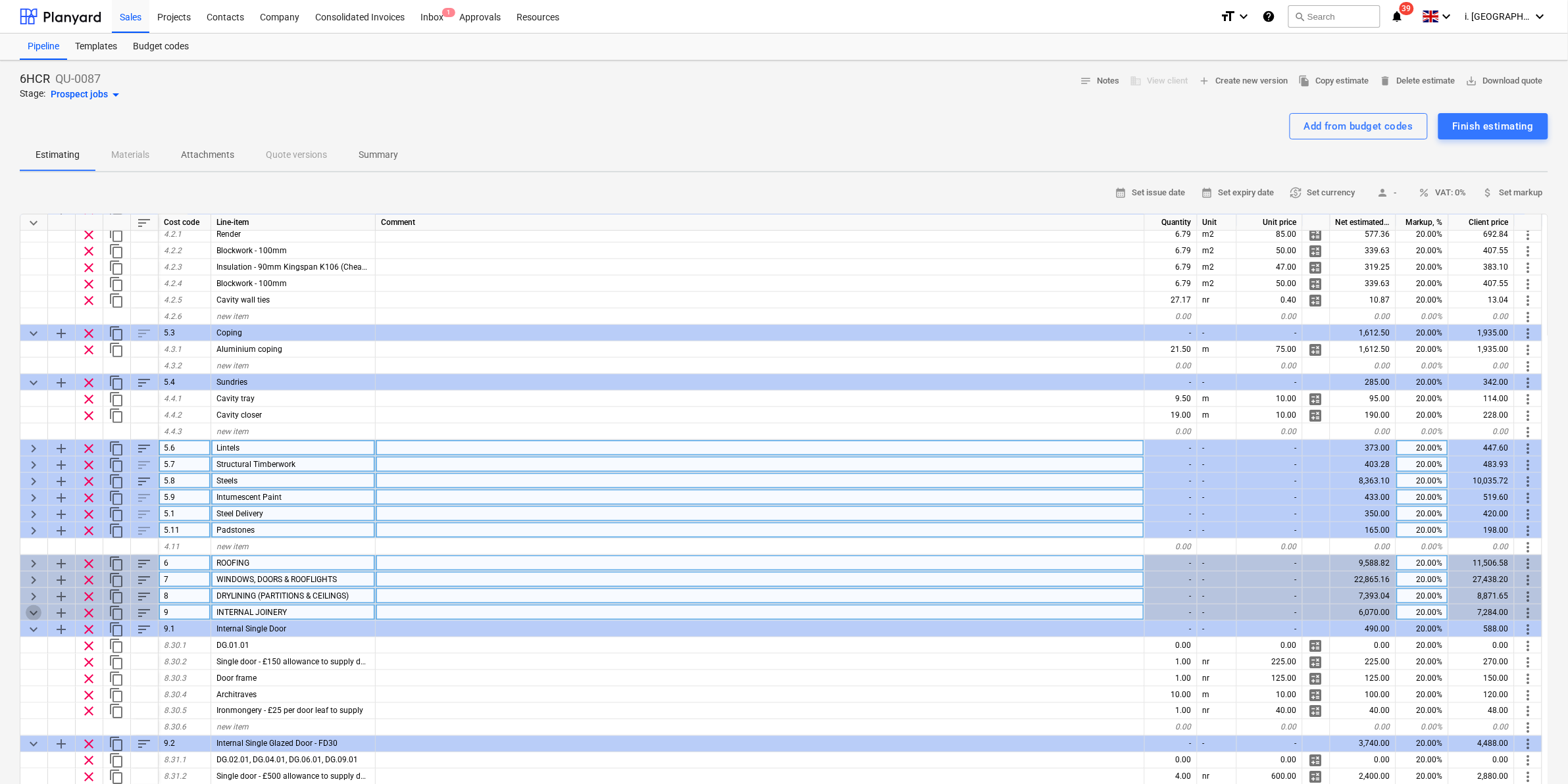
click at [34, 616] on span "keyboard_arrow_down" at bounding box center [33, 613] width 16 height 16
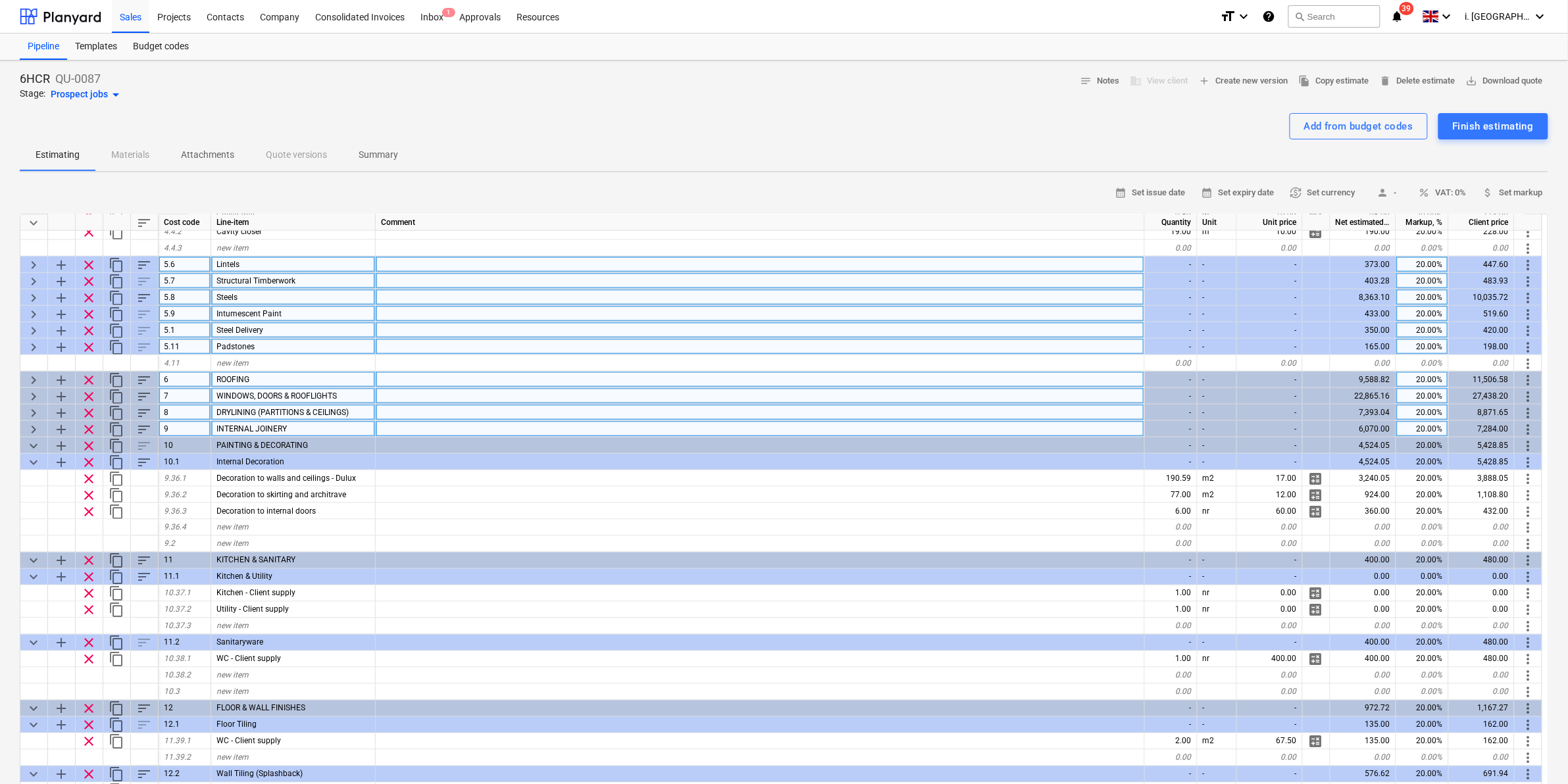
scroll to position [741, 0]
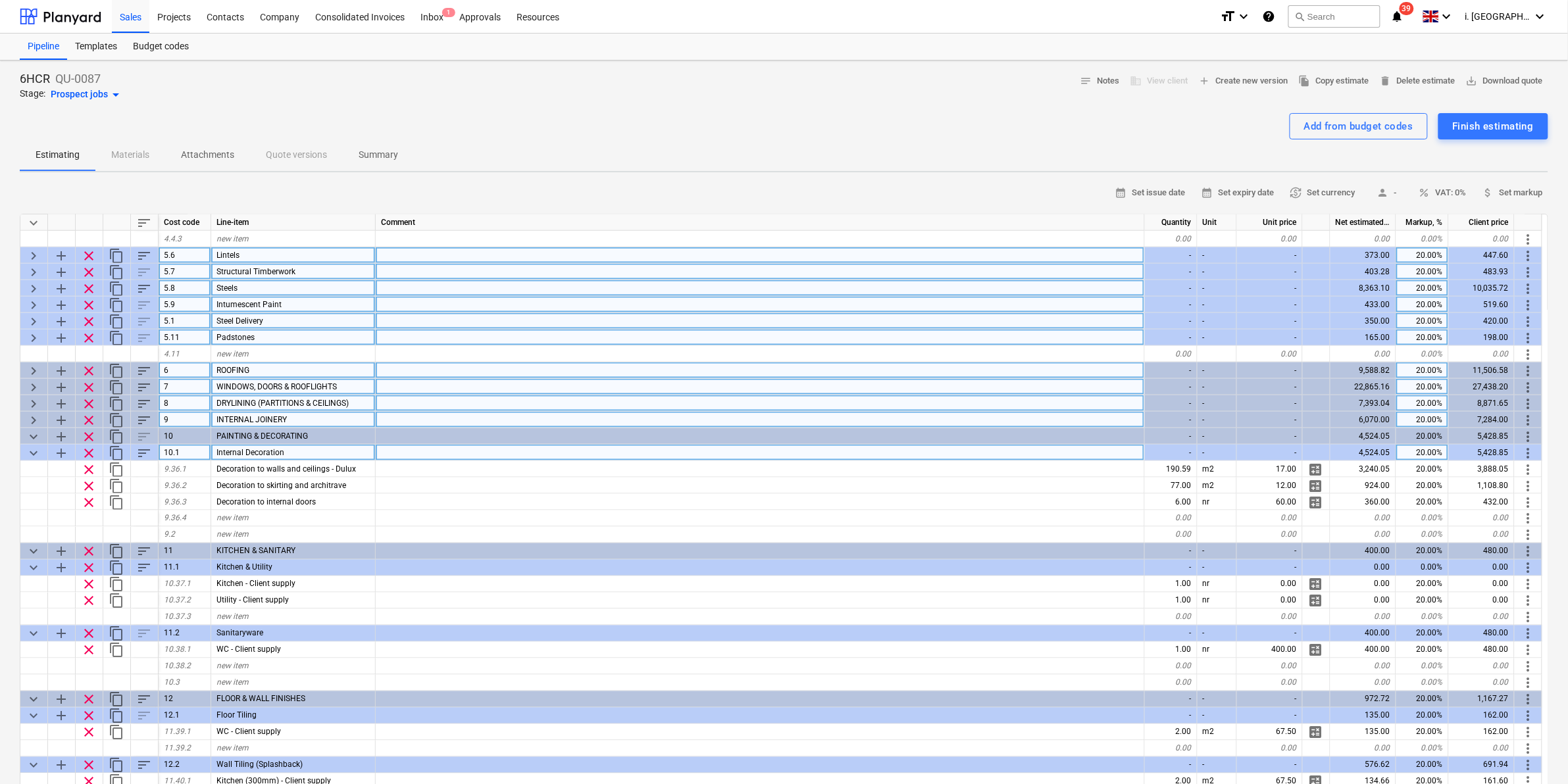
click at [35, 449] on span "keyboard_arrow_down" at bounding box center [33, 453] width 16 height 16
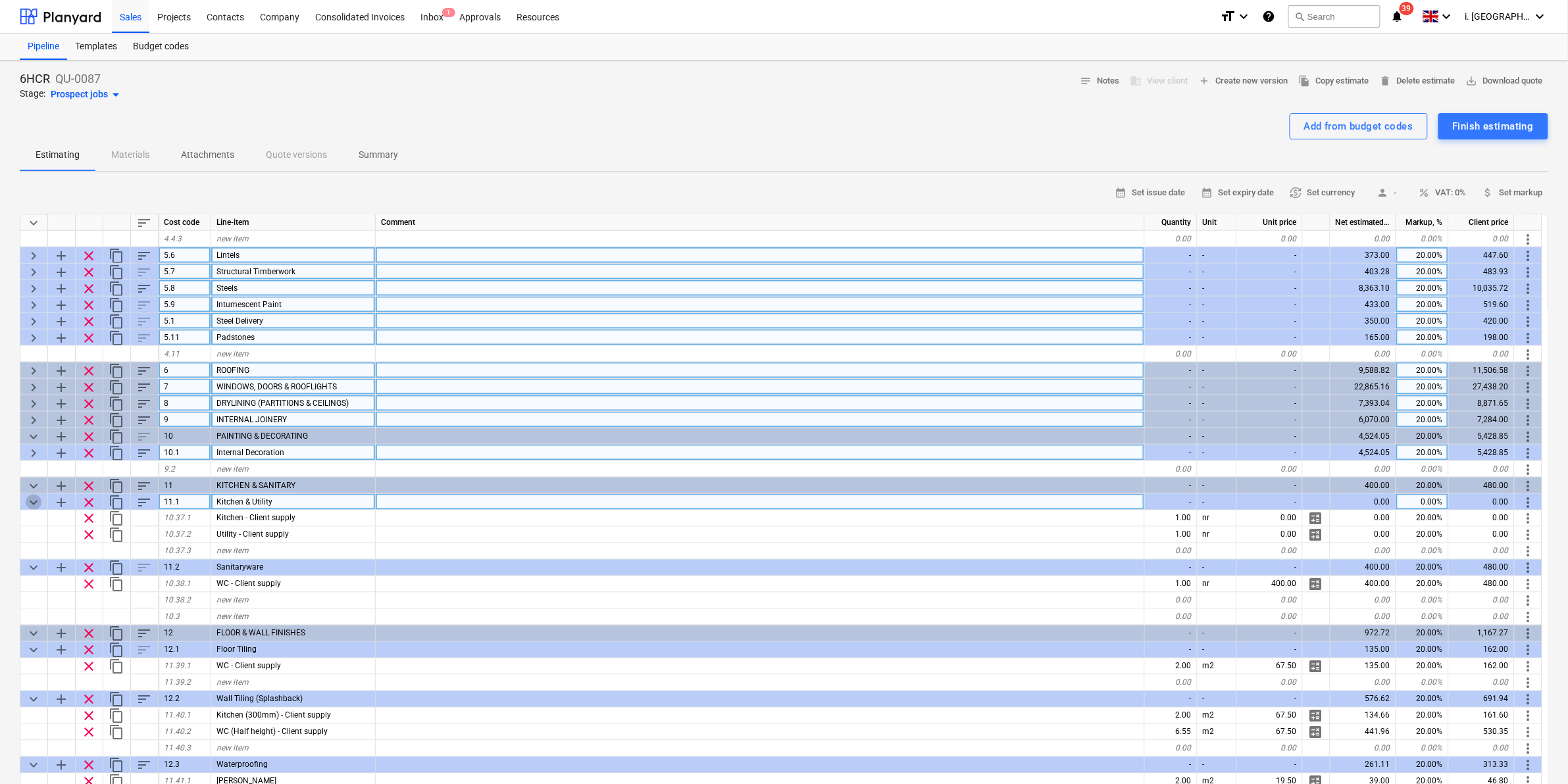
click at [35, 502] on span "keyboard_arrow_down" at bounding box center [33, 503] width 16 height 16
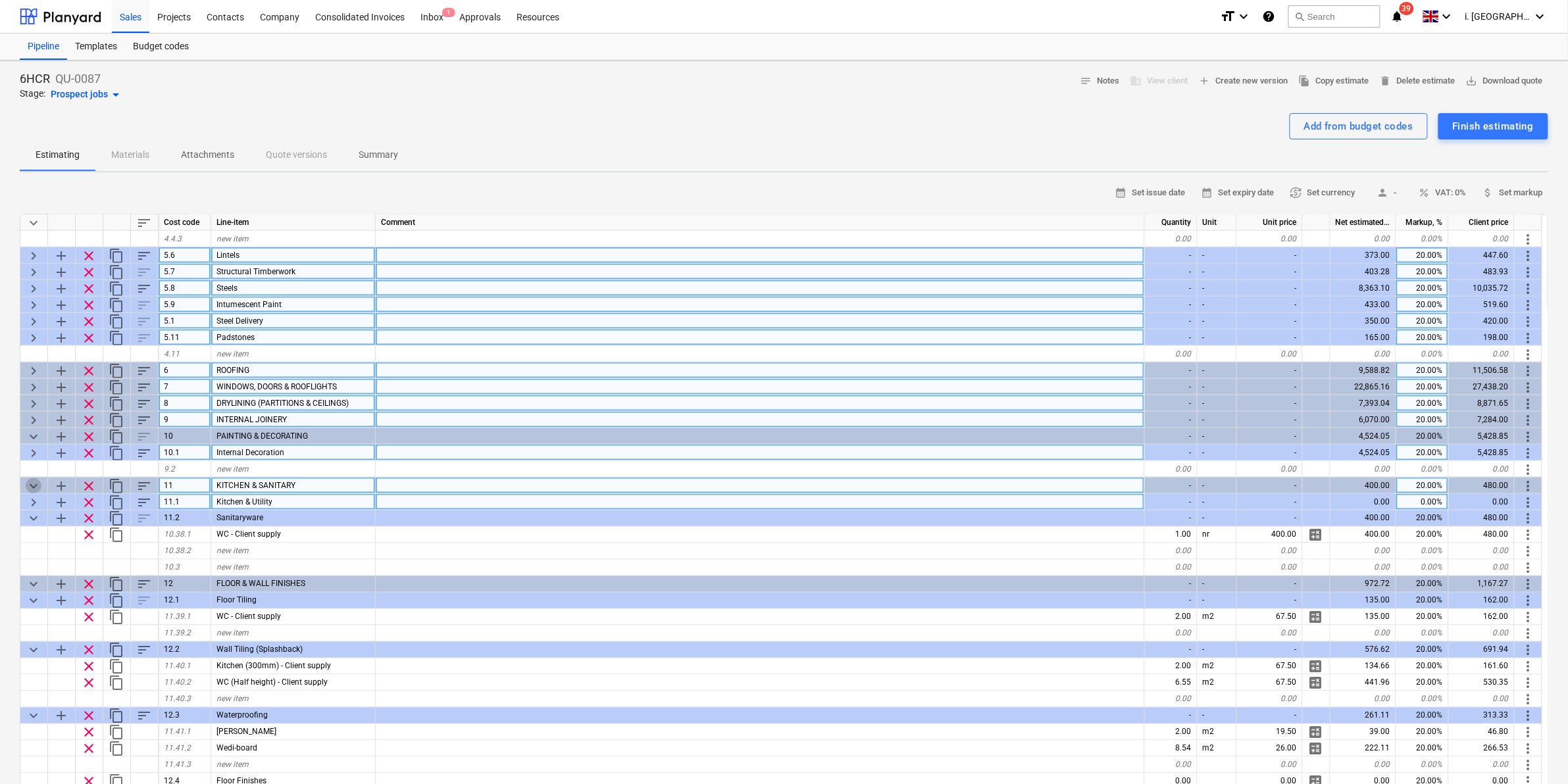
click at [32, 487] on span "keyboard_arrow_down" at bounding box center [33, 486] width 16 height 16
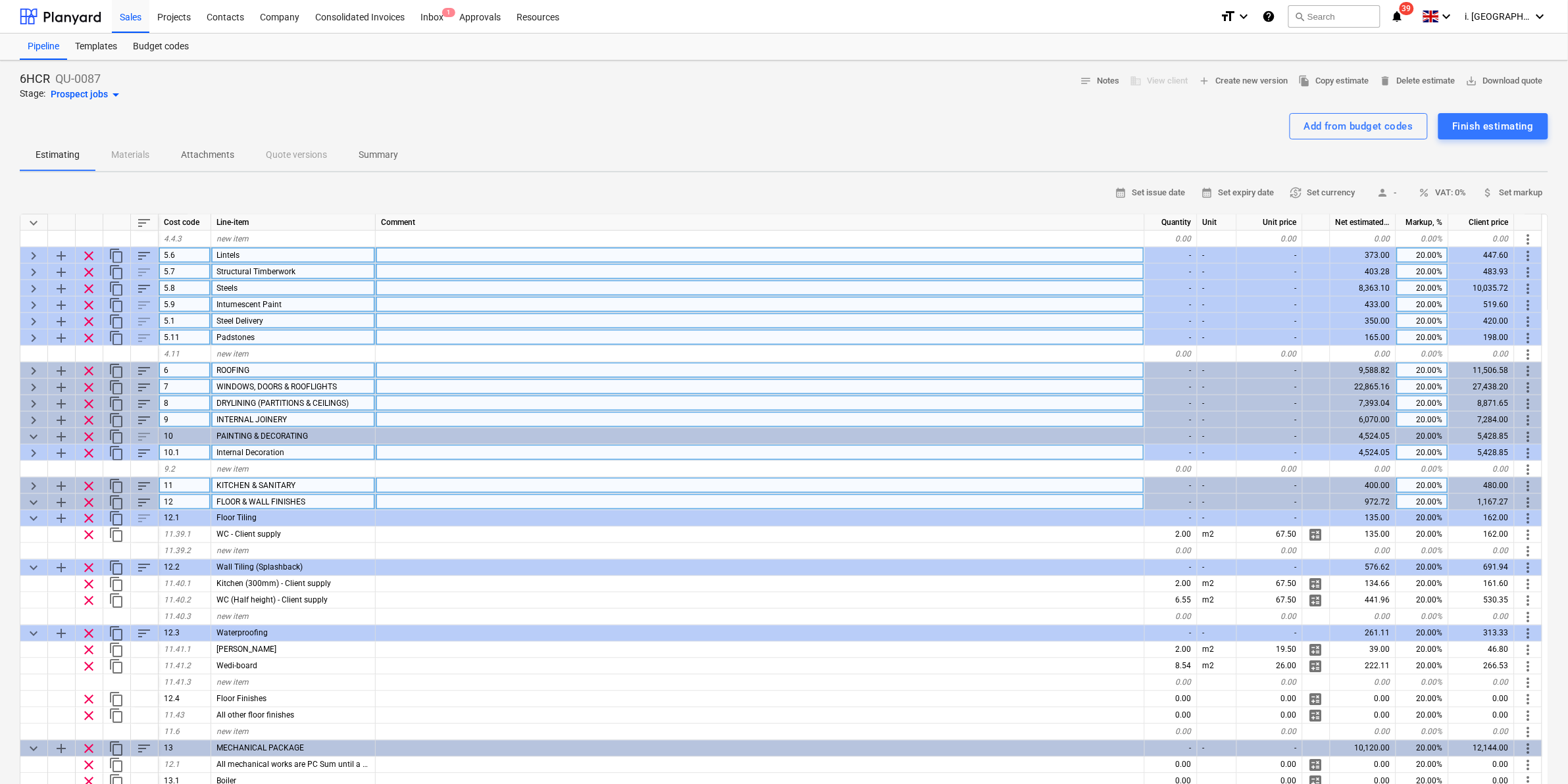
click at [33, 496] on span "keyboard_arrow_down" at bounding box center [33, 503] width 16 height 16
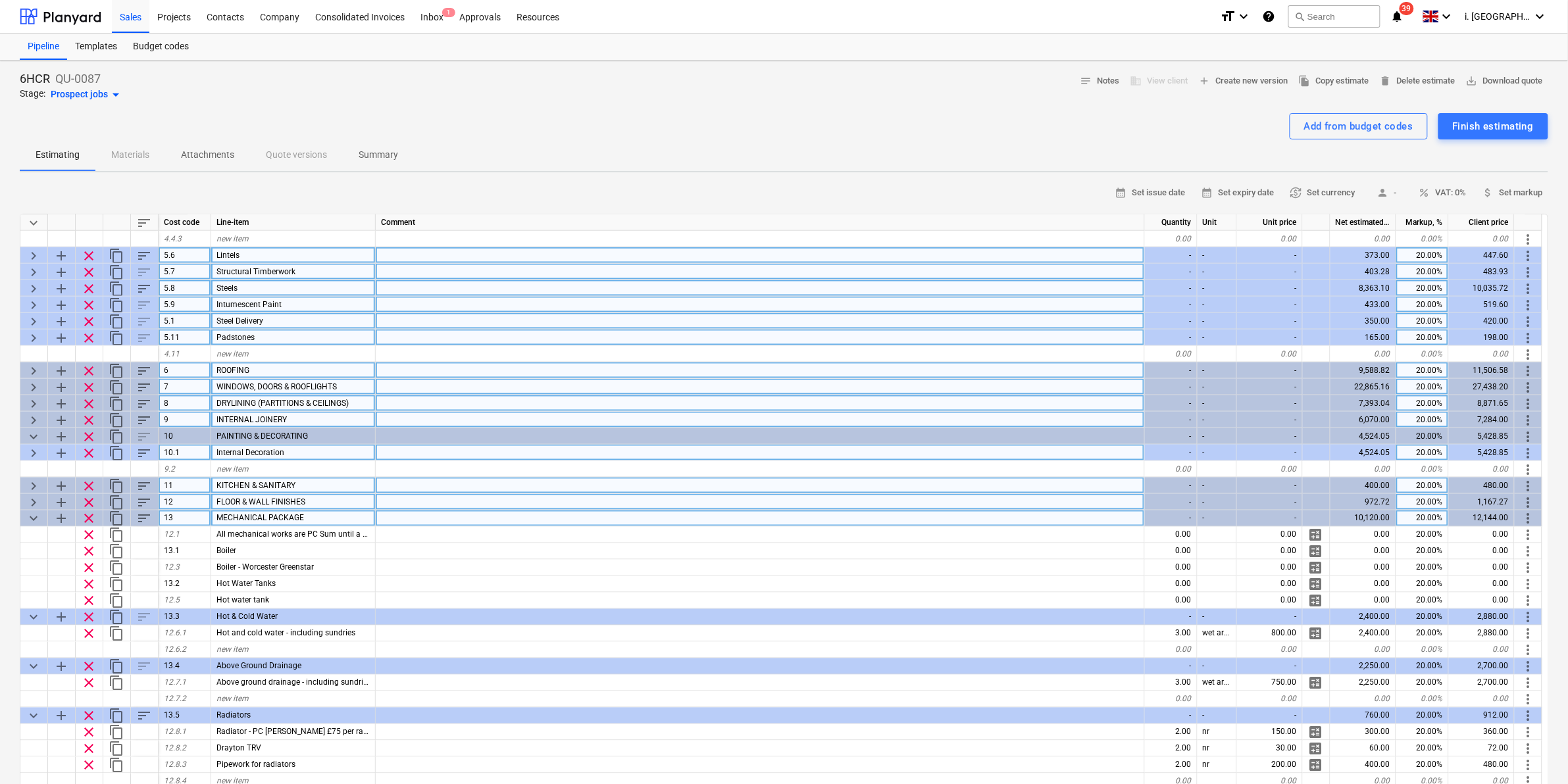
click at [35, 520] on span "keyboard_arrow_down" at bounding box center [33, 519] width 16 height 16
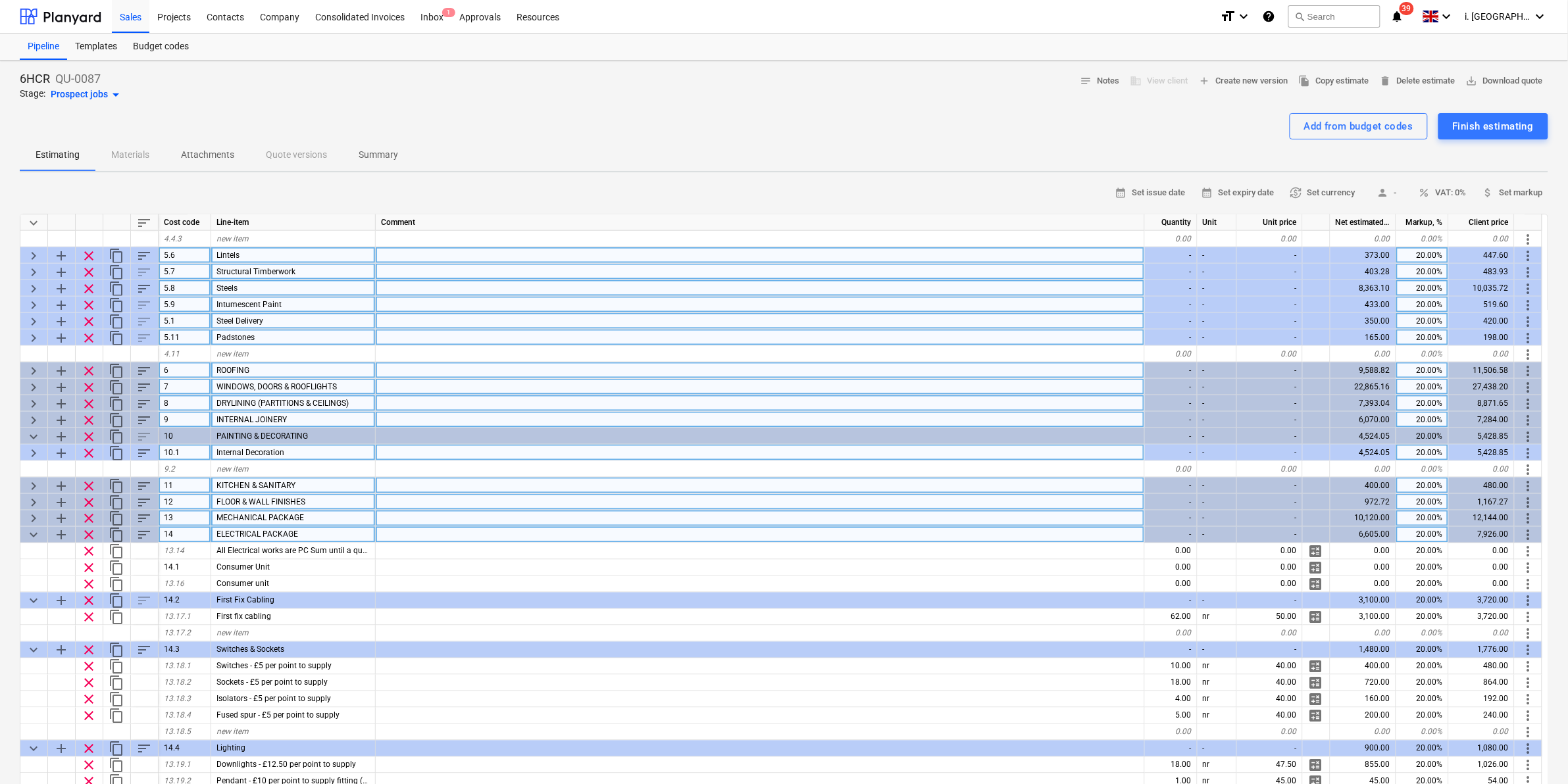
click at [35, 541] on span "keyboard_arrow_down" at bounding box center [33, 536] width 16 height 16
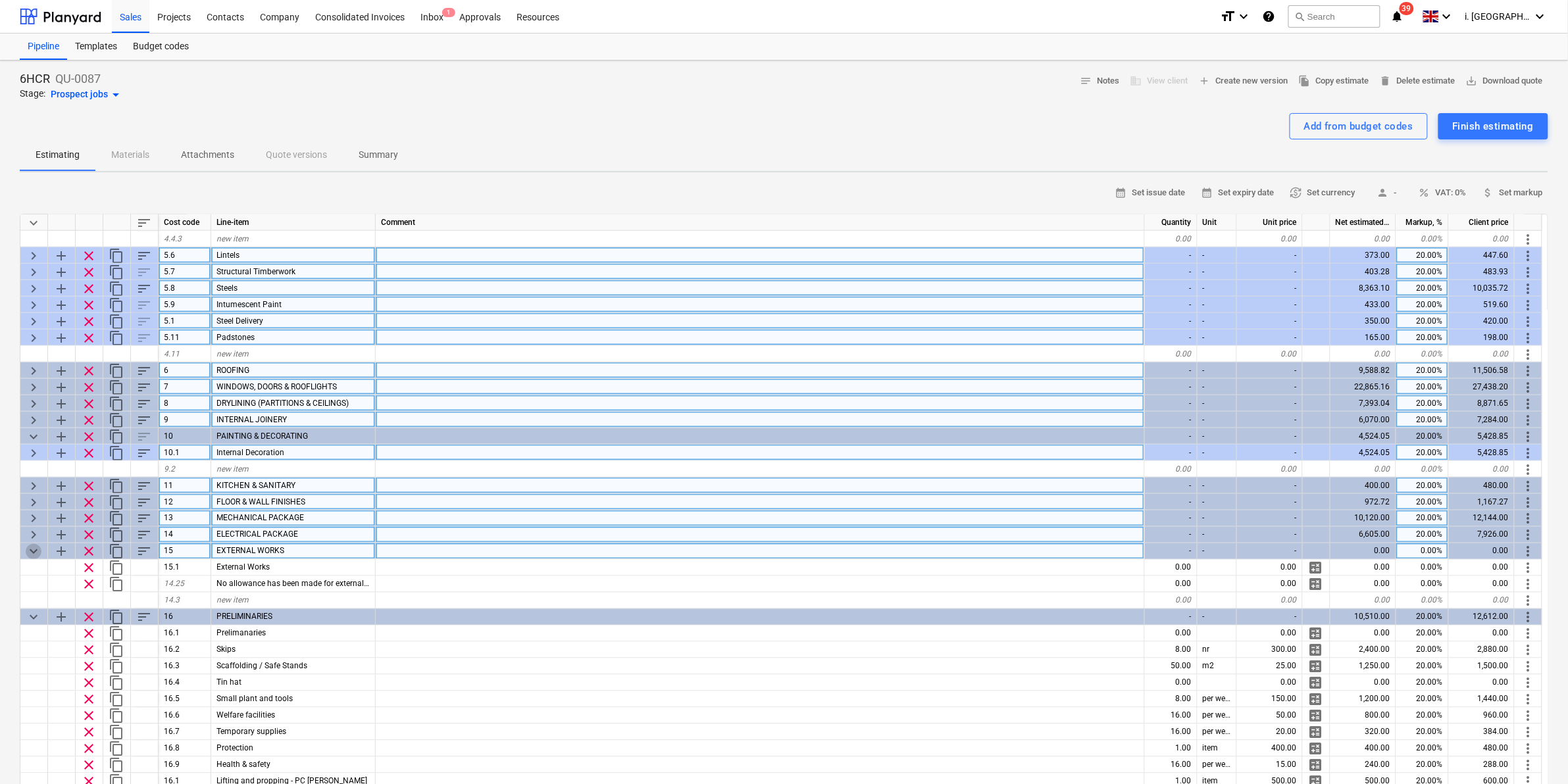
click at [33, 556] on span "keyboard_arrow_down" at bounding box center [33, 552] width 16 height 16
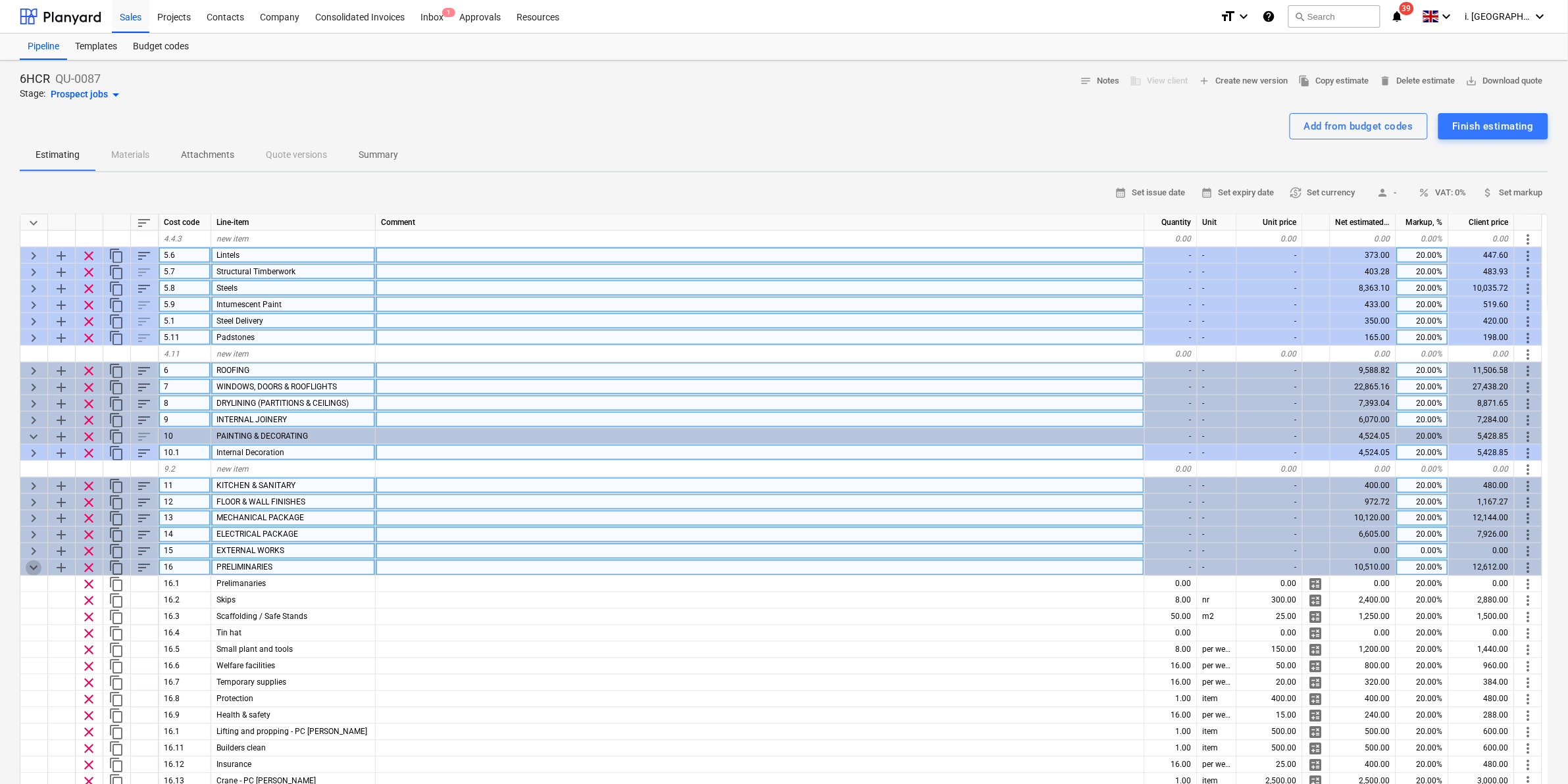
click at [35, 566] on span "keyboard_arrow_down" at bounding box center [33, 568] width 16 height 16
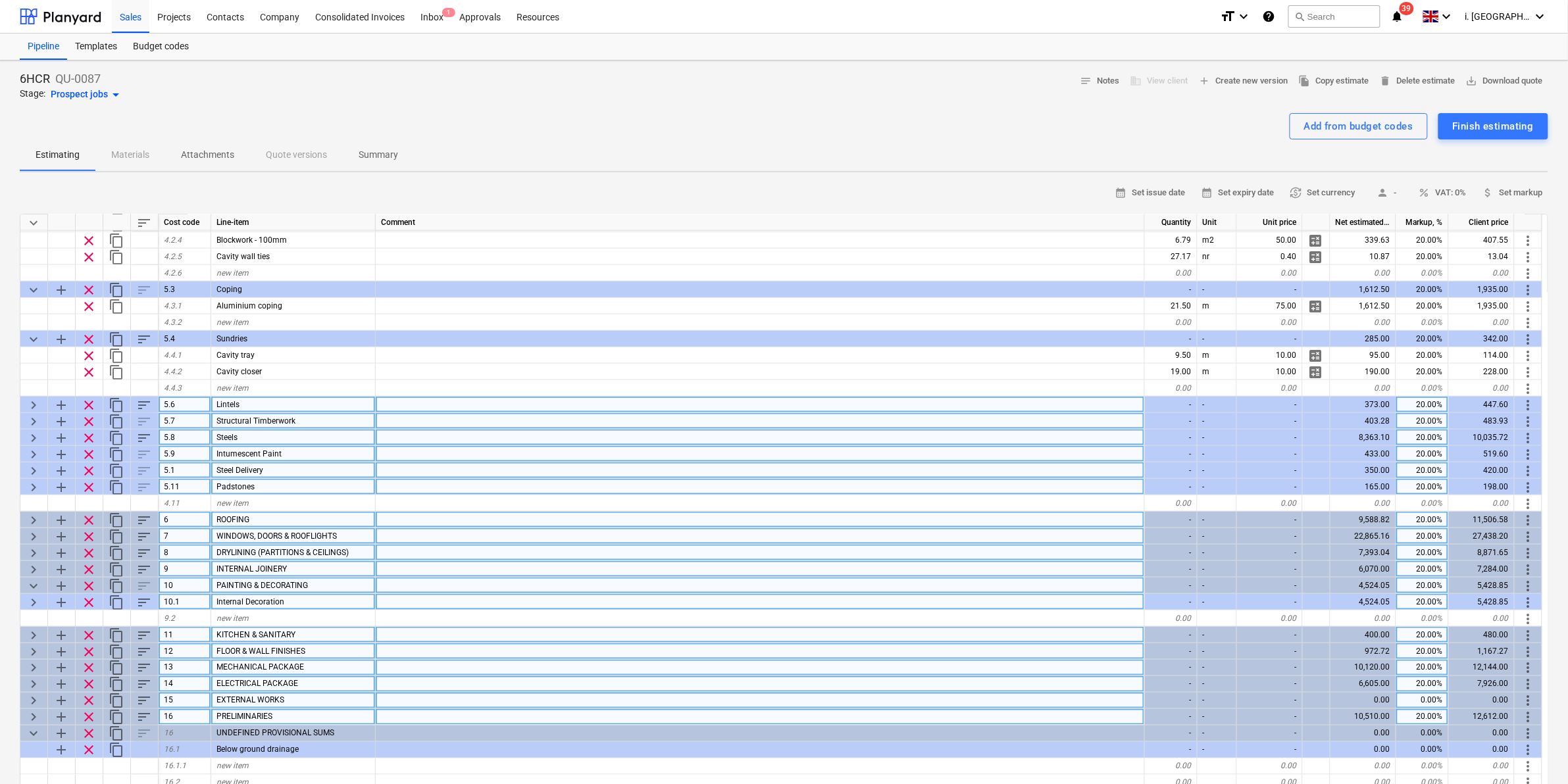
click at [33, 585] on span "keyboard_arrow_down" at bounding box center [33, 586] width 16 height 16
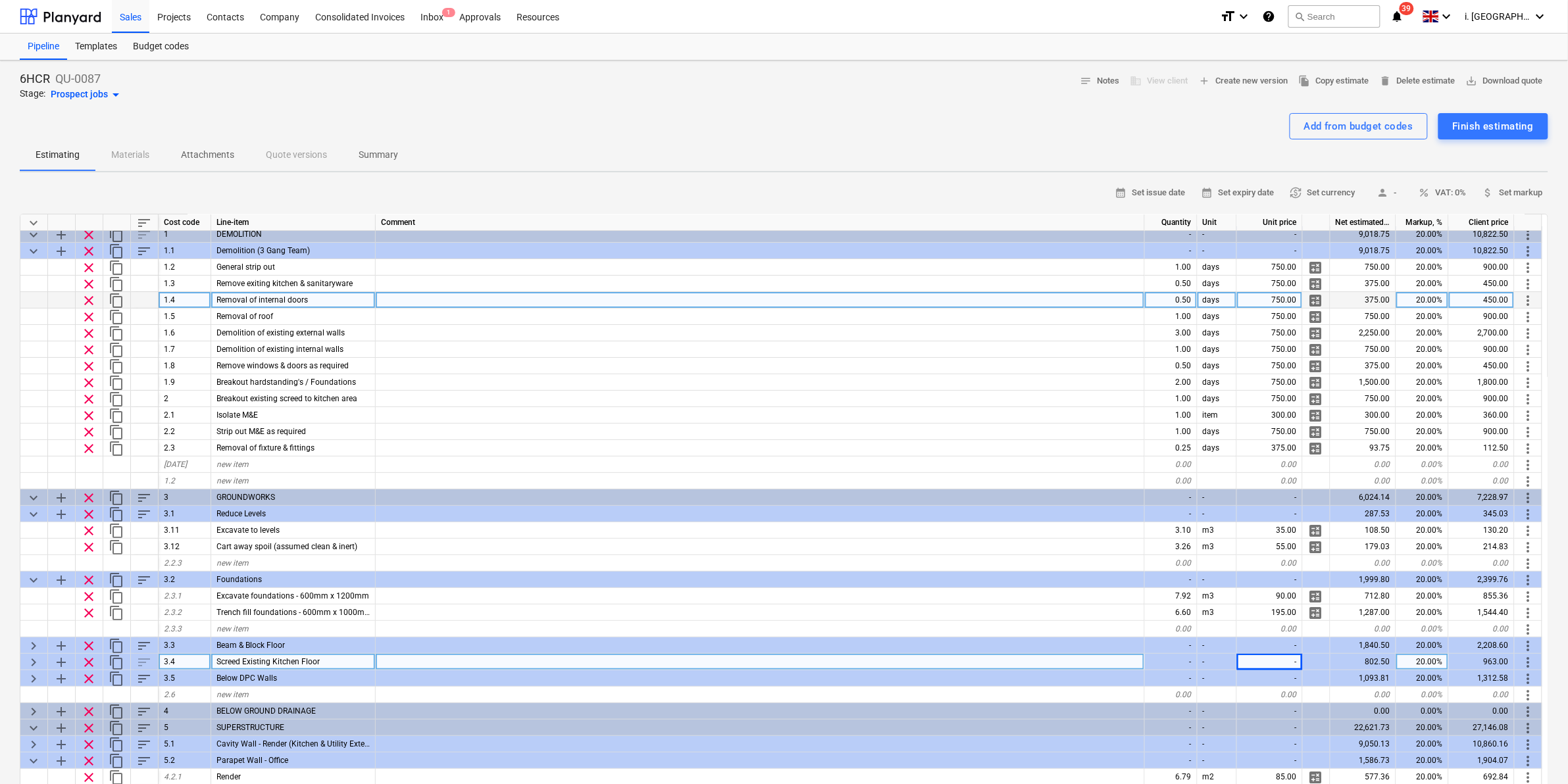
scroll to position [0, 0]
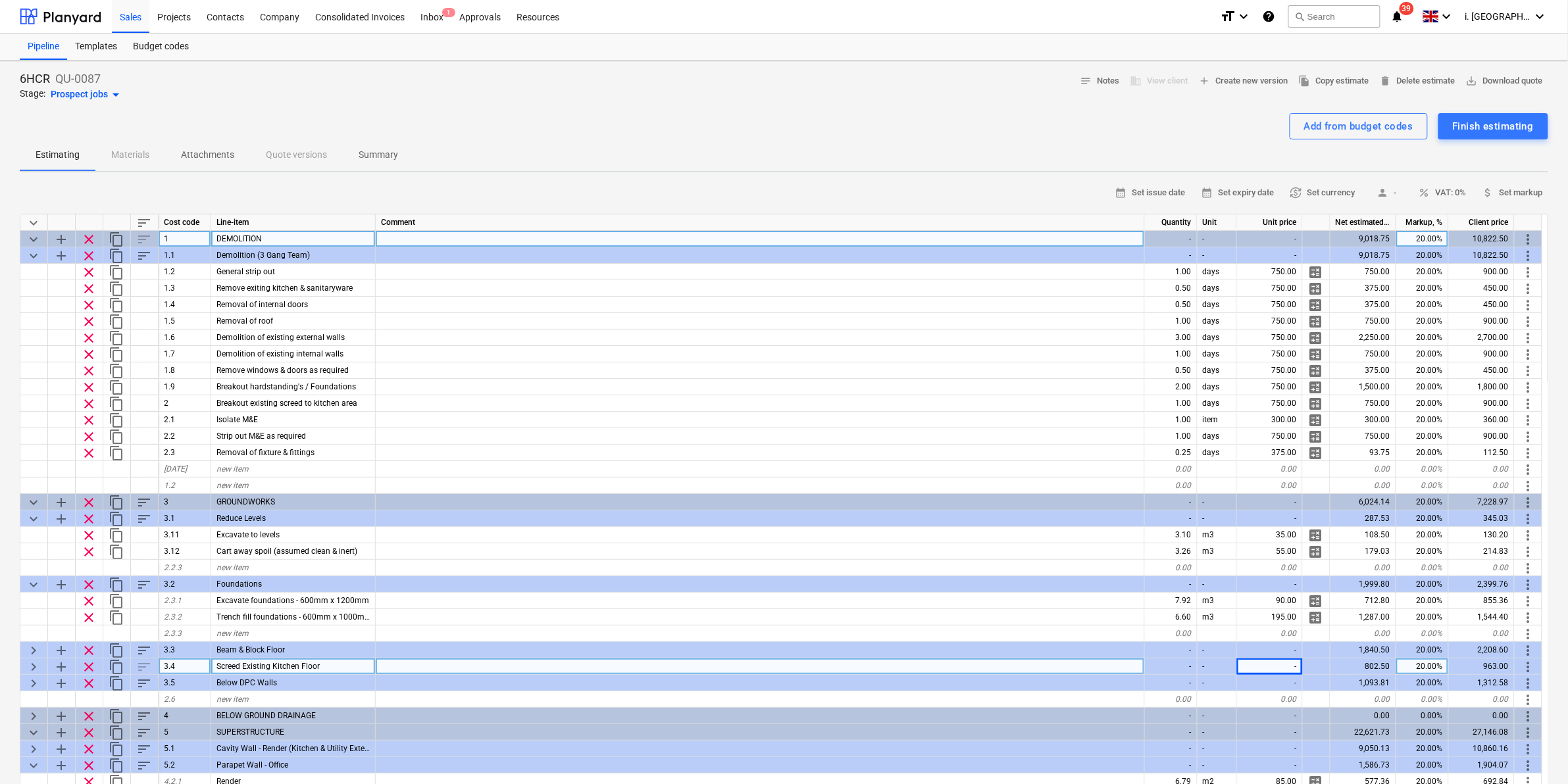
click at [26, 236] on span "keyboard_arrow_down" at bounding box center [33, 240] width 16 height 16
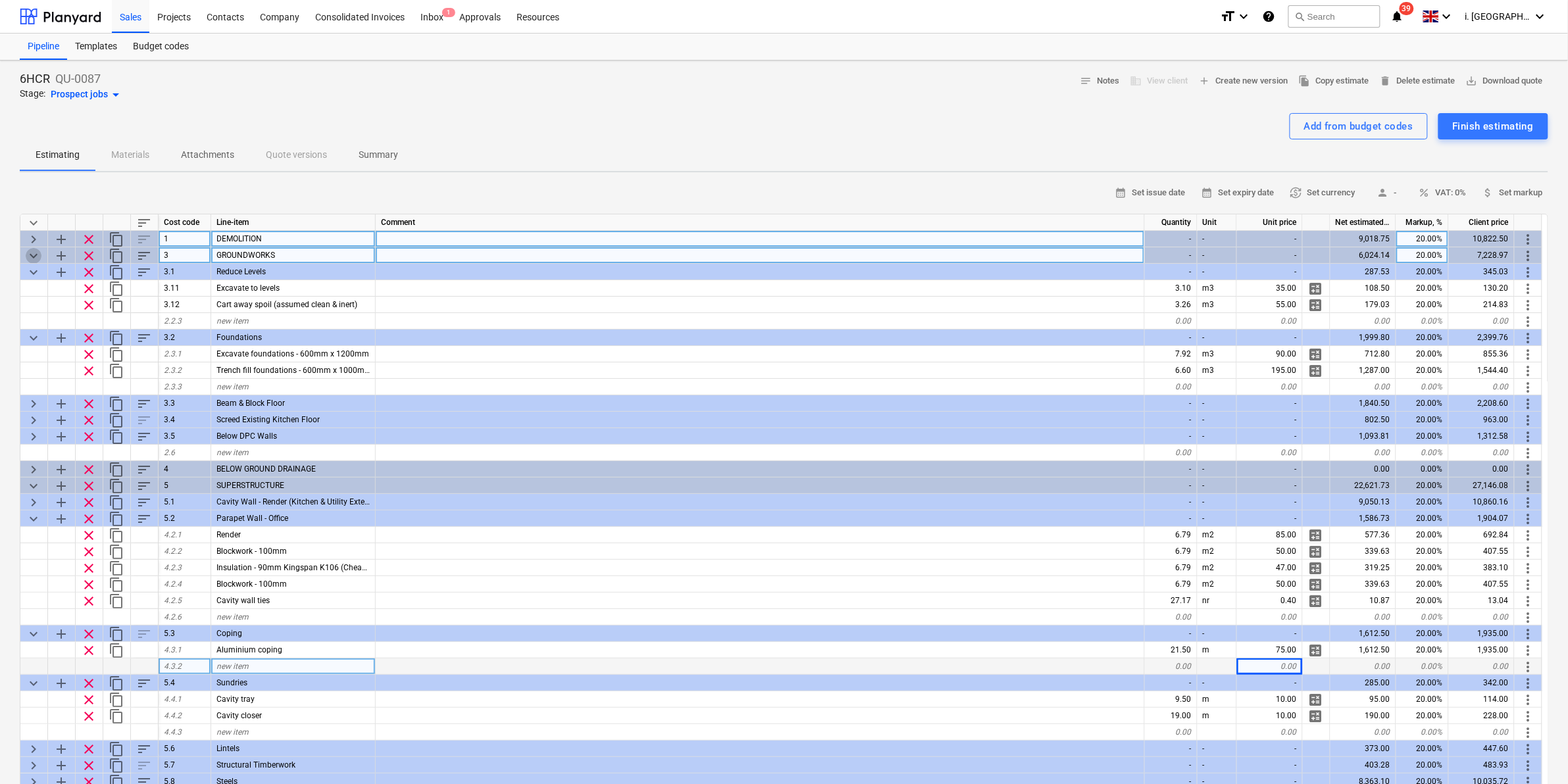
click at [32, 252] on span "keyboard_arrow_down" at bounding box center [33, 256] width 16 height 16
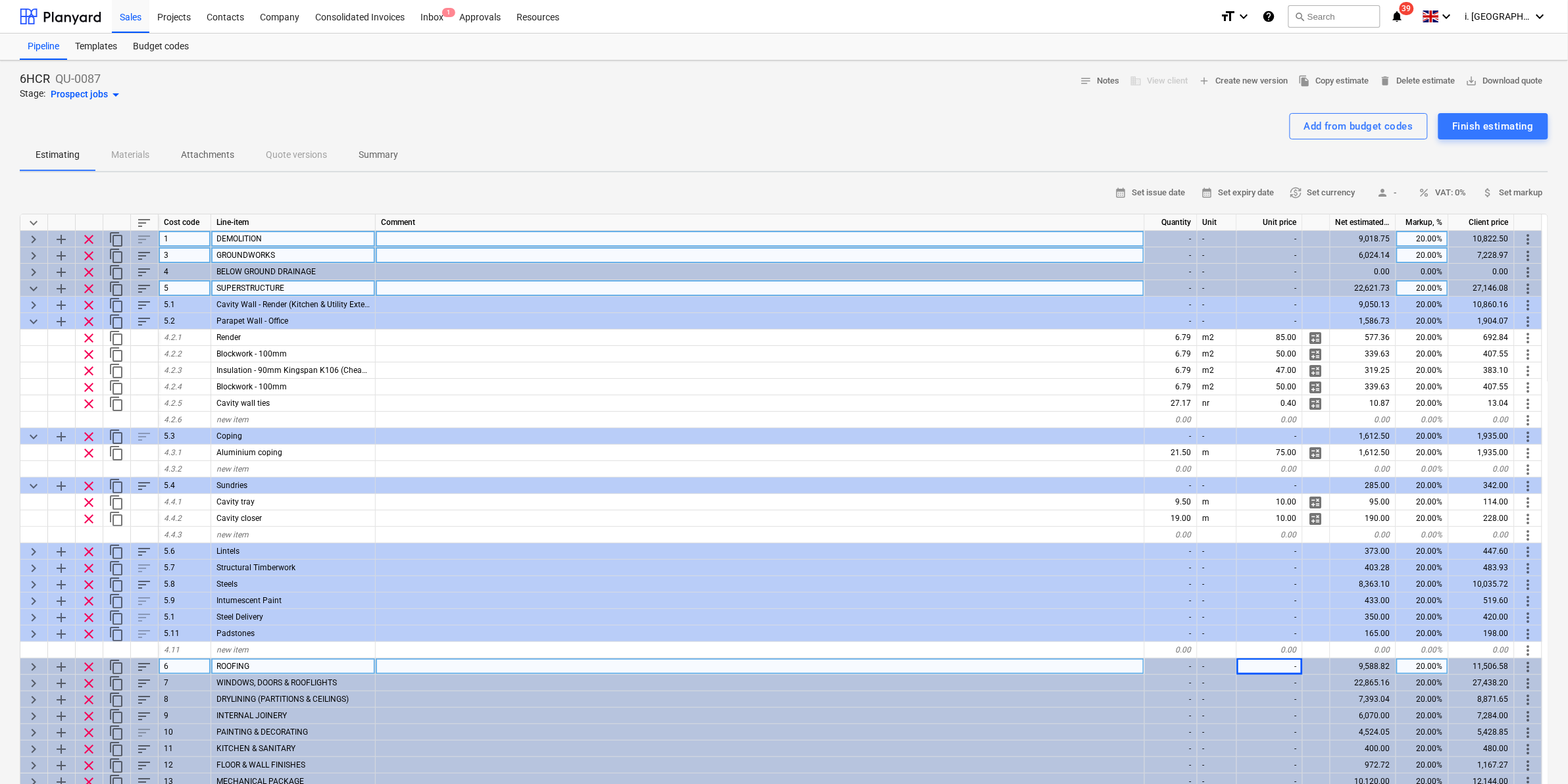
click at [33, 289] on span "keyboard_arrow_down" at bounding box center [33, 288] width 16 height 16
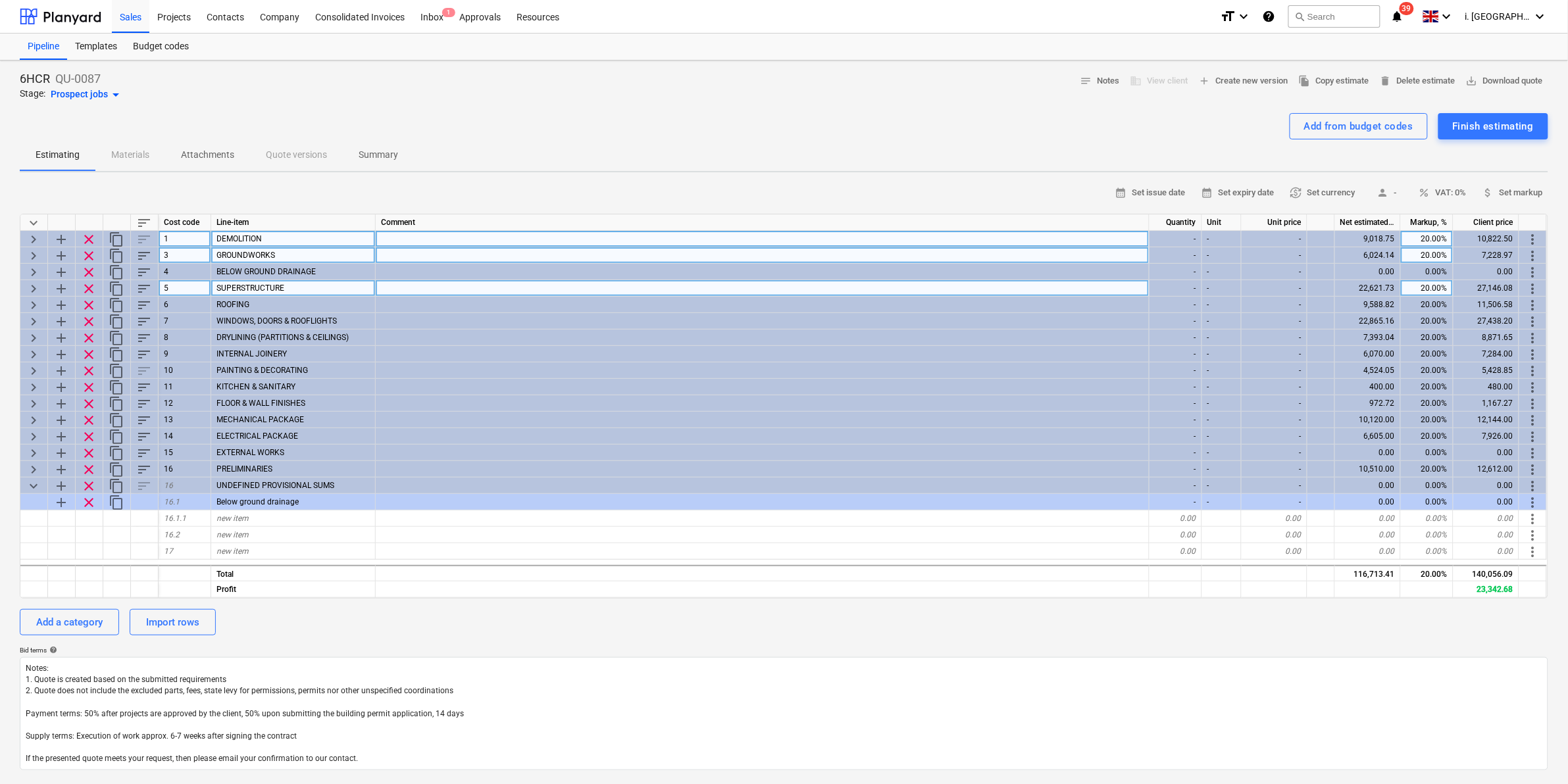
click at [22, 237] on div "keyboard_arrow_right" at bounding box center [34, 239] width 28 height 16
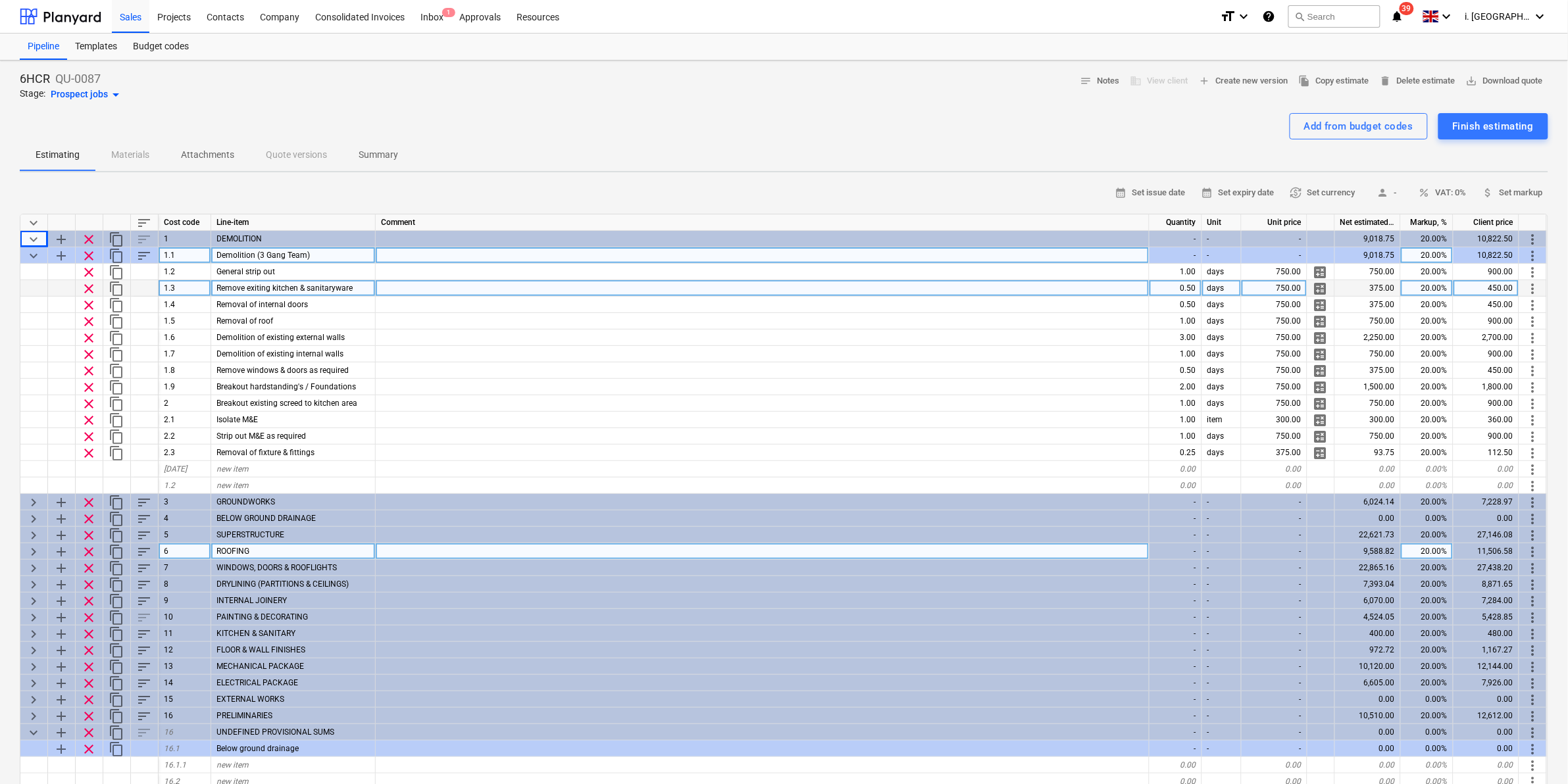
click at [33, 547] on span "keyboard_arrow_right" at bounding box center [33, 552] width 16 height 16
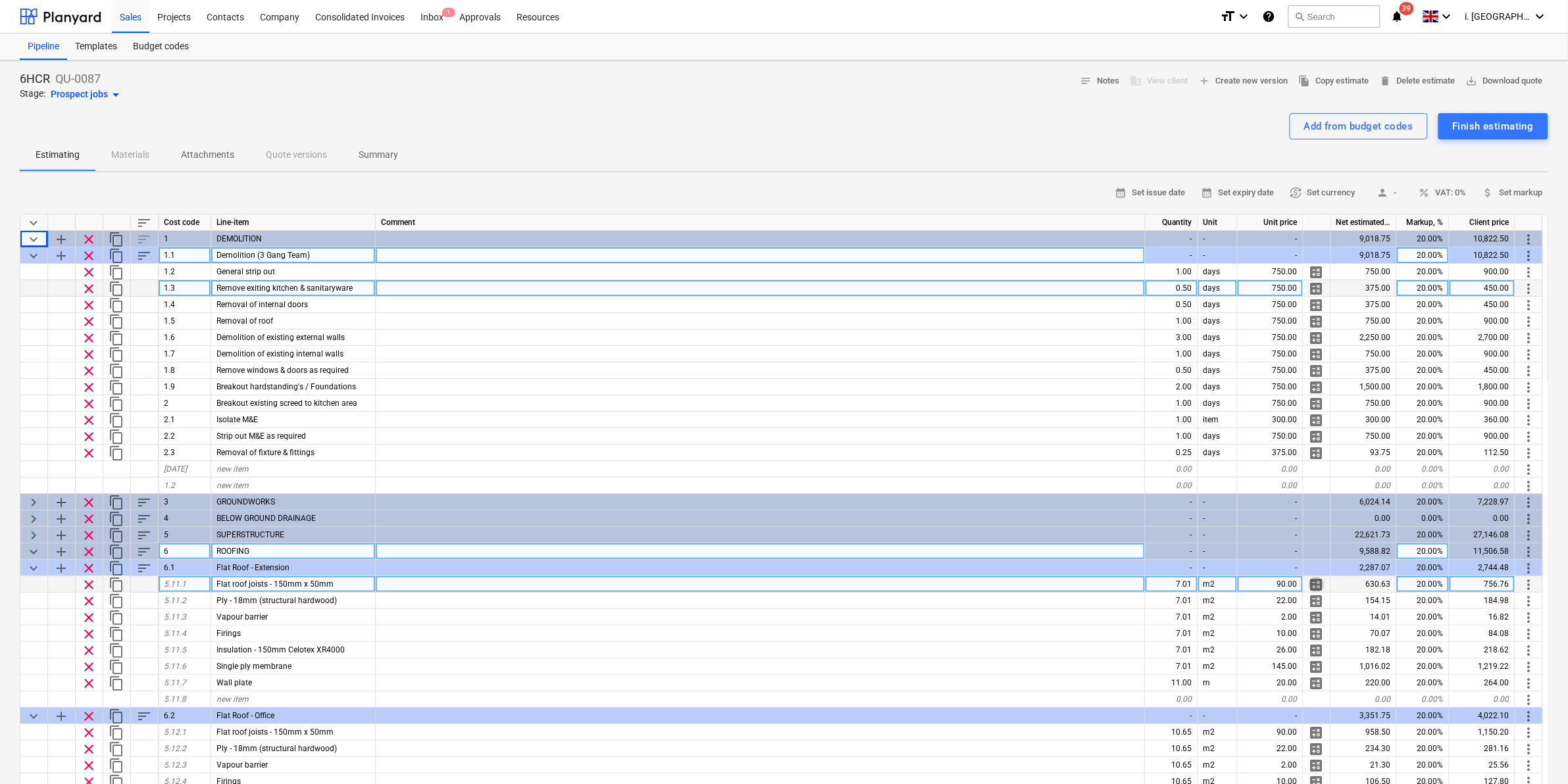
click at [1317, 586] on span "calculate" at bounding box center [1317, 585] width 16 height 16
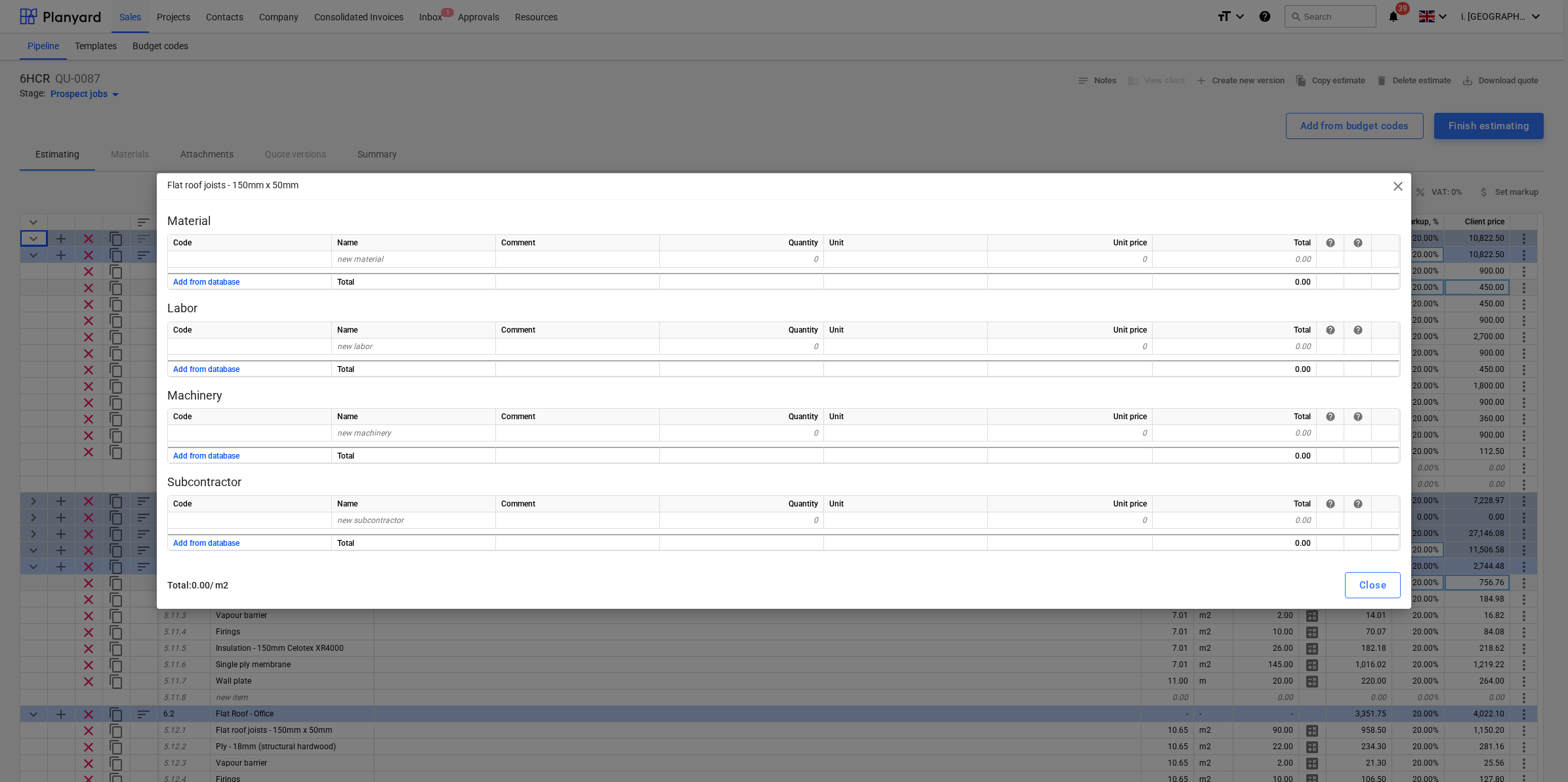
click at [1395, 188] on span "close" at bounding box center [1398, 186] width 15 height 15
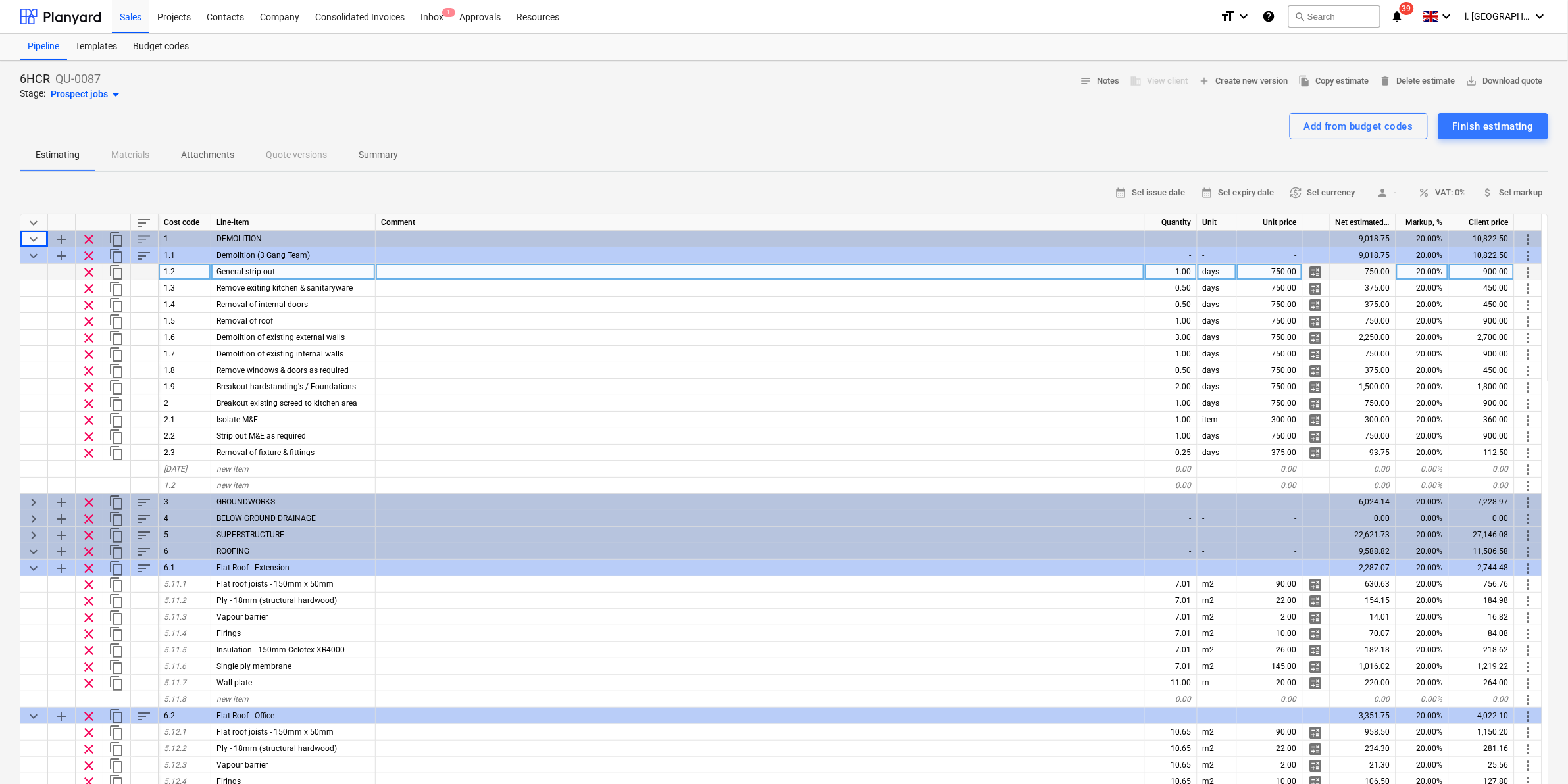
click at [1323, 267] on span "calculate" at bounding box center [1316, 272] width 16 height 16
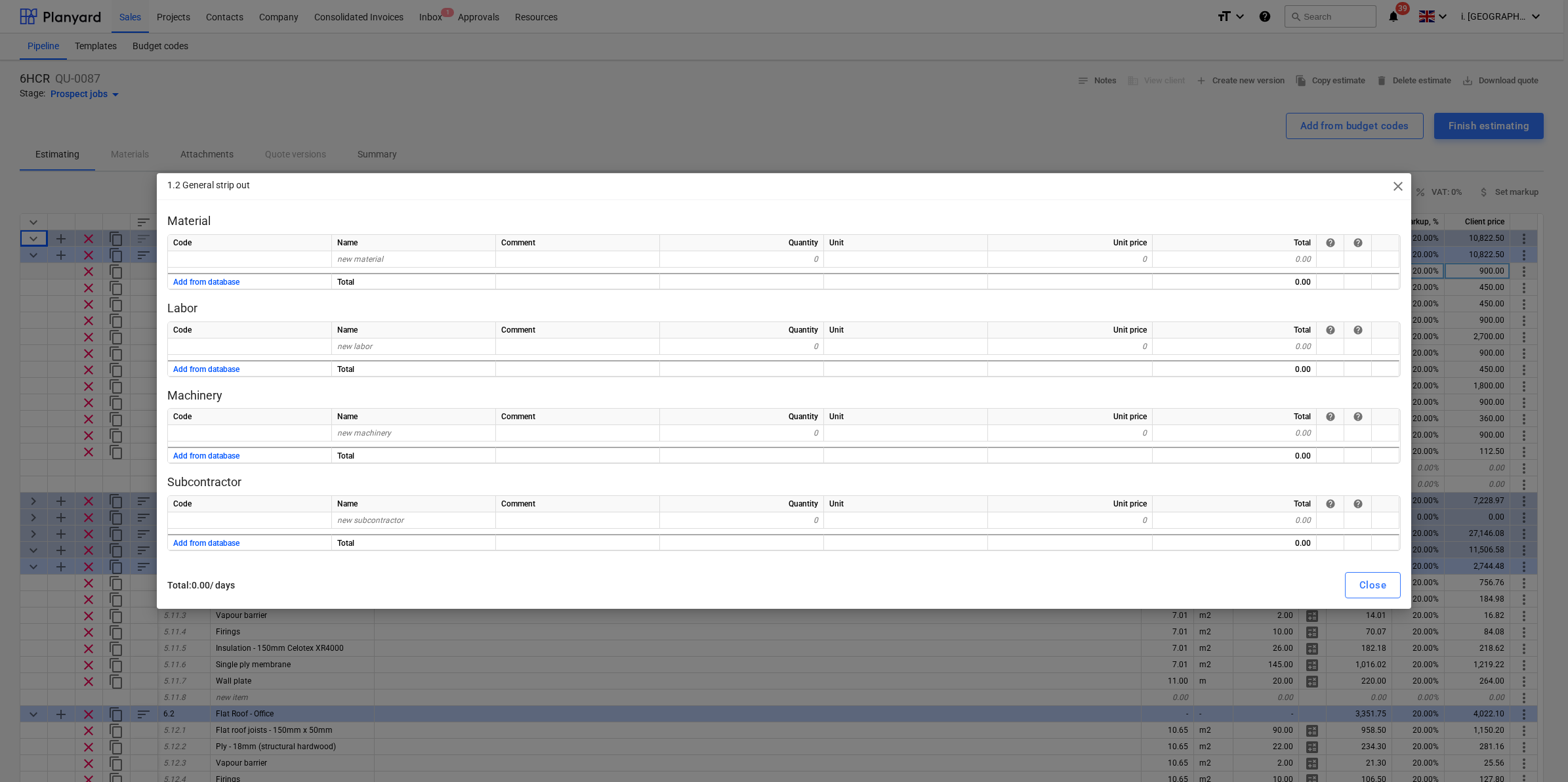
click at [1403, 185] on span "close" at bounding box center [1398, 186] width 15 height 15
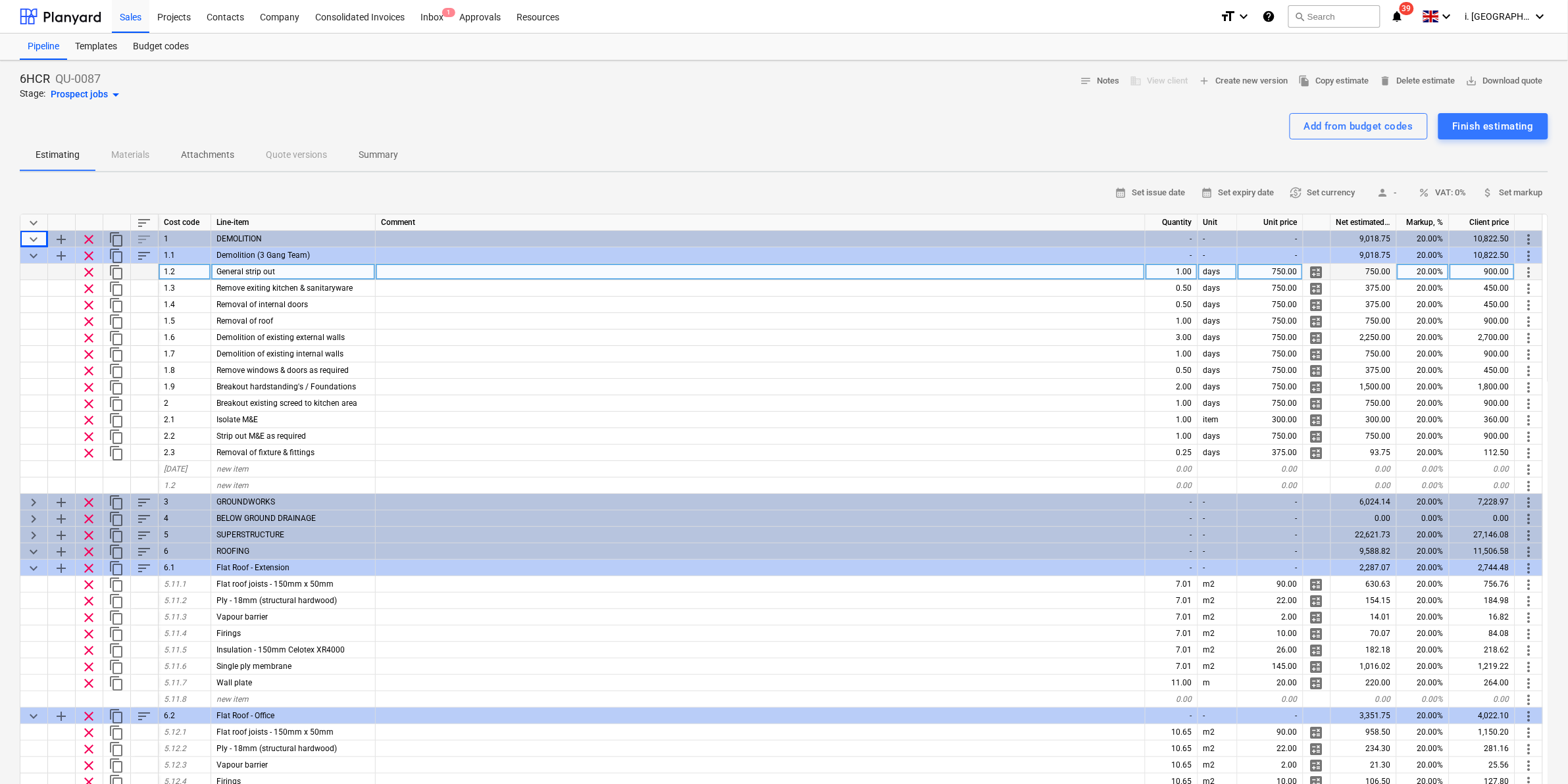
click at [1252, 278] on div "750.00" at bounding box center [1270, 271] width 66 height 16
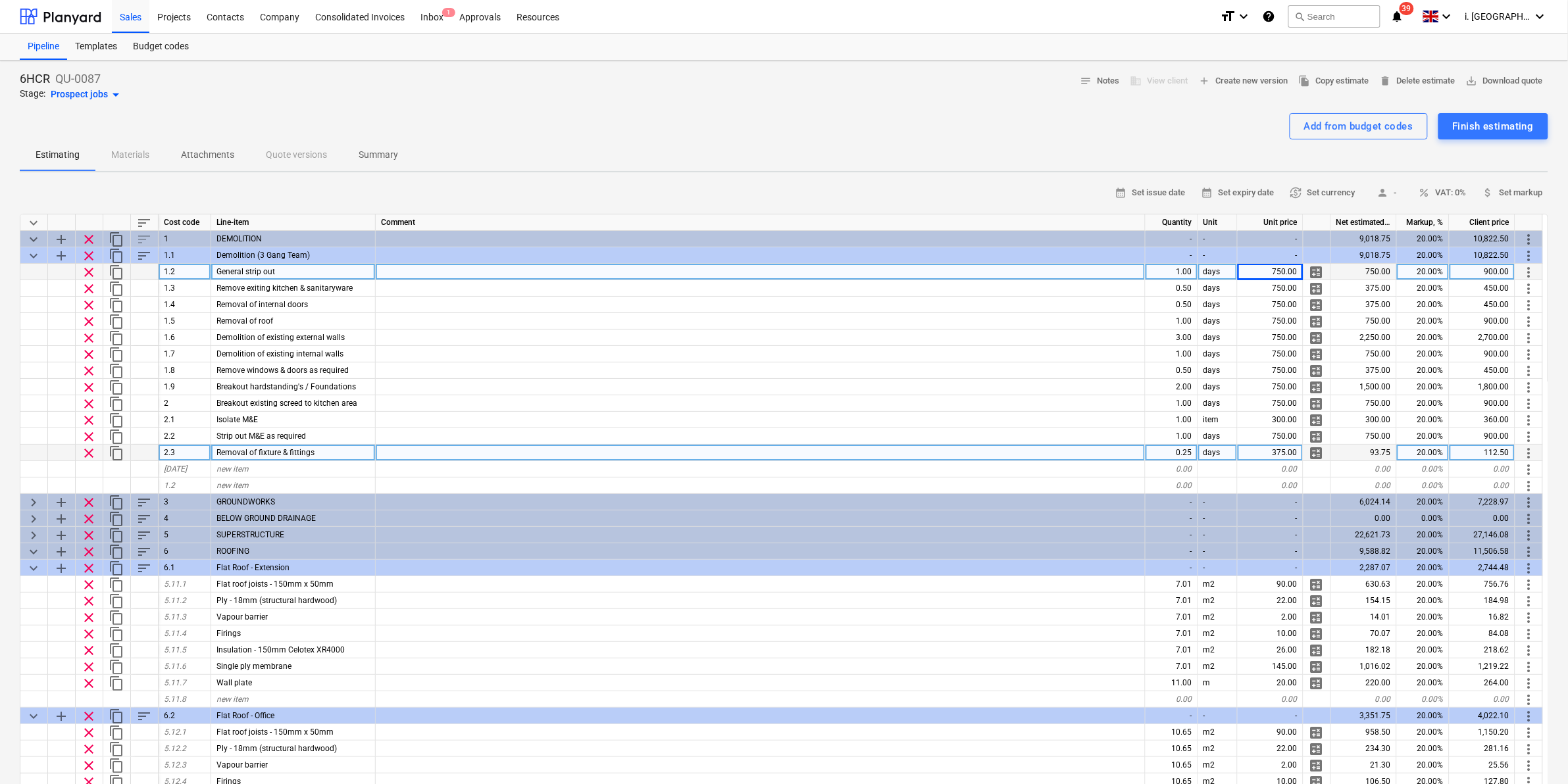
drag, startPoint x: 594, startPoint y: 466, endPoint x: 662, endPoint y: 450, distance: 69.9
click at [594, 466] on div at bounding box center [761, 469] width 770 height 16
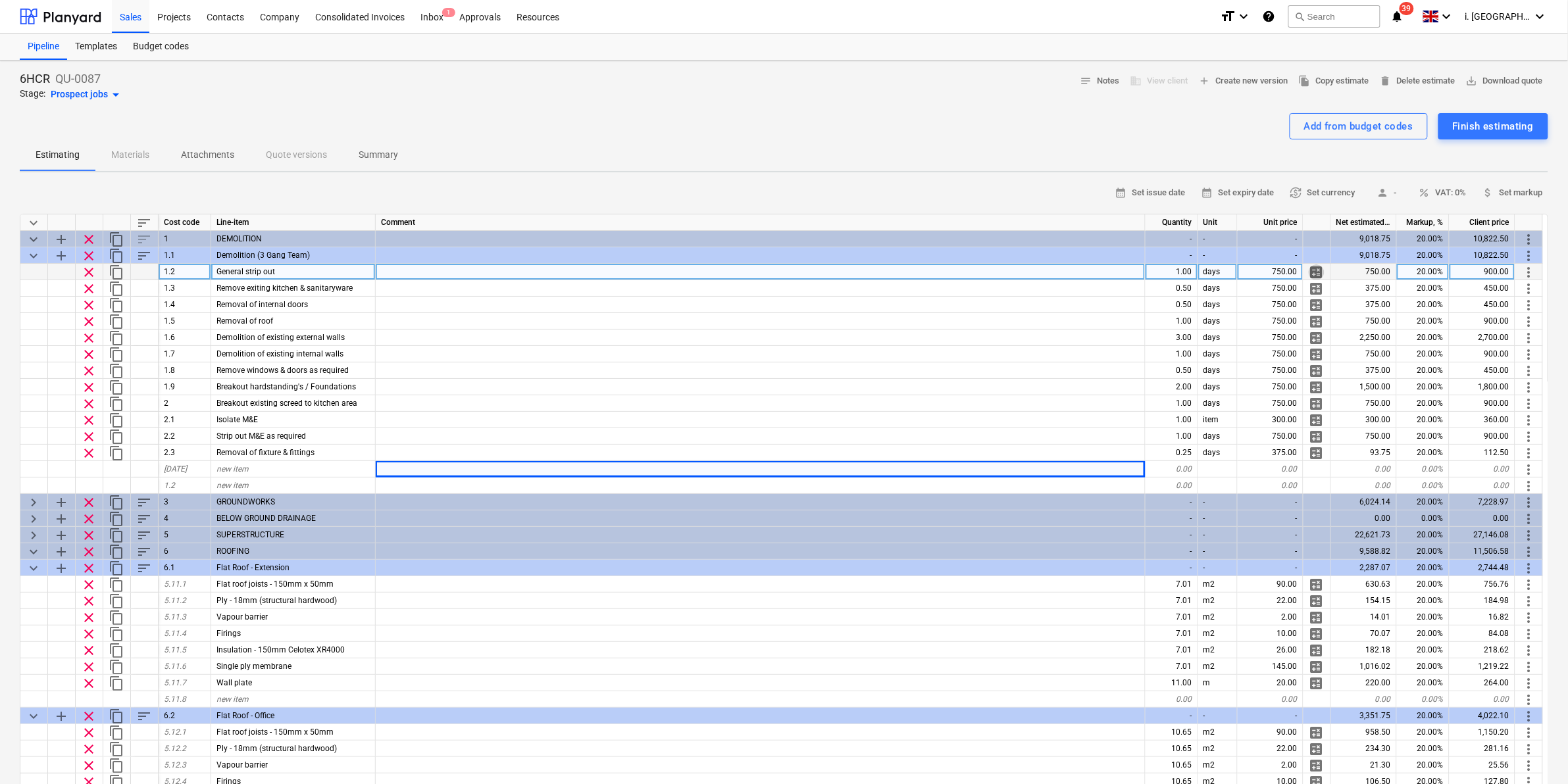
click at [1313, 268] on span "calculate" at bounding box center [1317, 272] width 16 height 16
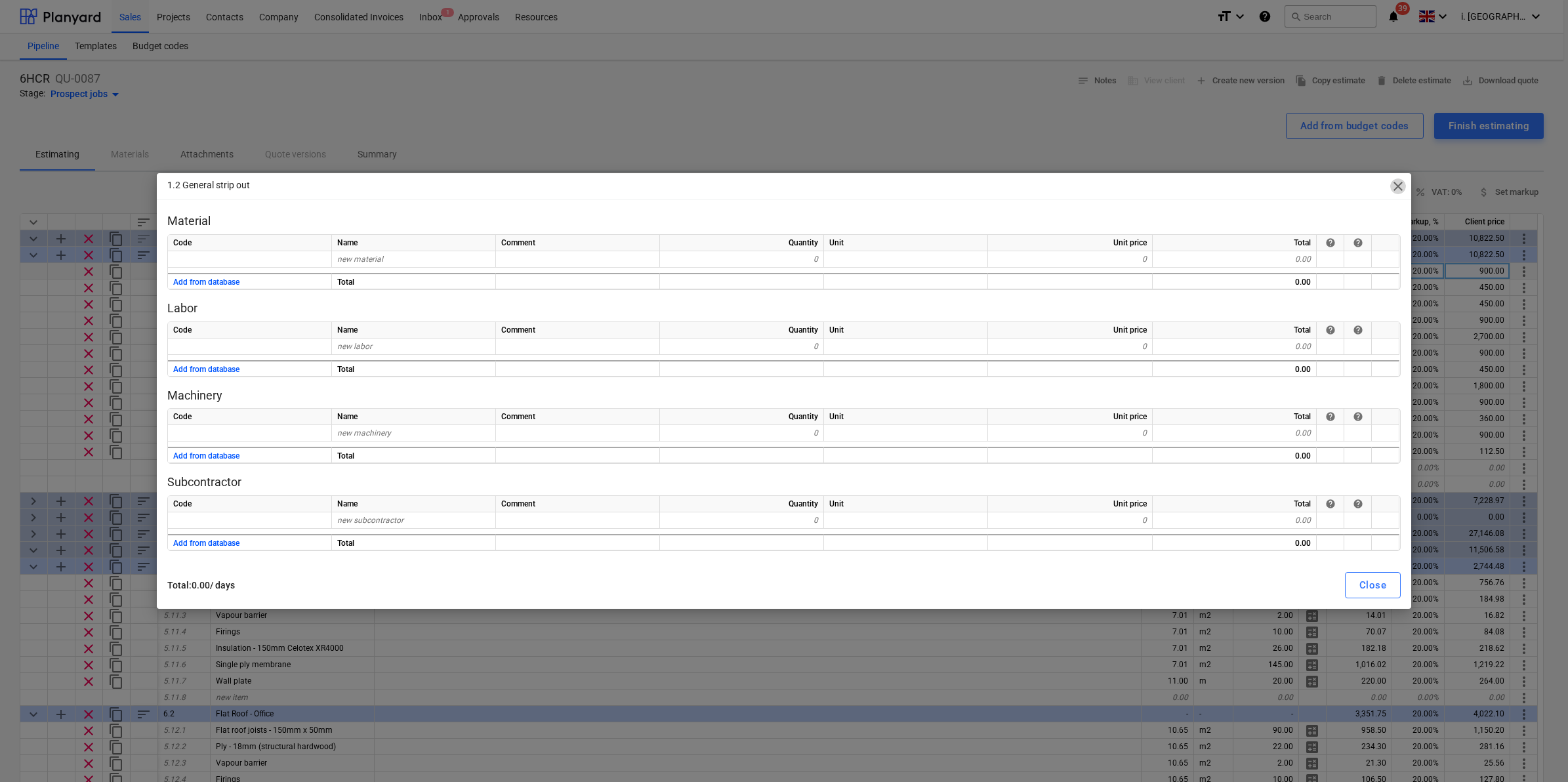
click at [1398, 182] on span "close" at bounding box center [1398, 186] width 15 height 15
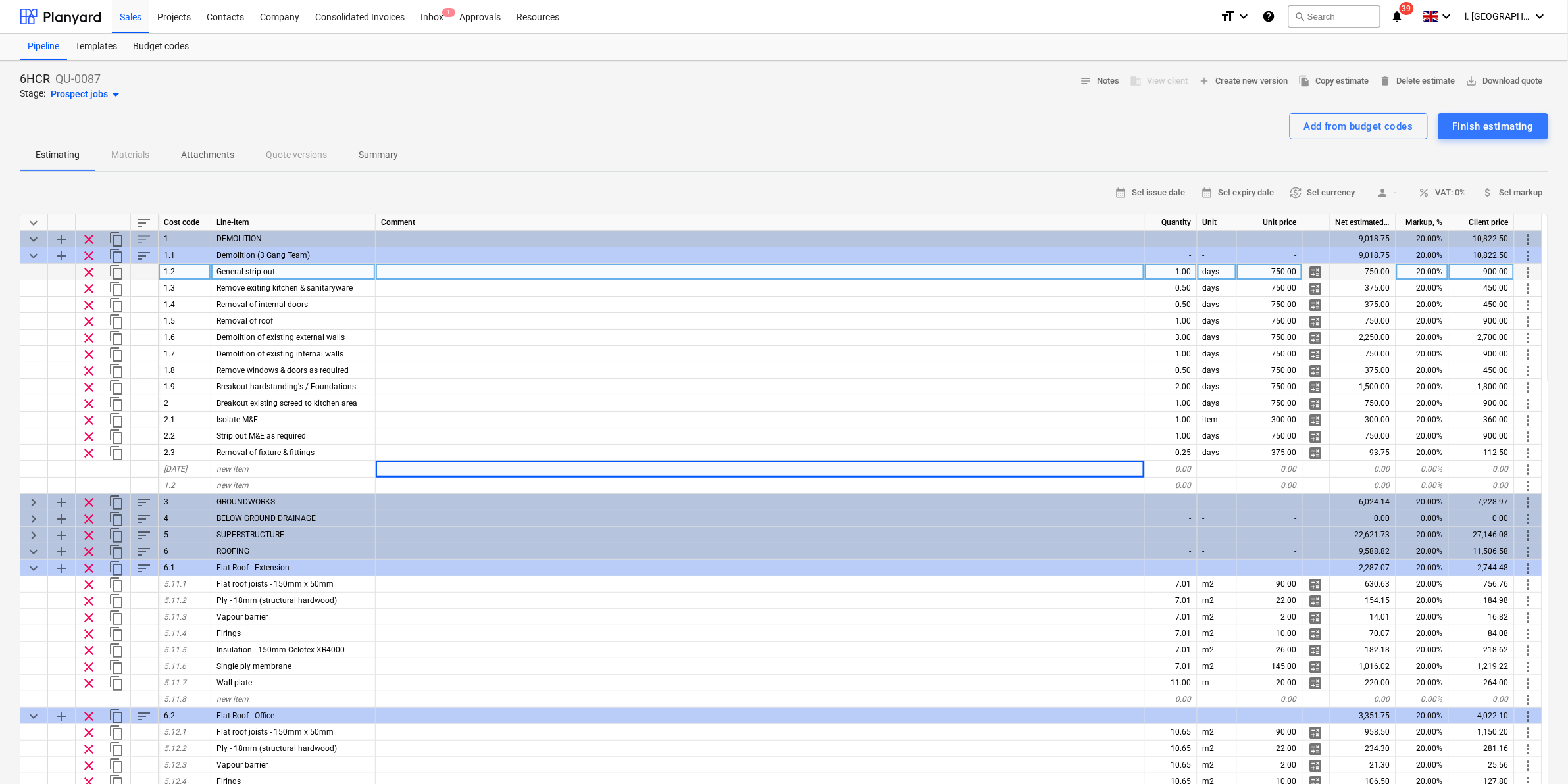
drag, startPoint x: 1057, startPoint y: 224, endPoint x: 1050, endPoint y: 219, distance: 8.6
click at [1050, 219] on div "Comment" at bounding box center [761, 223] width 769 height 16
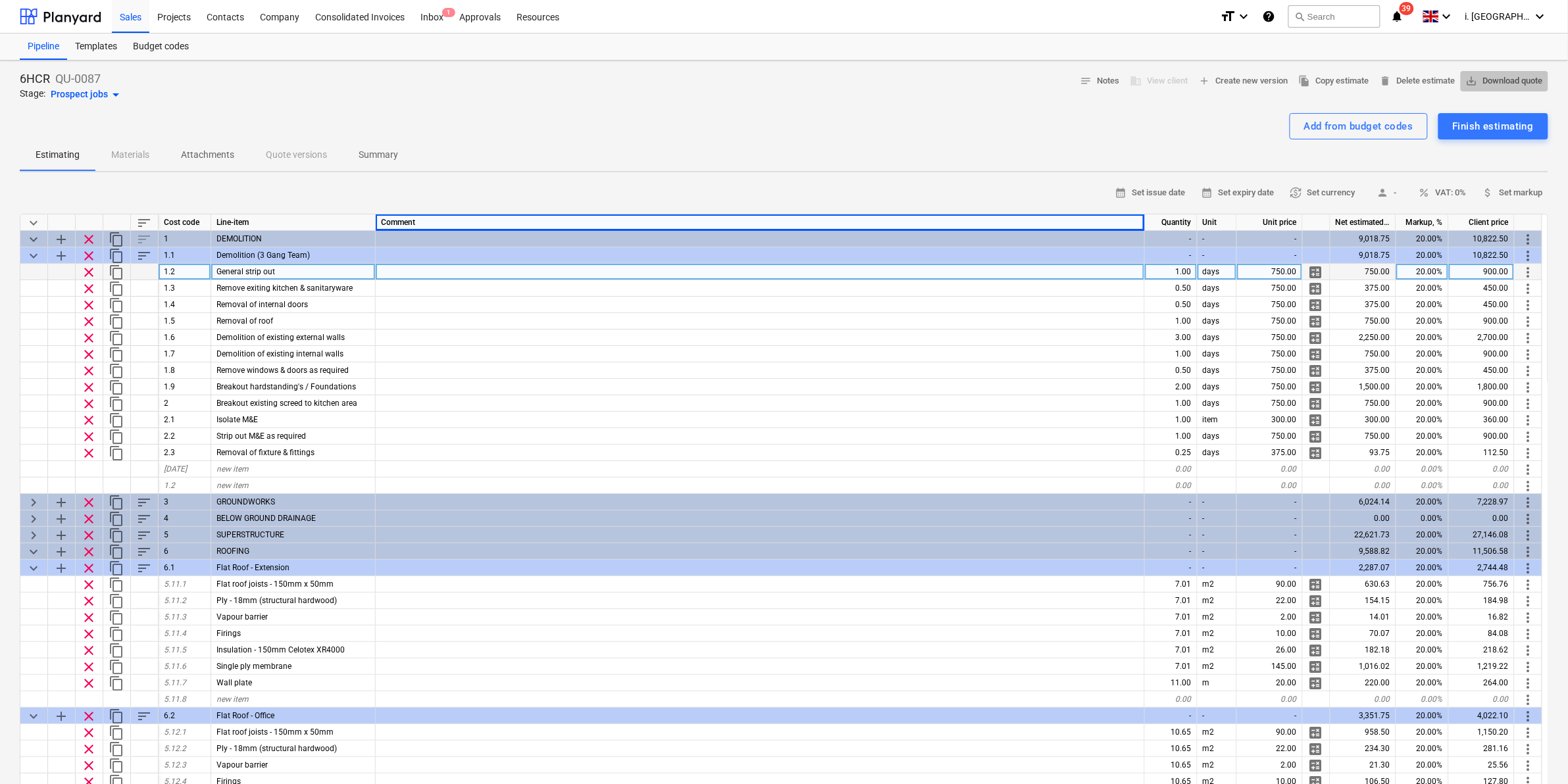
click at [1485, 74] on span "save_alt Download quote" at bounding box center [1504, 81] width 77 height 16
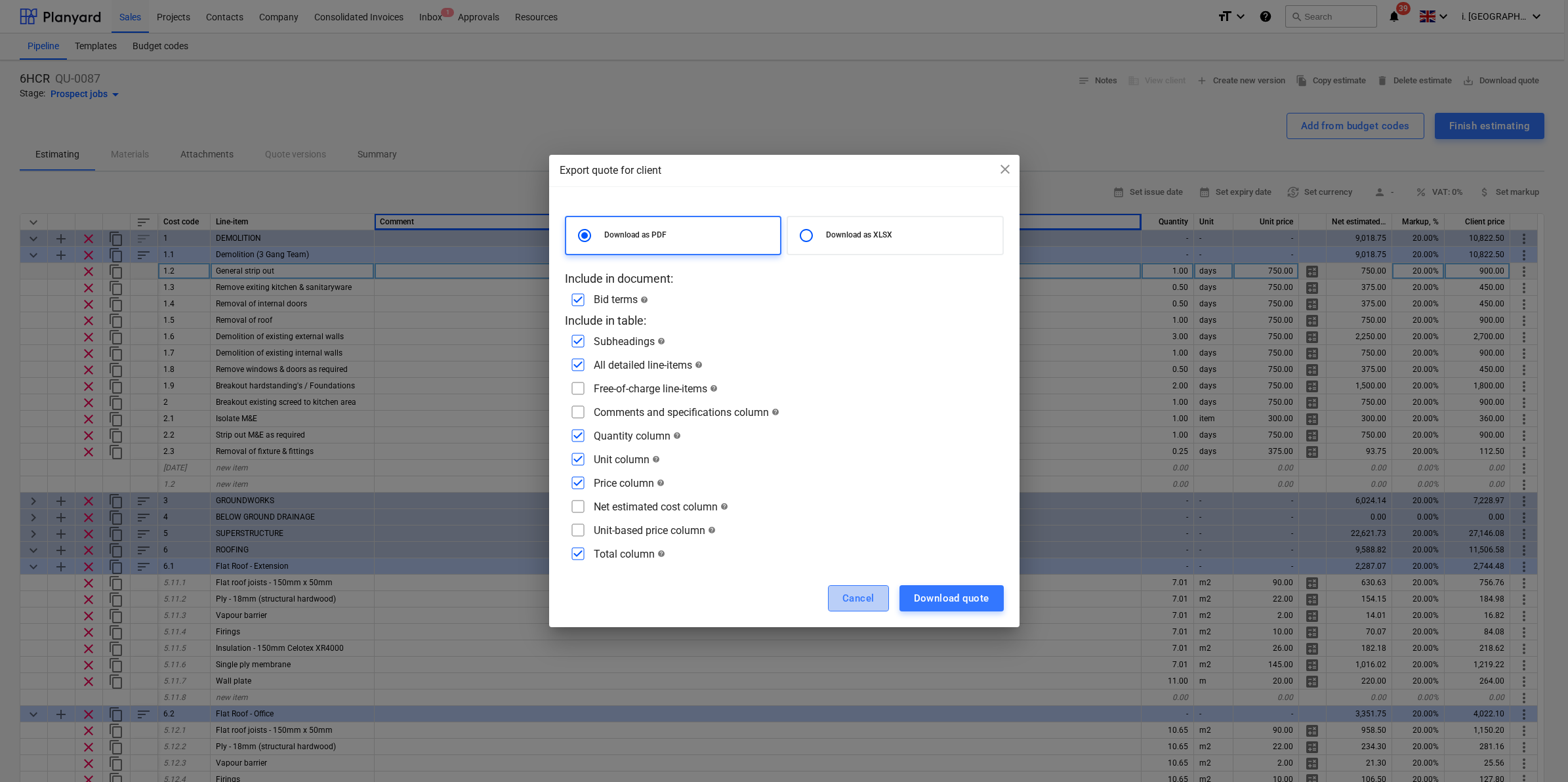
click at [835, 589] on button "Cancel" at bounding box center [858, 599] width 61 height 26
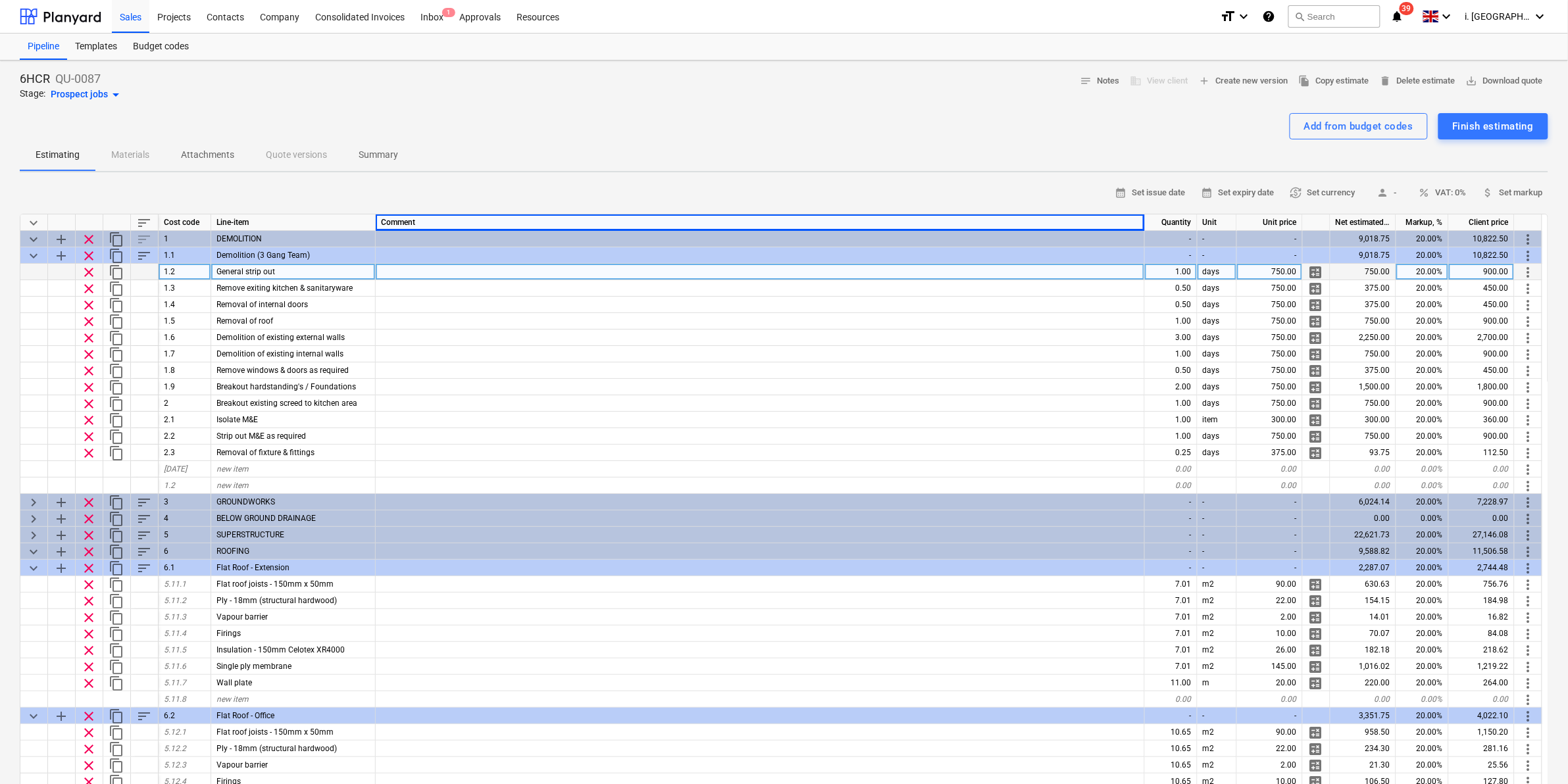
click at [1486, 70] on div "6HCR QU-0087 Stage: Prospect jobs arrow_drop_down notes Notes business View cli…" at bounding box center [784, 634] width 1568 height 1148
click at [1502, 83] on span "save_alt Download quote" at bounding box center [1504, 81] width 77 height 16
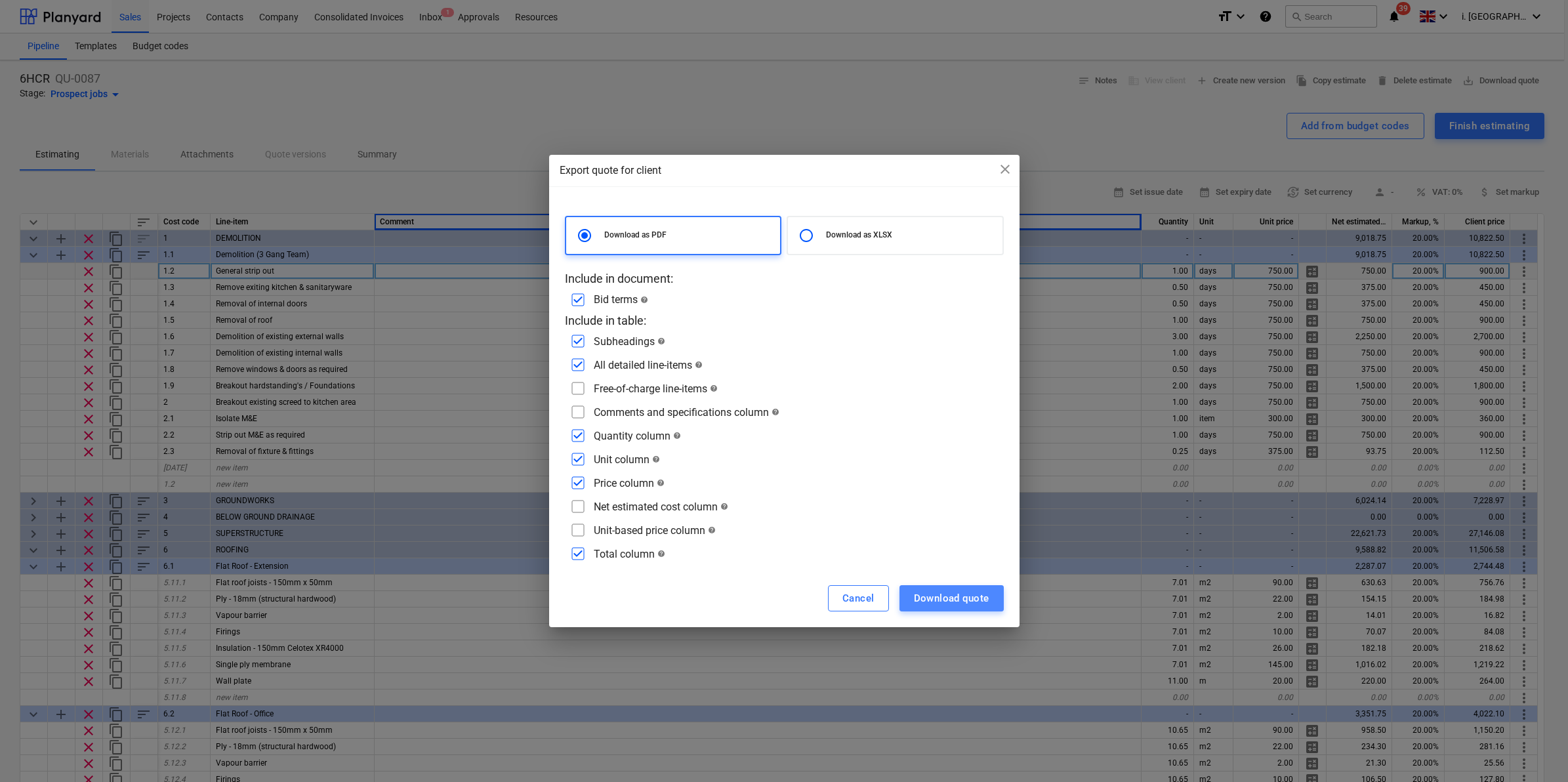
click at [953, 605] on div "Download quote" at bounding box center [952, 599] width 76 height 17
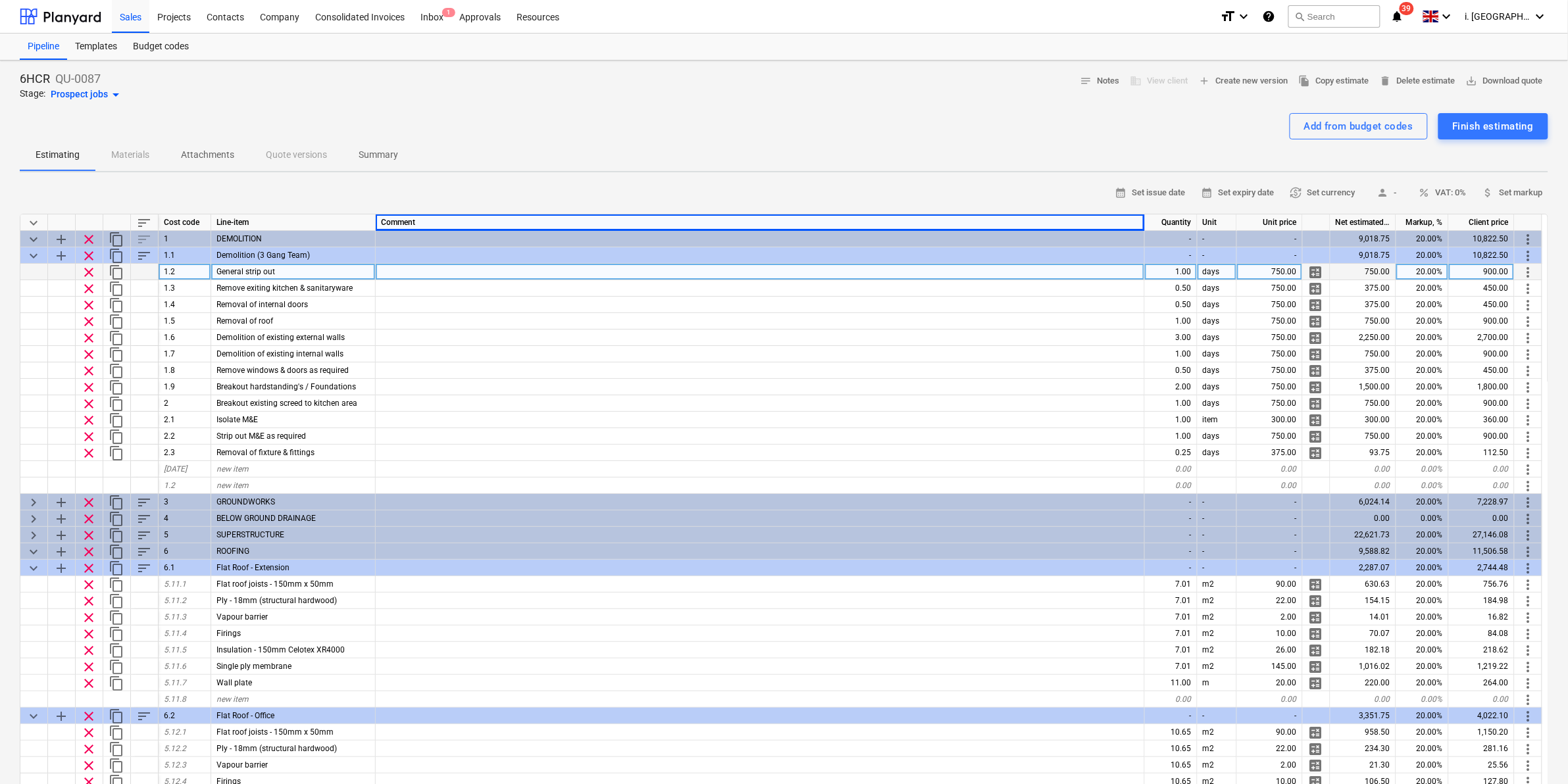
click at [850, 164] on div "Estimating Materials Attachments Quote versions Summary" at bounding box center [783, 155] width 1528 height 32
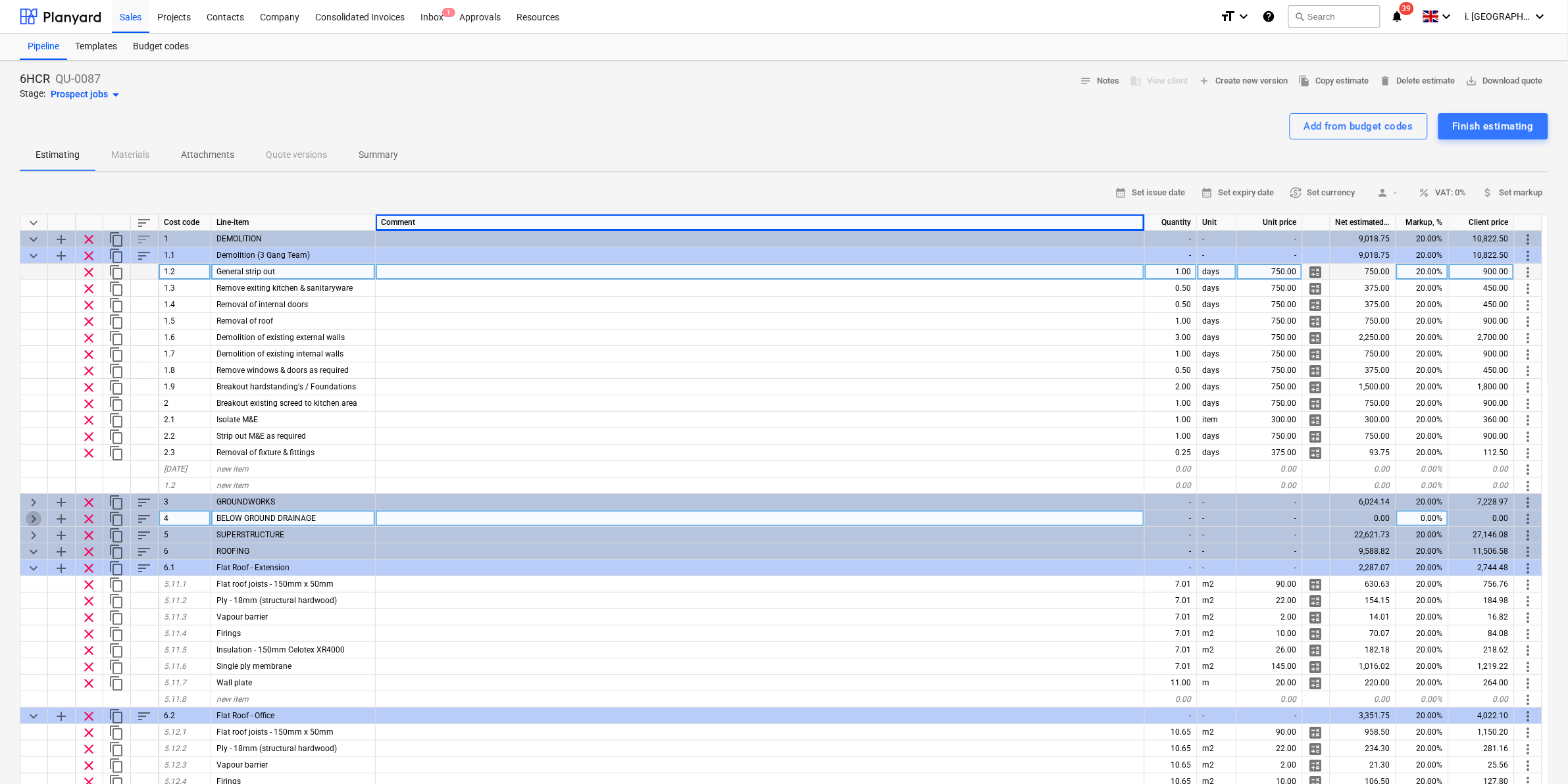
click at [35, 520] on span "keyboard_arrow_right" at bounding box center [33, 519] width 16 height 16
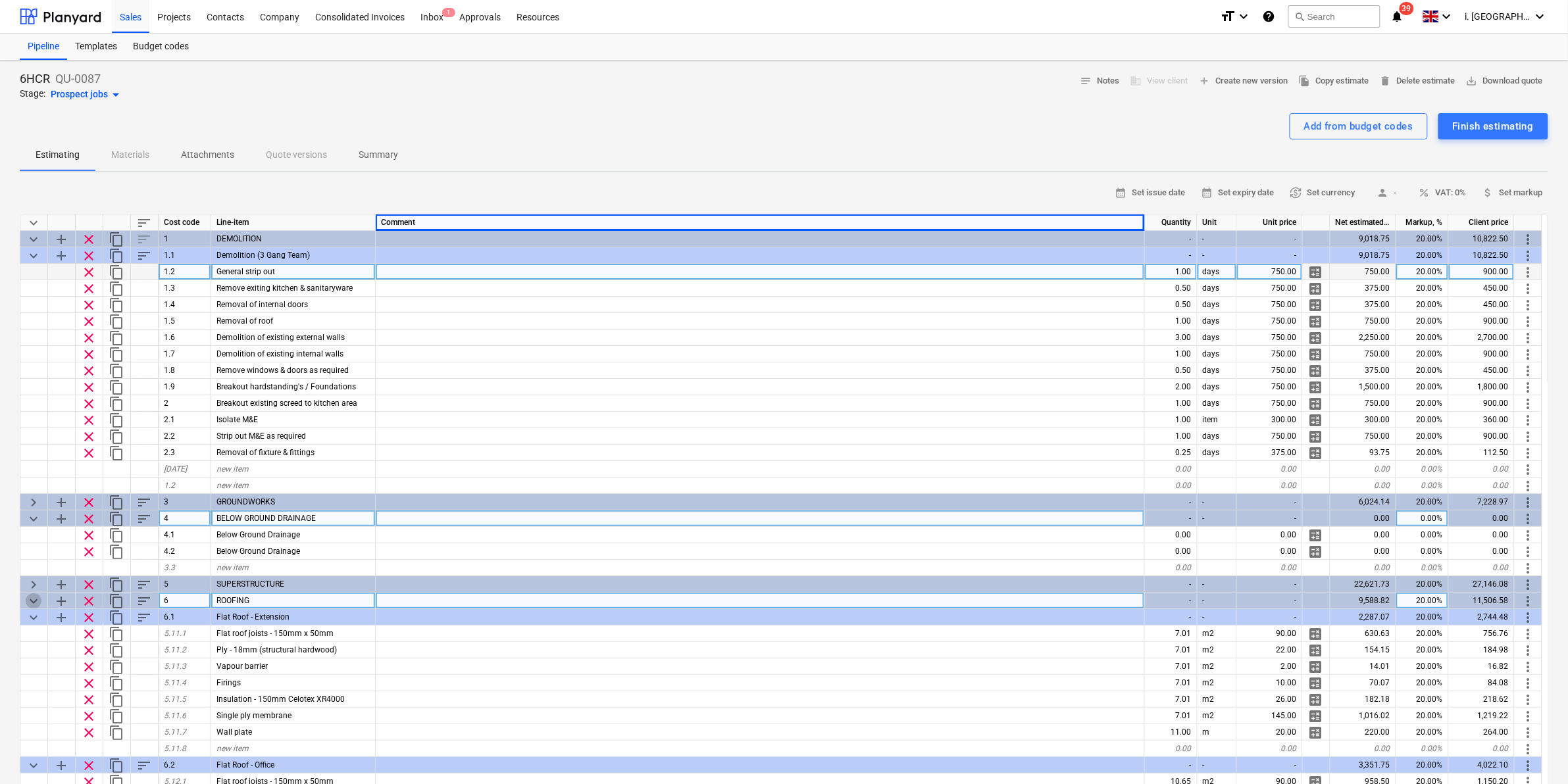
click at [30, 603] on span "keyboard_arrow_down" at bounding box center [33, 601] width 16 height 16
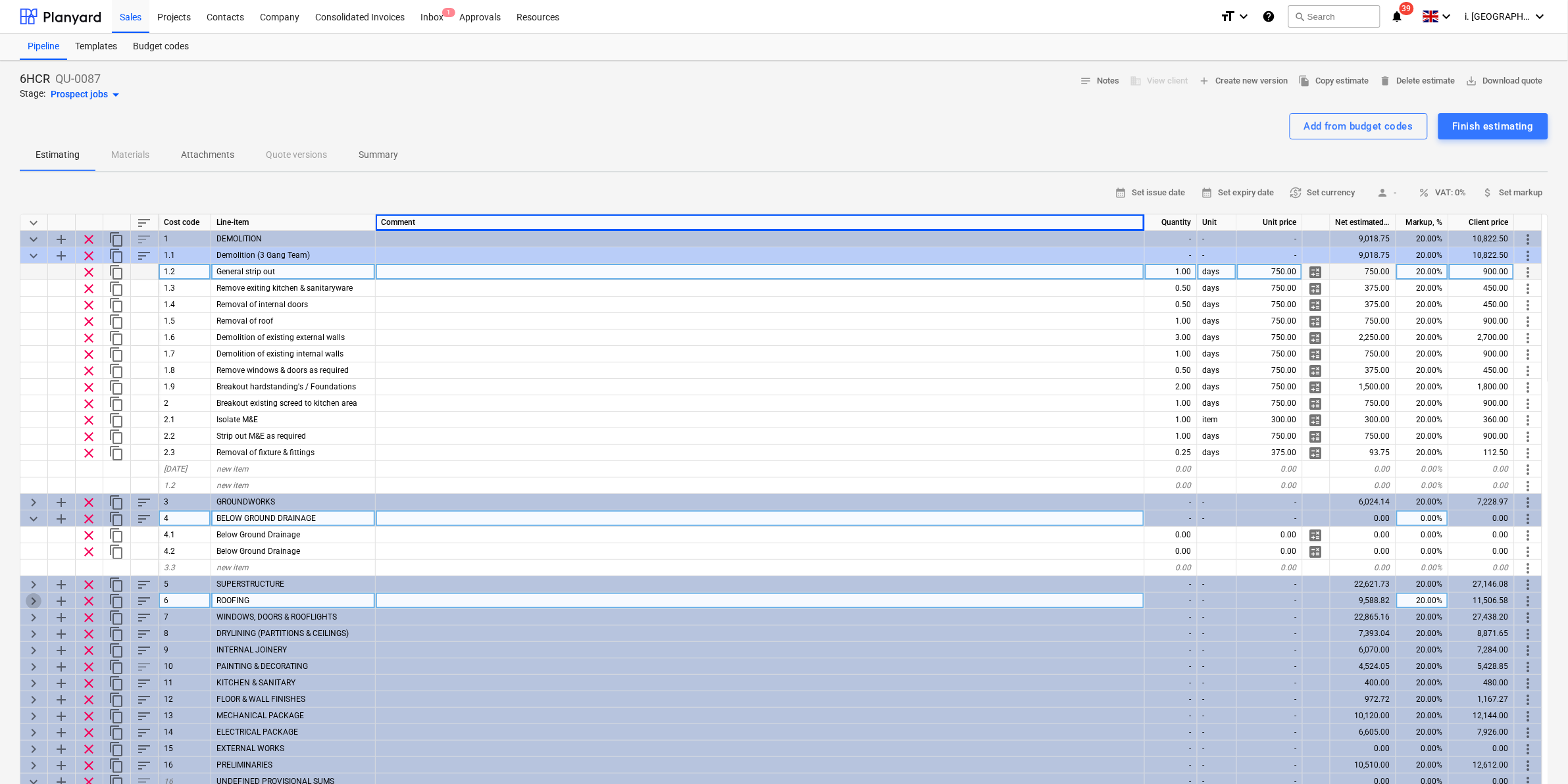
click at [28, 596] on span "keyboard_arrow_right" at bounding box center [33, 601] width 16 height 16
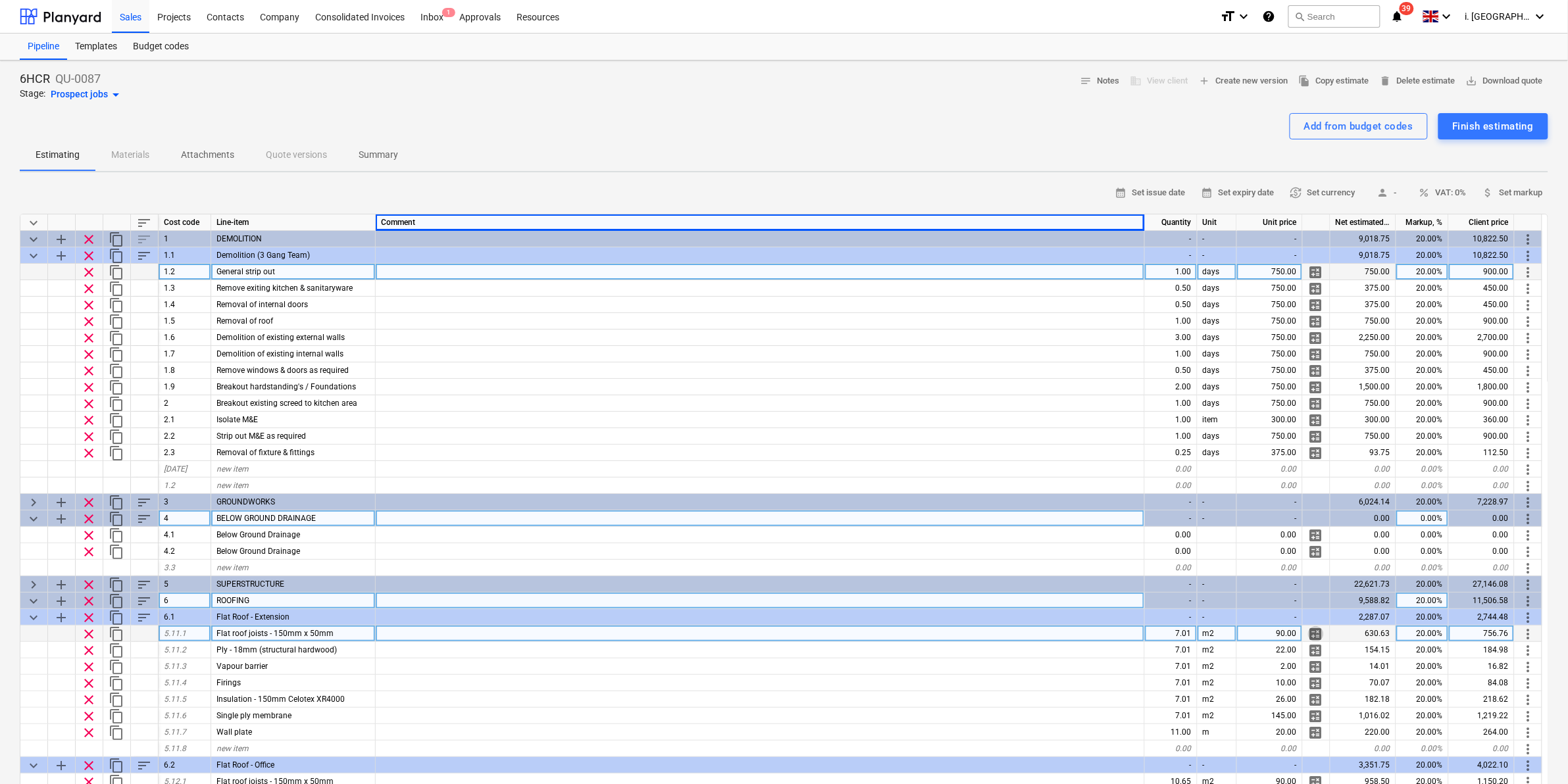
click at [1316, 630] on span "calculate" at bounding box center [1316, 634] width 16 height 16
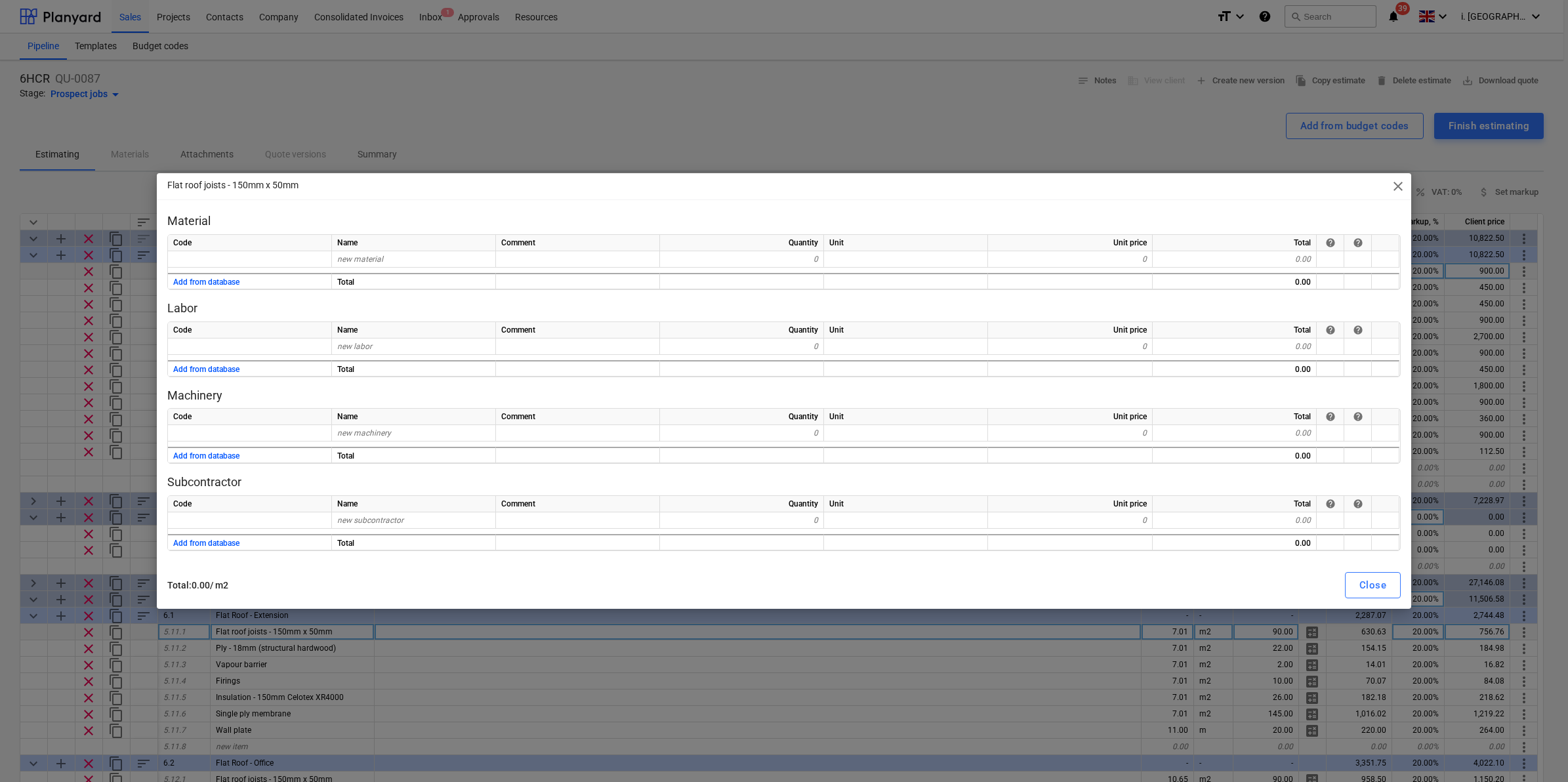
click at [1399, 182] on span "close" at bounding box center [1398, 186] width 15 height 15
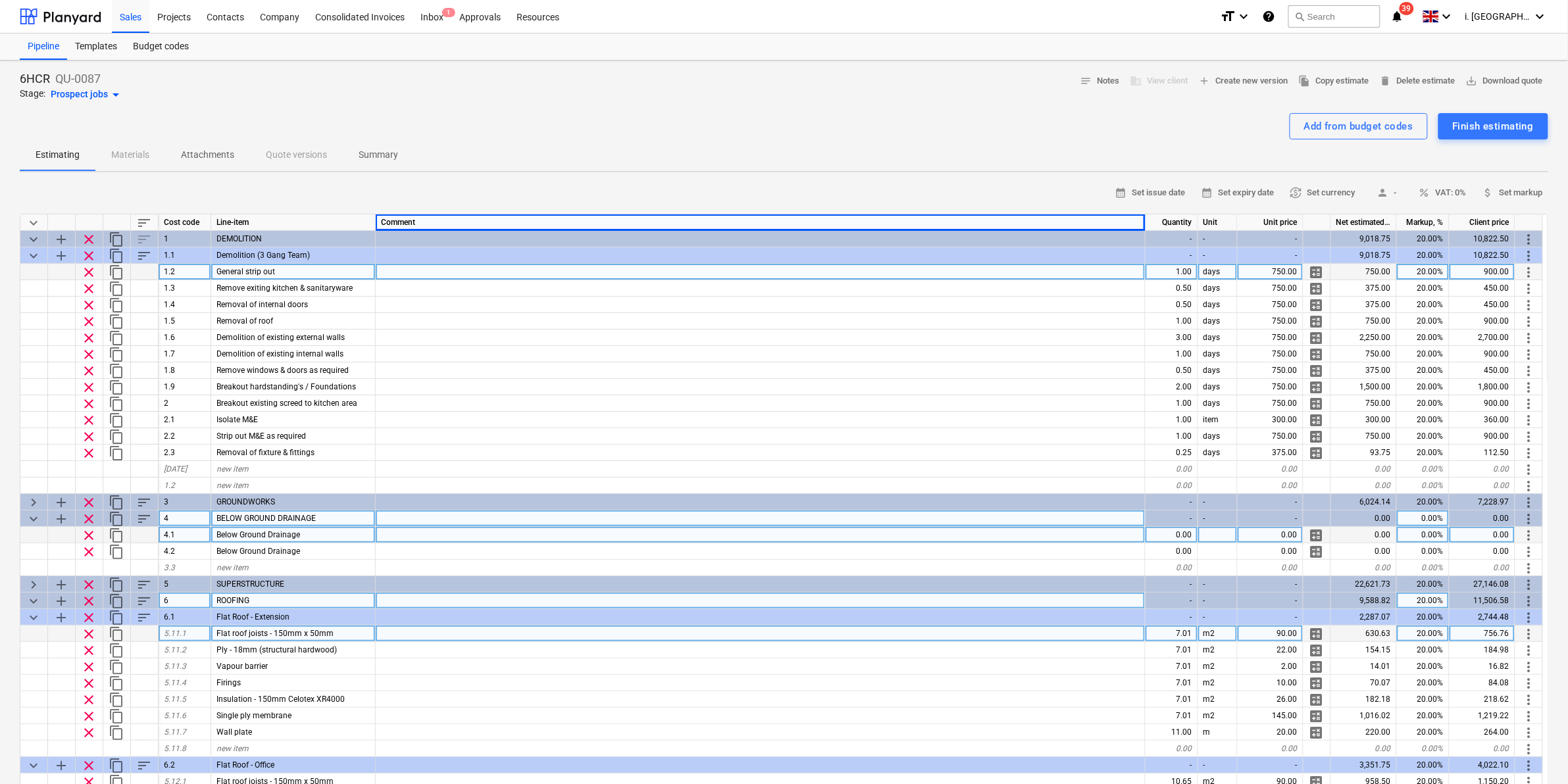
click at [1323, 541] on span "calculate" at bounding box center [1317, 536] width 16 height 16
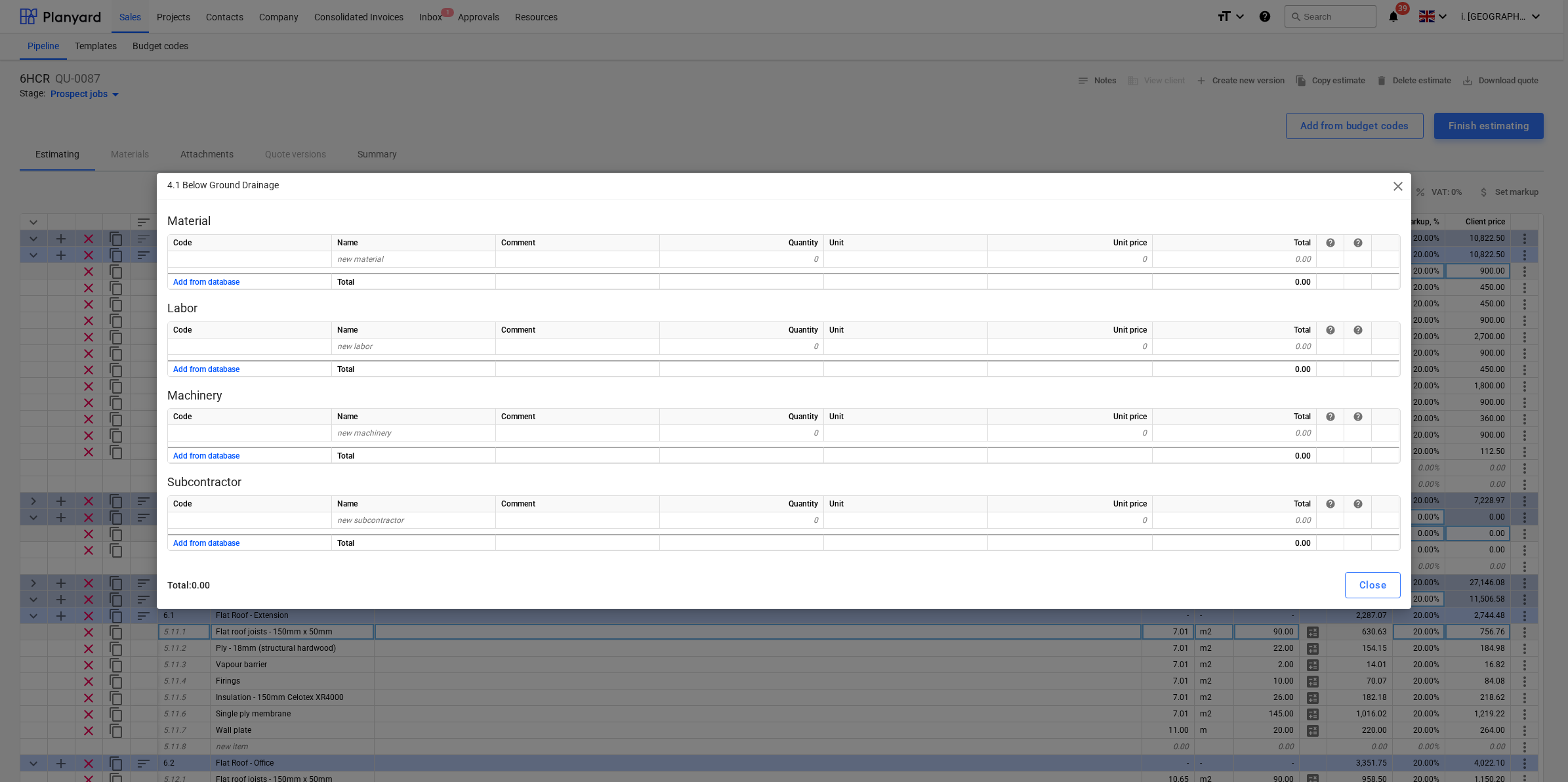
click at [1395, 183] on span "close" at bounding box center [1398, 186] width 15 height 15
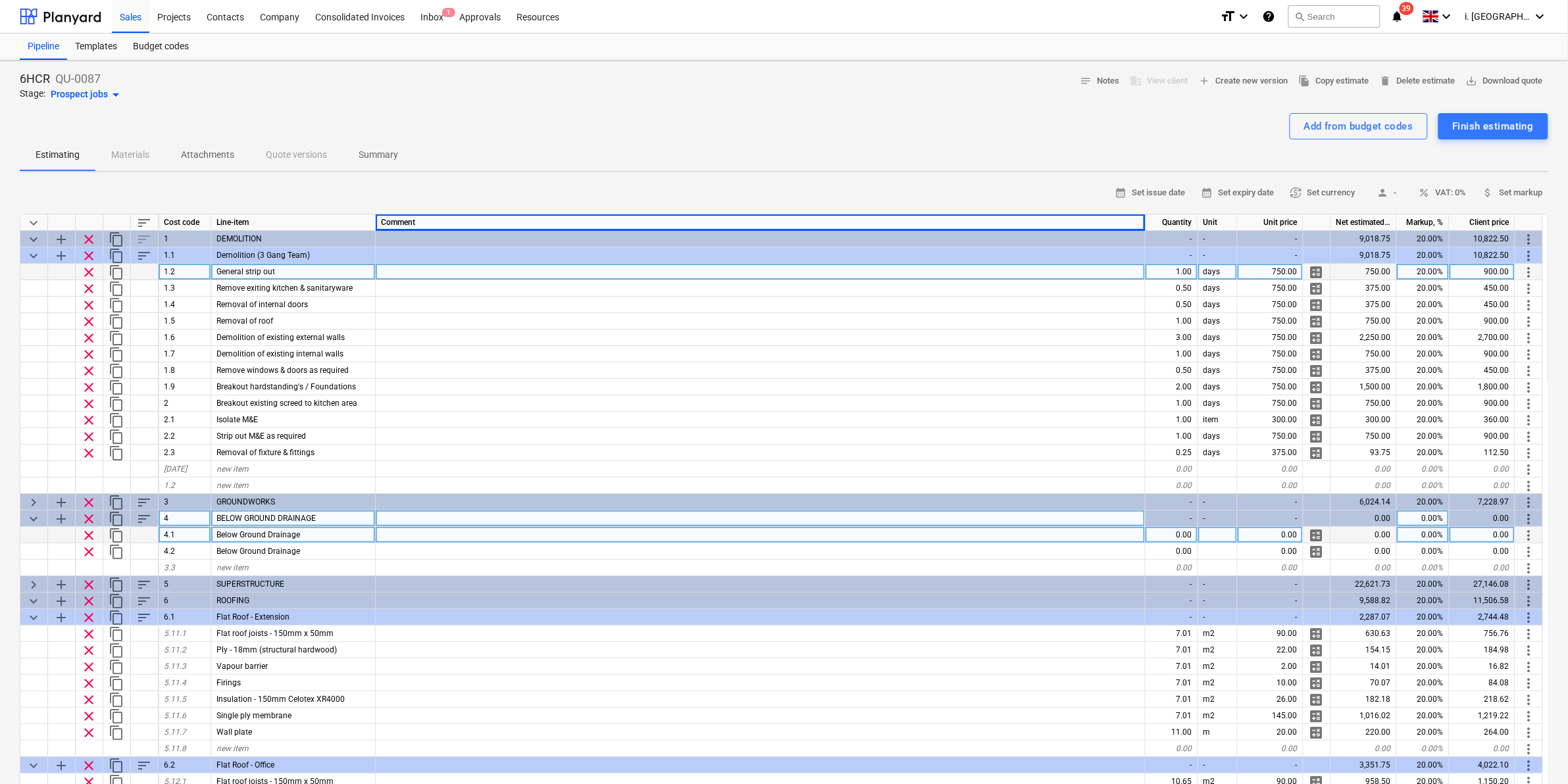
click at [833, 136] on div "Add from budget codes Finish estimating" at bounding box center [783, 126] width 1528 height 26
click at [396, 523] on div at bounding box center [761, 518] width 770 height 16
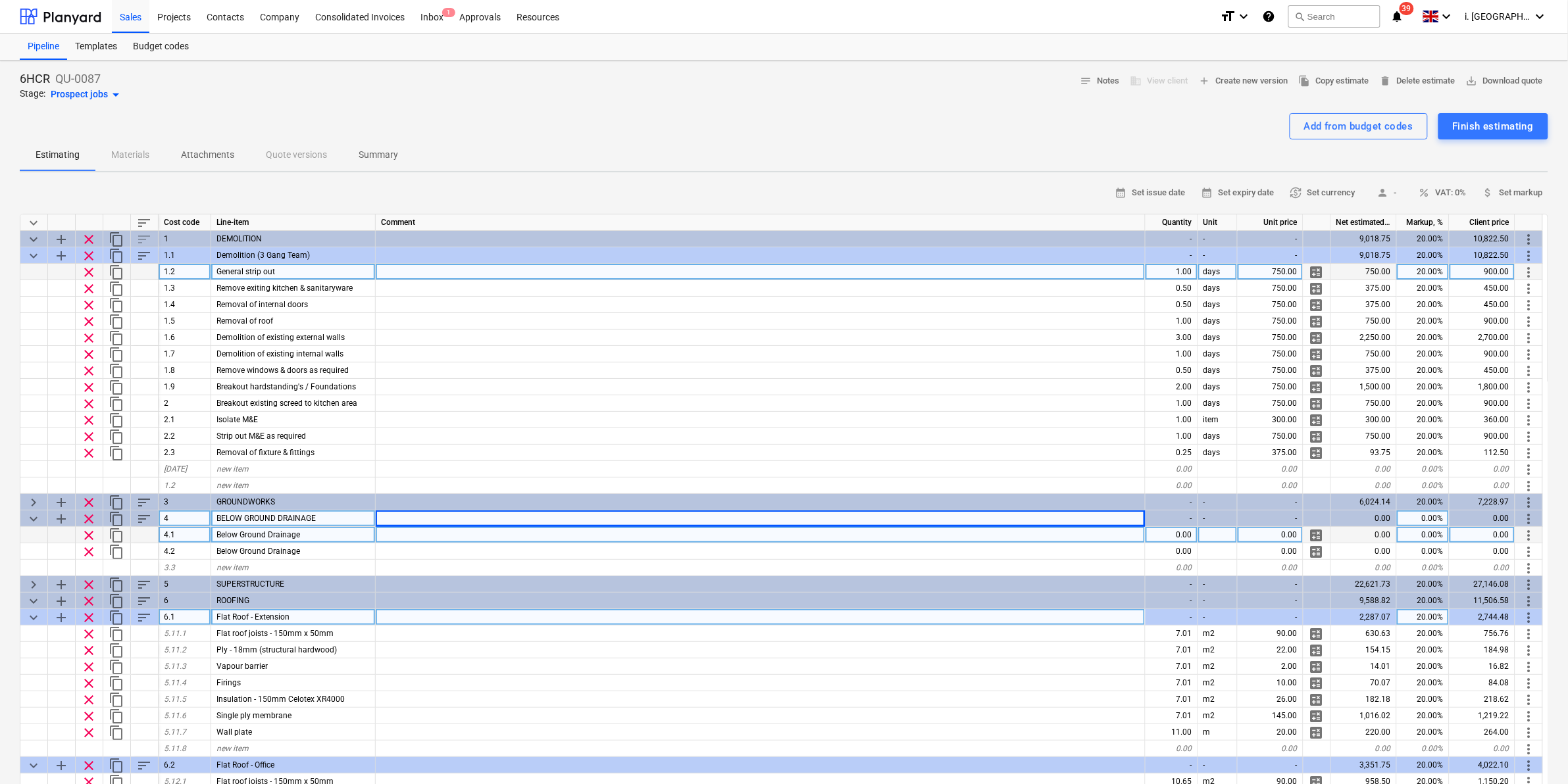
click at [415, 620] on div at bounding box center [761, 617] width 770 height 16
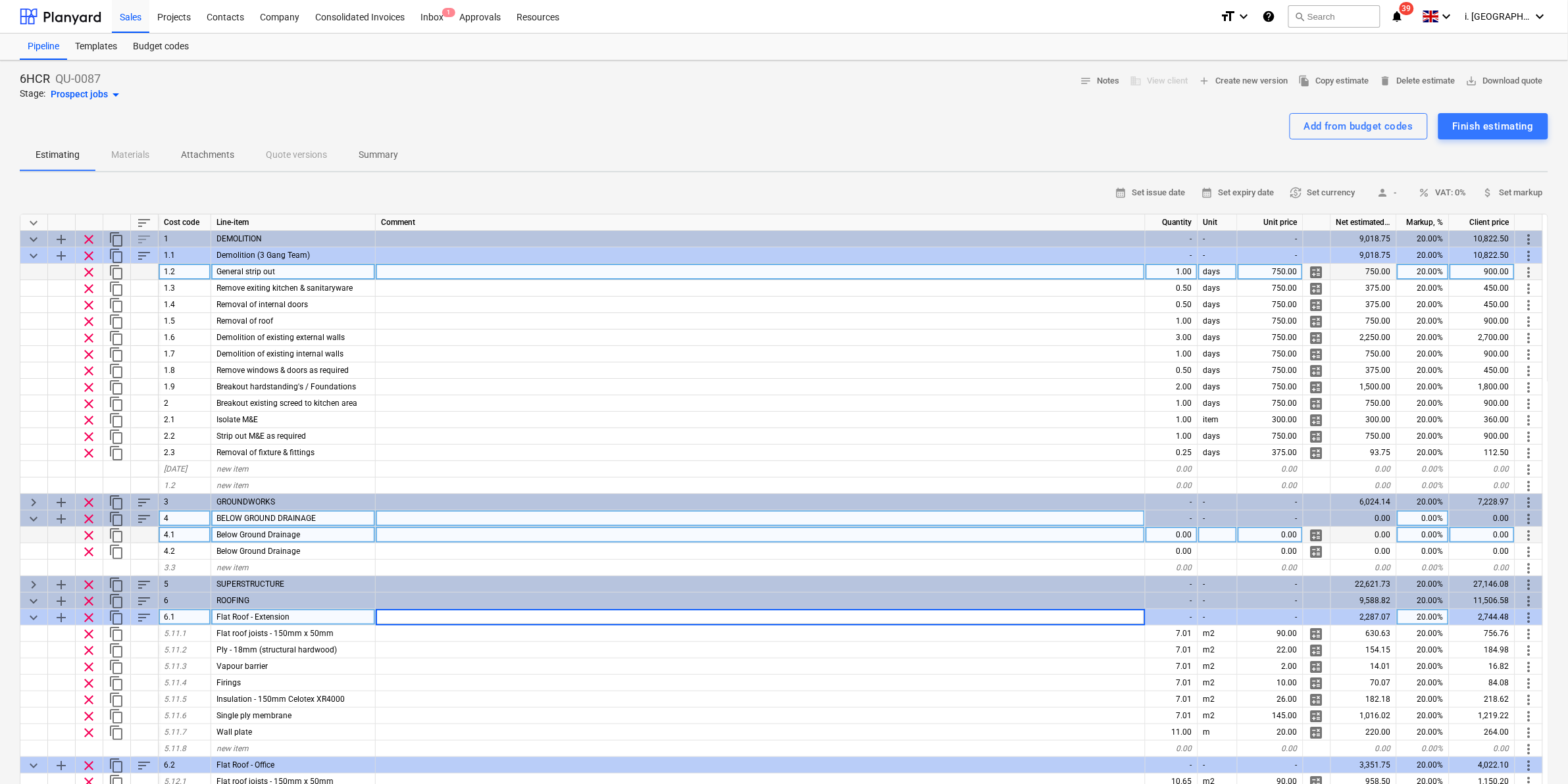
click at [384, 617] on input at bounding box center [761, 617] width 769 height 16
type textarea "x"
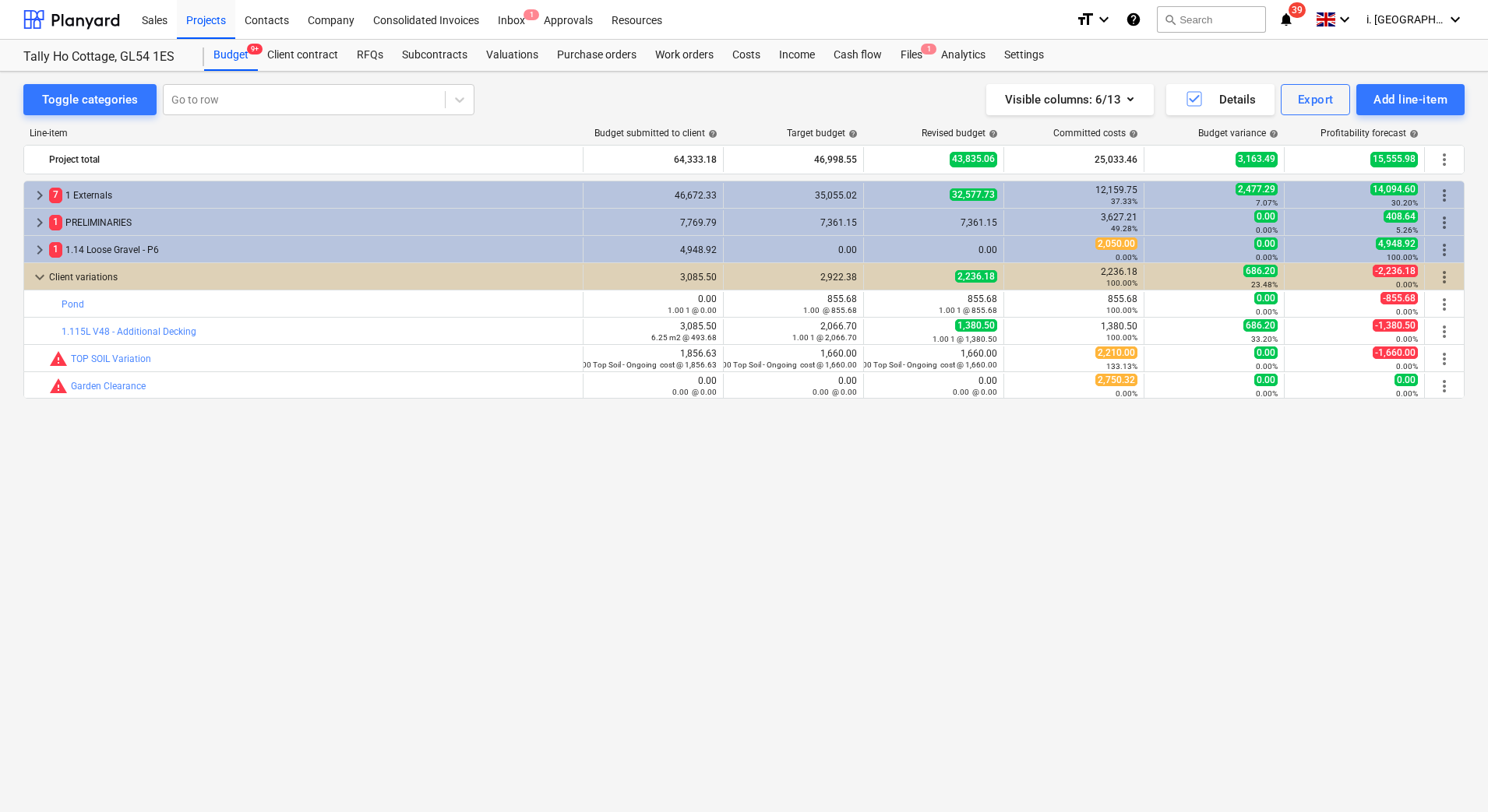
click at [1035, 437] on div "keyboard_arrow_right 7 1 Externals 46,672.33 35,055.02 32,577.73 12,159.75 37.3…" at bounding box center [744, 464] width 1441 height 567
click at [436, 645] on div "keyboard_arrow_right 7 1 Externals 46,672.33 35,055.02 32,577.73 12,159.75 37.3…" at bounding box center [744, 464] width 1441 height 567
click at [204, 17] on div "Projects" at bounding box center [207, 18] width 59 height 39
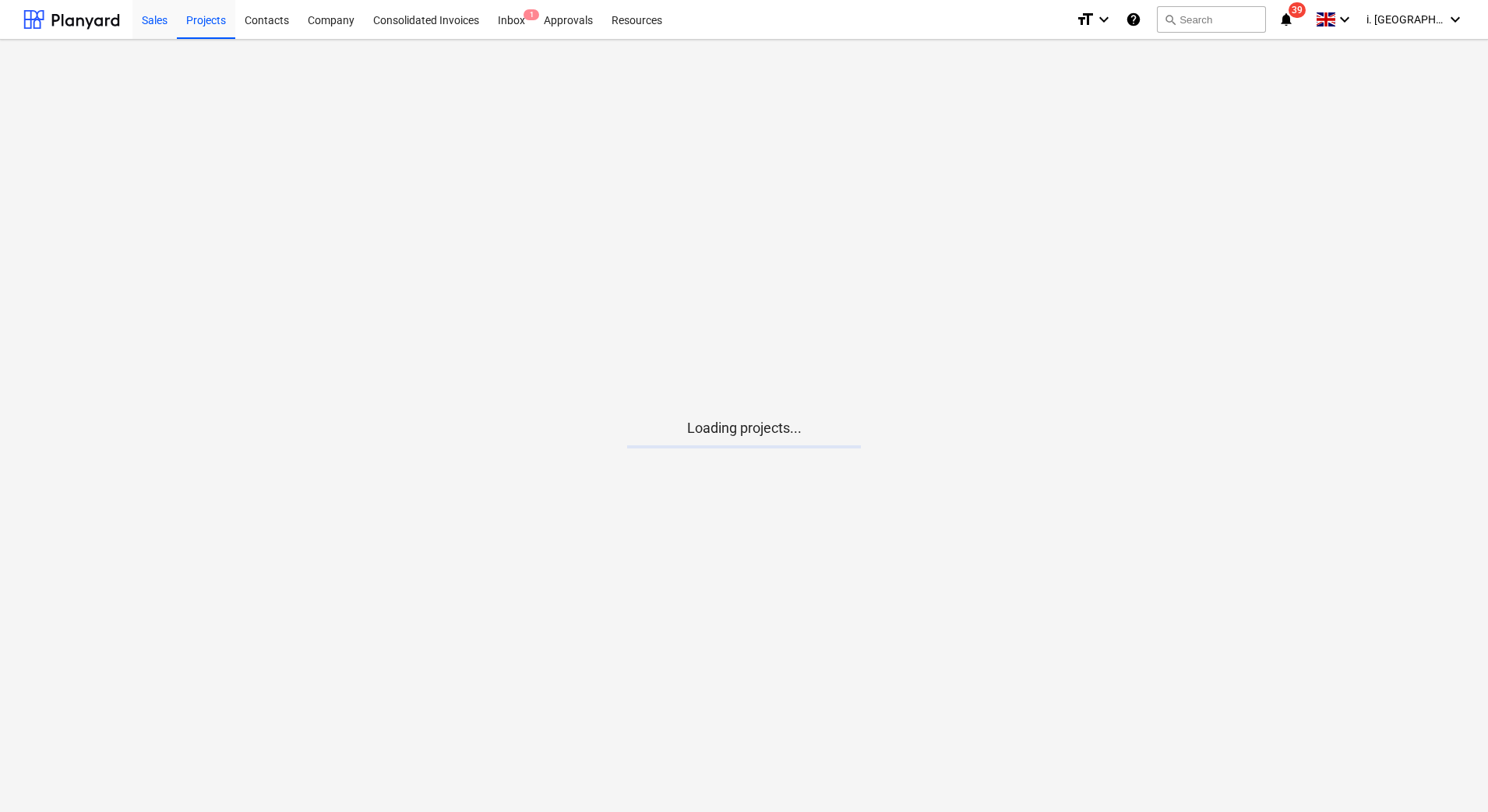
click at [143, 20] on div "Sales" at bounding box center [154, 18] width 44 height 39
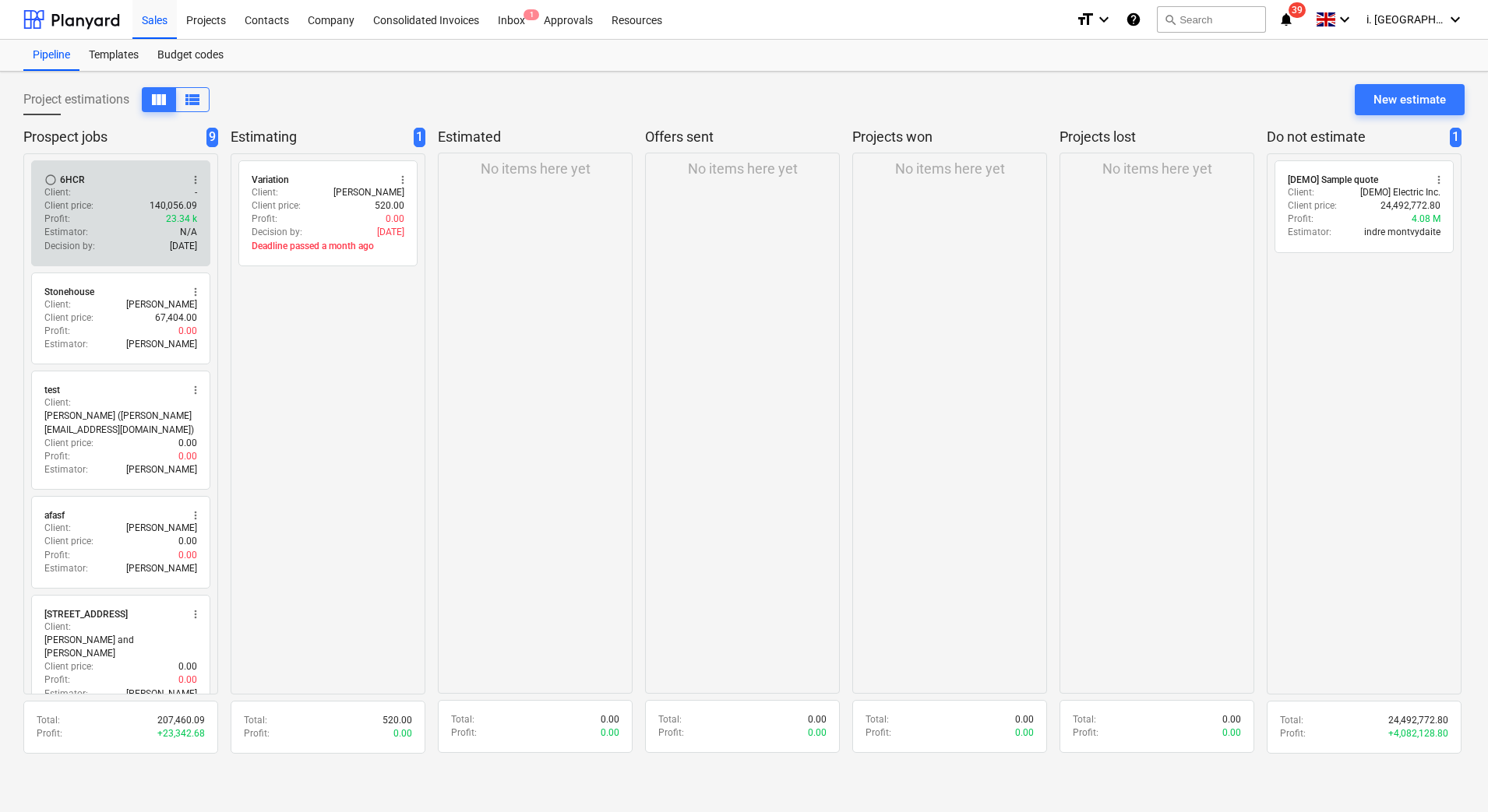
click at [119, 223] on div "Profit : 23.34 k" at bounding box center [120, 219] width 152 height 13
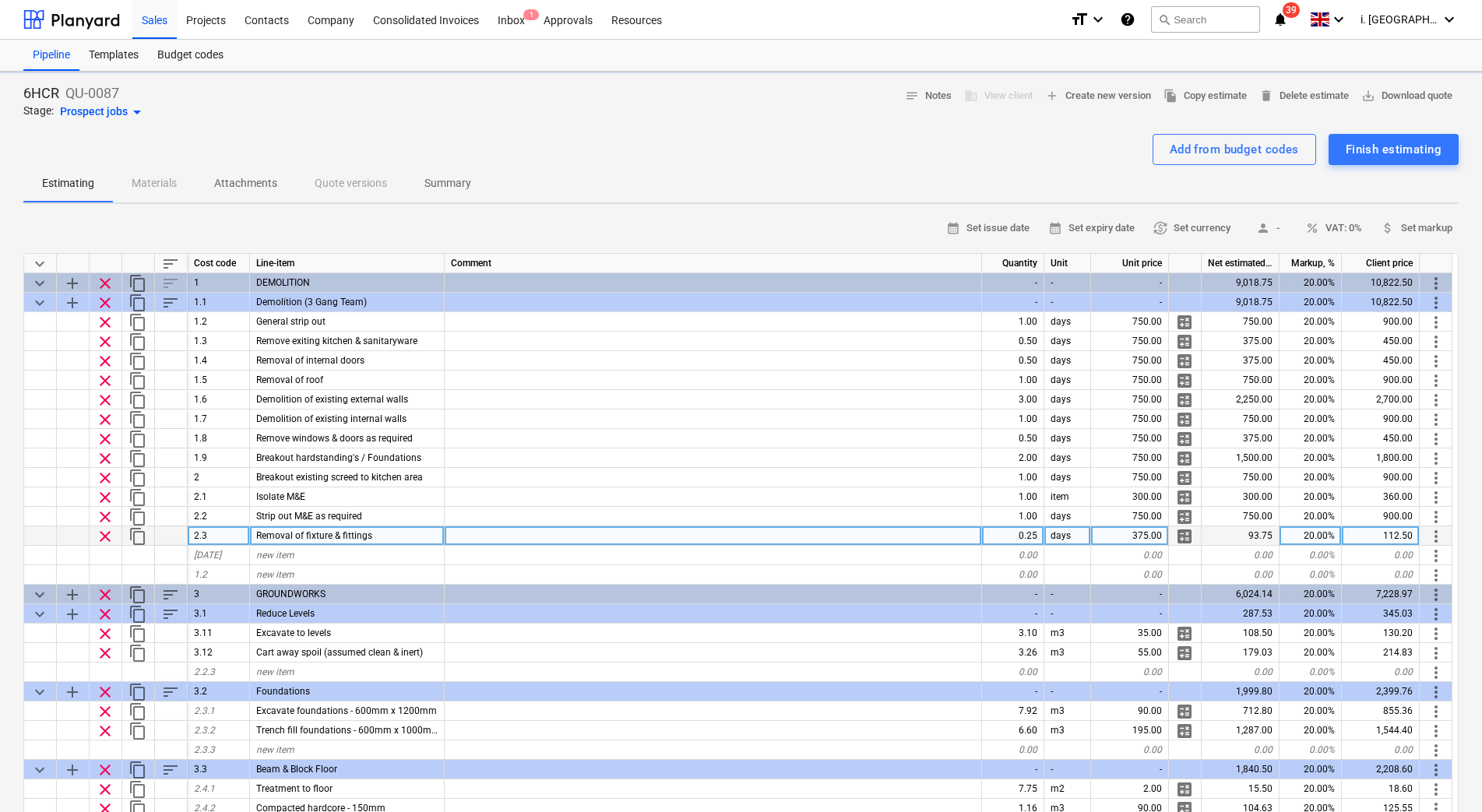
type textarea "x"
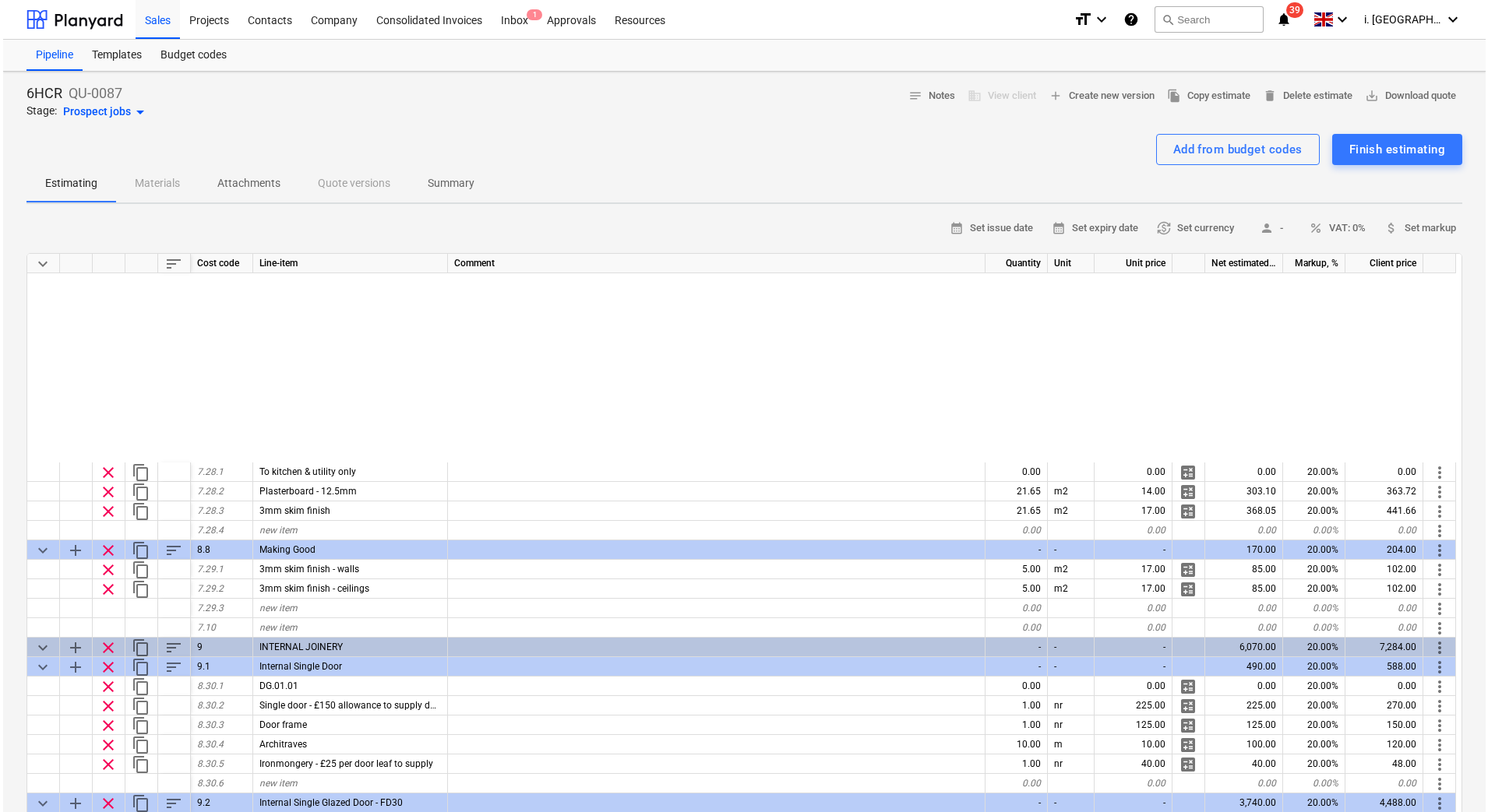
scroll to position [3409, 0]
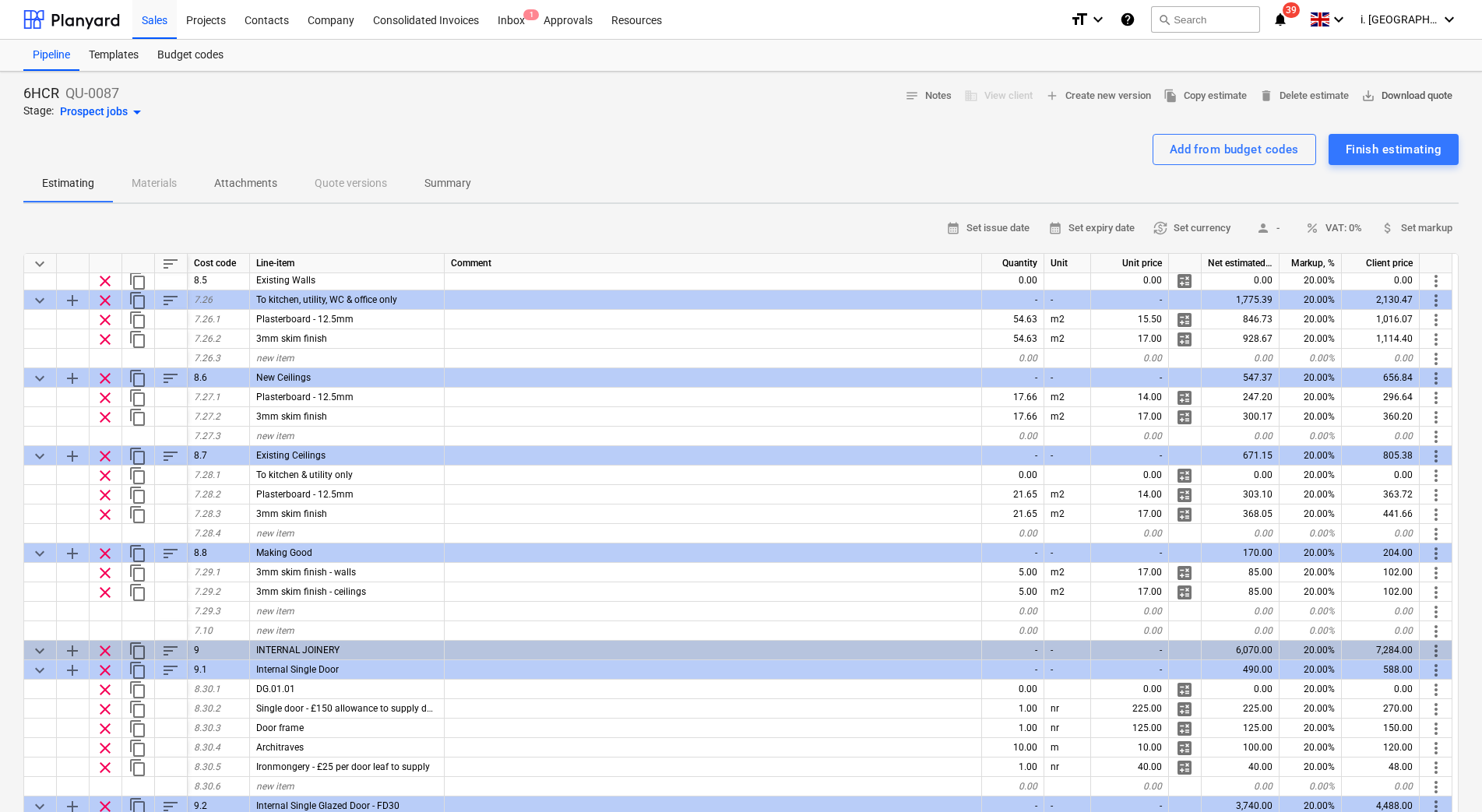
click at [1376, 99] on span "save_alt Download quote" at bounding box center [1406, 96] width 91 height 18
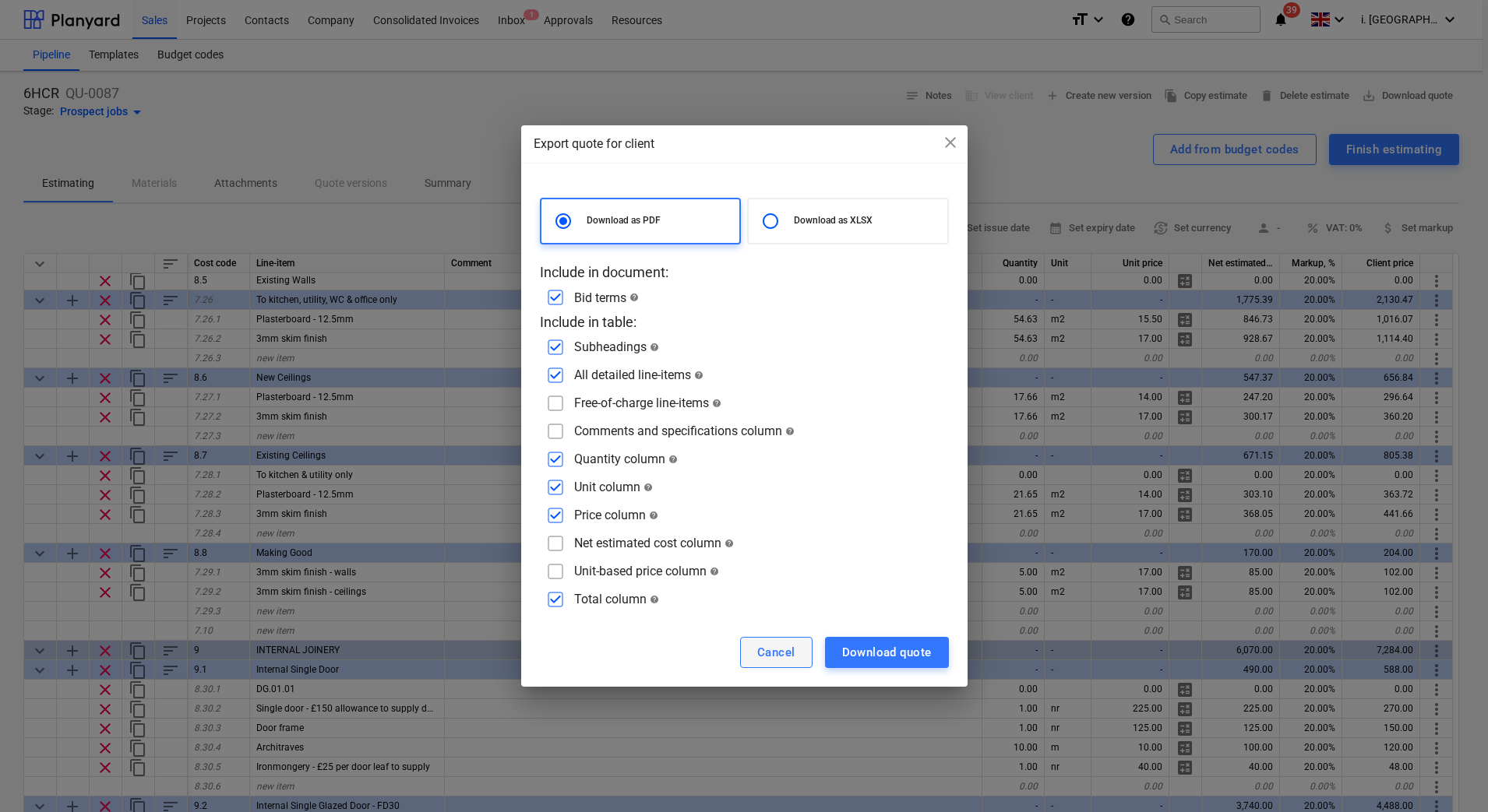
click at [787, 647] on div "Cancel" at bounding box center [777, 652] width 39 height 20
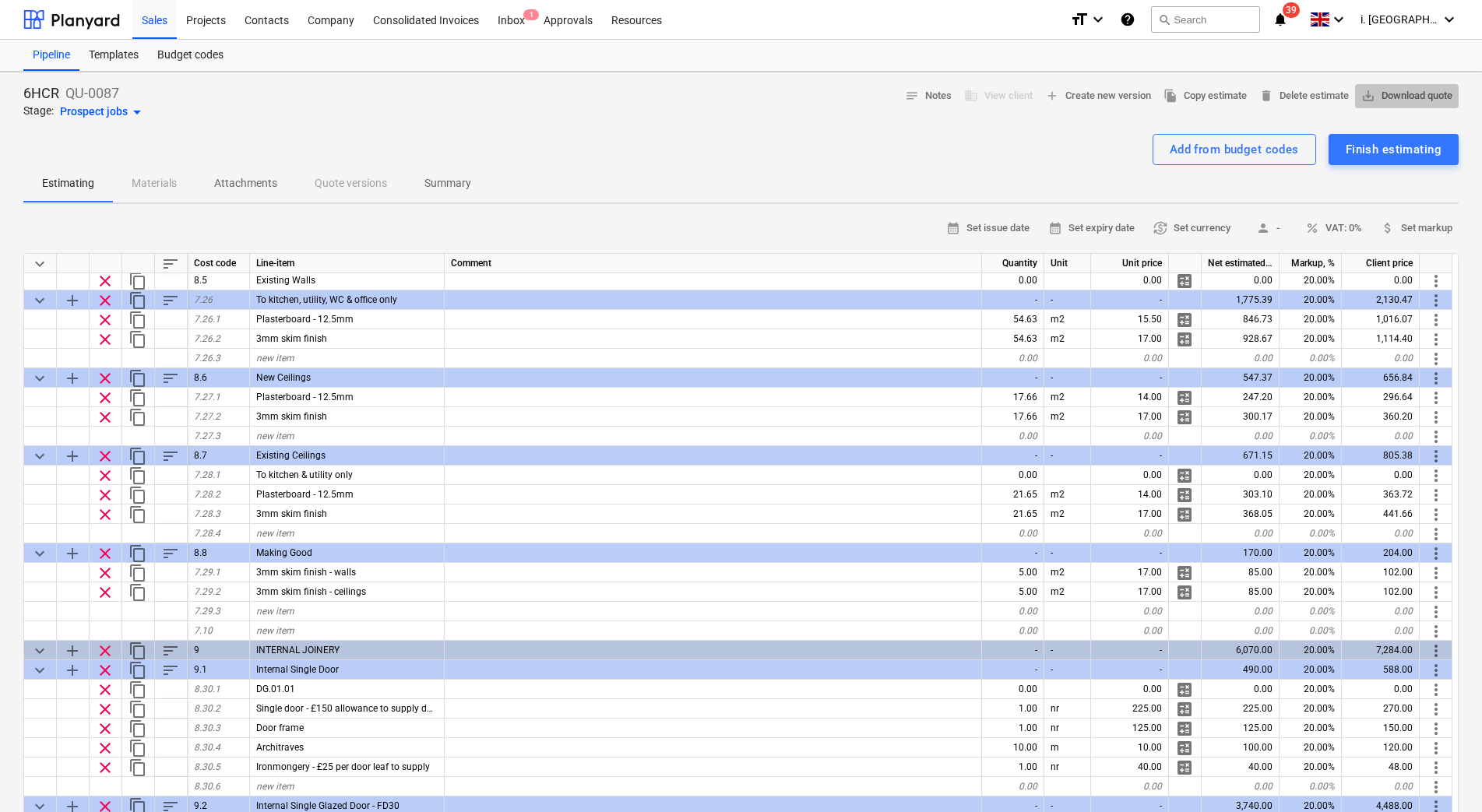
click at [1398, 87] on span "save_alt Download quote" at bounding box center [1406, 96] width 91 height 18
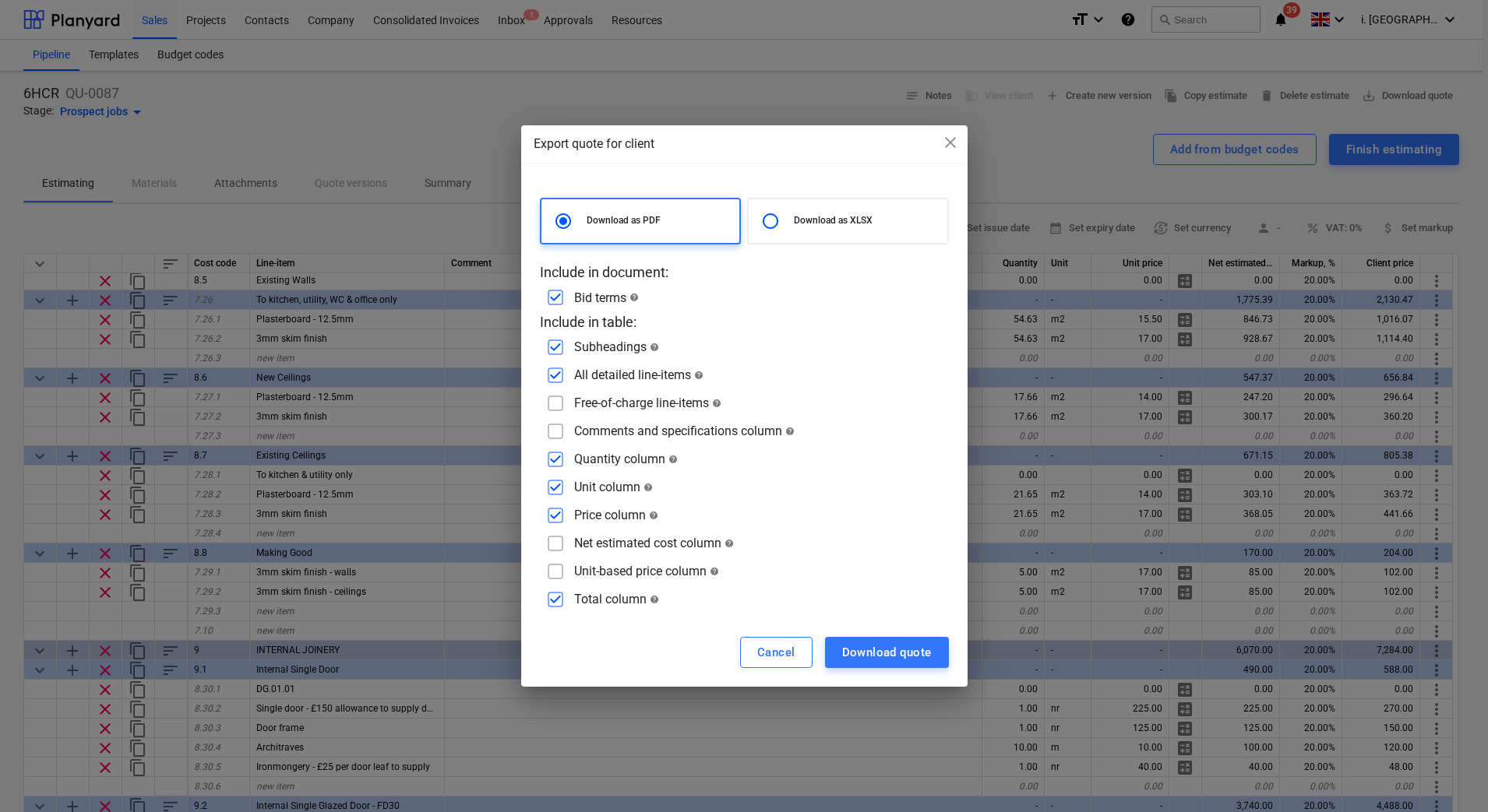
click at [561, 542] on input "checkbox" at bounding box center [554, 543] width 25 height 25
checkbox input "true"
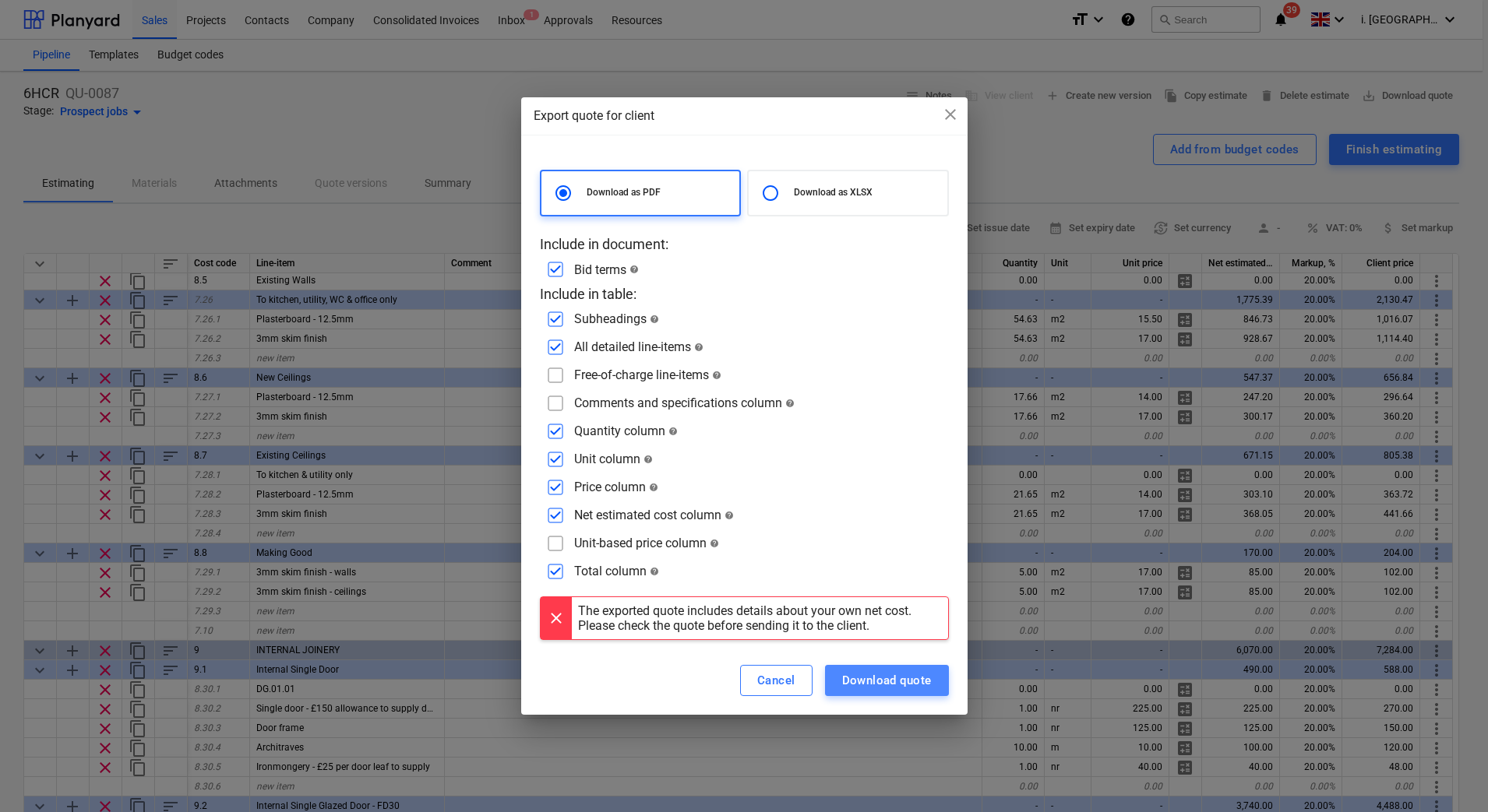
click at [878, 686] on div "Download quote" at bounding box center [887, 681] width 90 height 20
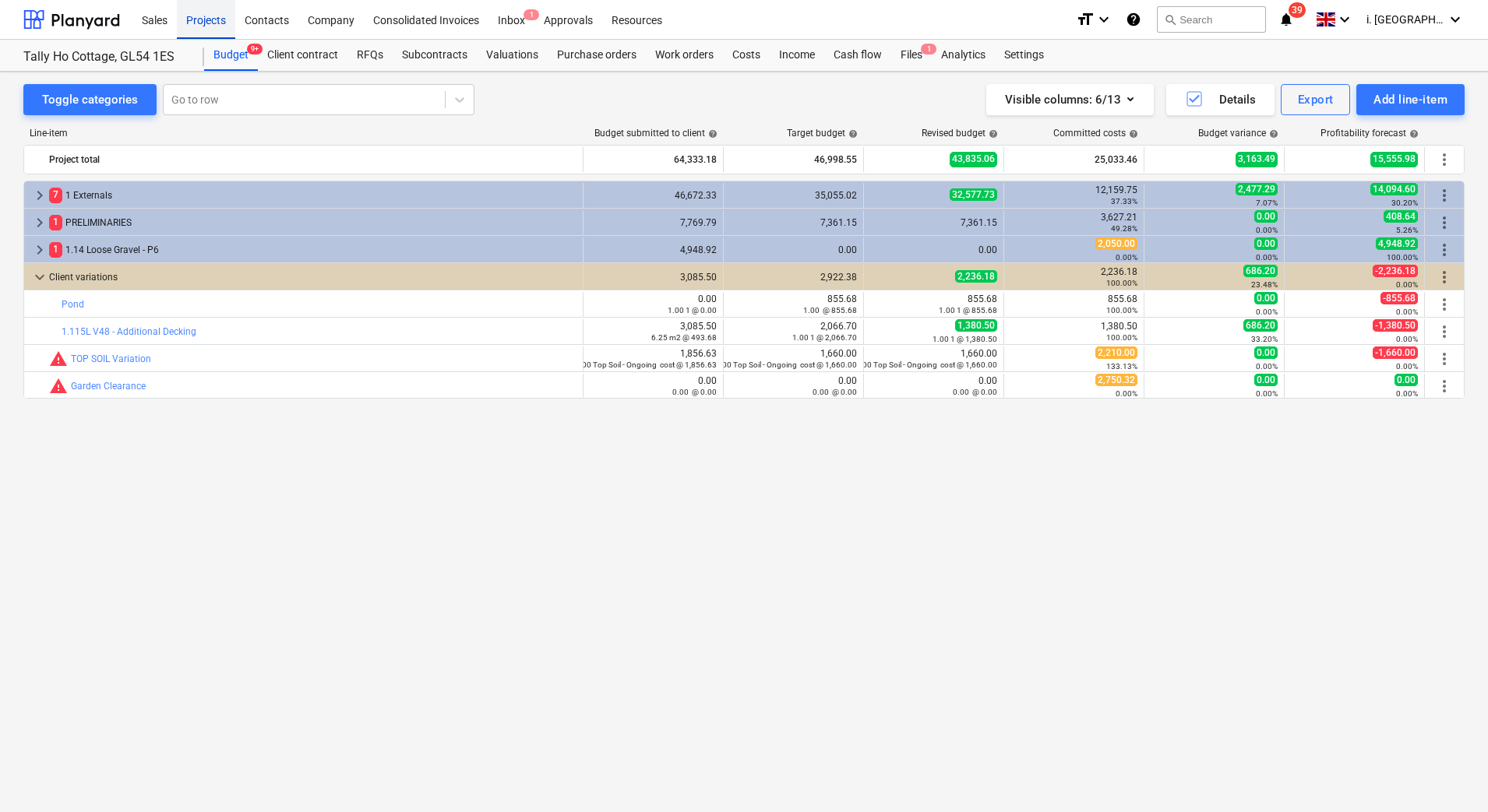
drag, startPoint x: 222, startPoint y: 19, endPoint x: 218, endPoint y: 33, distance: 14.6
click at [222, 19] on div "Projects" at bounding box center [207, 18] width 59 height 39
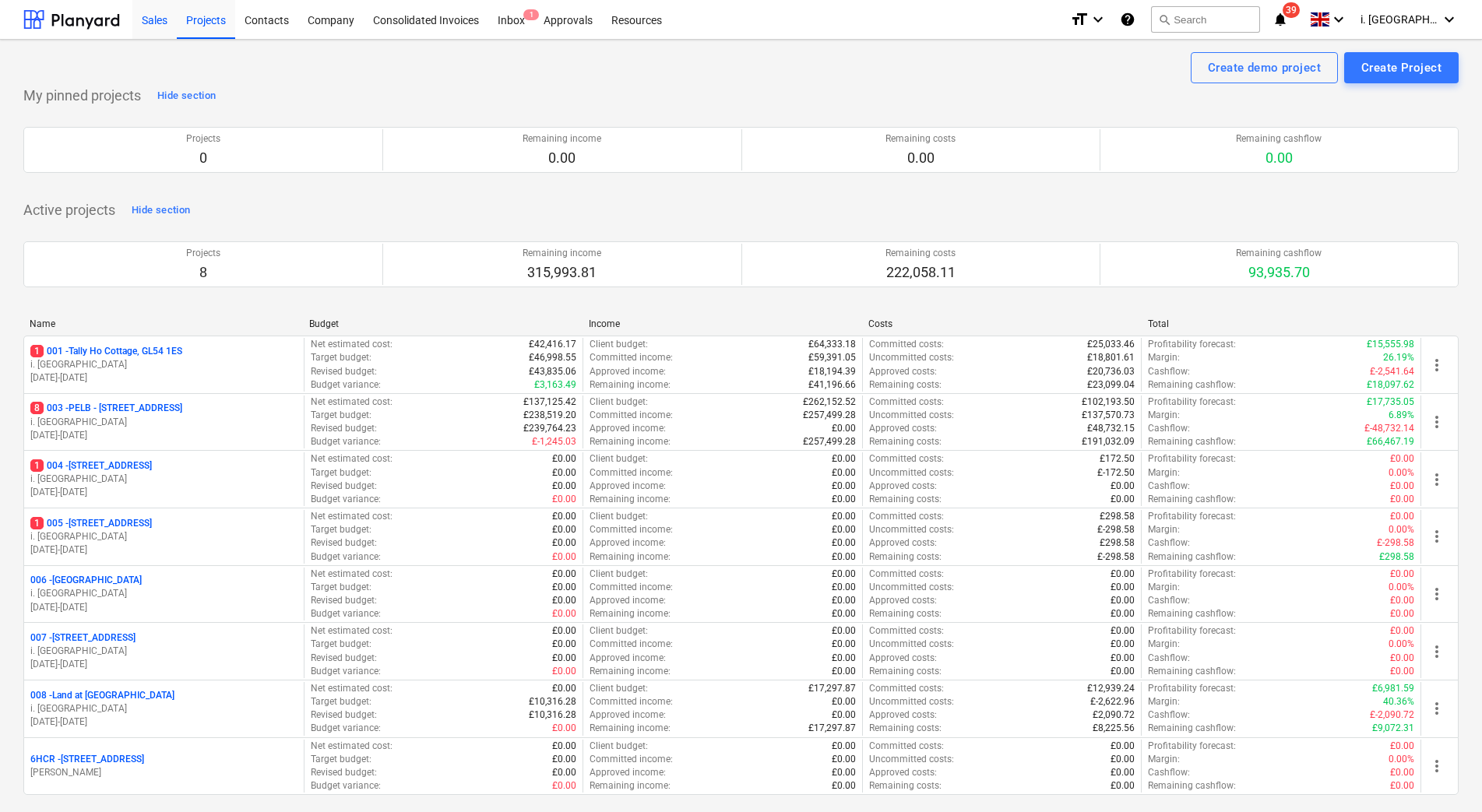
click at [150, 33] on div "Sales" at bounding box center [154, 18] width 44 height 39
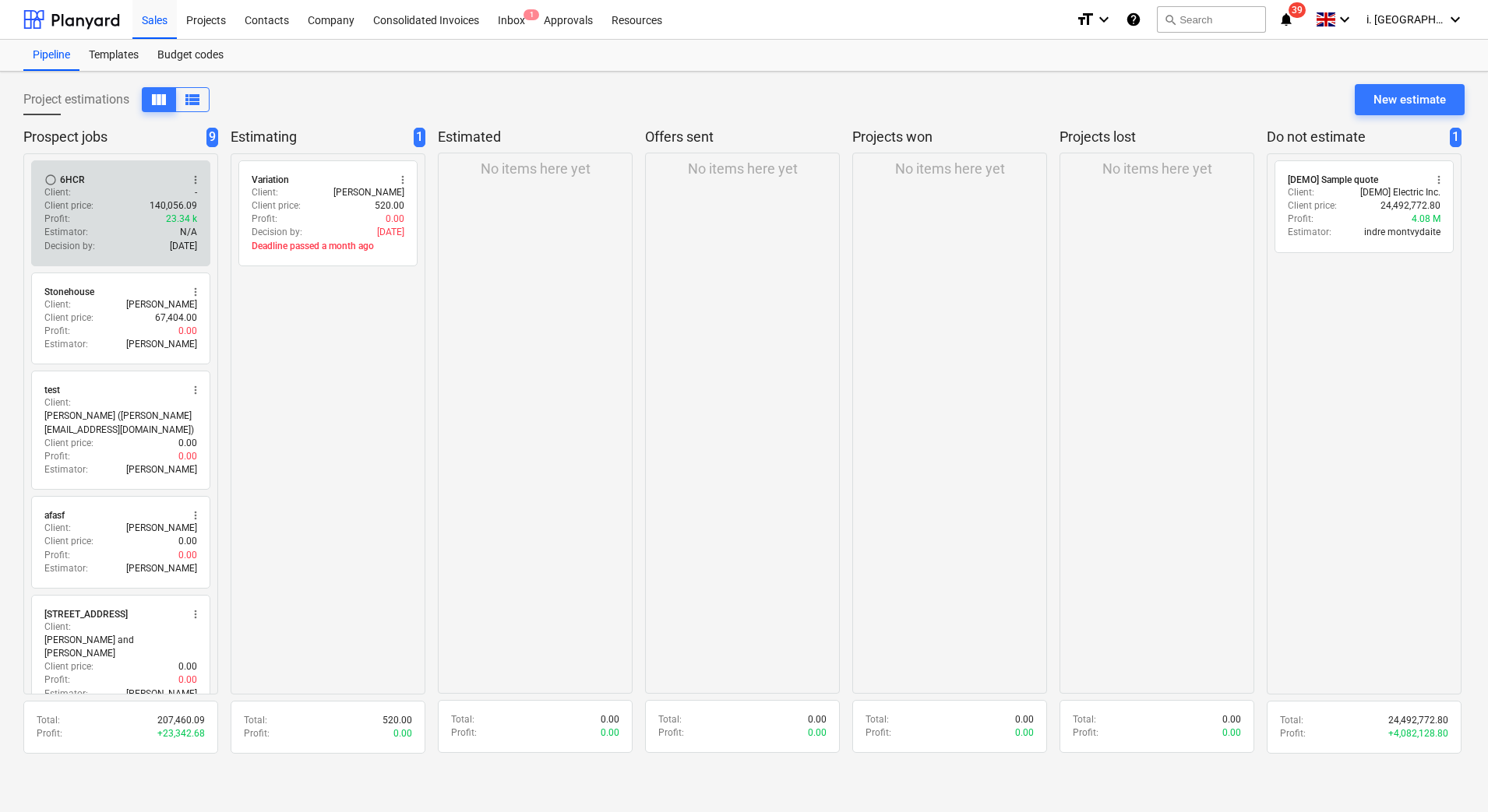
click at [133, 242] on div "Decision by : [DATE]" at bounding box center [120, 246] width 152 height 13
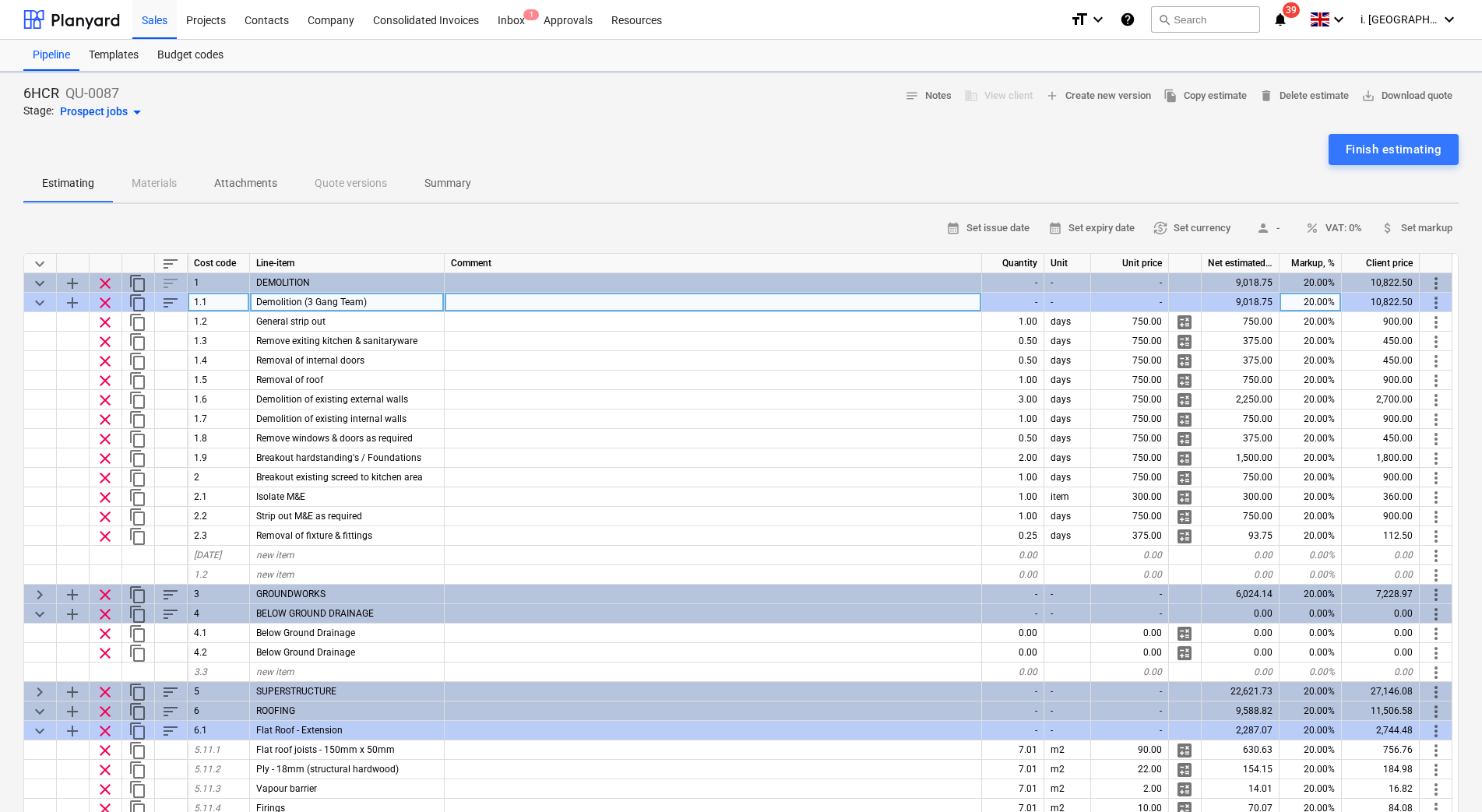
type textarea "x"
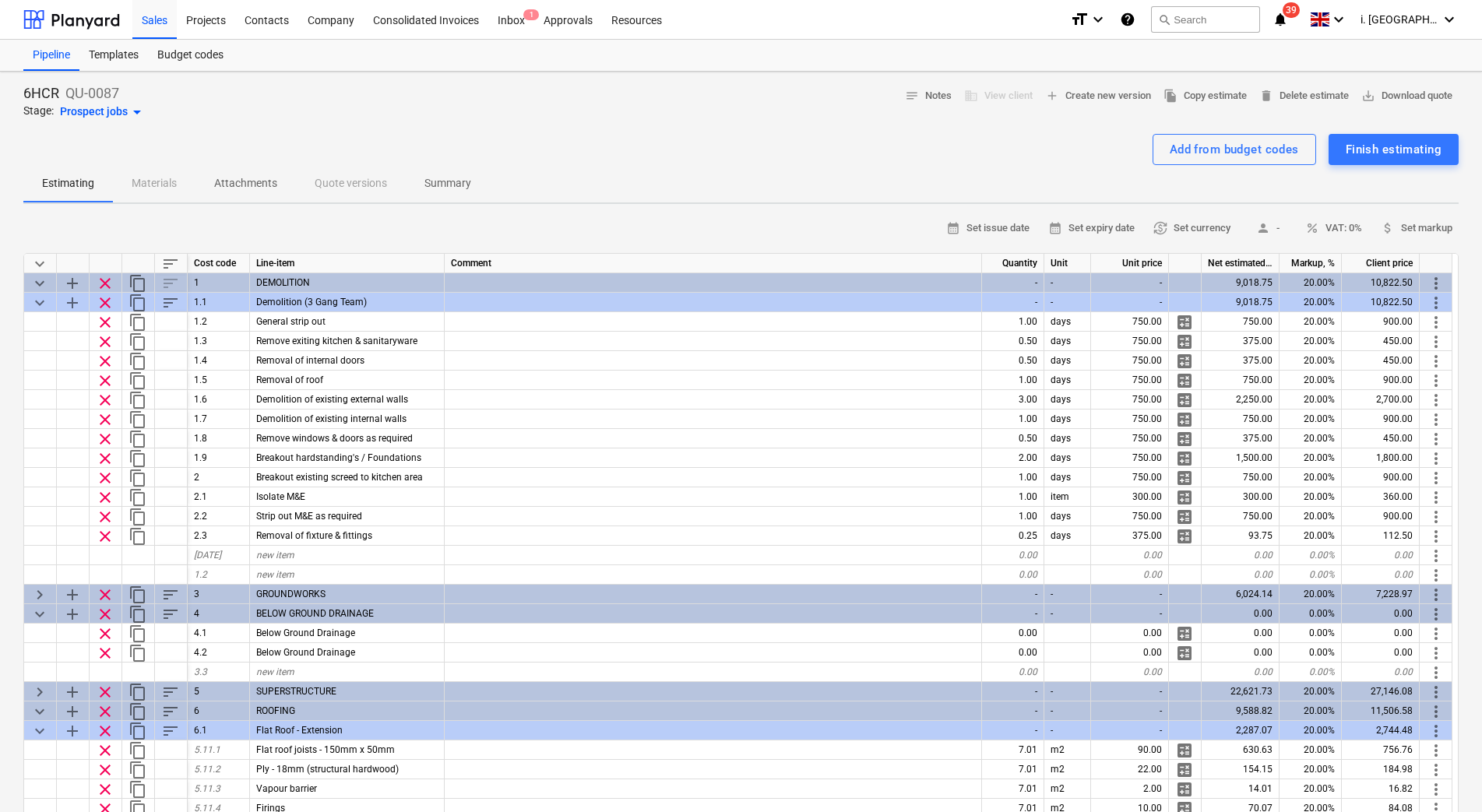
click at [401, 143] on div "Add from budget codes Finish estimating" at bounding box center [741, 150] width 1435 height 31
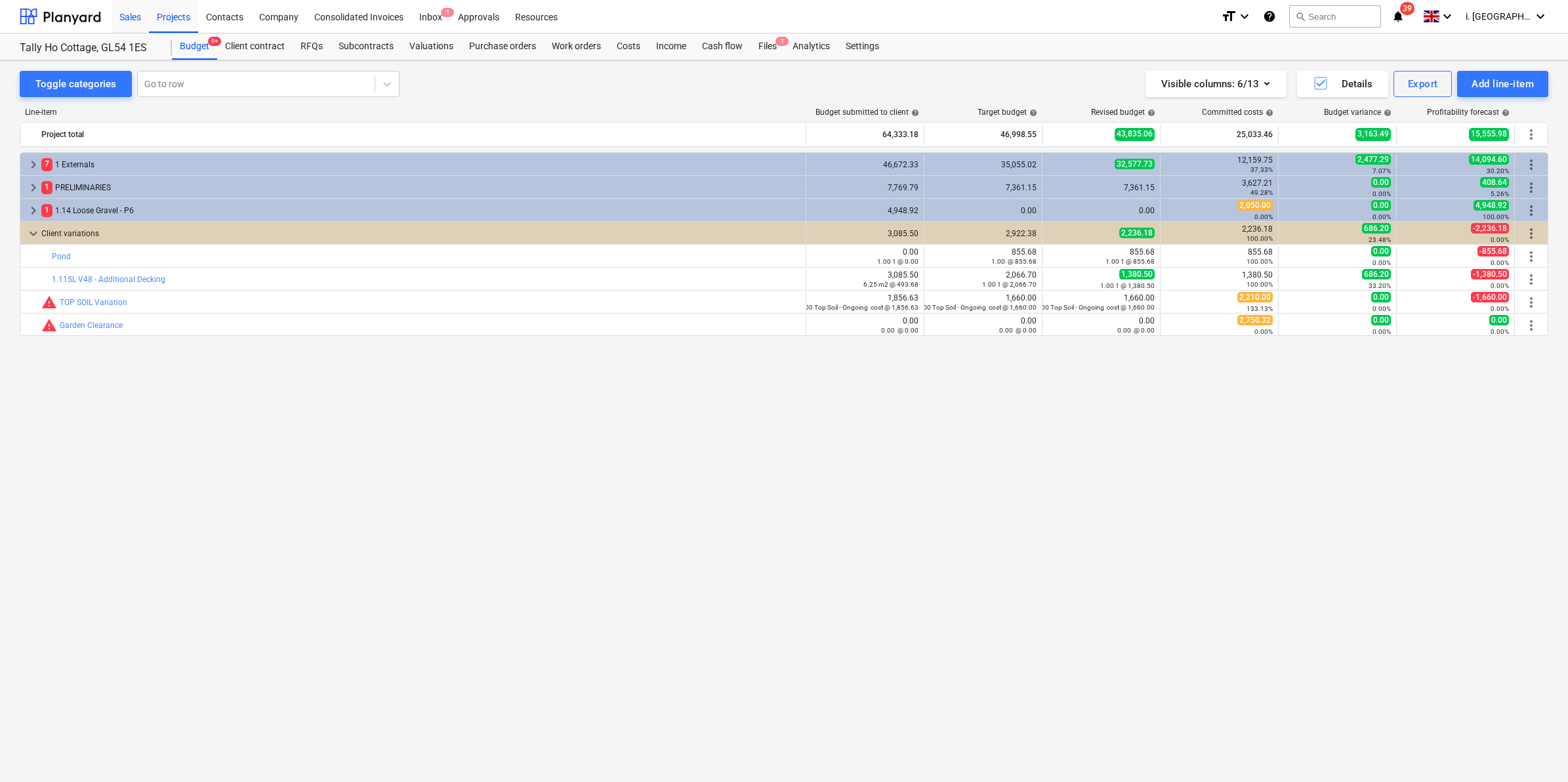
click at [132, 16] on div "Sales" at bounding box center [130, 15] width 37 height 33
